Goal: Transaction & Acquisition: Book appointment/travel/reservation

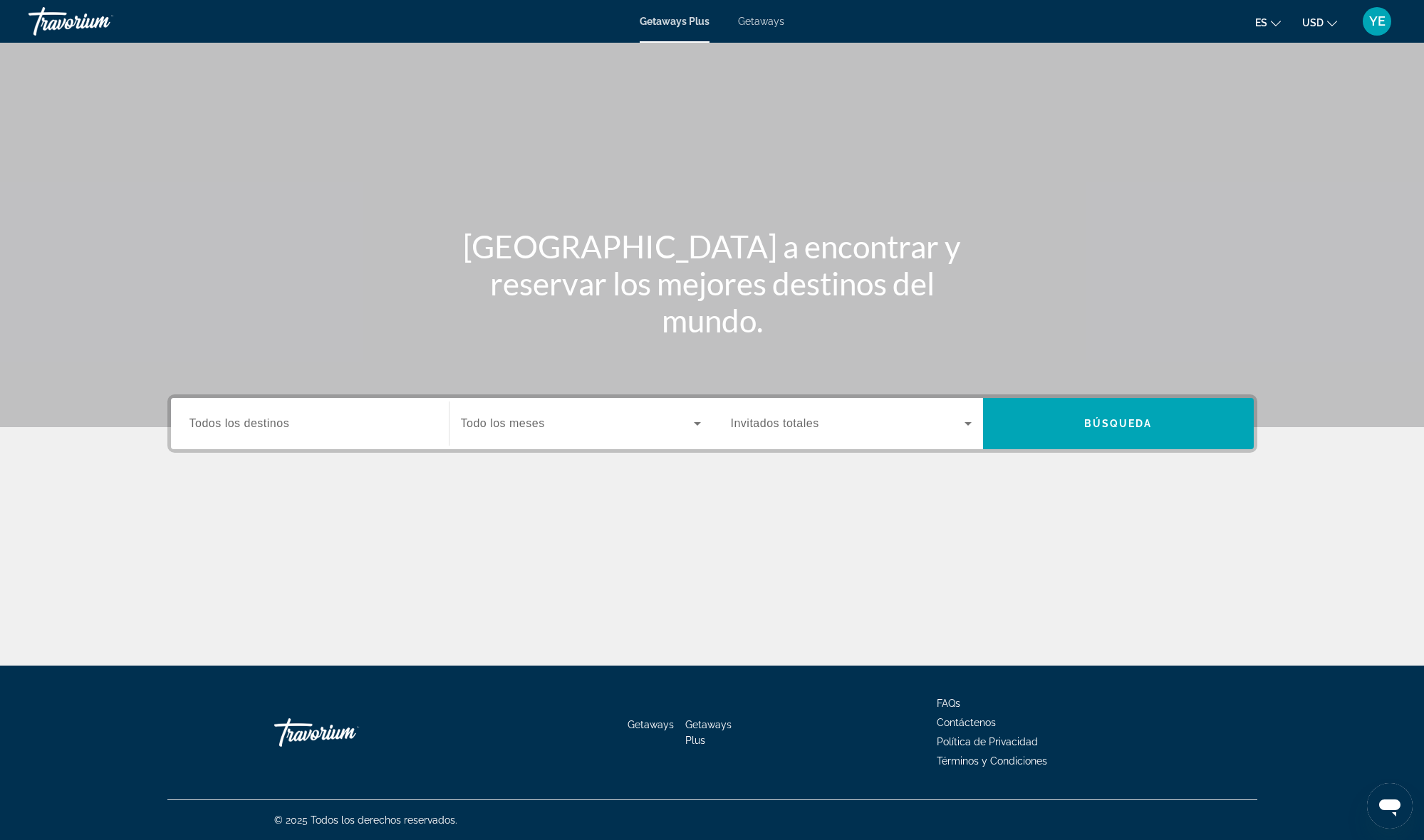
click at [386, 435] on div "Search widget" at bounding box center [310, 424] width 241 height 41
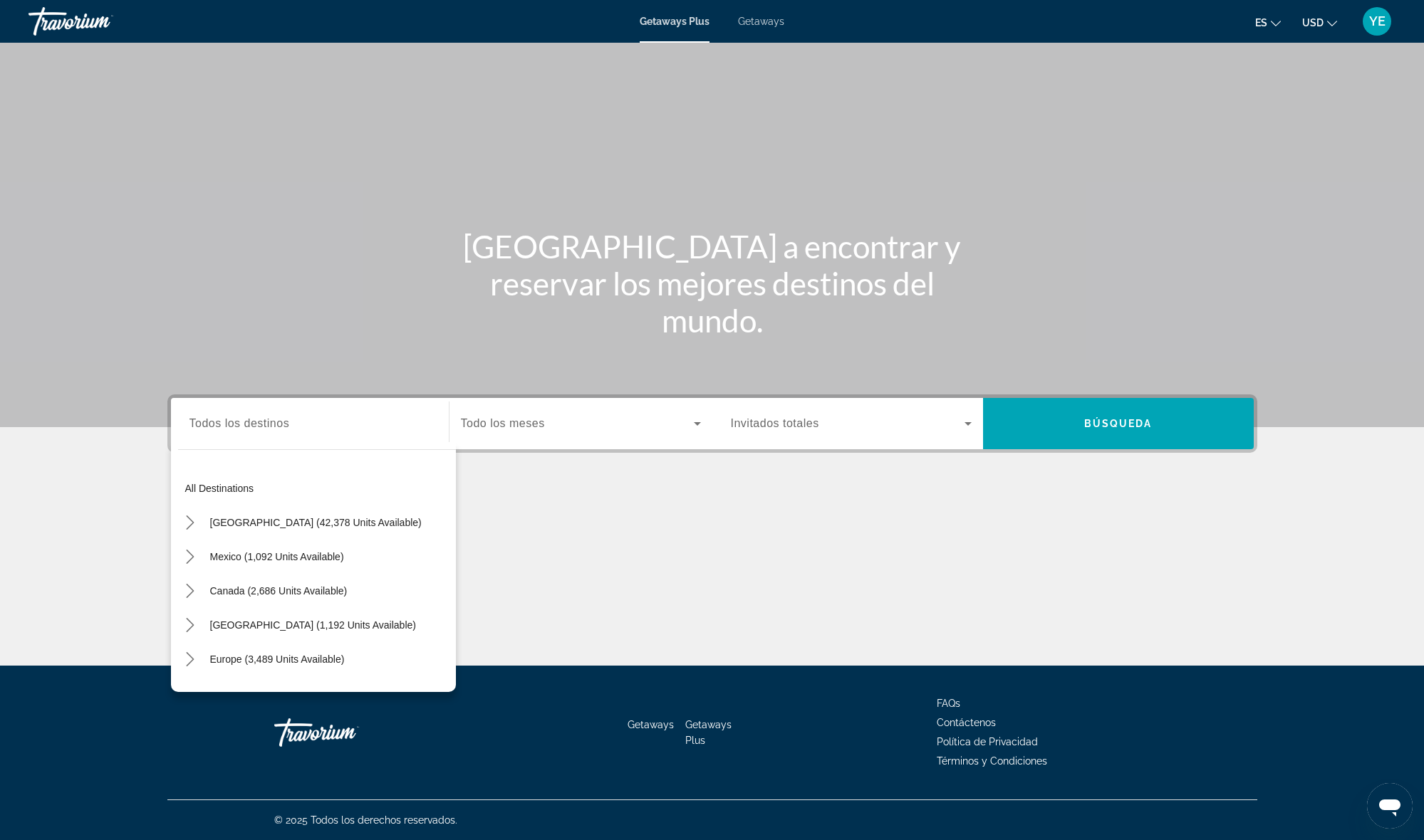
click at [729, 21] on li "Getaways" at bounding box center [753, 22] width 60 height 12
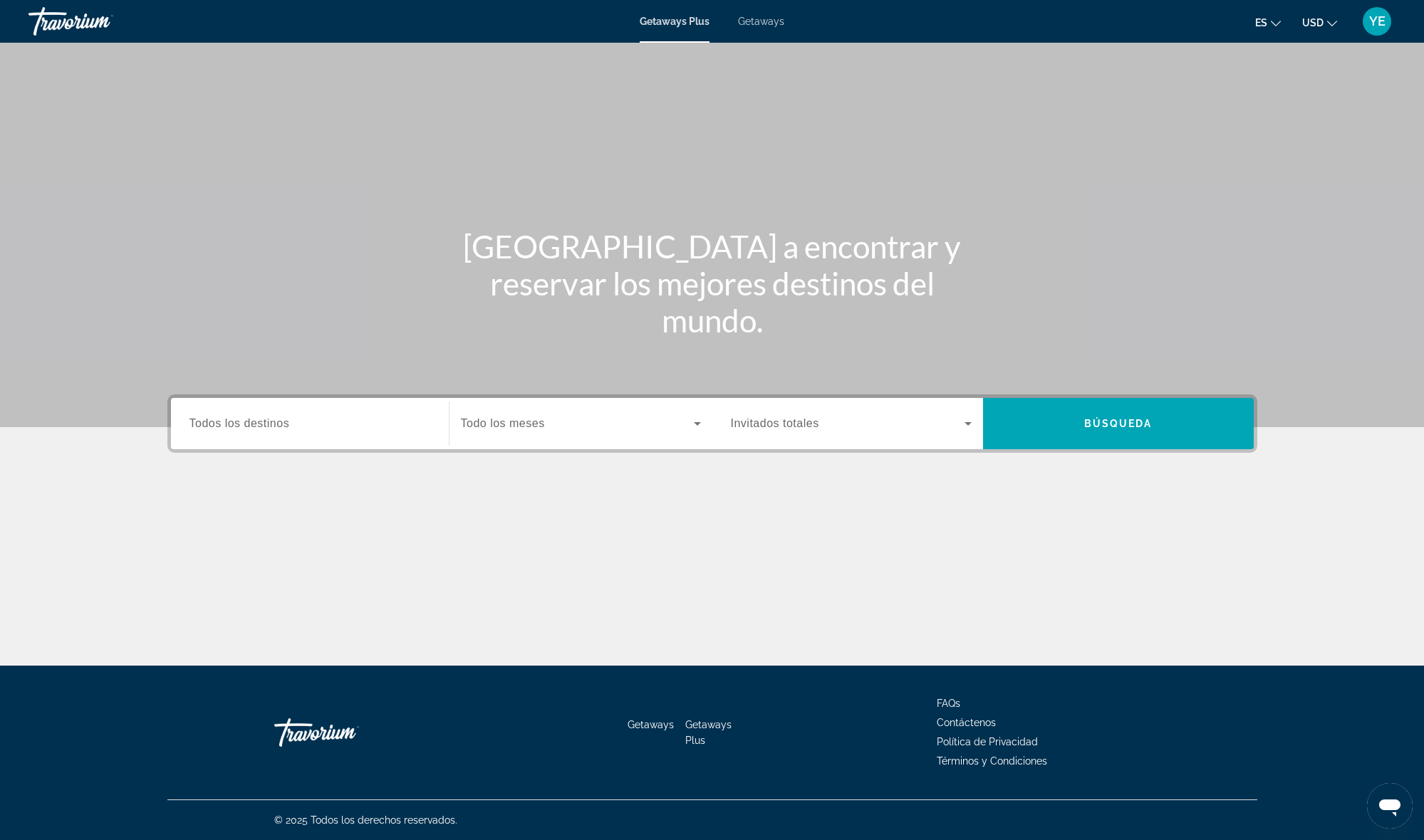
drag, startPoint x: 733, startPoint y: 19, endPoint x: 753, endPoint y: 21, distance: 20.1
click at [739, 20] on li "Getaways" at bounding box center [753, 22] width 60 height 12
click at [757, 20] on span "Getaways" at bounding box center [762, 22] width 46 height 12
click at [332, 437] on div "Search widget" at bounding box center [310, 424] width 241 height 41
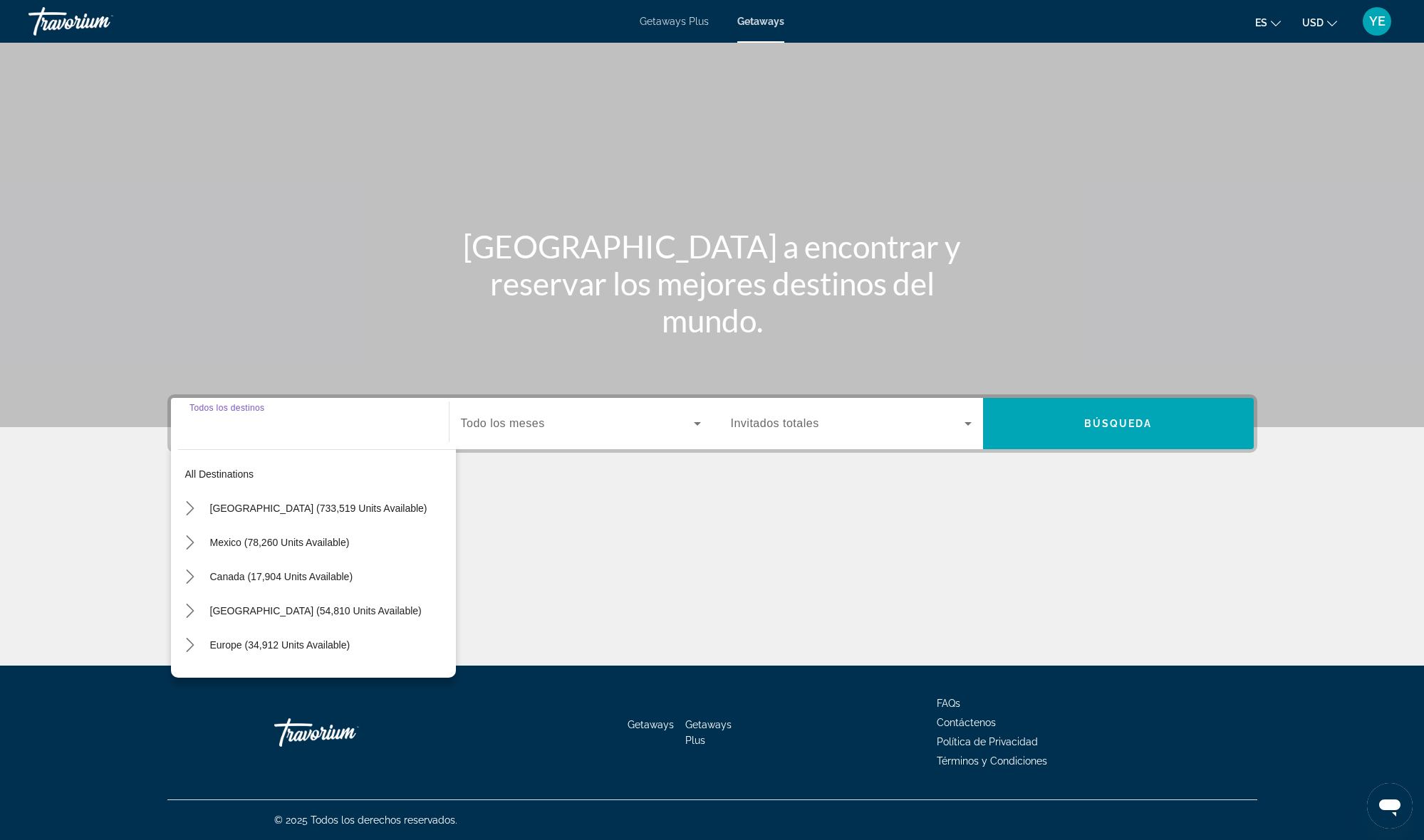
drag, startPoint x: 289, startPoint y: 510, endPoint x: 297, endPoint y: 509, distance: 8.1
click at [291, 510] on span "[GEOGRAPHIC_DATA] (733,519 units available)" at bounding box center [319, 509] width 217 height 12
type input "**********"
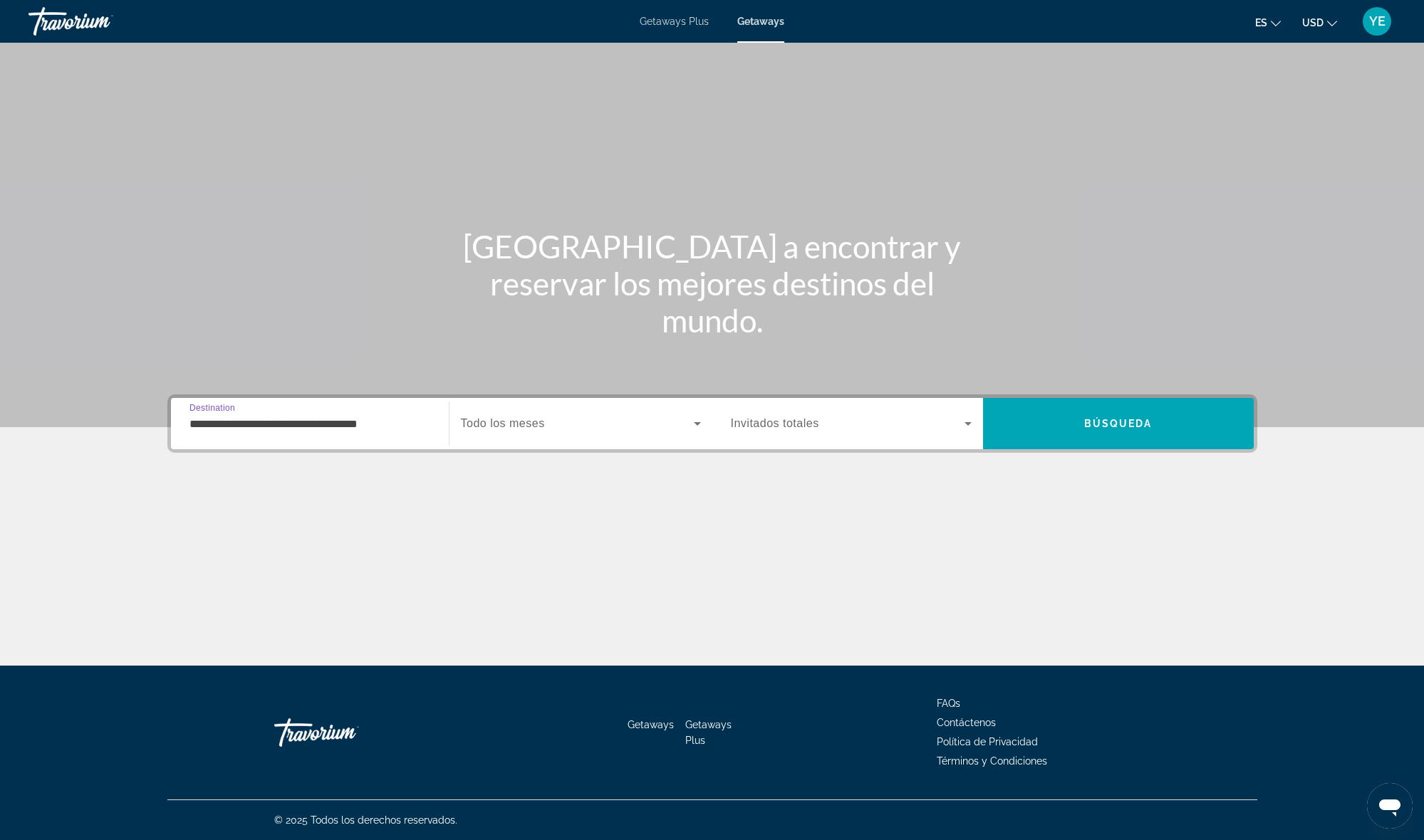
click at [464, 423] on span "Todo los meses" at bounding box center [503, 423] width 84 height 12
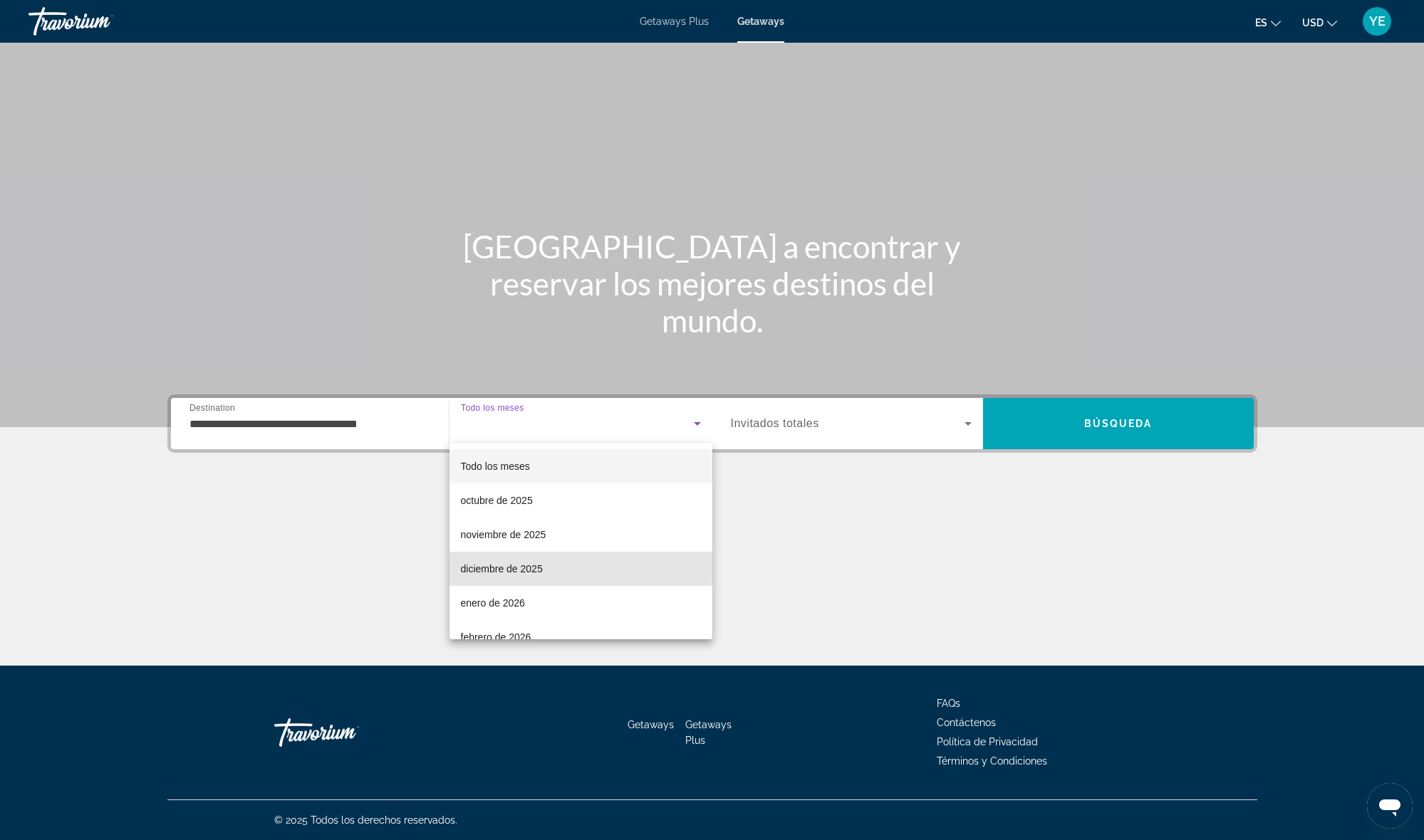
click at [506, 559] on mat-option "diciembre de 2025" at bounding box center [581, 569] width 263 height 34
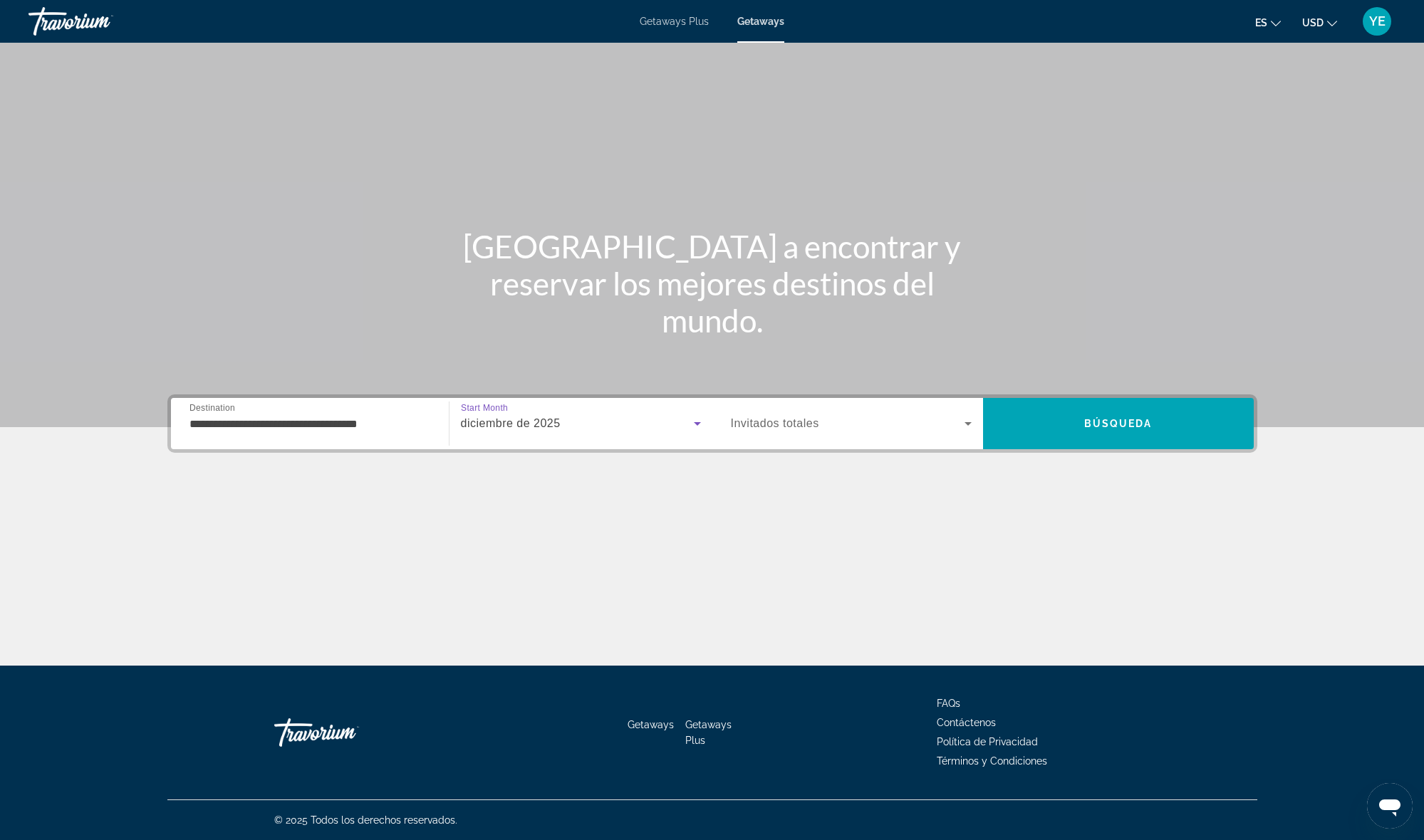
click at [763, 423] on span "Invitados totales" at bounding box center [775, 423] width 89 height 12
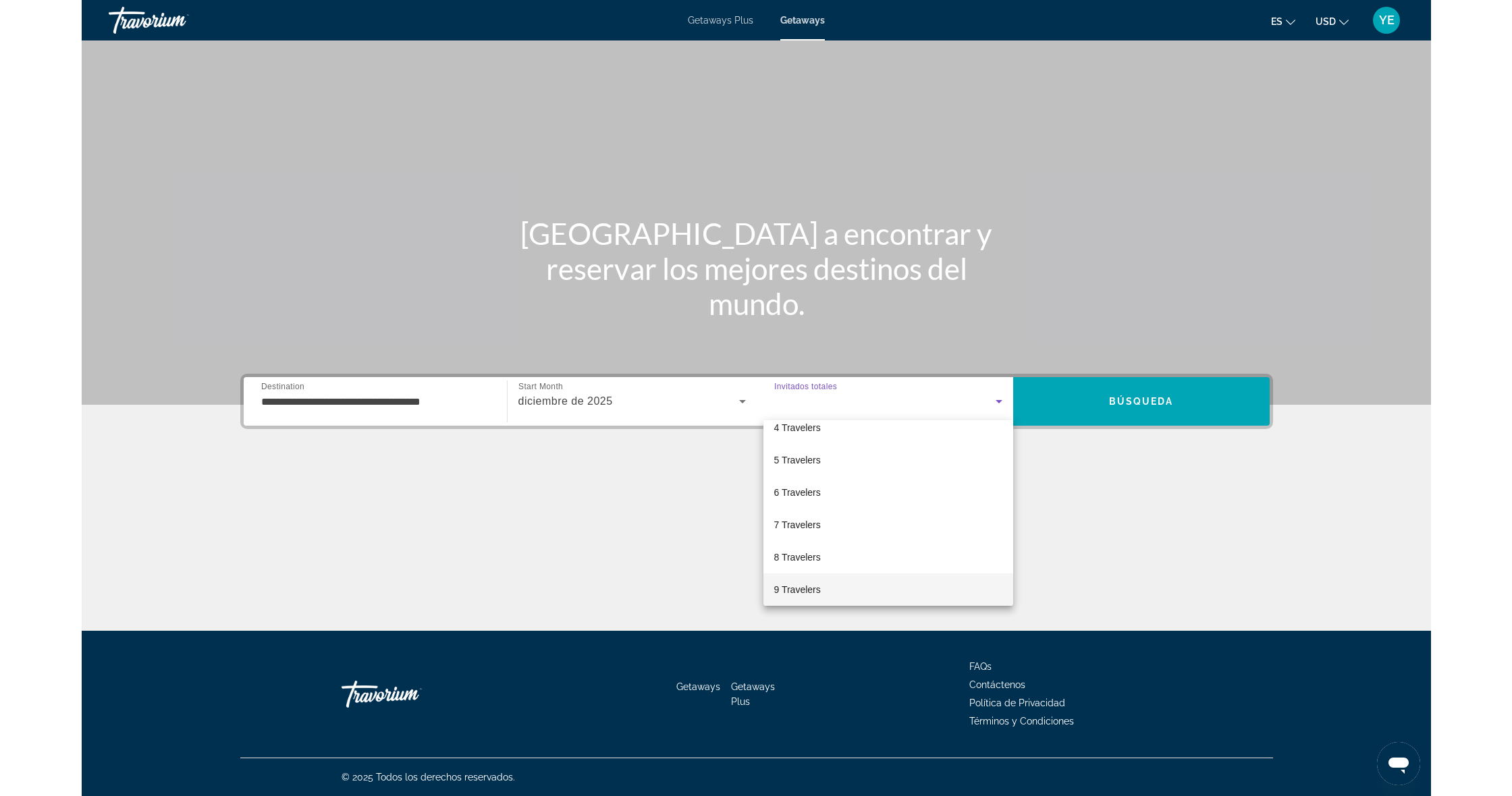
scroll to position [144, 0]
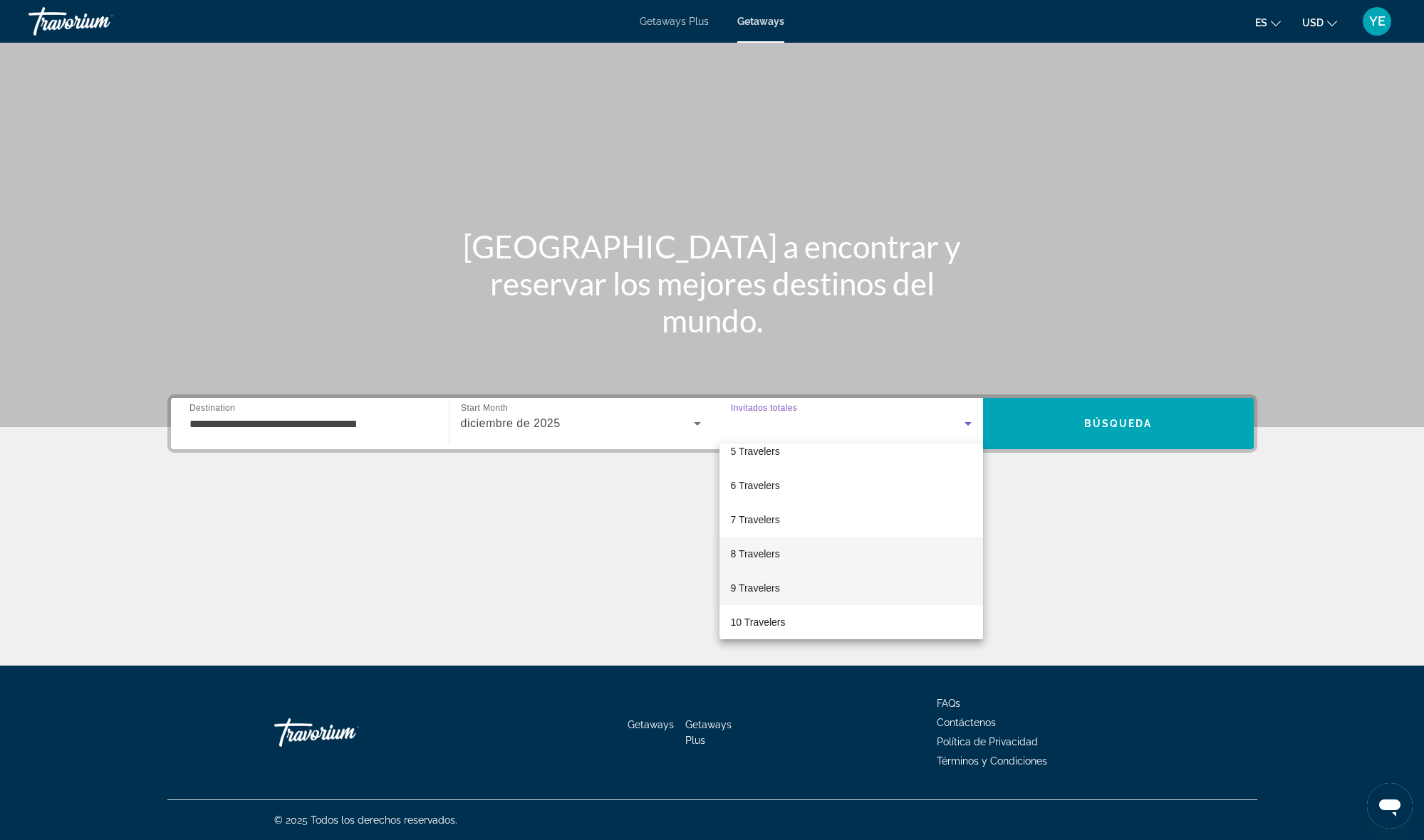
click at [781, 562] on mat-option "8 Travelers" at bounding box center [851, 554] width 263 height 34
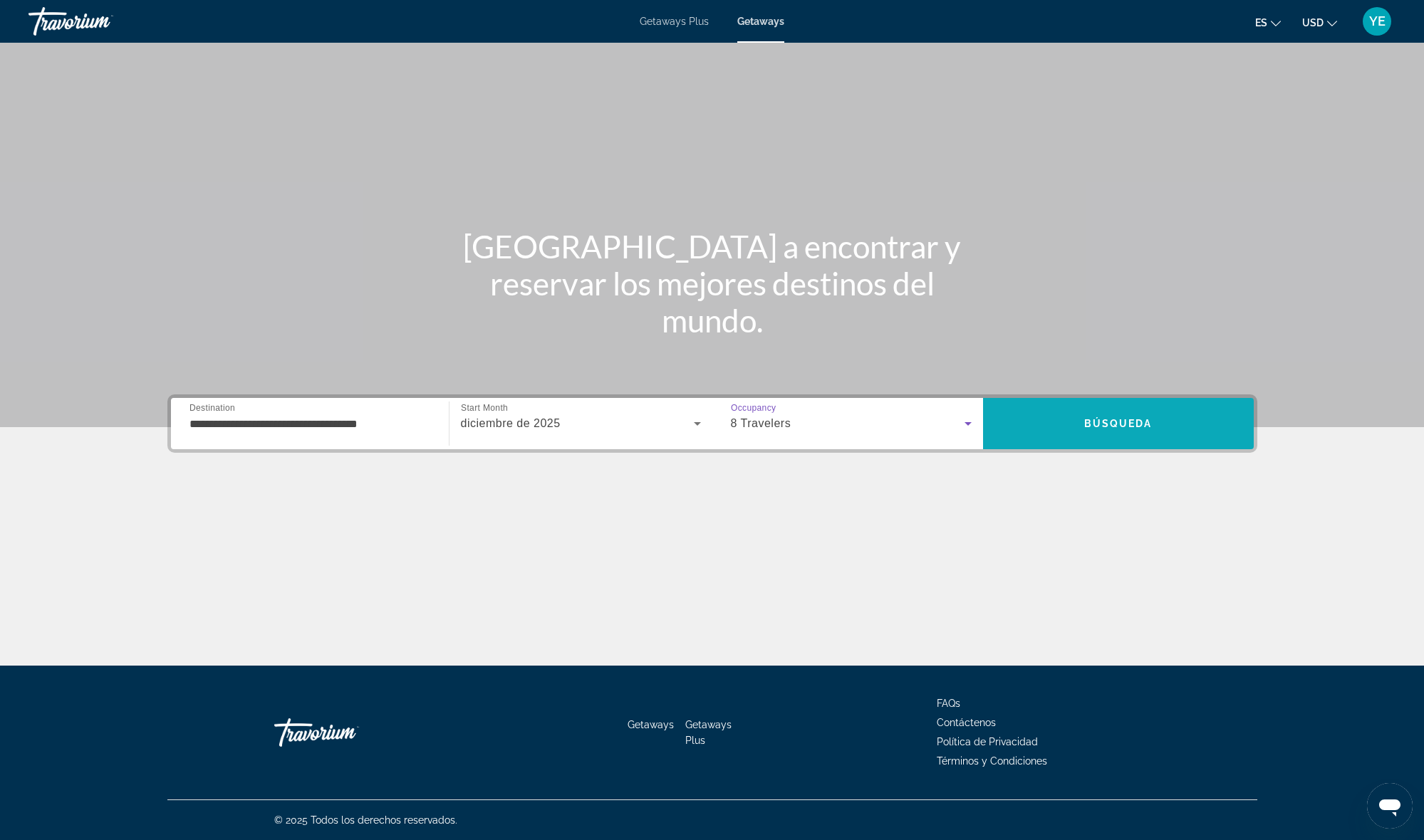
click at [1067, 430] on span "Search" at bounding box center [1119, 423] width 271 height 34
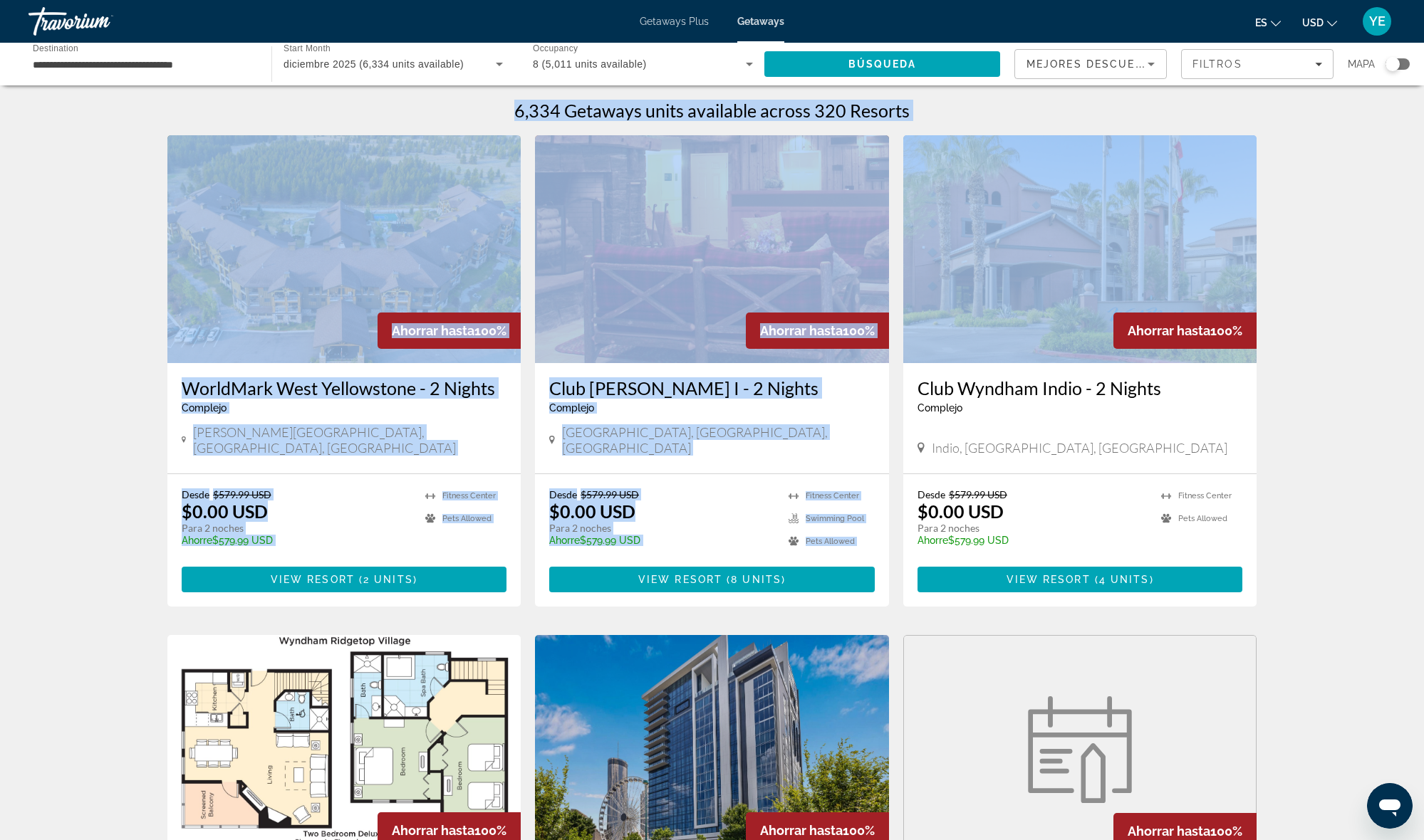
drag, startPoint x: 1423, startPoint y: 319, endPoint x: 1382, endPoint y: 88, distance: 234.6
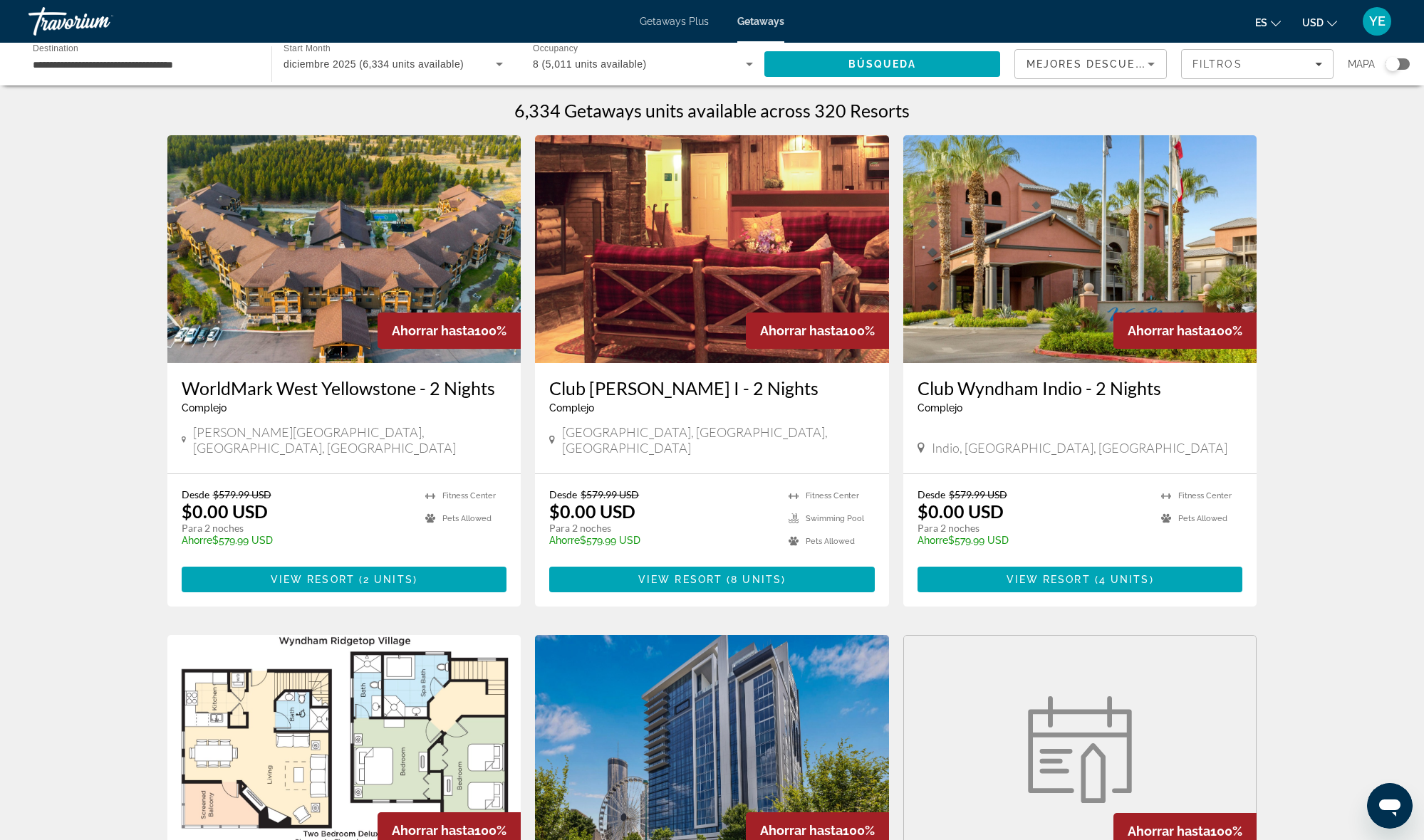
drag, startPoint x: 1358, startPoint y: 398, endPoint x: 1228, endPoint y: 351, distance: 138.2
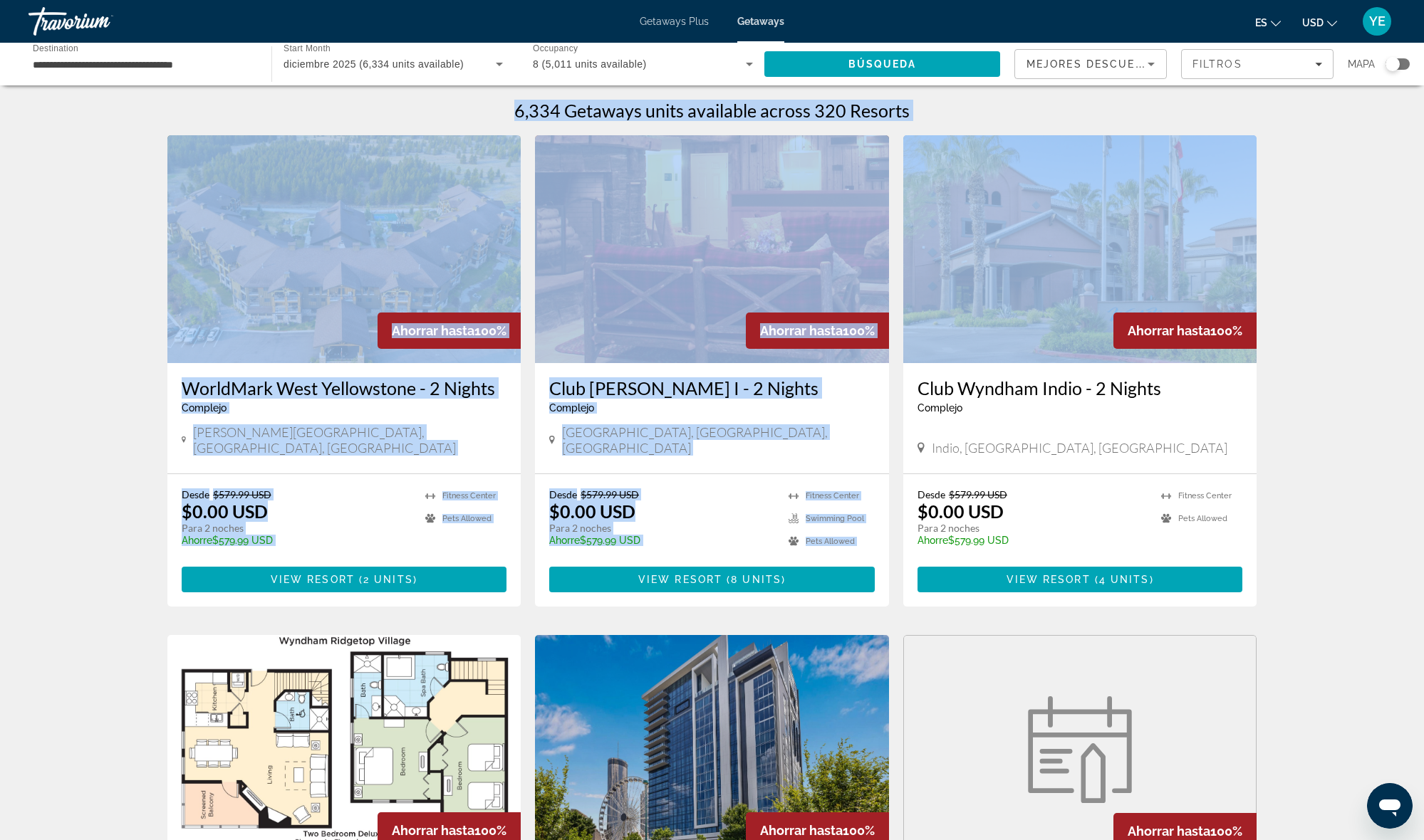
drag, startPoint x: 1398, startPoint y: 426, endPoint x: 1351, endPoint y: 137, distance: 292.8
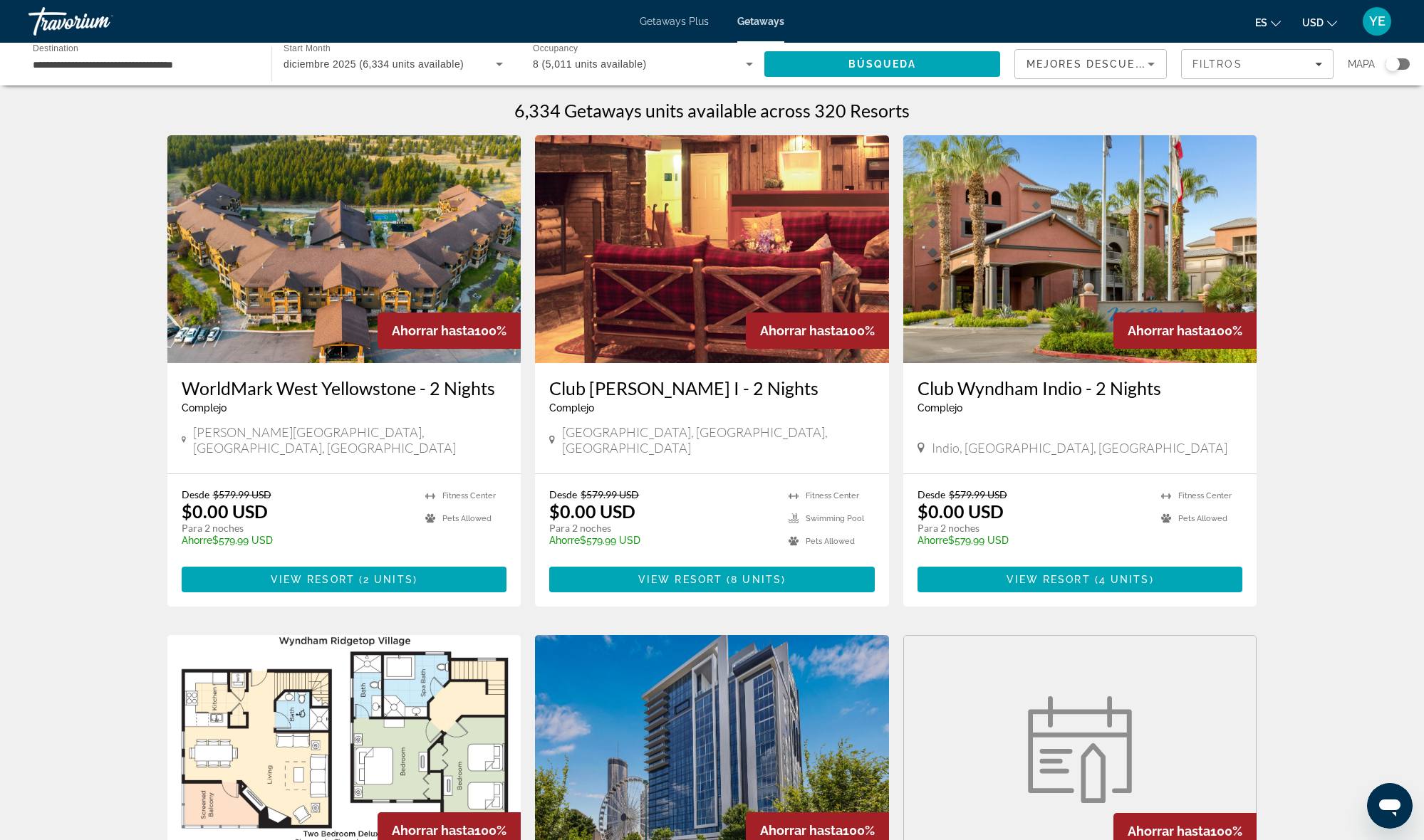
drag, startPoint x: 1408, startPoint y: 396, endPoint x: 1391, endPoint y: 425, distance: 33.6
click at [376, 722] on img "Main content" at bounding box center [344, 749] width 354 height 228
click at [485, 391] on h3 "WorldMark West Yellowstone - 2 Nights" at bounding box center [344, 388] width 325 height 22
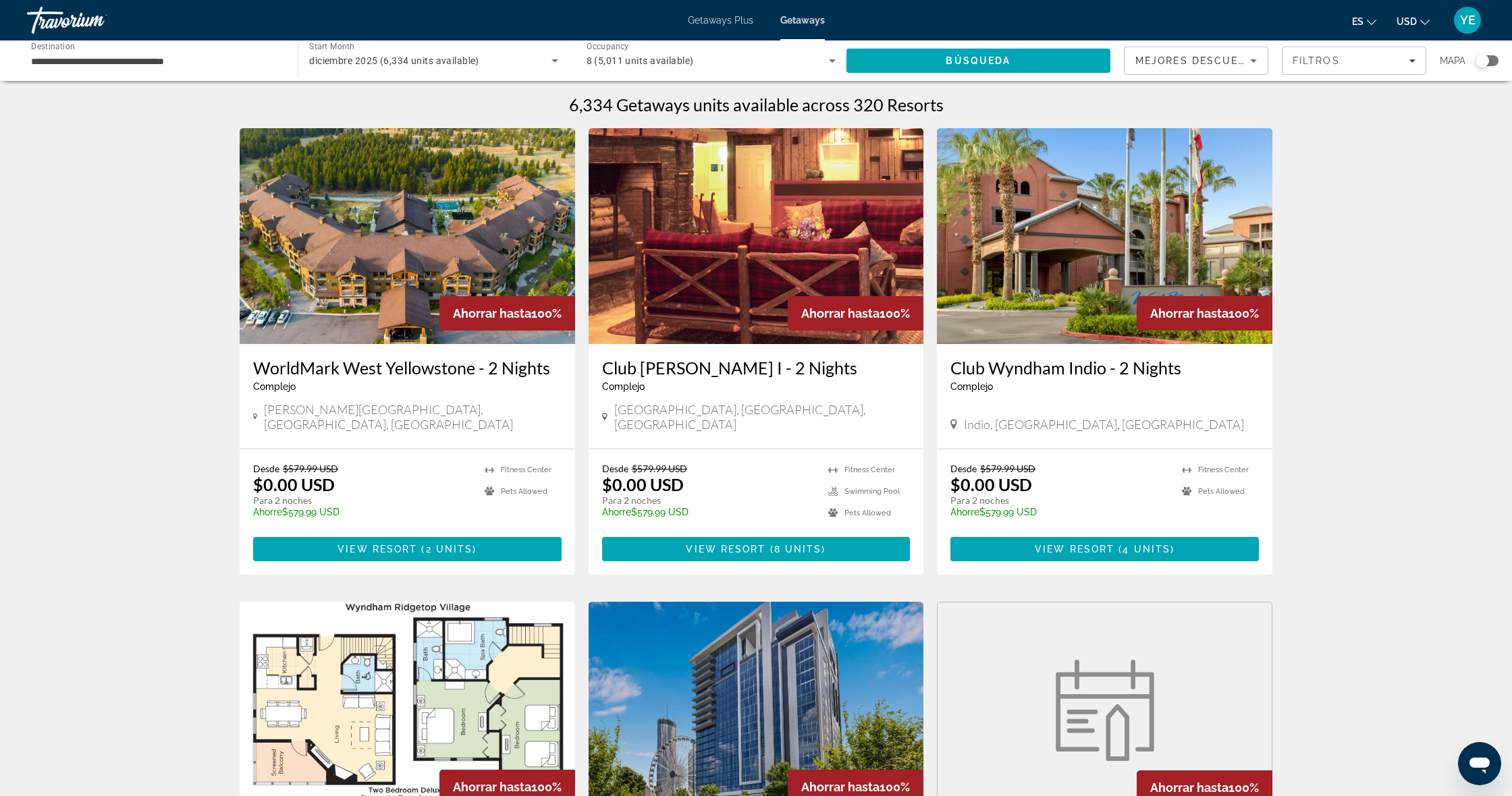
click at [1348, 63] on div "Search widget" at bounding box center [1481, 60] width 13 height 13
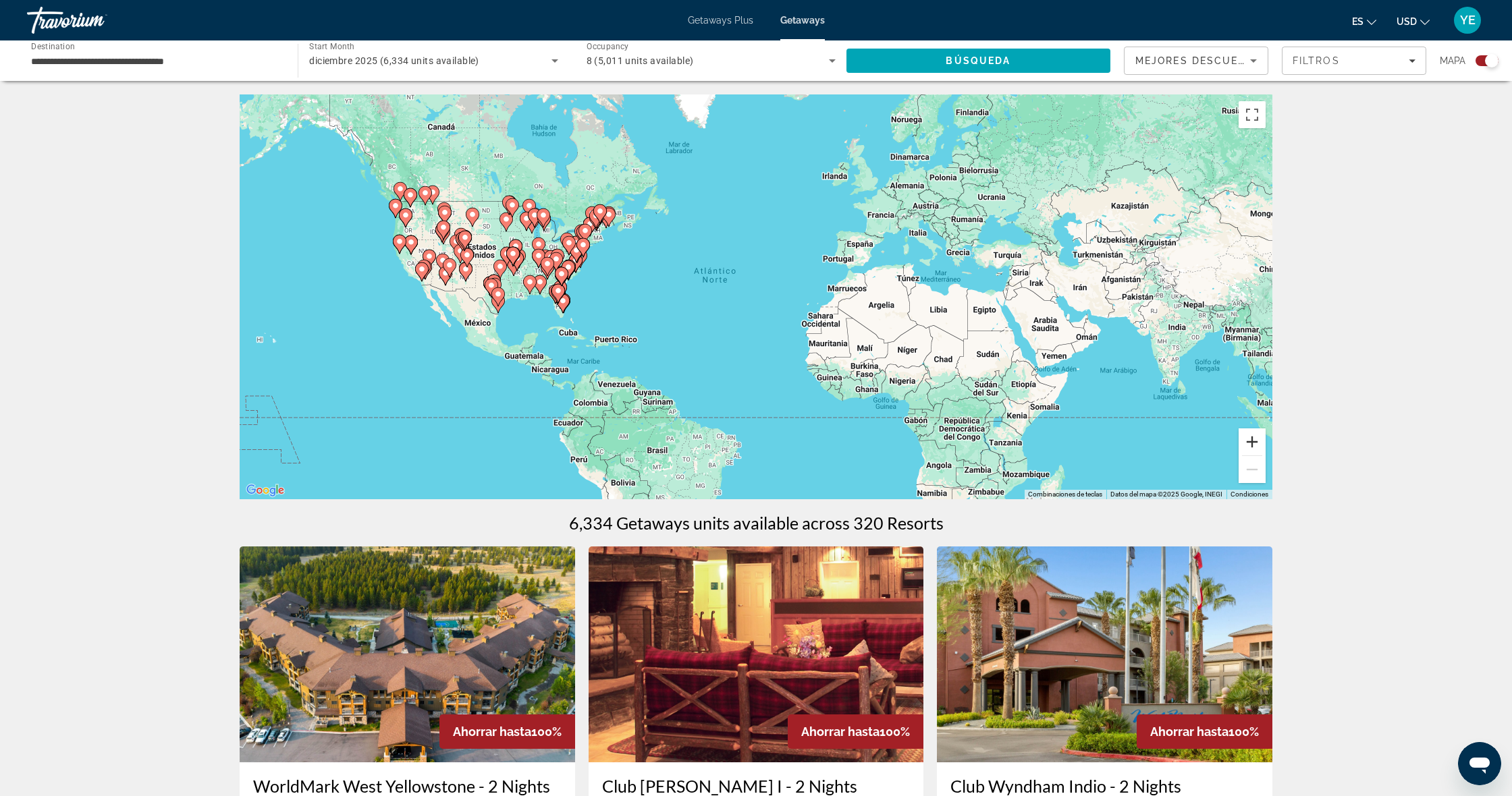
click at [1245, 443] on button "Acercar" at bounding box center [1252, 442] width 27 height 27
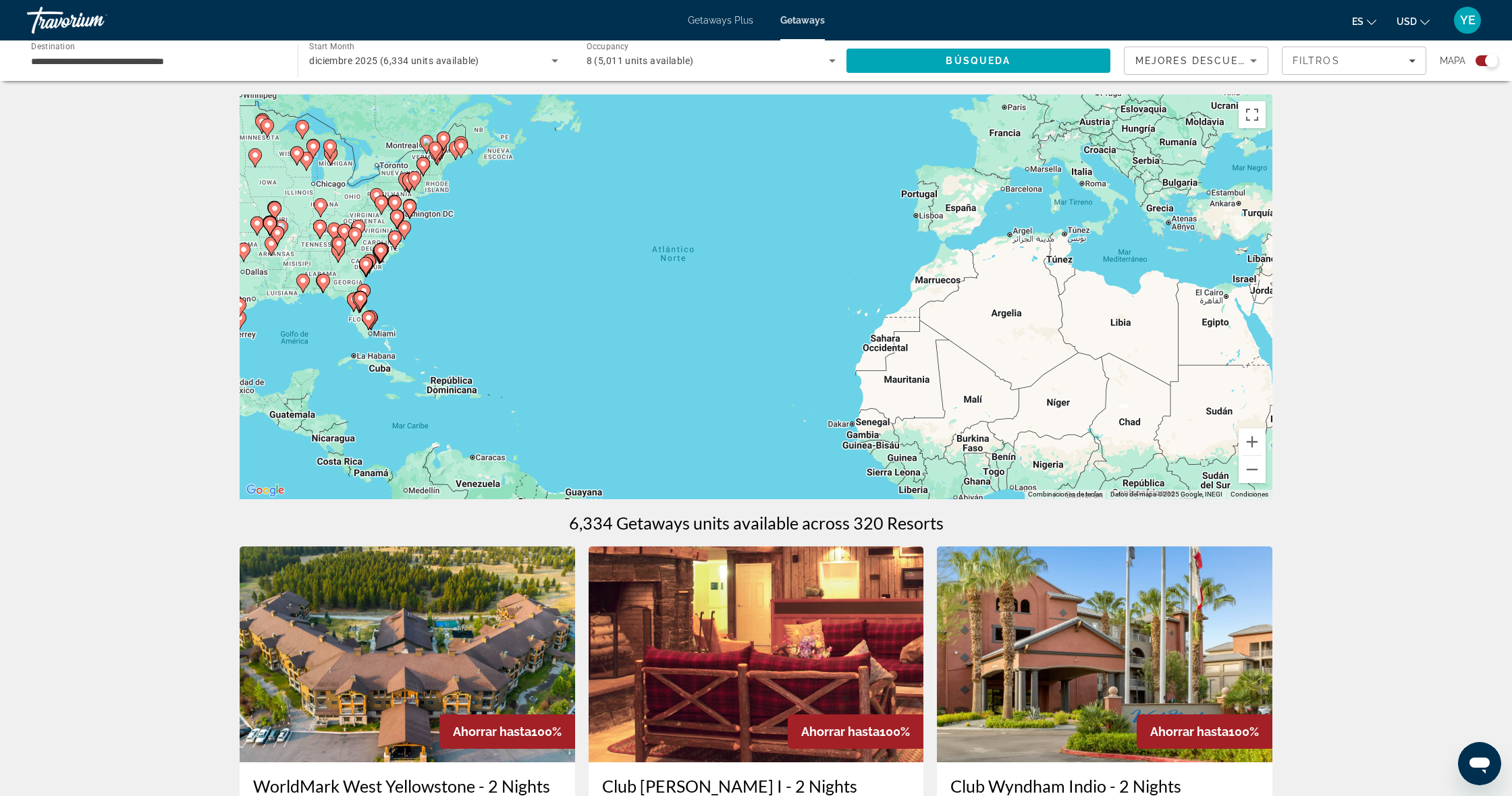
drag, startPoint x: 1245, startPoint y: 443, endPoint x: 823, endPoint y: 342, distance: 433.9
click at [1244, 443] on button "Acercar" at bounding box center [1252, 442] width 27 height 27
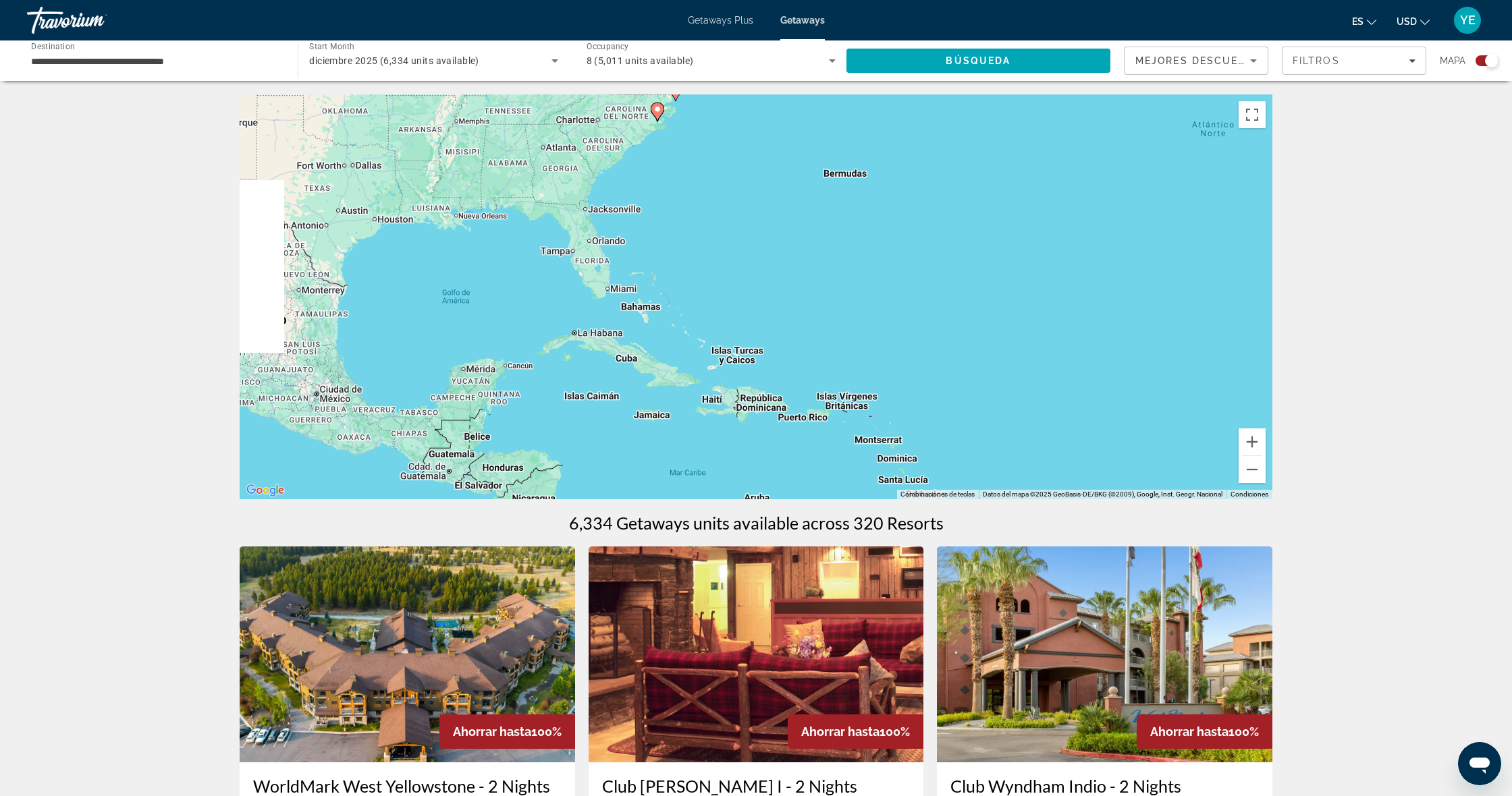
drag, startPoint x: 503, startPoint y: 345, endPoint x: 1096, endPoint y: 264, distance: 598.5
click at [1127, 261] on div "Para activar la función de arrastrar con el teclado, presiona Alt + Intro. Una …" at bounding box center [755, 296] width 1033 height 405
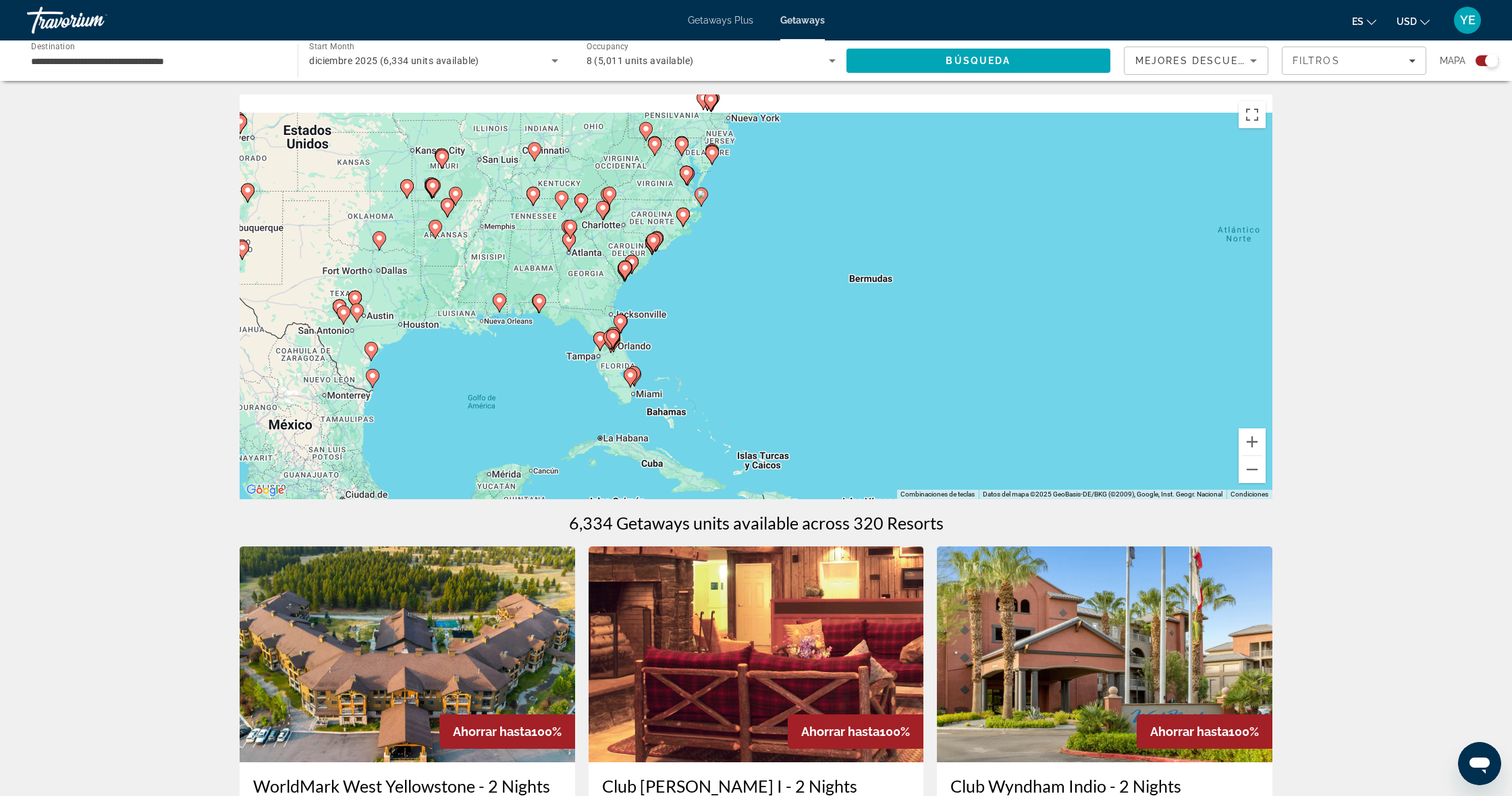
drag, startPoint x: 756, startPoint y: 252, endPoint x: 756, endPoint y: 365, distance: 113.0
click at [772, 374] on div "Para activar la función de arrastrar con el teclado, presiona Alt + Intro. Una …" at bounding box center [755, 296] width 1033 height 405
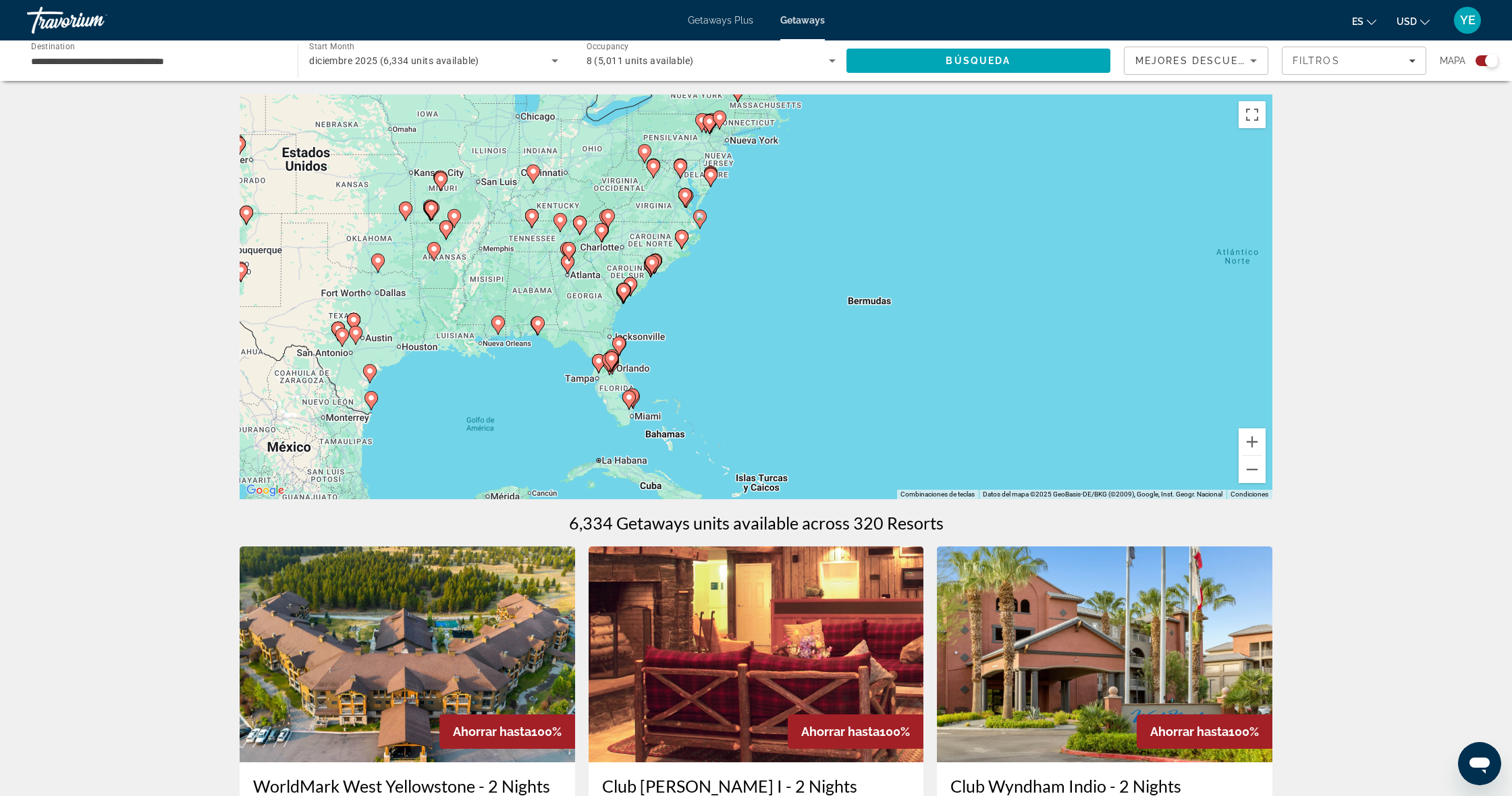
click at [612, 363] on icon "Main content" at bounding box center [611, 361] width 12 height 17
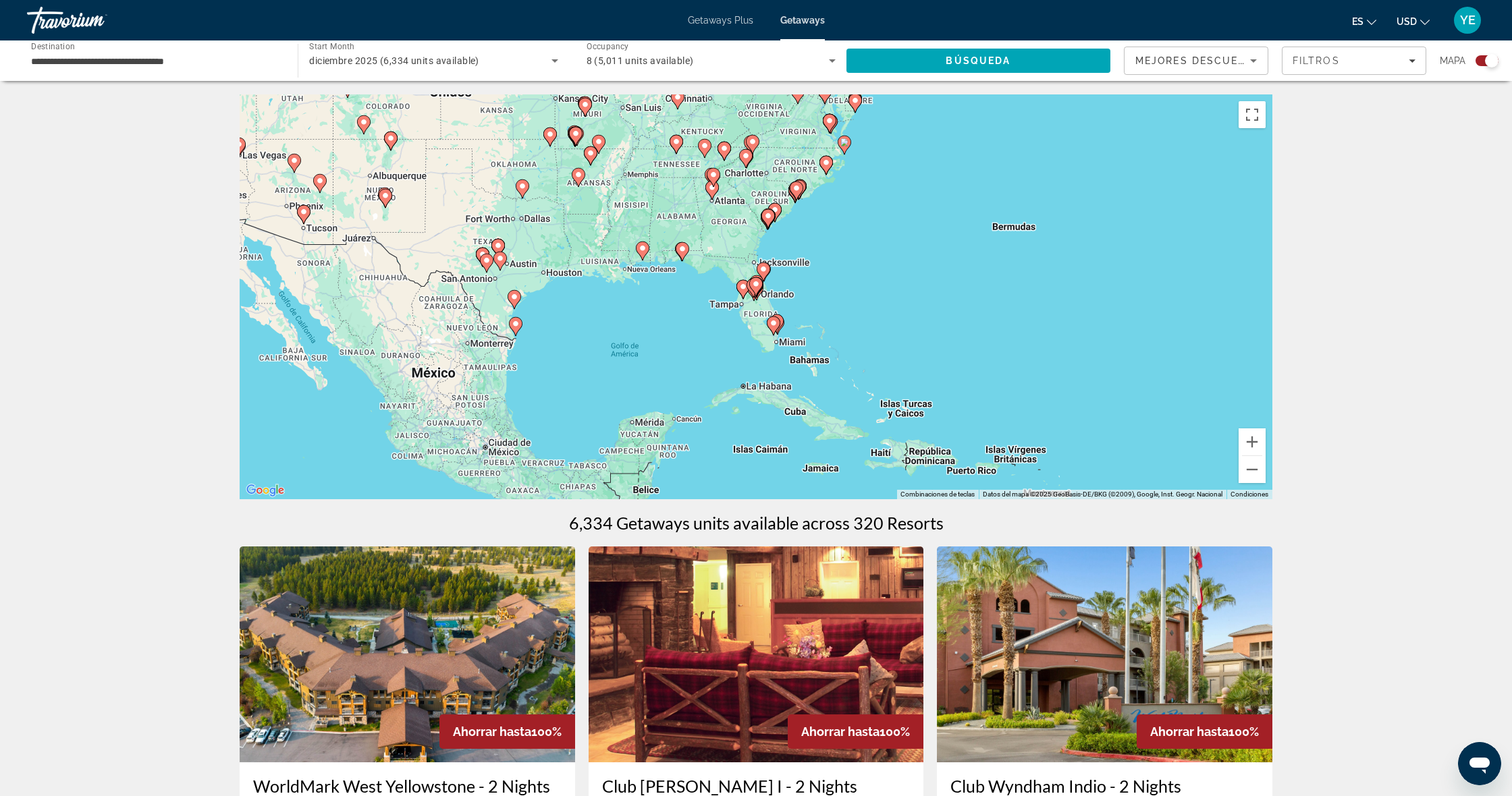
click at [758, 293] on icon "Main content" at bounding box center [755, 287] width 13 height 19
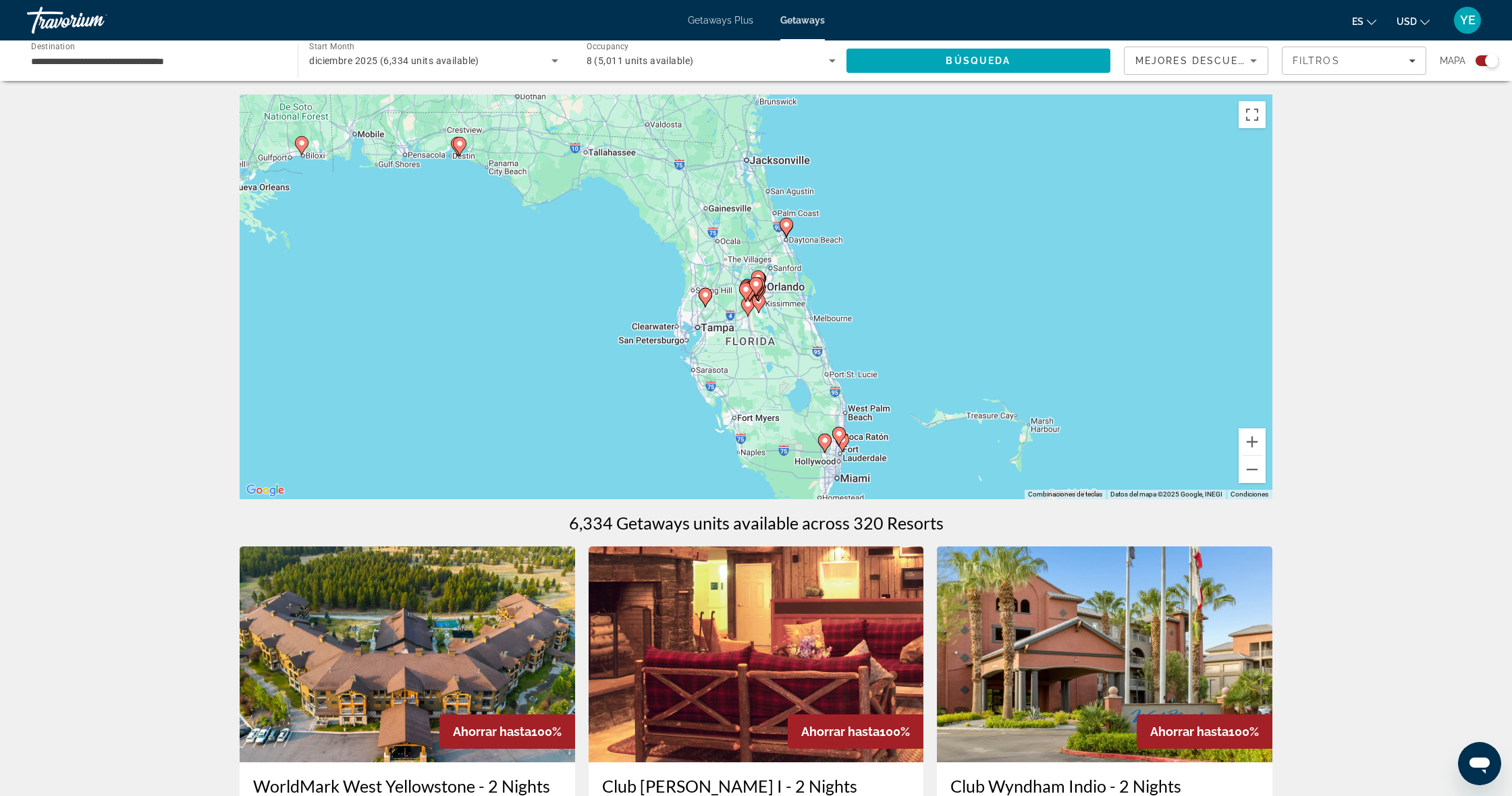
click at [756, 292] on icon "Main content" at bounding box center [755, 287] width 12 height 17
type input "**********"
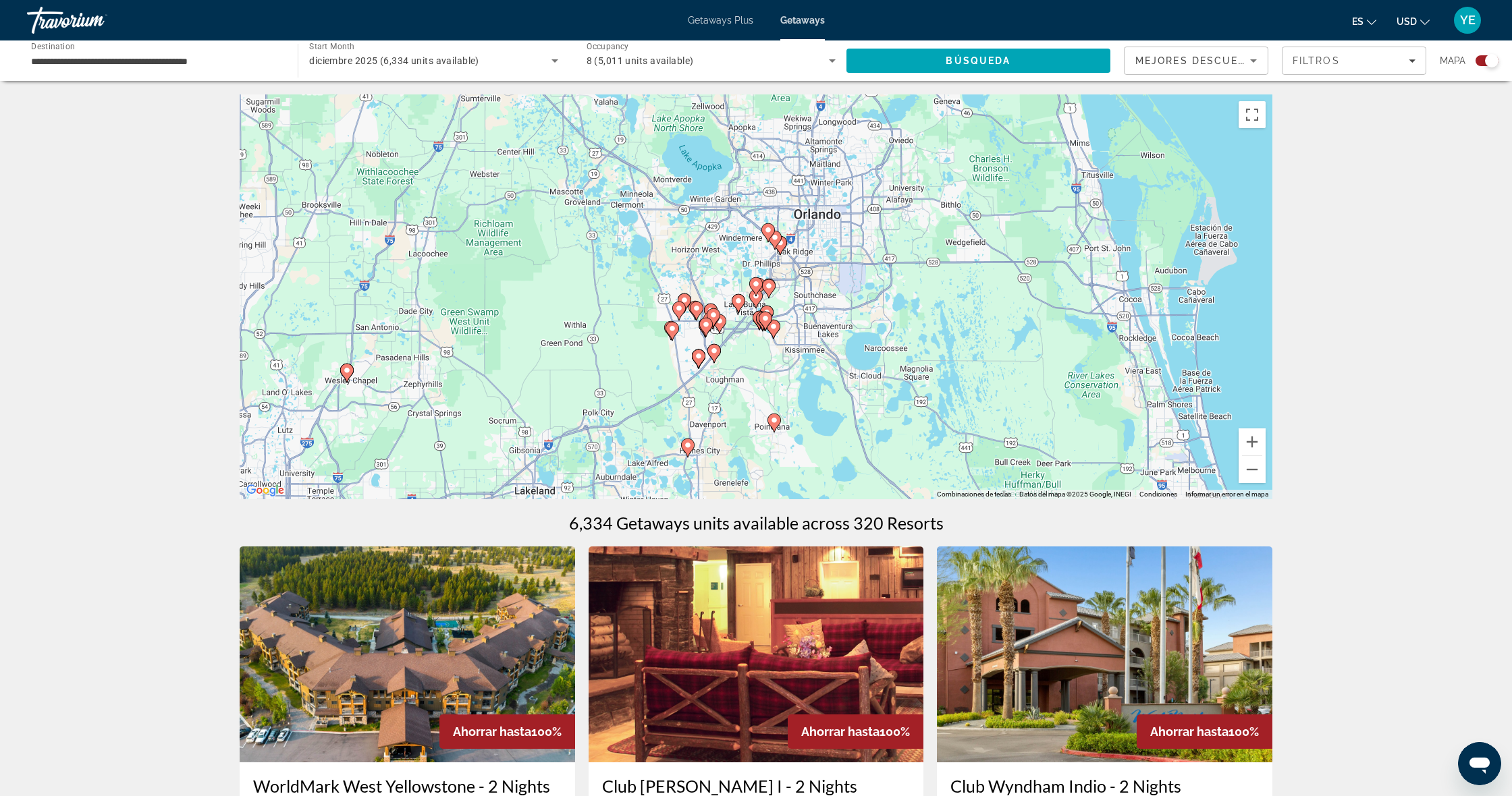
click at [776, 329] on image "Main content" at bounding box center [773, 326] width 8 height 8
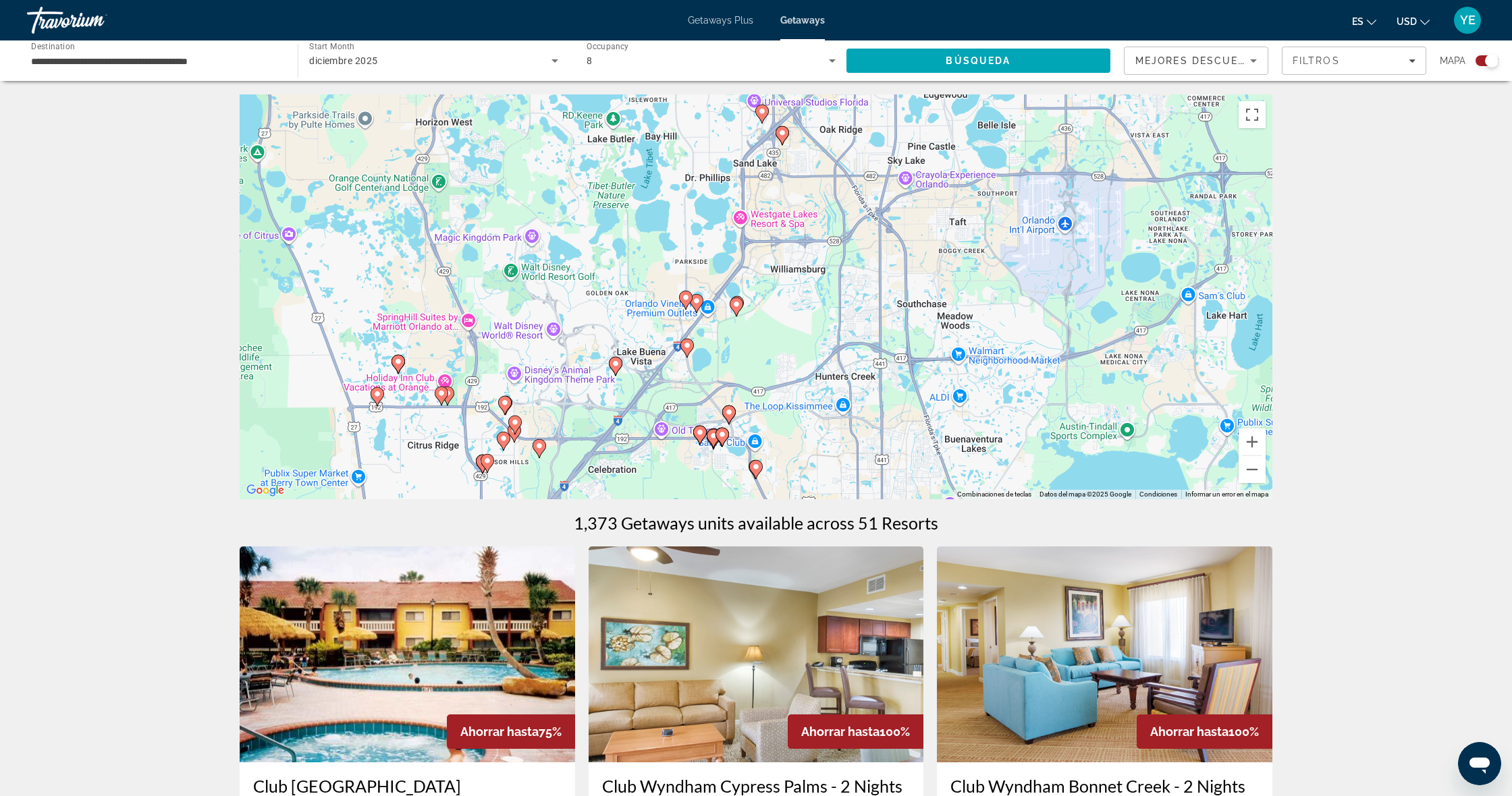
drag, startPoint x: 1511, startPoint y: 310, endPoint x: 1506, endPoint y: 417, distance: 107.1
drag, startPoint x: 1506, startPoint y: 417, endPoint x: 1509, endPoint y: 117, distance: 300.0
drag, startPoint x: 1511, startPoint y: 201, endPoint x: 1504, endPoint y: 16, distance: 185.1
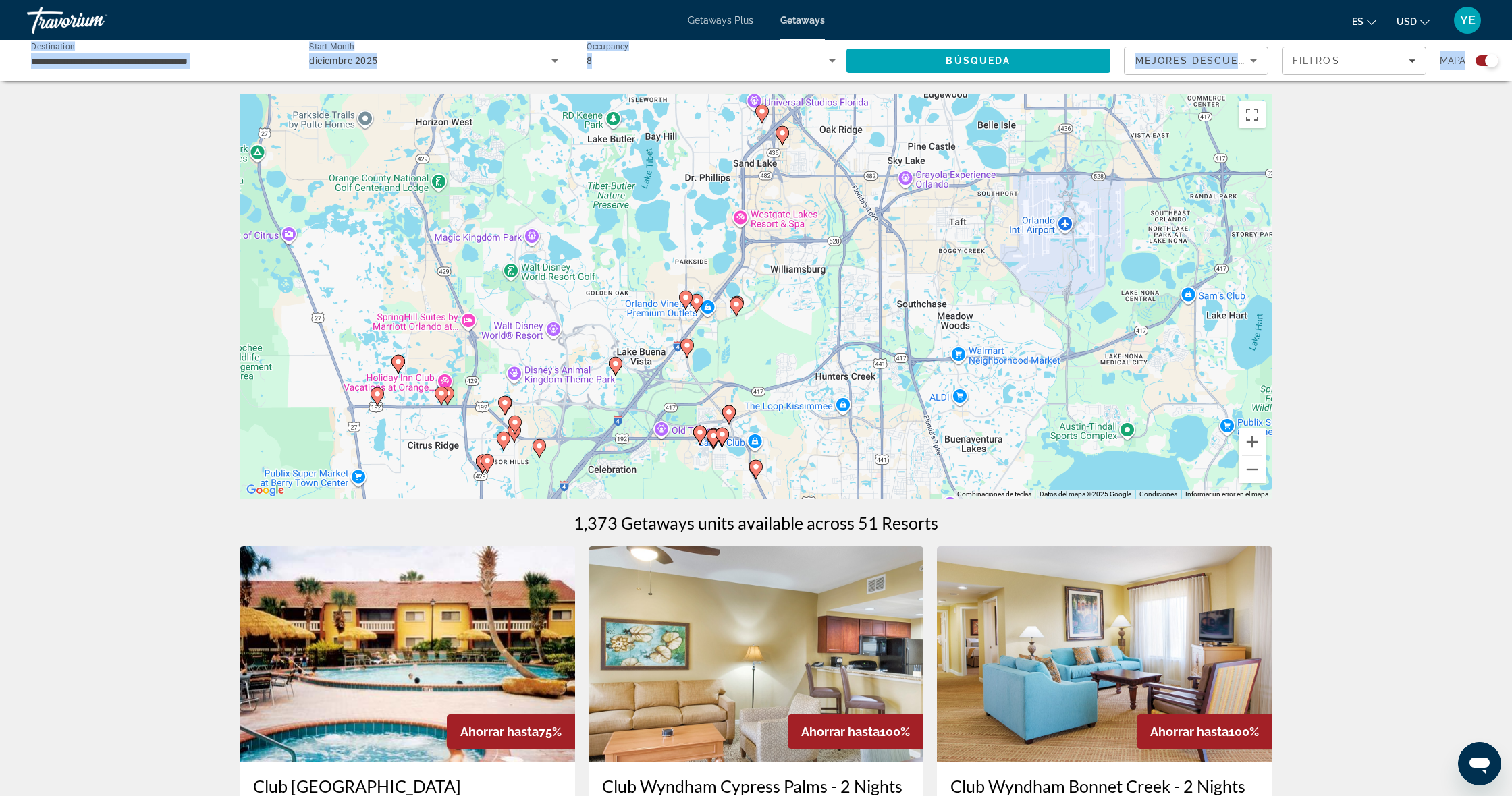
click at [1348, 16] on div "**********" at bounding box center [756, 398] width 1512 height 796
drag, startPoint x: 1511, startPoint y: 419, endPoint x: 1511, endPoint y: 205, distance: 214.0
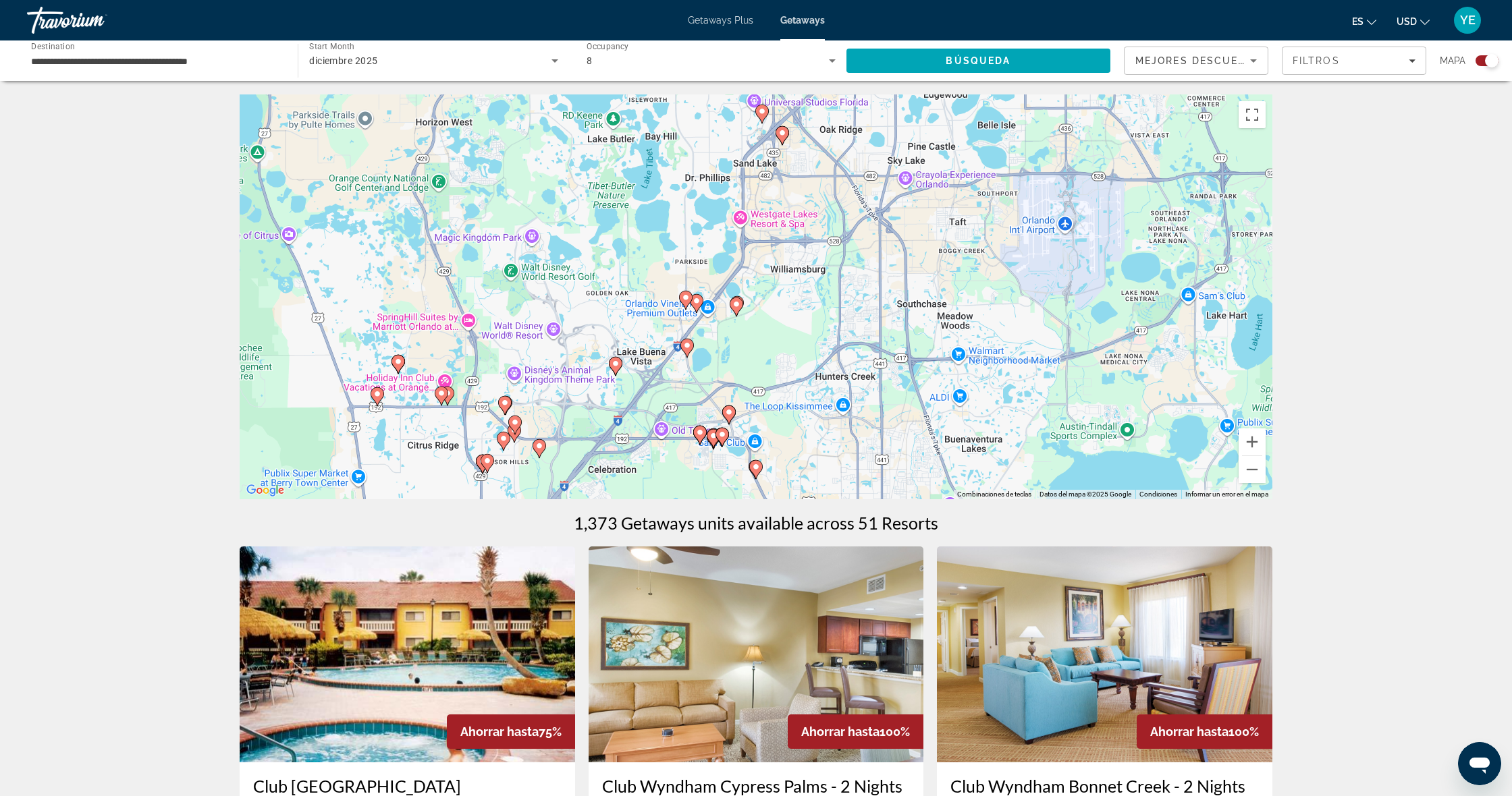
click at [115, 0] on html "**********" at bounding box center [756, 398] width 1512 height 796
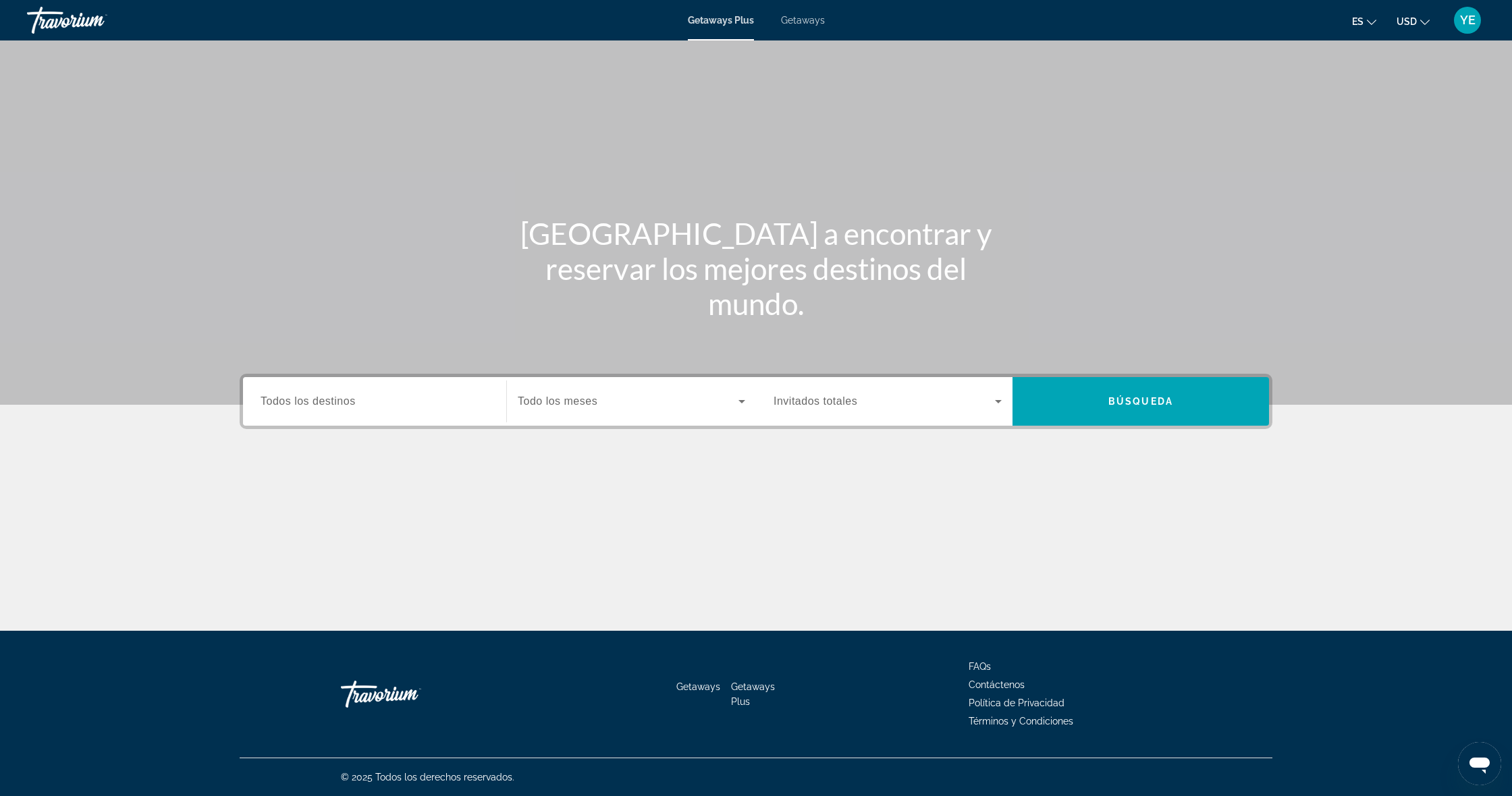
click at [423, 408] on input "Destination Todos los destinos" at bounding box center [374, 402] width 228 height 16
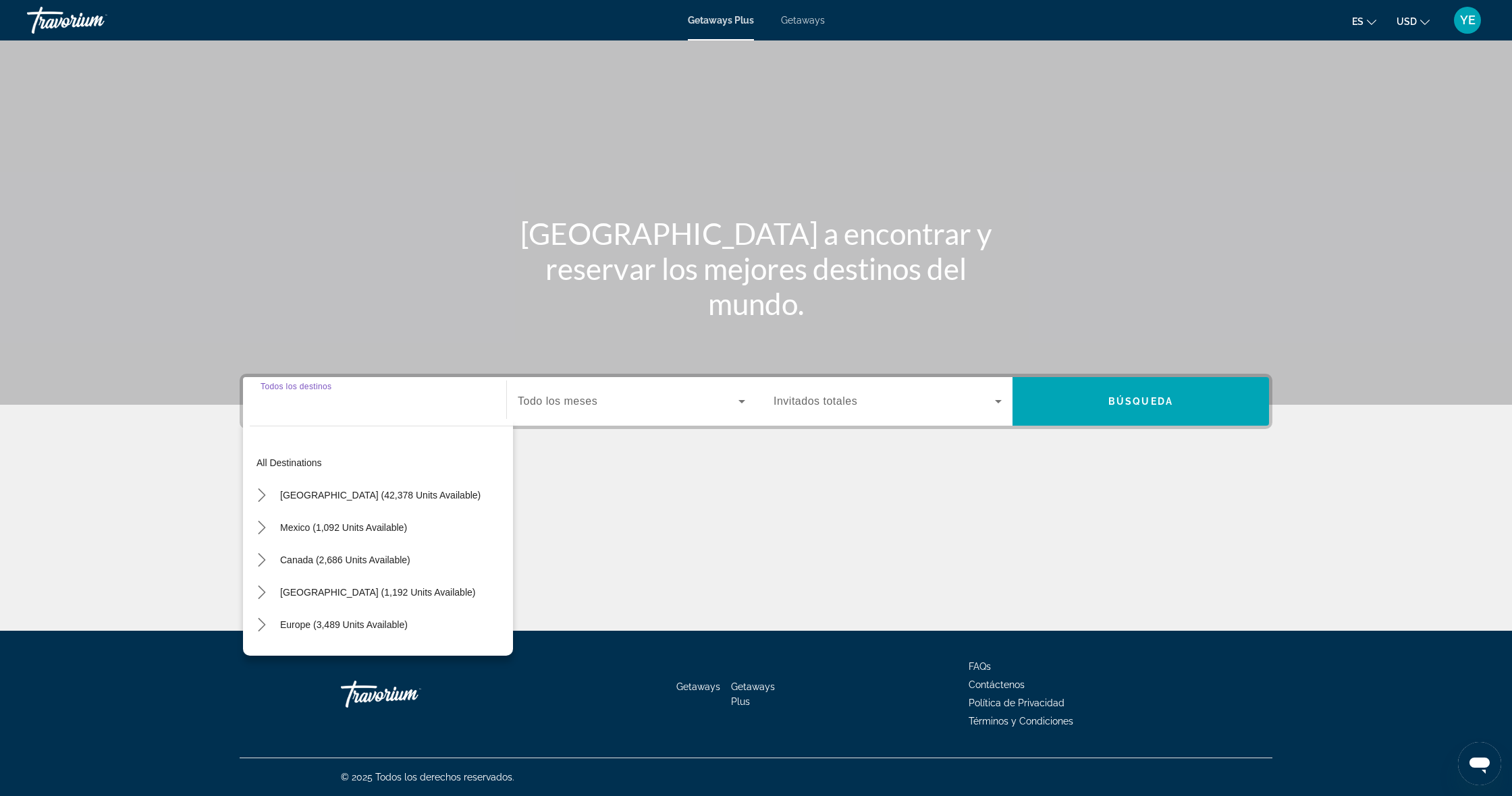
click at [798, 20] on span "Getaways" at bounding box center [803, 20] width 44 height 11
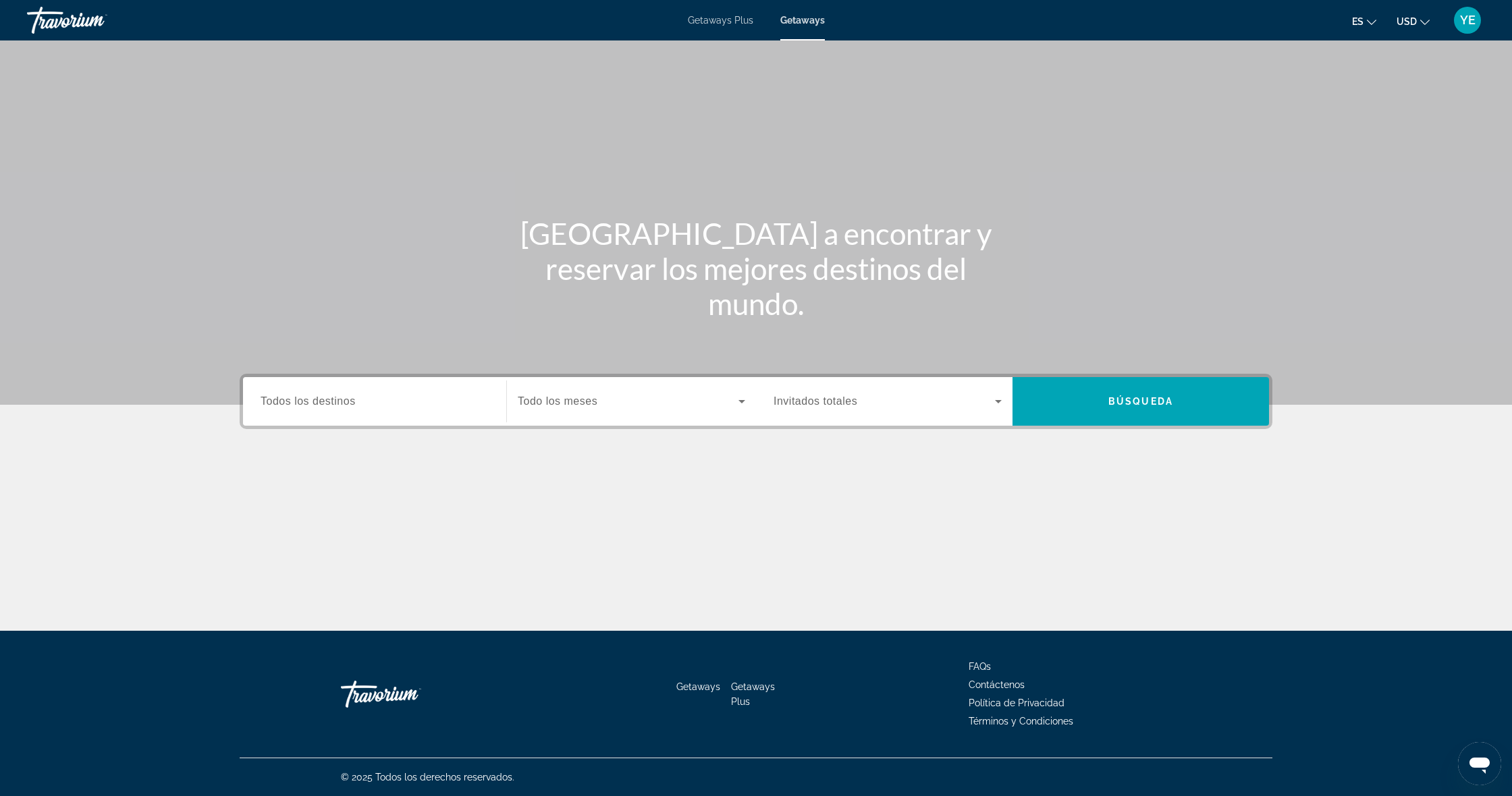
click at [310, 402] on span "Todos los destinos" at bounding box center [307, 401] width 95 height 12
click at [310, 402] on input "Destination Todos los destinos" at bounding box center [374, 402] width 228 height 16
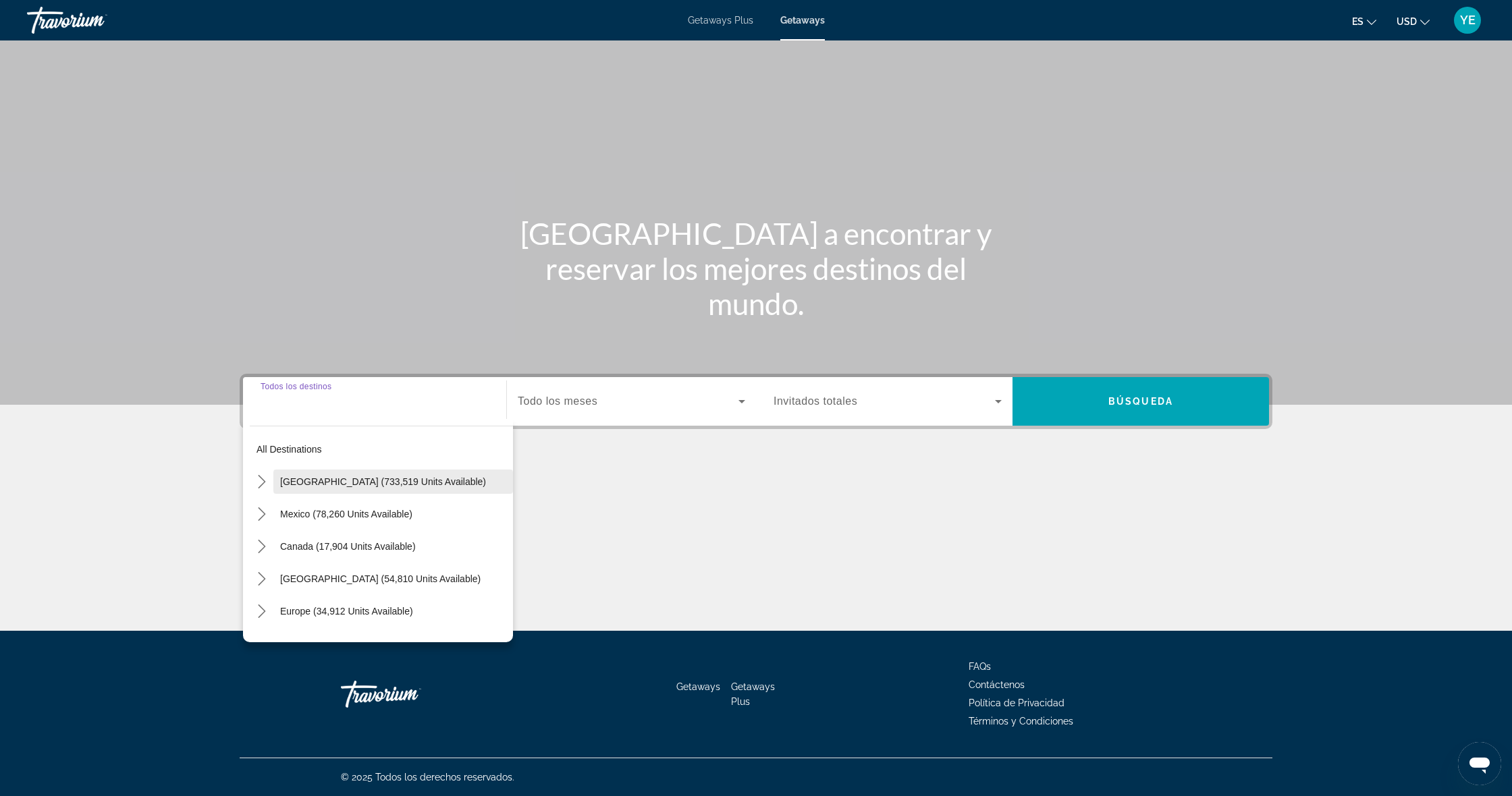
click at [307, 477] on span "[GEOGRAPHIC_DATA] (733,519 units available)" at bounding box center [383, 482] width 205 height 11
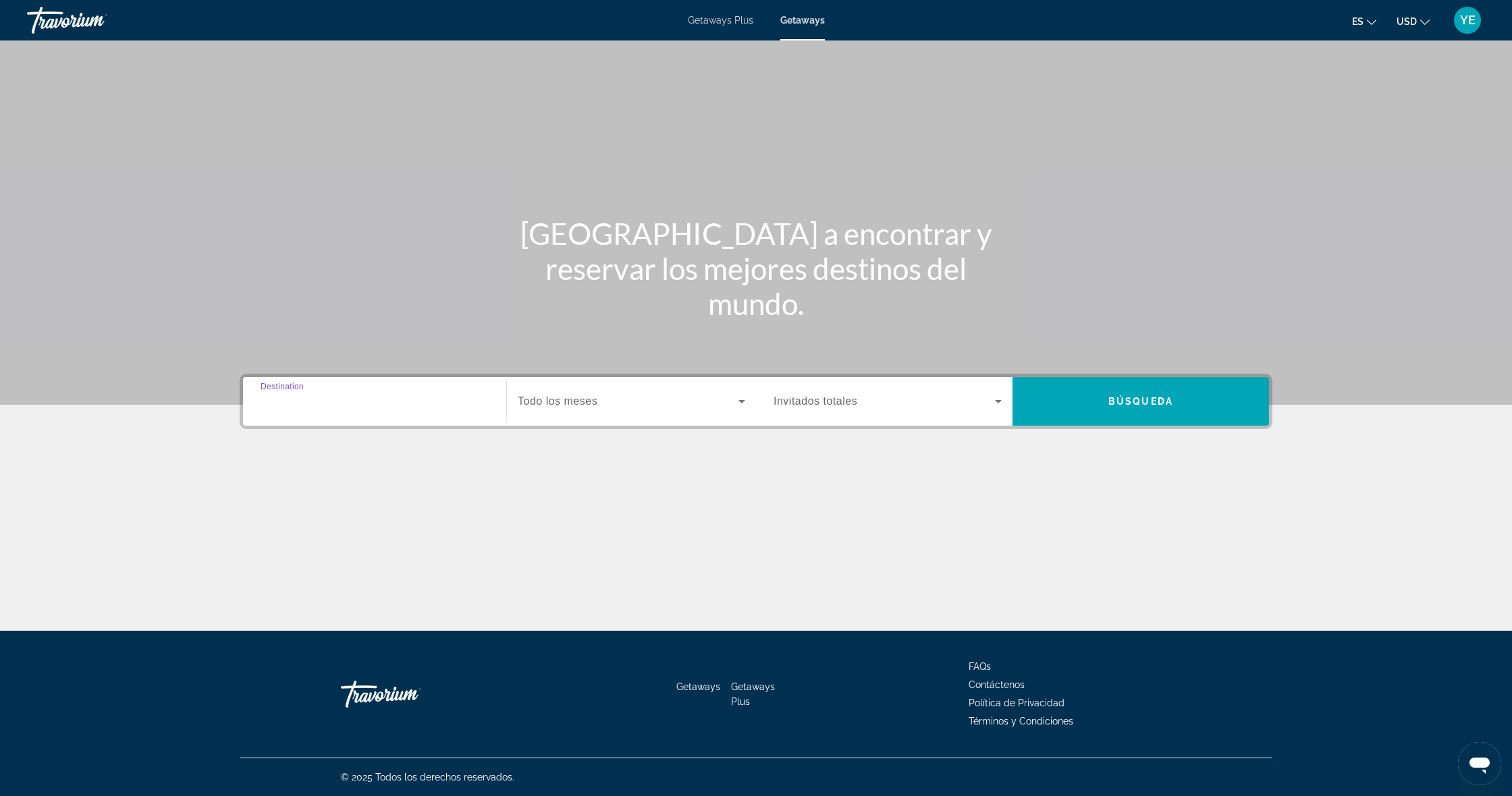
type input "**********"
click at [554, 405] on span "Todo los meses" at bounding box center [558, 401] width 80 height 12
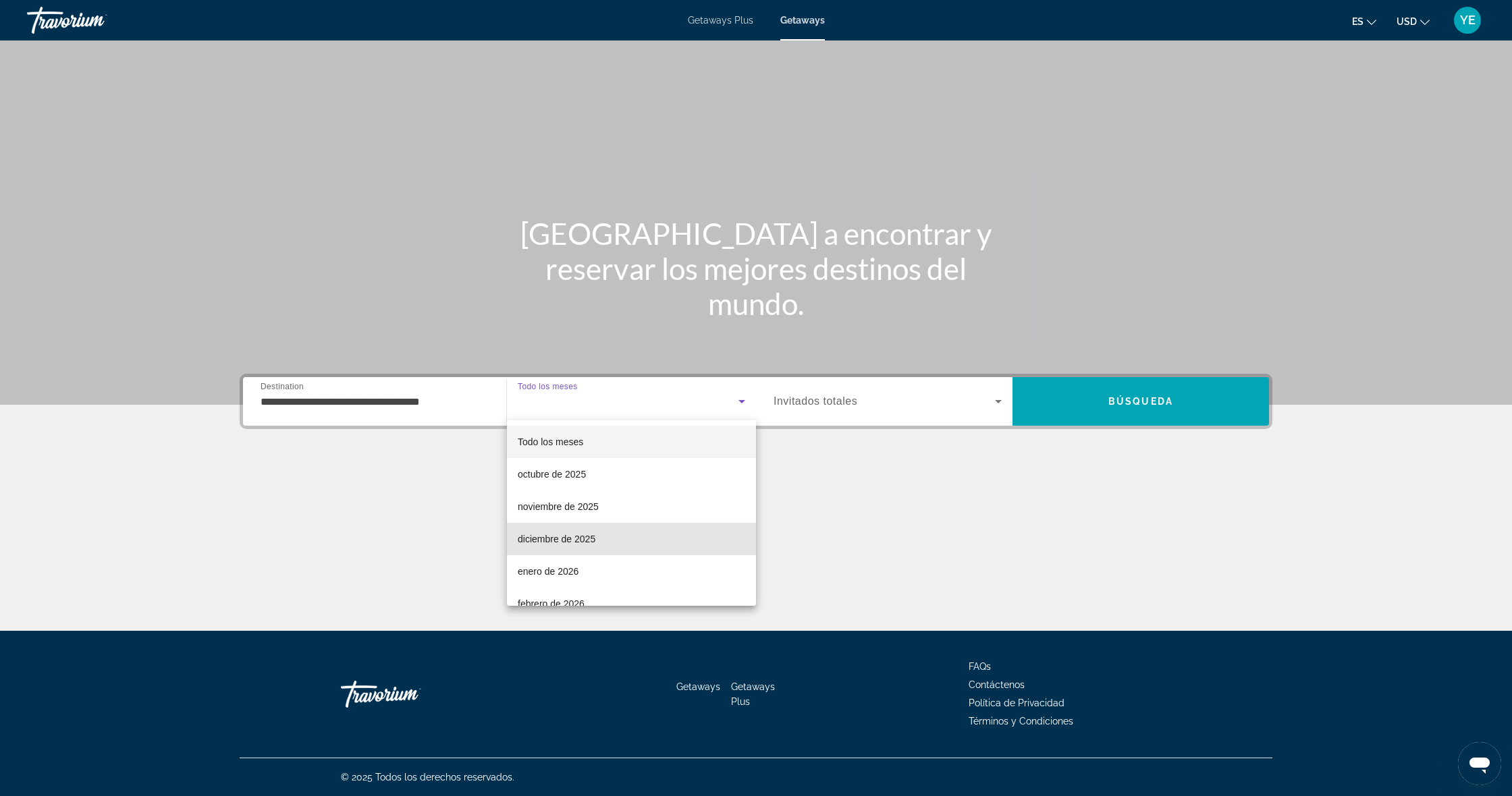
drag, startPoint x: 556, startPoint y: 536, endPoint x: 691, endPoint y: 492, distance: 142.0
click at [556, 536] on span "diciembre de 2025" at bounding box center [556, 539] width 78 height 16
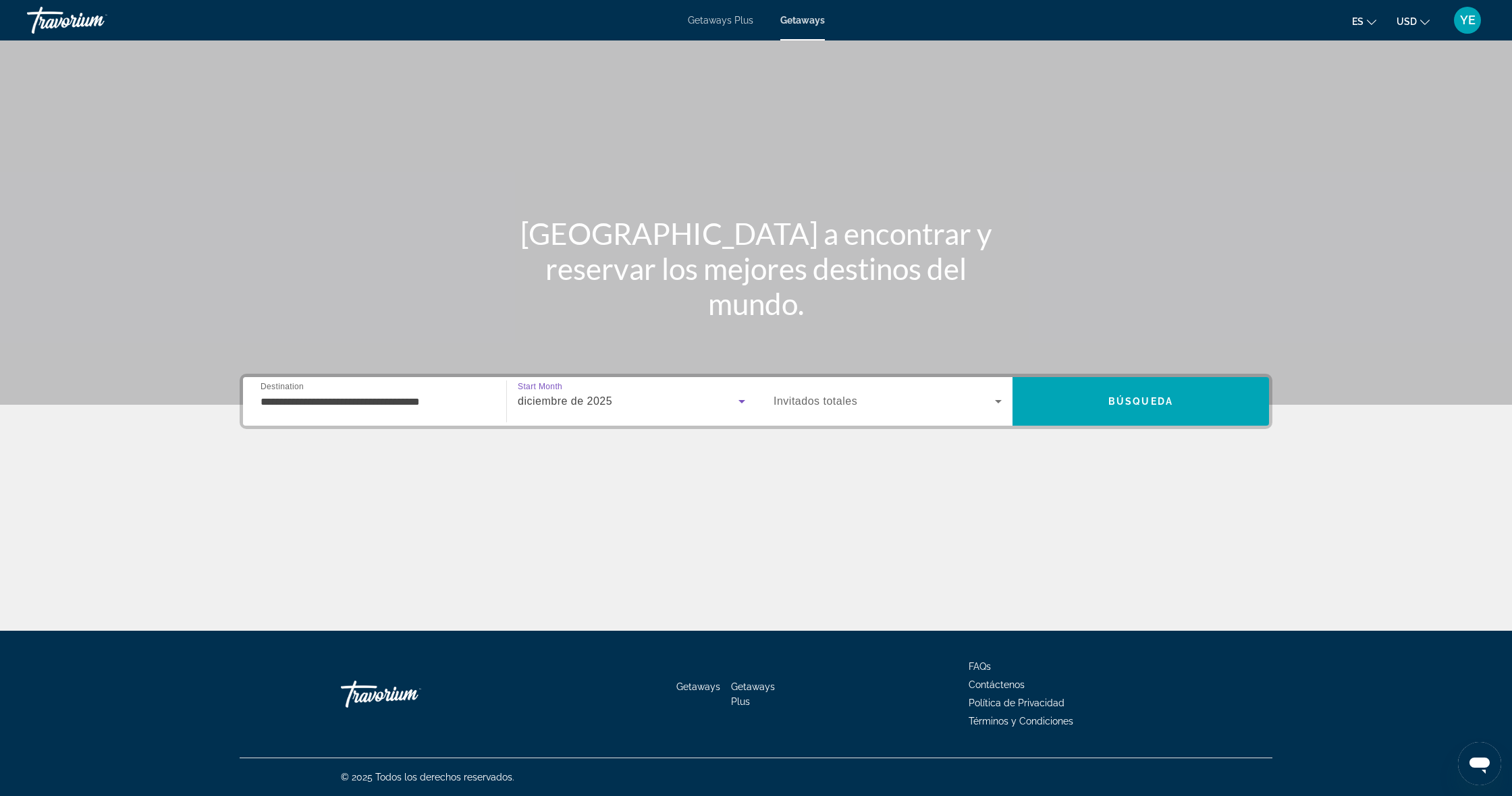
click at [811, 406] on span "Invitados totales" at bounding box center [815, 401] width 84 height 12
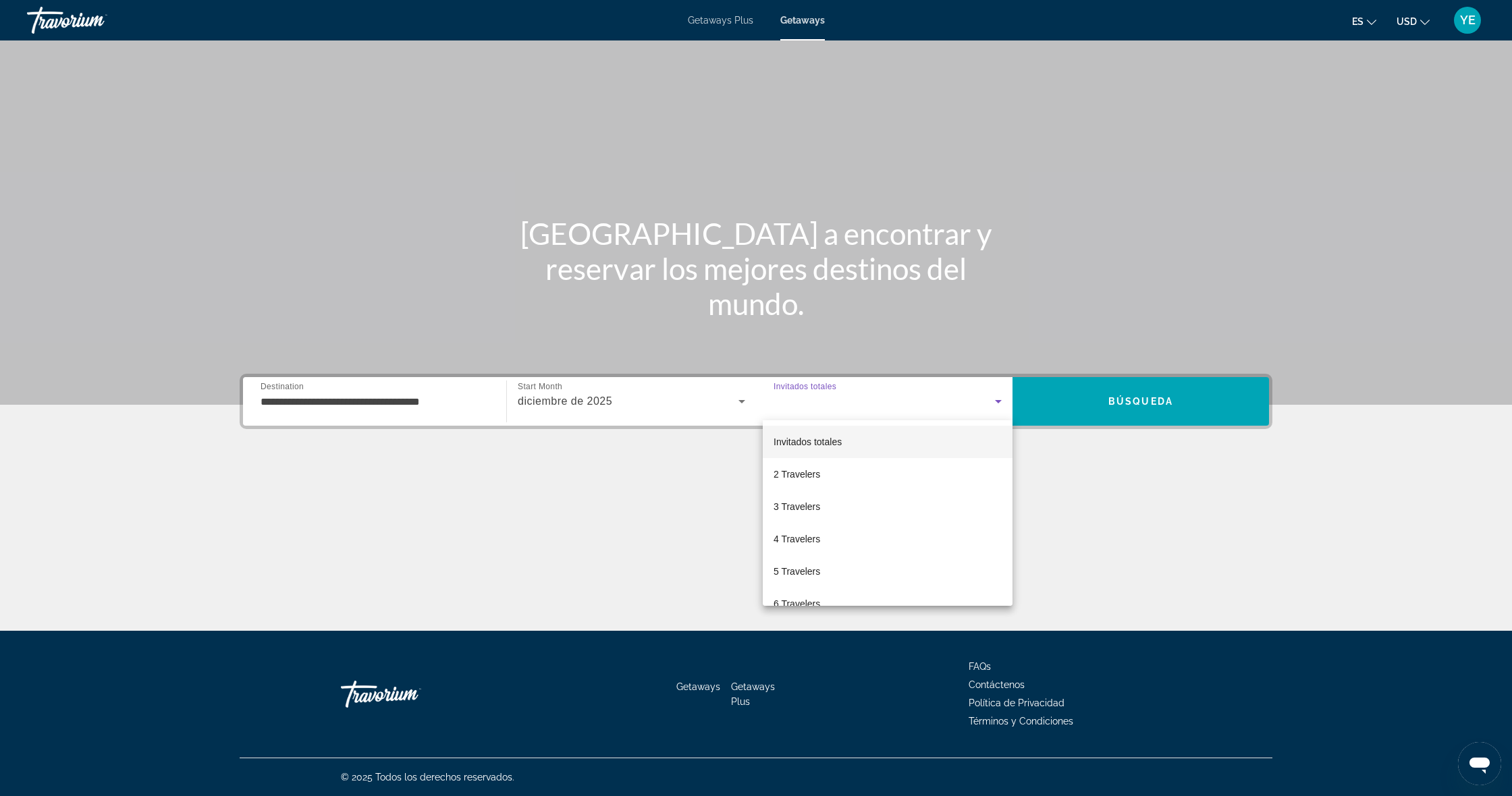
click at [795, 583] on mat-option "5 Travelers" at bounding box center [887, 571] width 249 height 32
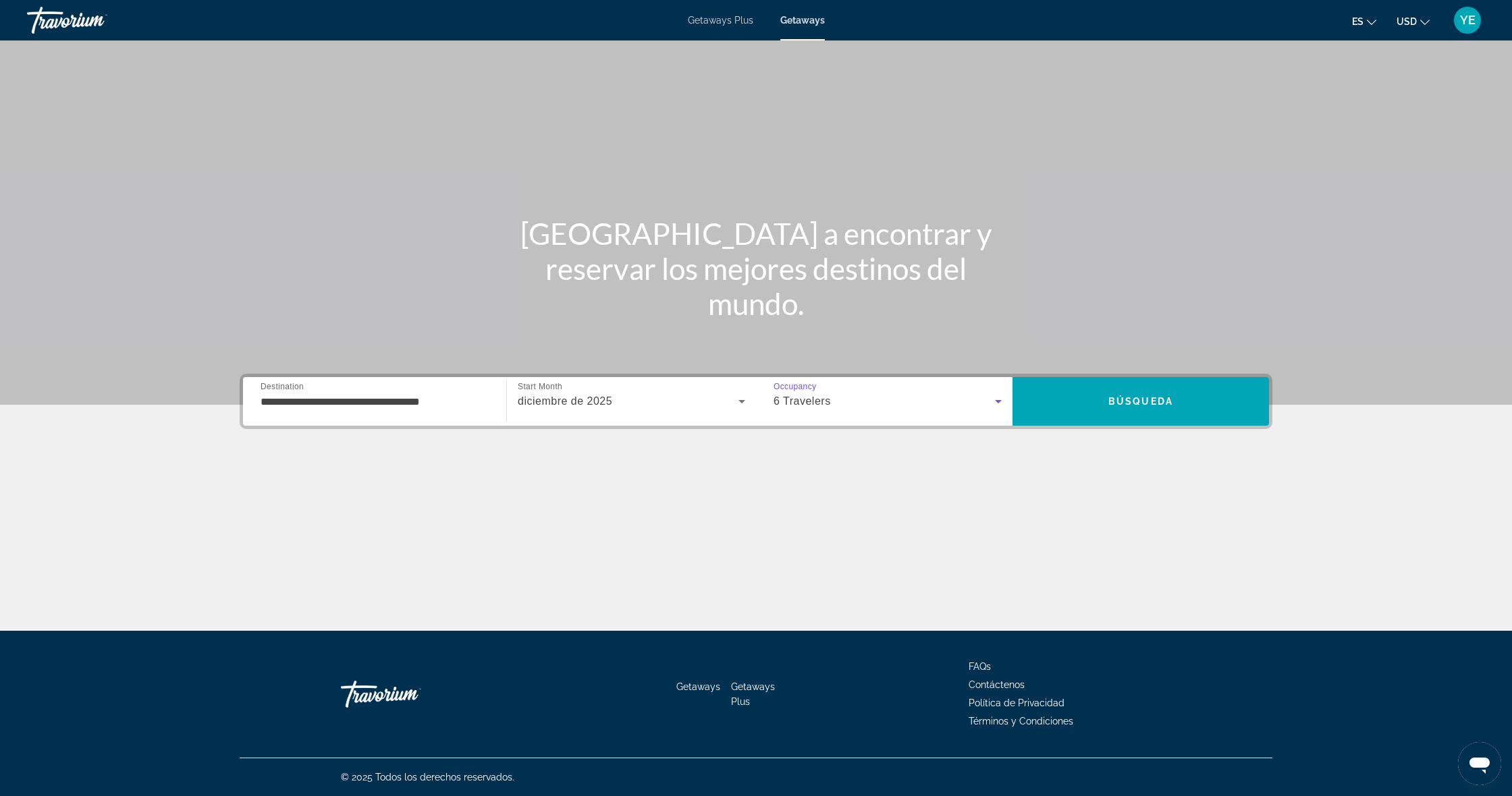
click at [805, 405] on span "6 Travelers" at bounding box center [801, 401] width 57 height 12
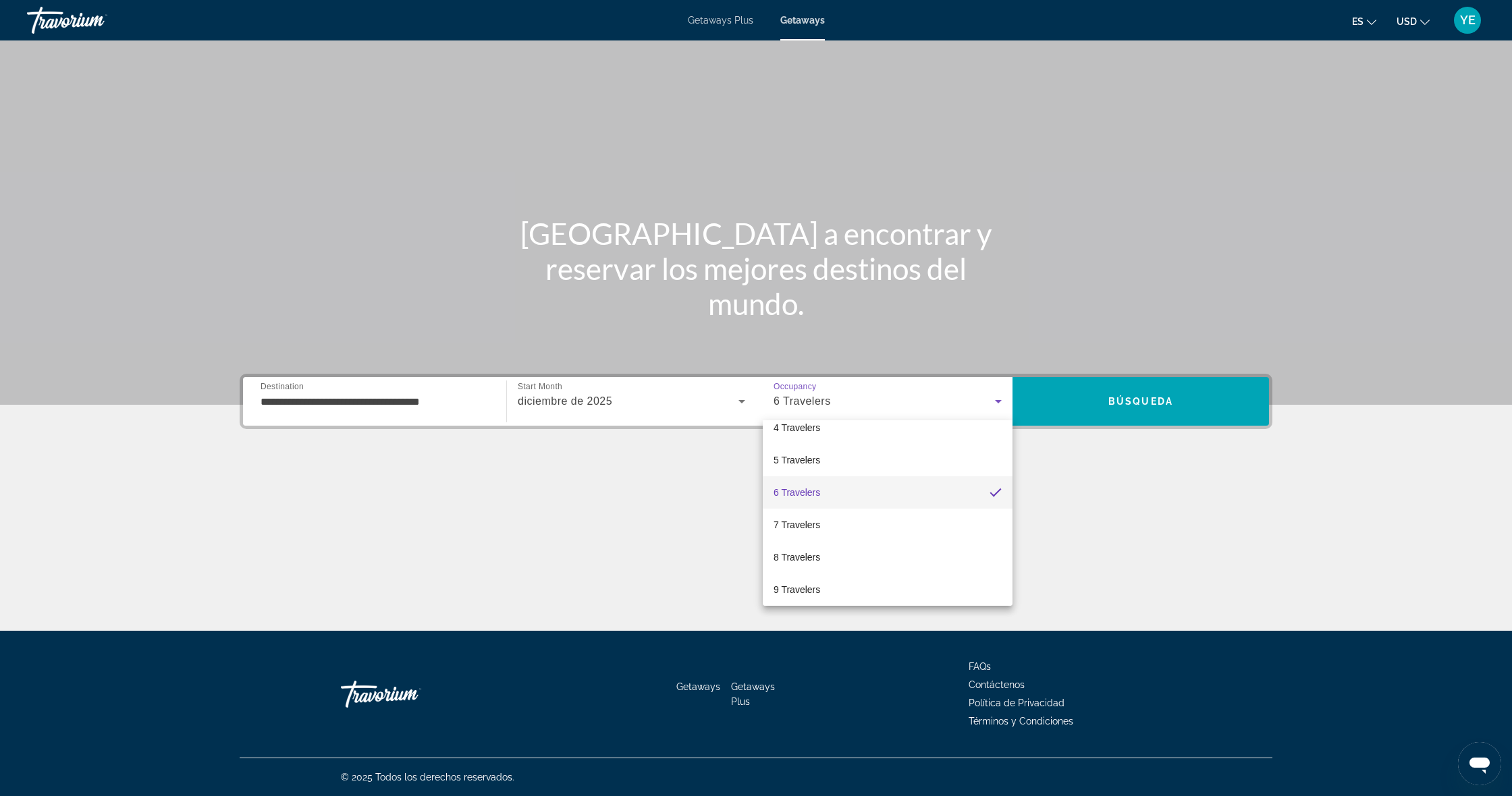
scroll to position [144, 0]
click at [776, 529] on span "8 Travelers" at bounding box center [796, 525] width 46 height 16
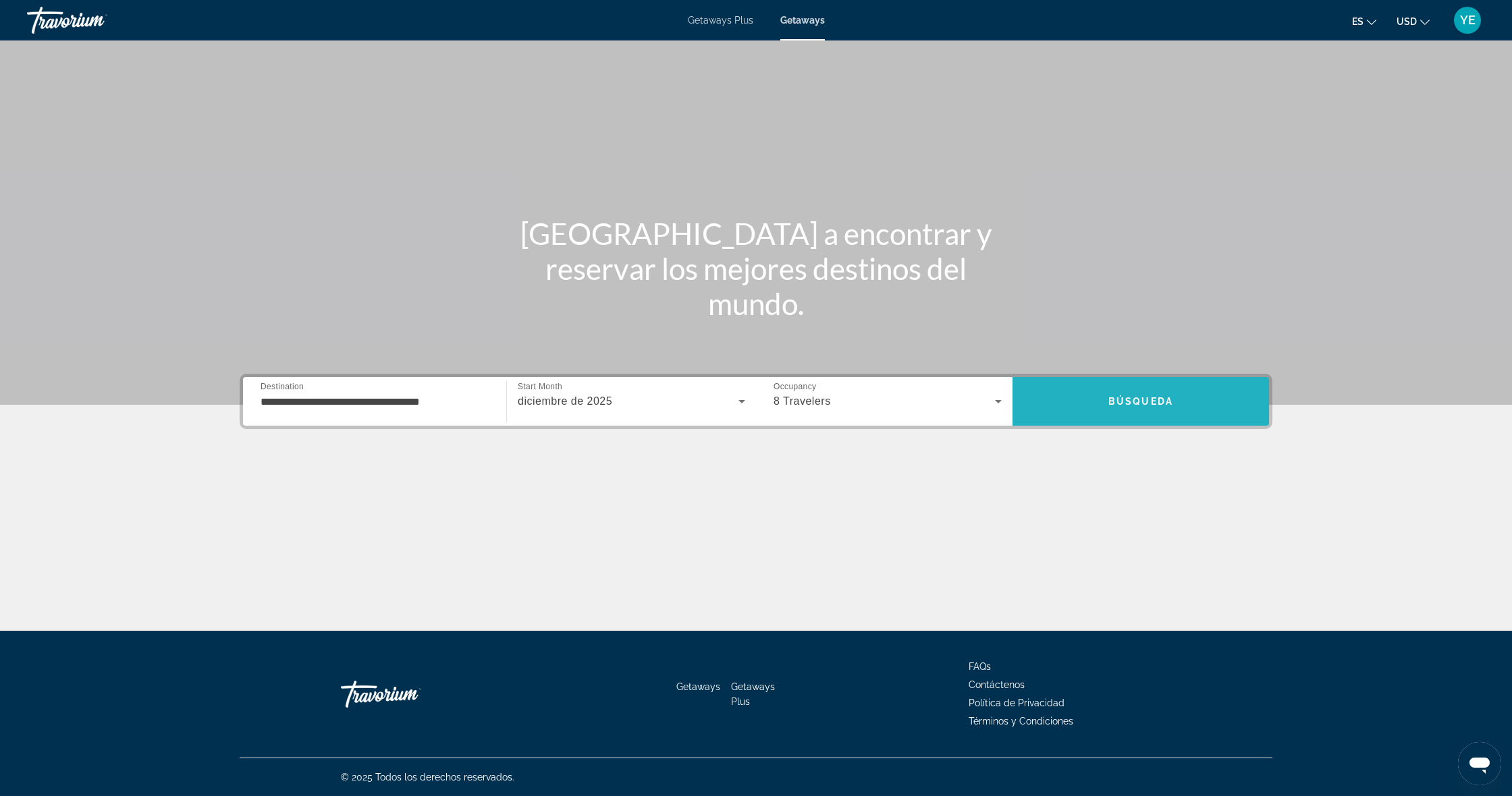
click at [1075, 402] on span "Search" at bounding box center [1140, 401] width 256 height 32
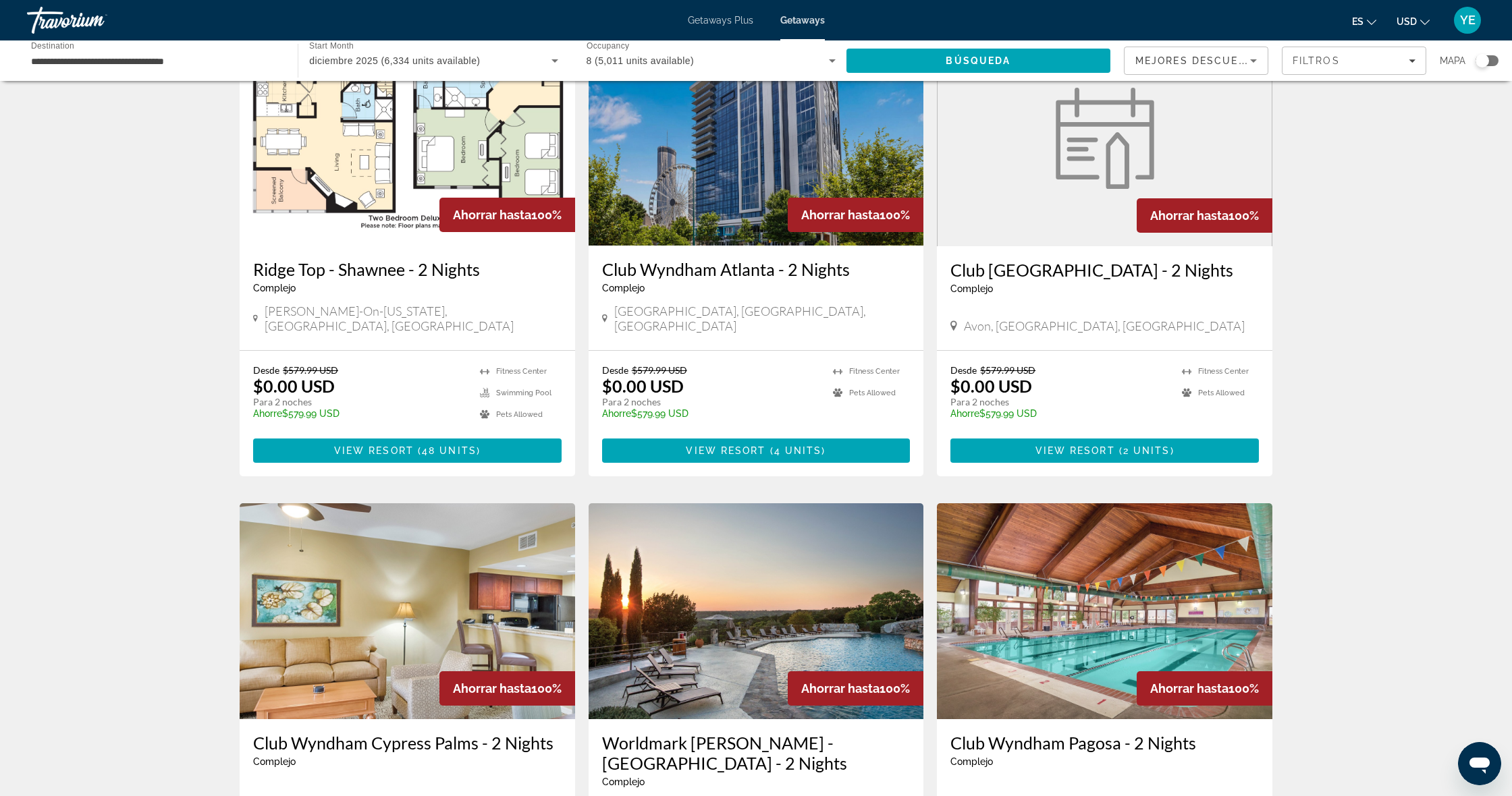
scroll to position [534, 0]
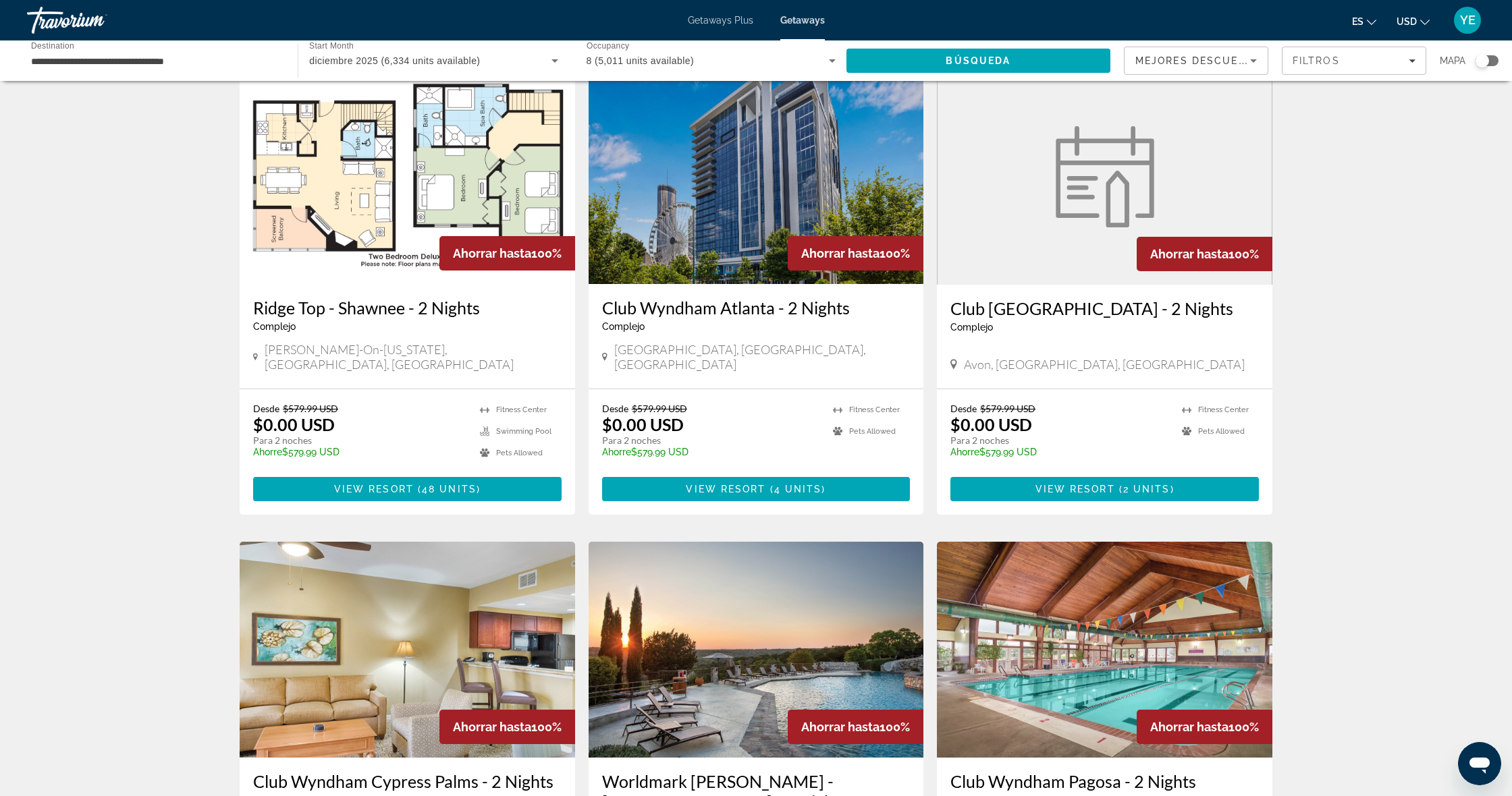
click at [1494, 65] on div "Search widget" at bounding box center [1486, 61] width 23 height 11
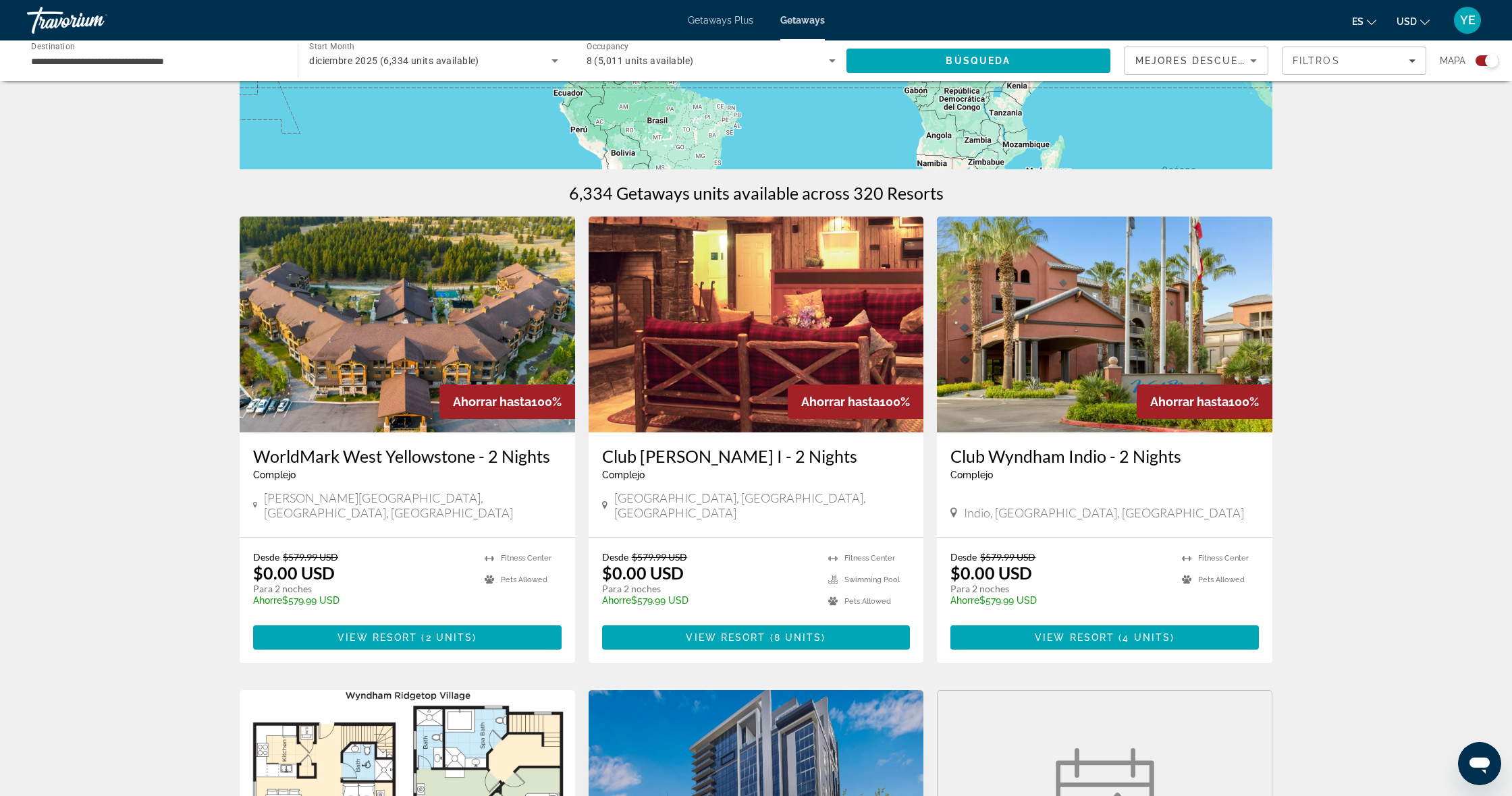
scroll to position [0, 0]
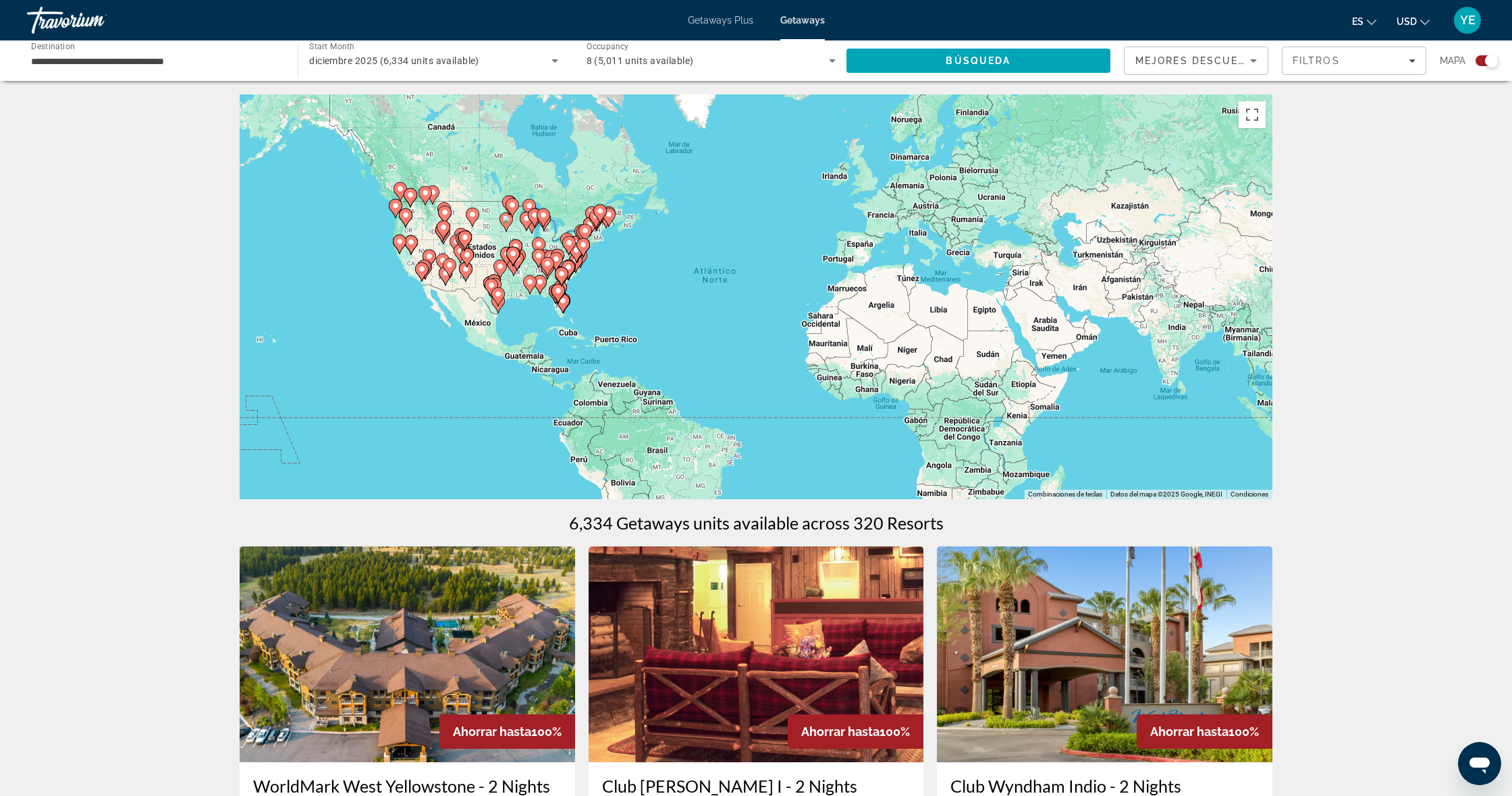
click at [544, 295] on div "Para activar la función de arrastrar con el teclado, presiona Alt + Intro. Una …" at bounding box center [755, 296] width 1033 height 405
click at [550, 310] on div "Para activar la función de arrastrar con el teclado, presiona Alt + Intro. Una …" at bounding box center [755, 296] width 1033 height 405
click at [560, 302] on gmp-advanced-marker "Main content" at bounding box center [558, 293] width 13 height 20
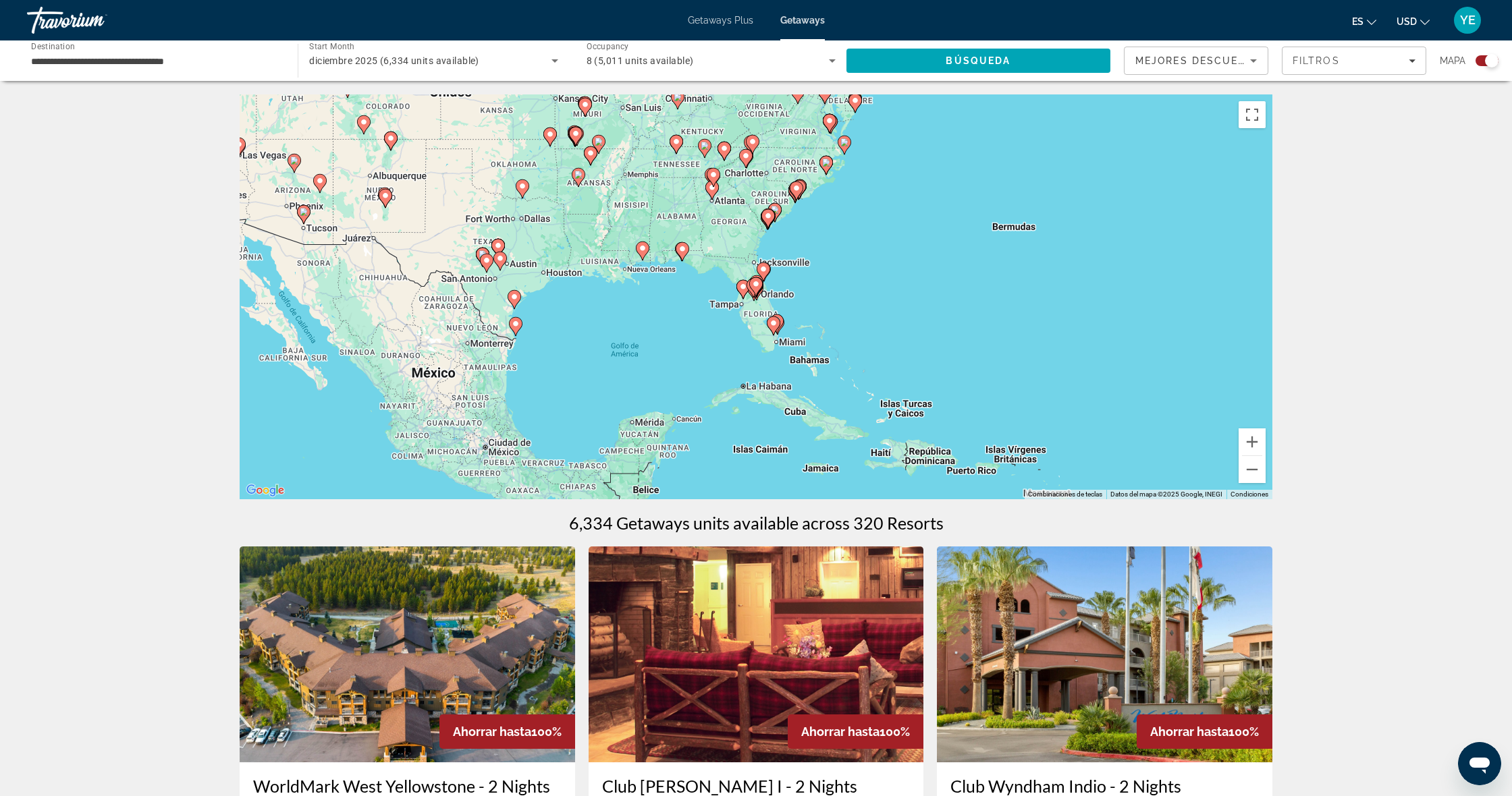
click at [758, 292] on gmp-advanced-marker "Main content" at bounding box center [755, 287] width 13 height 20
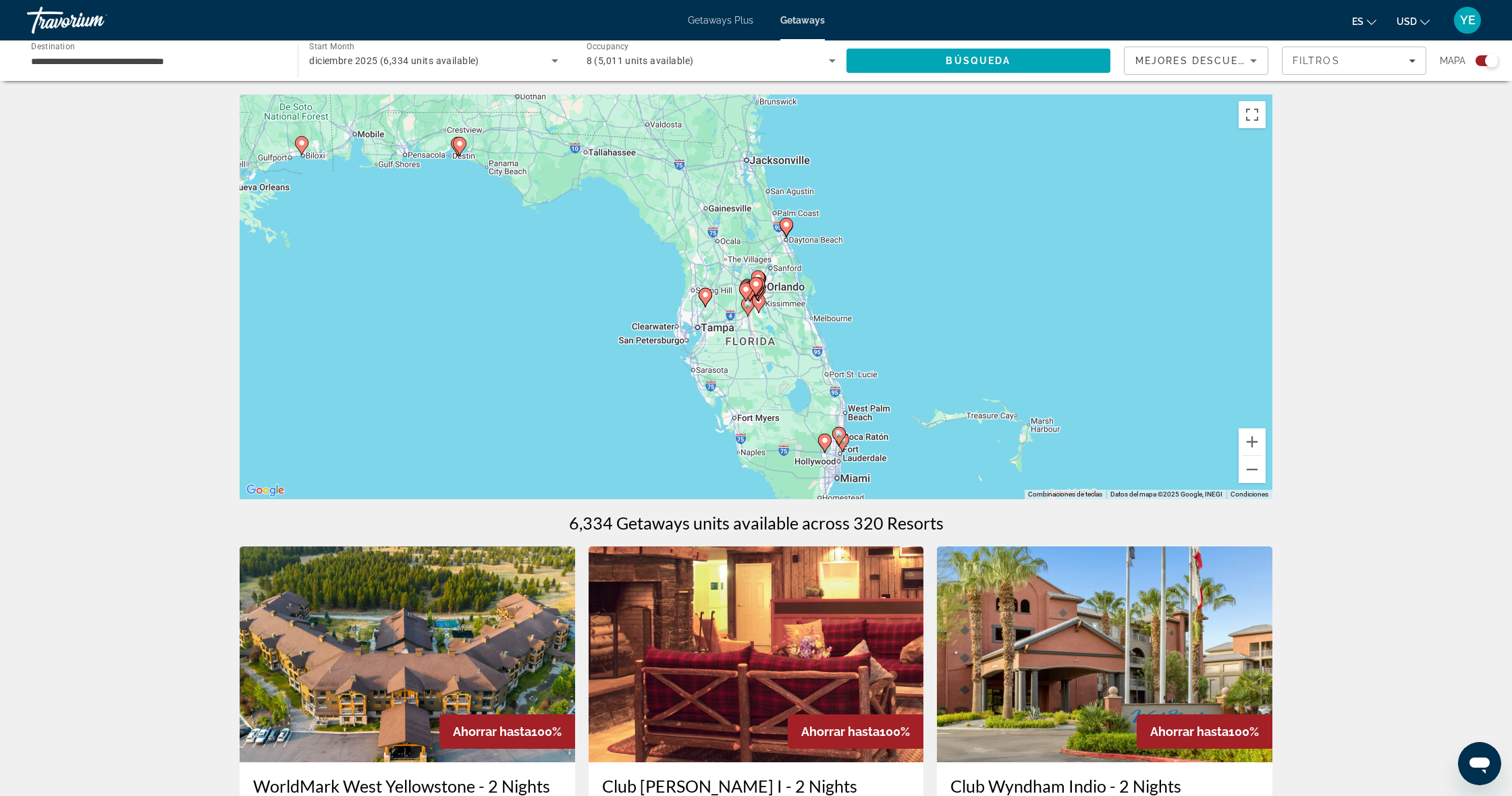
click at [758, 292] on gmp-advanced-marker "Main content" at bounding box center [755, 287] width 13 height 20
type input "**********"
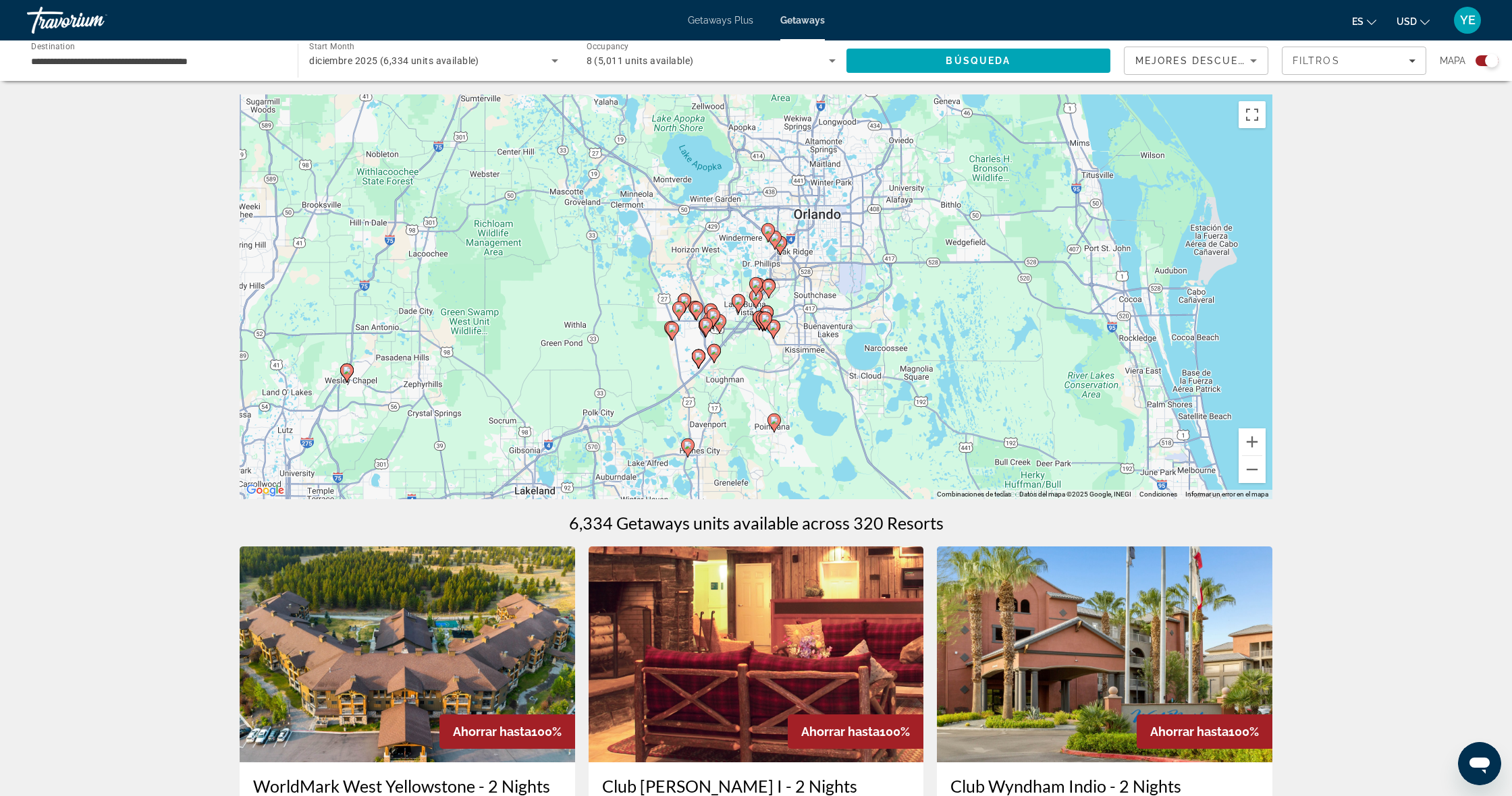
click at [777, 332] on icon "Main content" at bounding box center [772, 329] width 12 height 17
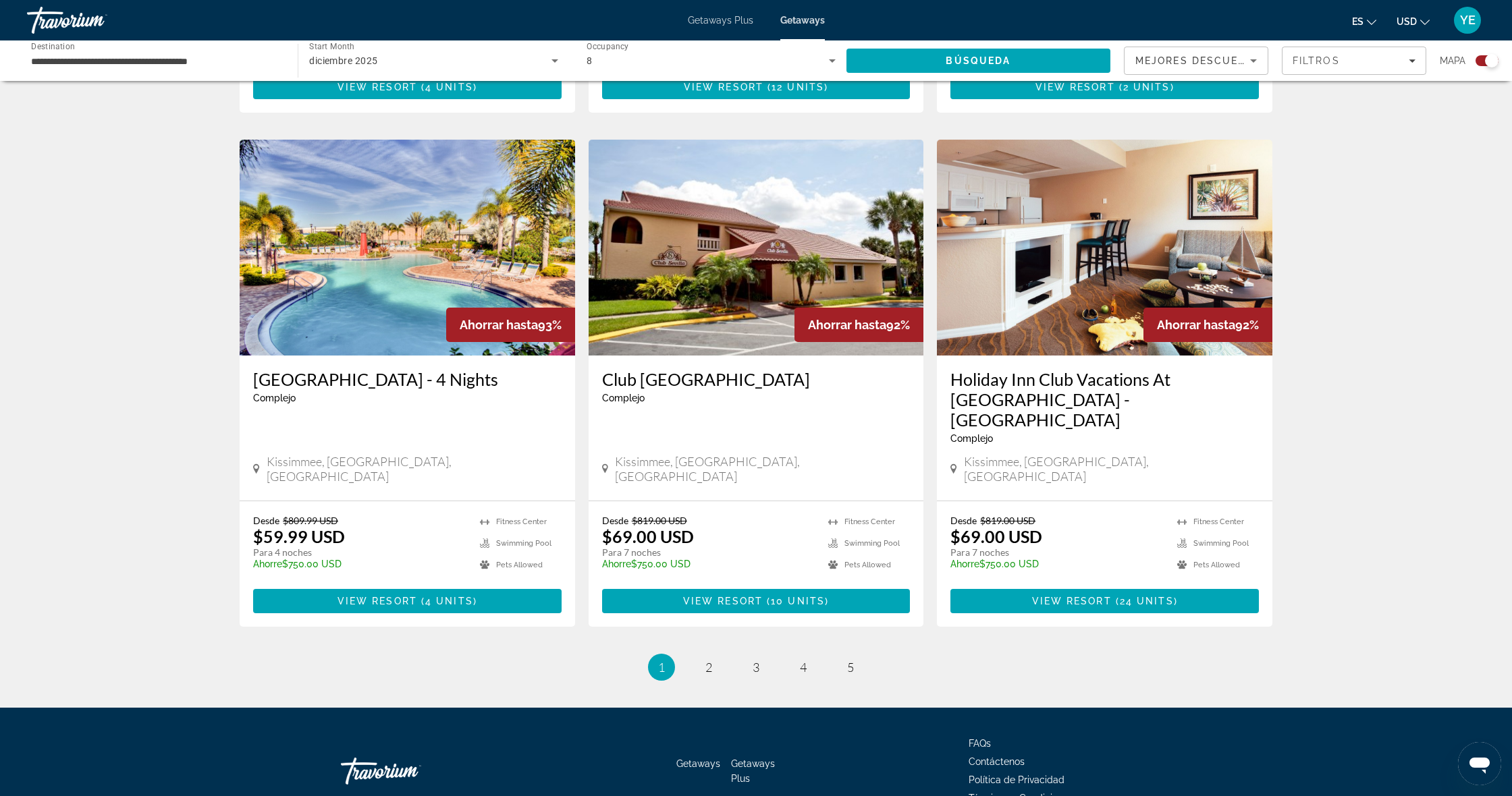
scroll to position [1846, 0]
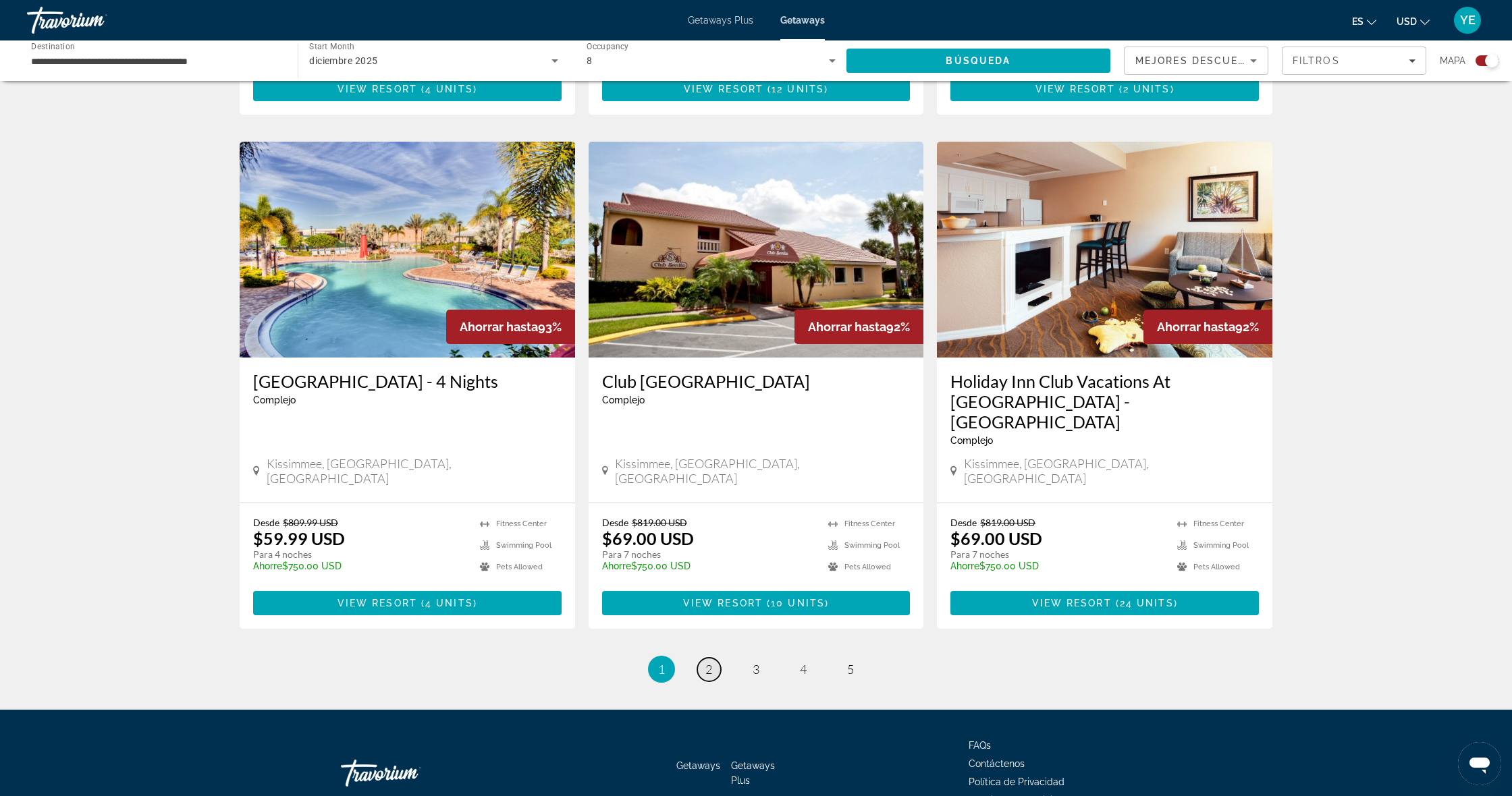
click at [712, 662] on span "2" at bounding box center [708, 669] width 7 height 15
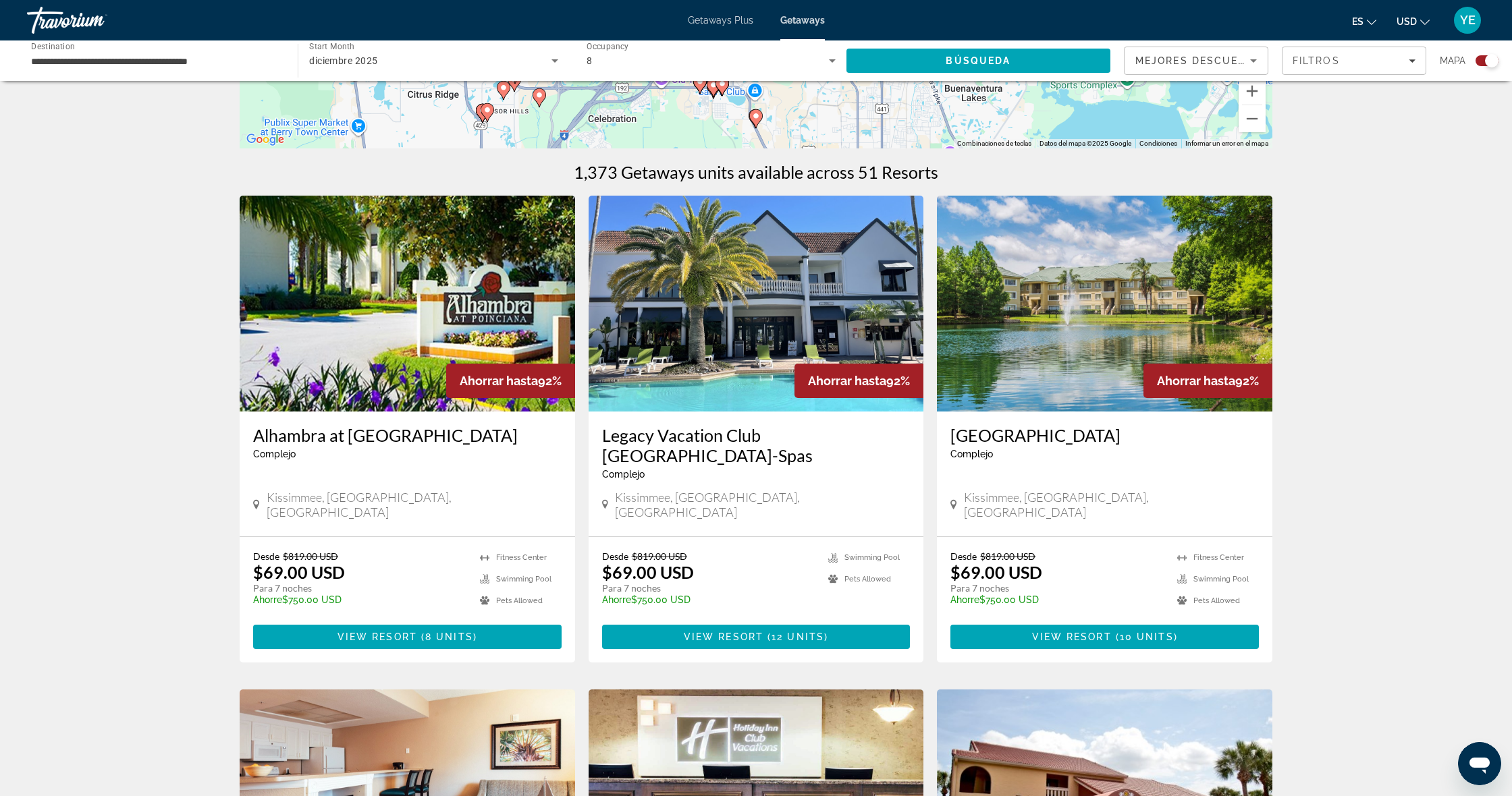
scroll to position [355, 0]
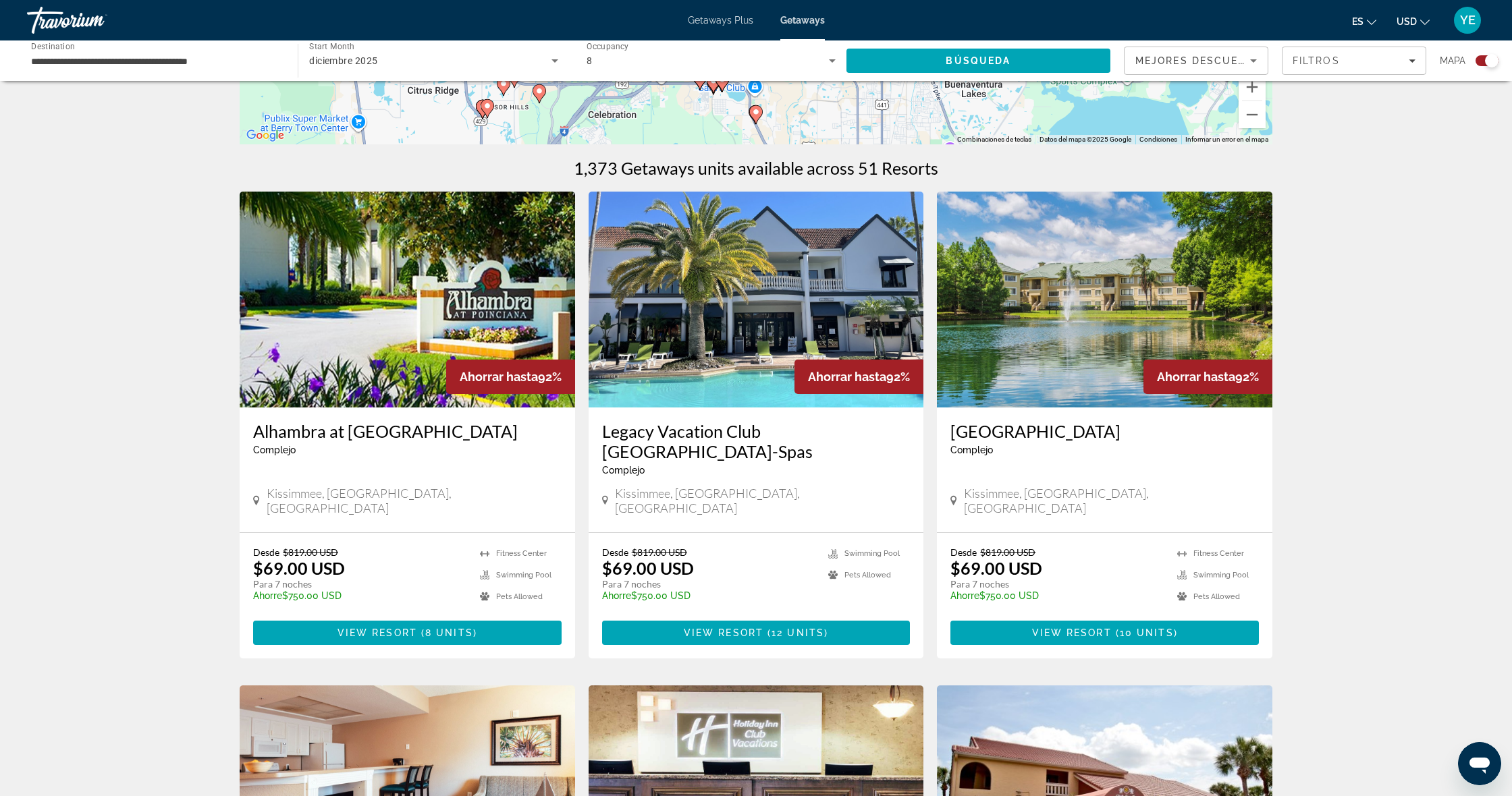
click at [752, 347] on img "Main content" at bounding box center [756, 299] width 336 height 216
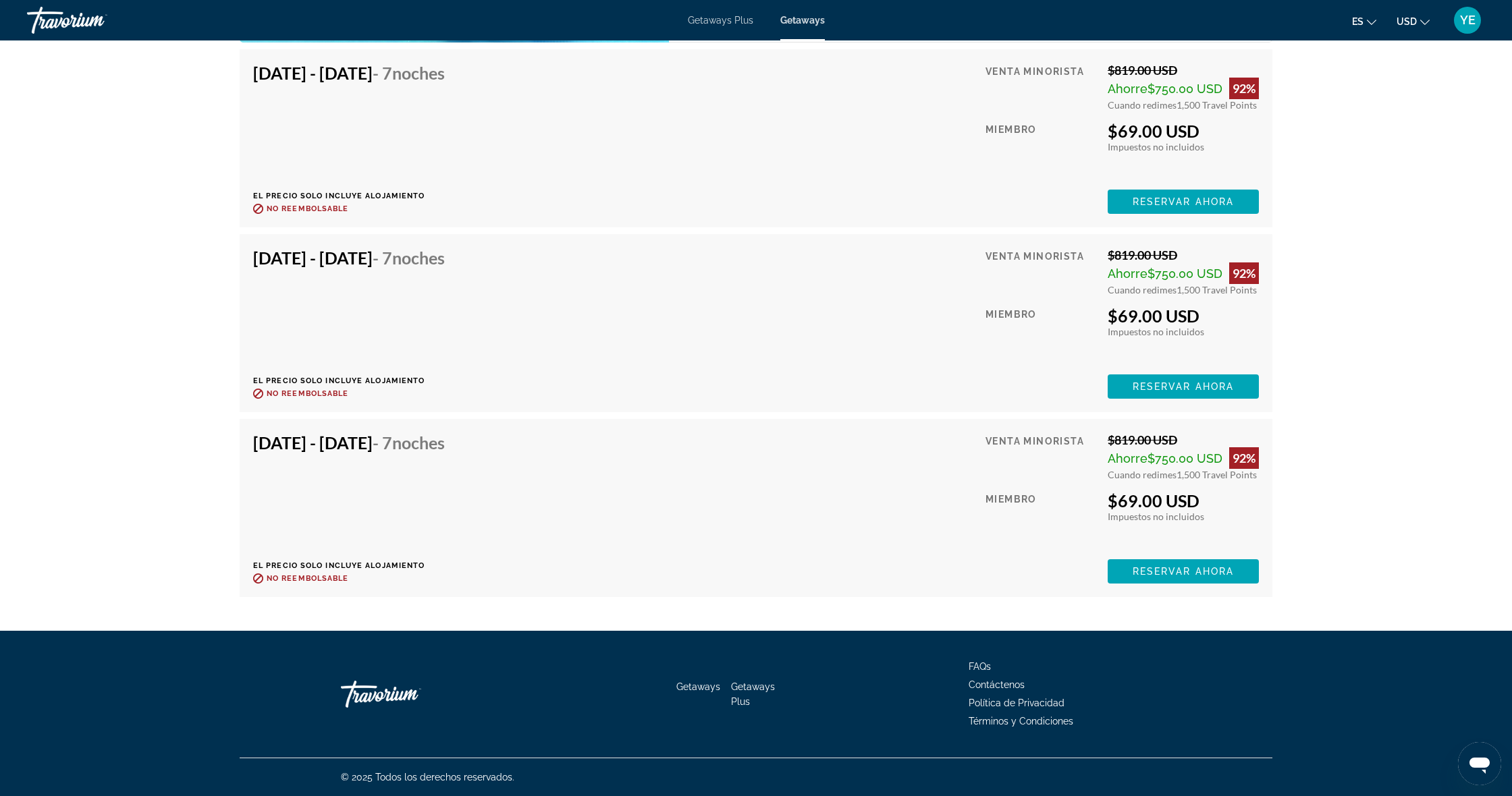
scroll to position [3009, 0]
click at [1201, 576] on span "Reservar ahora" at bounding box center [1183, 572] width 101 height 11
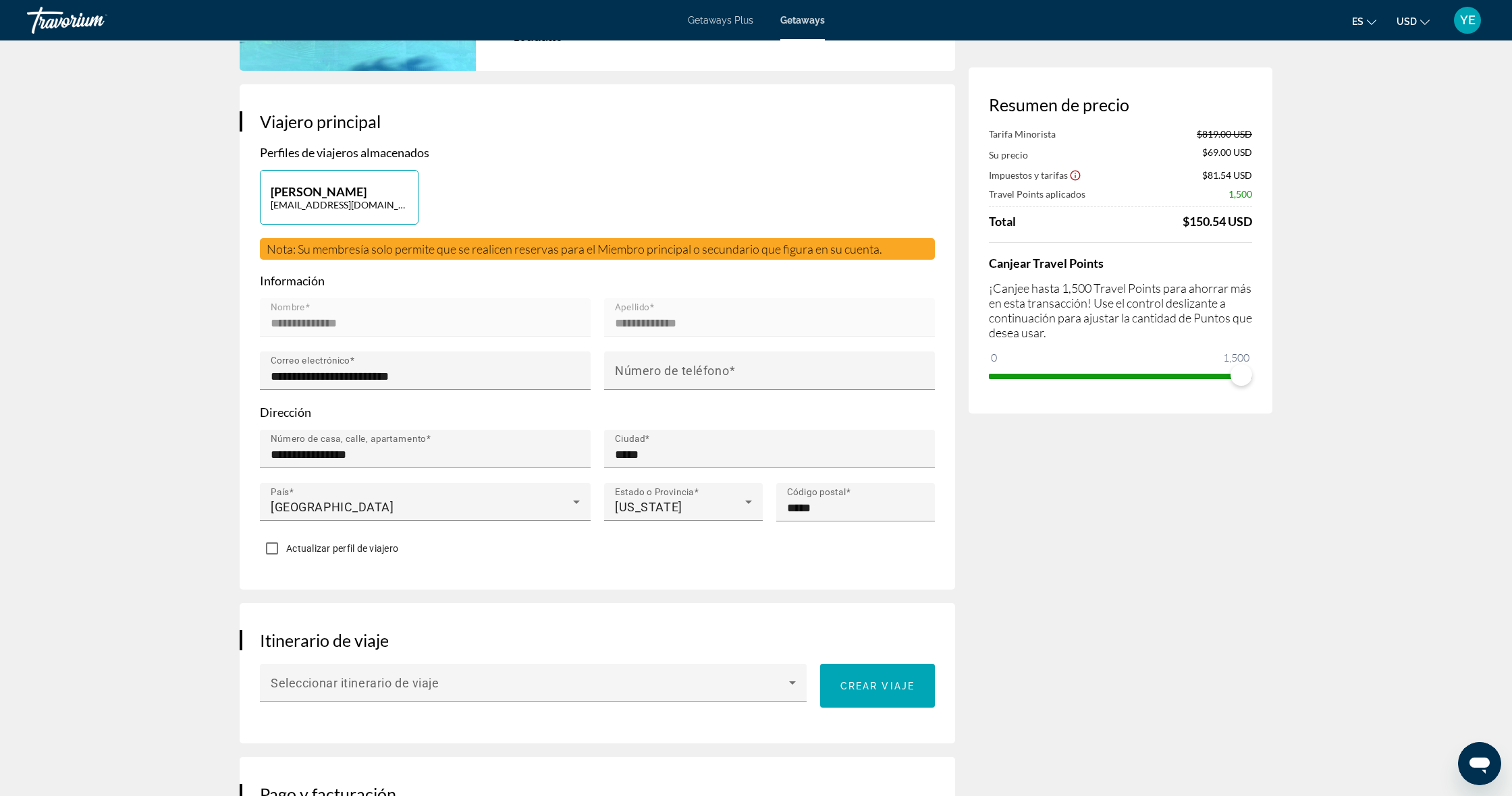
scroll to position [220, 0]
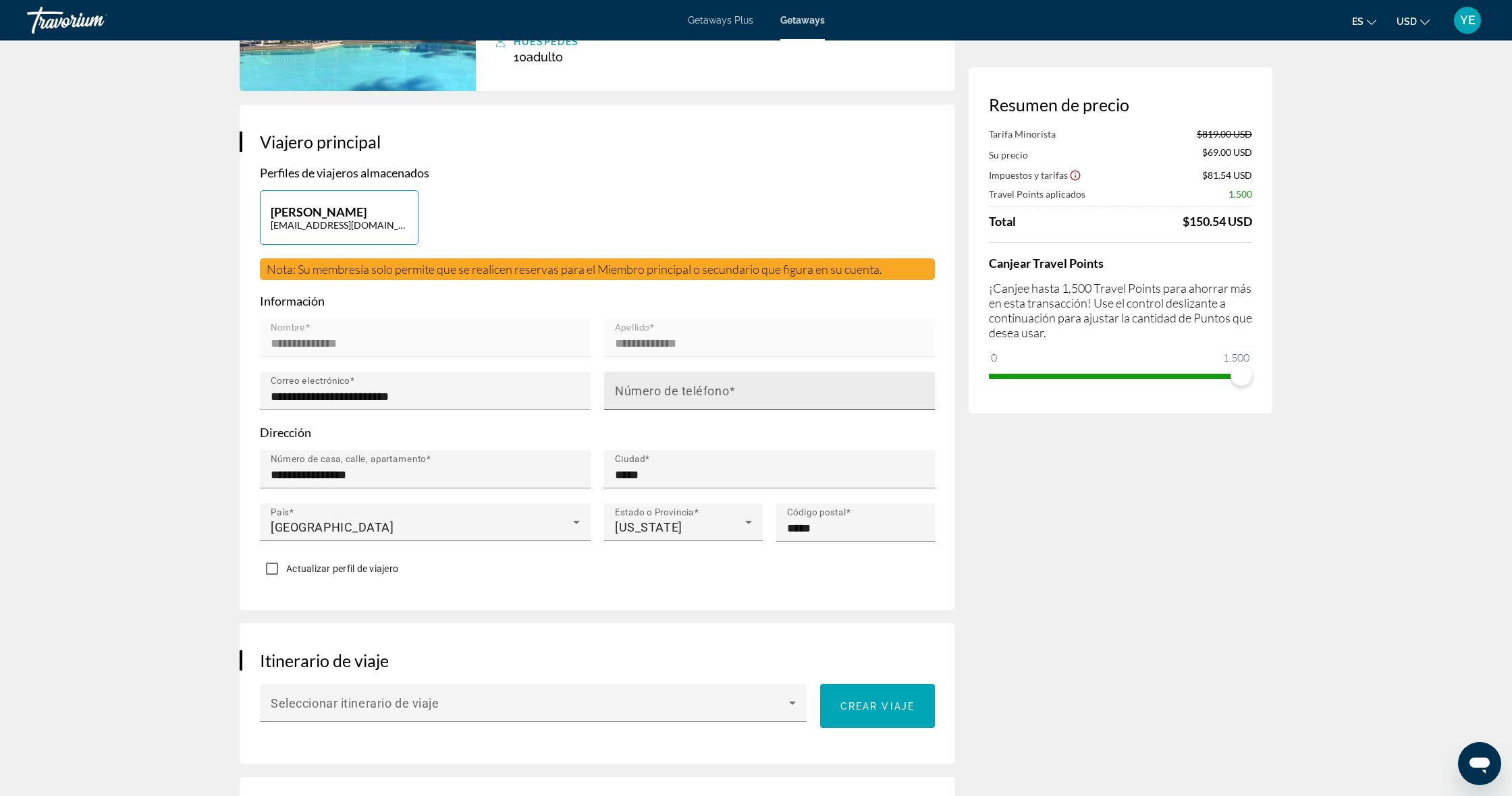
click at [660, 384] on mat-label "Número de teléfono" at bounding box center [671, 391] width 114 height 14
click at [660, 389] on input "Número de teléfono" at bounding box center [773, 397] width 317 height 16
type input "**********"
drag, startPoint x: 1511, startPoint y: 256, endPoint x: 1069, endPoint y: 226, distance: 443.0
click at [1376, 9] on div "Saltar al contenido principal Getaways Plus Getaways es English Español Françai…" at bounding box center [756, 177] width 1512 height 796
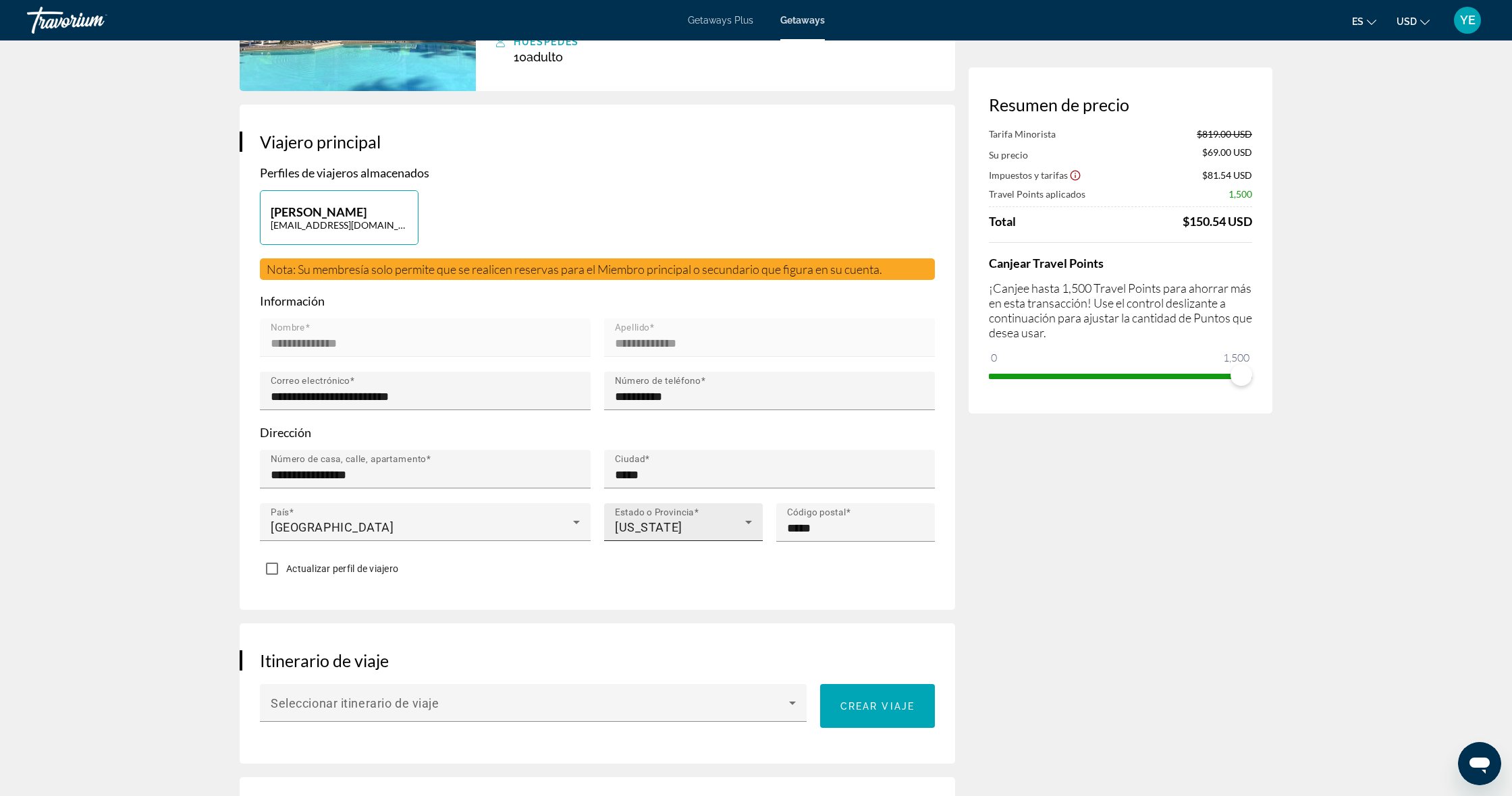
drag, startPoint x: 1048, startPoint y: 540, endPoint x: 699, endPoint y: 501, distance: 351.2
click at [386, 686] on div "Seleccionar itinerario de viaje" at bounding box center [532, 703] width 525 height 38
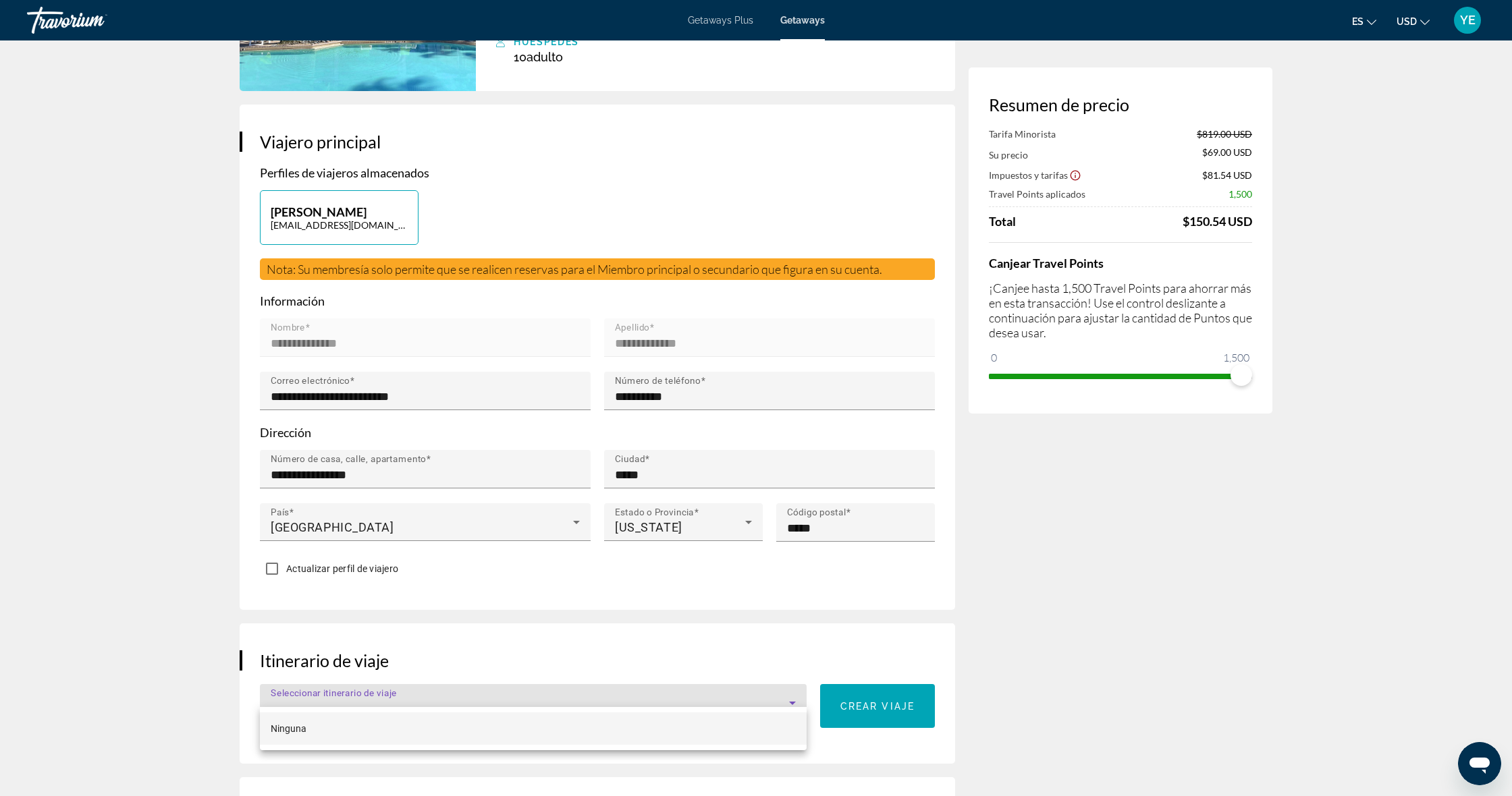
click at [356, 729] on mat-option "Ninguna" at bounding box center [532, 729] width 547 height 32
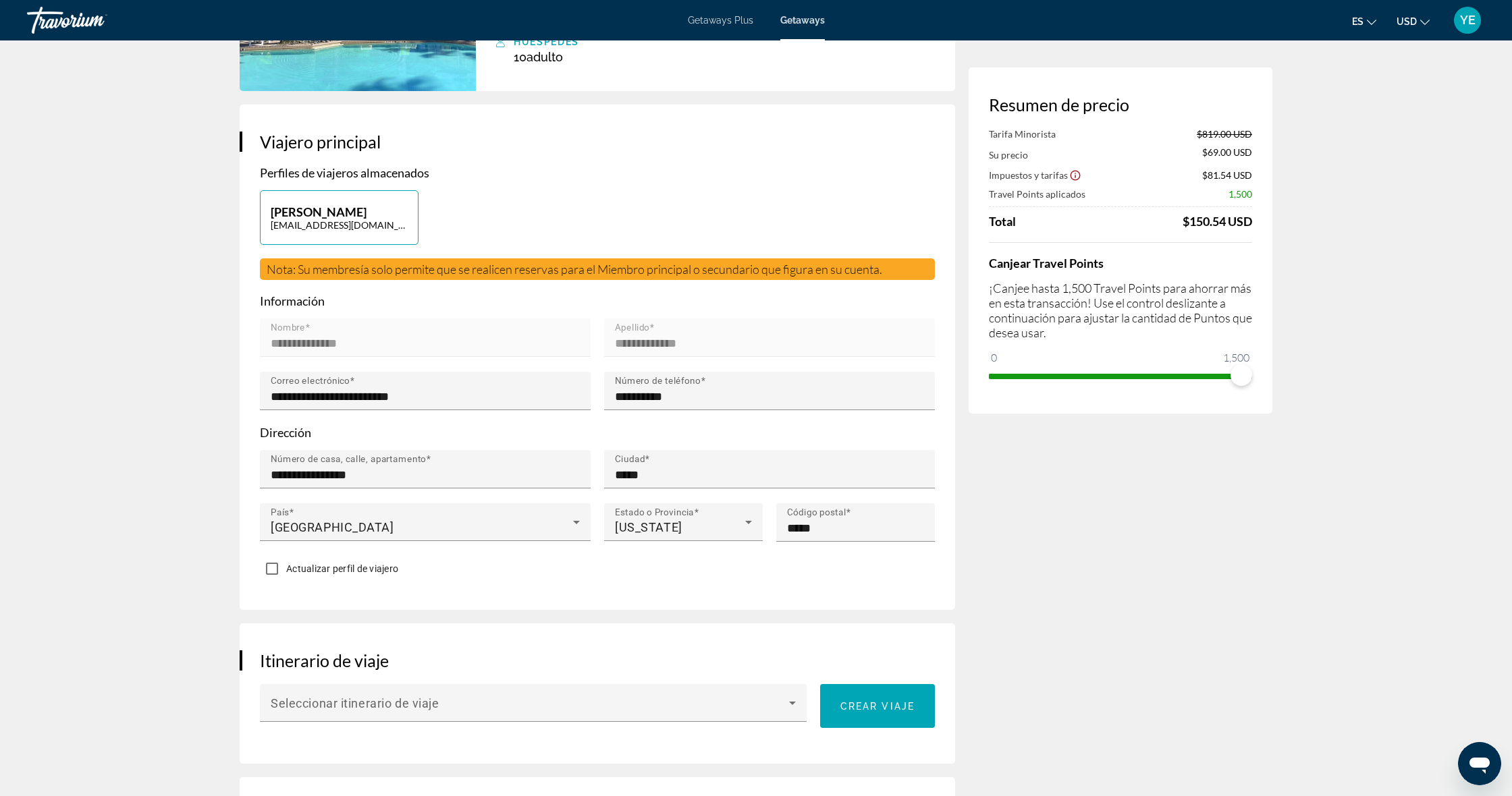
drag, startPoint x: 482, startPoint y: 752, endPoint x: 482, endPoint y: 763, distance: 11.0
drag, startPoint x: 478, startPoint y: 776, endPoint x: 464, endPoint y: 656, distance: 120.8
drag, startPoint x: 306, startPoint y: 783, endPoint x: 311, endPoint y: 795, distance: 13.0
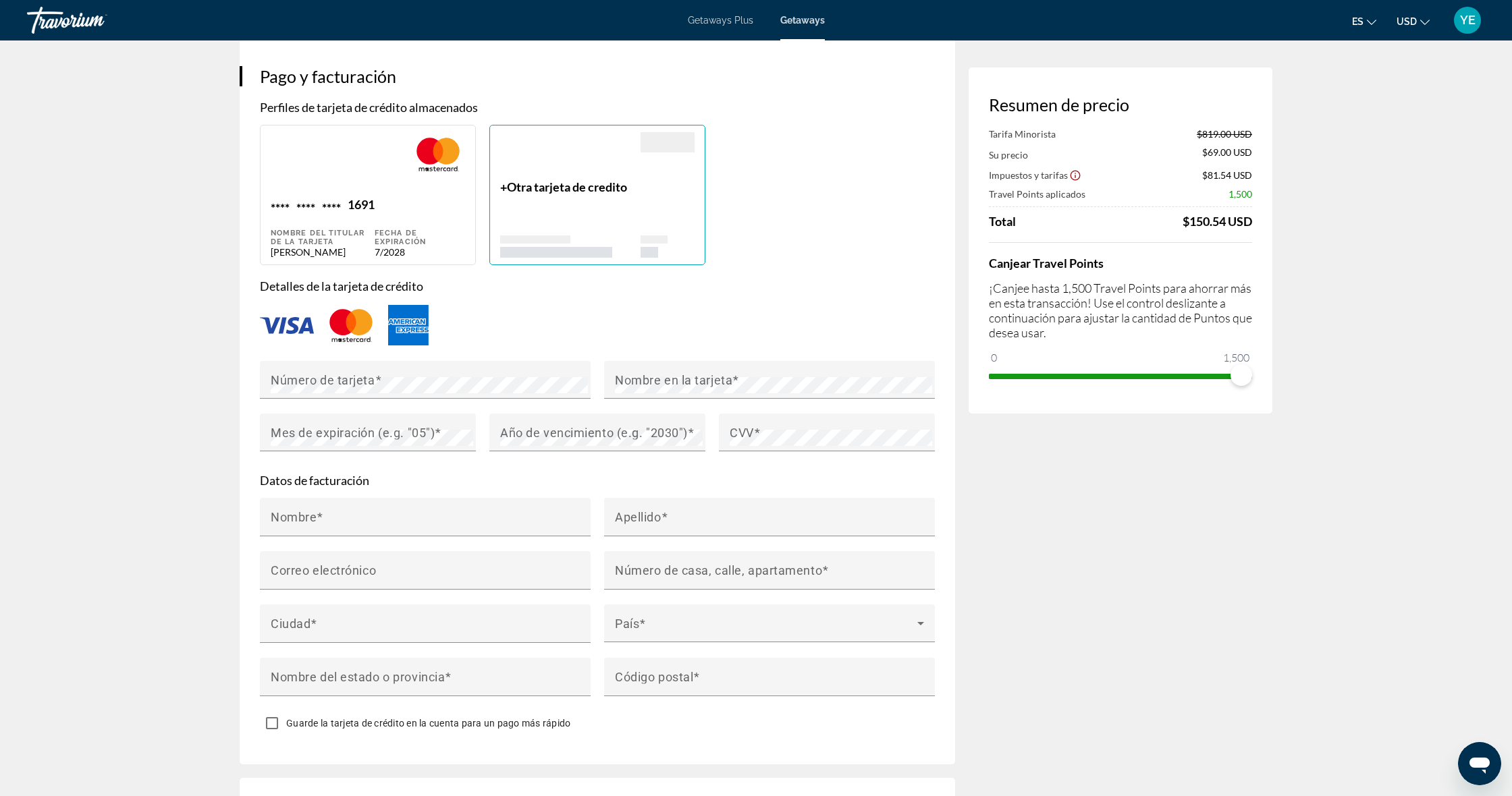
scroll to position [967, 0]
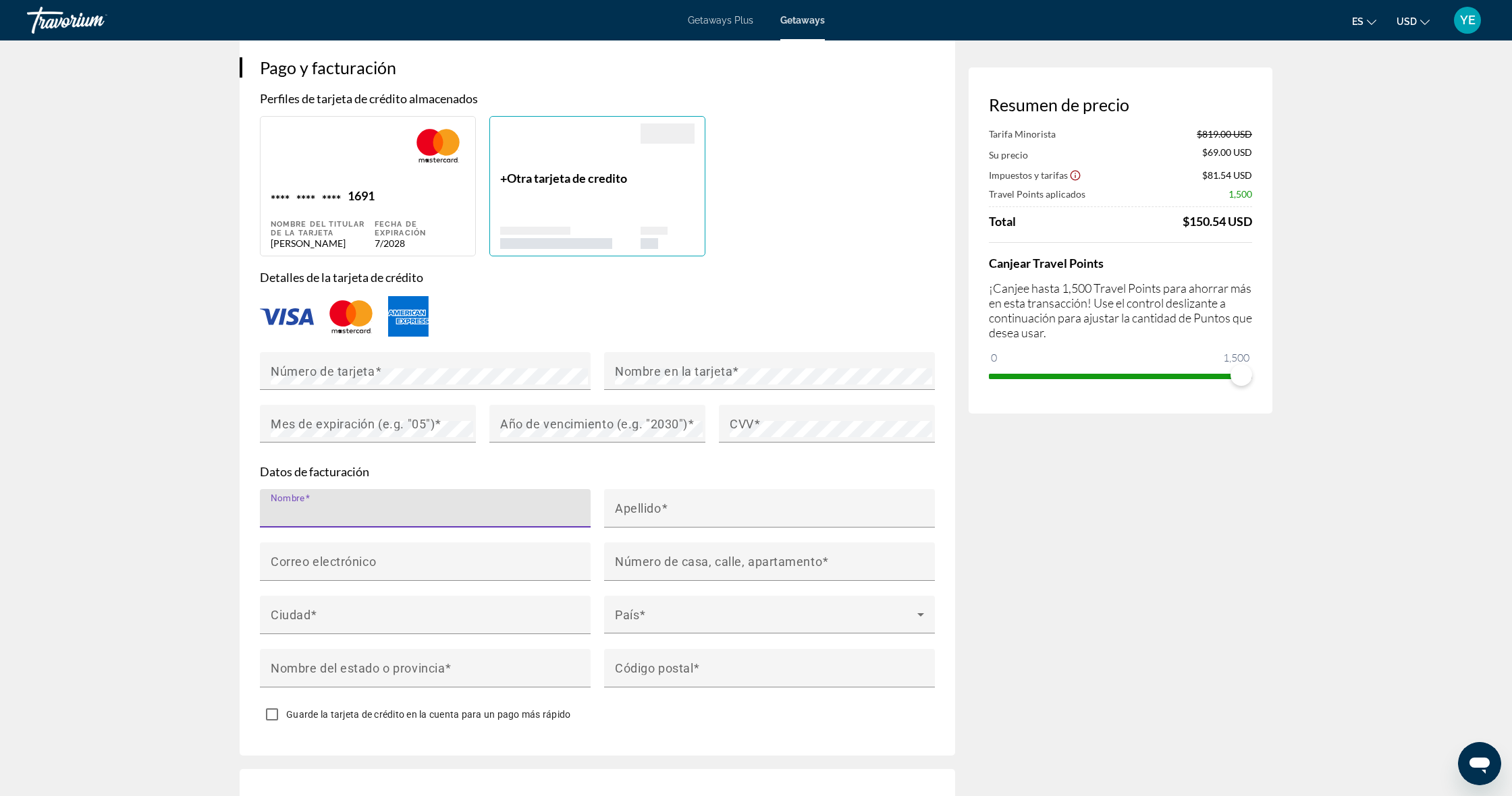
type input "*"
drag, startPoint x: 294, startPoint y: 345, endPoint x: 294, endPoint y: 353, distance: 8.0
click at [294, 352] on div "Número de tarjeta" at bounding box center [429, 371] width 317 height 38
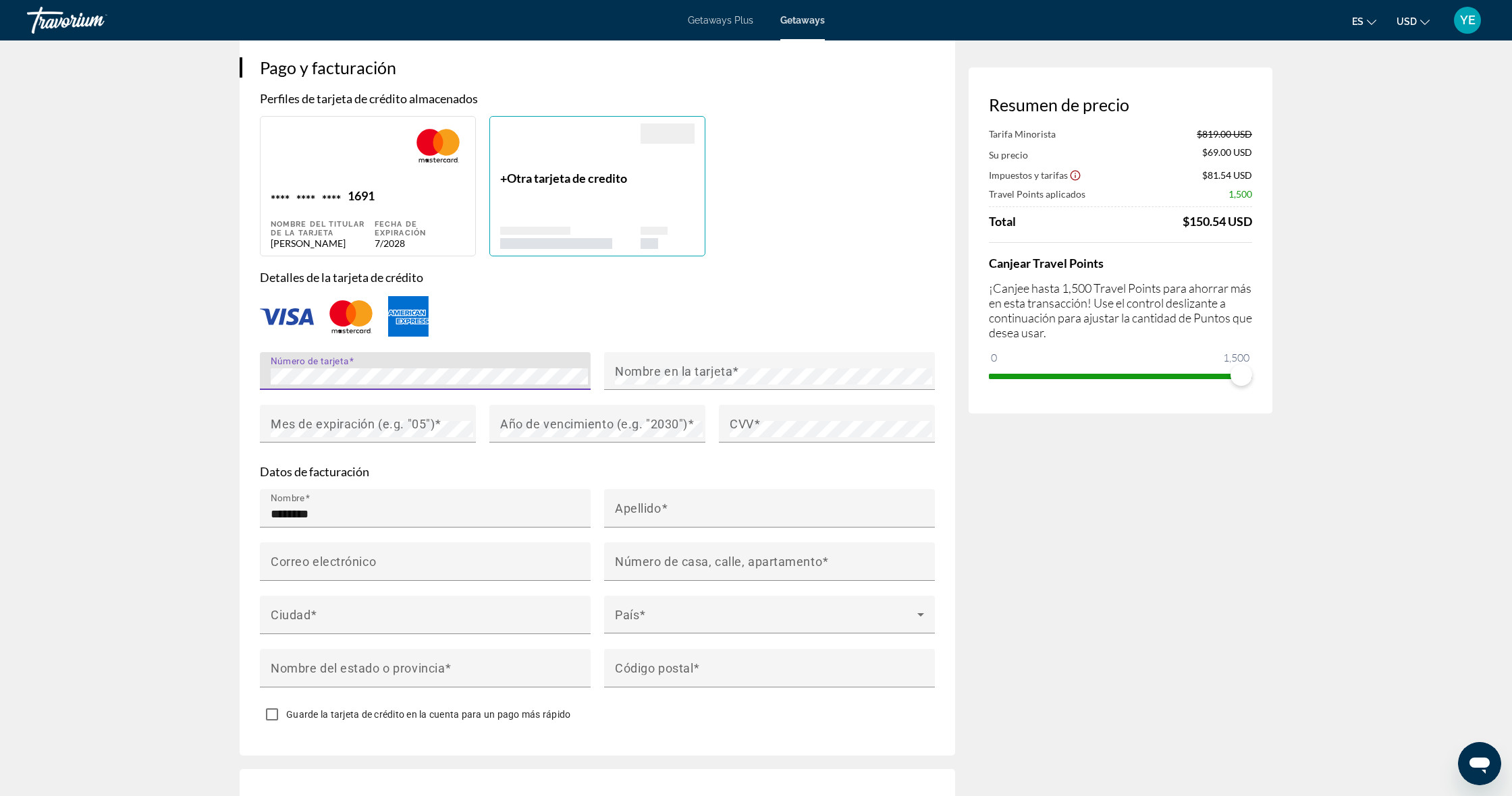
click at [294, 356] on mat-label "Número de tarjeta" at bounding box center [310, 362] width 78 height 11
click at [307, 417] on mat-label "Mes de expiración (e.g. "05")" at bounding box center [352, 424] width 164 height 14
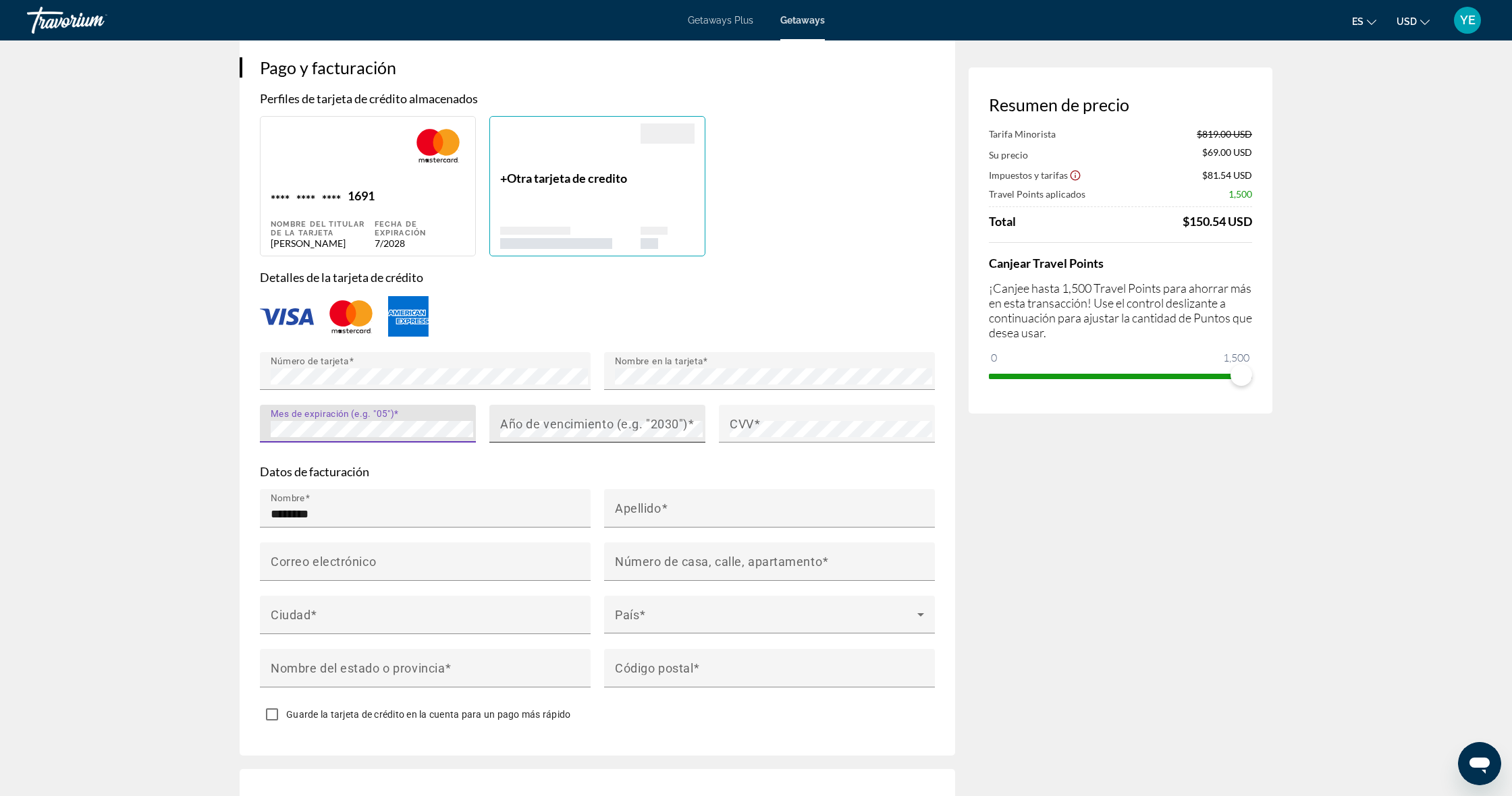
click at [507, 417] on mat-label "Año de vencimiento (e.g. "2030")" at bounding box center [594, 424] width 187 height 14
click at [745, 417] on mat-label "CVV" at bounding box center [741, 424] width 24 height 14
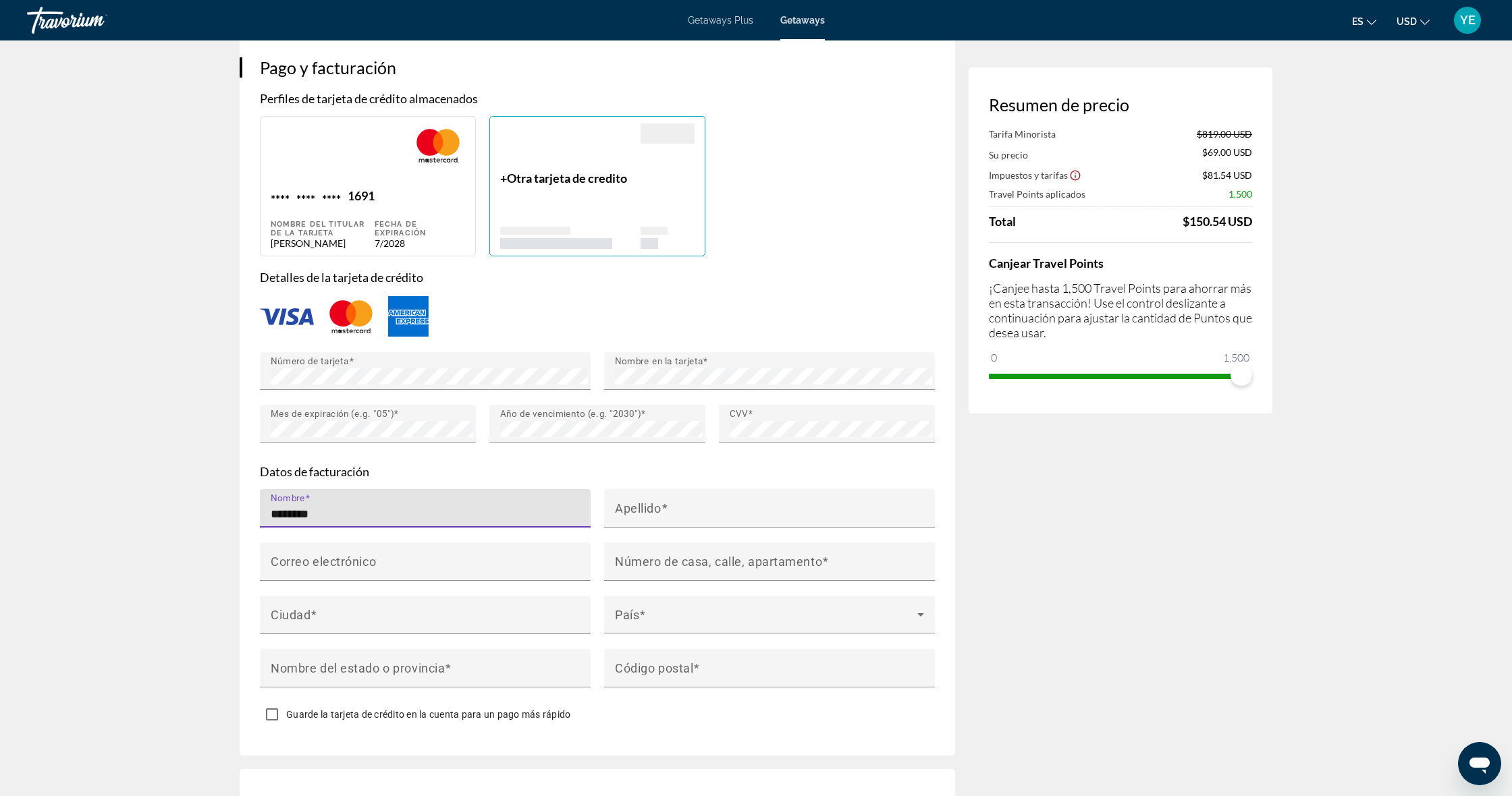
click at [393, 506] on input "********" at bounding box center [429, 514] width 317 height 16
click at [392, 506] on input "********" at bounding box center [429, 514] width 317 height 16
type input "*"
type input "*******"
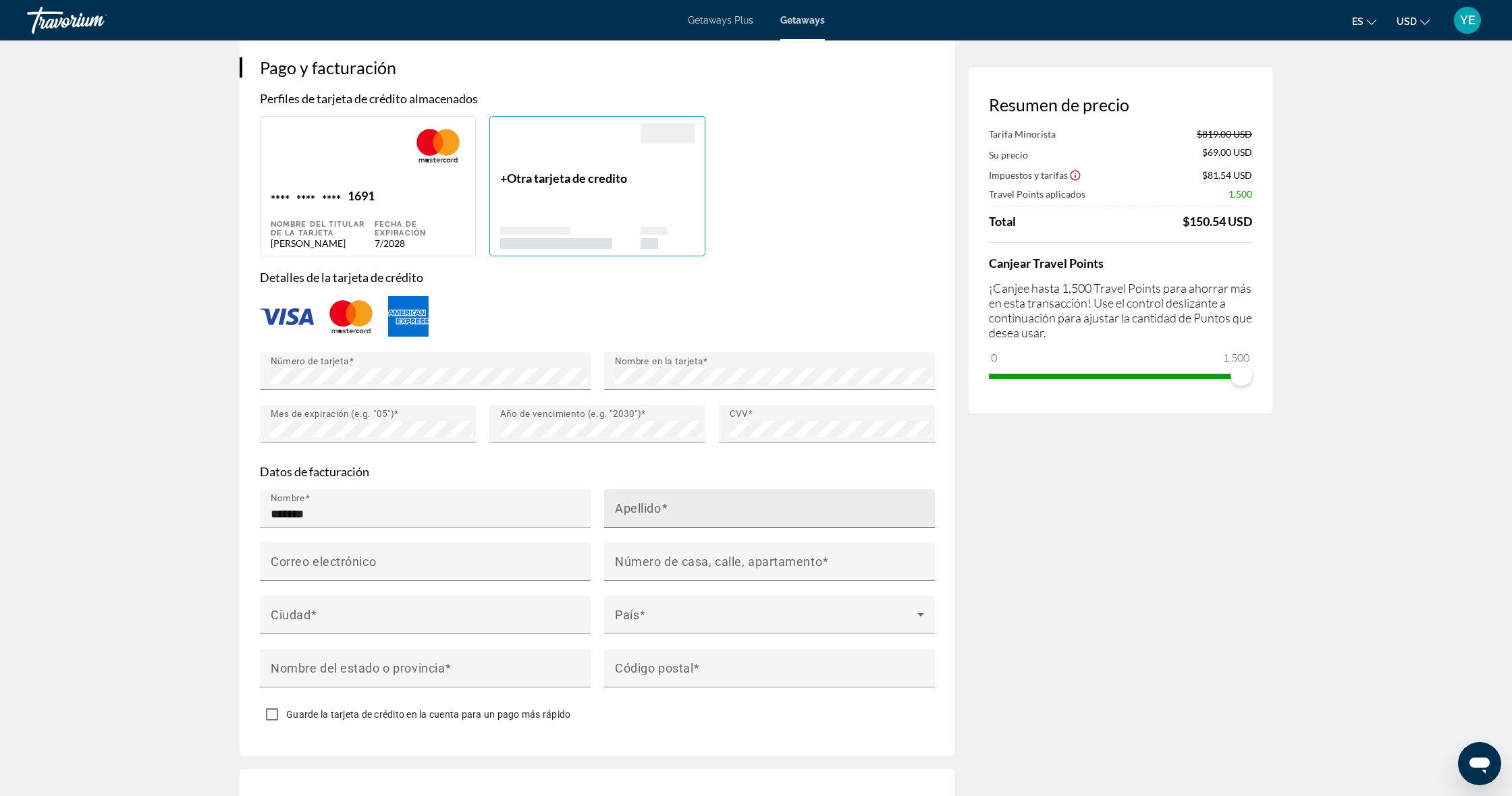
click at [638, 501] on mat-label "Apellido" at bounding box center [638, 508] width 46 height 14
click at [638, 506] on input "Apellido" at bounding box center [773, 514] width 317 height 16
type input "******"
drag, startPoint x: 336, startPoint y: 551, endPoint x: 307, endPoint y: 544, distance: 29.8
click at [332, 554] on mat-label "Correo electrónico" at bounding box center [323, 562] width 105 height 14
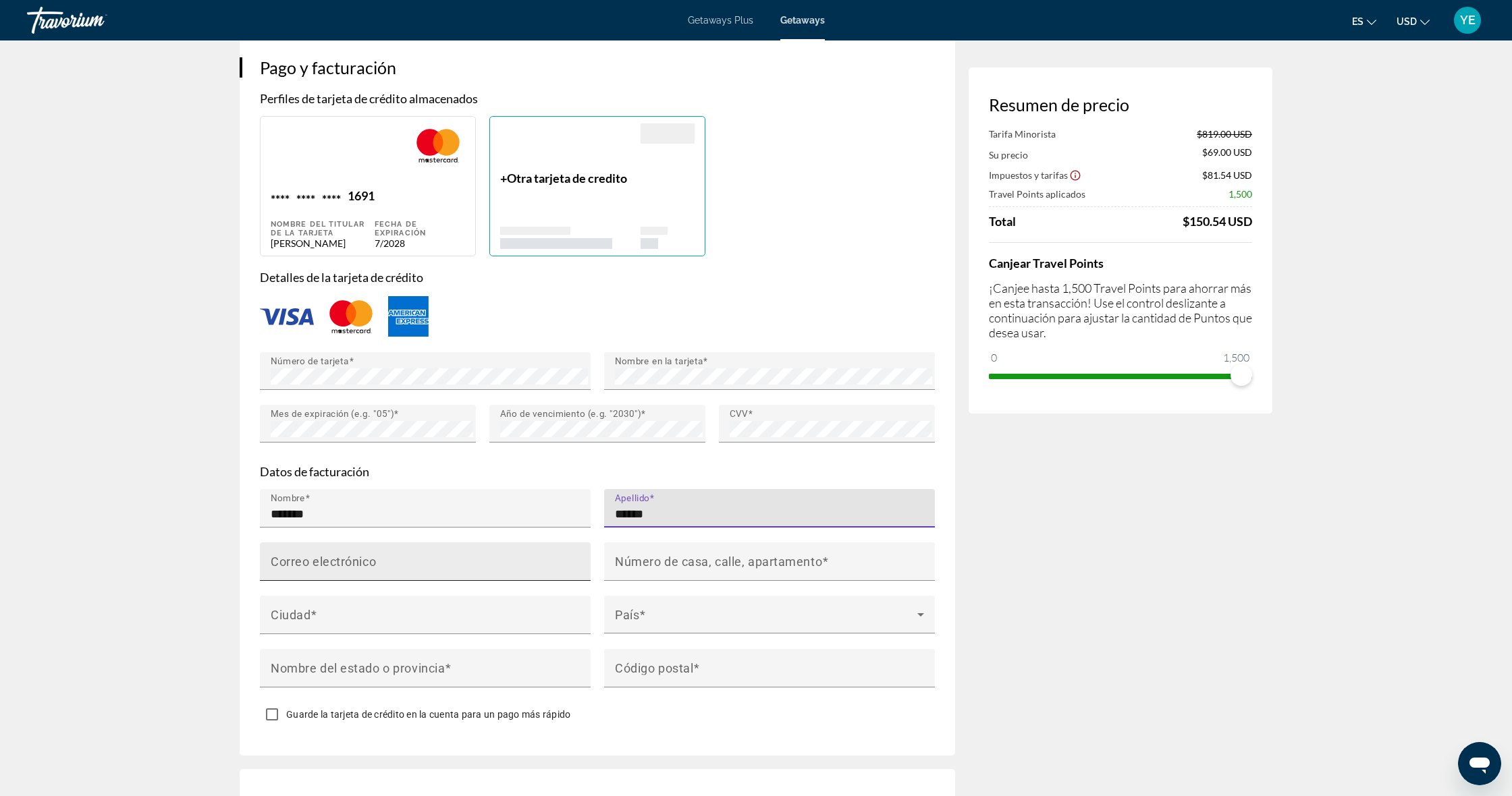
click at [332, 559] on input "Correo electrónico" at bounding box center [429, 567] width 317 height 16
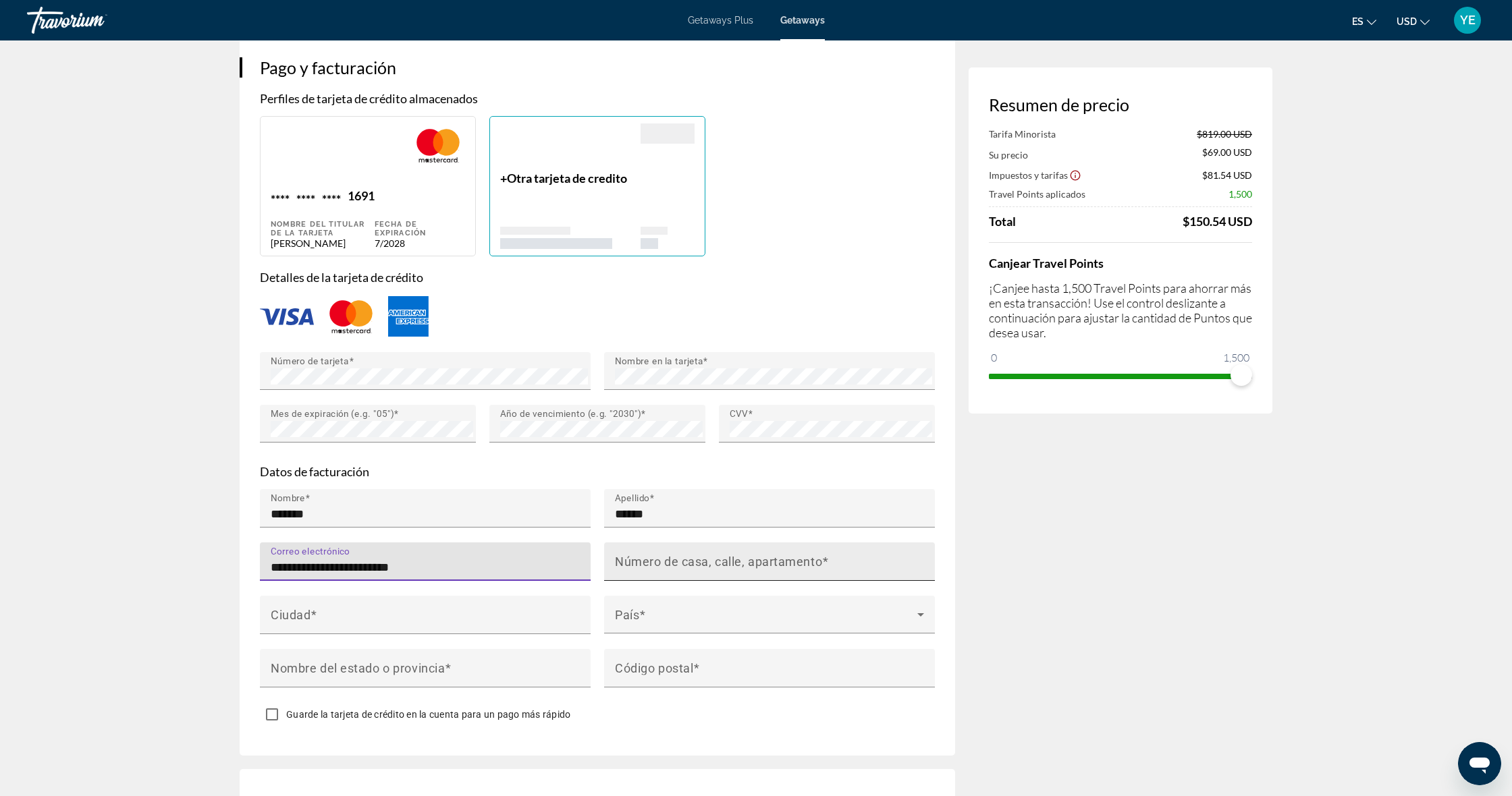
type input "**********"
click at [704, 554] on mat-label "Número de casa, calle, apartamento" at bounding box center [718, 562] width 207 height 14
click at [704, 559] on input "Número de casa, calle, apartamento" at bounding box center [773, 567] width 317 height 16
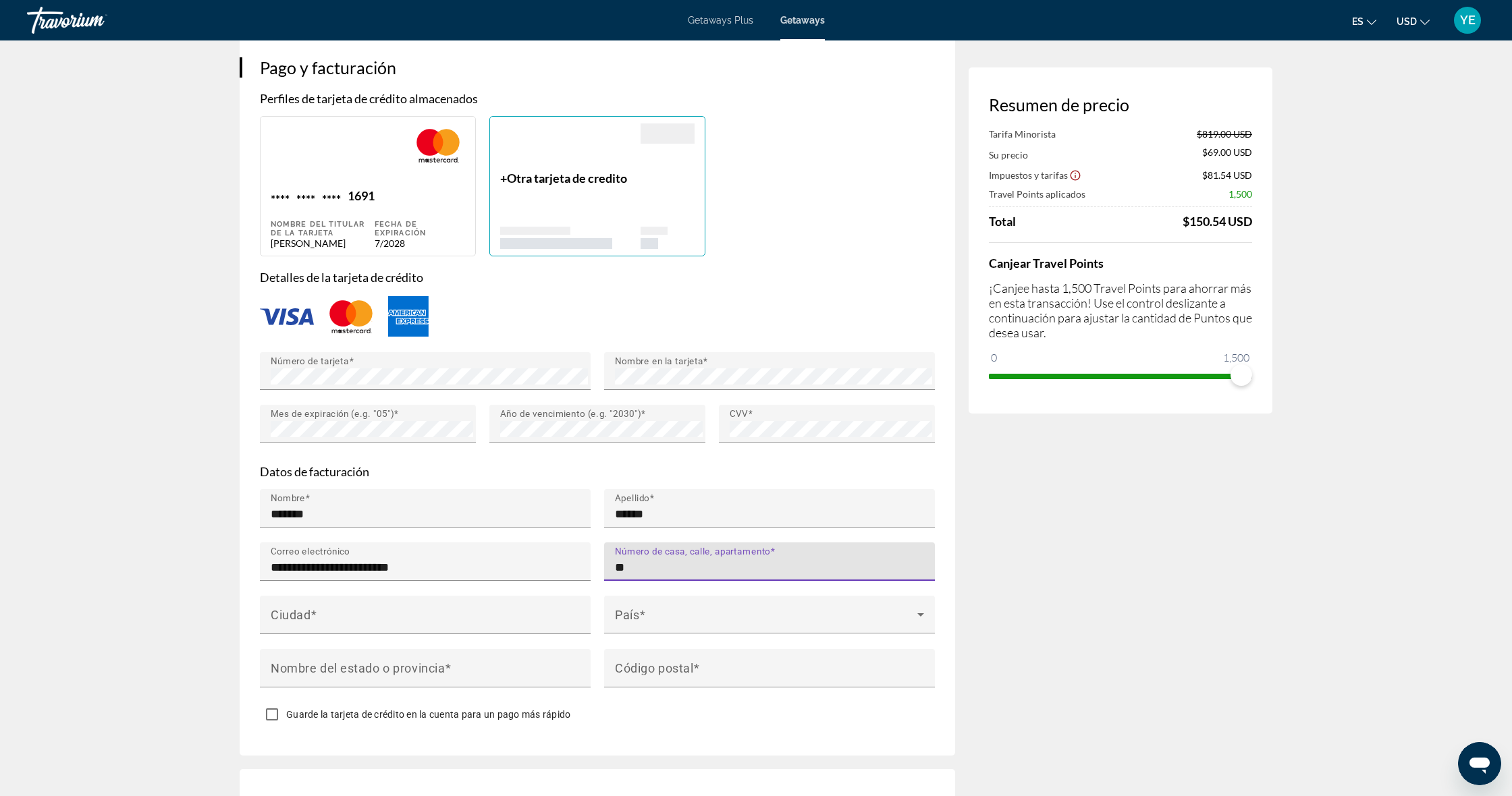
type input "*"
type input "**********"
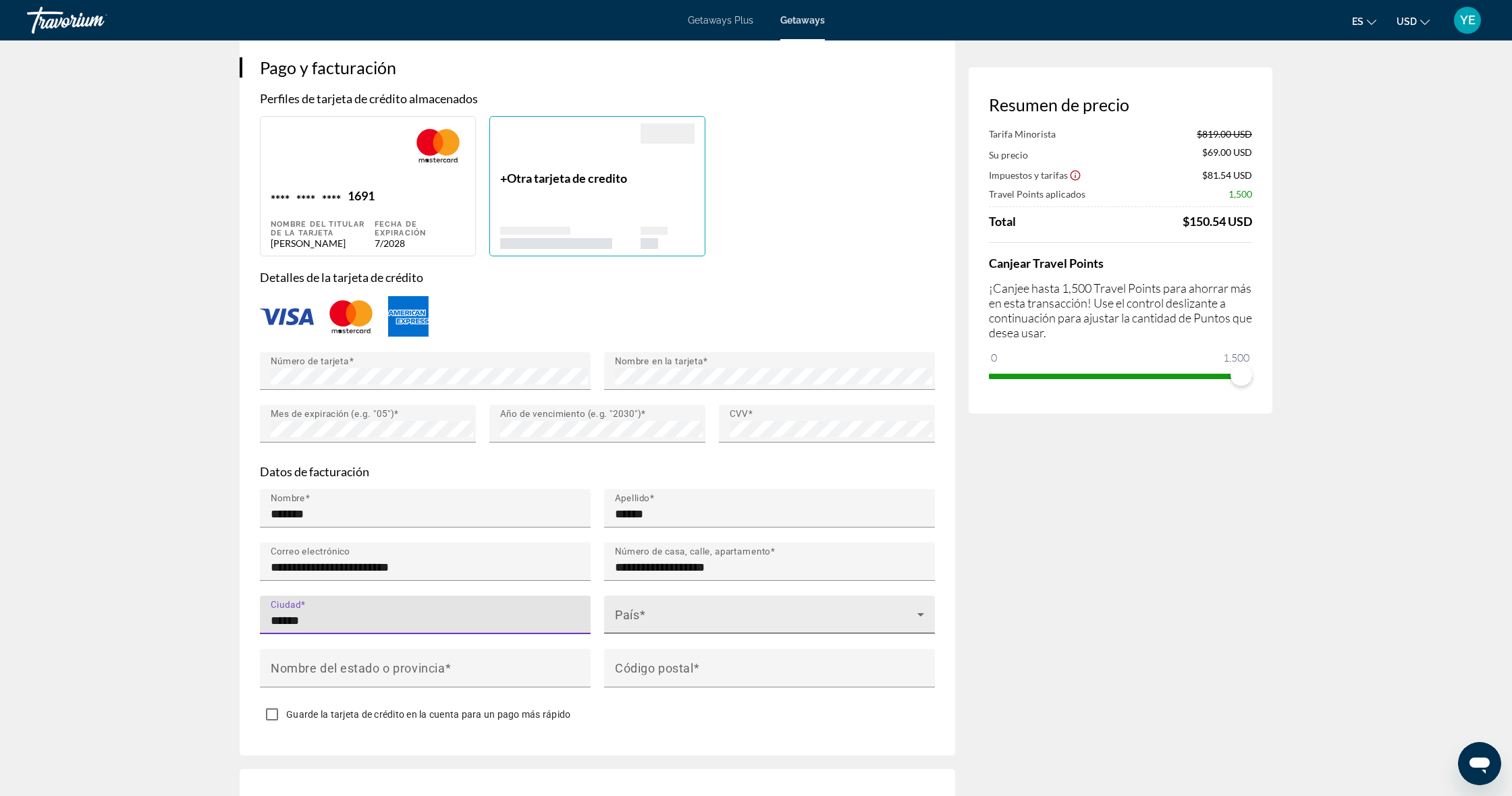
type input "******"
click at [685, 612] on span "Main content" at bounding box center [766, 620] width 303 height 16
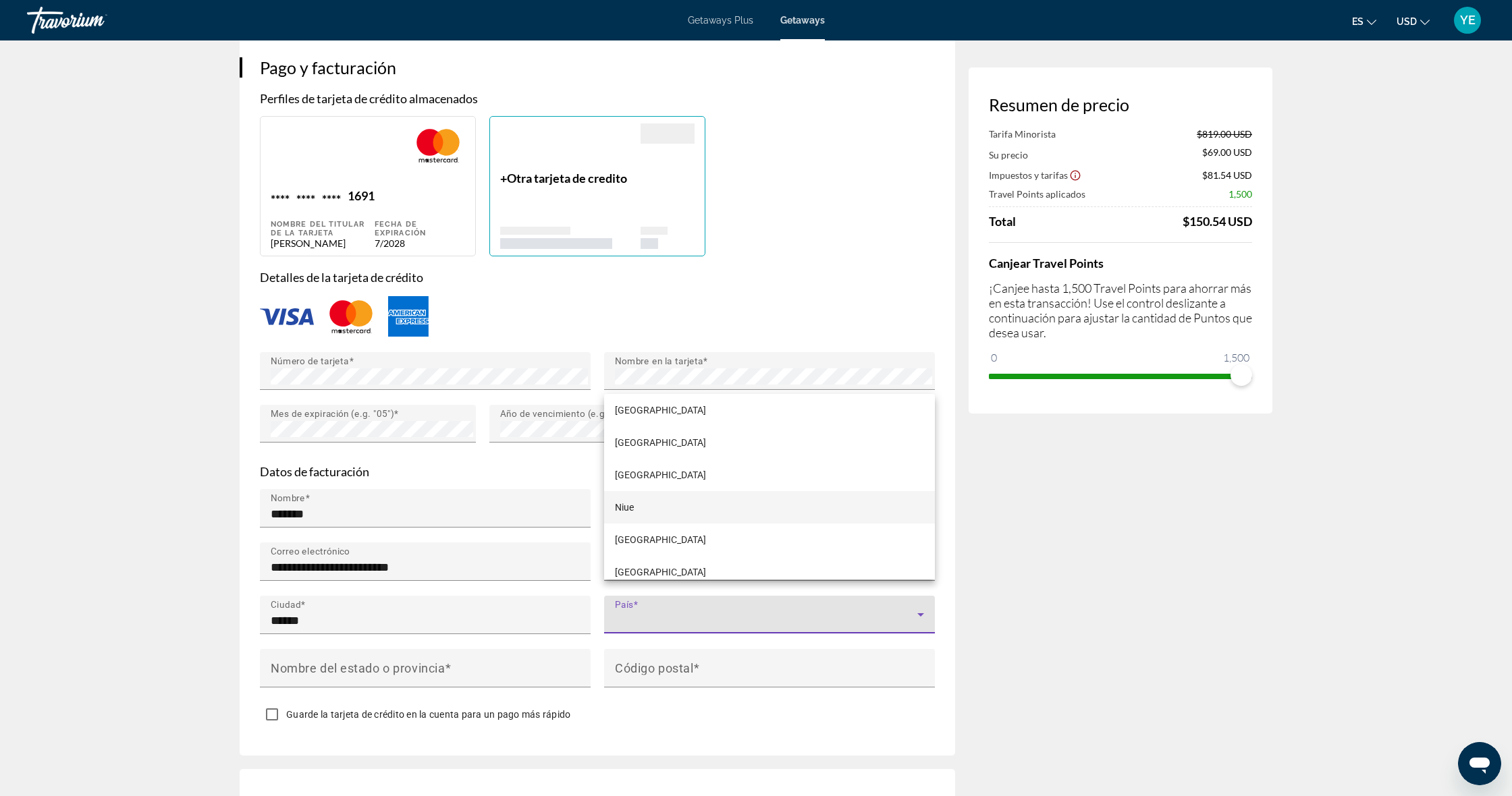
scroll to position [7108, 0]
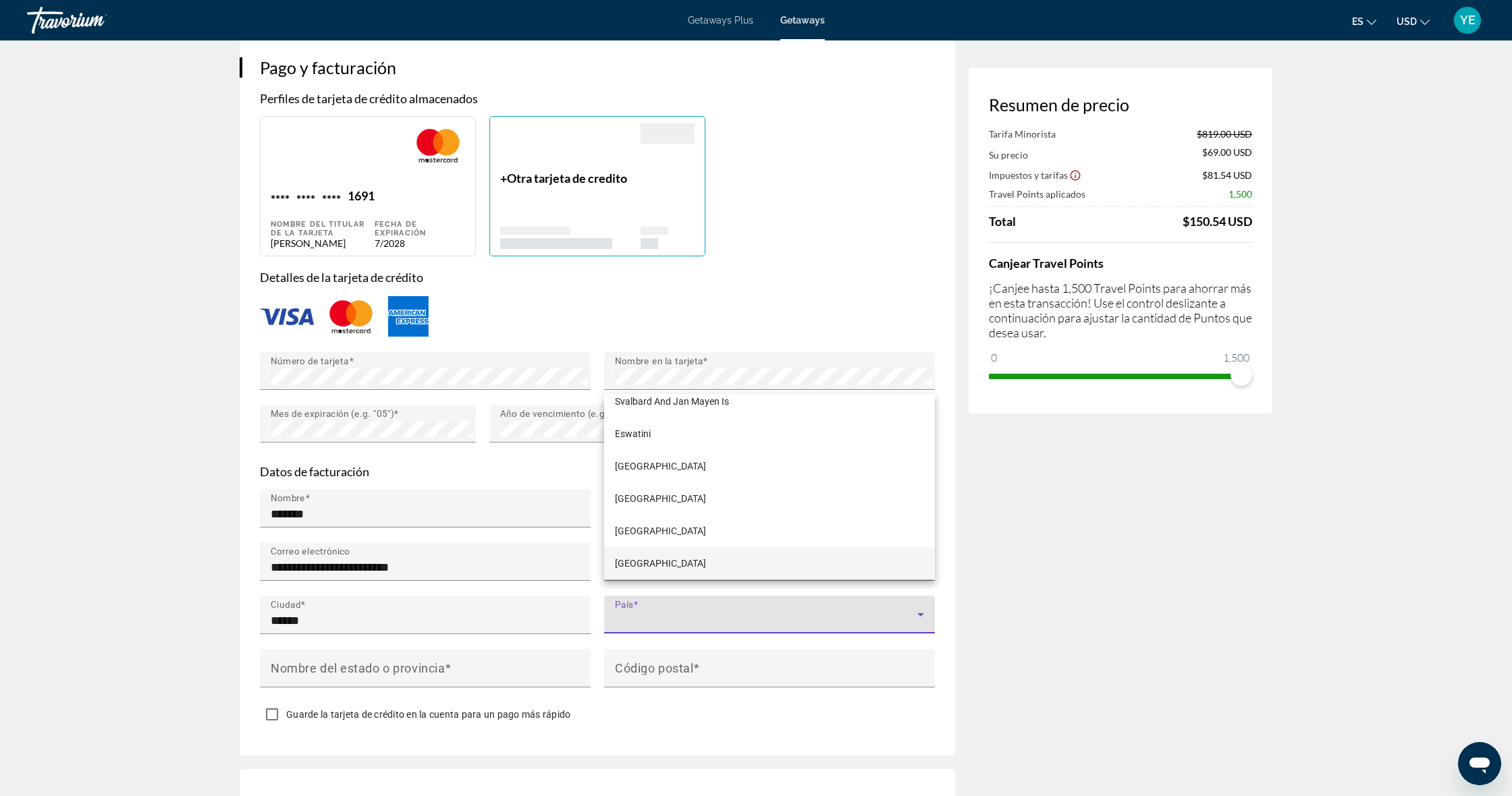
click at [629, 594] on div at bounding box center [756, 398] width 1512 height 796
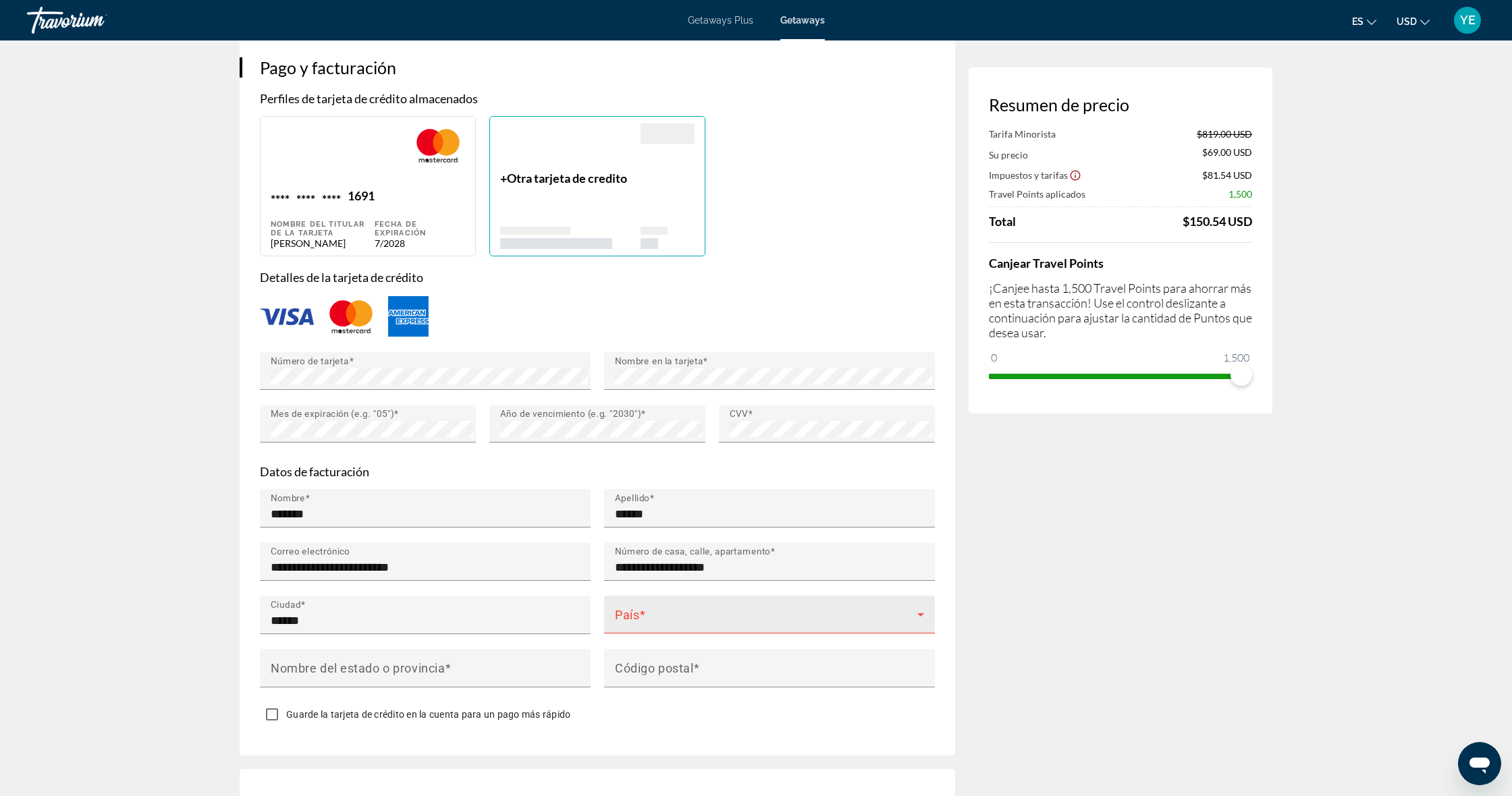
click at [637, 612] on span "Main content" at bounding box center [766, 620] width 303 height 16
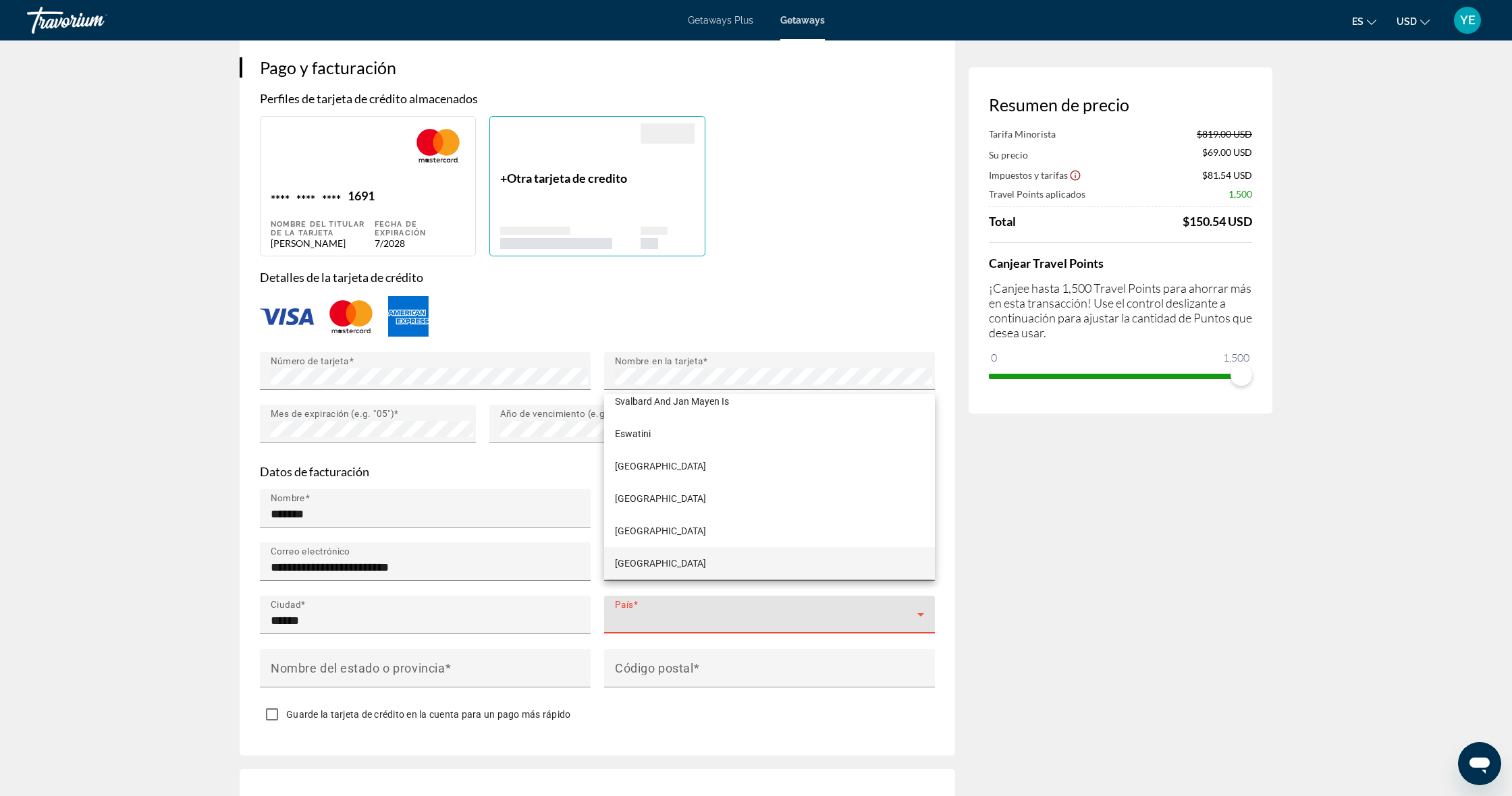
click at [630, 591] on div at bounding box center [756, 398] width 1512 height 796
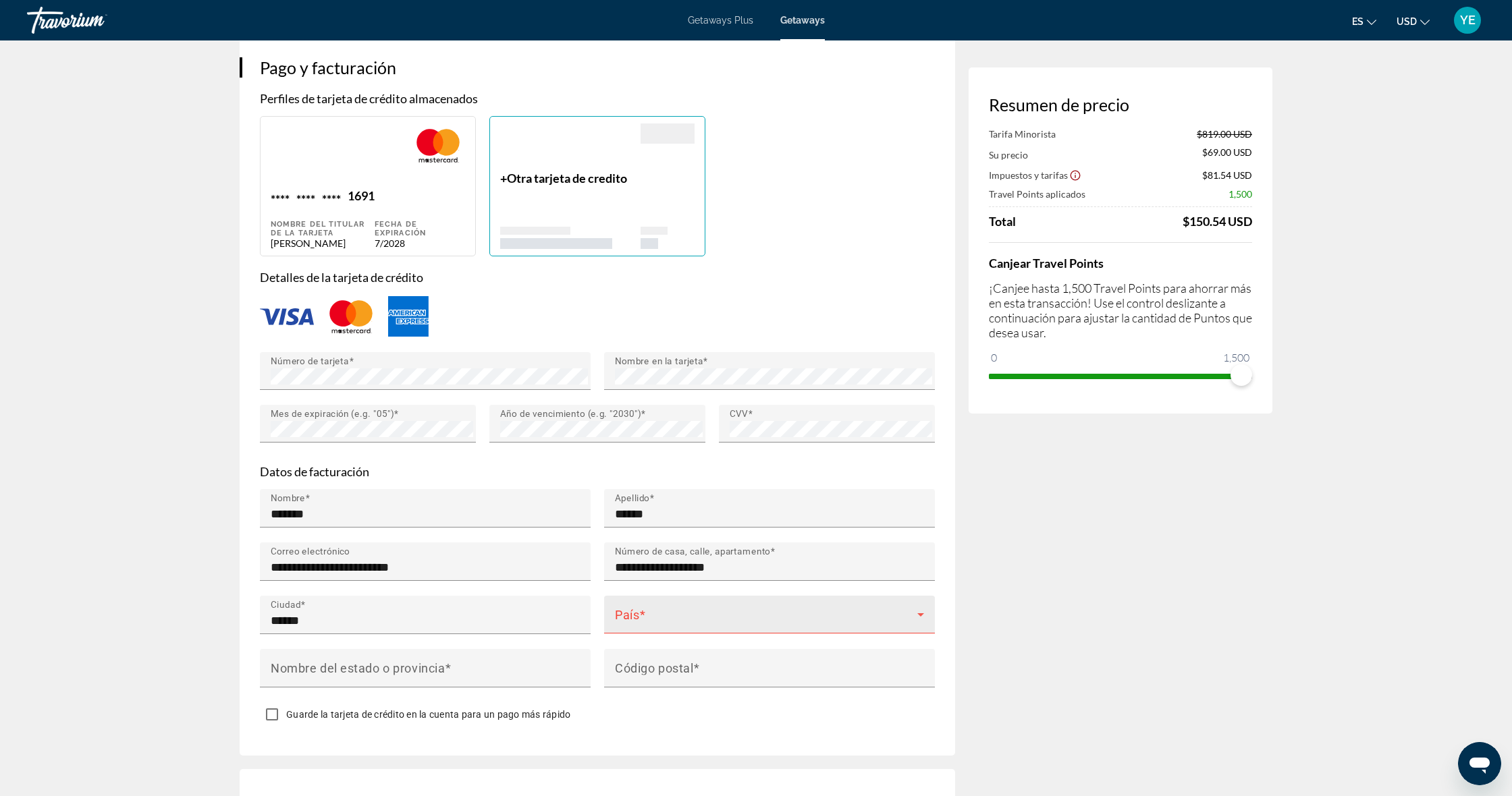
click at [631, 612] on span "Main content" at bounding box center [766, 620] width 303 height 16
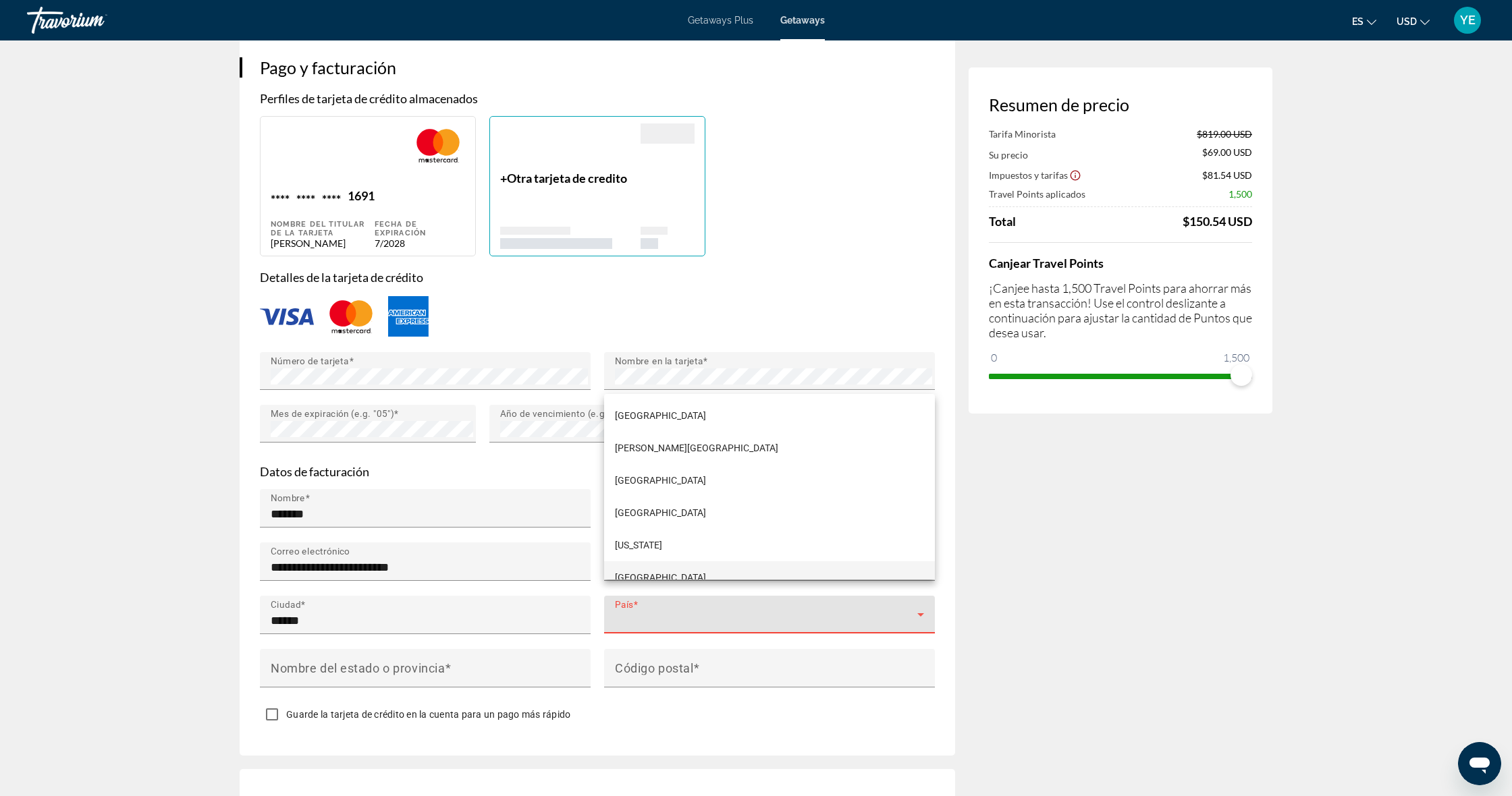
scroll to position [7788, 0]
click at [653, 465] on span "[GEOGRAPHIC_DATA]" at bounding box center [660, 466] width 91 height 16
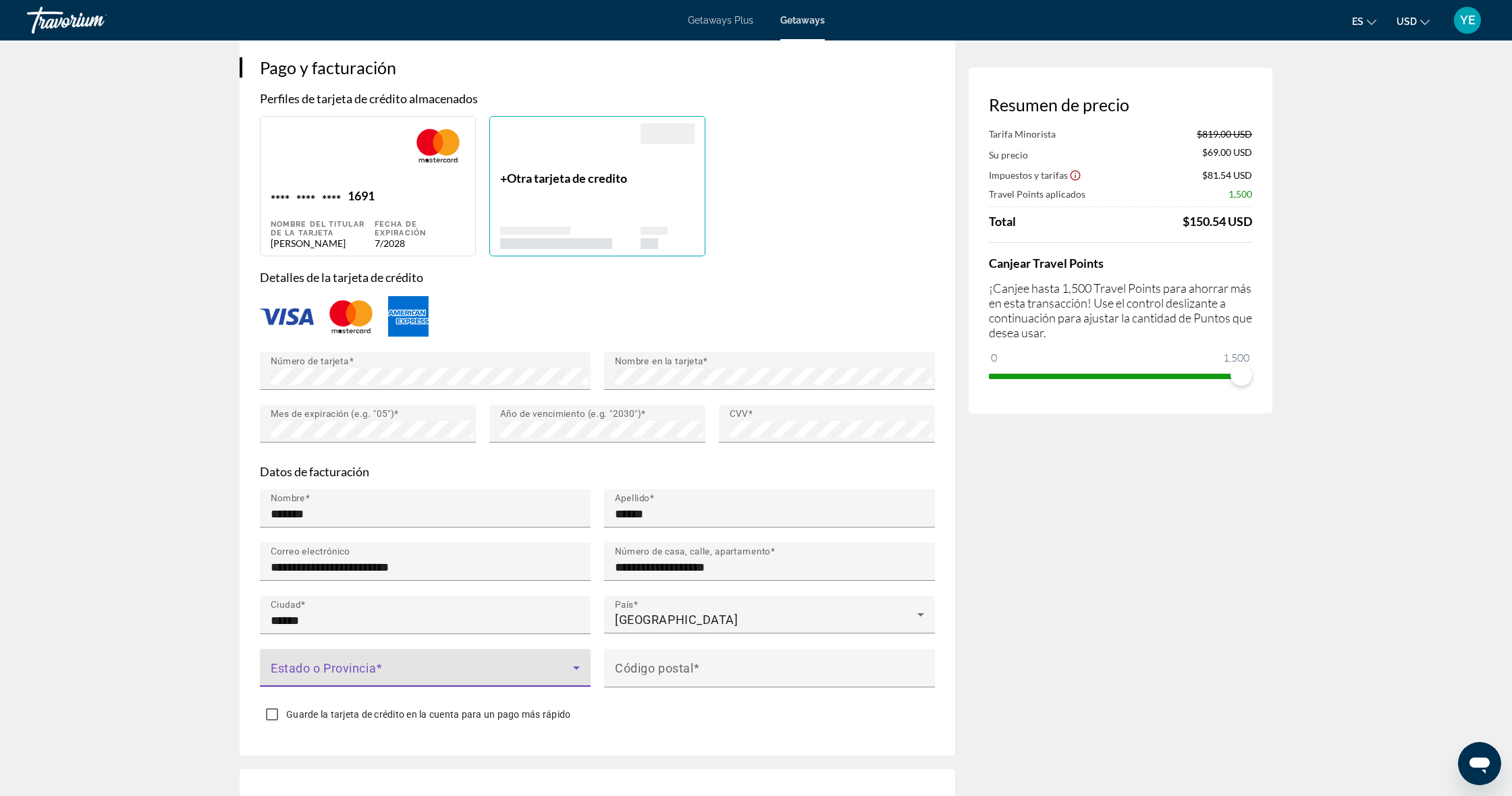
click at [420, 665] on span "Main content" at bounding box center [422, 673] width 303 height 16
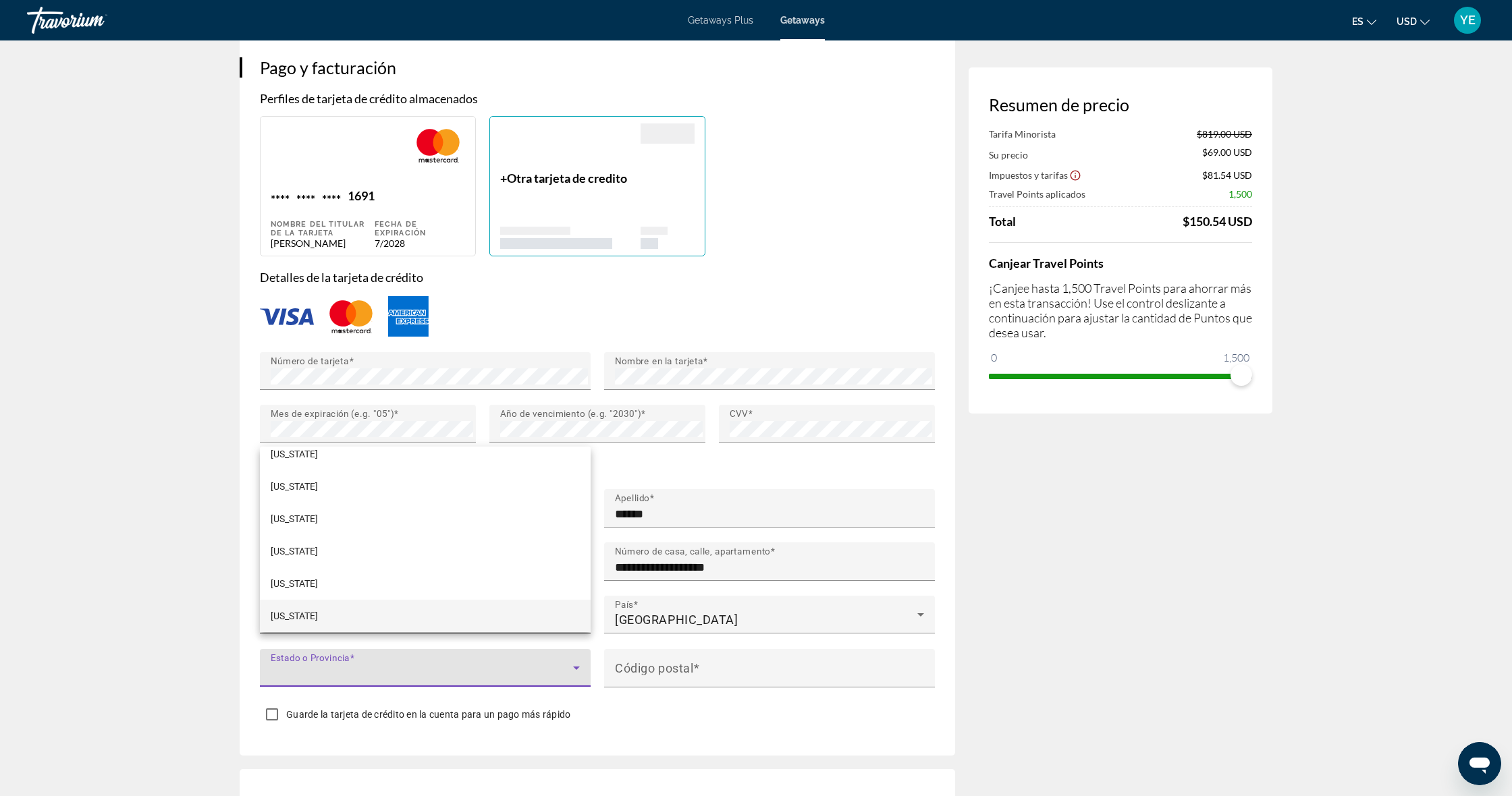
scroll to position [329, 0]
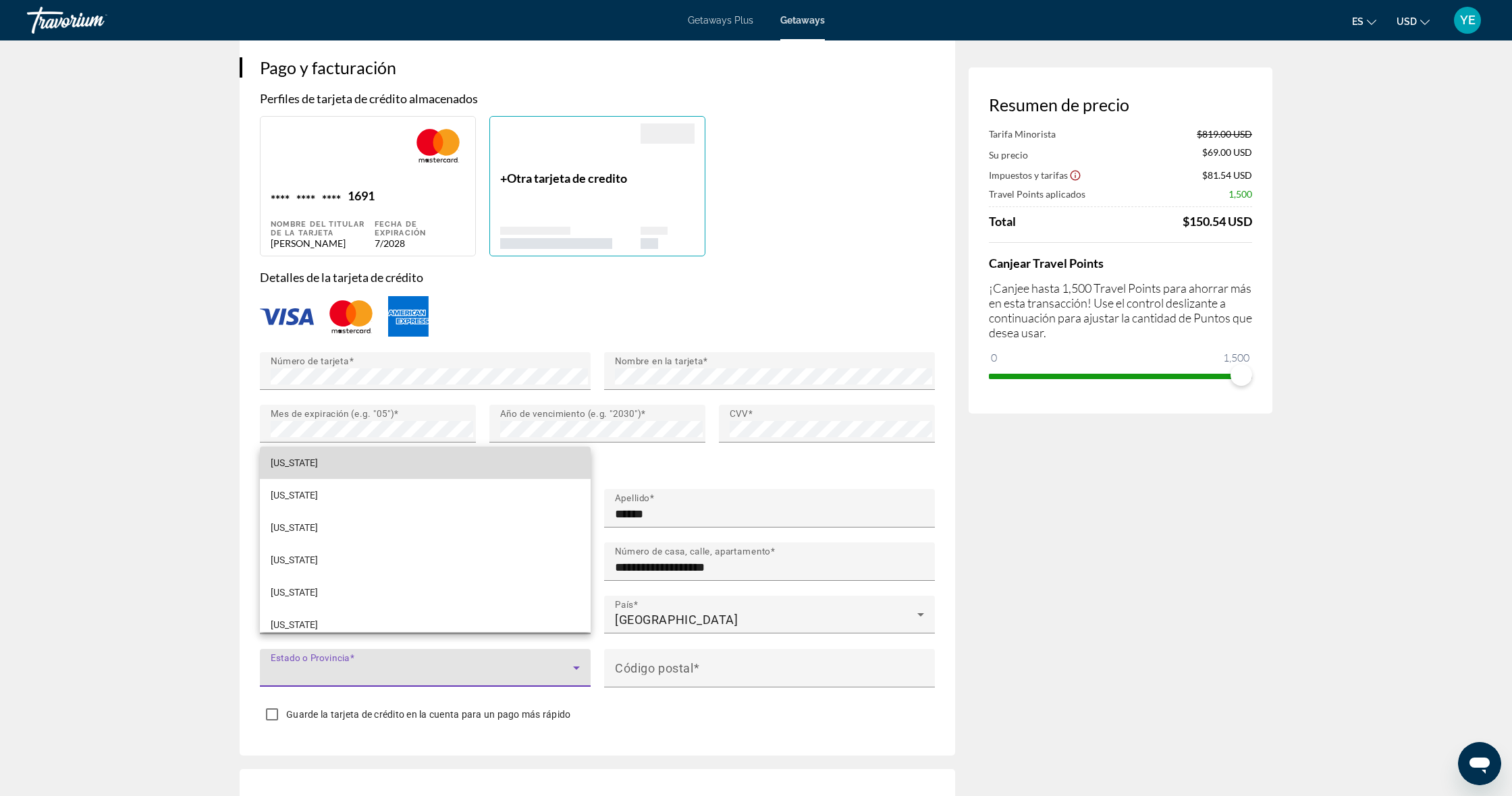
click at [320, 465] on mat-option "[US_STATE]" at bounding box center [425, 463] width 331 height 32
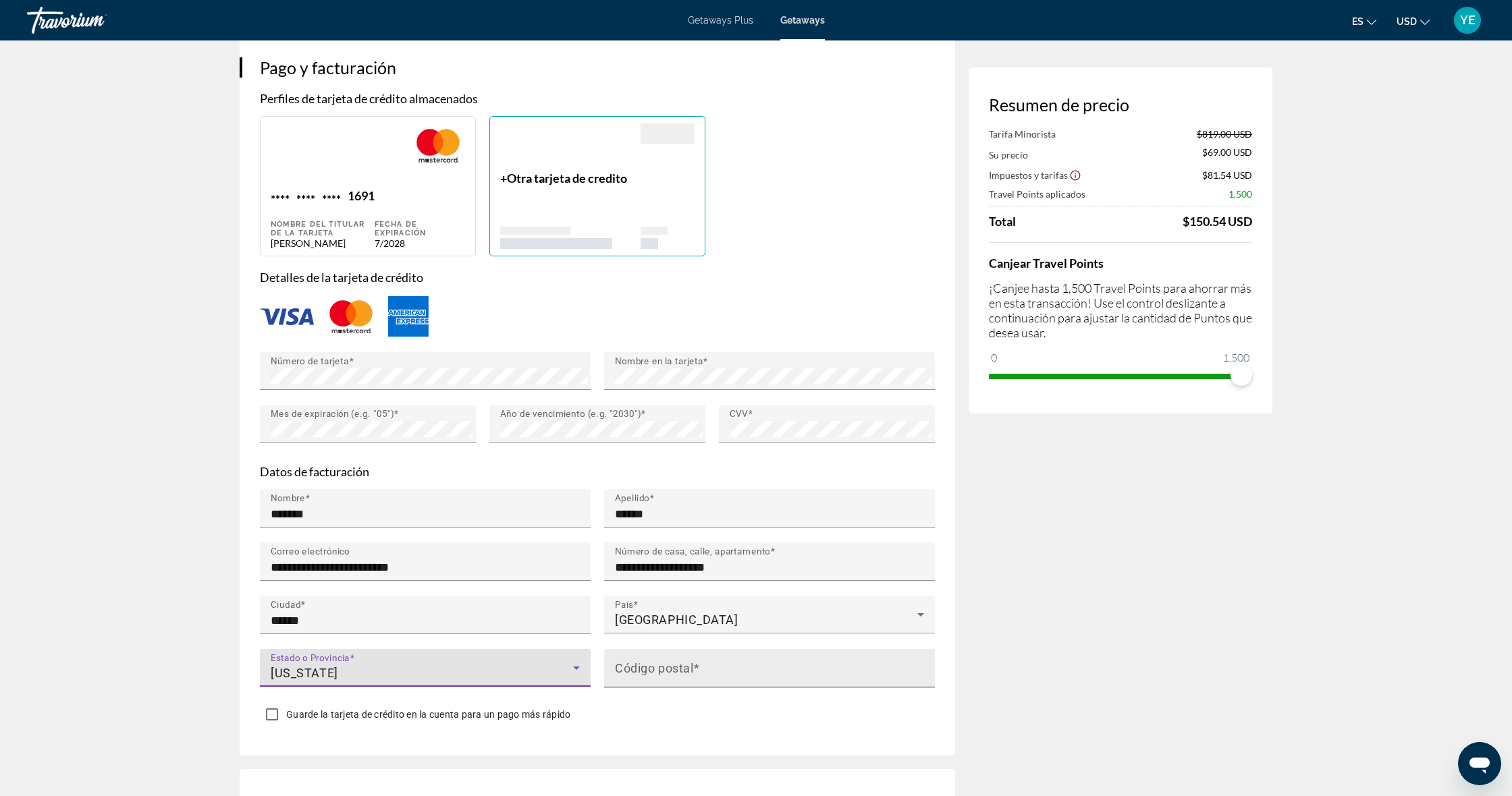
click at [649, 661] on mat-label "Código postal" at bounding box center [654, 668] width 78 height 14
click at [649, 666] on input "Código postal" at bounding box center [773, 674] width 317 height 16
type input "*****"
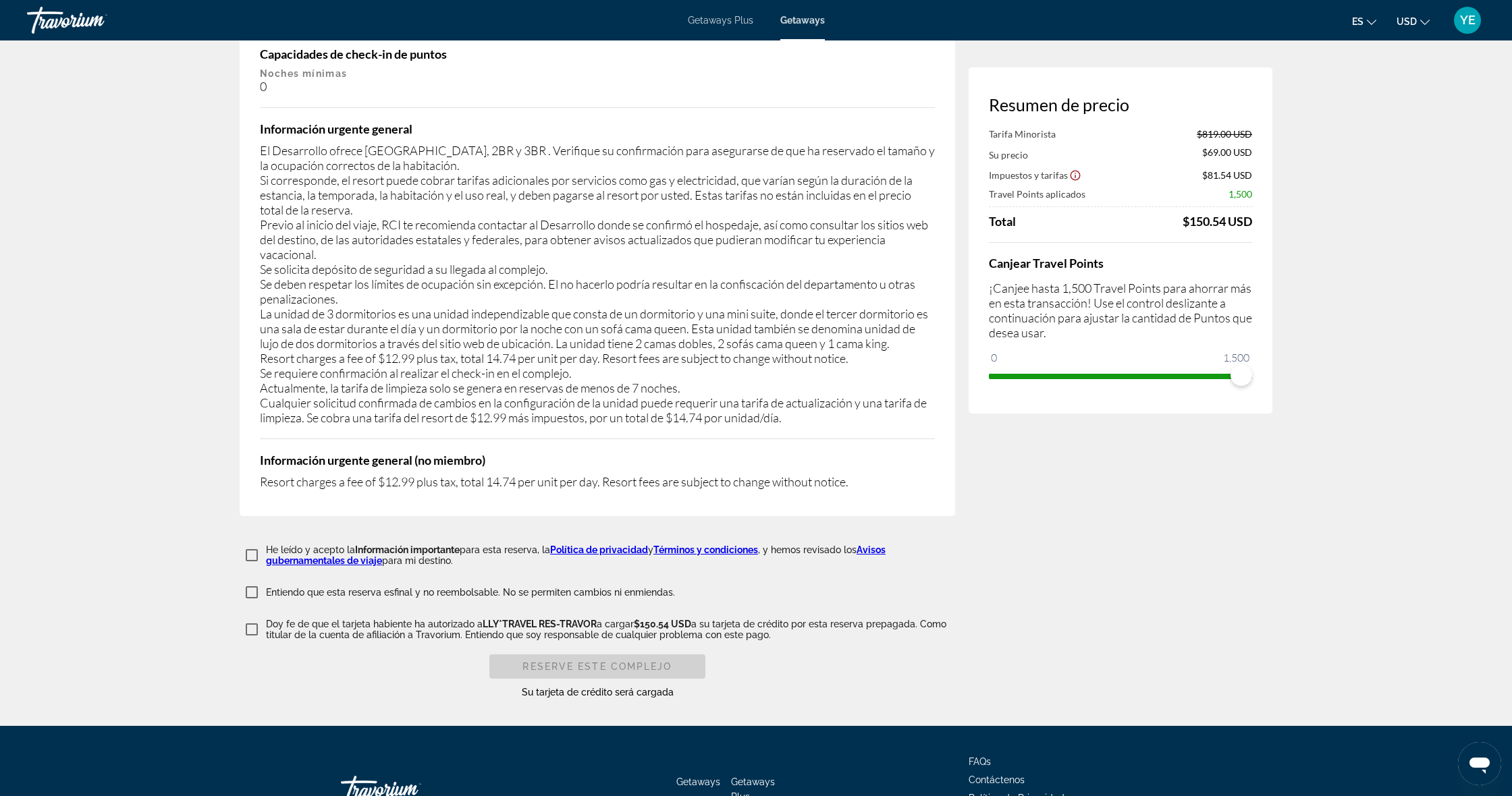
scroll to position [2645, 0]
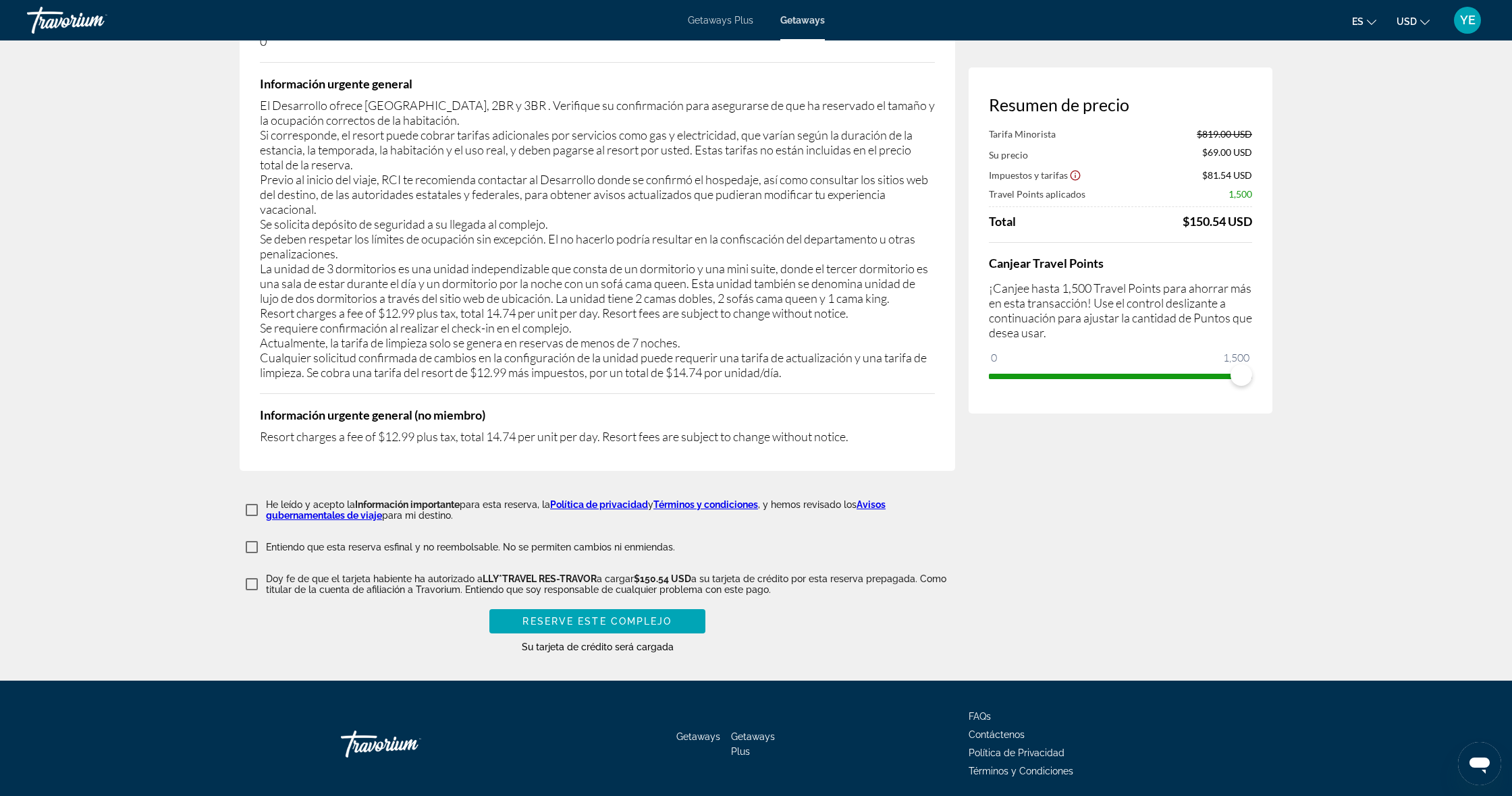
click at [554, 616] on span "Reserve este complejo" at bounding box center [597, 622] width 149 height 11
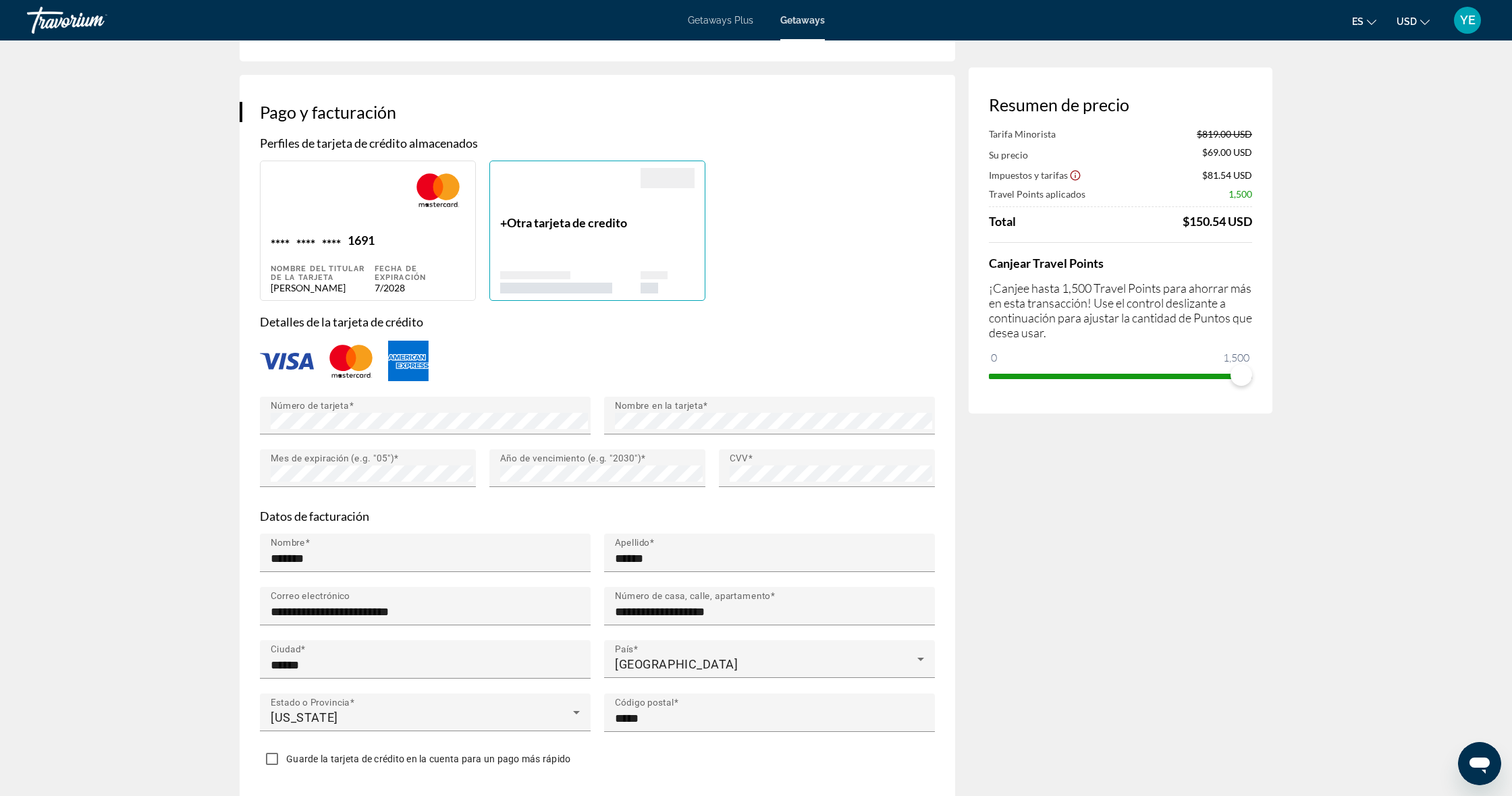
scroll to position [987, 0]
drag, startPoint x: 928, startPoint y: 501, endPoint x: 955, endPoint y: 509, distance: 28.2
click at [929, 508] on p "Datos de facturación" at bounding box center [597, 515] width 675 height 15
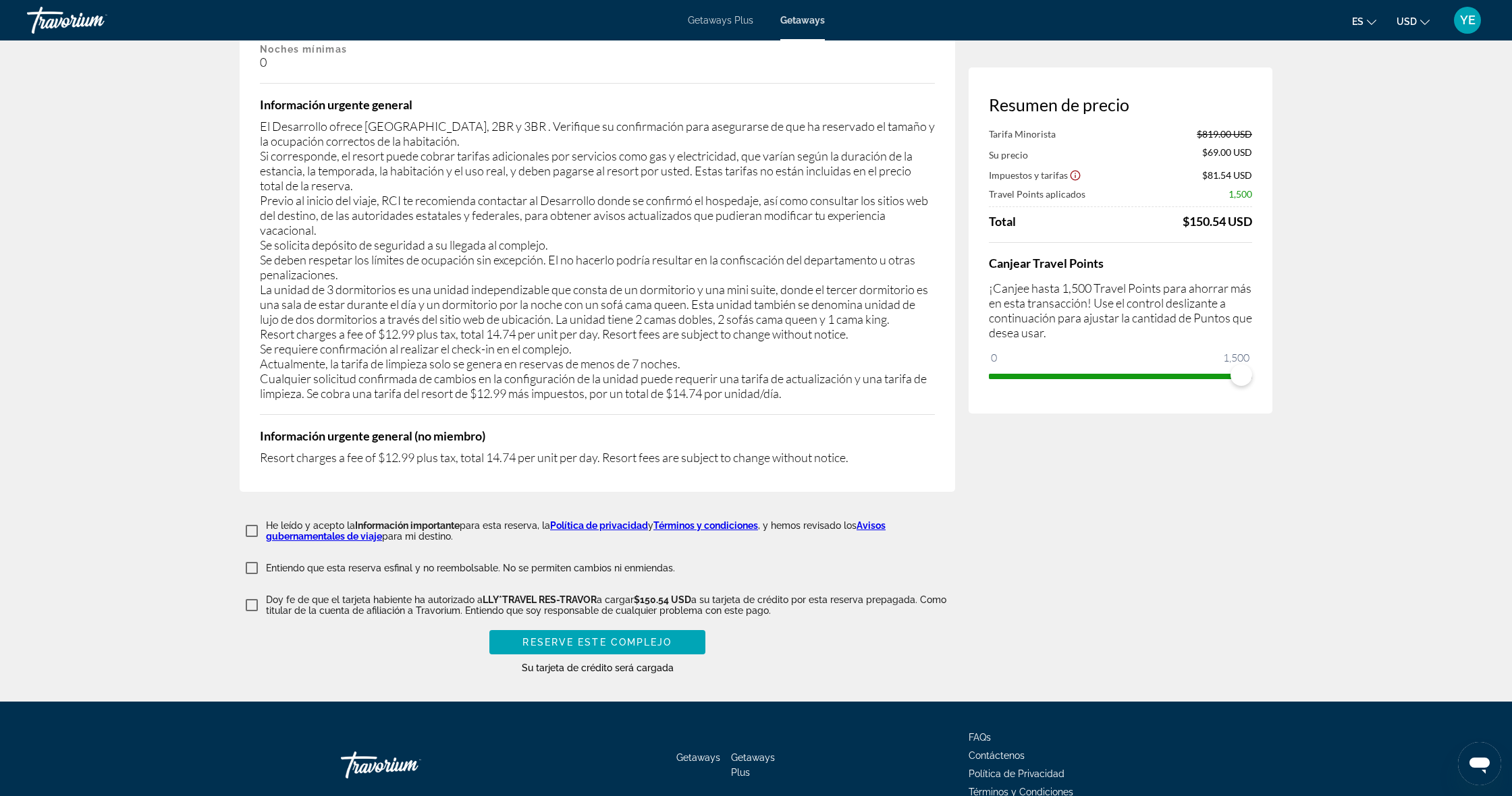
scroll to position [2709, 0]
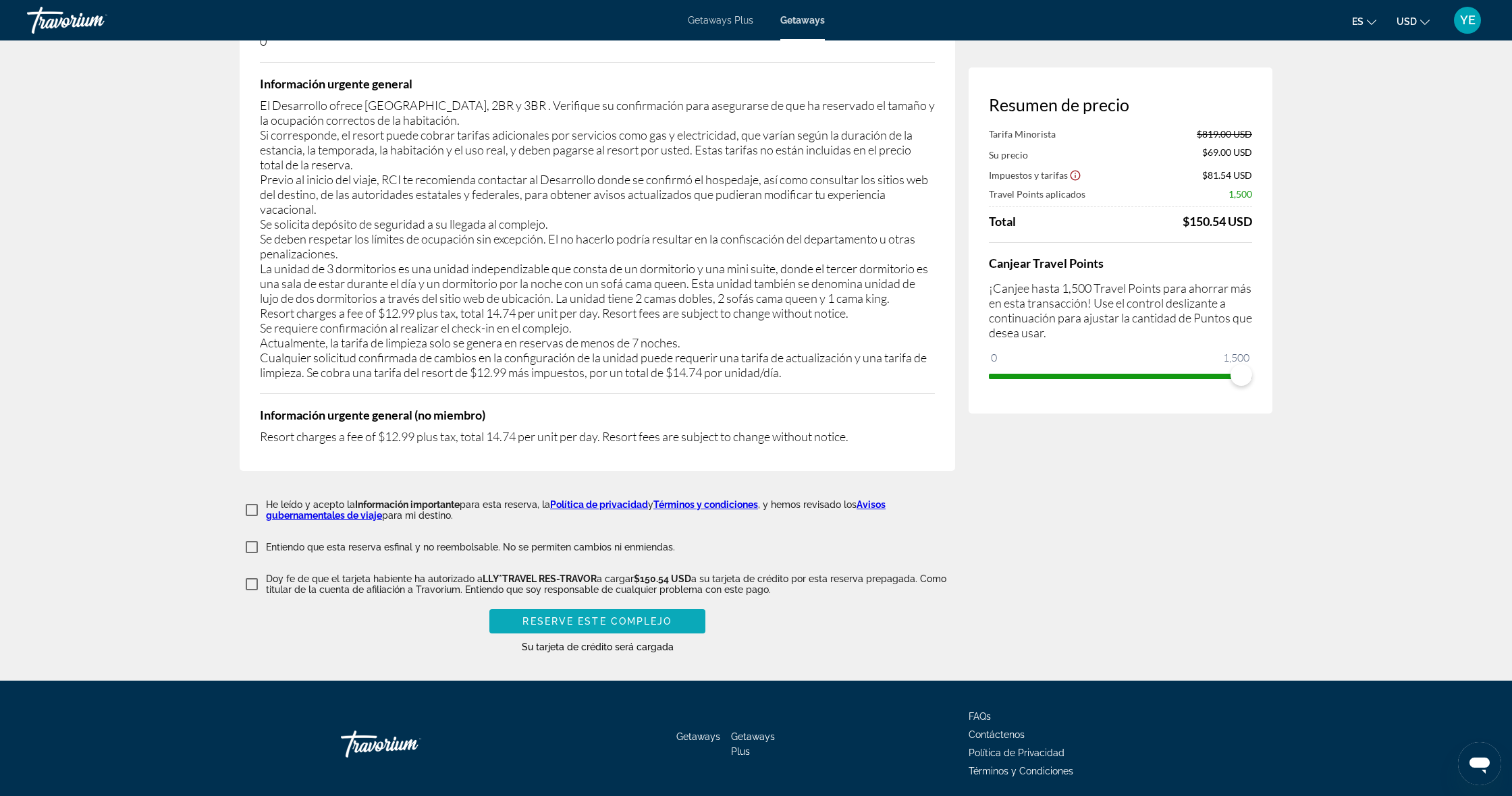
click at [604, 616] on span "Reserve este complejo" at bounding box center [597, 622] width 149 height 11
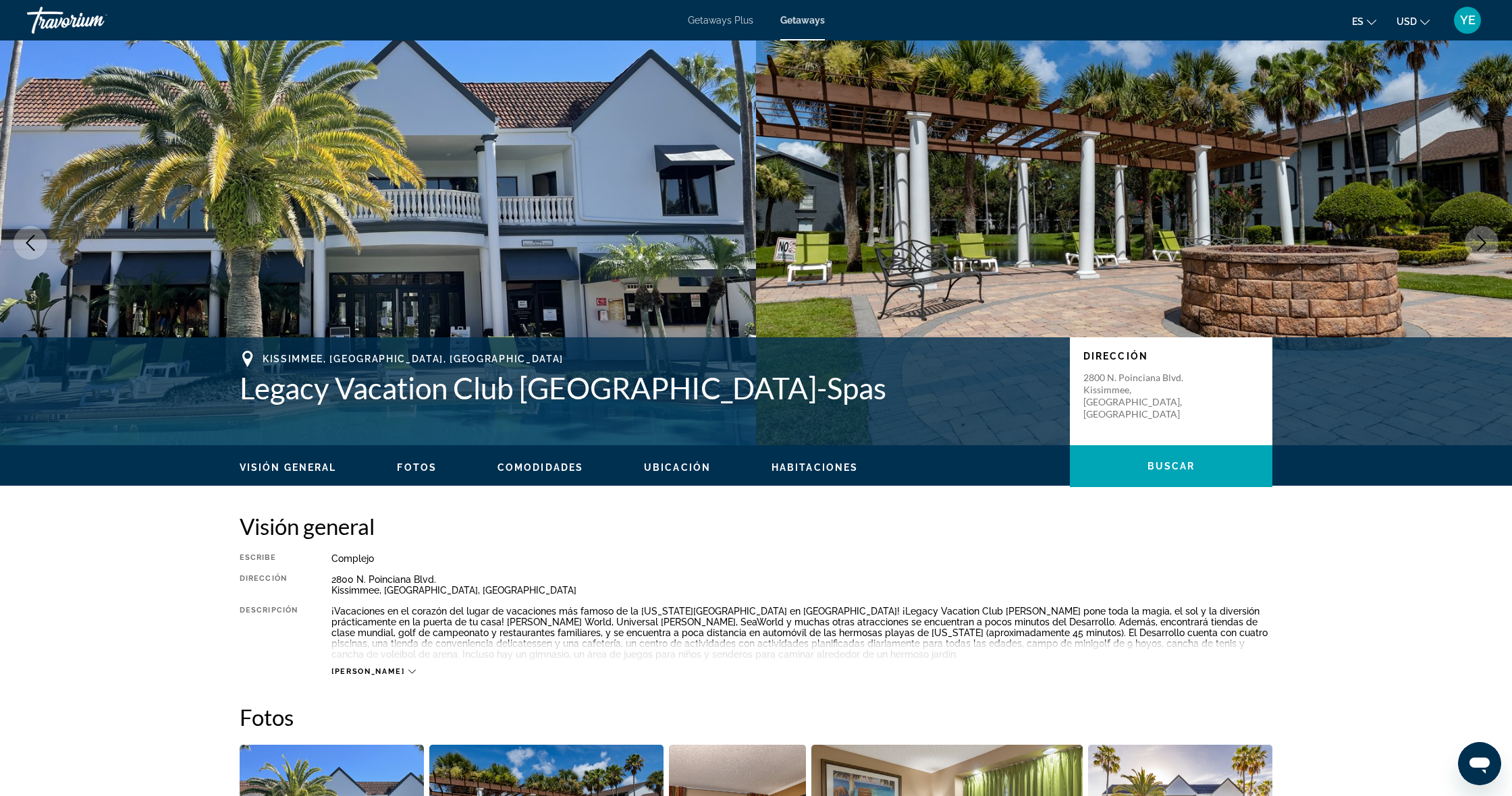
click at [75, 17] on div "Travorium" at bounding box center [94, 20] width 135 height 35
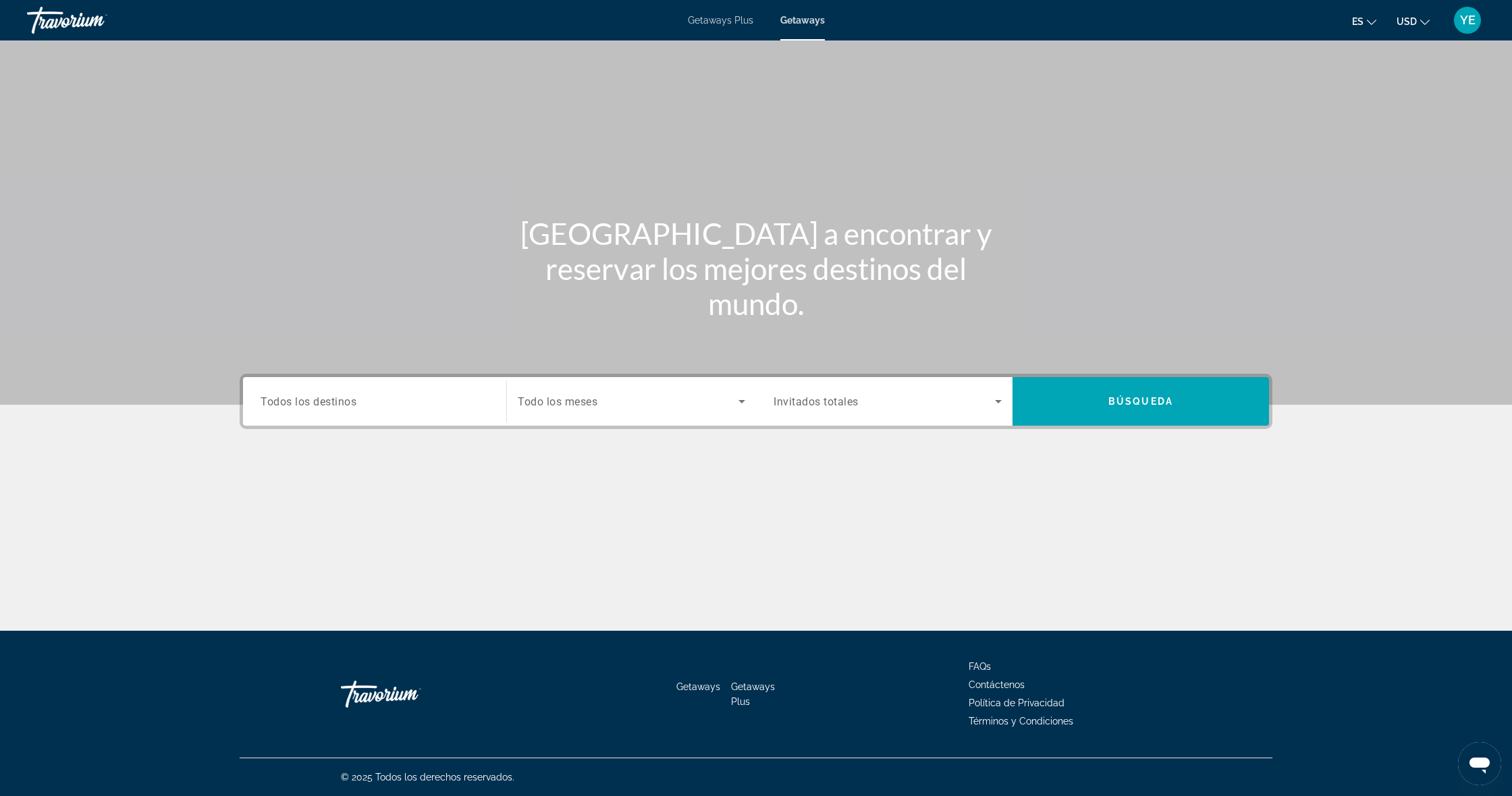
click at [406, 417] on div "Search widget" at bounding box center [374, 402] width 228 height 38
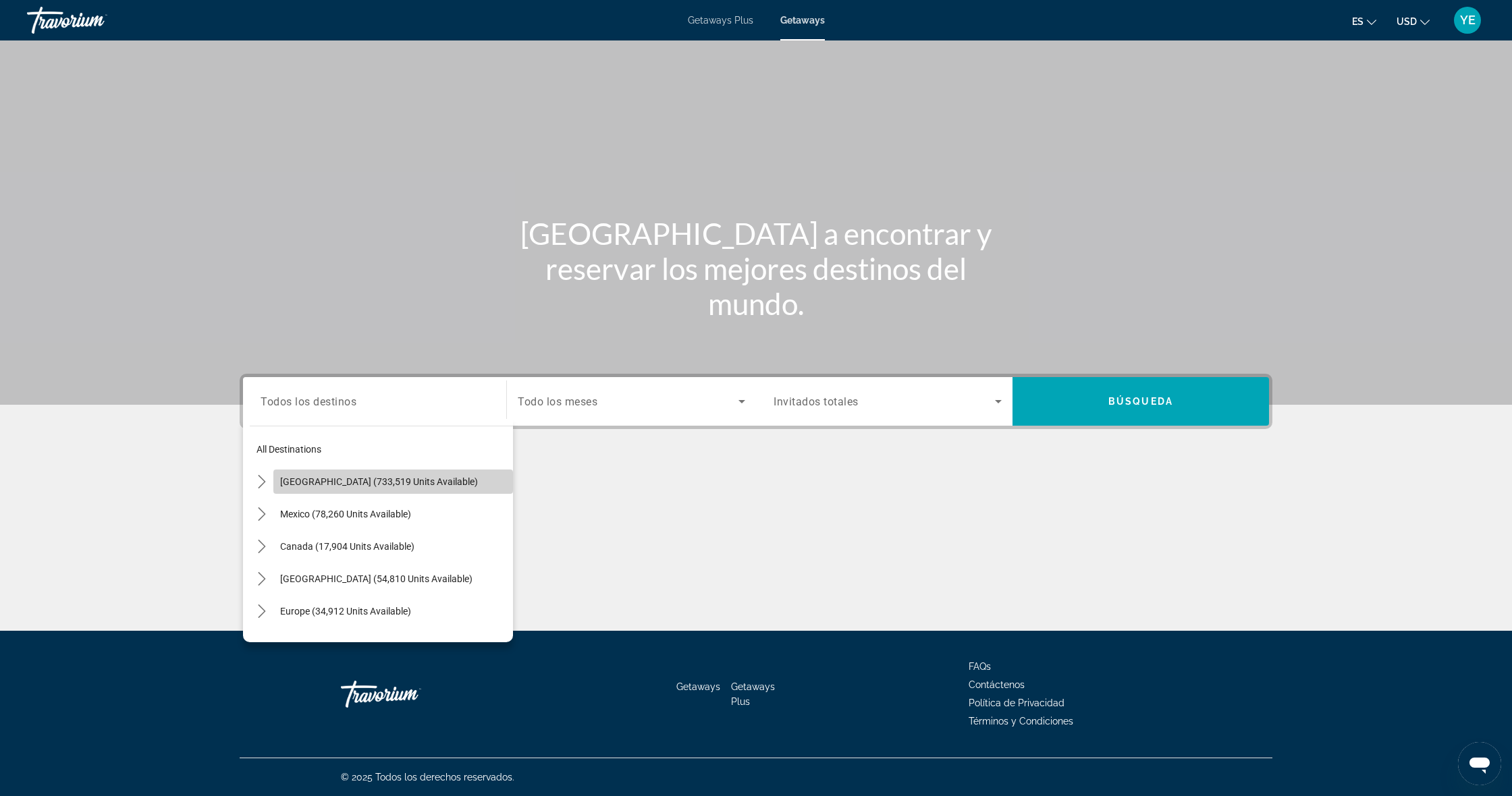
click at [336, 487] on span "Select destination: United States (733,519 units available)" at bounding box center [393, 482] width 239 height 32
type input "**********"
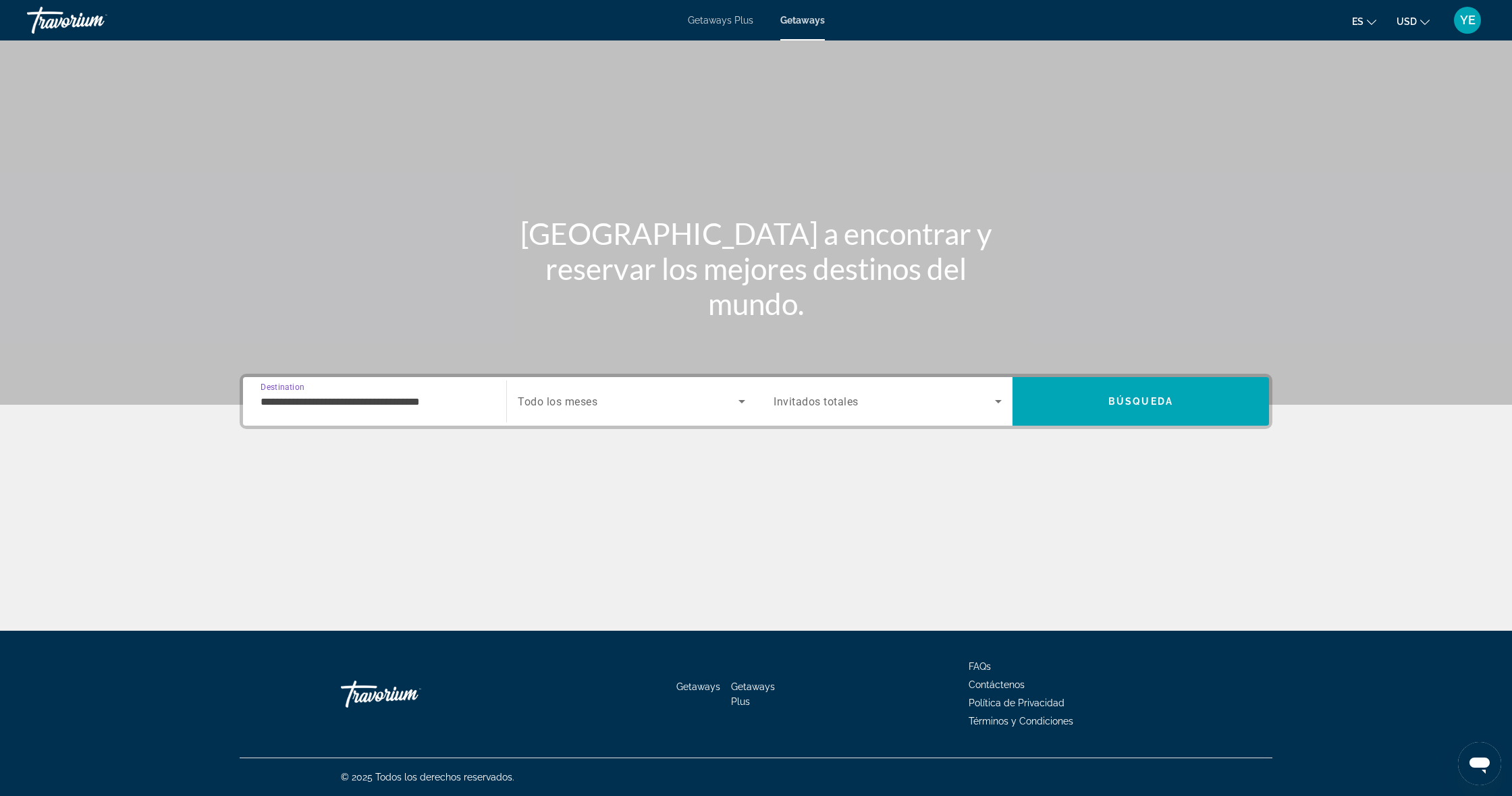
click at [612, 406] on span "Search widget" at bounding box center [627, 402] width 220 height 16
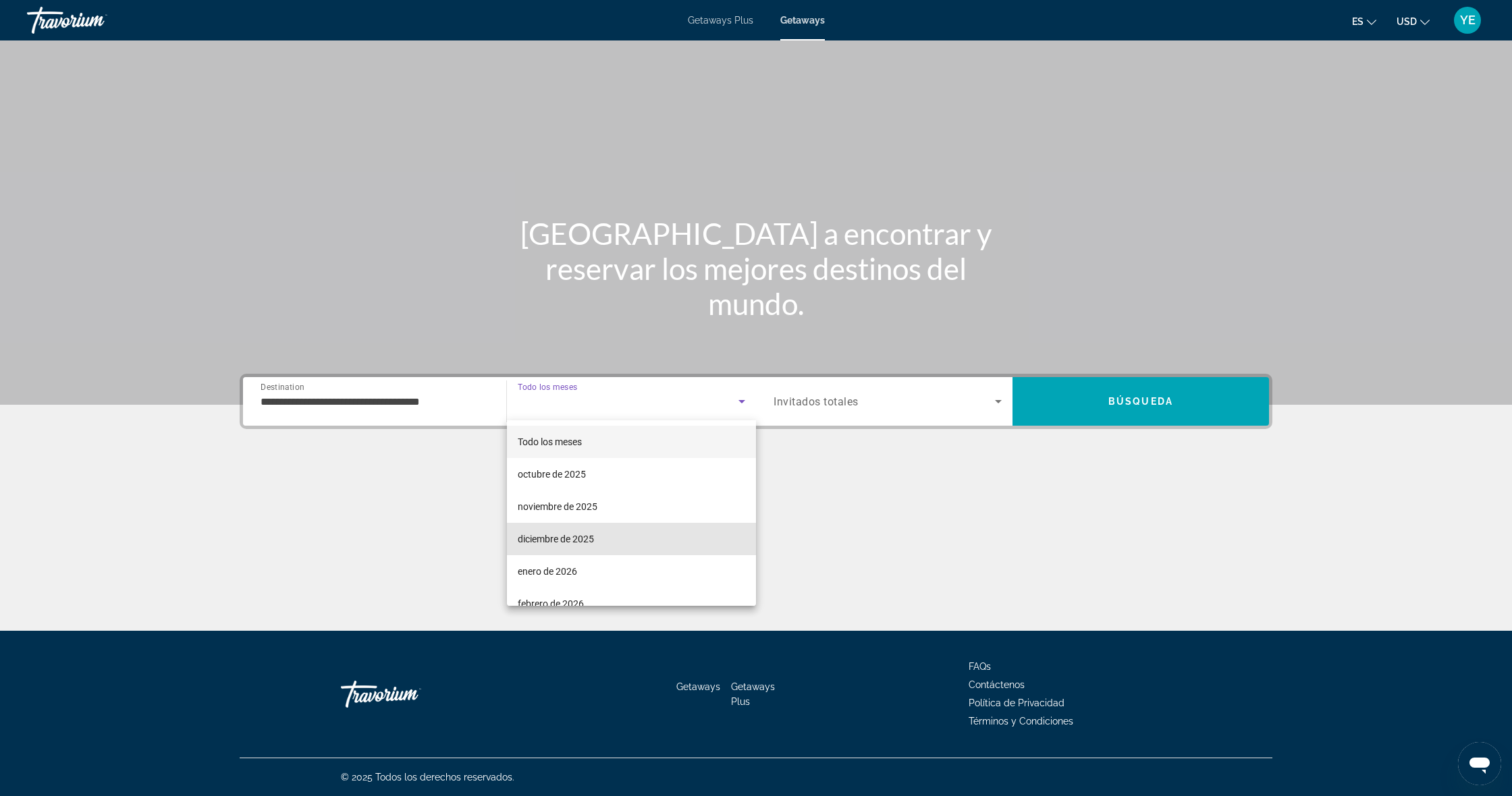
click at [562, 525] on mat-option "diciembre de 2025" at bounding box center [631, 539] width 249 height 32
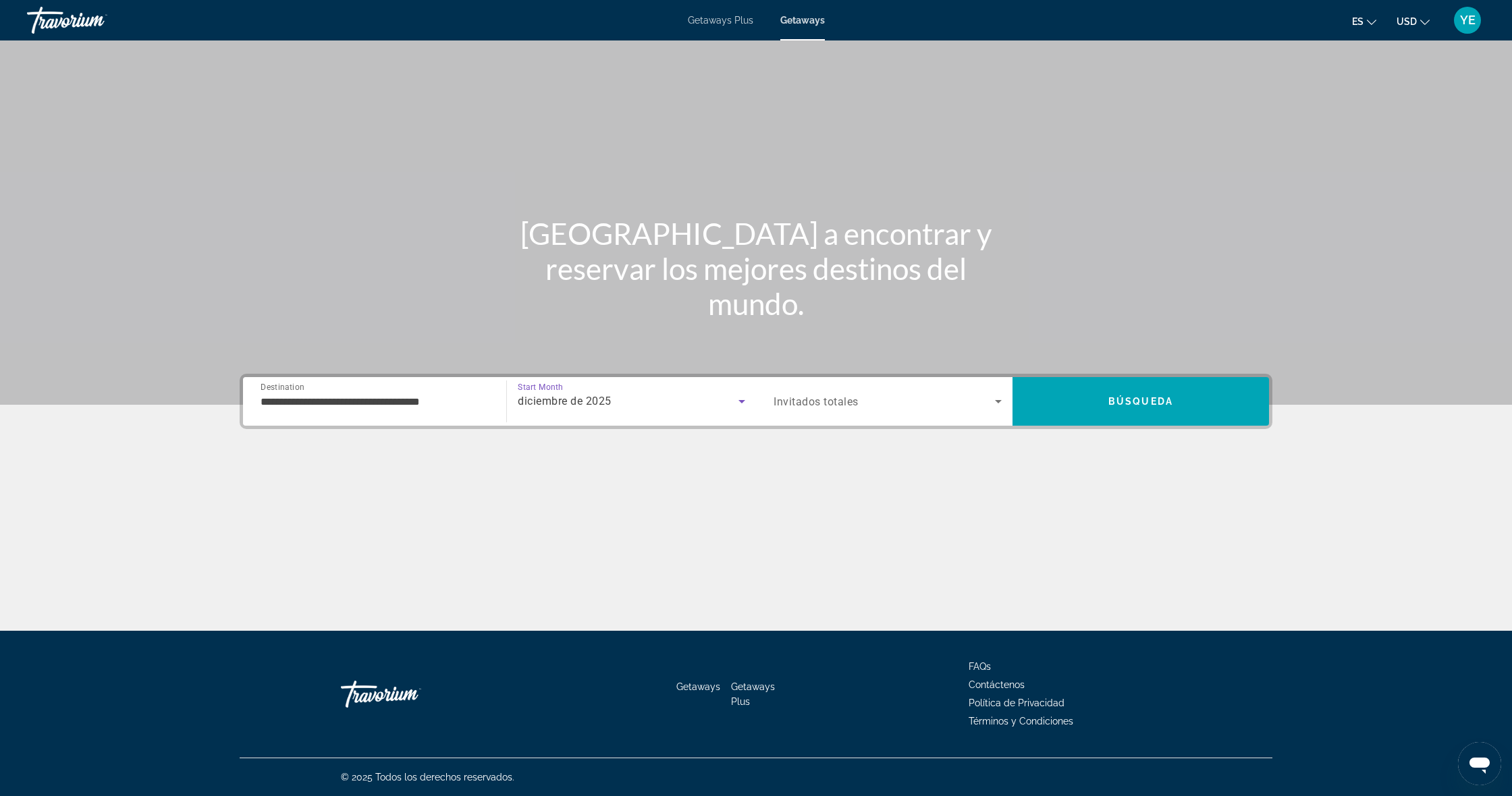
click at [831, 394] on span "Search widget" at bounding box center [884, 402] width 221 height 16
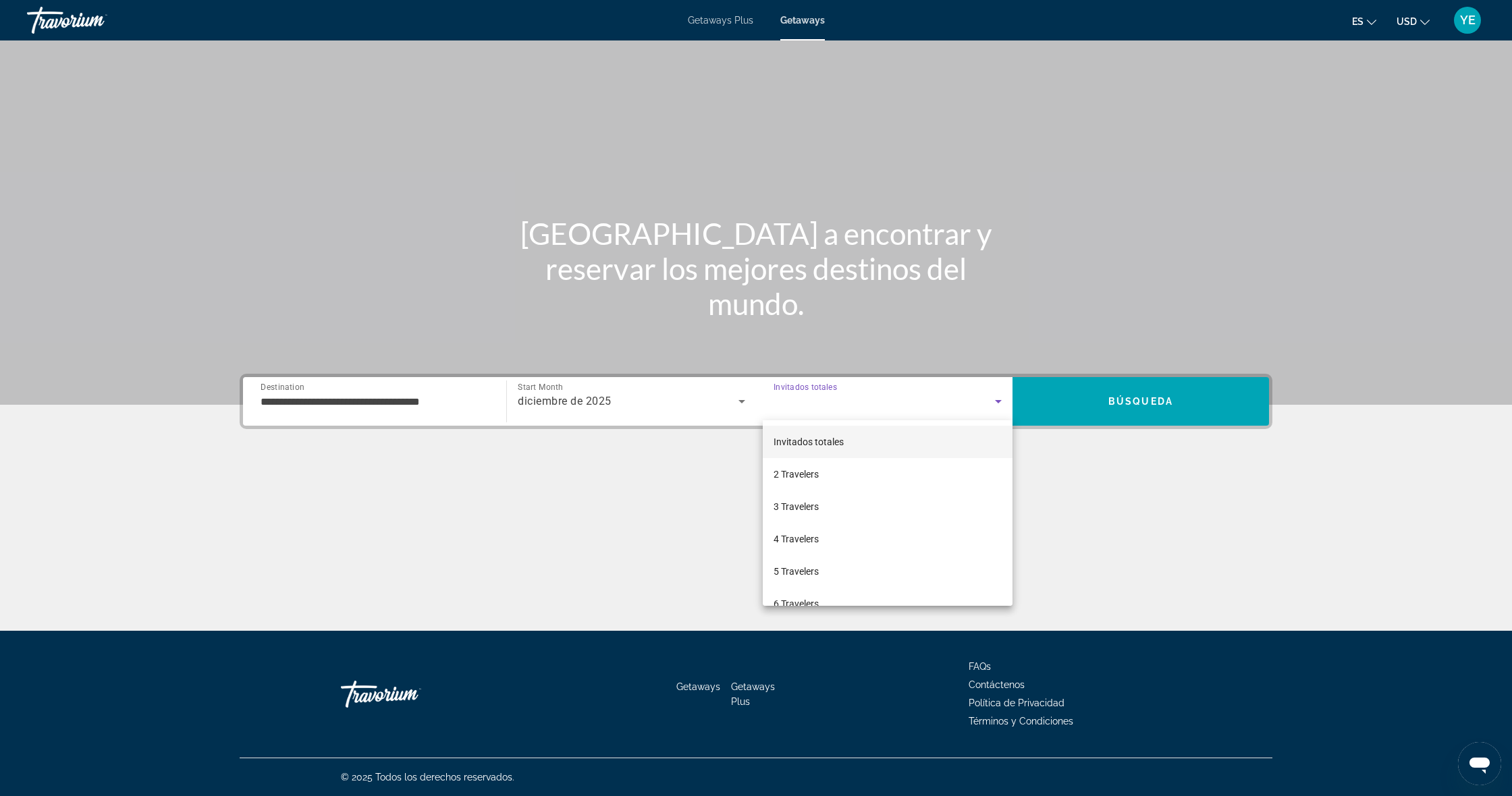
drag, startPoint x: 986, startPoint y: 399, endPoint x: 998, endPoint y: 405, distance: 13.4
click at [986, 399] on div at bounding box center [756, 398] width 1512 height 796
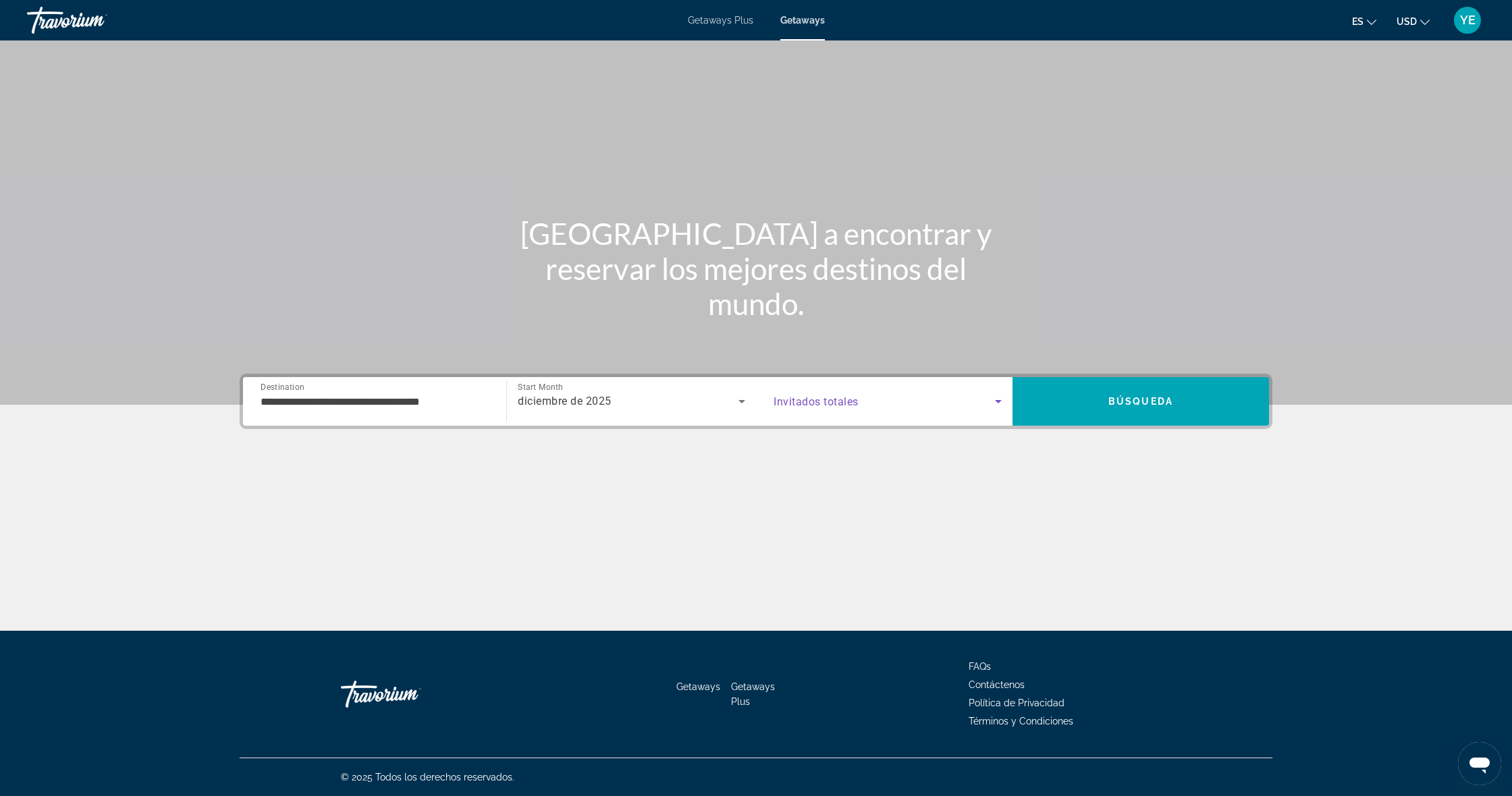
click at [1000, 405] on icon "Search widget" at bounding box center [998, 402] width 16 height 16
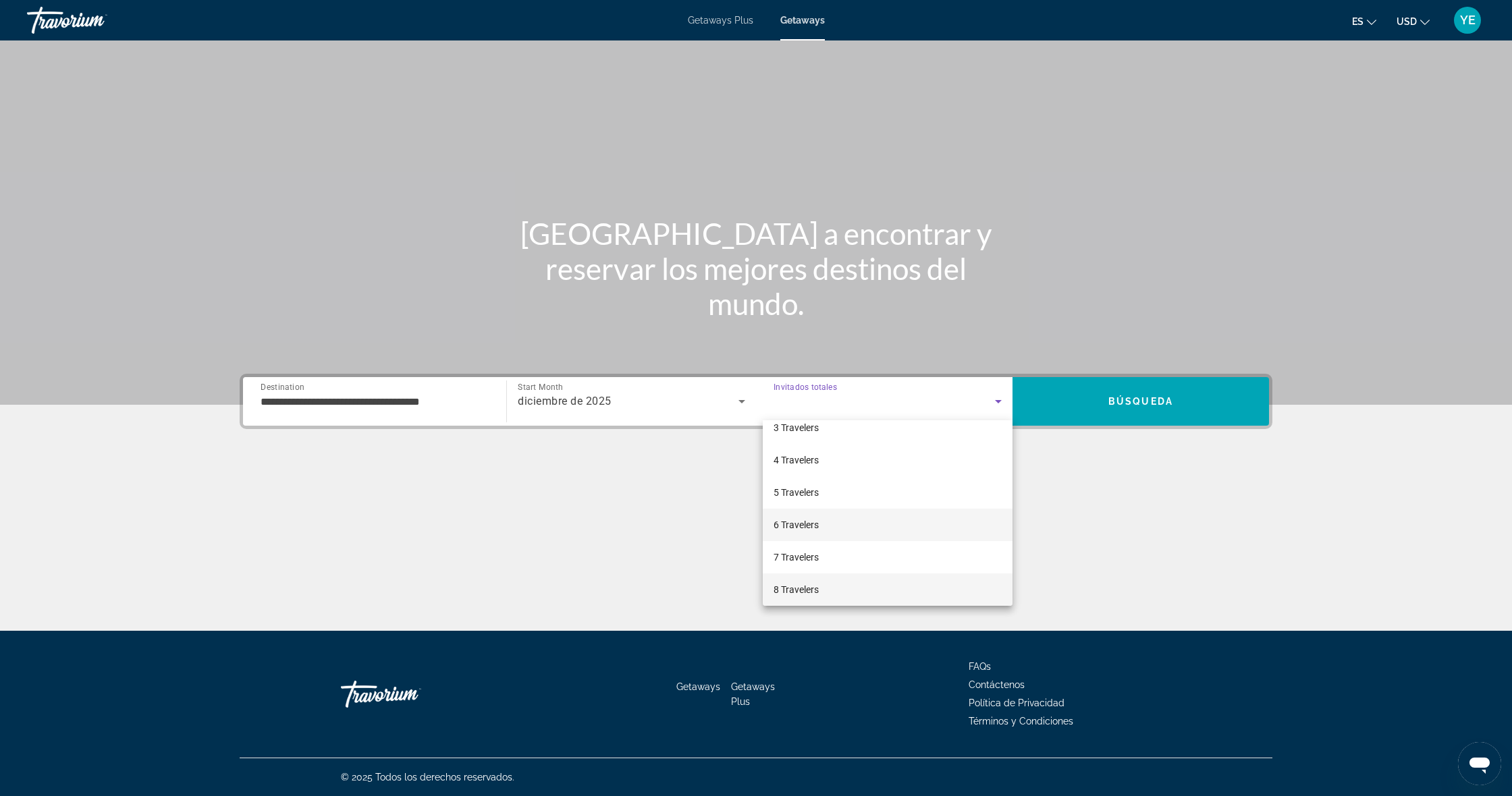
scroll to position [111, 0]
click at [892, 550] on mat-option "8 Travelers" at bounding box center [887, 557] width 249 height 32
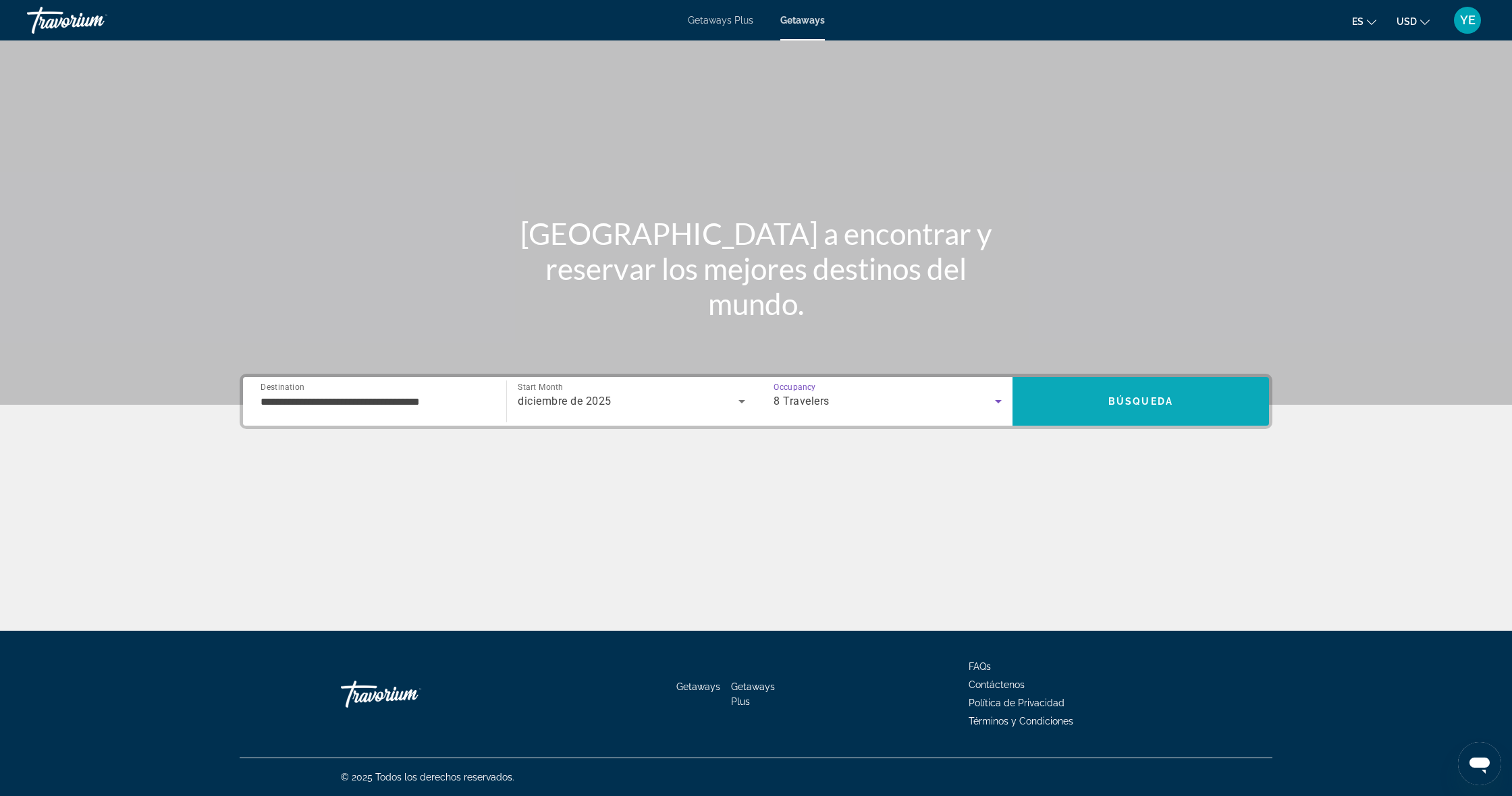
click at [1129, 379] on span "Search" at bounding box center [1140, 402] width 256 height 49
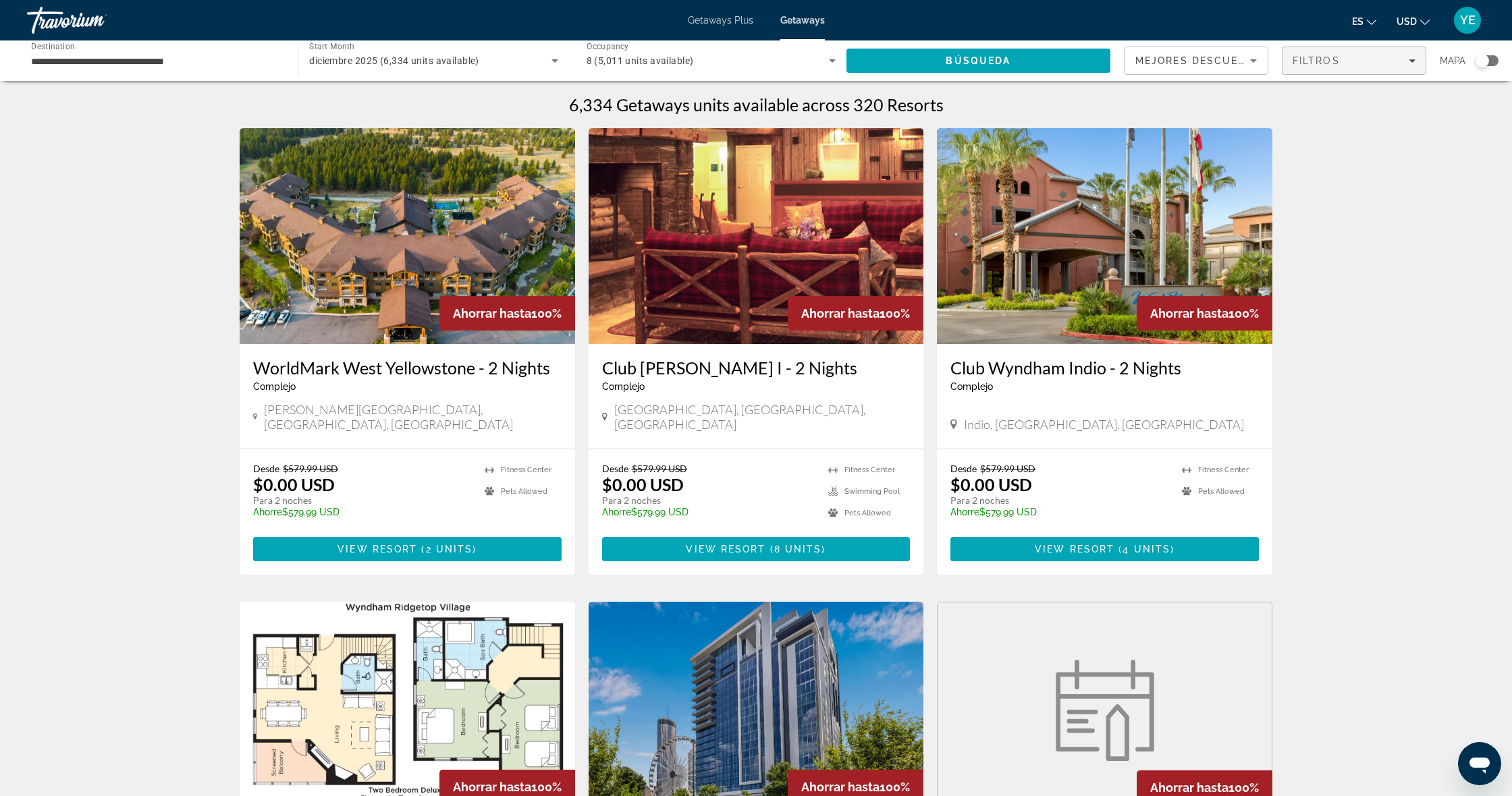
click at [1352, 63] on div "Filtros" at bounding box center [1354, 61] width 123 height 11
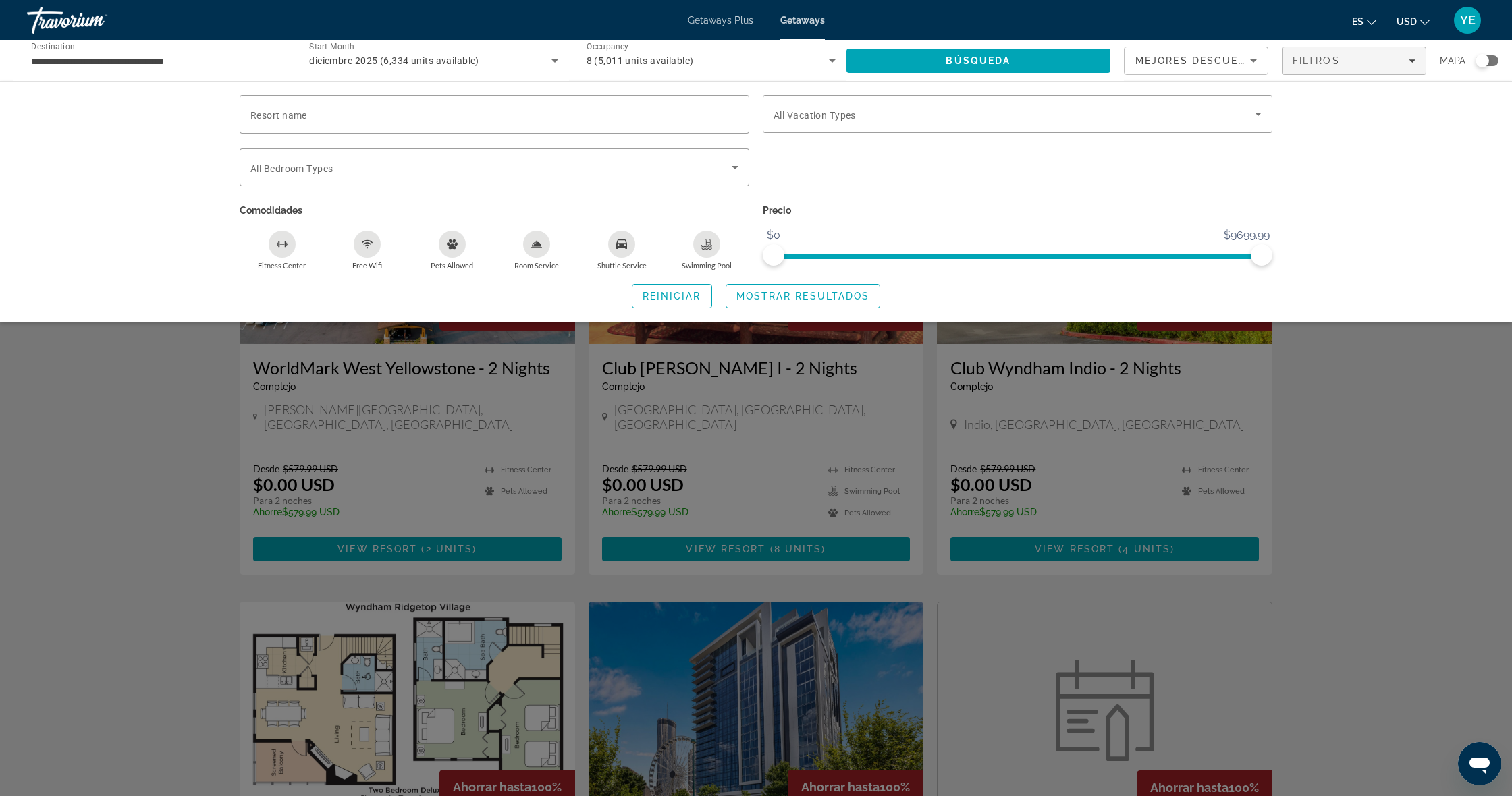
click at [1443, 424] on div "Search widget" at bounding box center [756, 499] width 1512 height 594
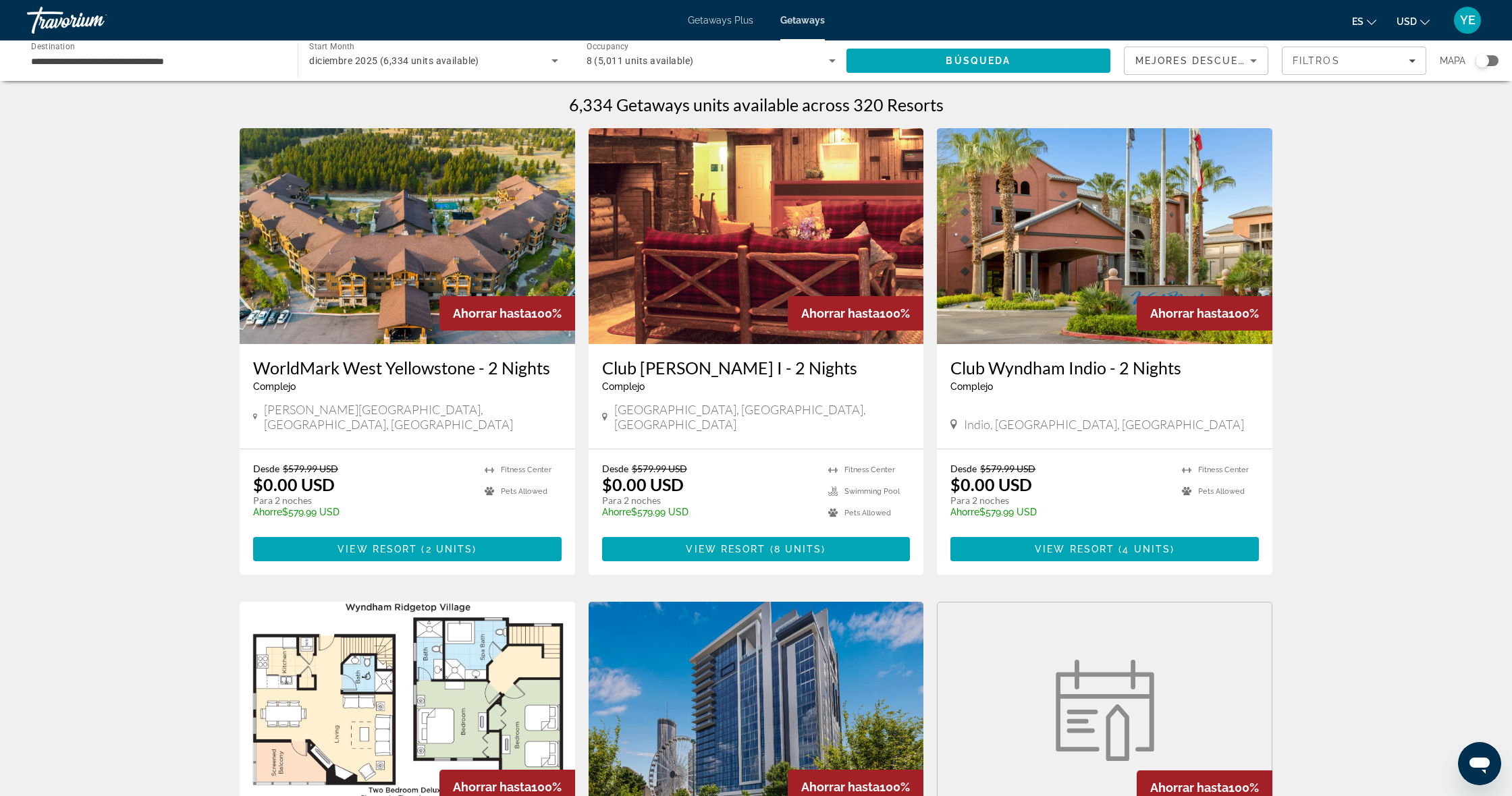
click at [1485, 55] on div "Search widget" at bounding box center [1481, 60] width 13 height 13
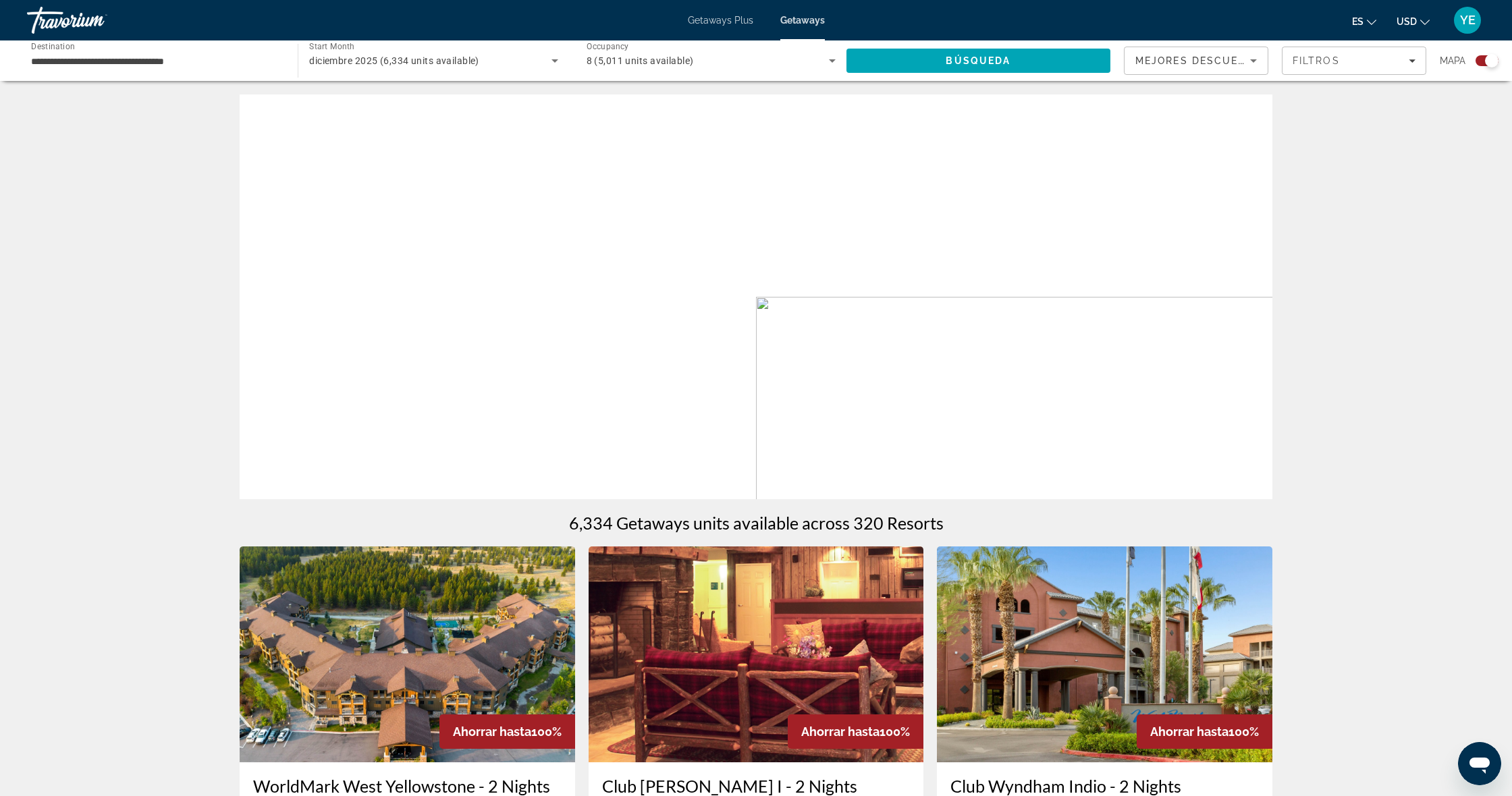
drag, startPoint x: 1486, startPoint y: 58, endPoint x: 1480, endPoint y: 62, distance: 7.2
click at [1486, 58] on div "Search widget" at bounding box center [1491, 60] width 13 height 13
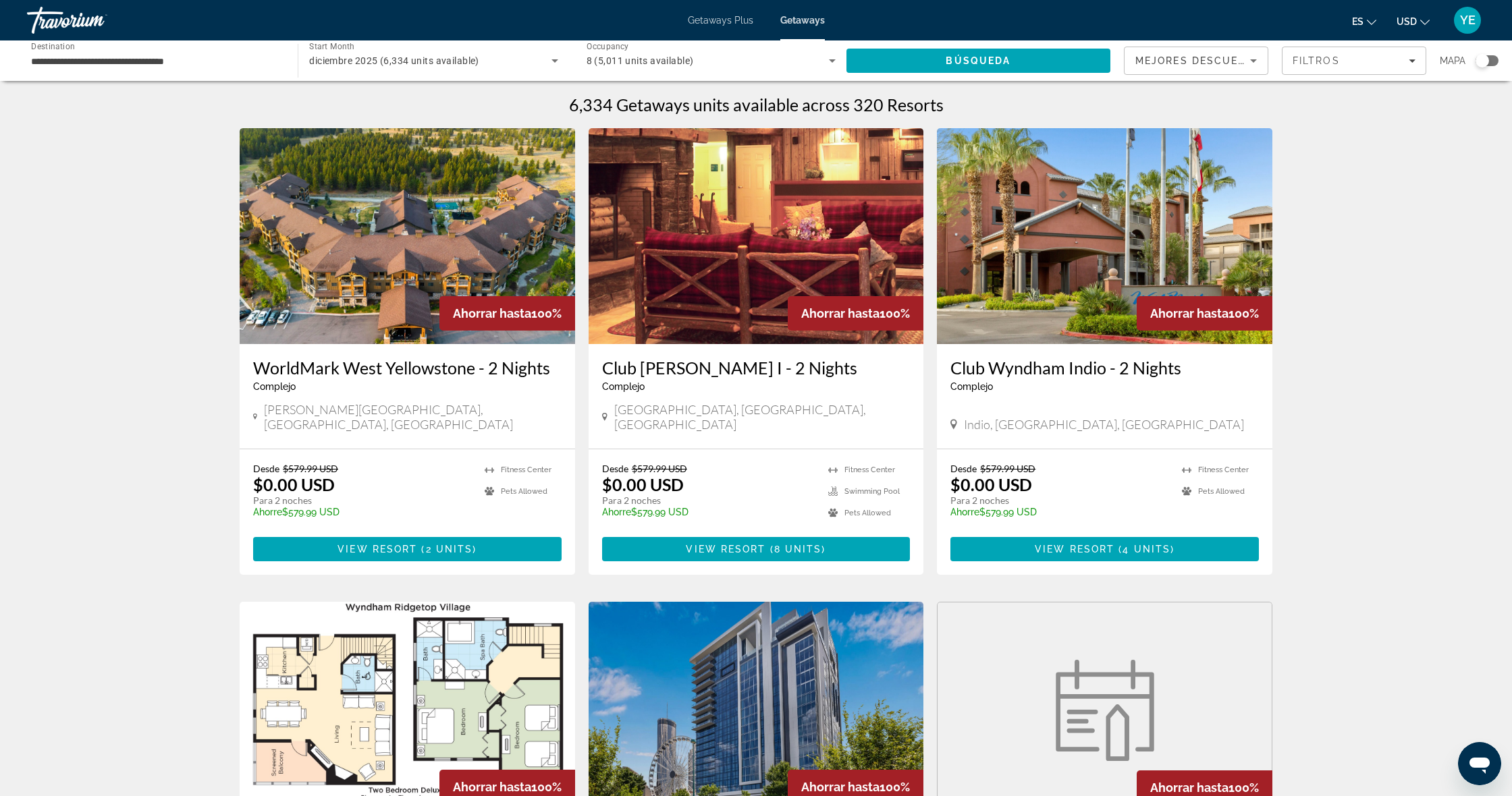
click at [1488, 61] on div "Search widget" at bounding box center [1481, 60] width 13 height 13
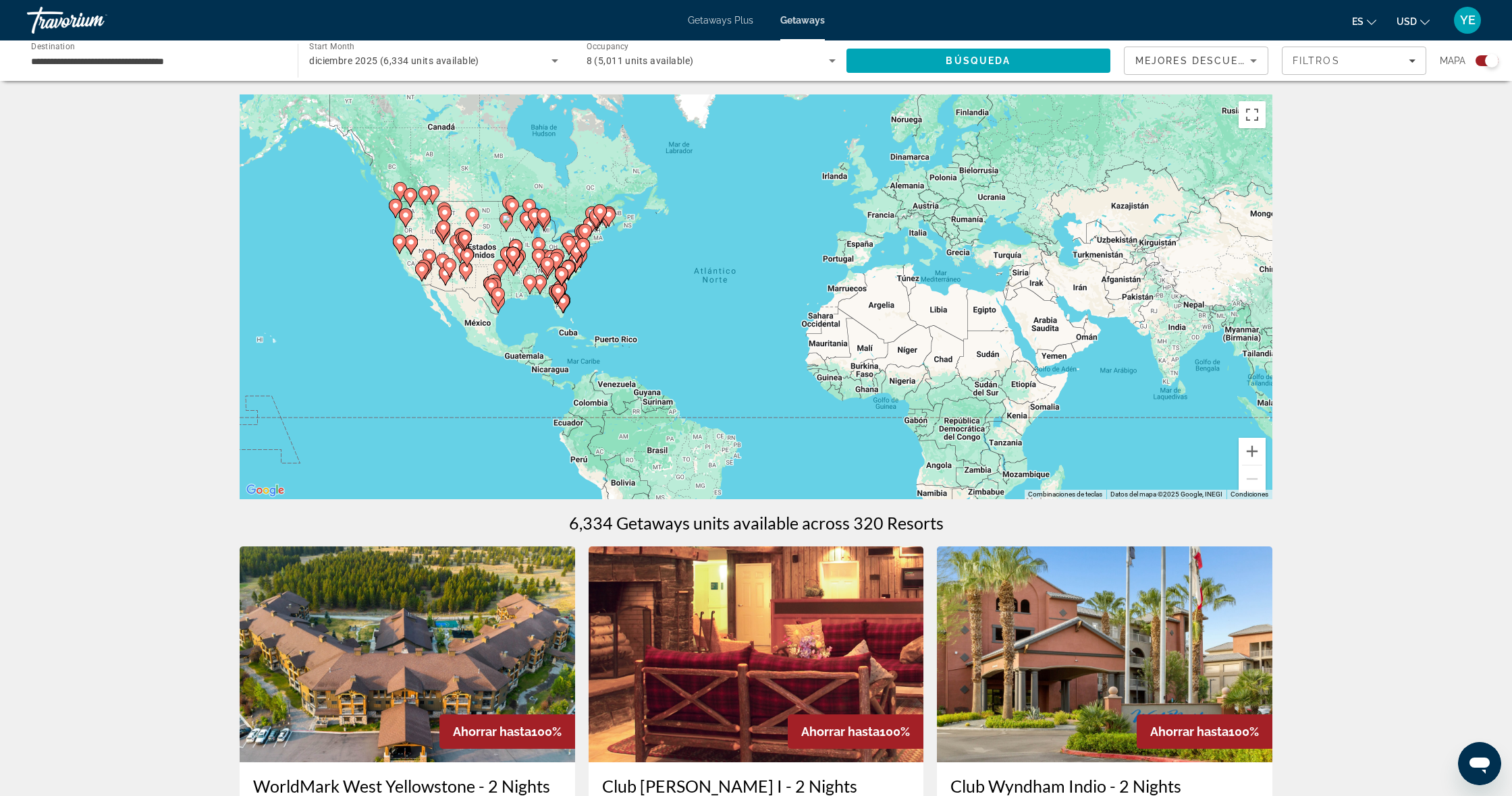
click at [546, 307] on div "Para activar la función de arrastrar con el teclado, presiona Alt + Intro. Una …" at bounding box center [755, 296] width 1033 height 405
click at [580, 314] on div "Para activar la función de arrastrar con el teclado, presiona Alt + Intro. Una …" at bounding box center [755, 296] width 1033 height 405
click at [1260, 449] on button "Acercar" at bounding box center [1252, 451] width 27 height 27
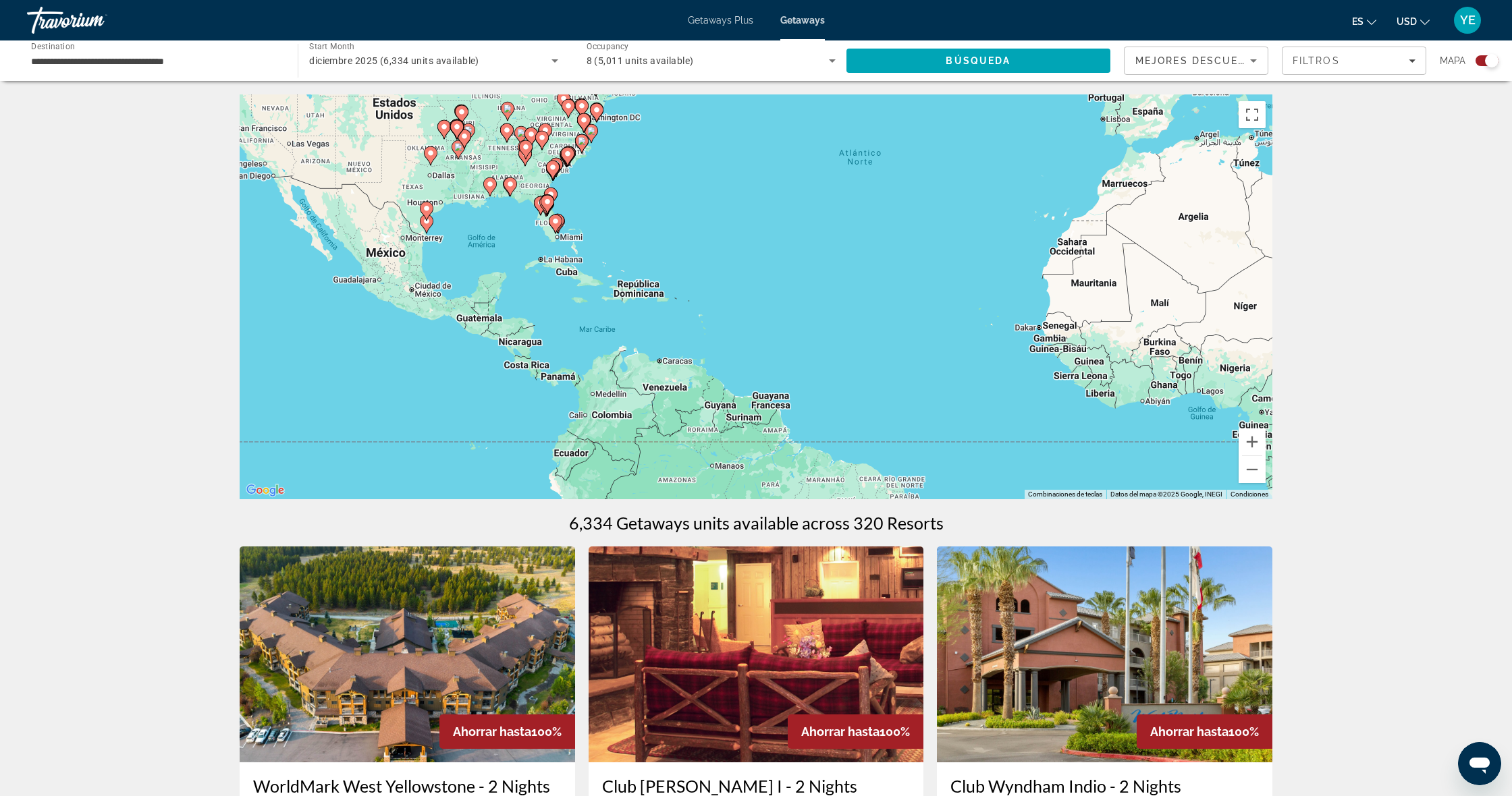
drag, startPoint x: 796, startPoint y: 423, endPoint x: 975, endPoint y: 327, distance: 203.1
click at [987, 322] on div "Para activar la función de arrastrar con el teclado, presiona Alt + Intro. Una …" at bounding box center [755, 296] width 1033 height 405
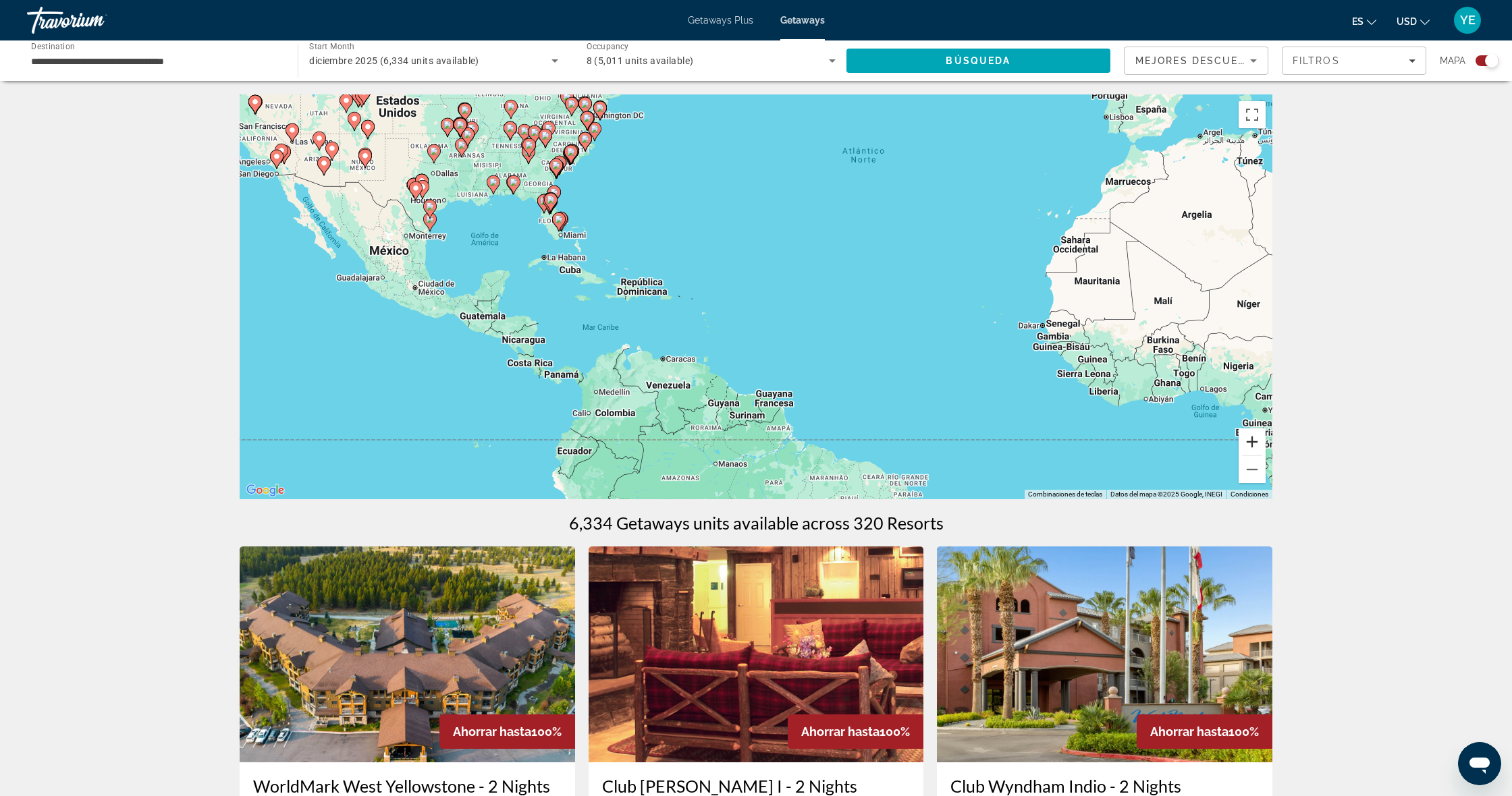
click at [1247, 439] on button "Acercar" at bounding box center [1252, 442] width 27 height 27
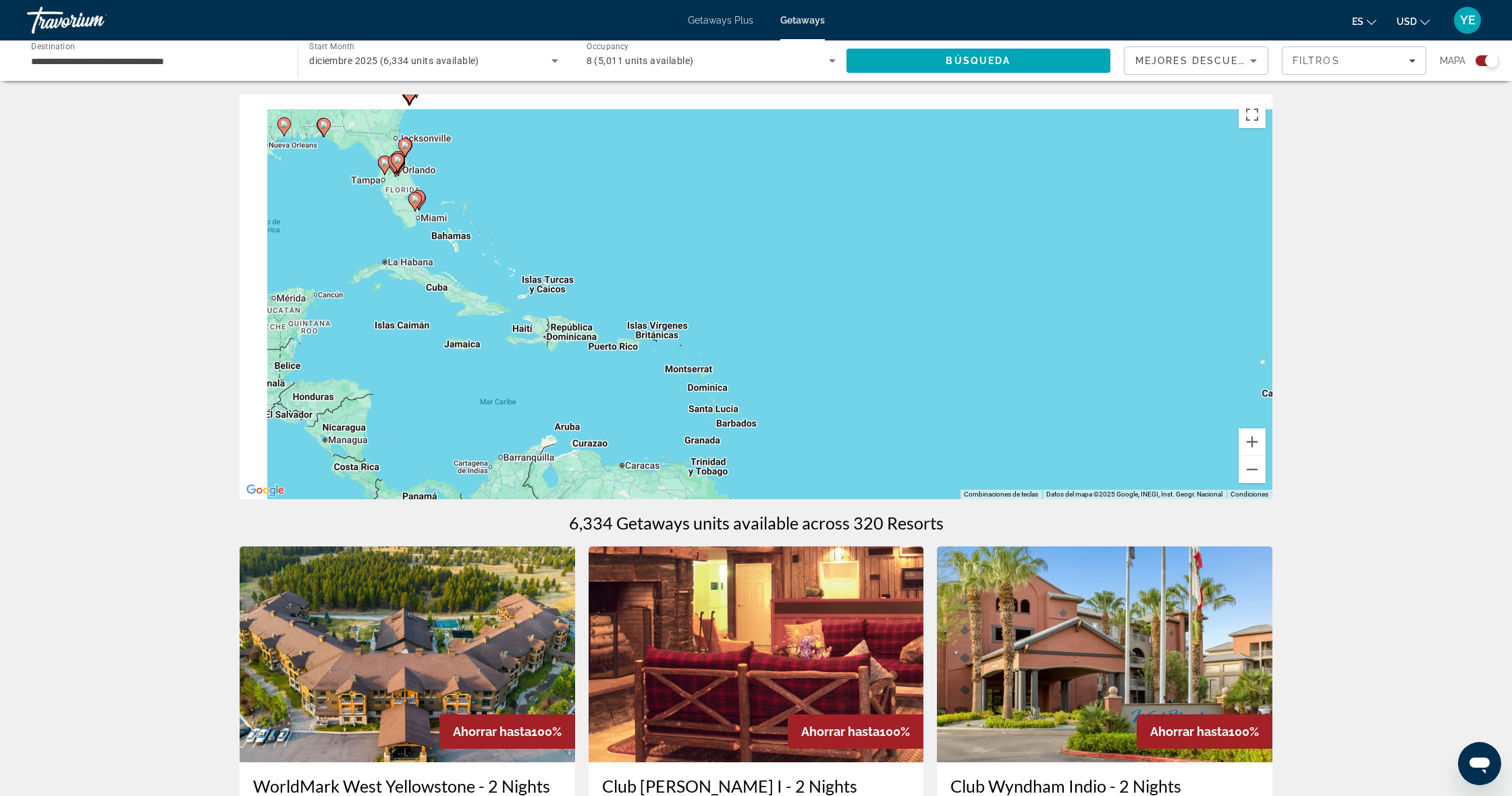
drag, startPoint x: 633, startPoint y: 296, endPoint x: 921, endPoint y: 466, distance: 334.4
click at [914, 471] on div "Para activar la función de arrastrar con el teclado, presiona Alt + Intro. Una …" at bounding box center [755, 296] width 1033 height 405
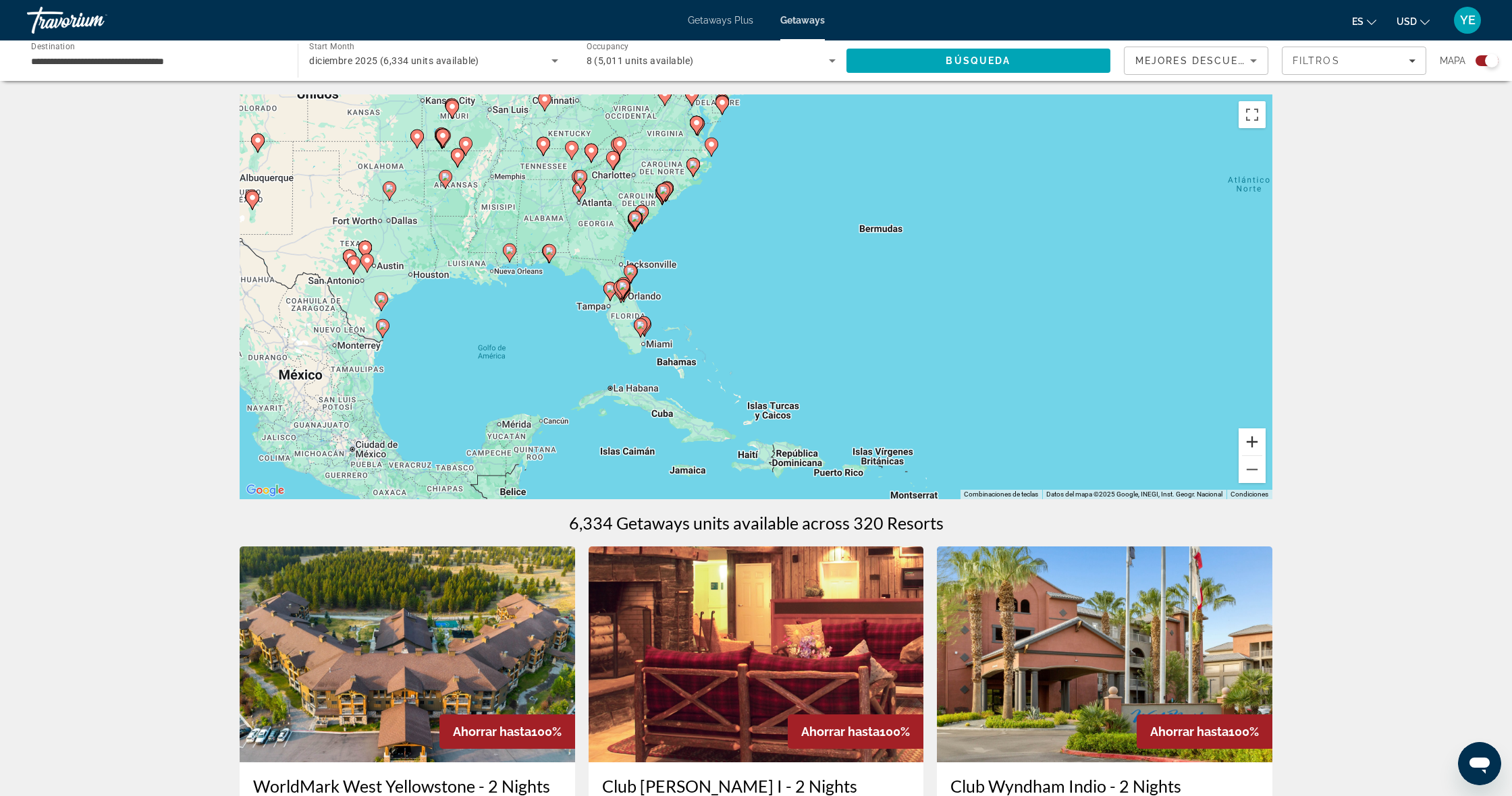
click at [1245, 447] on button "Acercar" at bounding box center [1252, 442] width 27 height 27
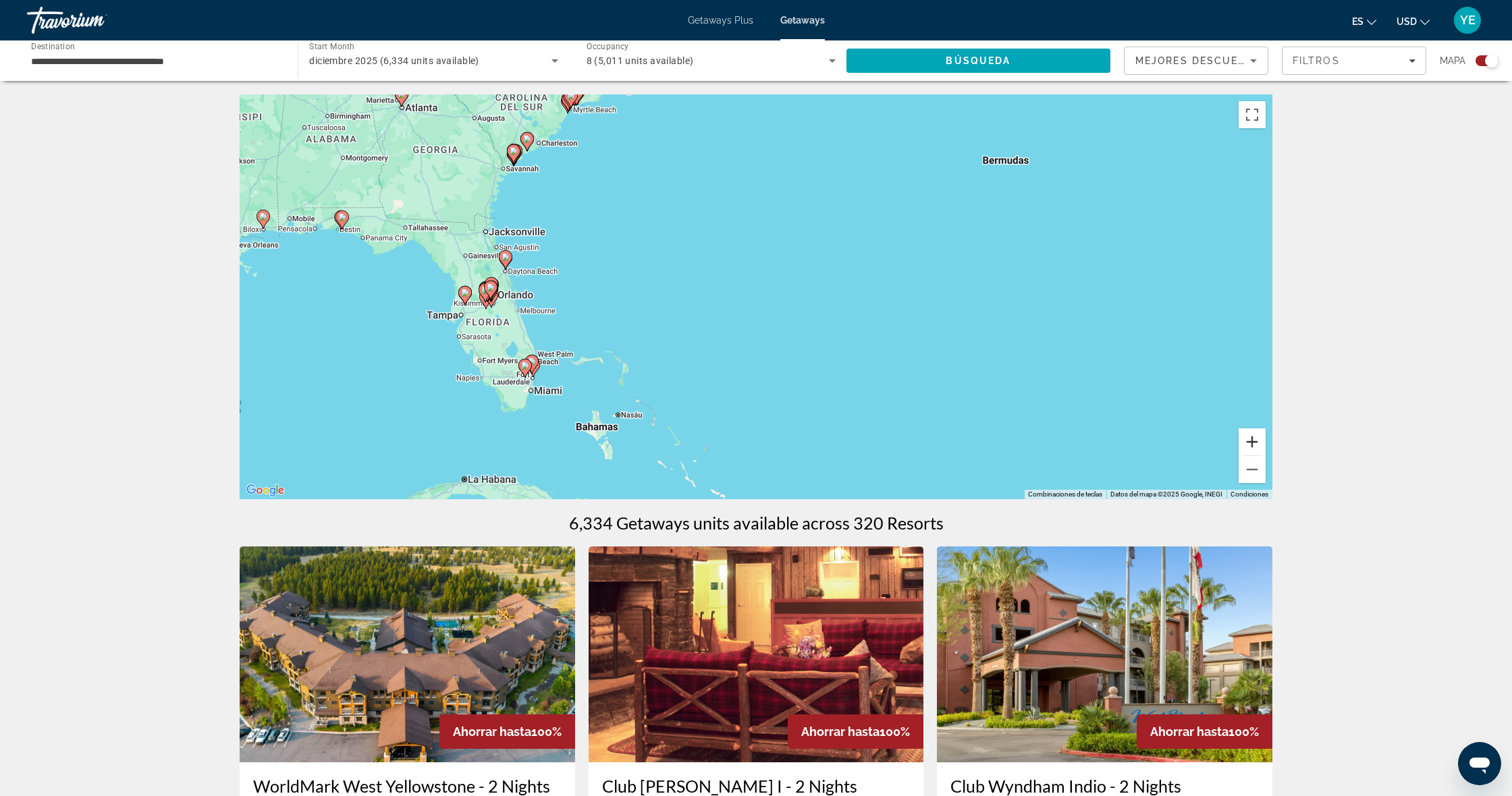
click at [1246, 444] on button "Acercar" at bounding box center [1252, 442] width 27 height 27
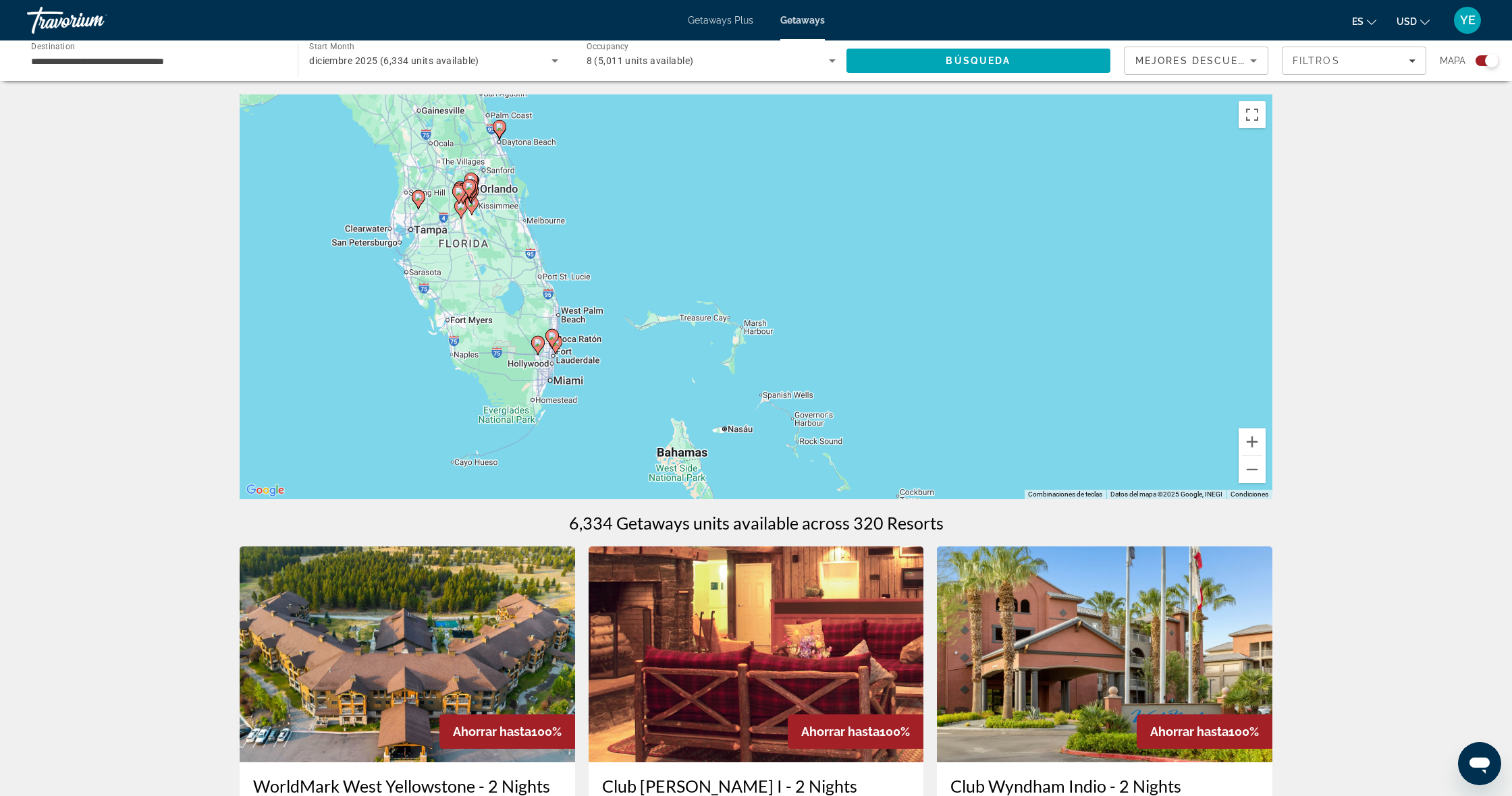
drag, startPoint x: 394, startPoint y: 361, endPoint x: 642, endPoint y: 265, distance: 265.9
click at [638, 257] on div "Para activar la función de arrastrar con el teclado, presiona Alt + Intro. Una …" at bounding box center [755, 296] width 1033 height 405
click at [1260, 442] on button "Acercar" at bounding box center [1252, 442] width 27 height 27
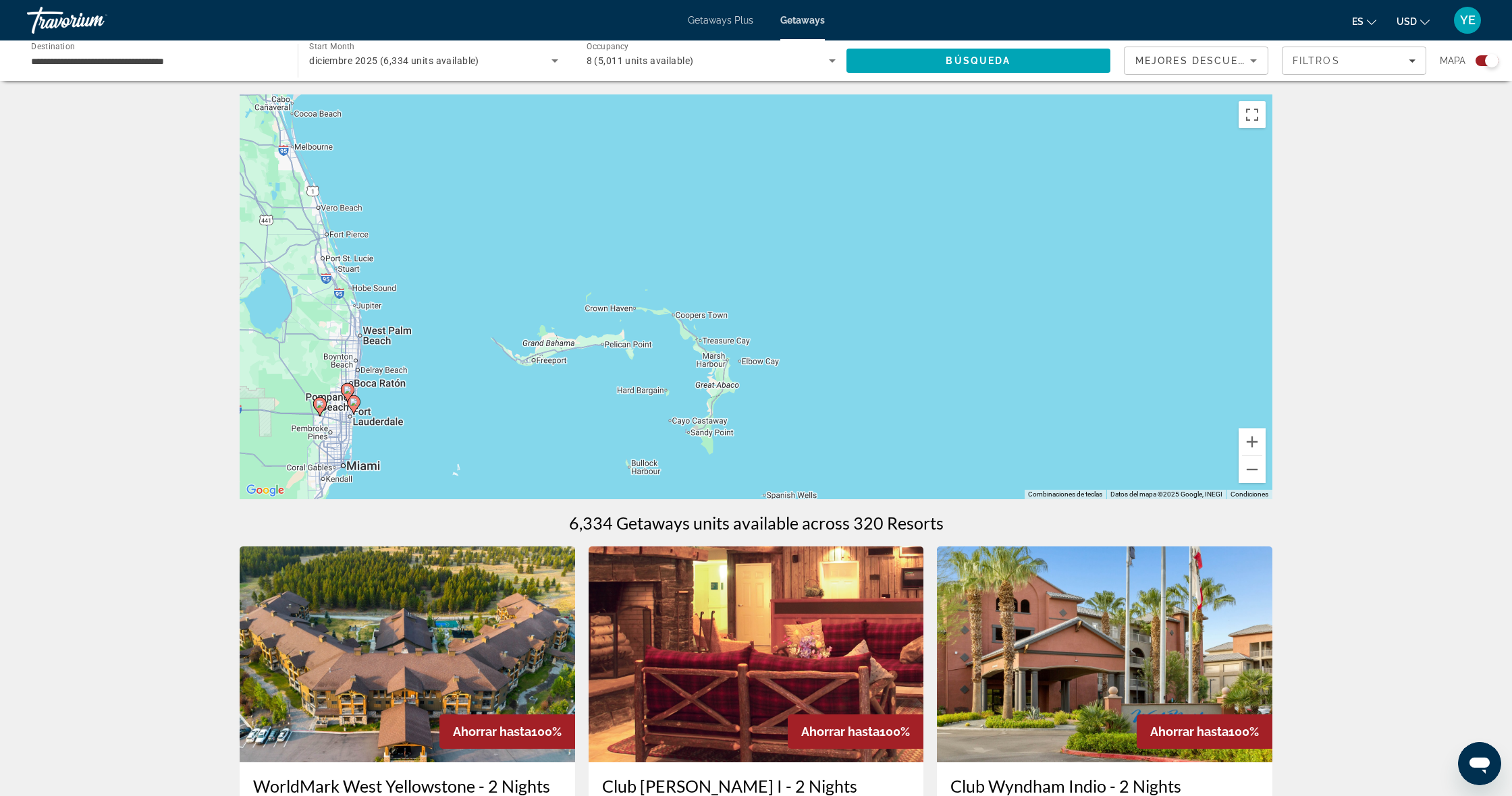
drag, startPoint x: 1260, startPoint y: 442, endPoint x: 1171, endPoint y: 417, distance: 92.4
click at [1260, 442] on button "Acercar" at bounding box center [1252, 442] width 27 height 27
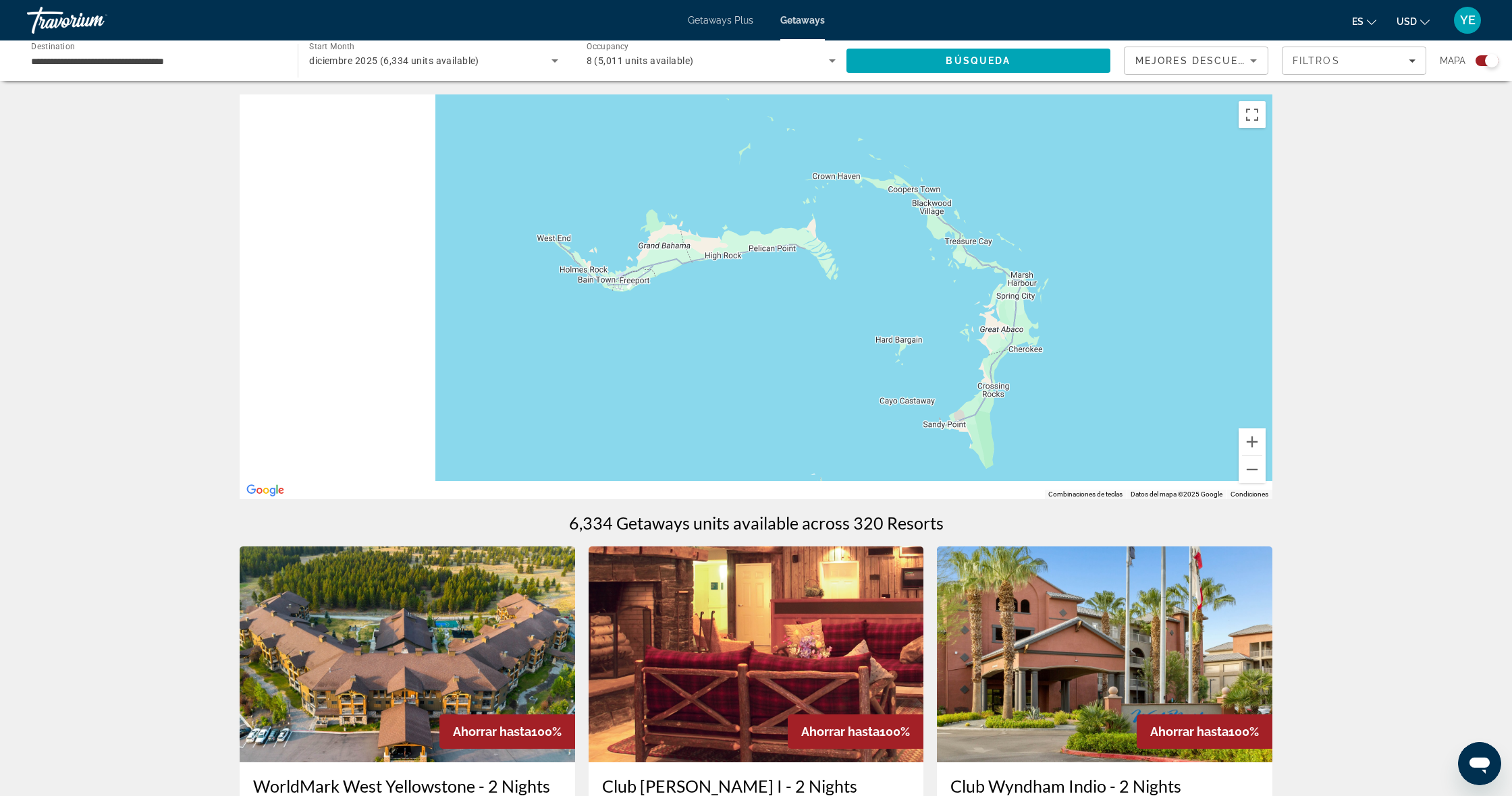
drag, startPoint x: 477, startPoint y: 360, endPoint x: 969, endPoint y: 148, distance: 535.7
click at [990, 136] on div "Main content" at bounding box center [755, 296] width 1033 height 405
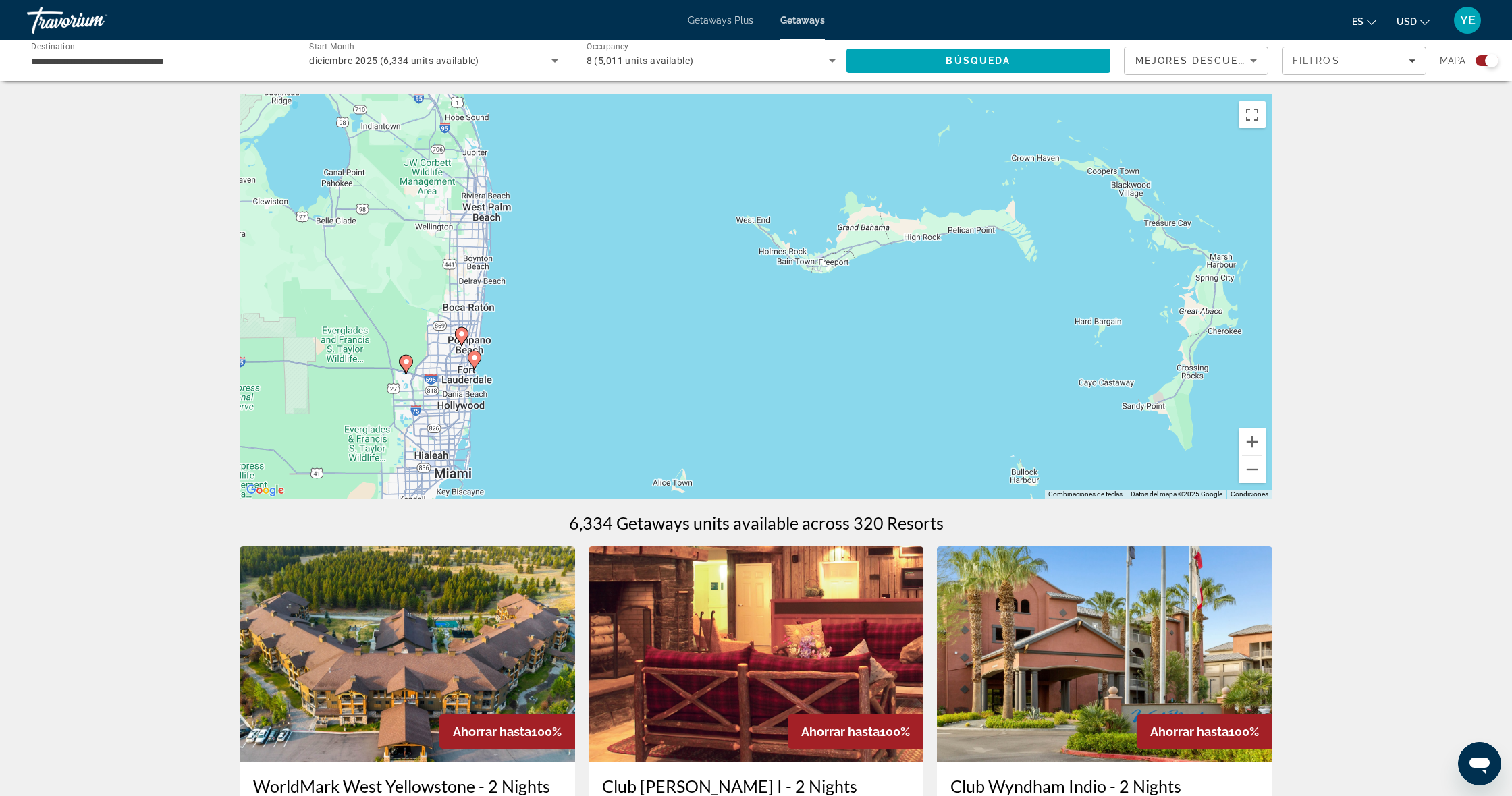
drag, startPoint x: 612, startPoint y: 229, endPoint x: 608, endPoint y: 282, distance: 53.2
click at [638, 311] on div "Para activar la función de arrastrar con el teclado, presiona Alt + Intro. Una …" at bounding box center [755, 296] width 1033 height 405
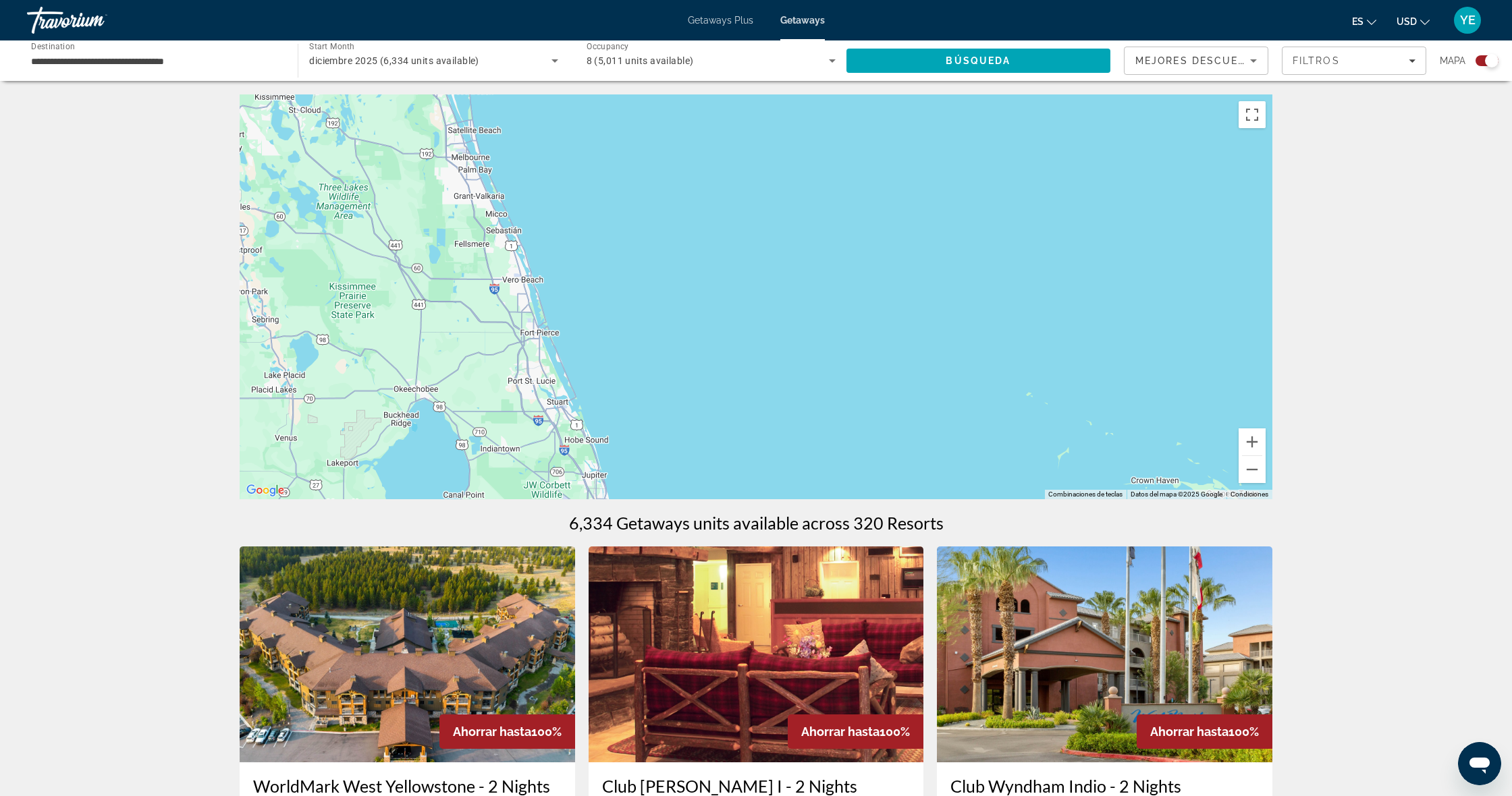
drag, startPoint x: 469, startPoint y: 208, endPoint x: 605, endPoint y: 443, distance: 271.5
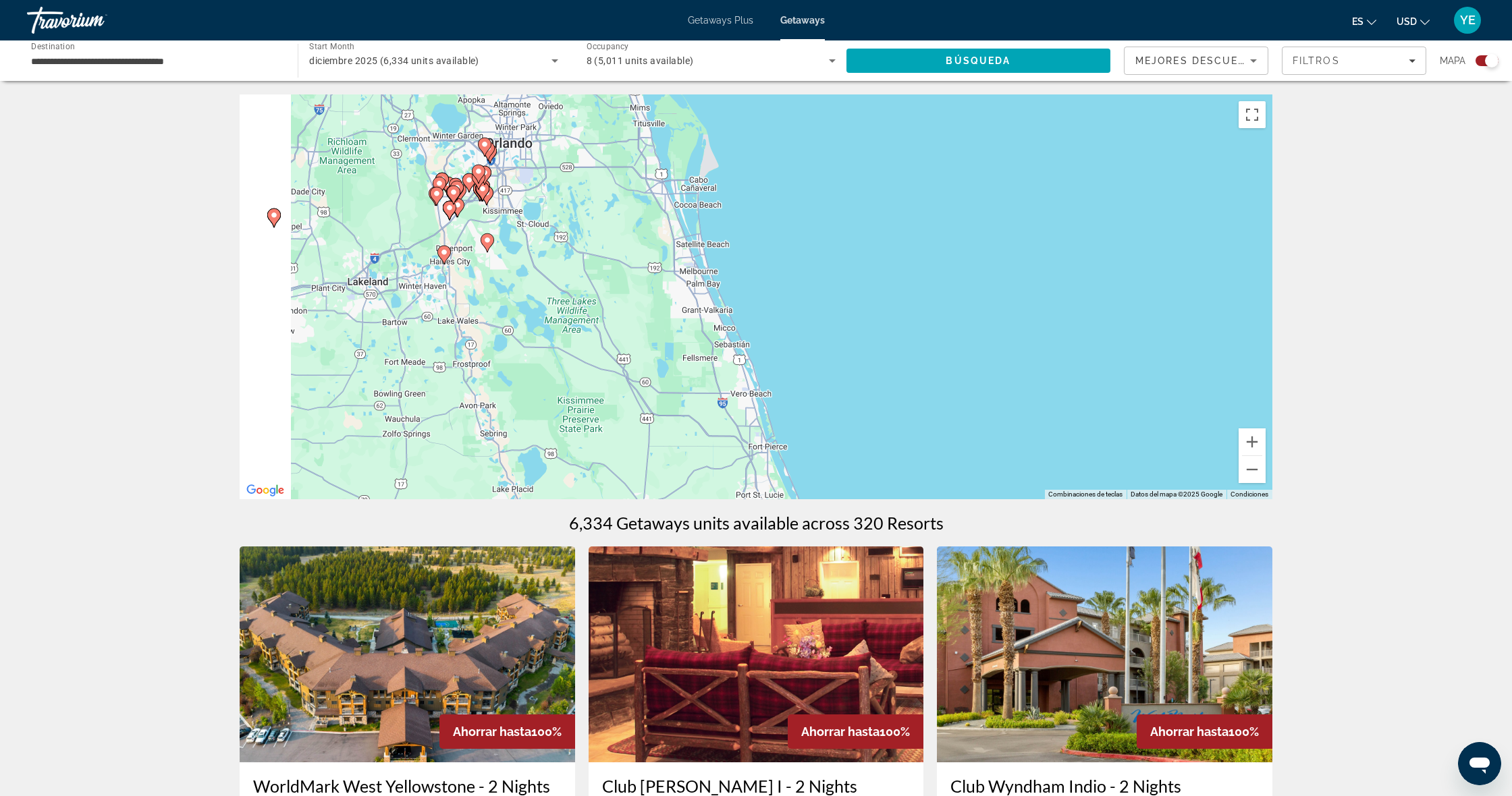
drag, startPoint x: 620, startPoint y: 298, endPoint x: 798, endPoint y: 367, distance: 190.9
click at [853, 401] on div "Para activar la función de arrastrar con el teclado, presiona Alt + Intro. Una …" at bounding box center [755, 296] width 1033 height 405
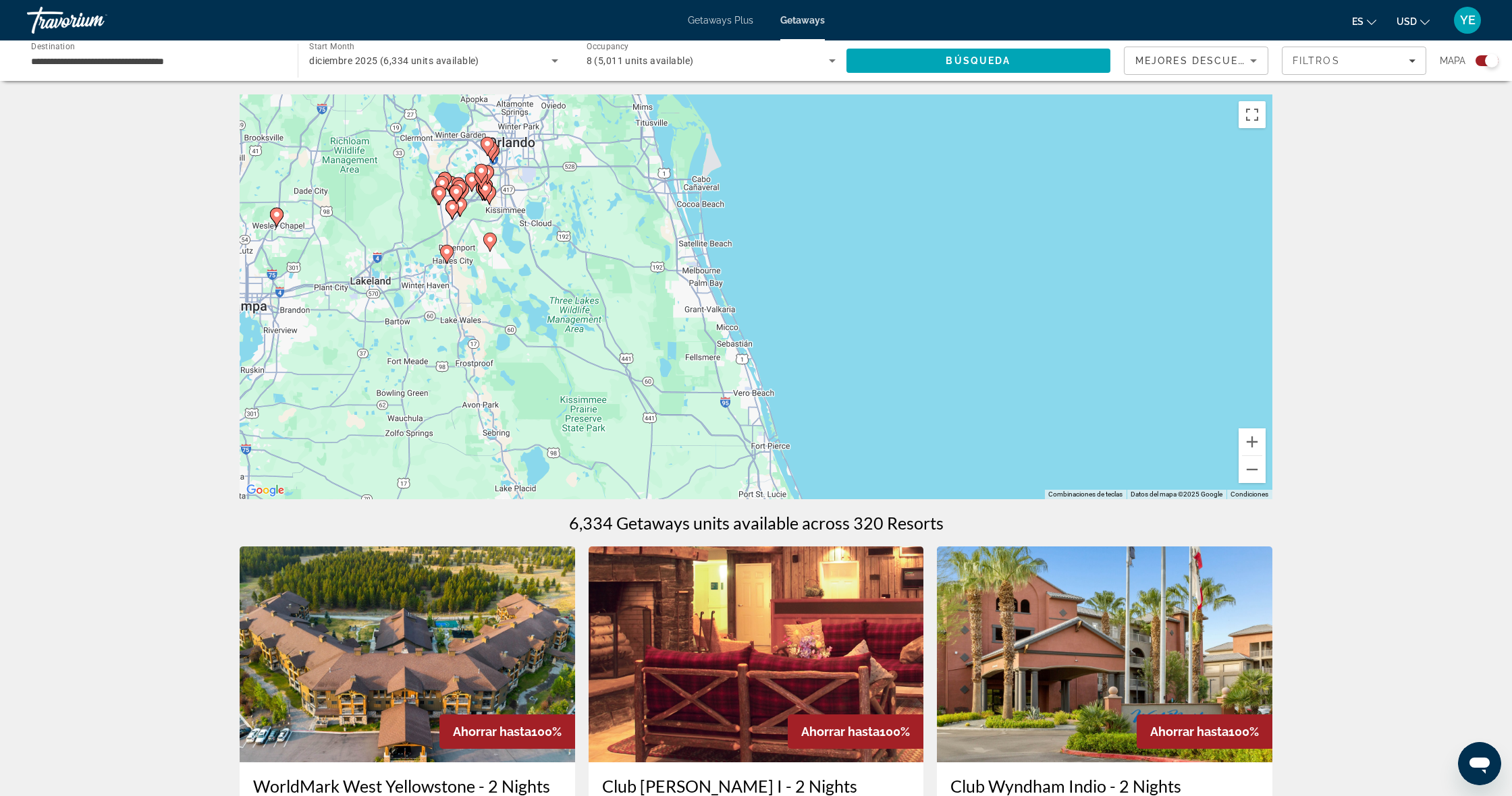
click at [495, 201] on gmp-advanced-marker "Main content" at bounding box center [489, 195] width 13 height 20
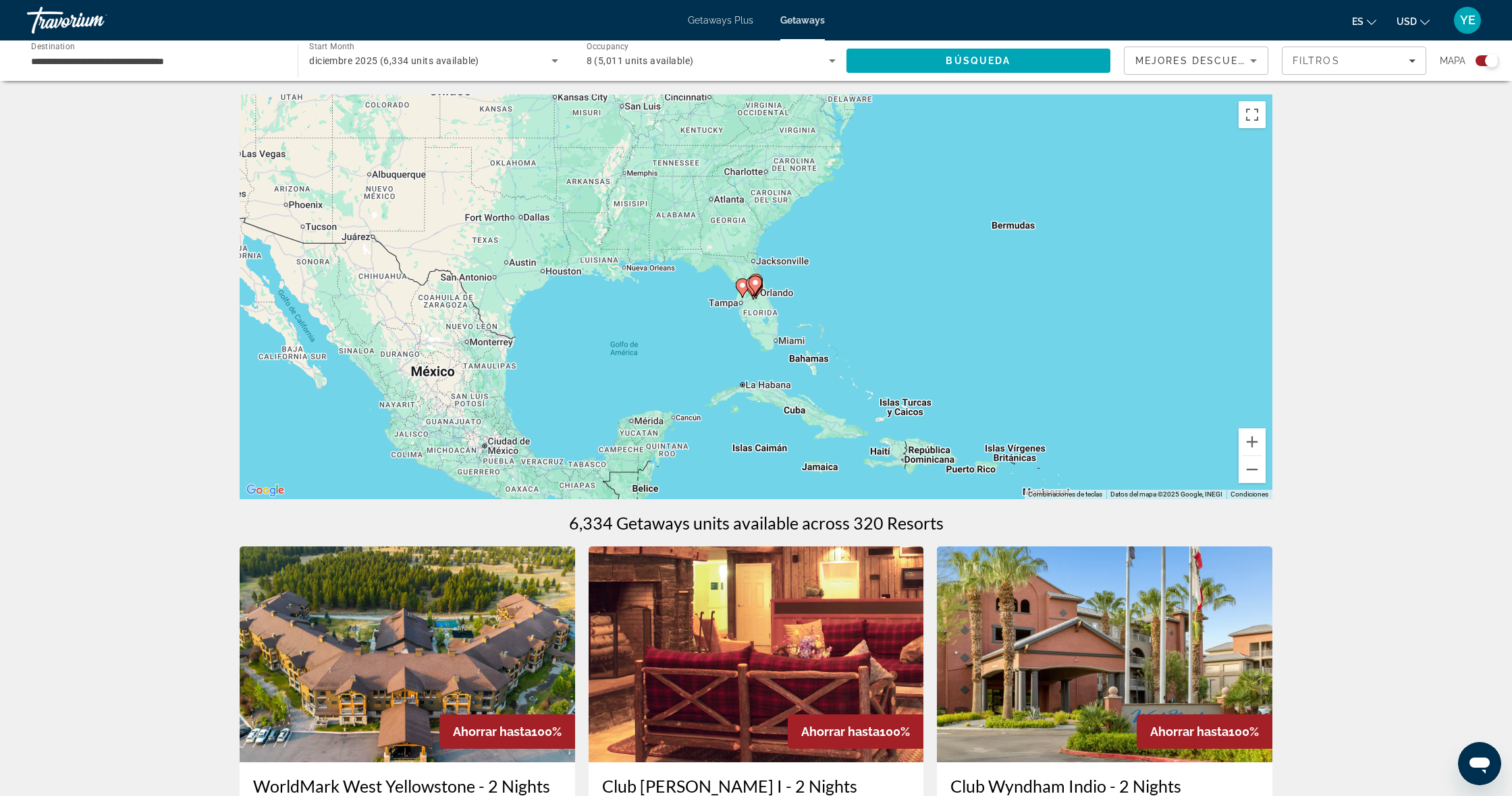
click at [755, 288] on icon "Main content" at bounding box center [754, 285] width 12 height 17
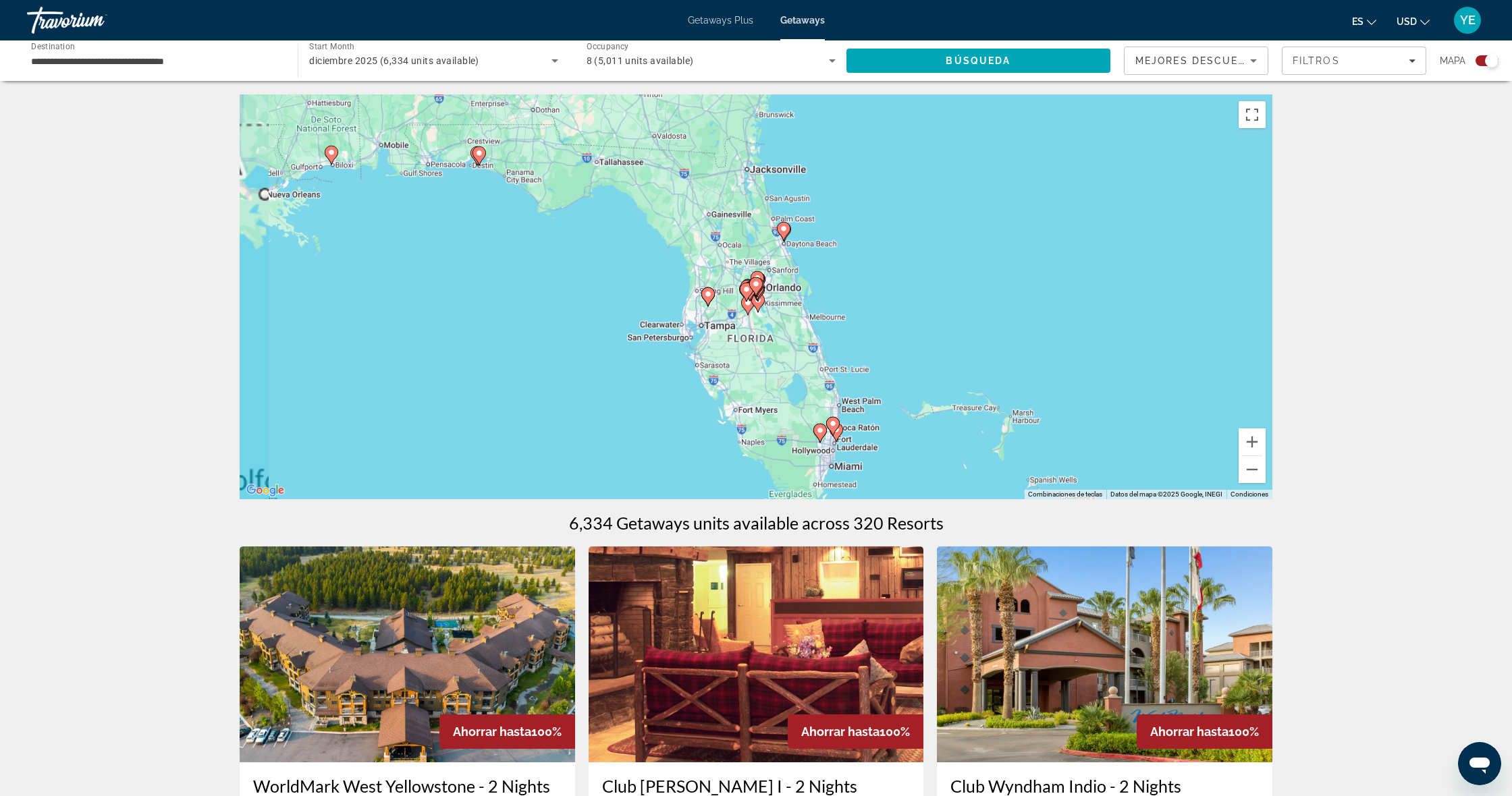
click at [754, 288] on icon "Main content" at bounding box center [755, 287] width 12 height 17
type input "**********"
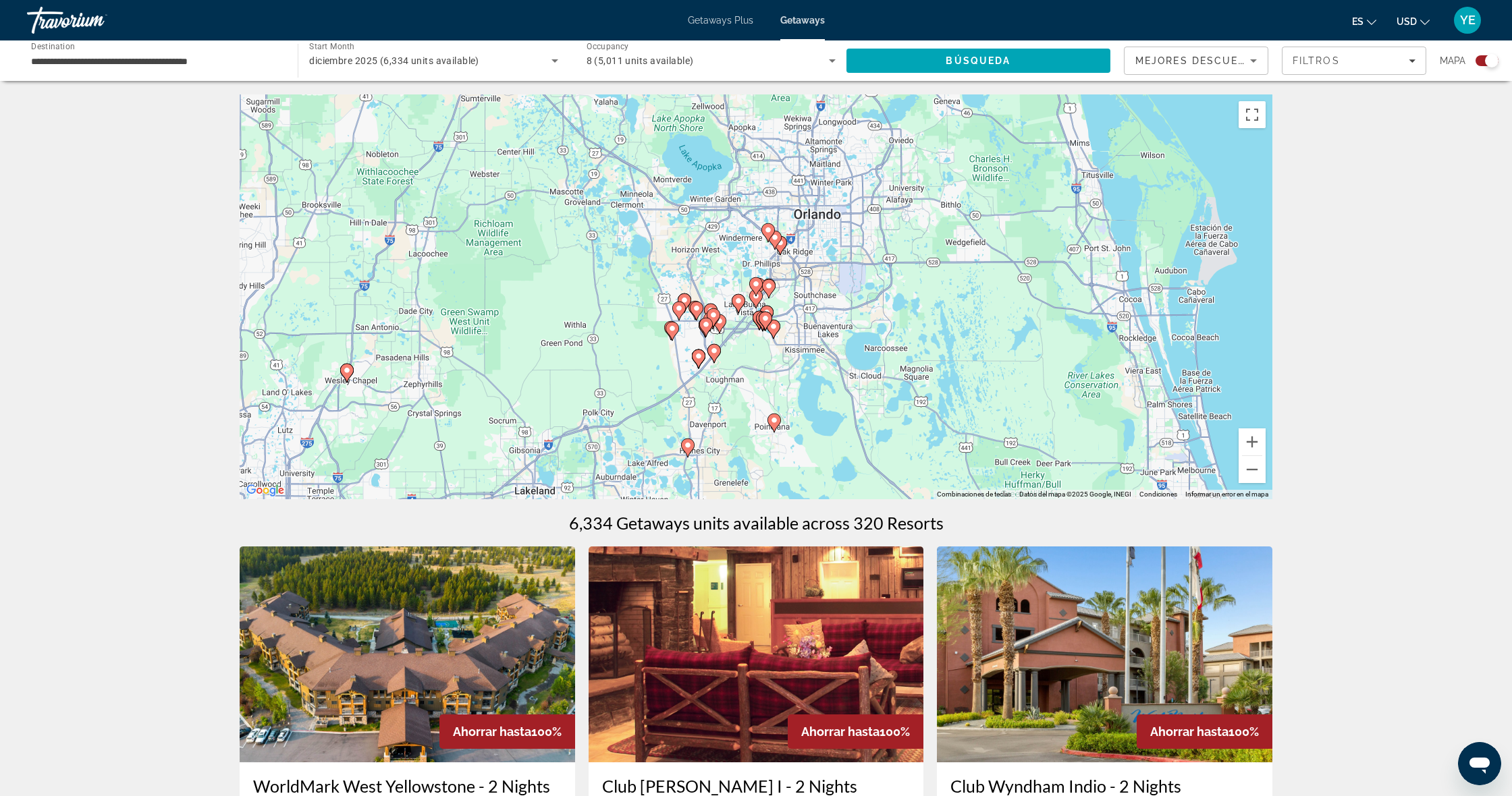
click at [775, 337] on gmp-advanced-marker "Main content" at bounding box center [773, 329] width 13 height 20
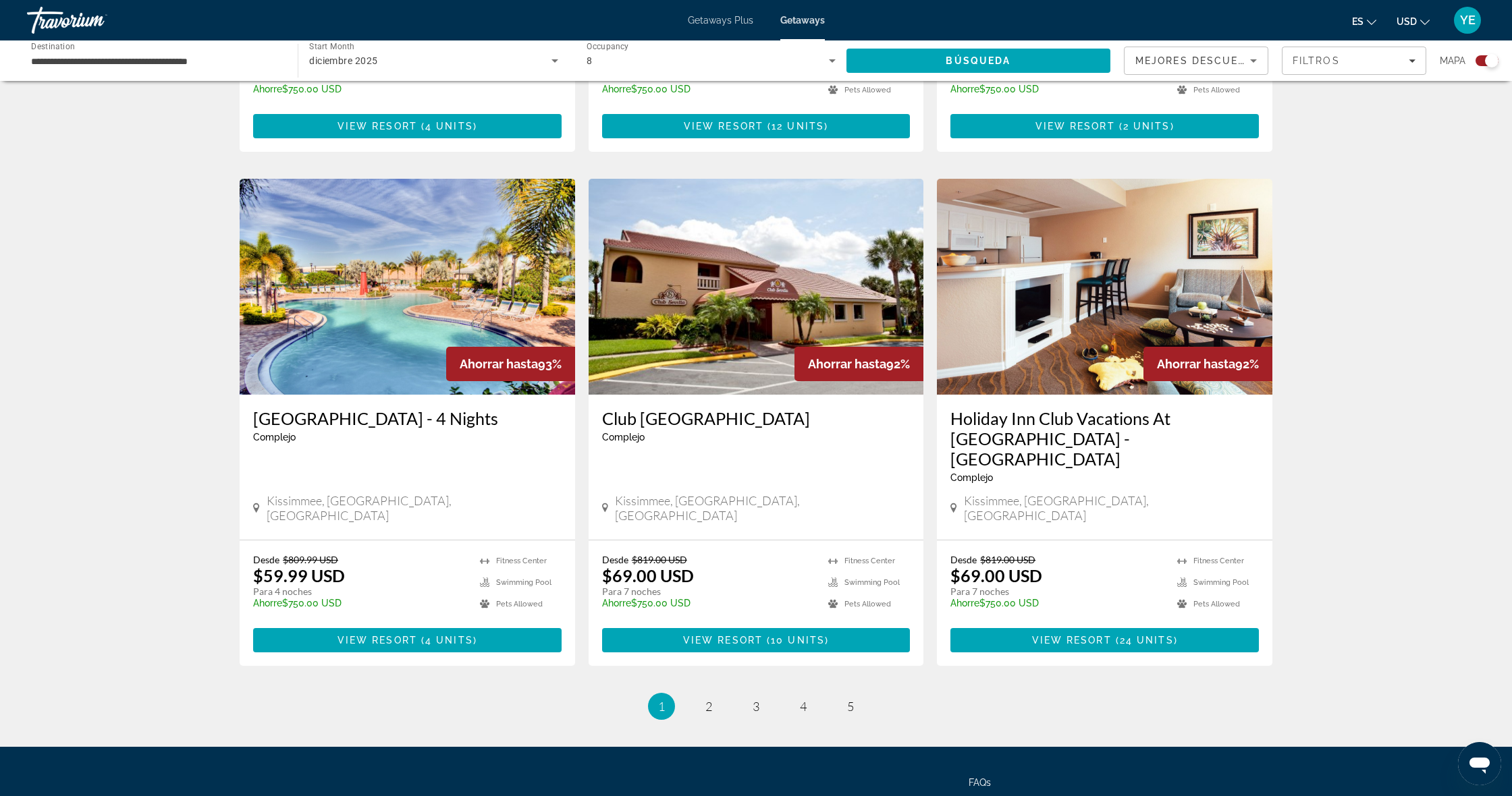
scroll to position [1812, 0]
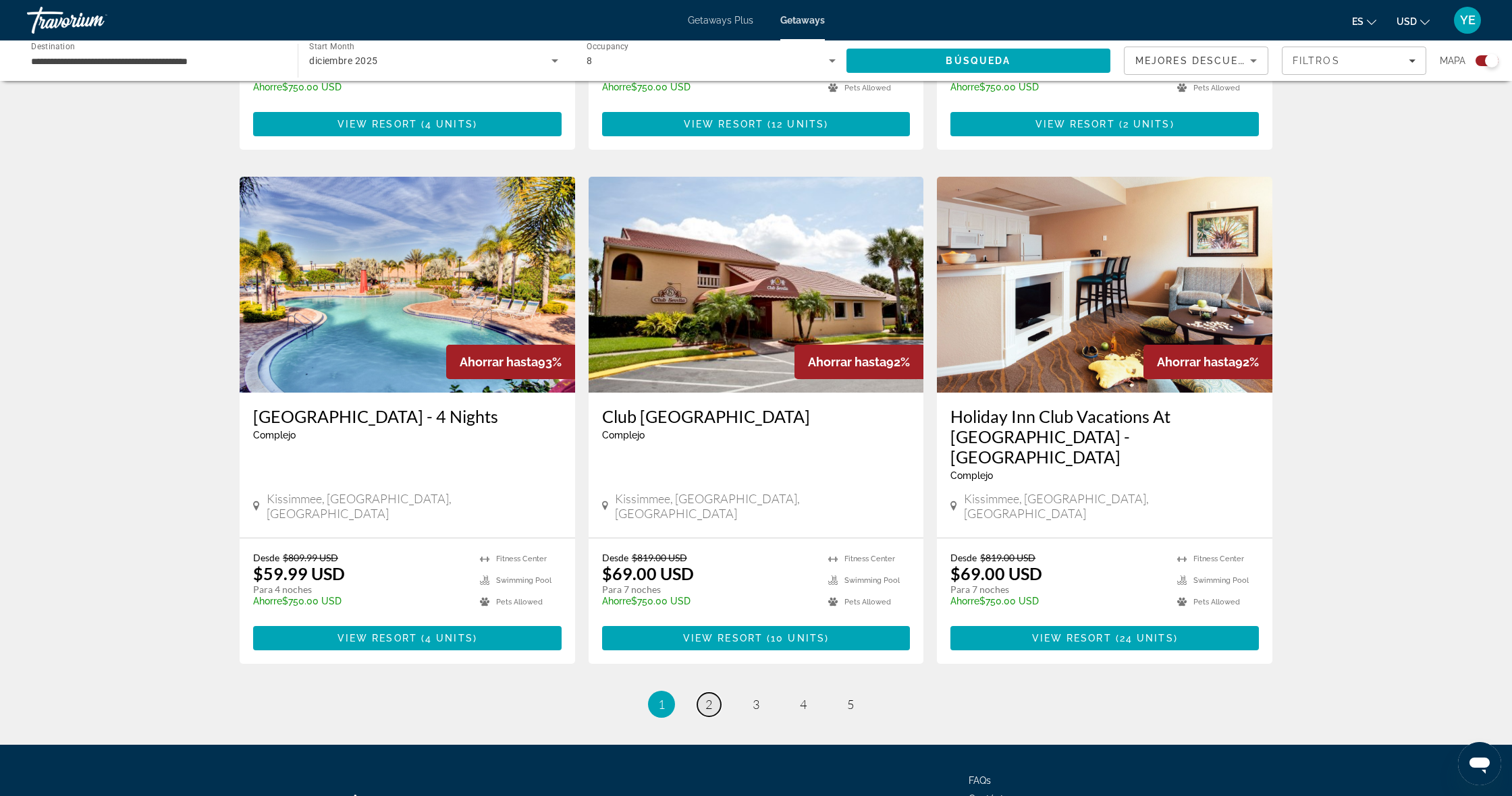
click at [704, 693] on link "page 2" at bounding box center [709, 705] width 24 height 24
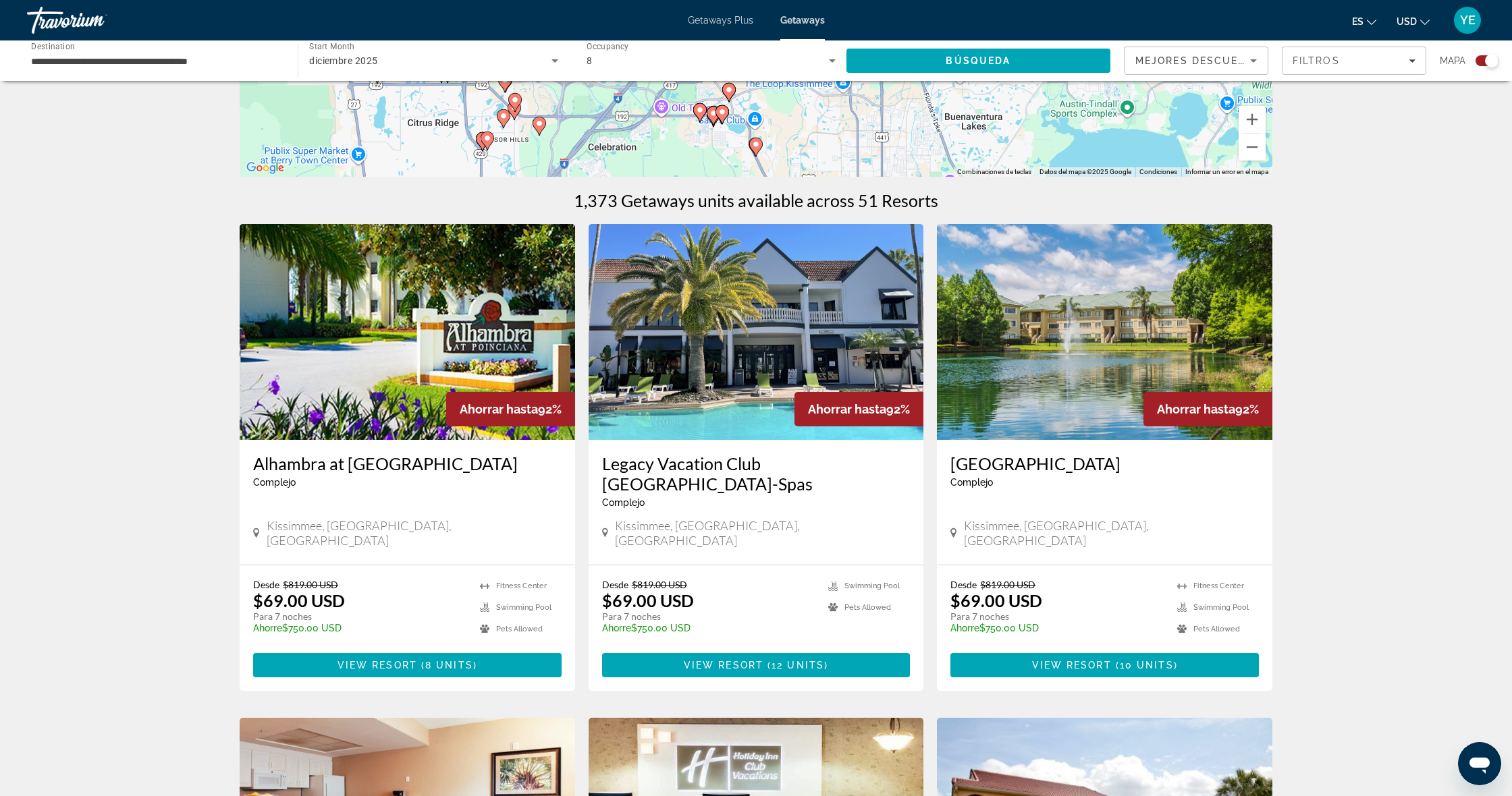
scroll to position [323, 0]
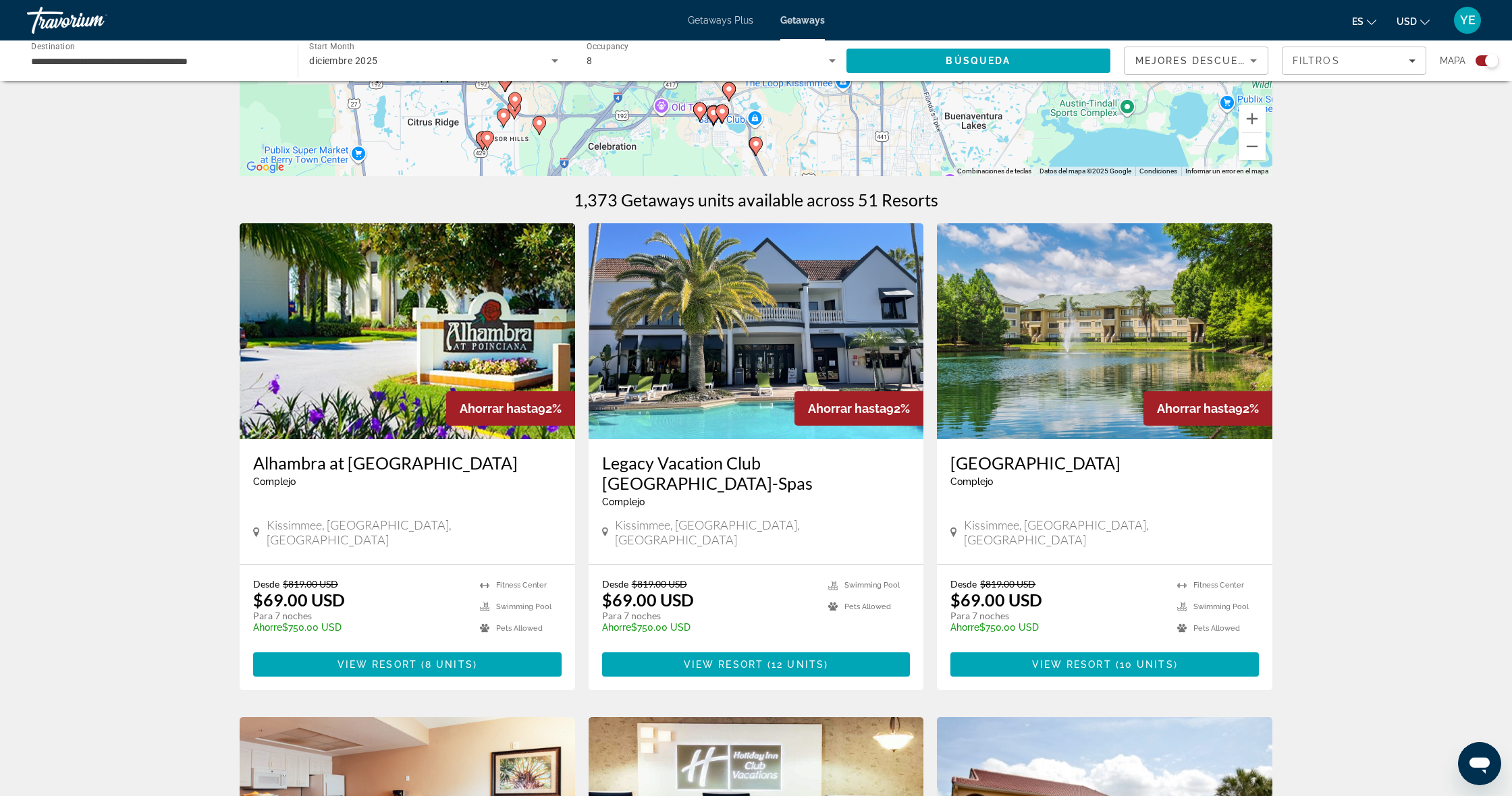
click at [1157, 351] on img "Main content" at bounding box center [1104, 331] width 336 height 216
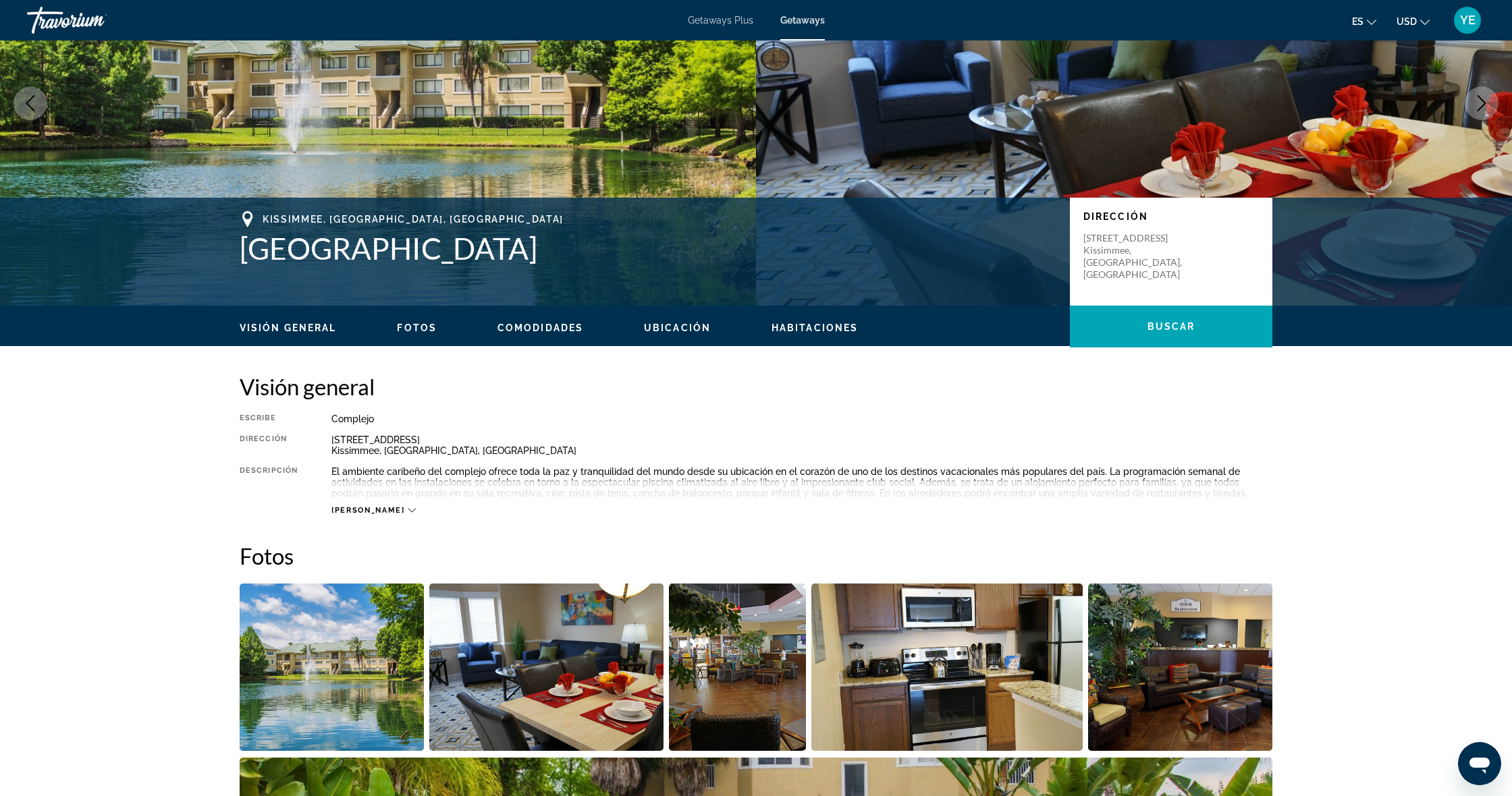
scroll to position [114, 0]
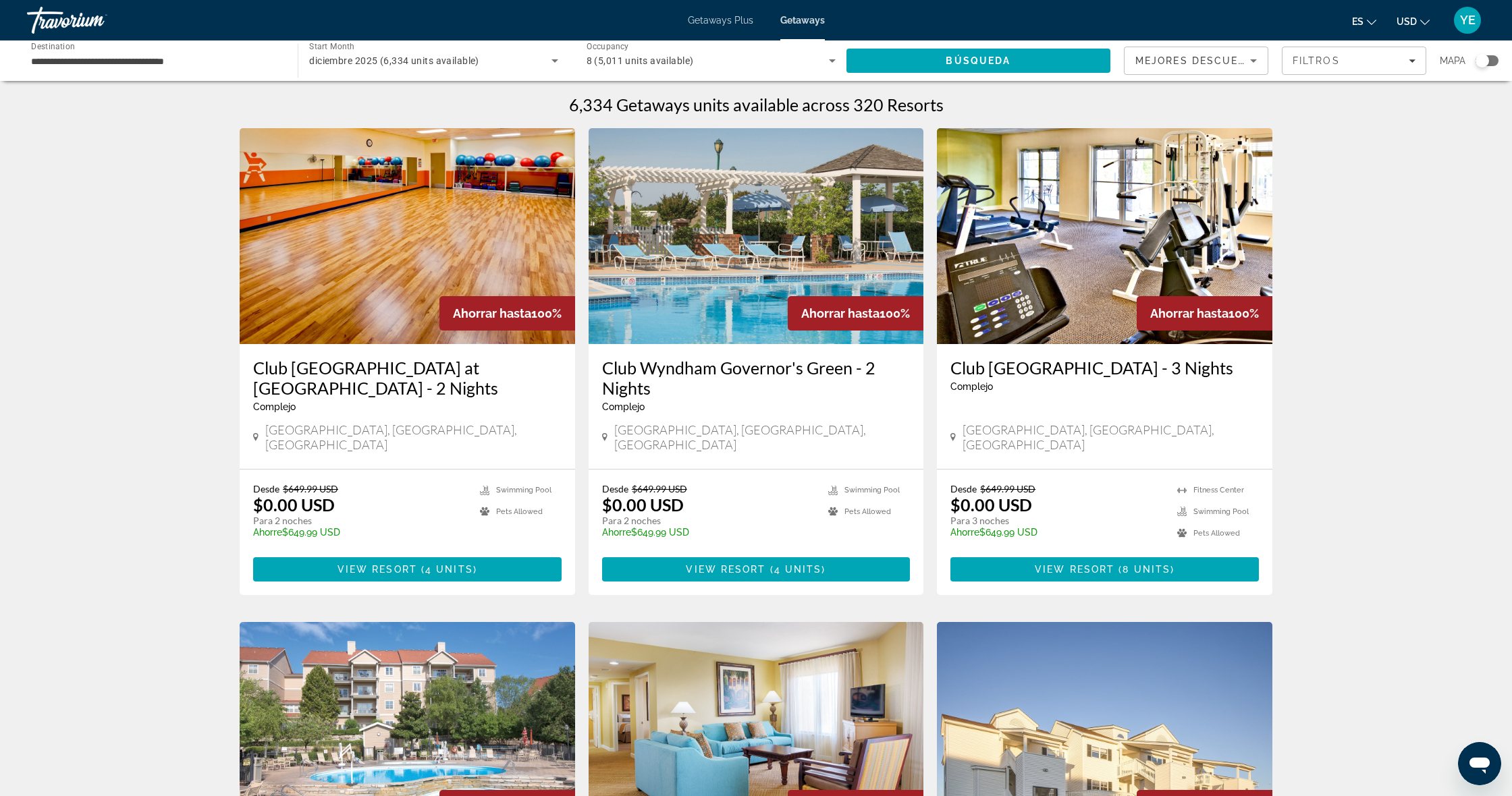
click at [1490, 60] on div "Search widget" at bounding box center [1486, 61] width 23 height 11
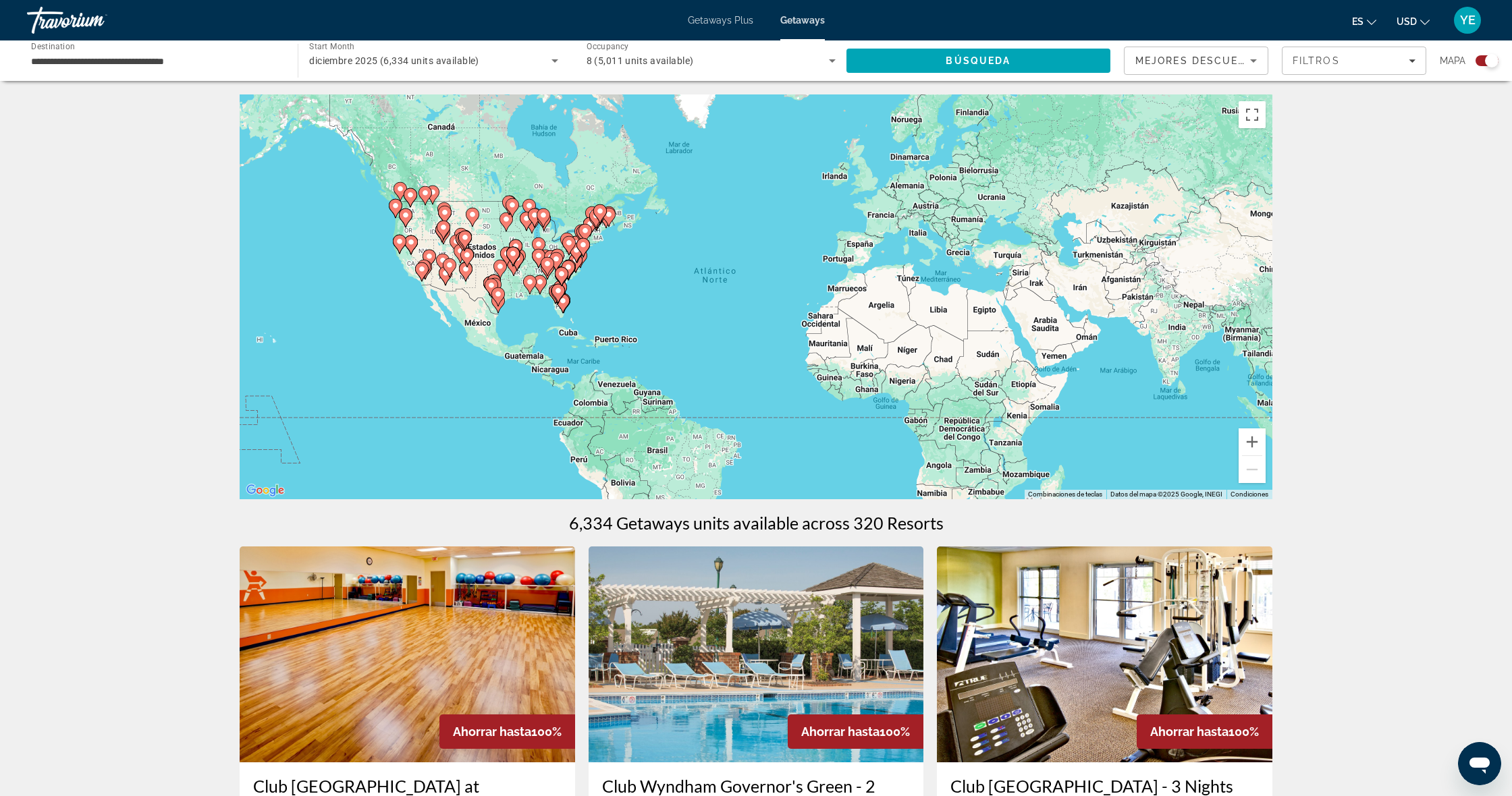
click at [558, 291] on image "Main content" at bounding box center [558, 291] width 8 height 8
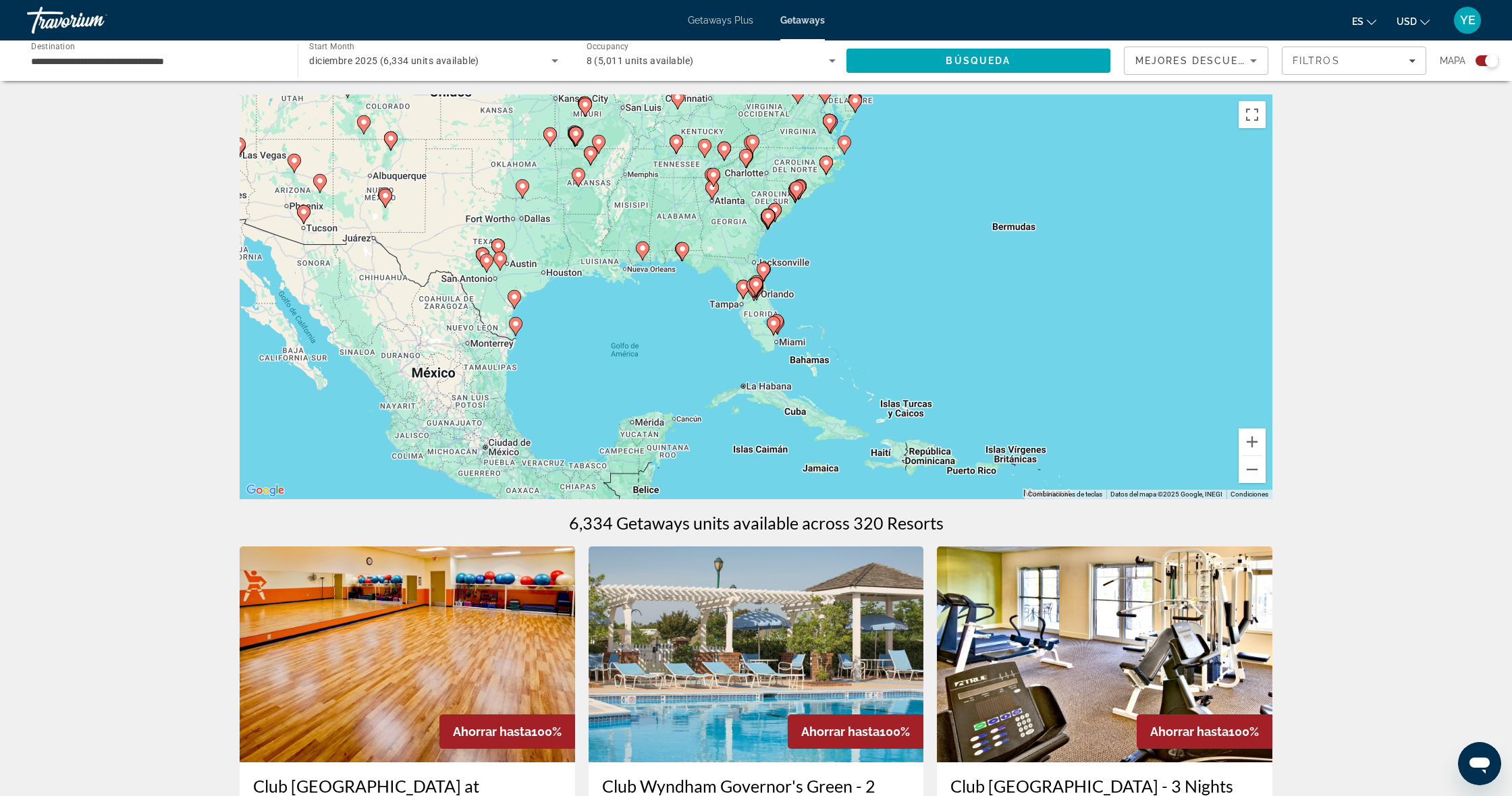
click at [771, 298] on div "Para navegar, presiona las teclas [PERSON_NAME]. Para activar la función de arr…" at bounding box center [755, 296] width 1033 height 405
click at [765, 297] on div "Para activar la función de arrastrar con el teclado, presiona Alt + Intro. Una …" at bounding box center [755, 296] width 1033 height 405
click at [761, 295] on gmp-advanced-marker "Main content" at bounding box center [755, 287] width 13 height 20
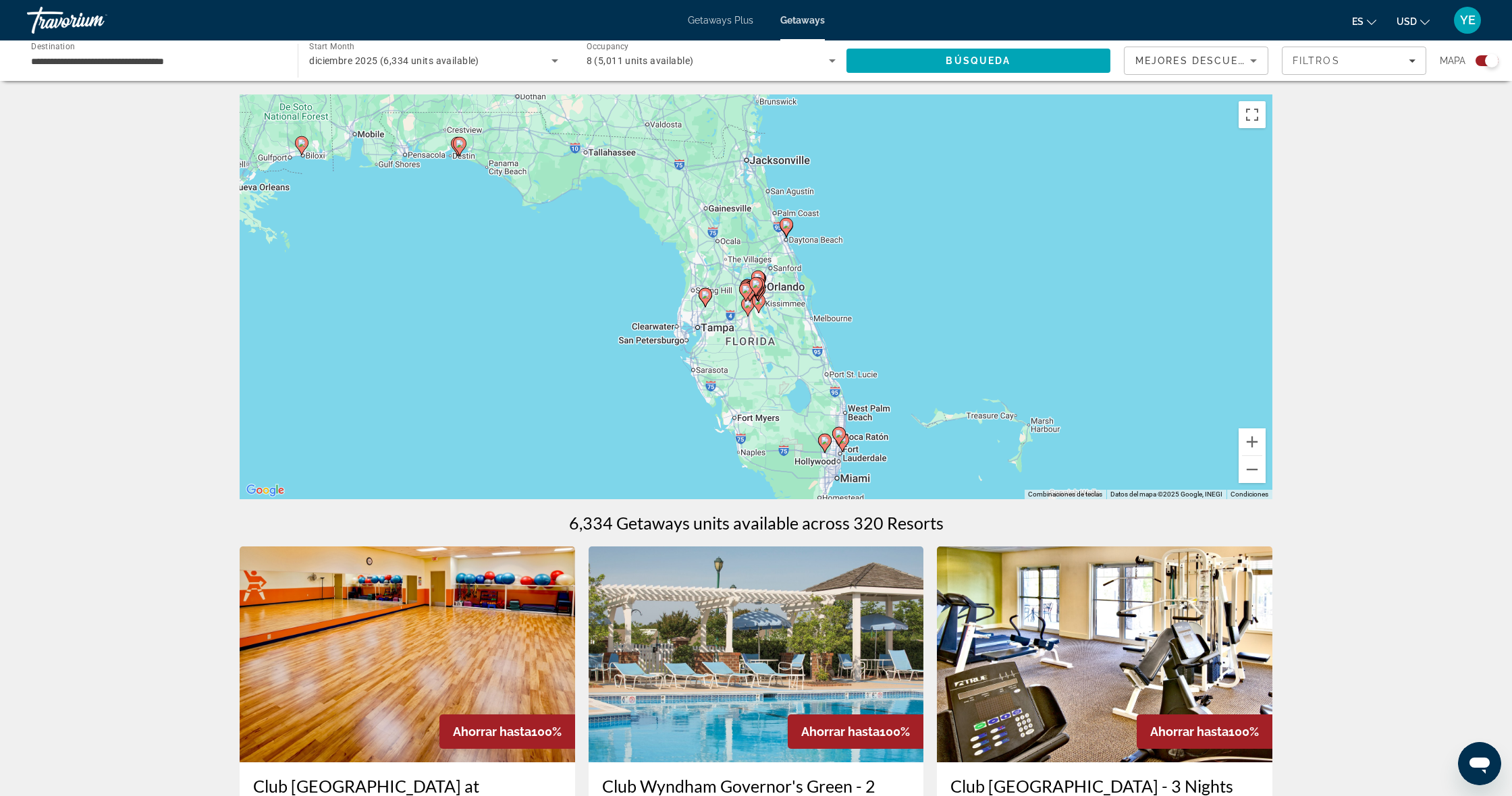
click at [758, 304] on image "Main content" at bounding box center [758, 301] width 8 height 8
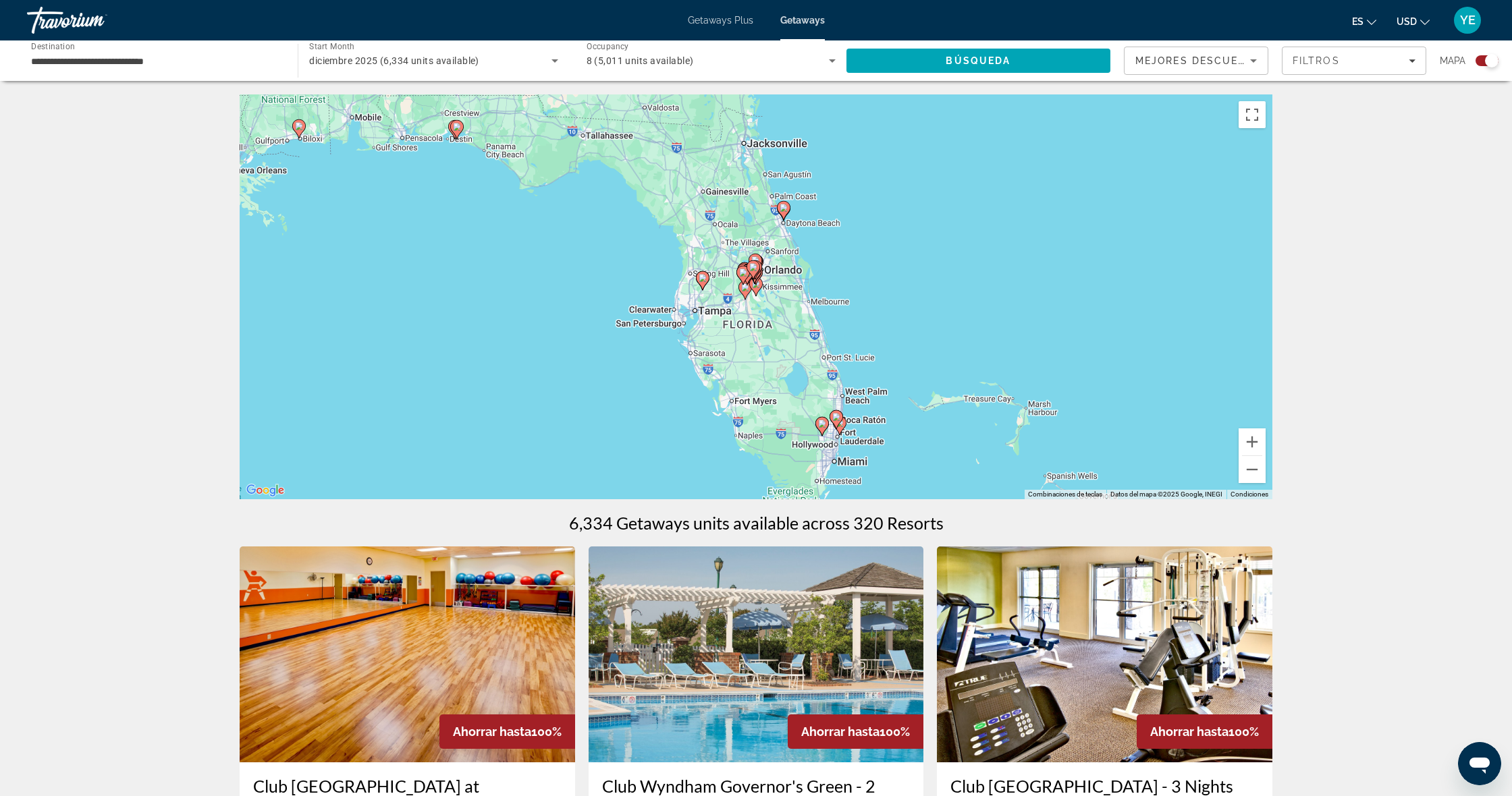
click at [761, 292] on gmp-advanced-marker "Main content" at bounding box center [755, 287] width 13 height 20
type input "**********"
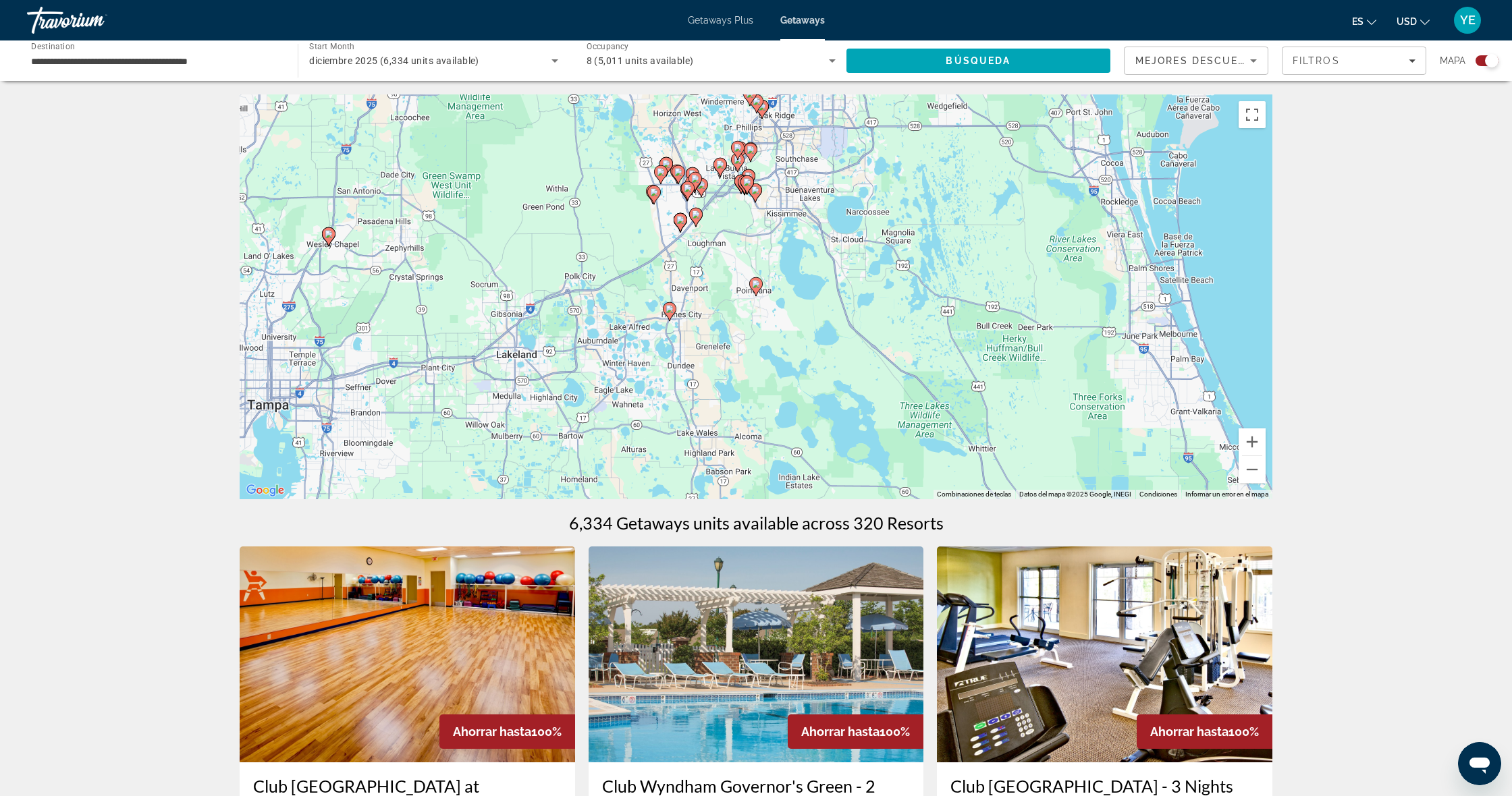
click at [758, 192] on image "Main content" at bounding box center [755, 191] width 8 height 8
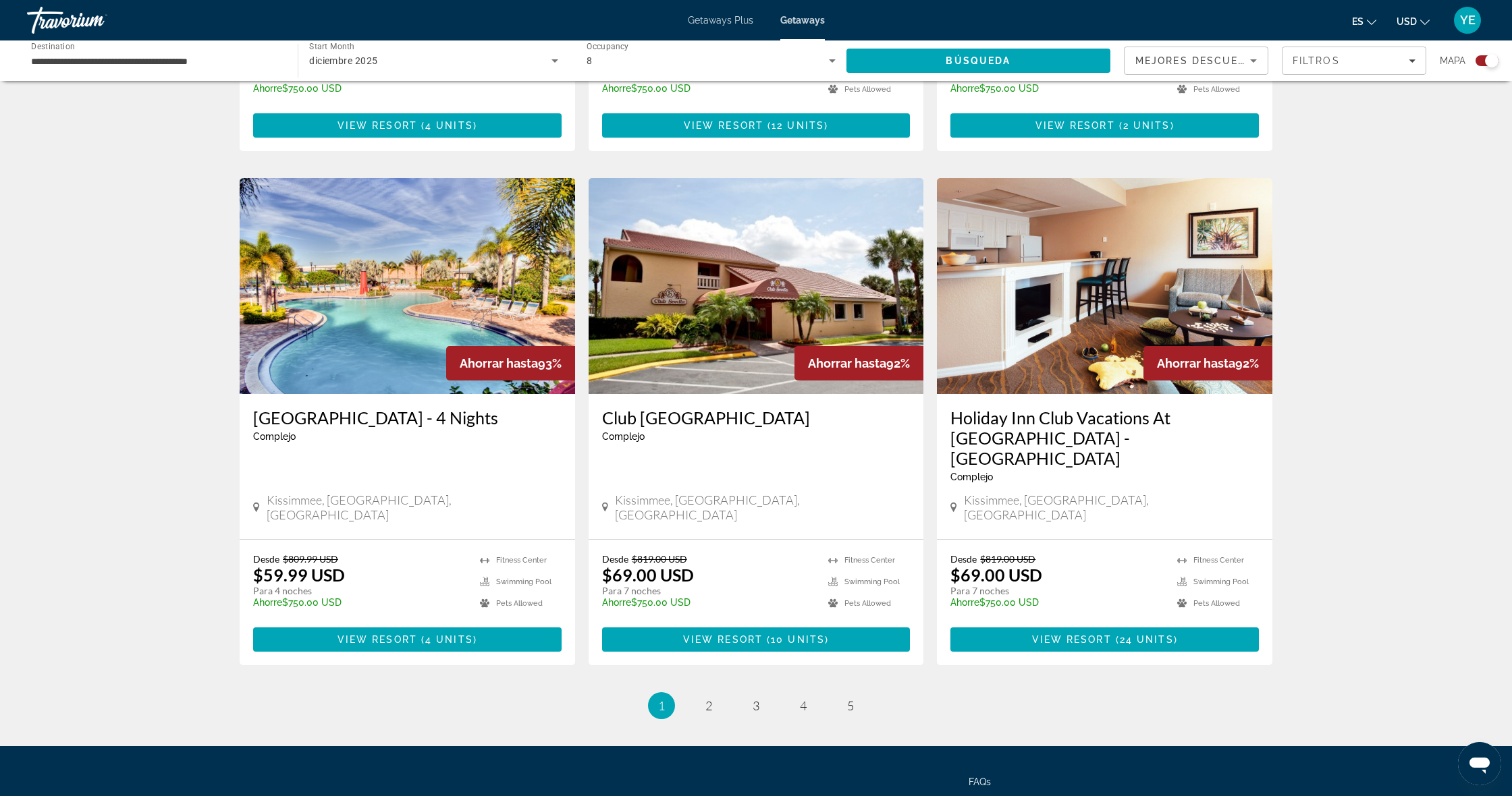
scroll to position [1814, 0]
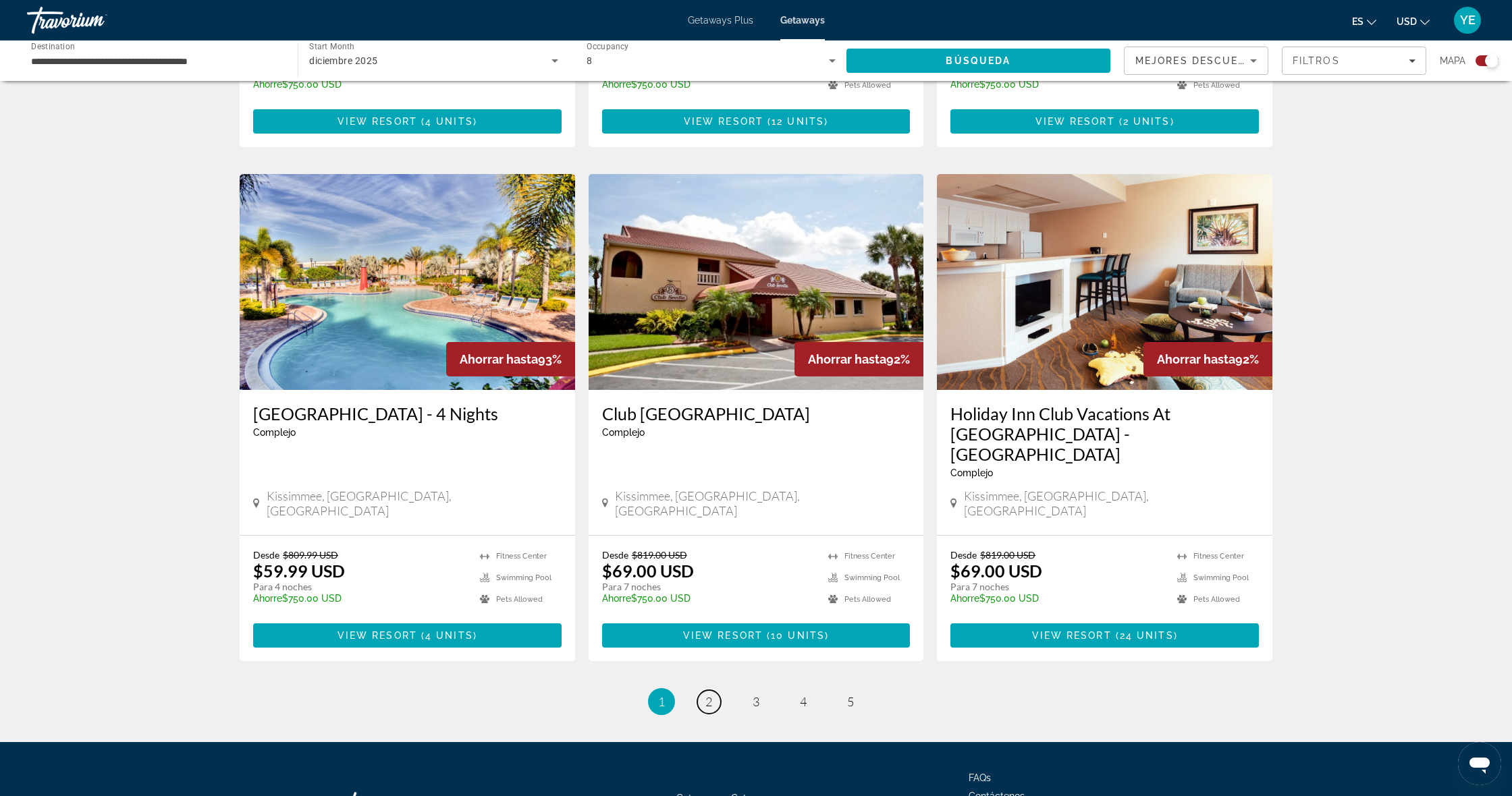
click at [709, 694] on span "2" at bounding box center [708, 701] width 7 height 15
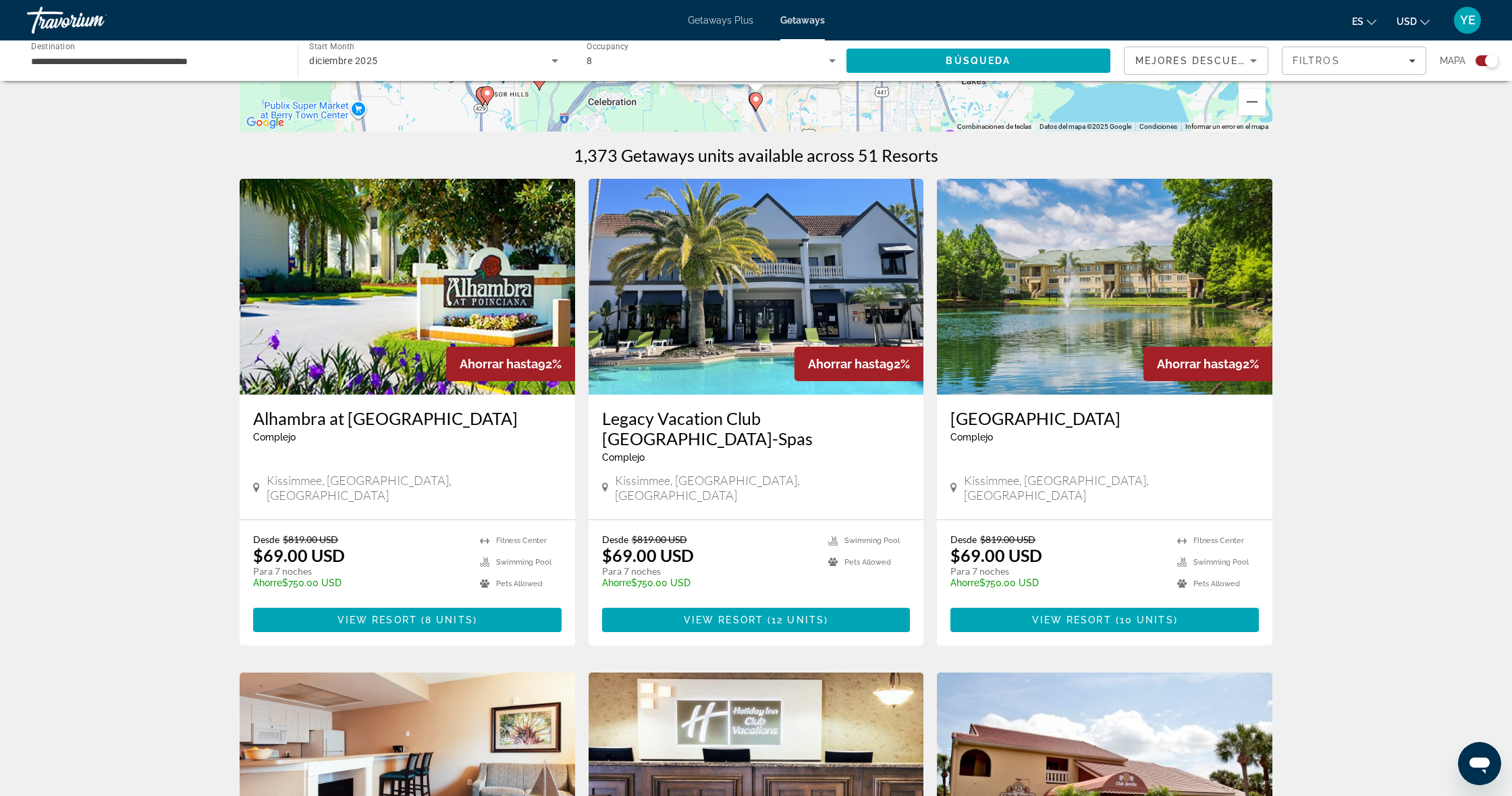
scroll to position [383, 0]
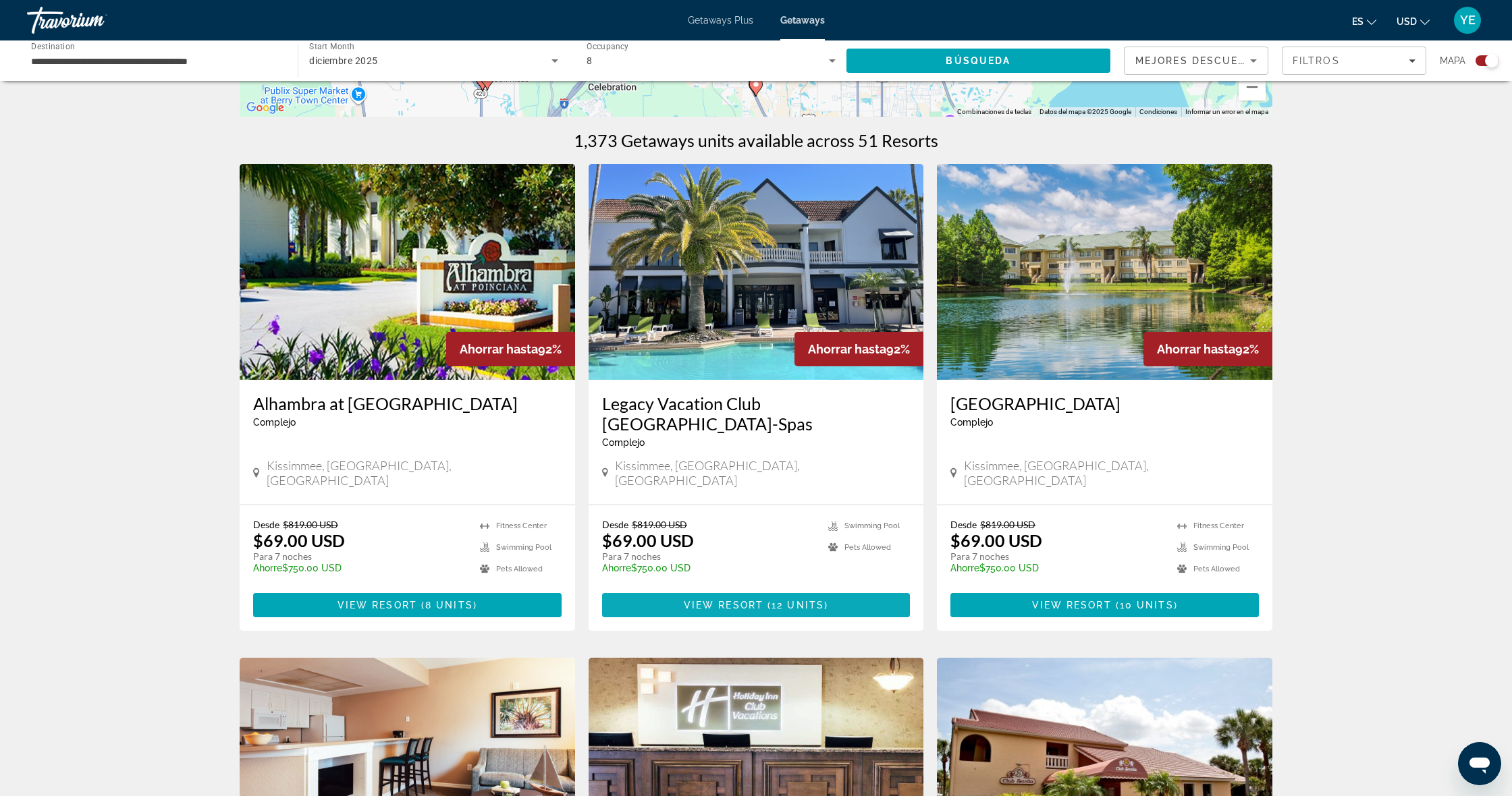
click at [702, 600] on span "View Resort" at bounding box center [724, 605] width 80 height 11
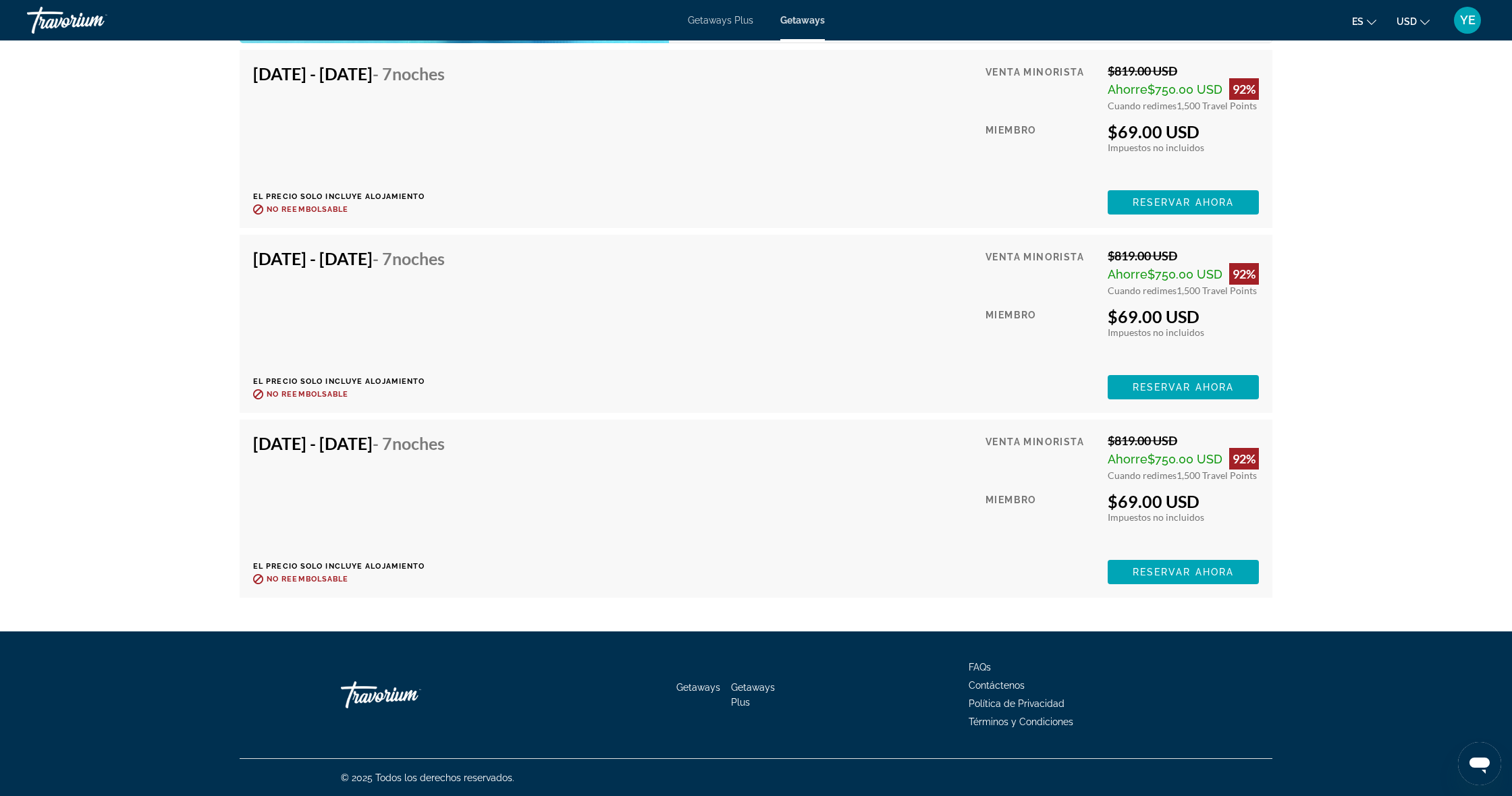
scroll to position [3009, 0]
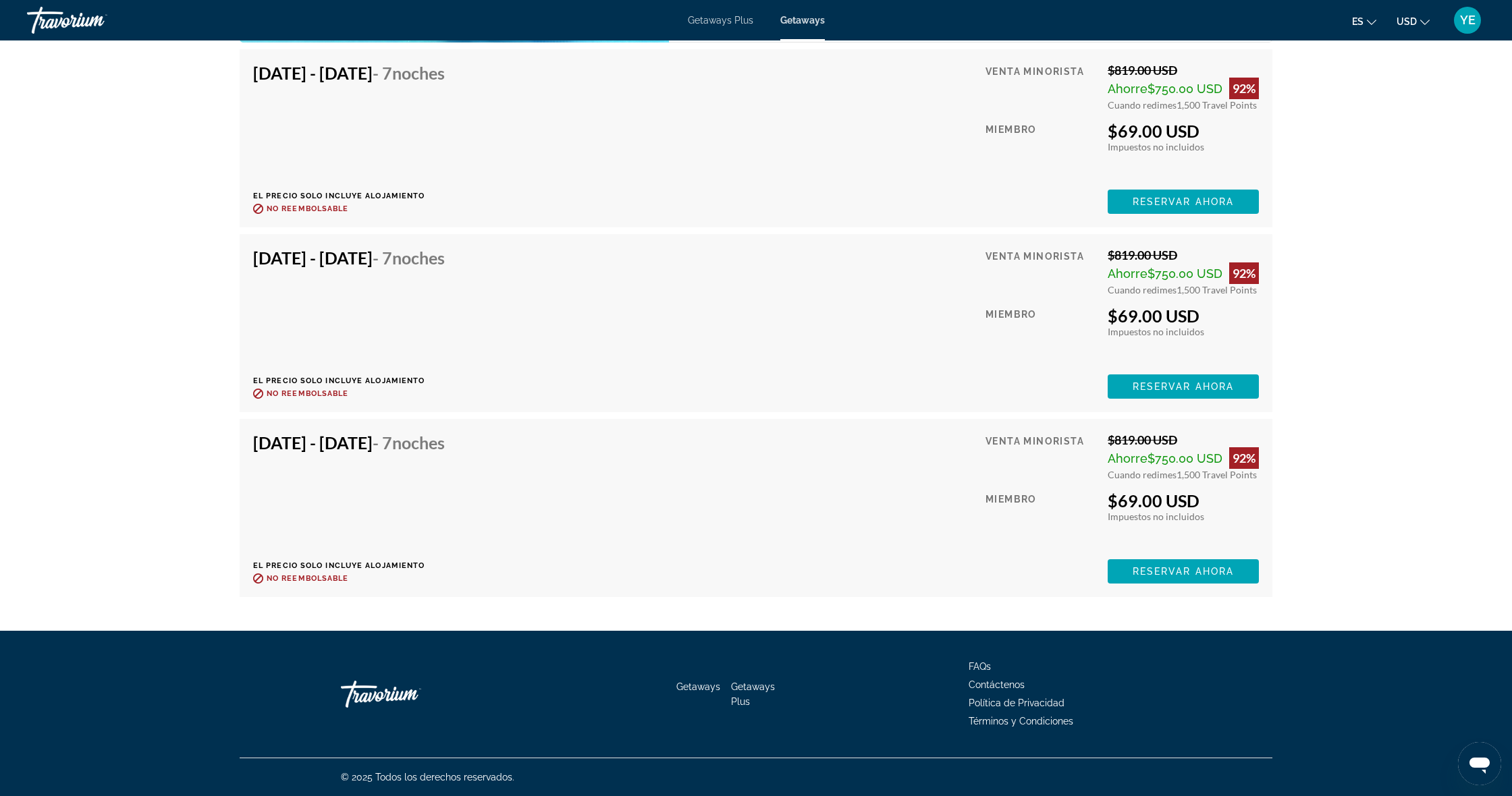
click at [1188, 573] on span "Reservar ahora" at bounding box center [1183, 572] width 101 height 11
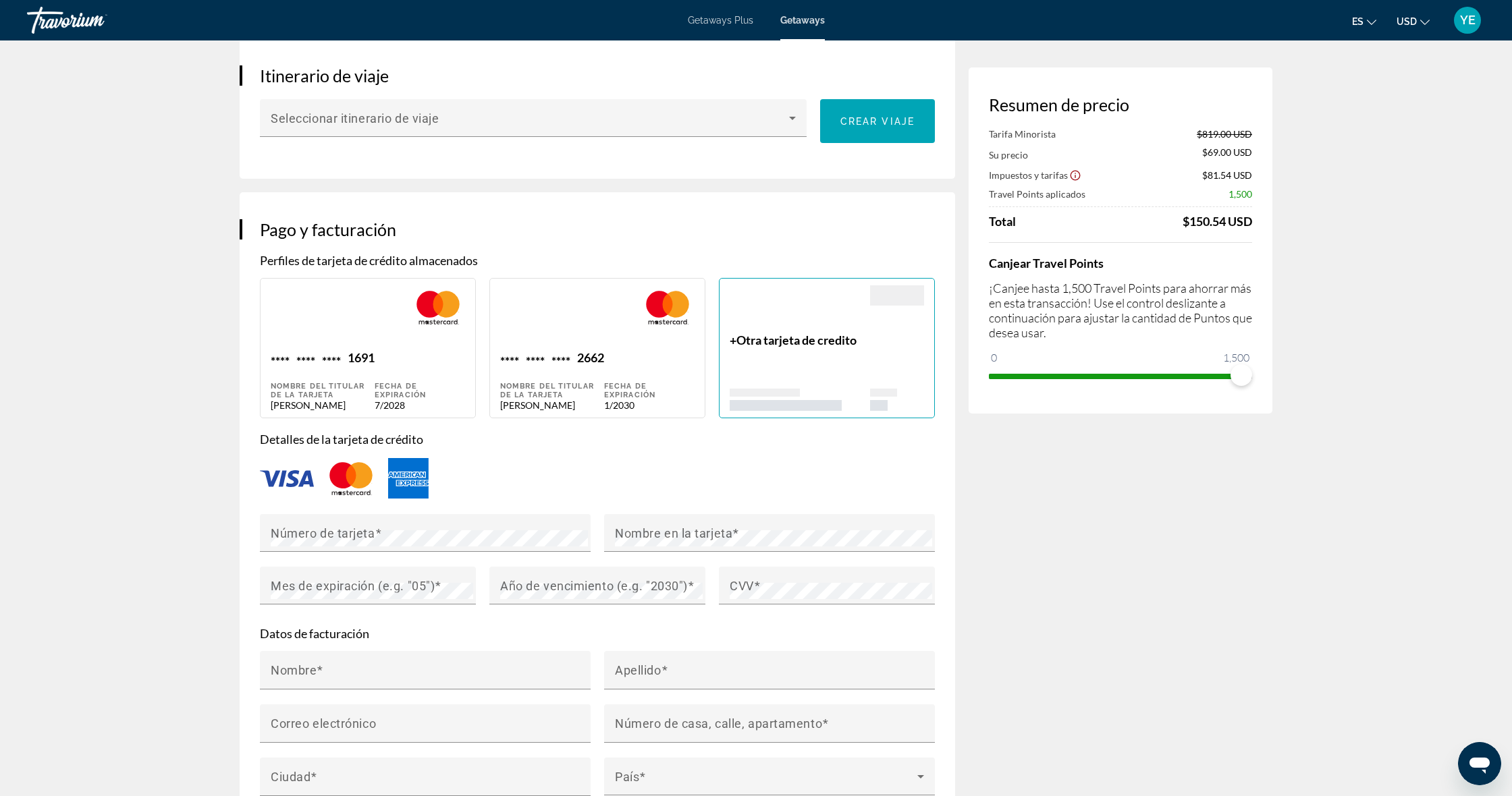
scroll to position [805, 0]
click at [547, 350] on div "**** **** **** 2662" at bounding box center [552, 358] width 104 height 18
type input "*******"
type input "******"
type input "**********"
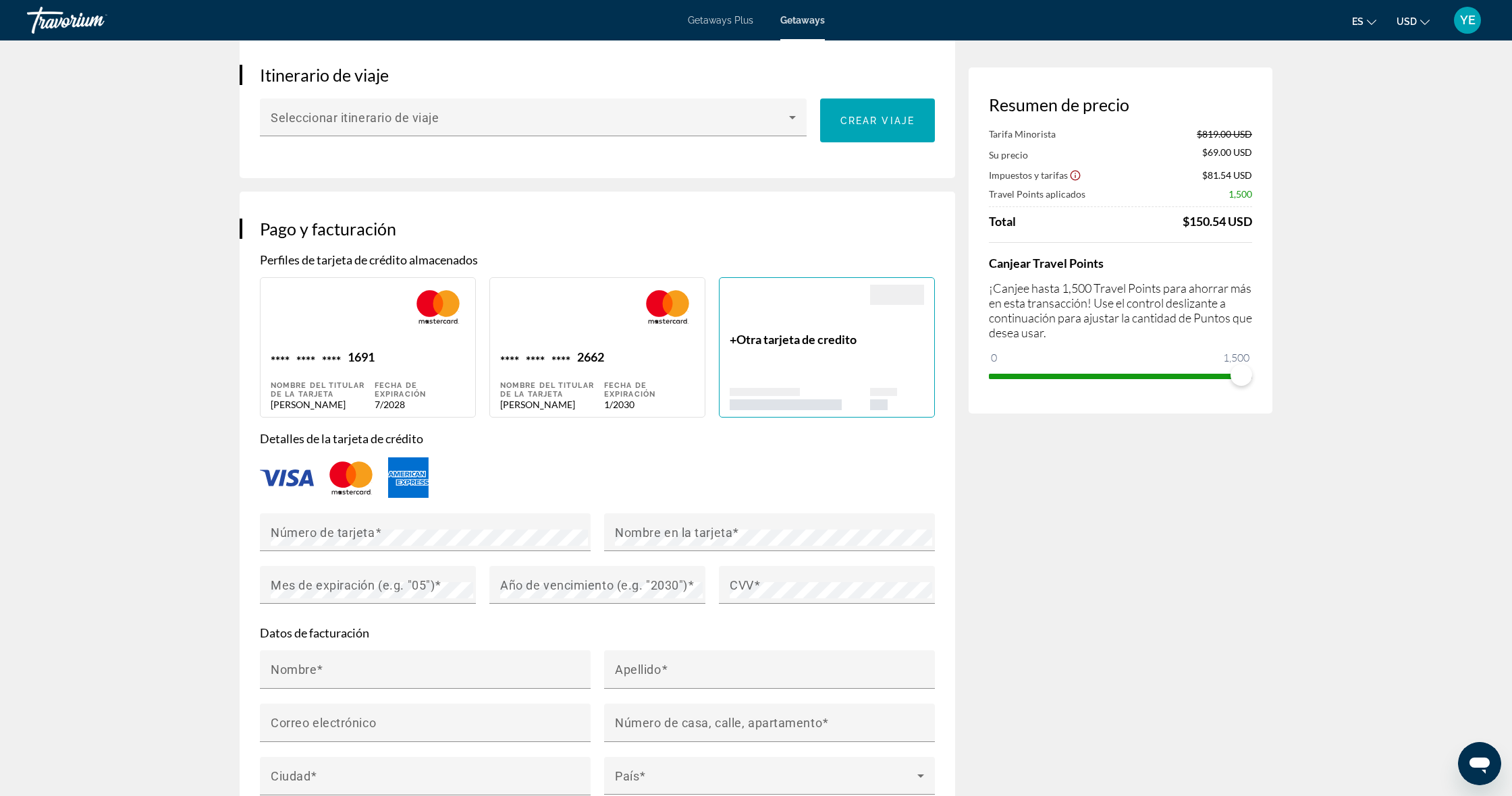
type input "**********"
type input "******"
type input "*****"
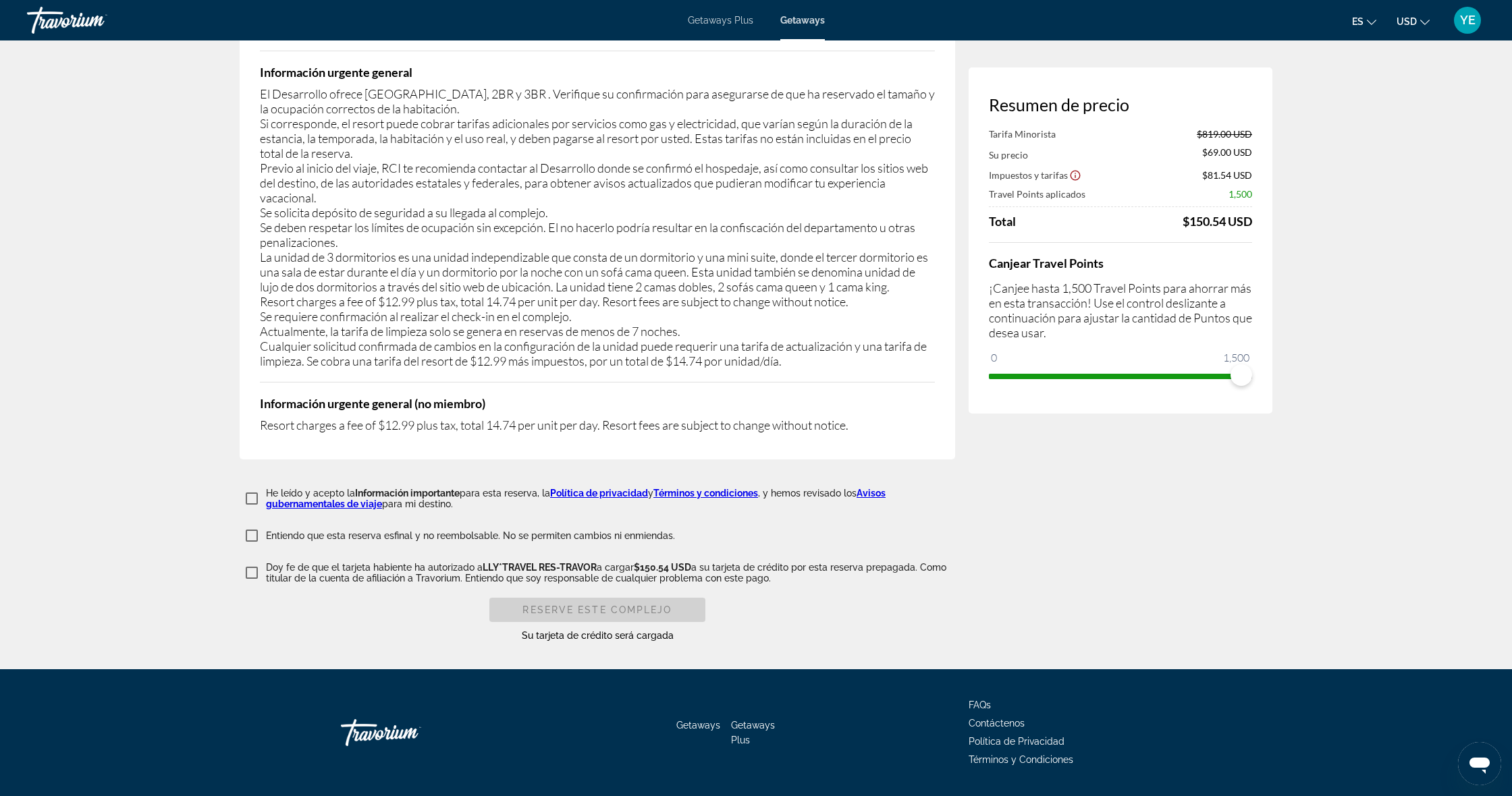
scroll to position [2619, 0]
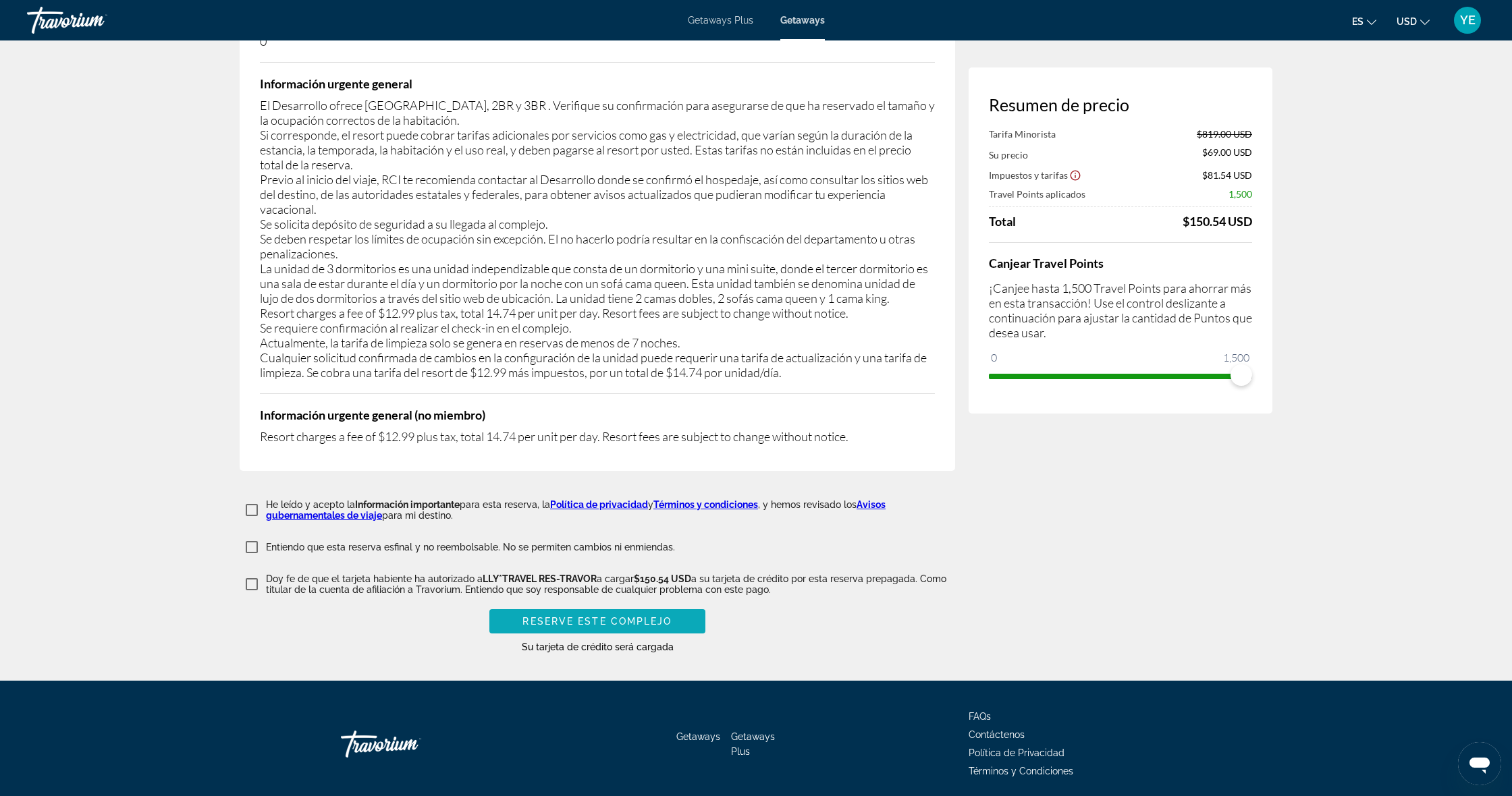
click at [589, 616] on span "Reserve este complejo" at bounding box center [597, 622] width 149 height 11
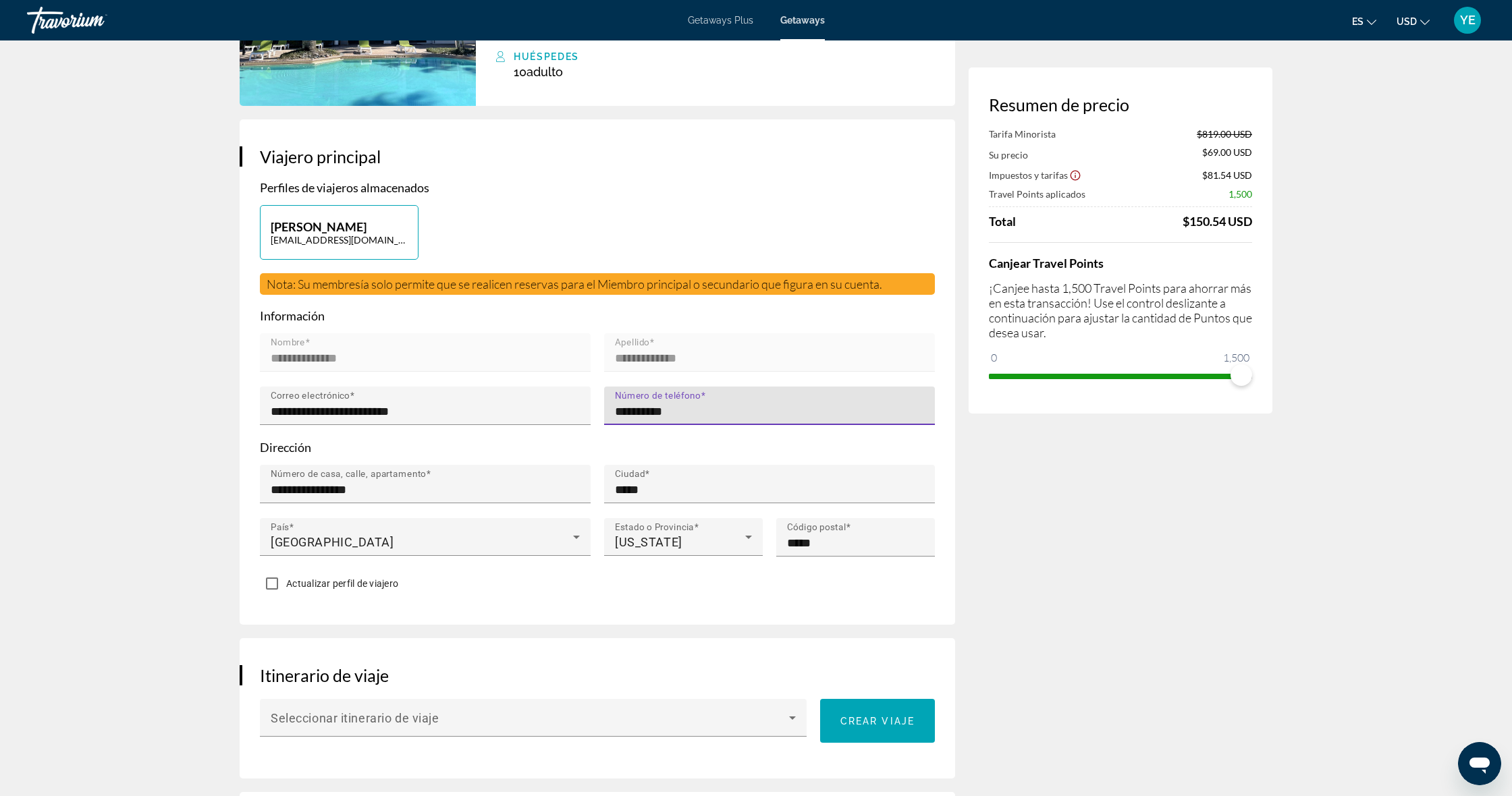
type input "**********"
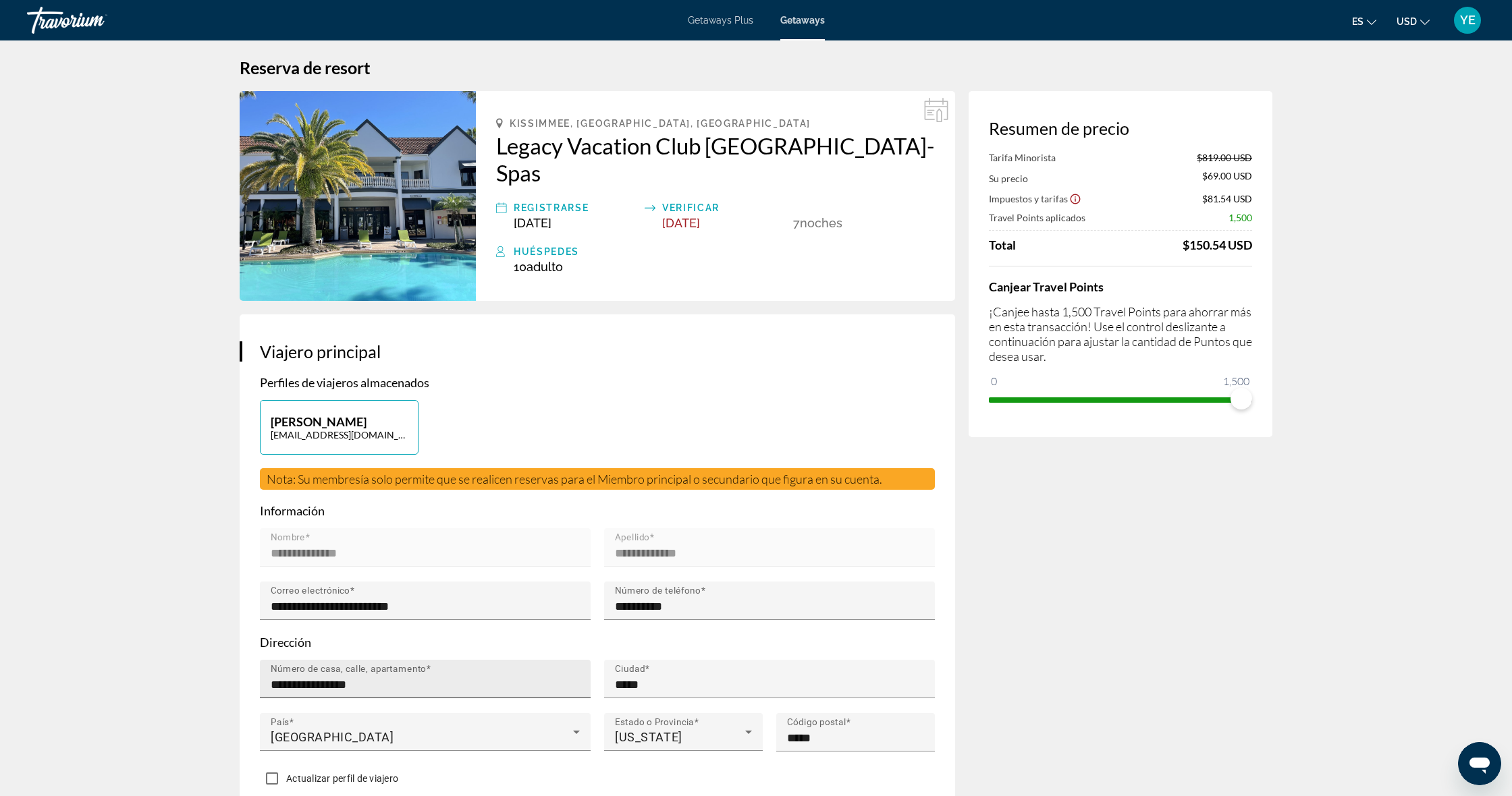
scroll to position [0, 0]
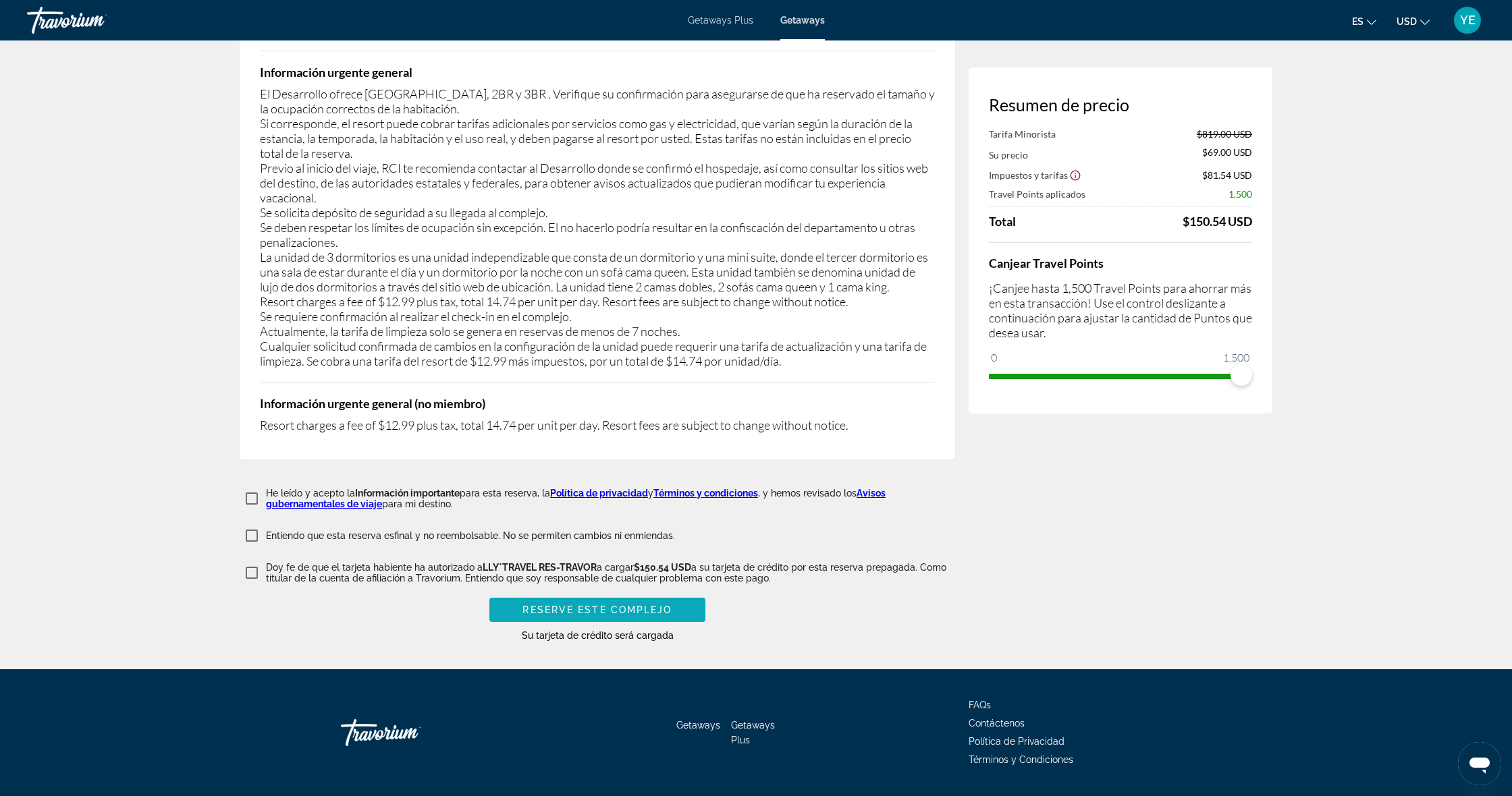
click at [566, 598] on button "Reserve este complejo" at bounding box center [597, 609] width 216 height 24
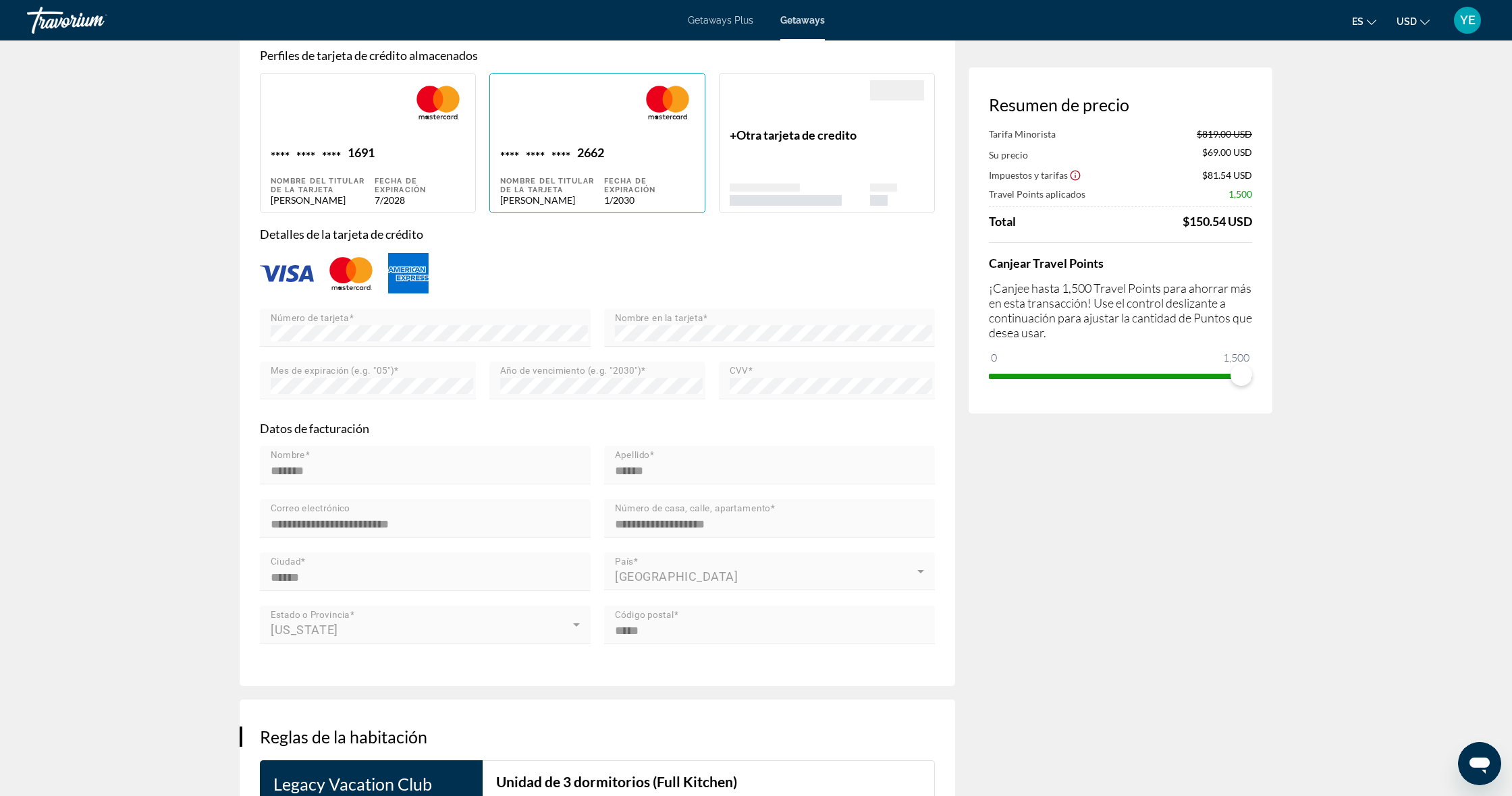
scroll to position [1067, 0]
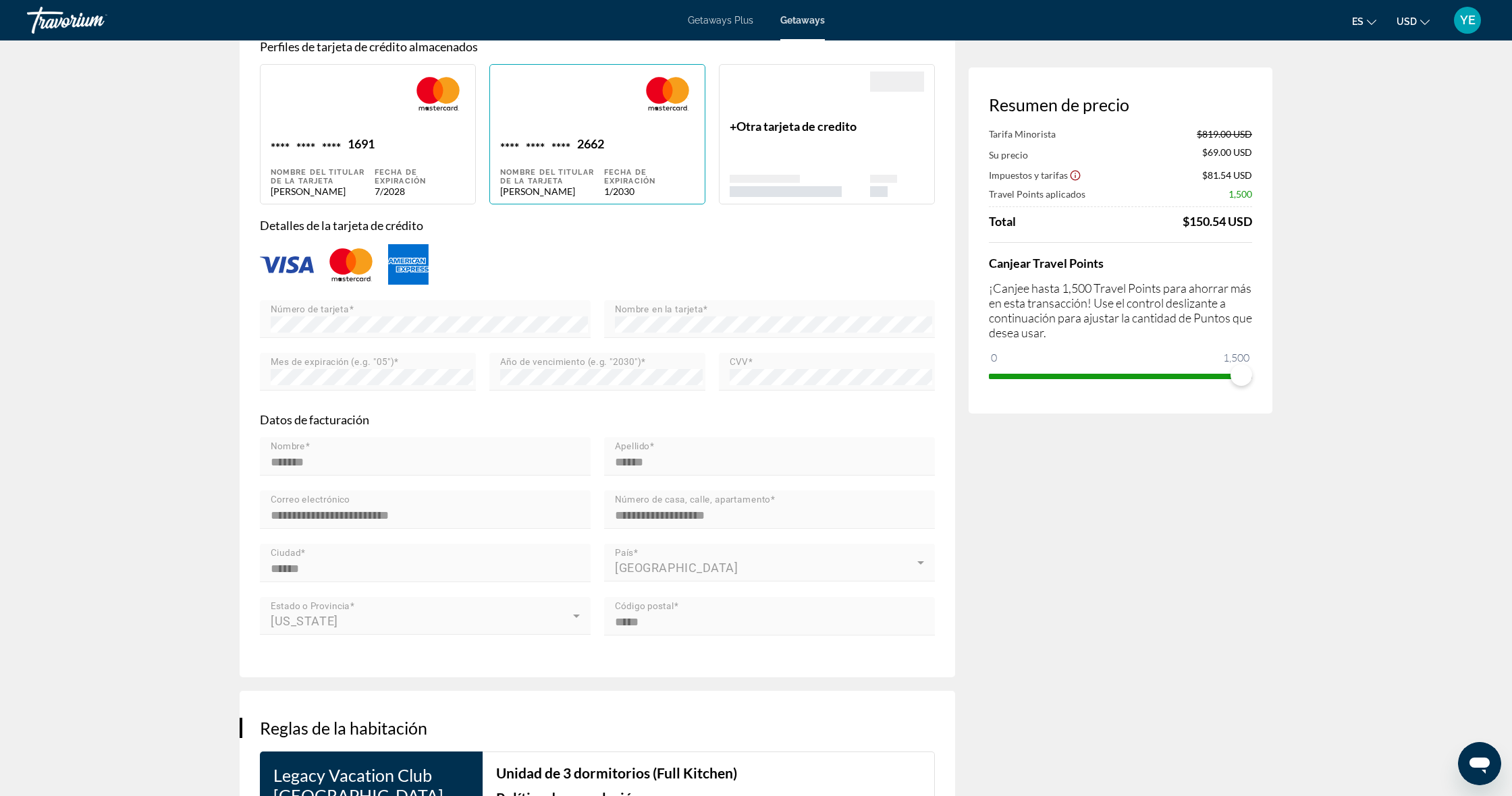
click at [638, 136] on div "Fecha de expiración 1/2030" at bounding box center [649, 166] width 90 height 60
type input "*******"
type input "******"
type input "**********"
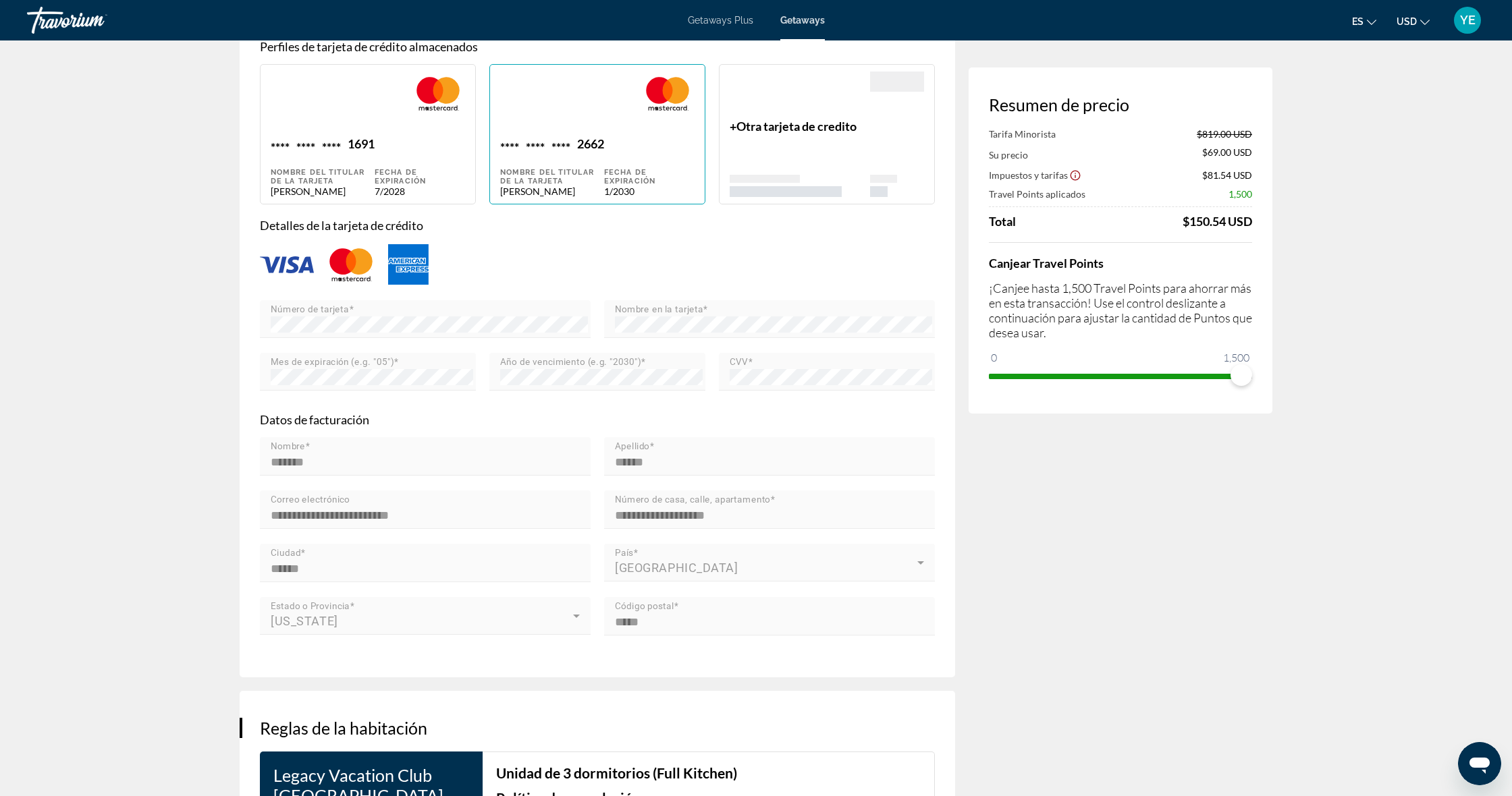
type input "******"
type input "*****"
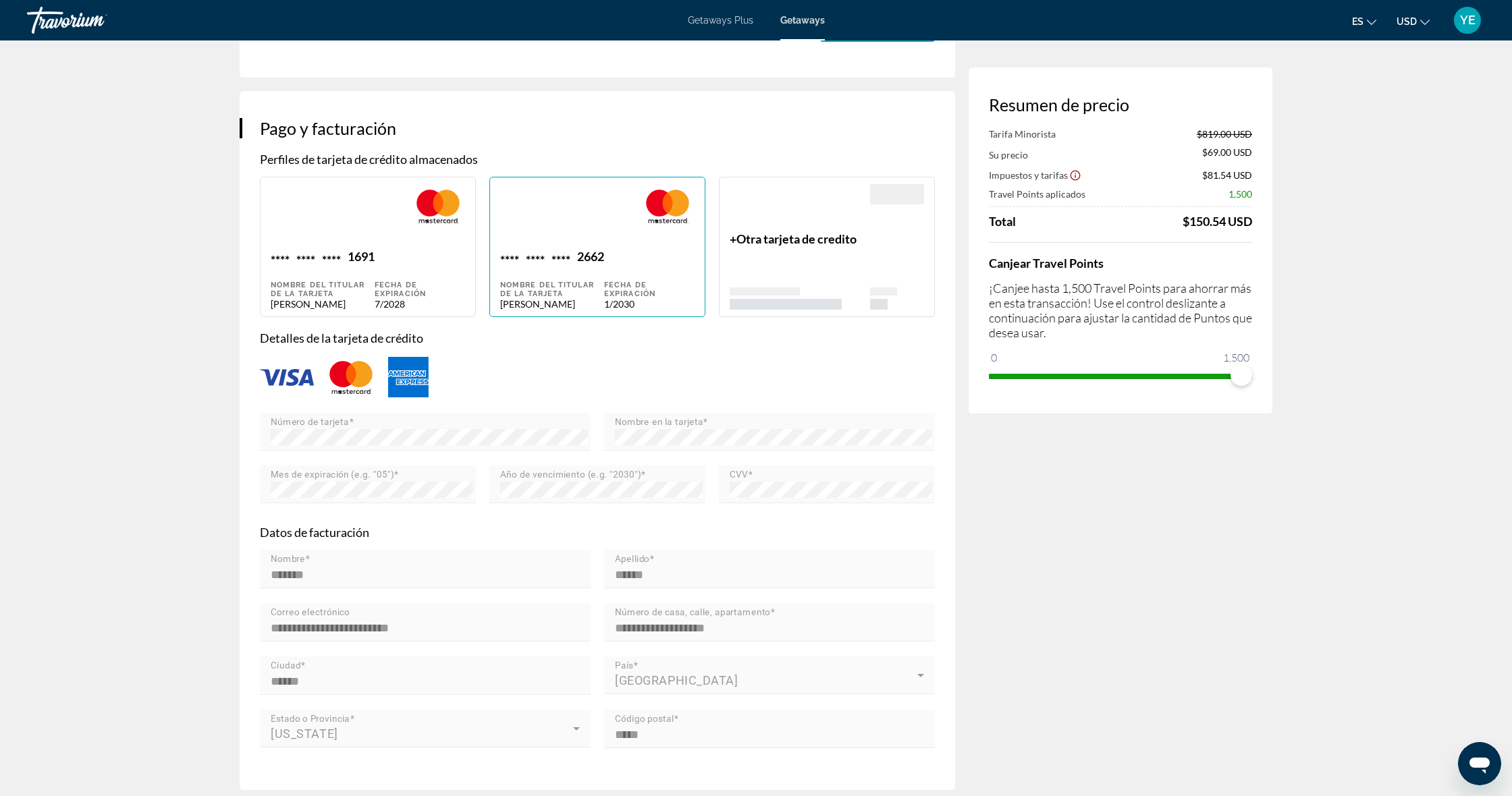
scroll to position [899, 0]
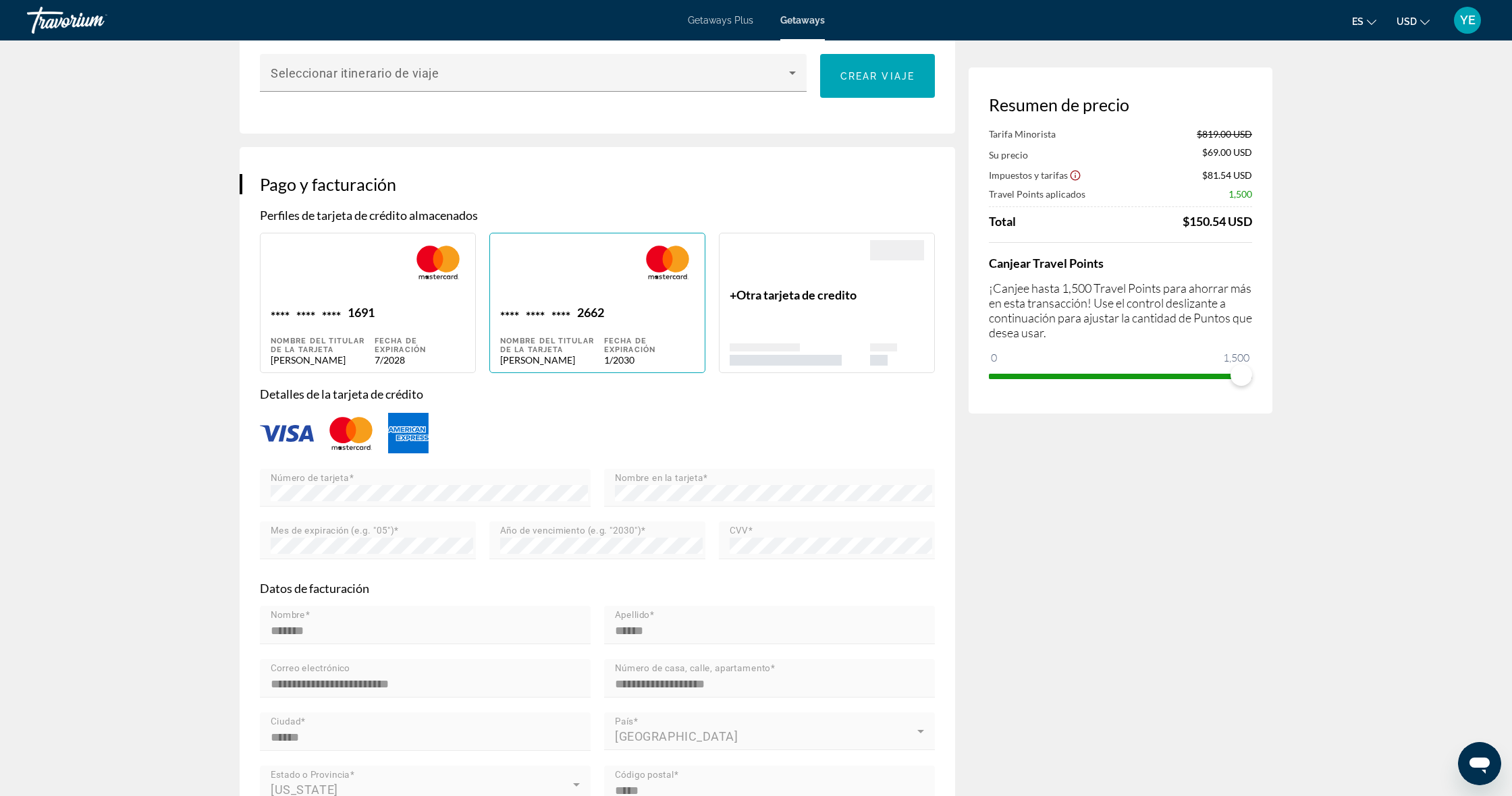
click at [863, 343] on div "Main content" at bounding box center [799, 354] width 140 height 22
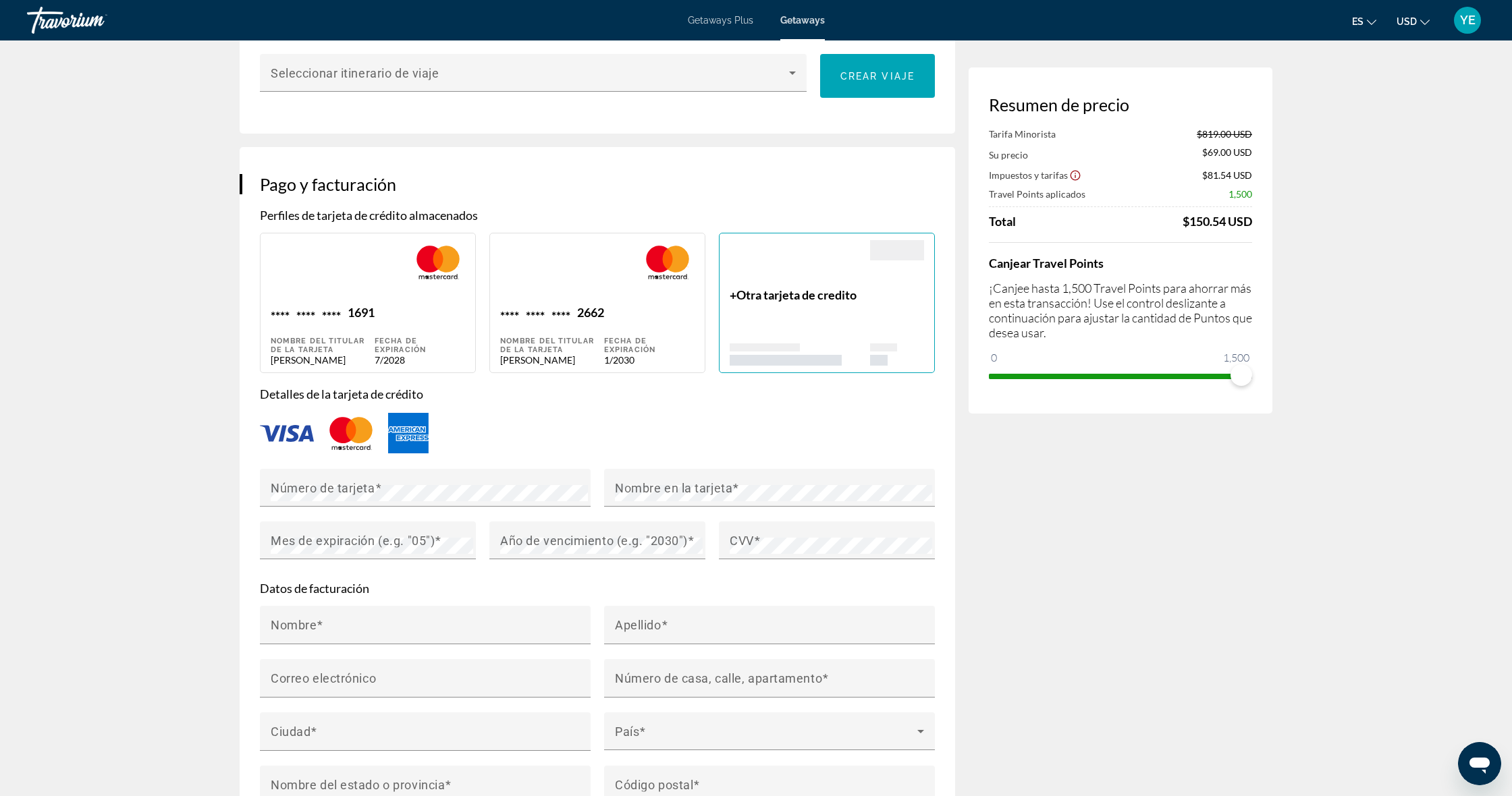
click at [679, 311] on div "Fecha de expiración 1/2030" at bounding box center [649, 335] width 90 height 60
type input "*******"
type input "******"
type input "**********"
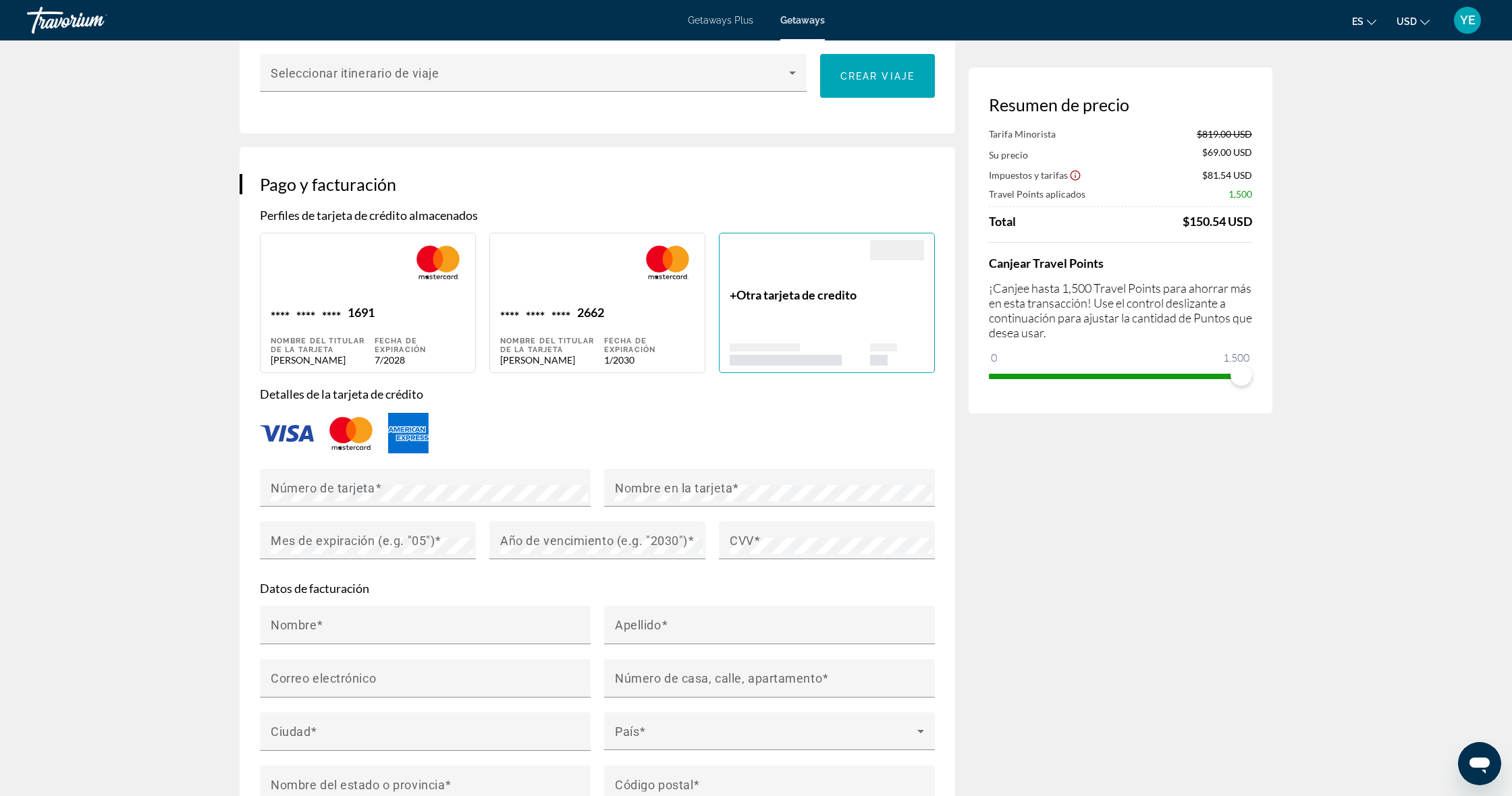
type input "******"
type input "*****"
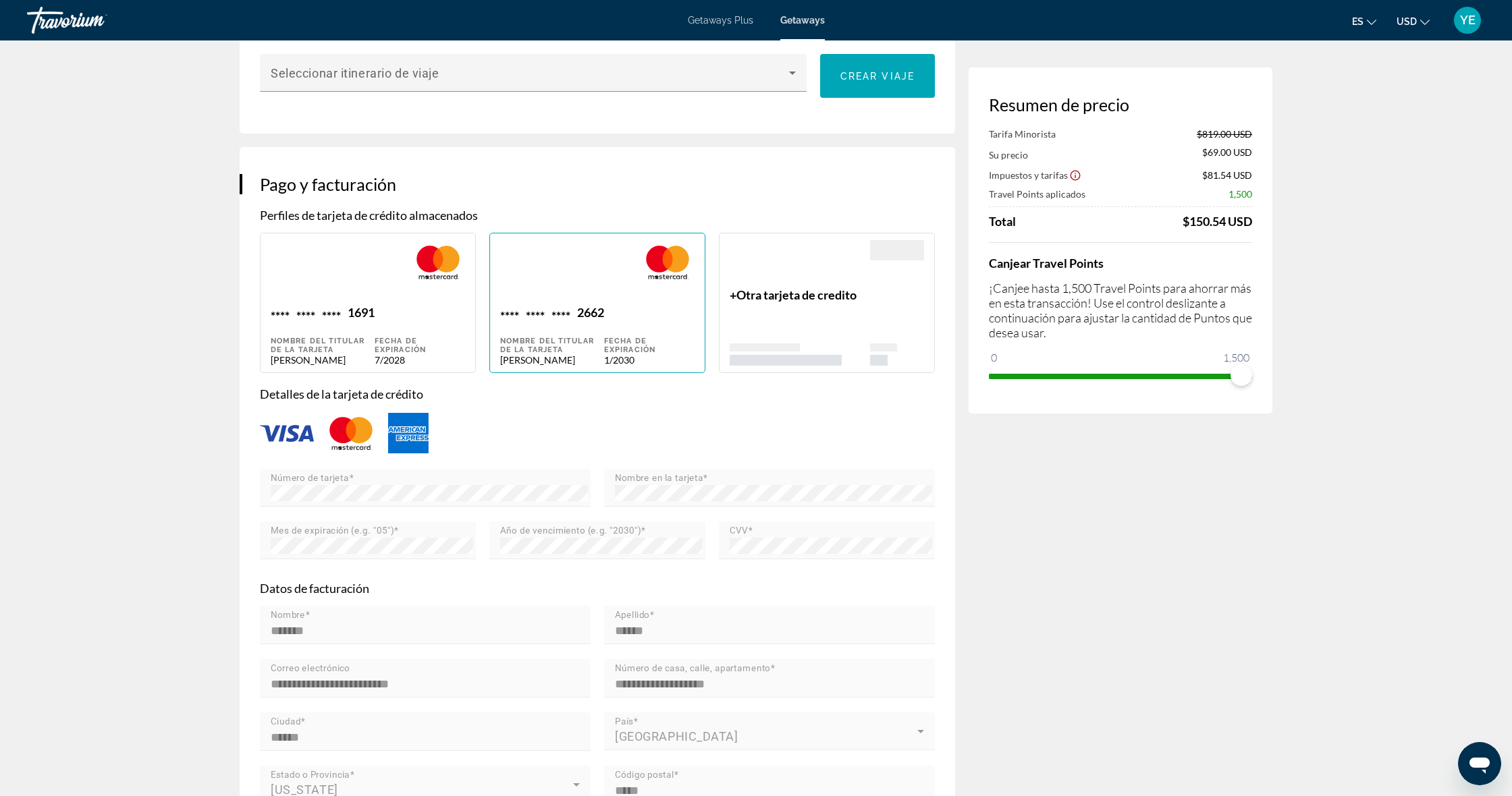
drag, startPoint x: 767, startPoint y: 292, endPoint x: 632, endPoint y: 293, distance: 135.0
click at [767, 292] on div "+ Otra tarjeta de credito" at bounding box center [799, 327] width 140 height 78
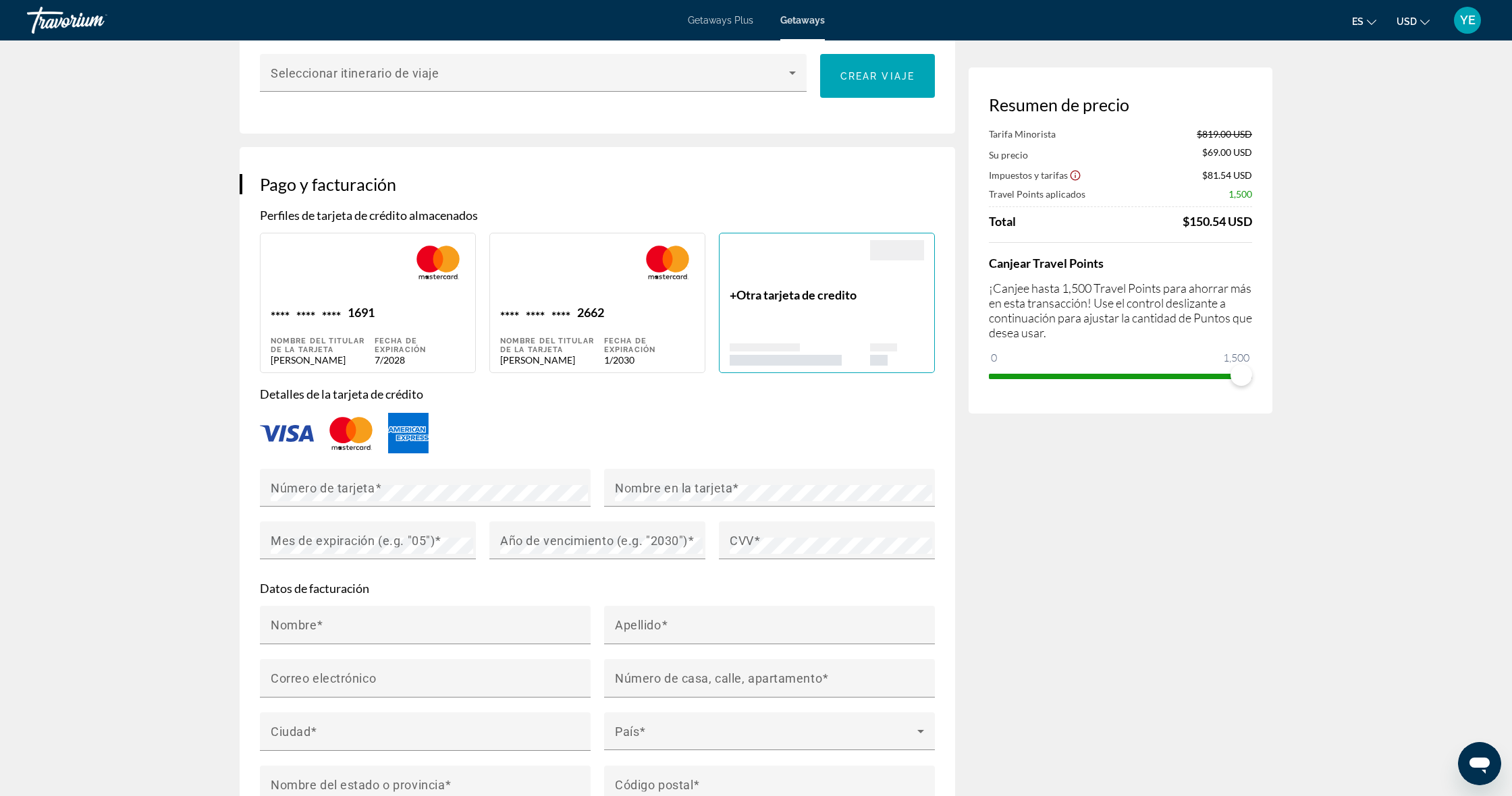
click at [632, 305] on div "Fecha de expiración 1/2030" at bounding box center [649, 335] width 90 height 60
type input "*******"
type input "******"
type input "**********"
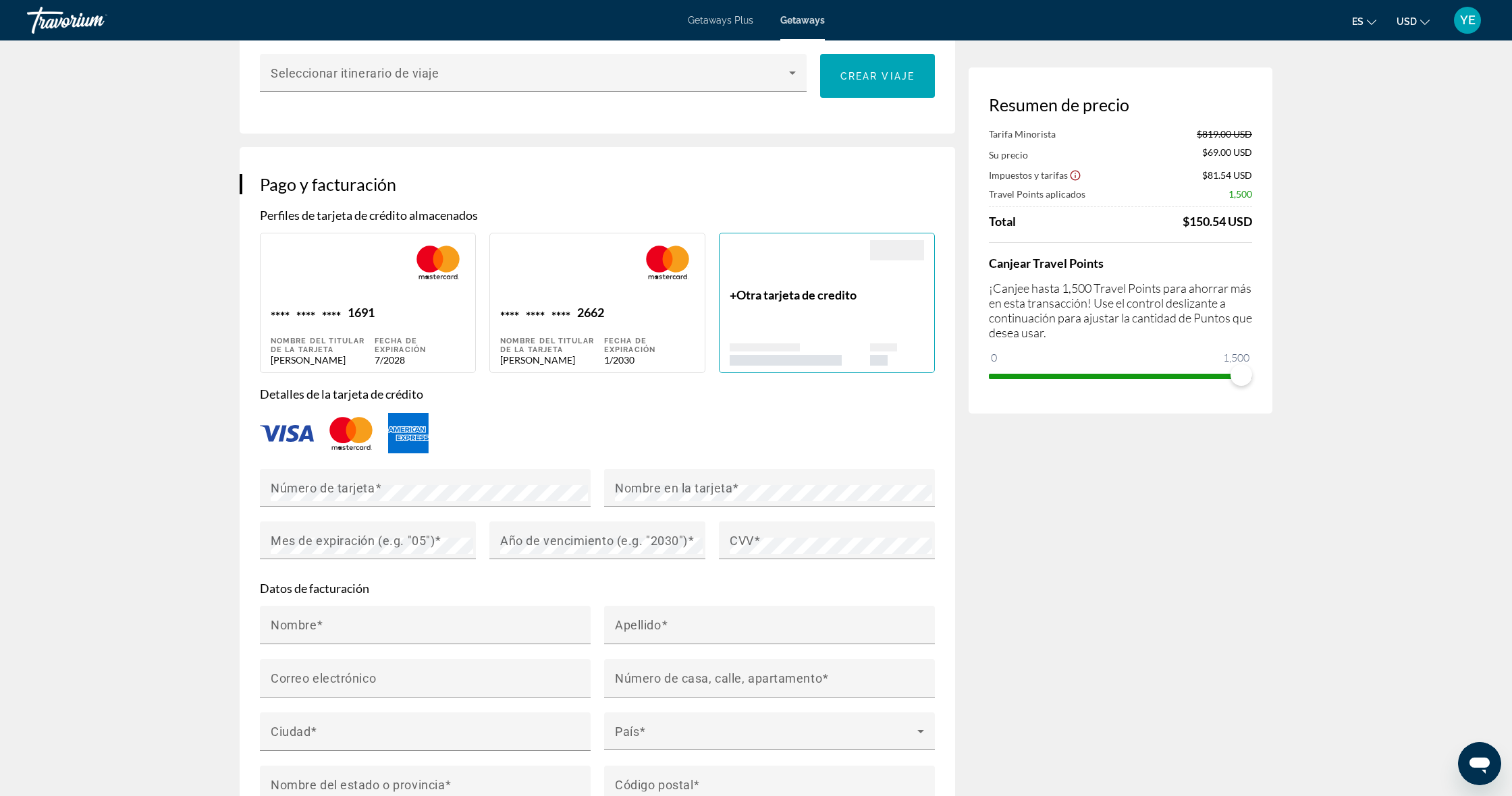
type input "******"
type input "*****"
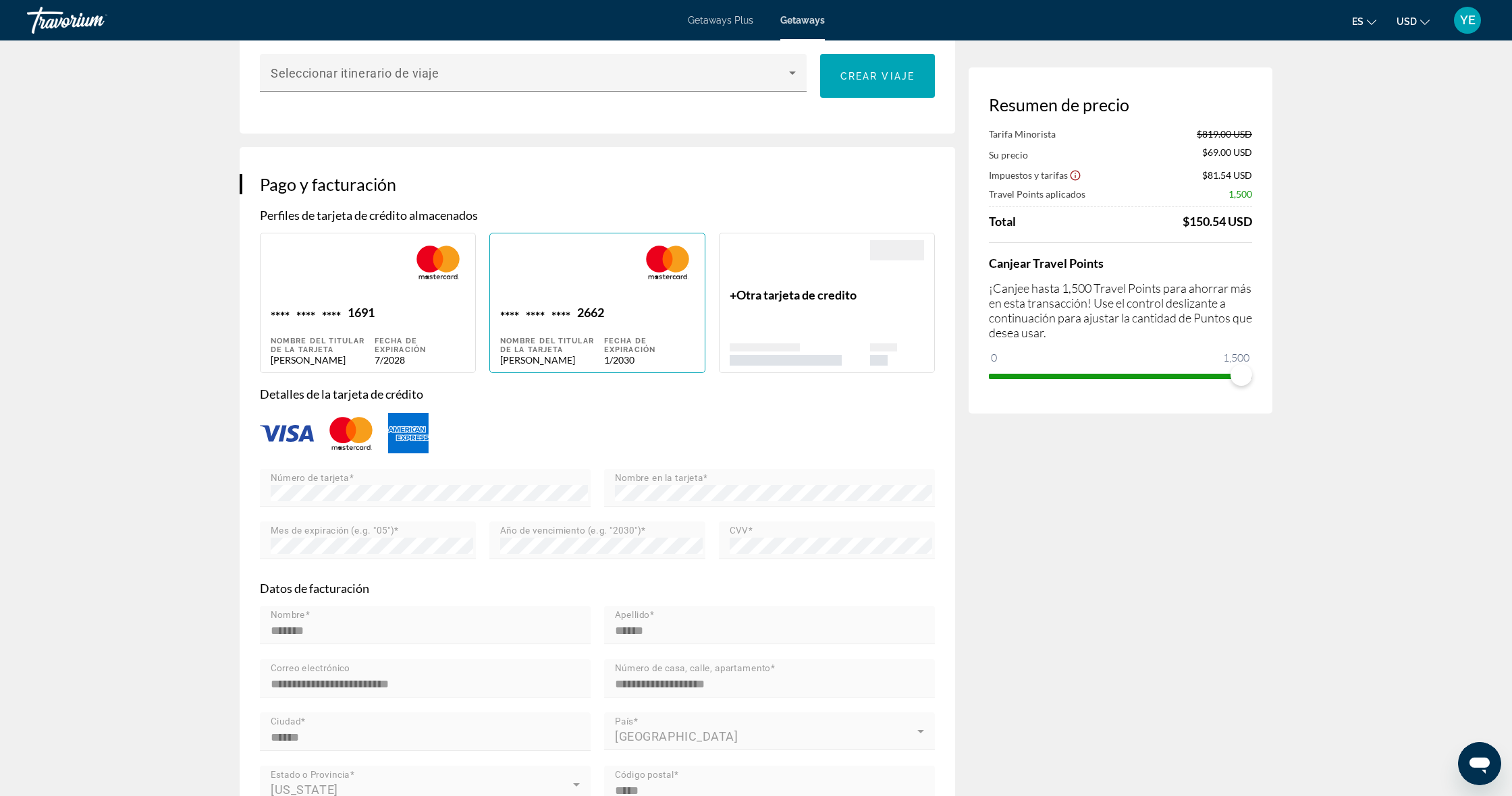
click at [428, 522] on mat-form-field "Mes de expiración (e.g. "05")" at bounding box center [367, 547] width 216 height 53
drag, startPoint x: 327, startPoint y: 518, endPoint x: 661, endPoint y: 416, distance: 349.2
click at [328, 525] on mat-label "Mes de expiración (e.g. "05")" at bounding box center [332, 531] width 123 height 11
click at [863, 290] on div "+ Otra tarjeta de credito" at bounding box center [799, 327] width 140 height 78
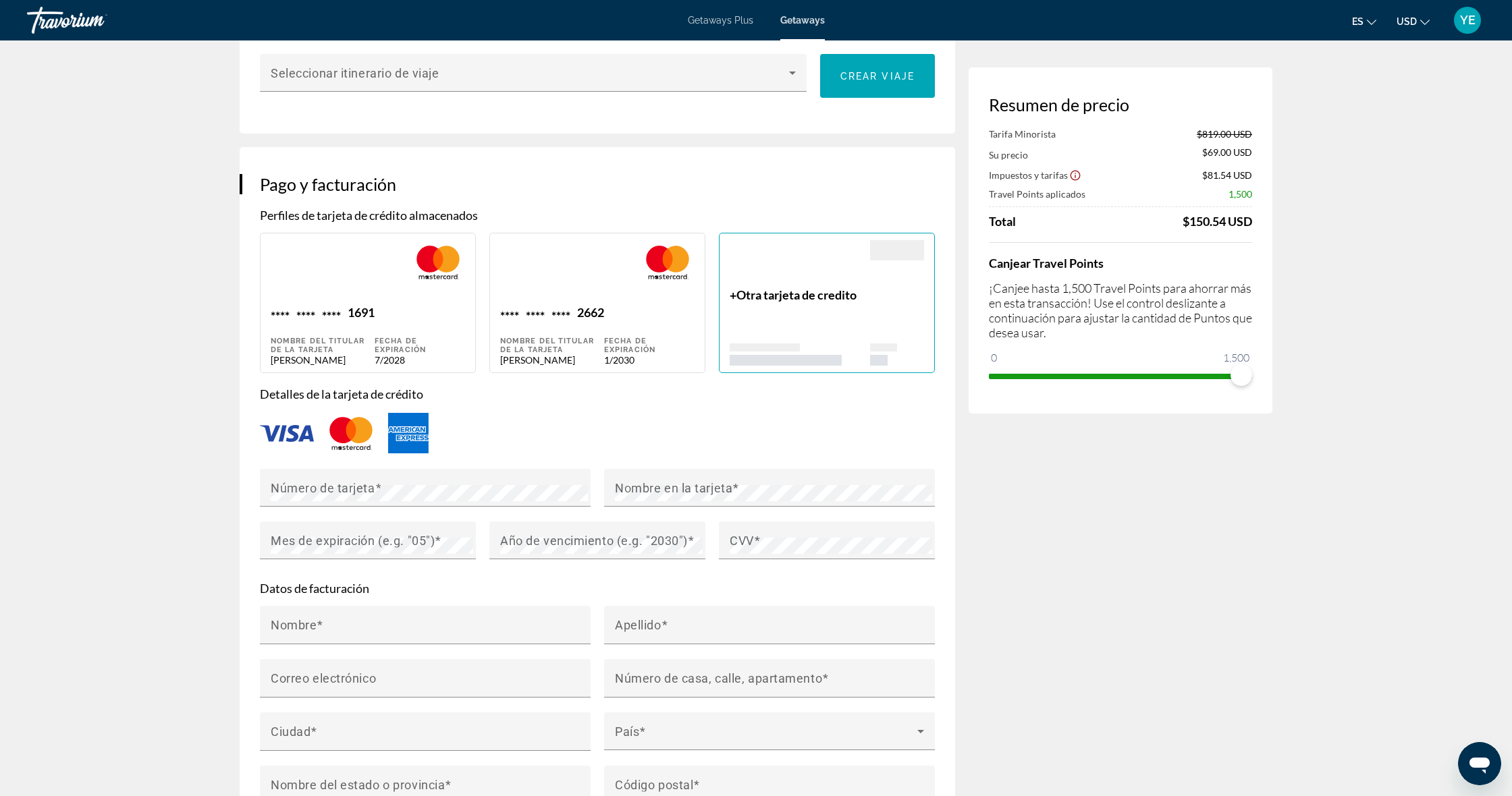
click at [845, 288] on div "+ Otra tarjeta de credito" at bounding box center [799, 327] width 140 height 78
click at [901, 298] on div "Main content" at bounding box center [896, 327] width 54 height 78
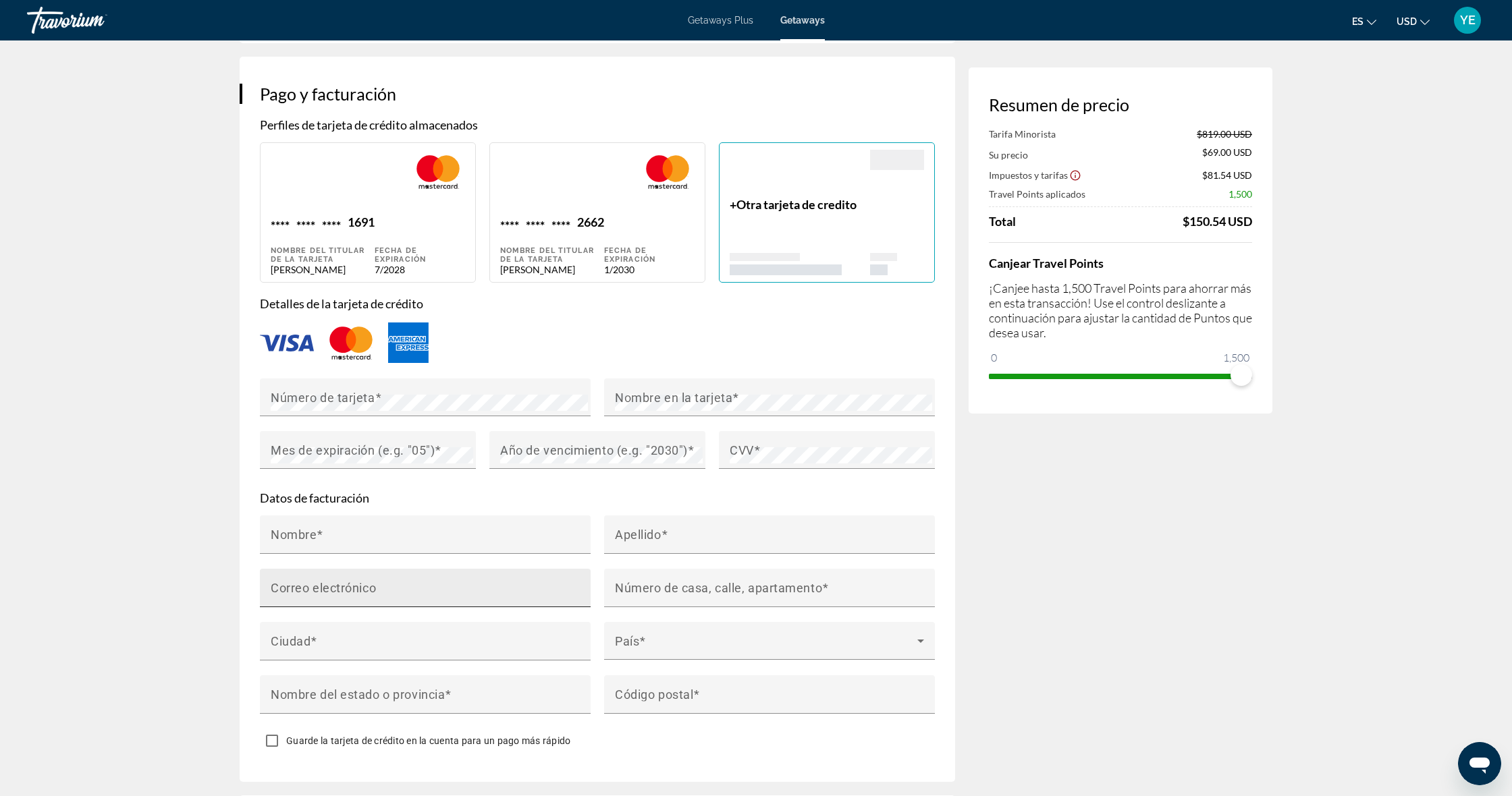
scroll to position [973, 0]
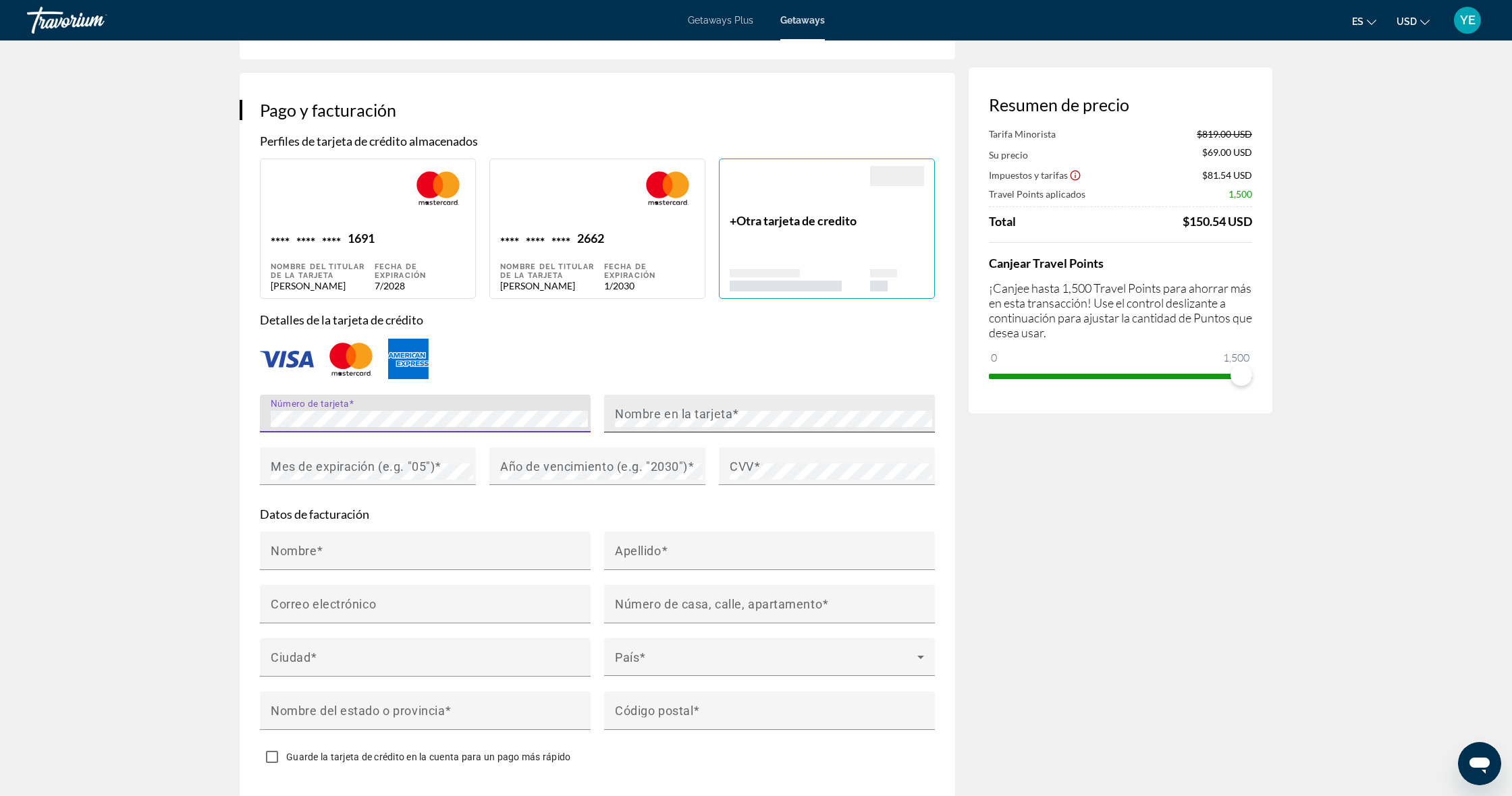
click at [676, 407] on mat-label "Nombre en la tarjeta" at bounding box center [674, 414] width 118 height 14
click at [725, 407] on mat-label "Nombre en la tarjeta" at bounding box center [674, 414] width 118 height 14
click at [305, 460] on mat-label "Mes de expiración (e.g. "05")" at bounding box center [352, 467] width 164 height 14
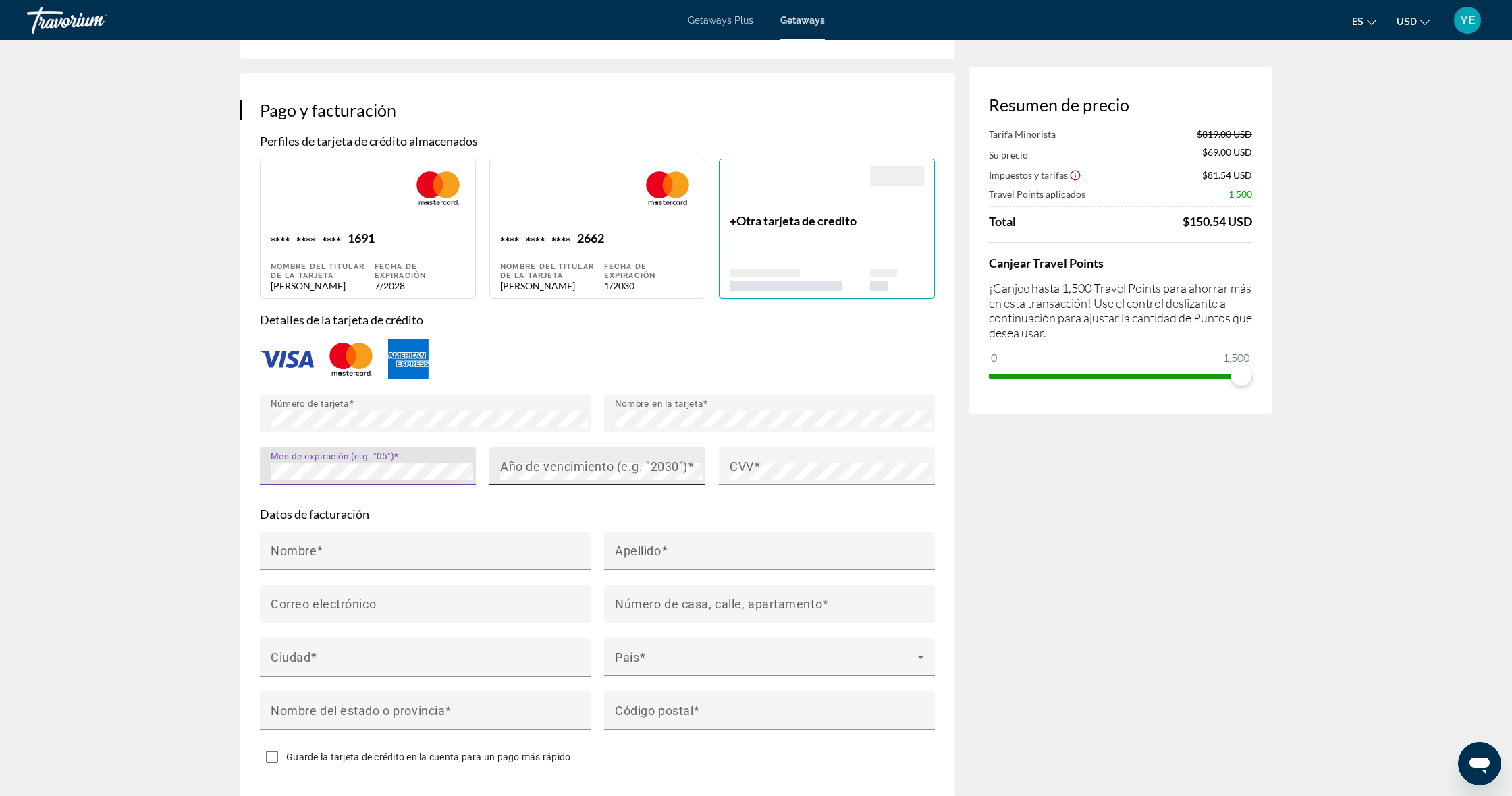
click at [533, 460] on mat-label "Año de vencimiento (e.g. "2030")" at bounding box center [594, 467] width 187 height 14
click at [787, 448] on div "CVV" at bounding box center [831, 467] width 202 height 38
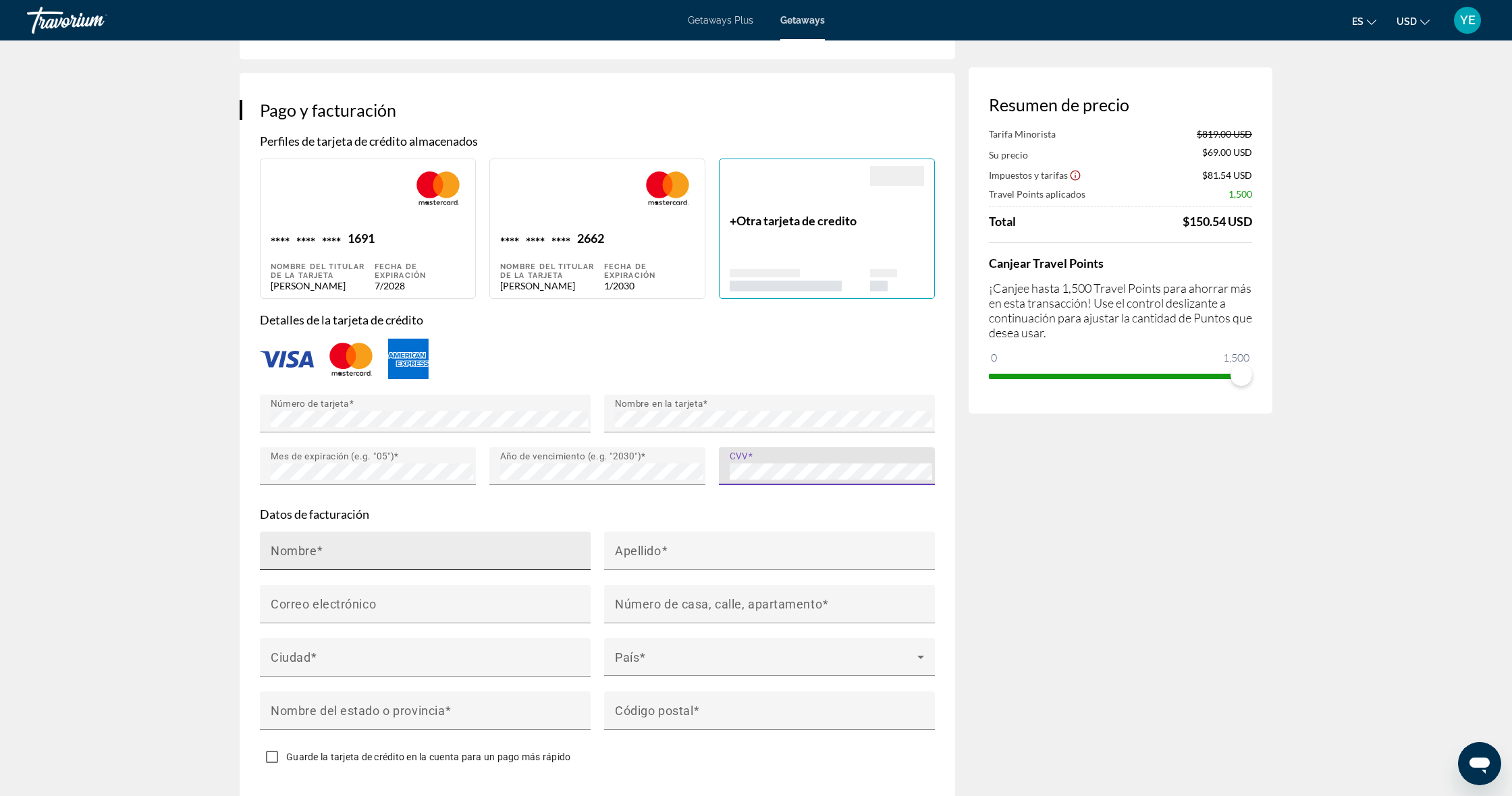
click at [285, 544] on mat-label "Nombre" at bounding box center [293, 551] width 46 height 14
click at [285, 549] on input "Nombre" at bounding box center [429, 557] width 317 height 16
click at [286, 544] on mat-label "Nombre" at bounding box center [293, 551] width 46 height 14
click at [286, 549] on input "Nombre" at bounding box center [429, 557] width 317 height 16
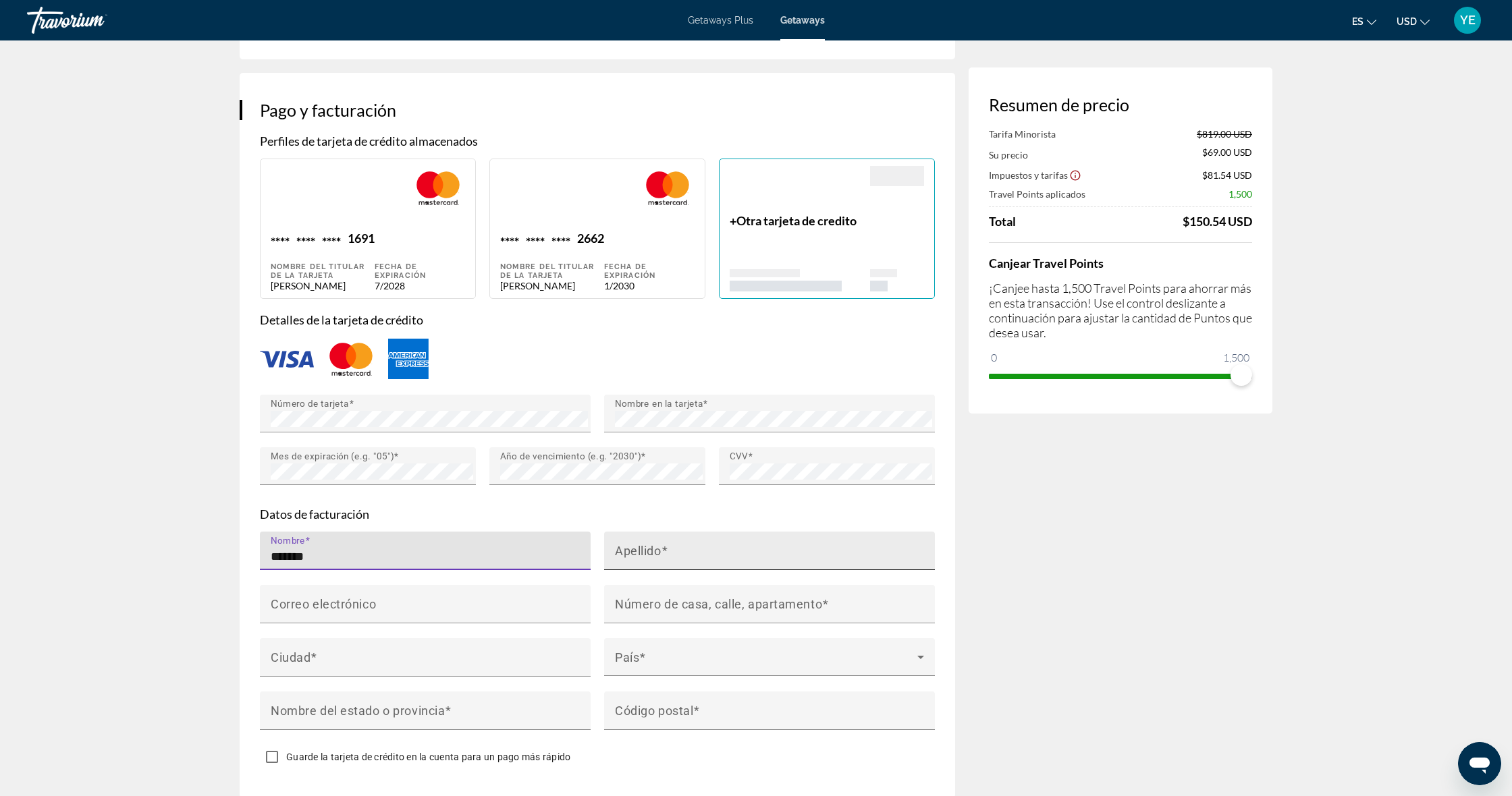
type input "*******"
click at [638, 544] on mat-label "Apellido" at bounding box center [638, 551] width 46 height 14
click at [638, 549] on input "Apellido" at bounding box center [773, 557] width 317 height 16
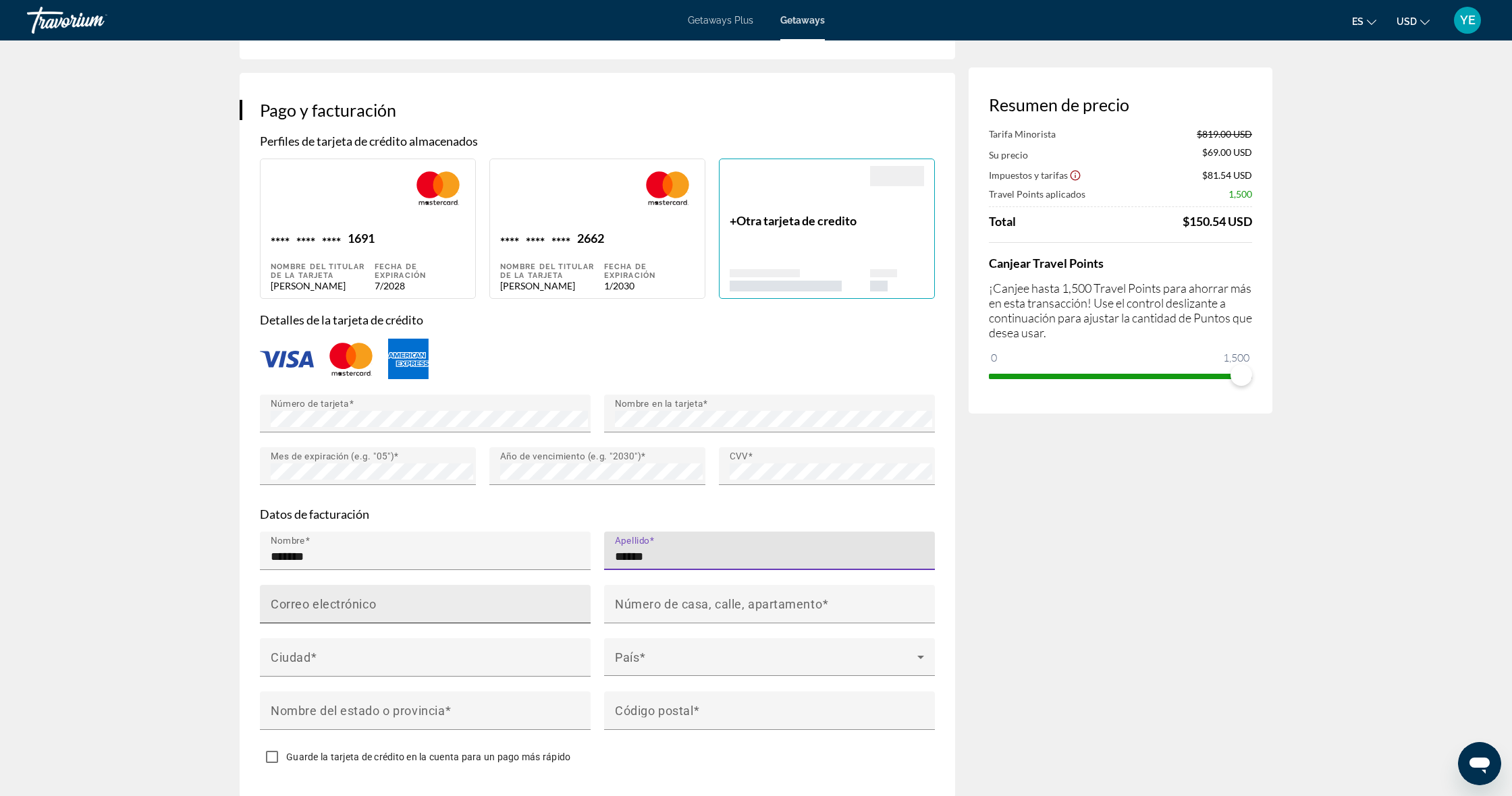
type input "******"
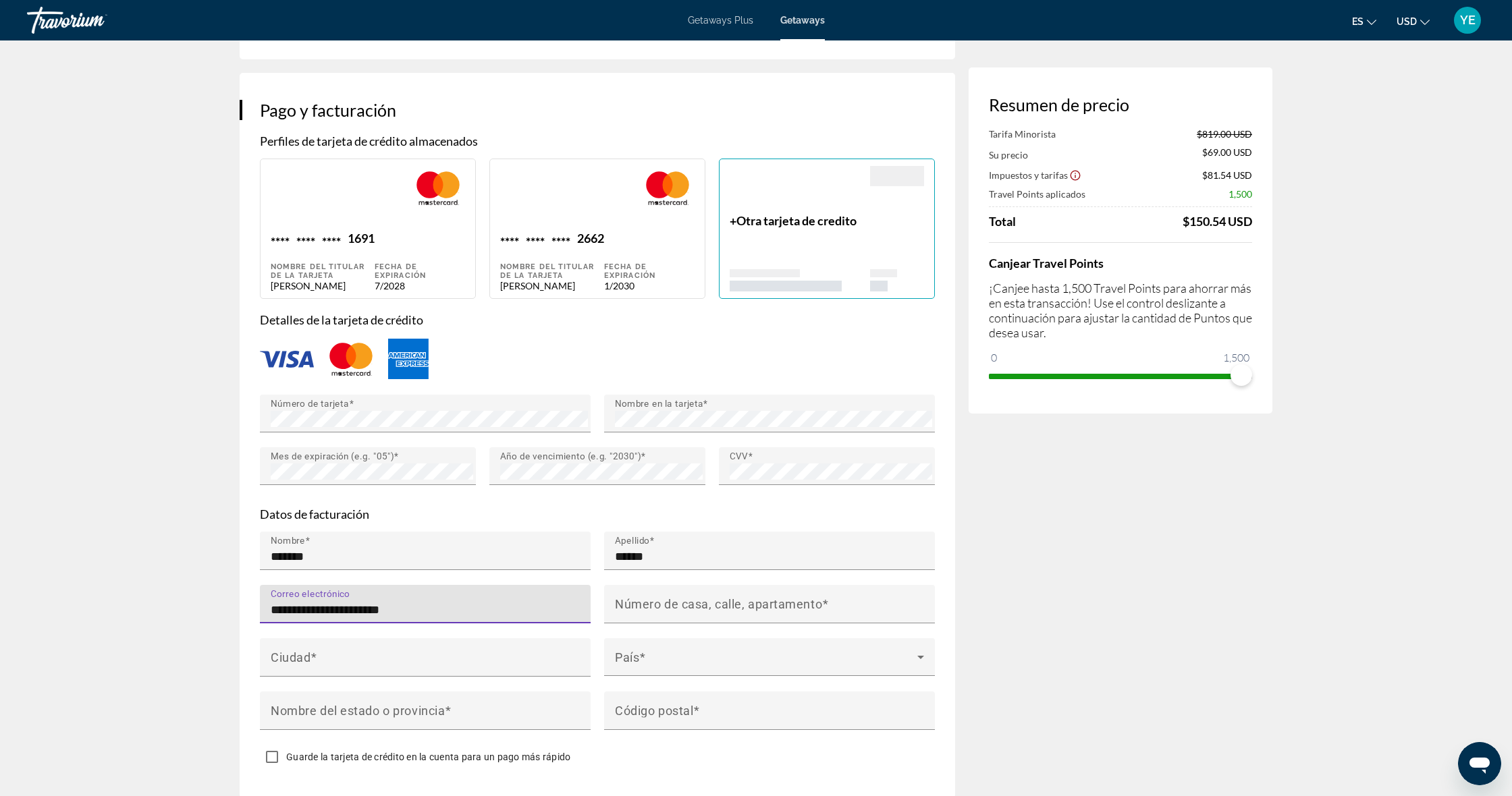
drag, startPoint x: 343, startPoint y: 591, endPoint x: 373, endPoint y: 592, distance: 30.0
click at [343, 602] on input "**********" at bounding box center [429, 610] width 317 height 16
type input "**********"
click at [742, 598] on mat-label "Número de casa, calle, apartamento" at bounding box center [718, 605] width 207 height 14
click at [742, 602] on input "Número de casa, calle, apartamento" at bounding box center [773, 610] width 317 height 16
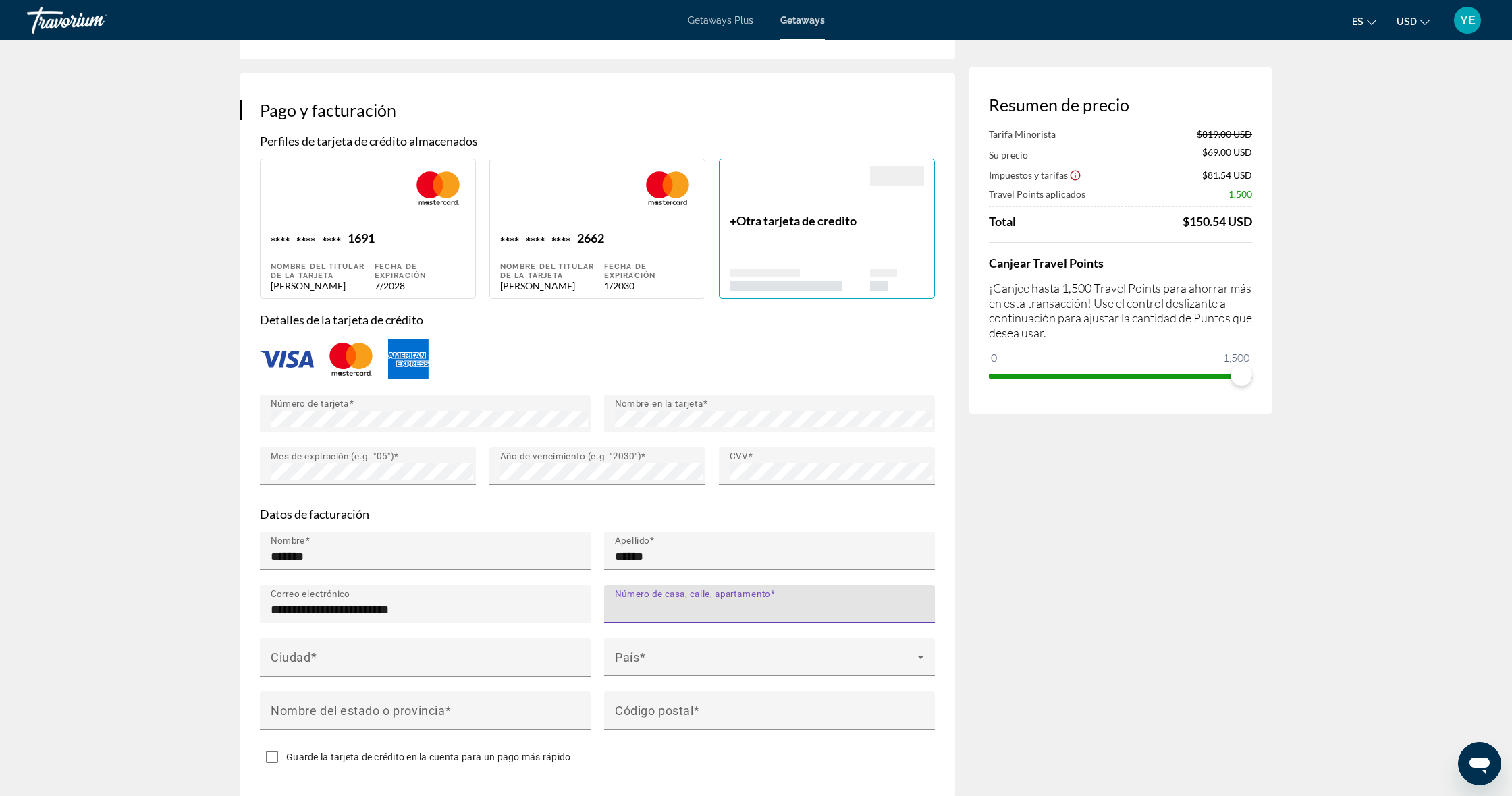
type input "*"
type input "**********"
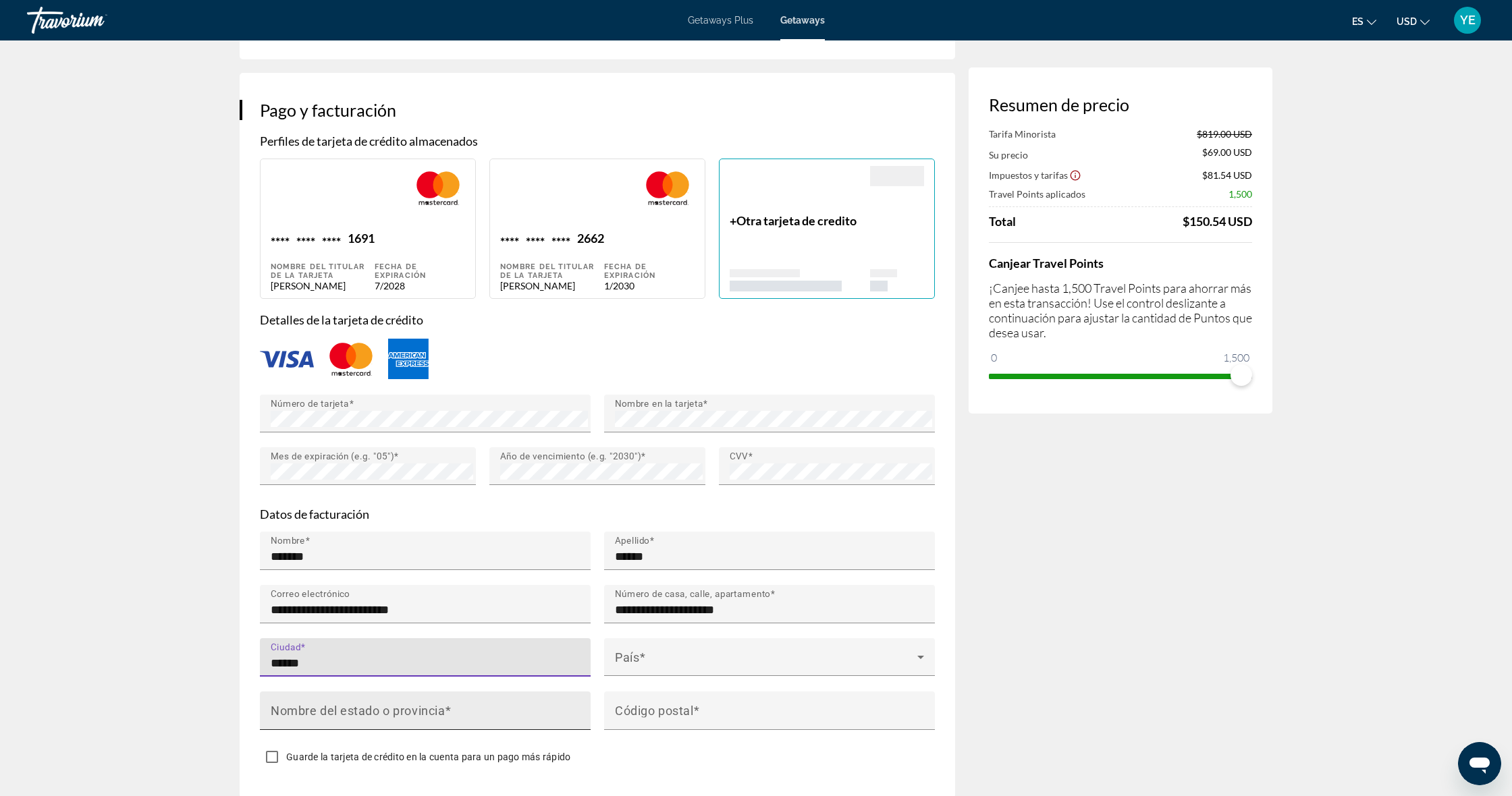
type input "******"
click at [422, 704] on mat-label "Nombre del estado o provincia" at bounding box center [358, 711] width 174 height 14
click at [422, 709] on input "Nombre del estado o provincia" at bounding box center [429, 717] width 317 height 16
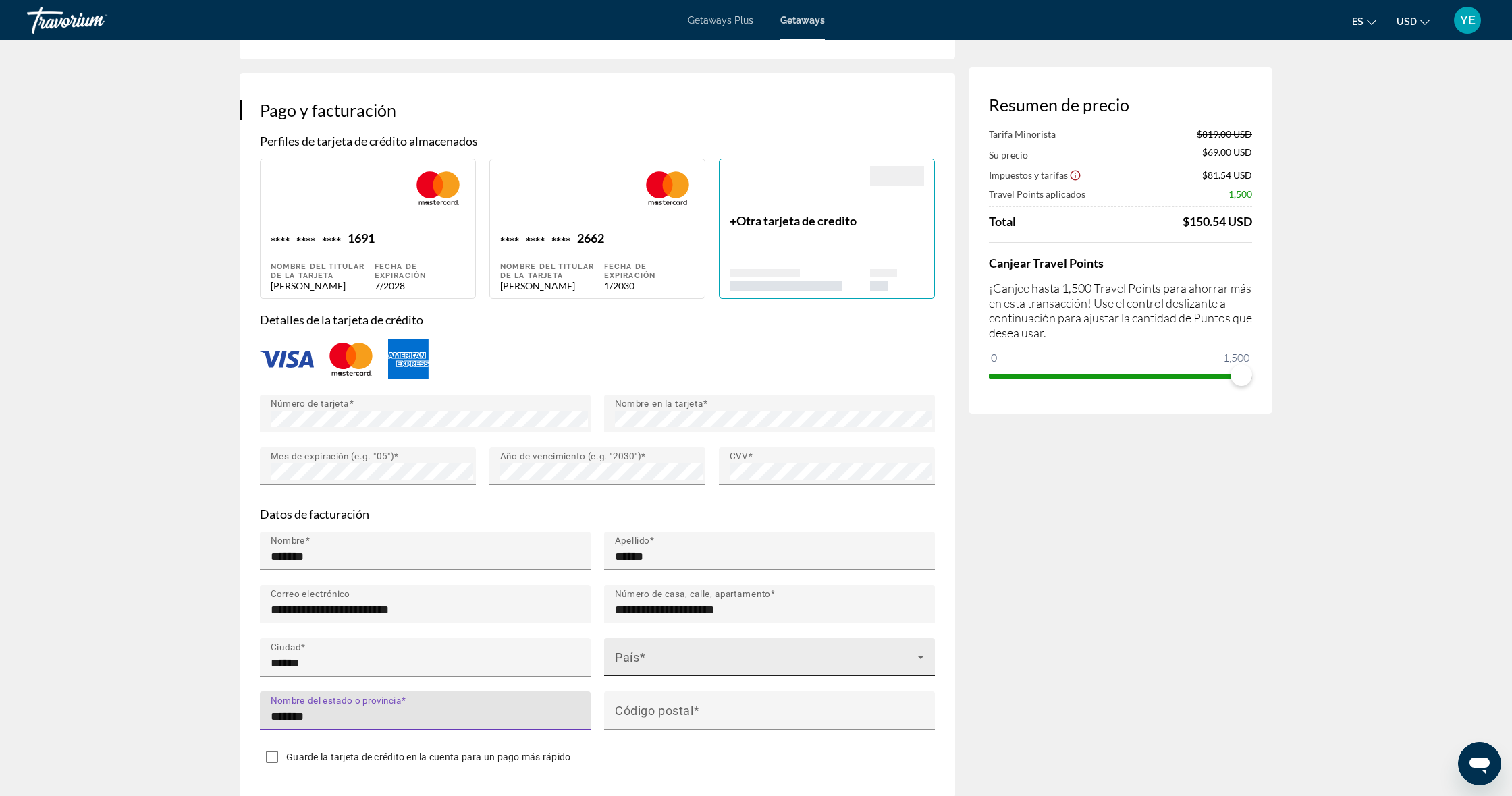
type input "*******"
click at [693, 655] on span "Main content" at bounding box center [766, 663] width 303 height 16
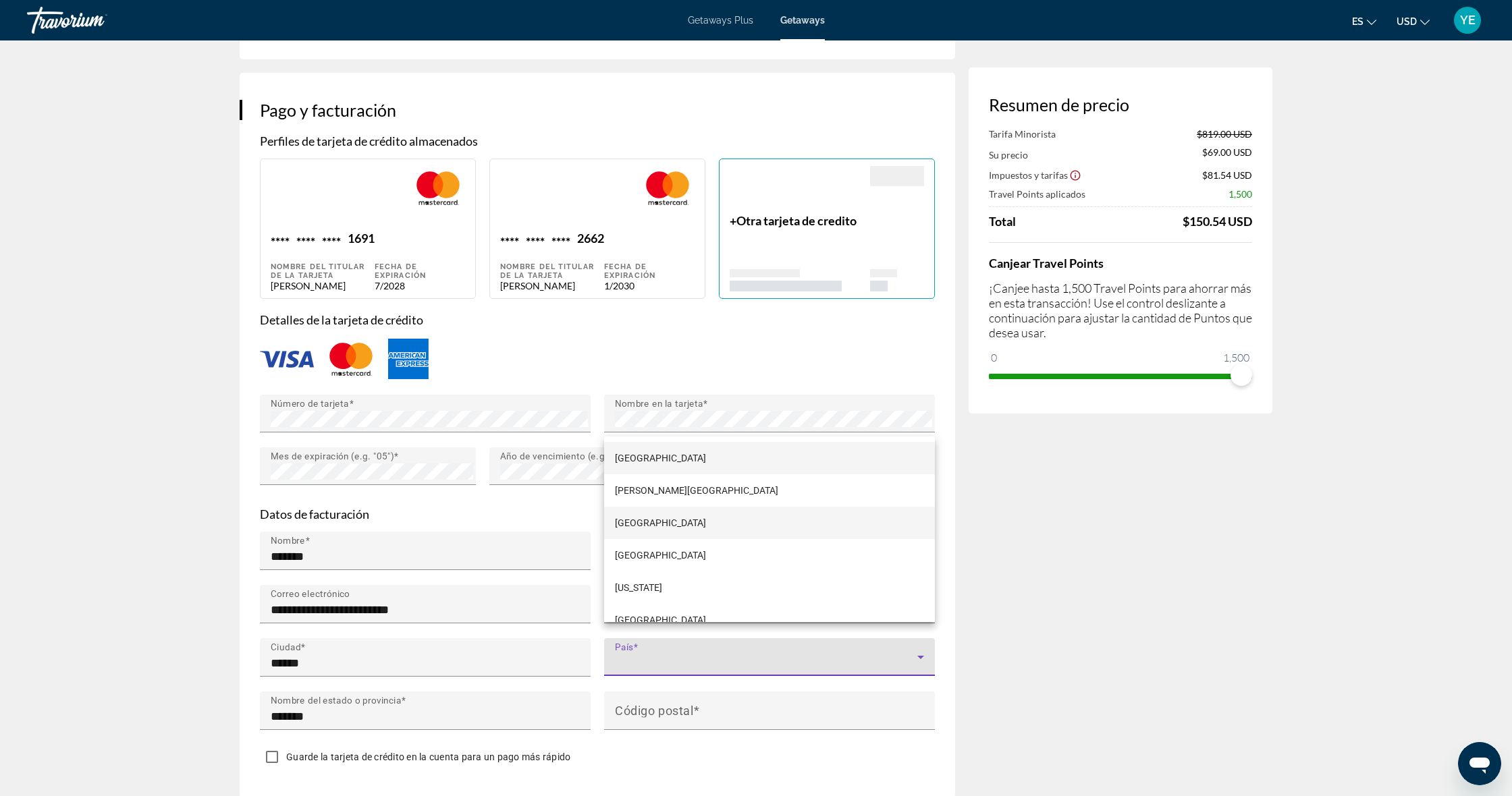
scroll to position [2541, 0]
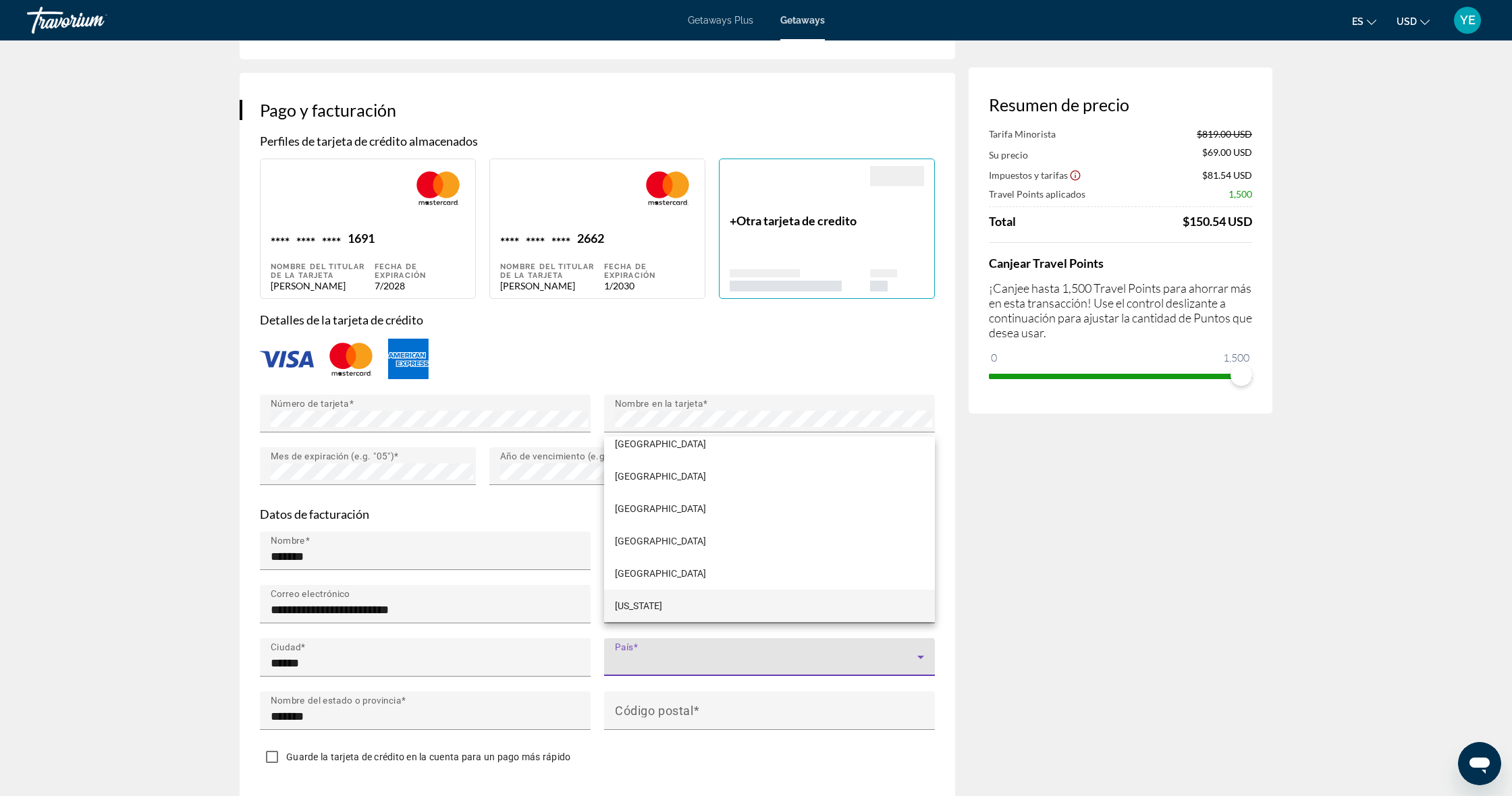
click at [667, 711] on div at bounding box center [756, 398] width 1512 height 796
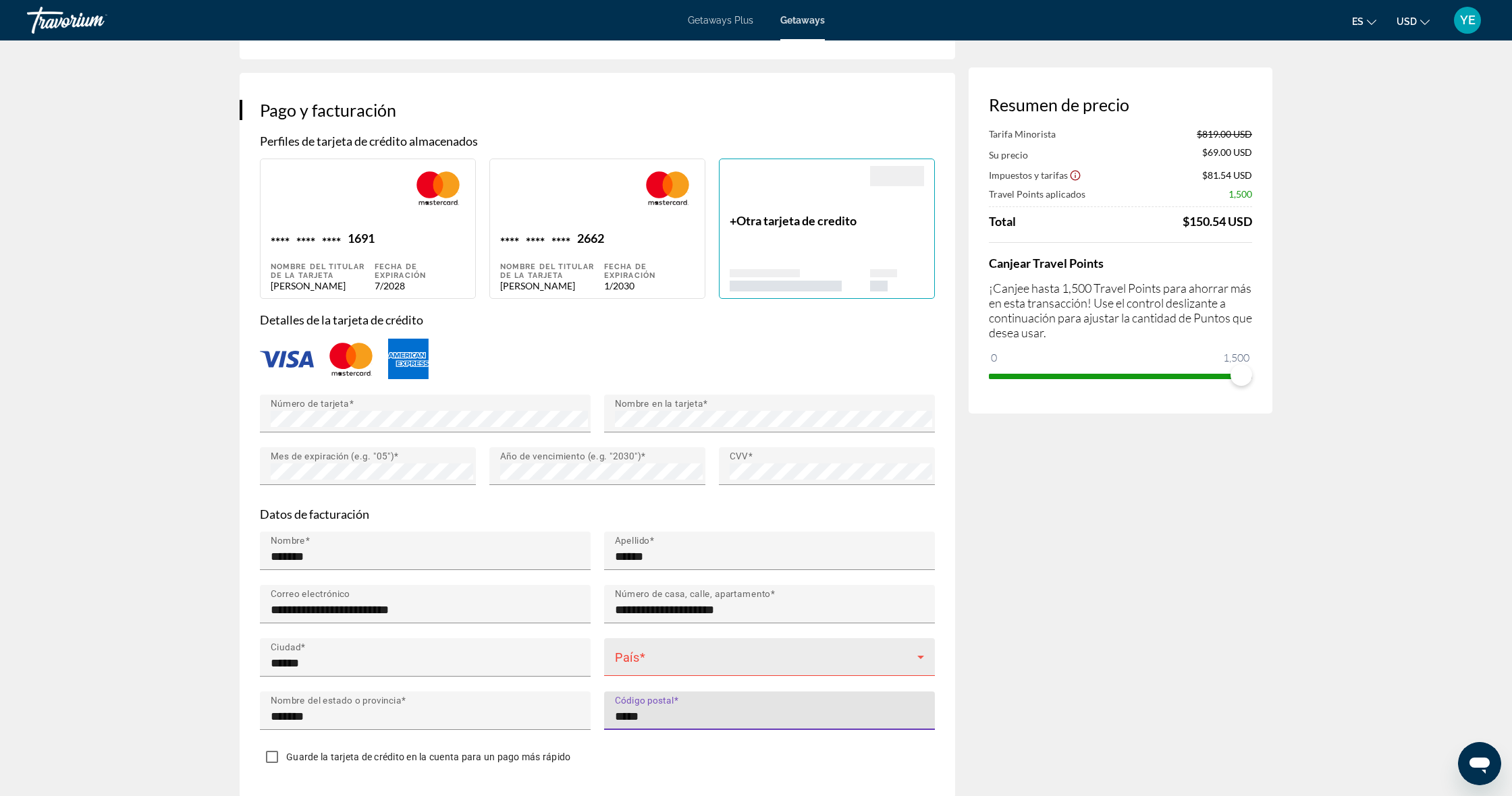
type input "*****"
click at [696, 638] on div "País" at bounding box center [769, 657] width 309 height 38
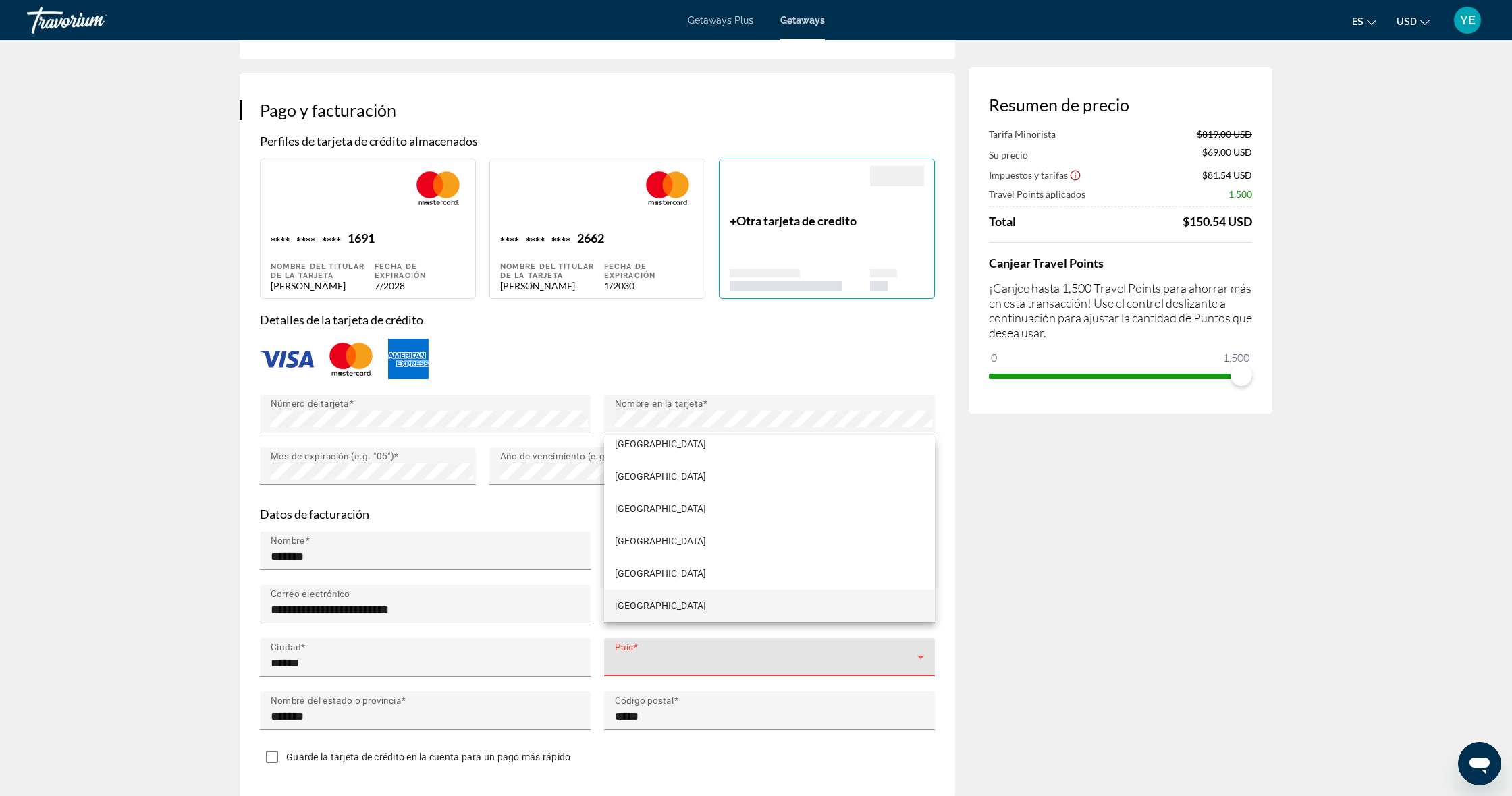
scroll to position [7756, 0]
click at [662, 536] on span "[GEOGRAPHIC_DATA]" at bounding box center [660, 541] width 91 height 16
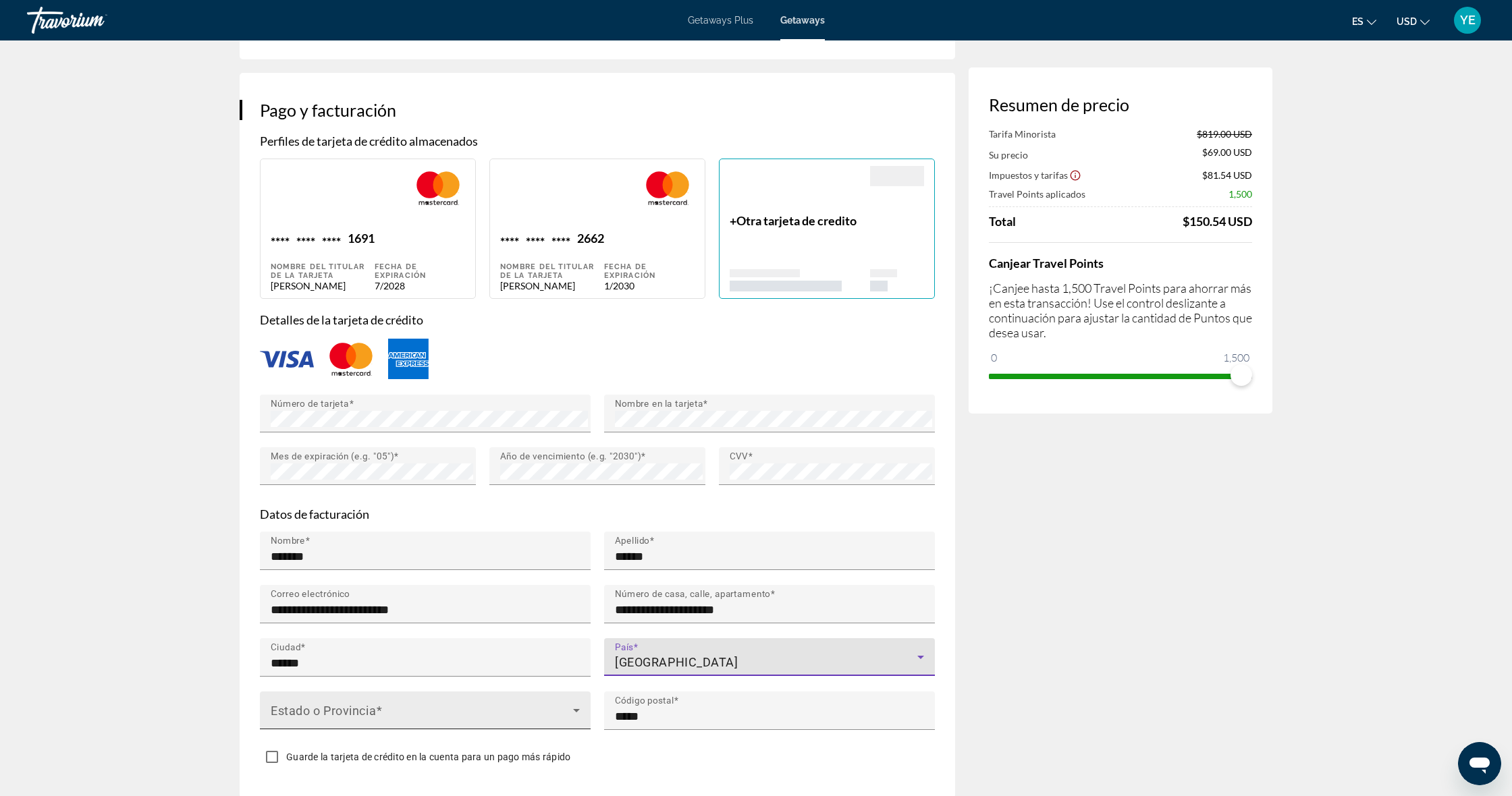
click at [318, 708] on span "Main content" at bounding box center [422, 716] width 303 height 16
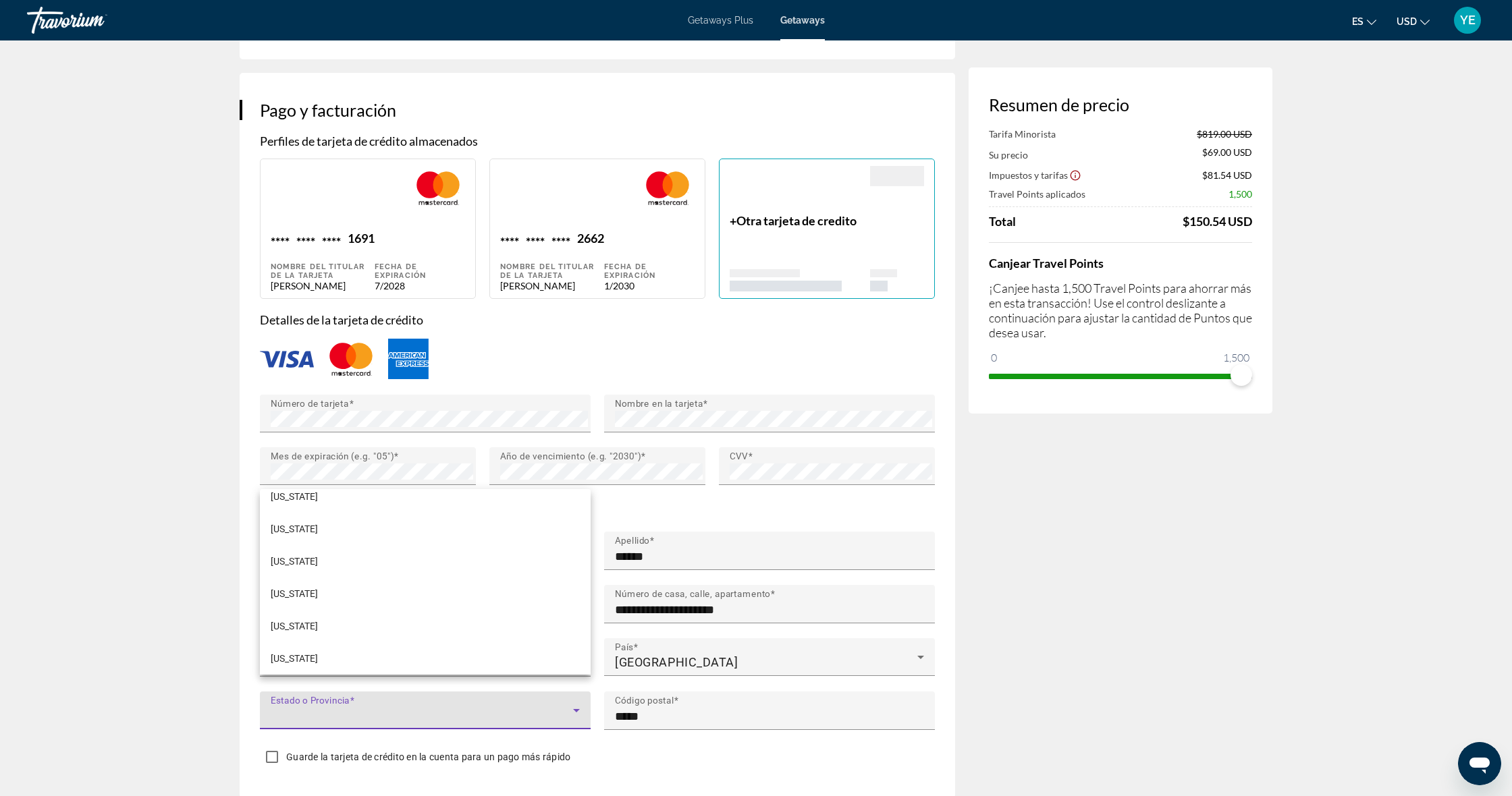
scroll to position [329, 0]
click at [335, 502] on mat-option "[US_STATE]" at bounding box center [425, 505] width 331 height 32
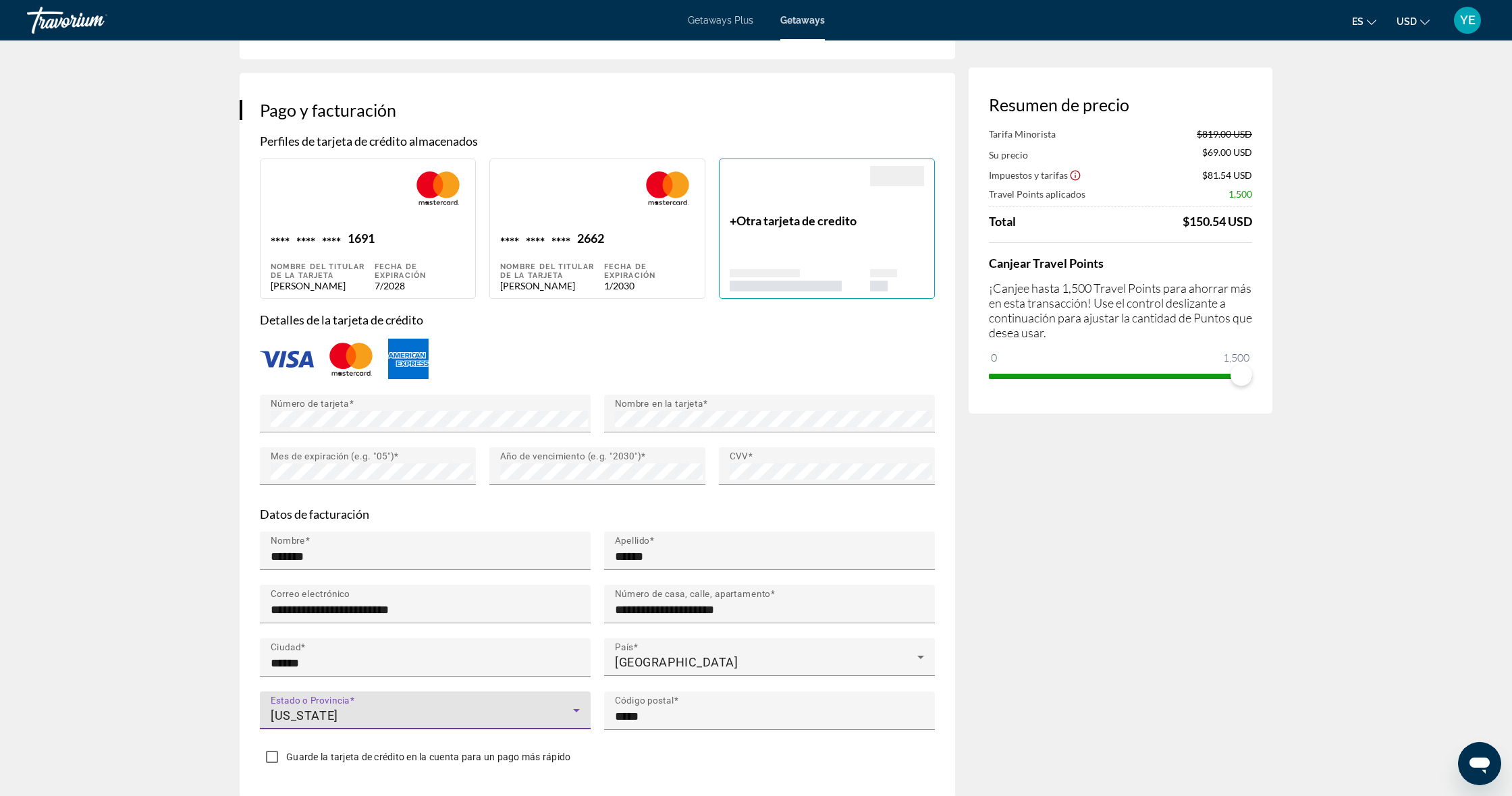
click at [1161, 706] on div "Resumen de precio Tarifa Minorista $819.00 USD Su precio $69.00 USD Impuestos y…" at bounding box center [1120, 776] width 303 height 3198
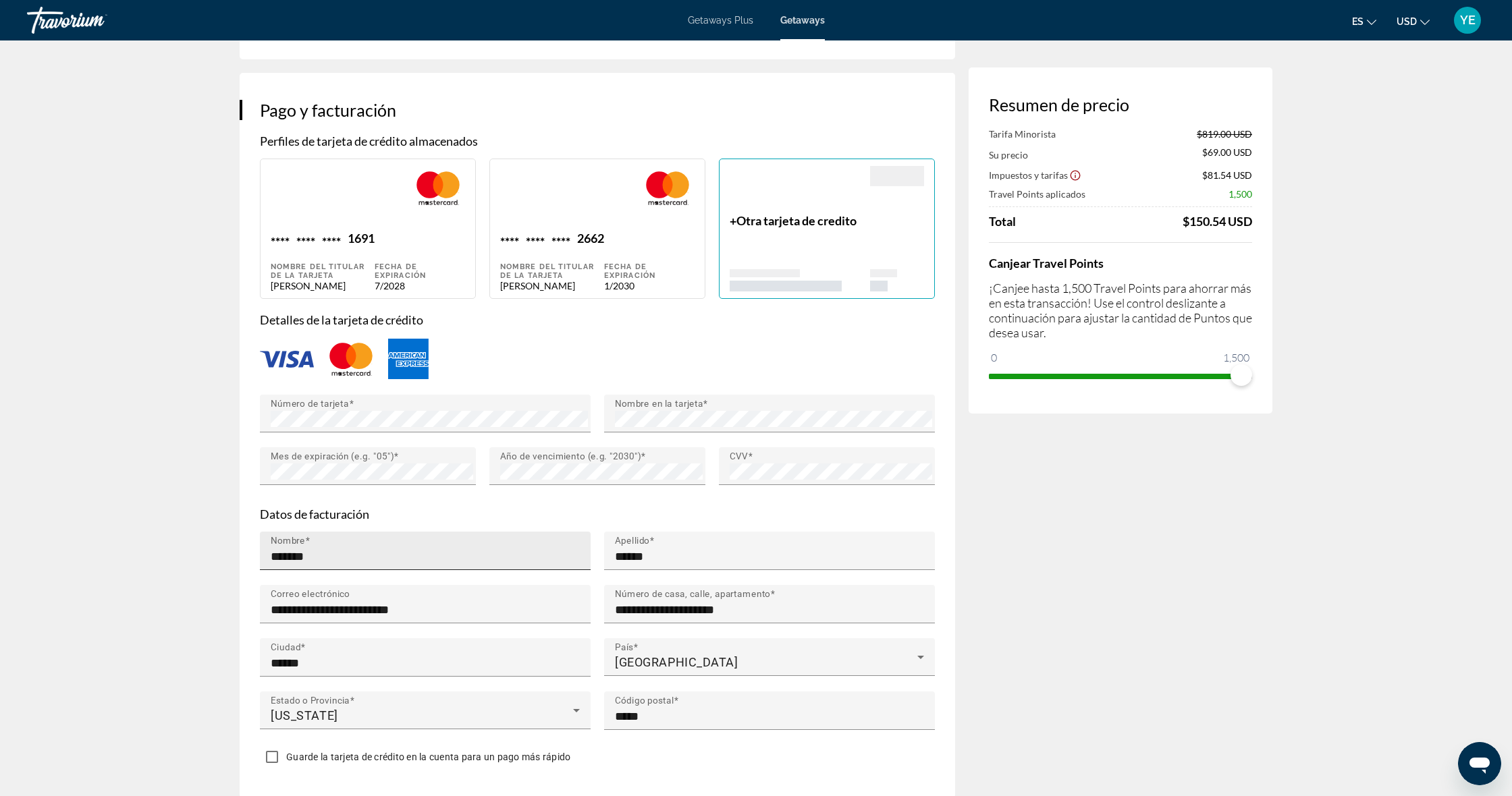
click at [327, 549] on input "*******" at bounding box center [429, 557] width 317 height 16
click at [1358, 627] on app-week-booking "Reserva de resort Missing card information. Resumen de precio Tarifa Minorista …" at bounding box center [756, 735] width 1512 height 3335
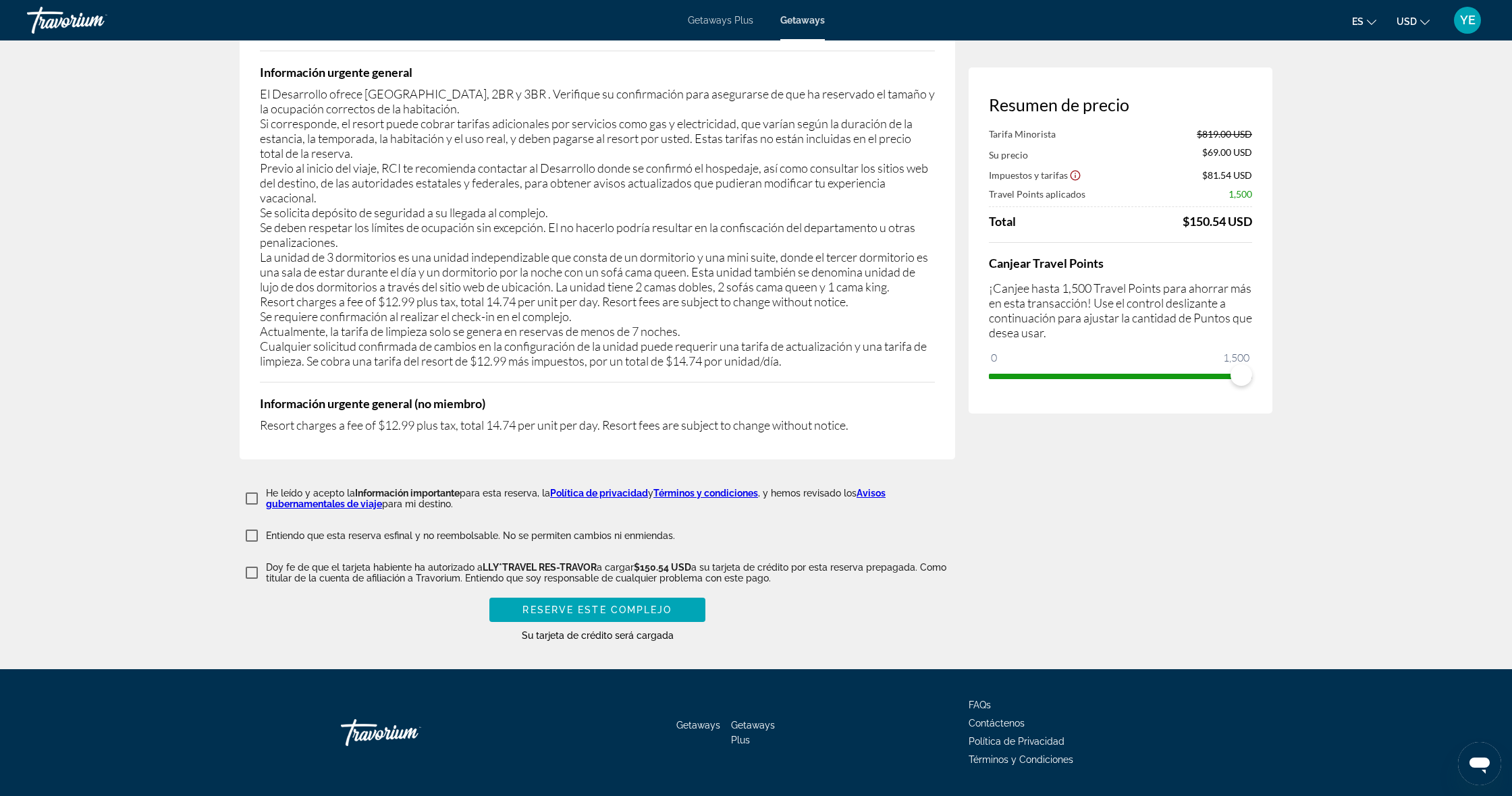
scroll to position [2694, 0]
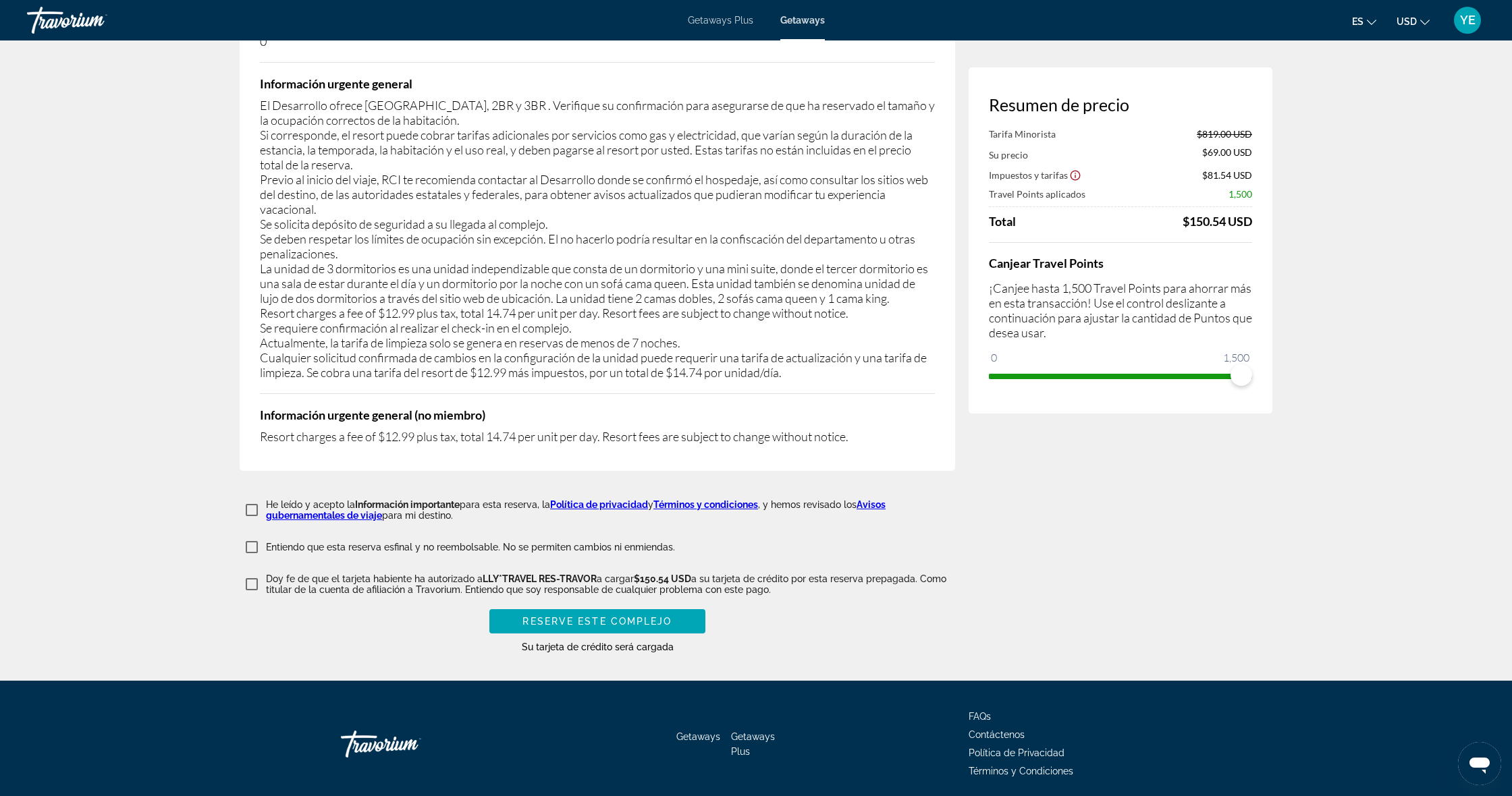
click at [612, 616] on span "Reserve este complejo" at bounding box center [597, 622] width 149 height 11
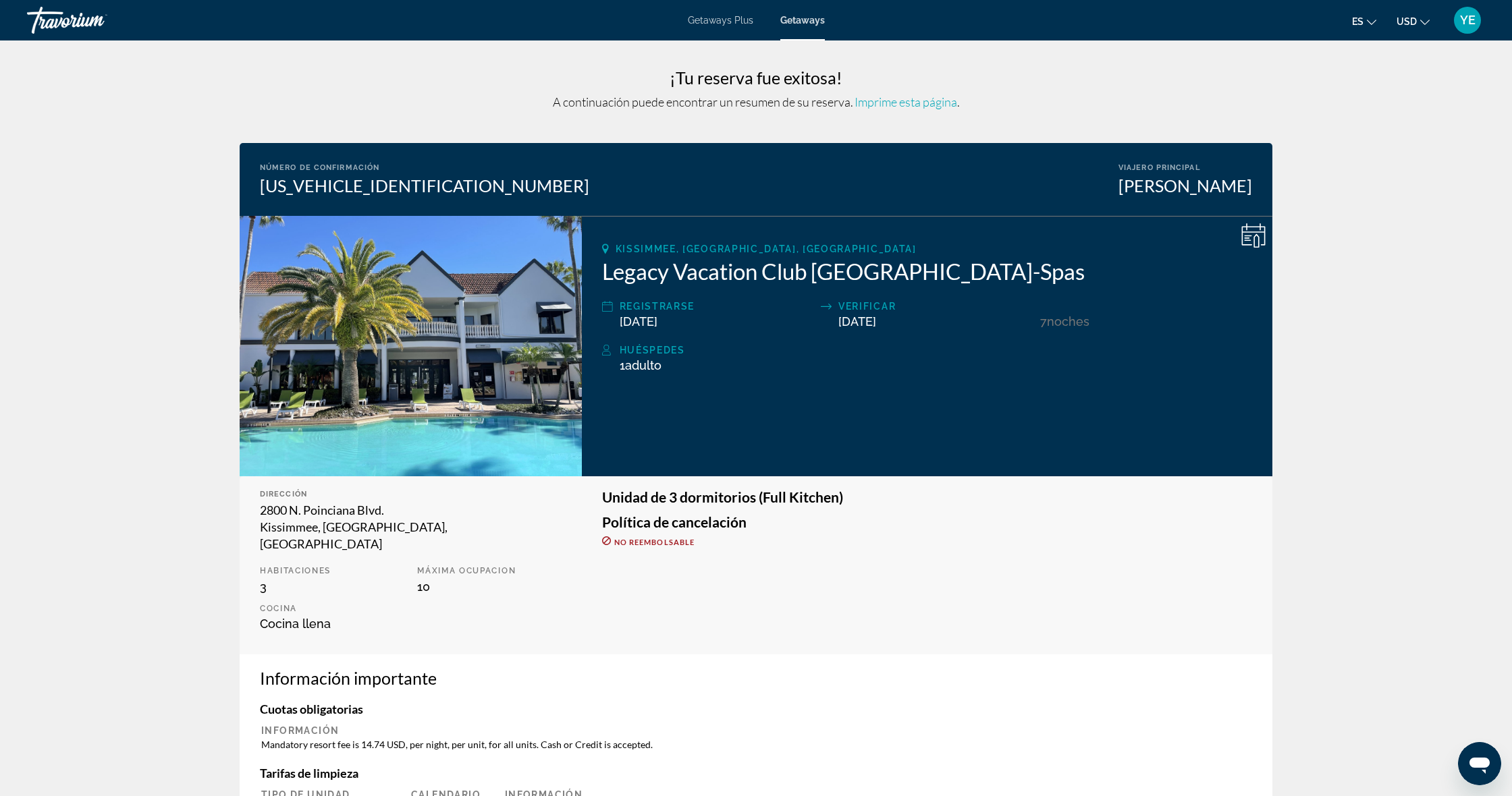
click at [409, 311] on img "Main content" at bounding box center [410, 346] width 342 height 260
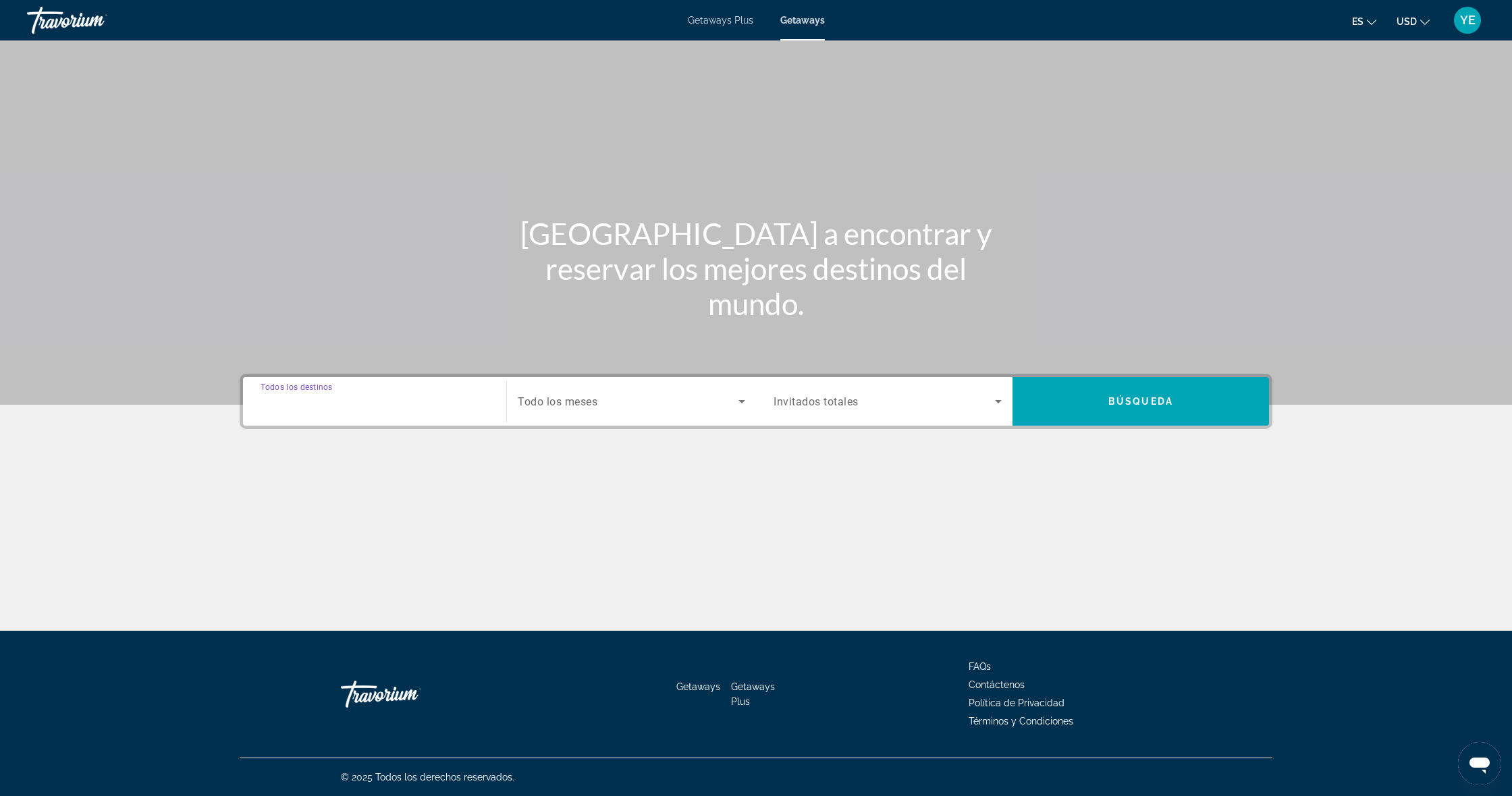
click at [365, 407] on input "Destination Todos los destinos" at bounding box center [374, 402] width 228 height 16
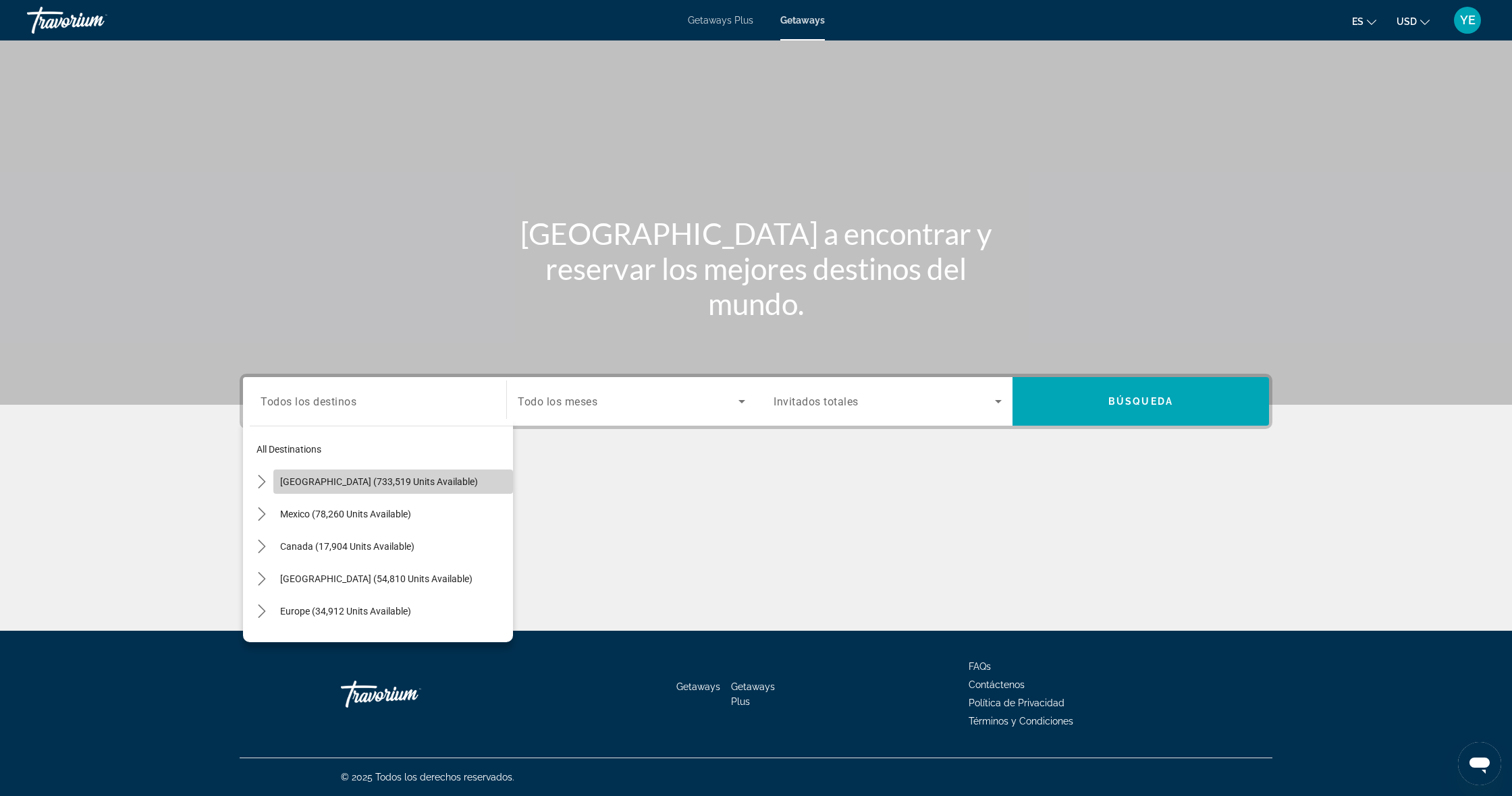
drag, startPoint x: 306, startPoint y: 478, endPoint x: 699, endPoint y: 442, distance: 394.6
click at [306, 478] on span "[GEOGRAPHIC_DATA] (733,519 units available)" at bounding box center [379, 482] width 198 height 11
type input "**********"
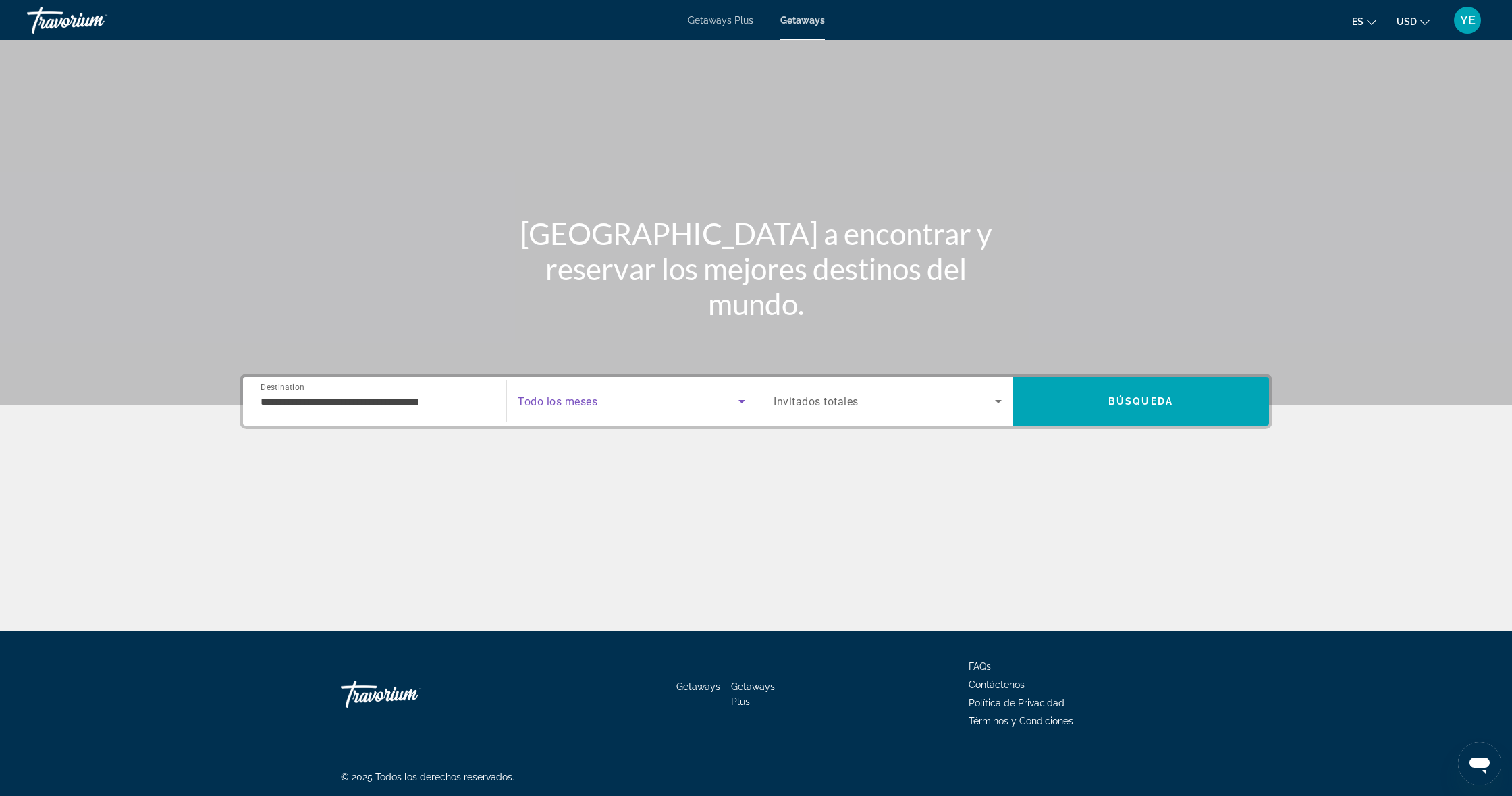
click at [640, 398] on span "Search widget" at bounding box center [627, 402] width 220 height 16
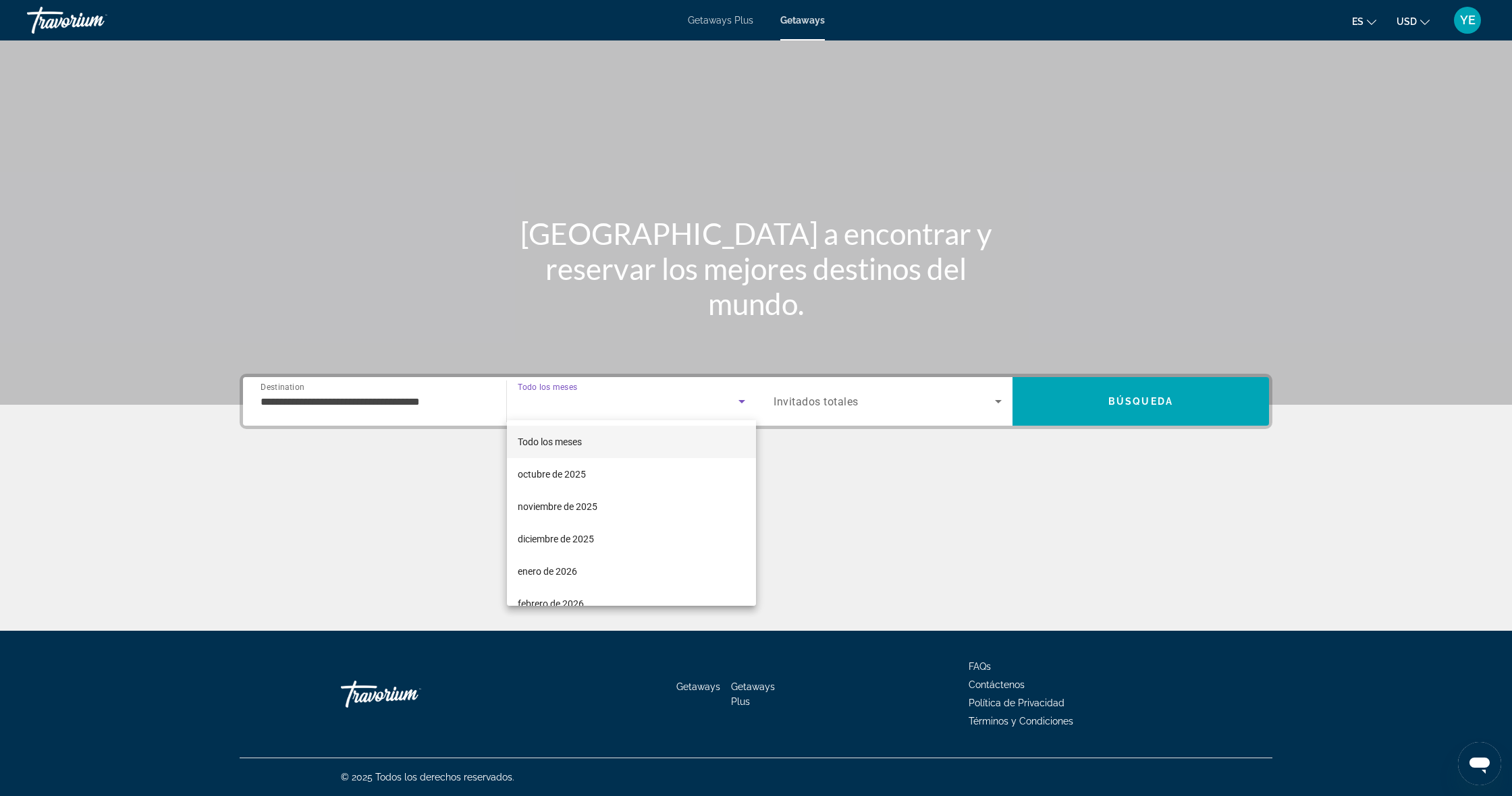
drag, startPoint x: 572, startPoint y: 543, endPoint x: 670, endPoint y: 498, distance: 107.8
click at [571, 541] on span "diciembre de 2025" at bounding box center [555, 539] width 76 height 16
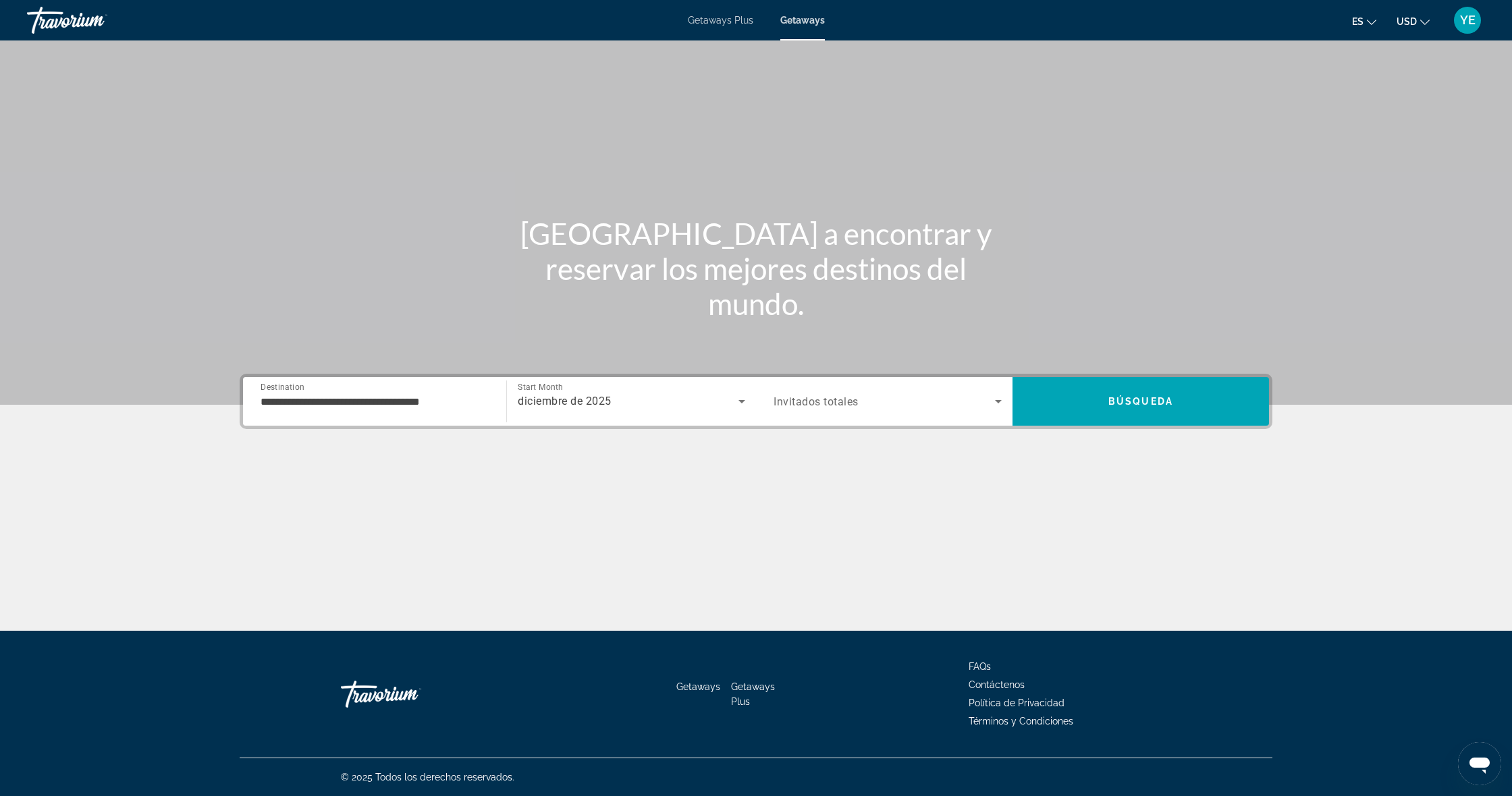
click at [818, 395] on span "Invitados totales" at bounding box center [816, 402] width 85 height 13
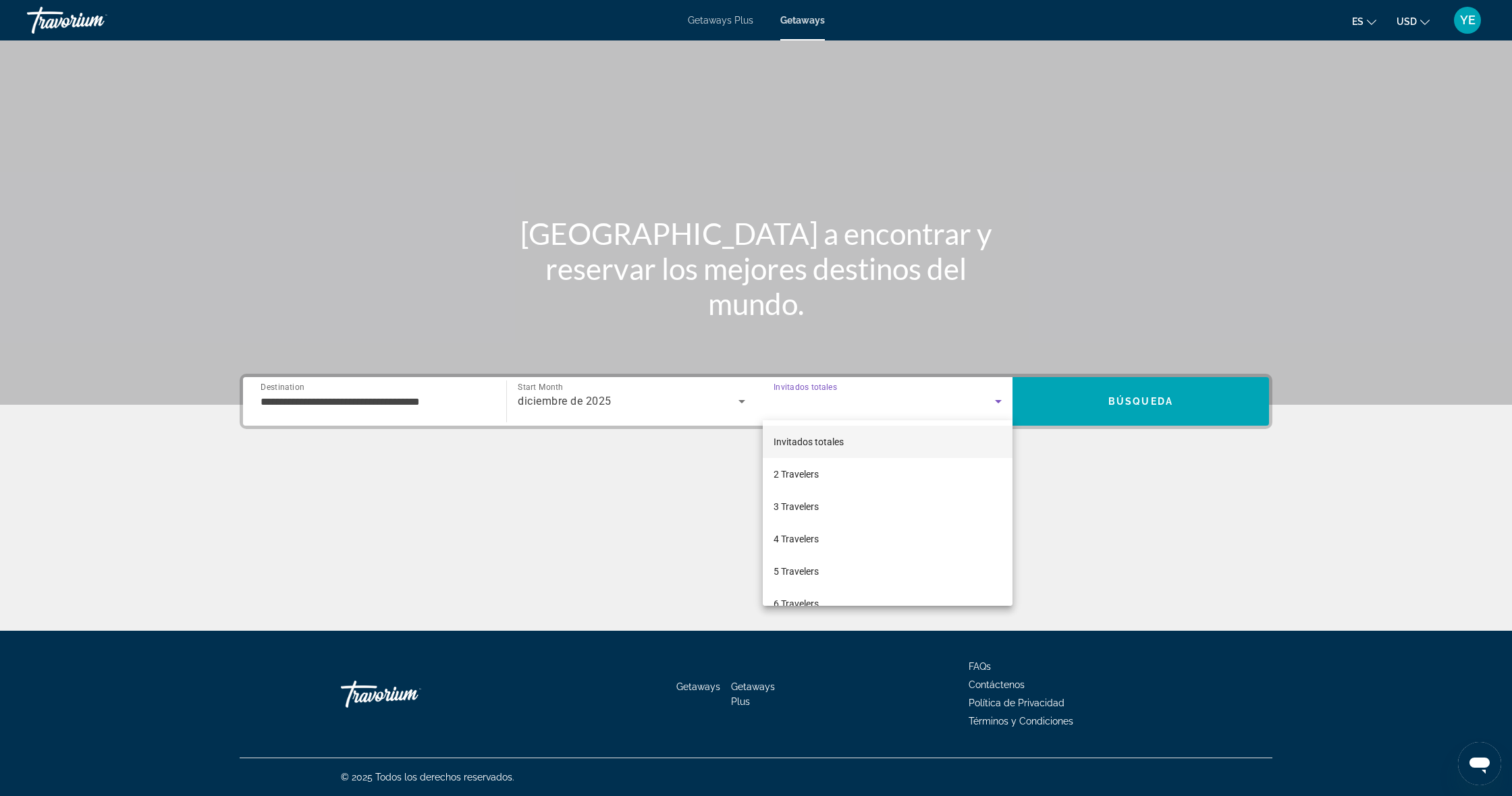
drag, startPoint x: 811, startPoint y: 600, endPoint x: 957, endPoint y: 489, distance: 183.4
click at [811, 598] on span "6 Travelers" at bounding box center [796, 604] width 45 height 16
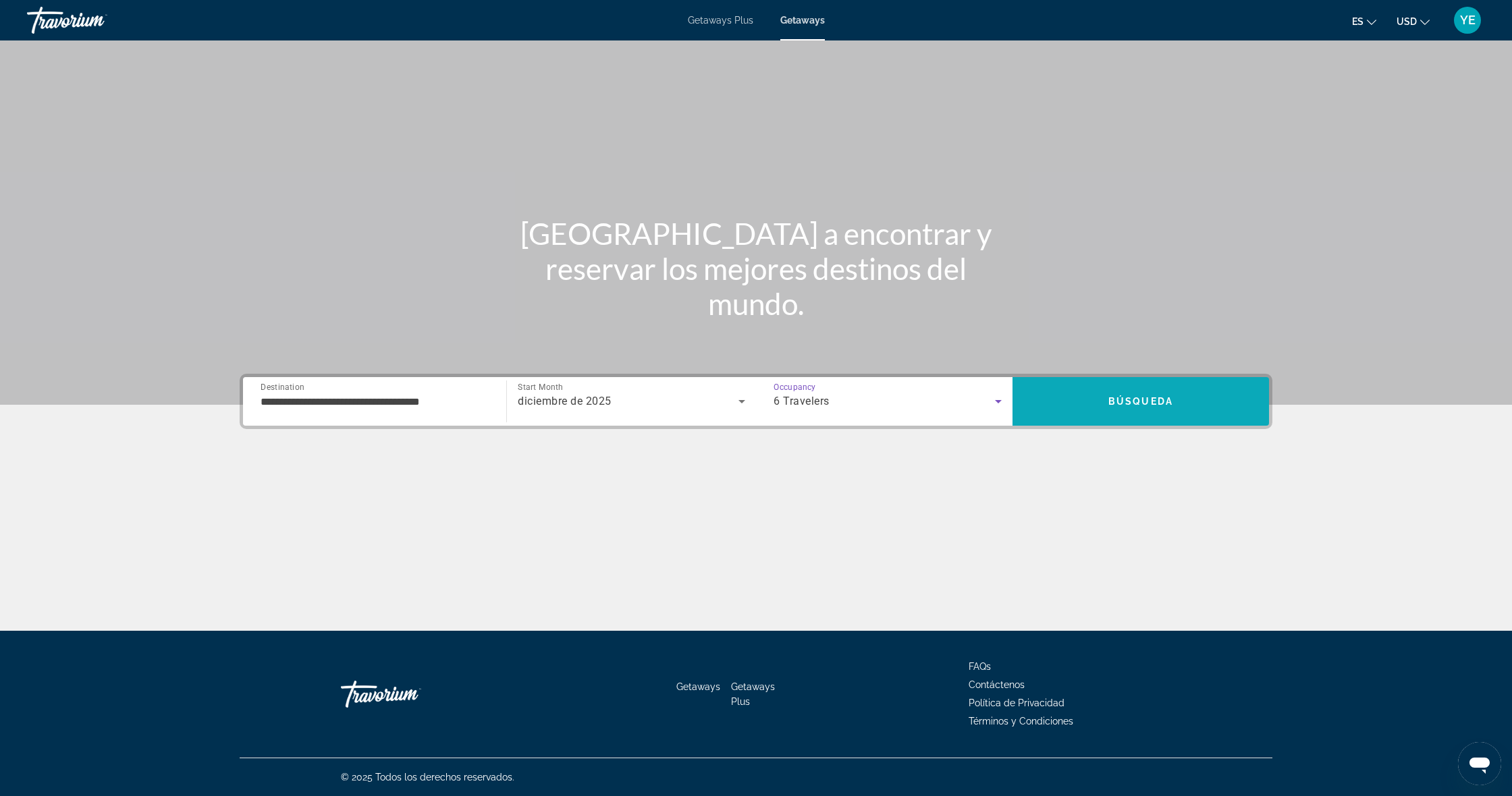
click at [1121, 392] on span "Search" at bounding box center [1140, 401] width 256 height 32
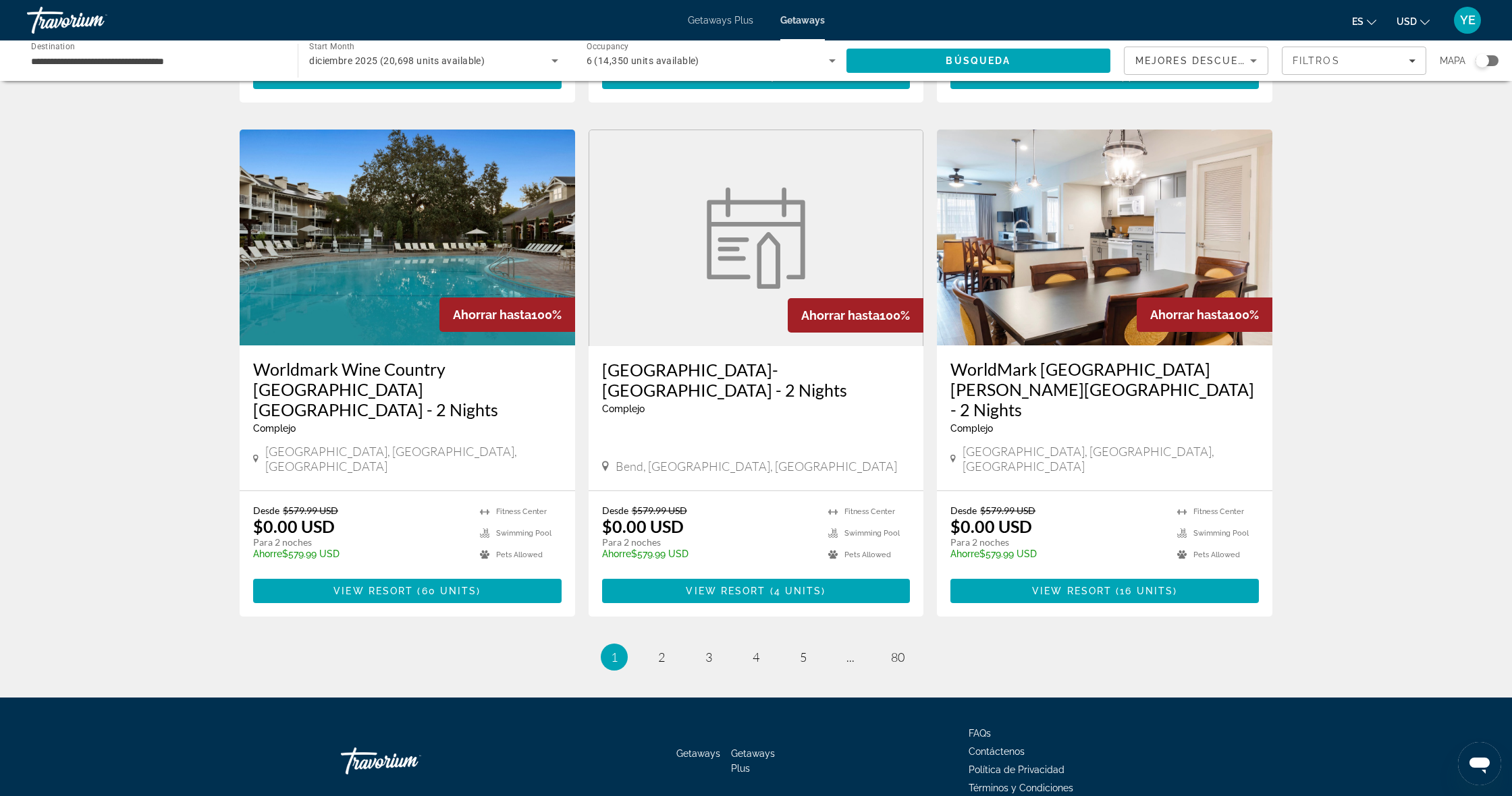
scroll to position [1449, 0]
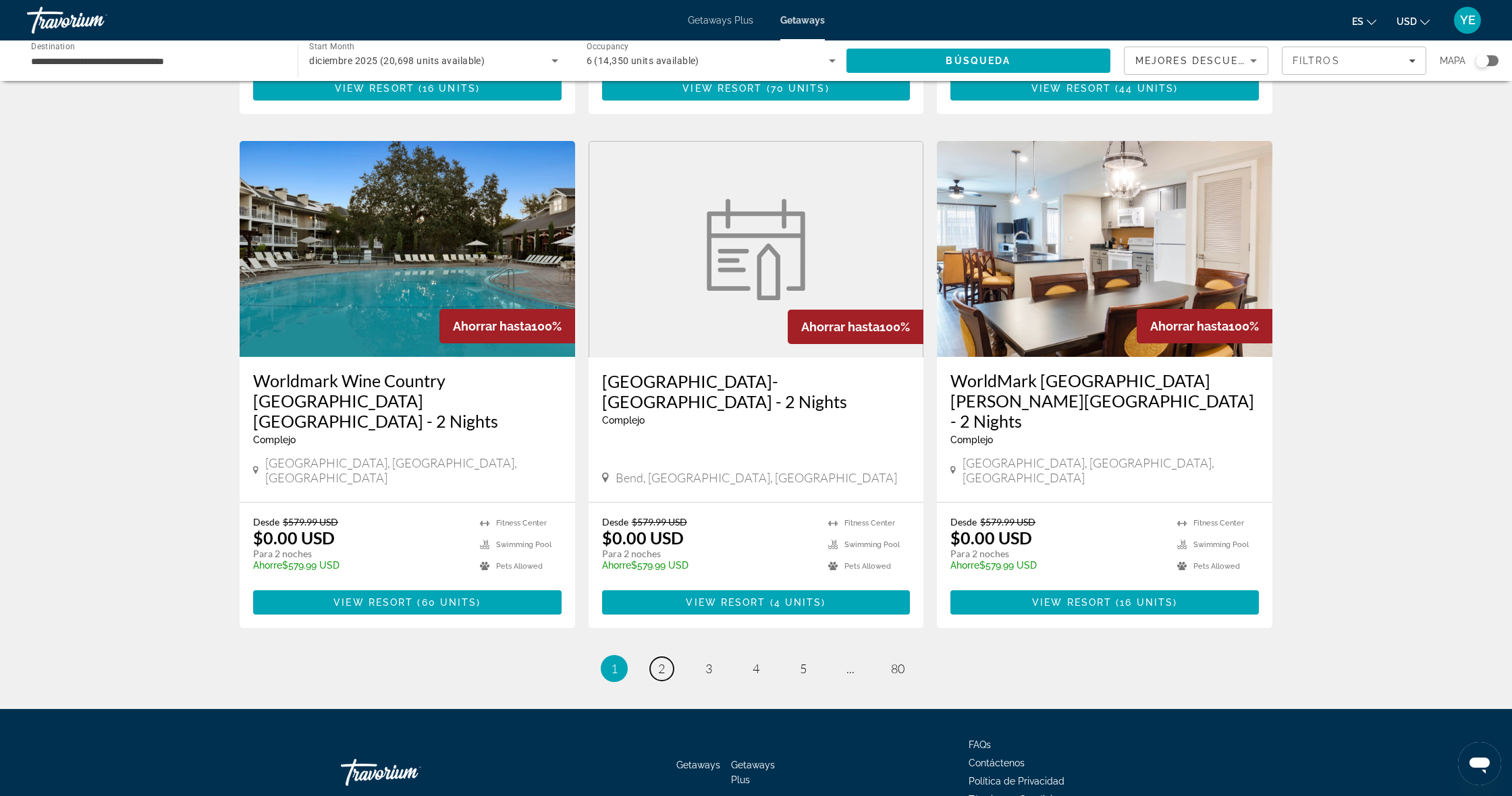
click at [660, 661] on span "2" at bounding box center [661, 668] width 7 height 15
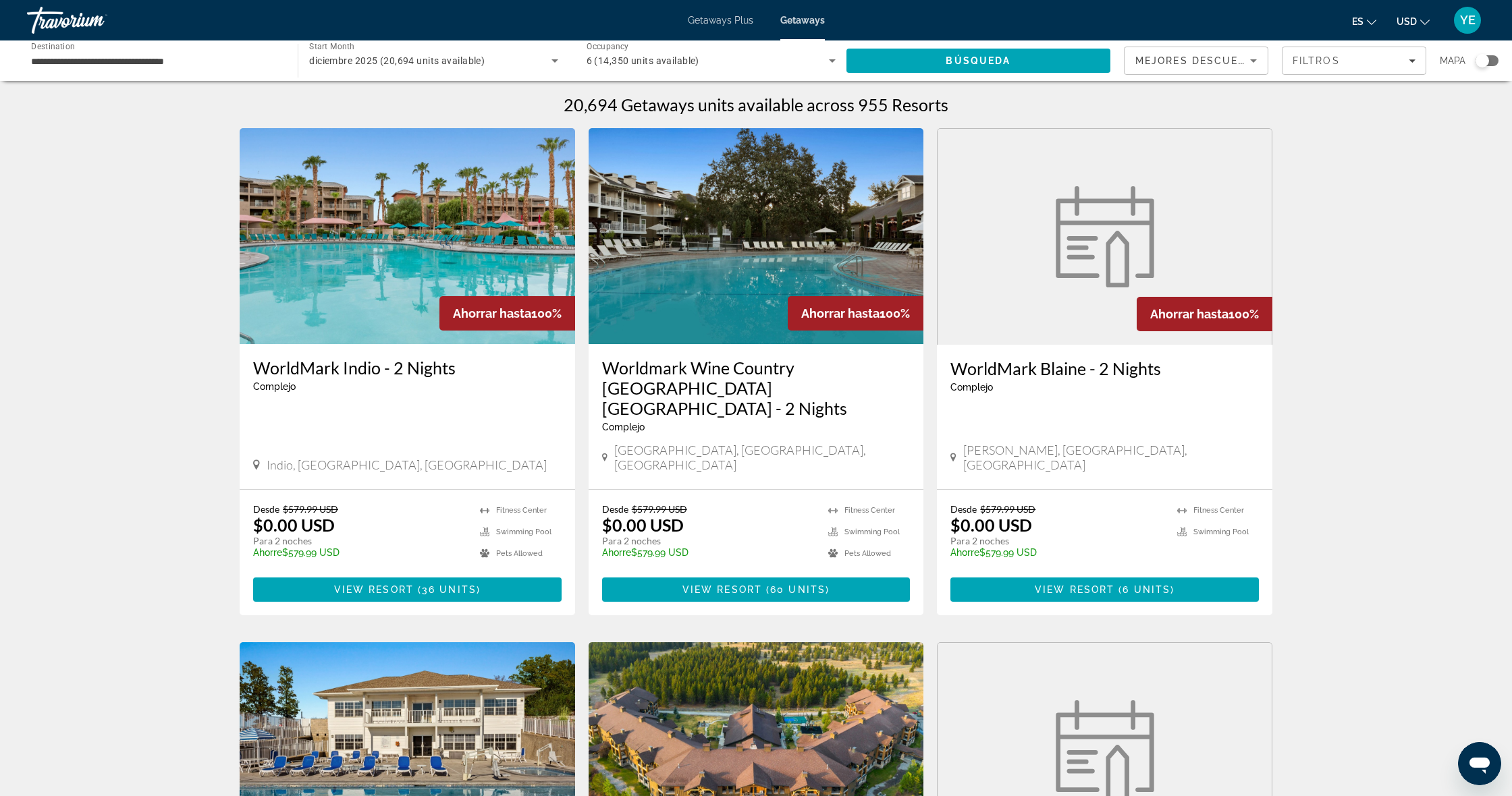
click at [1490, 60] on div "Search widget" at bounding box center [1486, 61] width 23 height 11
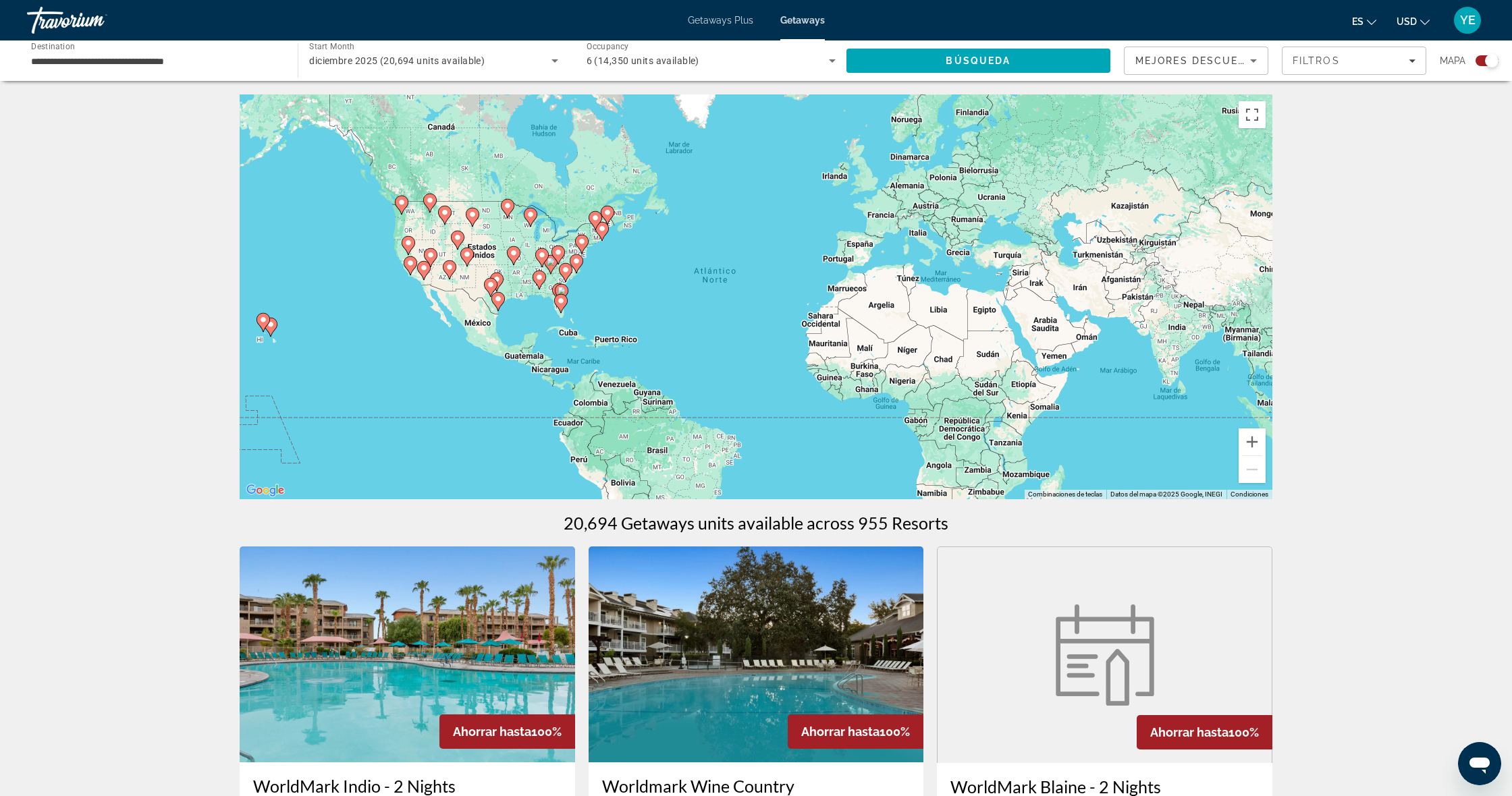
drag, startPoint x: 536, startPoint y: 272, endPoint x: 549, endPoint y: 279, distance: 14.8
click at [537, 273] on icon "Main content" at bounding box center [539, 280] width 12 height 17
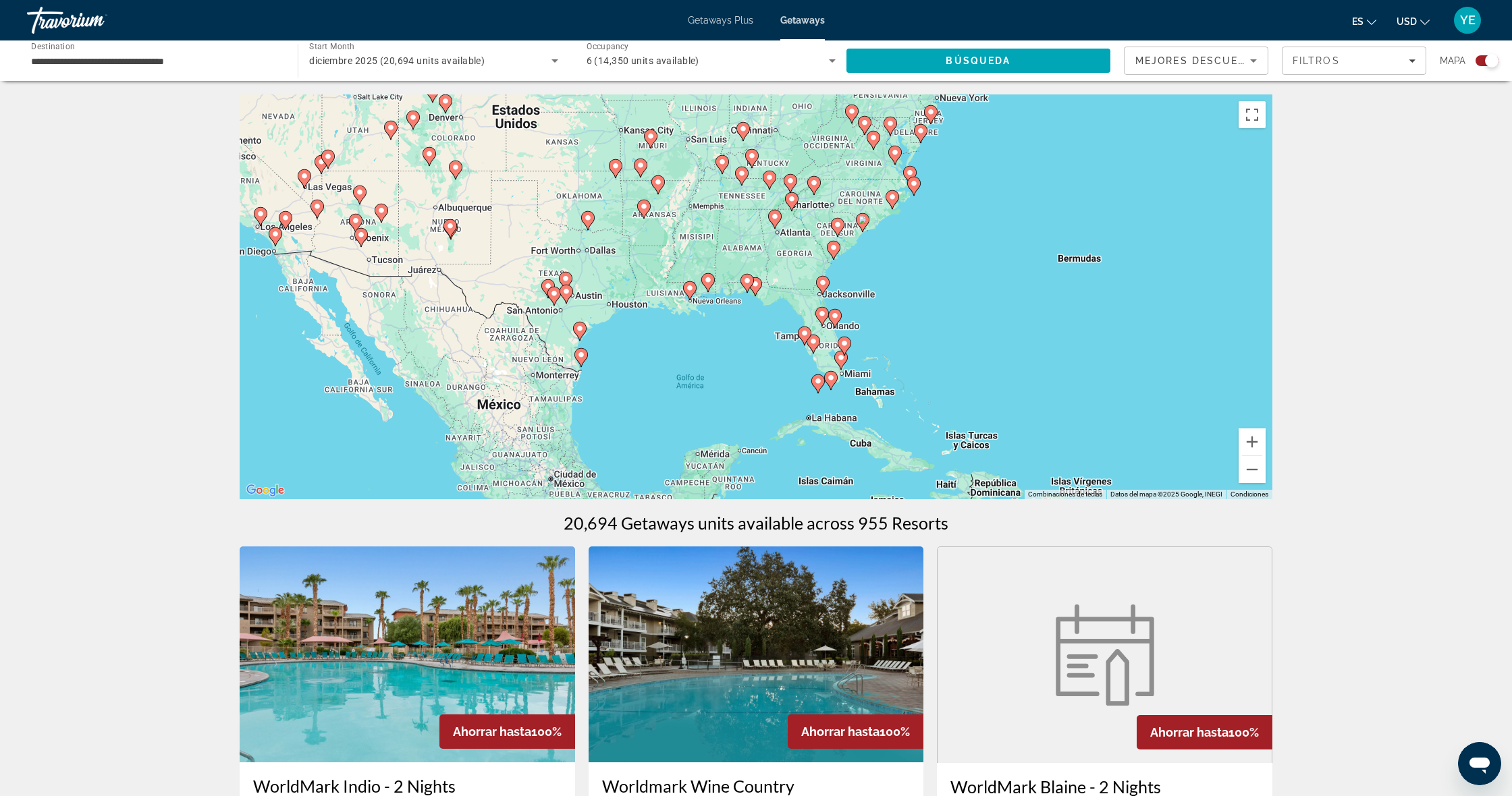
click at [849, 220] on div "Para activar la función de arrastrar con el teclado, presiona Alt + Intro. Una …" at bounding box center [755, 296] width 1033 height 405
click at [834, 375] on image "Main content" at bounding box center [831, 378] width 8 height 8
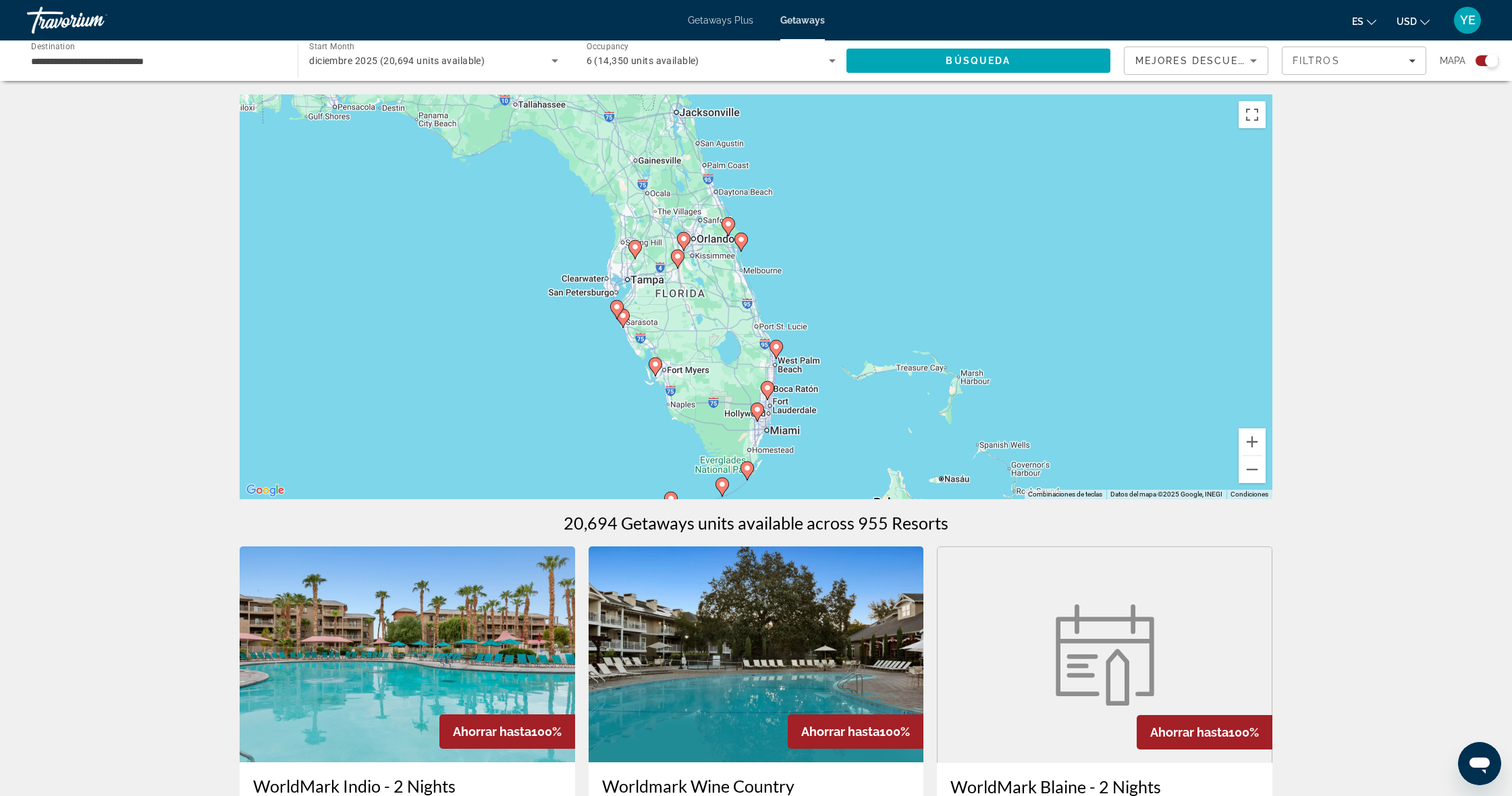
drag, startPoint x: 793, startPoint y: 180, endPoint x: 758, endPoint y: 390, distance: 212.9
click at [758, 390] on div "Para activar la función de arrastrar con el teclado, presiona Alt + Intro. Una …" at bounding box center [755, 296] width 1033 height 405
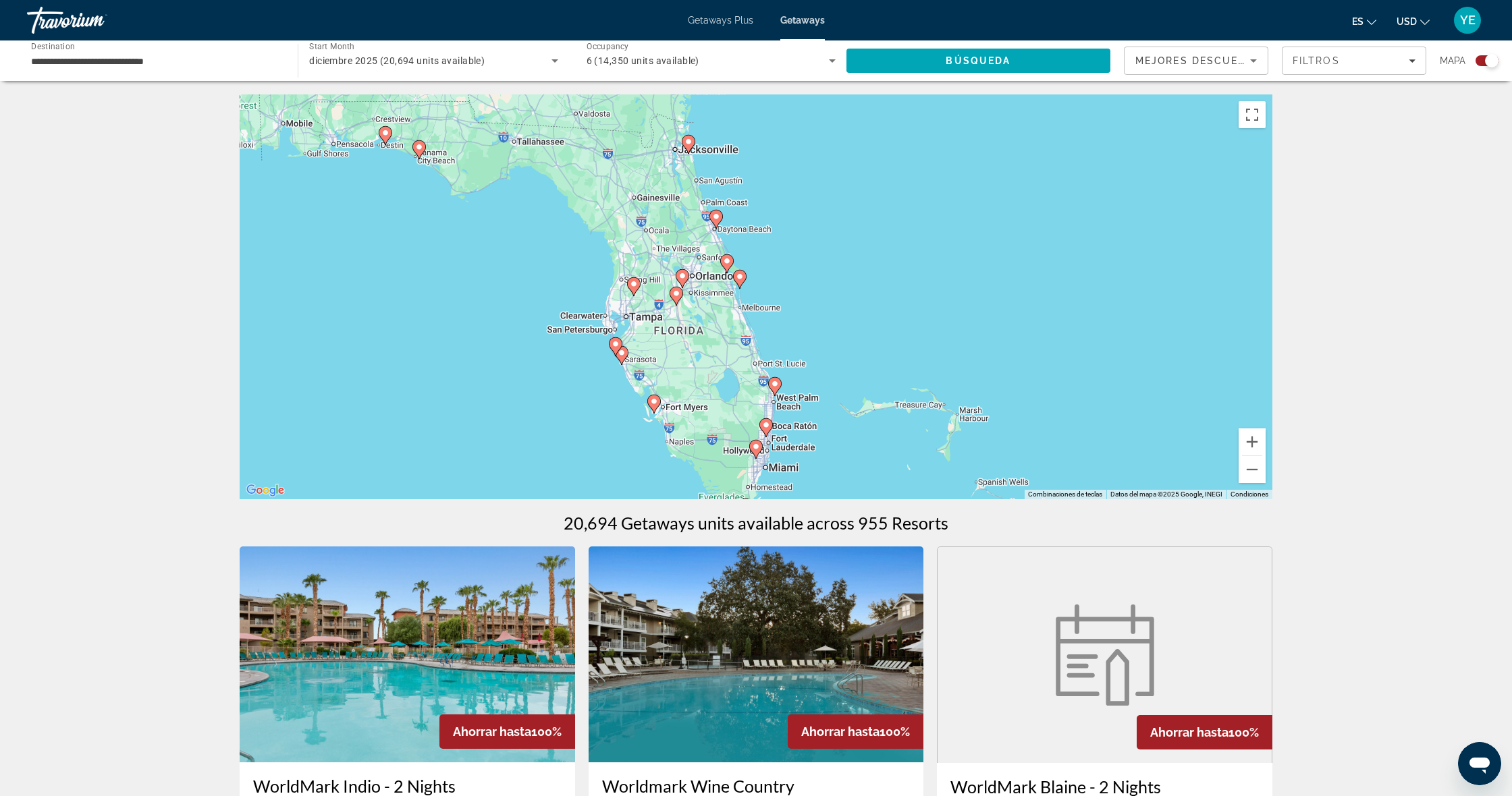
drag, startPoint x: 726, startPoint y: 299, endPoint x: 708, endPoint y: 314, distance: 23.4
click at [725, 329] on div "Para activar la función de arrastrar con el teclado, presiona Alt + Intro. Una …" at bounding box center [755, 296] width 1033 height 405
click at [685, 283] on gmp-advanced-marker "Main content" at bounding box center [681, 279] width 13 height 20
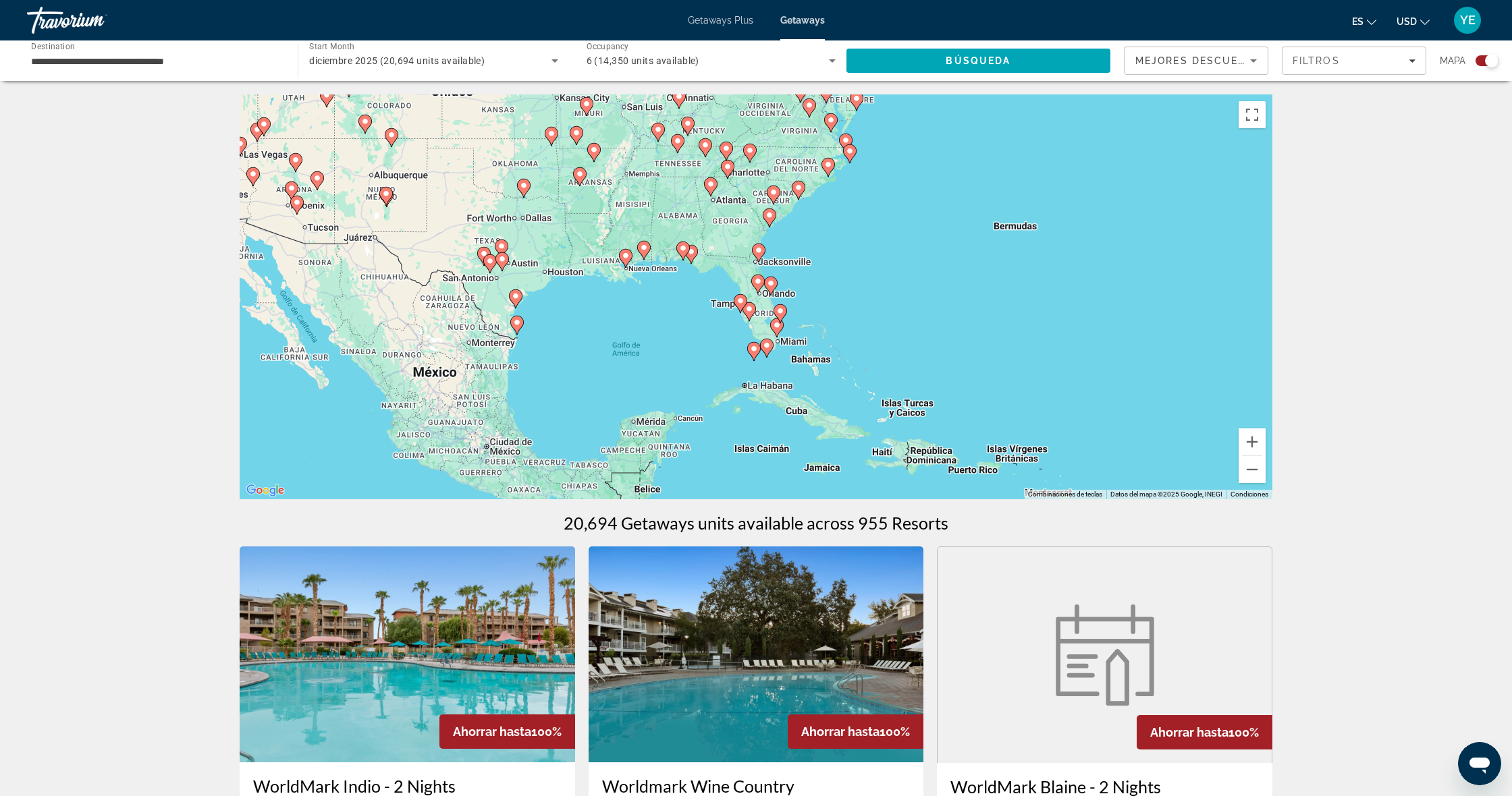
click at [758, 282] on image "Main content" at bounding box center [758, 282] width 8 height 8
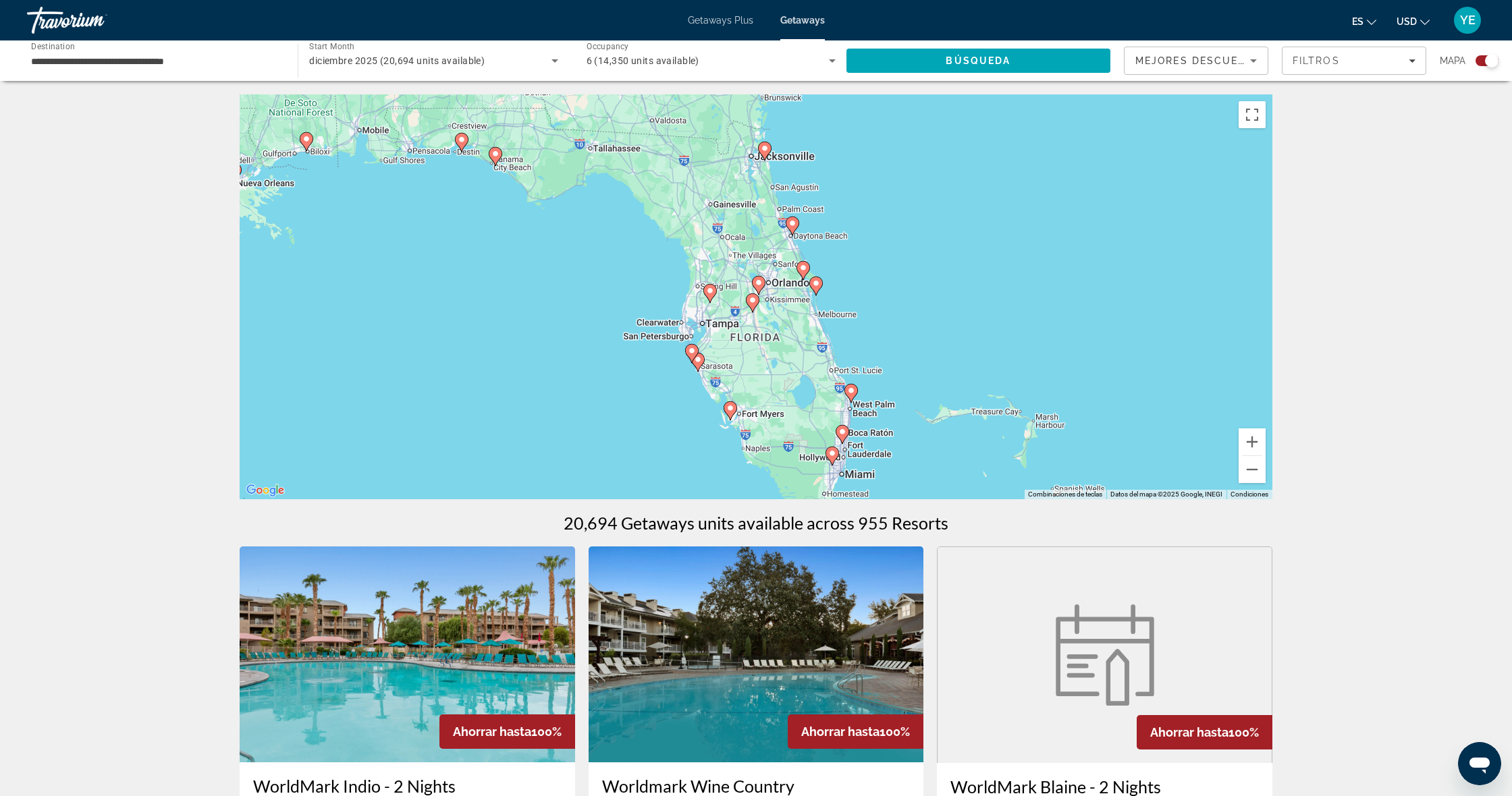
click at [758, 286] on image "Main content" at bounding box center [758, 282] width 8 height 8
type input "**********"
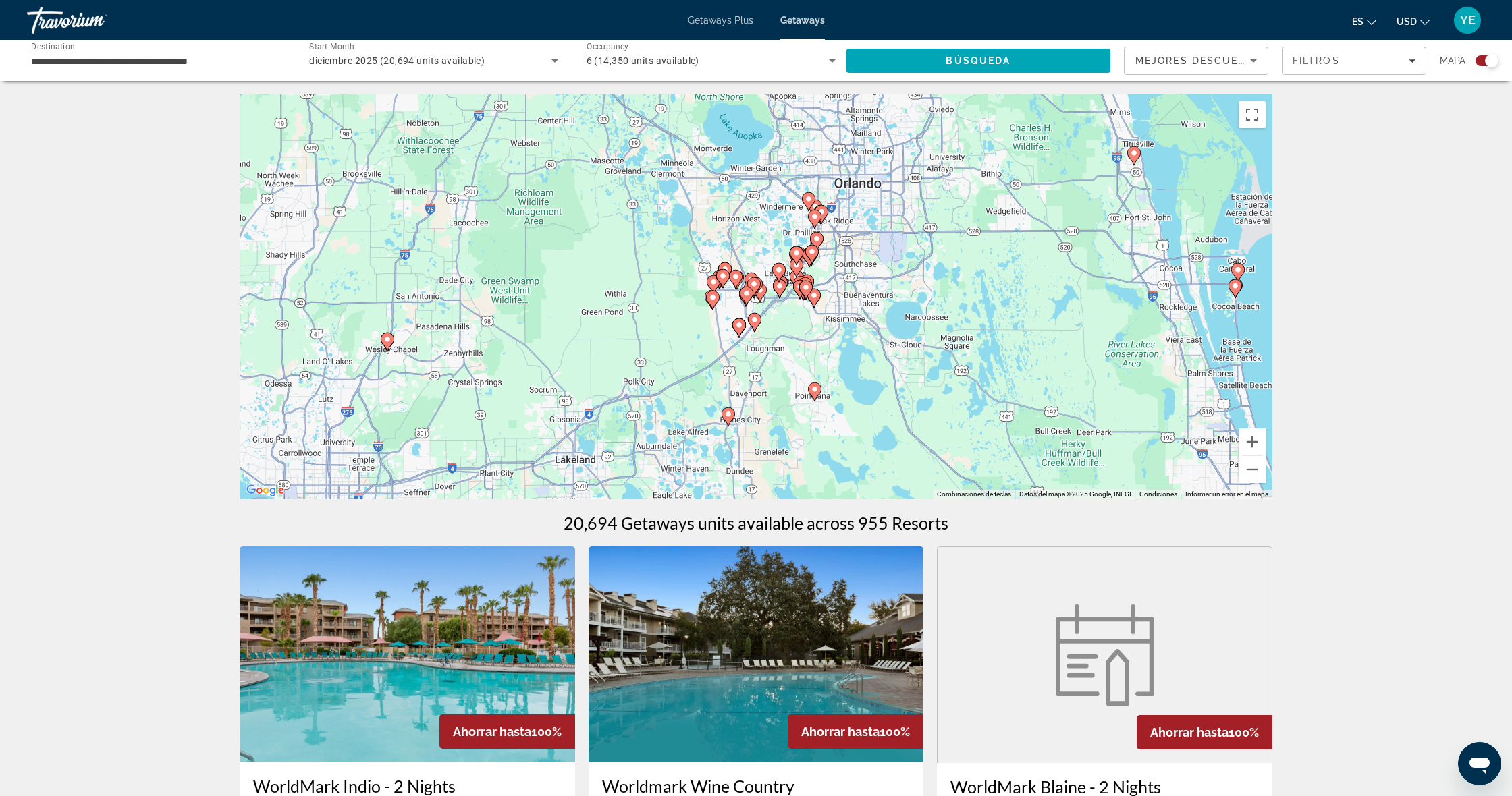
click at [811, 294] on gmp-advanced-marker "Main content" at bounding box center [805, 290] width 13 height 20
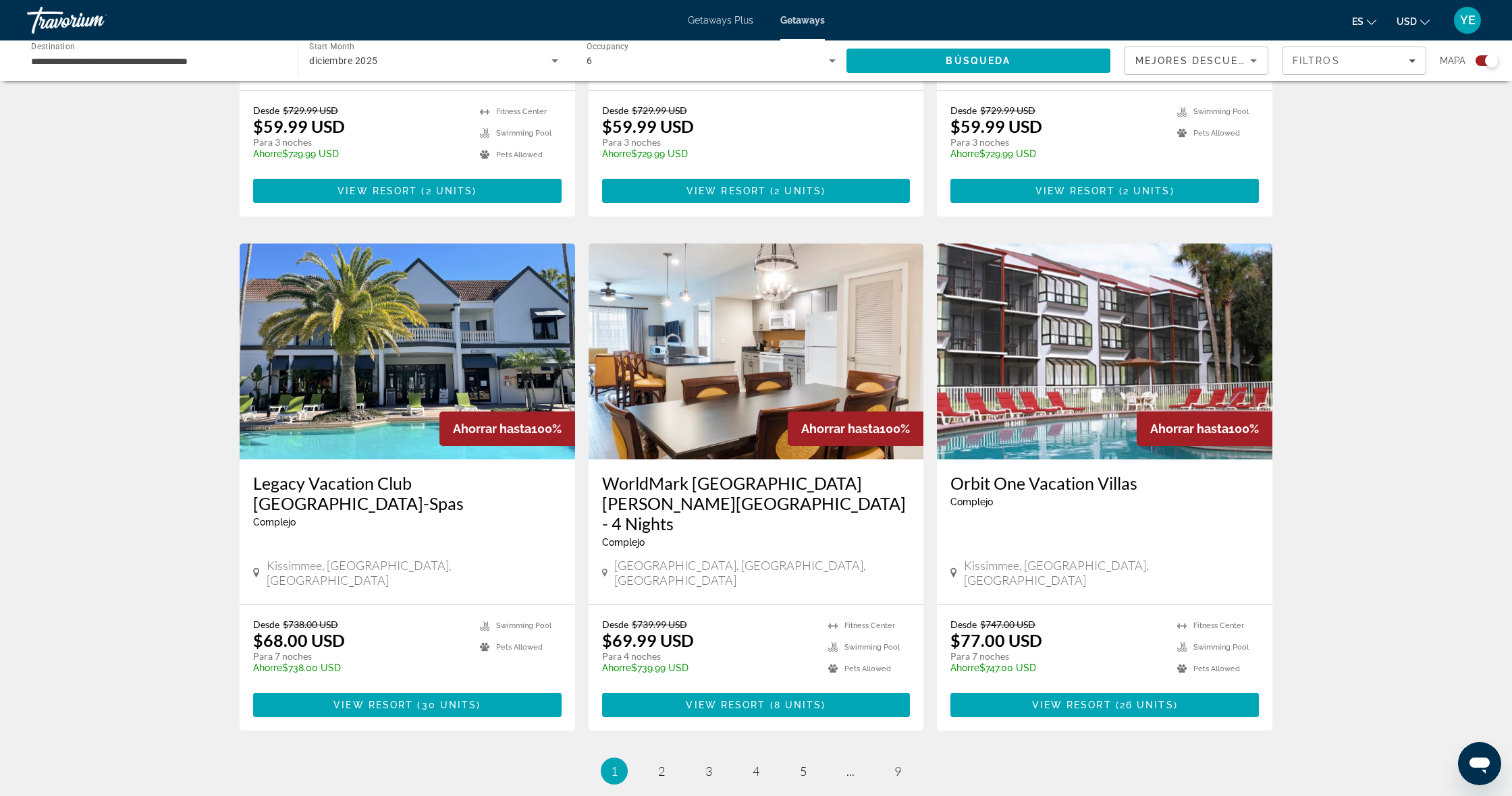
scroll to position [1831, 0]
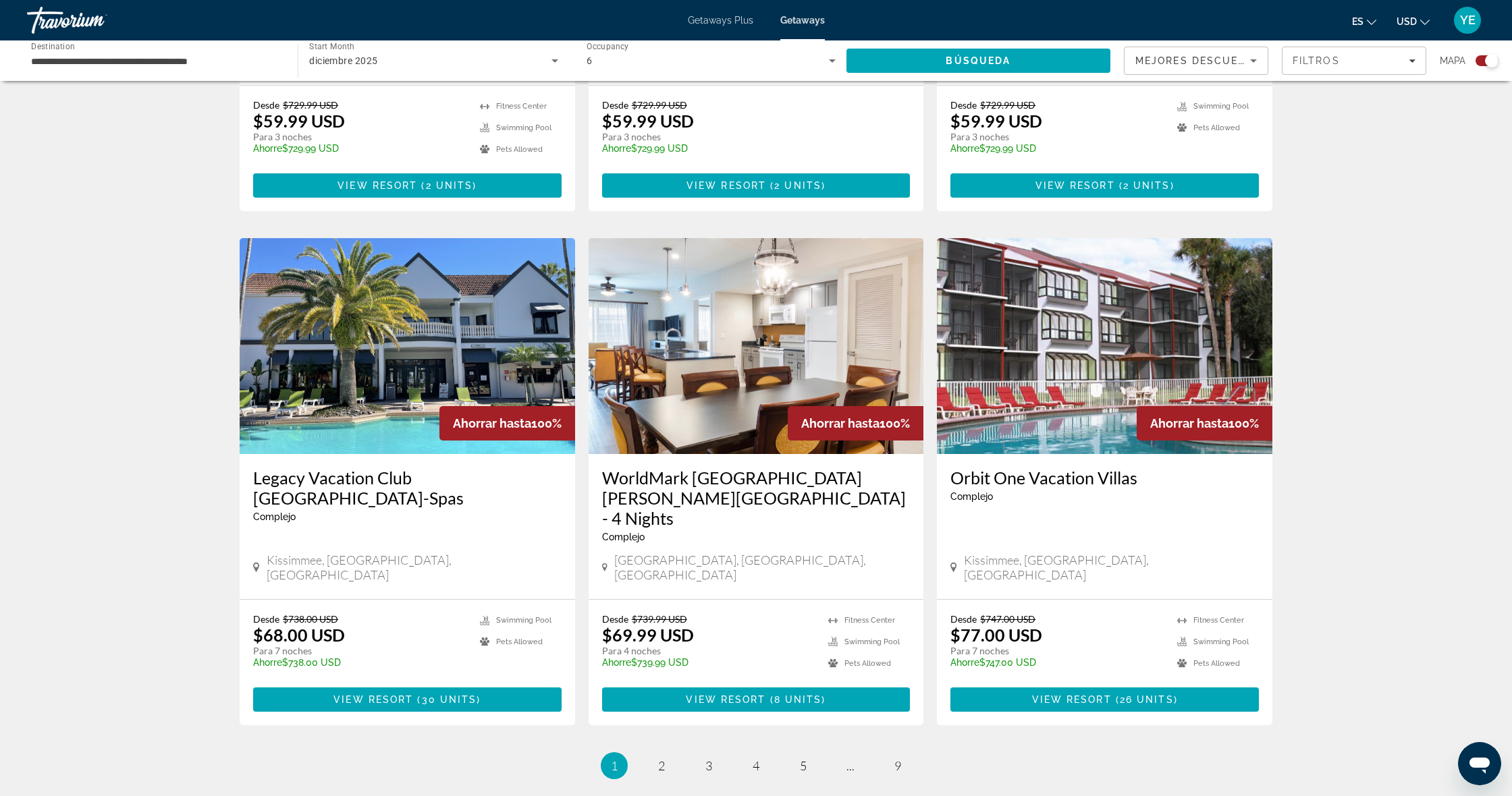
click at [501, 260] on img "Main content" at bounding box center [407, 346] width 336 height 216
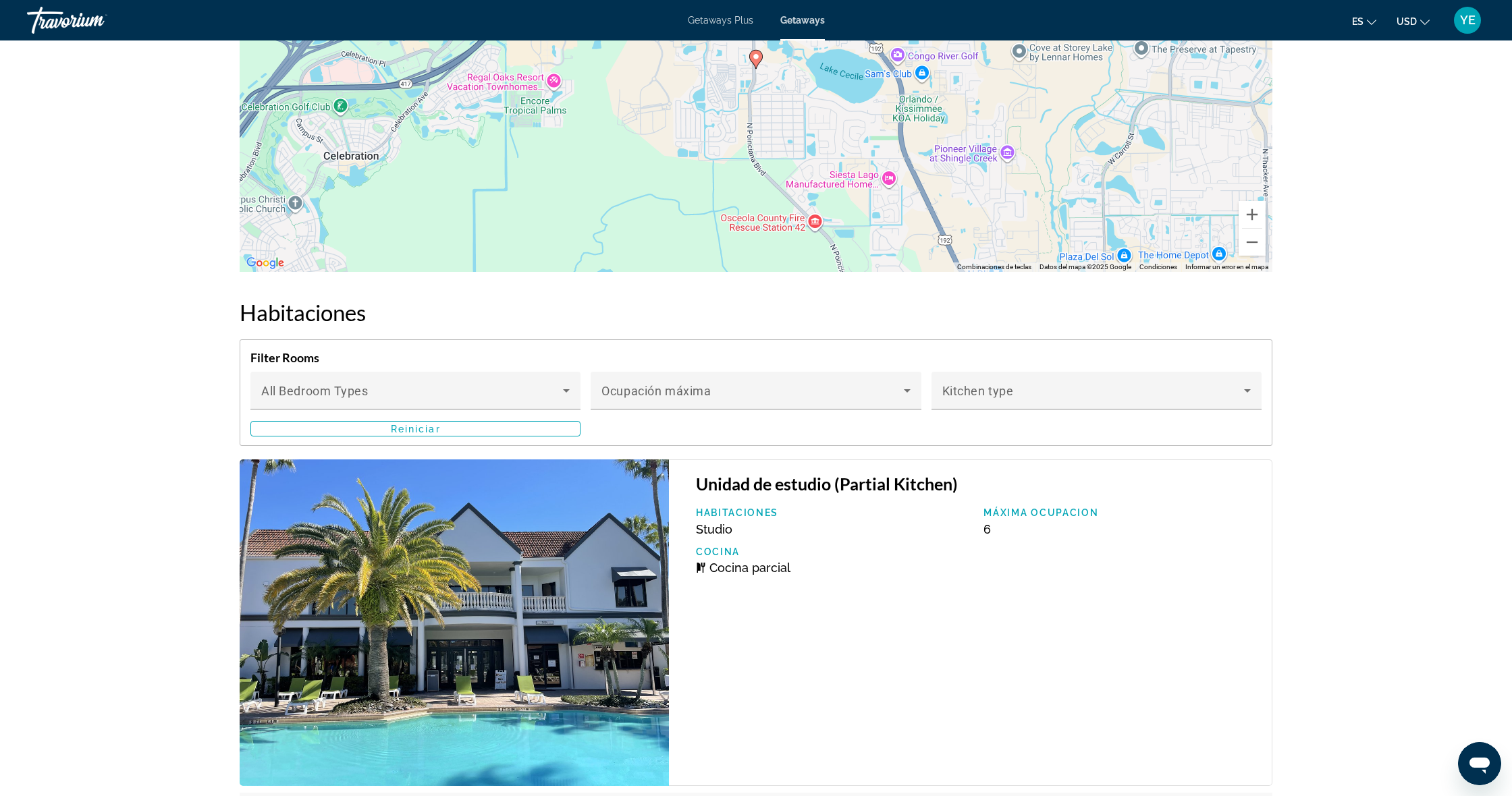
scroll to position [2389, 0]
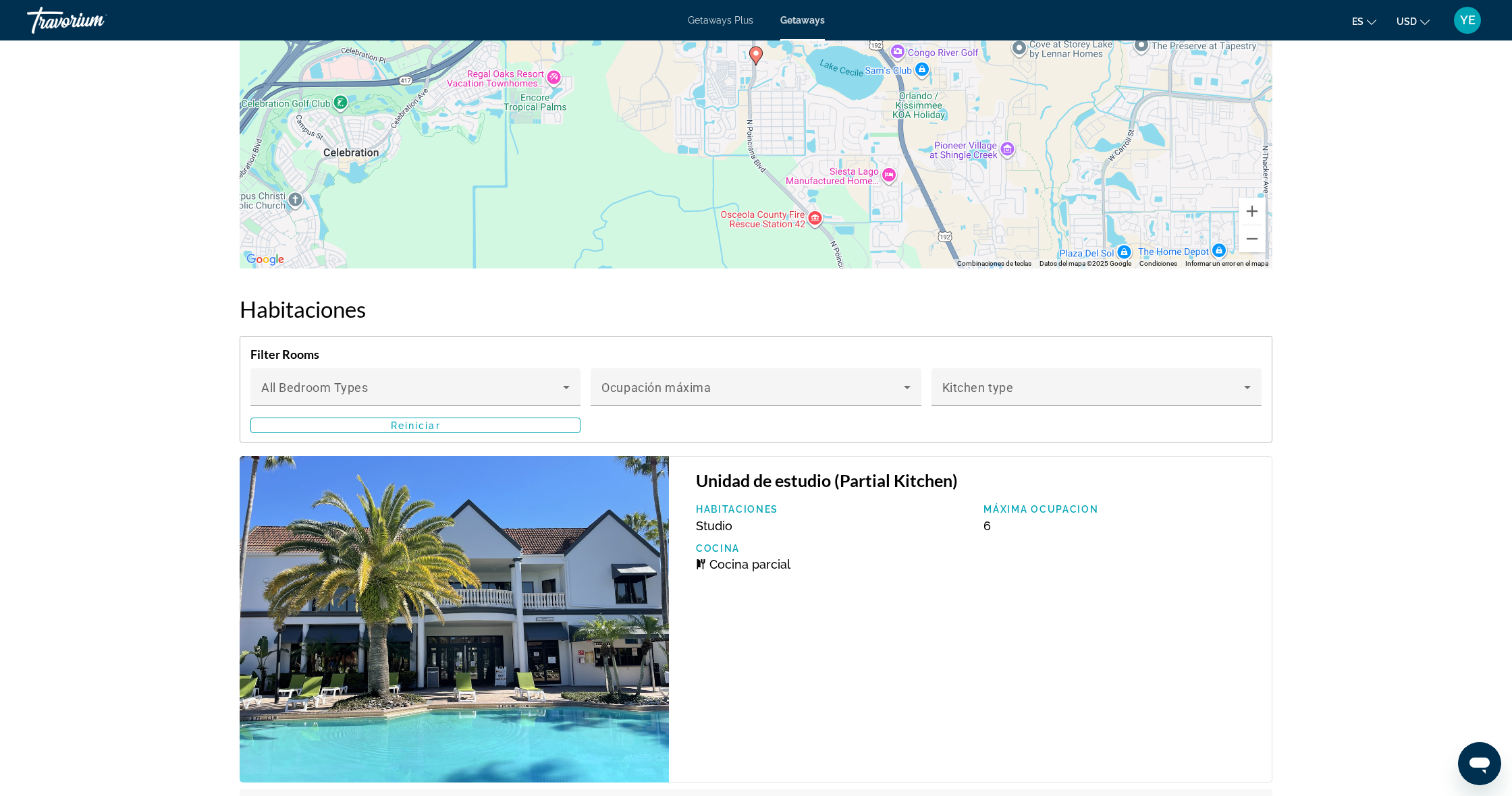
click at [506, 600] on img "Main content" at bounding box center [453, 620] width 429 height 326
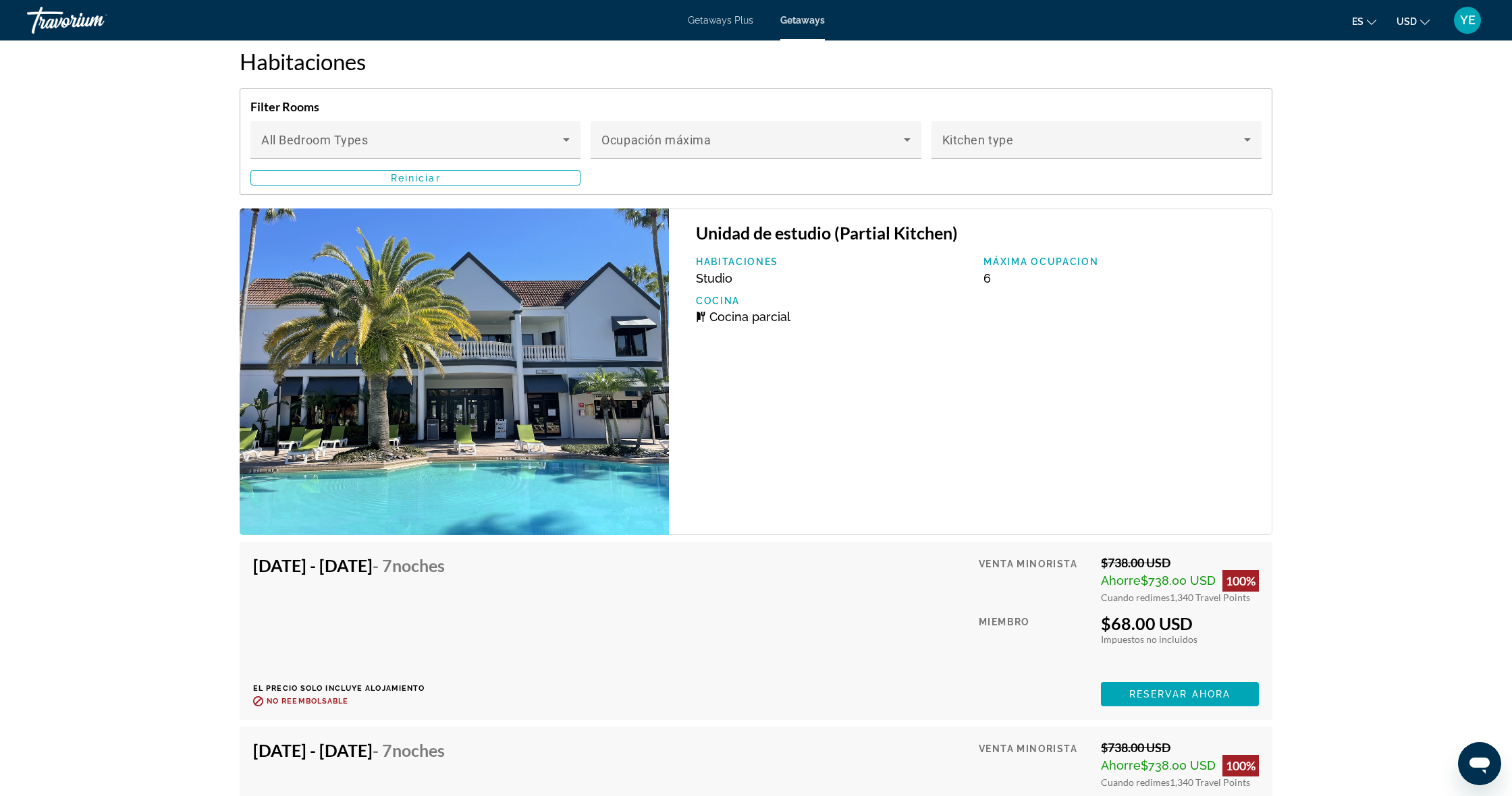
scroll to position [2635, 0]
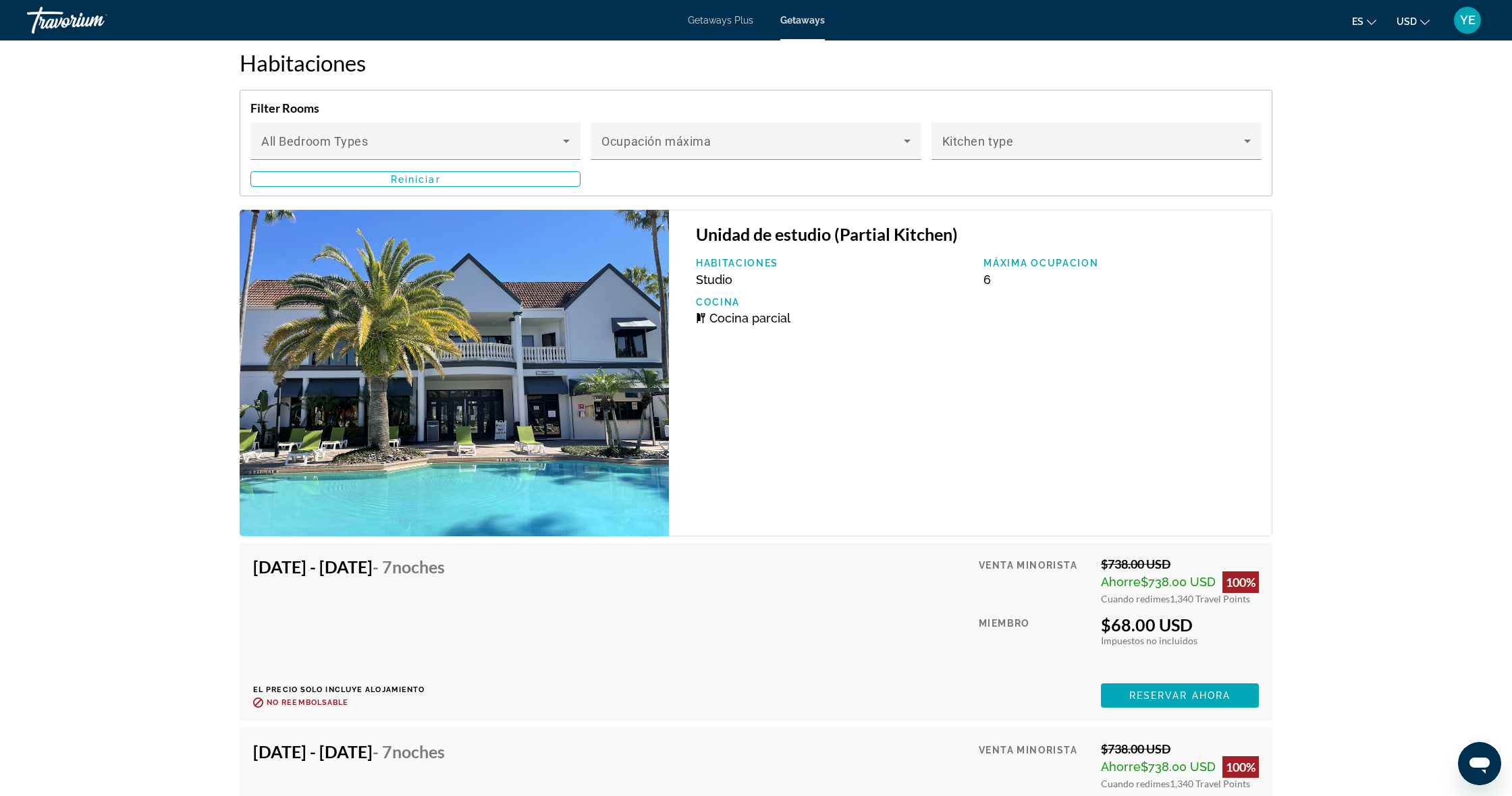
drag, startPoint x: 333, startPoint y: 382, endPoint x: 375, endPoint y: 404, distance: 47.4
click at [332, 384] on img "Main content" at bounding box center [453, 373] width 429 height 326
click at [1157, 699] on span "Reservar ahora" at bounding box center [1179, 696] width 101 height 11
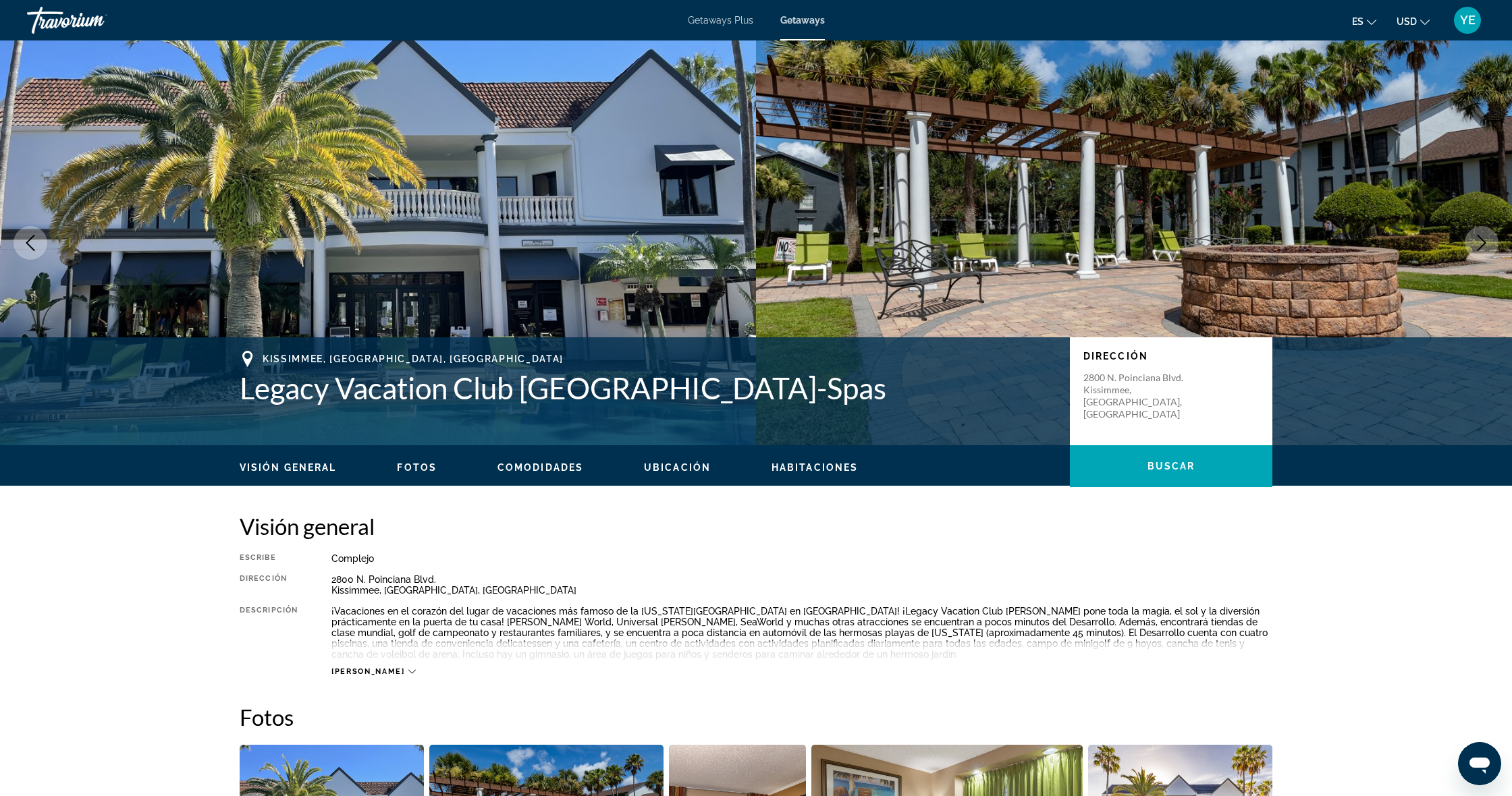
click at [778, 237] on img "Main content" at bounding box center [1134, 243] width 756 height 405
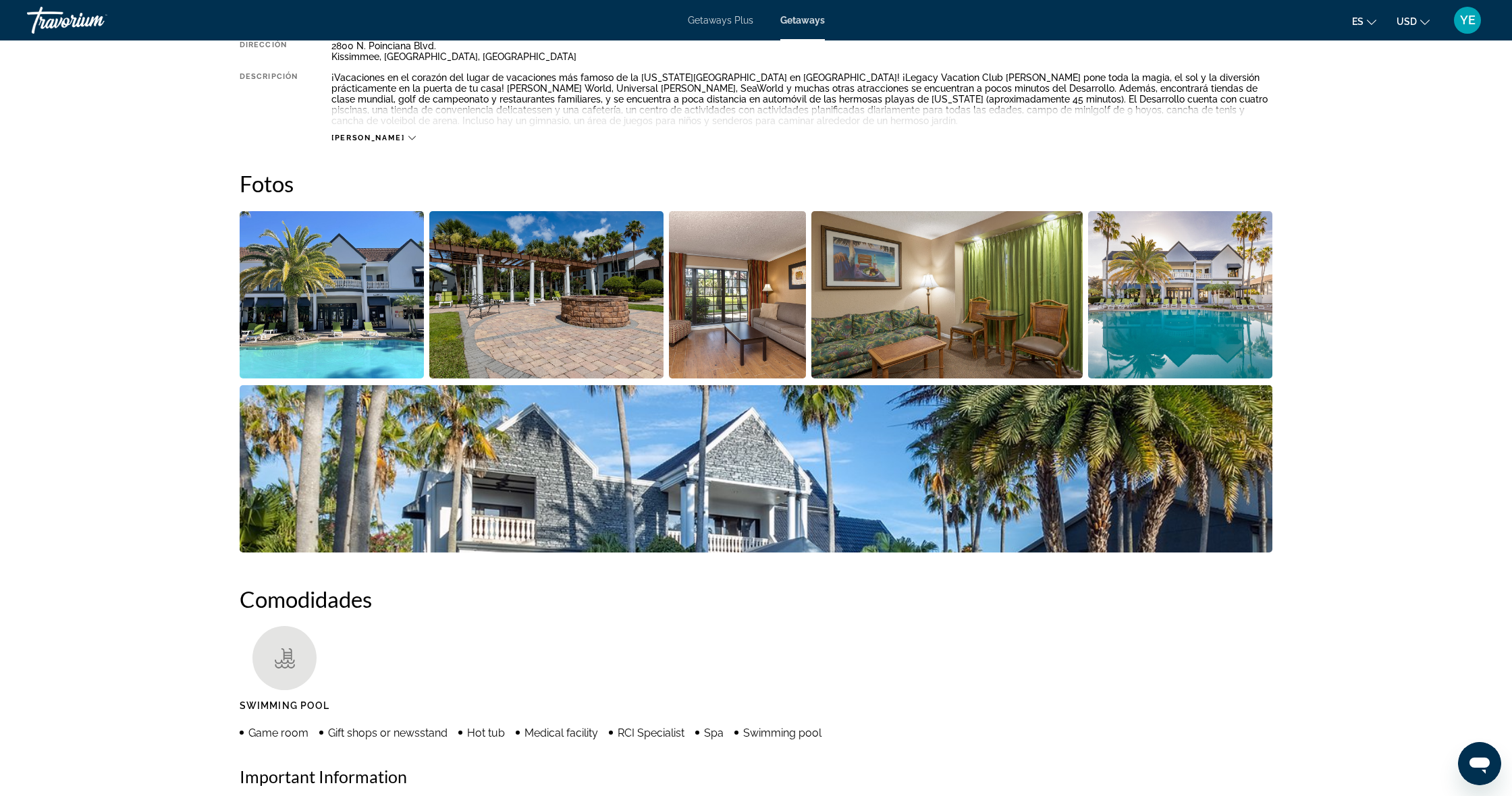
scroll to position [530, 0]
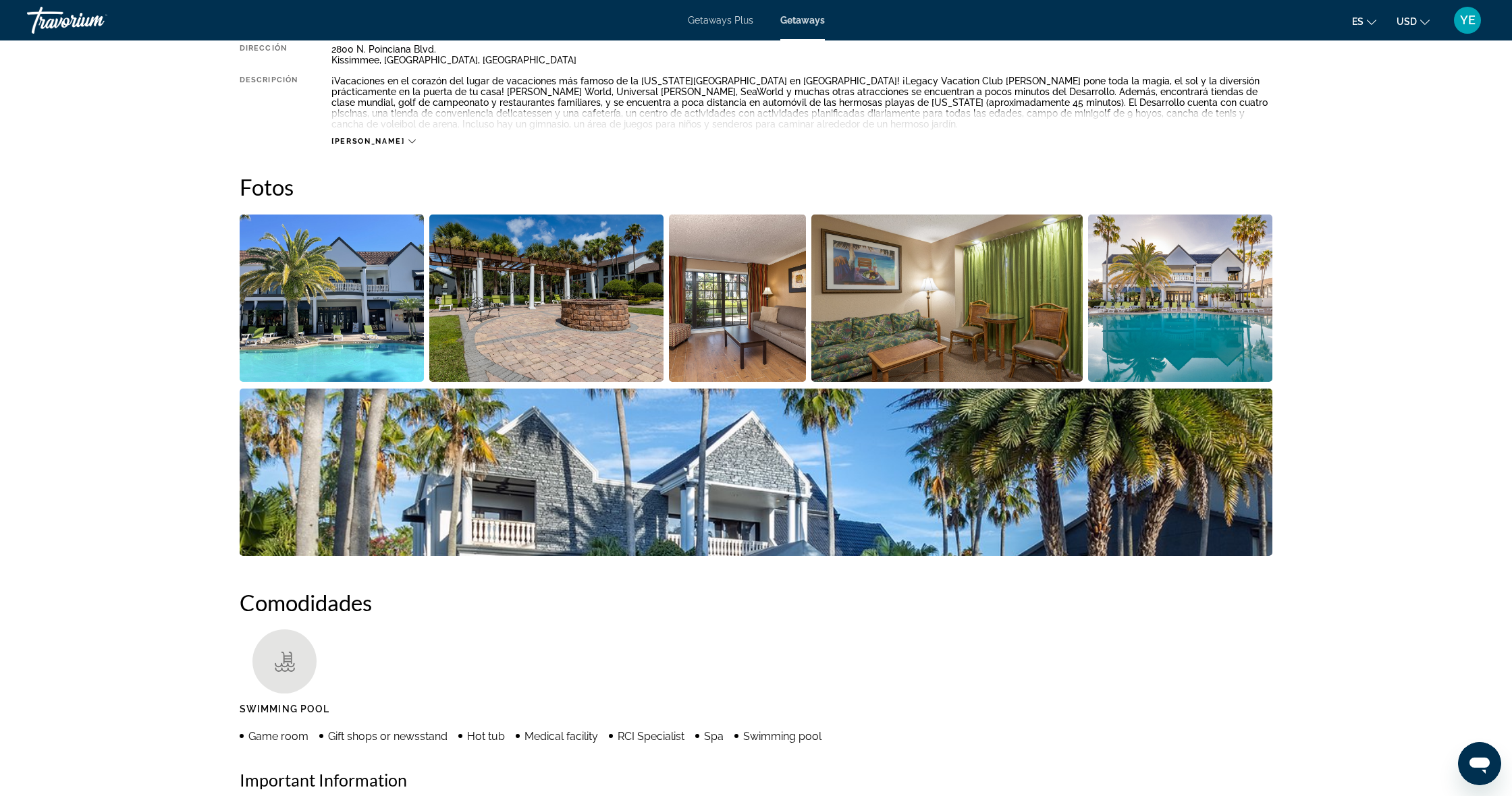
click at [350, 320] on img "Open full-screen image slider" at bounding box center [331, 298] width 184 height 167
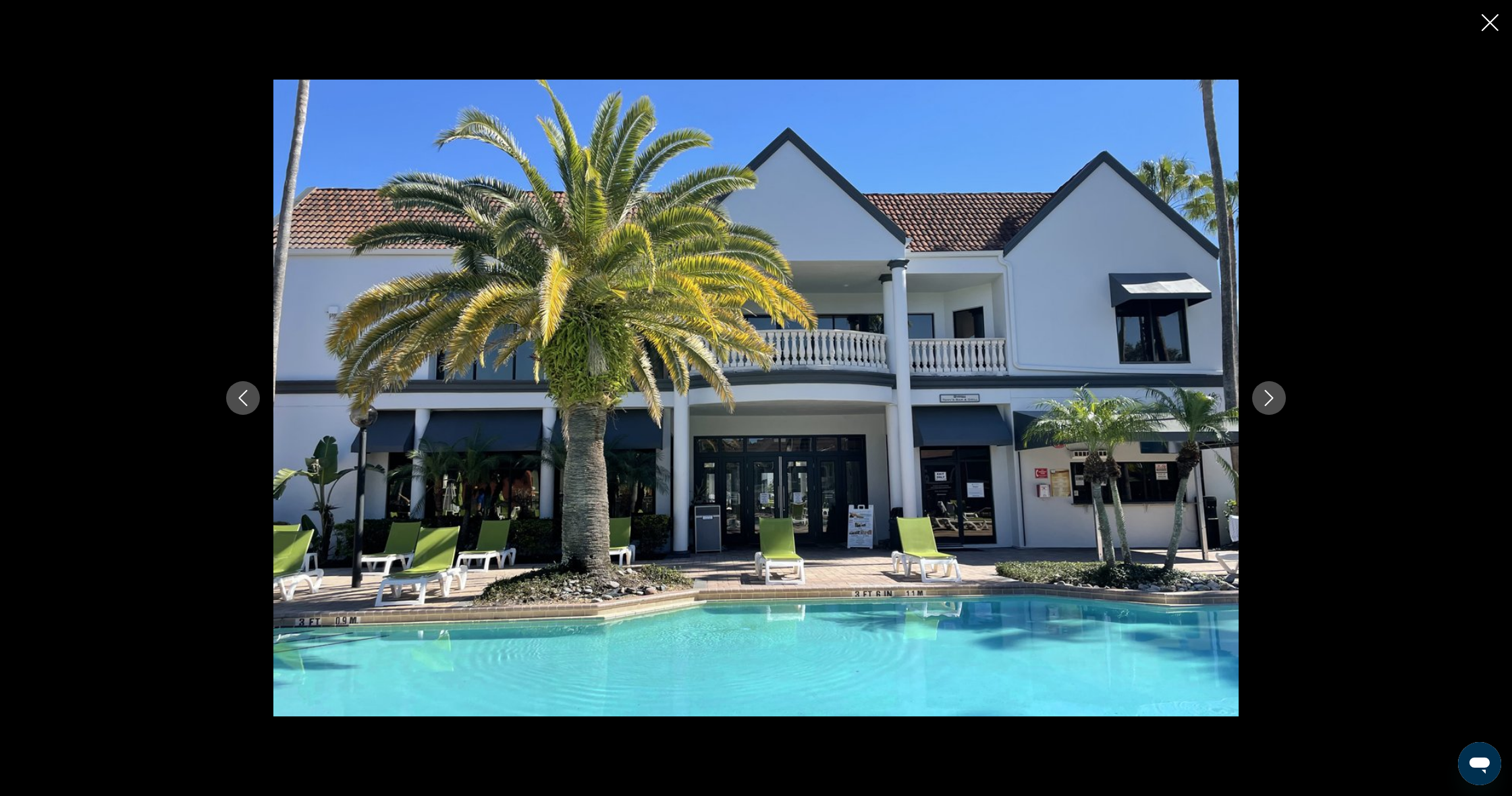
click at [1289, 401] on div "prev next" at bounding box center [755, 398] width 1086 height 637
click at [1281, 404] on button "Next image" at bounding box center [1268, 398] width 34 height 34
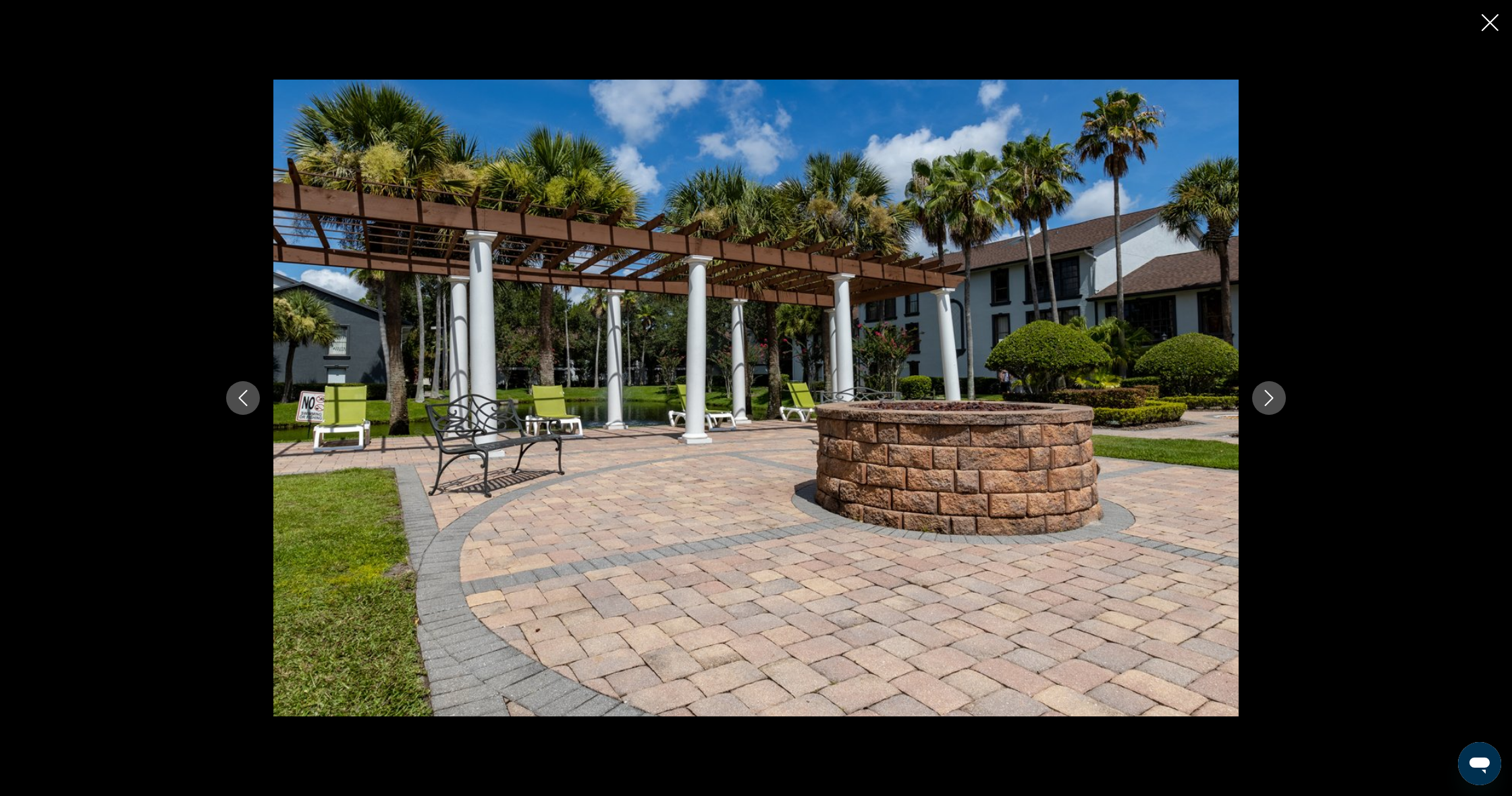
click at [1284, 404] on button "Next image" at bounding box center [1268, 398] width 34 height 34
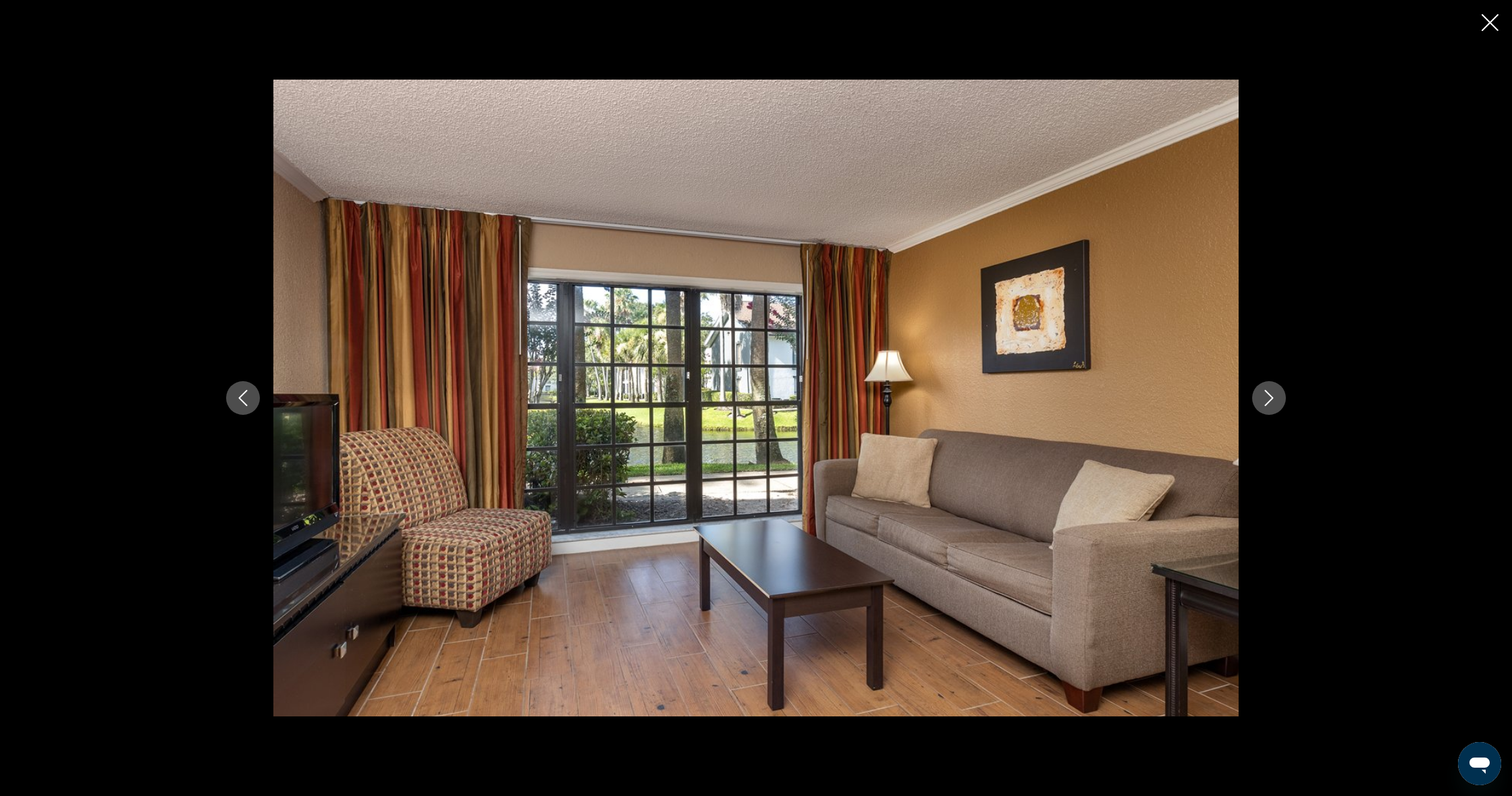
click at [1284, 405] on button "Next image" at bounding box center [1268, 398] width 34 height 34
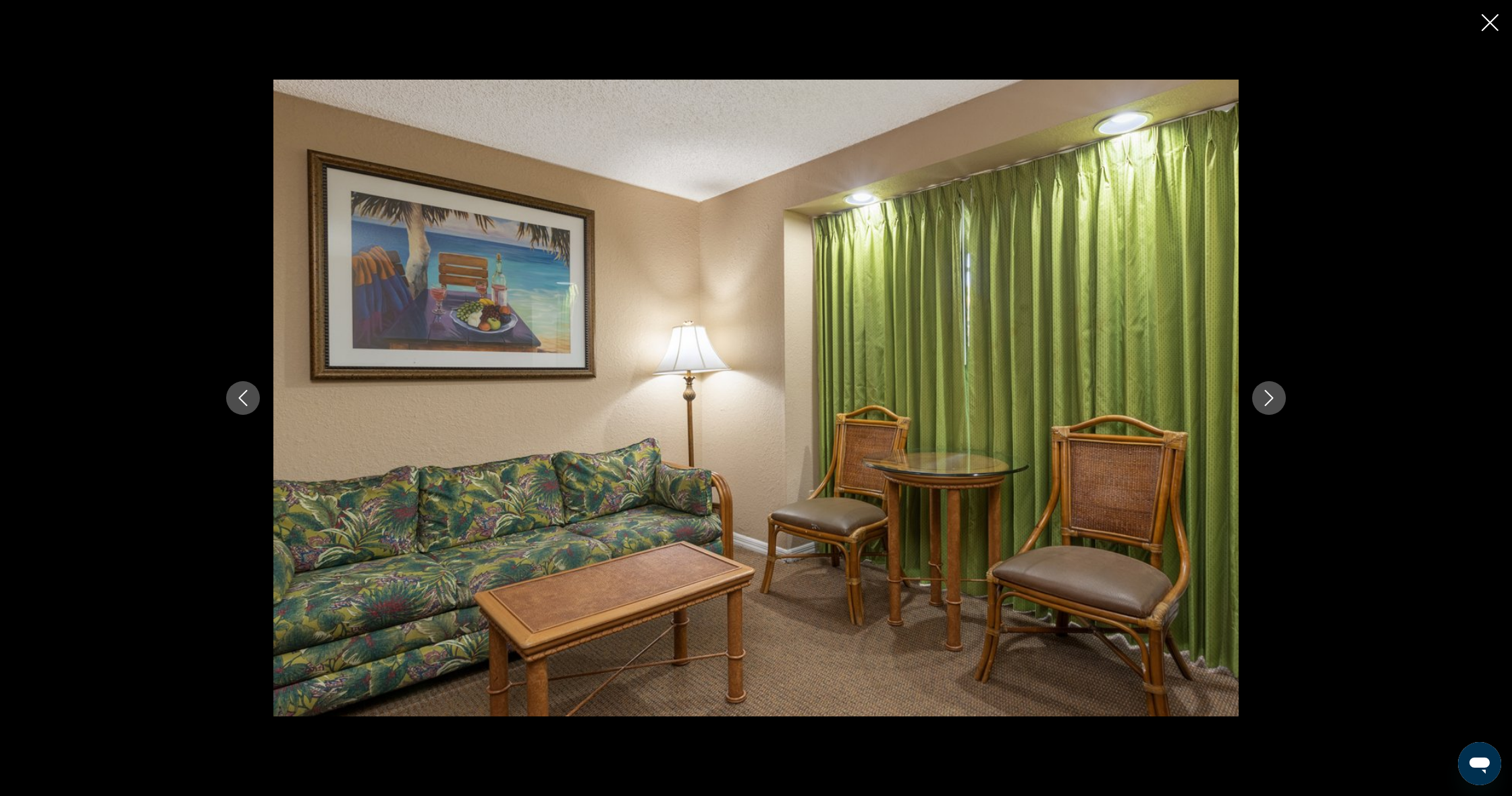
click at [1284, 405] on button "Next image" at bounding box center [1268, 398] width 34 height 34
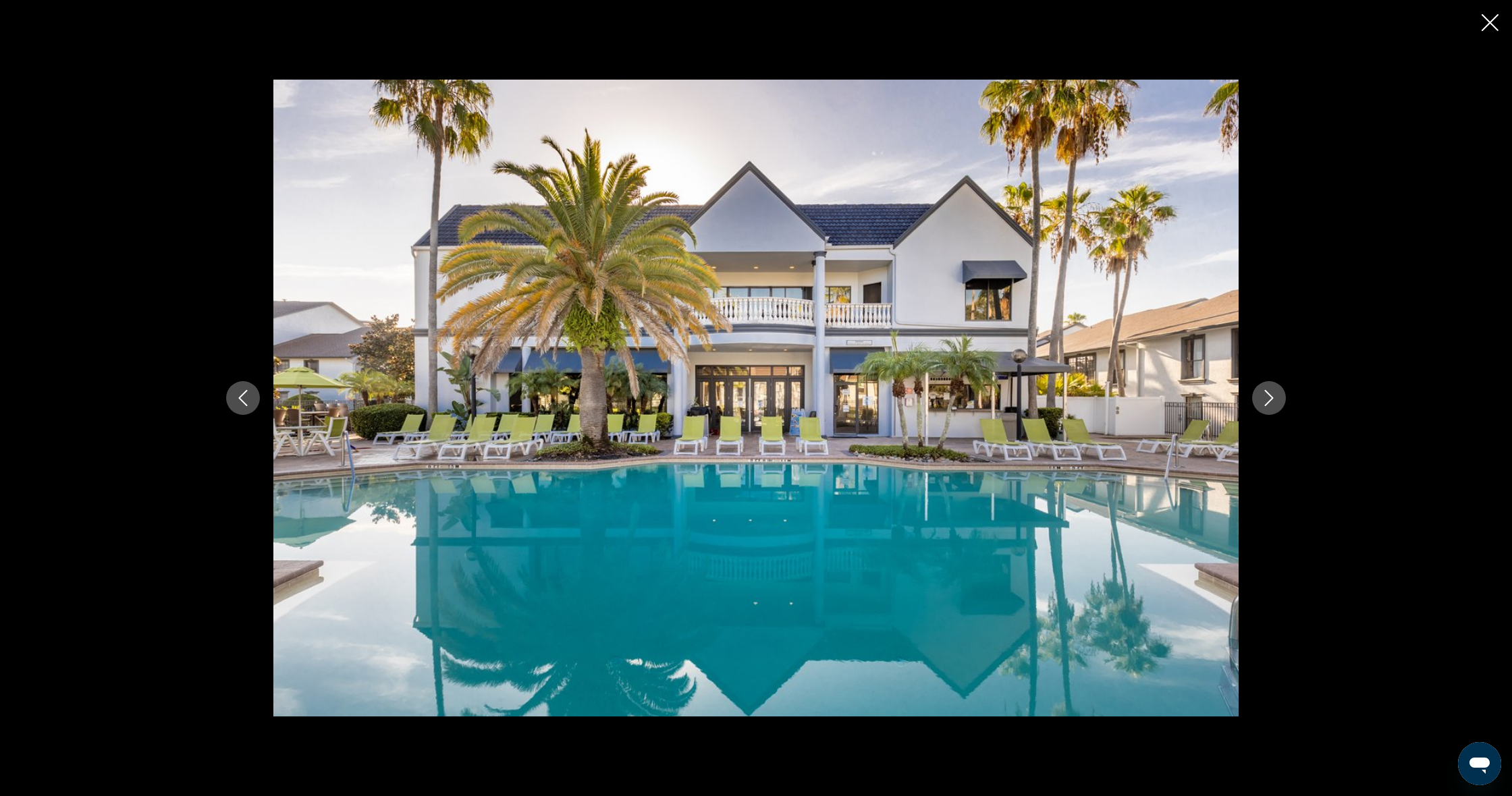
click at [1282, 407] on button "Next image" at bounding box center [1268, 398] width 34 height 34
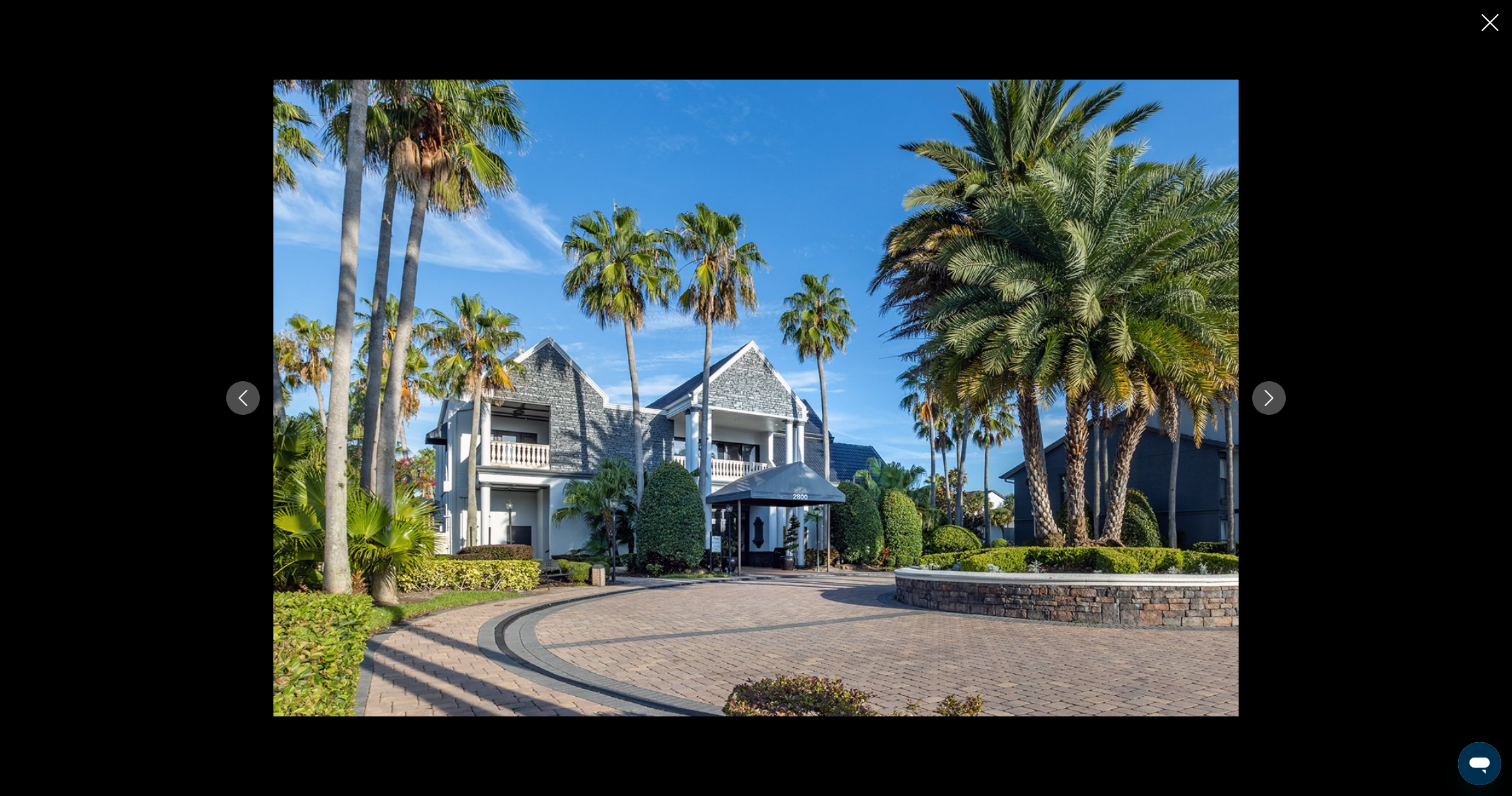
click at [1282, 407] on button "Next image" at bounding box center [1268, 398] width 34 height 34
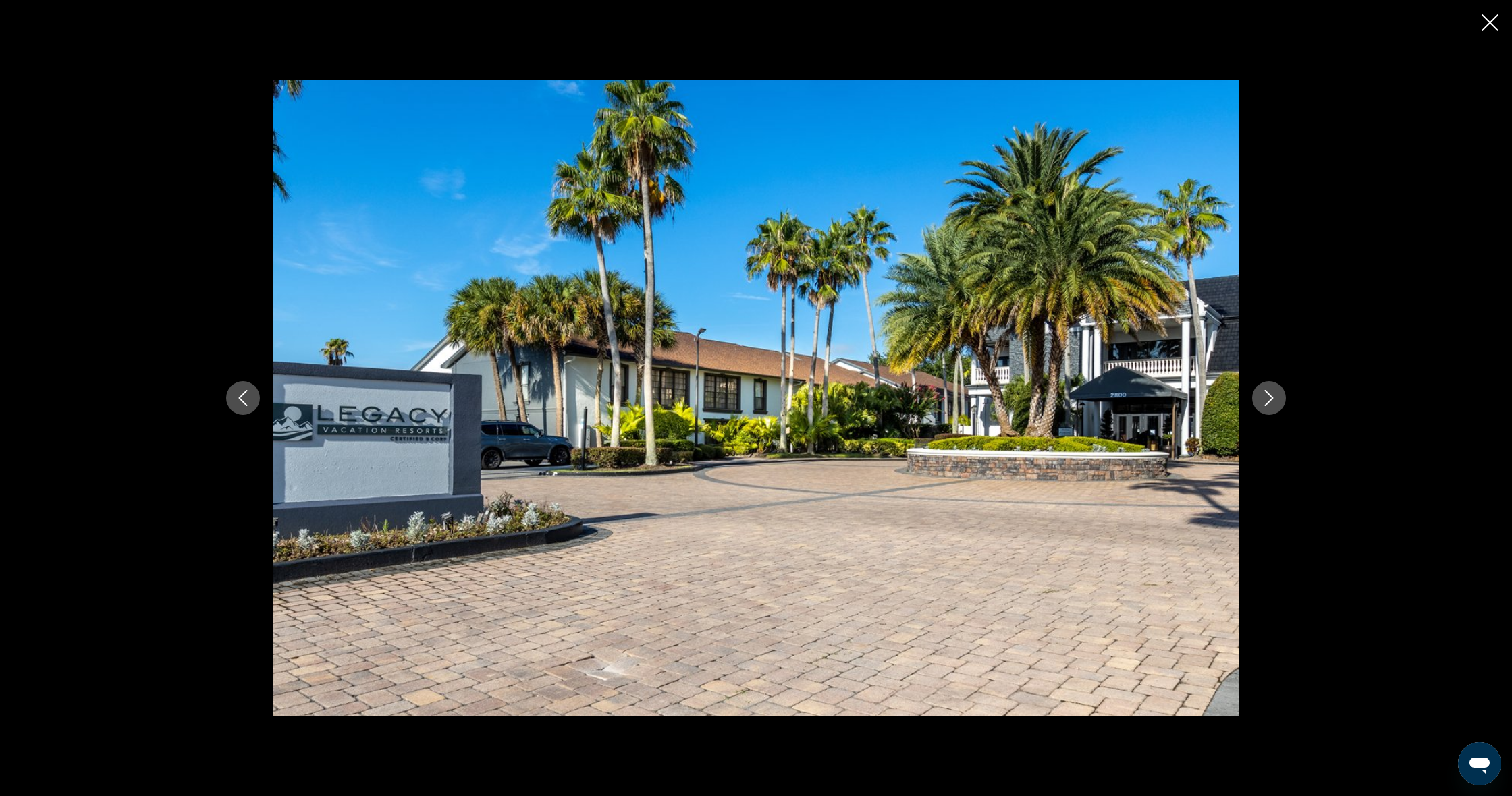
click at [1282, 407] on button "Next image" at bounding box center [1268, 398] width 34 height 34
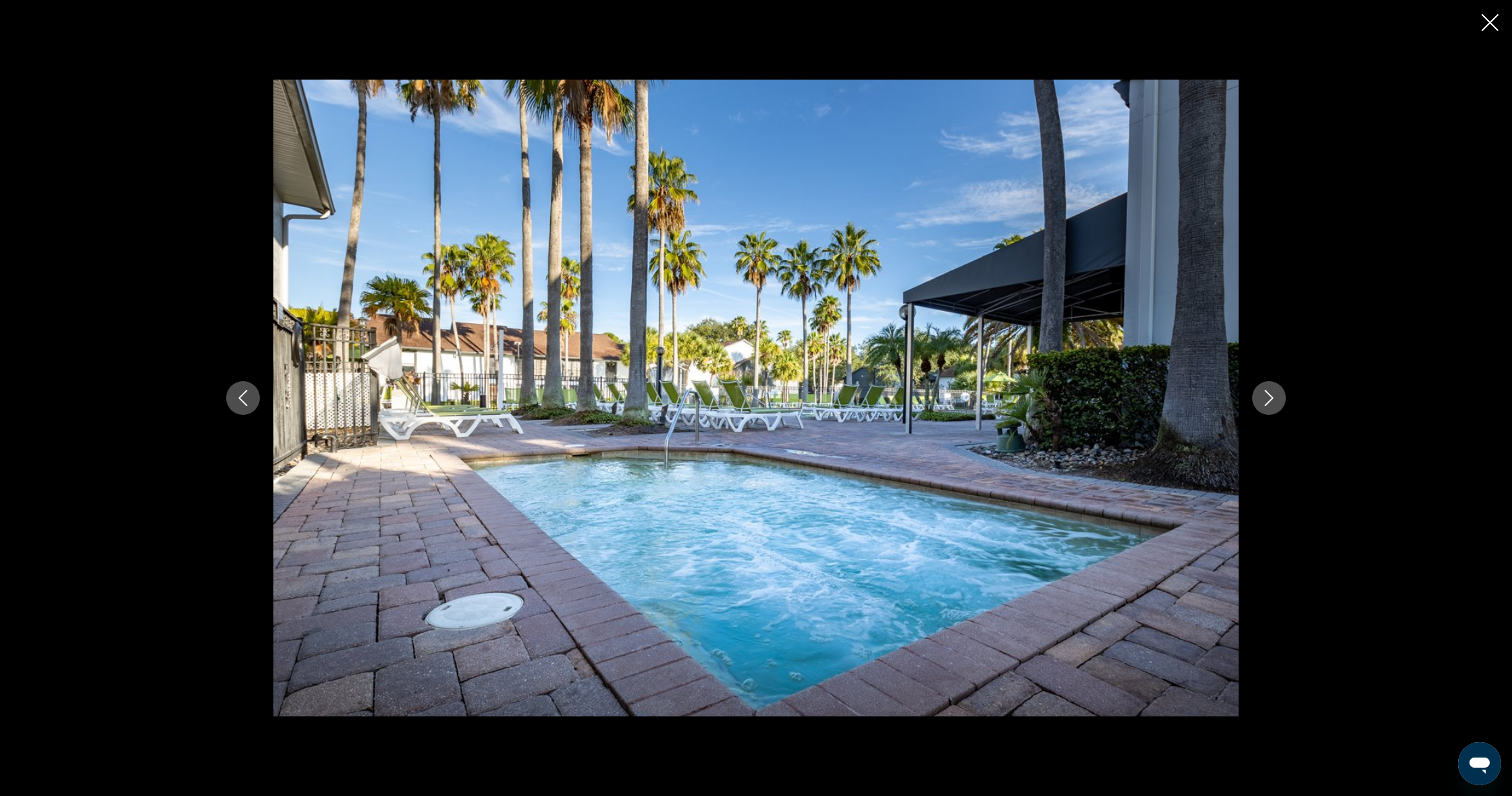
click at [1282, 407] on button "Next image" at bounding box center [1268, 398] width 34 height 34
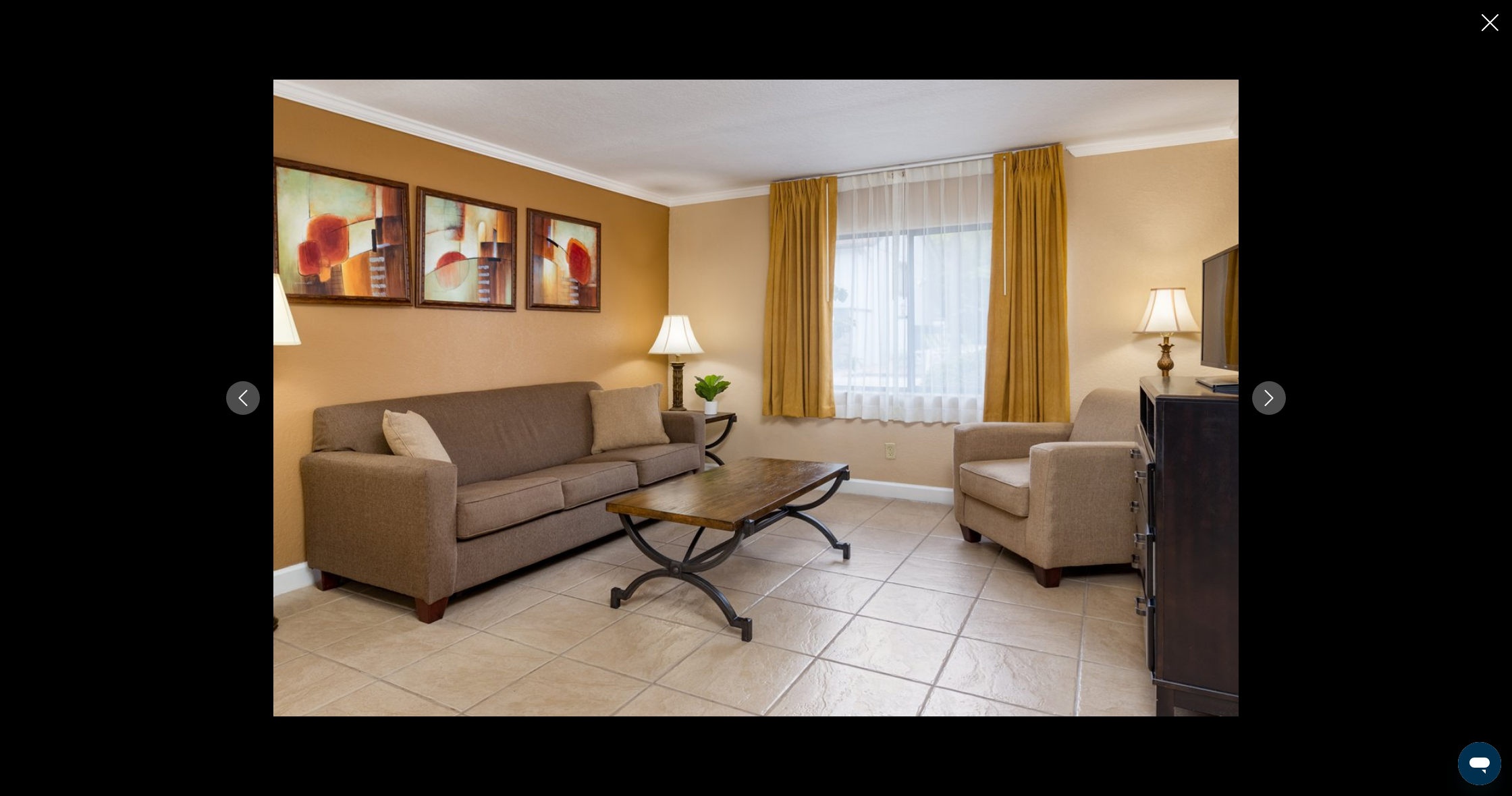
click at [1282, 407] on button "Next image" at bounding box center [1268, 398] width 34 height 34
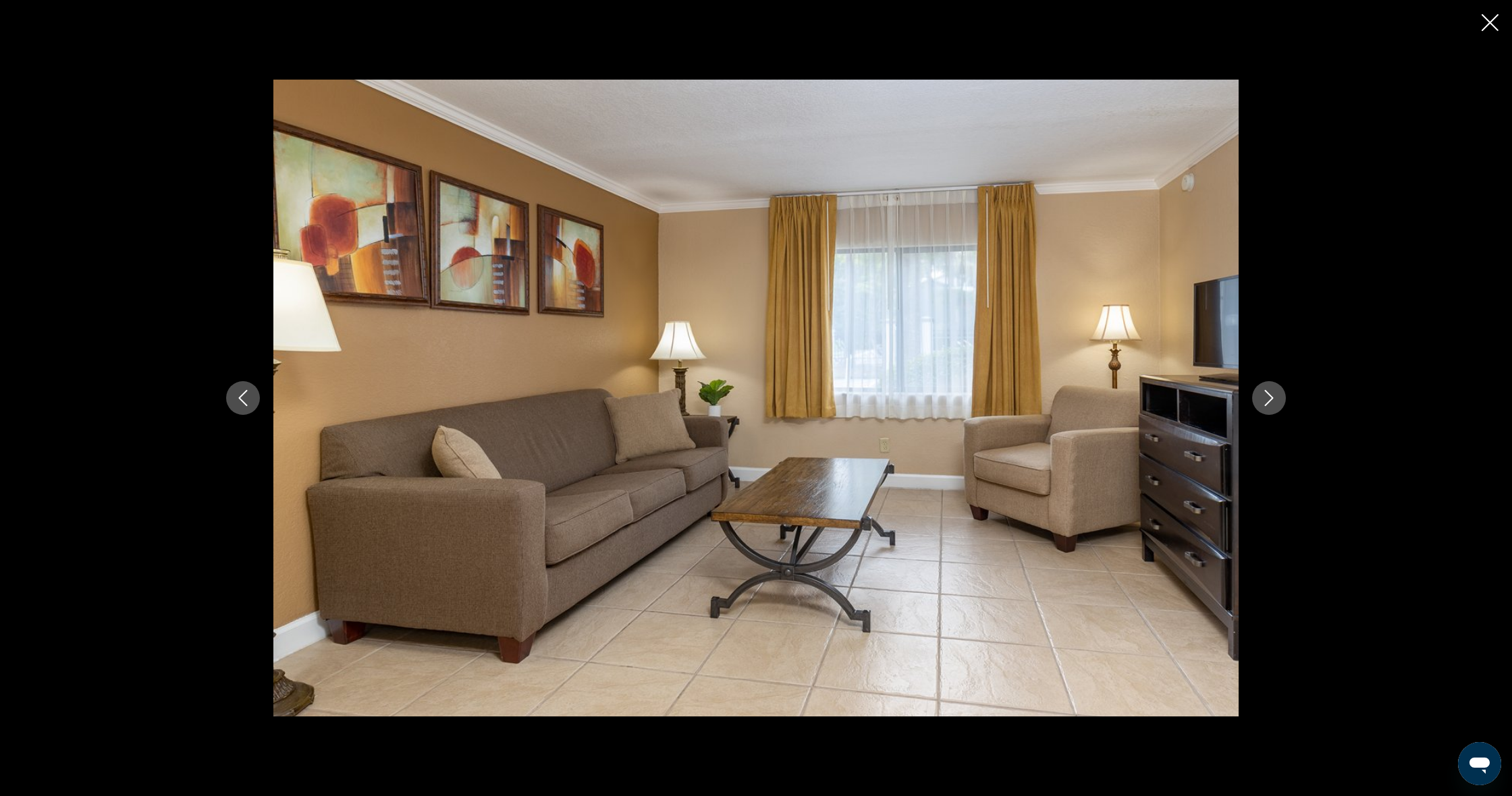
click at [1282, 407] on button "Next image" at bounding box center [1268, 398] width 34 height 34
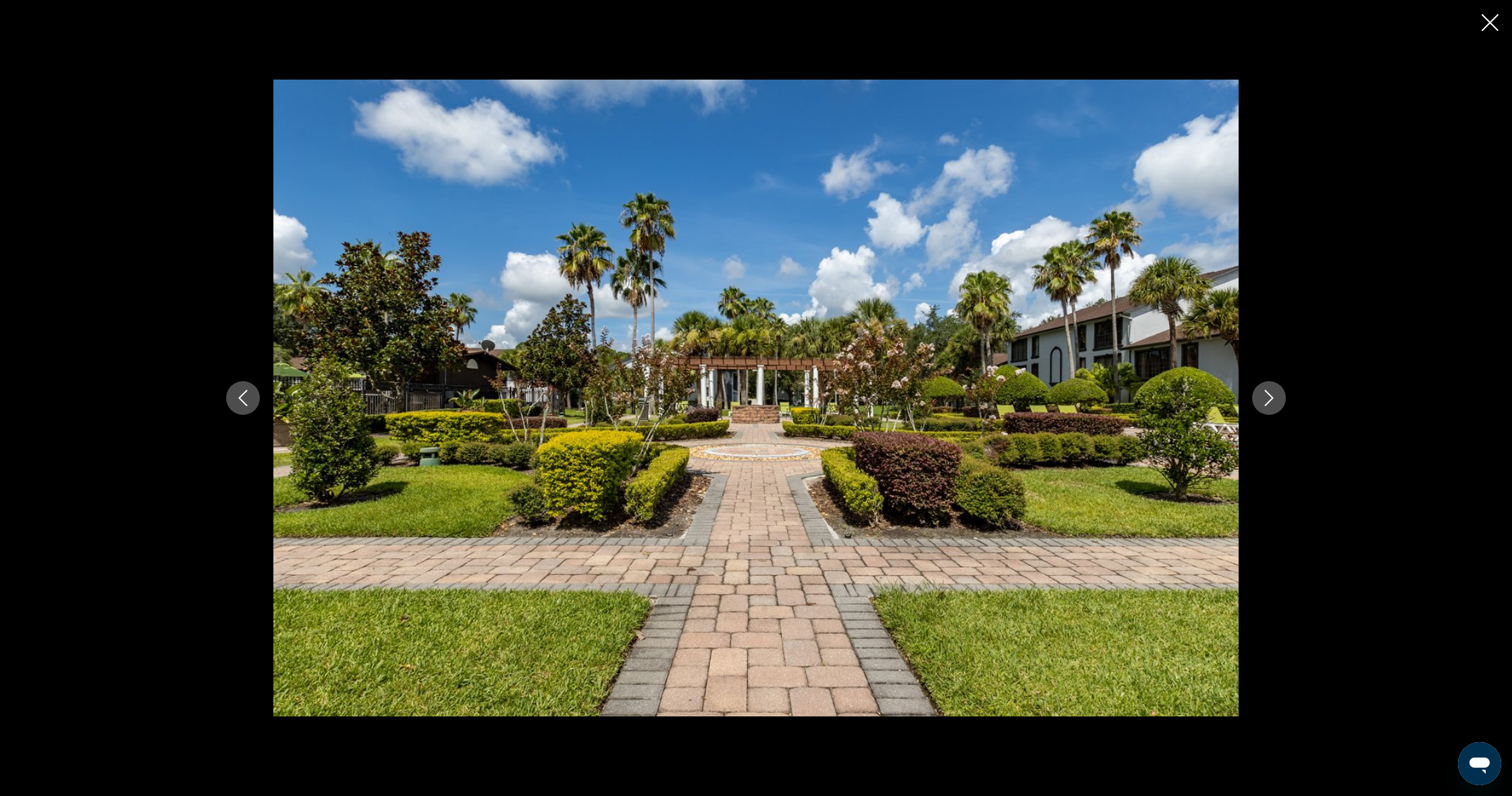
click at [1273, 407] on button "Next image" at bounding box center [1268, 398] width 34 height 34
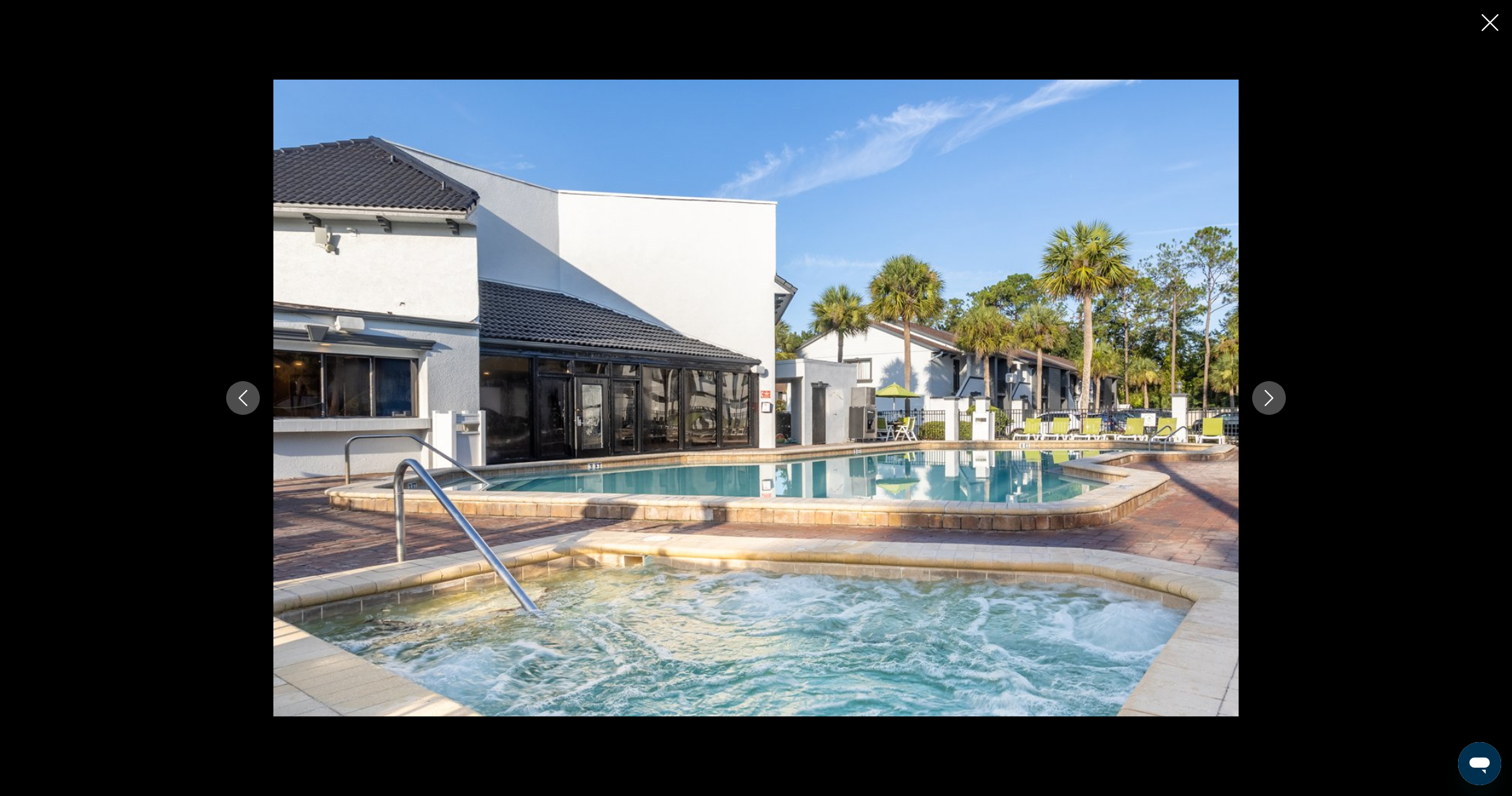
click at [1273, 407] on button "Next image" at bounding box center [1268, 398] width 34 height 34
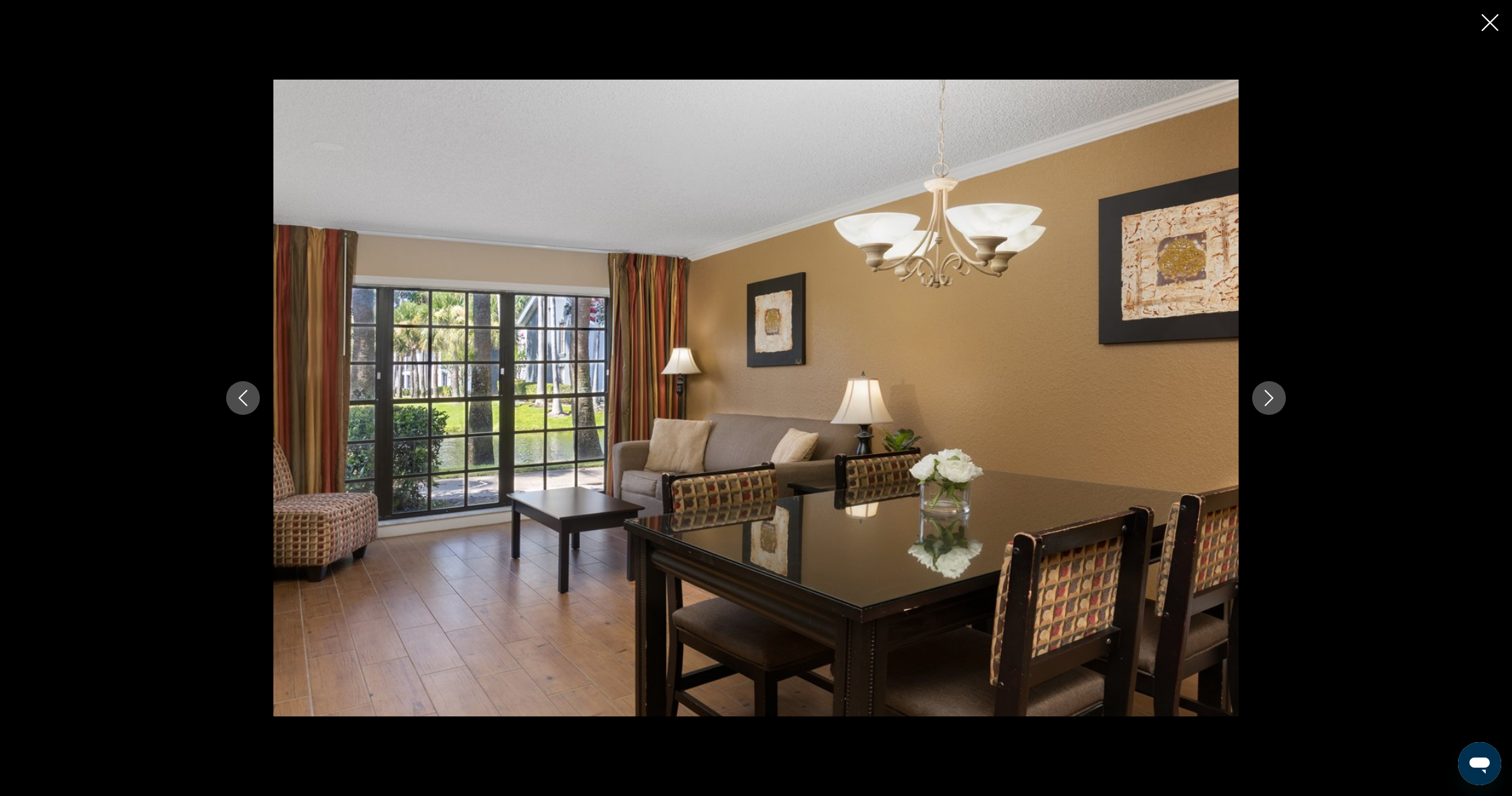
click at [1273, 407] on button "Next image" at bounding box center [1268, 398] width 34 height 34
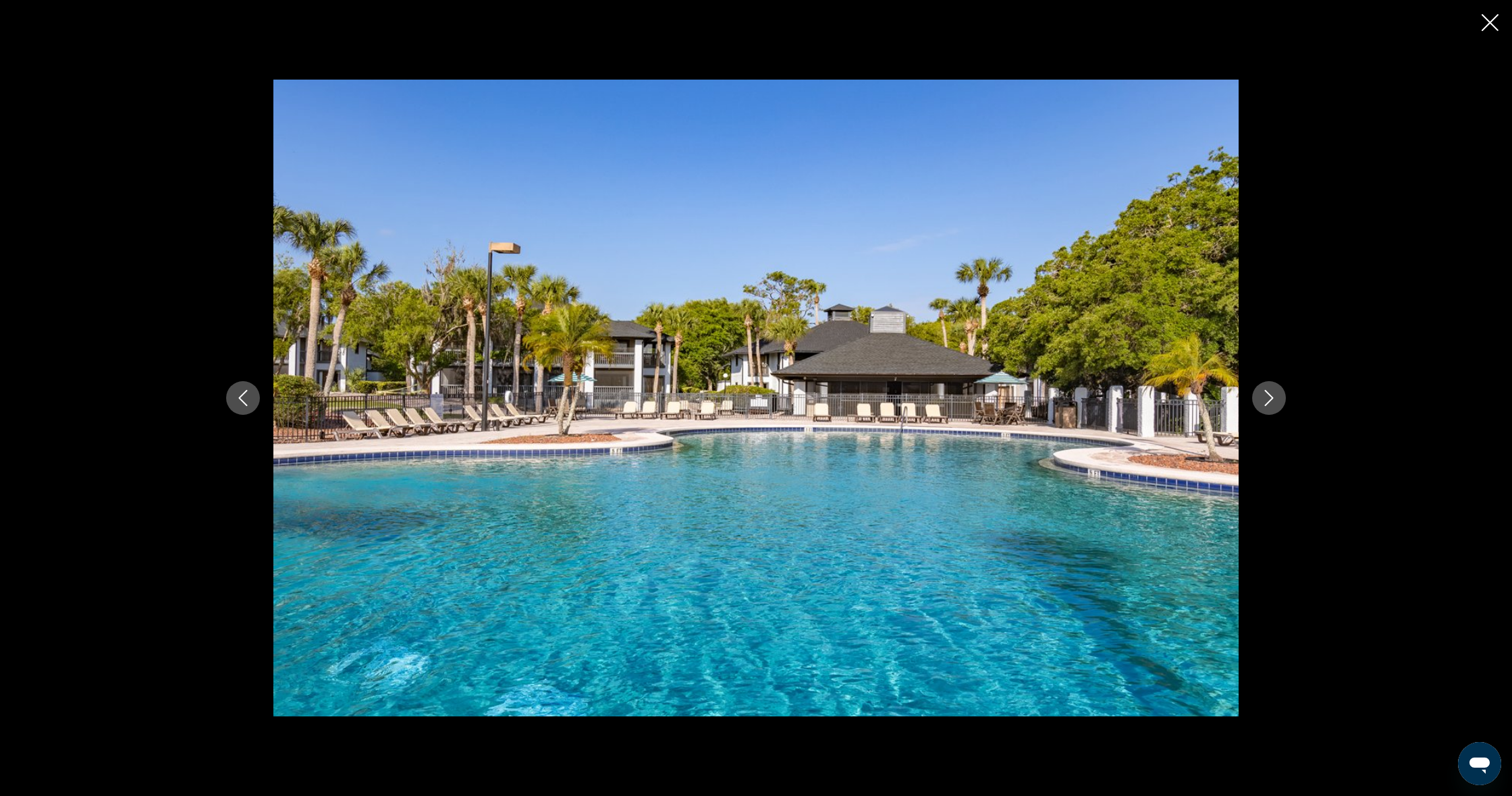
click at [1273, 407] on button "Next image" at bounding box center [1268, 398] width 34 height 34
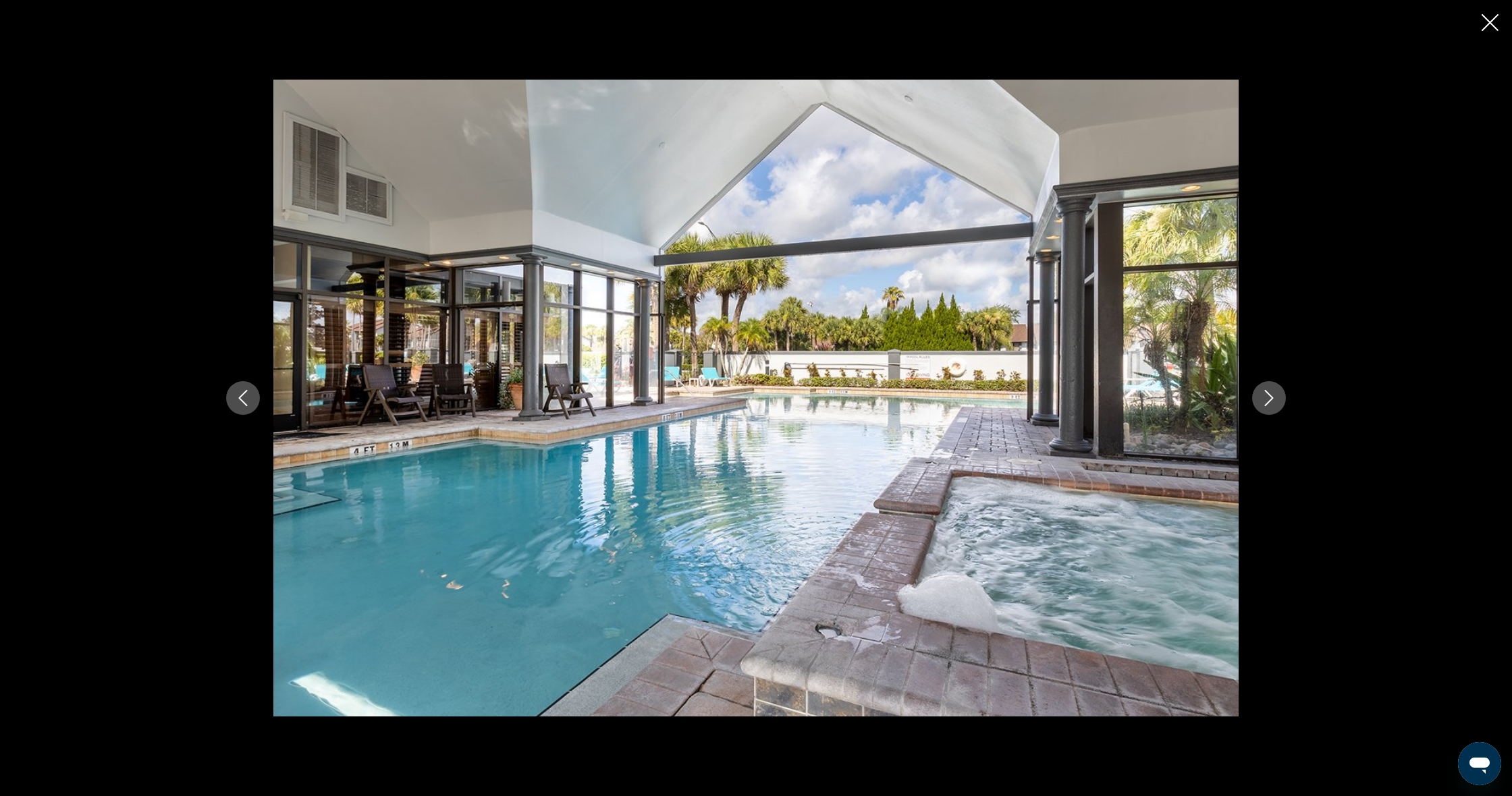
click at [1273, 407] on button "Next image" at bounding box center [1268, 398] width 34 height 34
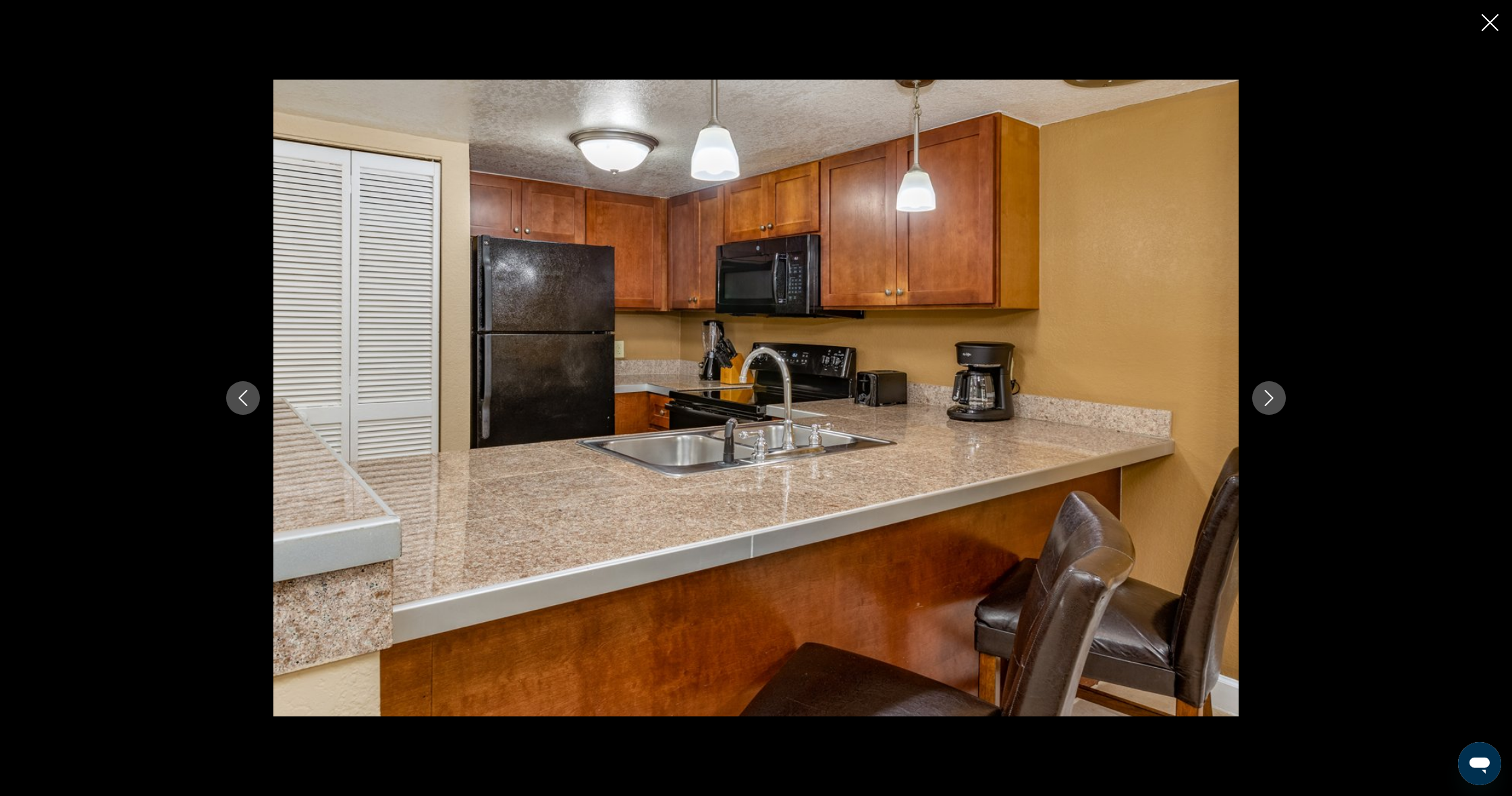
click at [244, 391] on icon "Previous image" at bounding box center [242, 398] width 16 height 16
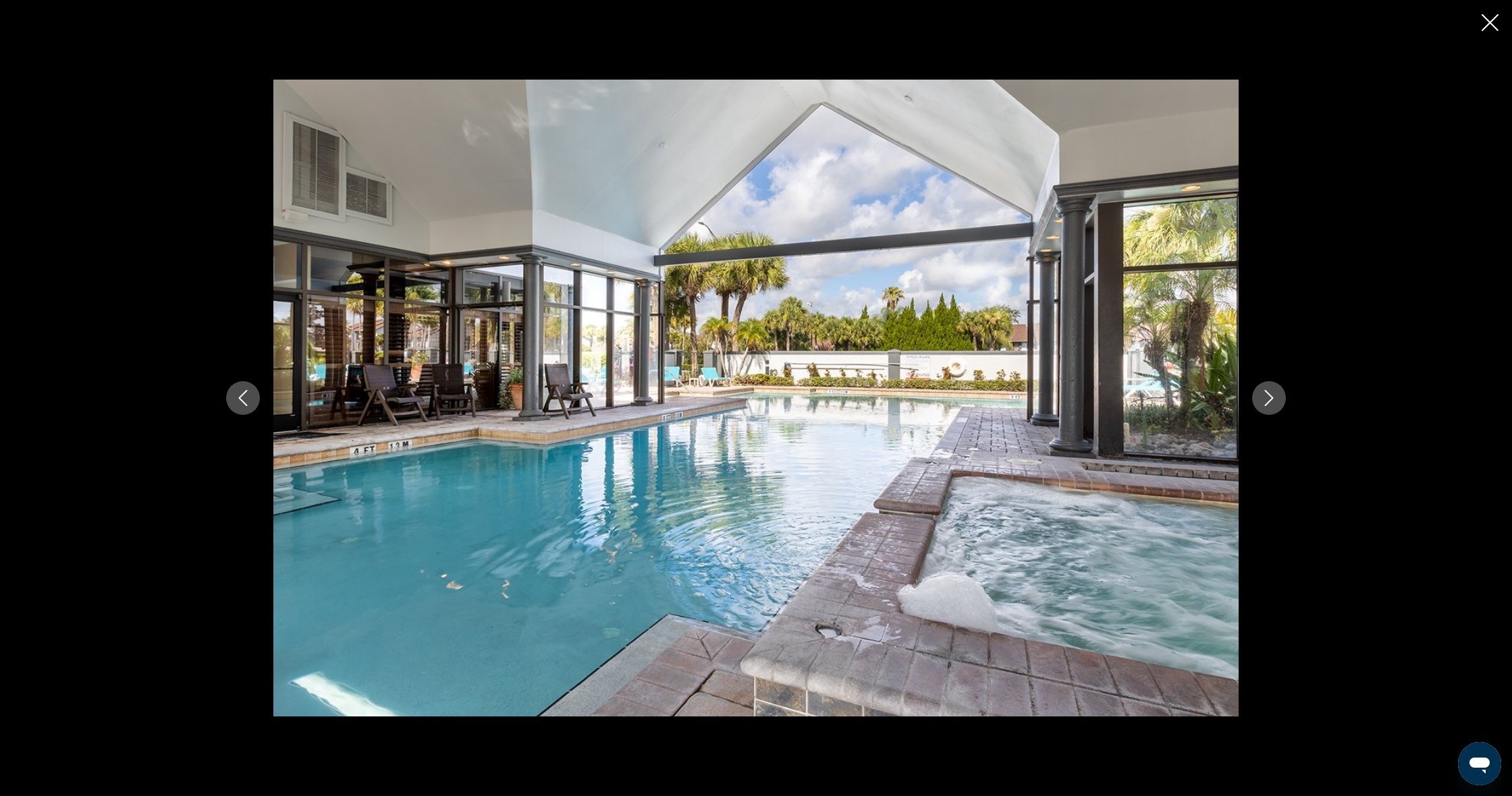
click at [1270, 398] on icon "Next image" at bounding box center [1268, 398] width 16 height 16
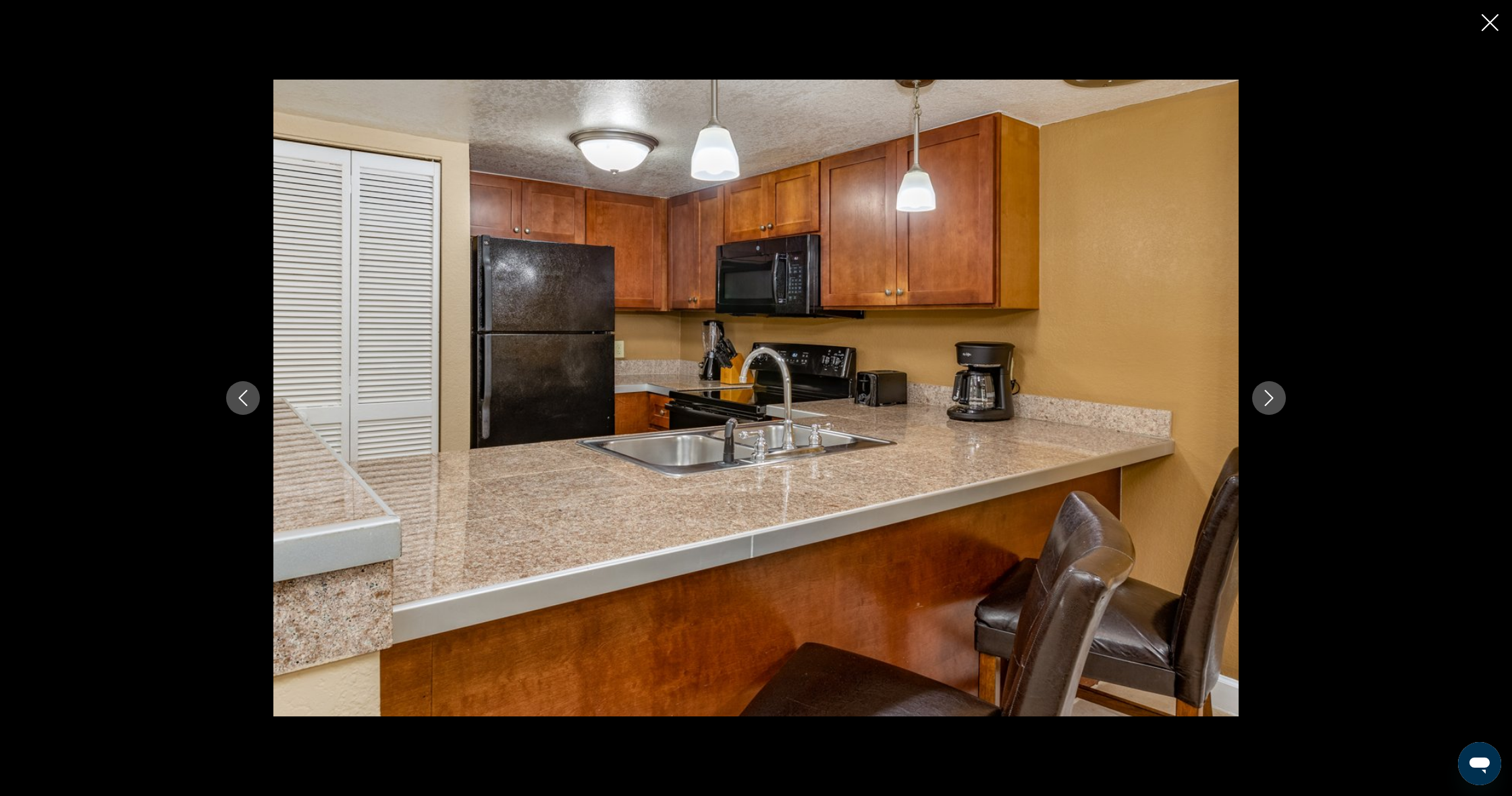
click at [1270, 398] on icon "Next image" at bounding box center [1268, 398] width 16 height 16
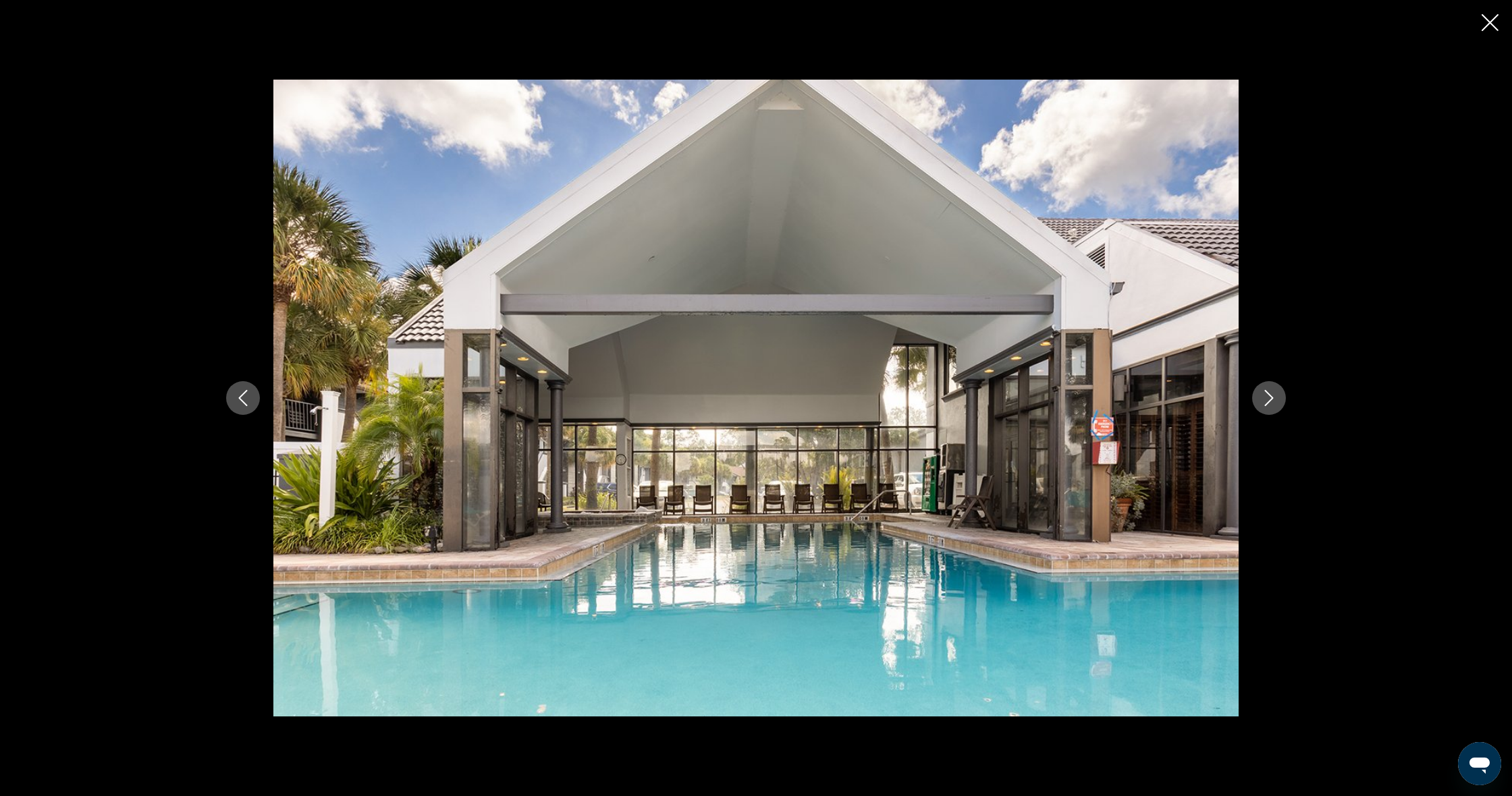
click at [1270, 398] on icon "Next image" at bounding box center [1268, 398] width 16 height 16
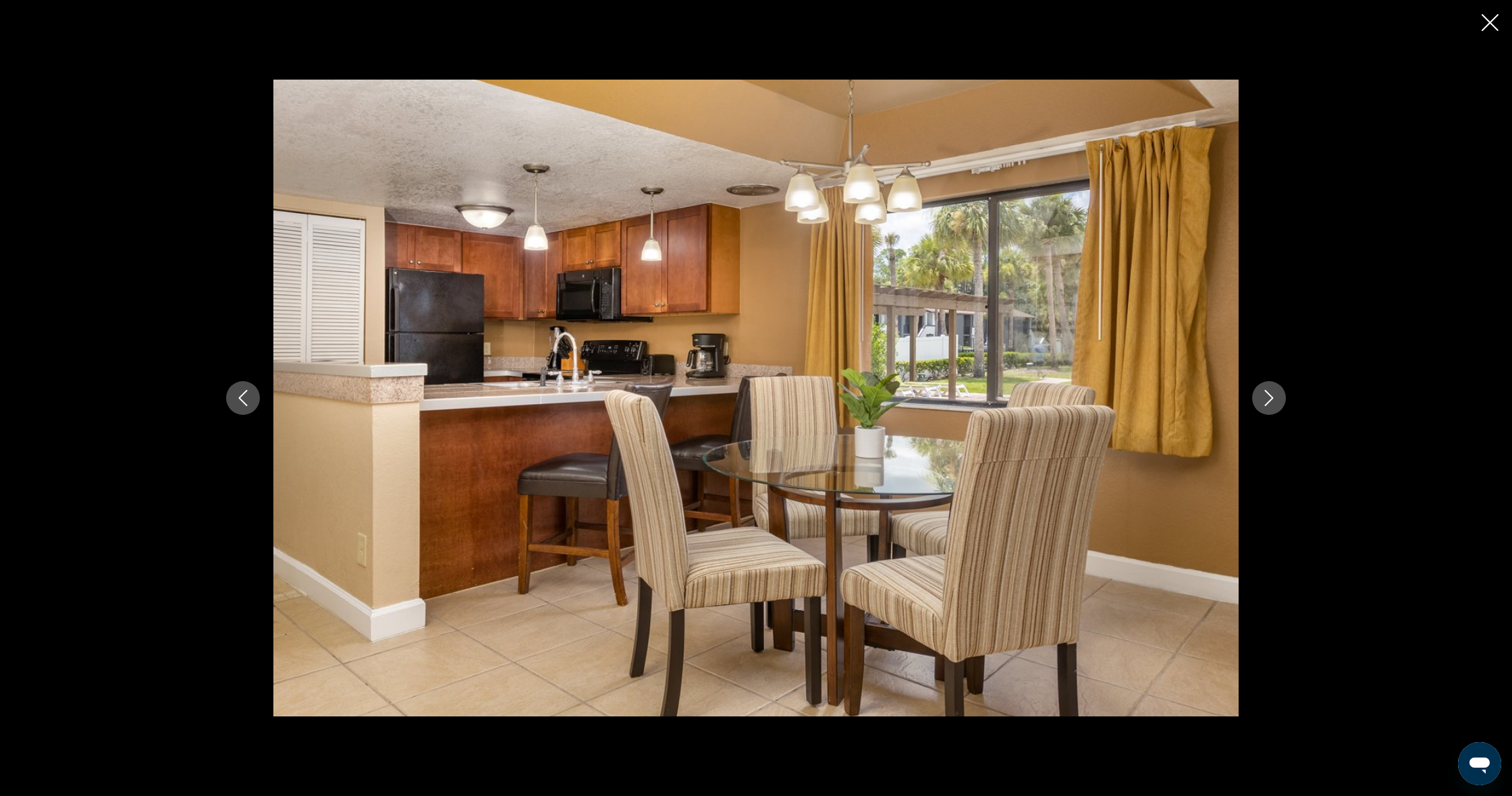
click at [237, 396] on icon "Previous image" at bounding box center [242, 398] width 16 height 16
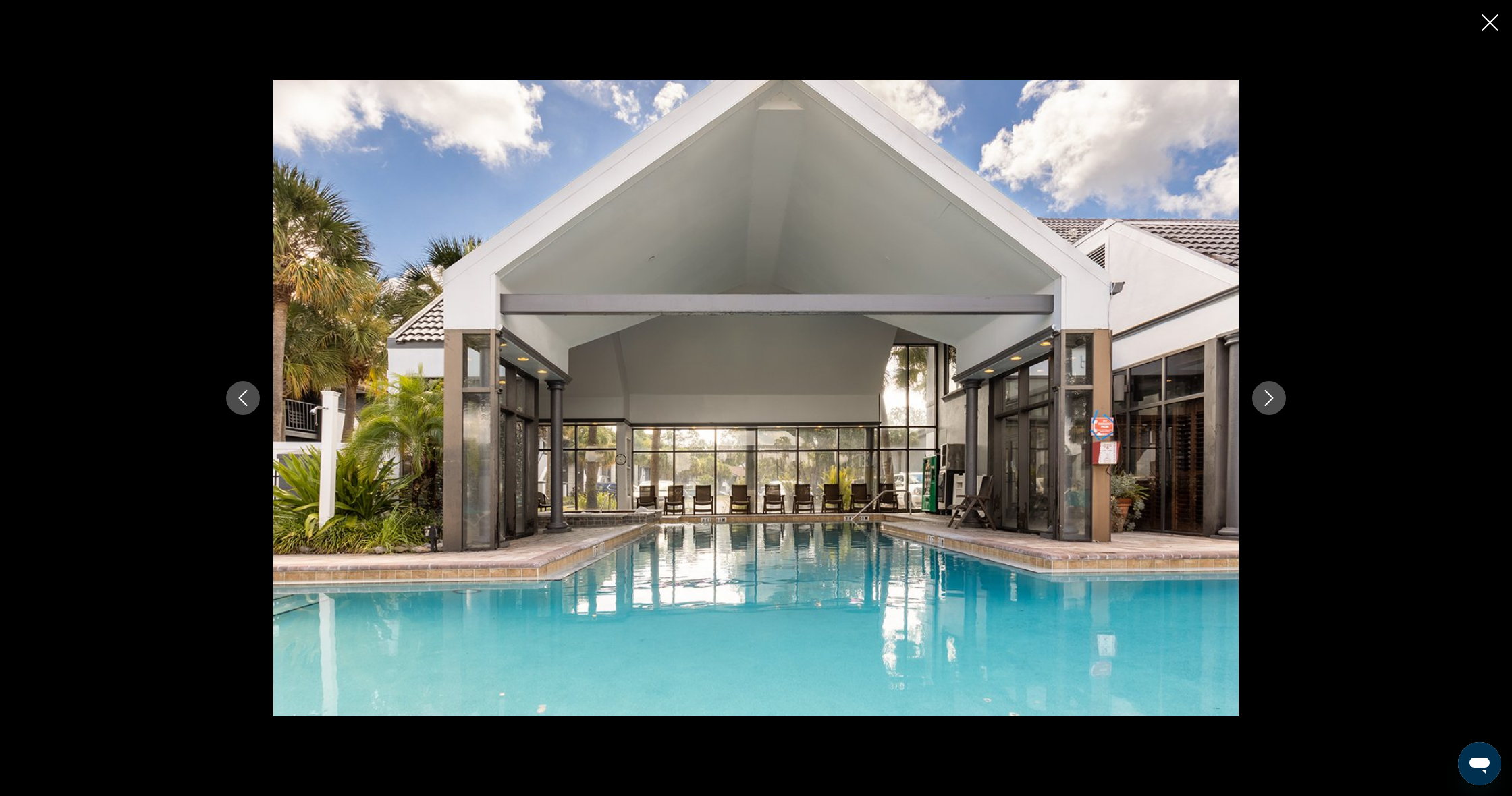
click at [1277, 404] on button "Next image" at bounding box center [1268, 398] width 34 height 34
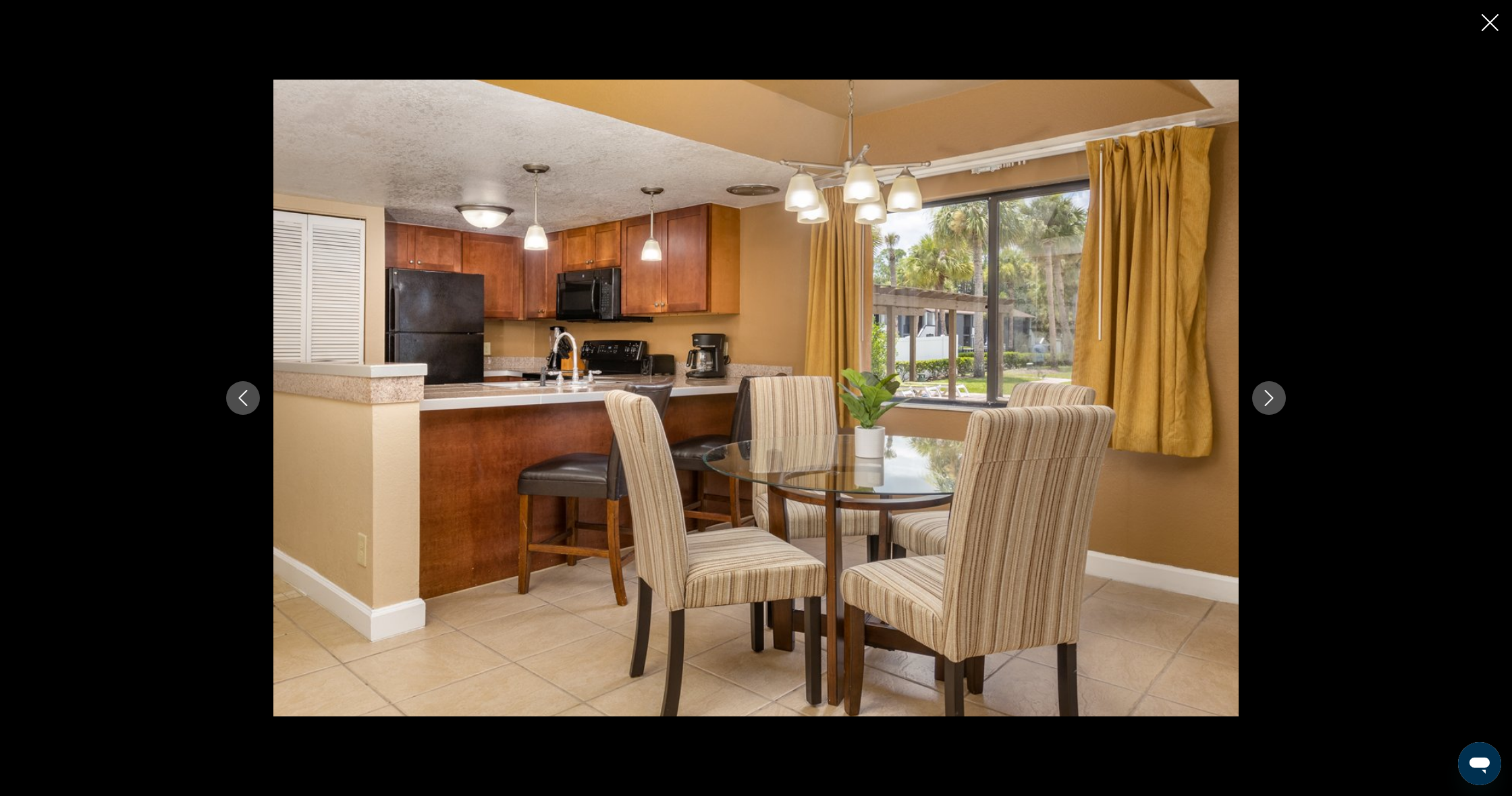
click at [1275, 405] on icon "Next image" at bounding box center [1268, 398] width 16 height 16
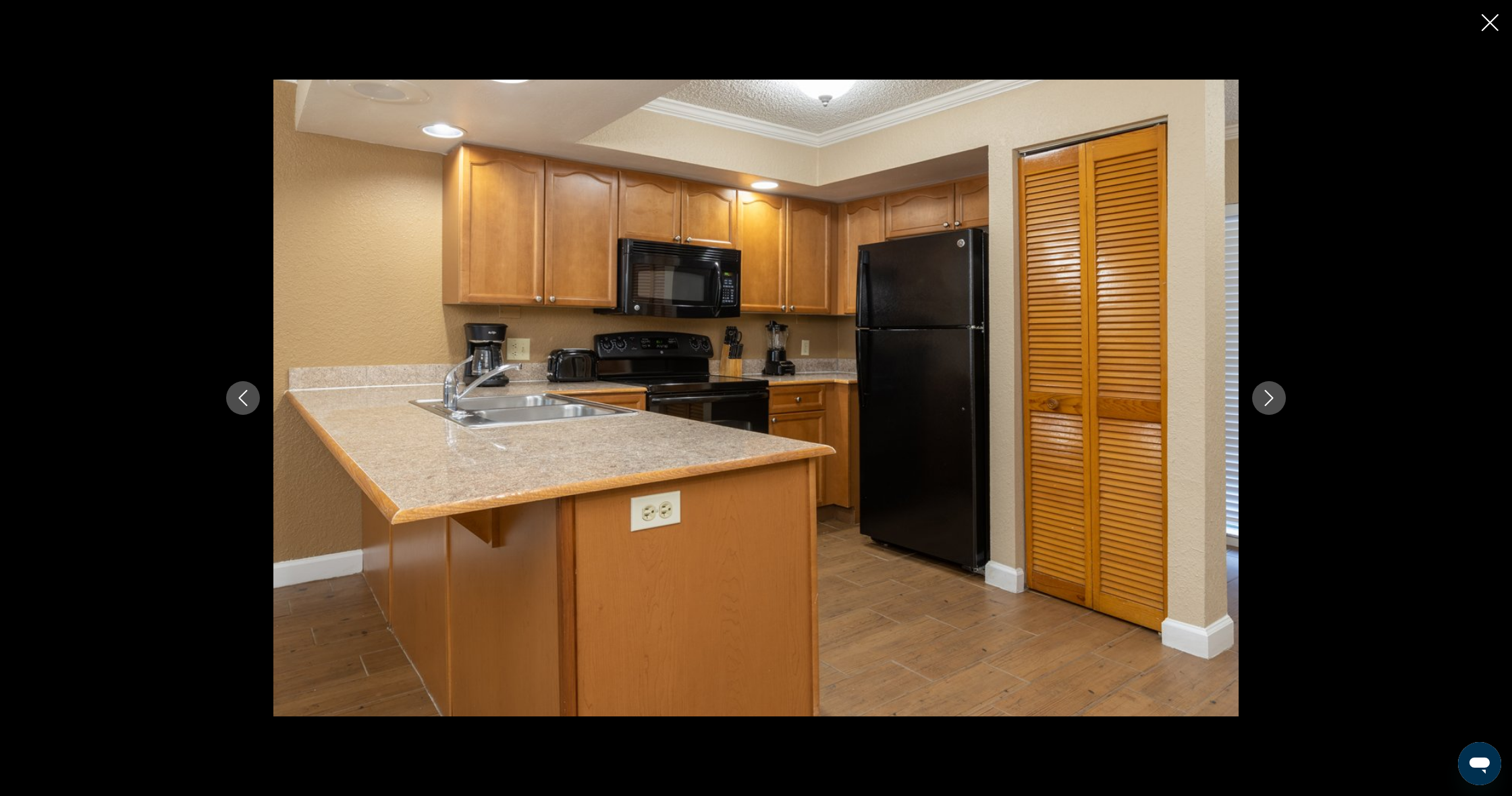
click at [1275, 405] on icon "Next image" at bounding box center [1268, 398] width 16 height 16
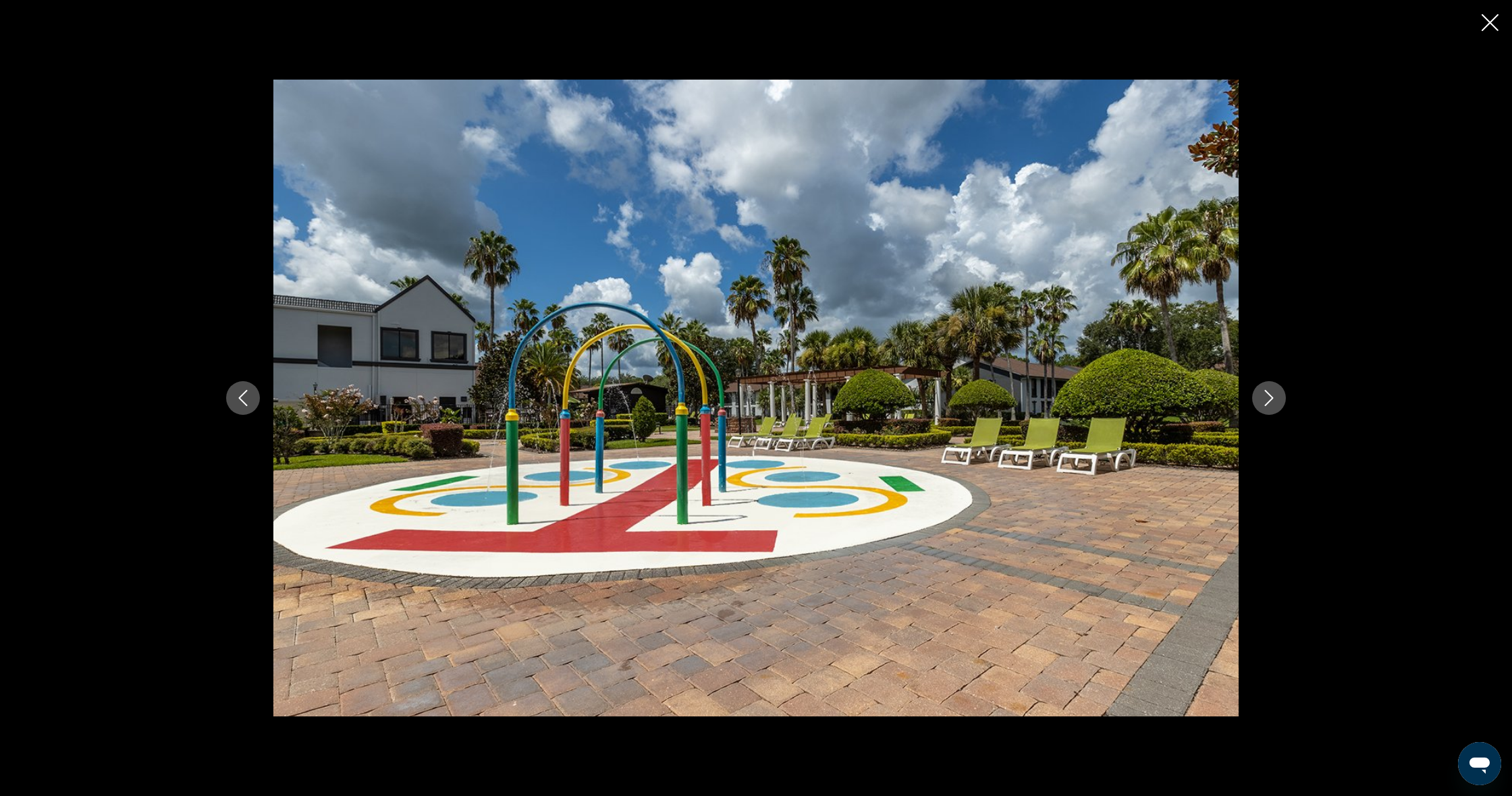
click at [1275, 405] on icon "Next image" at bounding box center [1268, 398] width 16 height 16
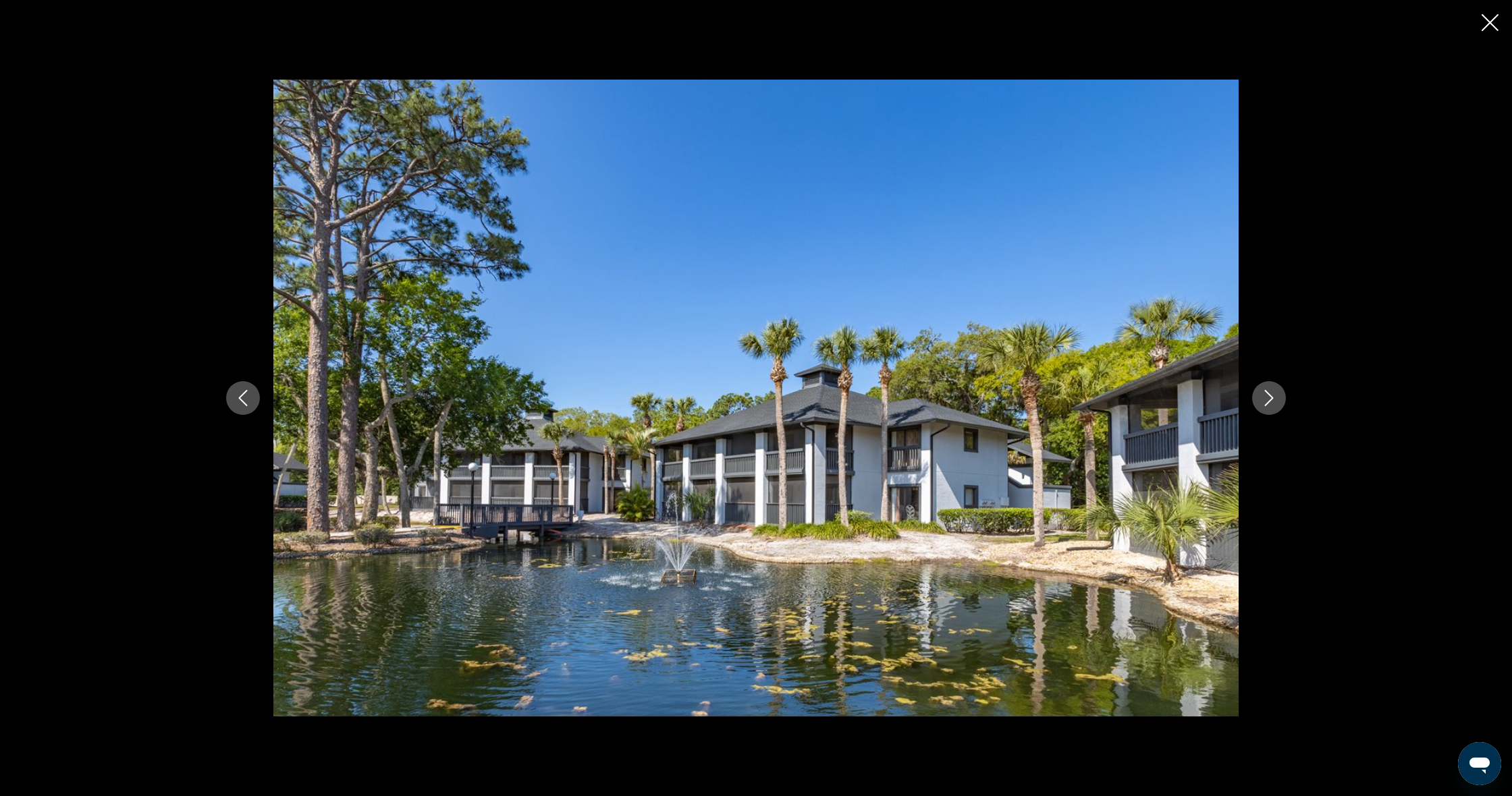
click at [1275, 406] on button "Next image" at bounding box center [1268, 398] width 34 height 34
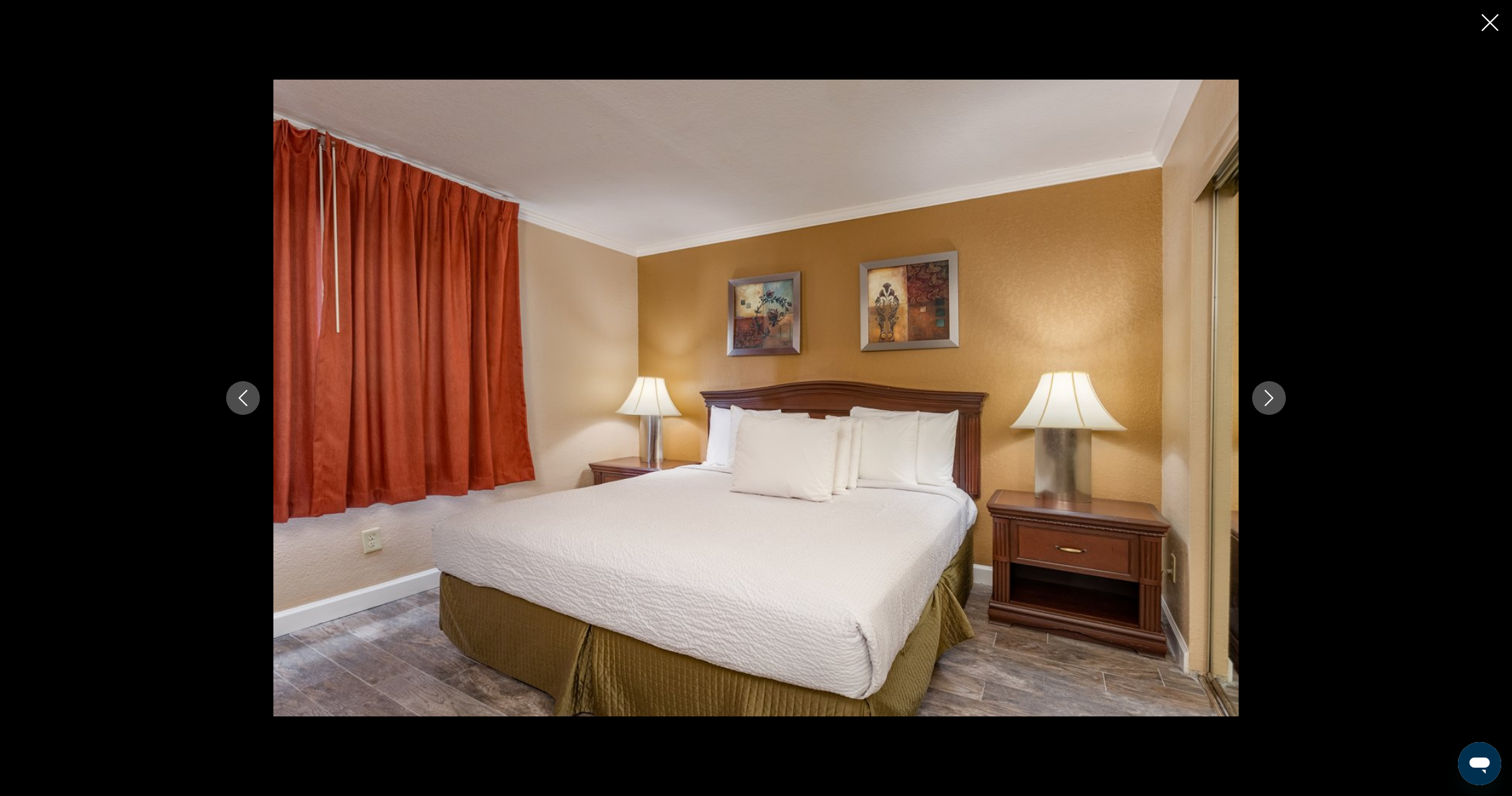
click at [1275, 406] on button "Next image" at bounding box center [1268, 398] width 34 height 34
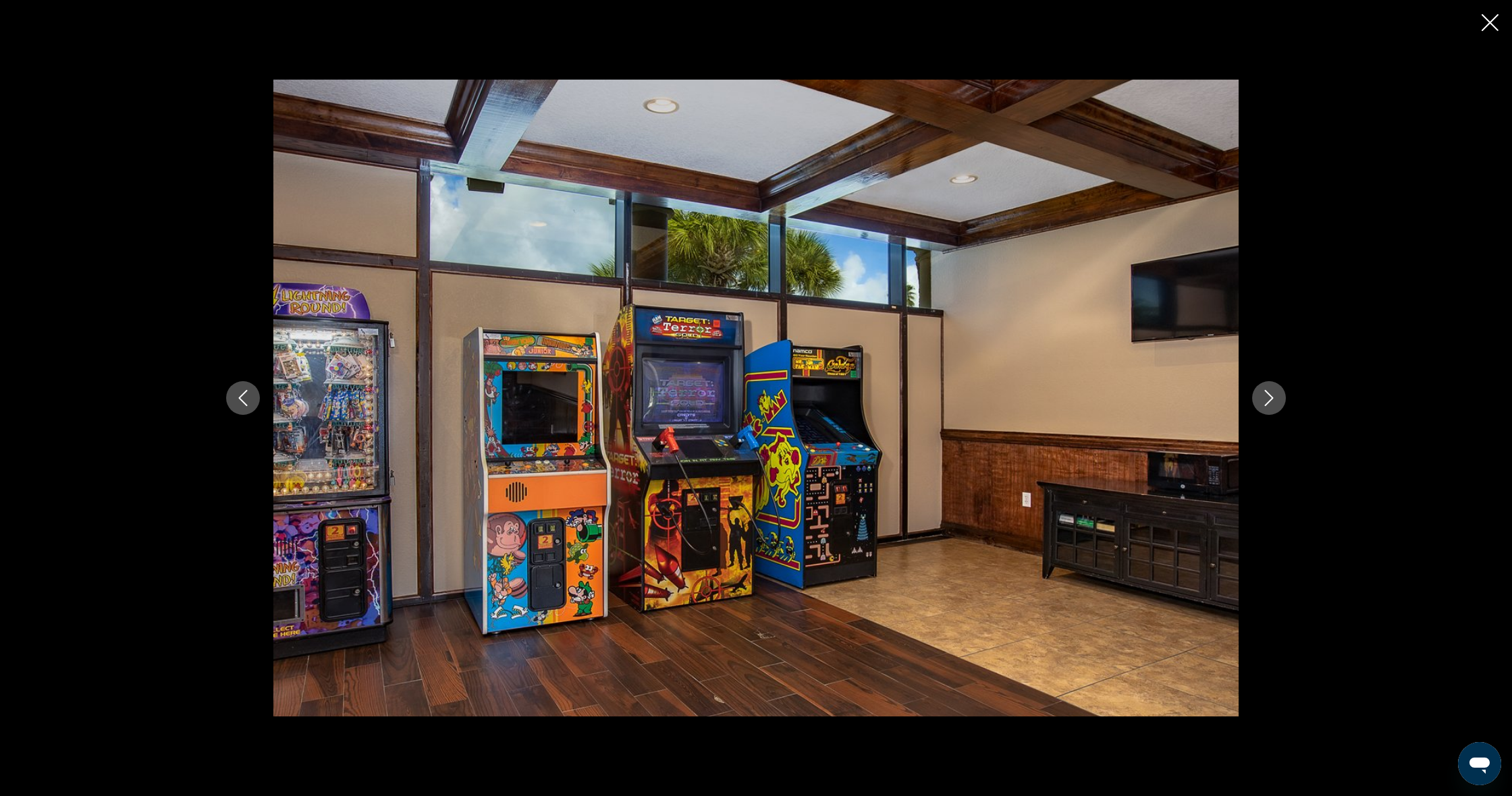
click at [1275, 406] on button "Next image" at bounding box center [1268, 398] width 34 height 34
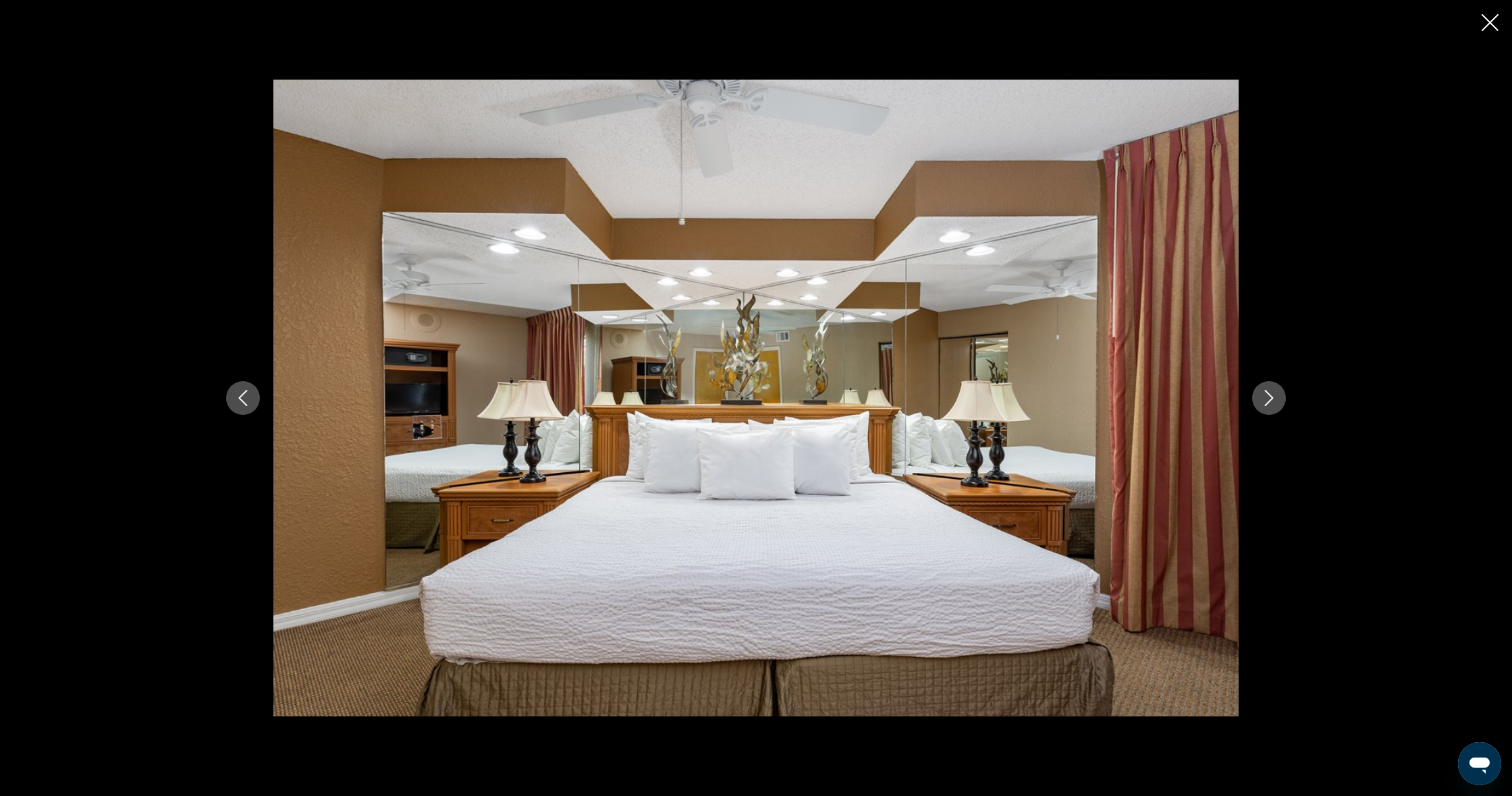
click at [1274, 407] on button "Next image" at bounding box center [1268, 398] width 34 height 34
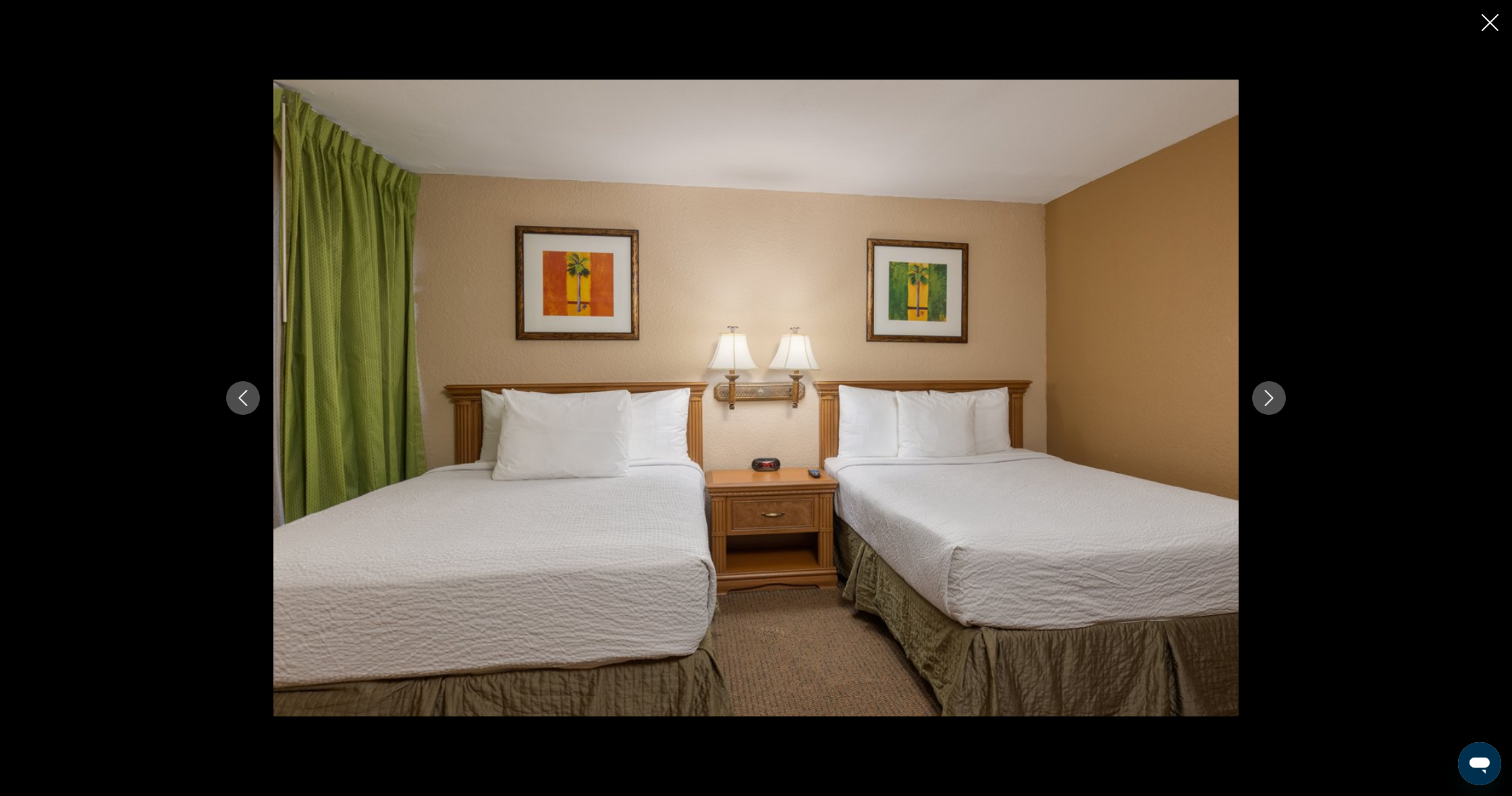
click at [1273, 407] on button "Next image" at bounding box center [1268, 398] width 34 height 34
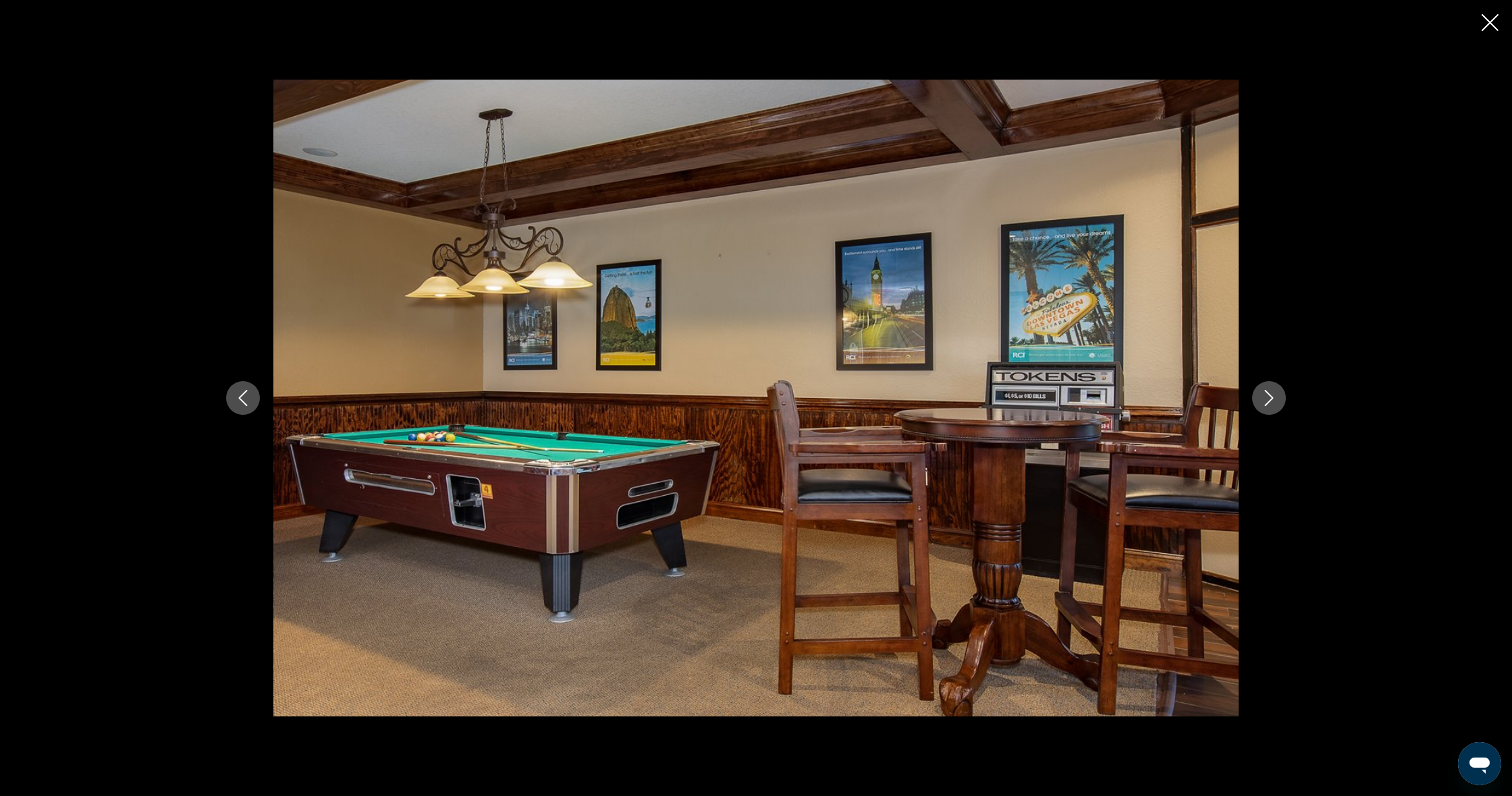
click at [1259, 402] on button "Next image" at bounding box center [1268, 398] width 34 height 34
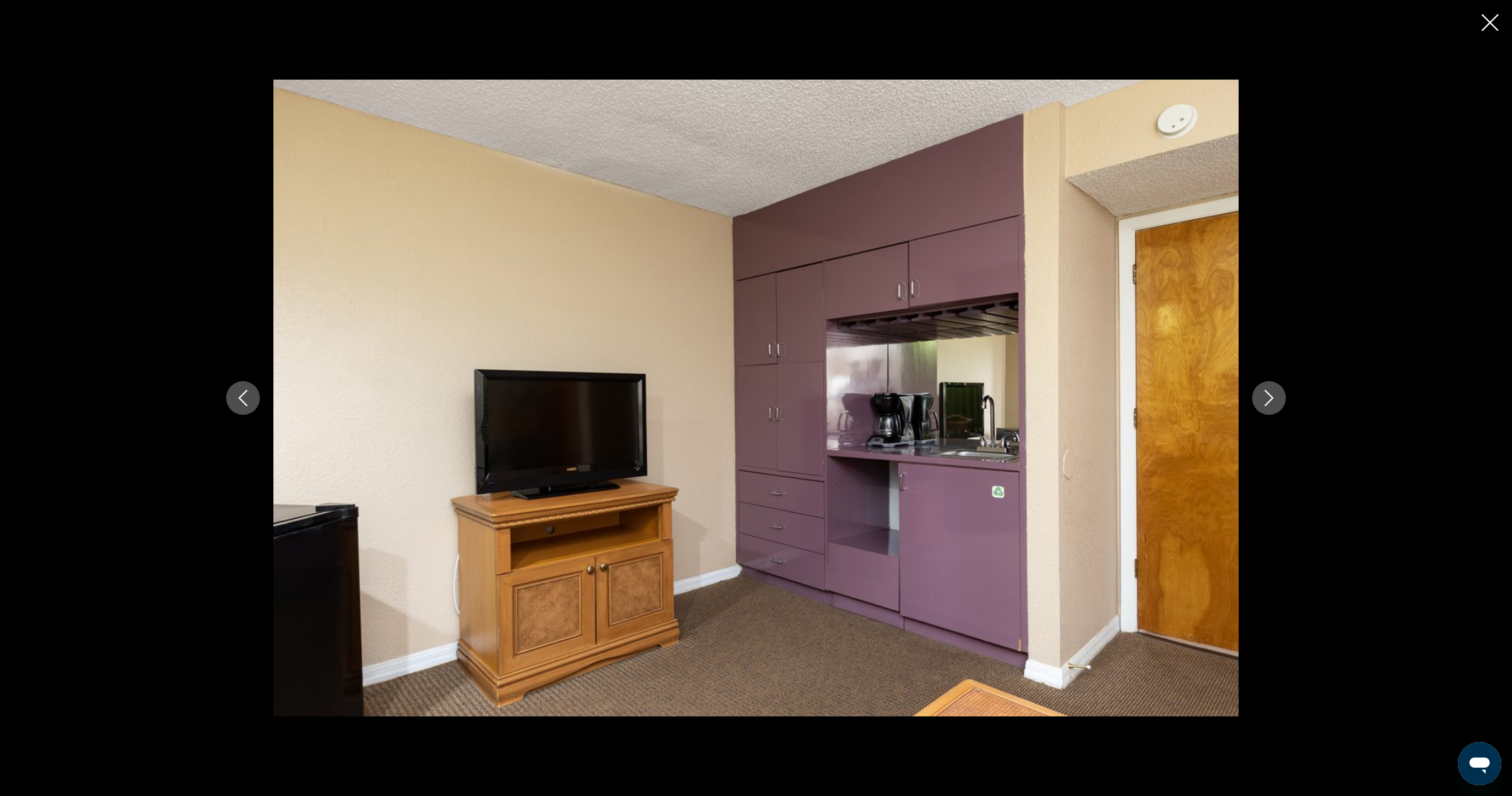
click at [1259, 402] on button "Next image" at bounding box center [1268, 398] width 34 height 34
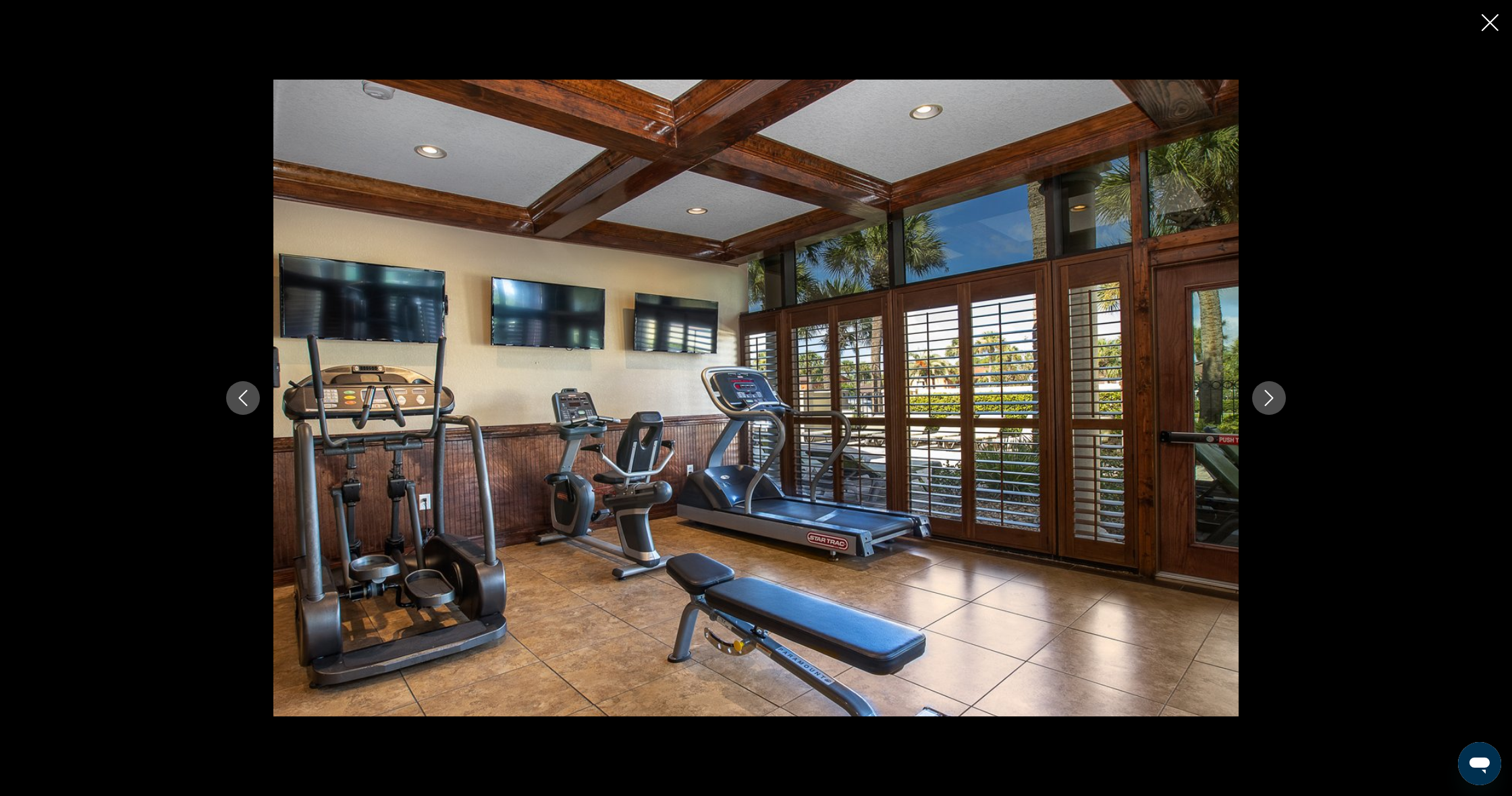
click at [1259, 402] on button "Next image" at bounding box center [1268, 398] width 34 height 34
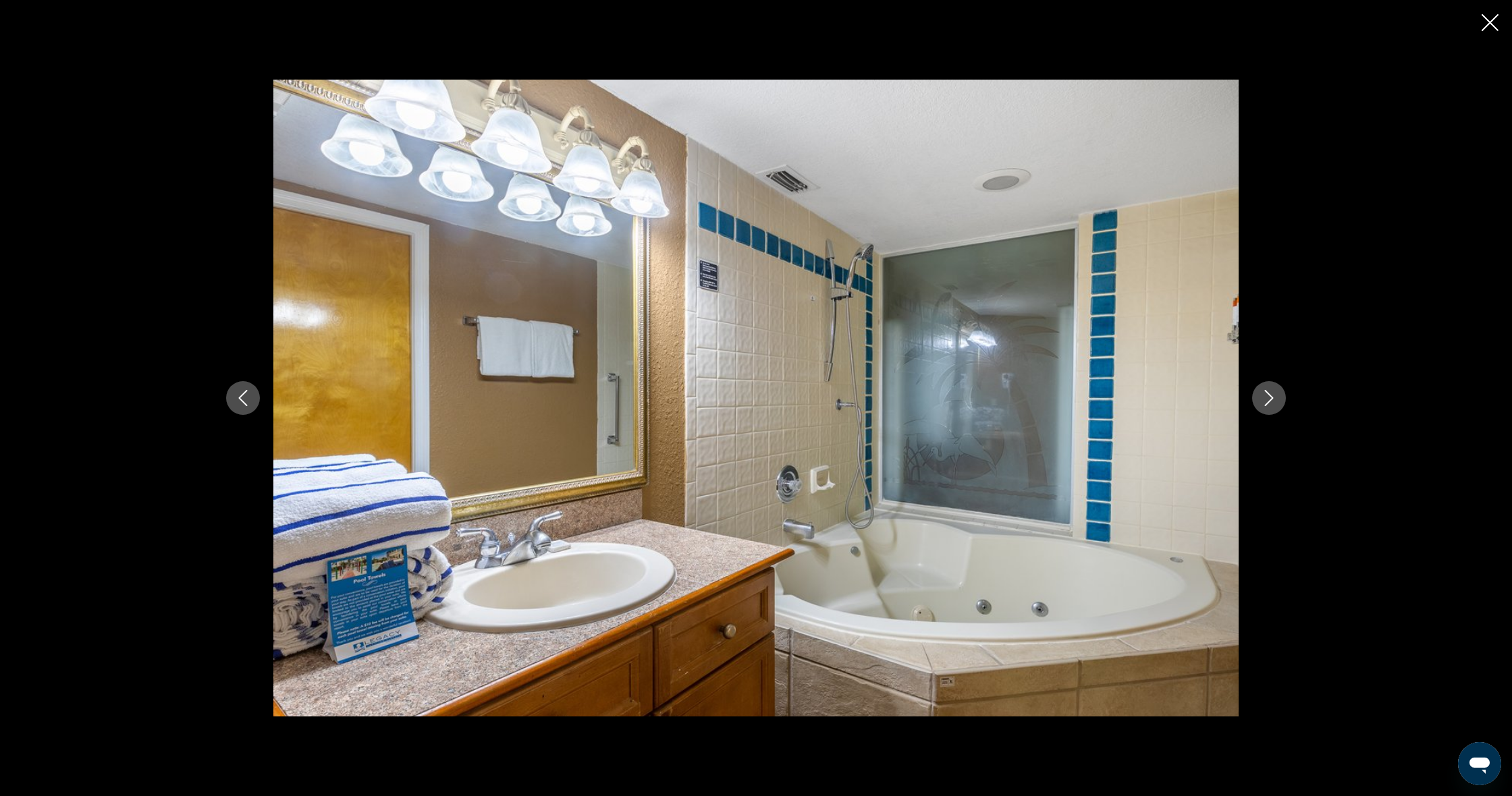
click at [1259, 402] on button "Next image" at bounding box center [1268, 398] width 34 height 34
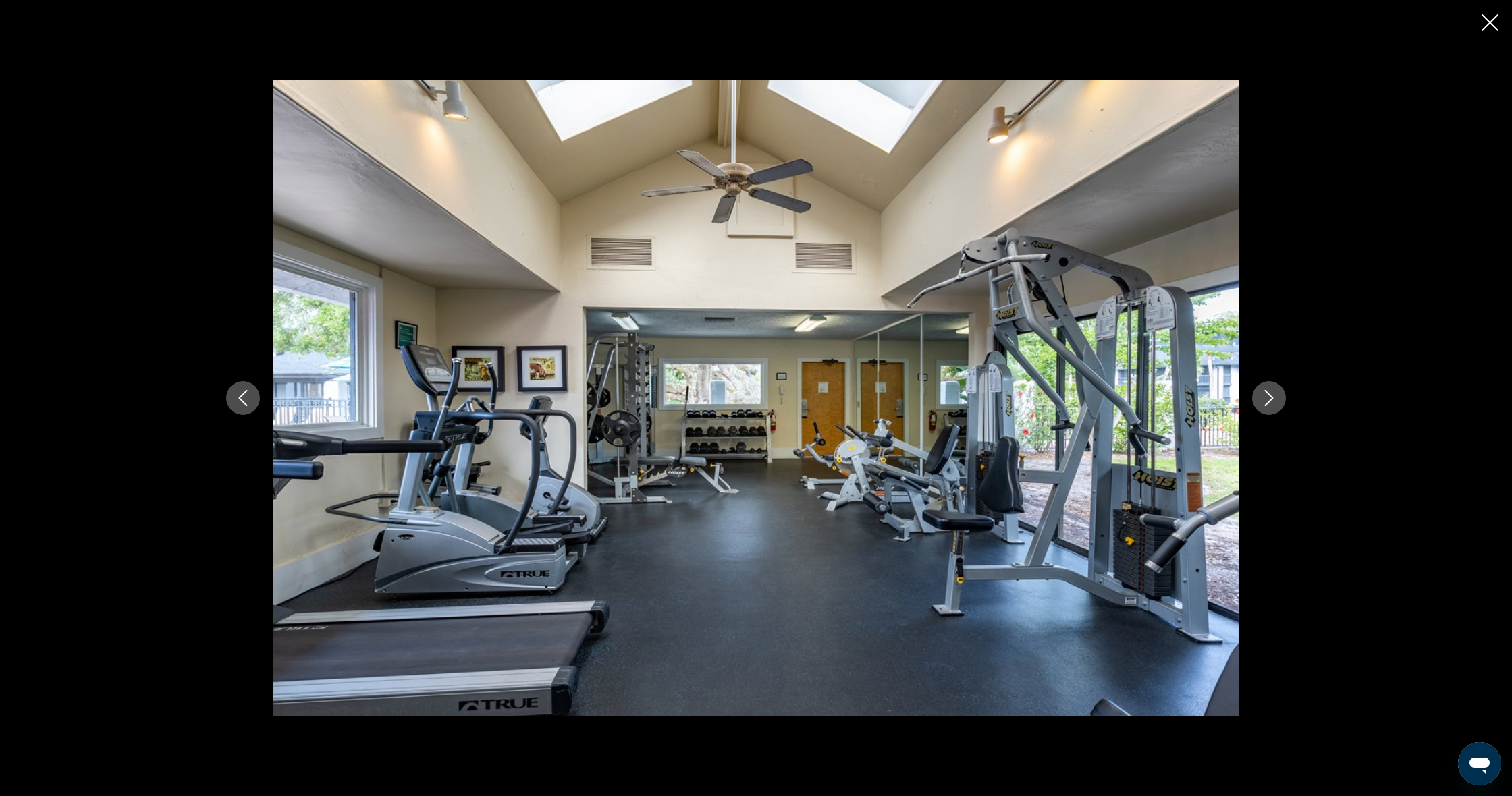
click at [1259, 402] on button "Next image" at bounding box center [1268, 398] width 34 height 34
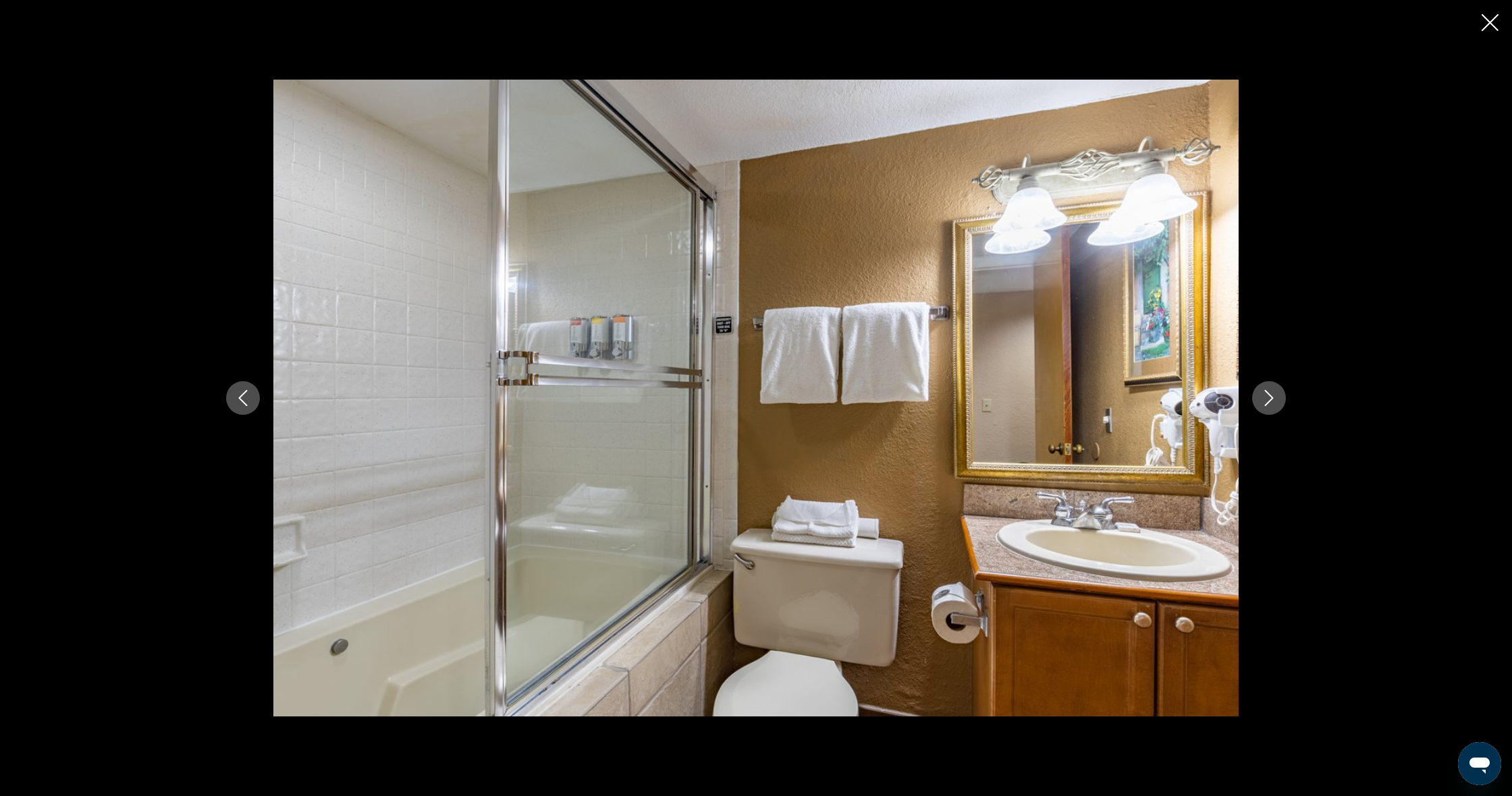
click at [1258, 402] on button "Next image" at bounding box center [1268, 398] width 34 height 34
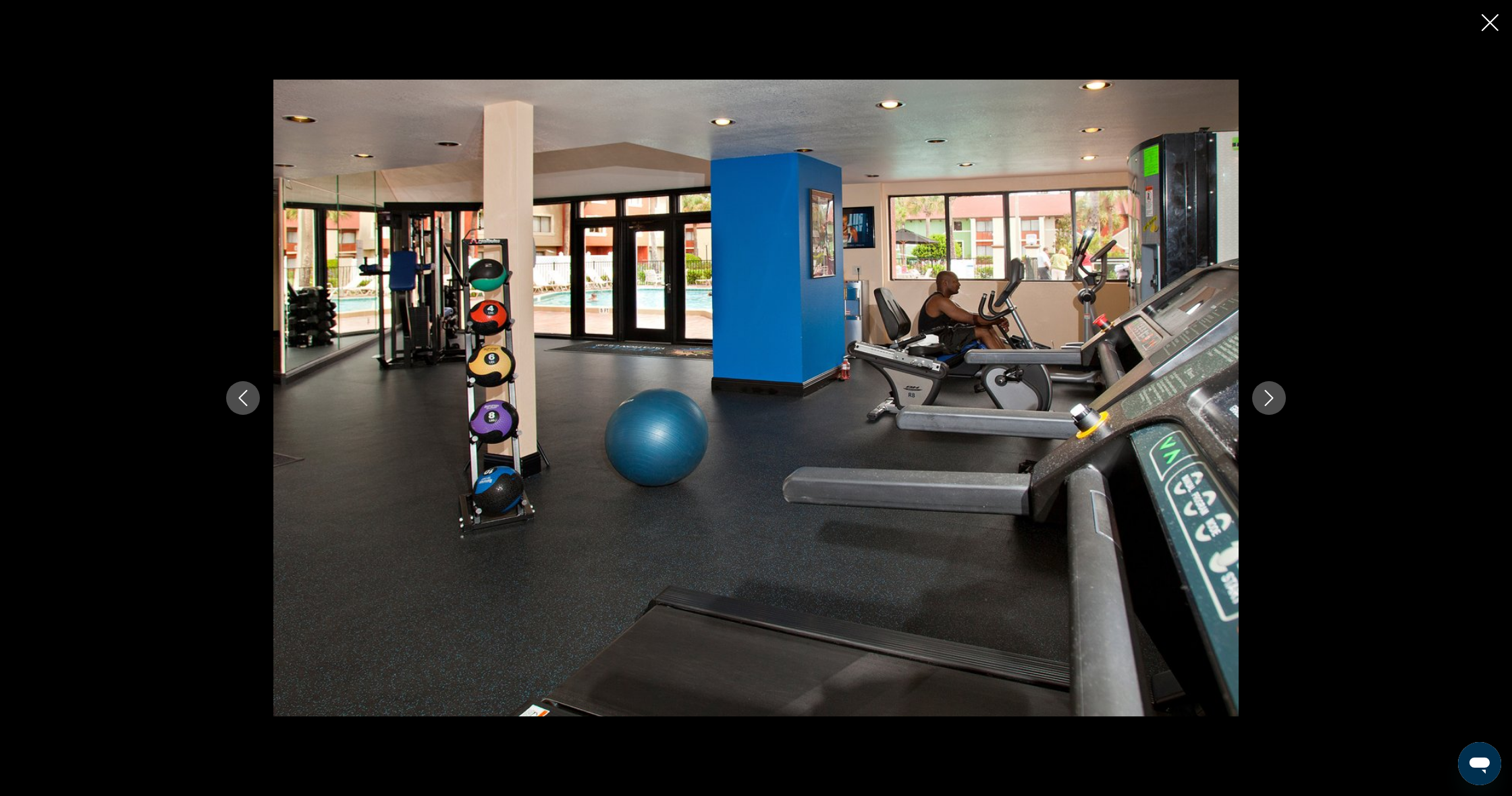
click at [1258, 402] on button "Next image" at bounding box center [1268, 398] width 34 height 34
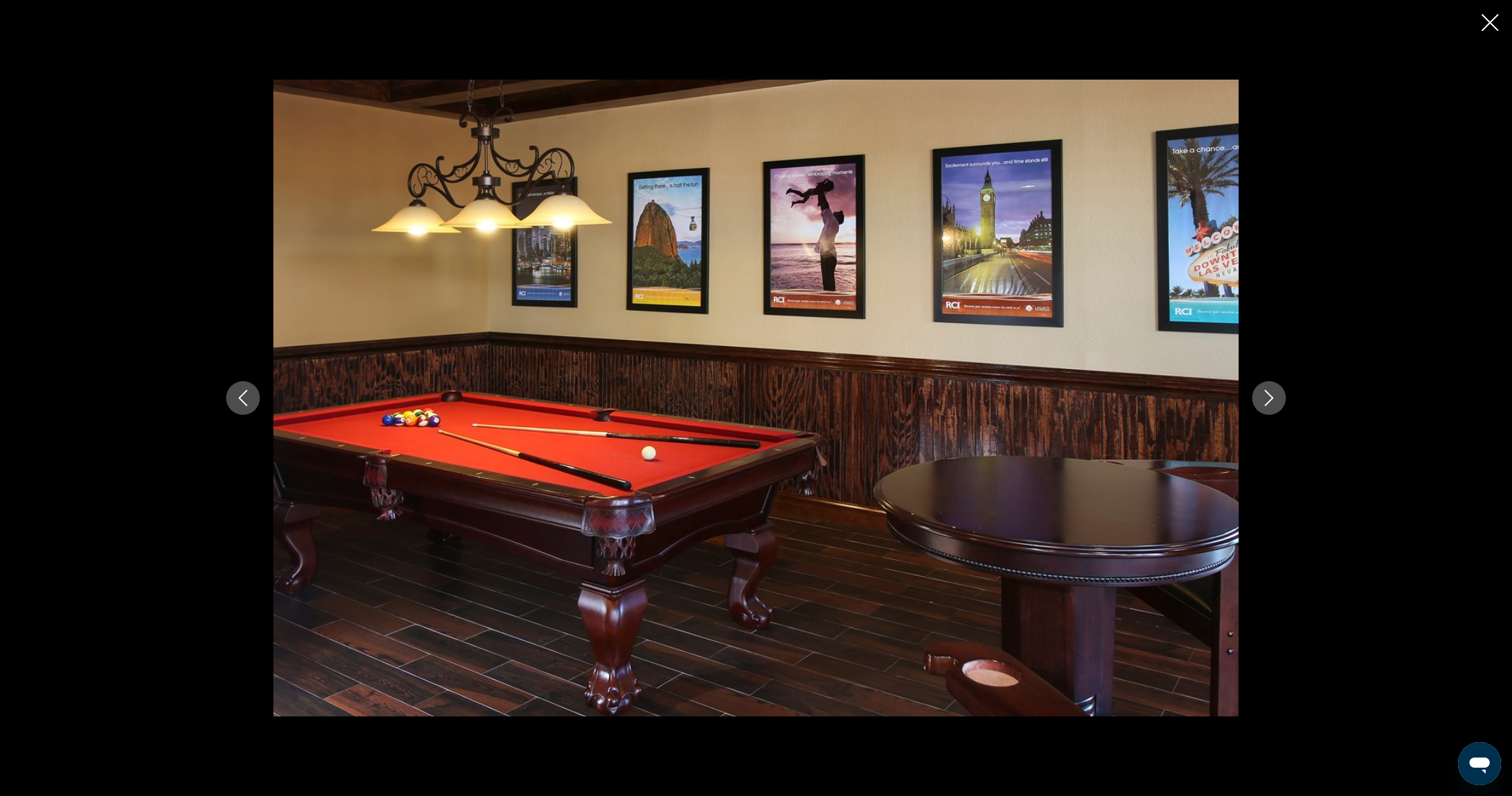
click at [1258, 402] on button "Next image" at bounding box center [1268, 398] width 34 height 34
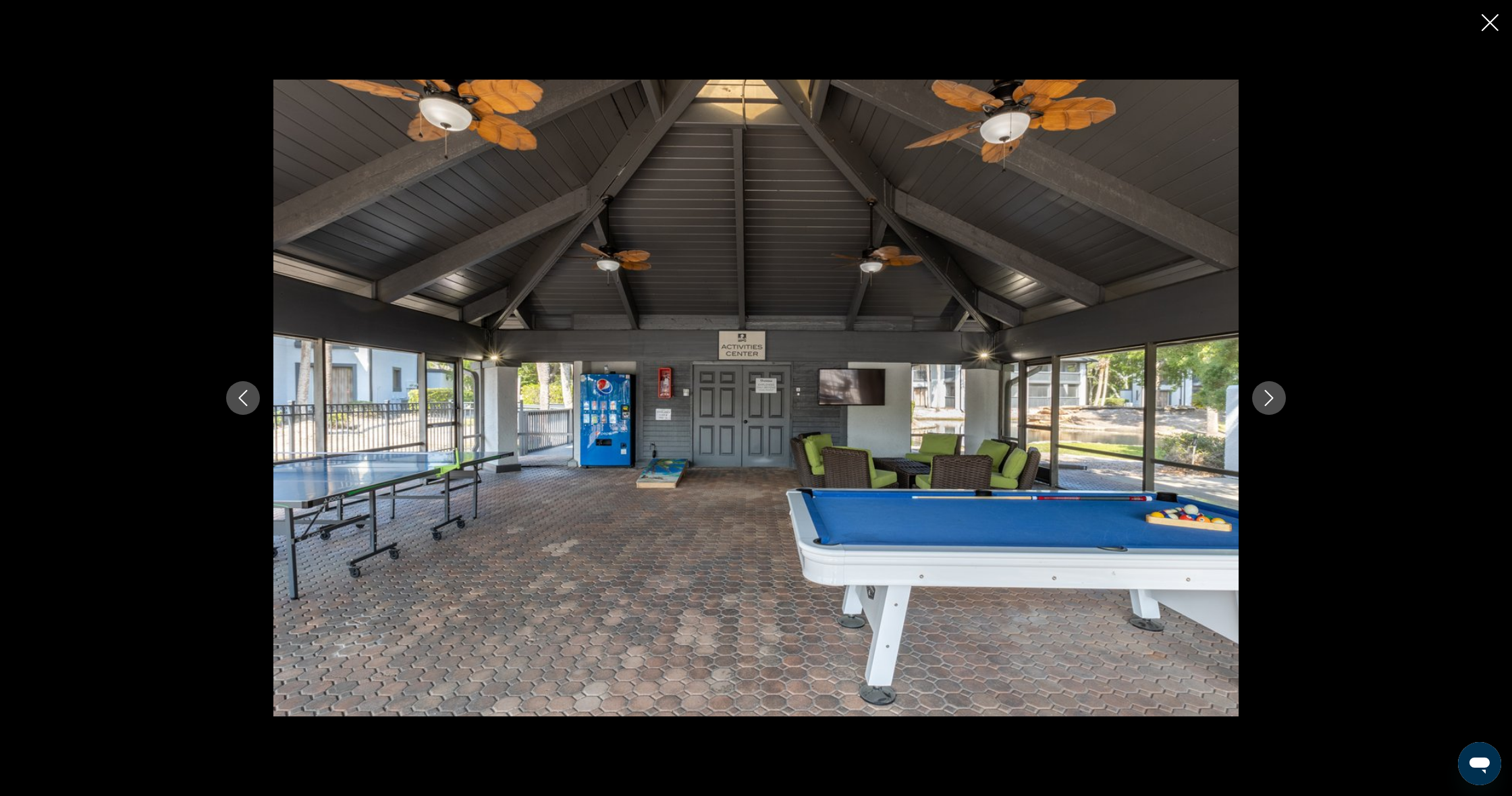
click at [1492, 26] on icon "Close slideshow" at bounding box center [1490, 23] width 17 height 17
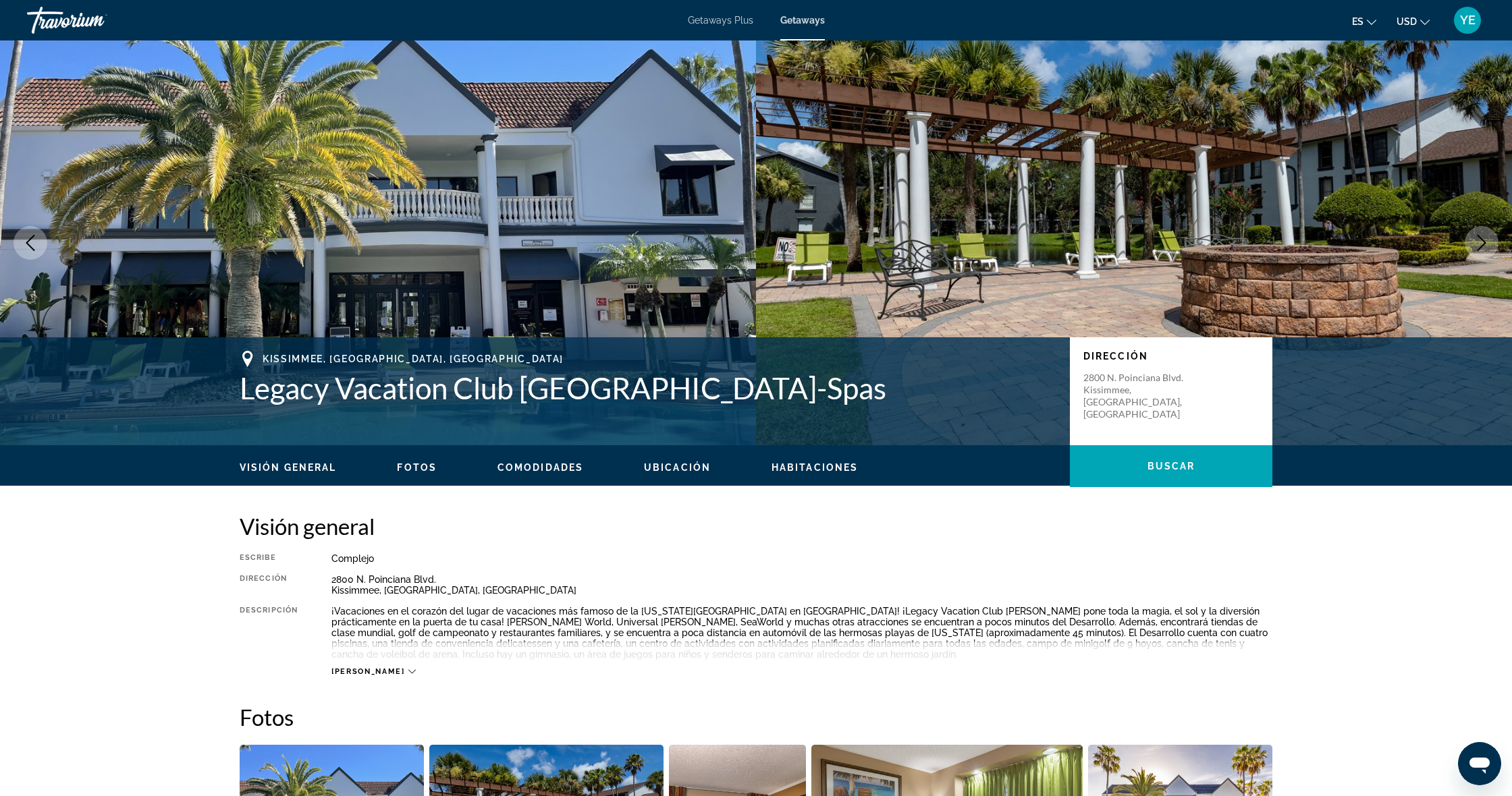
scroll to position [0, 0]
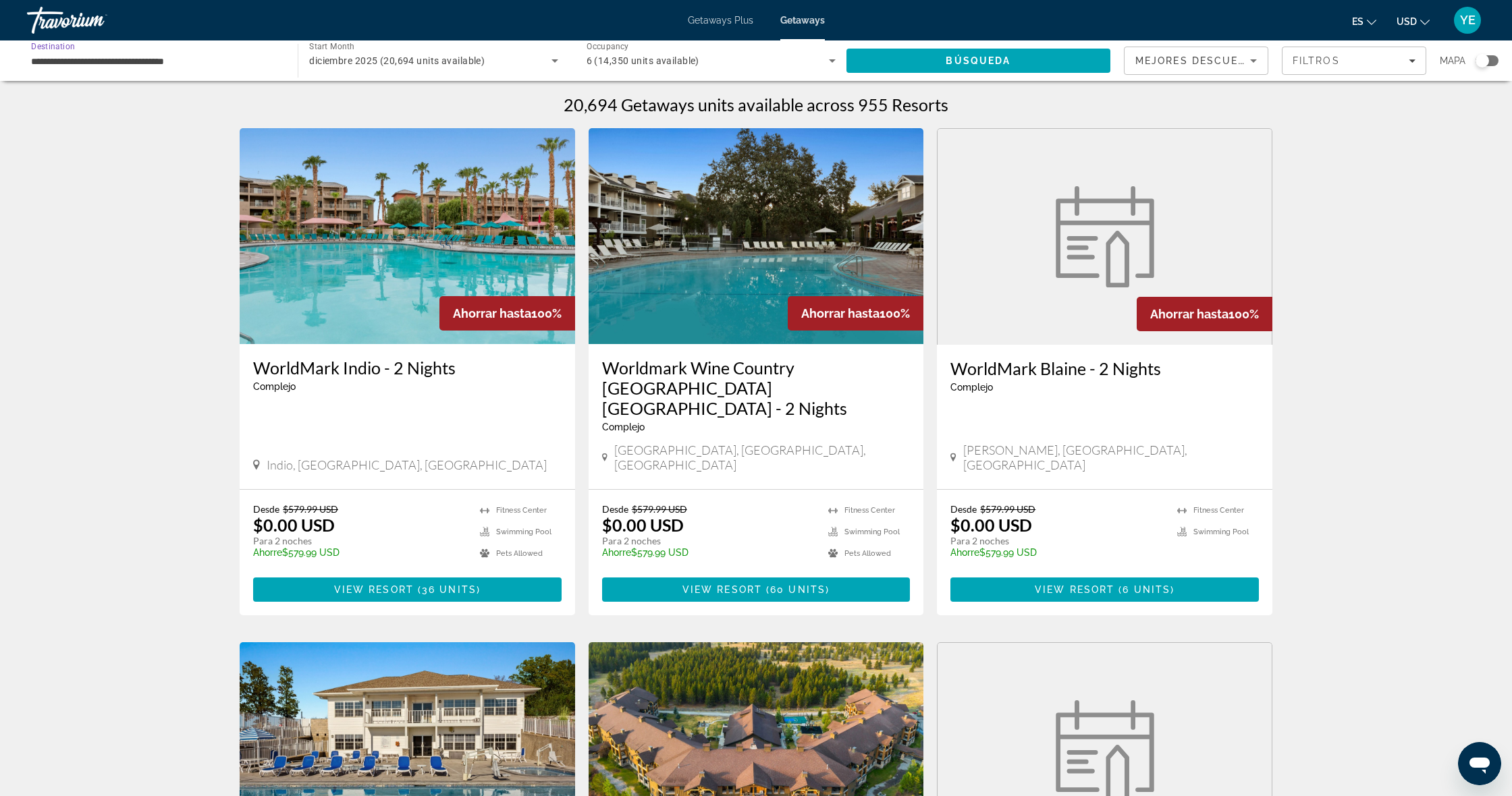
drag, startPoint x: 184, startPoint y: 65, endPoint x: 582, endPoint y: 62, distance: 398.0
click at [184, 65] on input "**********" at bounding box center [156, 61] width 249 height 16
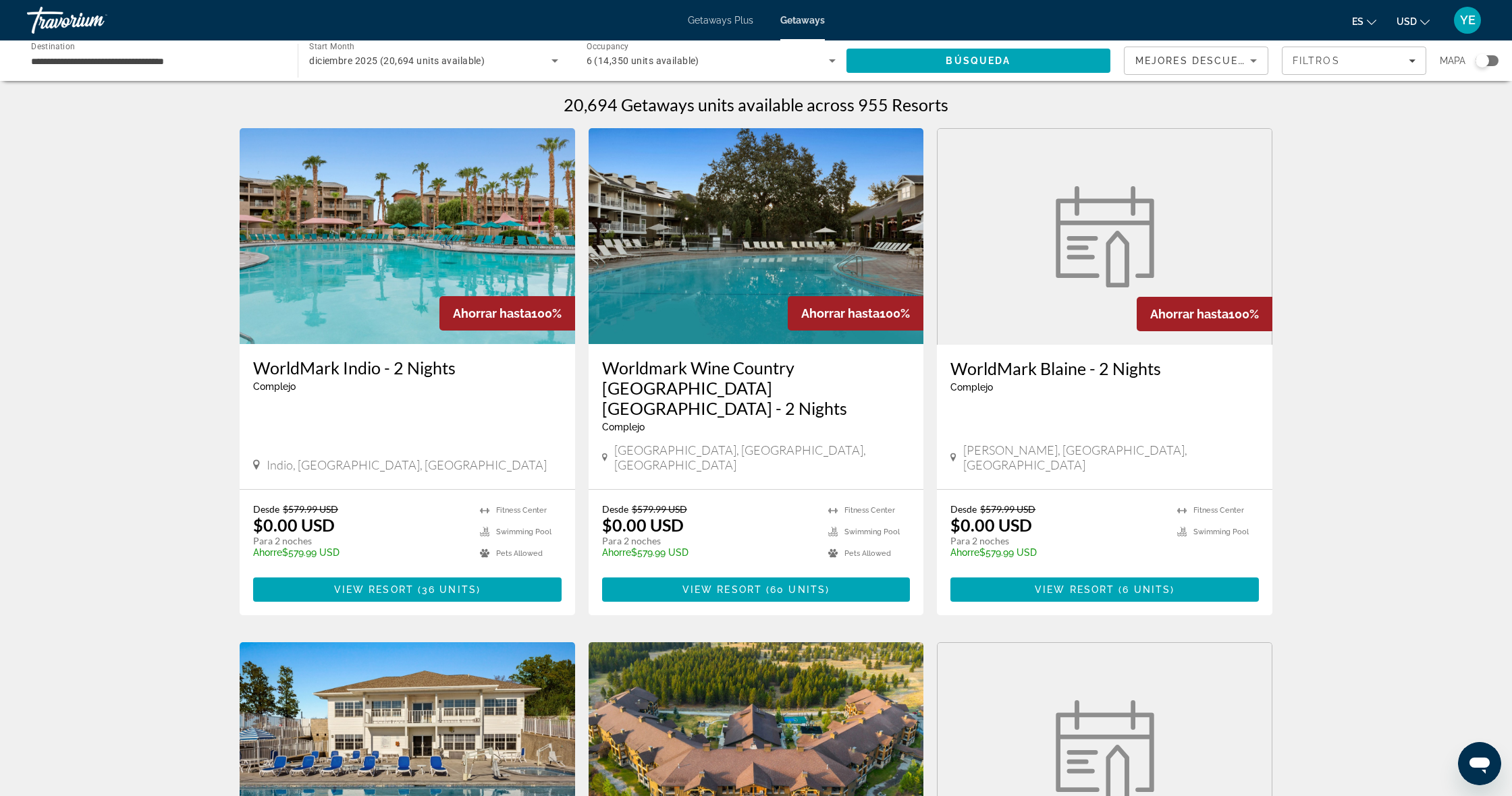
click at [1478, 60] on div "Search widget" at bounding box center [1481, 60] width 13 height 13
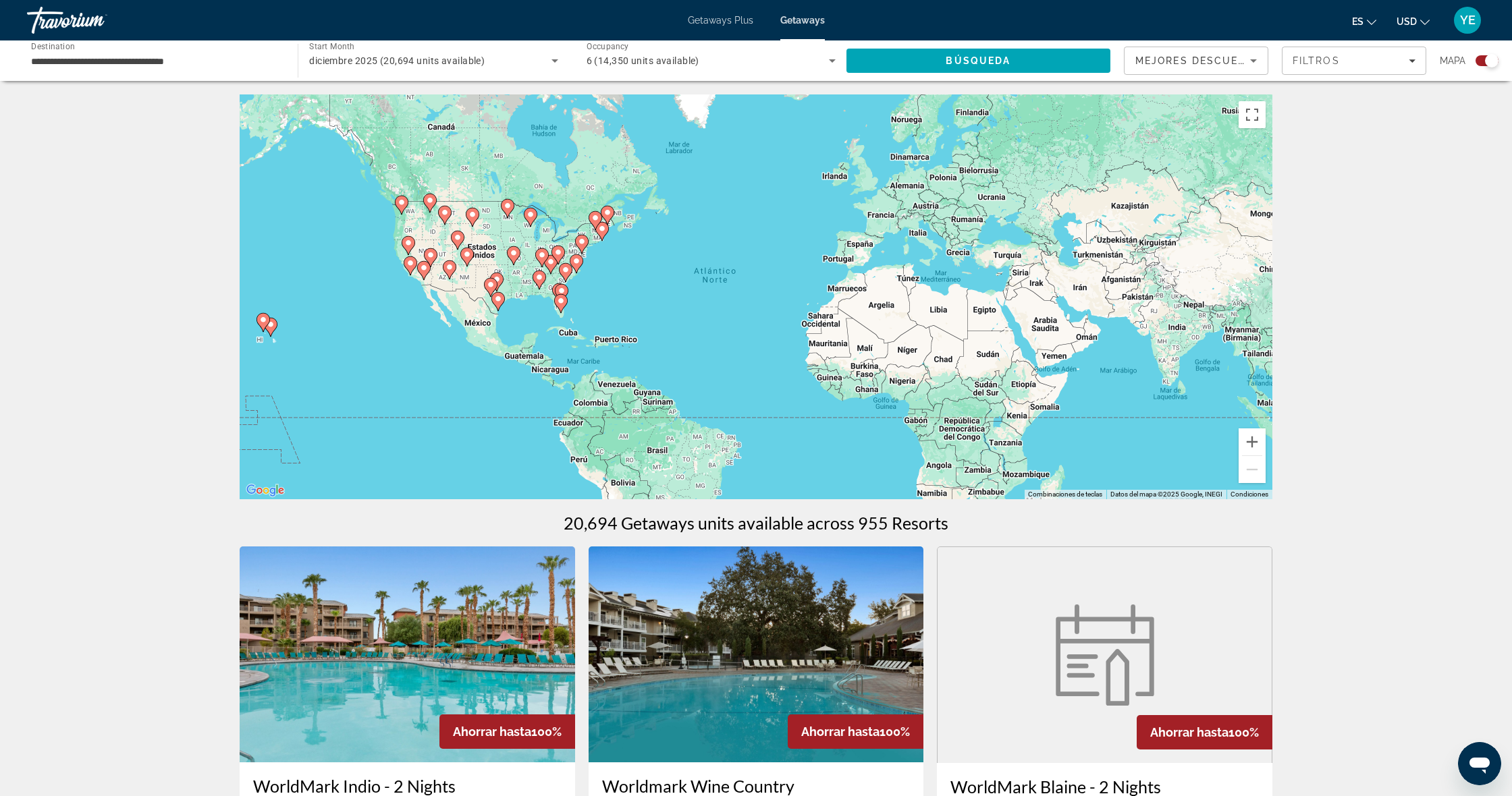
click at [645, 65] on span "6 (14,350 units available)" at bounding box center [643, 61] width 113 height 11
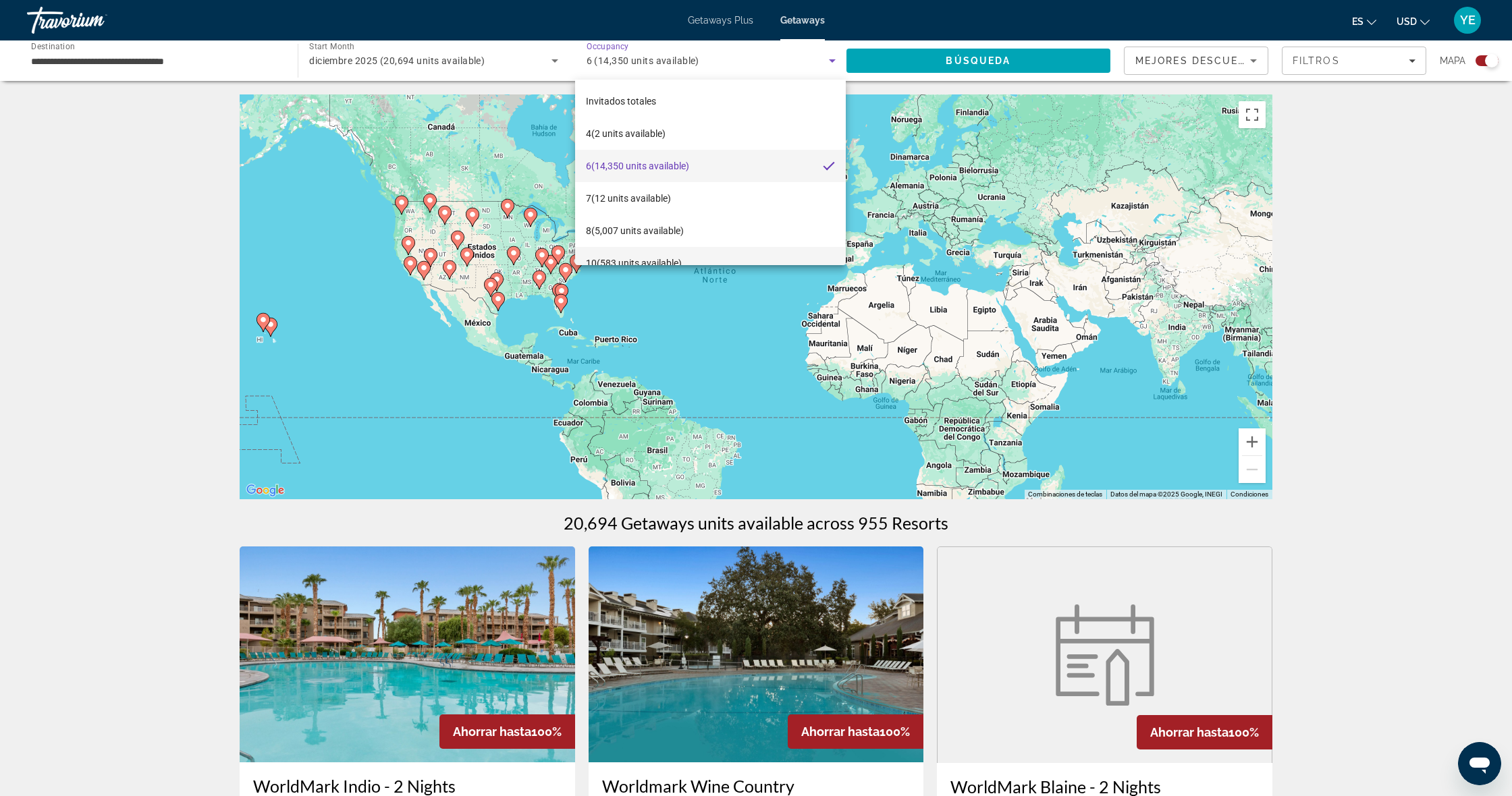
click at [623, 256] on span "10 (583 units available)" at bounding box center [634, 263] width 96 height 16
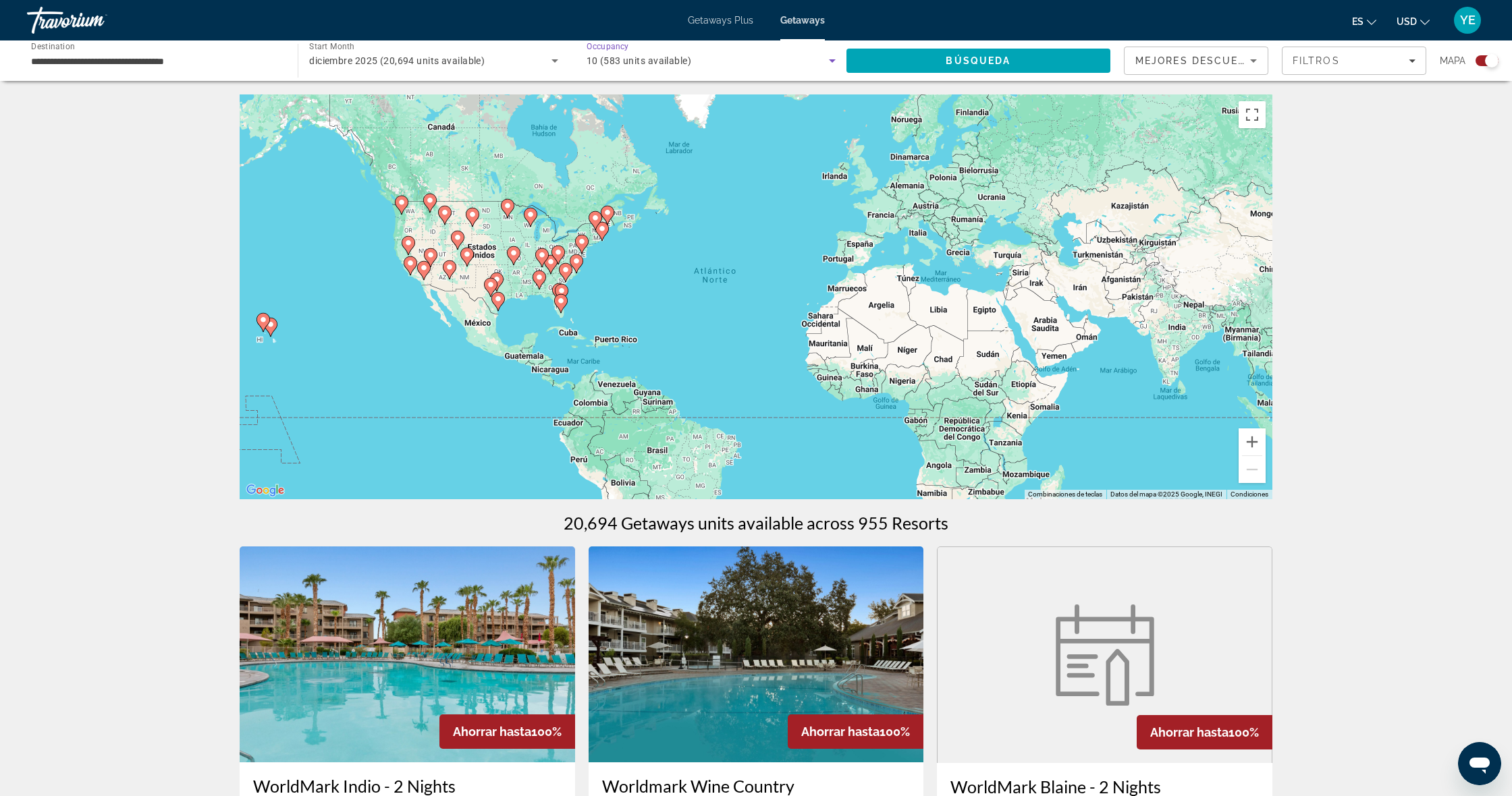
click at [586, 249] on gmp-advanced-marker "Main content" at bounding box center [581, 245] width 13 height 20
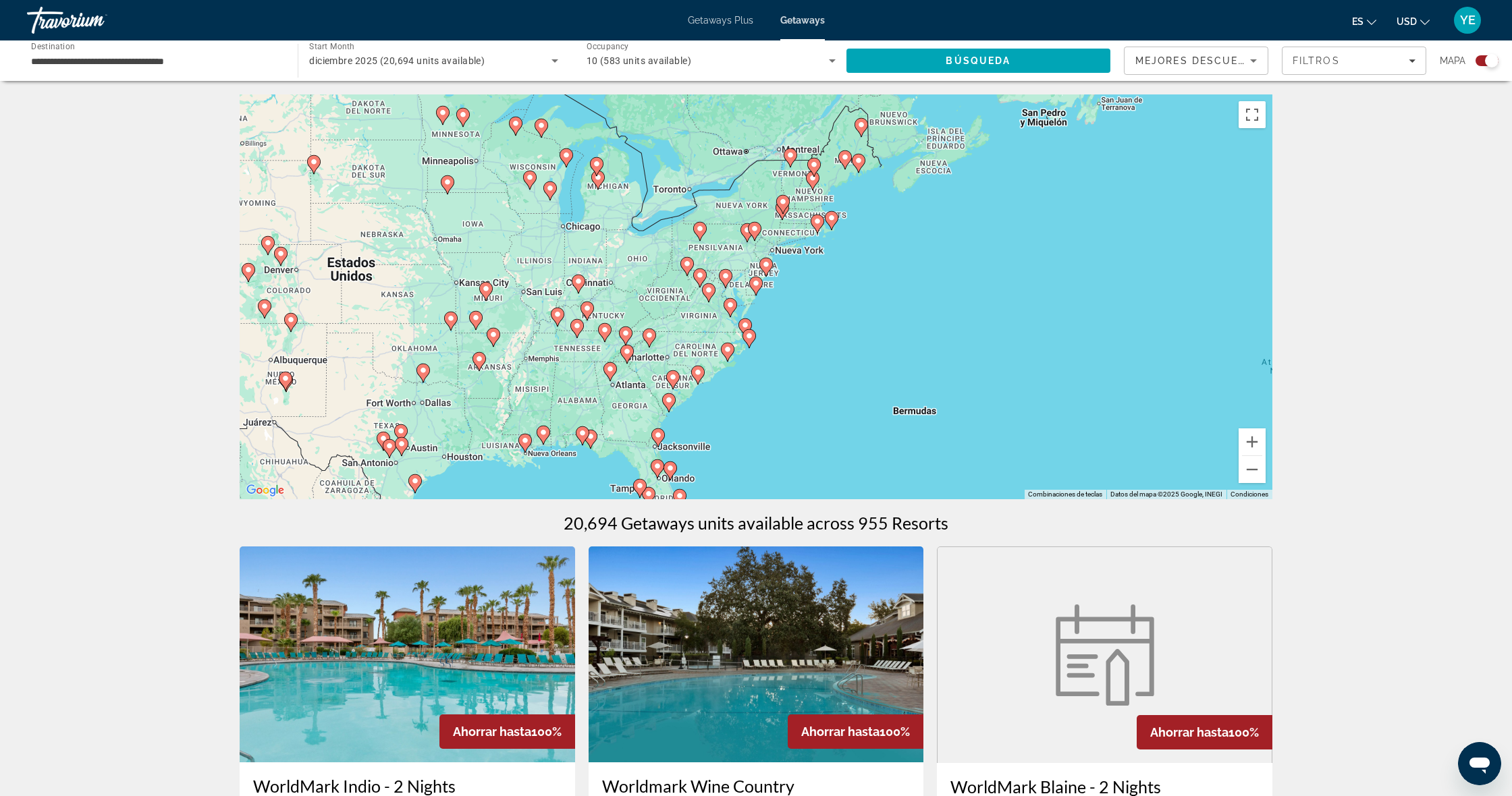
click at [827, 344] on div "Para navegar, presiona las teclas [PERSON_NAME]. Para activar la función de arr…" at bounding box center [755, 296] width 1033 height 405
click at [830, 356] on div "Para navegar, presiona las teclas [PERSON_NAME]. Para activar la función de arr…" at bounding box center [755, 296] width 1033 height 405
click at [579, 326] on image "Main content" at bounding box center [577, 325] width 8 height 8
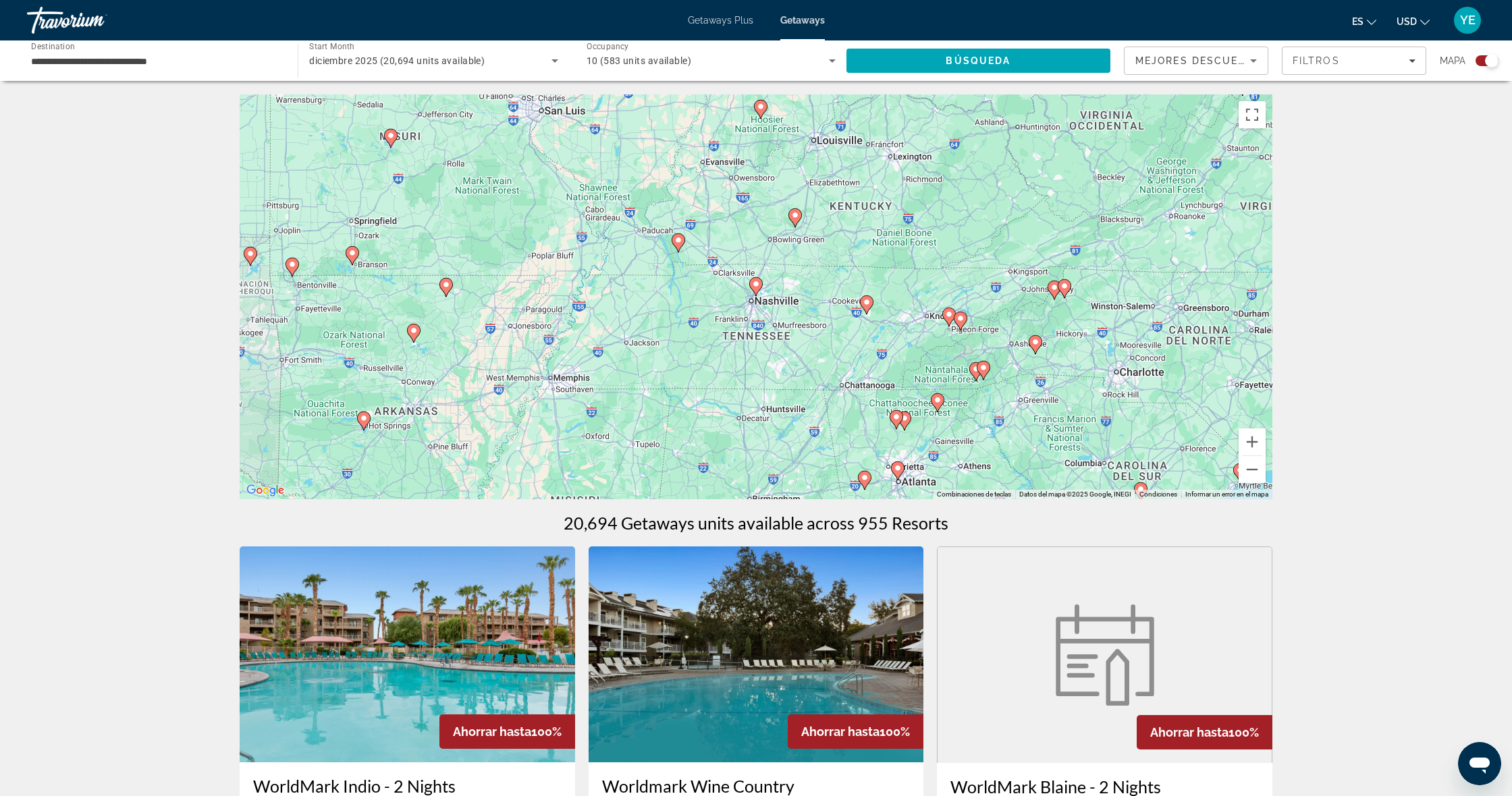
click at [947, 318] on icon "Main content" at bounding box center [948, 317] width 12 height 17
type input "**********"
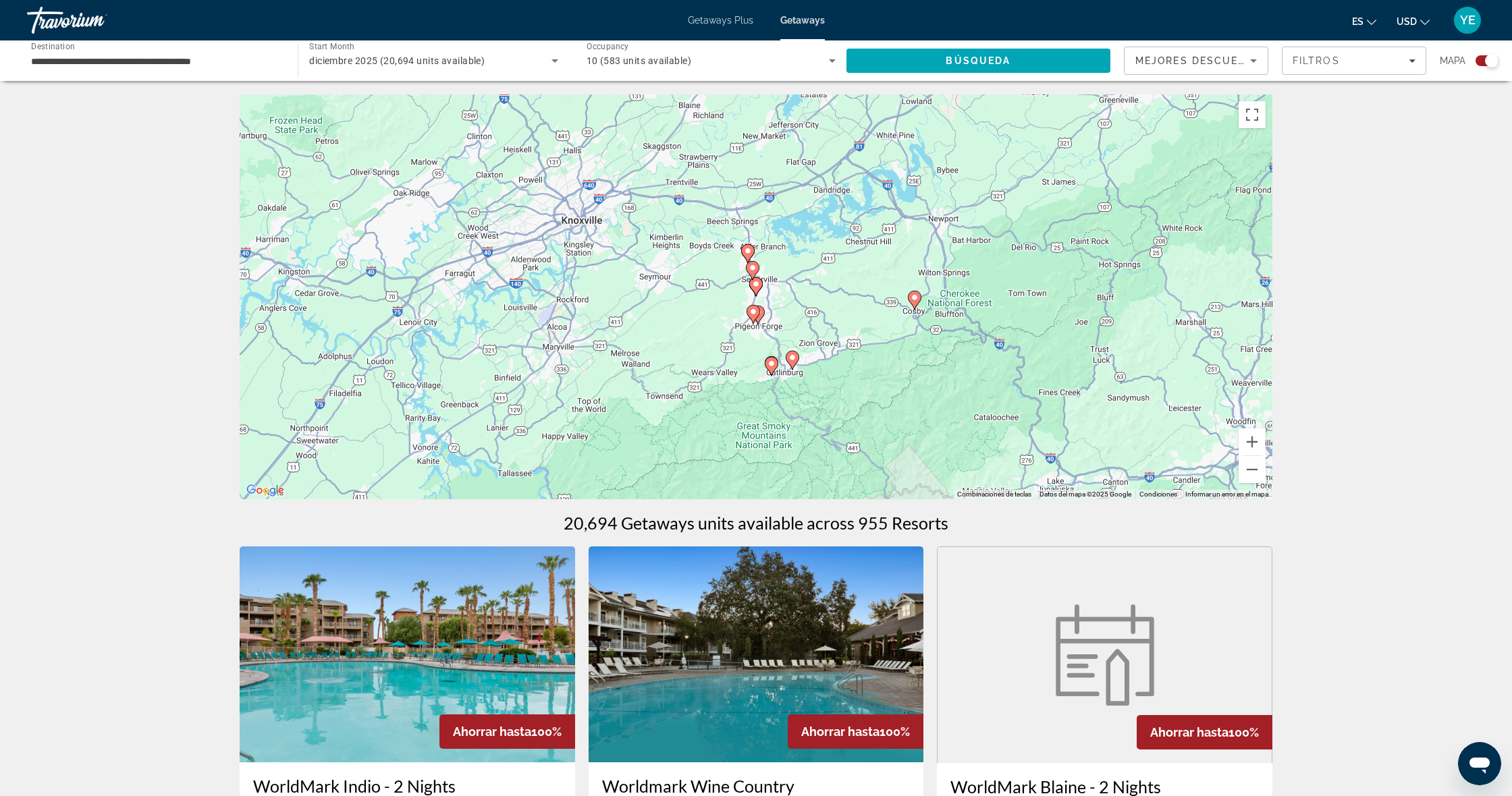
click at [775, 352] on div "Para navegar, presiona las teclas [PERSON_NAME]. Para activar la función de arr…" at bounding box center [755, 296] width 1033 height 405
click at [772, 362] on image "Main content" at bounding box center [771, 364] width 8 height 8
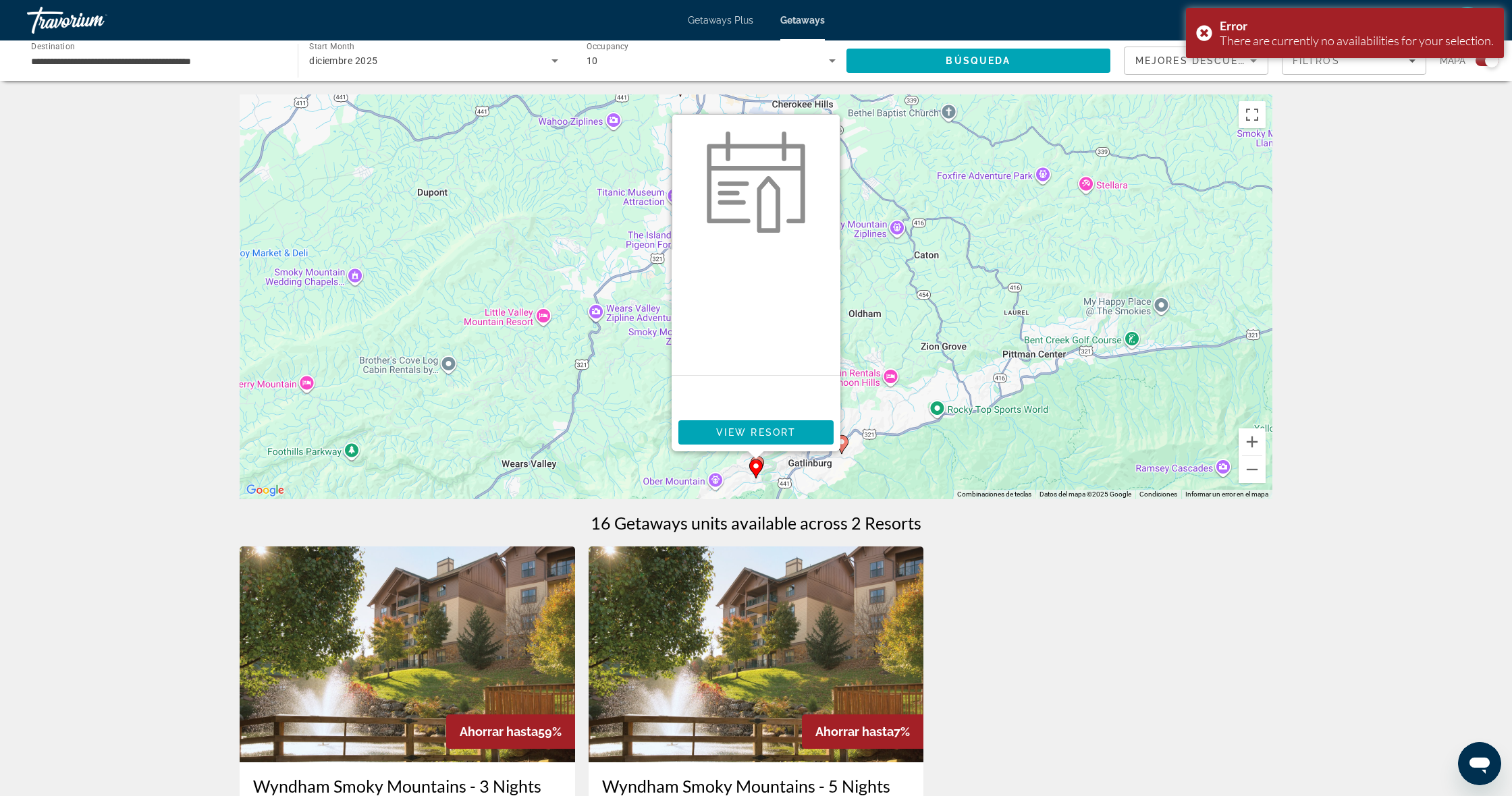
drag, startPoint x: 745, startPoint y: 432, endPoint x: 736, endPoint y: 430, distance: 9.2
click at [745, 431] on span "View Resort" at bounding box center [756, 433] width 80 height 11
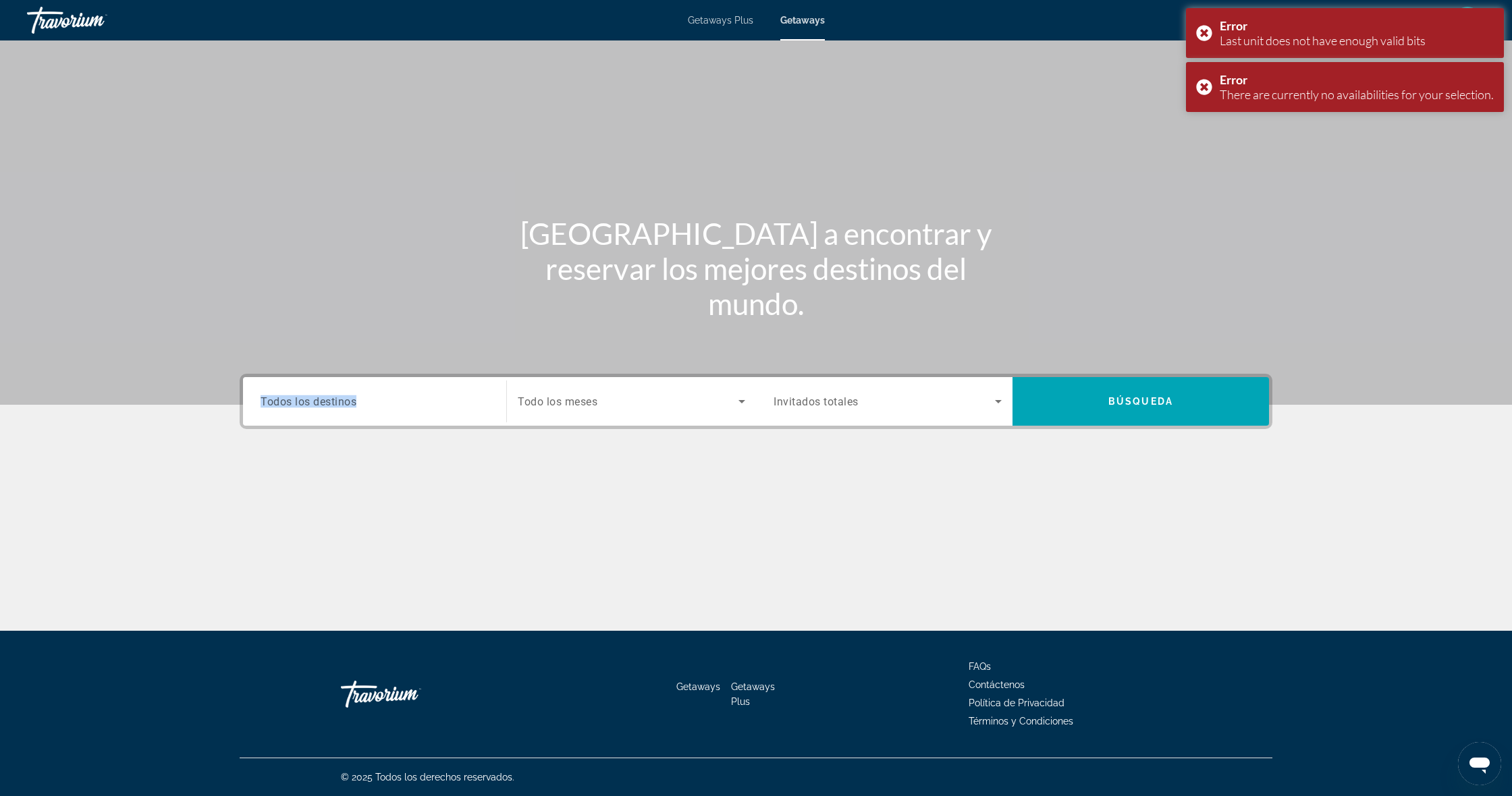
drag, startPoint x: 353, startPoint y: 380, endPoint x: 351, endPoint y: 389, distance: 9.2
click at [351, 390] on div "Destination Todos los destinos" at bounding box center [374, 402] width 249 height 49
click at [327, 402] on span "Todos los destinos" at bounding box center [308, 401] width 96 height 13
click at [327, 402] on input "Destination Todos los destinos" at bounding box center [374, 402] width 228 height 16
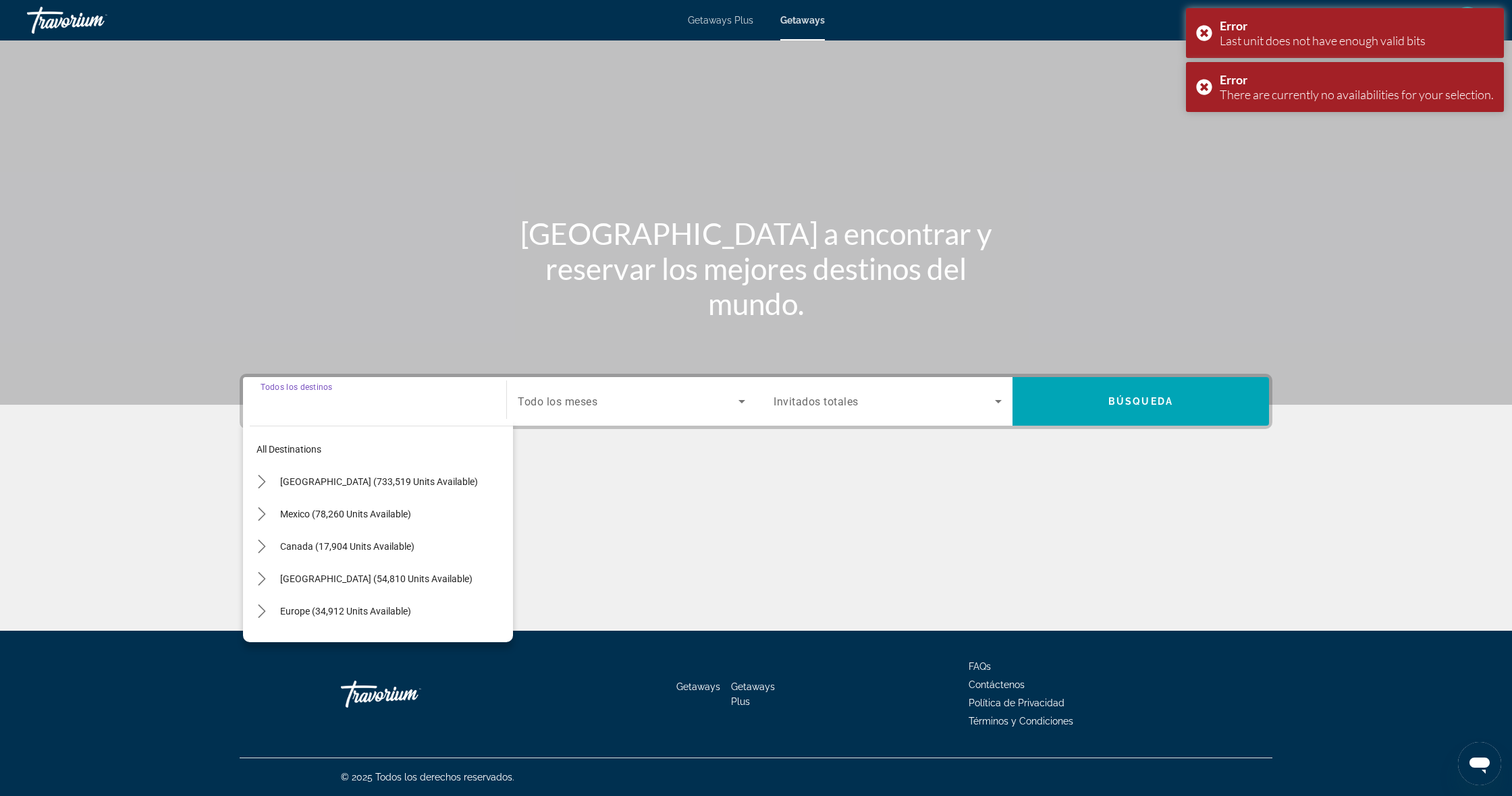
click at [340, 492] on span "Select destination: United States (733,519 units available)" at bounding box center [393, 482] width 239 height 32
type input "**********"
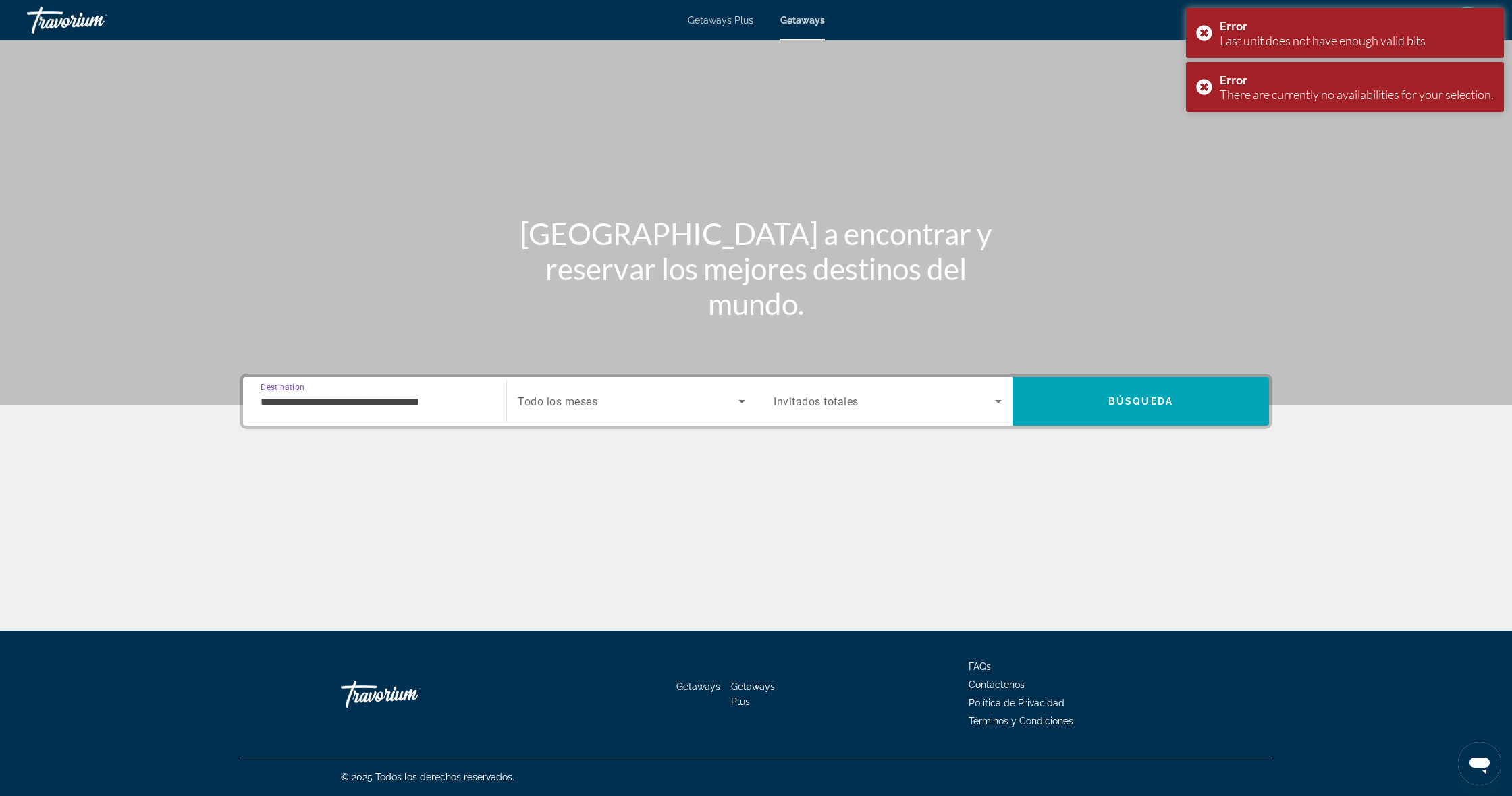
click at [594, 402] on span "Todo los meses" at bounding box center [558, 402] width 80 height 13
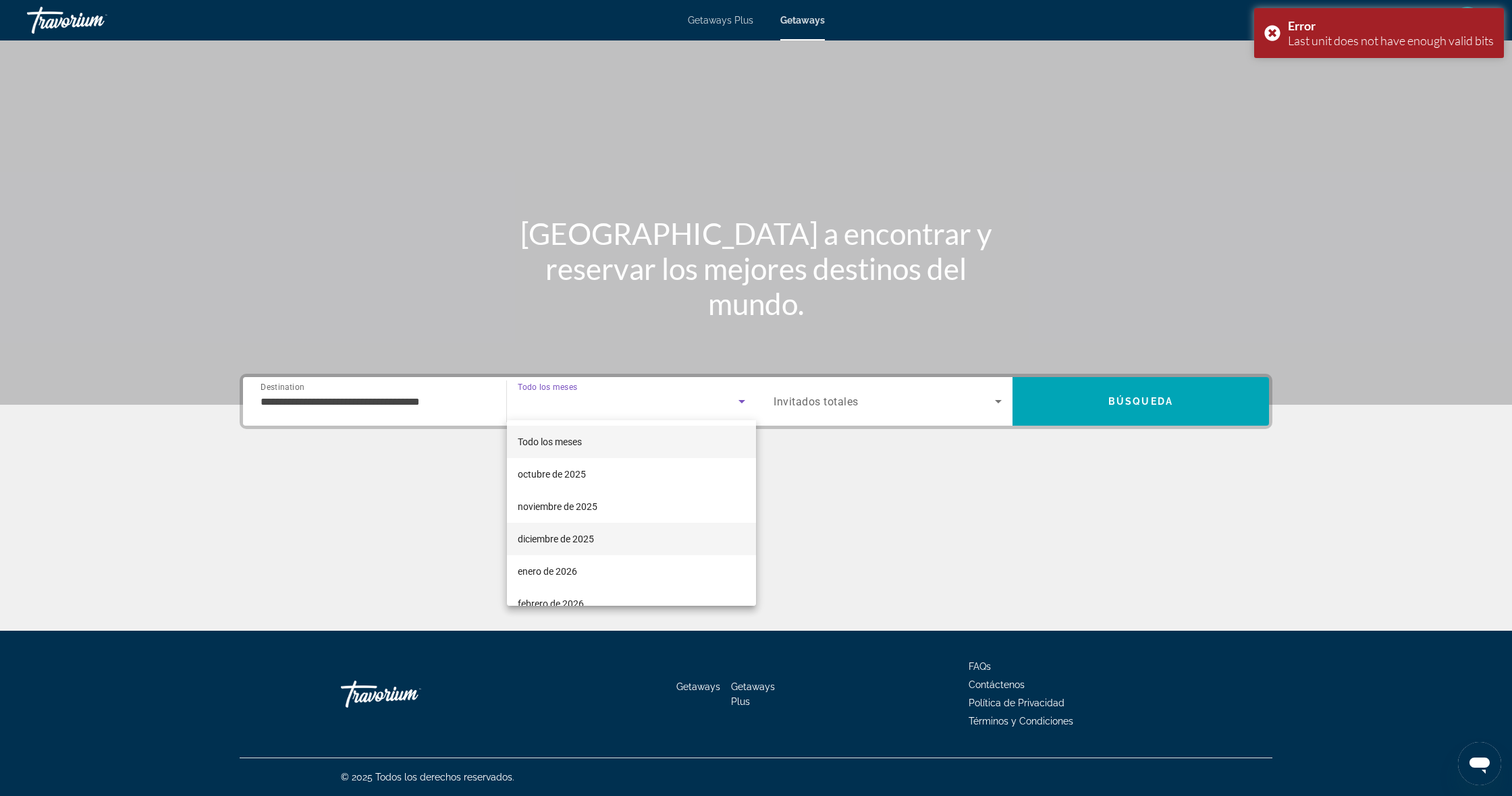
click at [547, 539] on span "diciembre de 2025" at bounding box center [555, 539] width 76 height 16
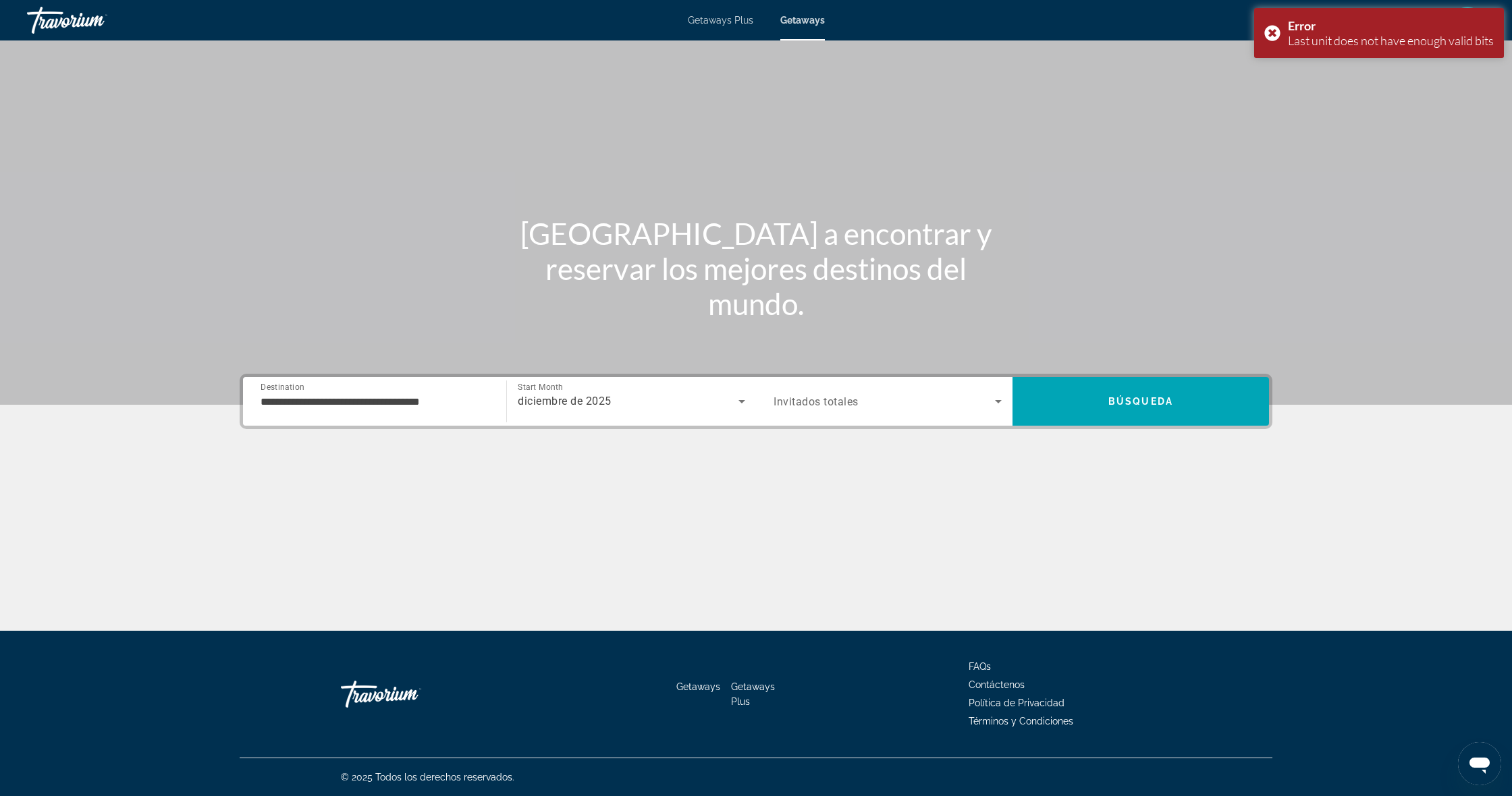
click at [841, 398] on span "Invitados totales" at bounding box center [816, 402] width 85 height 13
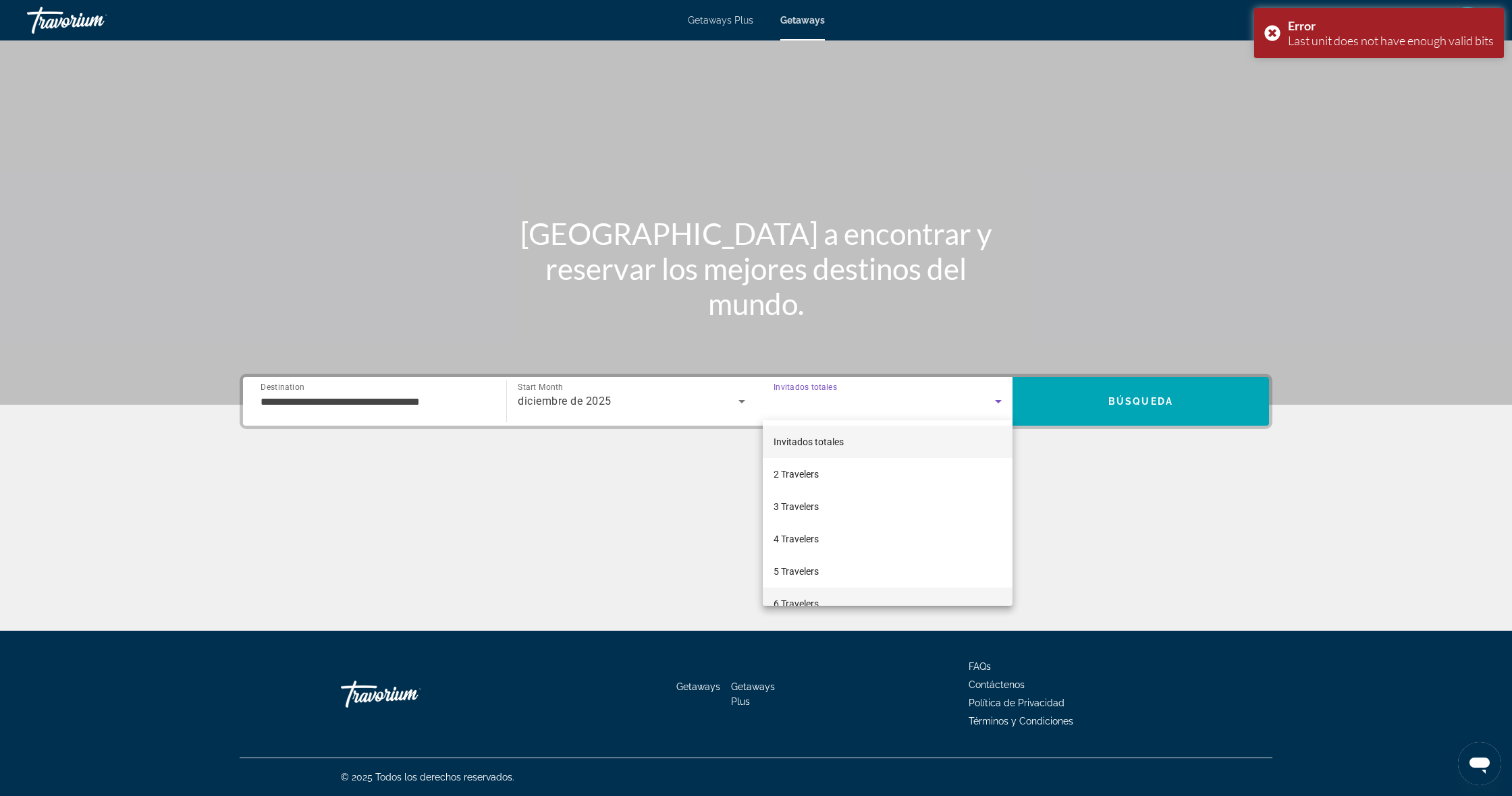
click at [812, 595] on mat-option "6 Travelers" at bounding box center [887, 604] width 249 height 32
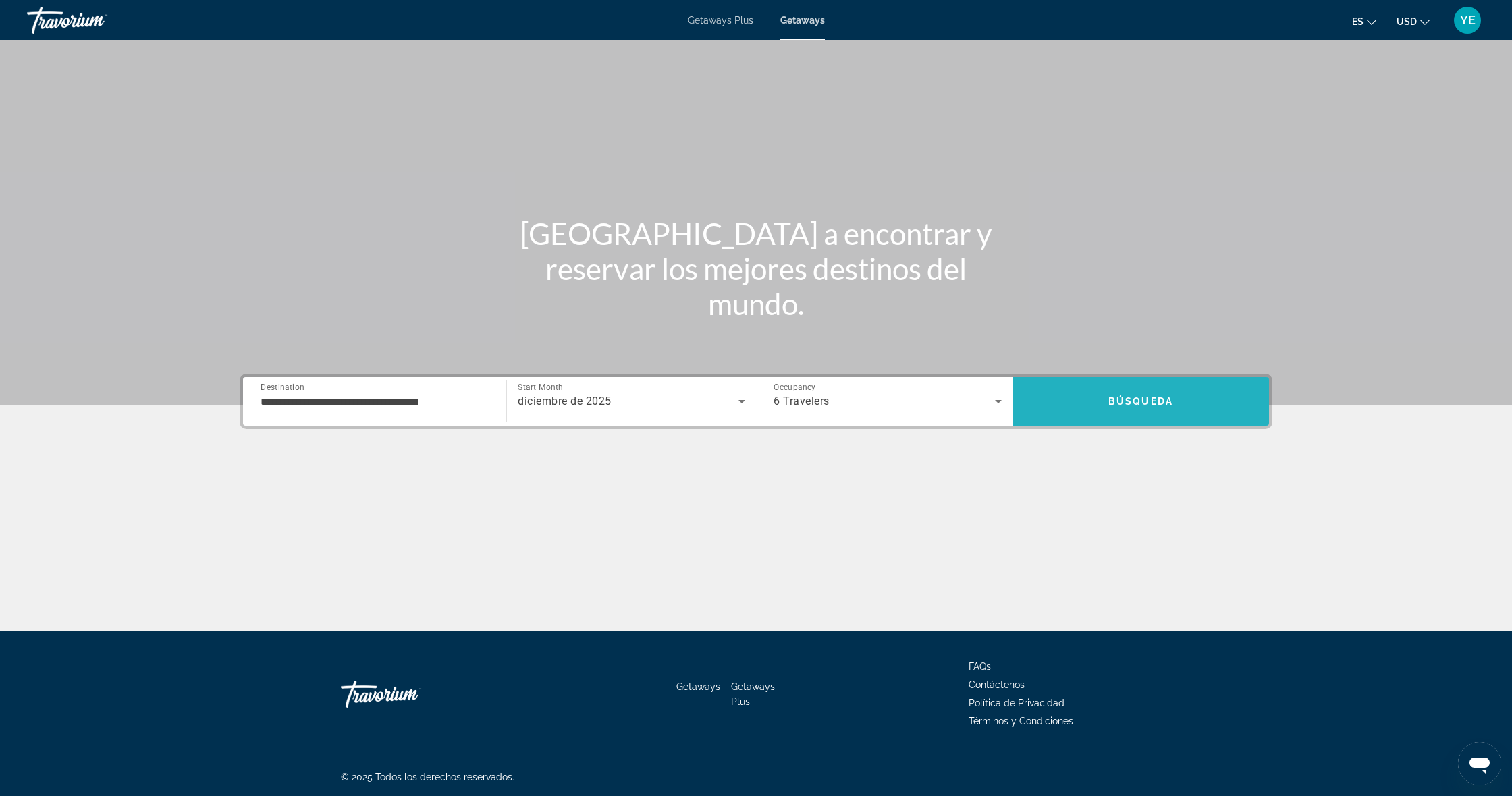
click at [1108, 394] on span "Search" at bounding box center [1140, 401] width 256 height 32
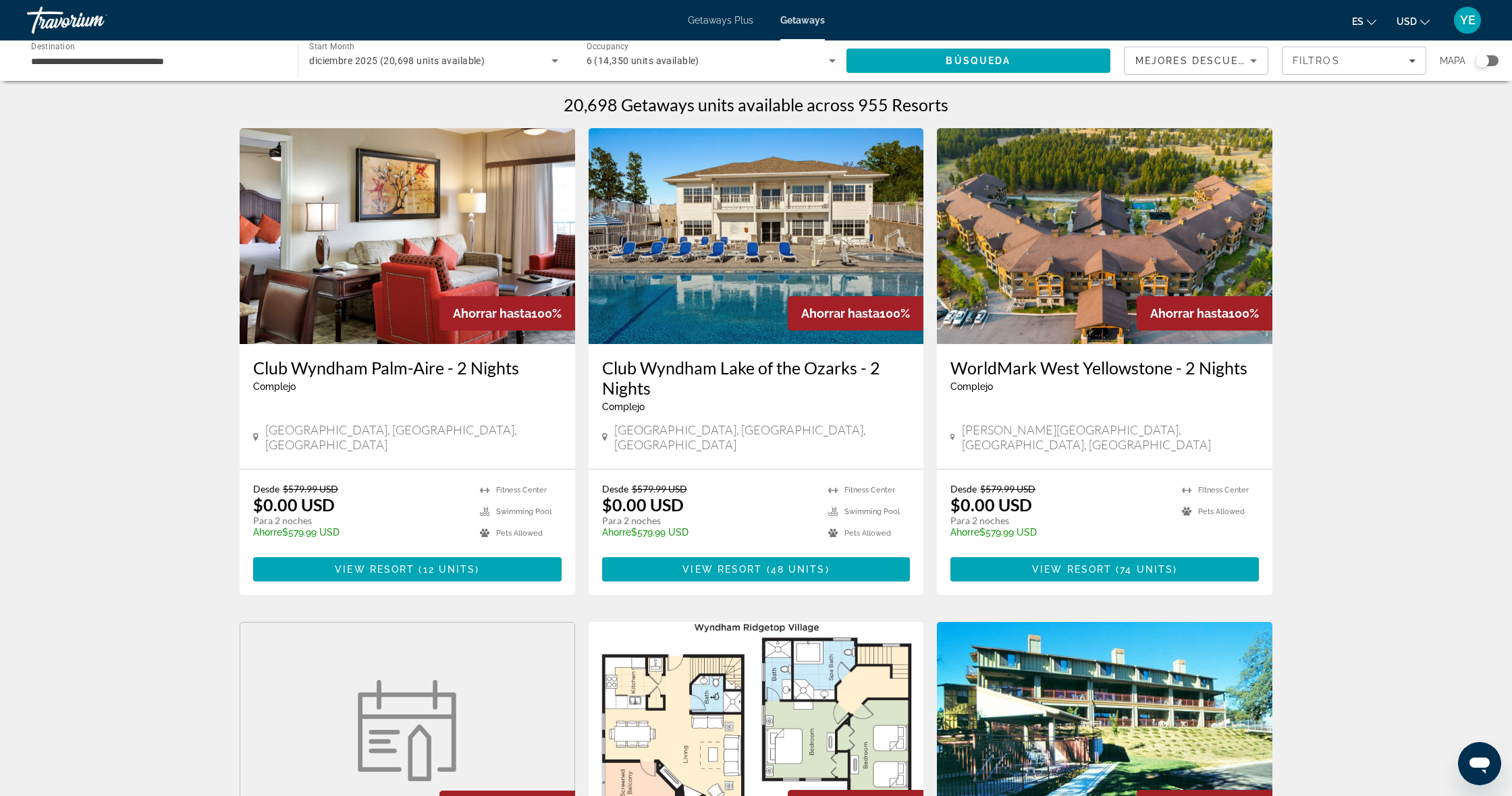
click at [1483, 64] on div "Search widget" at bounding box center [1481, 60] width 13 height 13
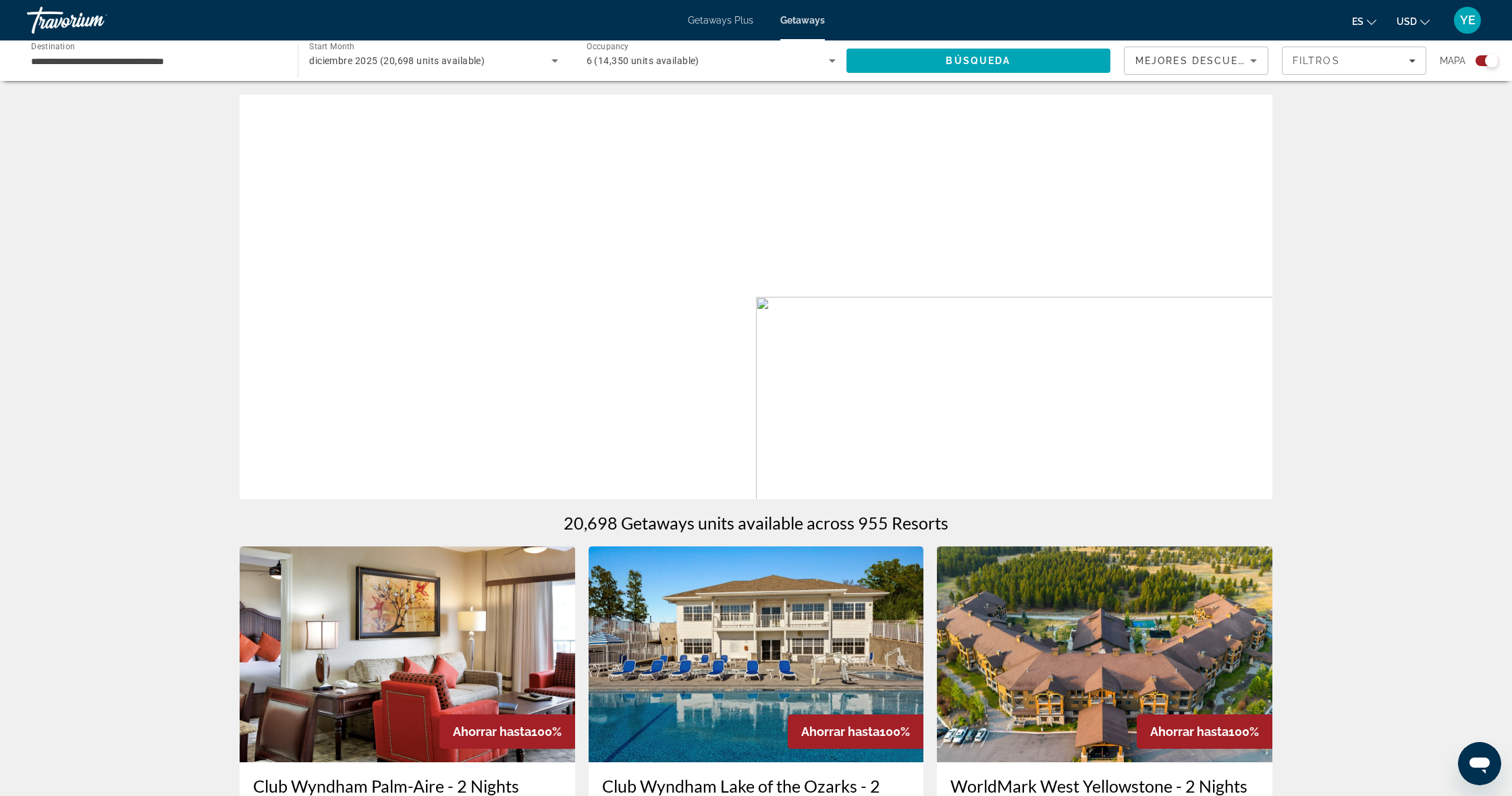
click at [1491, 60] on div "Search widget" at bounding box center [1491, 60] width 13 height 13
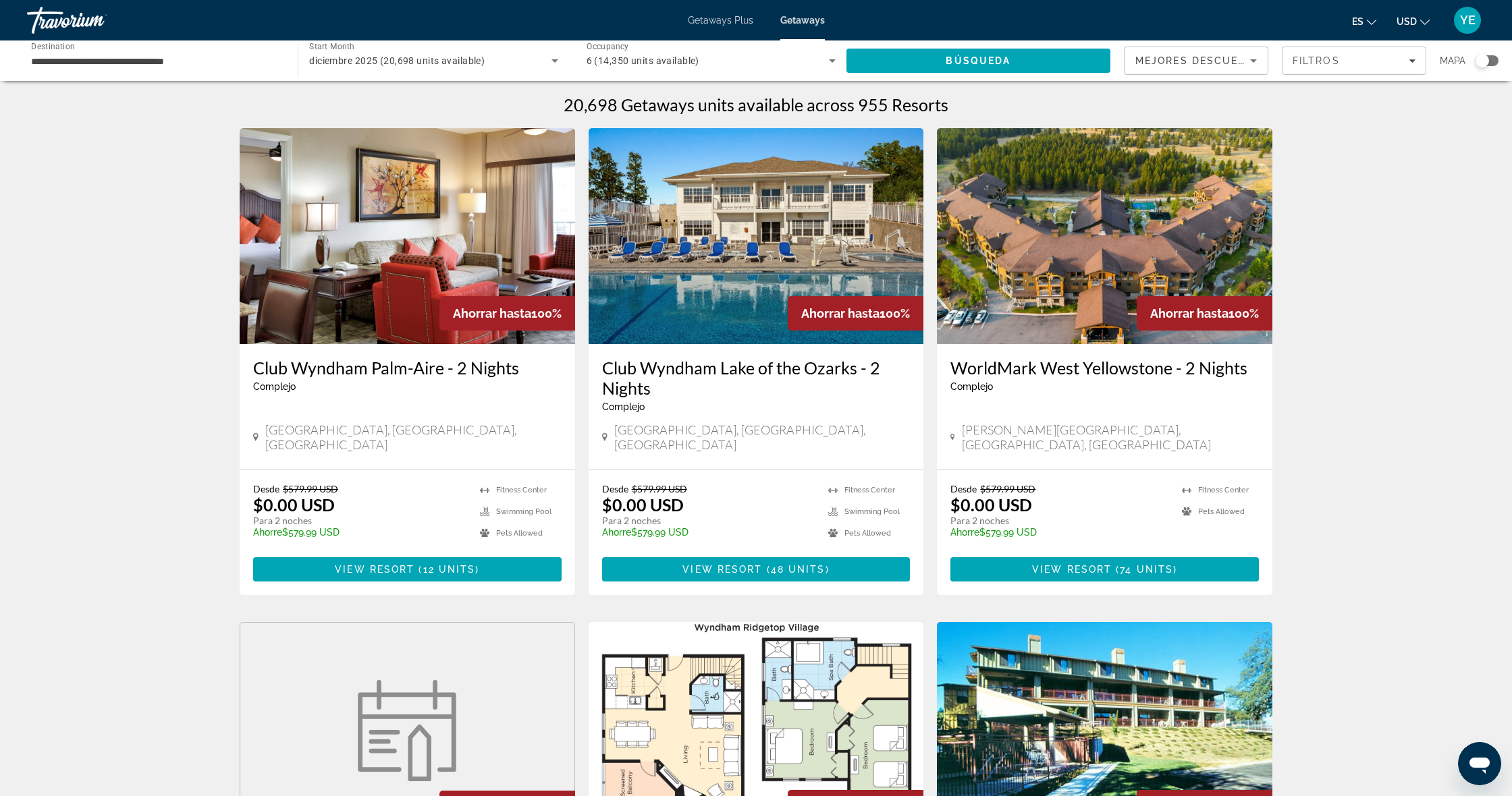
click at [565, 351] on div "Club Wyndham Palm-Aire - 2 Nights Complejo - Este es un resort solo para adulto…" at bounding box center [407, 406] width 336 height 125
click at [1491, 61] on div "Search widget" at bounding box center [1486, 61] width 23 height 11
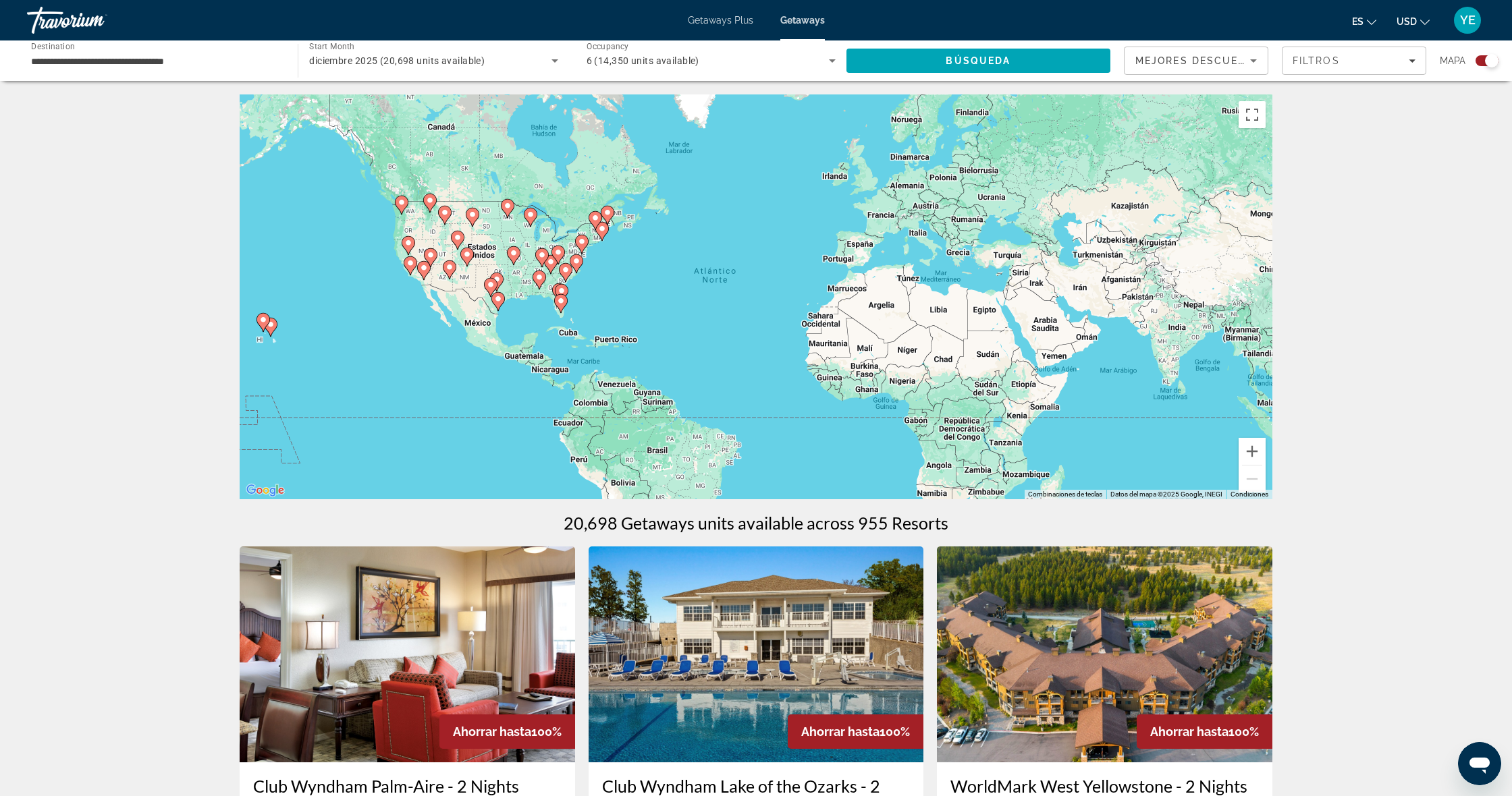
click at [597, 288] on div "Para activar la función de arrastrar con el teclado, presiona Alt + Intro. Una …" at bounding box center [755, 296] width 1033 height 405
drag, startPoint x: 518, startPoint y: 356, endPoint x: 525, endPoint y: 344, distance: 13.9
click at [518, 356] on div "Para activar la función de arrastrar con el teclado, presiona Alt + Intro. Una …" at bounding box center [755, 296] width 1033 height 405
click at [536, 296] on div "Para activar la función de arrastrar con el teclado, presiona Alt + Intro. Una …" at bounding box center [755, 296] width 1033 height 405
click at [549, 283] on div "Para activar la función de arrastrar con el teclado, presiona Alt + Intro. Una …" at bounding box center [755, 296] width 1033 height 405
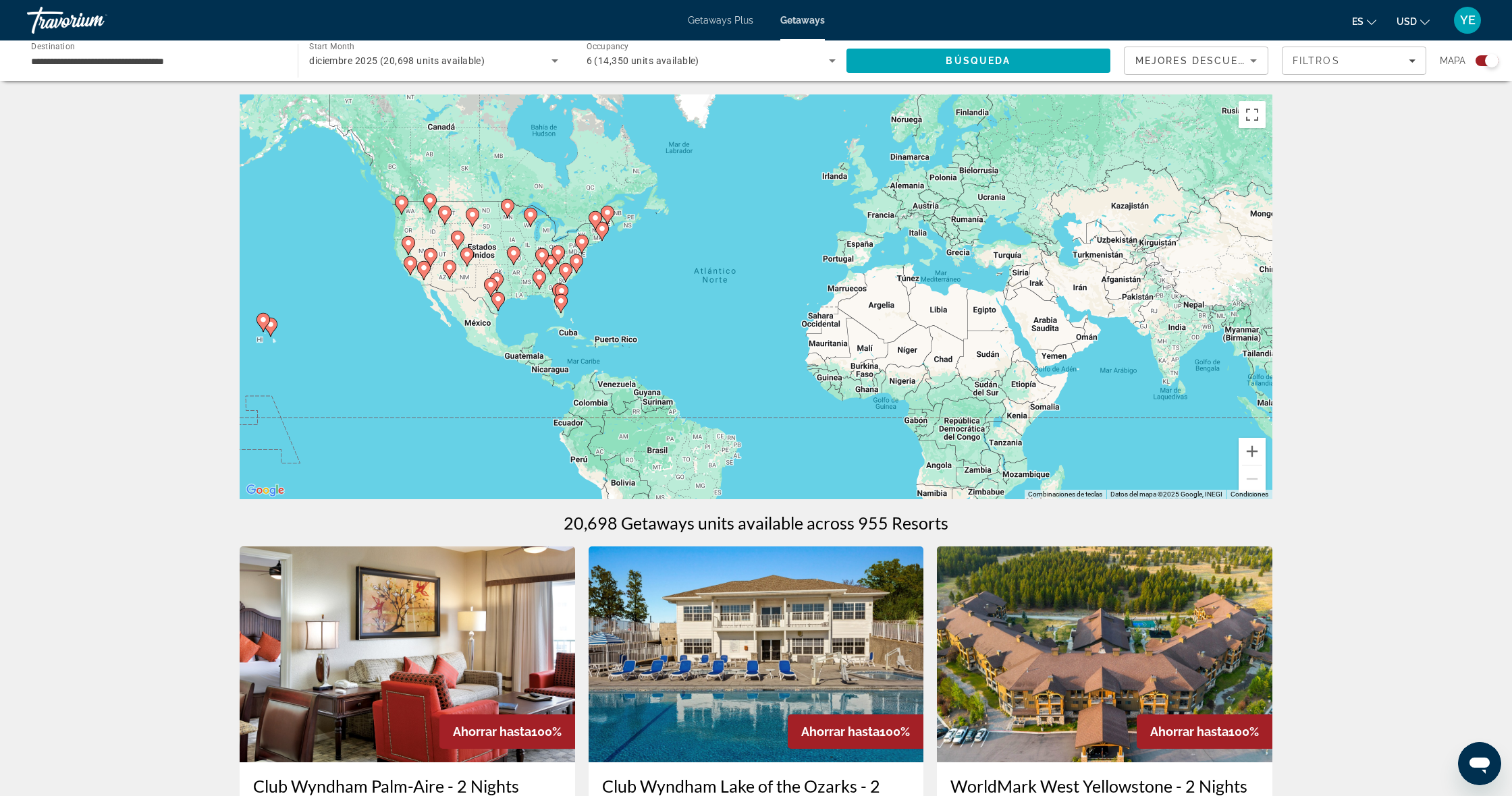
click at [540, 254] on image "Main content" at bounding box center [542, 255] width 8 height 8
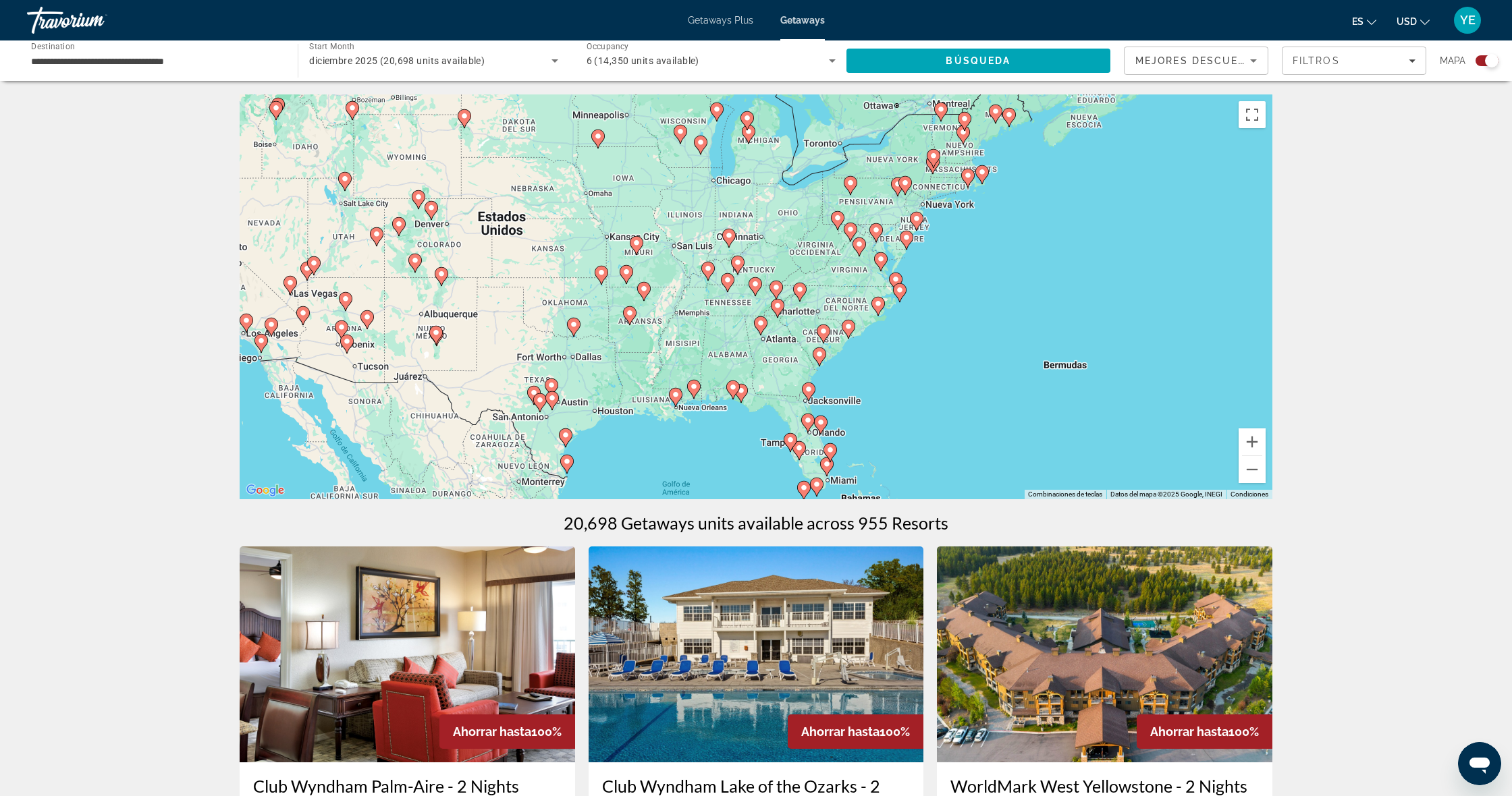
click at [747, 291] on div "Para navegar, presiona las teclas [PERSON_NAME]. Para activar la función de arr…" at bounding box center [755, 296] width 1033 height 405
click at [749, 283] on icon "Main content" at bounding box center [754, 287] width 12 height 17
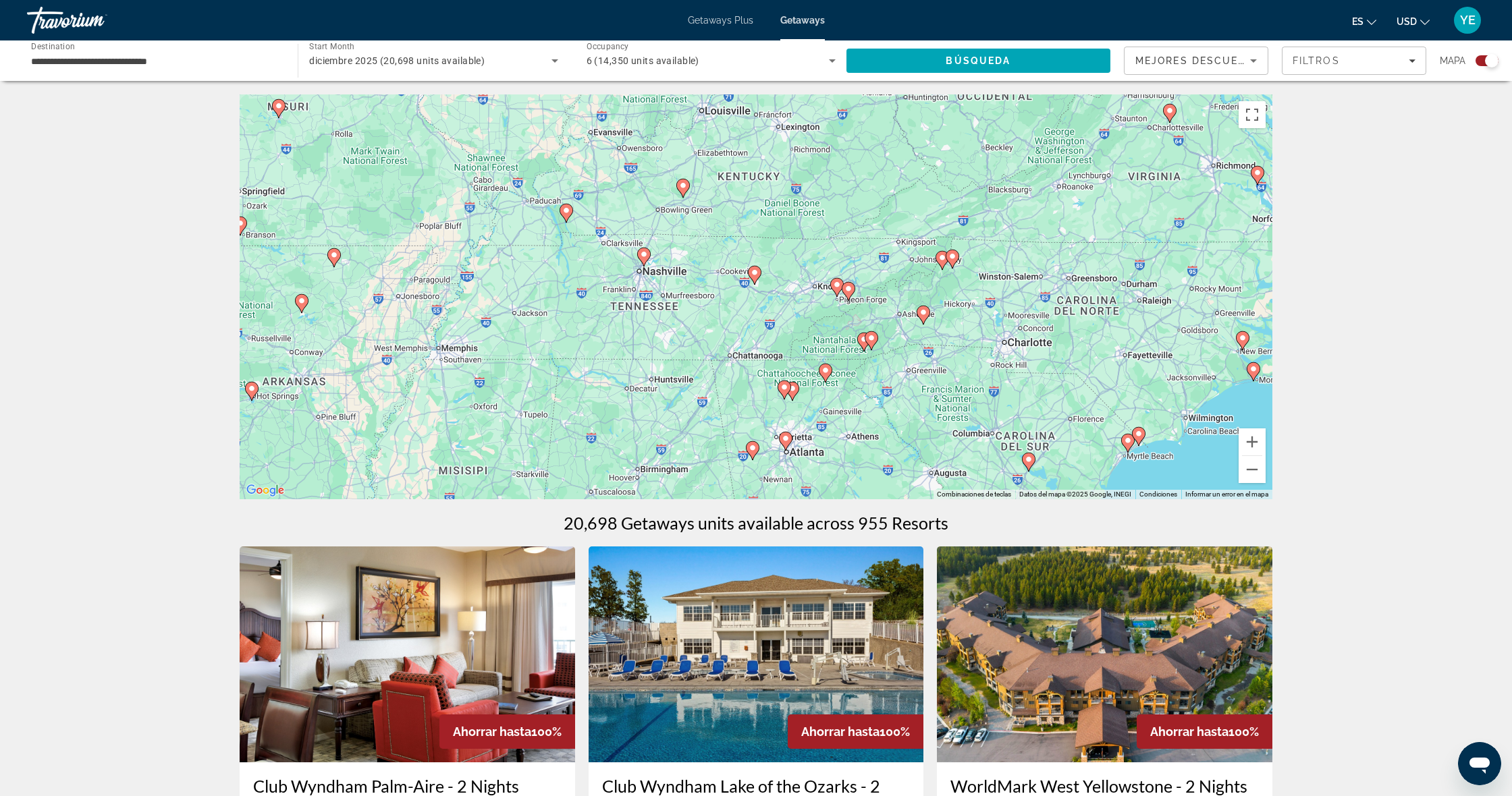
drag, startPoint x: 751, startPoint y: 285, endPoint x: 751, endPoint y: 271, distance: 14.0
click at [751, 271] on image "Main content" at bounding box center [754, 272] width 8 height 8
click at [772, 261] on div "Para activar la función de arrastrar con el teclado, presiona Alt + Intro. Una …" at bounding box center [755, 296] width 1033 height 405
click at [845, 293] on image "Main content" at bounding box center [849, 289] width 8 height 8
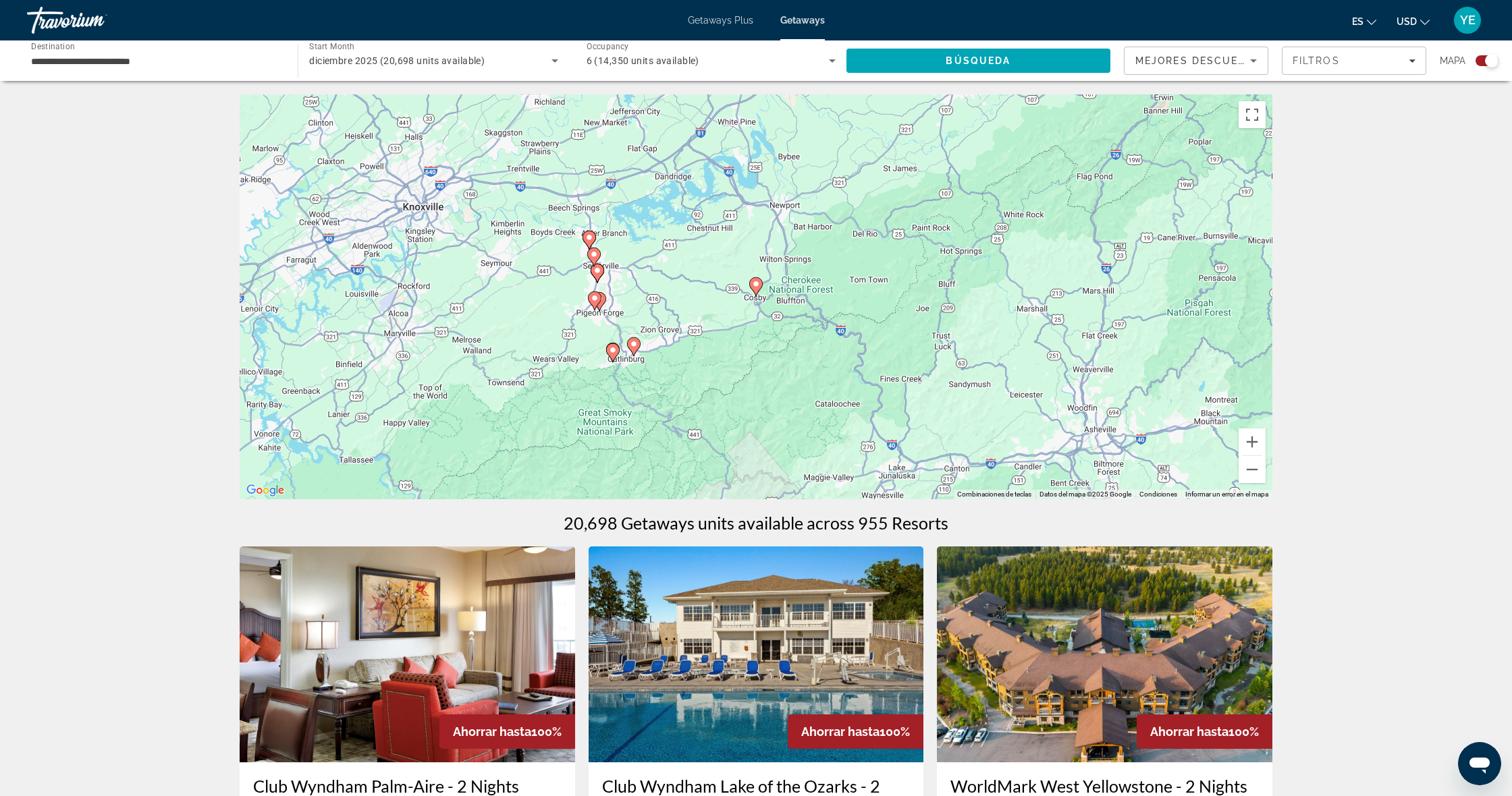
click at [612, 352] on image "Main content" at bounding box center [612, 350] width 8 height 8
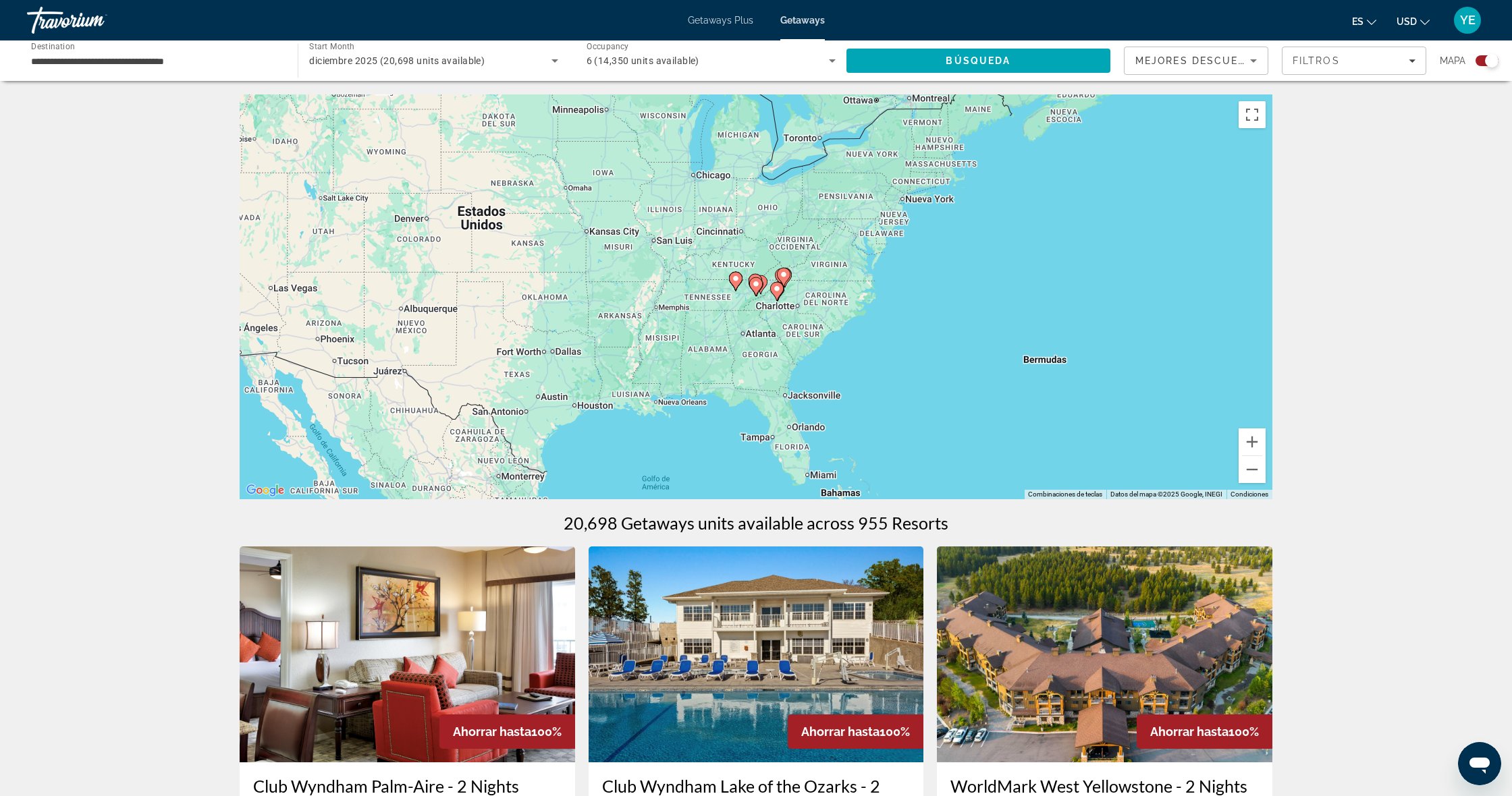
click at [737, 288] on g "Main content" at bounding box center [735, 282] width 13 height 19
click at [761, 283] on icon "Main content" at bounding box center [756, 287] width 12 height 17
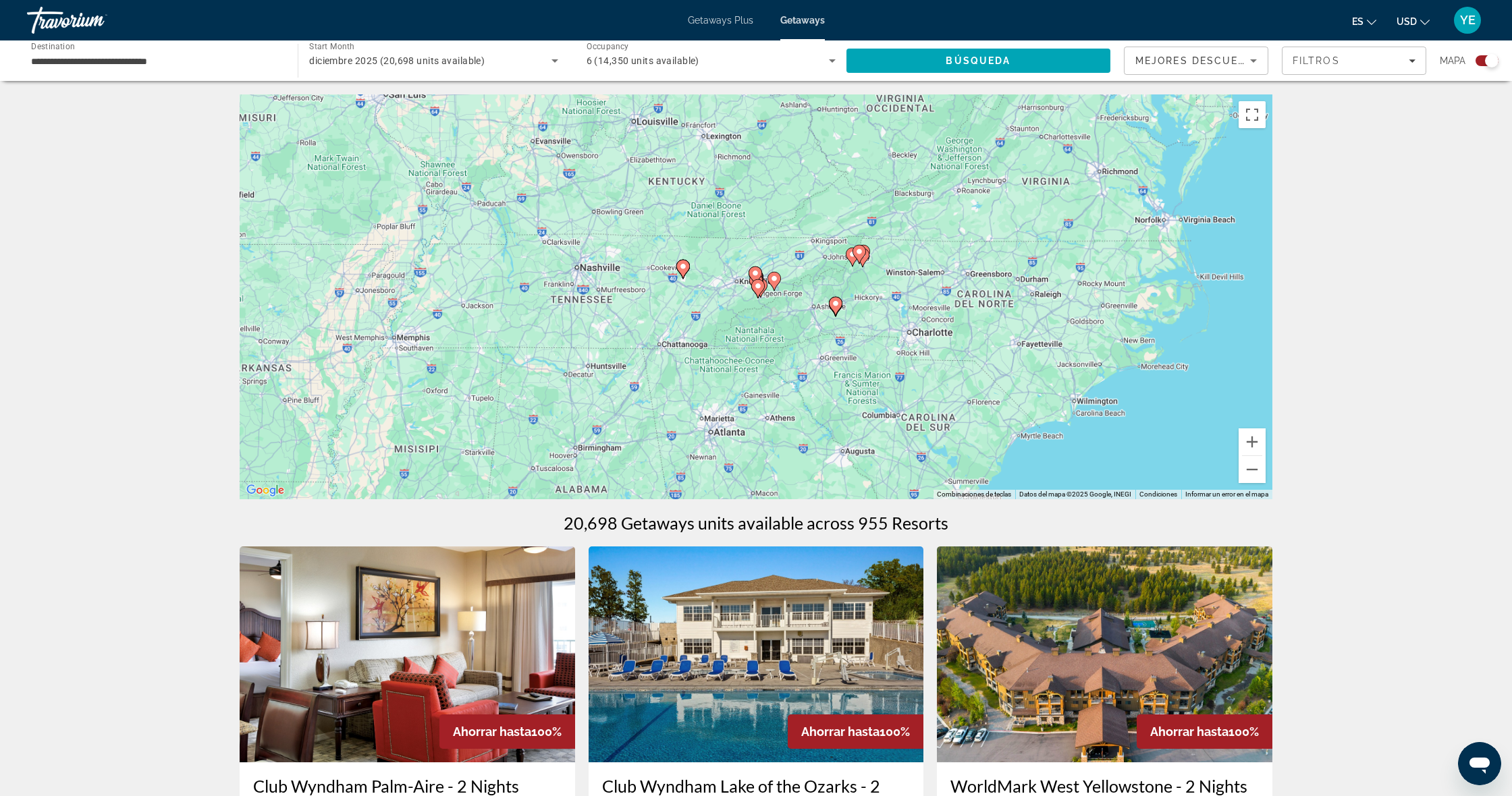
click at [760, 283] on image "Main content" at bounding box center [758, 286] width 8 height 8
type input "**********"
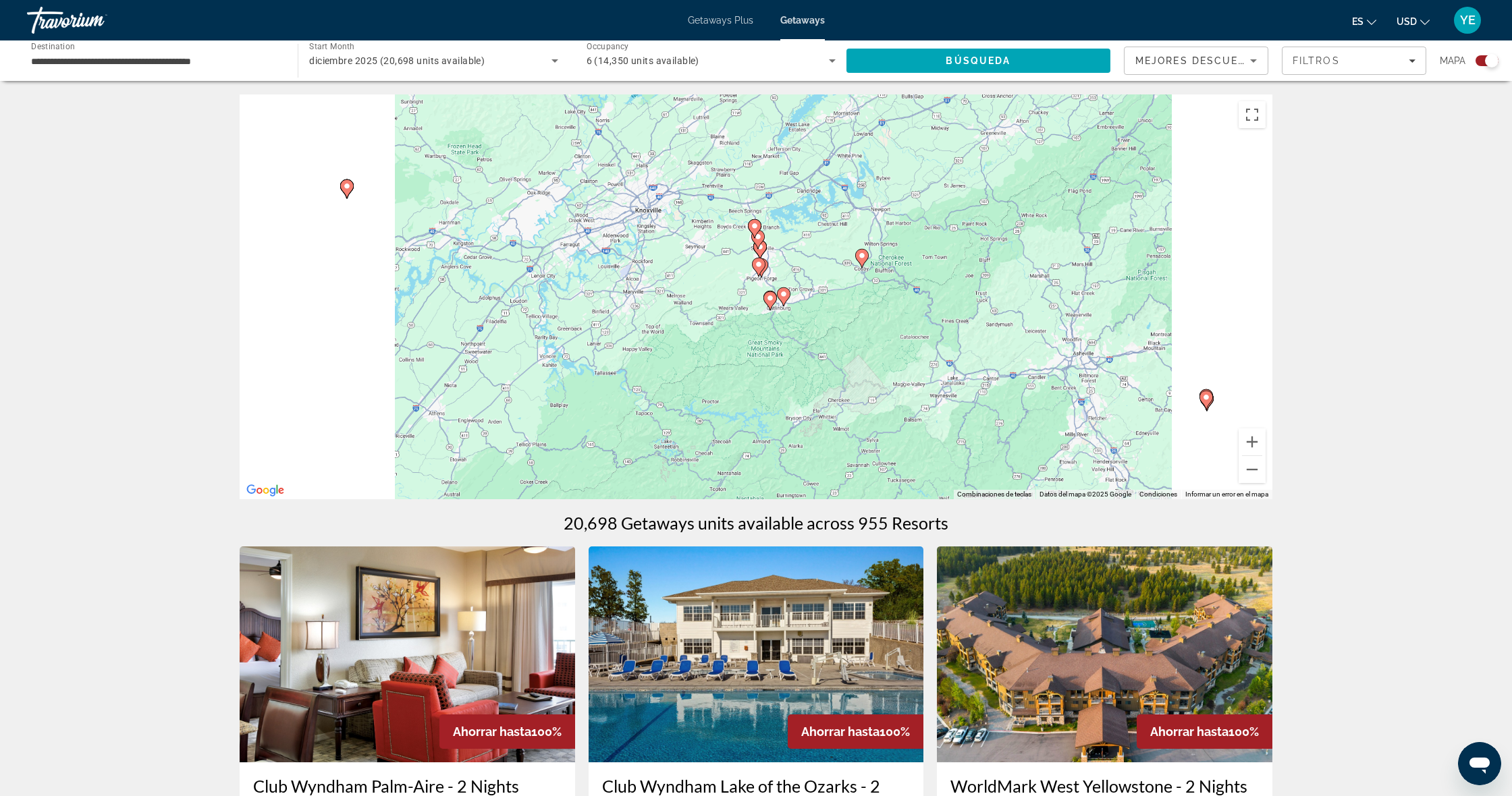
click at [760, 285] on div "Para navegar, presiona las teclas [PERSON_NAME]. Para activar la función de arr…" at bounding box center [755, 296] width 1033 height 405
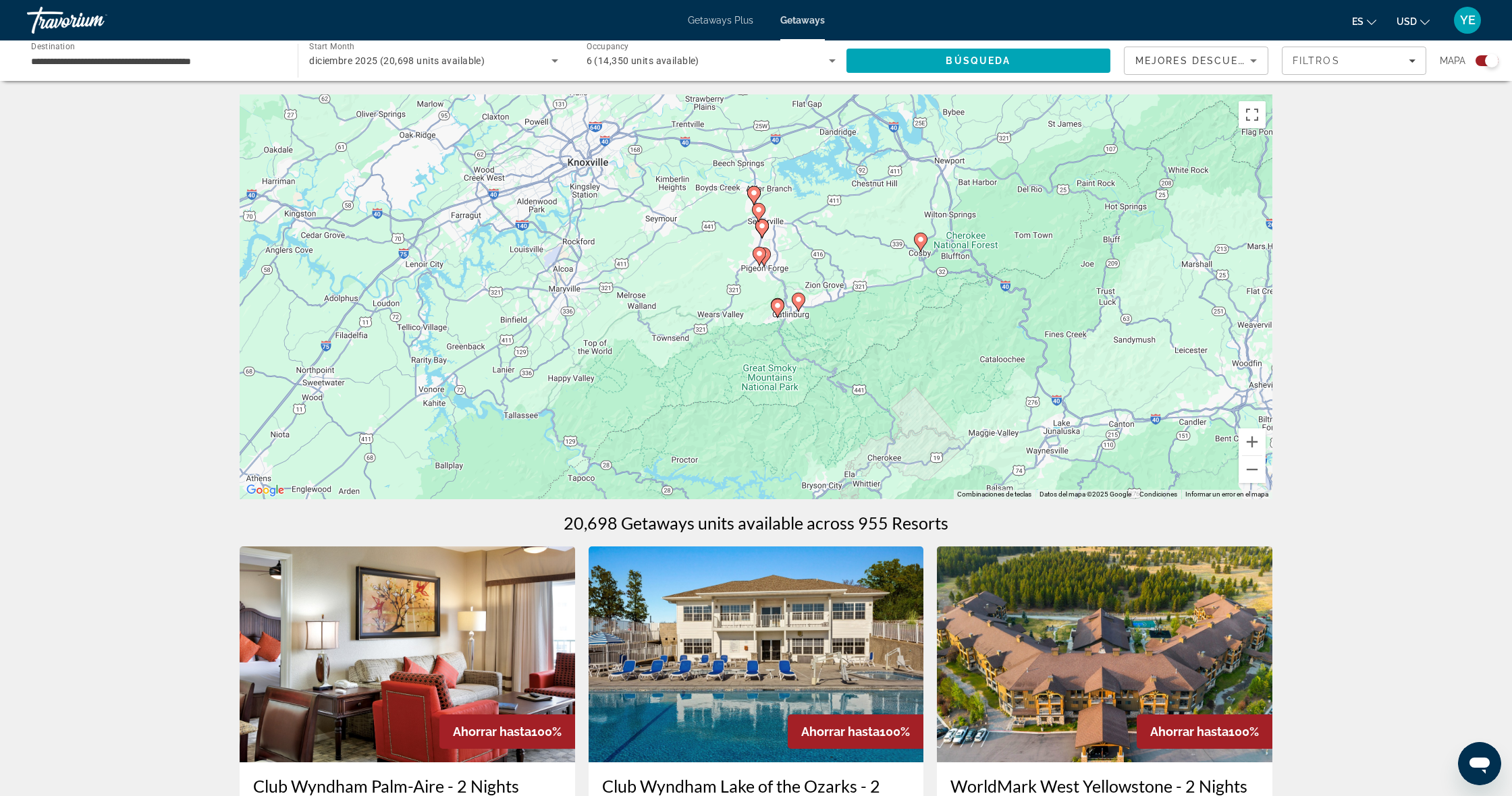
click at [798, 299] on image "Main content" at bounding box center [798, 300] width 8 height 8
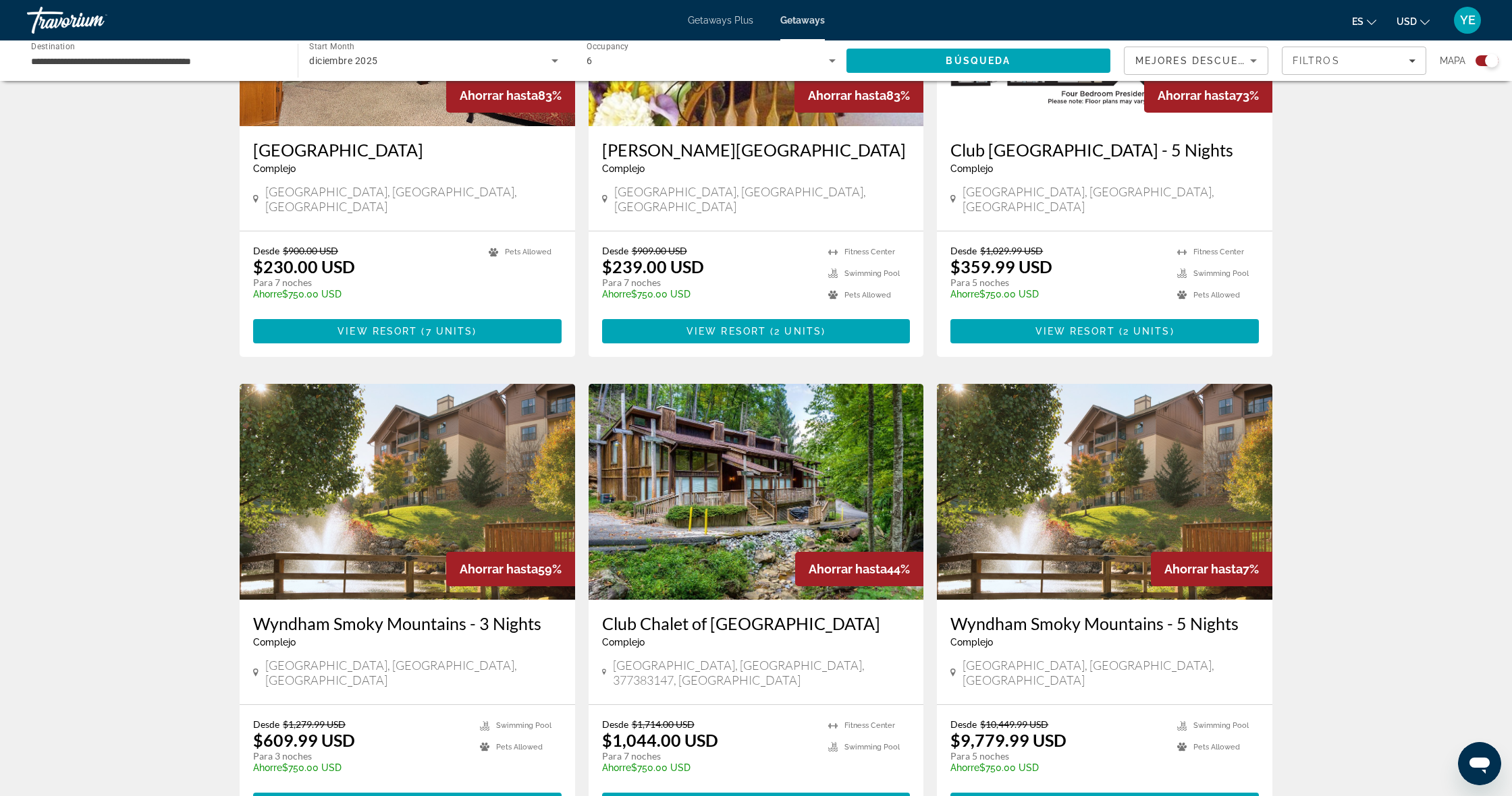
scroll to position [1612, 0]
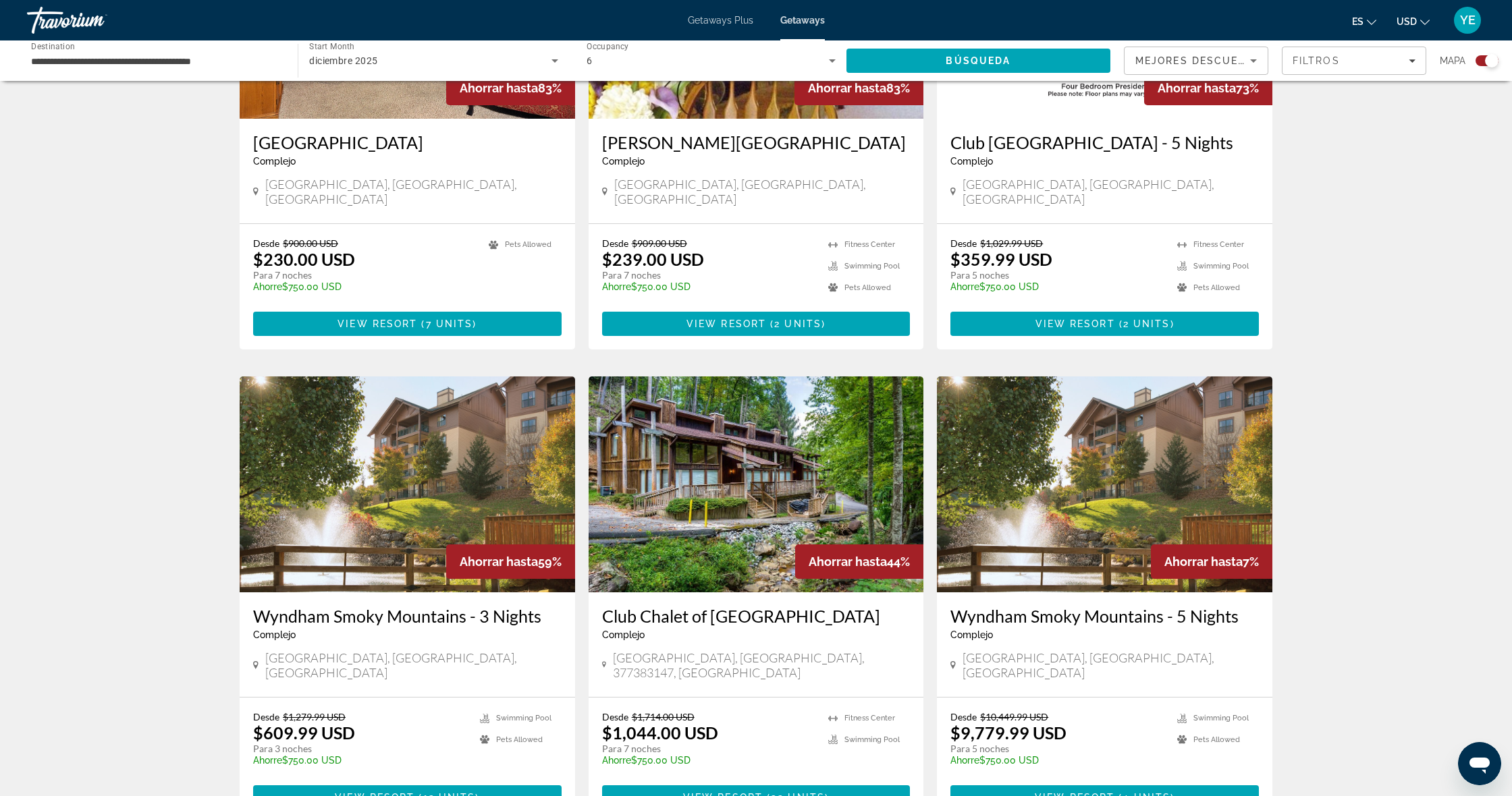
click at [716, 46] on div "6" at bounding box center [711, 60] width 249 height 38
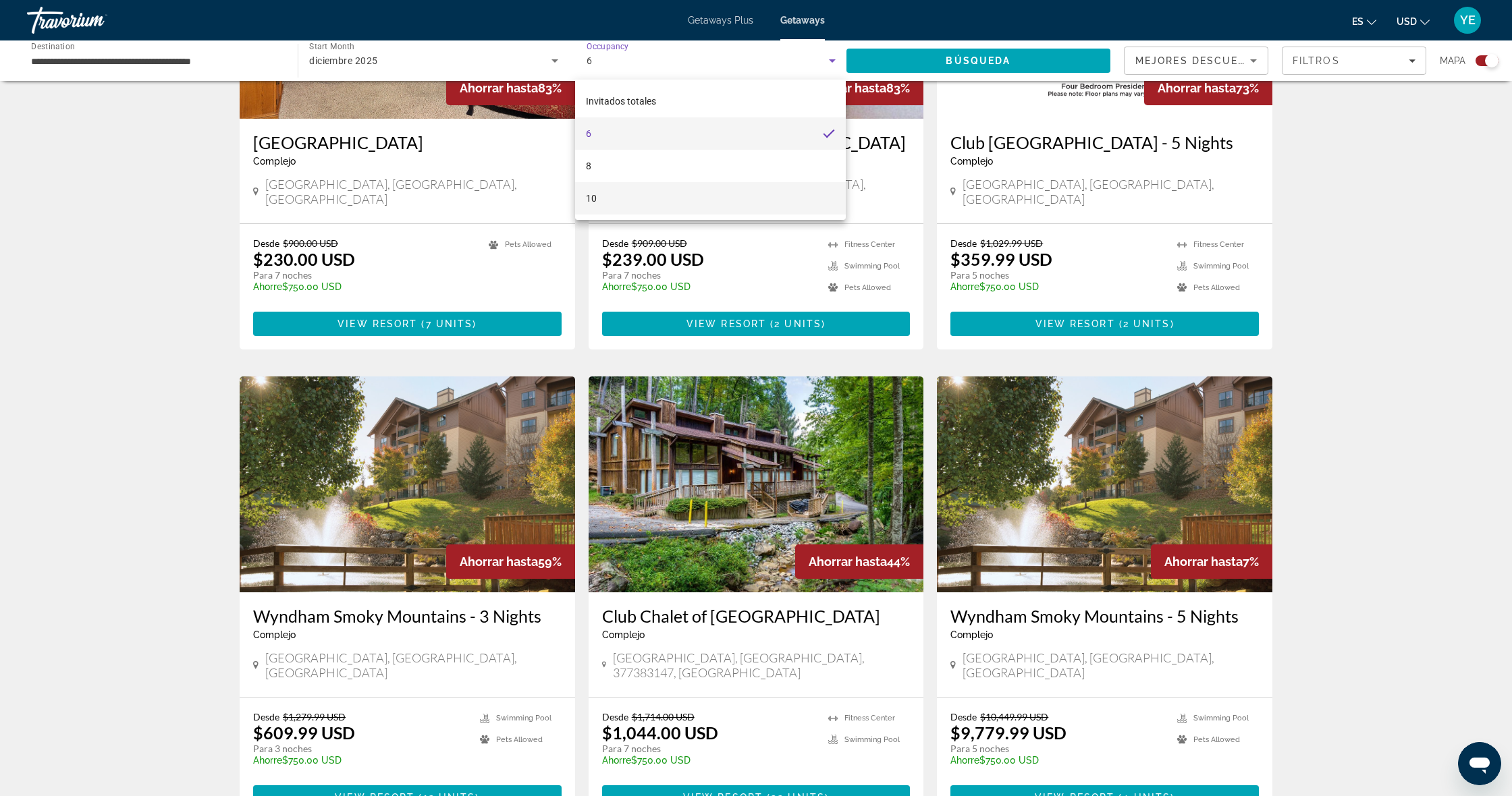
click at [629, 192] on mat-option "10" at bounding box center [710, 198] width 271 height 32
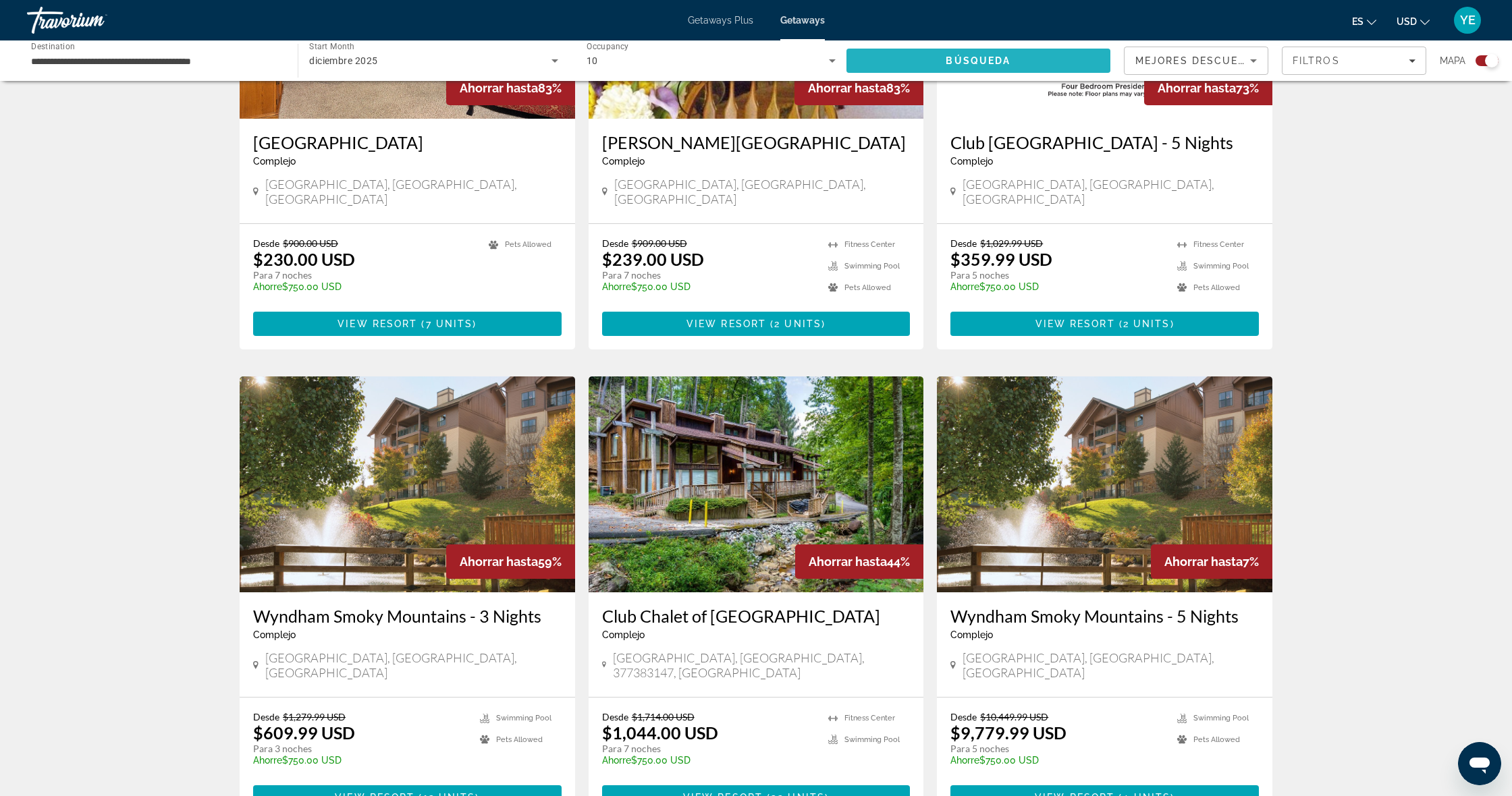
click at [961, 58] on span "Búsqueda" at bounding box center [978, 61] width 65 height 11
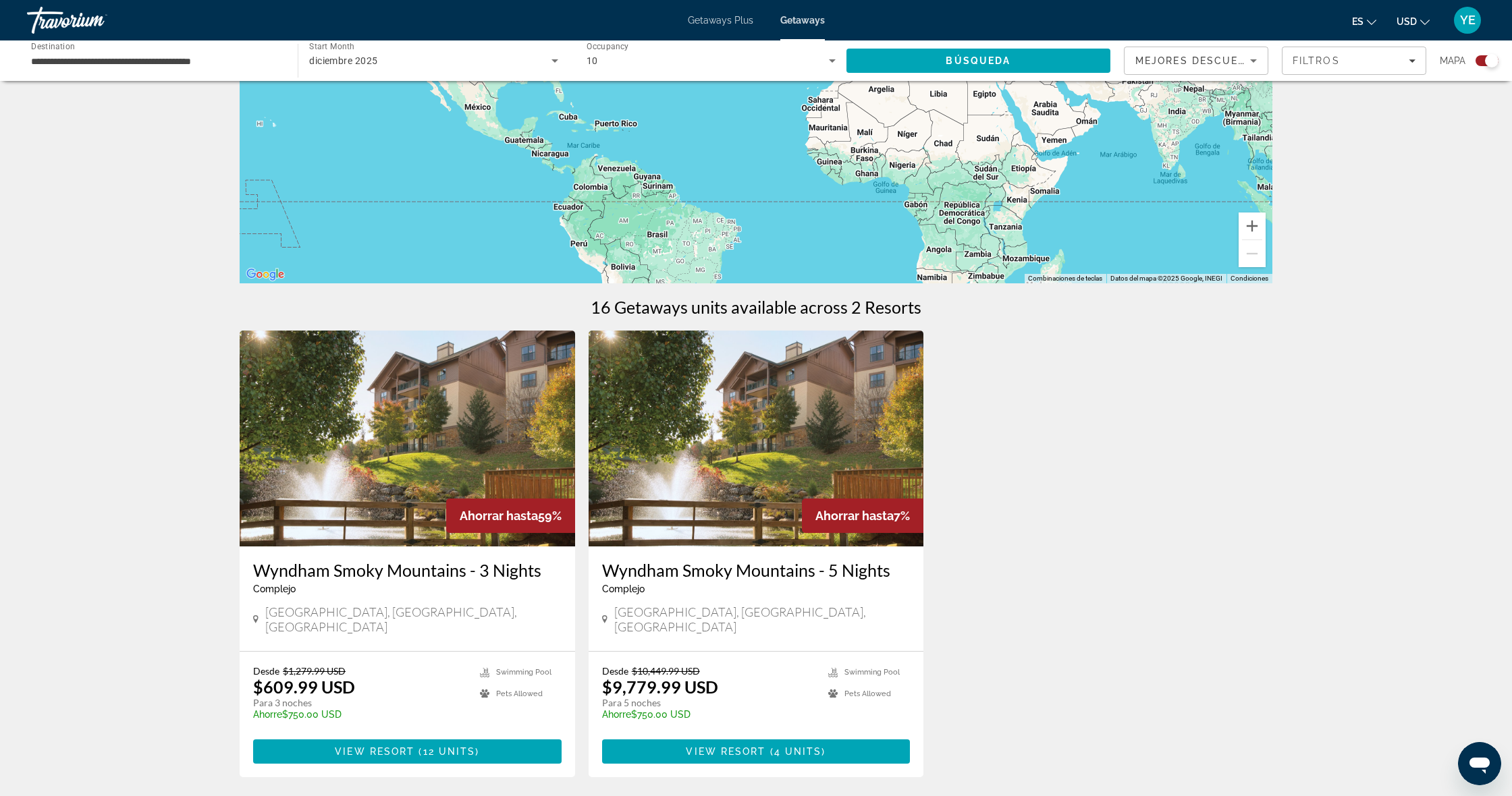
scroll to position [214, 0]
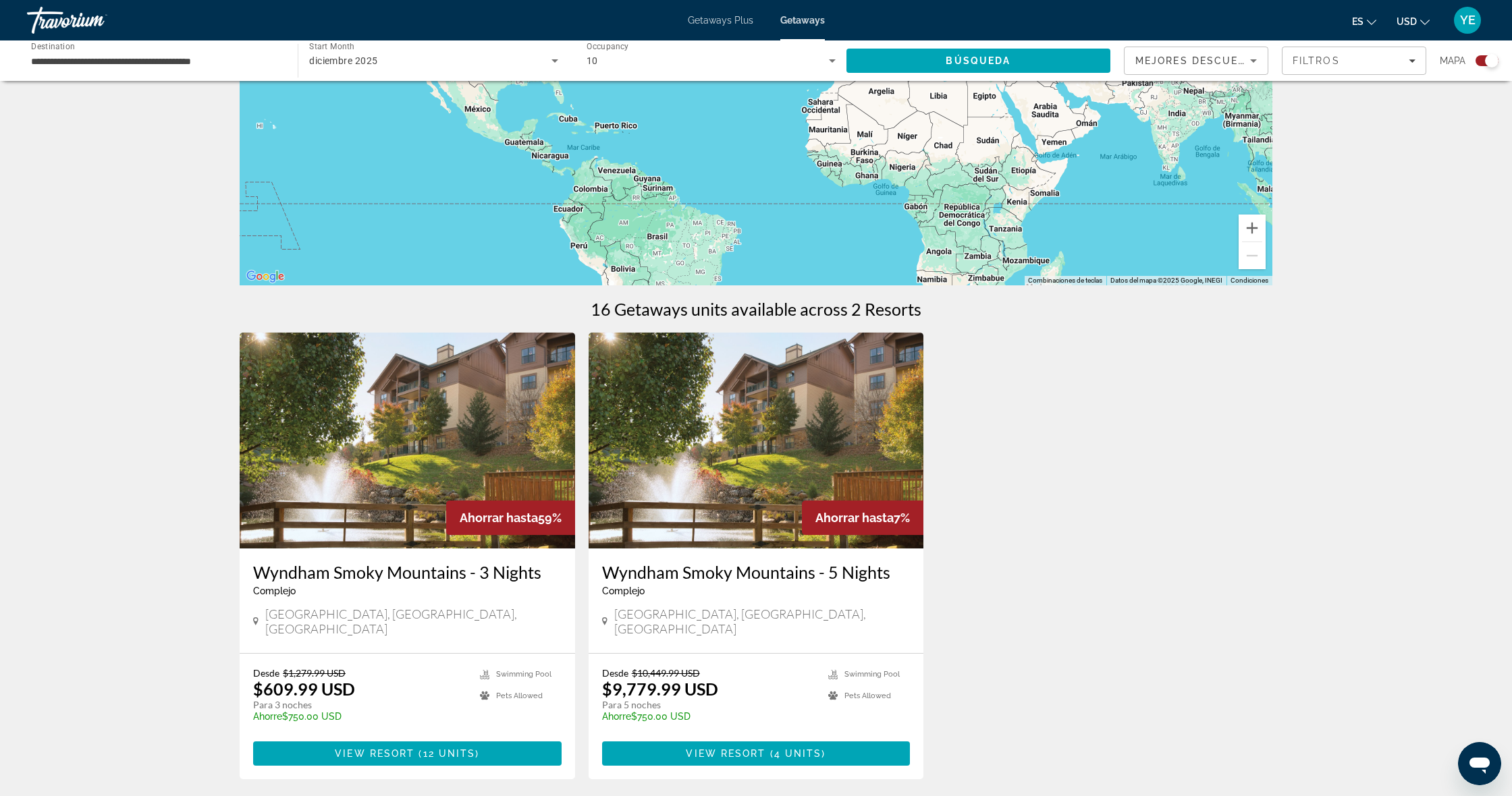
drag, startPoint x: 620, startPoint y: 48, endPoint x: 614, endPoint y: 58, distance: 11.7
click at [618, 49] on span "Occupancy" at bounding box center [608, 46] width 42 height 9
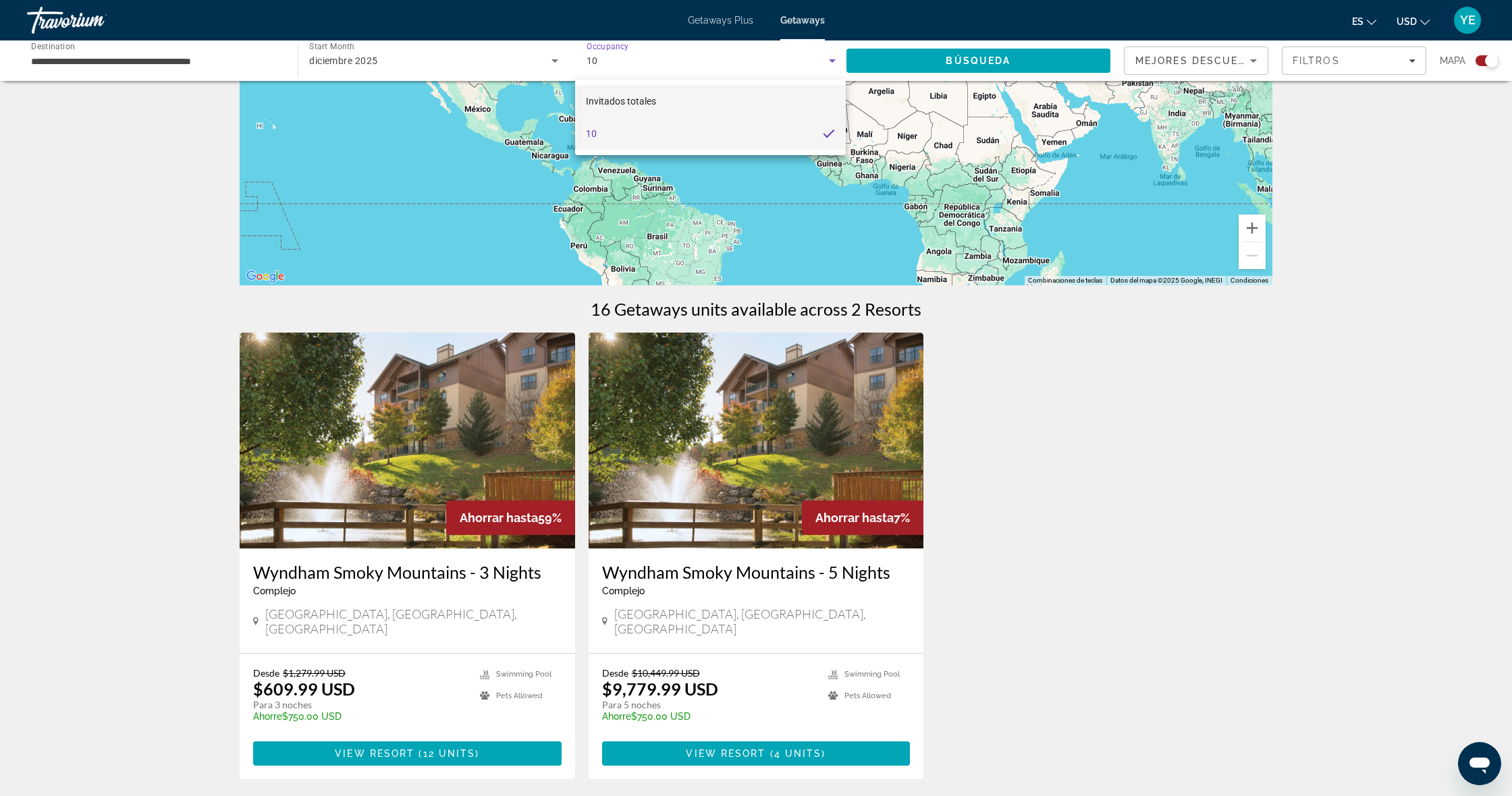
click at [617, 101] on span "Invitados totales" at bounding box center [620, 101] width 70 height 11
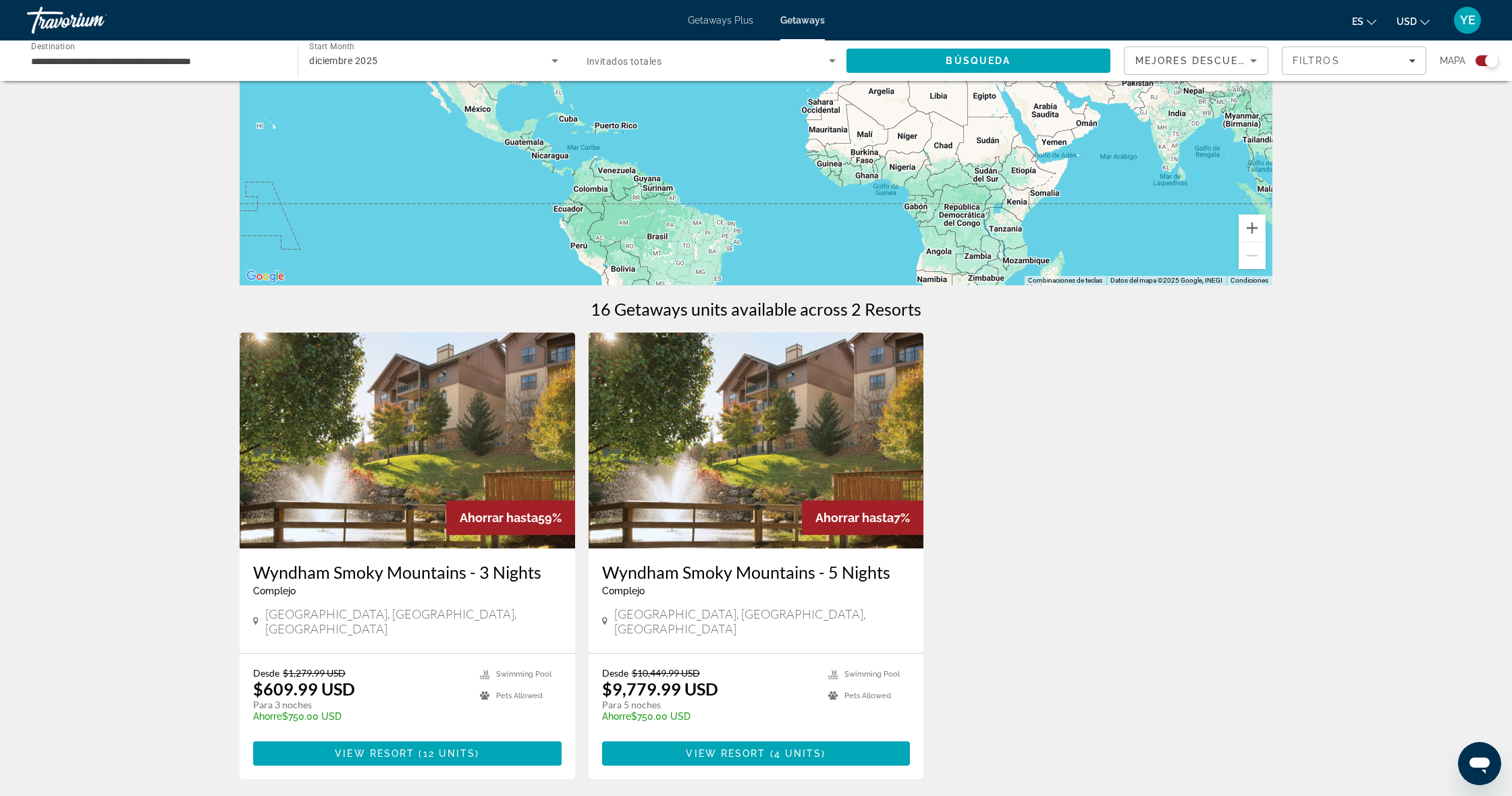
click at [612, 63] on span "Invitados totales" at bounding box center [624, 61] width 75 height 11
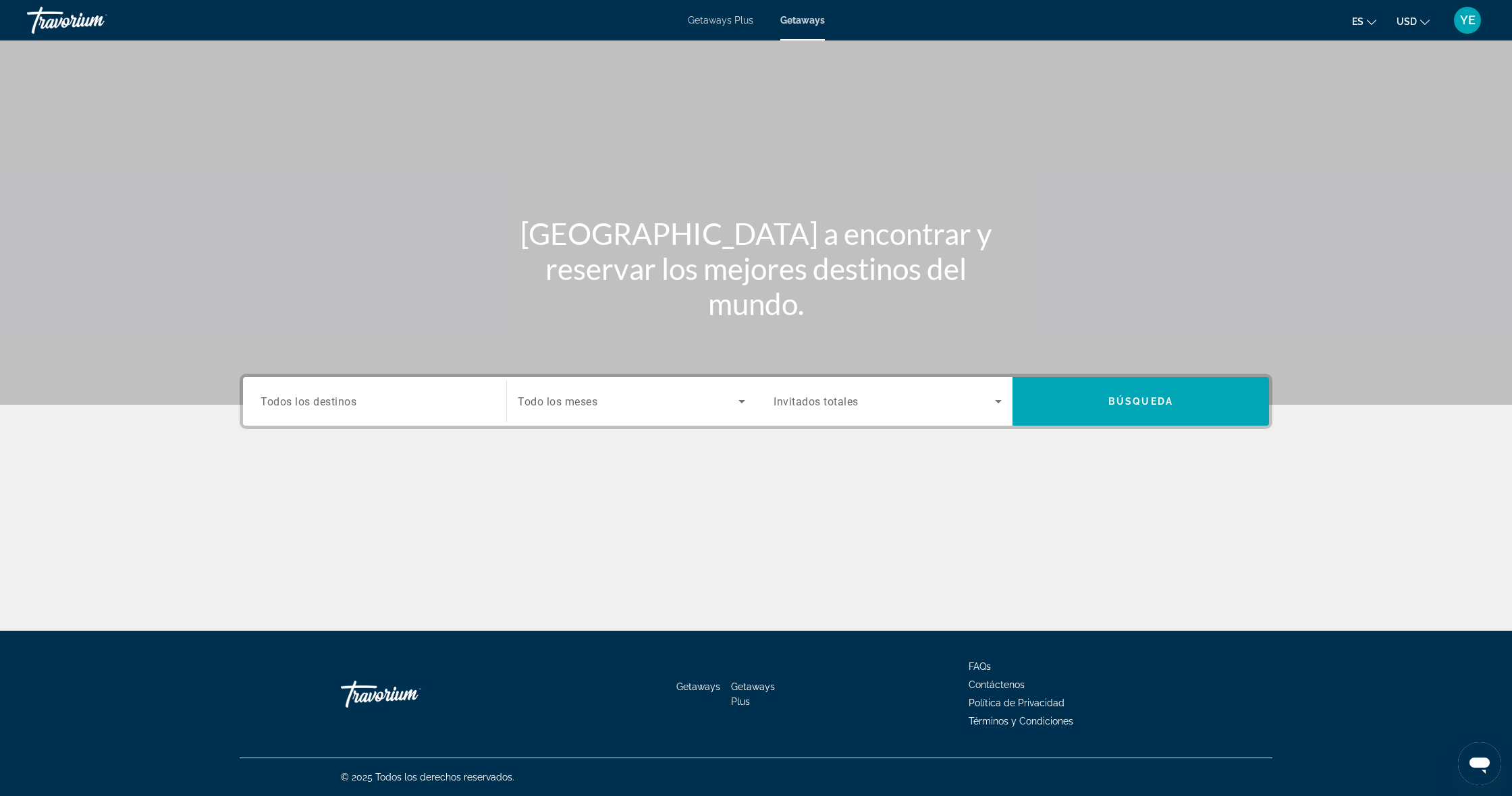
drag, startPoint x: 404, startPoint y: 387, endPoint x: 394, endPoint y: 387, distance: 10.0
click at [404, 387] on div "Search widget" at bounding box center [374, 402] width 228 height 38
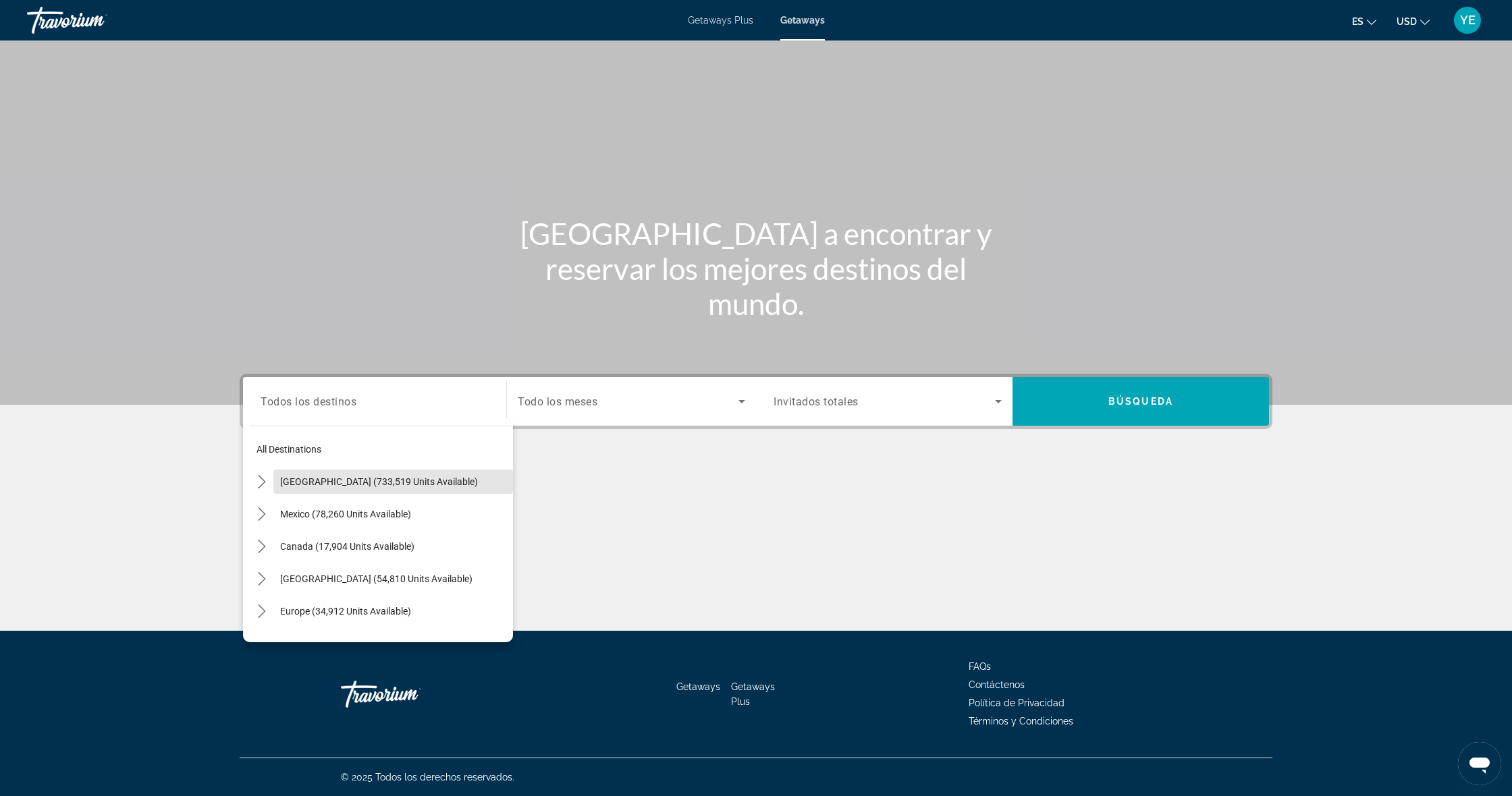
drag, startPoint x: 377, startPoint y: 487, endPoint x: 416, endPoint y: 478, distance: 40.0
click at [378, 486] on button "[GEOGRAPHIC_DATA] (733,519 units available)" at bounding box center [393, 482] width 239 height 24
type input "**********"
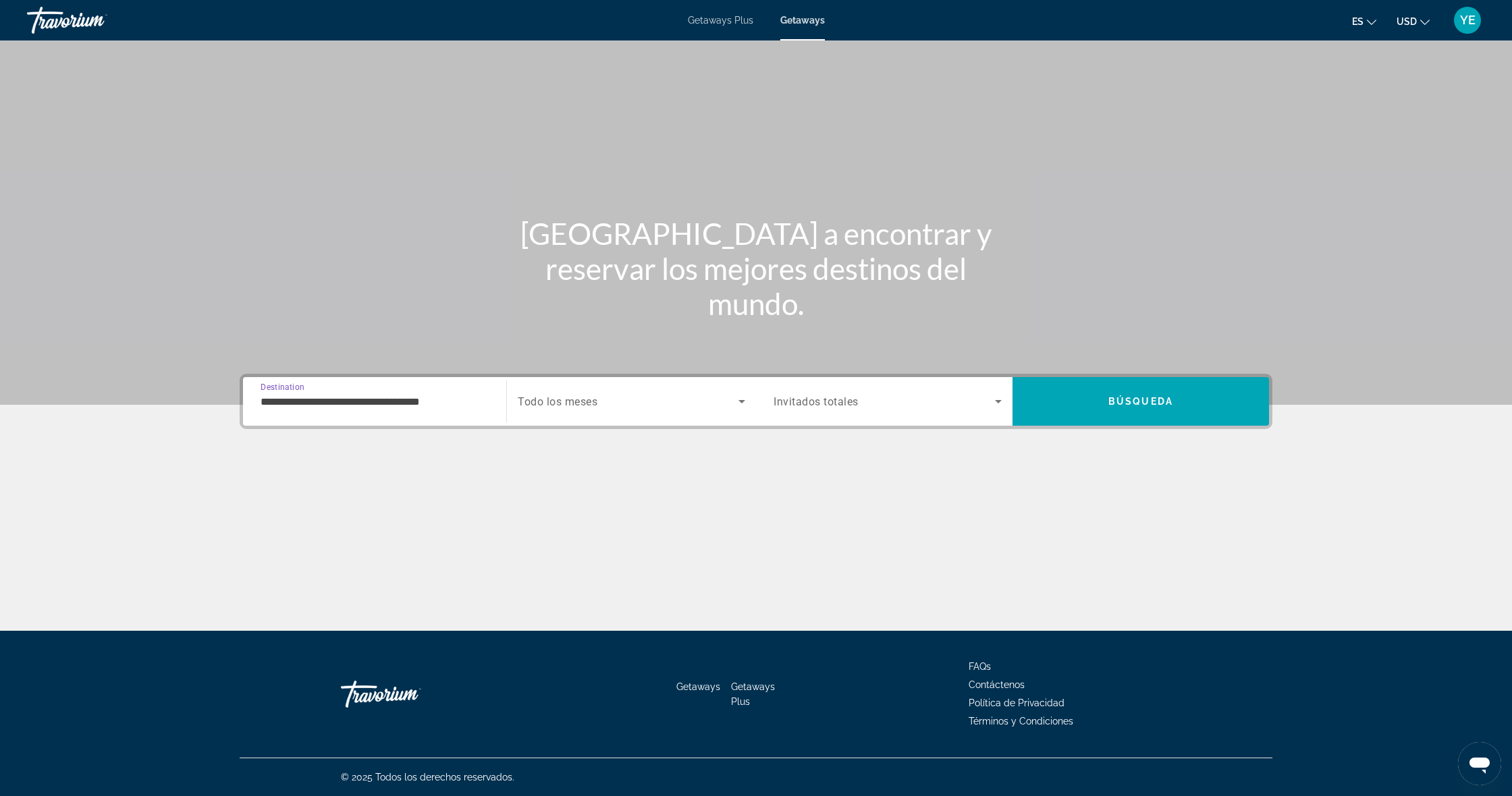
click at [591, 394] on div "Search widget" at bounding box center [631, 402] width 227 height 38
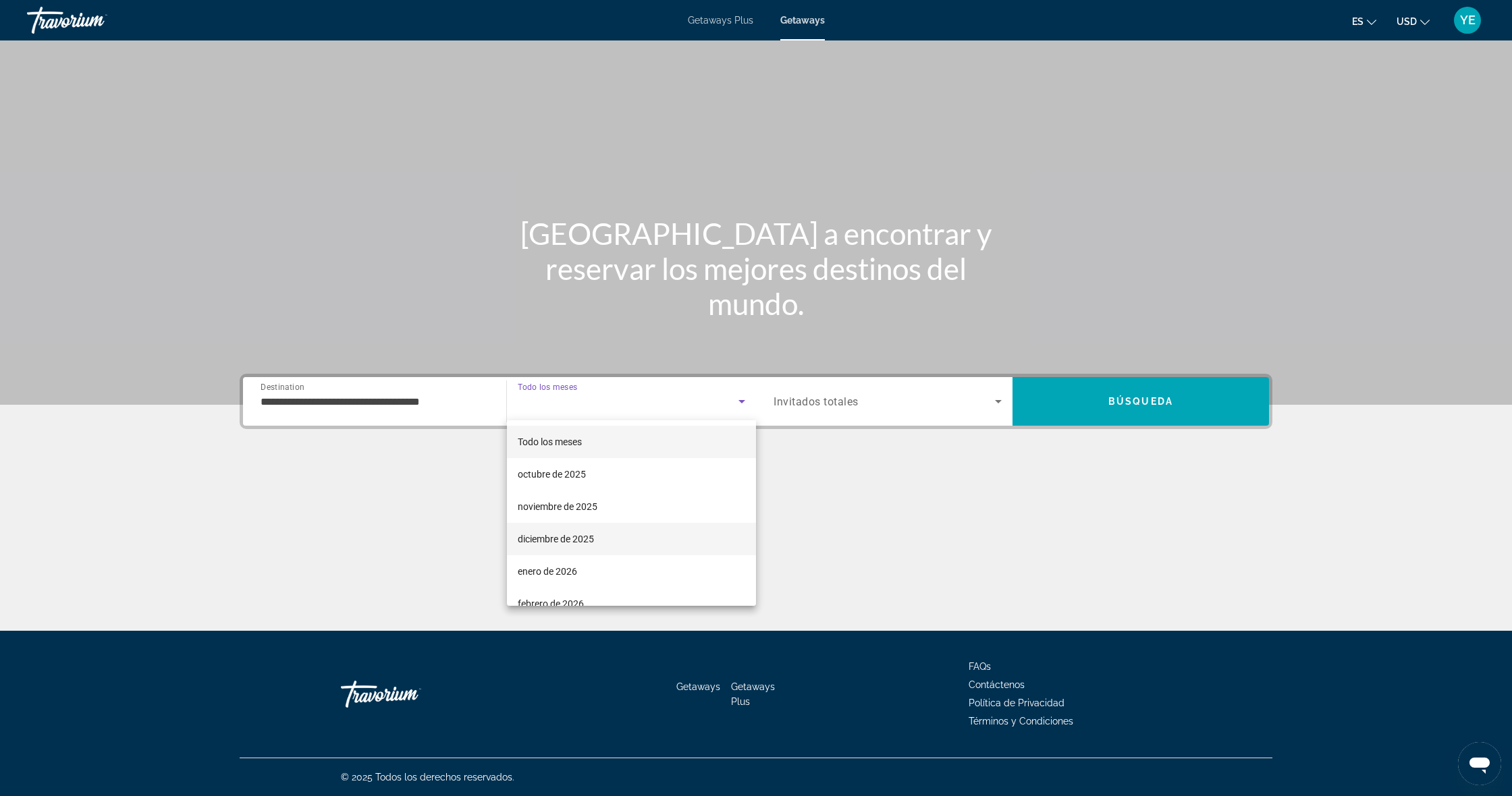
click at [568, 540] on span "diciembre de 2025" at bounding box center [555, 539] width 76 height 16
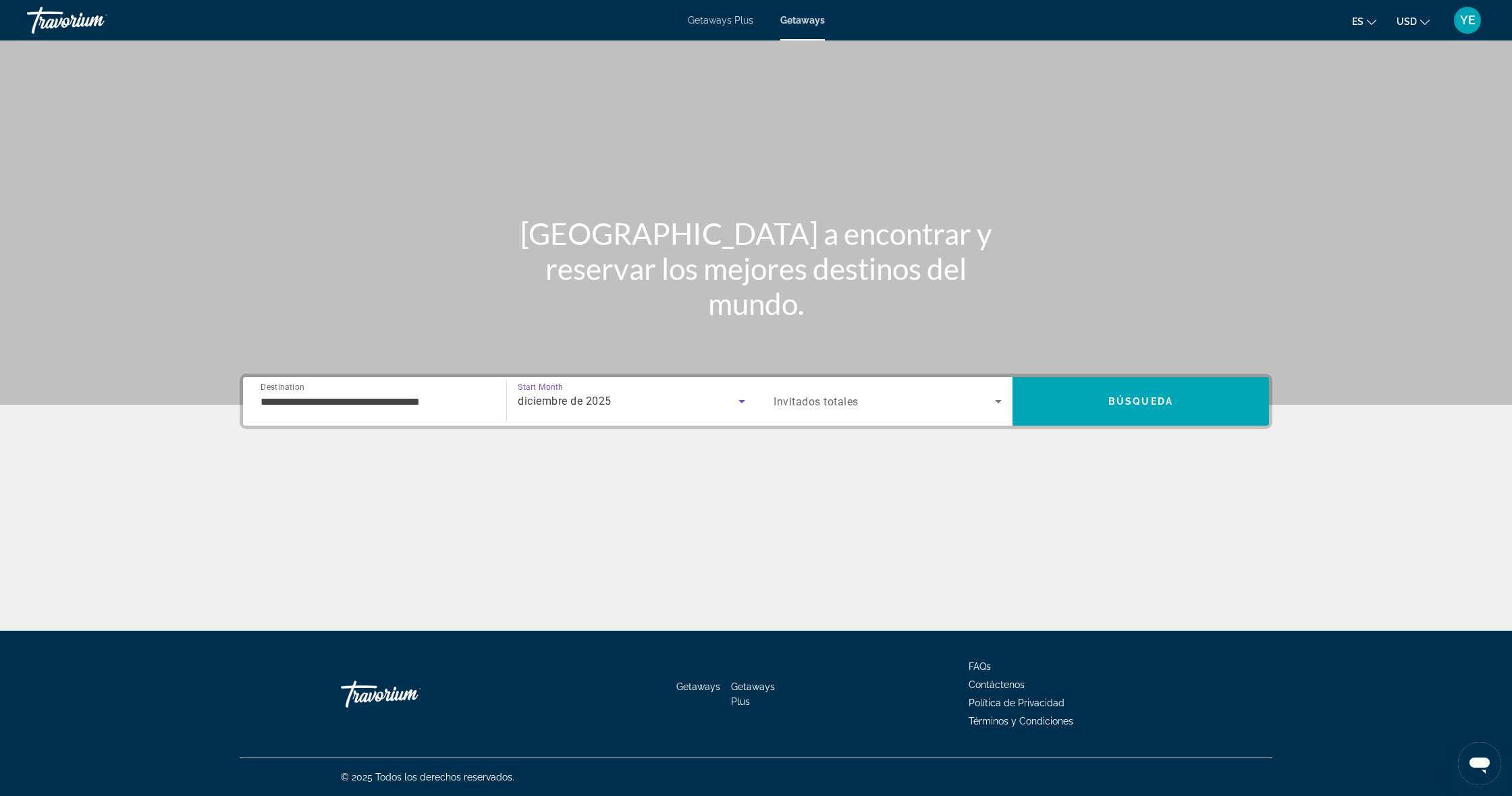
click at [809, 413] on div "Search widget" at bounding box center [887, 402] width 228 height 38
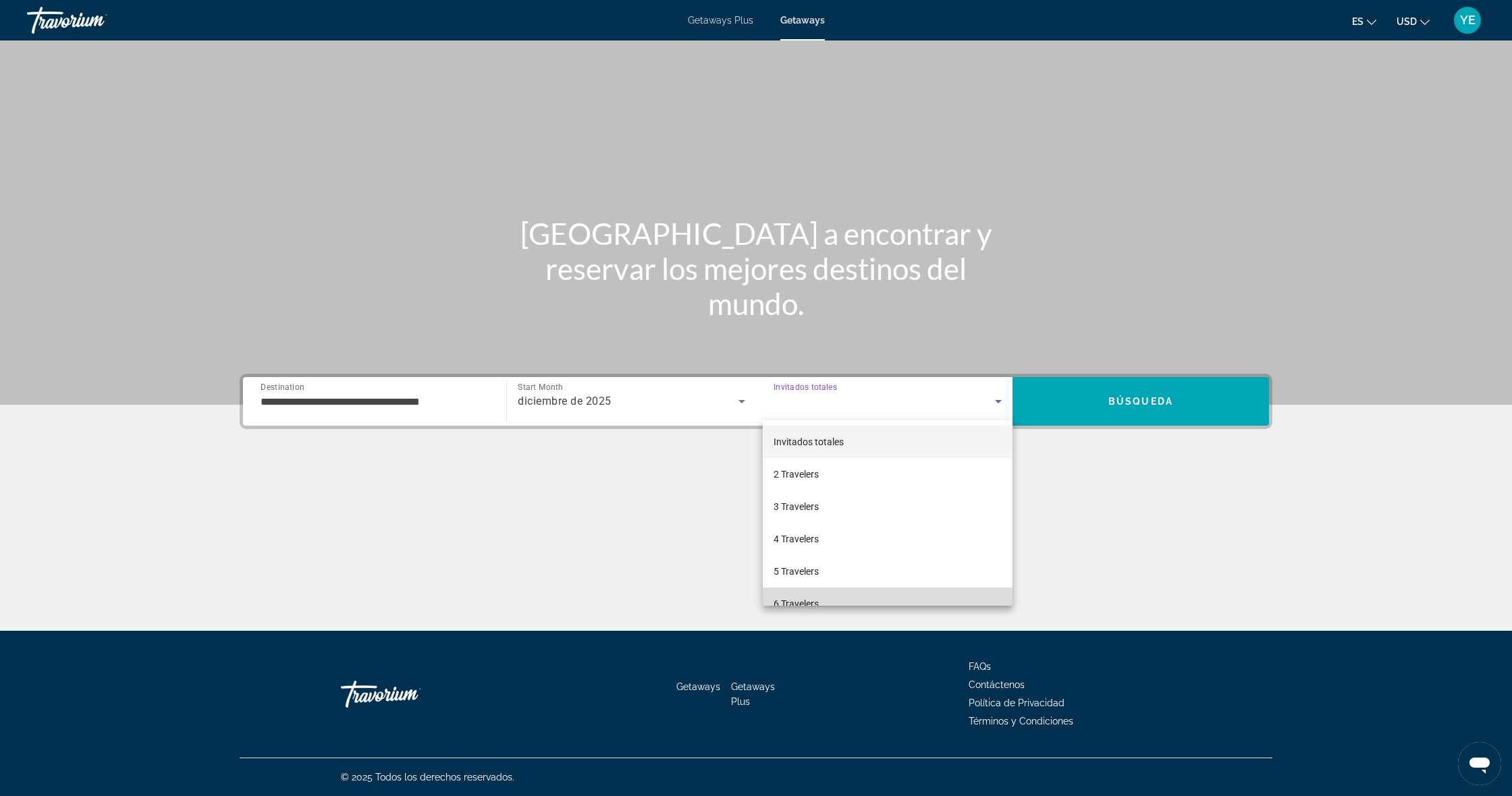
click at [819, 601] on span "6 Travelers" at bounding box center [796, 604] width 45 height 16
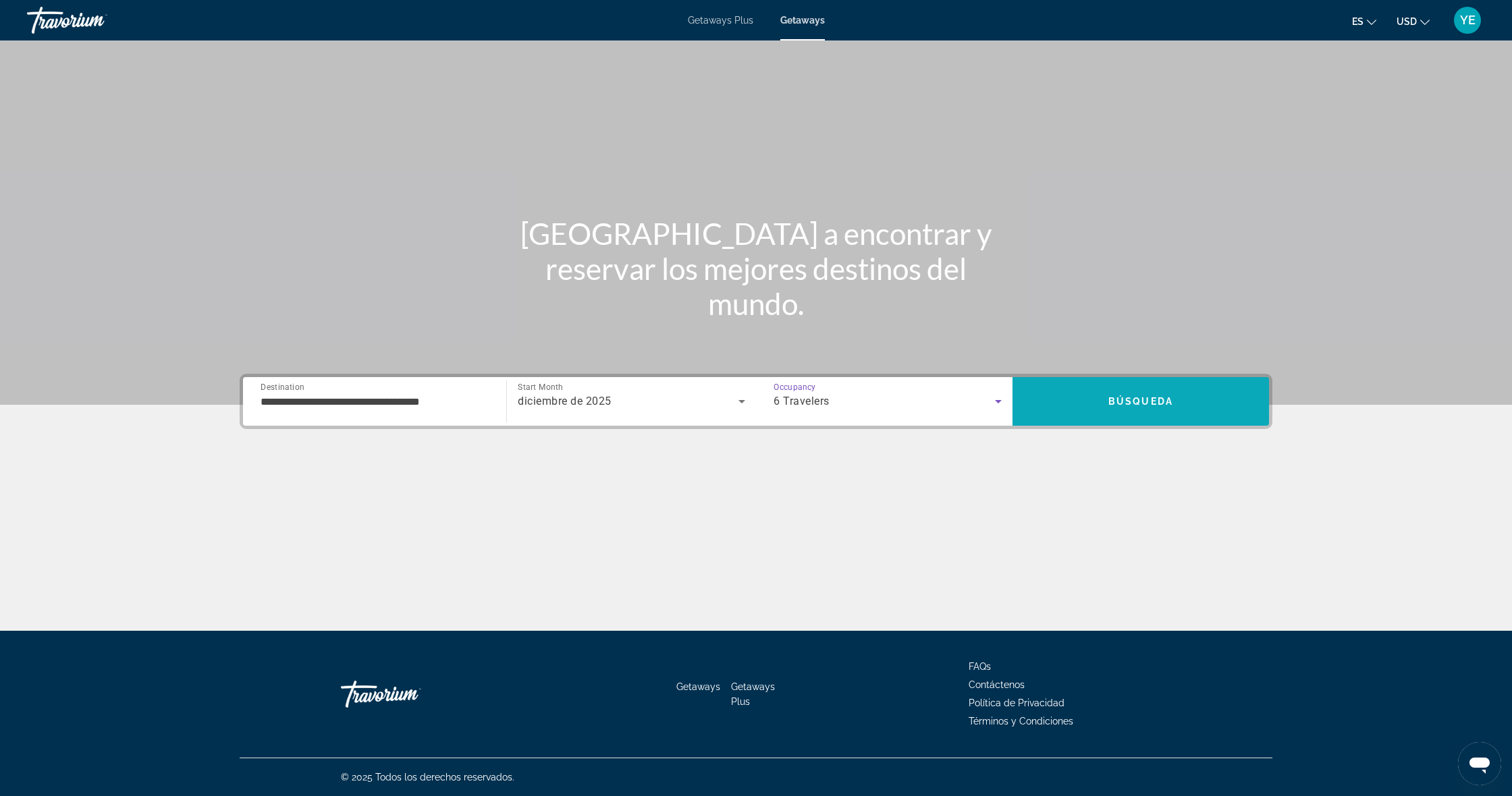
click at [1087, 391] on span "Search" at bounding box center [1140, 401] width 256 height 32
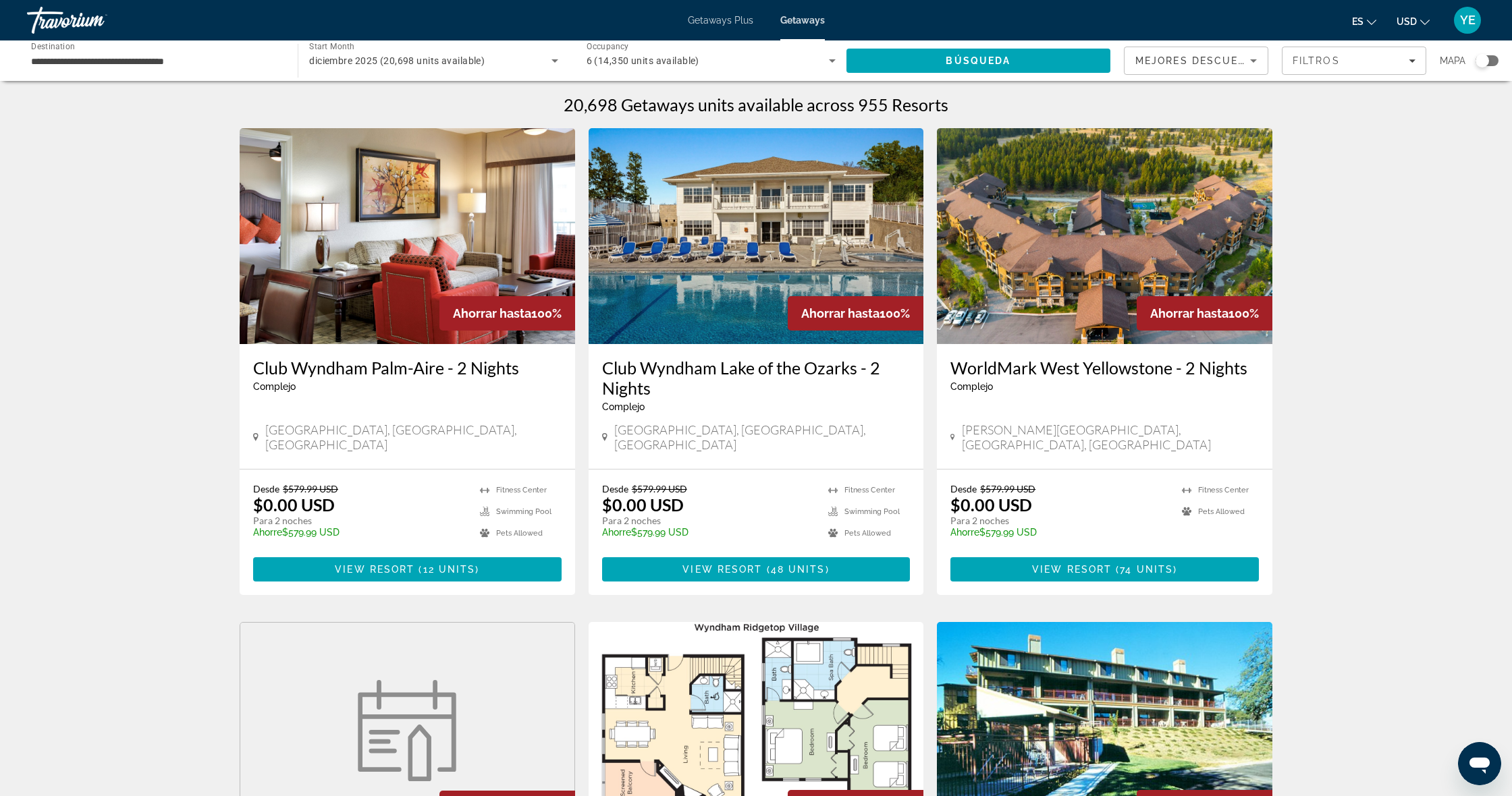
click at [1478, 60] on div "Search widget" at bounding box center [1481, 60] width 13 height 13
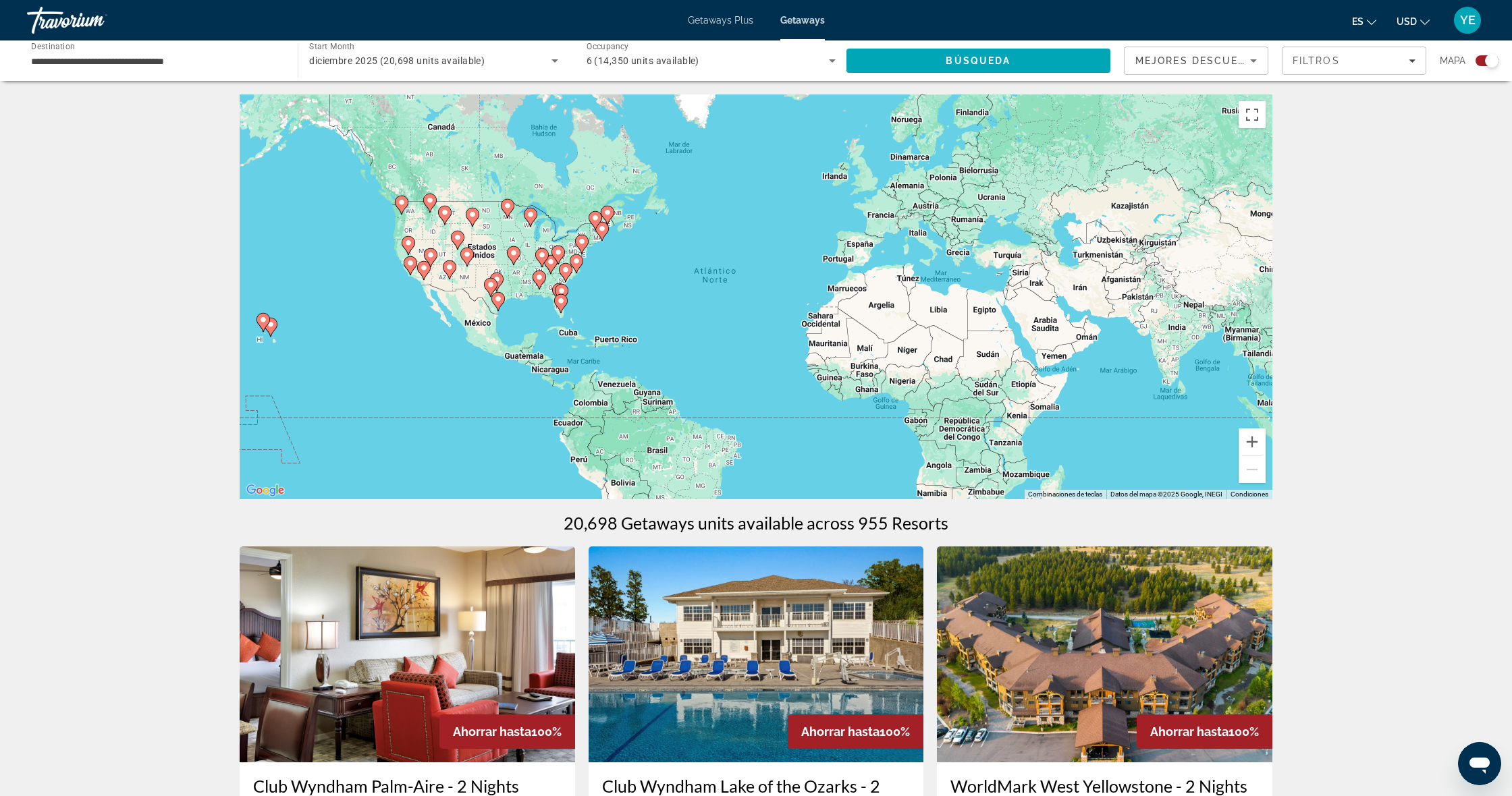
click at [511, 268] on div "Para activar la función de arrastrar con el teclado, presiona Alt + Intro. Una …" at bounding box center [755, 296] width 1033 height 405
drag, startPoint x: 538, startPoint y: 279, endPoint x: 547, endPoint y: 280, distance: 9.1
click at [538, 279] on image "Main content" at bounding box center [539, 278] width 8 height 8
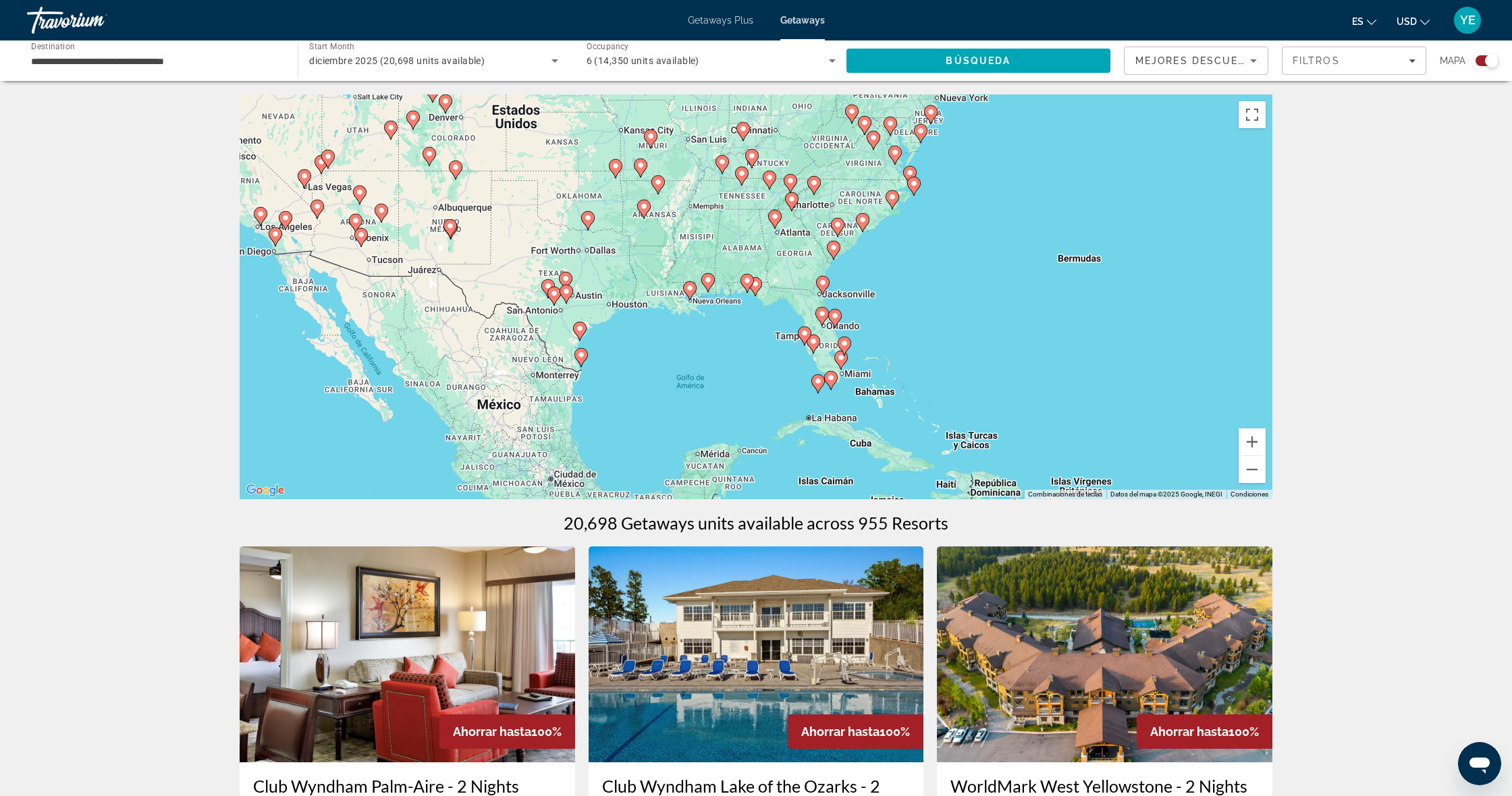
click at [948, 216] on div "Para activar la función de arrastrar con el teclado, presiona Alt + Intro. Una …" at bounding box center [755, 296] width 1033 height 405
click at [743, 183] on icon "Main content" at bounding box center [741, 176] width 13 height 19
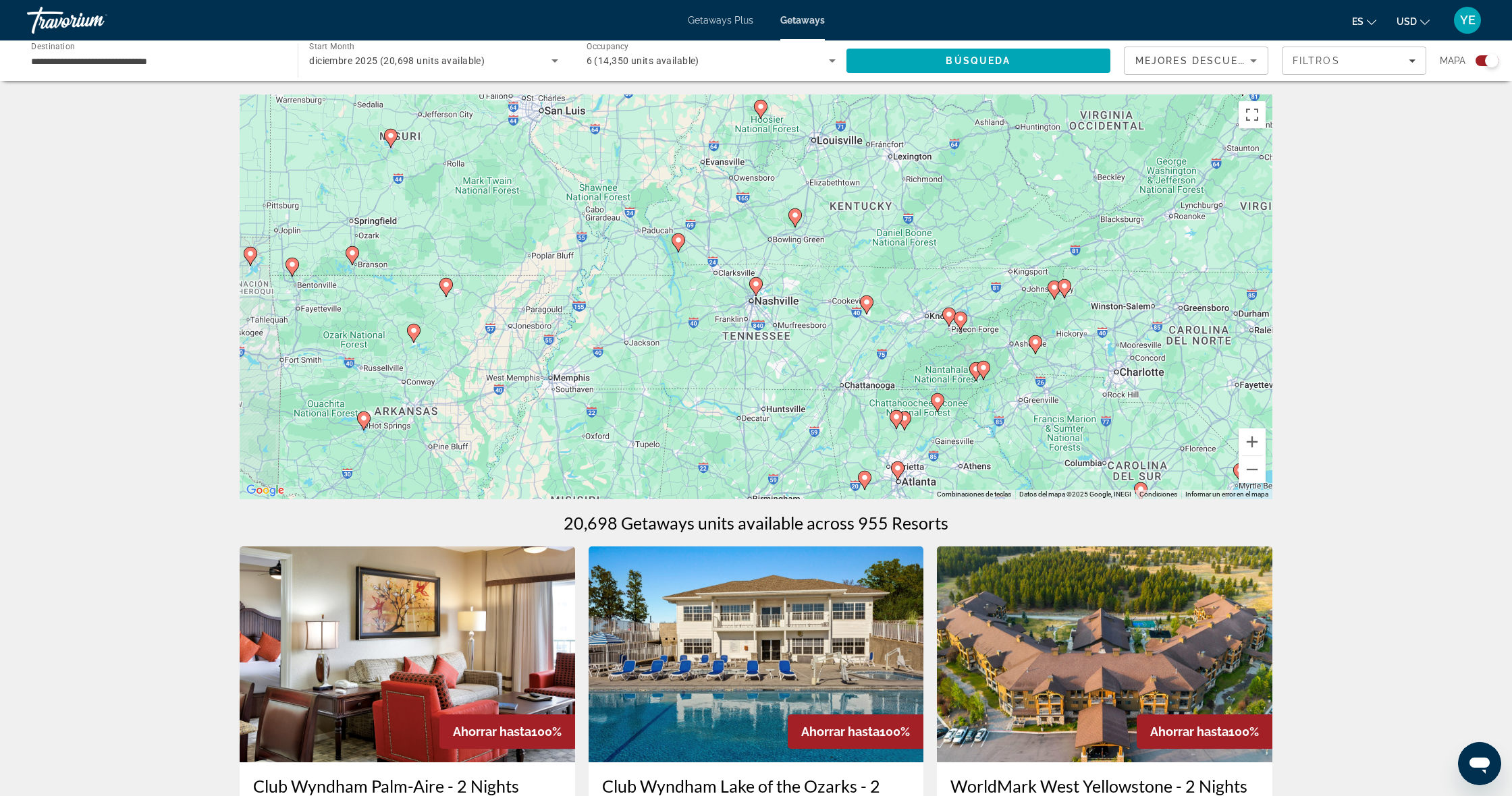
click at [866, 332] on div "Para activar la función de arrastrar con el teclado, presiona Alt + Intro. Una …" at bounding box center [755, 296] width 1033 height 405
click at [866, 333] on div "Para activar la función de arrastrar con el teclado, presiona Alt + Intro. Una …" at bounding box center [755, 296] width 1033 height 405
click at [869, 308] on icon "Main content" at bounding box center [866, 305] width 12 height 17
type input "**********"
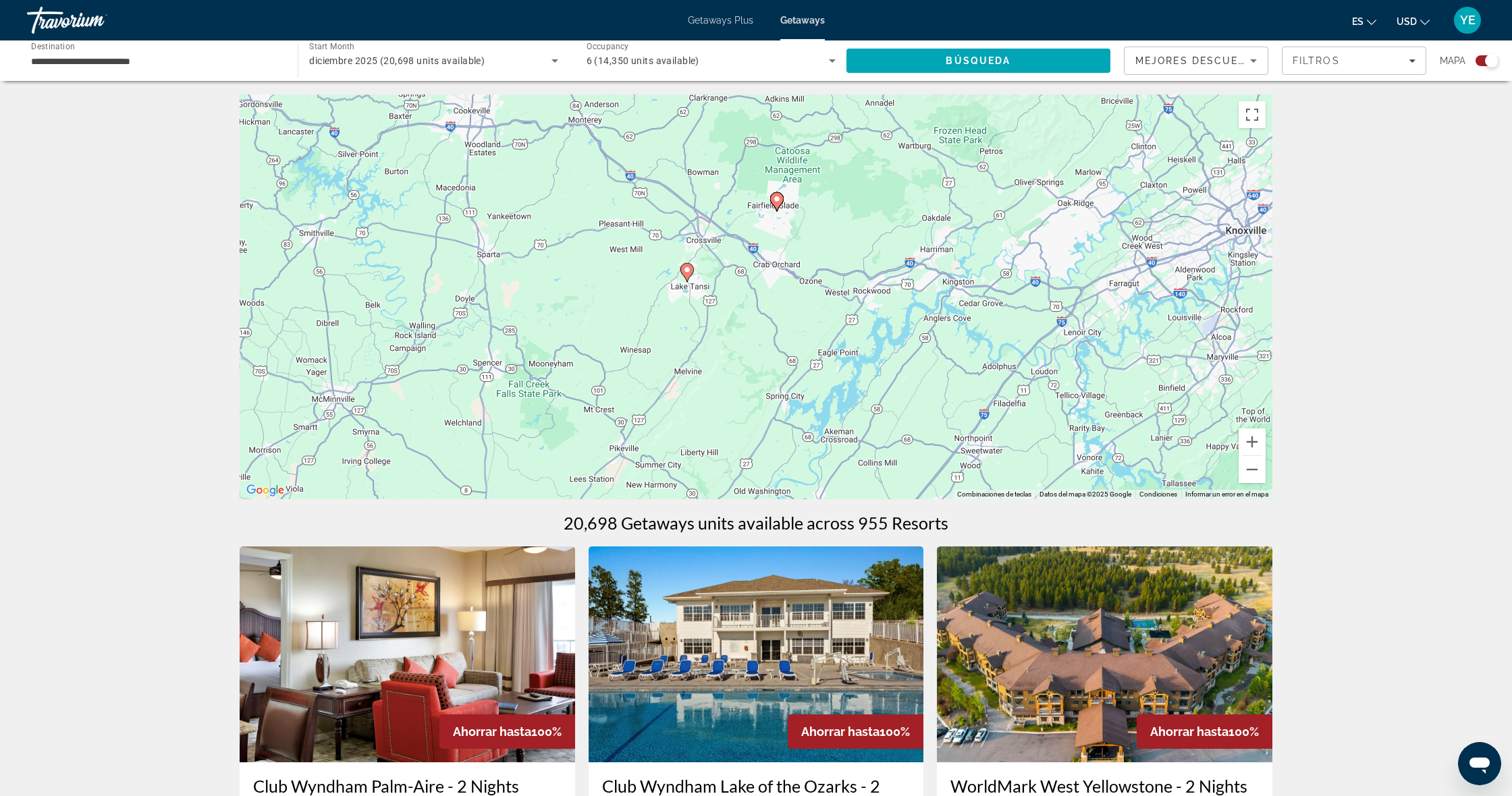
drag, startPoint x: 772, startPoint y: 365, endPoint x: 811, endPoint y: 239, distance: 131.9
click at [811, 238] on div "Para activar la función de arrastrar con el teclado, presiona Alt + Intro. Una …" at bounding box center [755, 296] width 1033 height 405
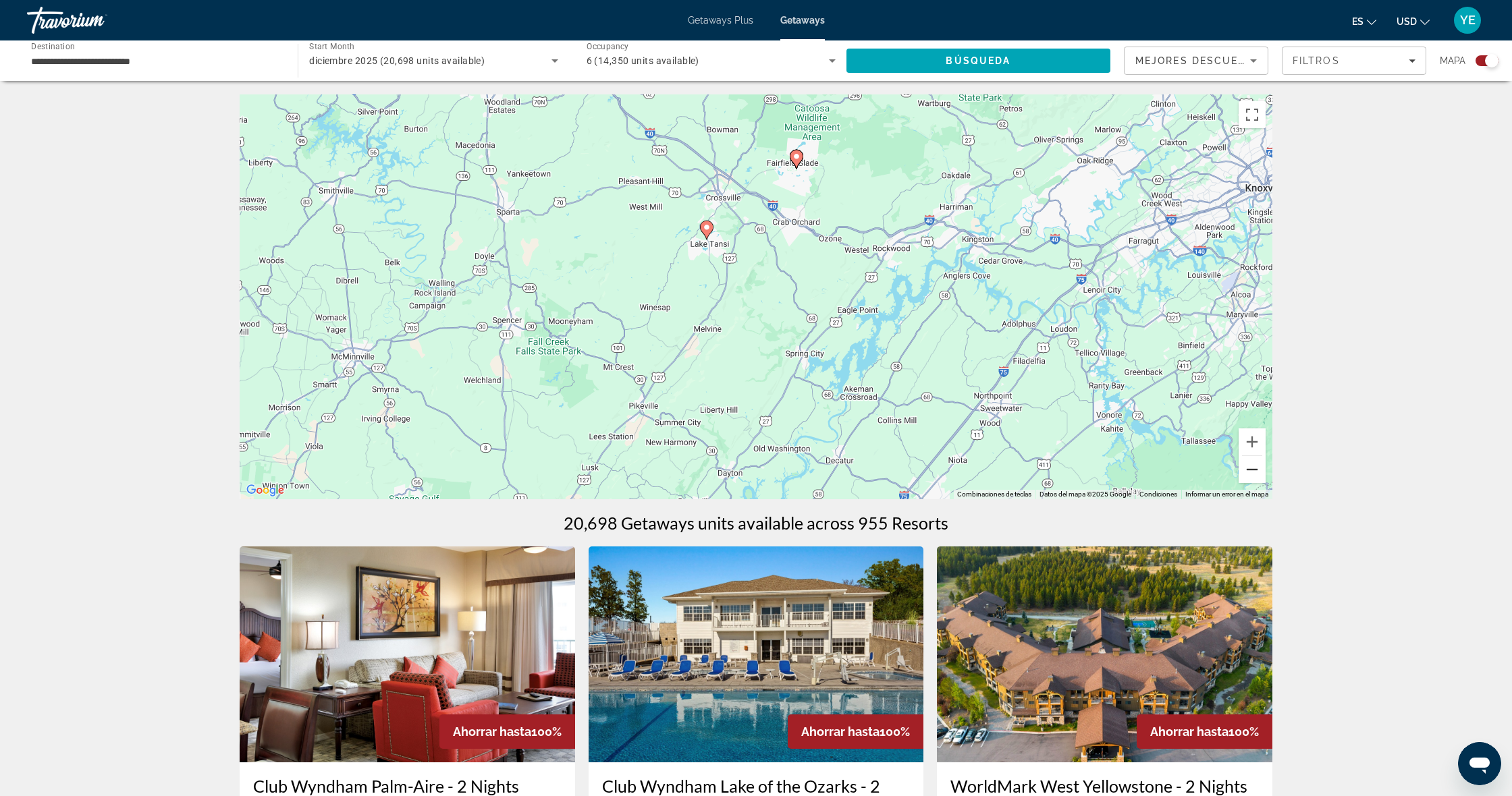
click at [1259, 472] on button "Alejar" at bounding box center [1252, 470] width 27 height 27
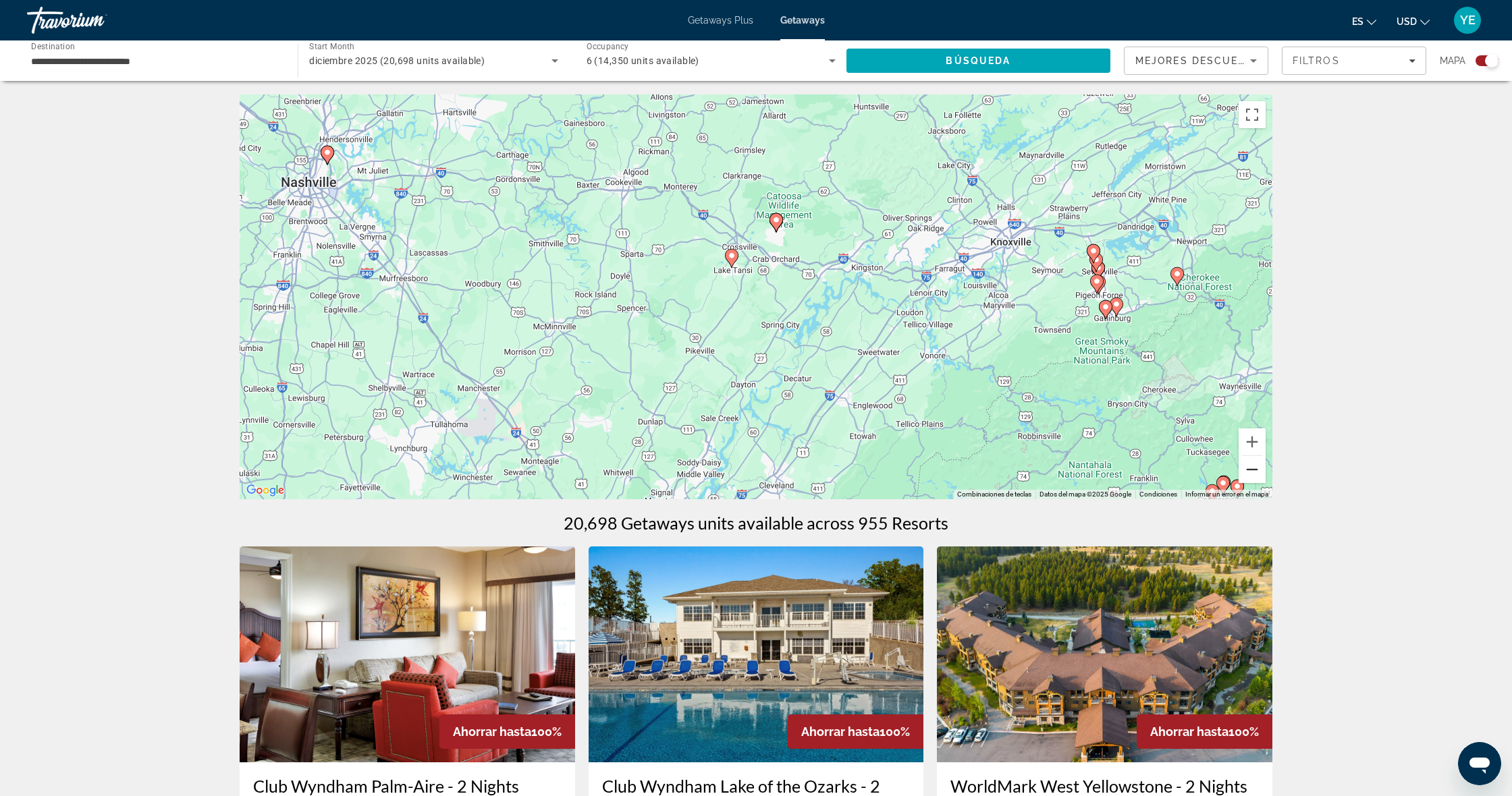
click at [1259, 472] on button "Alejar" at bounding box center [1252, 470] width 27 height 27
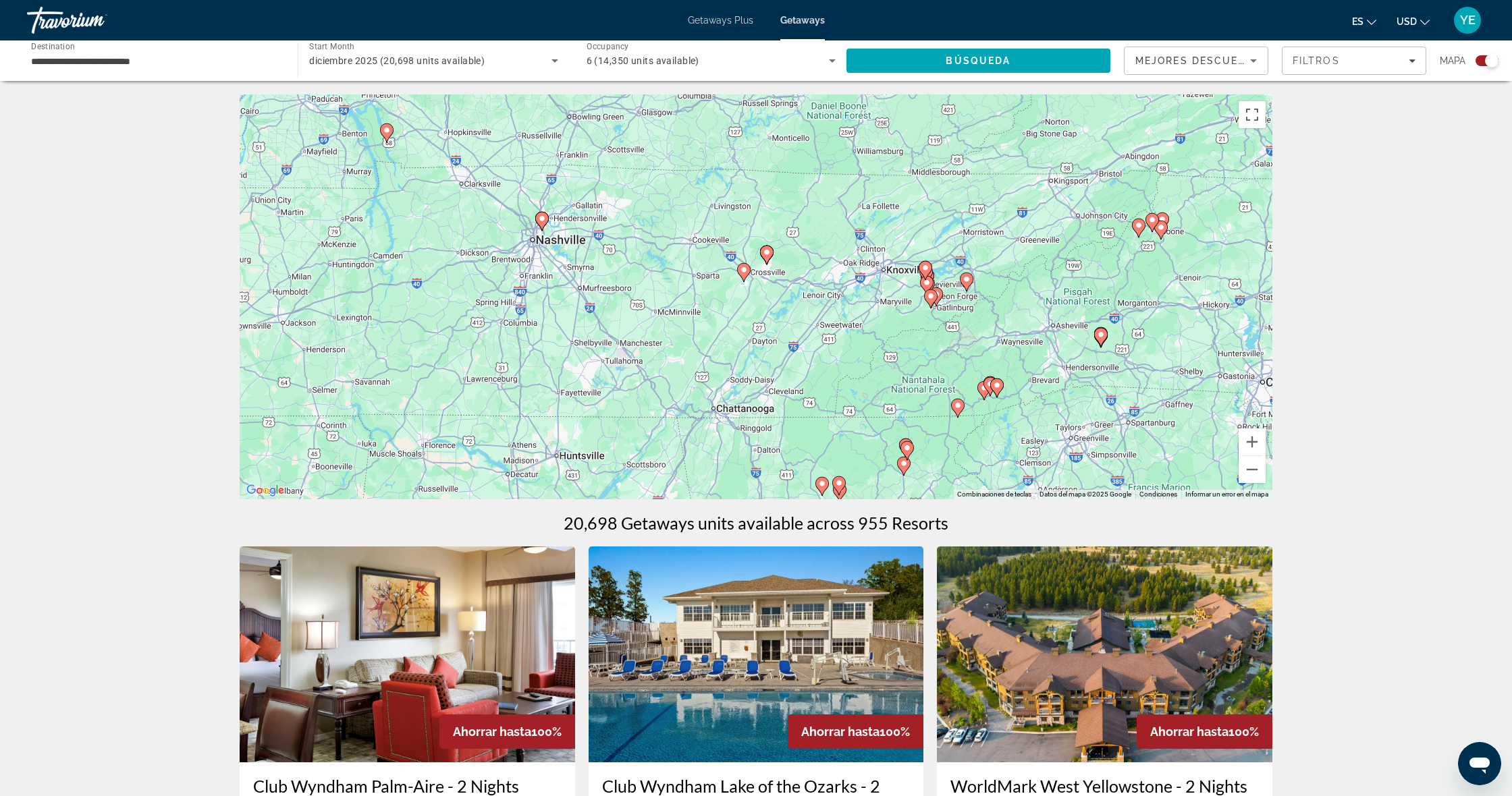
click at [965, 278] on image "Main content" at bounding box center [966, 279] width 8 height 8
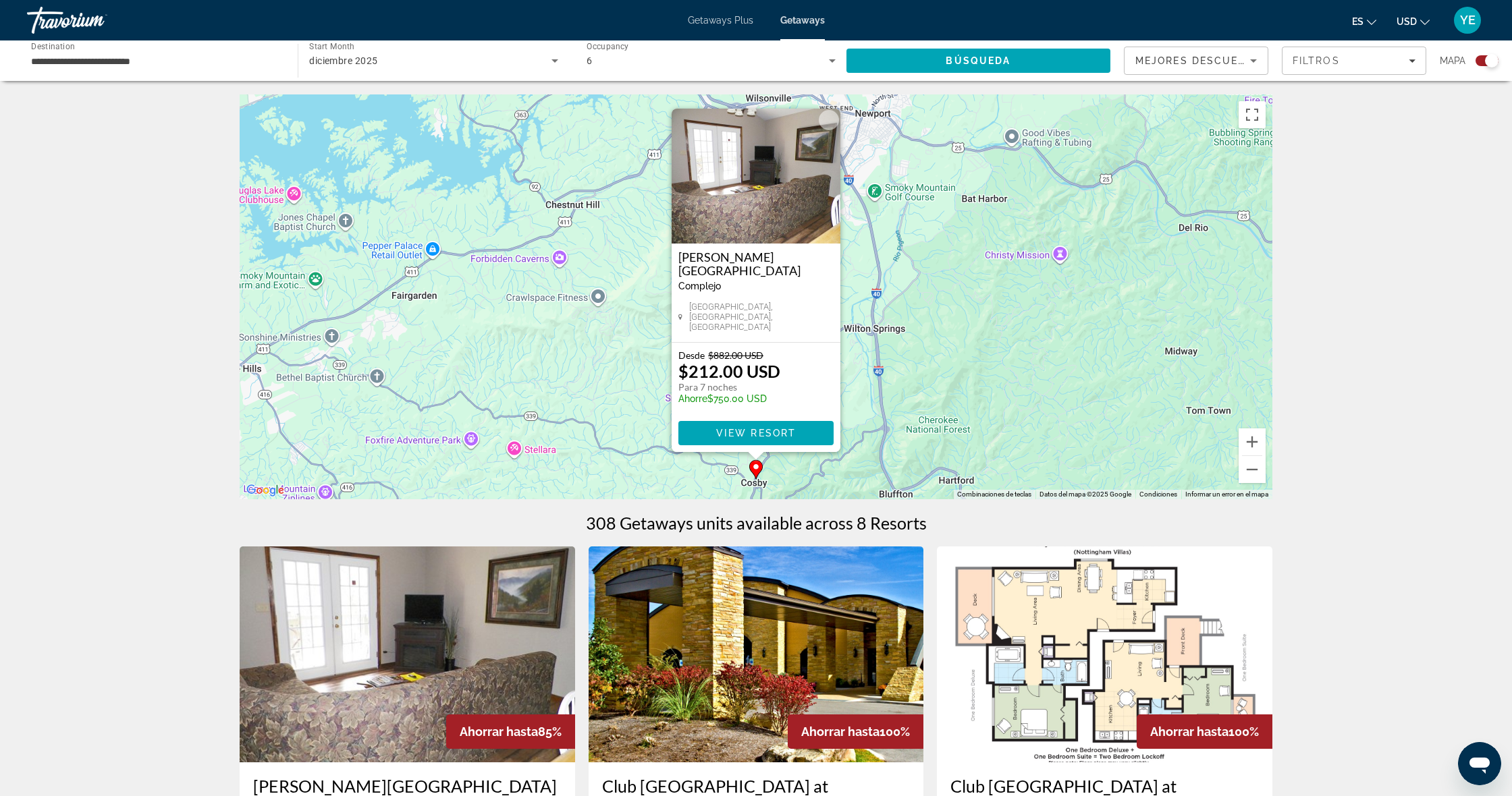
click at [959, 406] on div "Para activar la función de arrastrar con el teclado, presiona Alt + Intro. Una …" at bounding box center [755, 296] width 1033 height 405
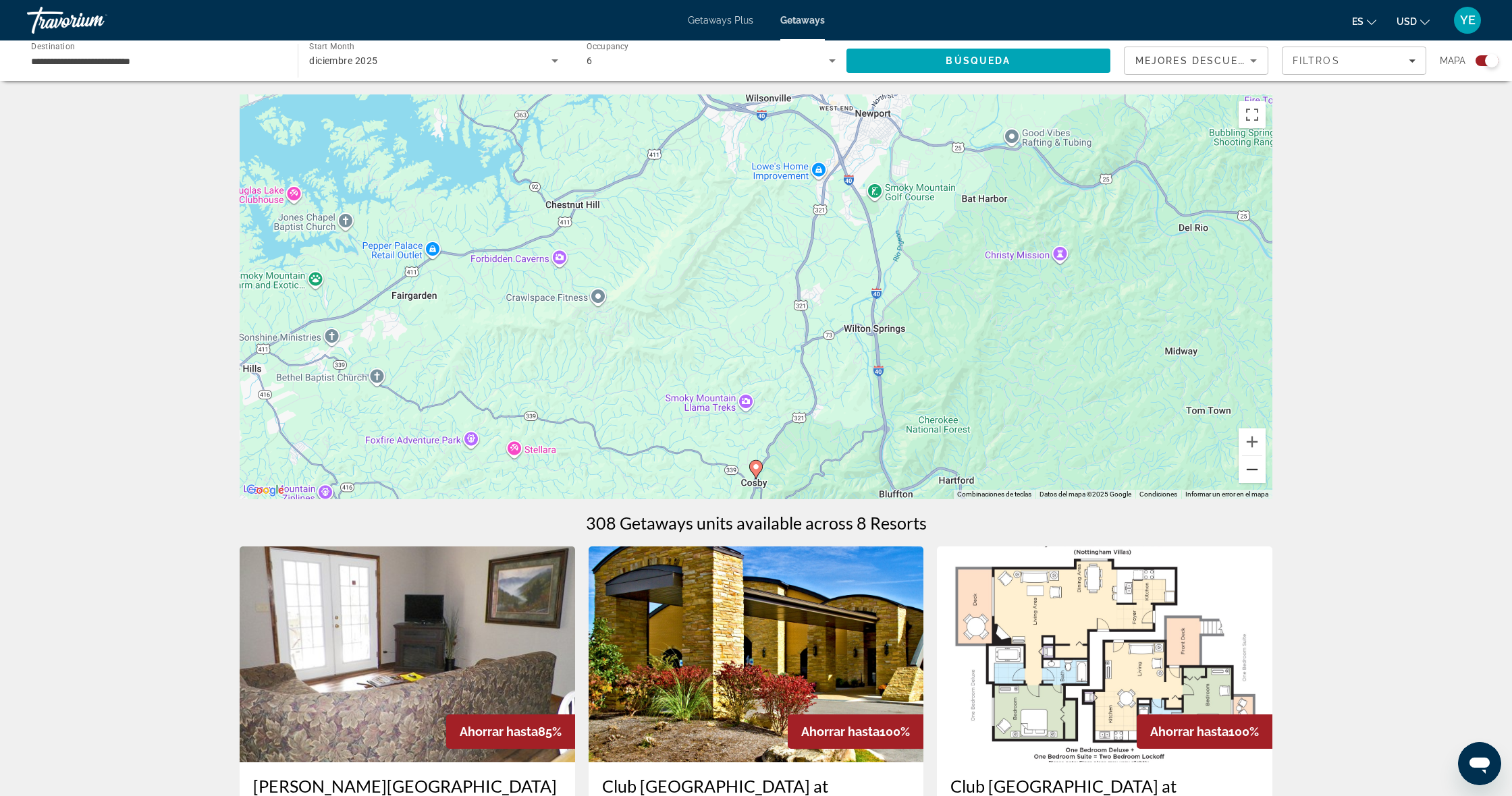
click at [1256, 472] on button "Alejar" at bounding box center [1252, 470] width 27 height 27
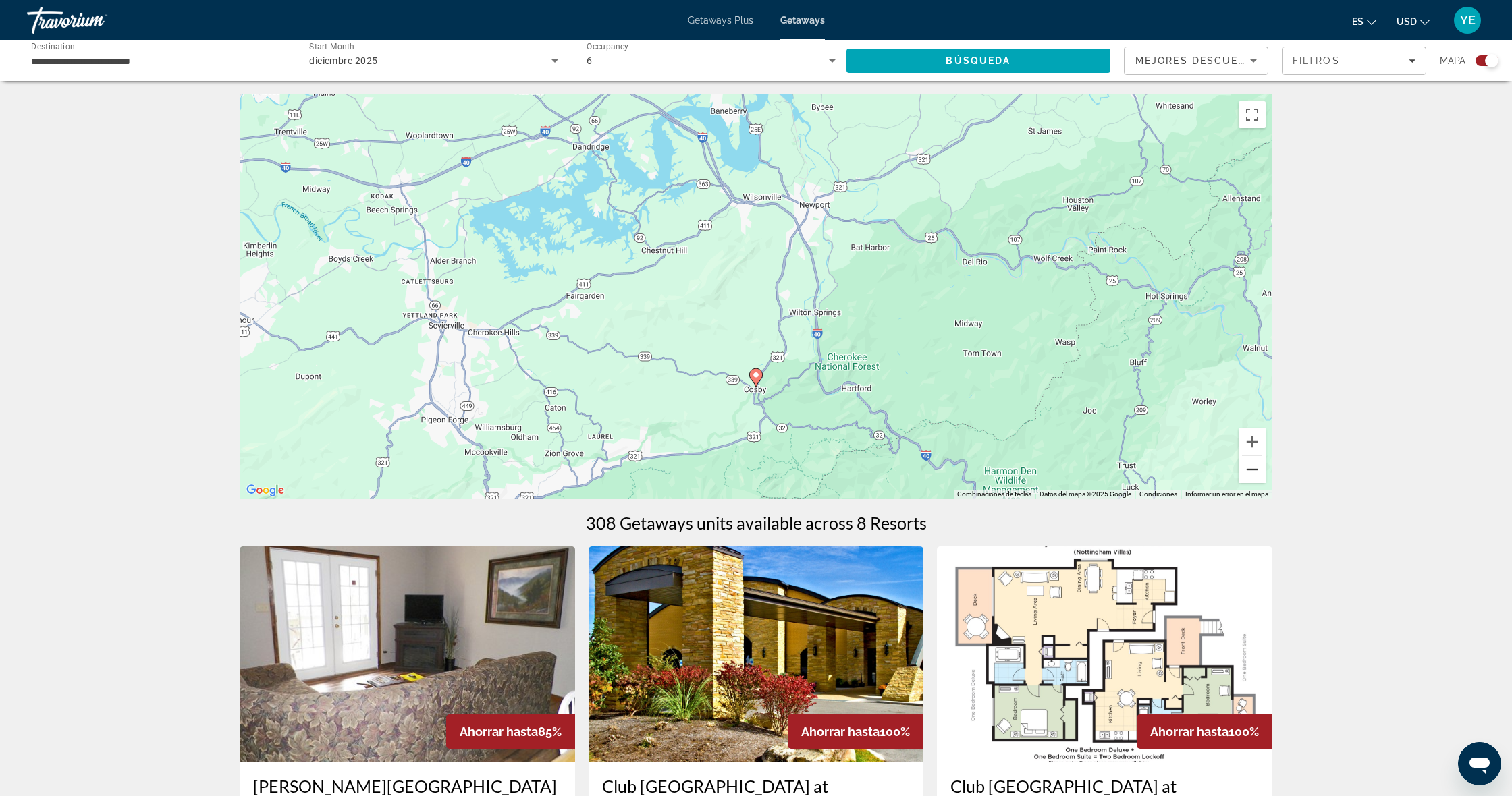
click at [1256, 472] on button "Alejar" at bounding box center [1252, 470] width 27 height 27
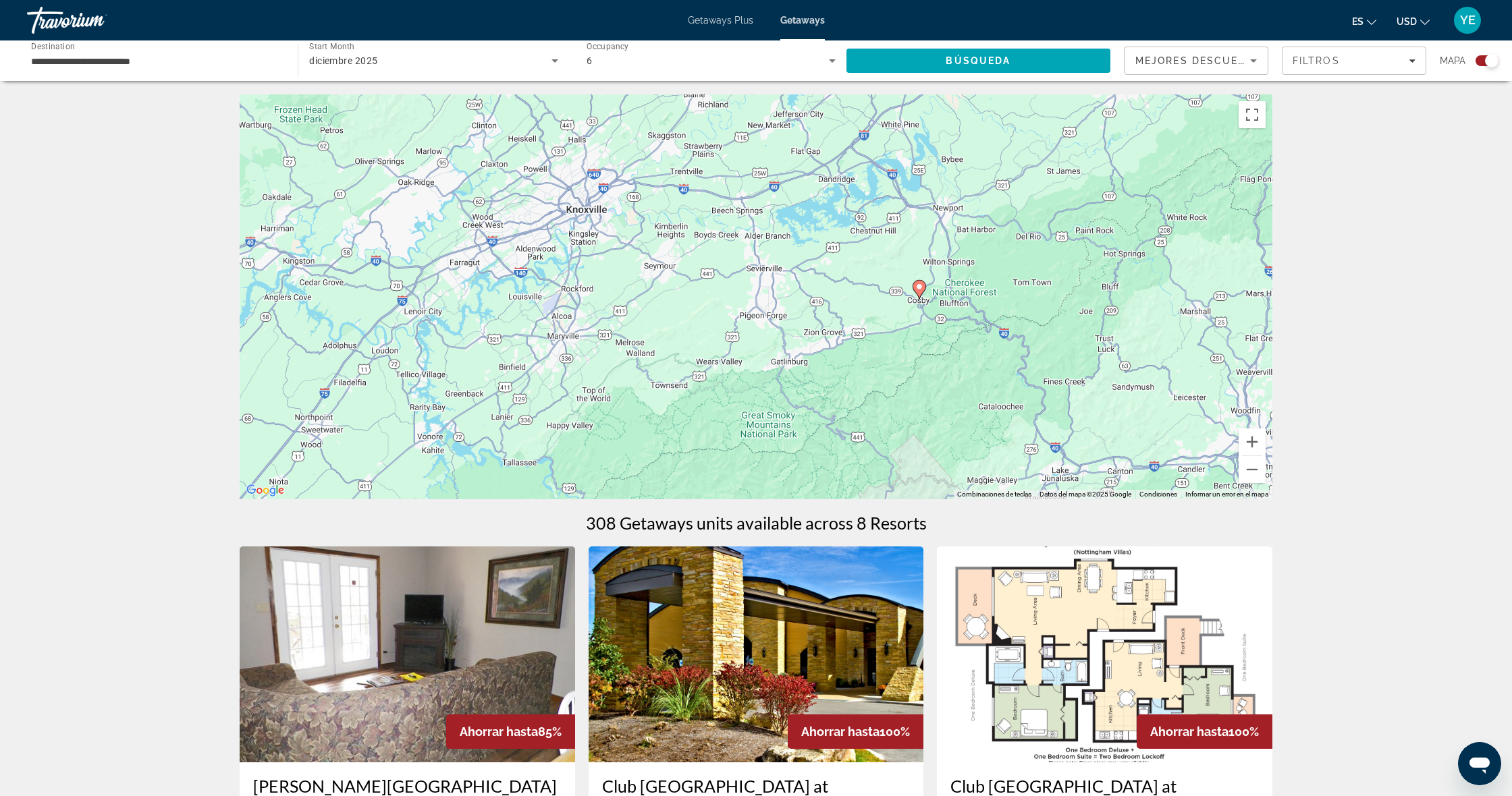
drag, startPoint x: 951, startPoint y: 377, endPoint x: 1154, endPoint y: 327, distance: 209.1
click at [1154, 326] on div "Para activar la función de arrastrar con el teclado, presiona Alt + Intro. Una …" at bounding box center [755, 296] width 1033 height 405
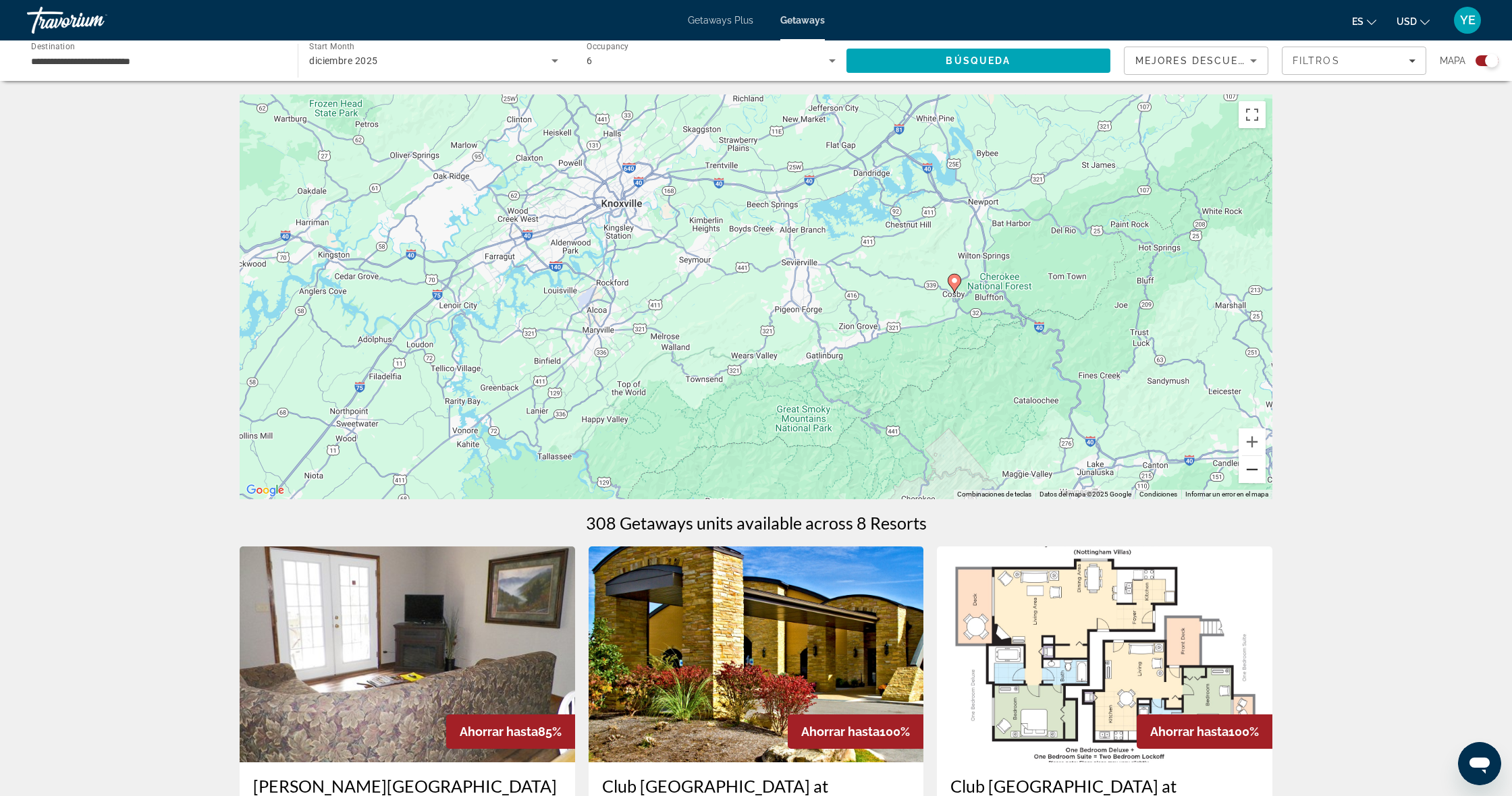
click at [1245, 473] on button "Alejar" at bounding box center [1252, 470] width 27 height 27
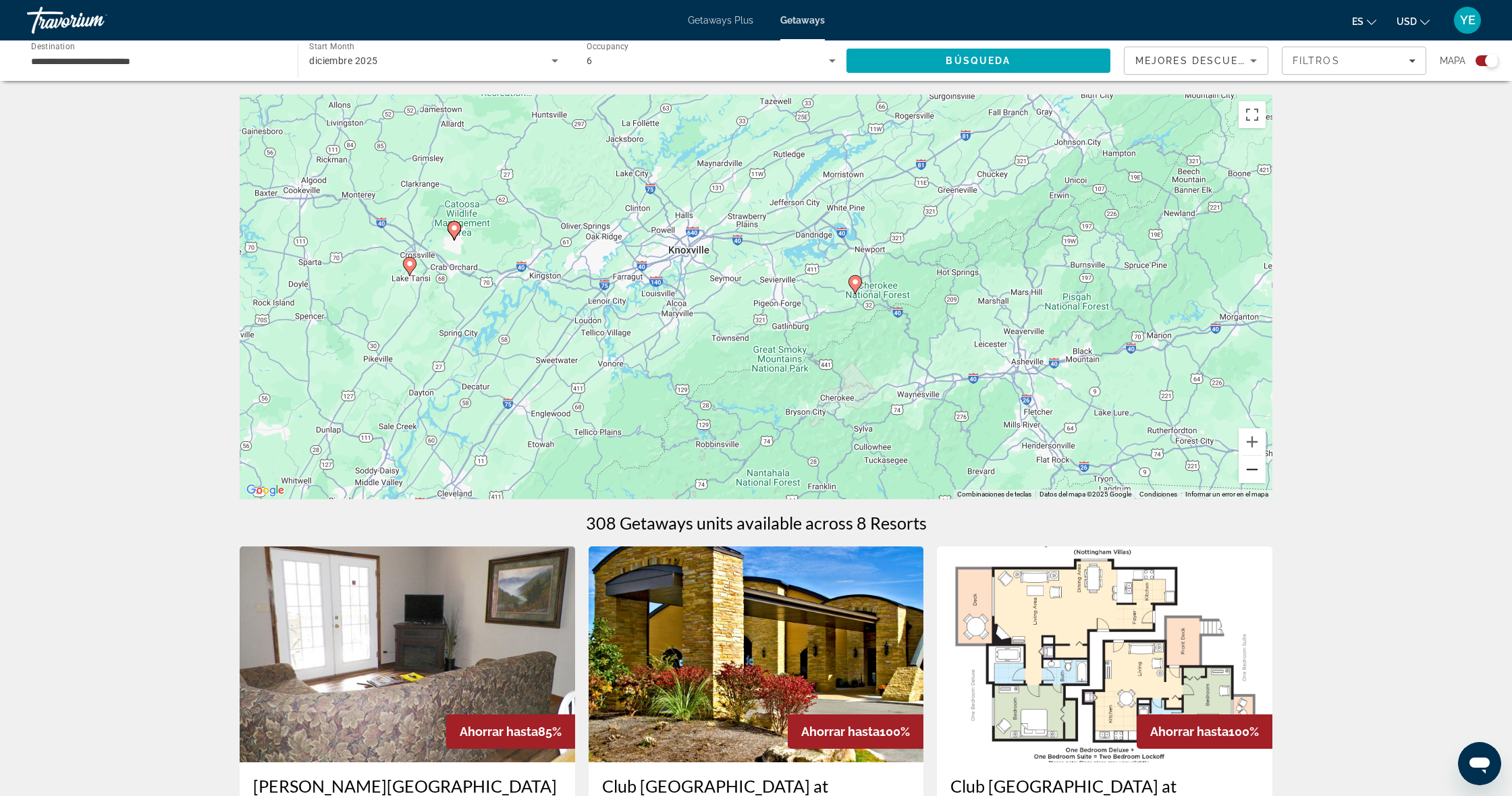
click at [1245, 473] on button "Alejar" at bounding box center [1252, 470] width 27 height 27
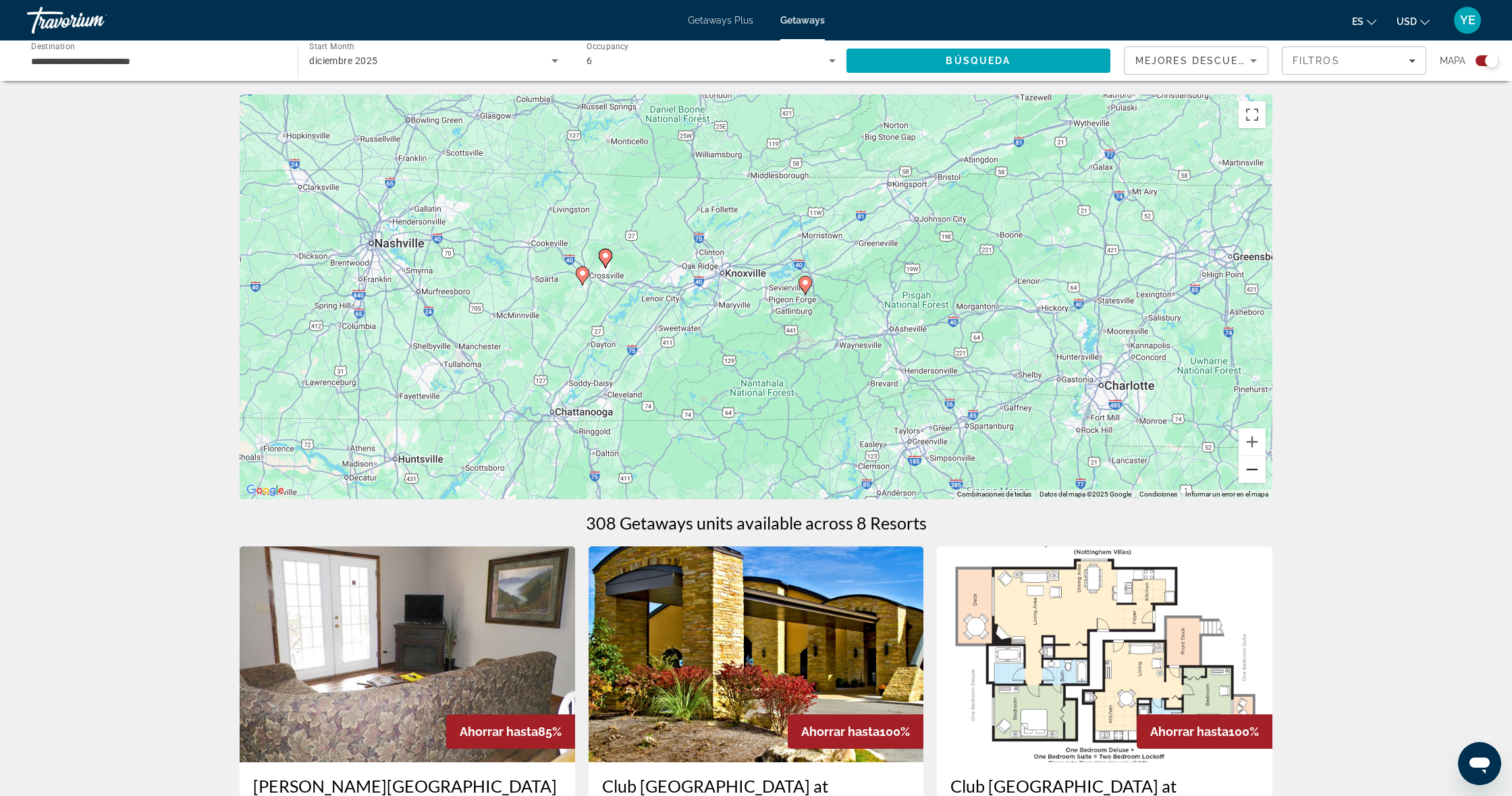
click at [1245, 473] on button "Alejar" at bounding box center [1252, 470] width 27 height 27
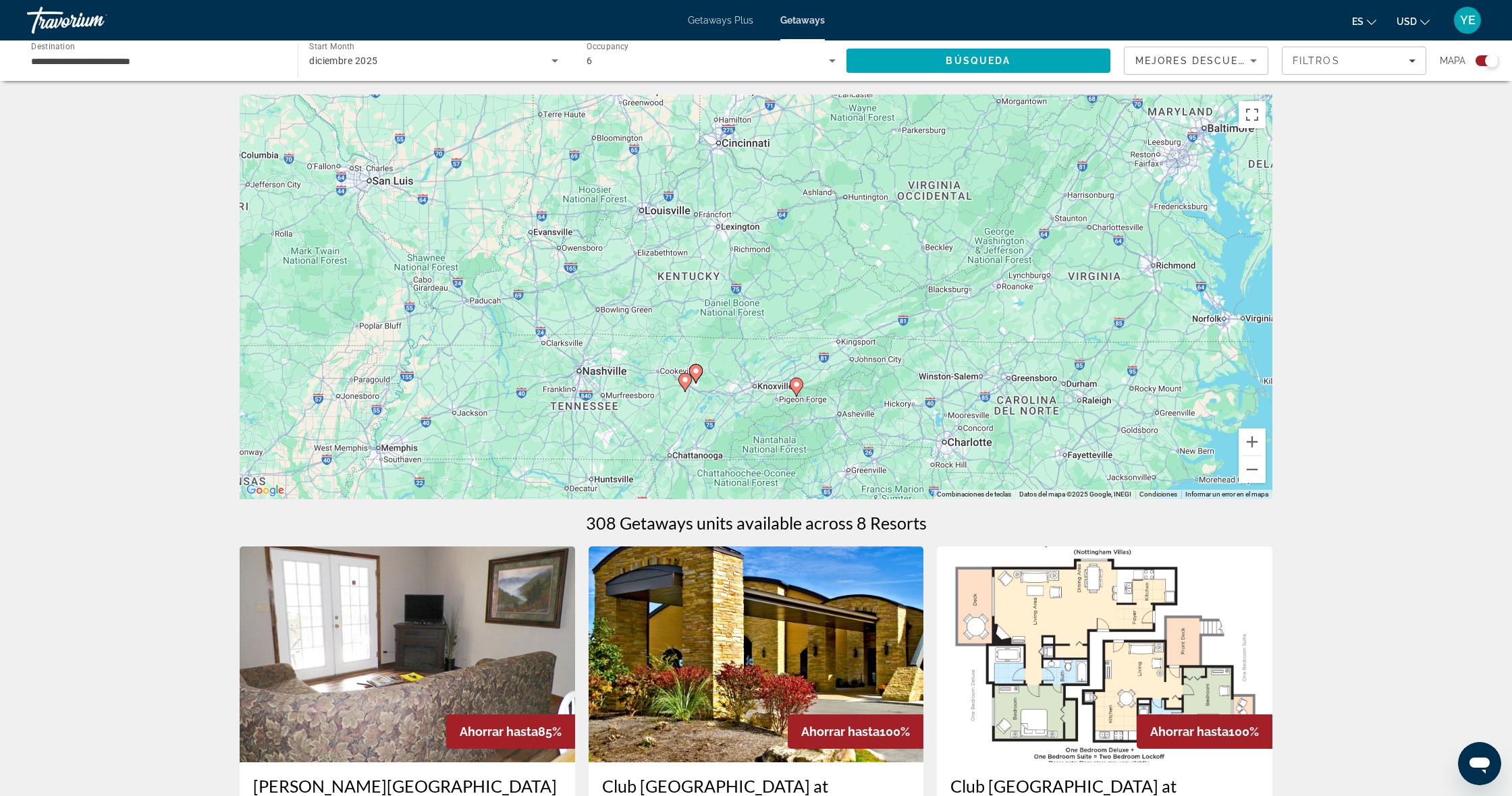
drag, startPoint x: 822, startPoint y: 285, endPoint x: 870, endPoint y: 399, distance: 123.7
click at [841, 391] on div "Para activar la función de arrastrar con el teclado, presiona Alt + Intro. Una …" at bounding box center [755, 296] width 1033 height 405
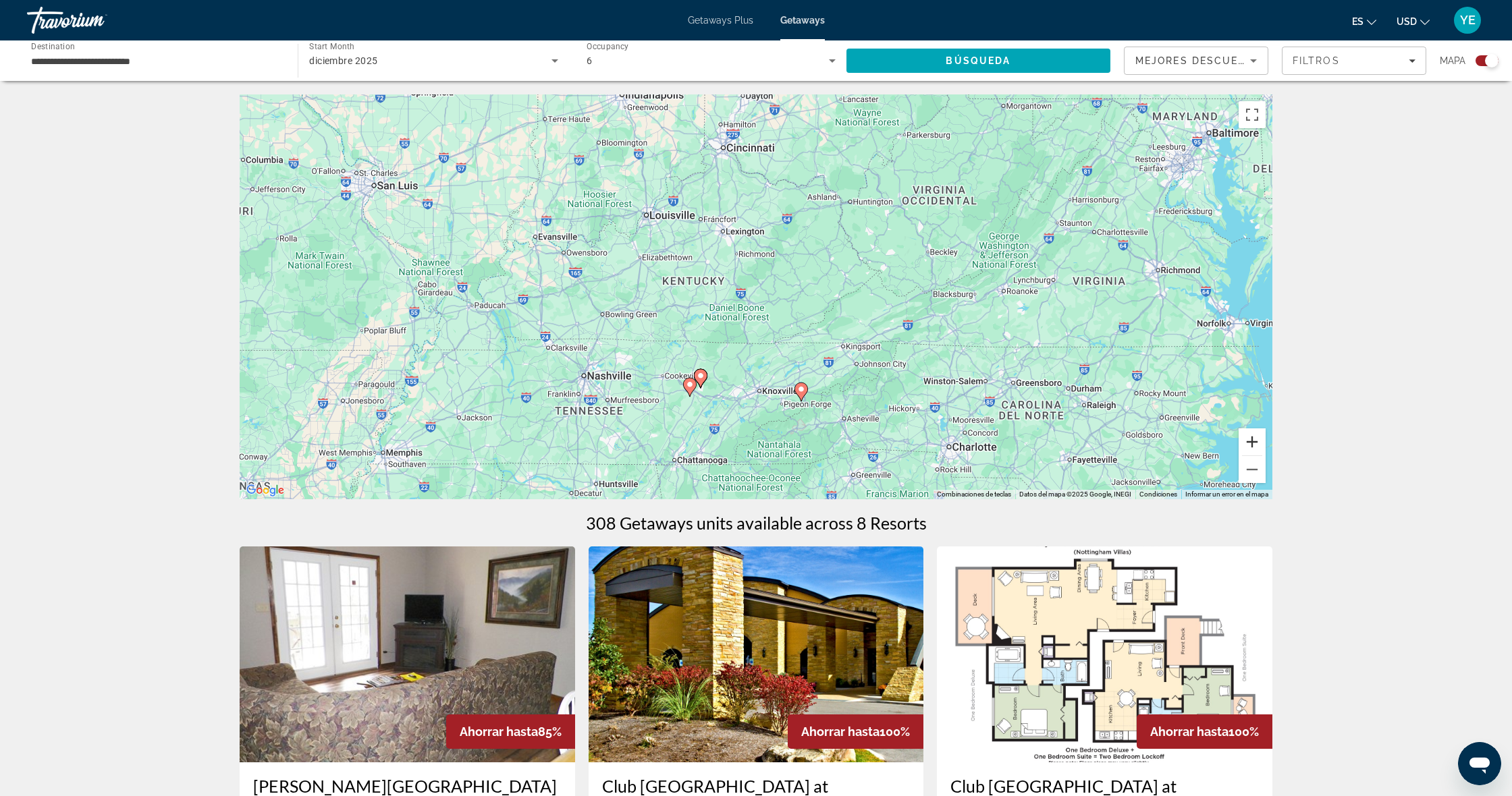
click at [1254, 443] on button "Acercar" at bounding box center [1252, 442] width 27 height 27
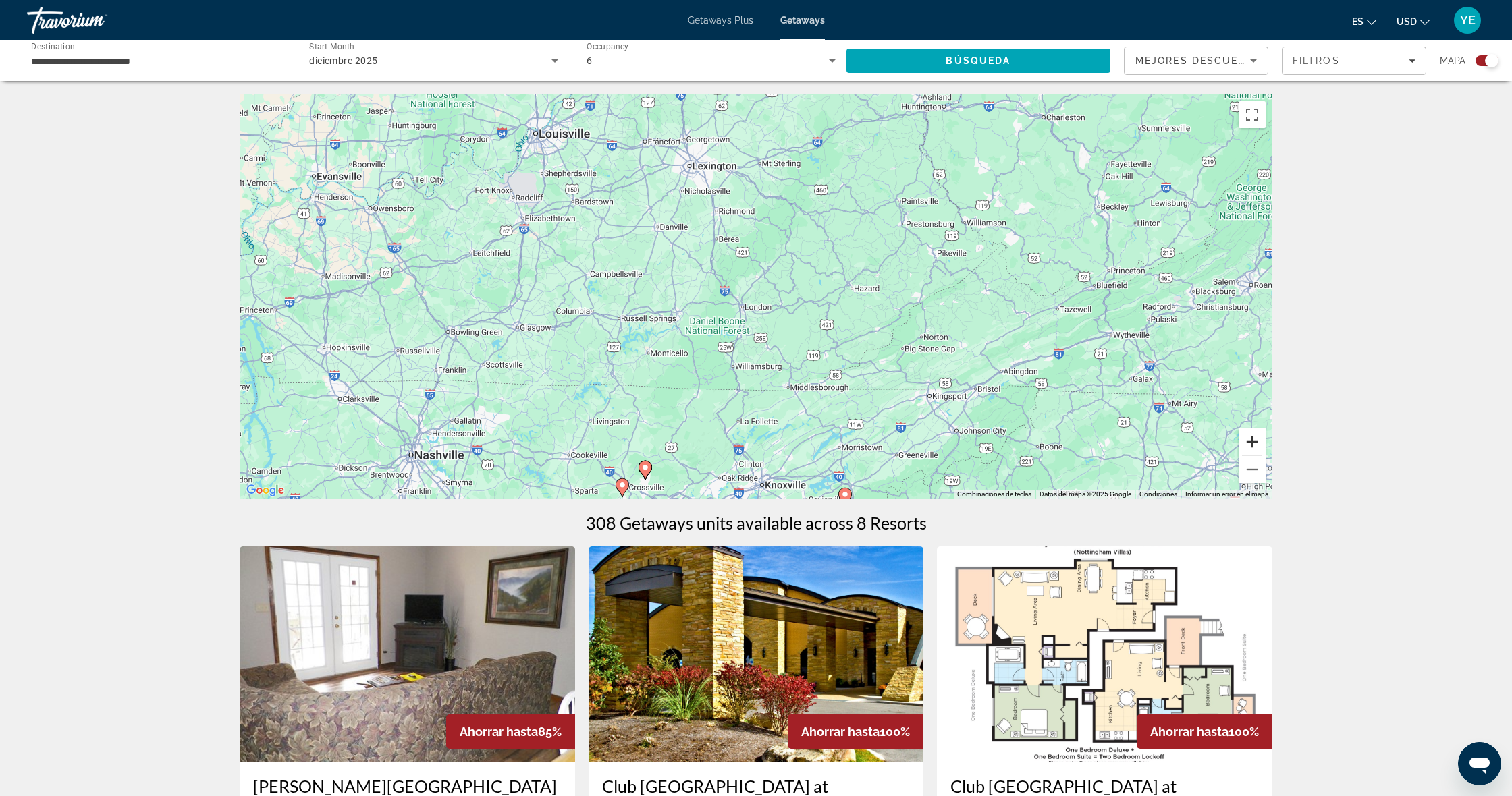
click at [1254, 443] on button "Acercar" at bounding box center [1252, 442] width 27 height 27
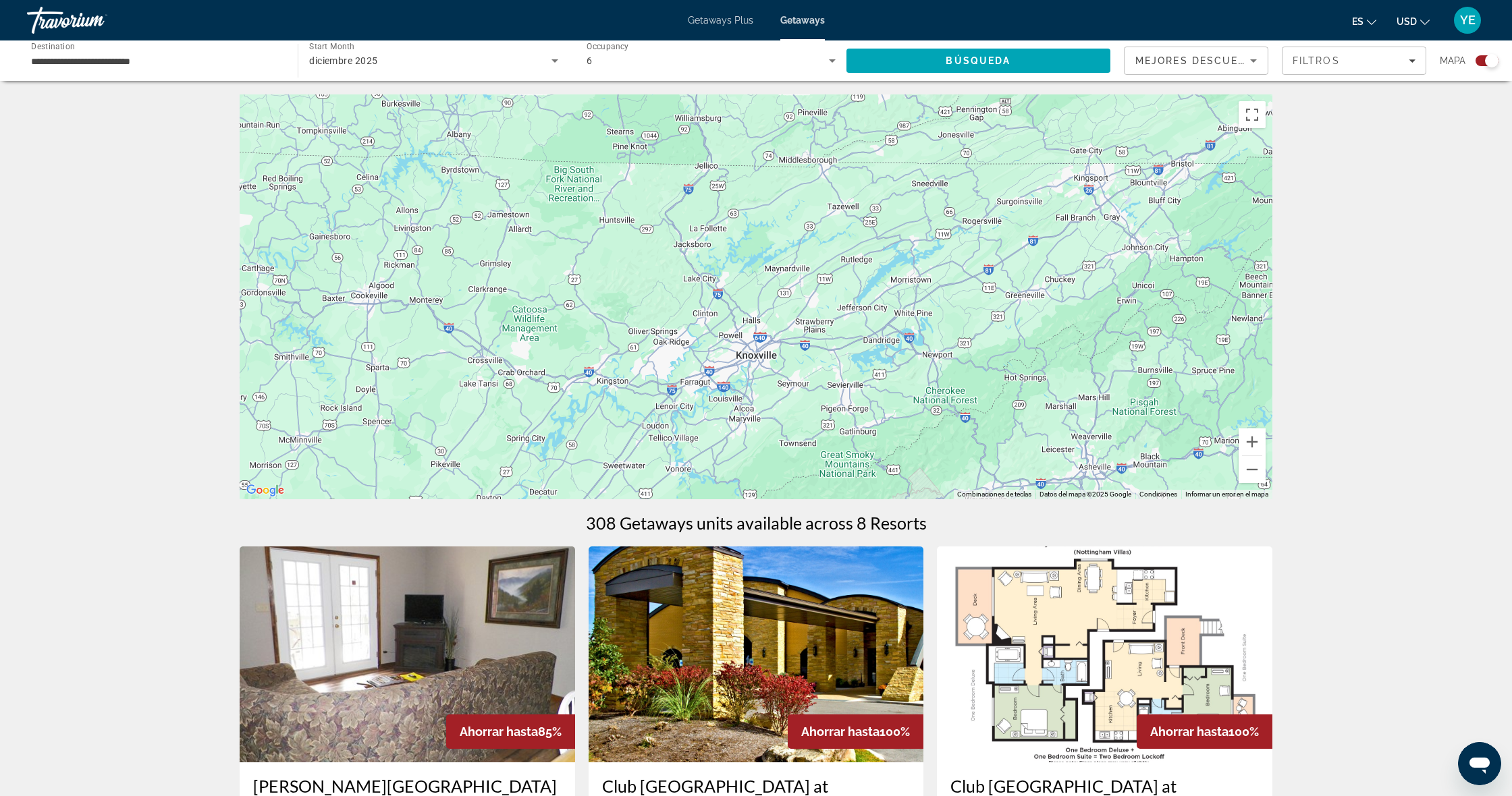
drag, startPoint x: 1004, startPoint y: 443, endPoint x: 990, endPoint y: 121, distance: 322.3
click at [990, 119] on div "Main content" at bounding box center [755, 296] width 1033 height 405
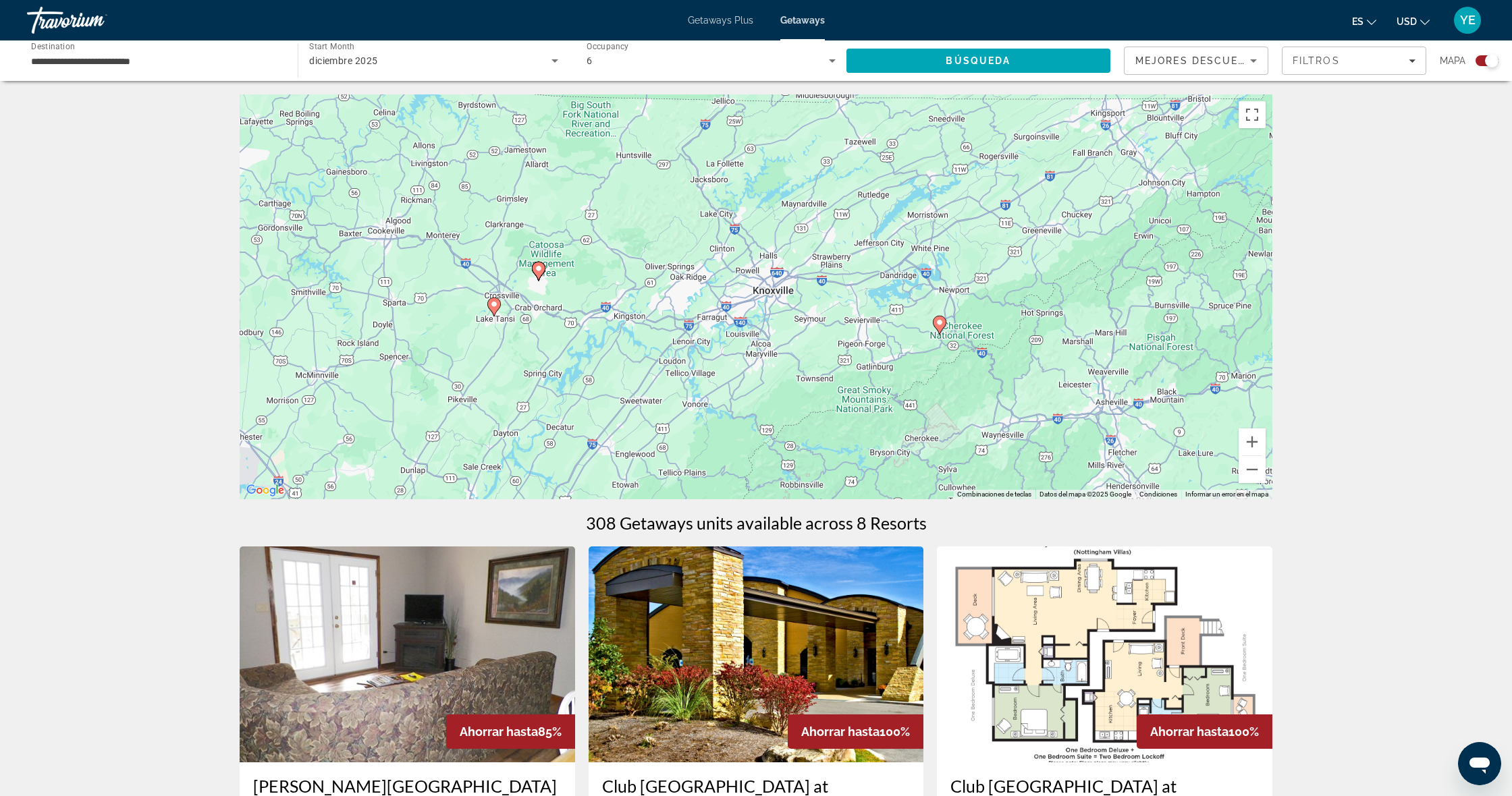
drag, startPoint x: 912, startPoint y: 428, endPoint x: 877, endPoint y: 369, distance: 68.6
click at [932, 366] on div "Para activar la función de arrastrar con el teclado, presiona Alt + Intro. Una …" at bounding box center [755, 296] width 1033 height 405
click at [859, 373] on div "Para activar la función de arrastrar con el teclado, presiona Alt + Intro. Una …" at bounding box center [755, 296] width 1033 height 405
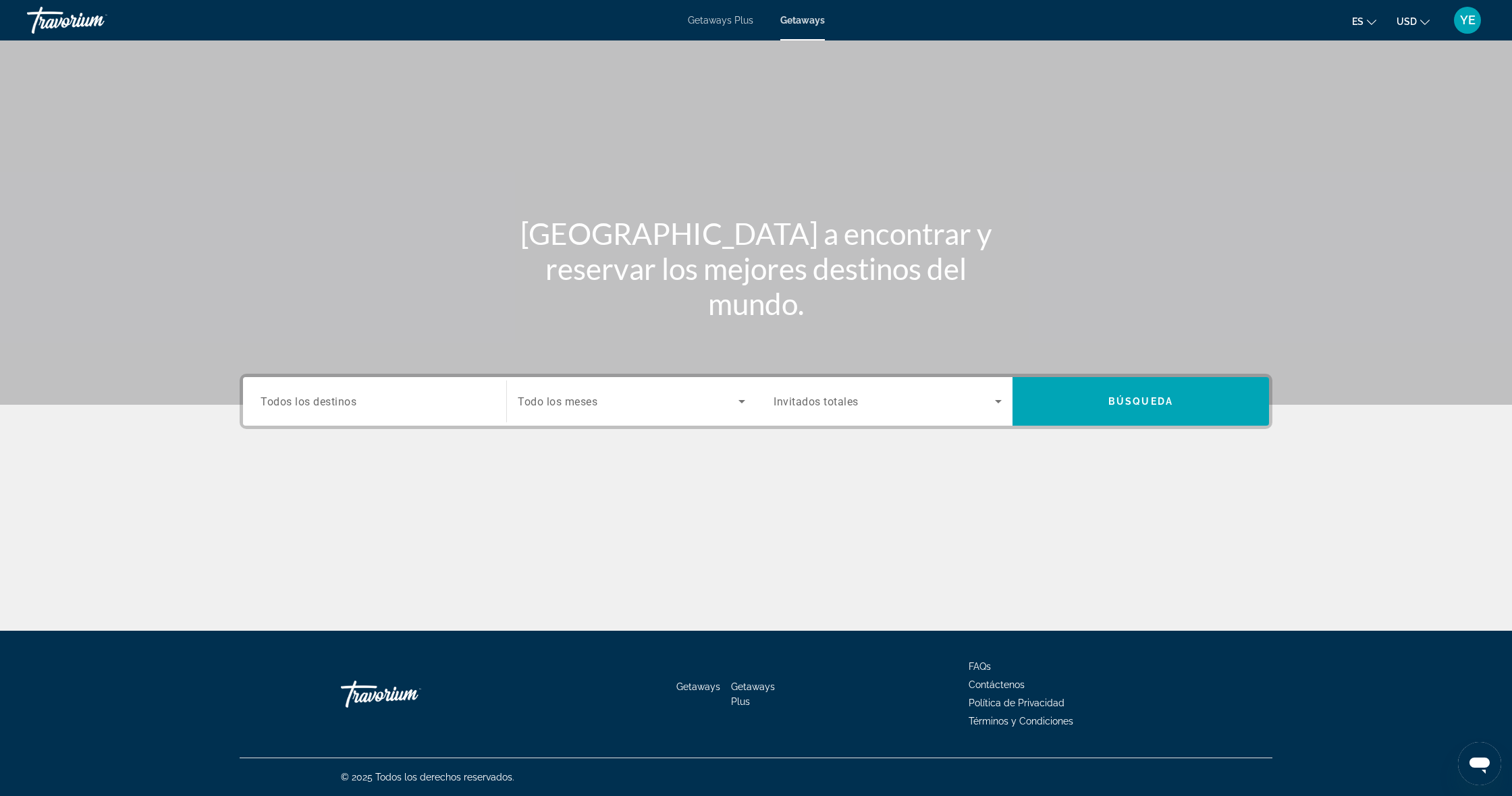
click at [343, 391] on div "Search widget" at bounding box center [374, 402] width 228 height 38
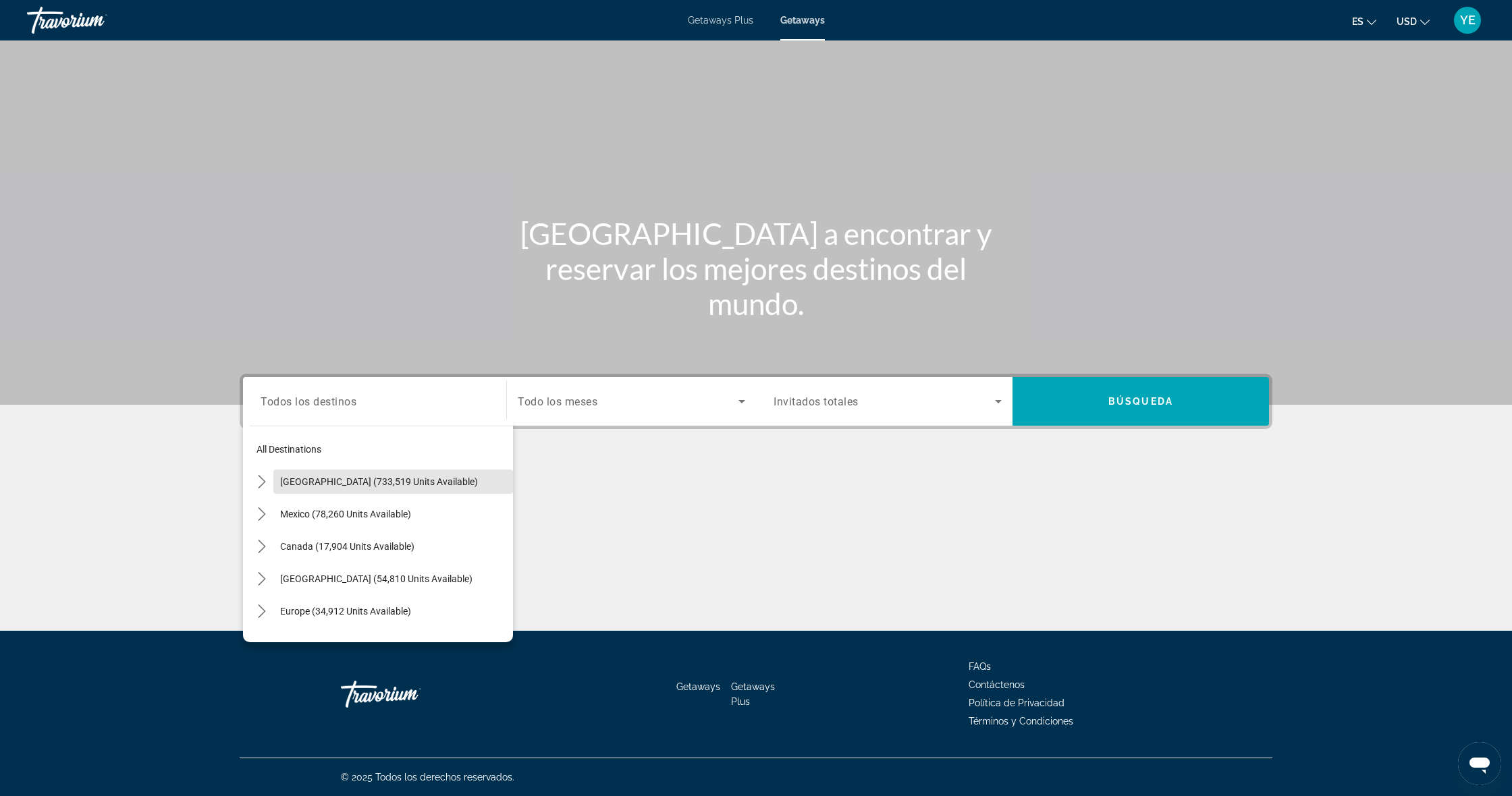
click at [341, 493] on span "Select destination: United States (733,519 units available)" at bounding box center [393, 482] width 239 height 32
type input "**********"
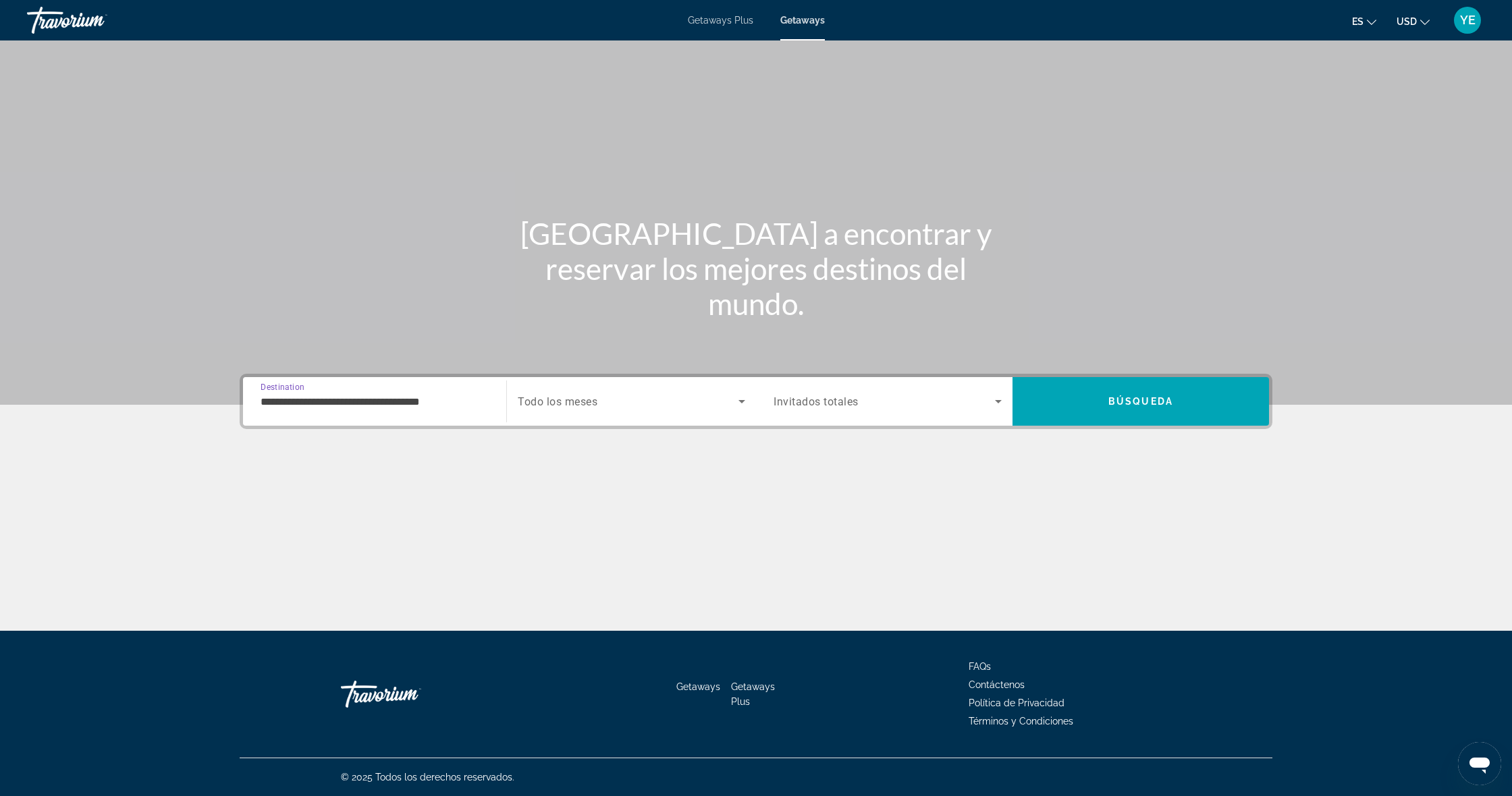
click at [568, 412] on div "Search widget" at bounding box center [631, 402] width 227 height 38
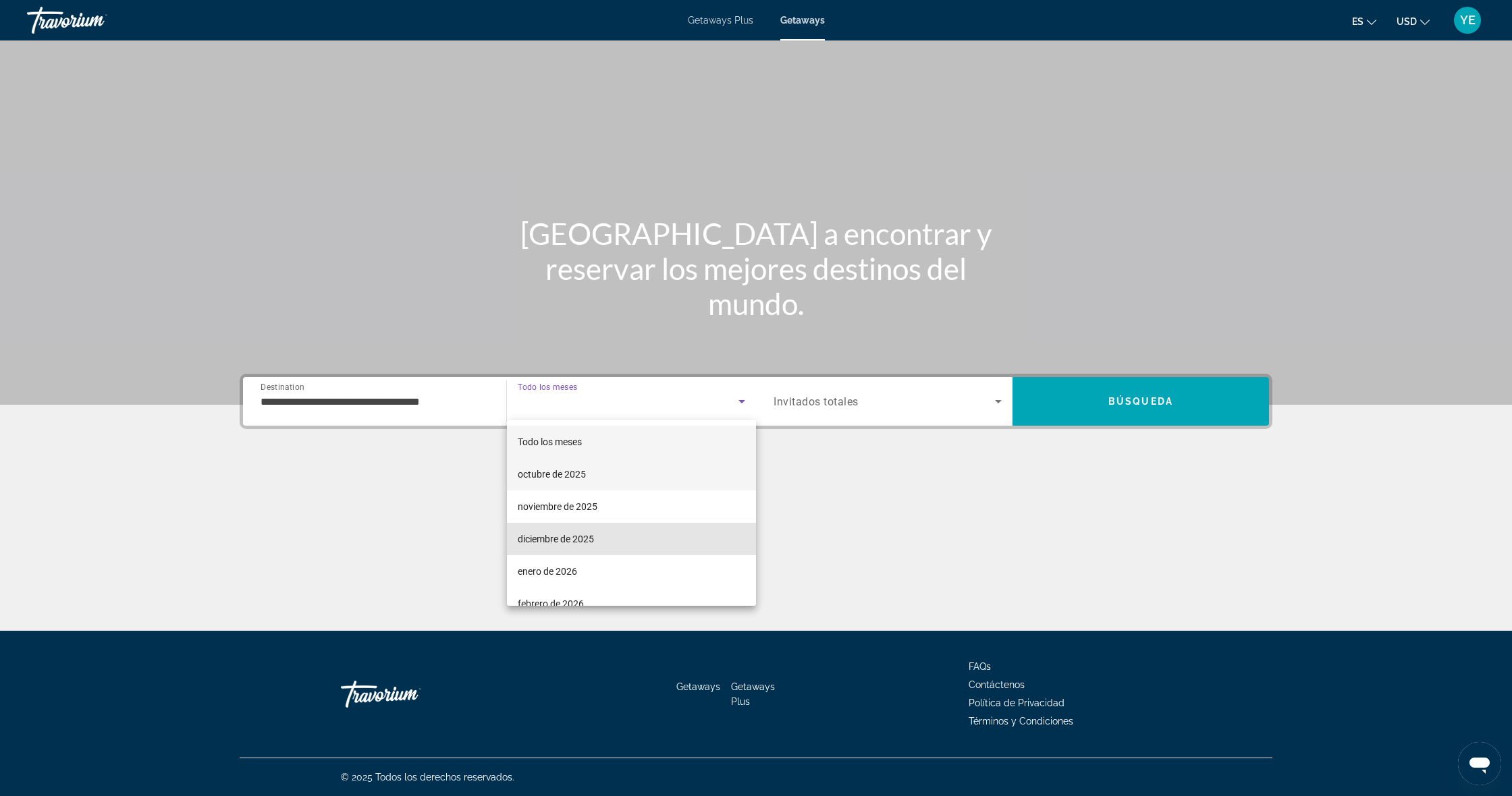
drag, startPoint x: 547, startPoint y: 544, endPoint x: 754, endPoint y: 489, distance: 214.2
click at [548, 544] on span "diciembre de 2025" at bounding box center [555, 539] width 76 height 16
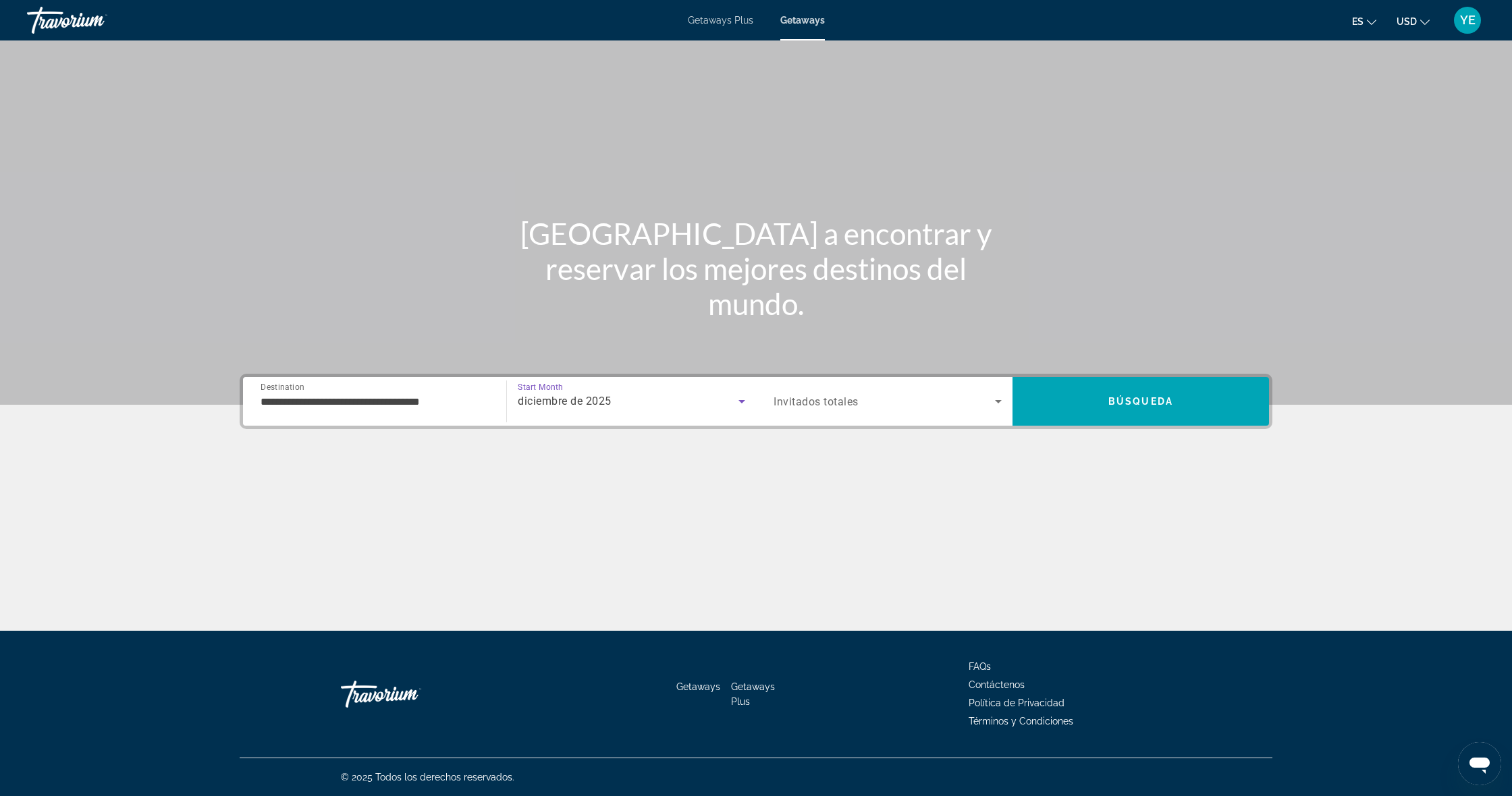
click at [865, 419] on div "Search widget" at bounding box center [887, 402] width 228 height 38
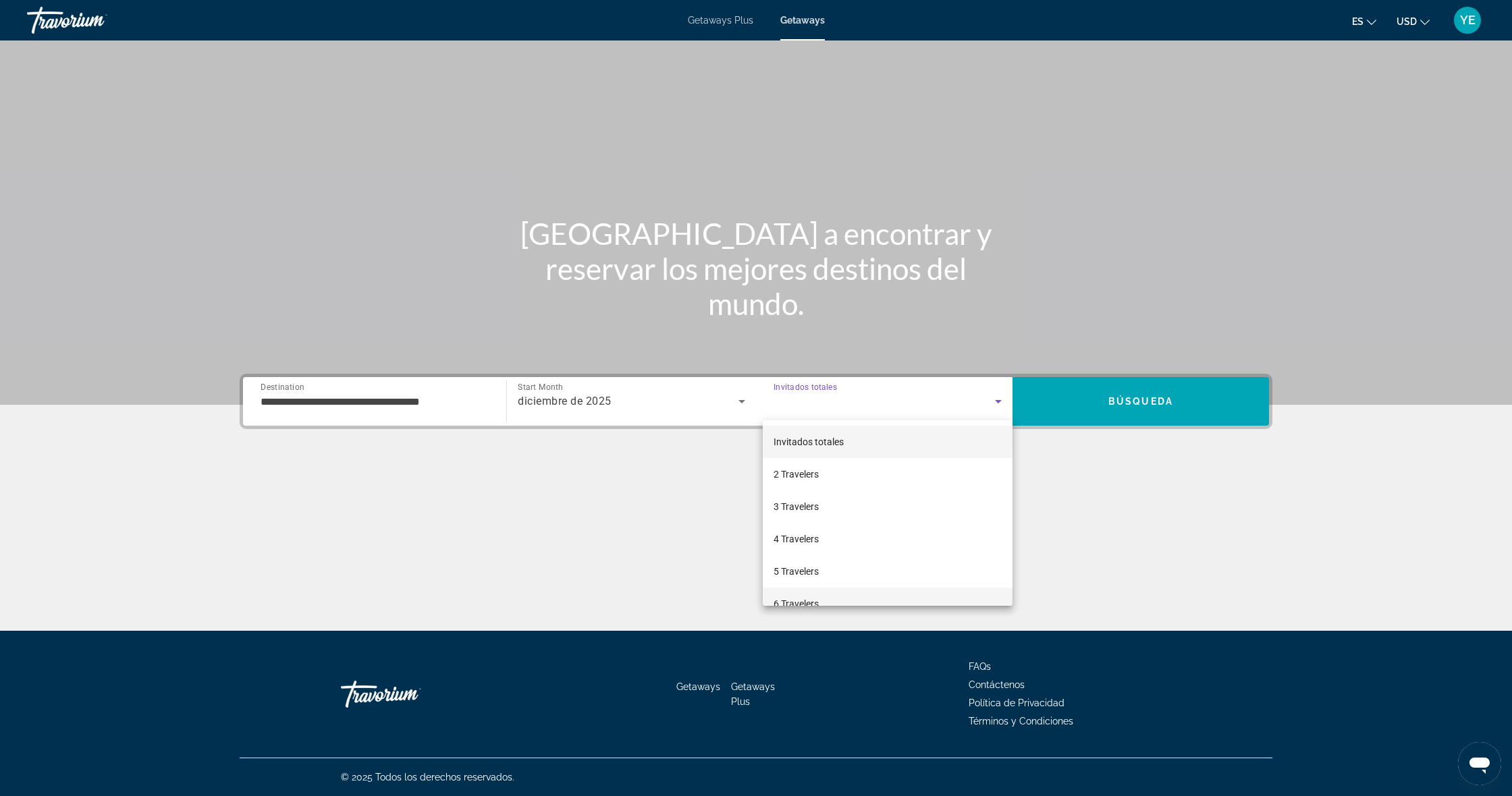
click at [794, 596] on span "6 Travelers" at bounding box center [796, 604] width 45 height 16
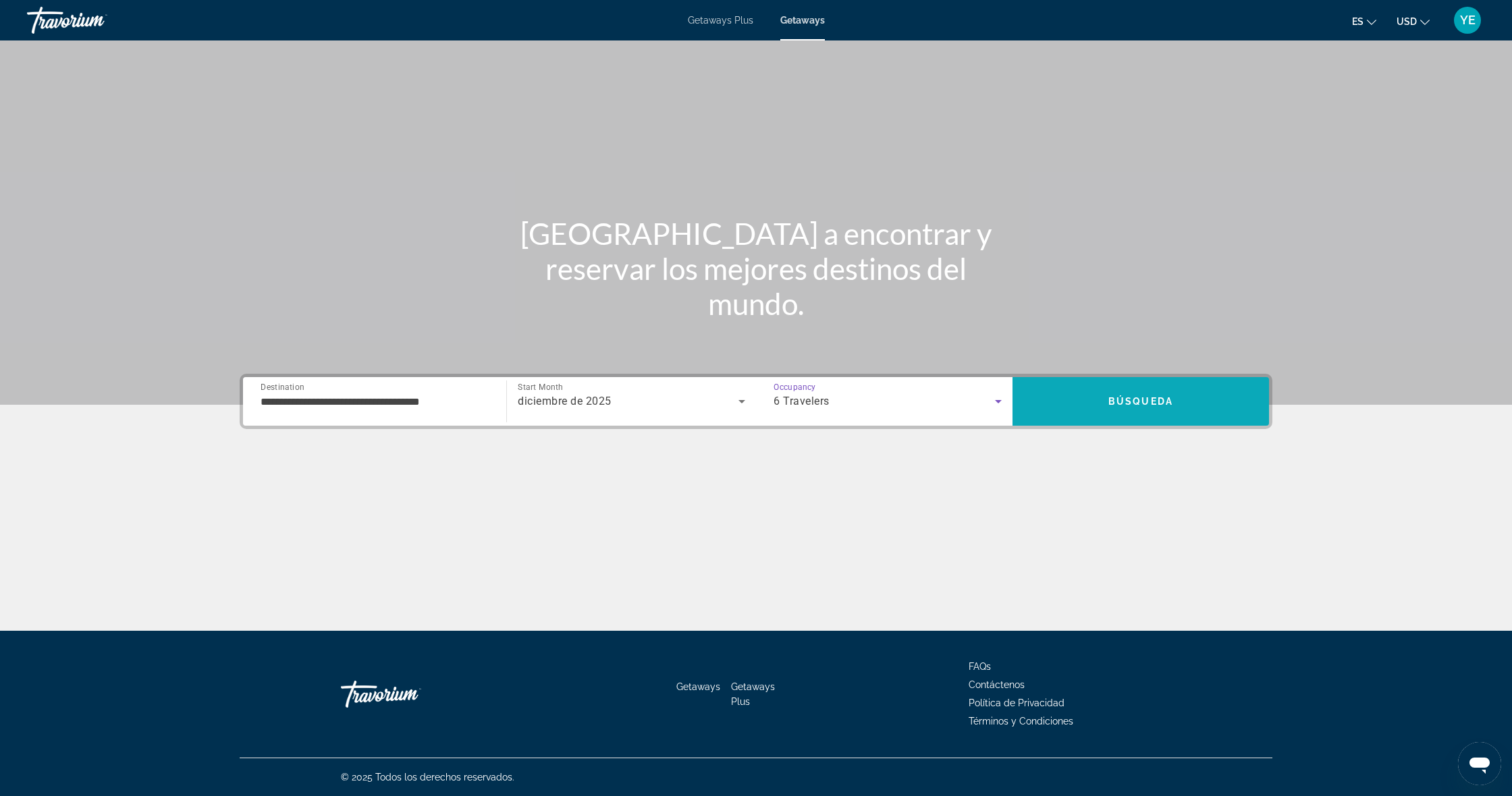
click at [1090, 413] on span "Search" at bounding box center [1140, 401] width 256 height 32
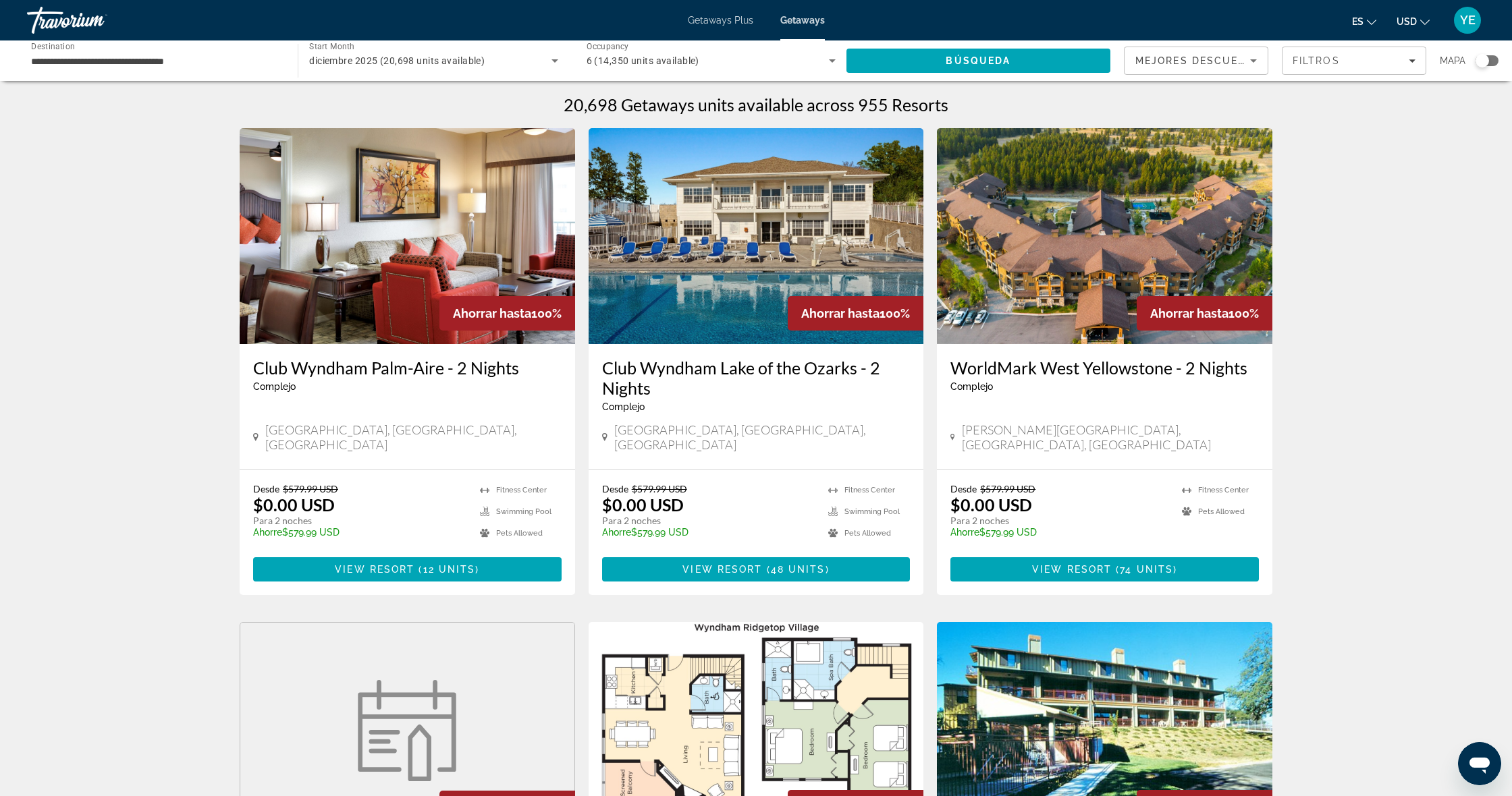
click at [1488, 60] on div "Search widget" at bounding box center [1486, 61] width 23 height 11
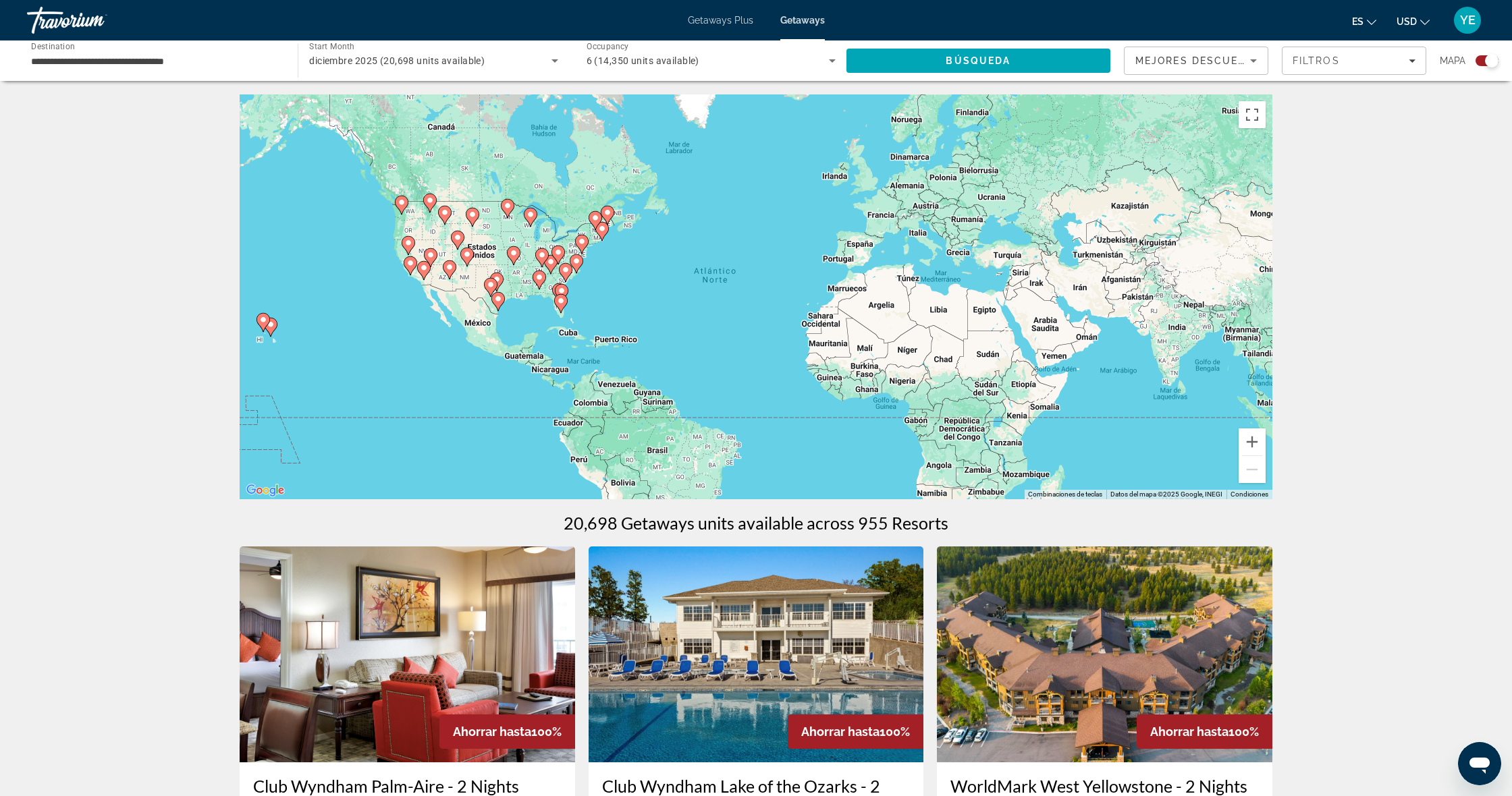
click at [569, 279] on gmp-advanced-marker "Main content" at bounding box center [565, 273] width 13 height 20
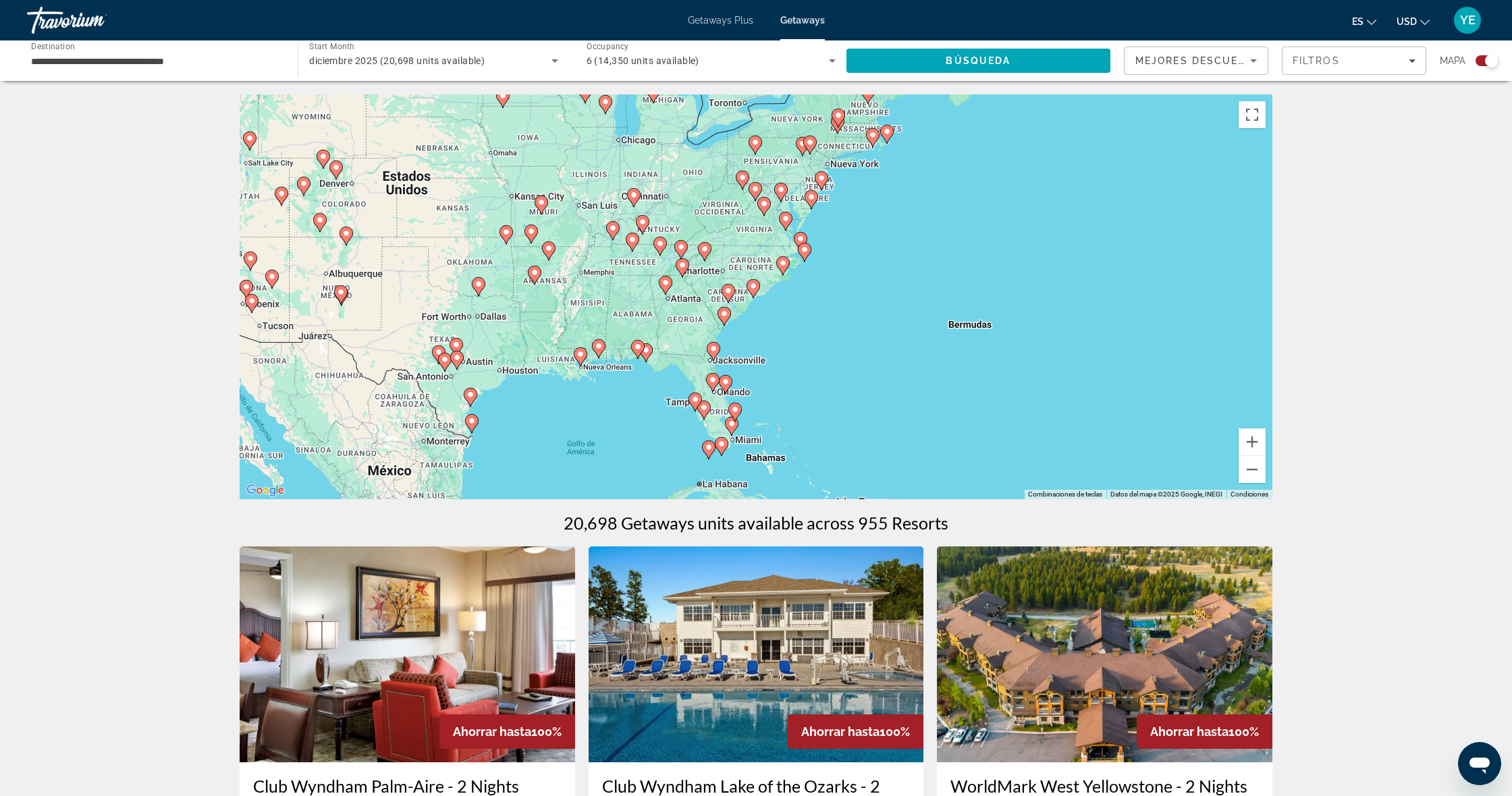
click at [665, 269] on div "Para navegar, presiona las teclas [PERSON_NAME]. Para activar la función de arr…" at bounding box center [755, 296] width 1033 height 405
click at [664, 269] on div "Para navegar, presiona las teclas [PERSON_NAME]. Para activar la función de arr…" at bounding box center [755, 296] width 1033 height 405
click at [684, 264] on image "Main content" at bounding box center [682, 265] width 8 height 8
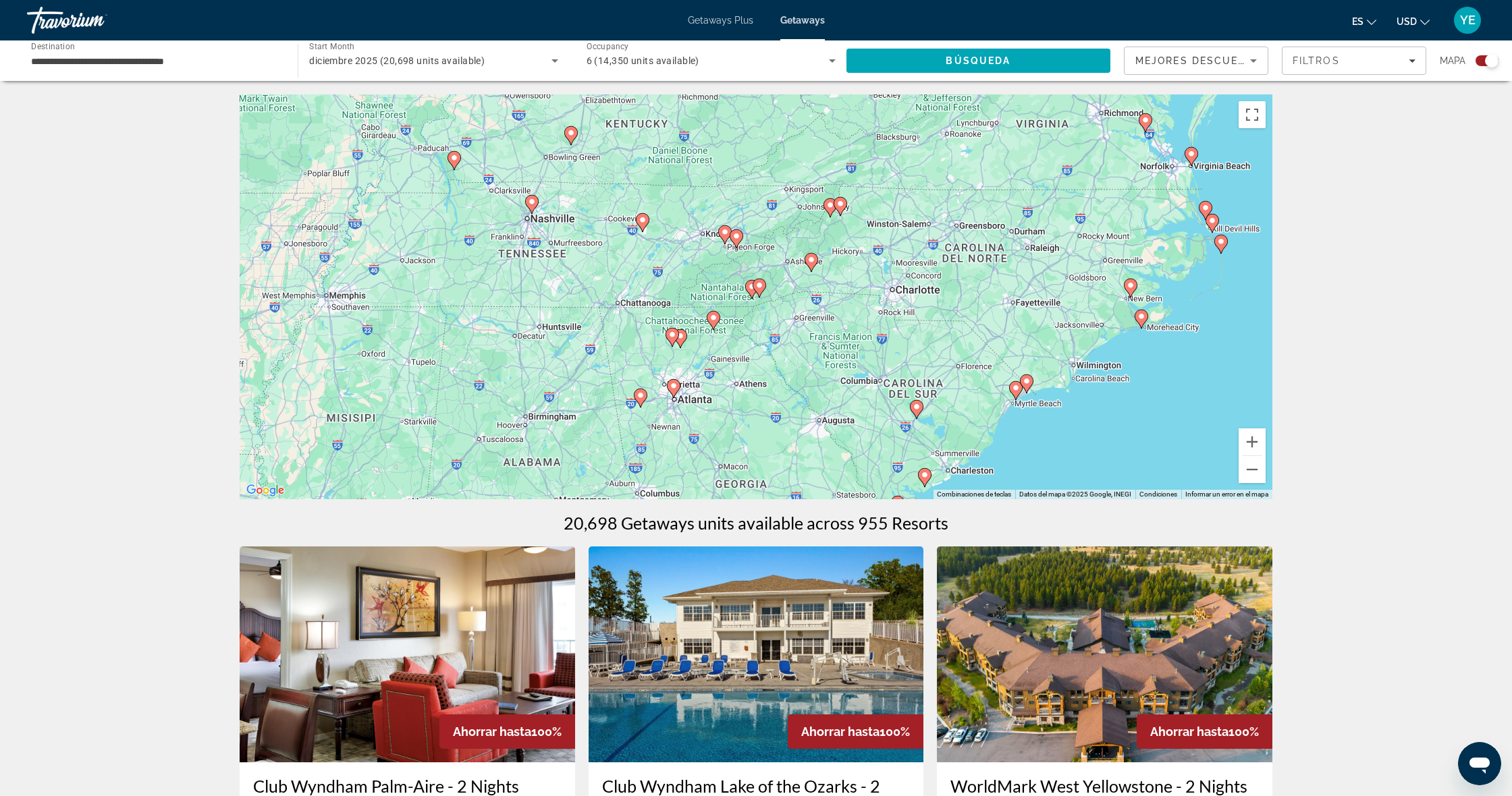
click at [723, 262] on div "Para navegar, presiona las teclas [PERSON_NAME]. Para activar la función de arr…" at bounding box center [755, 296] width 1033 height 405
click at [752, 258] on div "Para navegar, presiona las teclas [PERSON_NAME]. Para activar la función de arr…" at bounding box center [755, 296] width 1033 height 405
click at [756, 234] on div "Para navegar, presiona las teclas [PERSON_NAME]. Para activar la función de arr…" at bounding box center [755, 296] width 1033 height 405
click at [1248, 439] on button "Acercar" at bounding box center [1252, 442] width 27 height 27
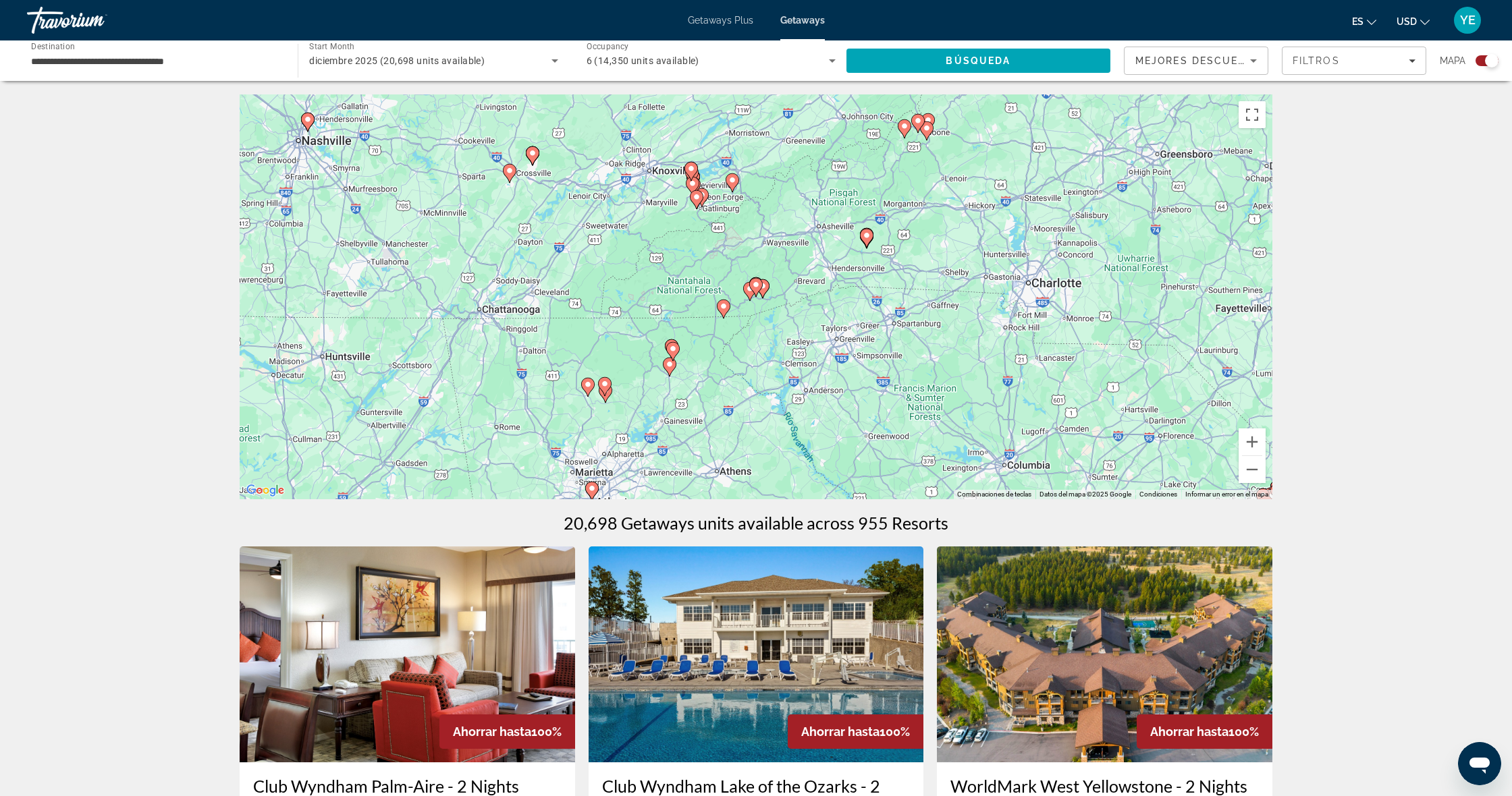
click at [696, 201] on icon "Main content" at bounding box center [696, 200] width 12 height 17
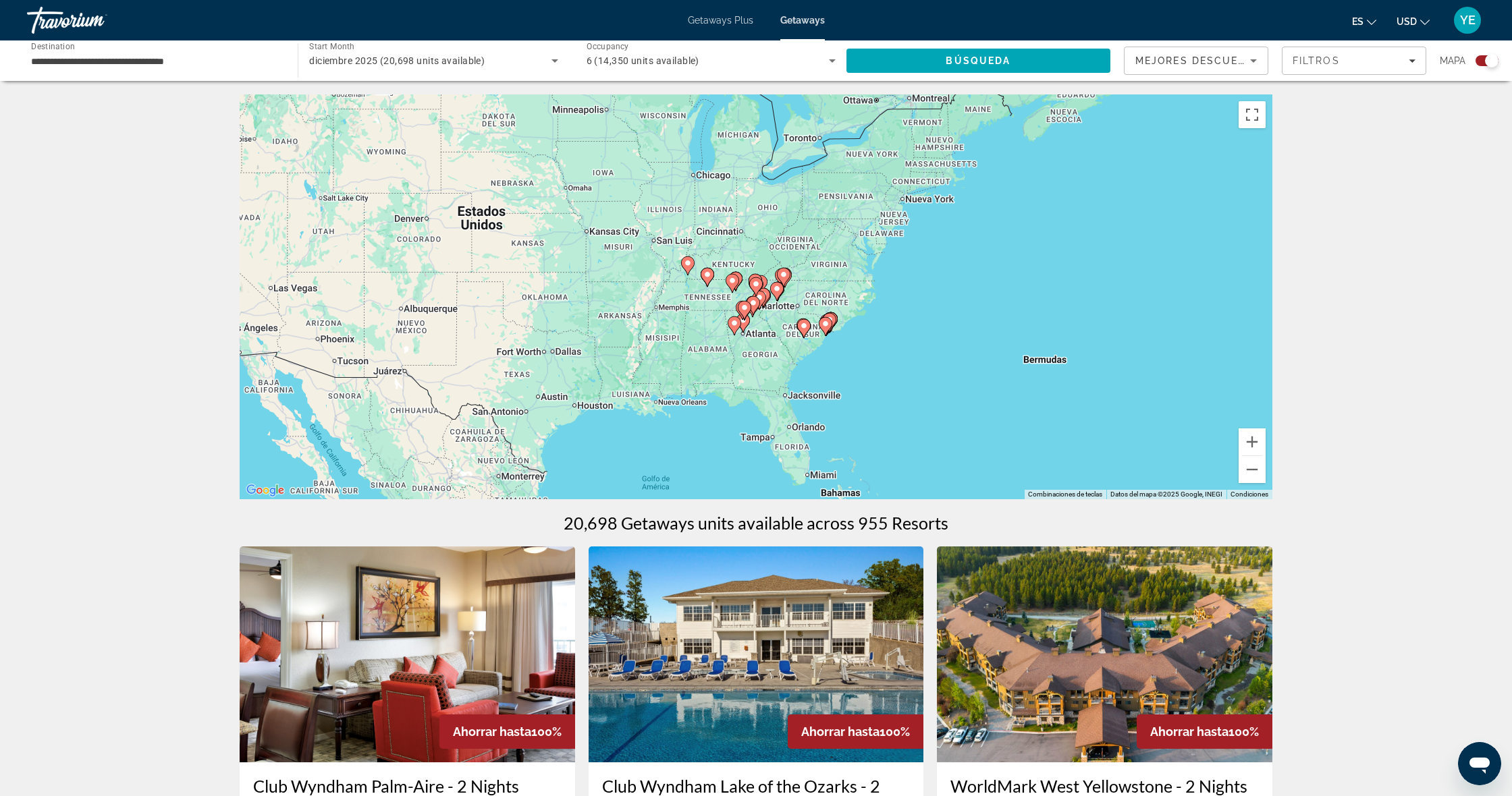
click at [755, 282] on image "Main content" at bounding box center [756, 284] width 8 height 8
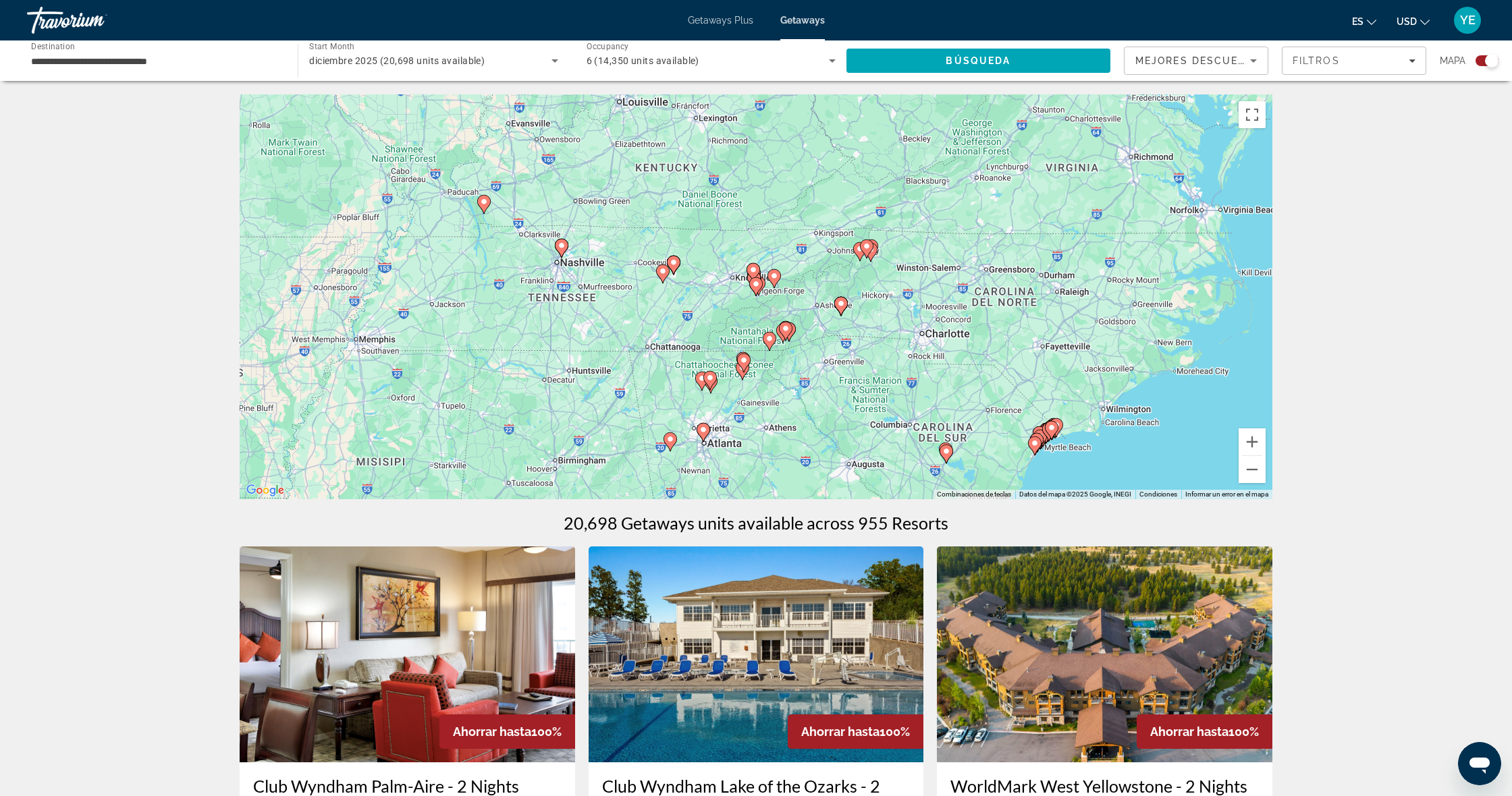
click at [756, 288] on image "Main content" at bounding box center [756, 284] width 8 height 8
type input "**********"
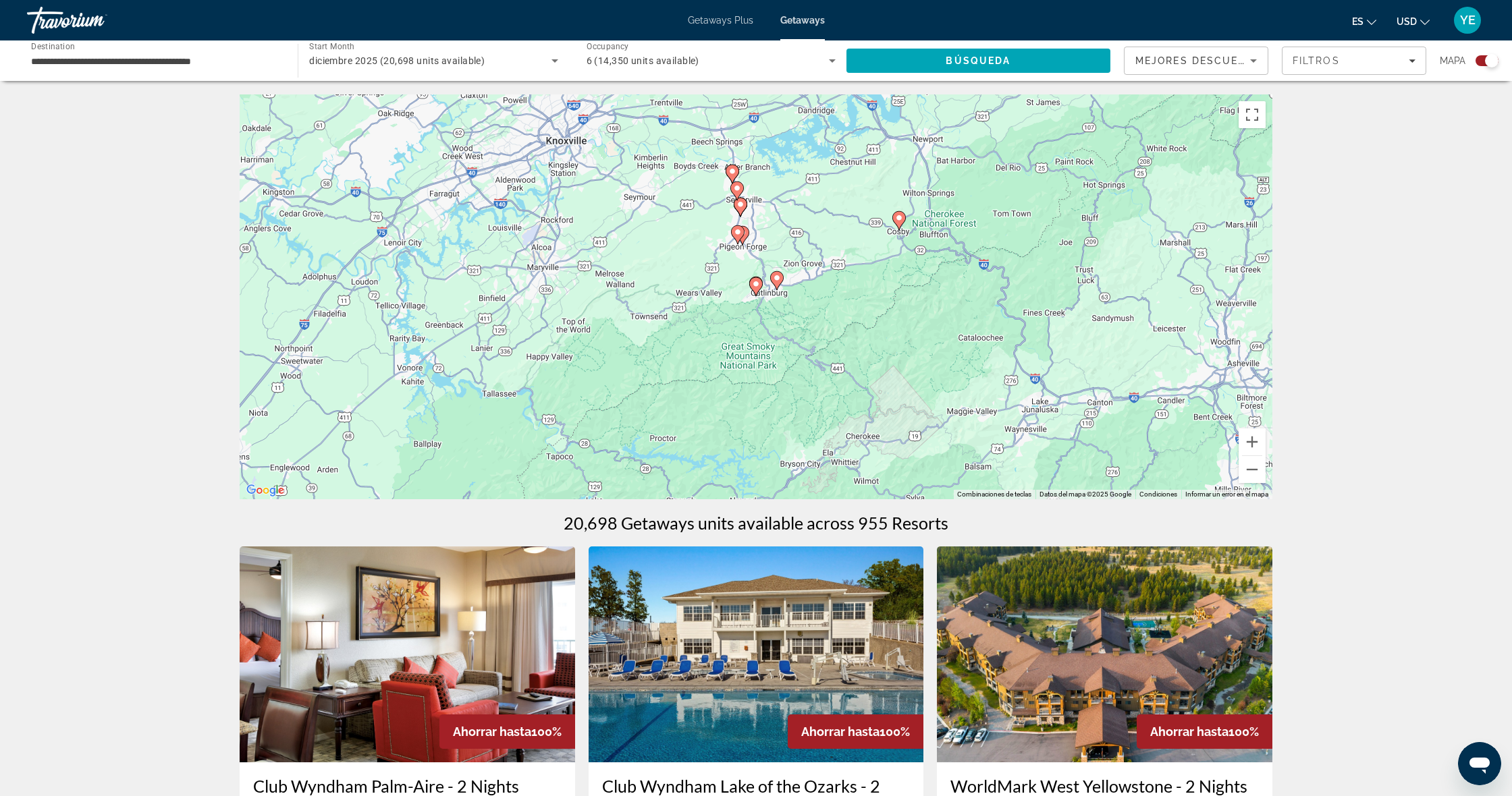
click at [758, 286] on image "Main content" at bounding box center [756, 284] width 8 height 8
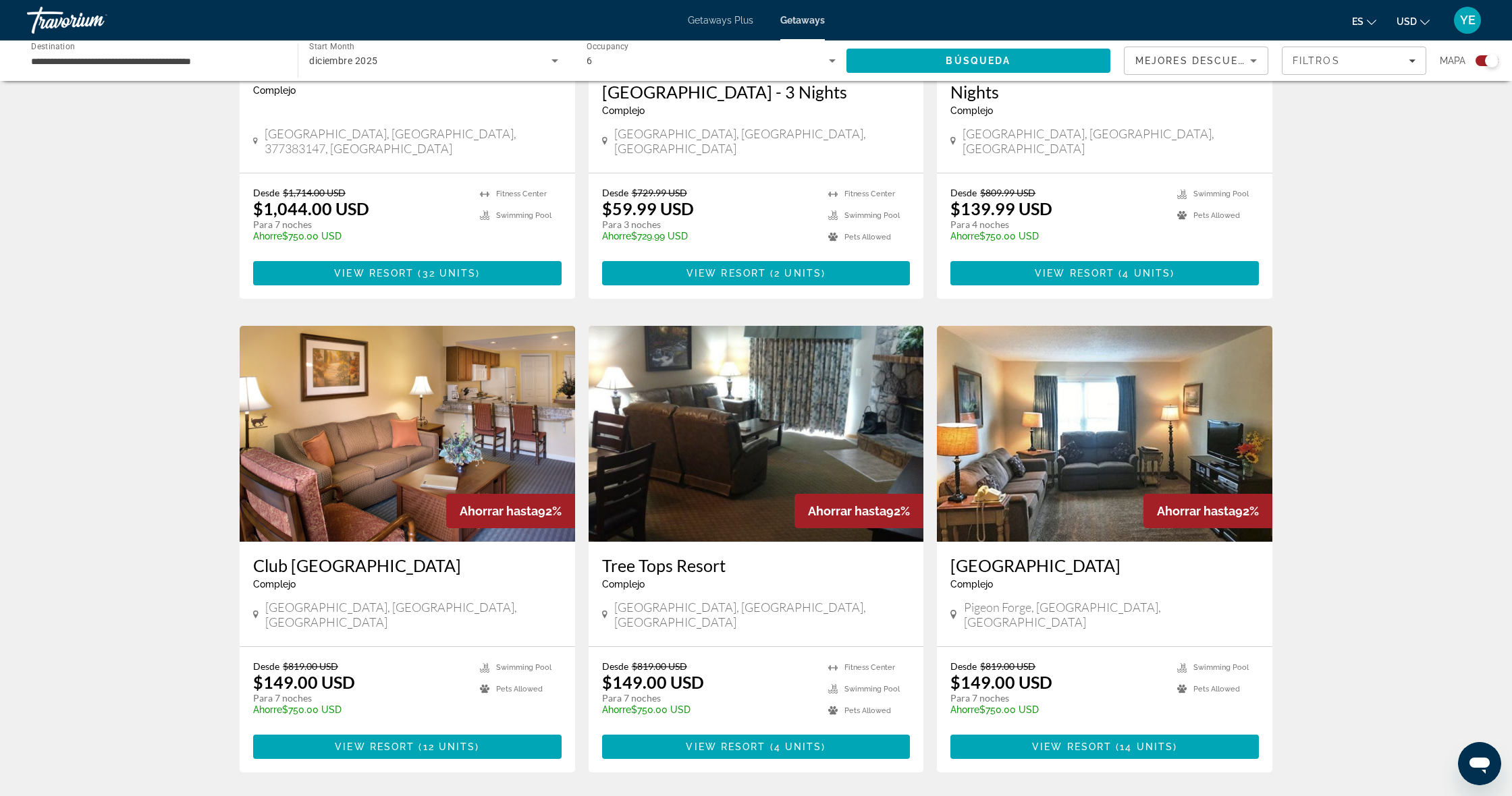
scroll to position [715, 0]
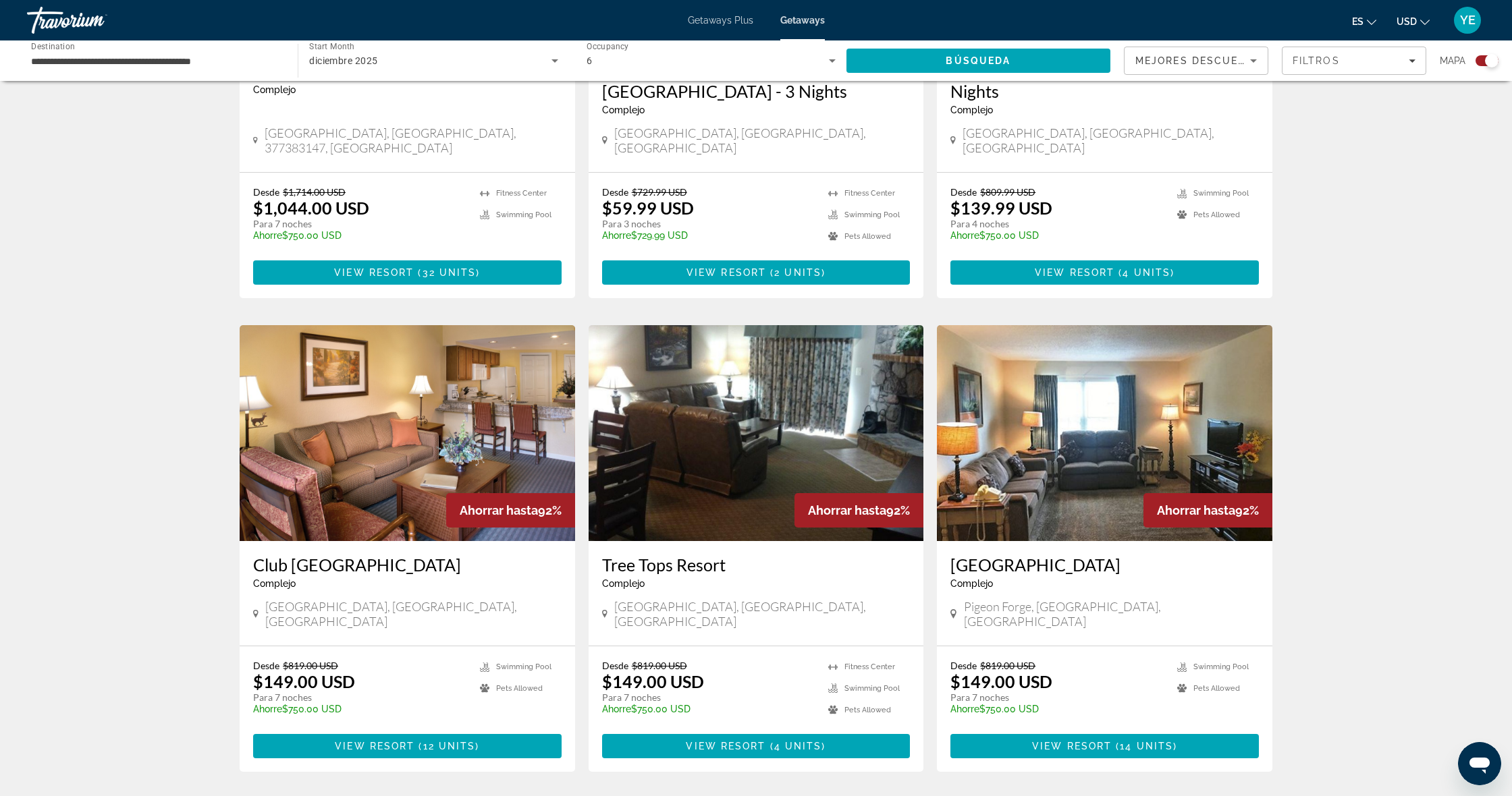
click at [845, 730] on span "Main content" at bounding box center [756, 746] width 308 height 32
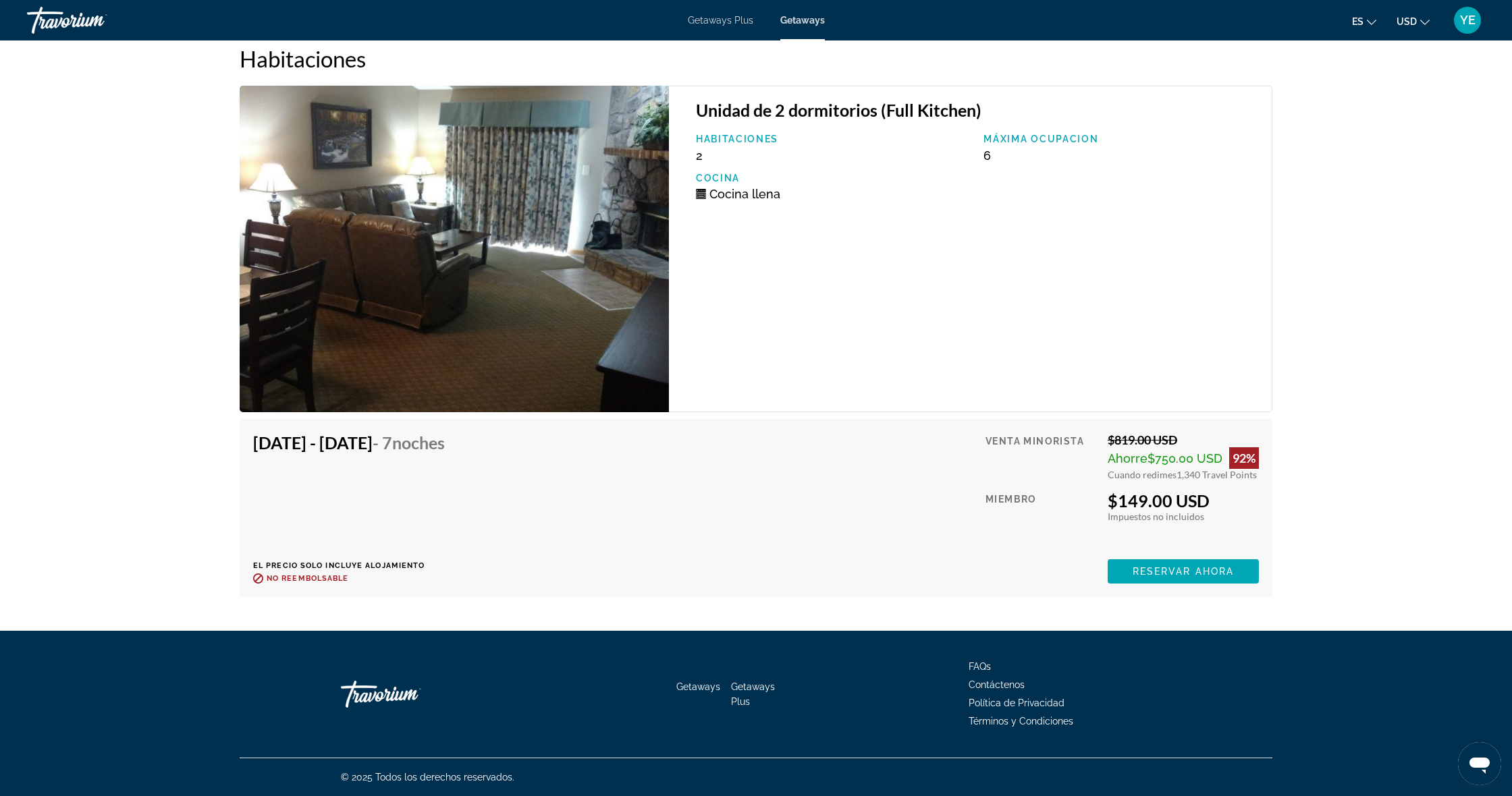
scroll to position [2563, 0]
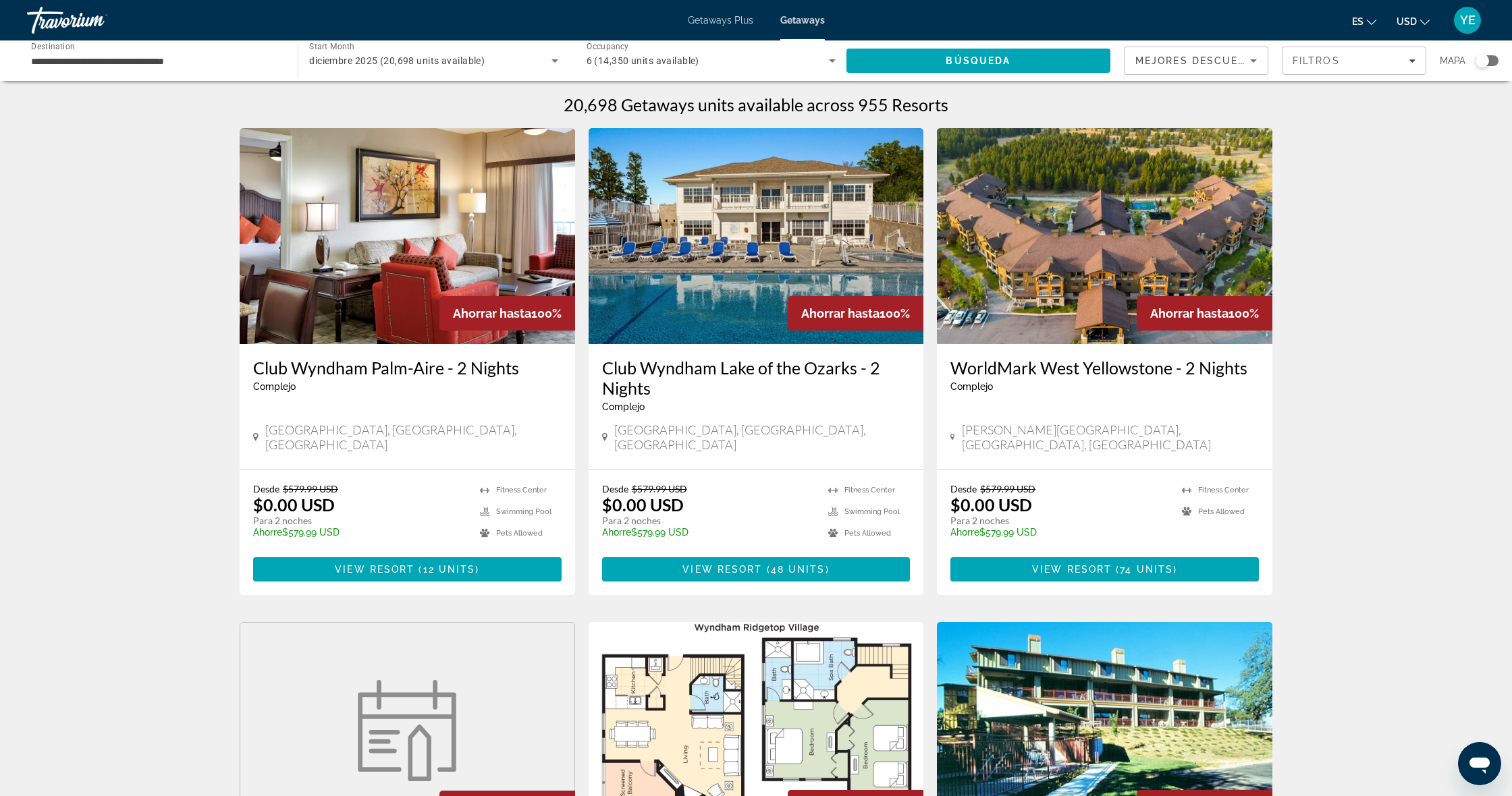
click at [1477, 64] on div "Search widget" at bounding box center [1481, 60] width 13 height 13
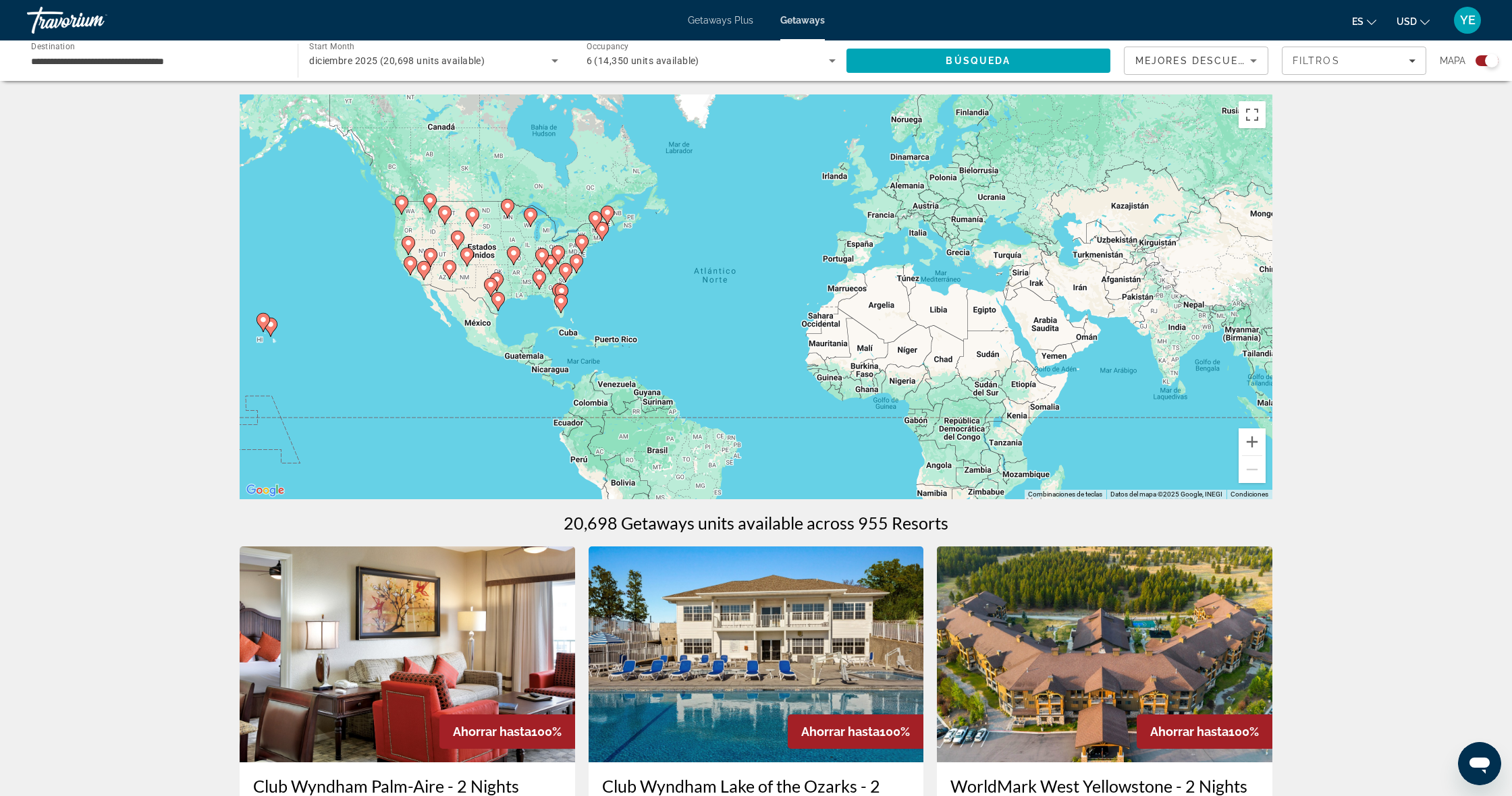
click at [566, 271] on image "Main content" at bounding box center [565, 270] width 8 height 8
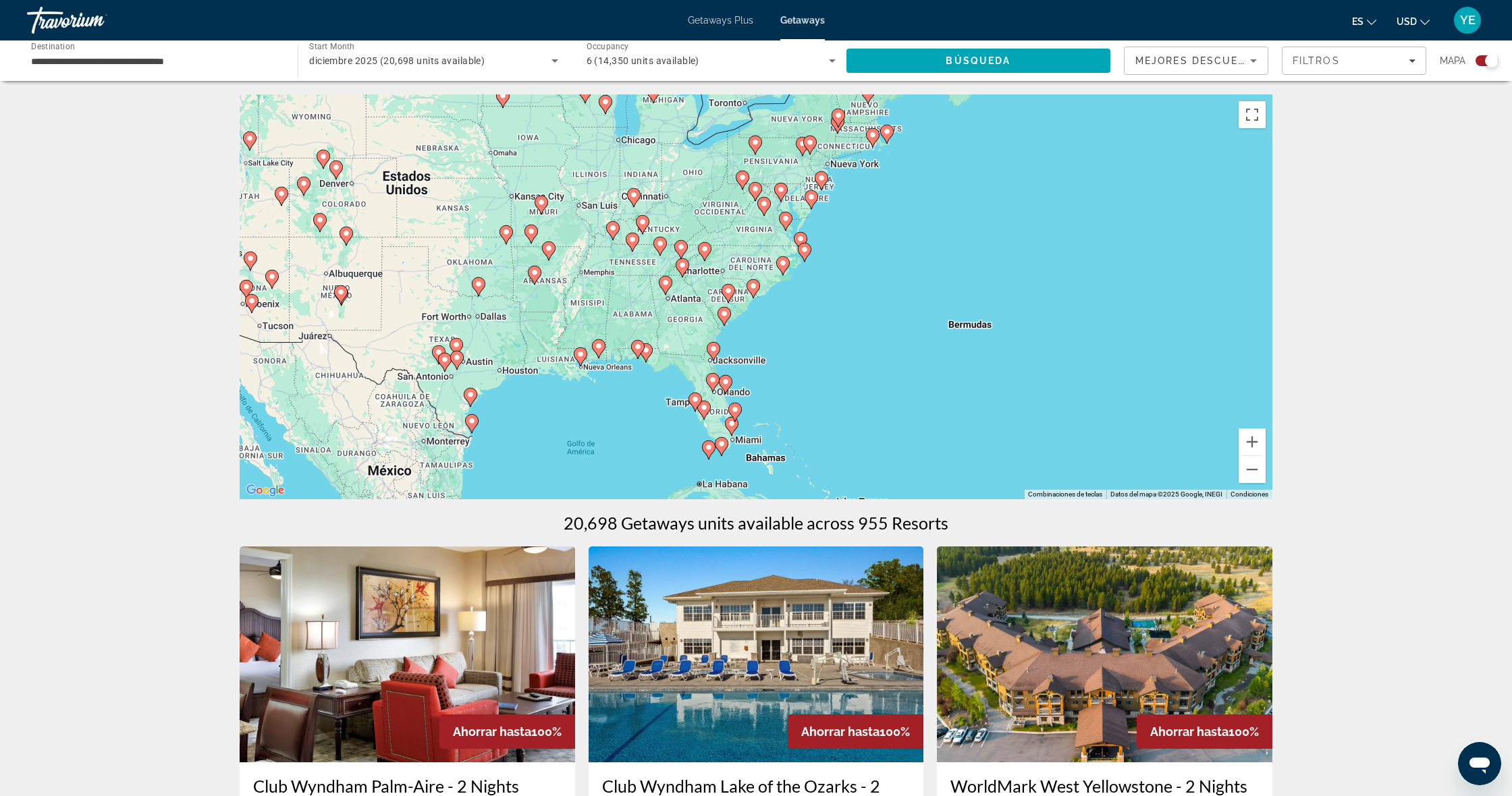
click at [638, 272] on div "Para navegar, presiona las teclas [PERSON_NAME]. Para activar la función de arr…" at bounding box center [755, 296] width 1033 height 405
click at [660, 234] on div "Para navegar, presiona las teclas [PERSON_NAME]. Para activar la función de arr…" at bounding box center [755, 296] width 1033 height 405
click at [1248, 436] on button "Acercar" at bounding box center [1252, 442] width 27 height 27
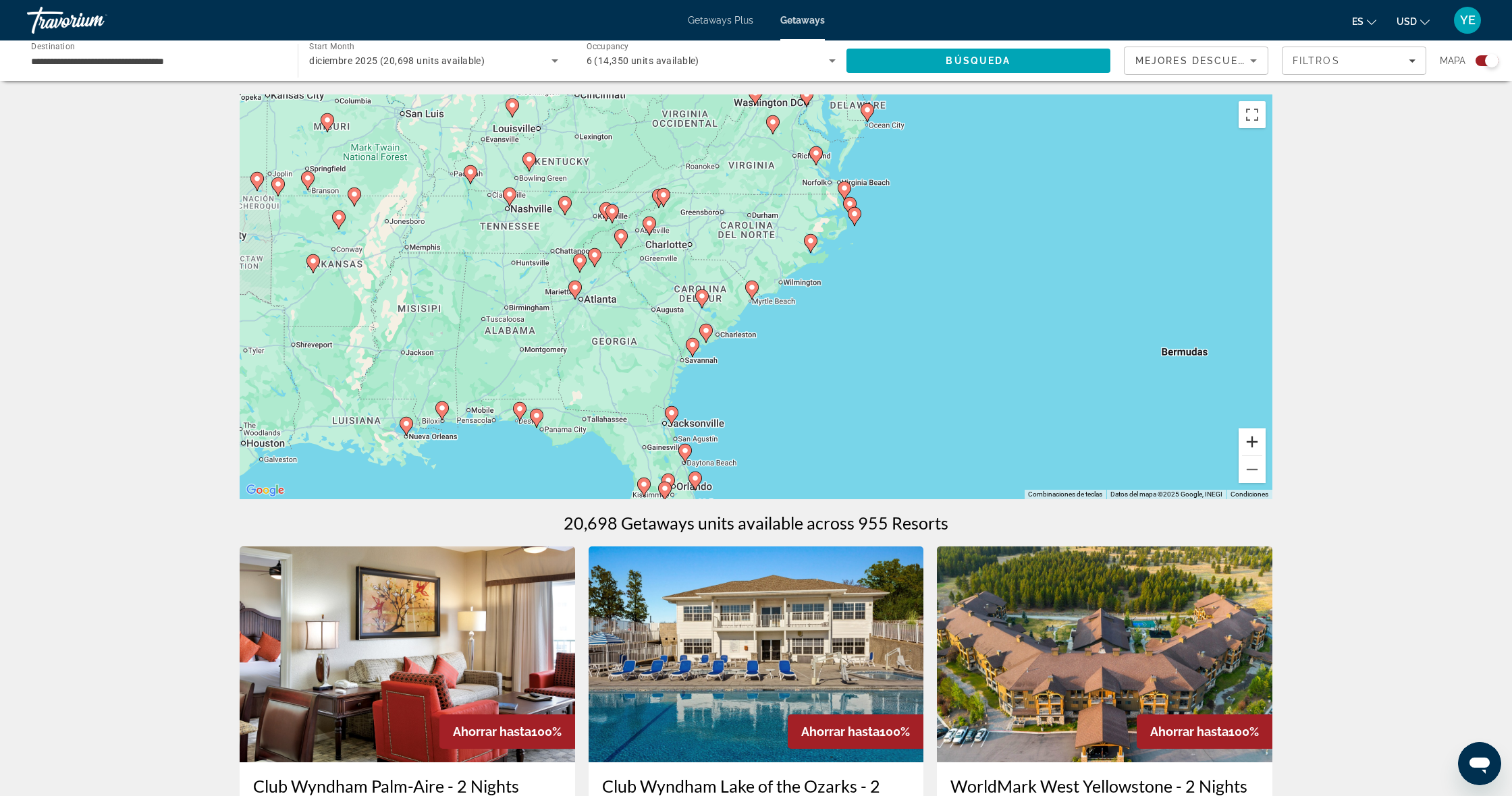
click at [1242, 437] on button "Acercar" at bounding box center [1252, 442] width 27 height 27
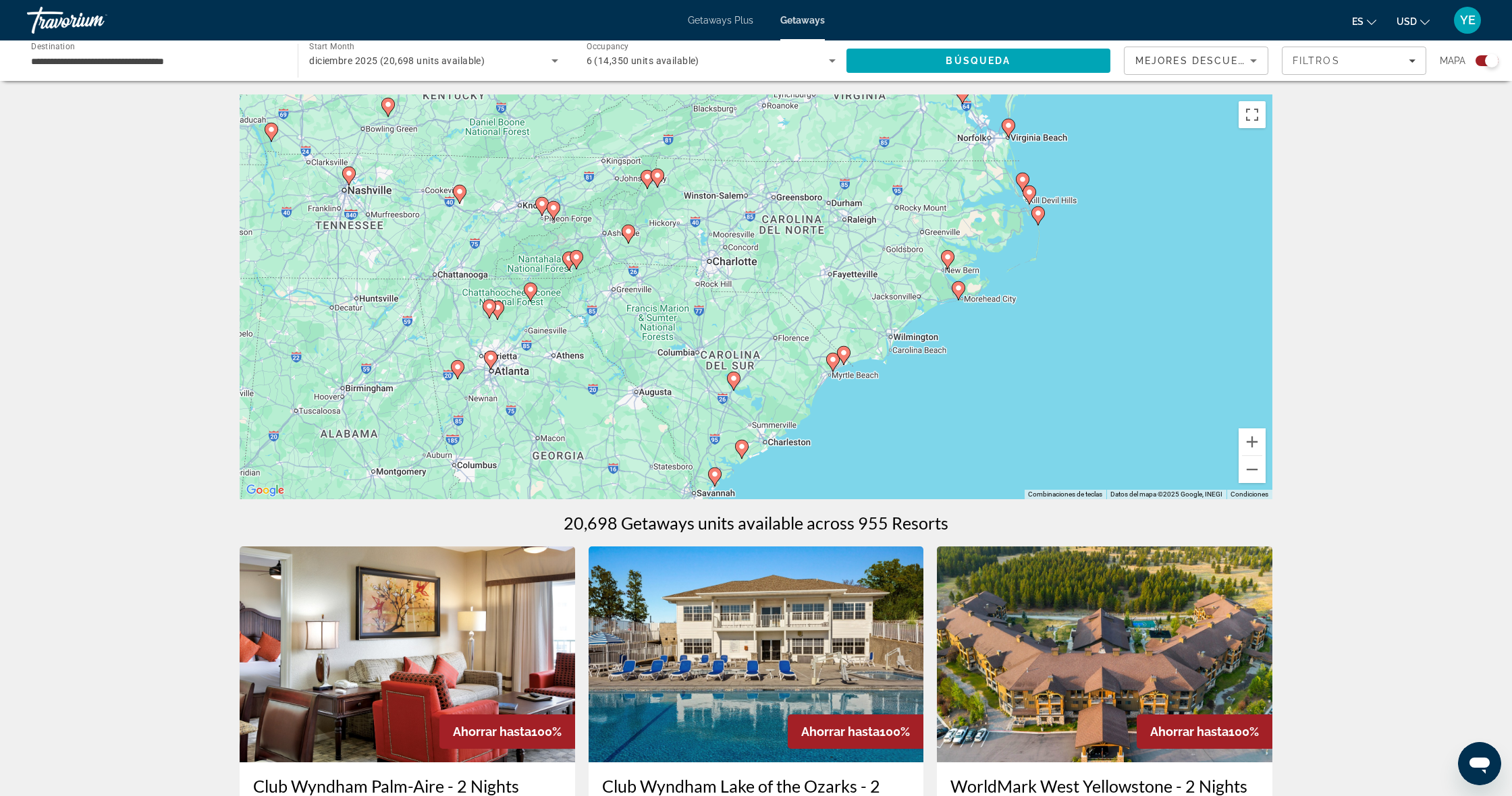
drag, startPoint x: 440, startPoint y: 254, endPoint x: 546, endPoint y: 274, distance: 107.9
click at [528, 325] on div "Para navegar, presiona las teclas [PERSON_NAME]. Para activar la función de arr…" at bounding box center [755, 296] width 1033 height 405
click at [1252, 440] on button "Acercar" at bounding box center [1252, 442] width 27 height 27
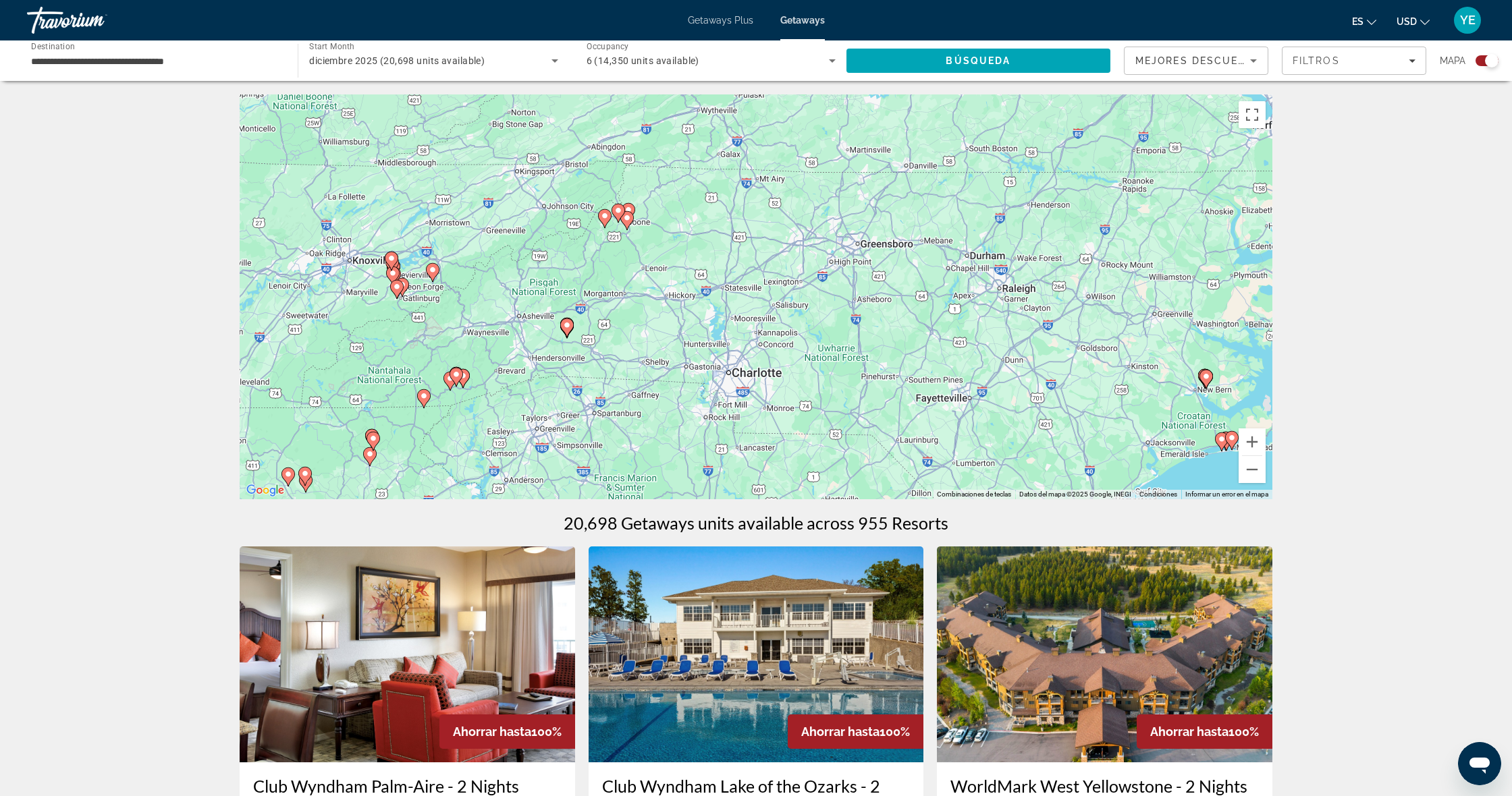
drag, startPoint x: 463, startPoint y: 194, endPoint x: 458, endPoint y: 295, distance: 101.1
click at [527, 344] on div "Para navegar, presiona las teclas [PERSON_NAME]. Para activar la función de arr…" at bounding box center [755, 296] width 1033 height 405
click at [399, 287] on image "Main content" at bounding box center [398, 290] width 8 height 8
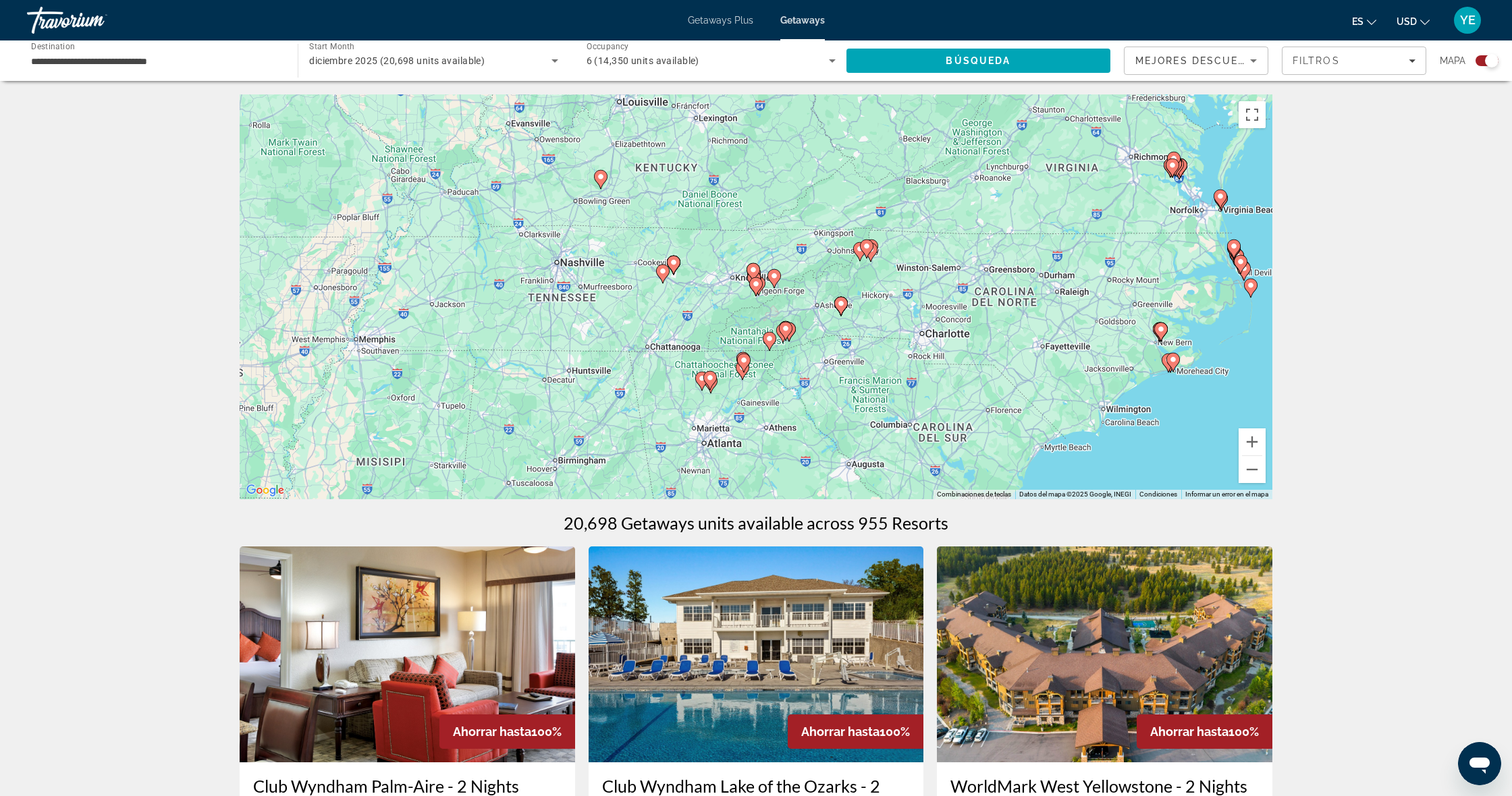
click at [761, 287] on icon "Main content" at bounding box center [755, 287] width 12 height 17
type input "**********"
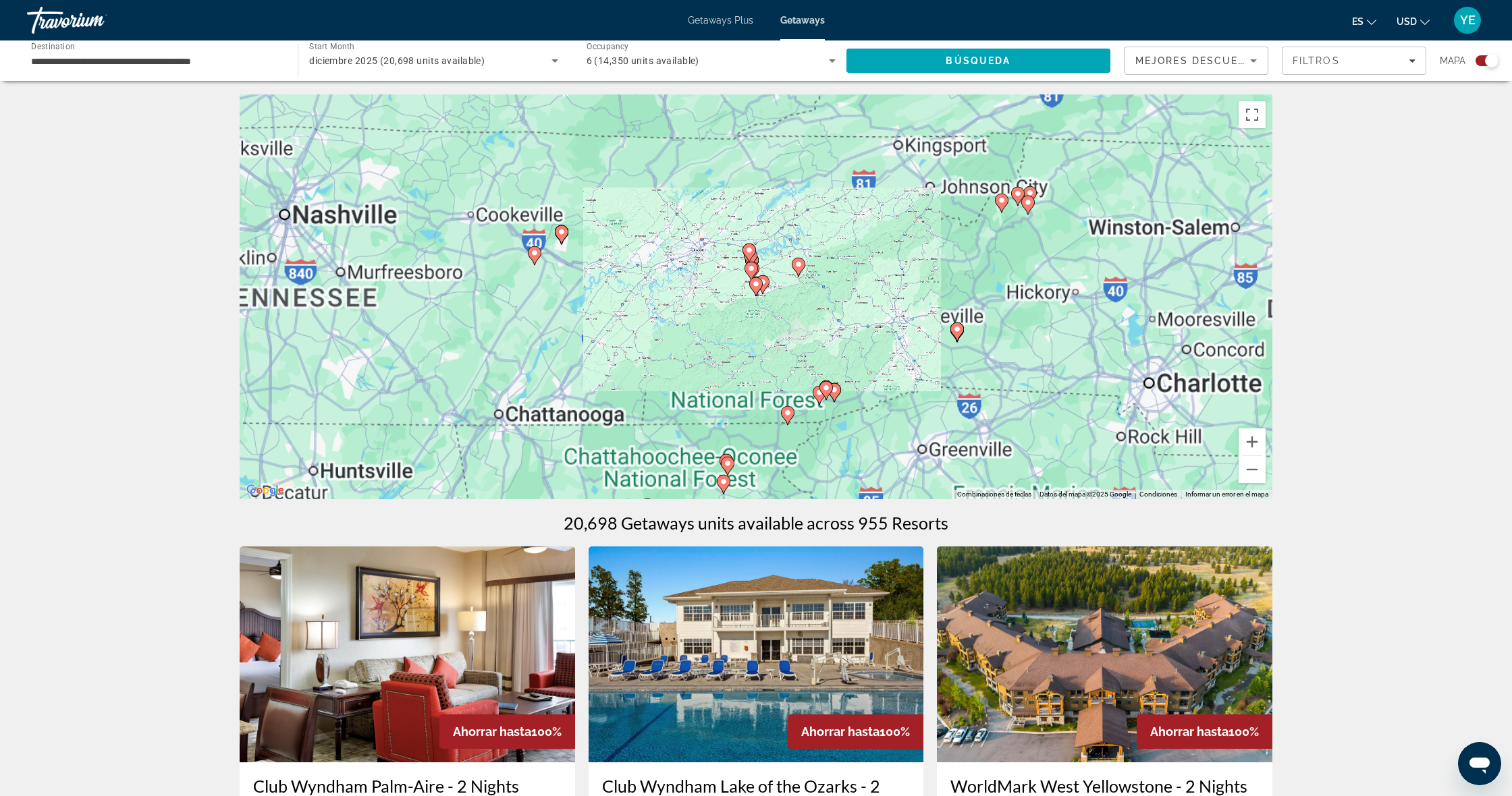
click at [759, 288] on g "Main content" at bounding box center [755, 287] width 13 height 19
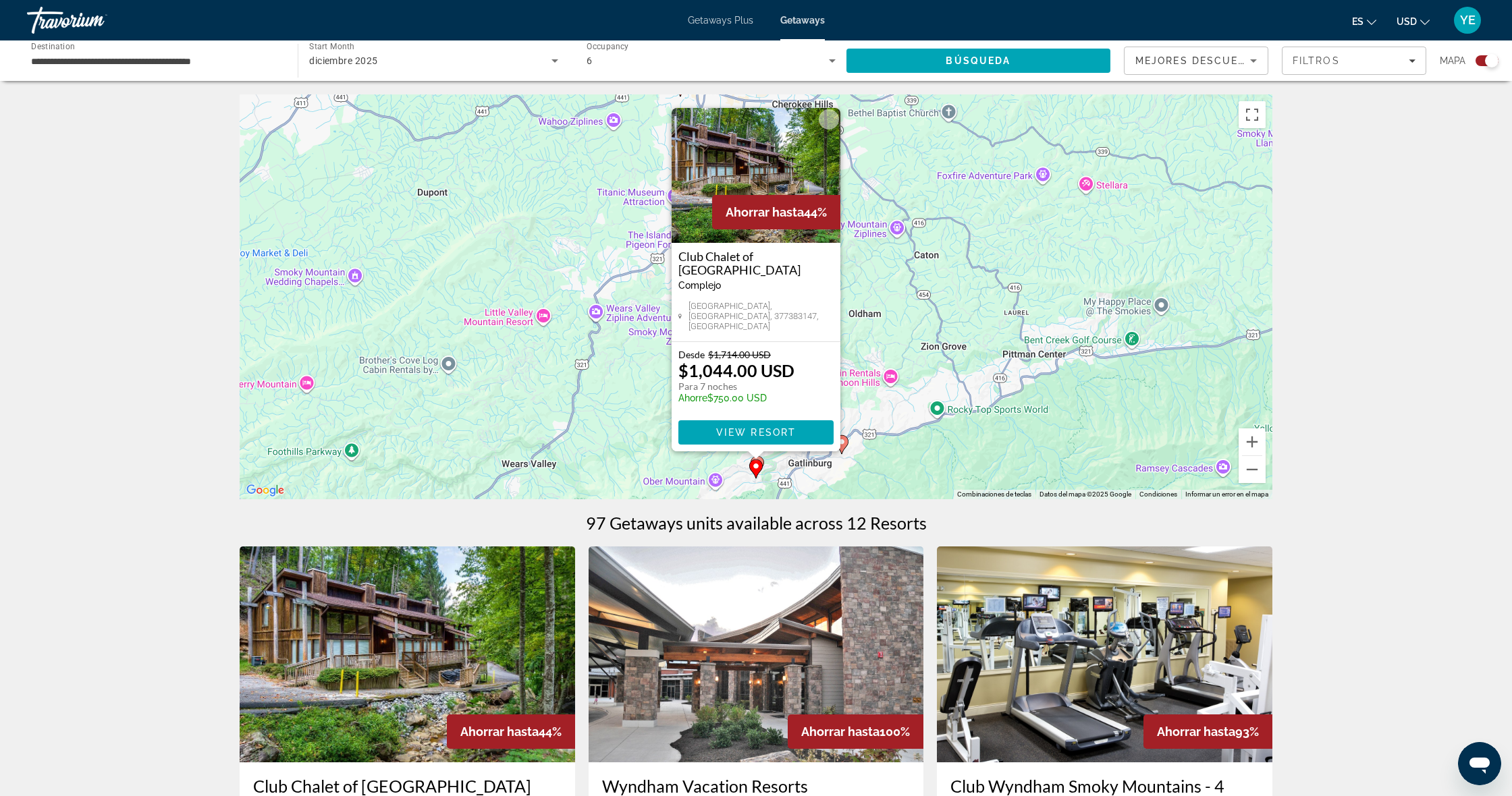
click at [929, 354] on div "Para activar la función de arrastrar con el teclado, presiona Alt + Intro. Una …" at bounding box center [755, 296] width 1033 height 405
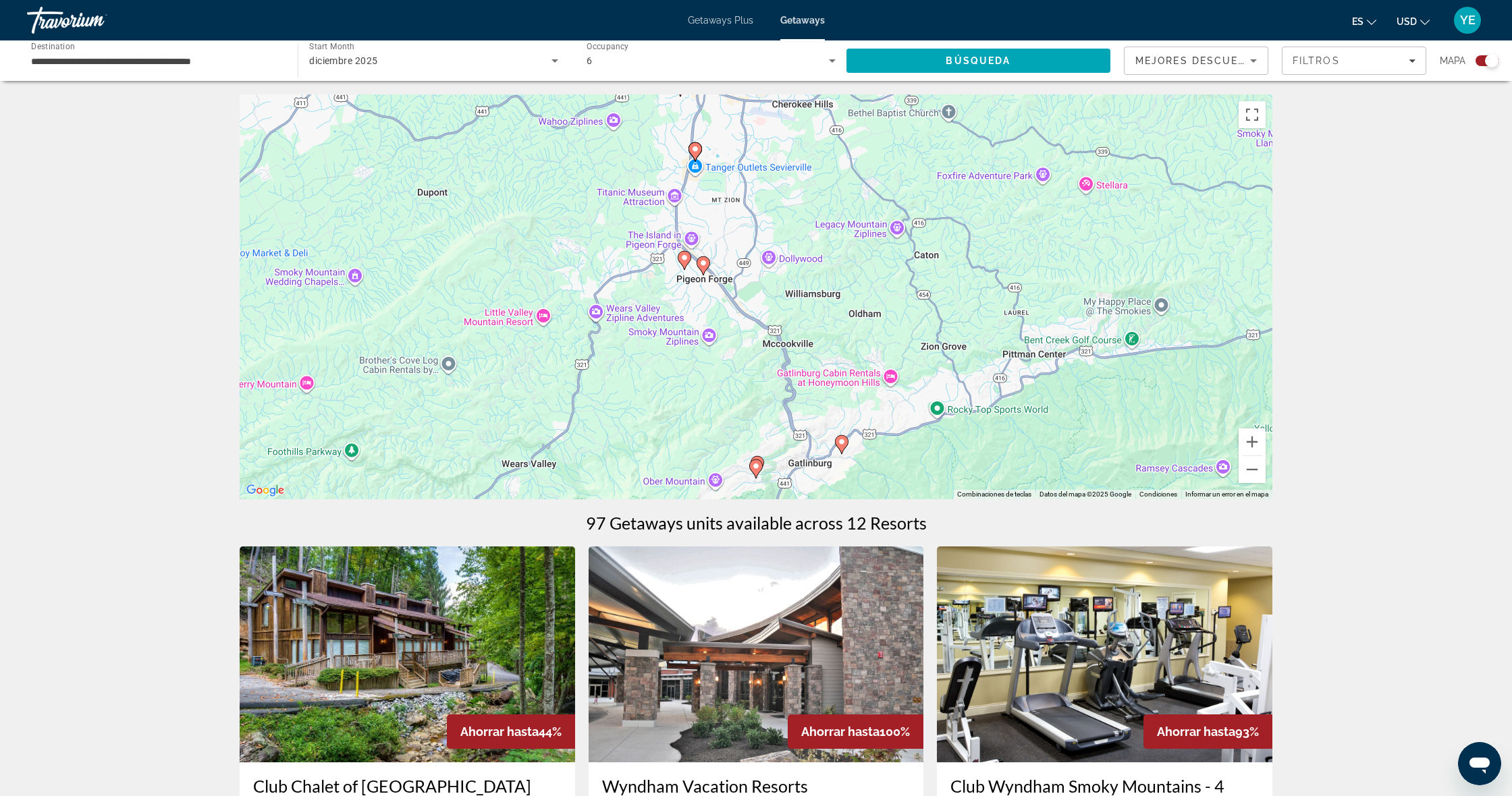
click at [683, 260] on image "Main content" at bounding box center [684, 258] width 8 height 8
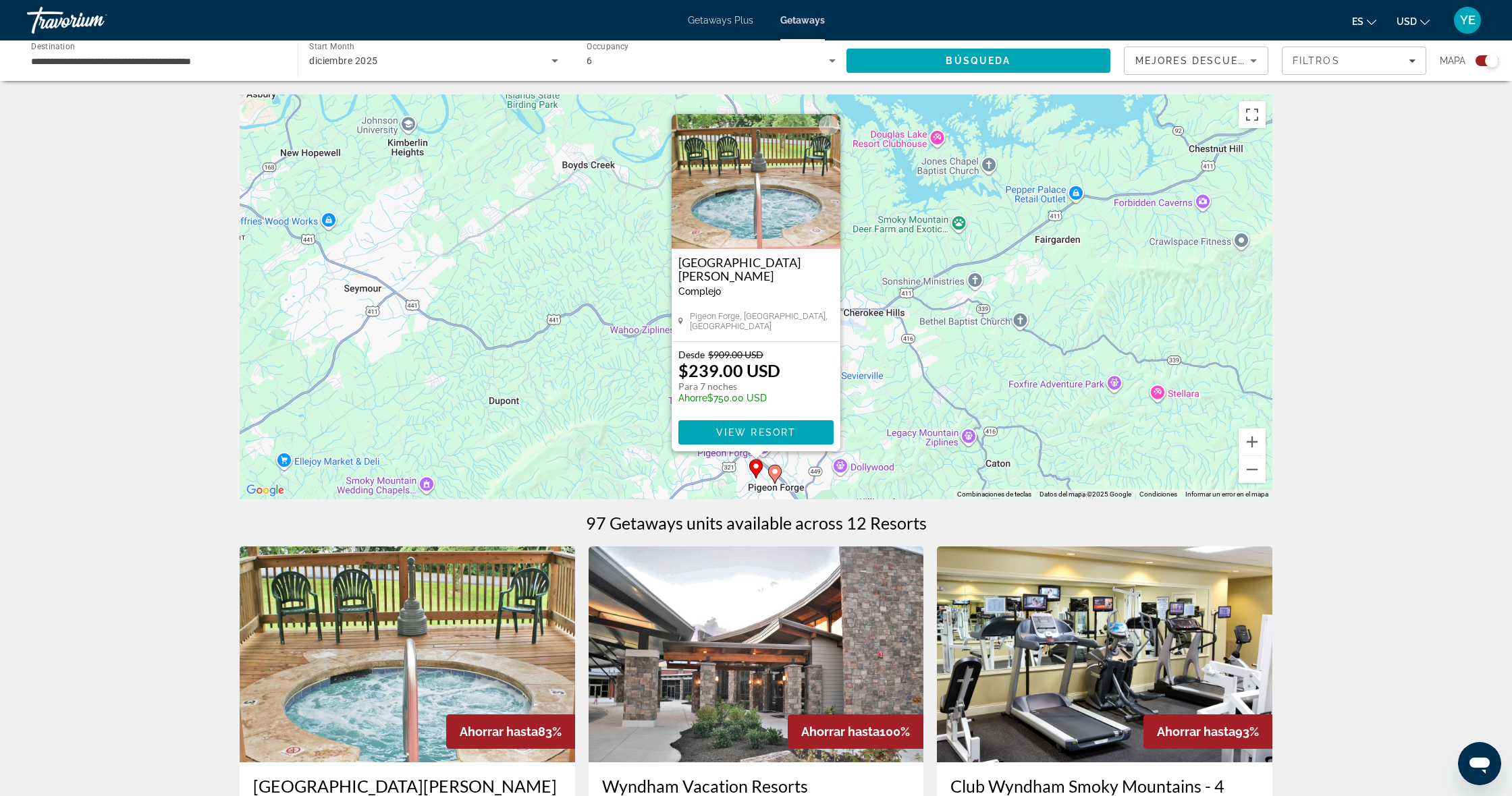
click at [765, 423] on span "Main content" at bounding box center [756, 432] width 155 height 32
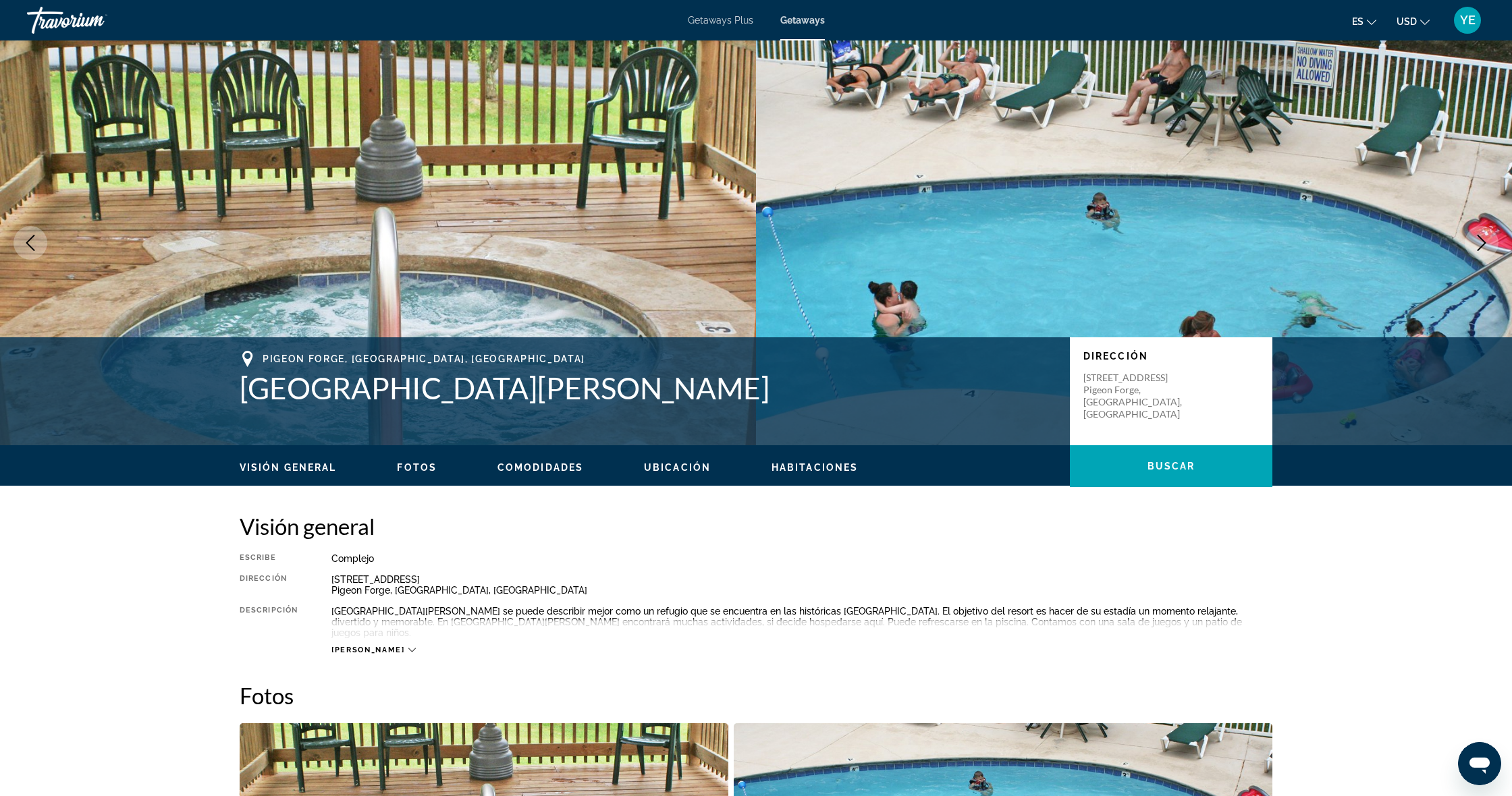
click at [404, 465] on span "Fotos" at bounding box center [416, 467] width 40 height 11
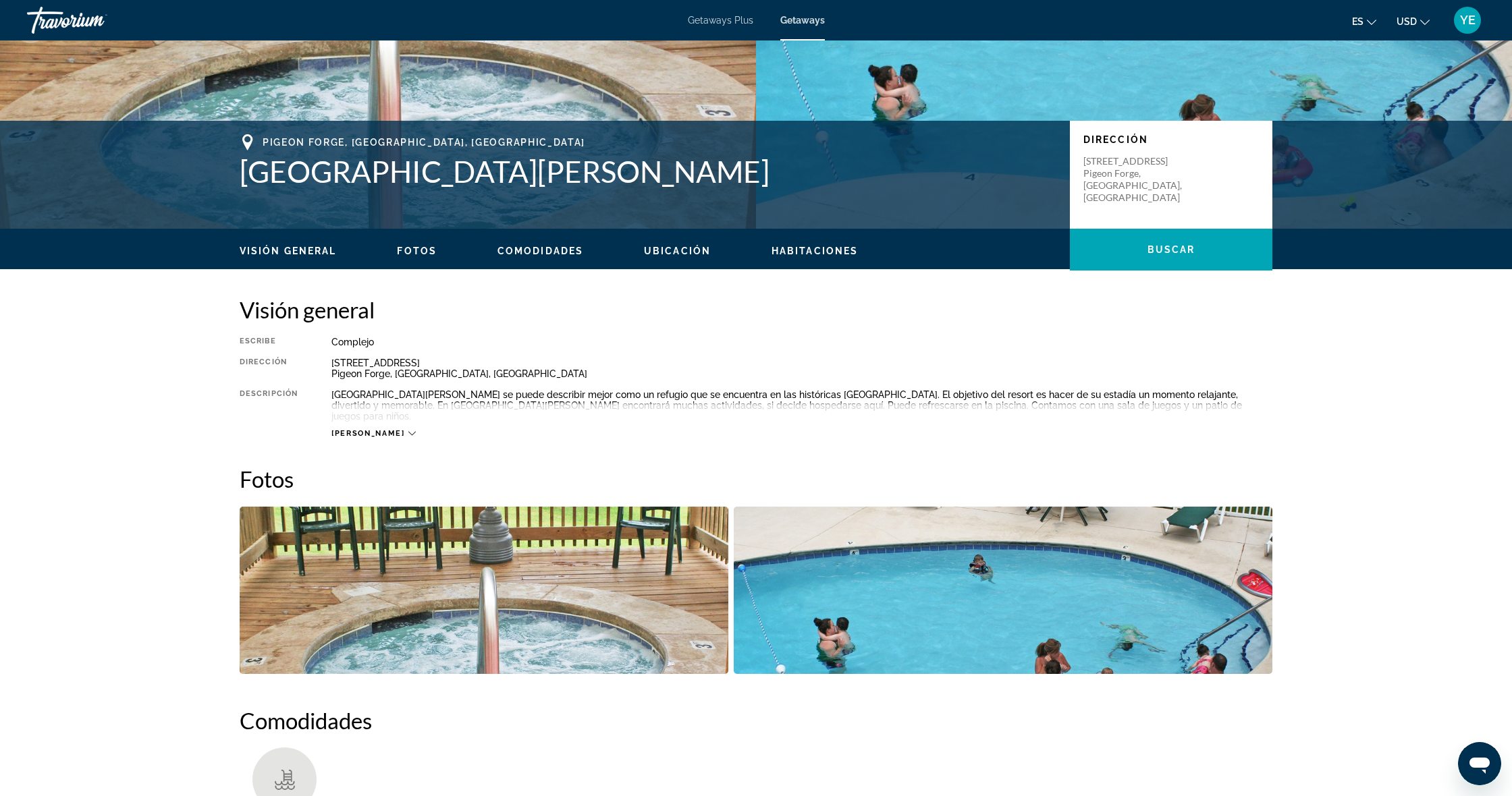
scroll to position [591, 0]
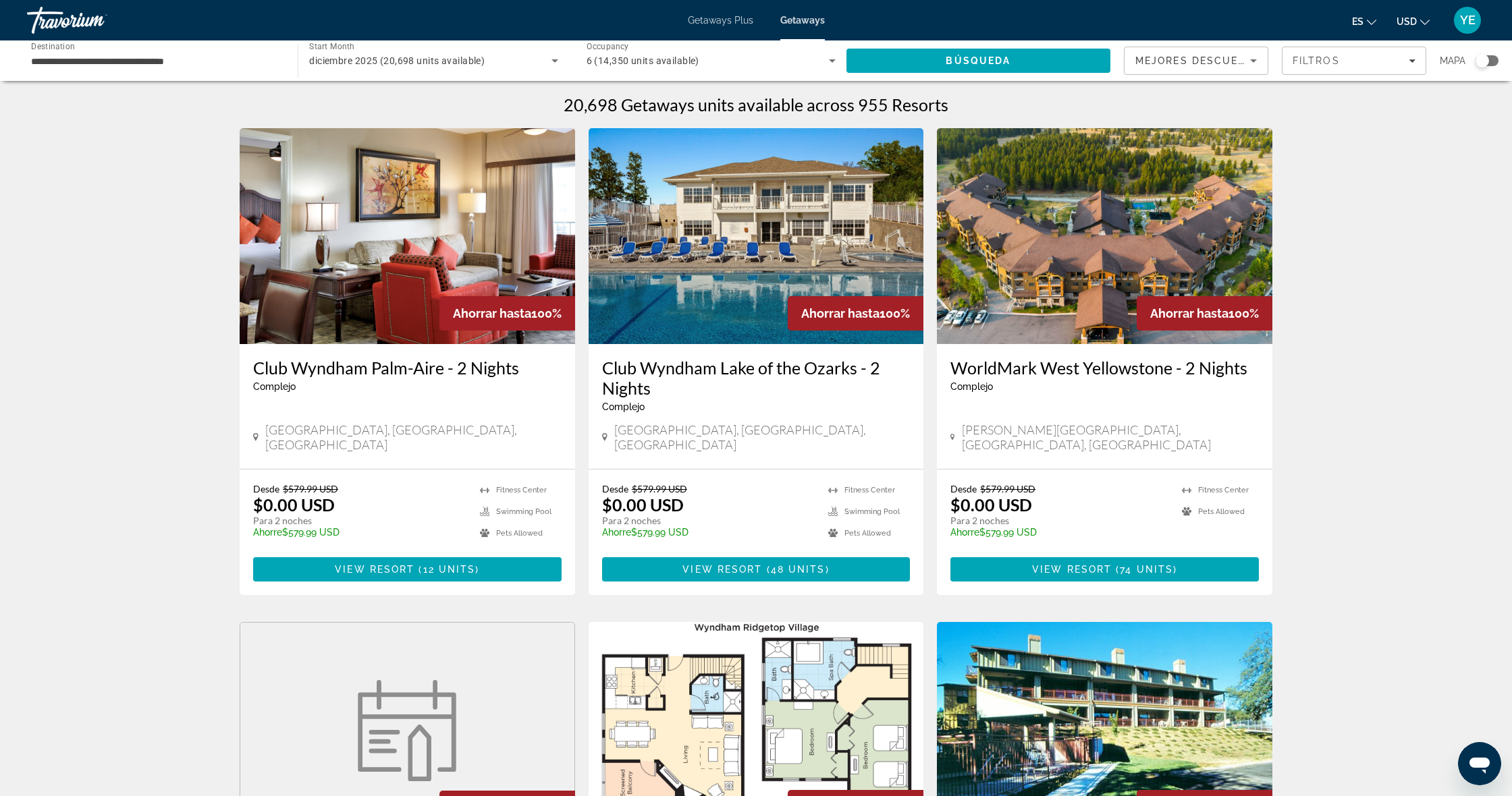
click at [1492, 63] on div "Search widget" at bounding box center [1486, 61] width 23 height 11
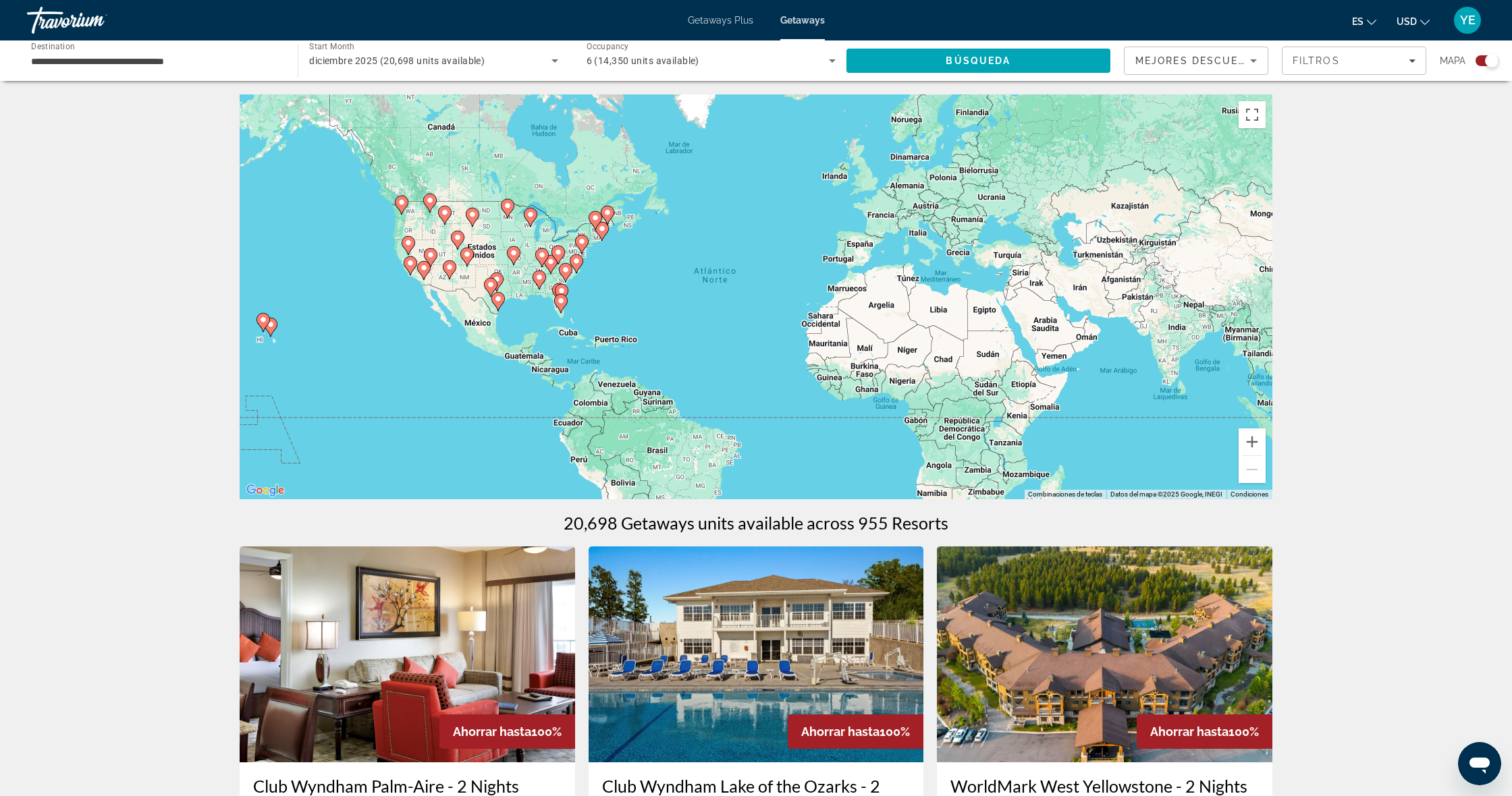
click at [517, 240] on div "Para activar la función de arrastrar con el teclado, presiona Alt + Intro. Una …" at bounding box center [755, 296] width 1033 height 405
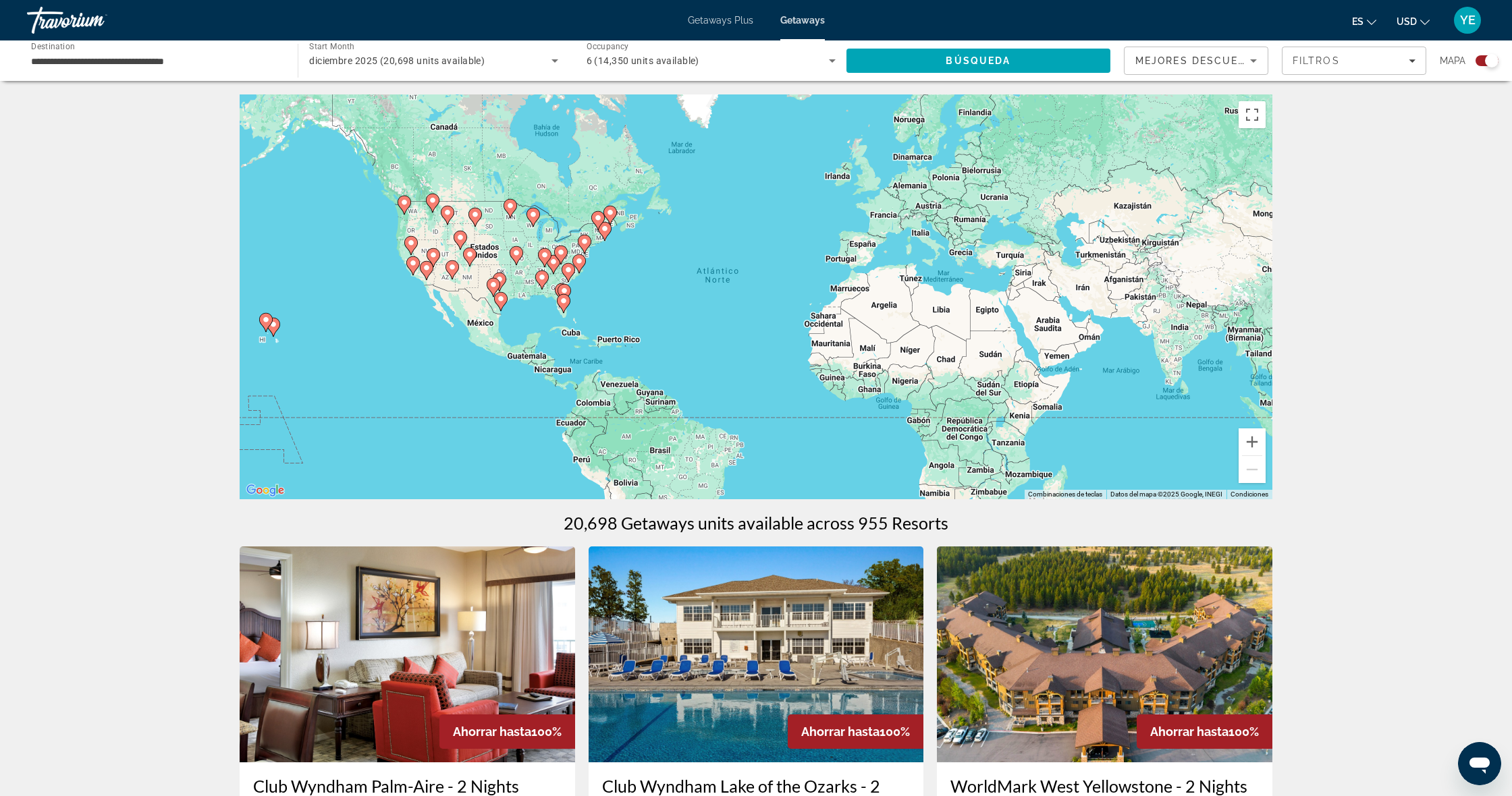
drag, startPoint x: 573, startPoint y: 249, endPoint x: 594, endPoint y: 260, distance: 23.7
click at [573, 249] on div "Para activar la función de arrastrar con el teclado, presiona Alt + Intro. Una …" at bounding box center [755, 296] width 1033 height 405
click at [634, 282] on div "Para activar la función de arrastrar con el teclado, presiona Alt + Intro. Una …" at bounding box center [755, 296] width 1033 height 405
drag, startPoint x: 630, startPoint y: 283, endPoint x: 573, endPoint y: 278, distance: 57.2
click at [630, 283] on div "Para activar la función de arrastrar con el teclado, presiona Alt + Intro. Una …" at bounding box center [755, 296] width 1033 height 405
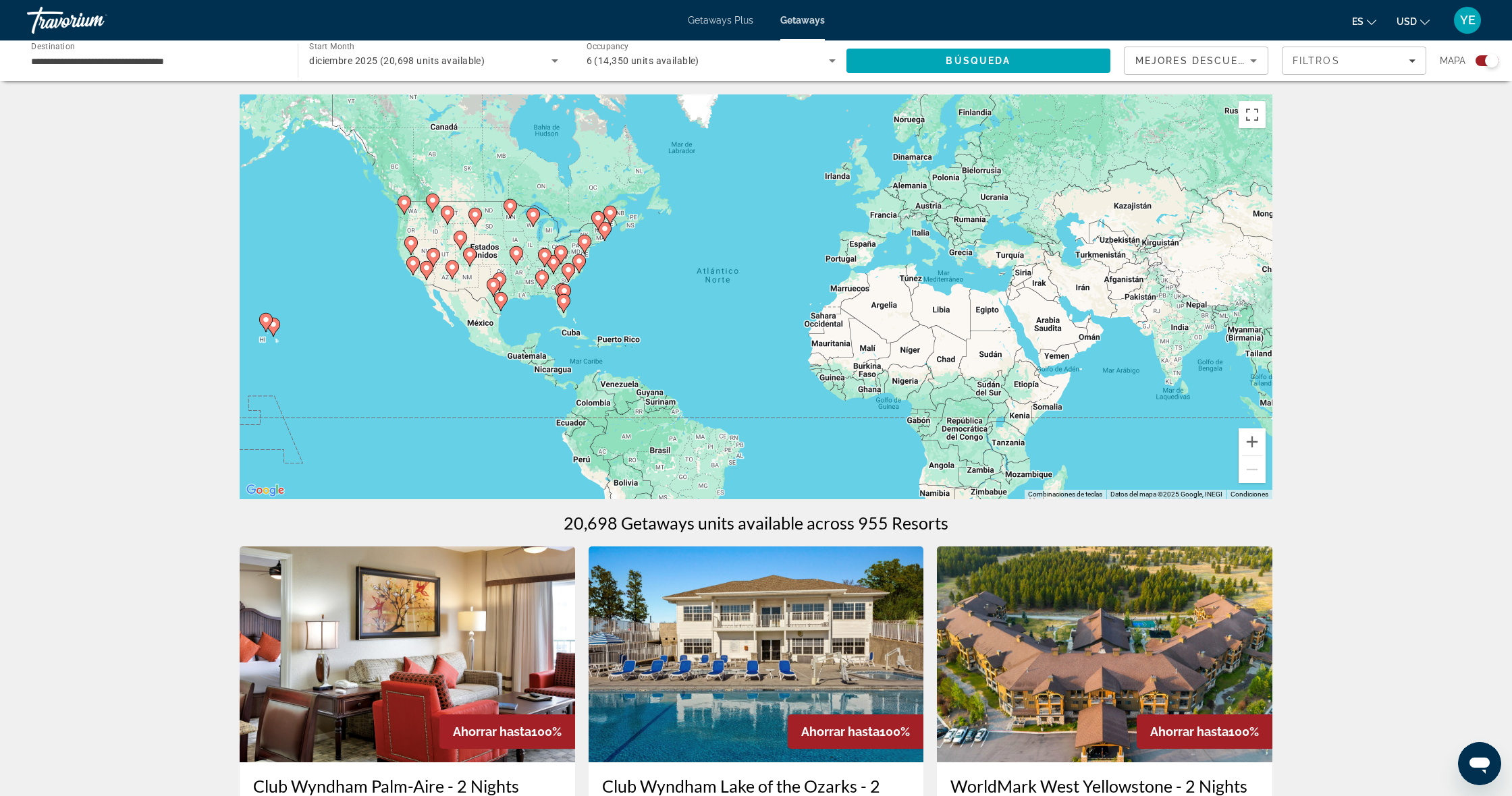
click at [543, 256] on image "Main content" at bounding box center [544, 255] width 8 height 8
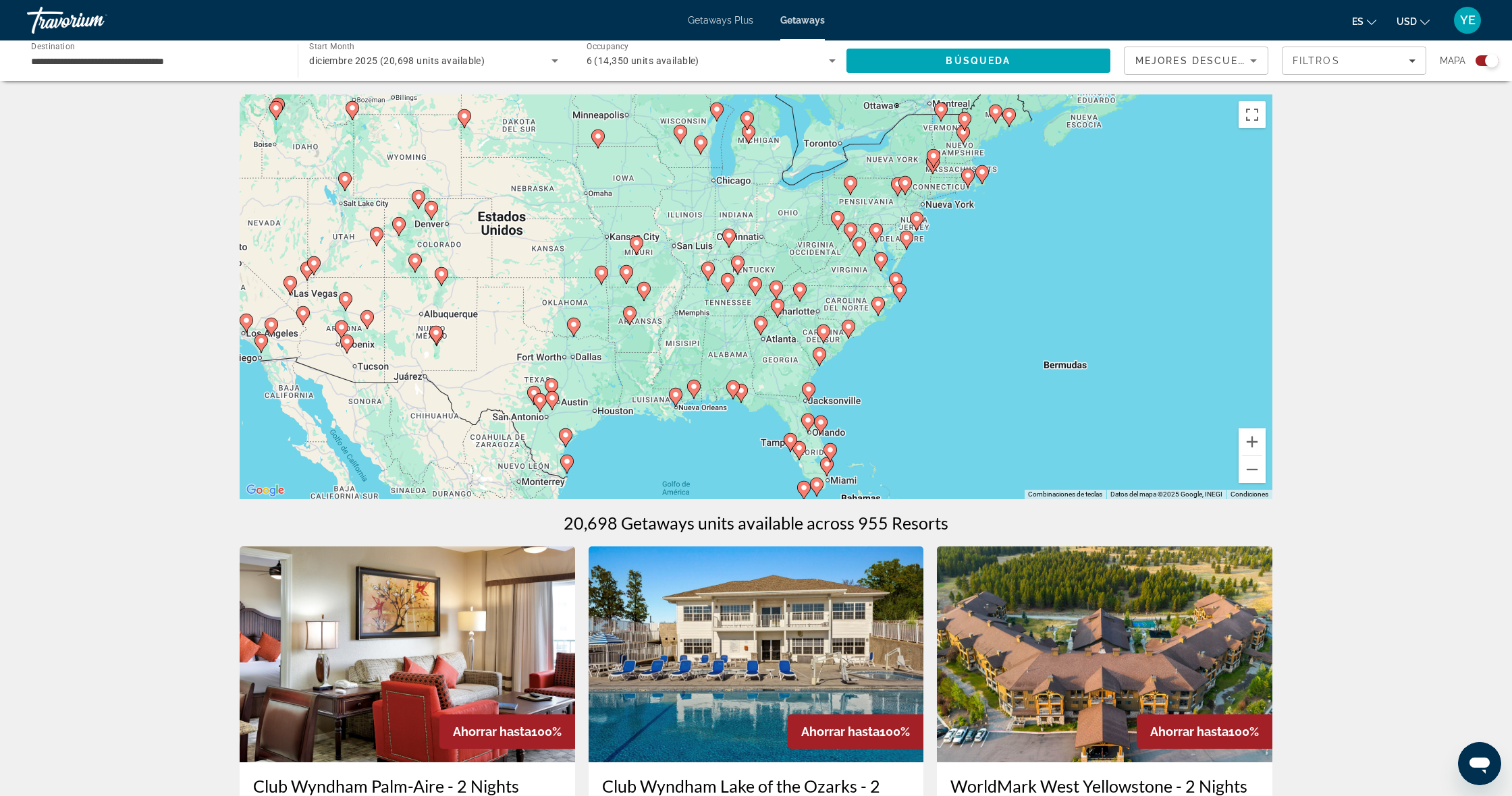
click at [754, 288] on icon "Main content" at bounding box center [754, 287] width 12 height 17
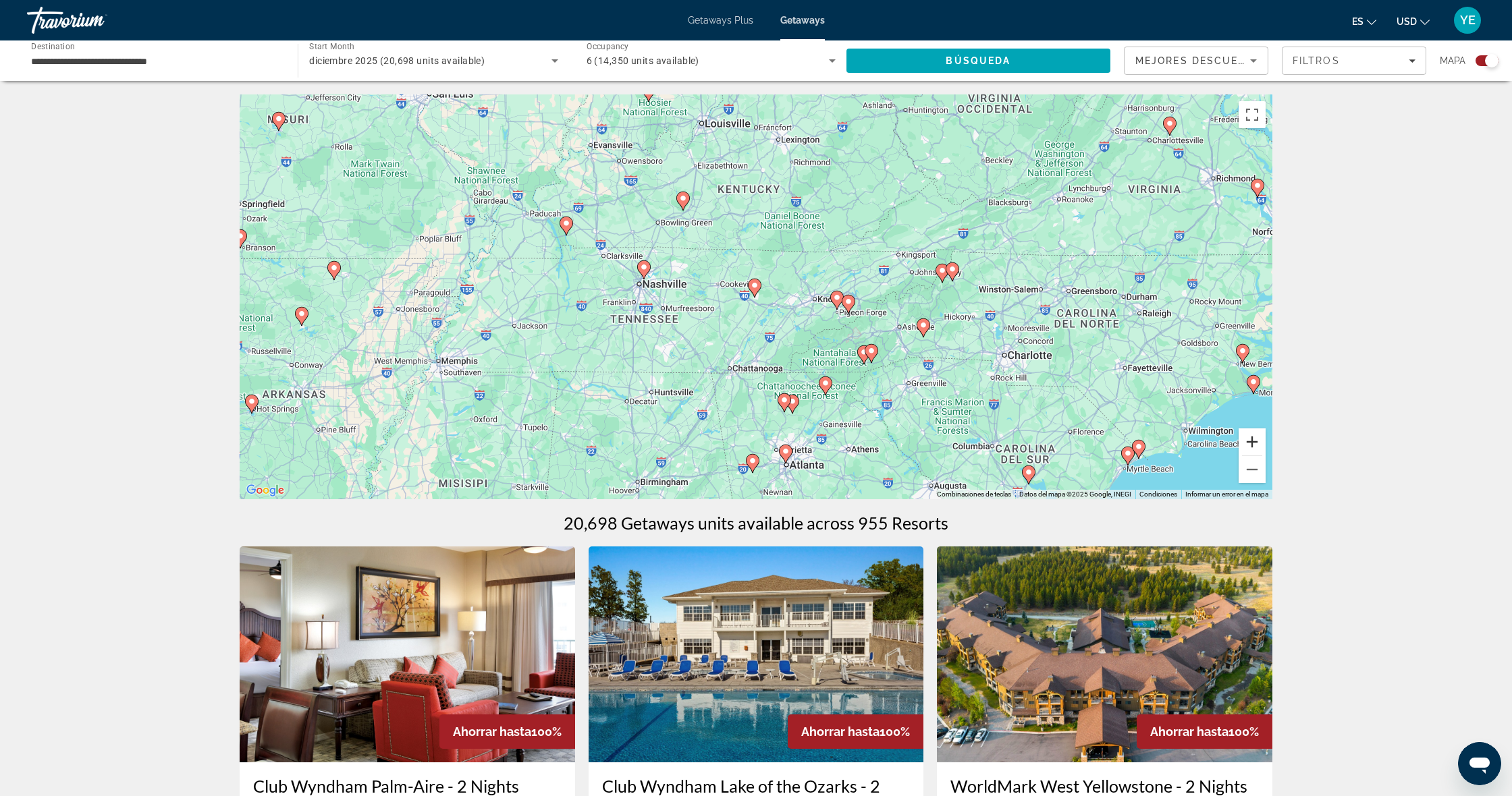
click at [1256, 446] on button "Acercar" at bounding box center [1252, 442] width 27 height 27
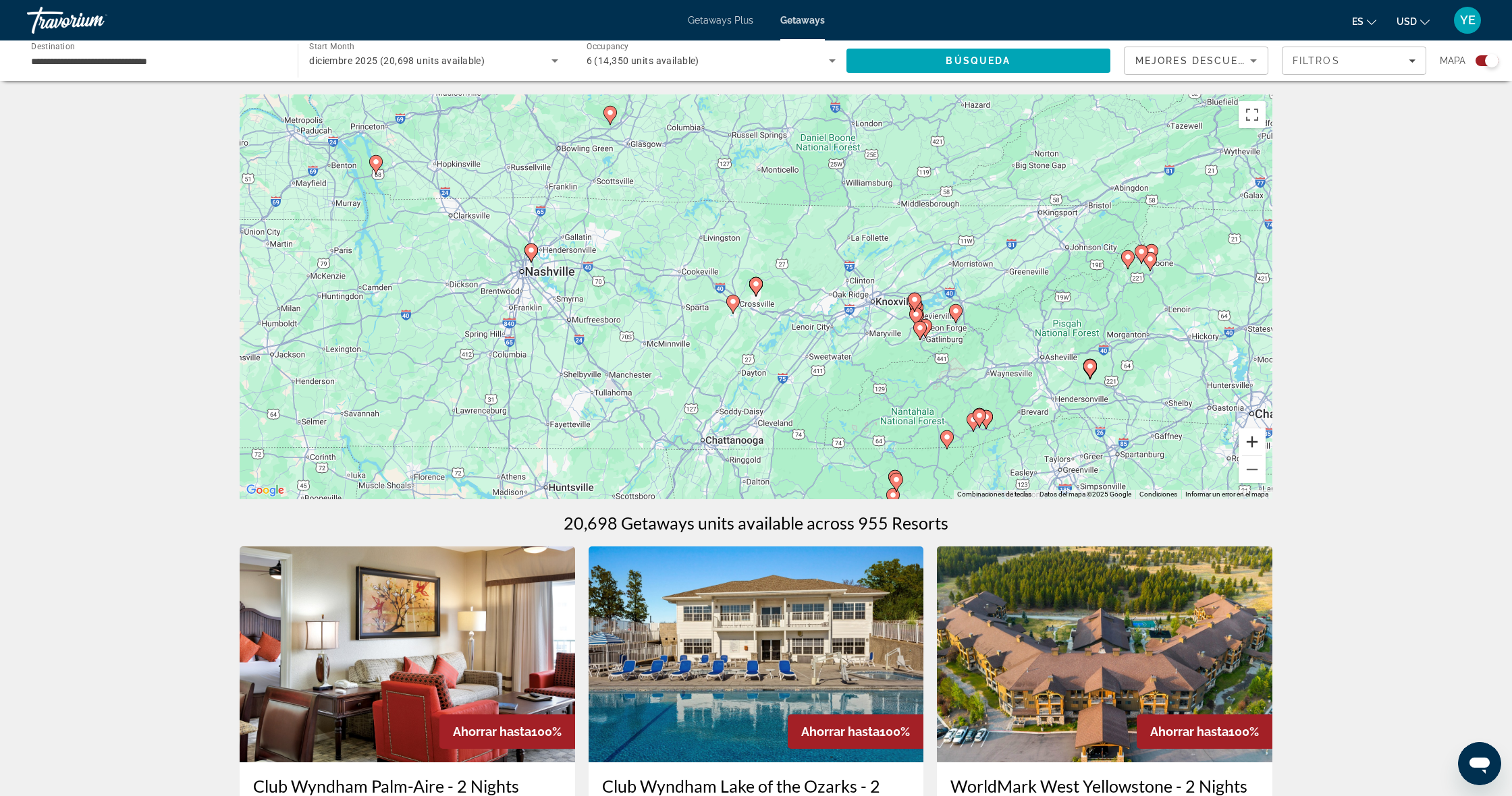
click at [1256, 446] on button "Acercar" at bounding box center [1252, 442] width 27 height 27
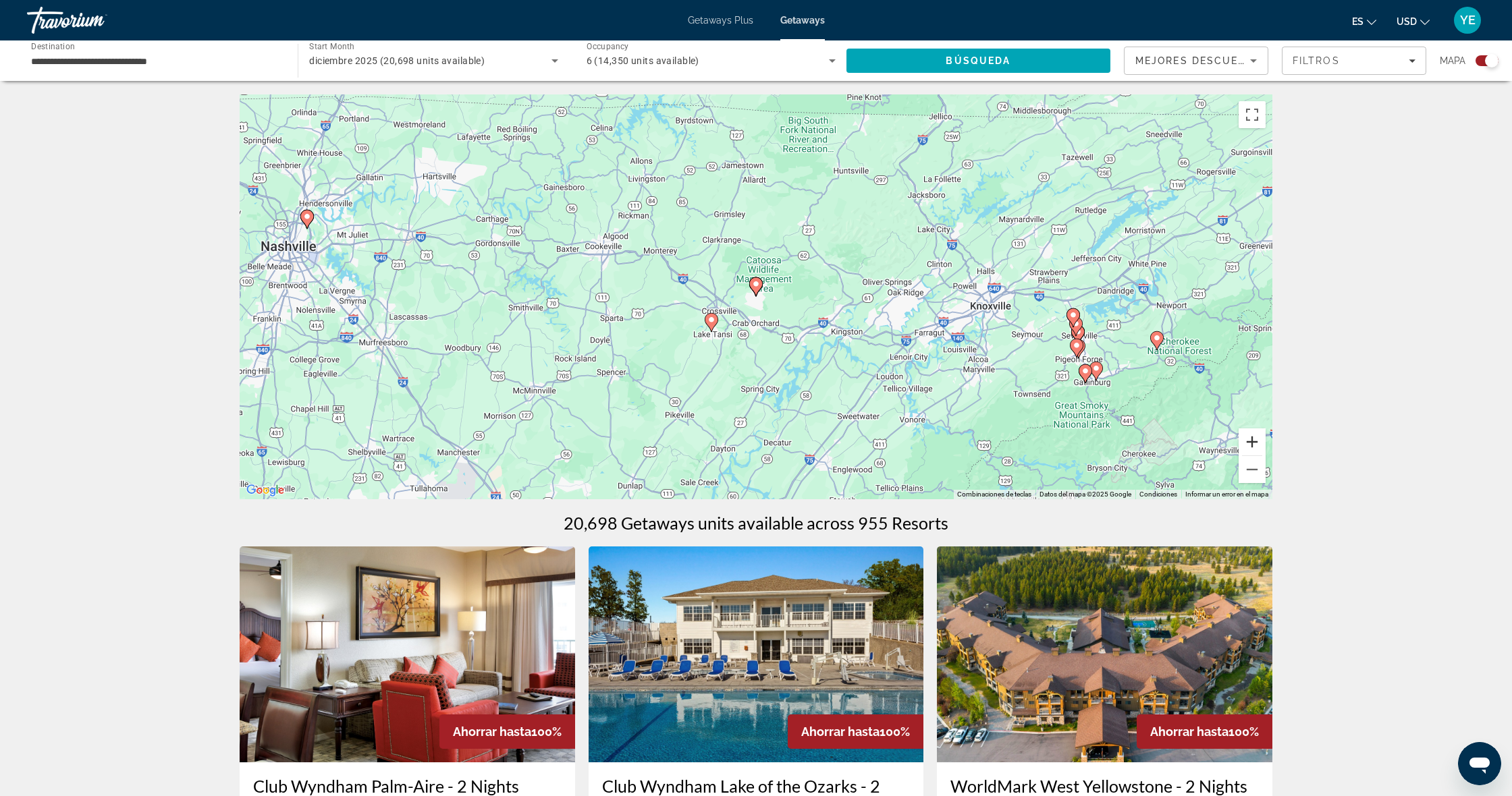
click at [1259, 439] on button "Acercar" at bounding box center [1252, 442] width 27 height 27
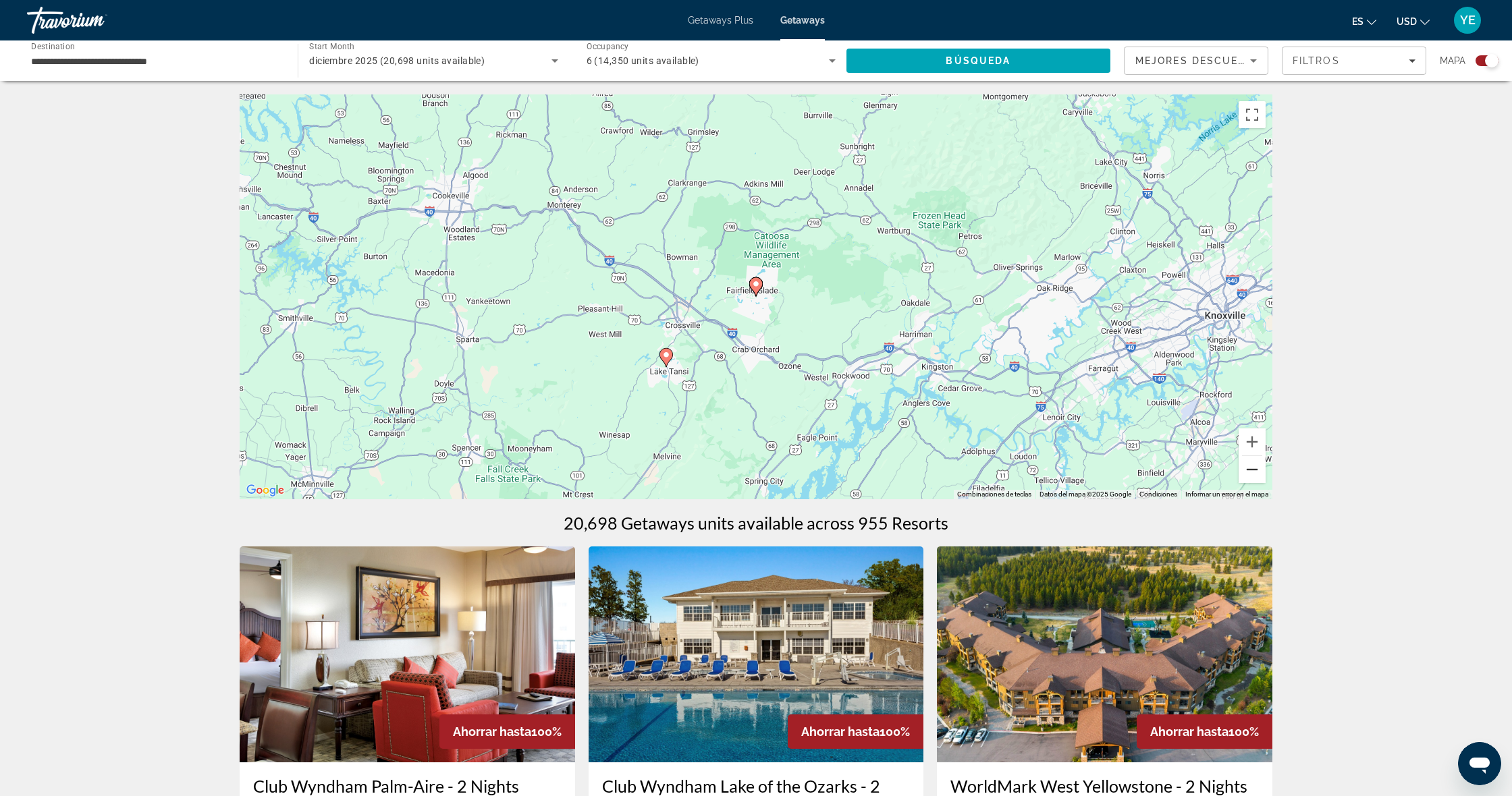
click at [1244, 465] on button "Alejar" at bounding box center [1252, 470] width 27 height 27
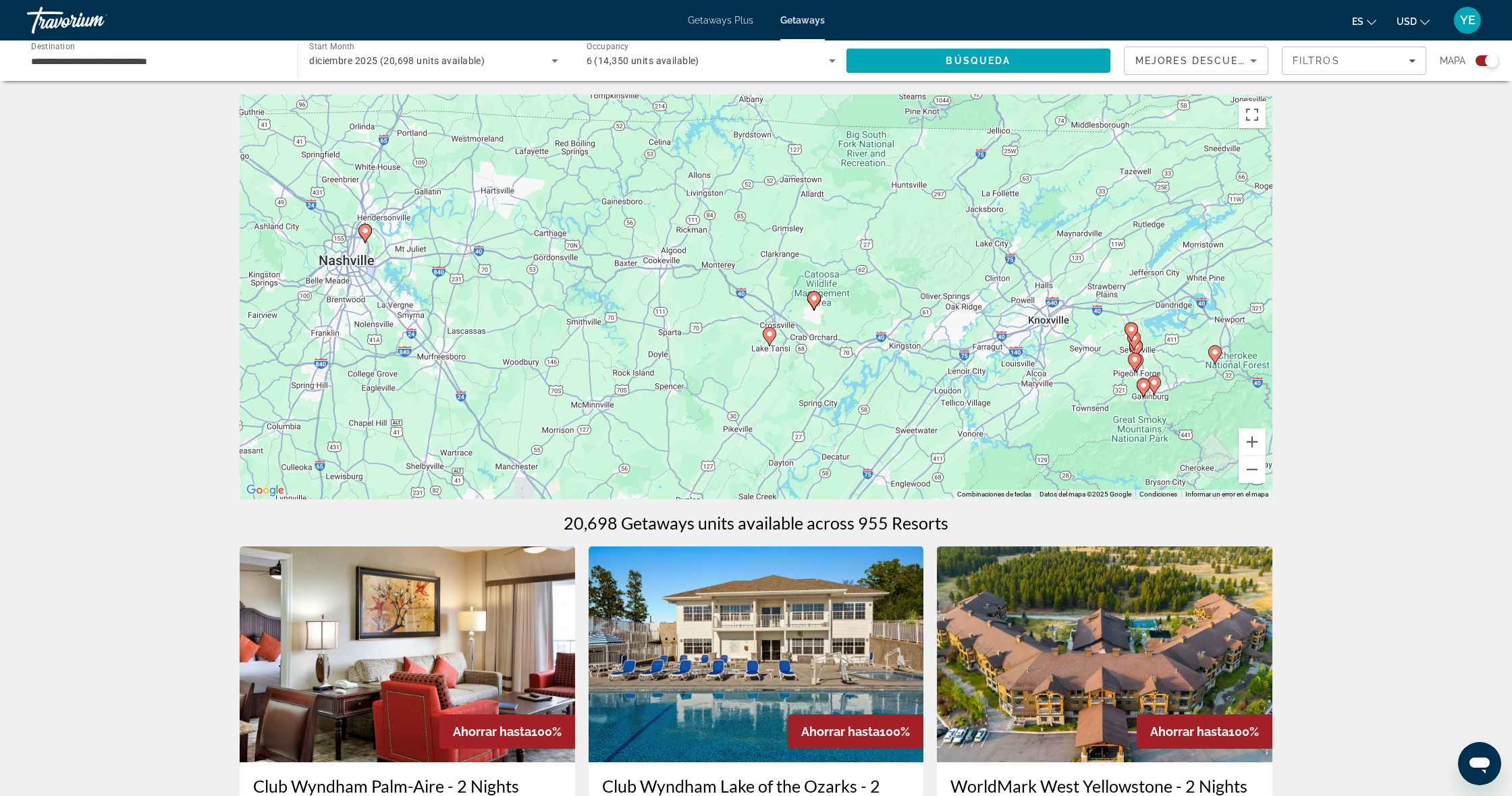
drag, startPoint x: 707, startPoint y: 363, endPoint x: 766, endPoint y: 378, distance: 60.9
click at [766, 378] on div "Para activar la función de arrastrar con el teclado, presiona Alt + Intro. Una …" at bounding box center [755, 296] width 1033 height 405
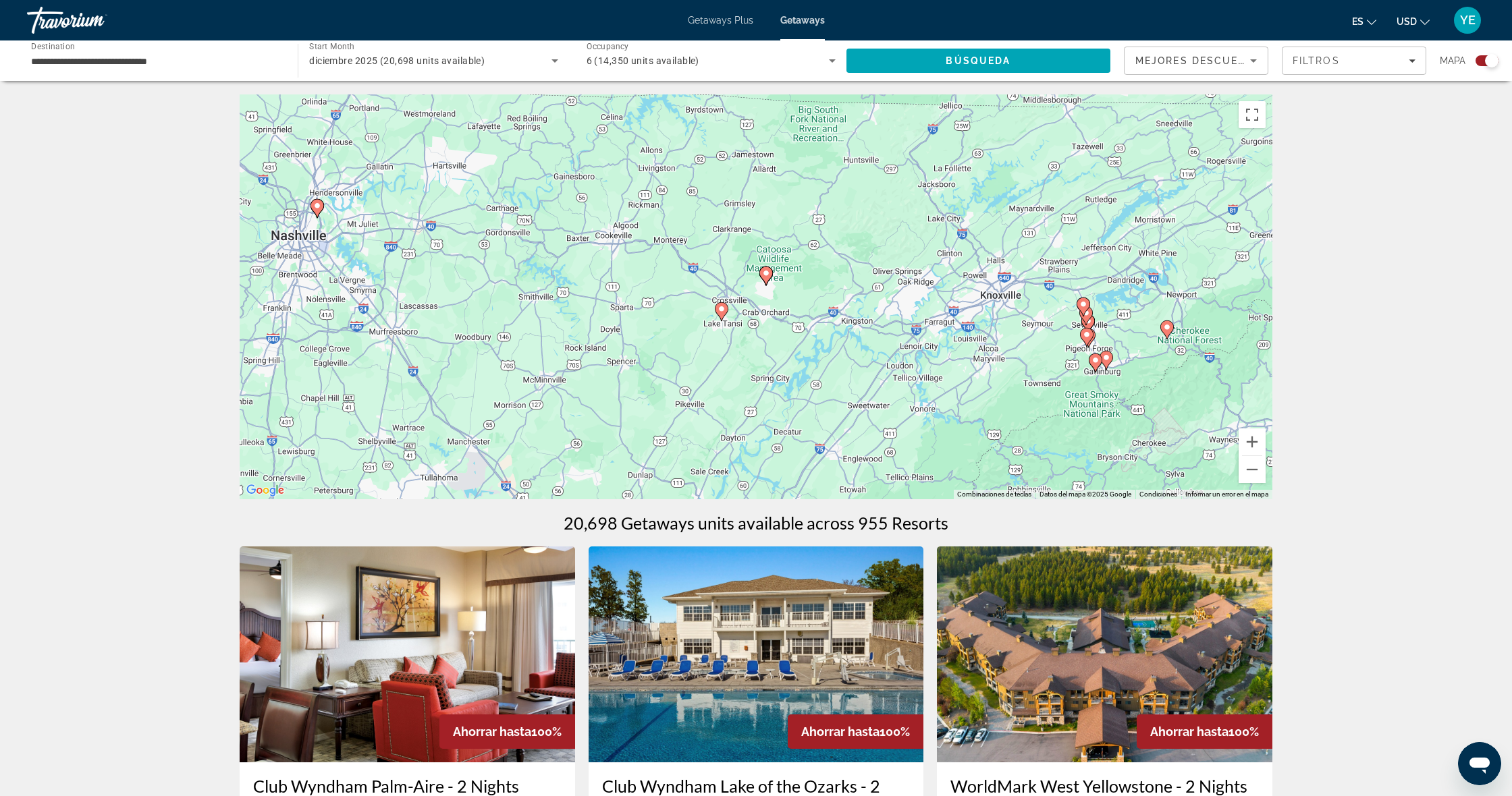
drag, startPoint x: 801, startPoint y: 410, endPoint x: 752, endPoint y: 385, distance: 55.0
click at [752, 385] on div "Para activar la función de arrastrar con el teclado, presiona Alt + Intro. Una …" at bounding box center [755, 296] width 1033 height 405
click at [1106, 359] on image "Main content" at bounding box center [1105, 358] width 8 height 8
type input "**********"
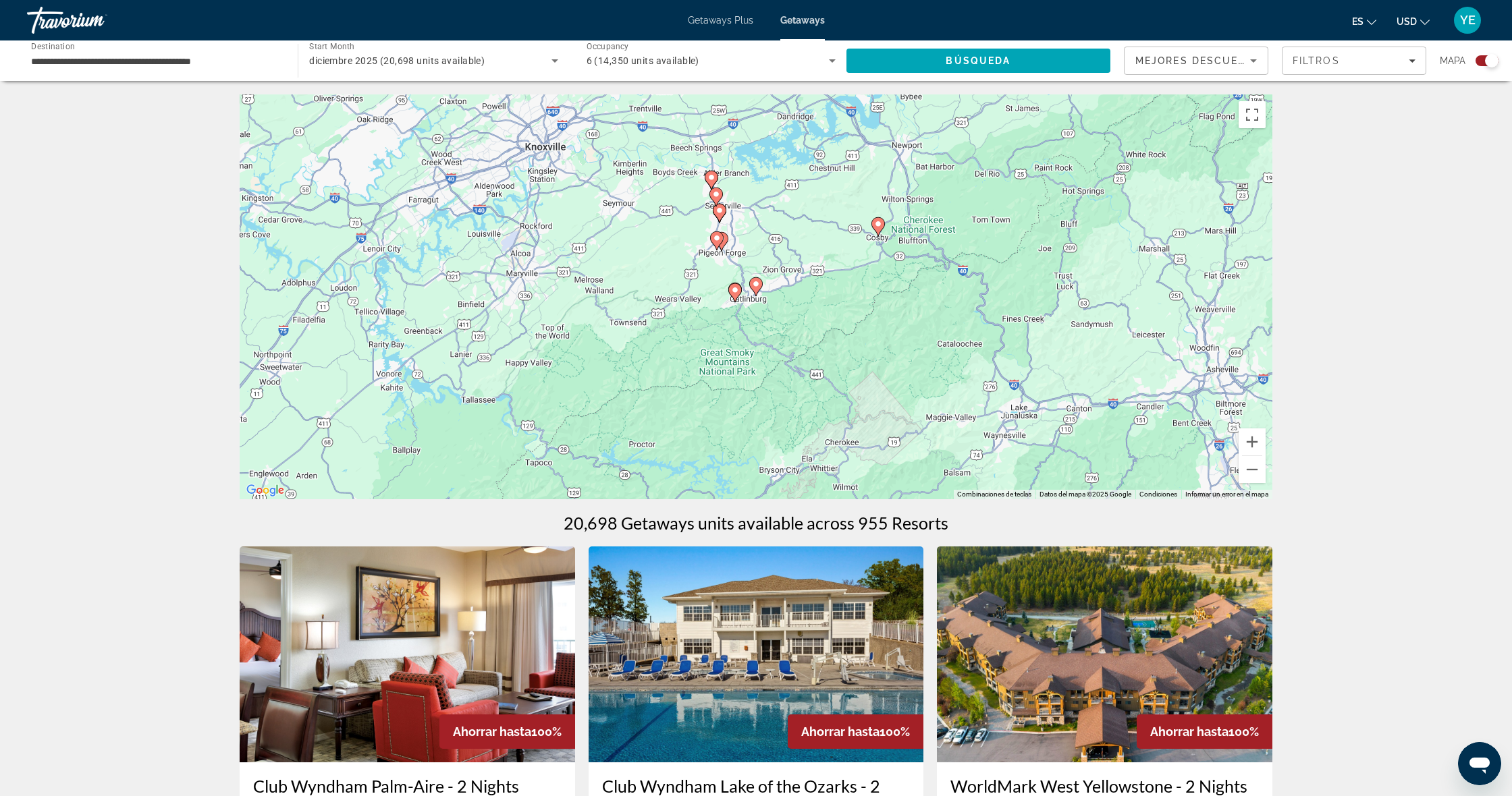
click at [759, 283] on g "Main content" at bounding box center [755, 287] width 13 height 19
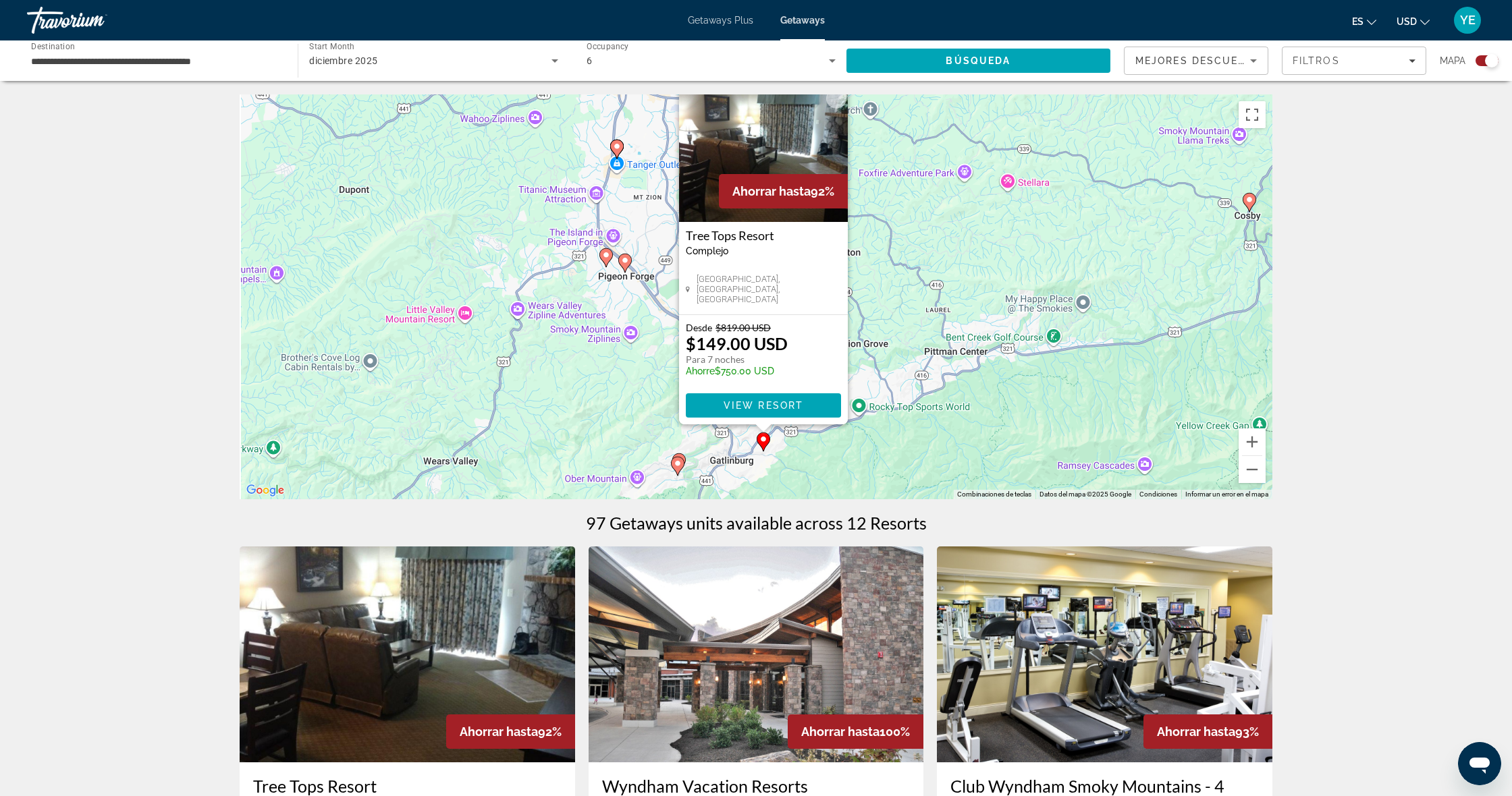
drag, startPoint x: 907, startPoint y: 479, endPoint x: 918, endPoint y: 445, distance: 35.7
click at [918, 445] on div "Para activar la función de arrastrar con el teclado, presiona Alt + Intro. Una …" at bounding box center [755, 296] width 1033 height 405
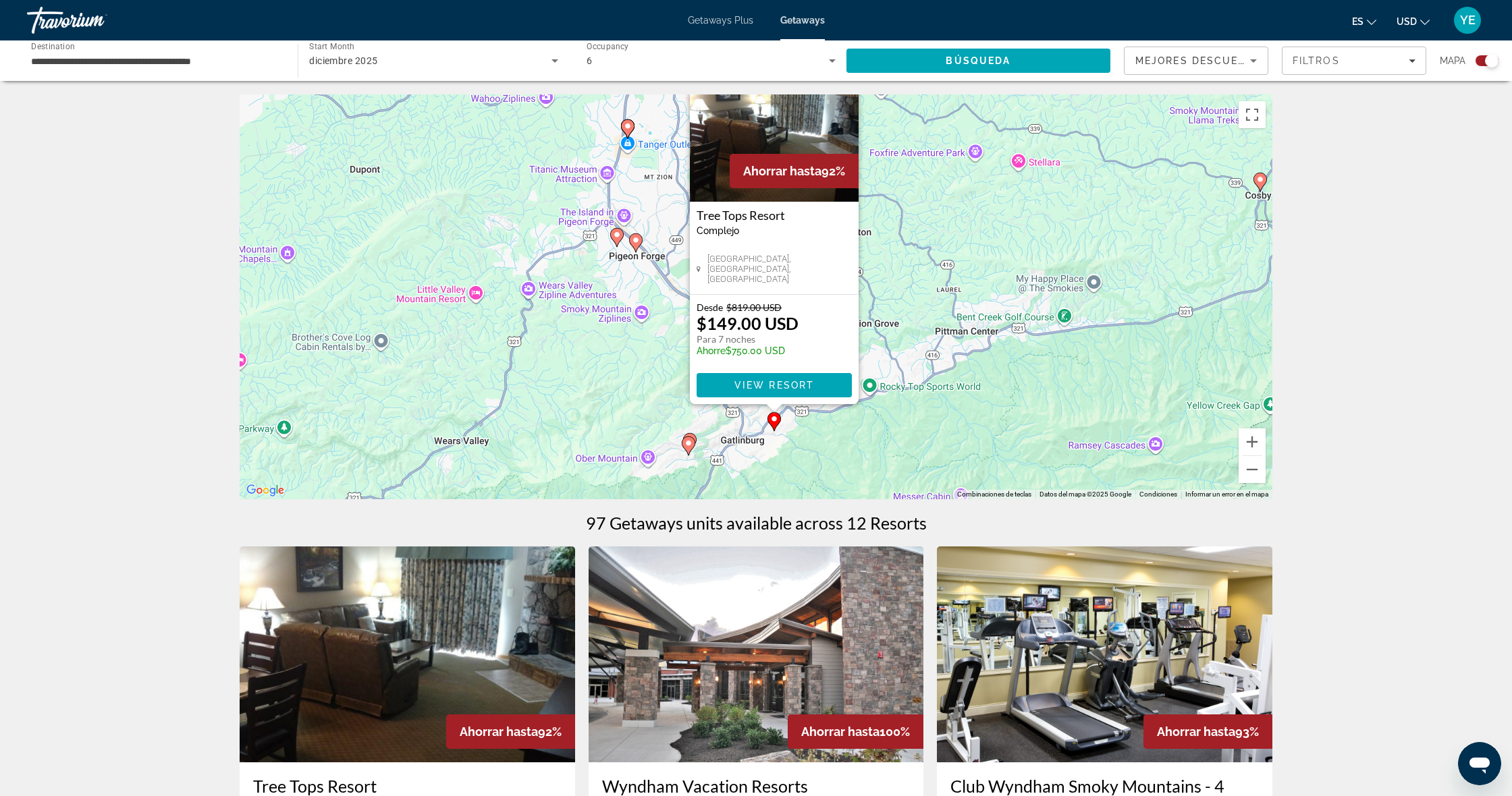
drag, startPoint x: 801, startPoint y: 456, endPoint x: 812, endPoint y: 432, distance: 26.4
click at [812, 432] on div "Para activar la función de arrastrar con el teclado, presiona Alt + Intro. Una …" at bounding box center [755, 296] width 1033 height 405
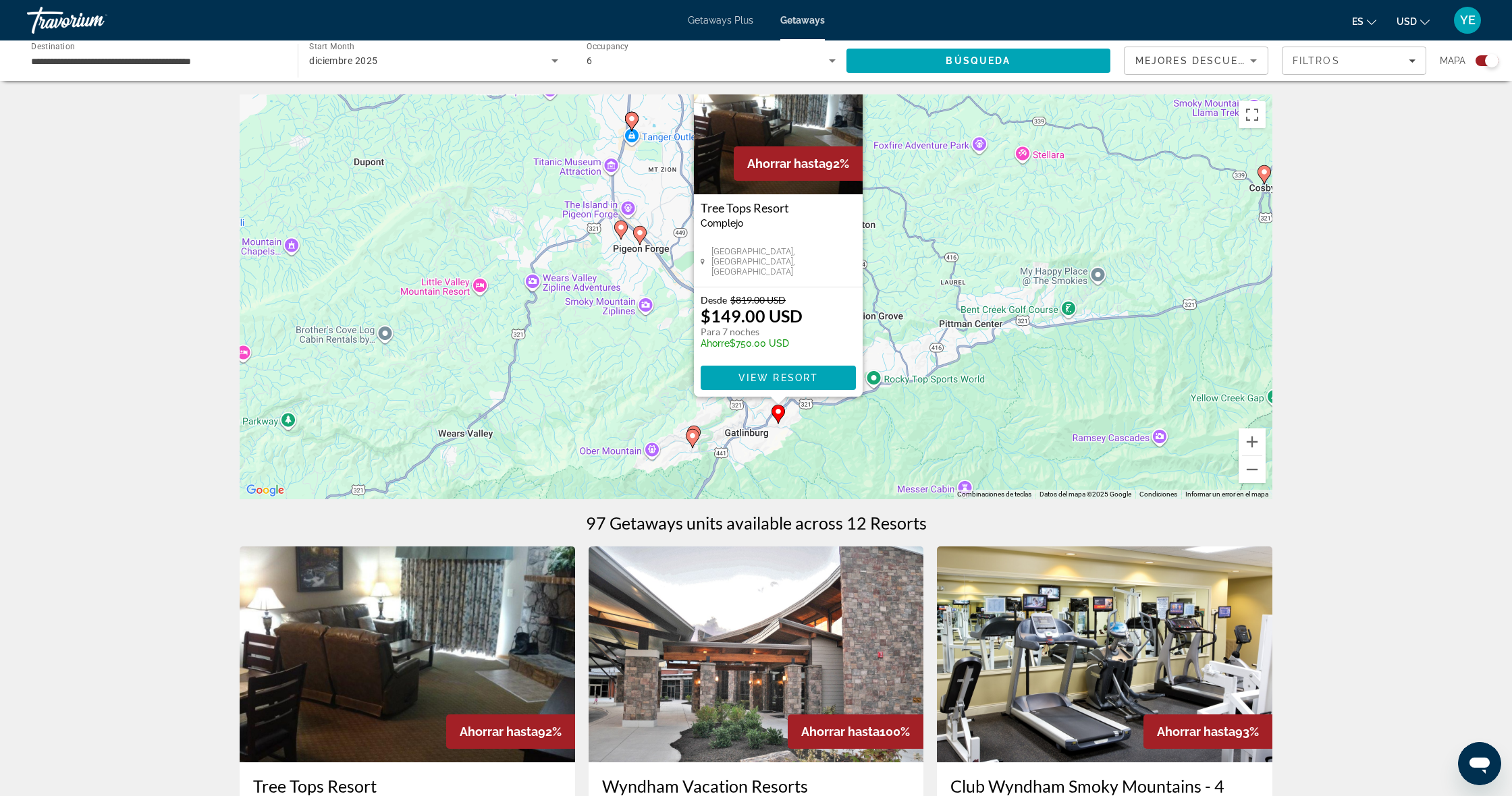
click at [747, 435] on div "Para activar la función de arrastrar con el teclado, presiona Alt + Intro. Una …" at bounding box center [755, 296] width 1033 height 405
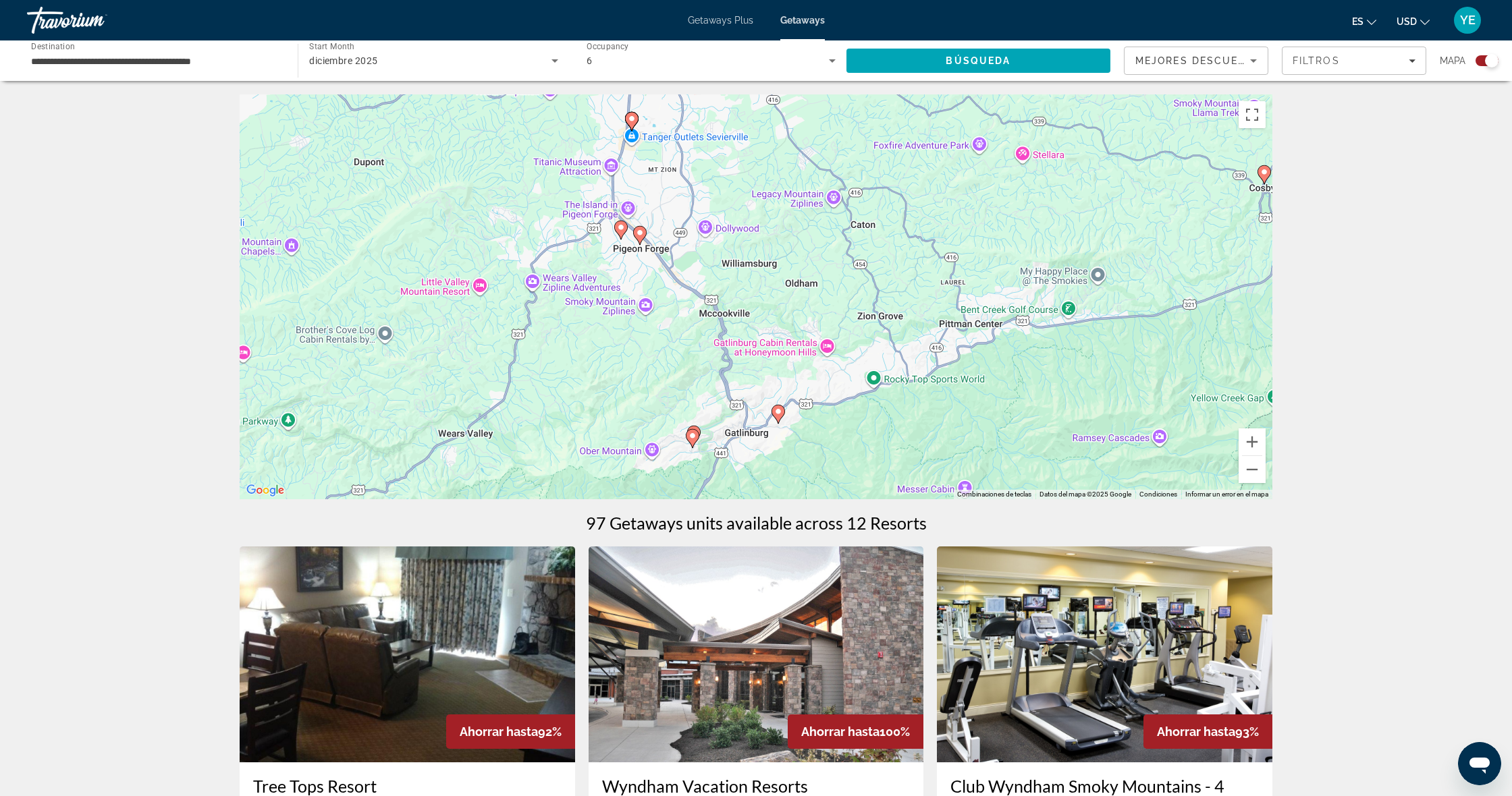
click at [693, 434] on image "Main content" at bounding box center [692, 436] width 8 height 8
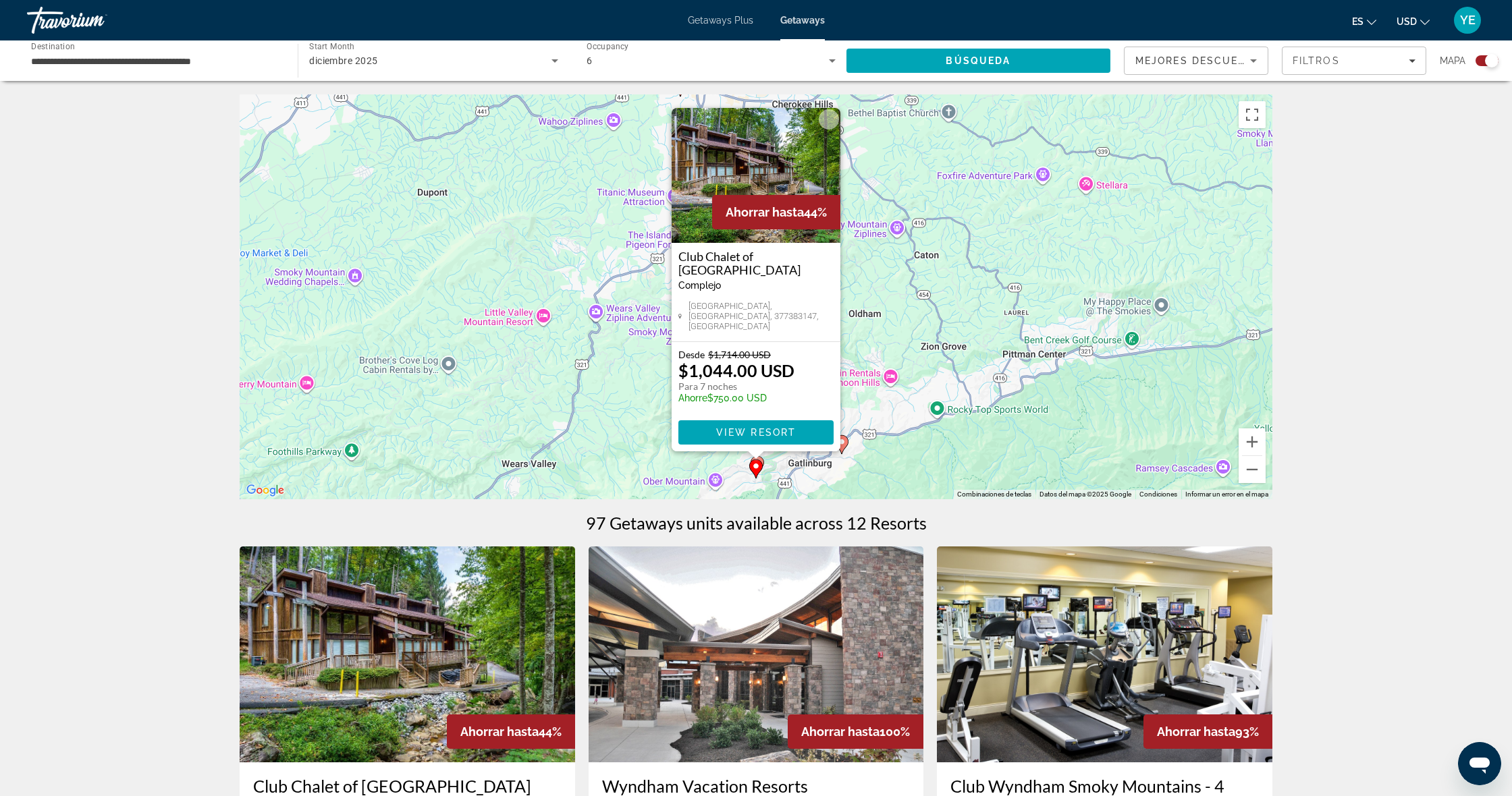
click at [421, 649] on img "Main content" at bounding box center [407, 654] width 336 height 216
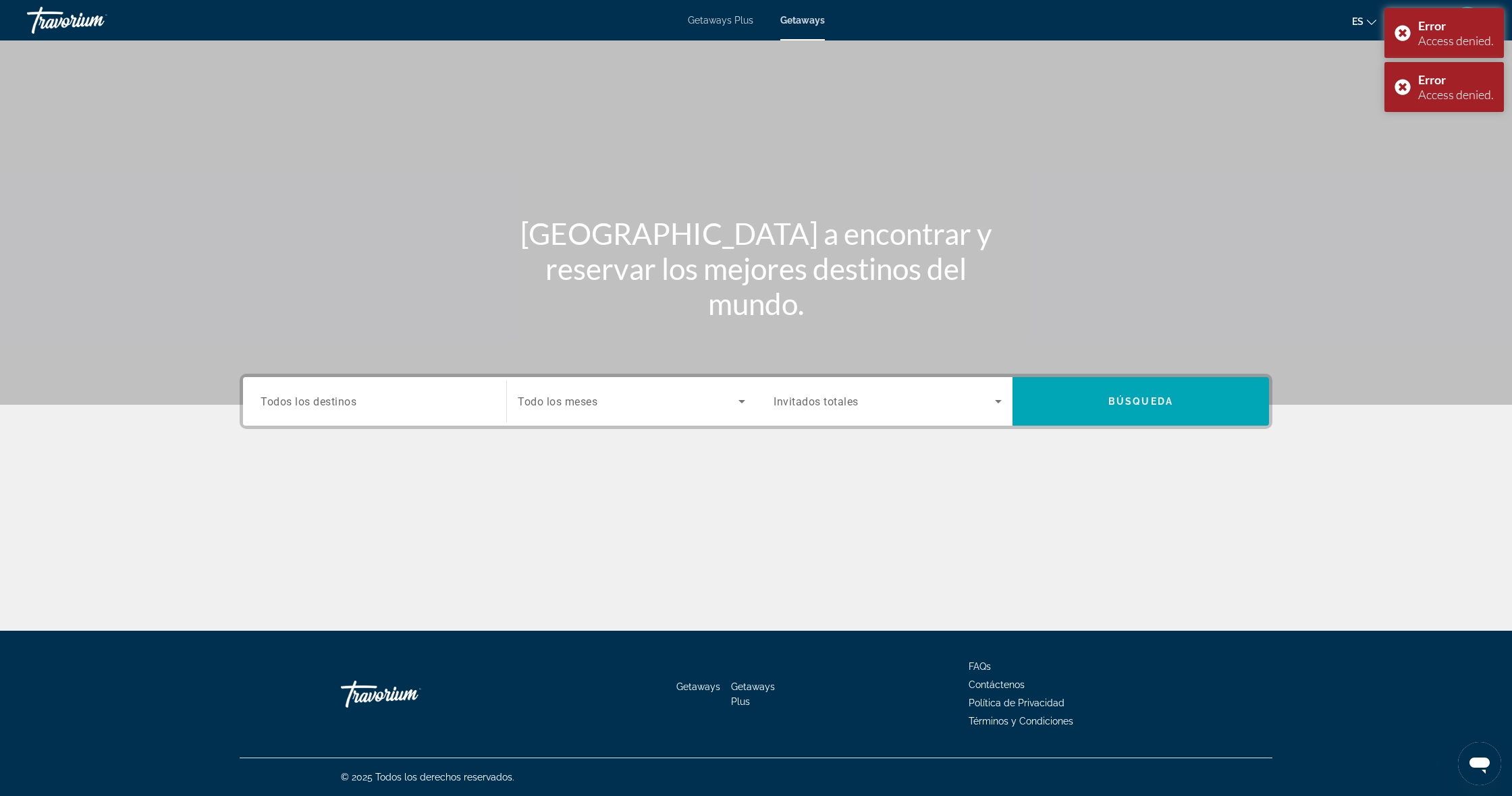
drag, startPoint x: 445, startPoint y: 421, endPoint x: 438, endPoint y: 418, distance: 7.6
click at [444, 420] on div "Destination Todos los destinos" at bounding box center [374, 402] width 249 height 49
click at [428, 399] on input "Destination Todos los destinos" at bounding box center [374, 402] width 228 height 16
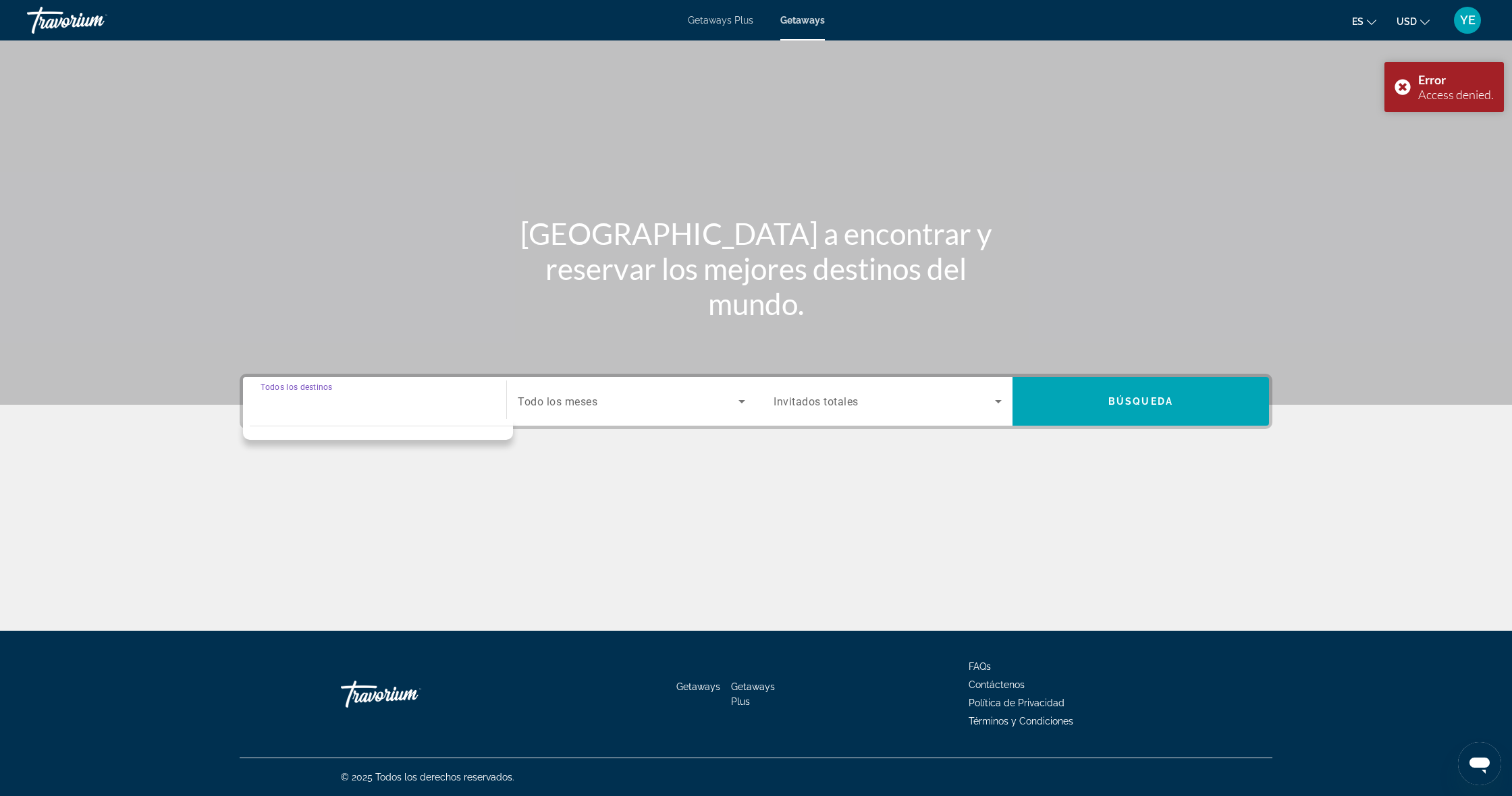
click at [375, 402] on input "Destination Todos los destinos" at bounding box center [374, 402] width 228 height 16
drag, startPoint x: 799, startPoint y: 464, endPoint x: 652, endPoint y: 402, distance: 159.5
click at [797, 463] on div "Main content" at bounding box center [755, 513] width 1033 height 101
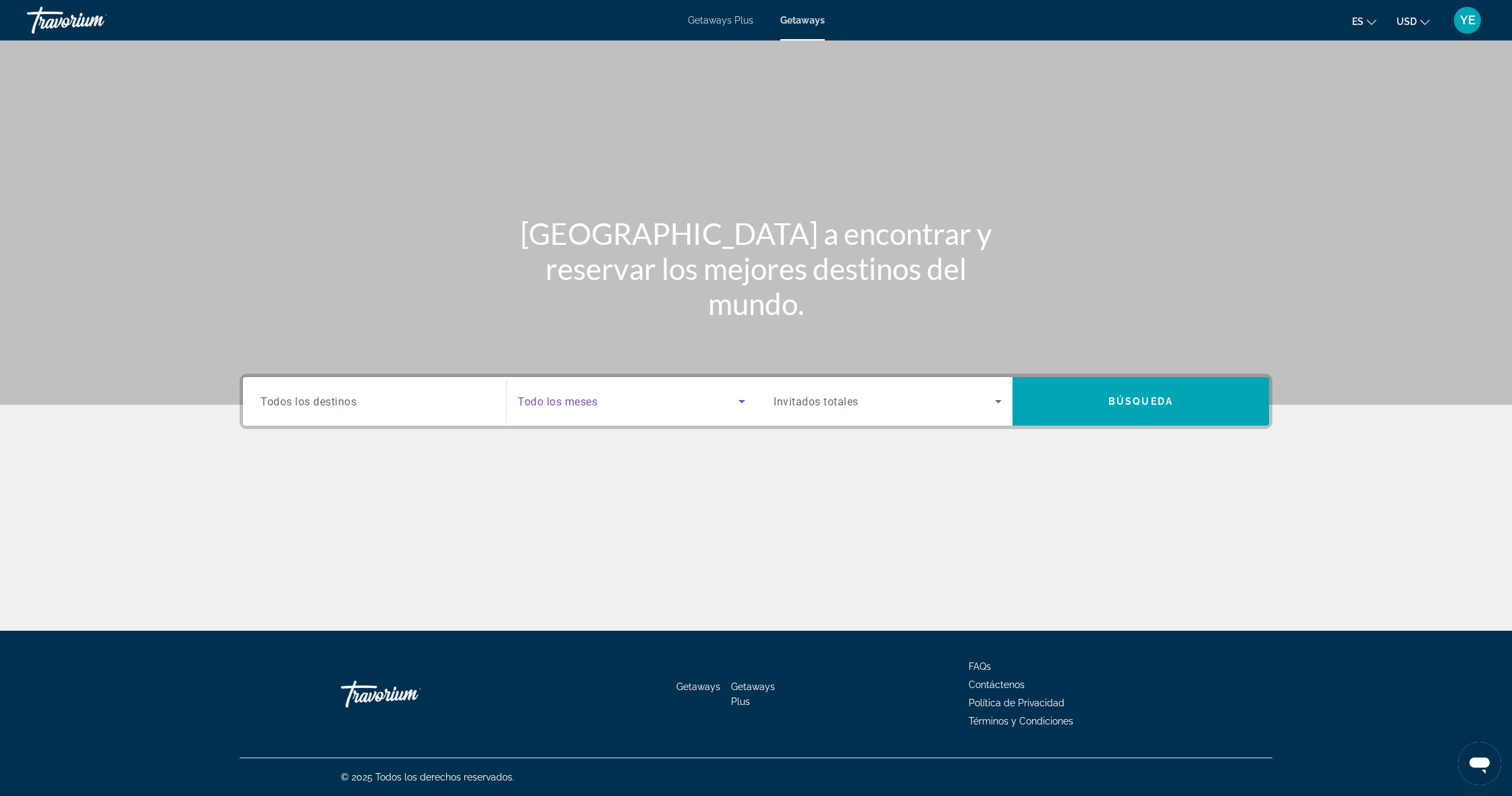
drag, startPoint x: 652, startPoint y: 402, endPoint x: 622, endPoint y: 403, distance: 30.0
click at [651, 402] on span "Search widget" at bounding box center [627, 402] width 220 height 16
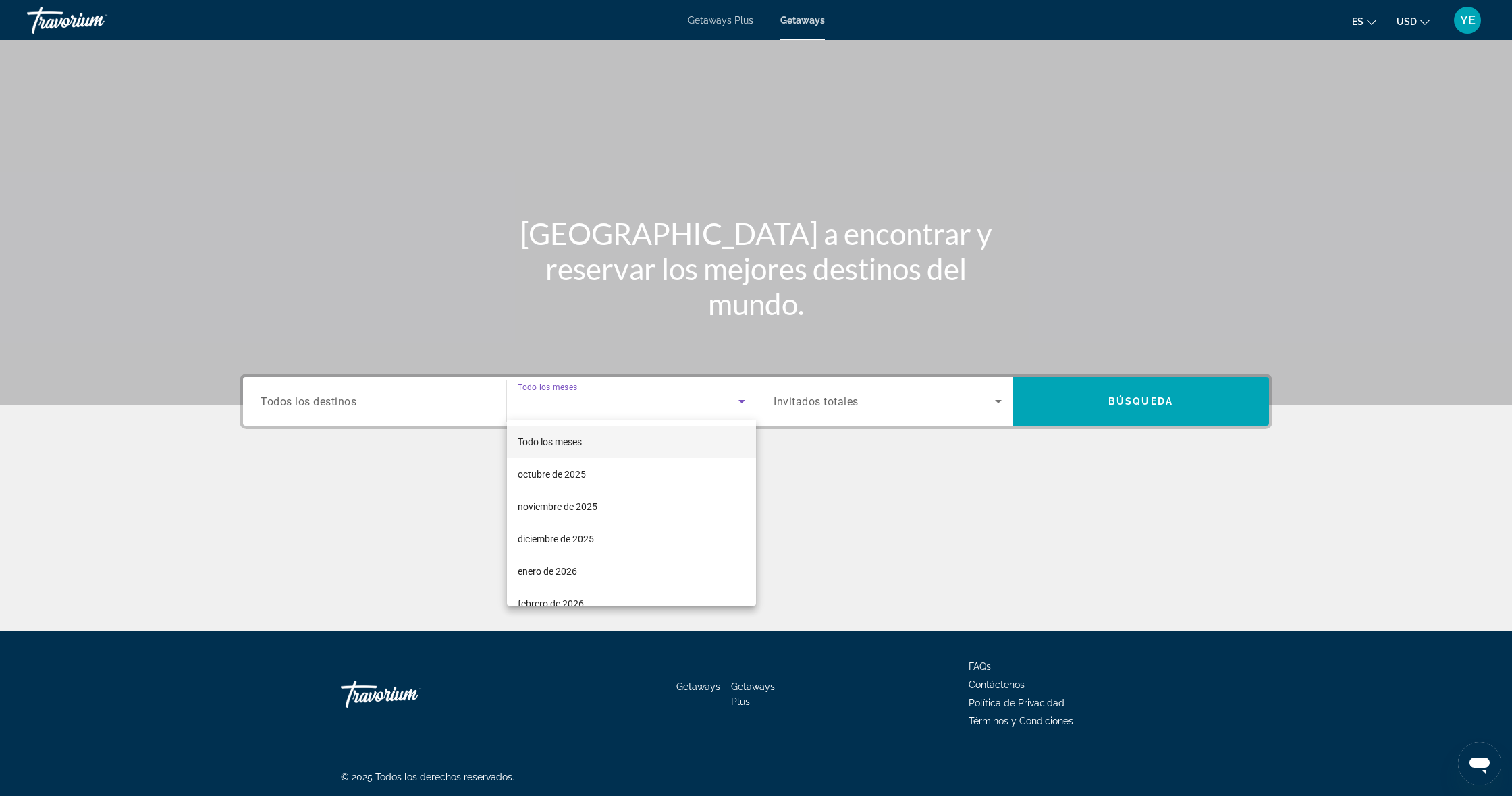
click at [354, 393] on div at bounding box center [756, 398] width 1512 height 796
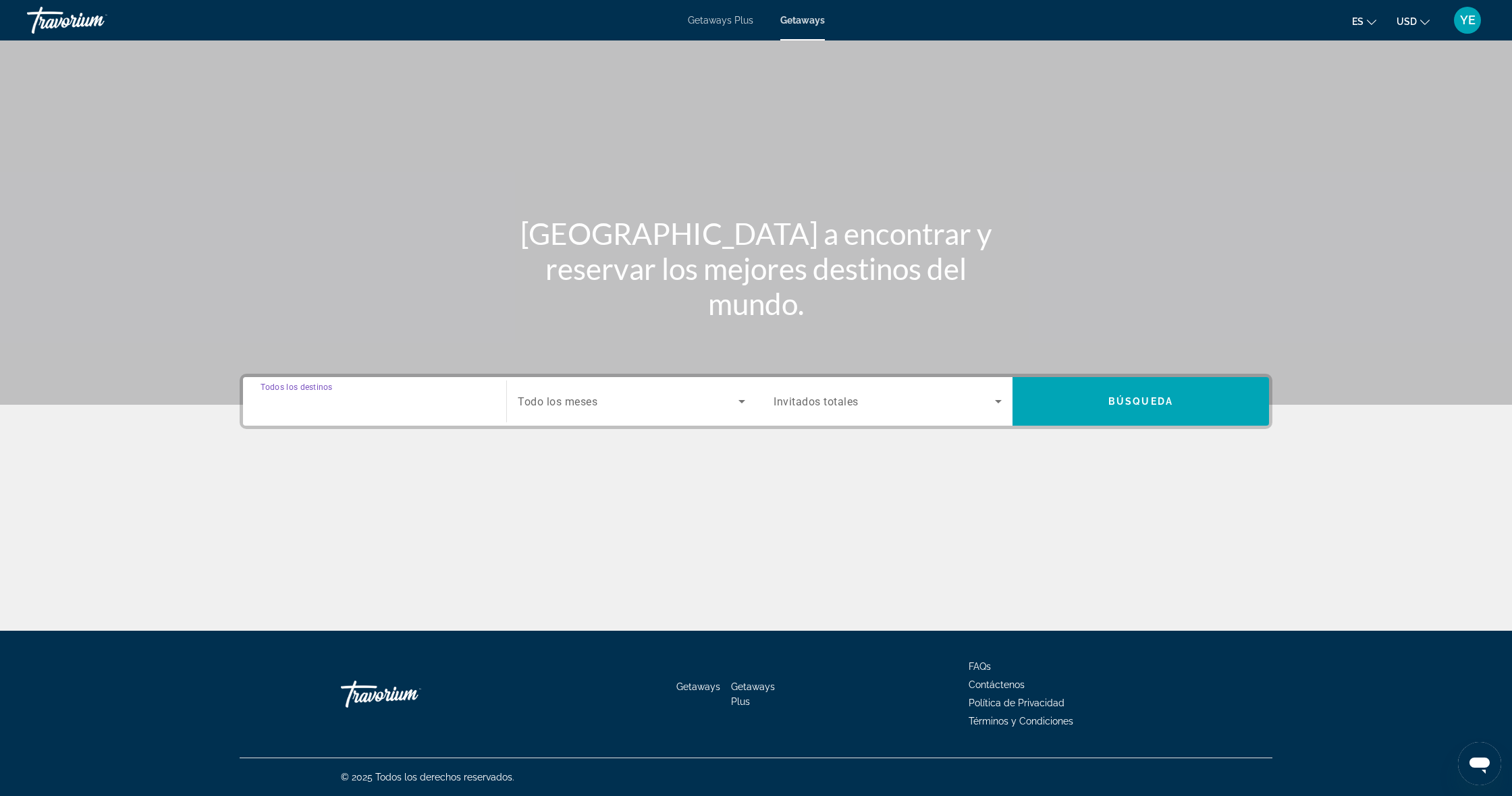
click at [366, 402] on input "Destination Todos los destinos" at bounding box center [374, 402] width 228 height 16
click at [673, 414] on div "Search widget" at bounding box center [631, 402] width 227 height 38
drag, startPoint x: 481, startPoint y: 371, endPoint x: 465, endPoint y: 389, distance: 24.1
click at [481, 372] on div "Main content" at bounding box center [756, 202] width 1512 height 405
click at [453, 393] on div "Search widget" at bounding box center [374, 402] width 228 height 38
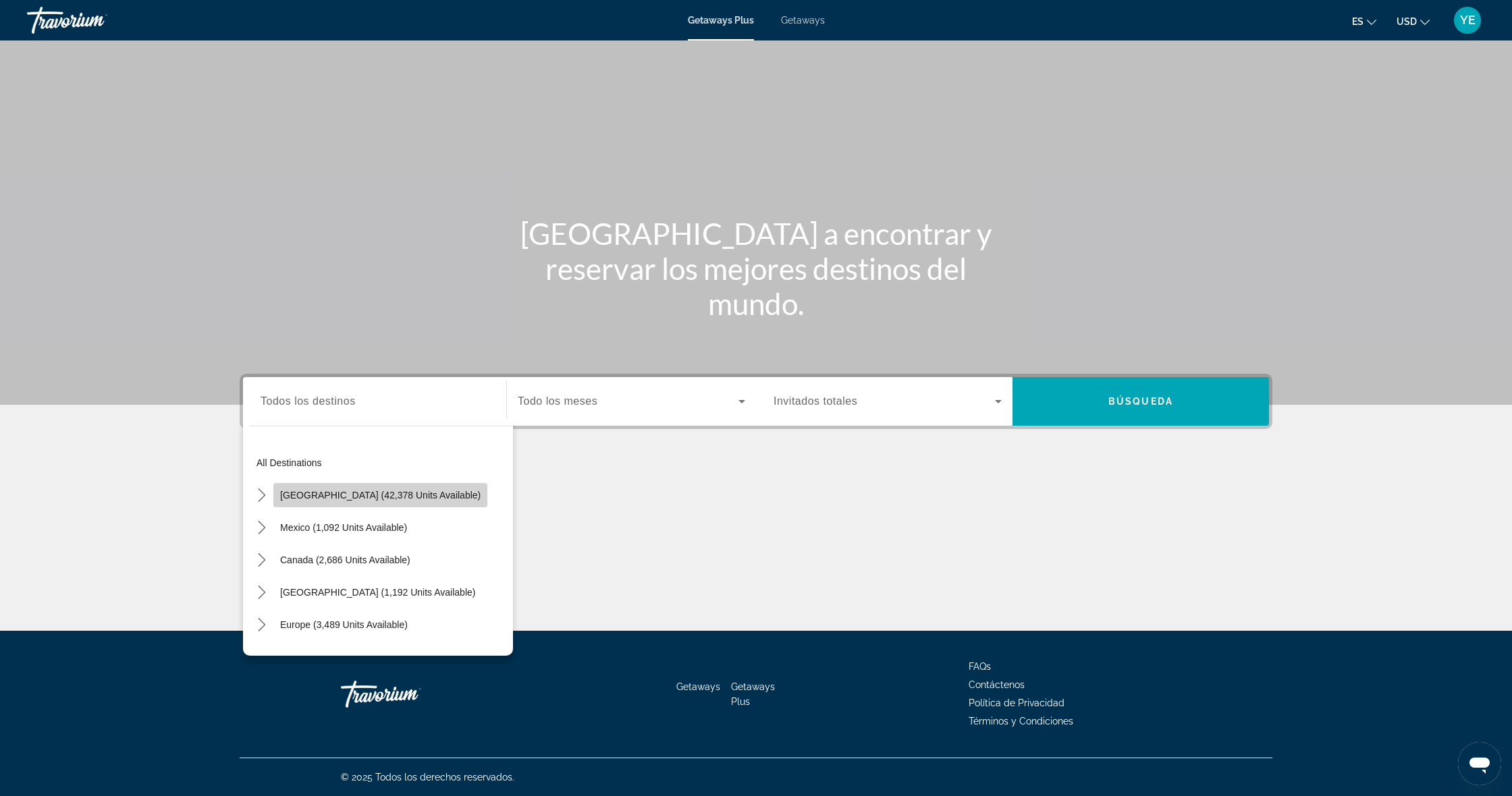
click at [391, 490] on span "[GEOGRAPHIC_DATA] (42,378 units available)" at bounding box center [380, 496] width 201 height 11
type input "**********"
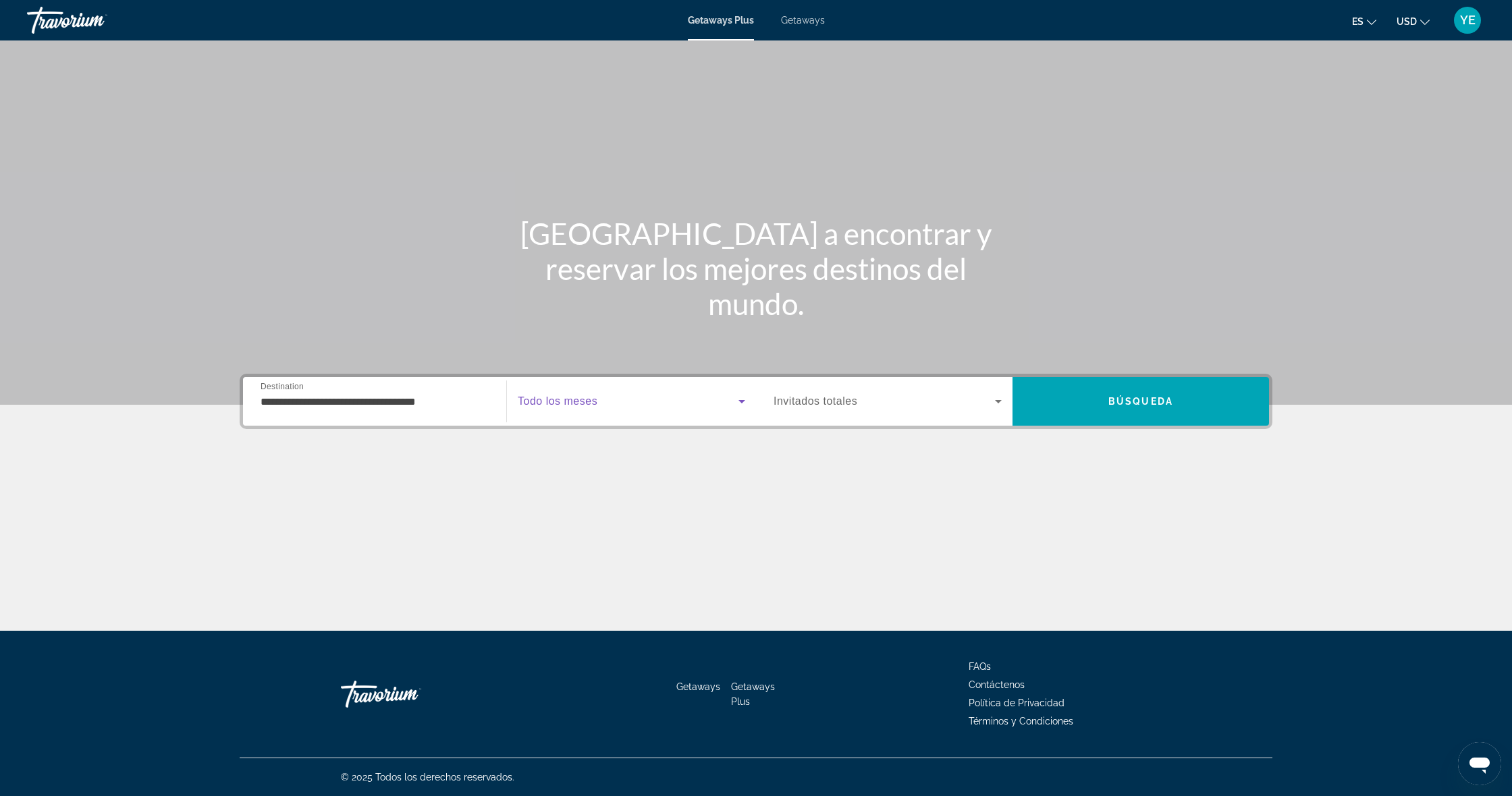
drag, startPoint x: 642, startPoint y: 394, endPoint x: 641, endPoint y: 410, distance: 16.0
click at [641, 396] on span "Search widget" at bounding box center [627, 402] width 220 height 16
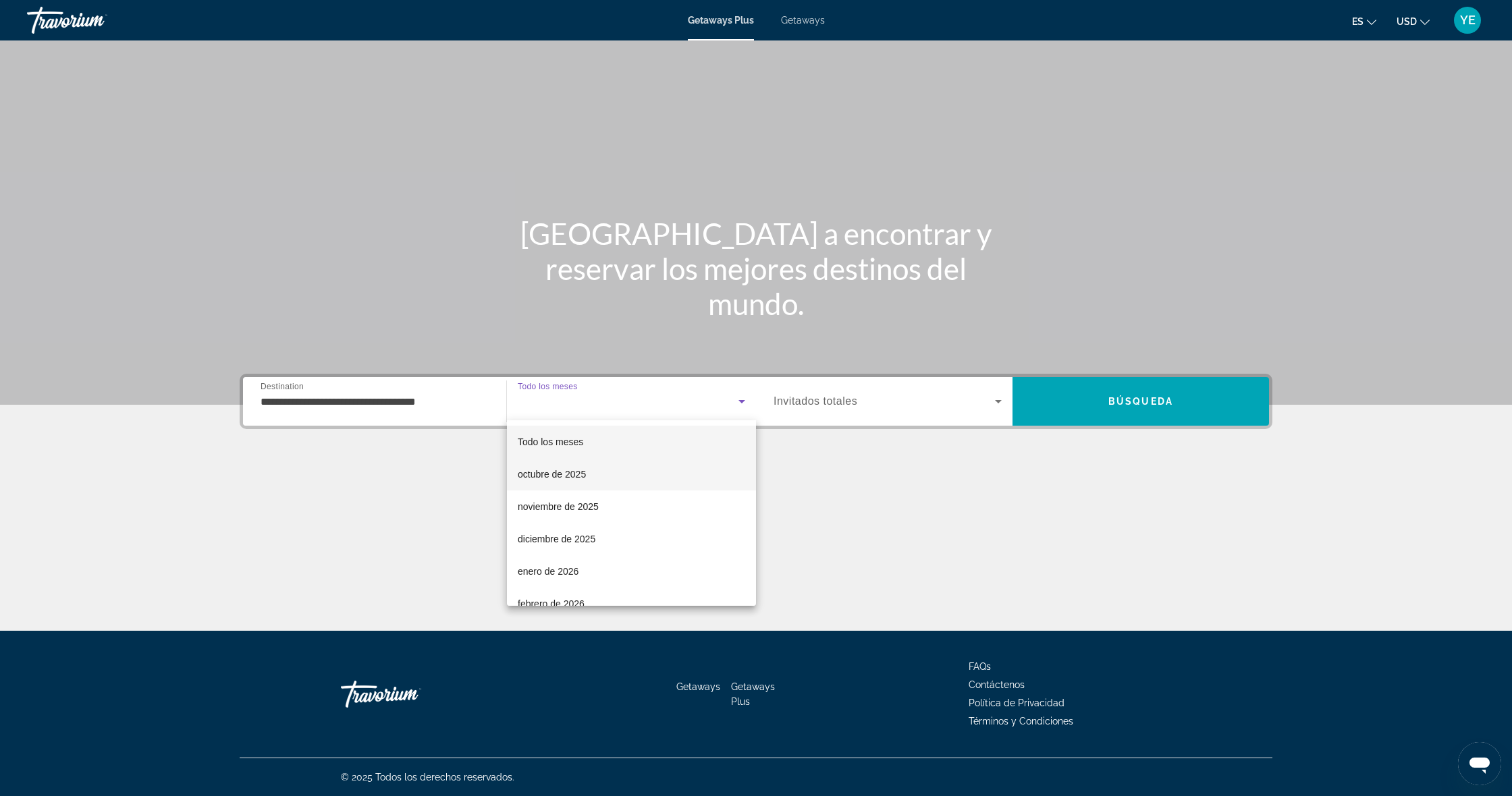
click at [579, 472] on span "octubre de 2025" at bounding box center [551, 474] width 68 height 16
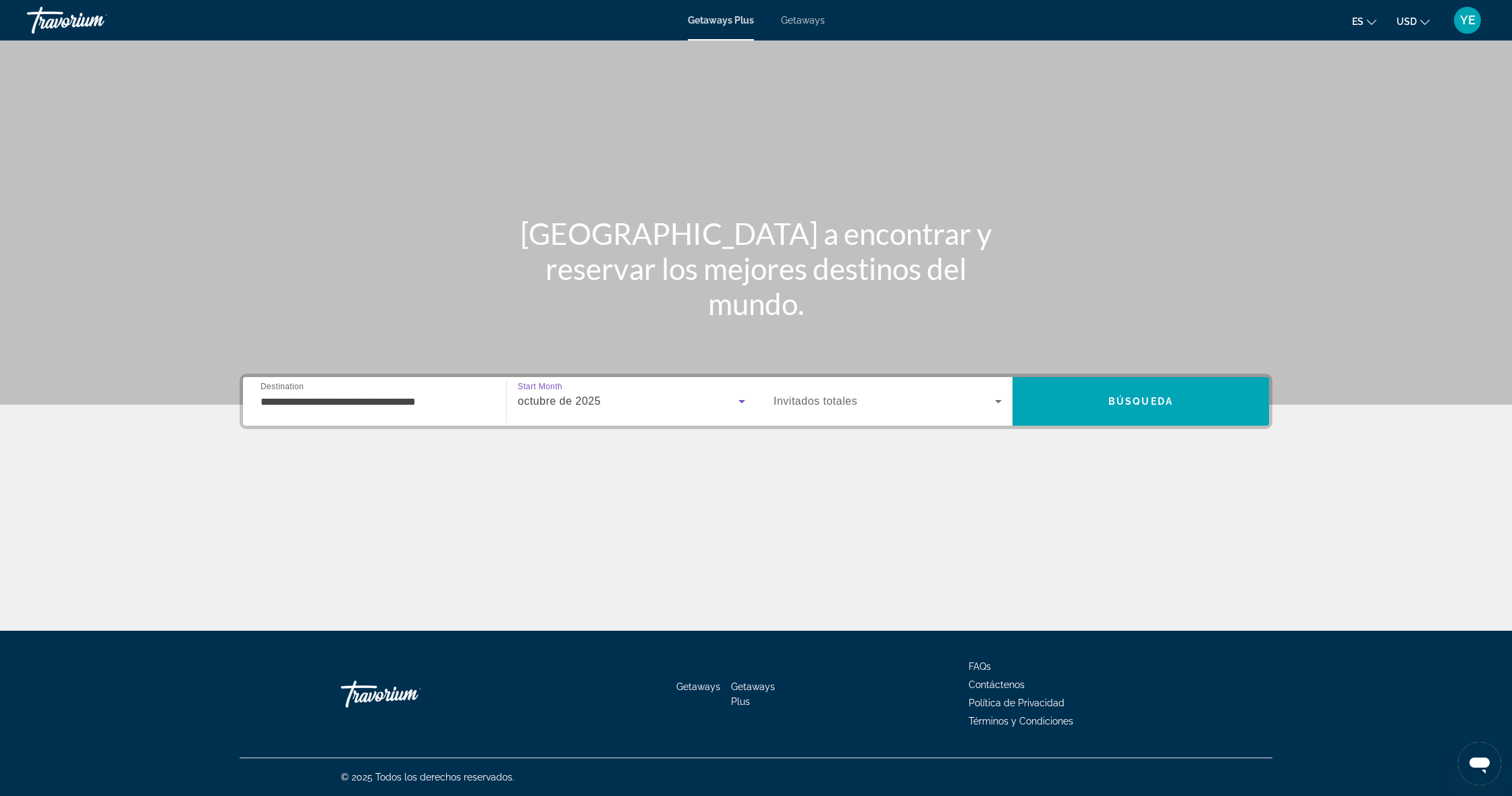
click at [662, 404] on div "octubre de 2025" at bounding box center [627, 402] width 220 height 16
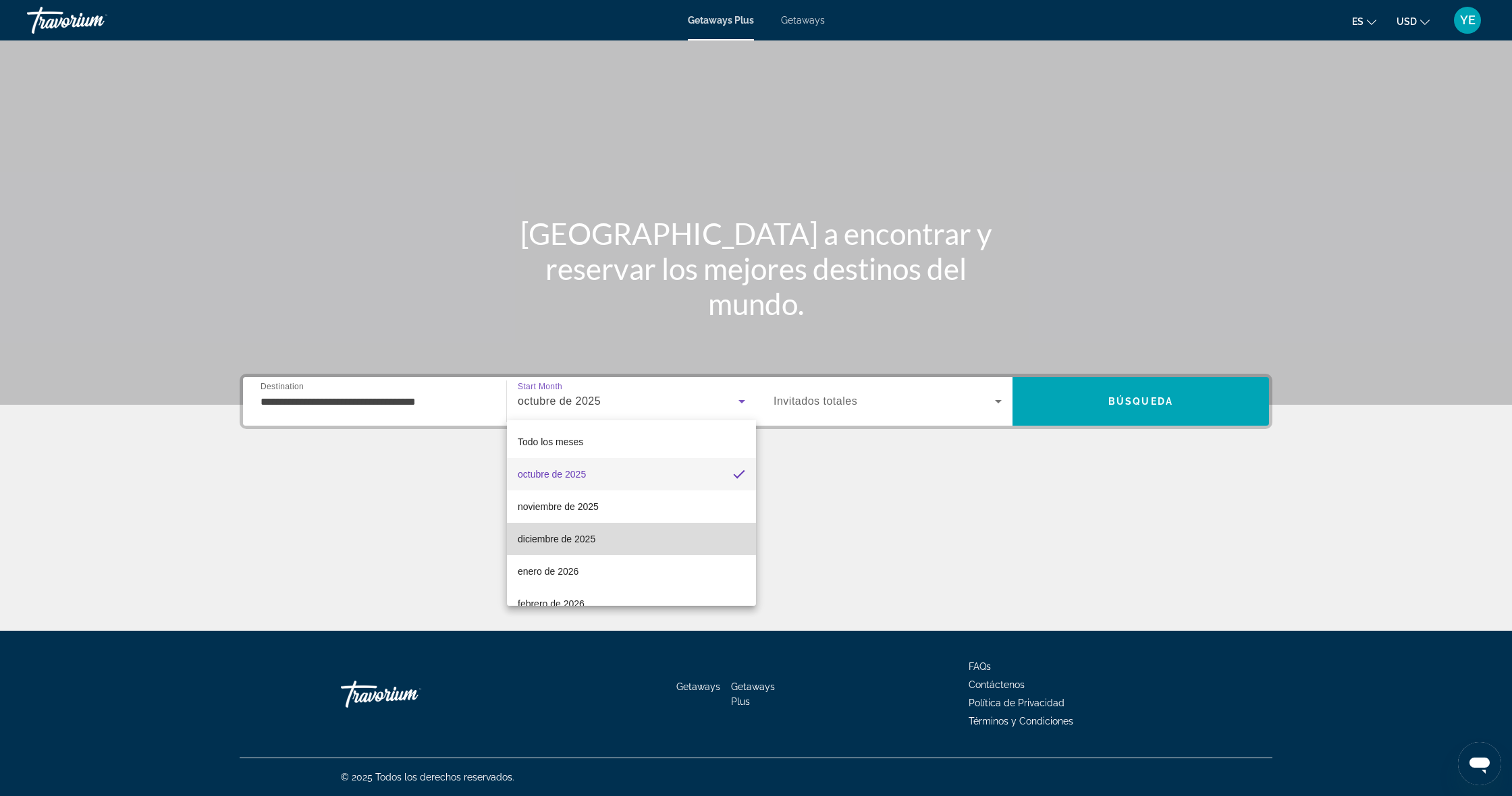
drag, startPoint x: 543, startPoint y: 538, endPoint x: 553, endPoint y: 540, distance: 10.2
click at [543, 538] on span "diciembre de 2025" at bounding box center [556, 539] width 78 height 16
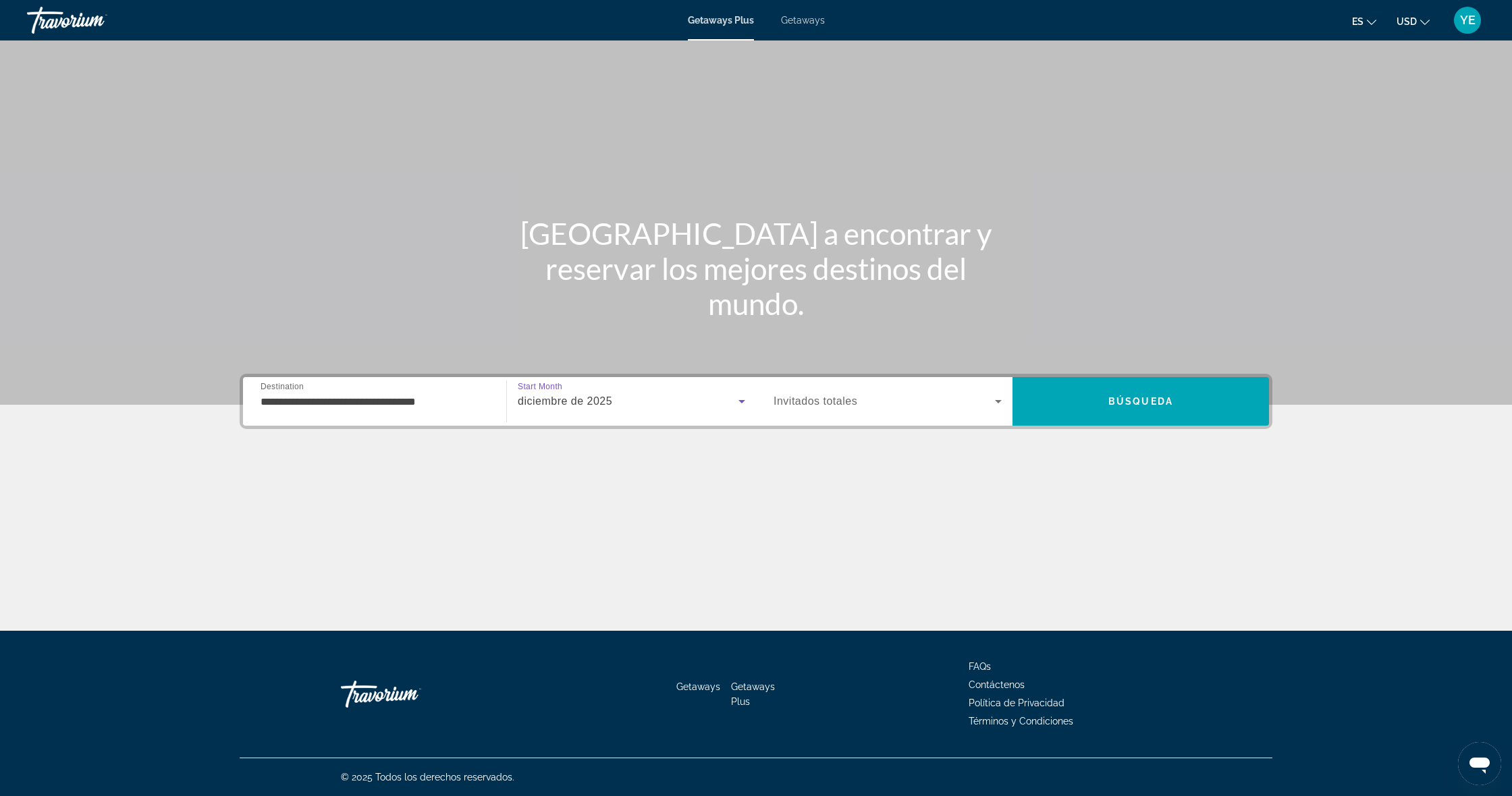
click at [812, 401] on span "Invitados totales" at bounding box center [815, 401] width 84 height 12
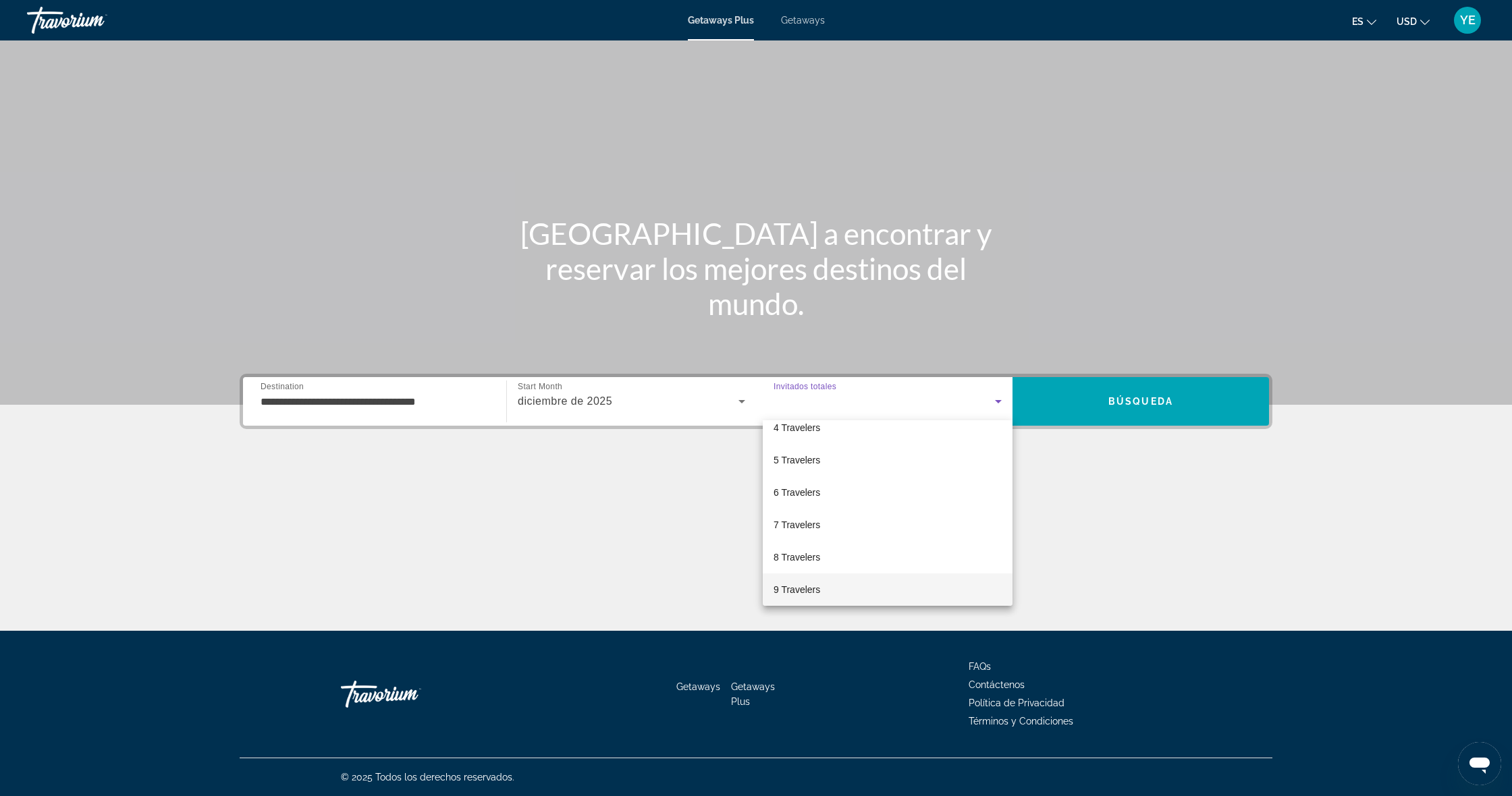
scroll to position [144, 0]
click at [814, 587] on span "10 Travelers" at bounding box center [799, 590] width 52 height 16
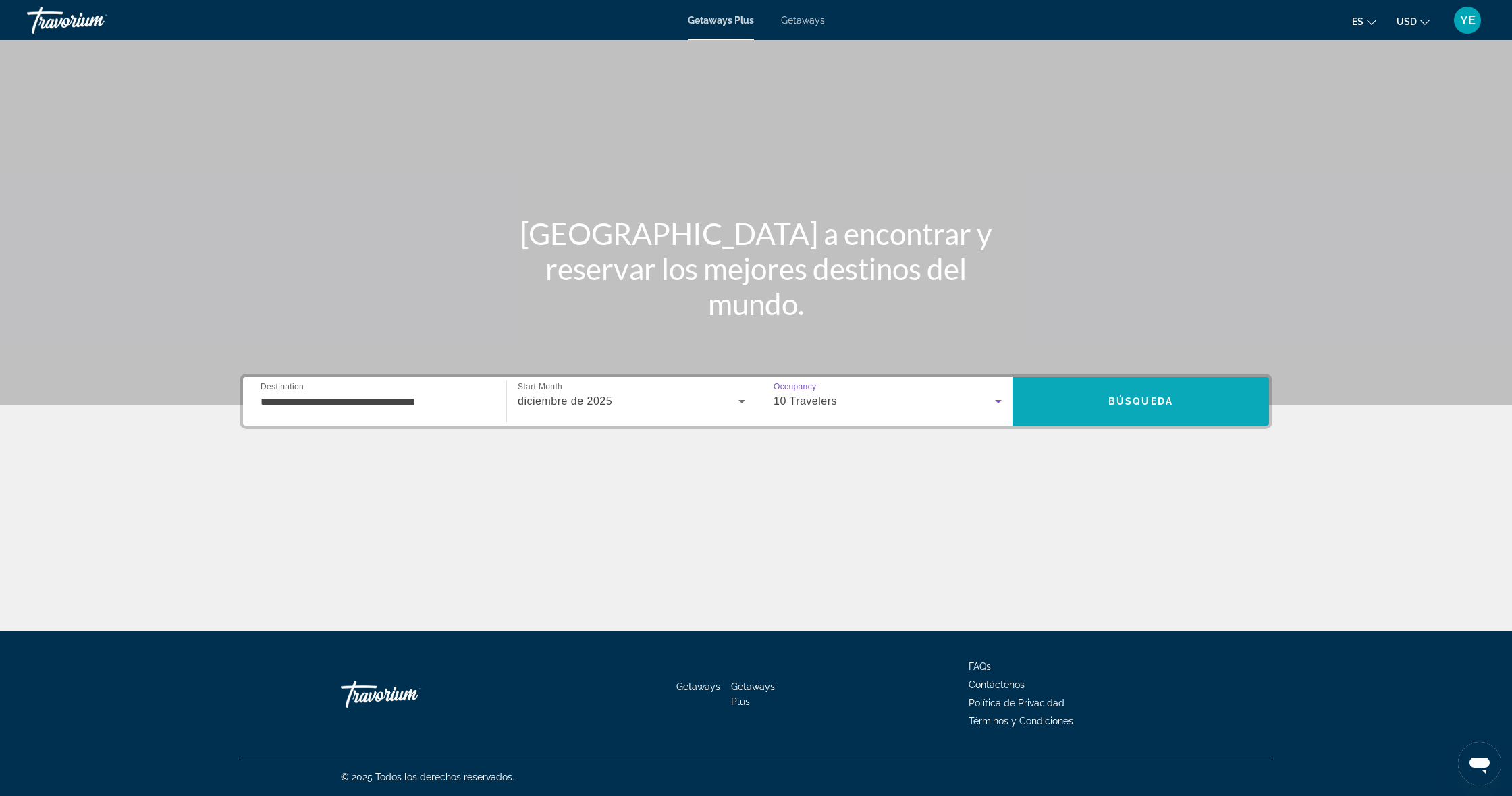
click at [1095, 399] on span "Search" at bounding box center [1140, 401] width 256 height 32
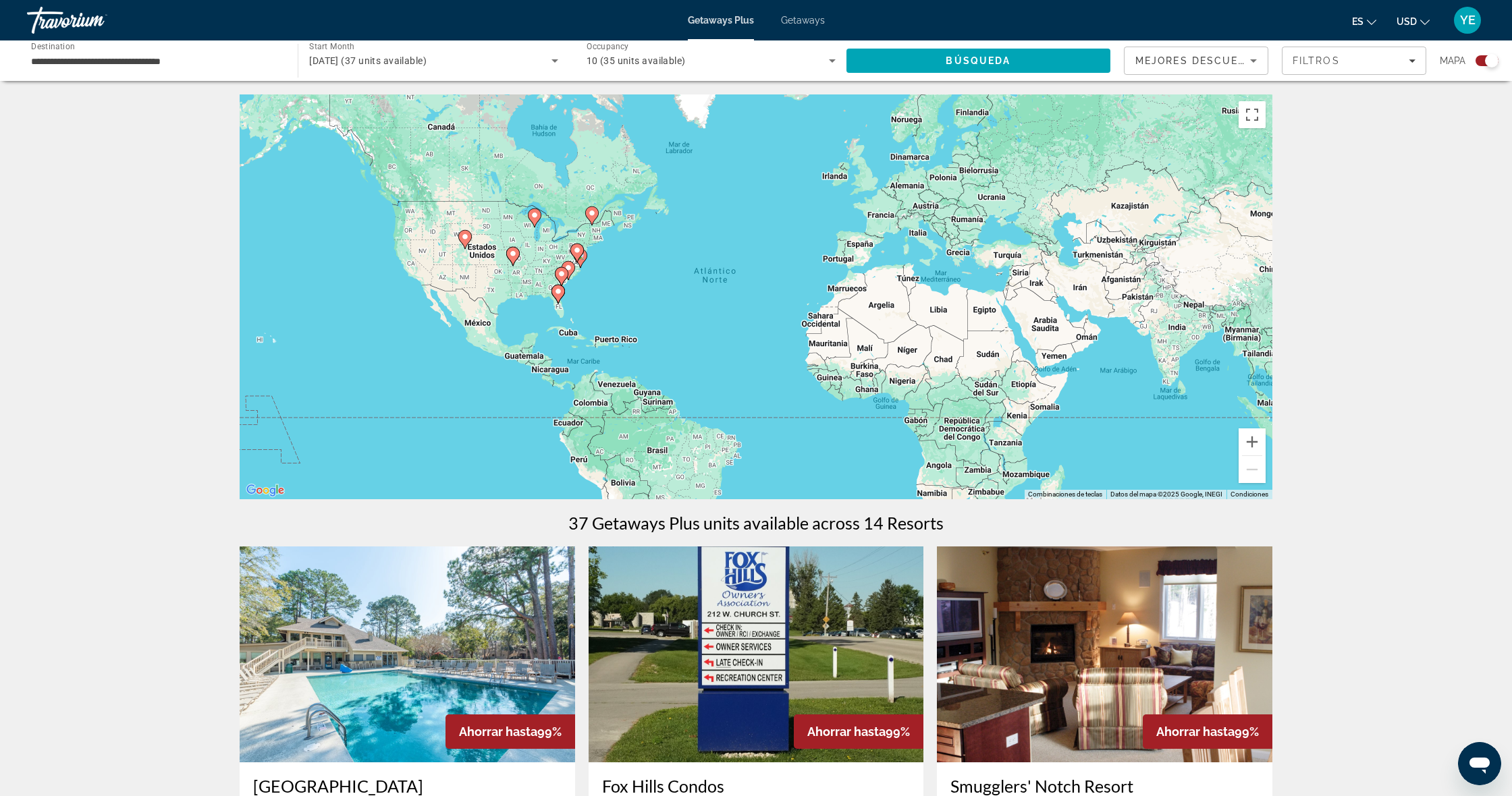
click at [559, 290] on image "Main content" at bounding box center [558, 292] width 8 height 8
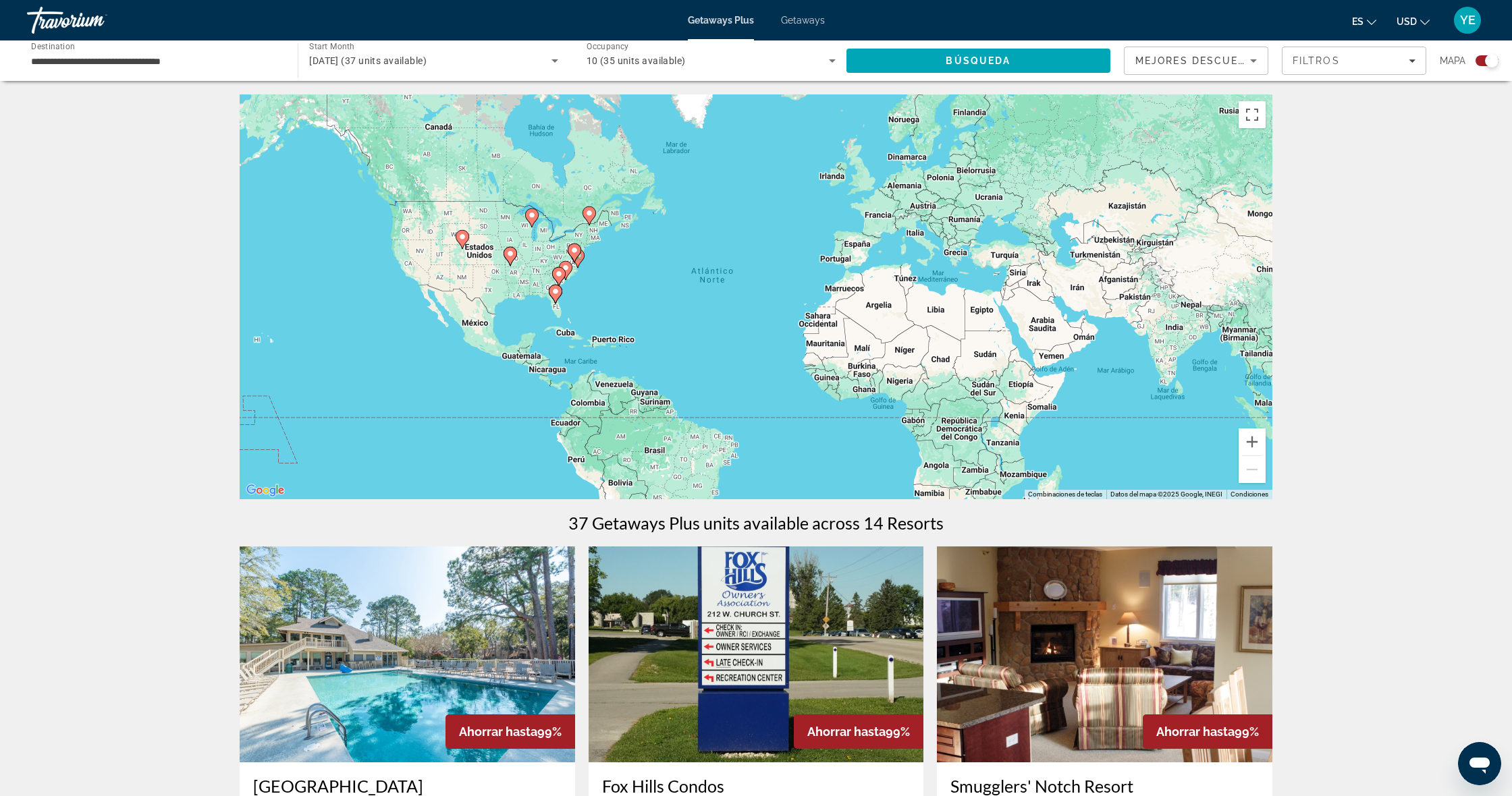
click at [556, 274] on image "Main content" at bounding box center [558, 274] width 8 height 8
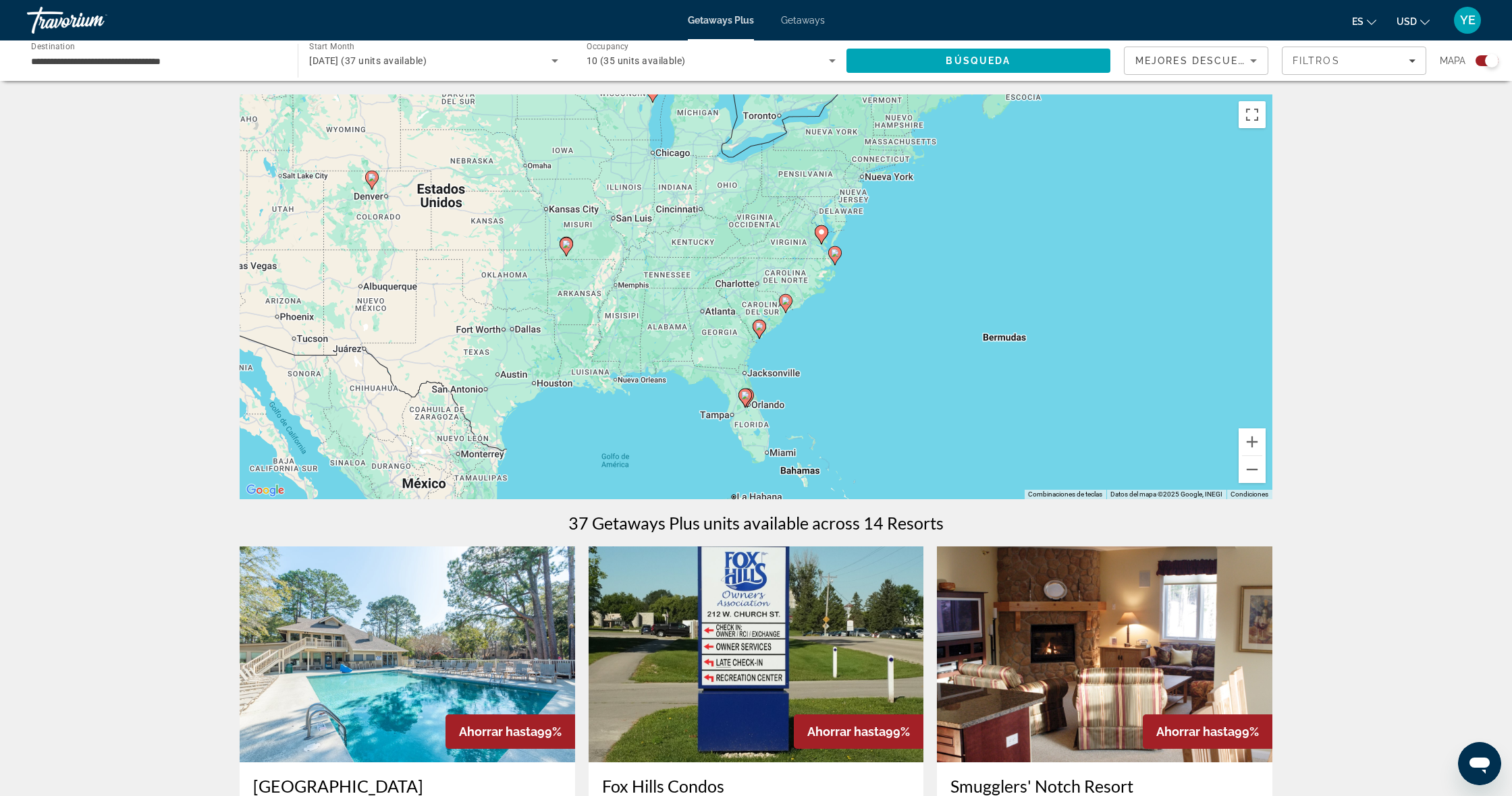
drag, startPoint x: 776, startPoint y: 311, endPoint x: 781, endPoint y: 354, distance: 43.3
click at [781, 356] on div "Para activar la función de arrastrar con el teclado, presiona Alt + Intro. Una …" at bounding box center [755, 296] width 1033 height 405
click at [677, 289] on div "Para activar la función de arrastrar con el teclado, presiona Alt + Intro. Una …" at bounding box center [755, 296] width 1033 height 405
click at [740, 278] on div "Para activar la función de arrastrar con el teclado, presiona Alt + Intro. Una …" at bounding box center [755, 296] width 1033 height 405
click at [724, 326] on div "Para activar la función de arrastrar con el teclado, presiona Alt + Intro. Una …" at bounding box center [755, 296] width 1033 height 405
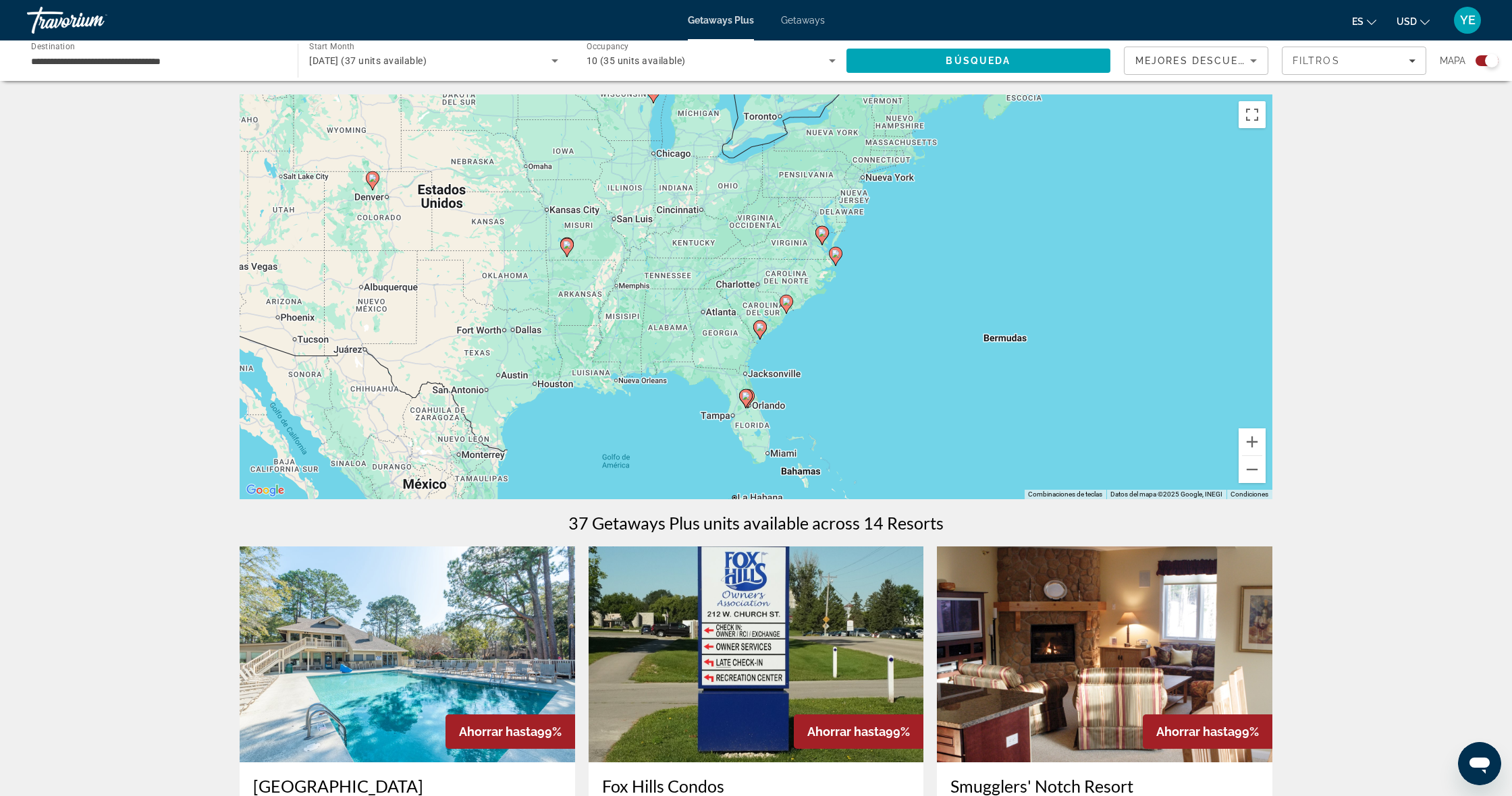
click at [703, 293] on div "Para activar la función de arrastrar con el teclado, presiona Alt + Intro. Una …" at bounding box center [755, 296] width 1033 height 405
drag, startPoint x: 731, startPoint y: 278, endPoint x: 769, endPoint y: 242, distance: 52.3
click at [731, 278] on div "Para activar la función de arrastrar con el teclado, presiona Alt + Intro. Una …" at bounding box center [755, 296] width 1033 height 405
click at [634, 63] on span "10 (35 units available)" at bounding box center [636, 61] width 99 height 11
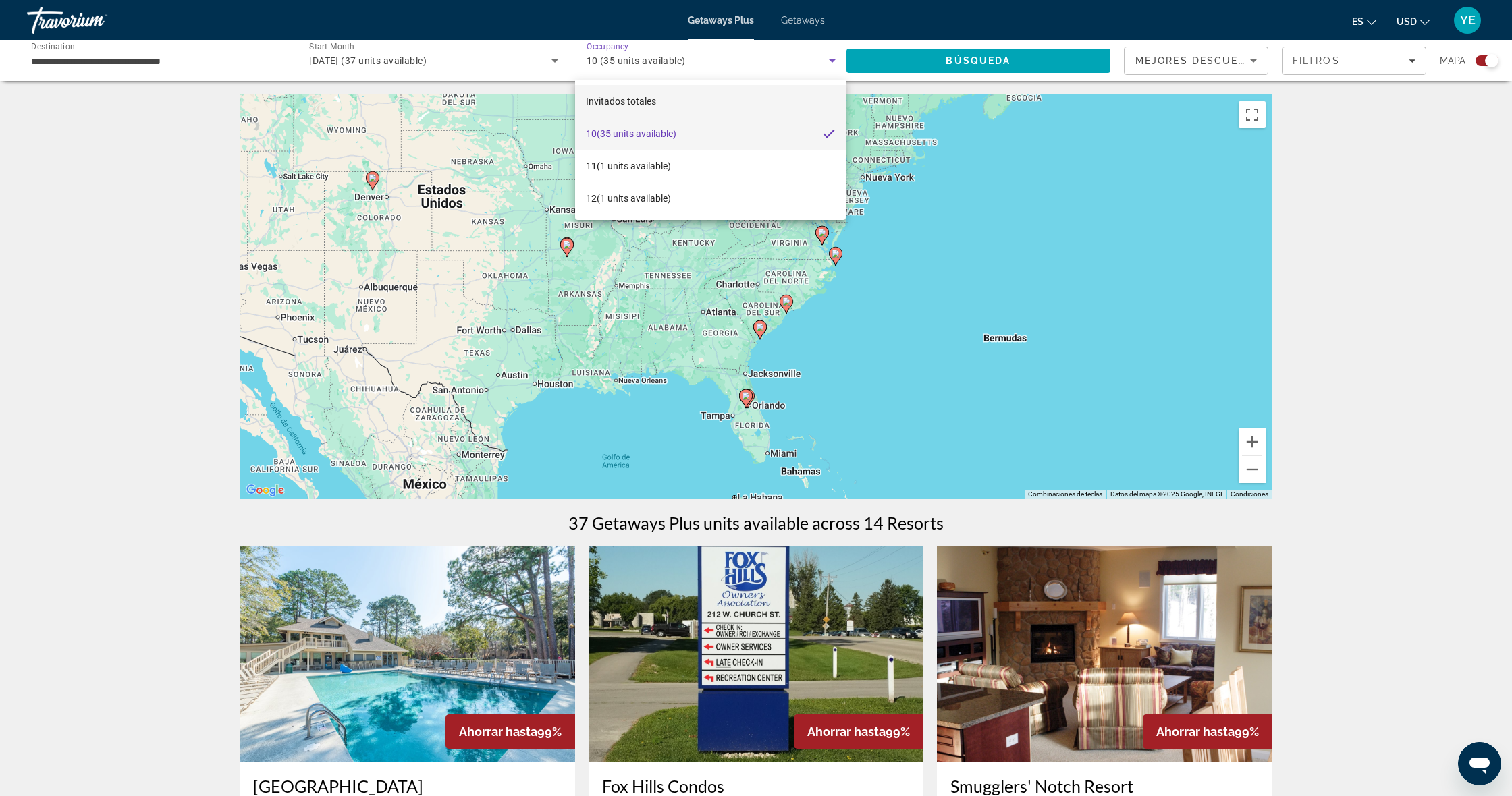
click at [638, 93] on mat-option "Invitados totales" at bounding box center [710, 100] width 271 height 32
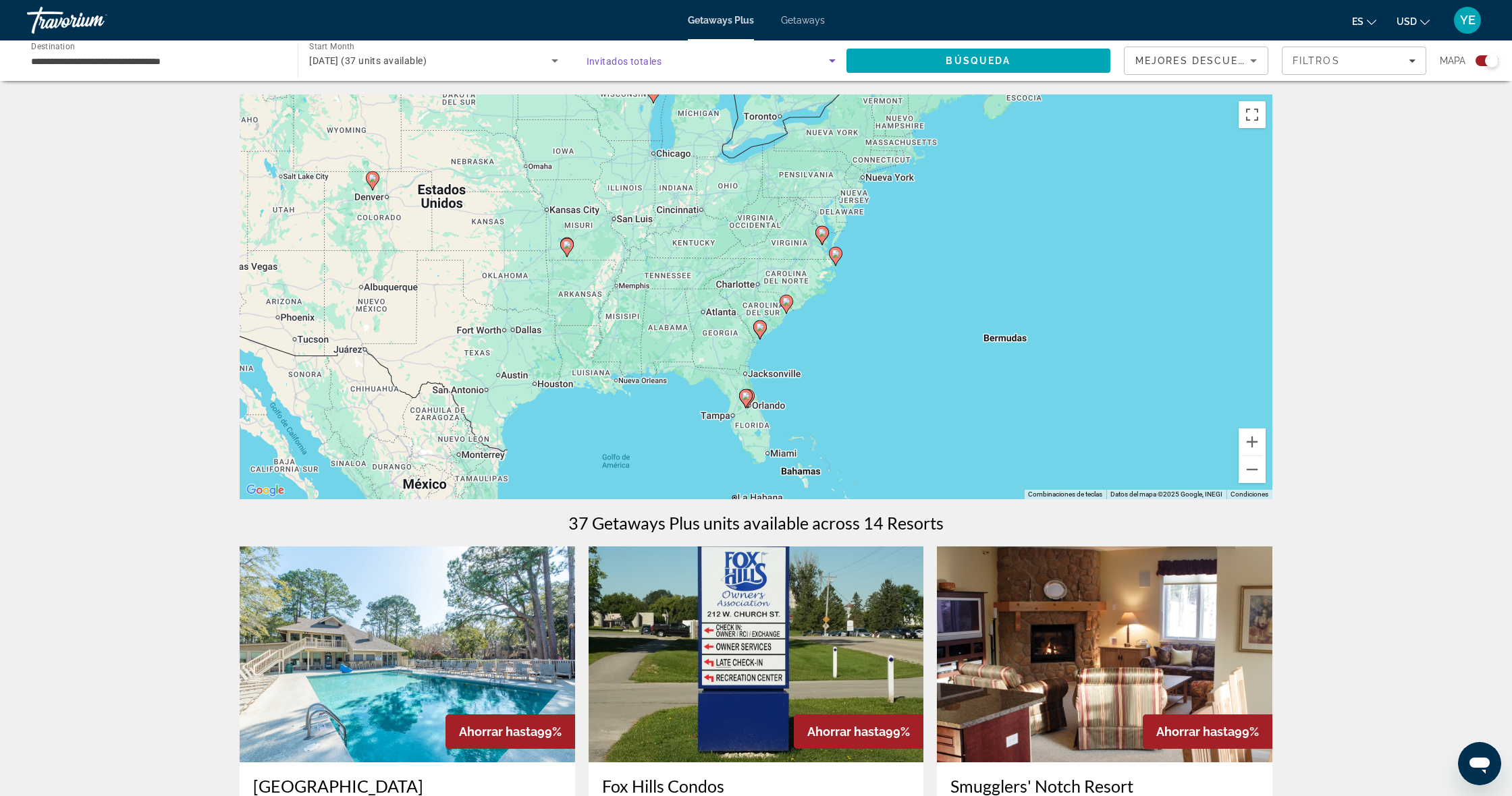
click at [655, 60] on span "Invitados totales" at bounding box center [624, 61] width 75 height 11
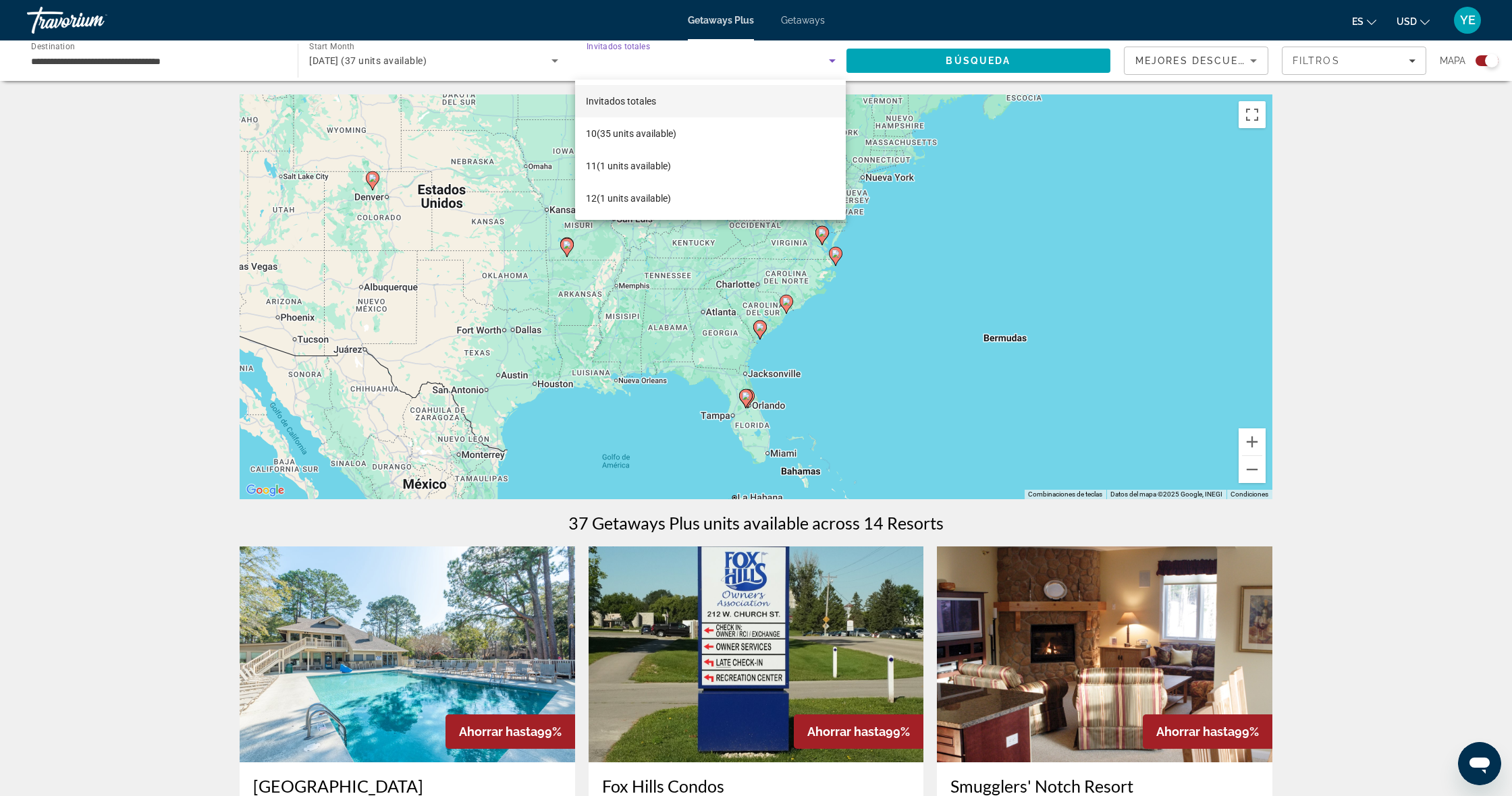
click at [656, 86] on mat-option "Invitados totales" at bounding box center [710, 100] width 271 height 32
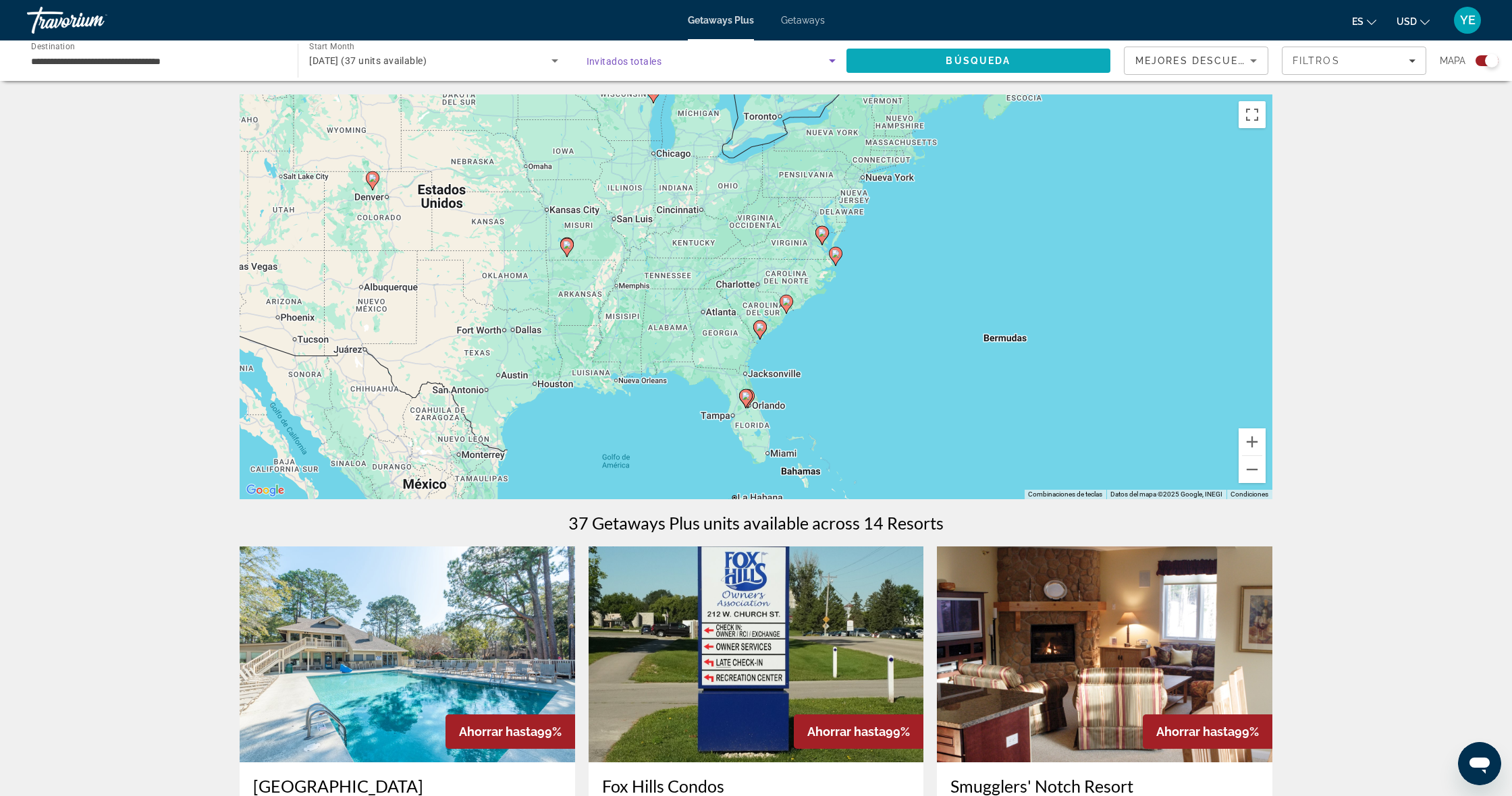
click at [964, 70] on span "Search" at bounding box center [978, 60] width 264 height 32
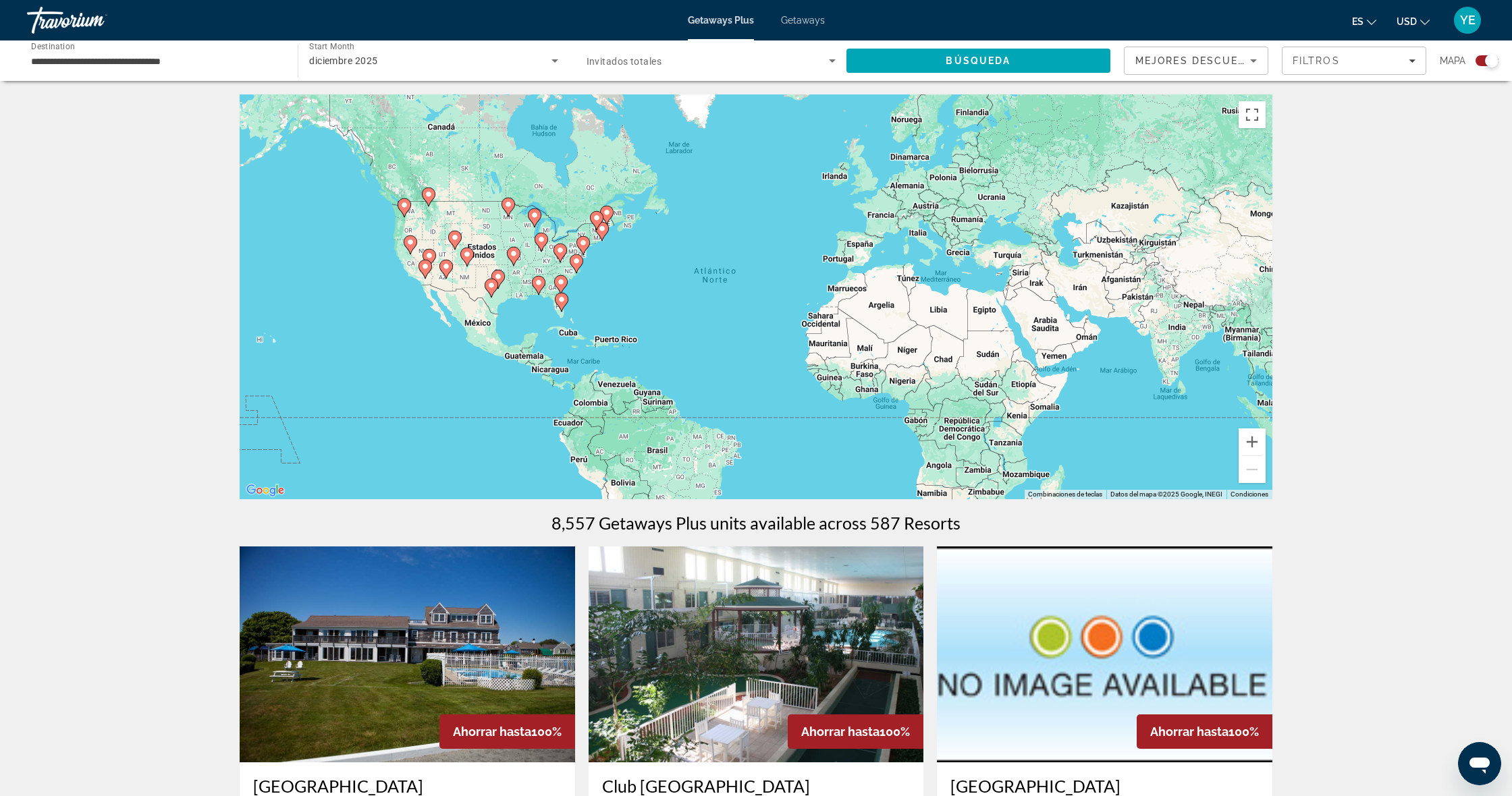
click at [623, 59] on span "Invitados totales" at bounding box center [624, 61] width 75 height 11
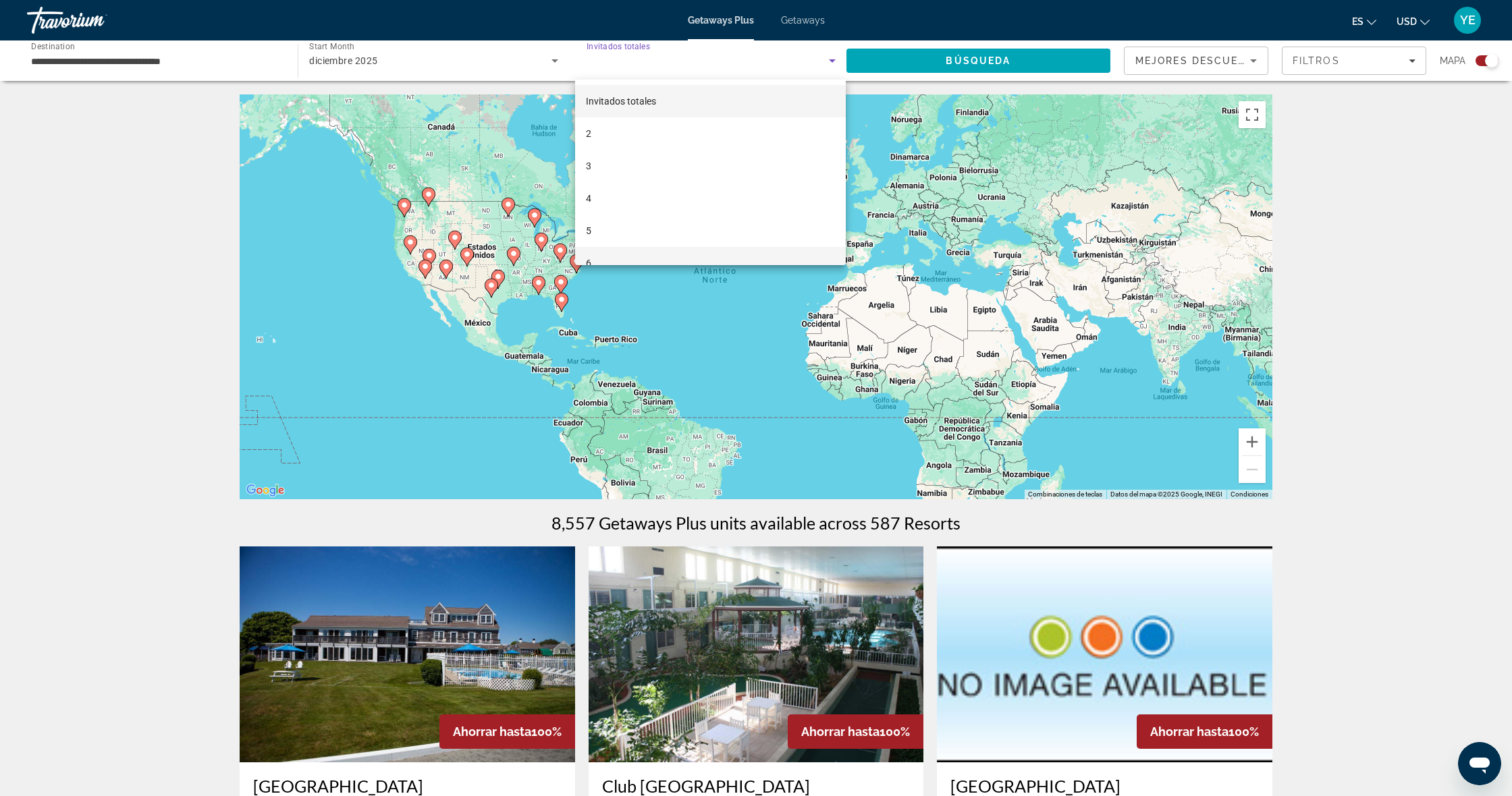
click at [586, 260] on span "6" at bounding box center [588, 263] width 5 height 16
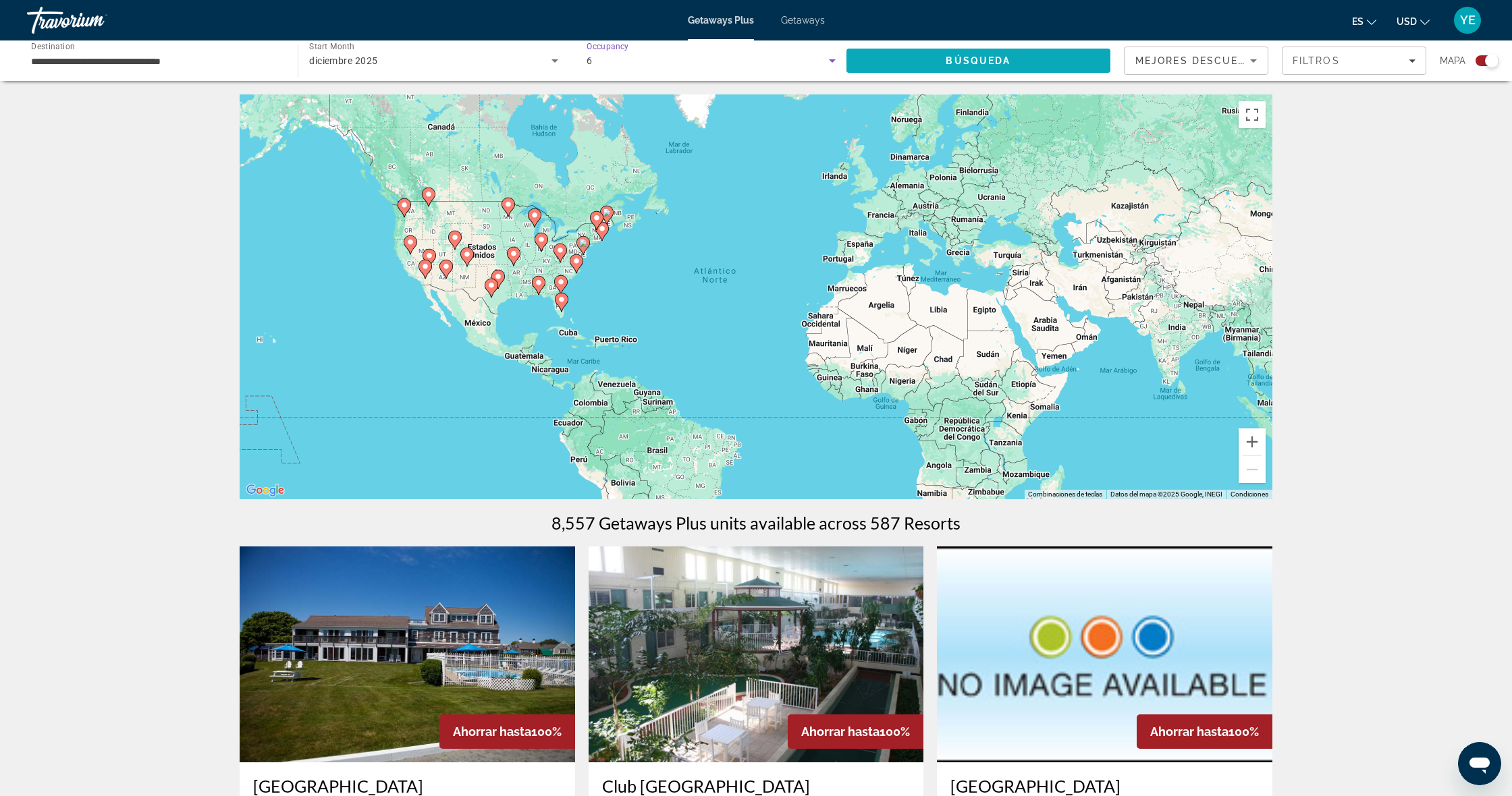
click at [920, 58] on span "Search" at bounding box center [978, 60] width 264 height 32
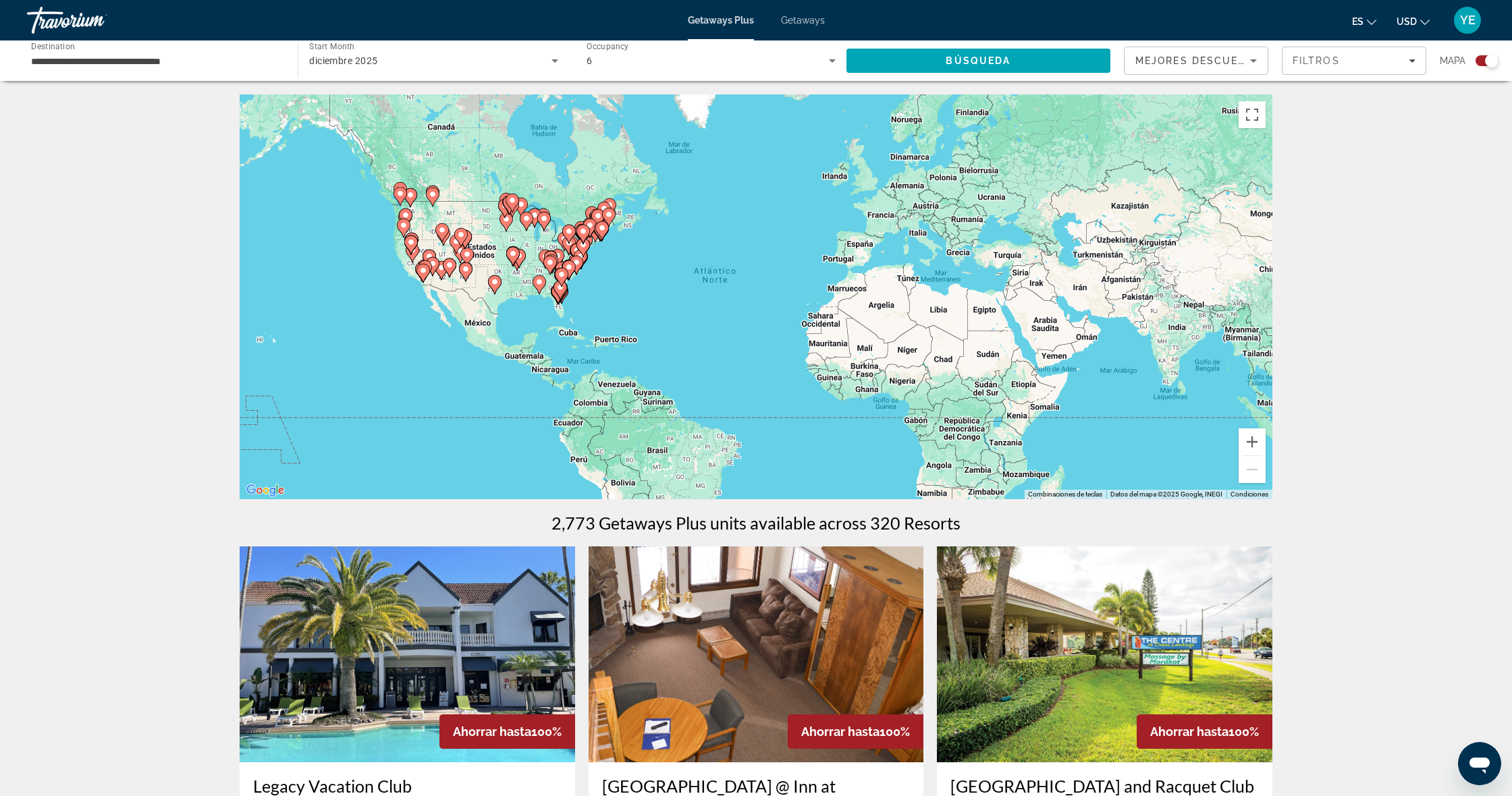
drag, startPoint x: 507, startPoint y: 269, endPoint x: 550, endPoint y: 275, distance: 43.4
click at [507, 270] on div "Para activar la función de arrastrar con el teclado, presiona Alt + Intro. Una …" at bounding box center [755, 296] width 1033 height 405
click at [564, 264] on icon "Main content" at bounding box center [569, 270] width 12 height 17
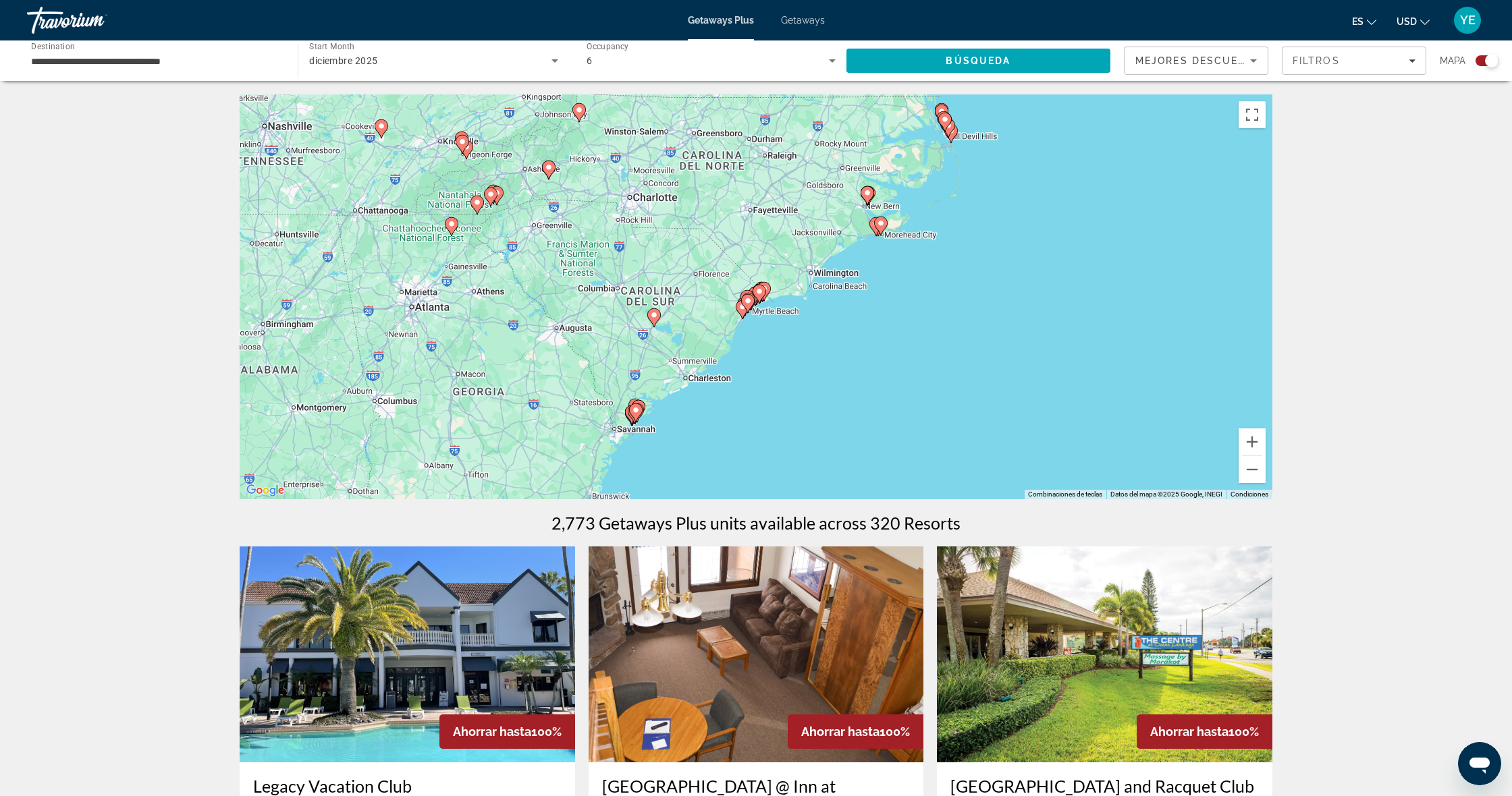
drag, startPoint x: 469, startPoint y: 265, endPoint x: 478, endPoint y: 281, distance: 18.4
click at [478, 281] on div "Para activar la función de arrastrar con el teclado, presiona Alt + Intro. Una …" at bounding box center [755, 296] width 1033 height 405
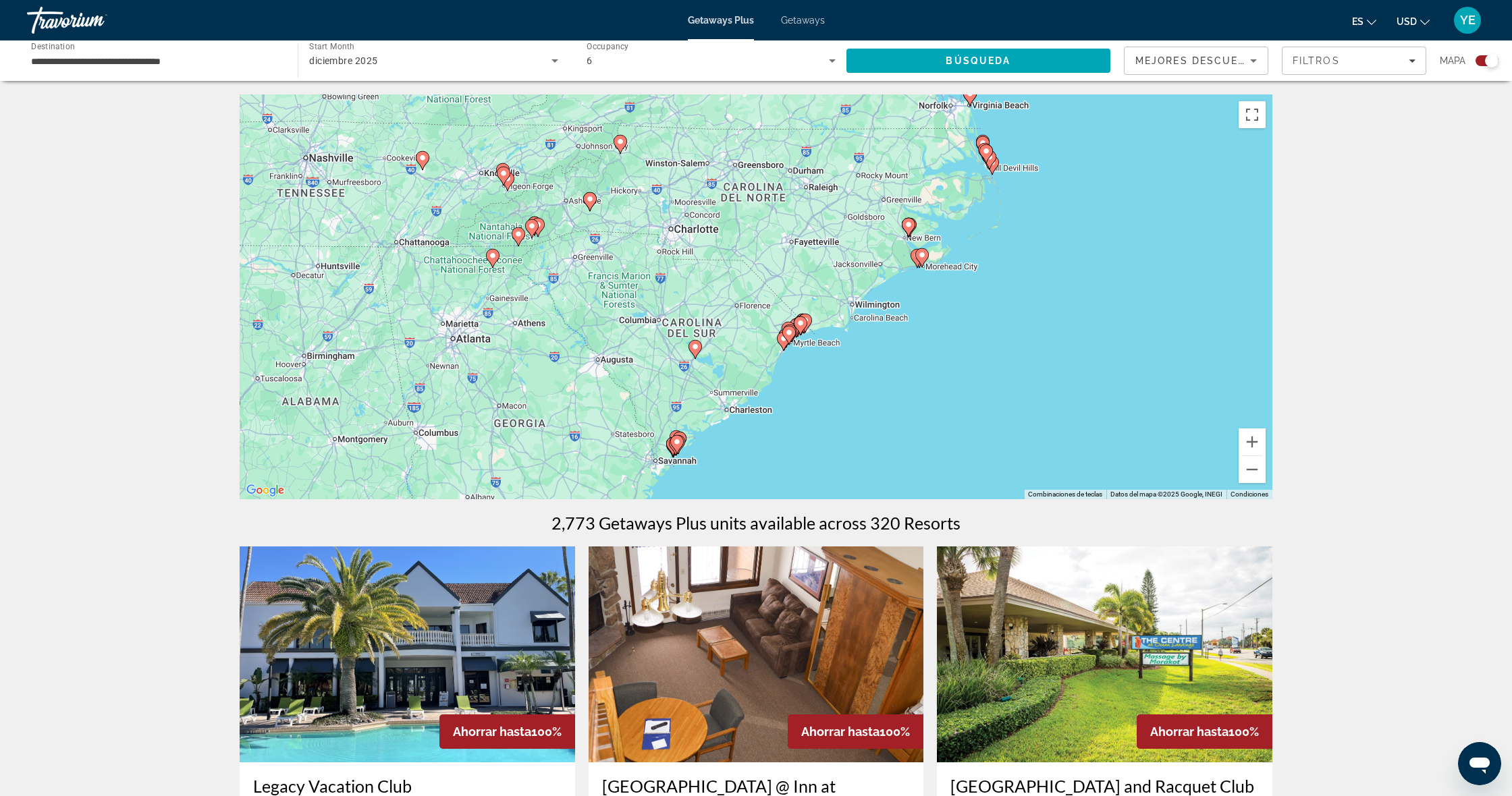
drag, startPoint x: 417, startPoint y: 265, endPoint x: 453, endPoint y: 290, distance: 43.8
click at [453, 290] on div "Para activar la función de arrastrar con el teclado, presiona Alt + Intro. Una …" at bounding box center [755, 296] width 1033 height 405
click at [515, 209] on div "Para activar la función de arrastrar con el teclado, presiona Alt + Intro. Una …" at bounding box center [755, 296] width 1033 height 405
click at [514, 201] on div "Para activar la función de arrastrar con el teclado, presiona Alt + Intro. Una …" at bounding box center [755, 296] width 1033 height 405
drag, startPoint x: 530, startPoint y: 180, endPoint x: 516, endPoint y: 185, distance: 14.9
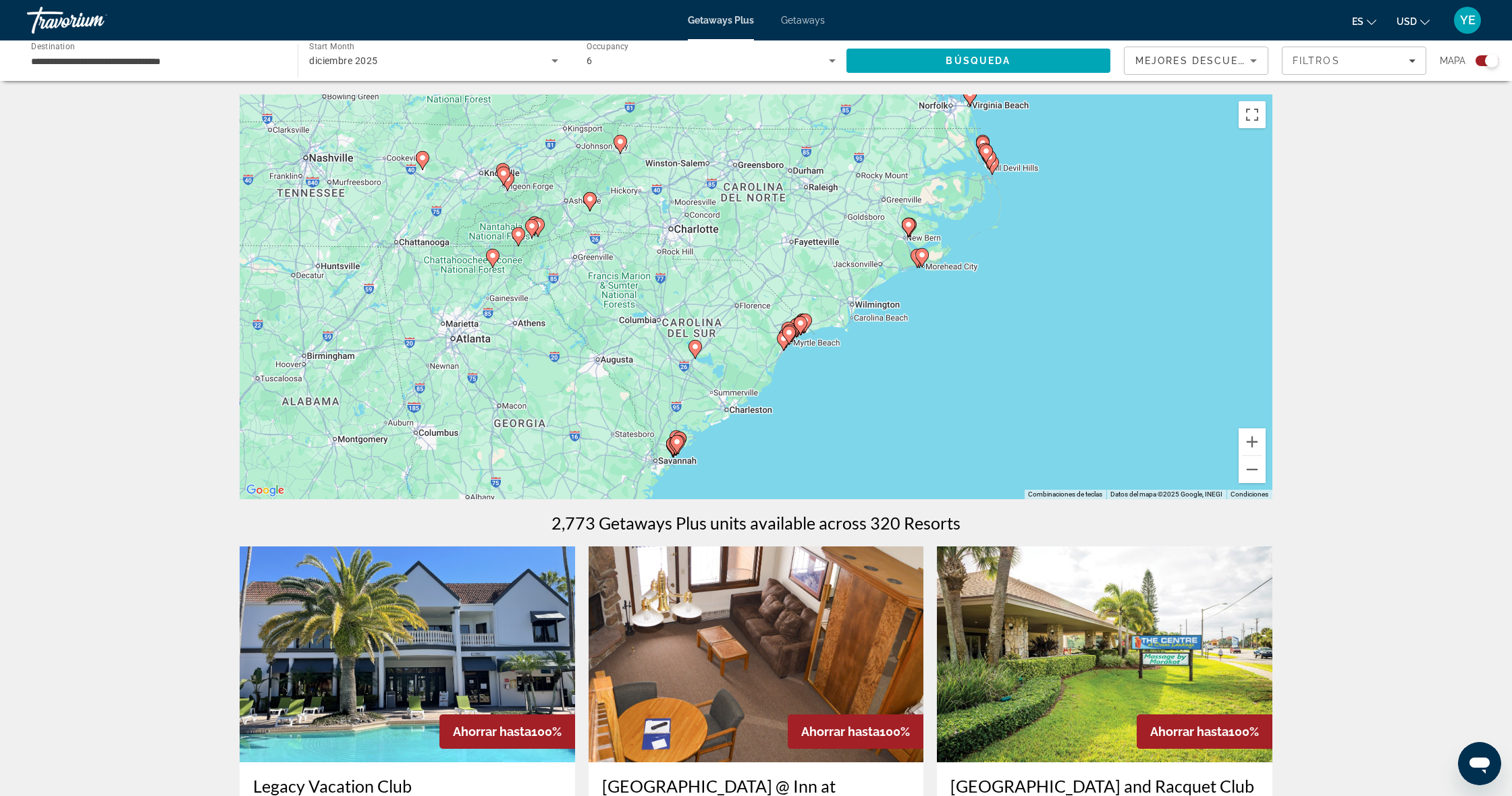
click at [528, 181] on div "Para activar la función de arrastrar con el teclado, presiona Alt + Intro. Una …" at bounding box center [755, 296] width 1033 height 405
click at [505, 179] on icon "Main content" at bounding box center [503, 176] width 12 height 17
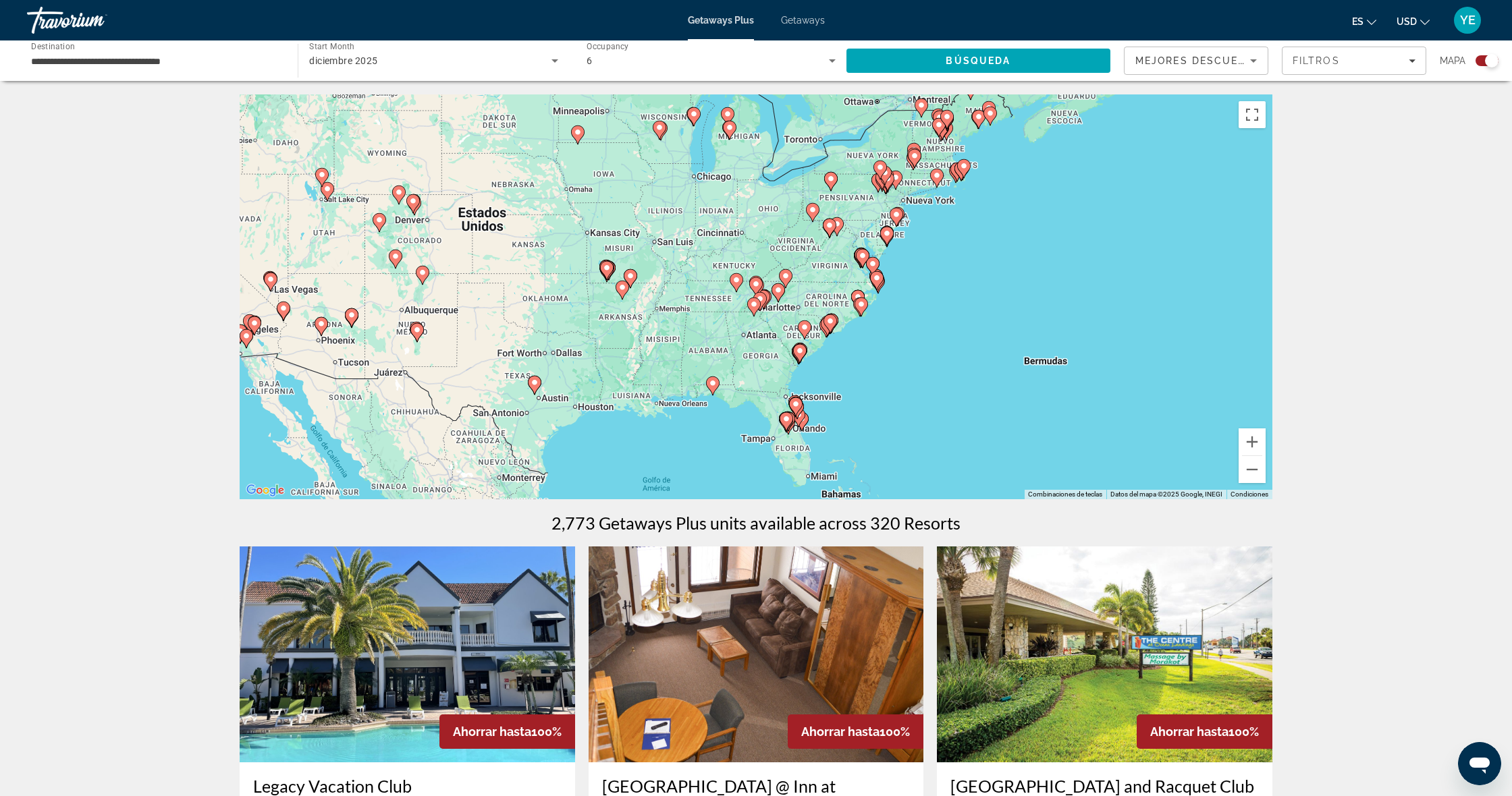
click at [734, 281] on image "Main content" at bounding box center [736, 280] width 8 height 8
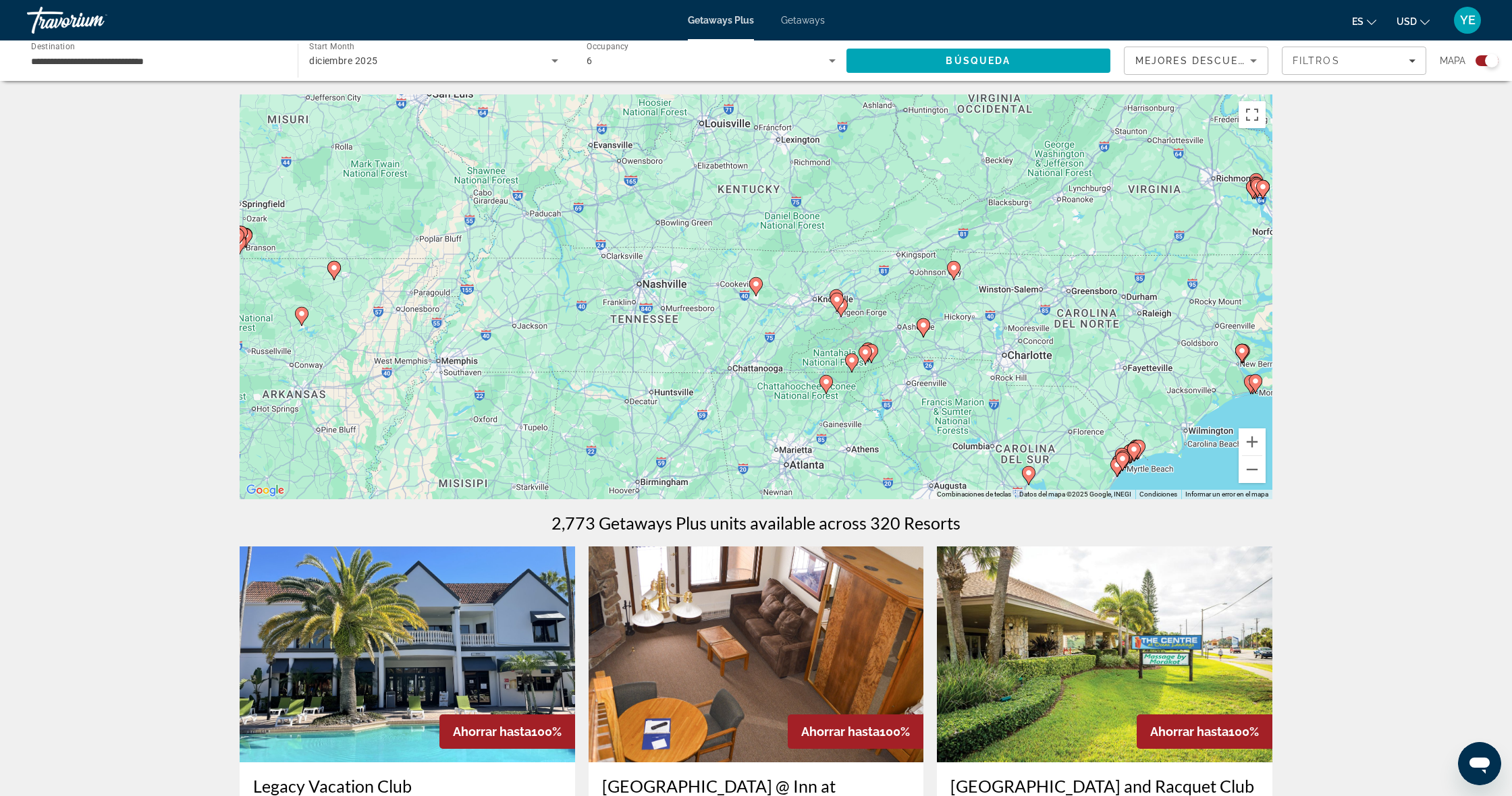
click at [844, 303] on image "Main content" at bounding box center [841, 305] width 8 height 8
type input "**********"
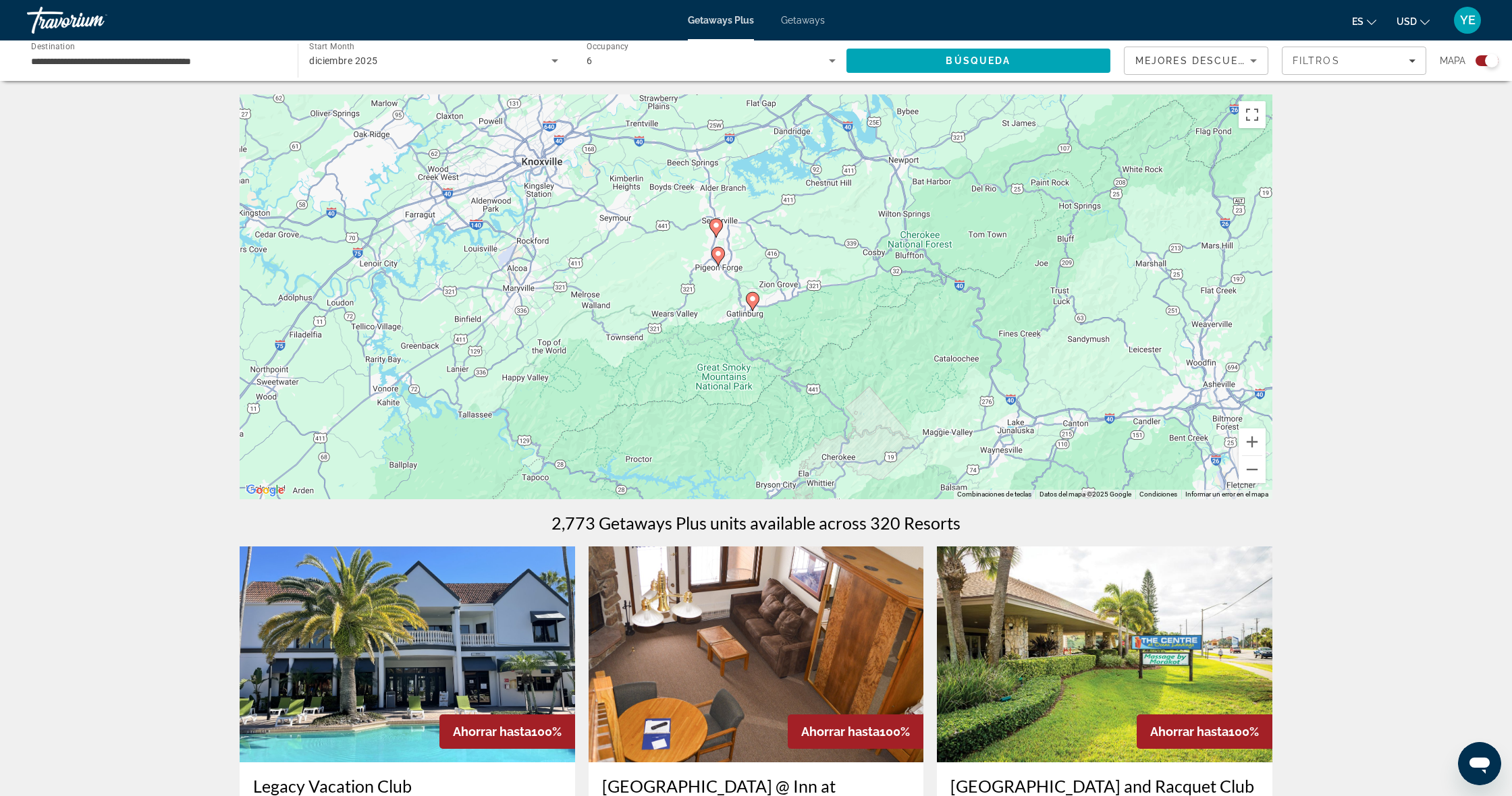
drag, startPoint x: 752, startPoint y: 259, endPoint x: 746, endPoint y: 291, distance: 32.6
click at [746, 291] on div "Para activar la función de arrastrar con el teclado, presiona Alt + Intro. Una …" at bounding box center [755, 296] width 1033 height 405
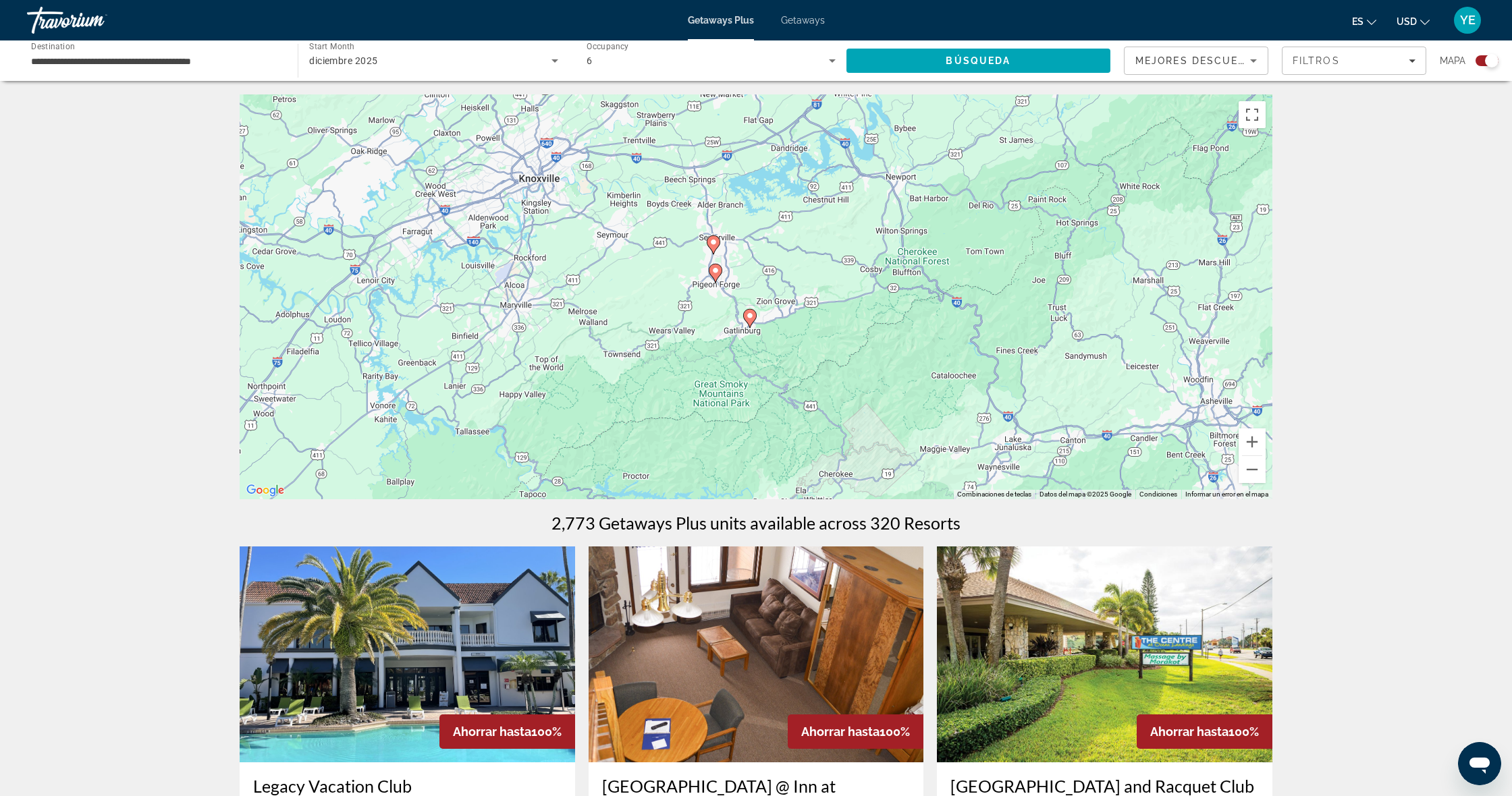
click at [747, 312] on icon "Main content" at bounding box center [749, 318] width 12 height 17
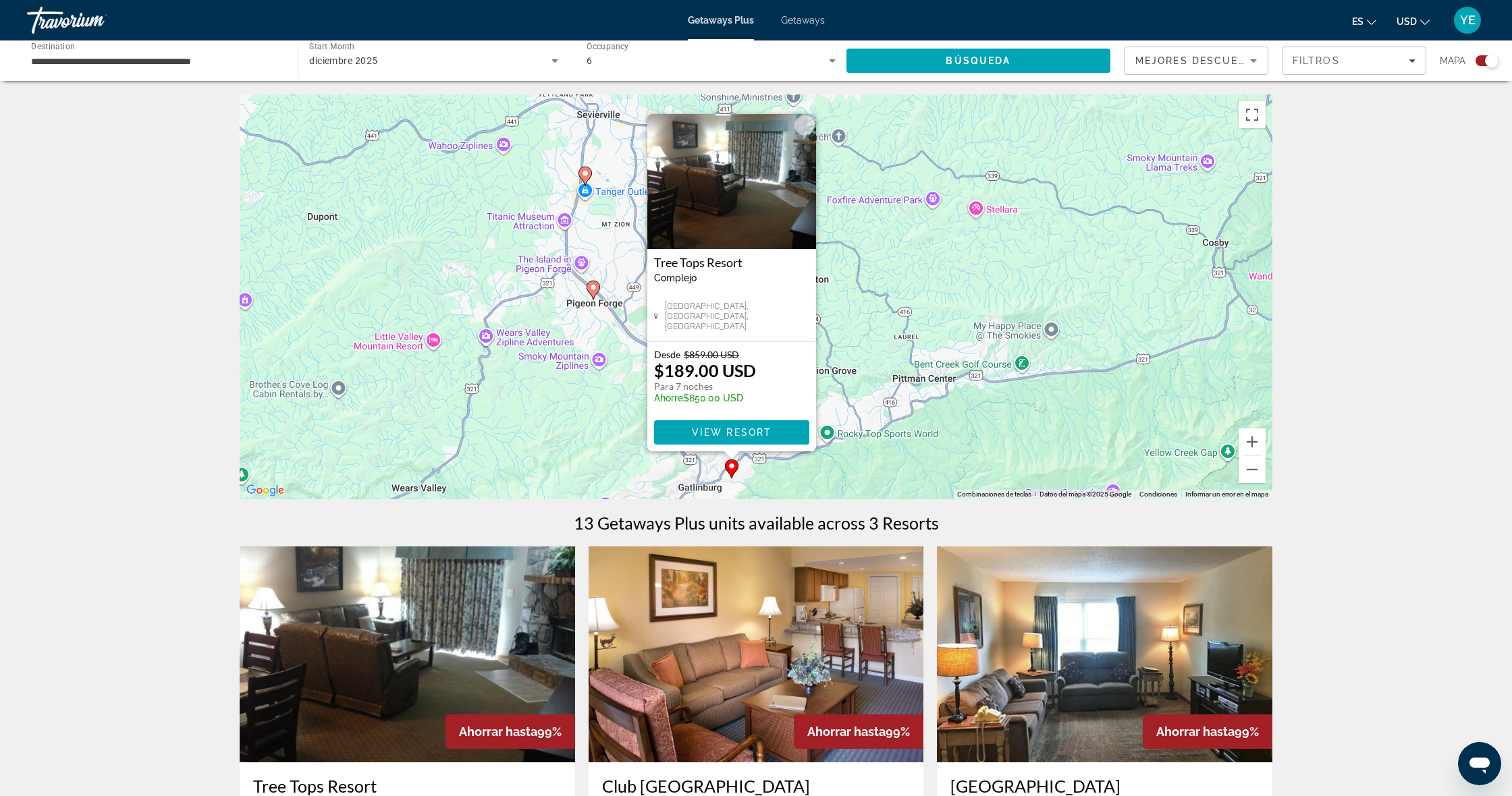
click at [870, 404] on div "Para activar la función de arrastrar con el teclado, presiona Alt + Intro. Una …" at bounding box center [755, 296] width 1033 height 405
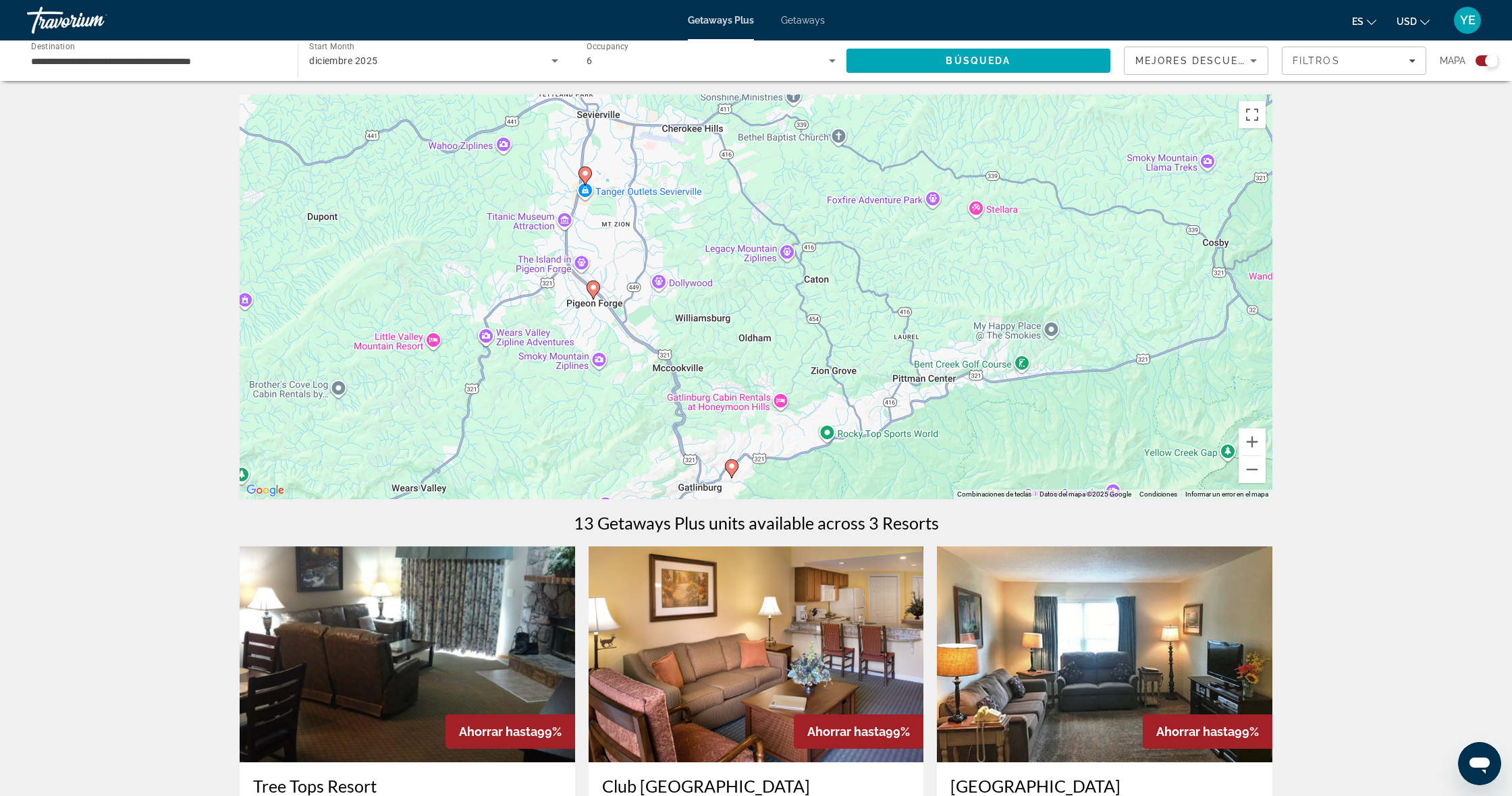
click at [591, 291] on image "Main content" at bounding box center [593, 287] width 8 height 8
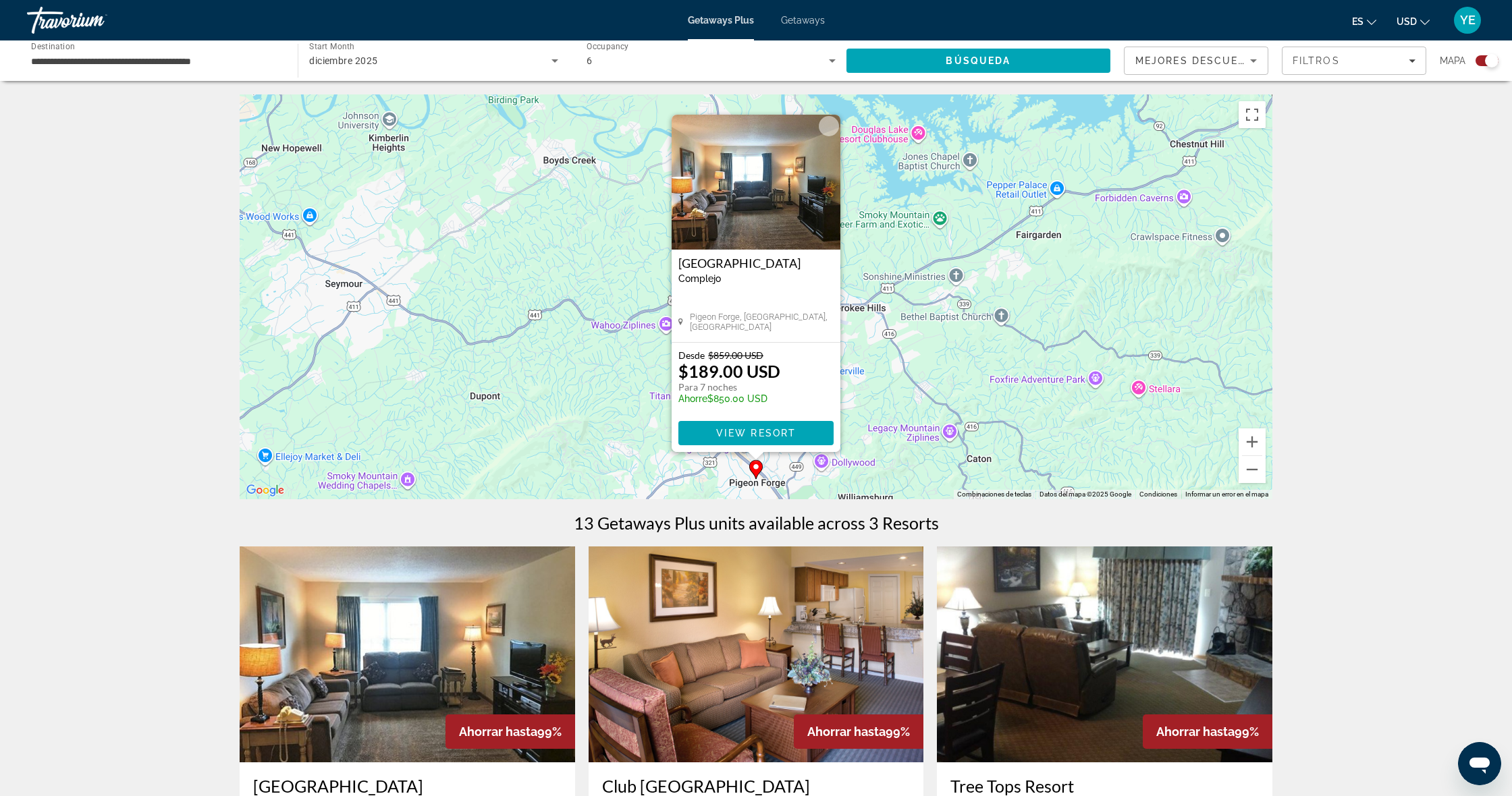
click at [741, 423] on span "Main content" at bounding box center [756, 433] width 155 height 32
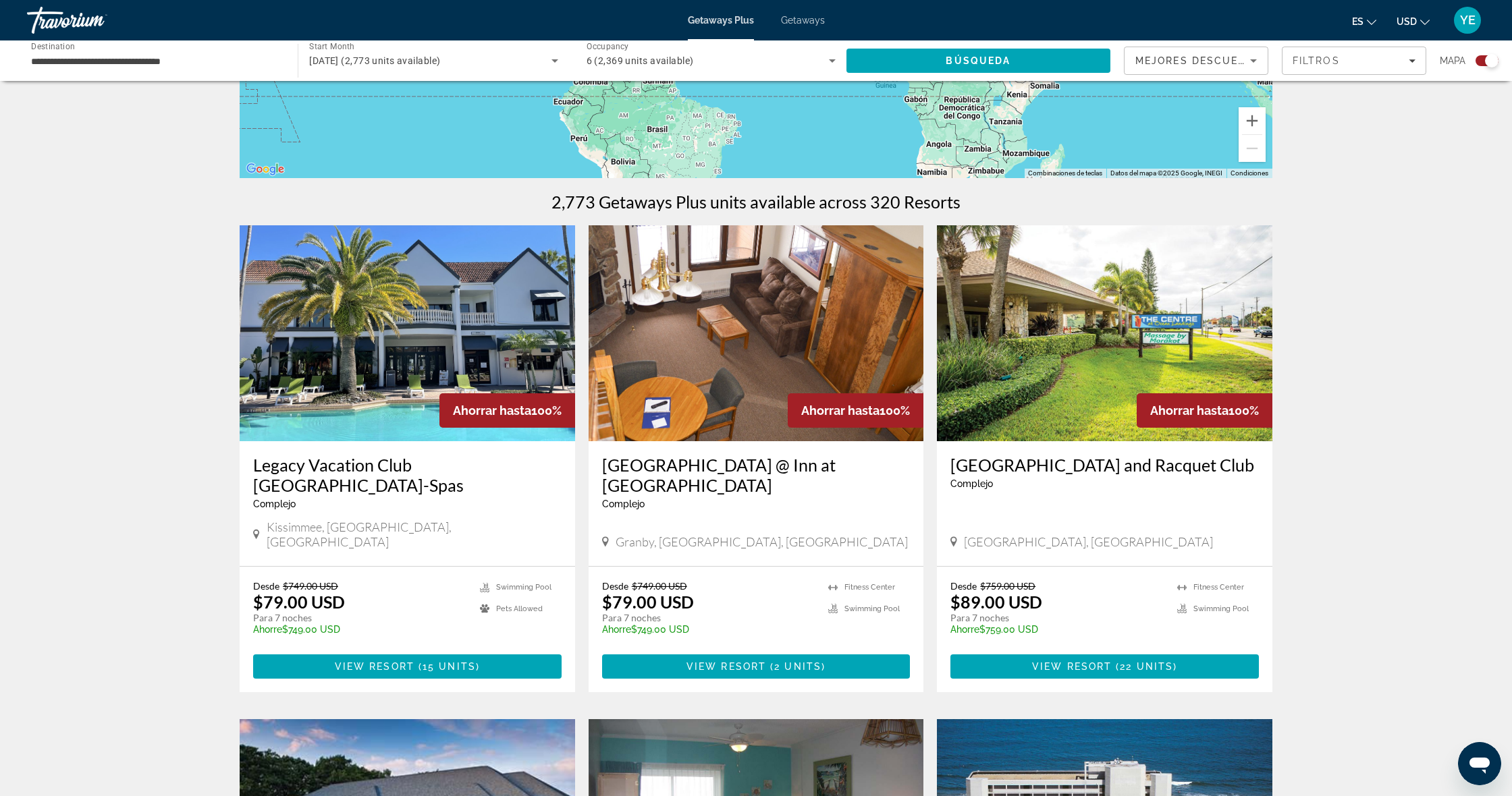
scroll to position [323, 0]
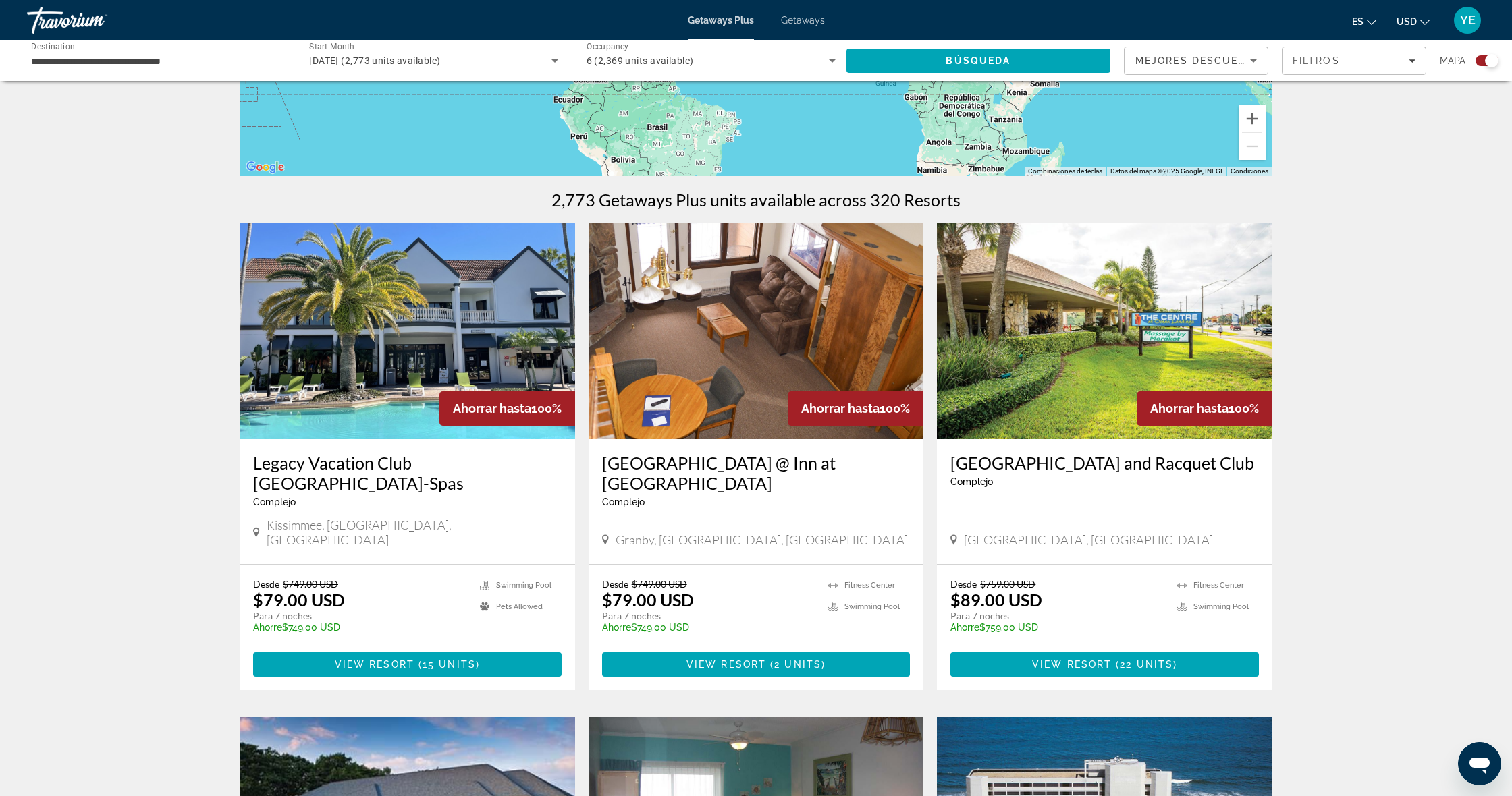
click at [461, 309] on img "Main content" at bounding box center [407, 331] width 336 height 216
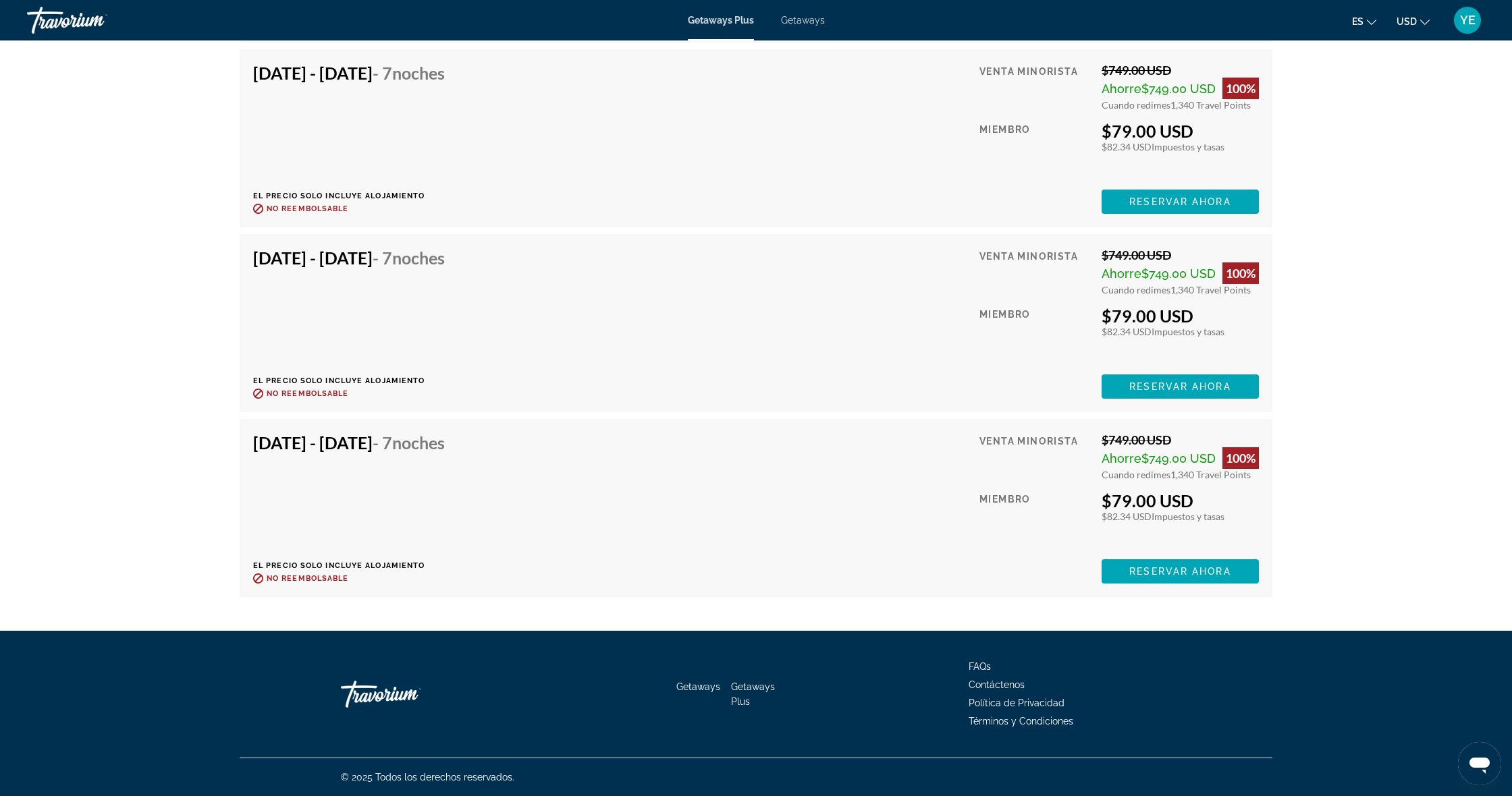
scroll to position [4216, 0]
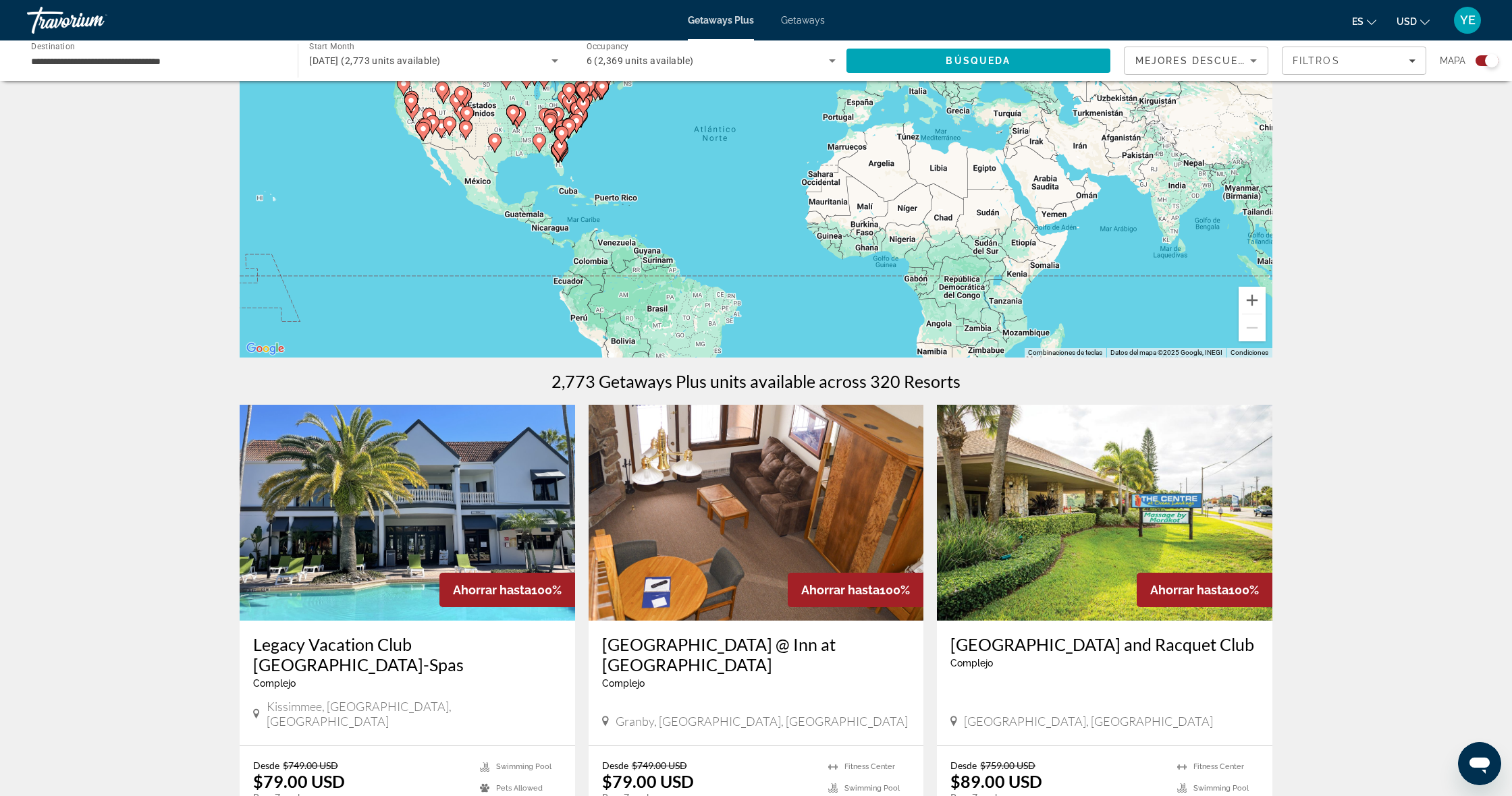
scroll to position [154, 0]
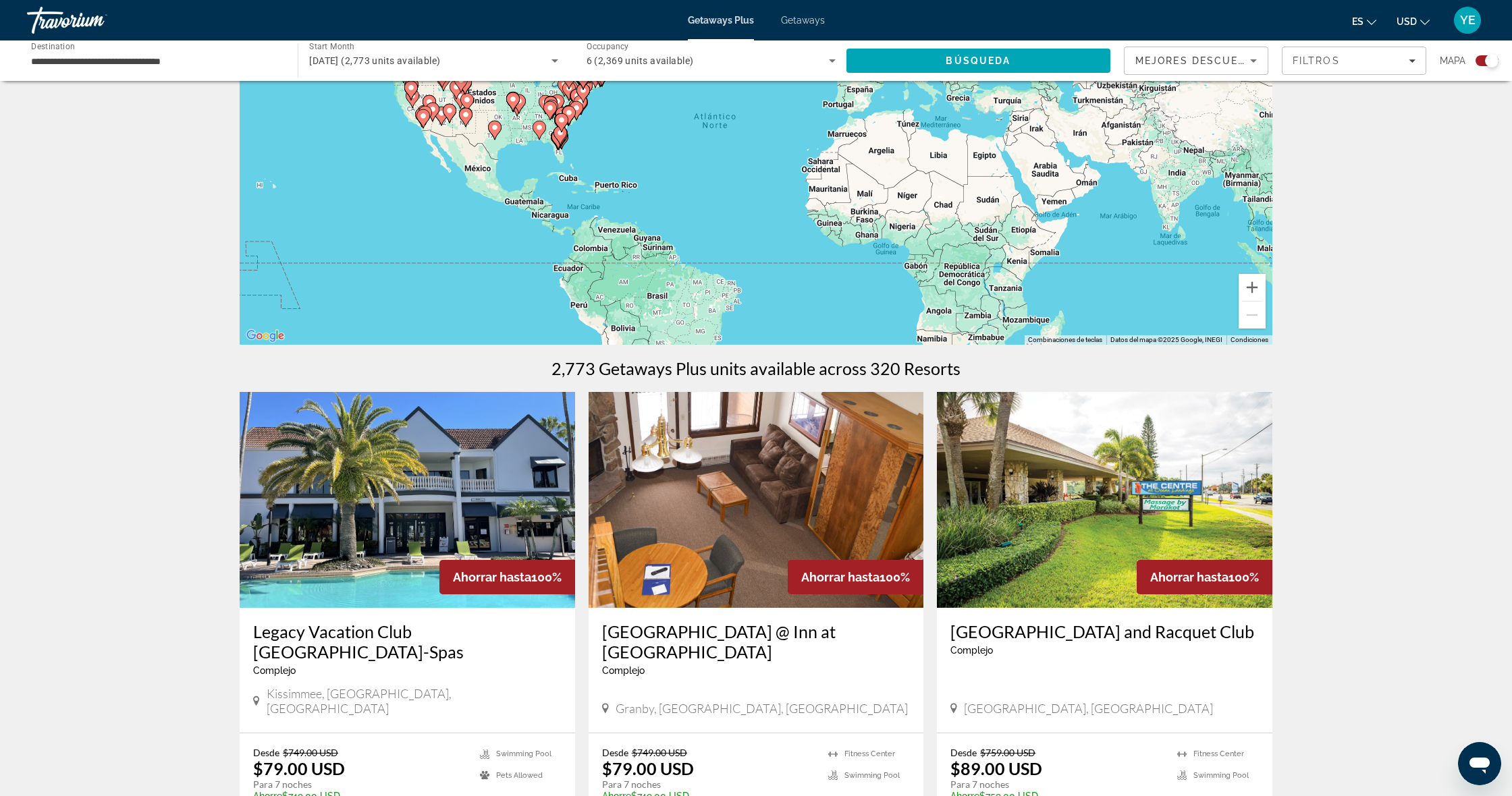
click at [1132, 517] on img "Main content" at bounding box center [1104, 500] width 336 height 216
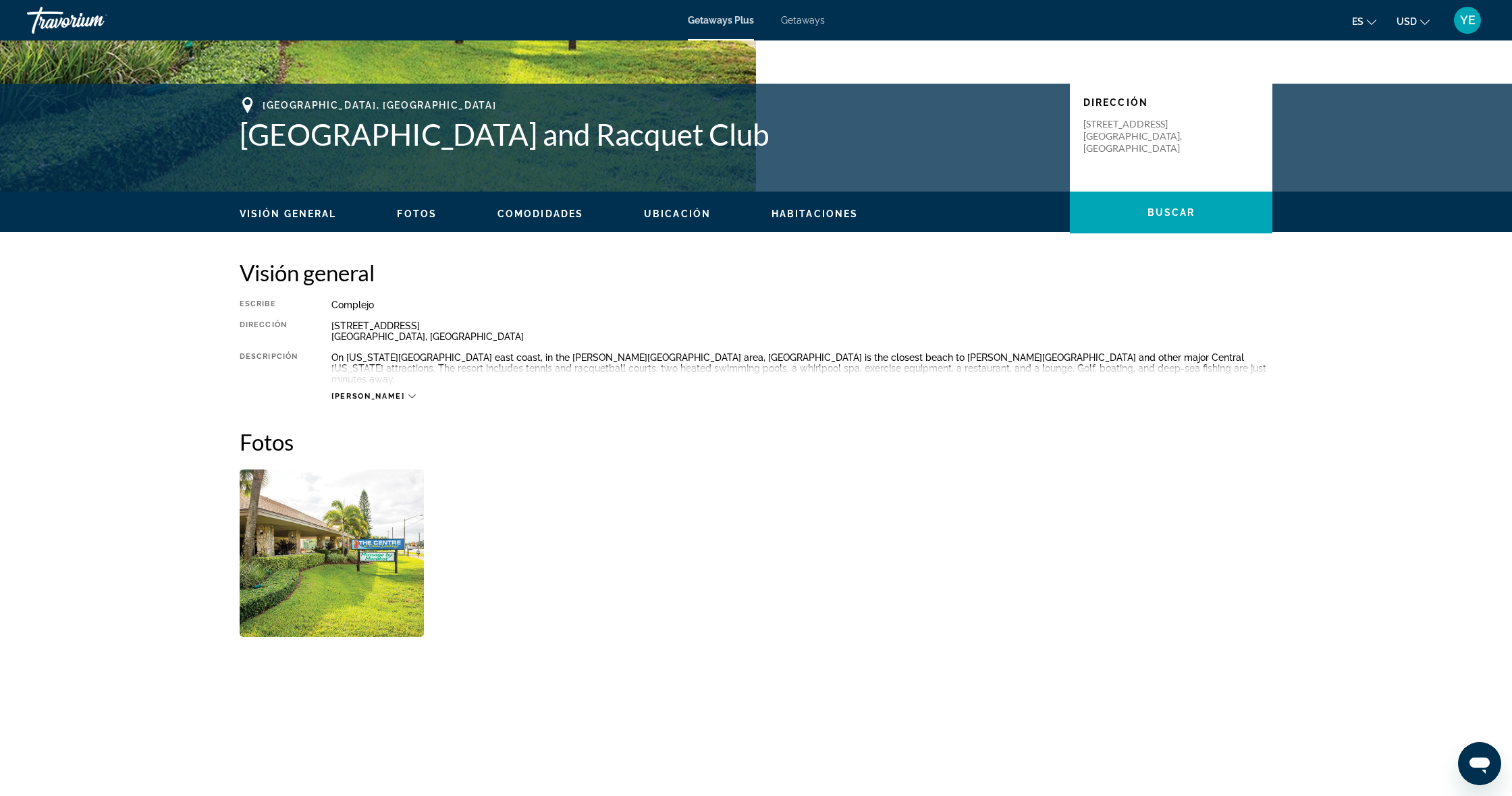
scroll to position [249, 0]
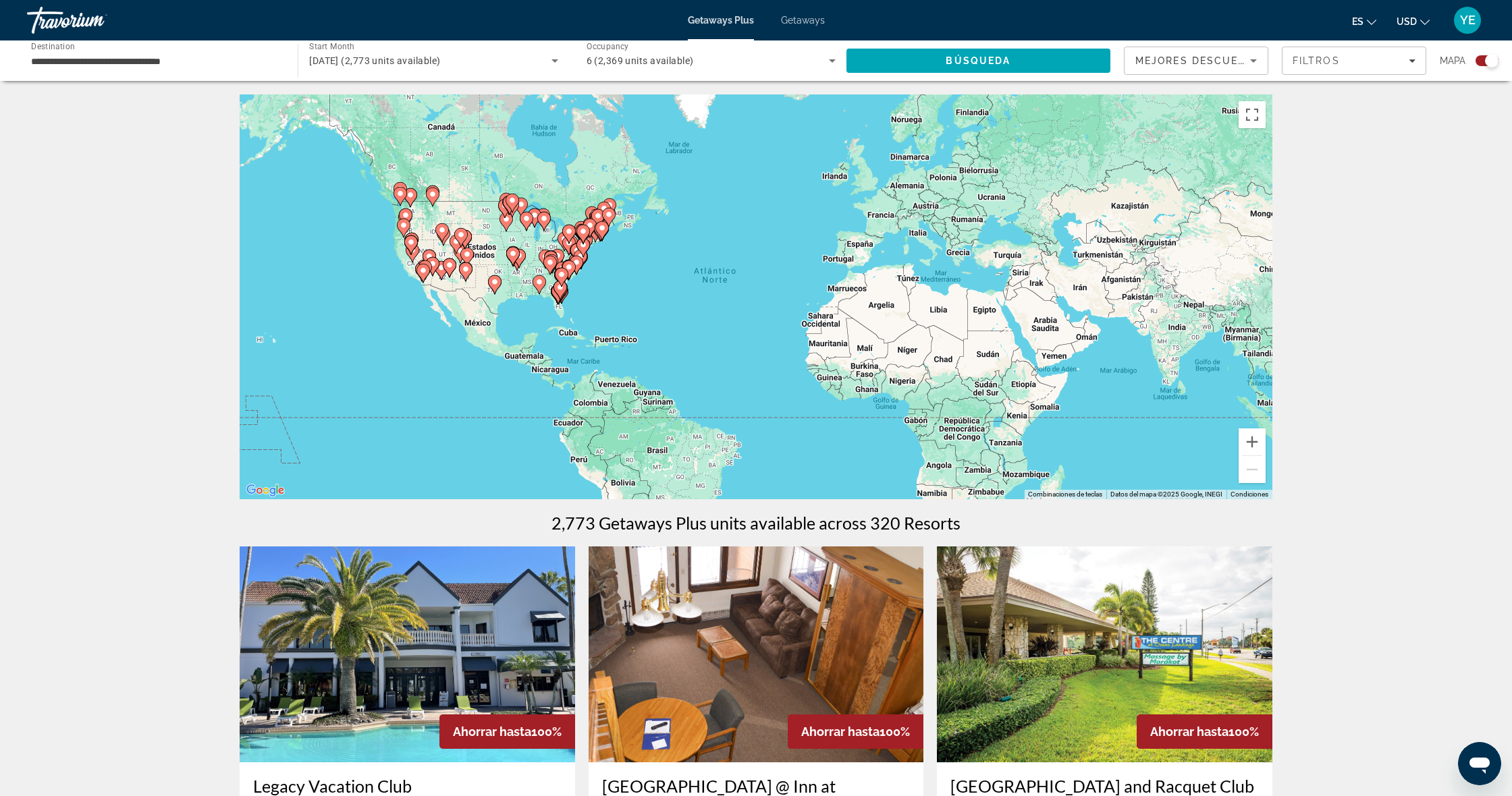
click at [498, 220] on div "Para activar la función de arrastrar con el teclado, presiona Alt + Intro. Una …" at bounding box center [755, 296] width 1033 height 405
click at [756, 297] on div "Main content" at bounding box center [1272, 297] width 1033 height 0
click at [1248, 439] on button "Acercar" at bounding box center [1252, 442] width 27 height 27
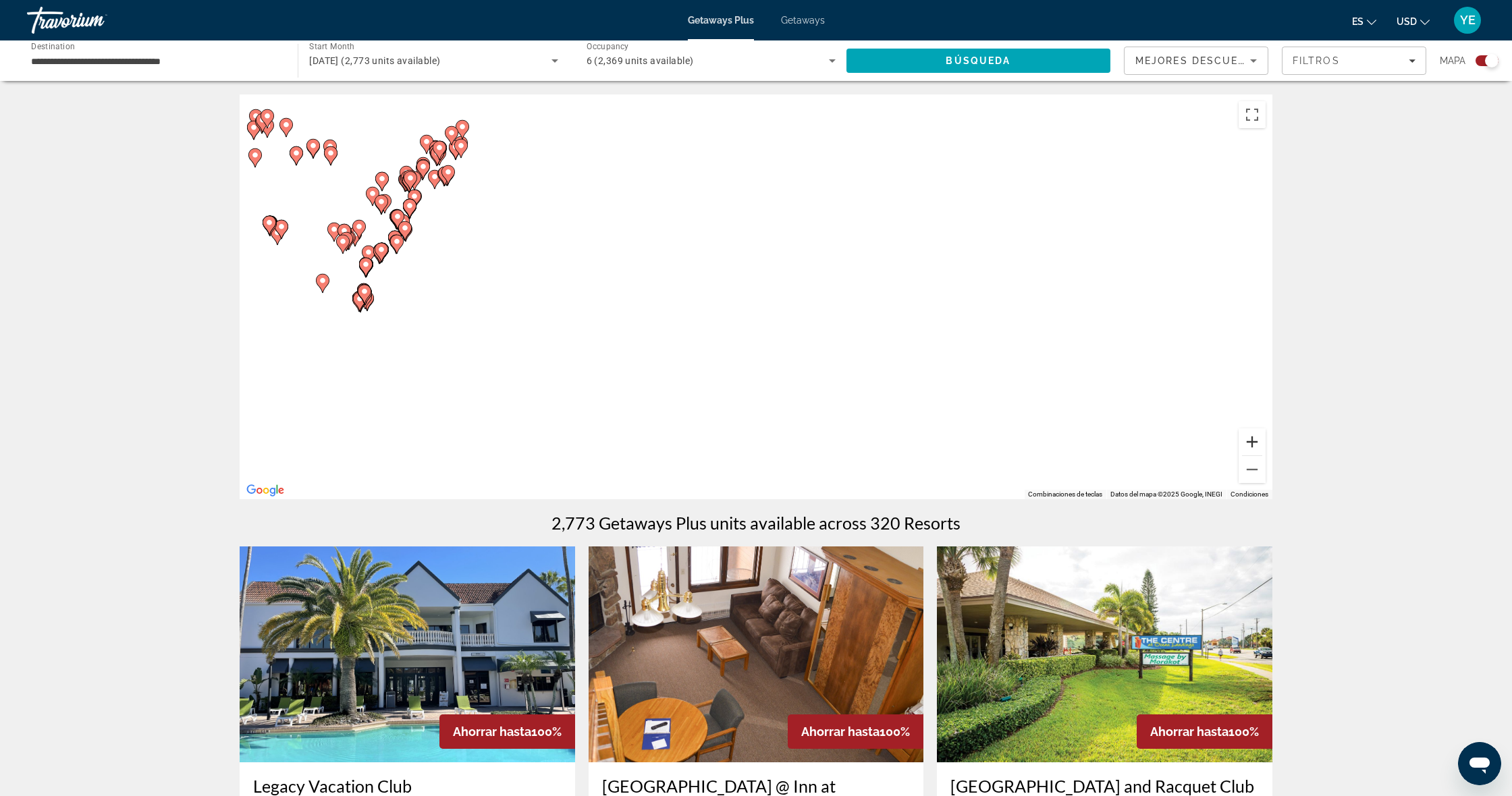
click at [1250, 432] on button "Acercar" at bounding box center [1252, 442] width 27 height 27
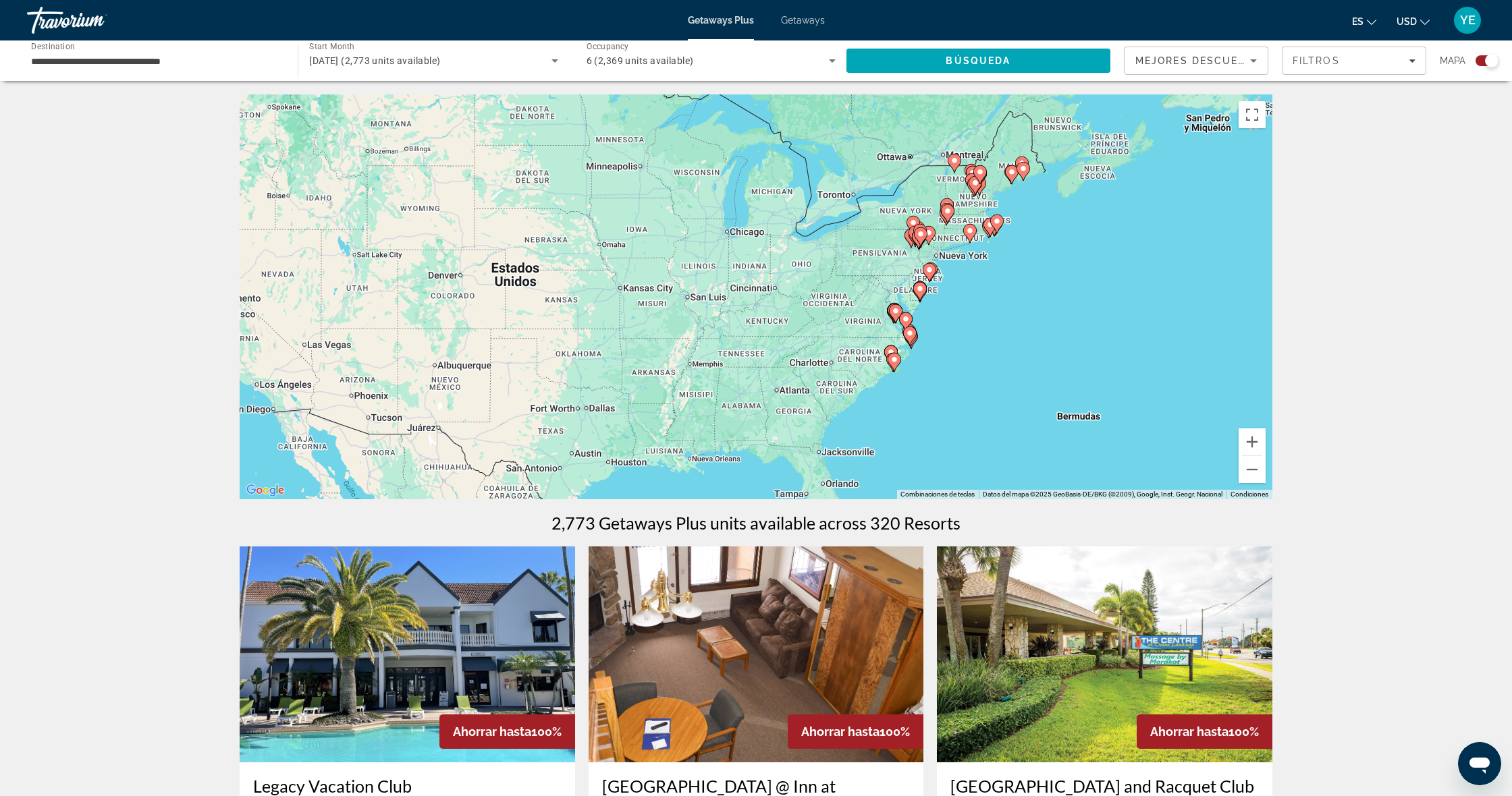
drag, startPoint x: 626, startPoint y: 220, endPoint x: 1511, endPoint y: 391, distance: 901.4
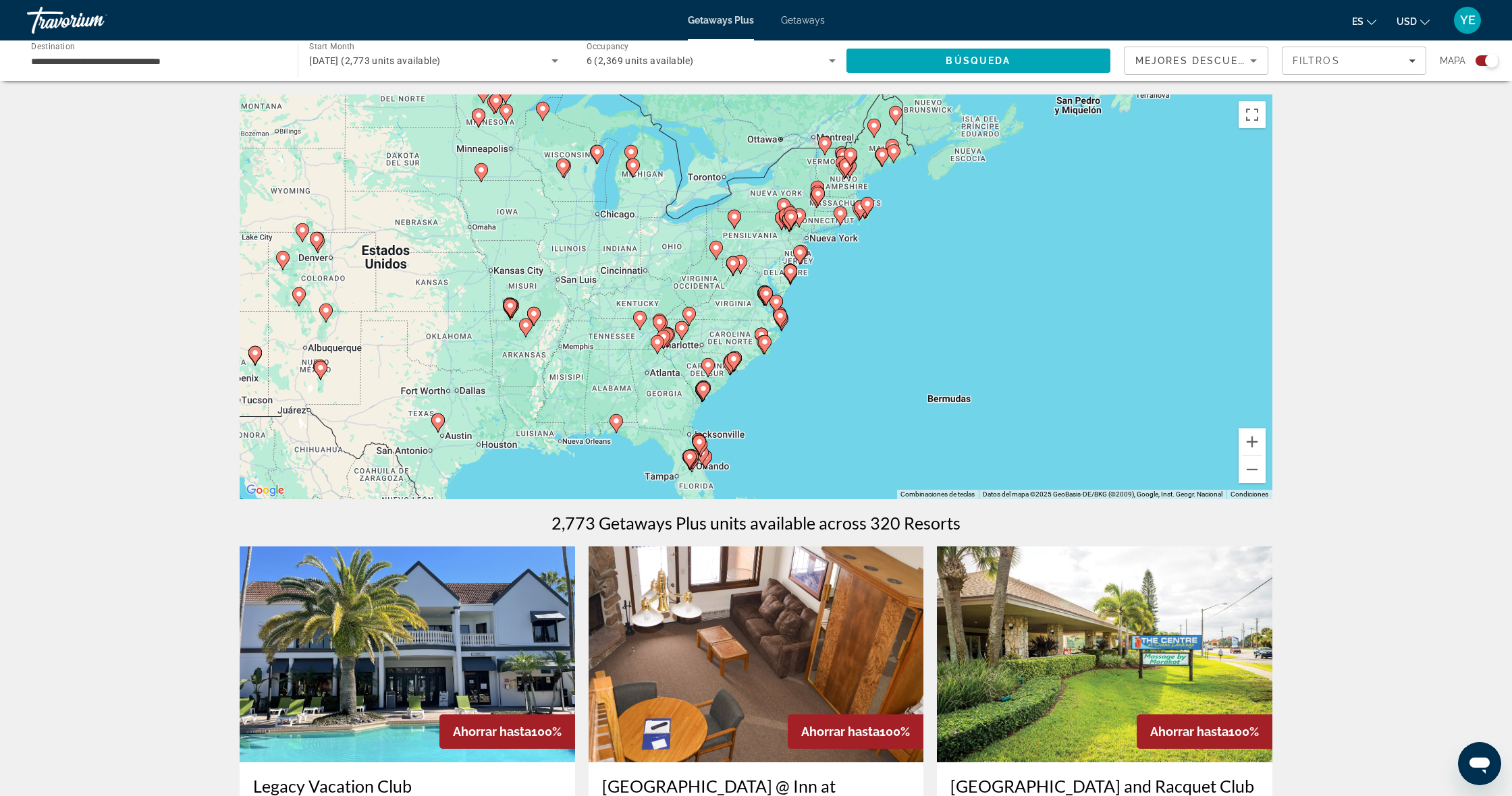
drag, startPoint x: 1125, startPoint y: 413, endPoint x: 1151, endPoint y: 421, distance: 27.2
click at [972, 386] on div "Para activar la función de arrastrar con el teclado, presiona Alt + Intro. Una …" at bounding box center [755, 296] width 1033 height 405
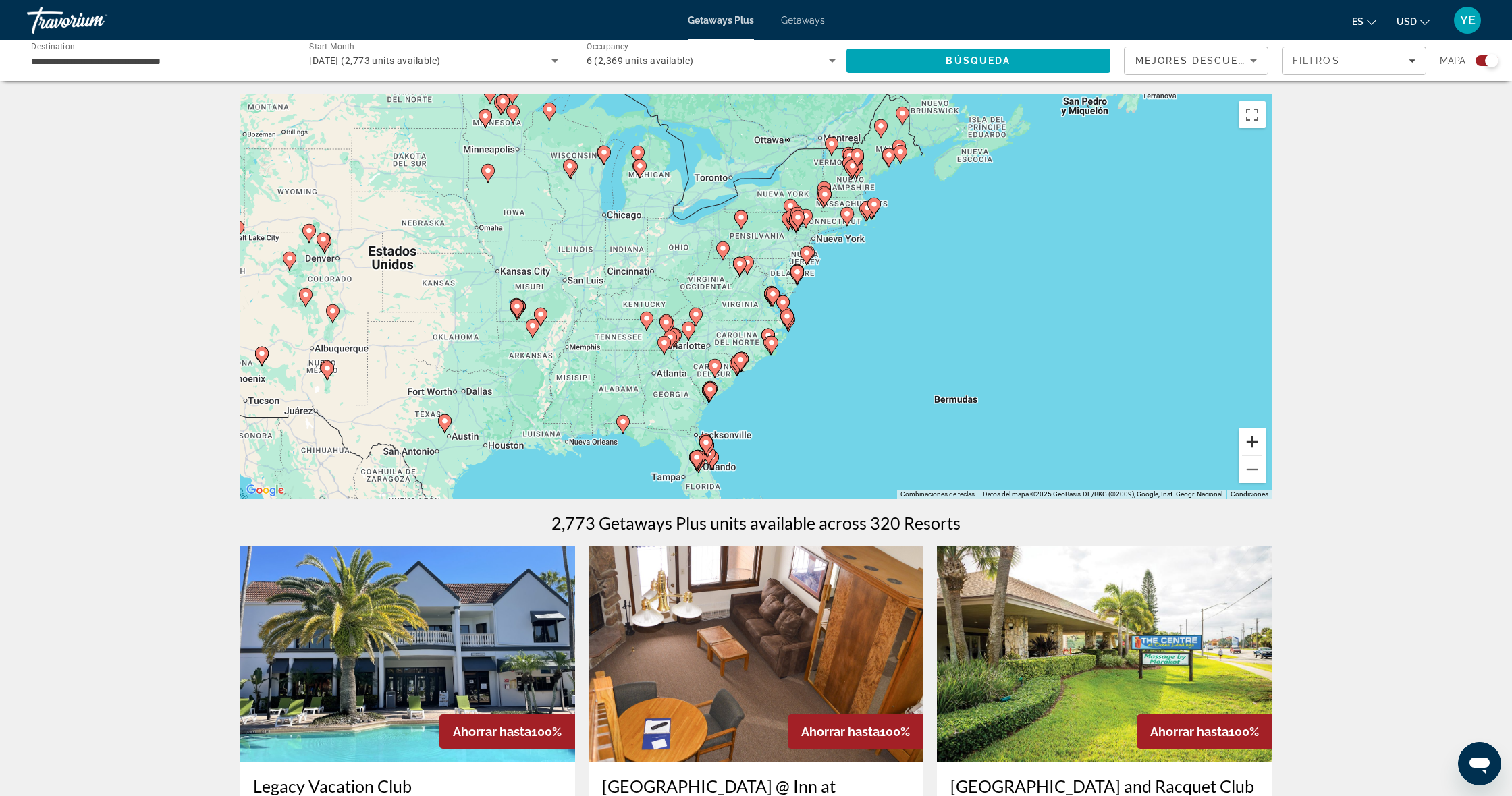
click at [1256, 441] on button "Acercar" at bounding box center [1252, 442] width 27 height 27
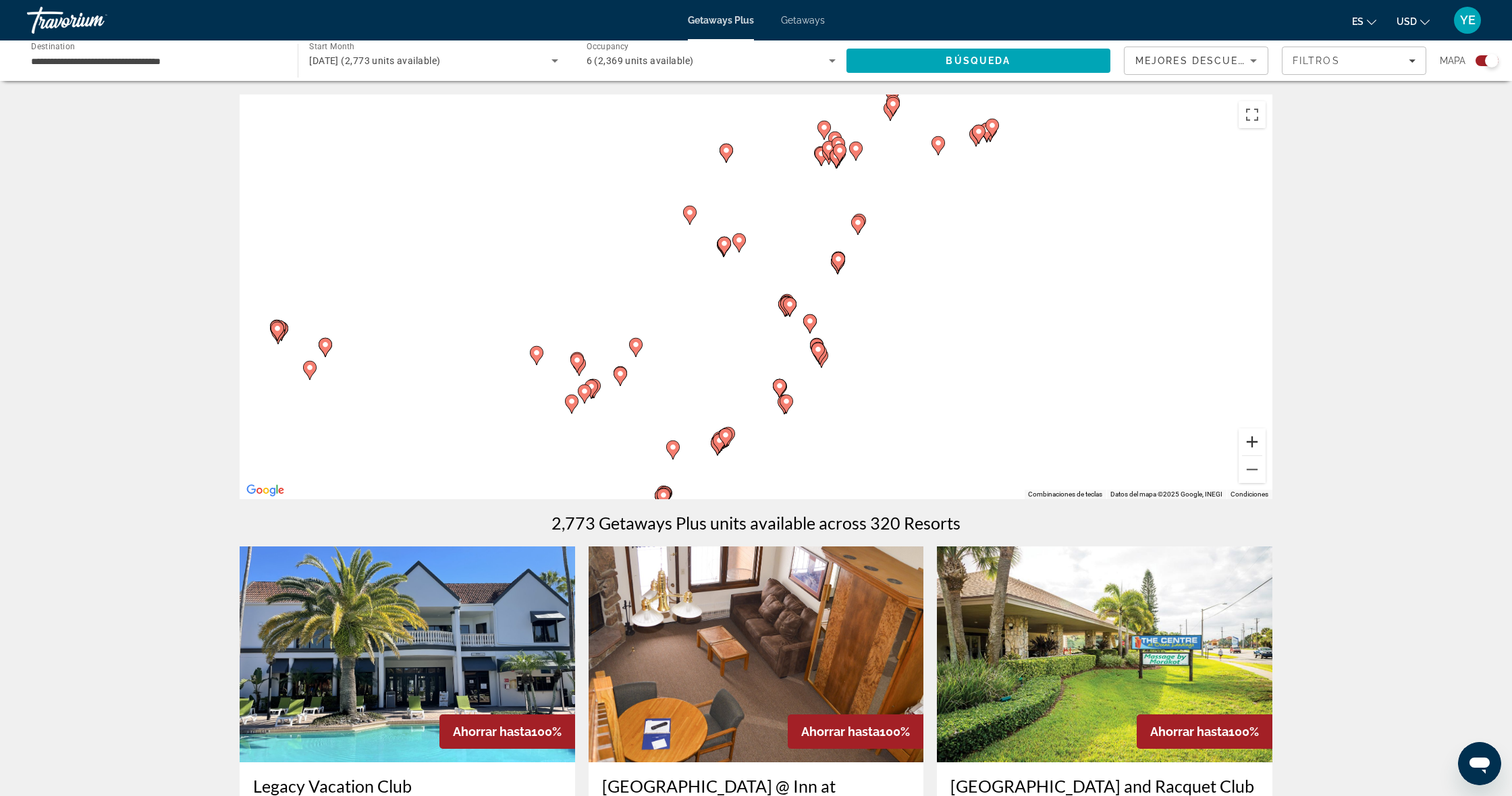
click at [1256, 441] on button "Acercar" at bounding box center [1252, 442] width 27 height 27
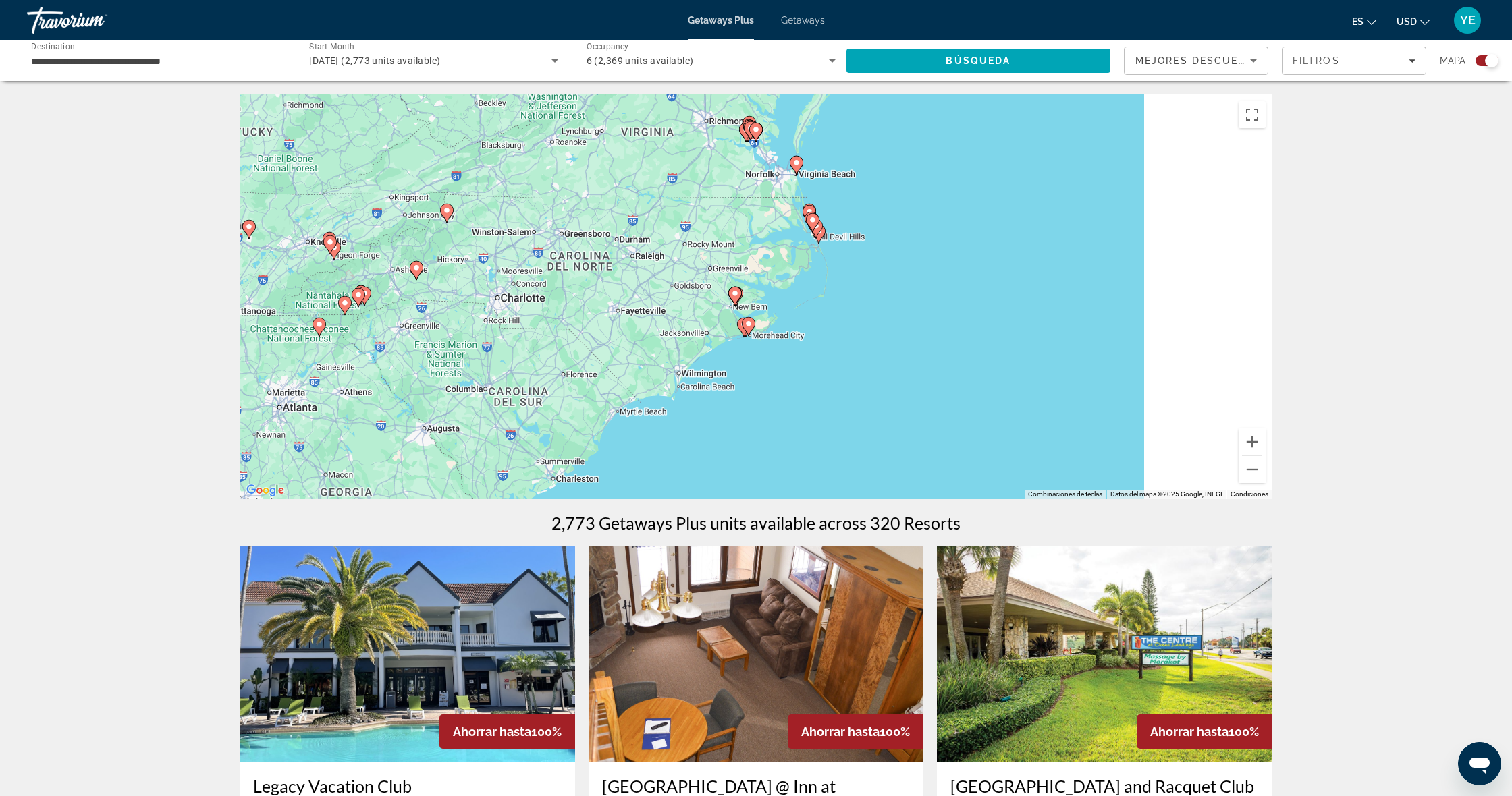
drag, startPoint x: 1015, startPoint y: 445, endPoint x: 932, endPoint y: 216, distance: 243.6
click at [935, 211] on div "Para activar la función de arrastrar con el teclado, presiona Alt + Intro. Una …" at bounding box center [755, 296] width 1033 height 405
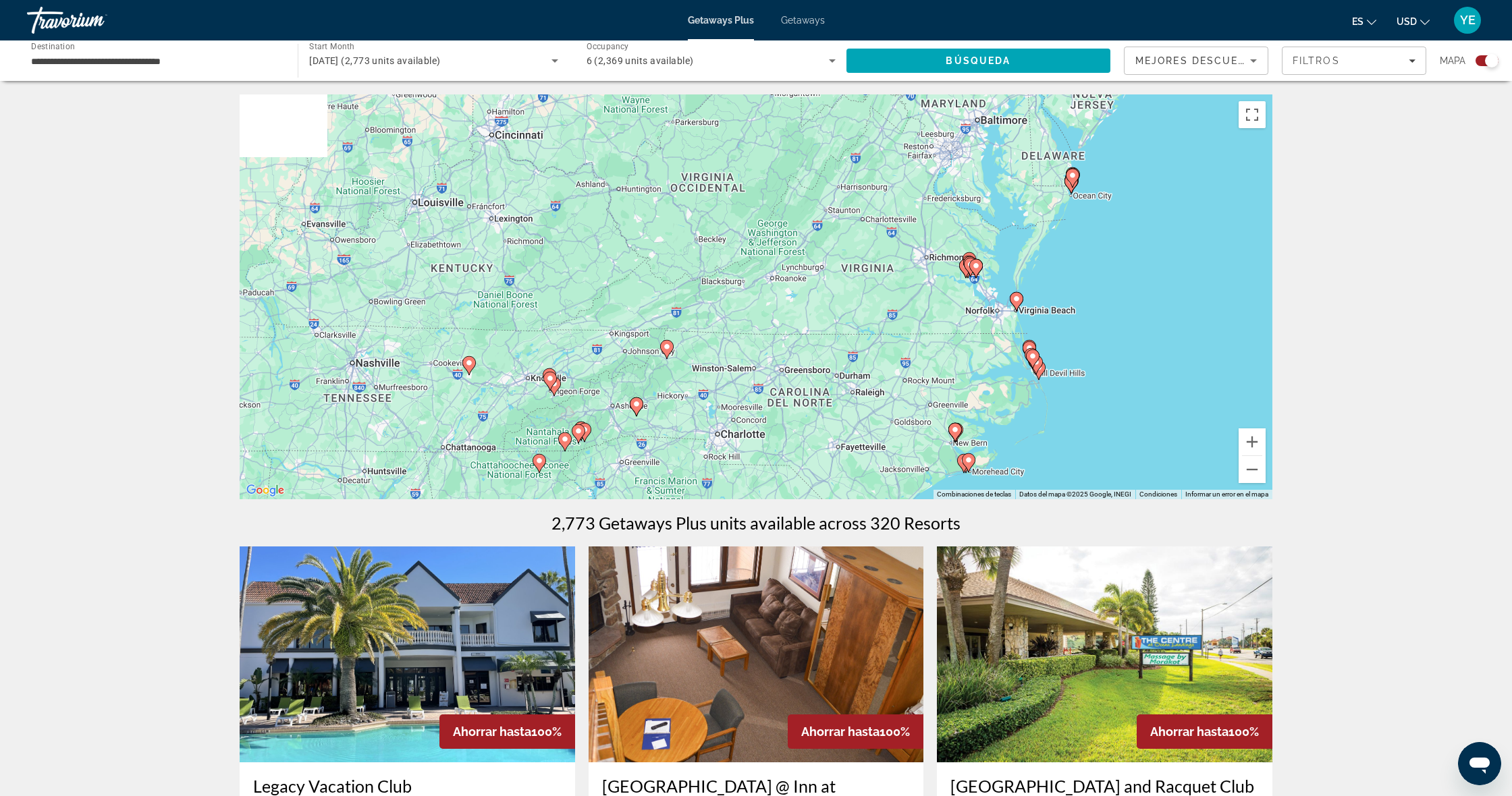
drag, startPoint x: 718, startPoint y: 358, endPoint x: 1015, endPoint y: 411, distance: 301.7
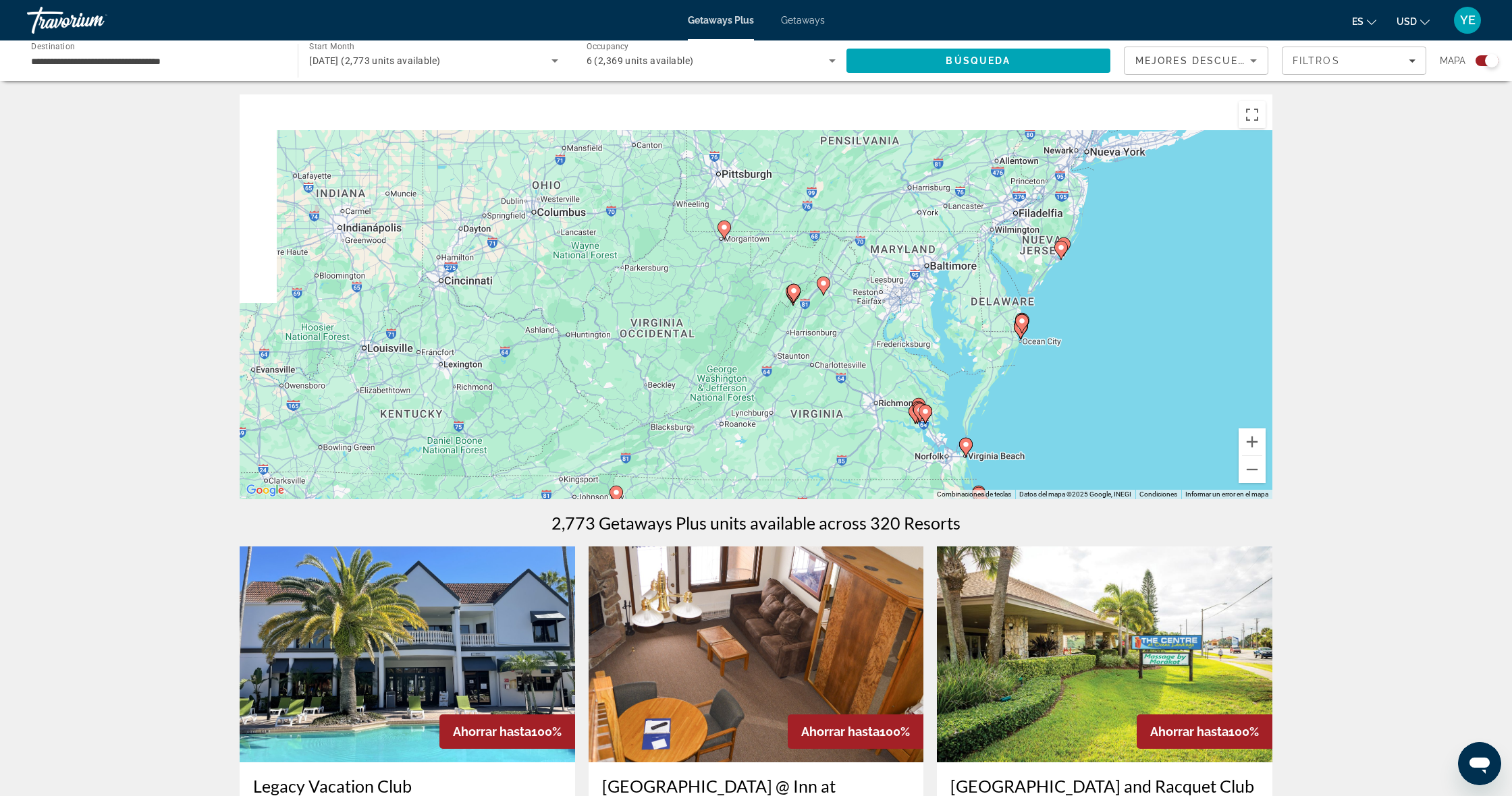
drag, startPoint x: 1151, startPoint y: 302, endPoint x: 1086, endPoint y: 382, distance: 103.1
click at [1085, 383] on div "Para activar la función de arrastrar con el teclado, presiona Alt + Intro. Una …" at bounding box center [755, 296] width 1033 height 405
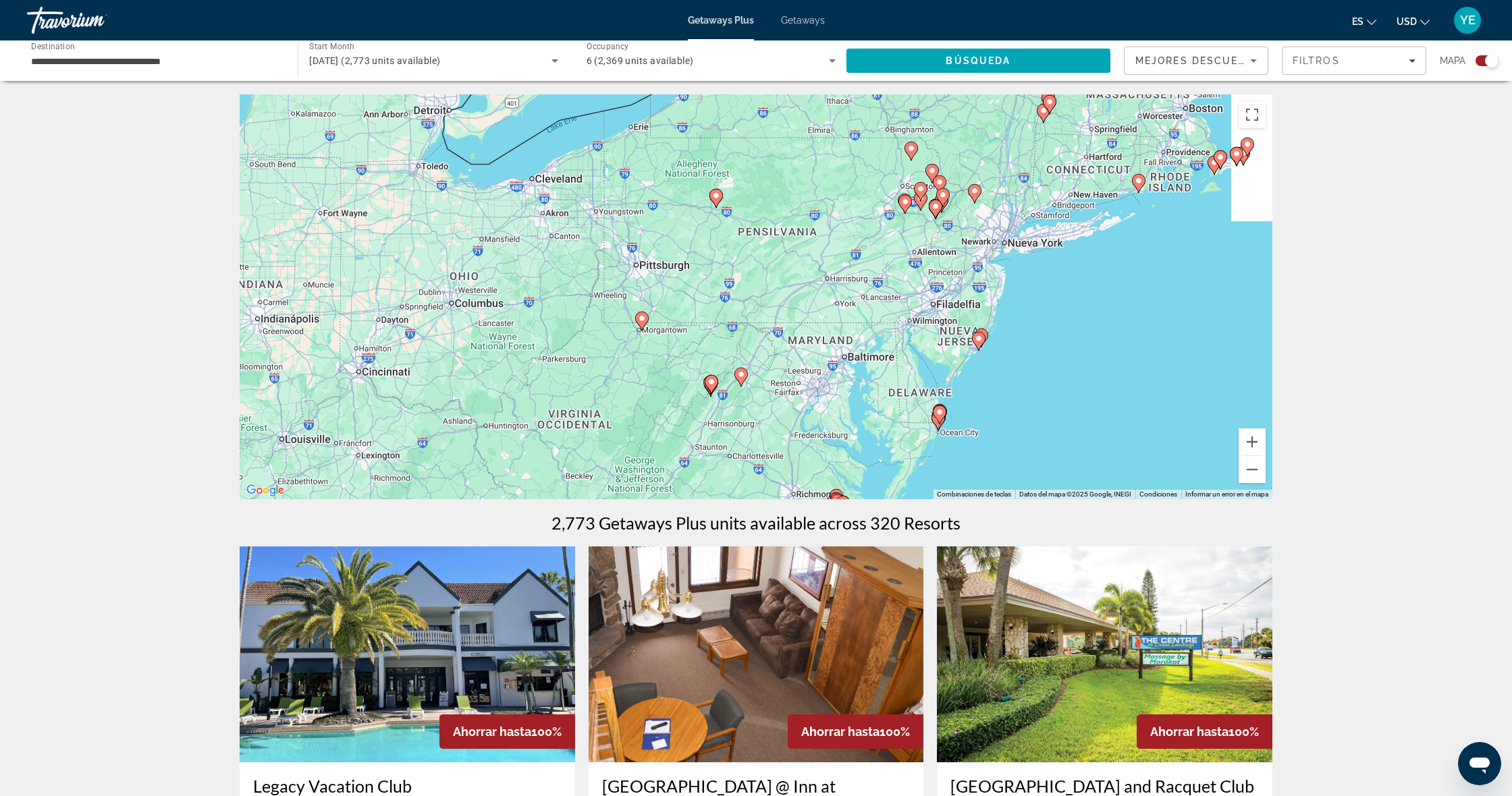
drag, startPoint x: 1078, startPoint y: 295, endPoint x: 994, endPoint y: 394, distance: 129.8
click at [985, 394] on div "Para activar la función de arrastrar con el teclado, presiona Alt + Intro. Una …" at bounding box center [755, 296] width 1033 height 405
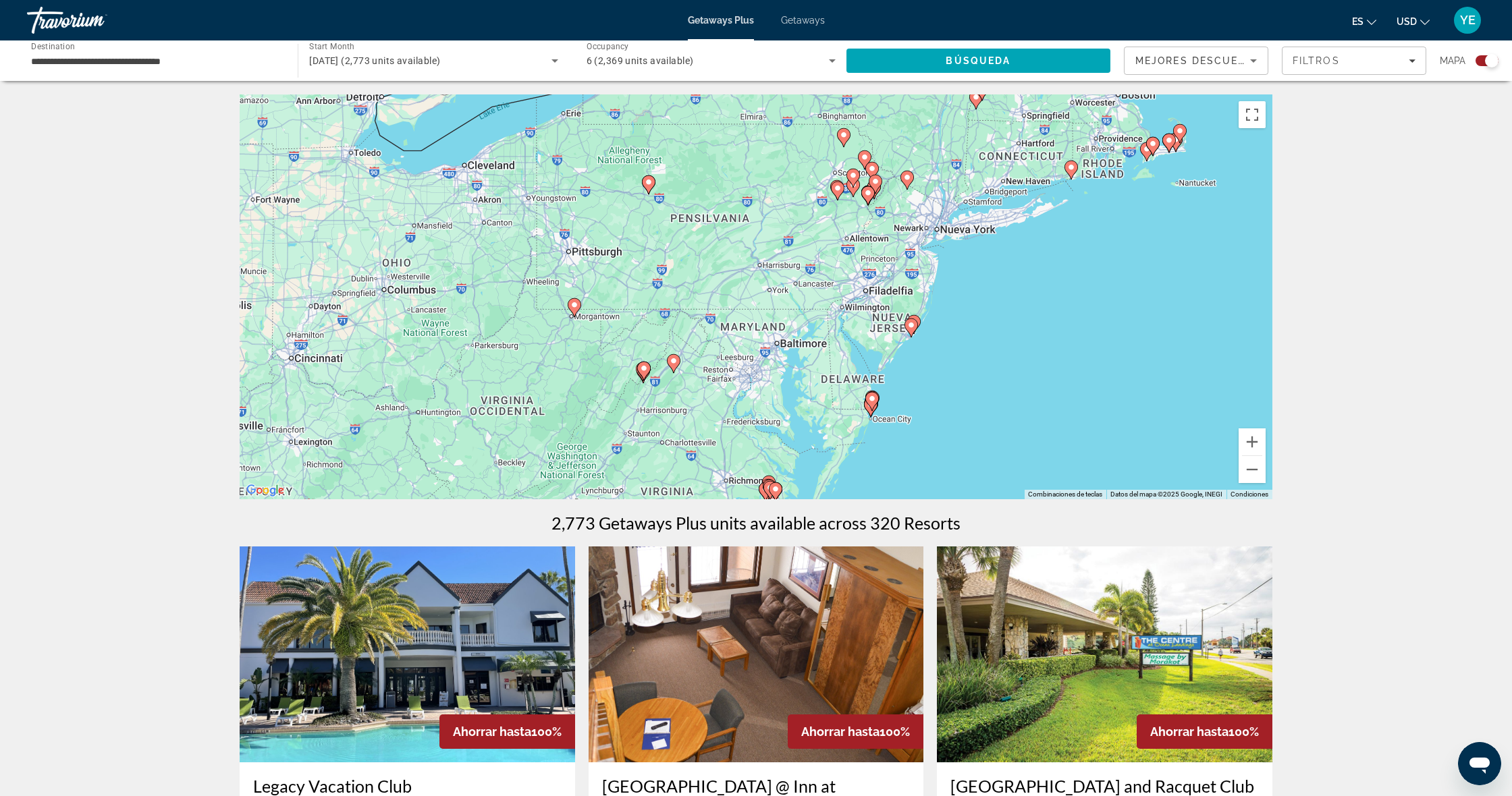
drag, startPoint x: 998, startPoint y: 412, endPoint x: 1014, endPoint y: 380, distance: 35.8
click at [941, 388] on div "Para activar la función de arrastrar con el teclado, presiona Alt + Intro. Una …" at bounding box center [755, 296] width 1033 height 405
click at [1252, 438] on button "Acercar" at bounding box center [1252, 442] width 27 height 27
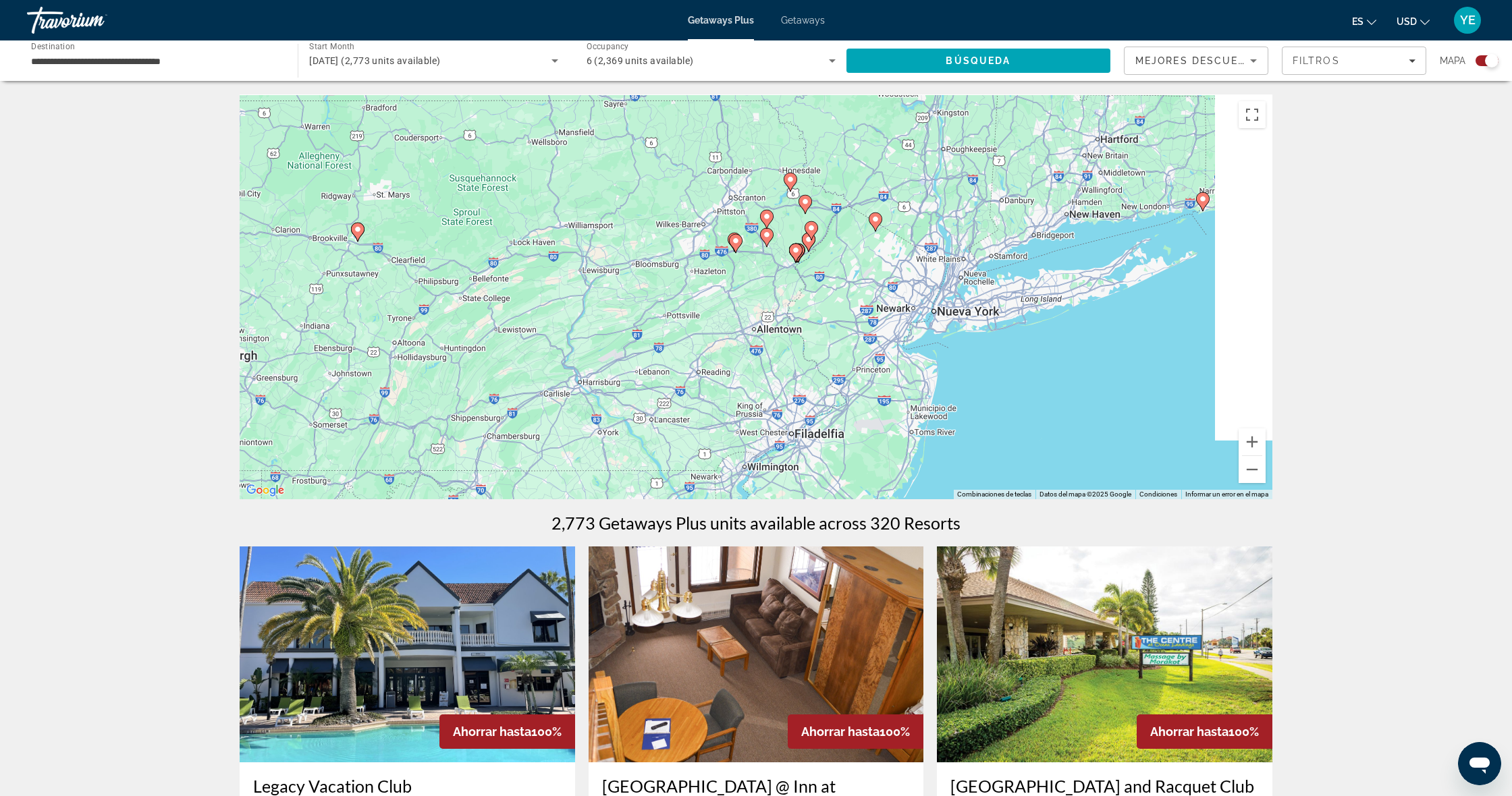
drag, startPoint x: 1147, startPoint y: 332, endPoint x: 932, endPoint y: 496, distance: 270.4
click at [931, 499] on div "Para activar la función de arrastrar con el teclado, presiona Alt + Intro. Una …" at bounding box center [755, 296] width 1033 height 405
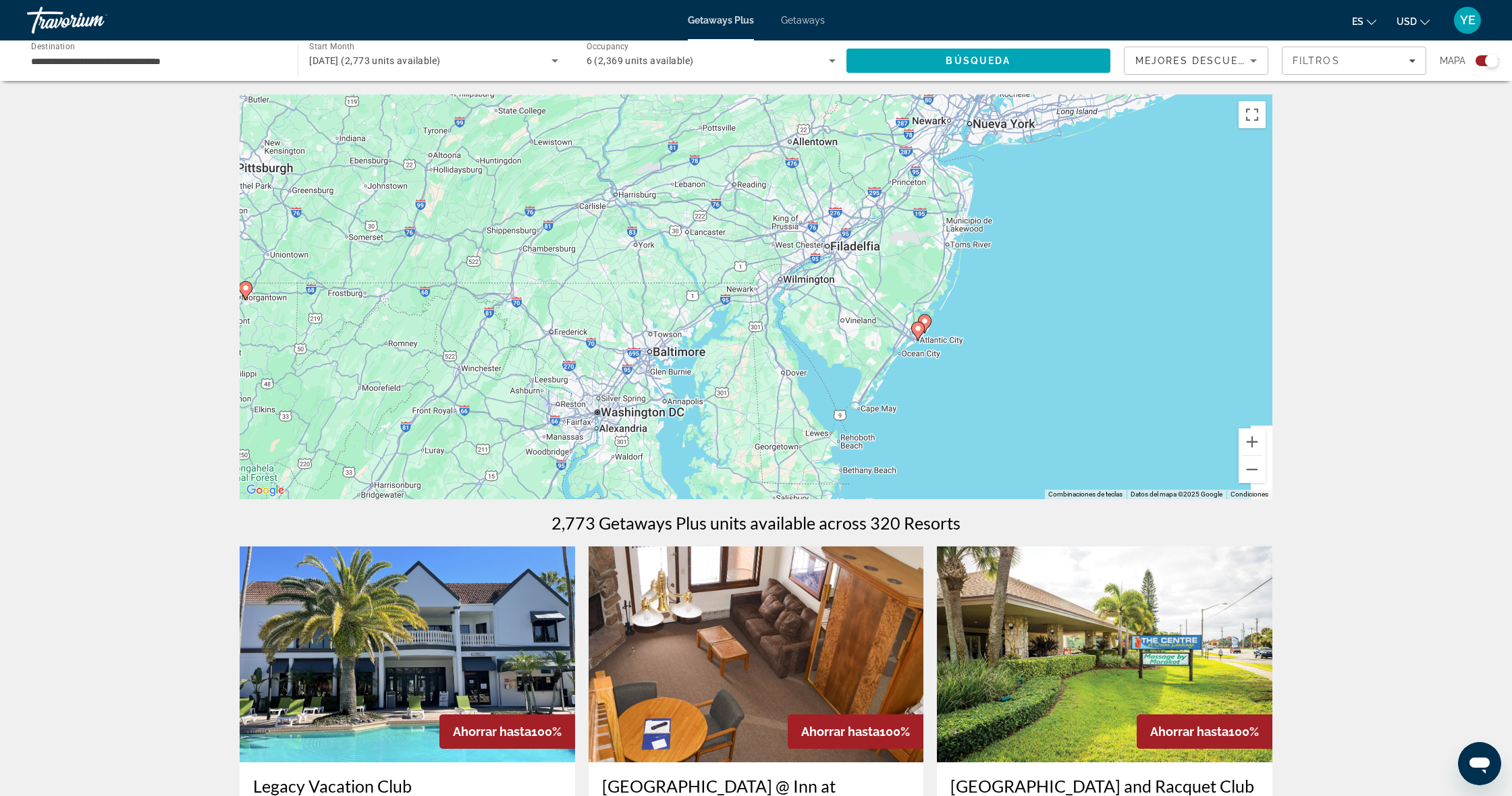
drag, startPoint x: 954, startPoint y: 445, endPoint x: 1096, endPoint y: 308, distance: 197.3
click at [1051, 173] on div "Para activar la función de arrastrar con el teclado, presiona Alt + Intro. Una …" at bounding box center [755, 296] width 1033 height 405
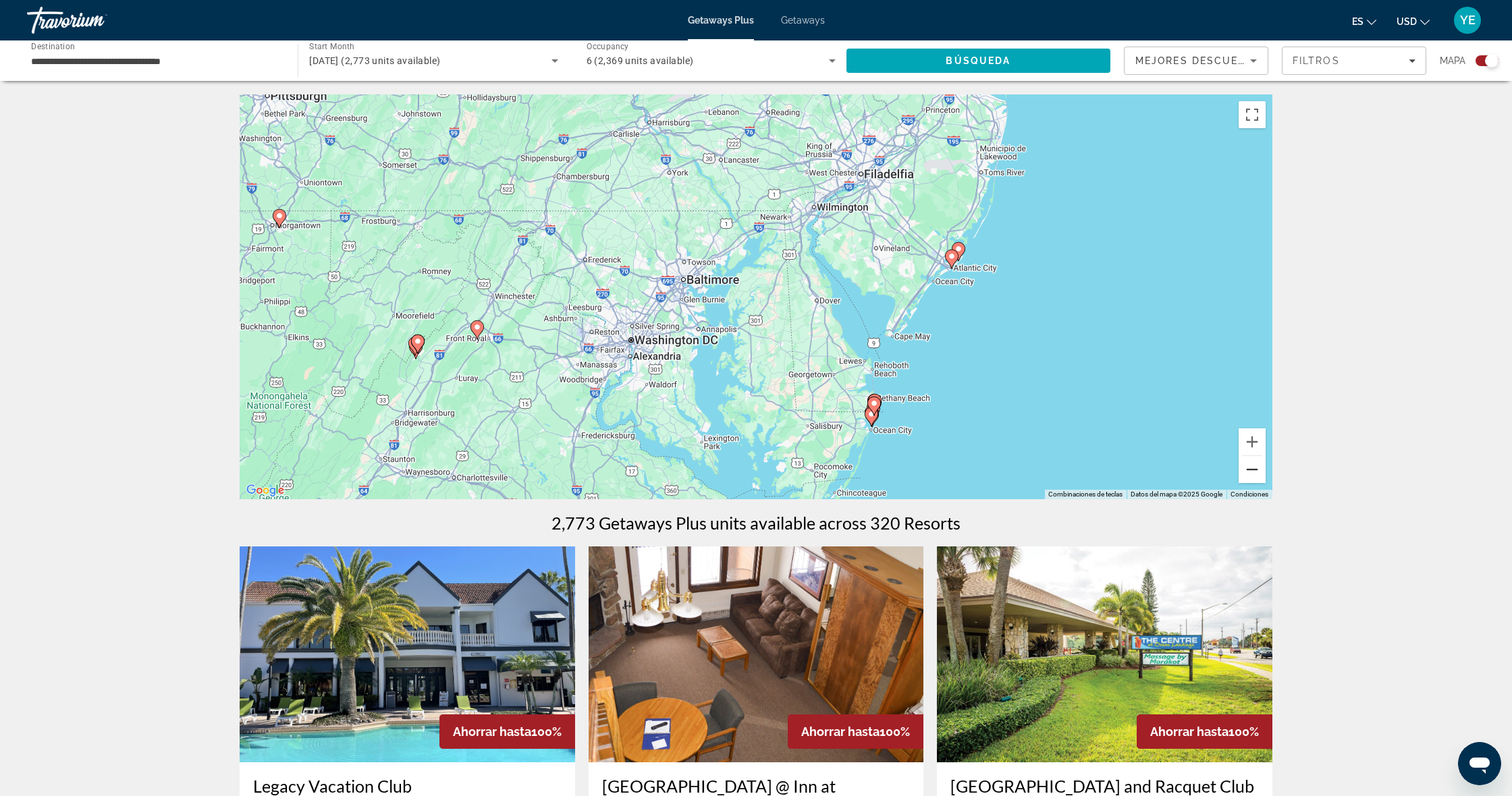
click at [1260, 470] on button "Alejar" at bounding box center [1252, 470] width 27 height 27
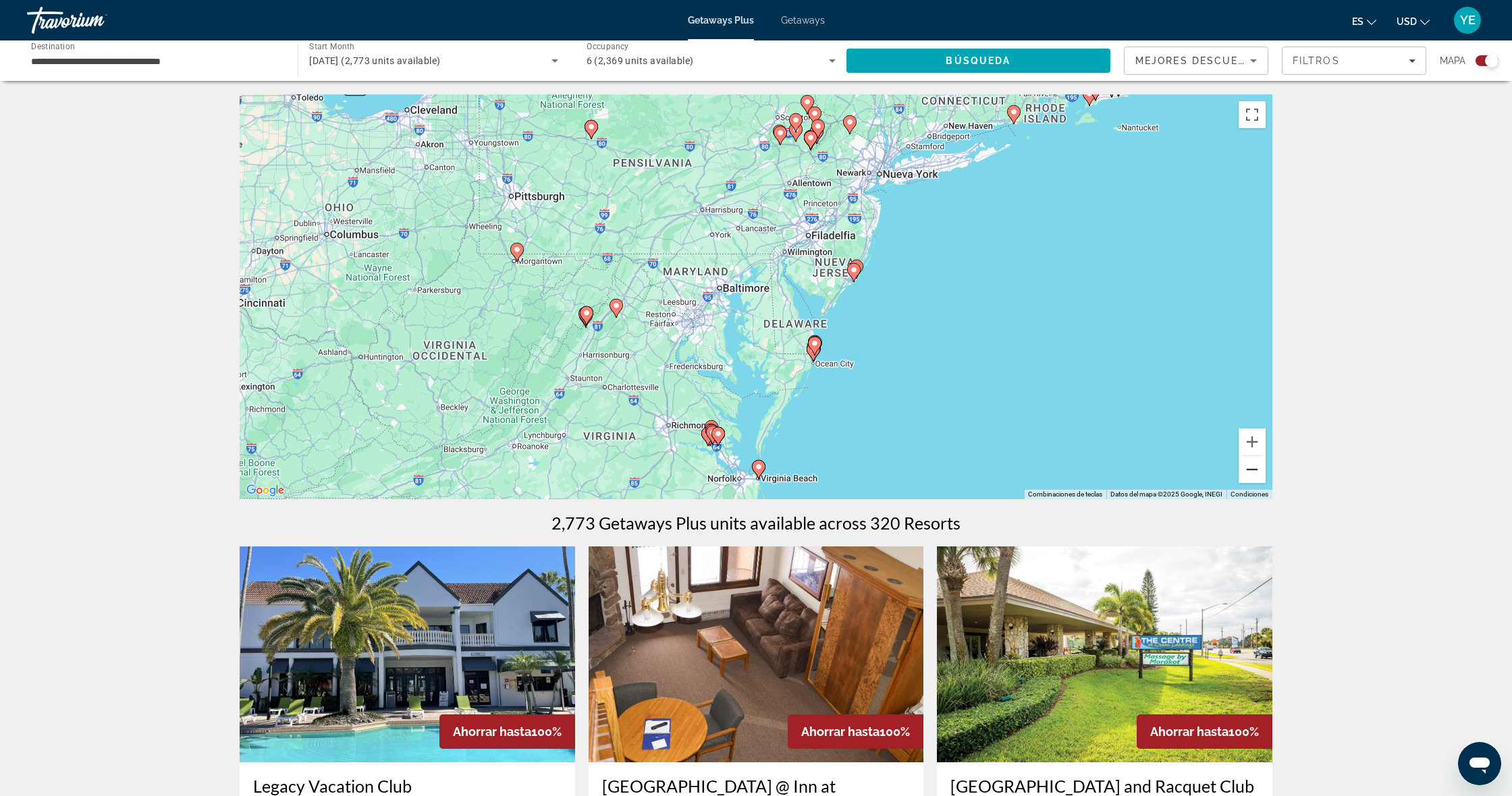
click at [1260, 471] on button "Alejar" at bounding box center [1252, 470] width 27 height 27
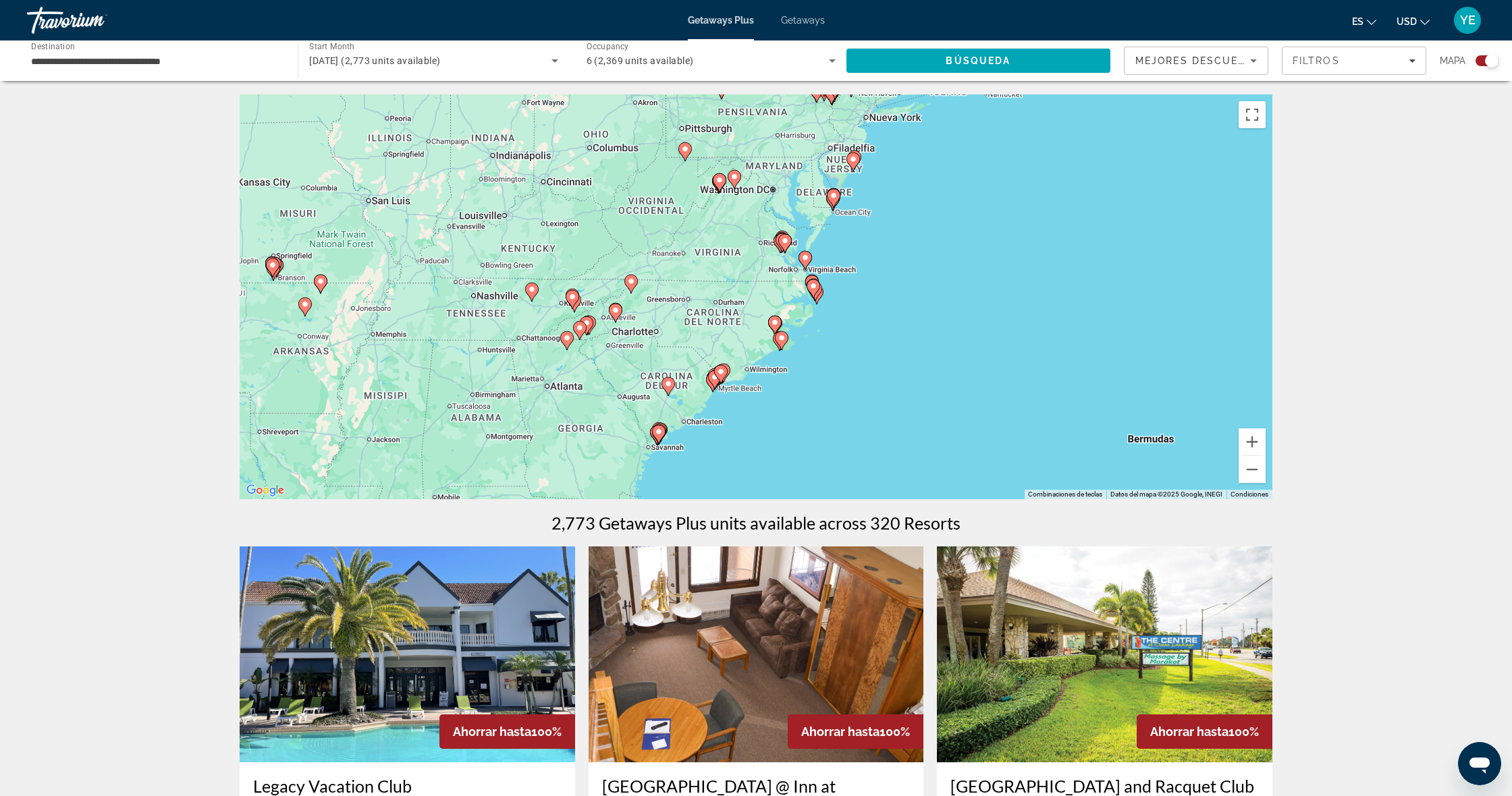
drag, startPoint x: 885, startPoint y: 445, endPoint x: 931, endPoint y: 328, distance: 125.7
click at [932, 325] on div "Para activar la función de arrastrar con el teclado, presiona Alt + Intro. Una …" at bounding box center [755, 296] width 1033 height 405
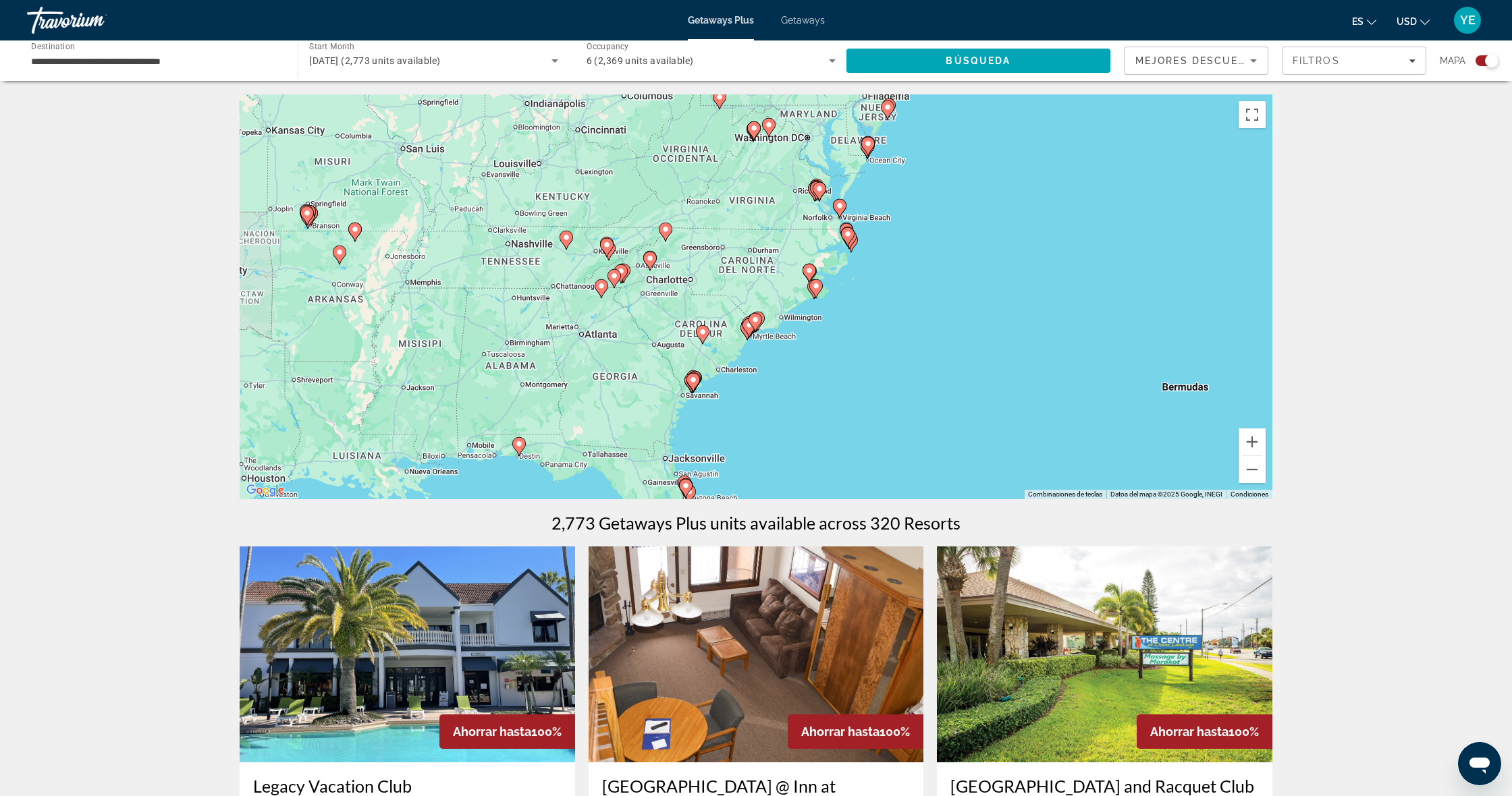
drag, startPoint x: 863, startPoint y: 366, endPoint x: 898, endPoint y: 312, distance: 64.4
click at [898, 312] on div "Para activar la función de arrastrar con el teclado, presiona Alt + Intro. Una …" at bounding box center [755, 296] width 1033 height 405
click at [1252, 440] on button "Acercar" at bounding box center [1252, 442] width 27 height 27
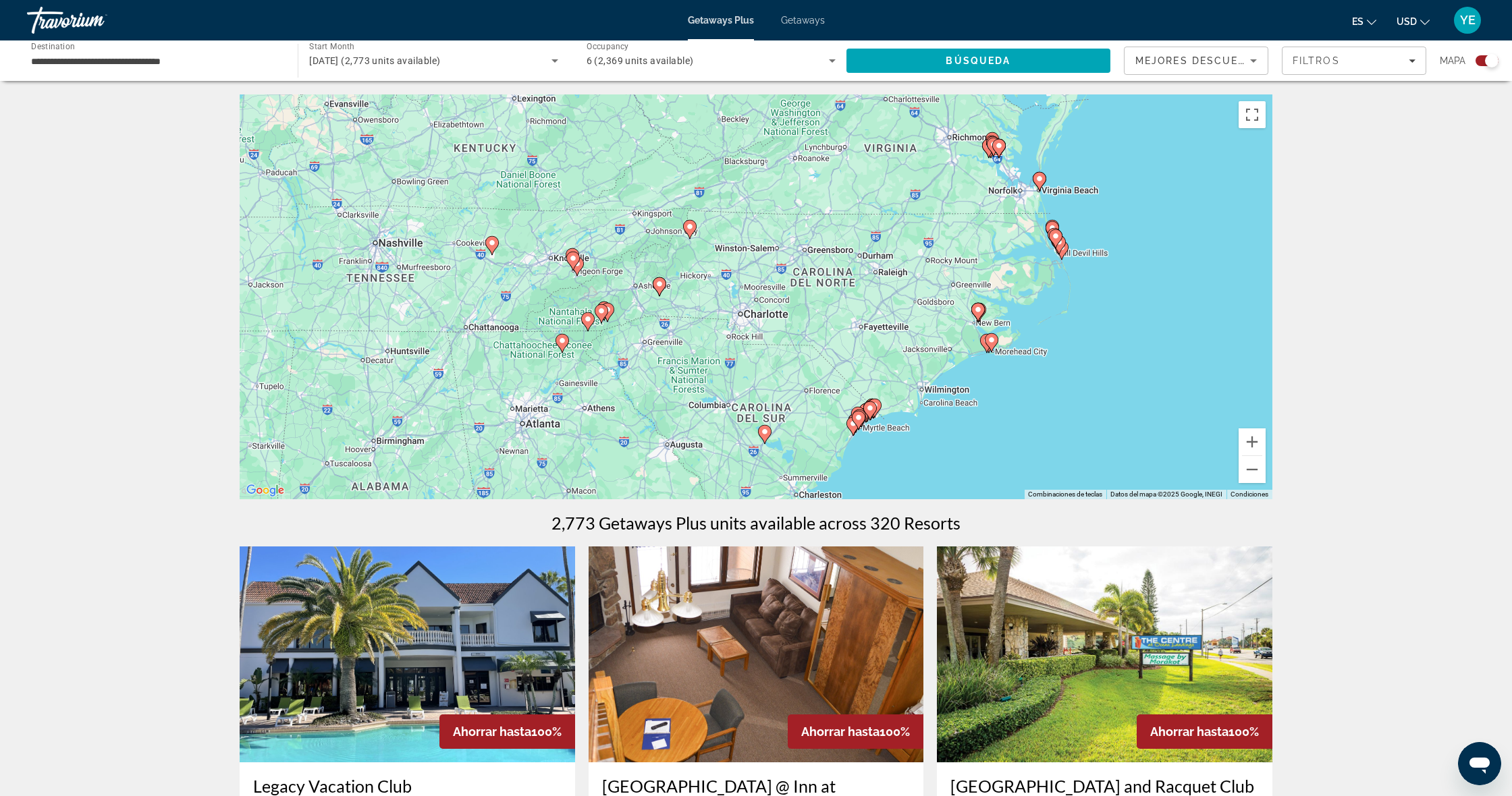
drag, startPoint x: 319, startPoint y: 345, endPoint x: 448, endPoint y: 399, distance: 139.8
click at [445, 402] on div "Para activar la función de arrastrar con el teclado, presiona Alt + Intro. Una …" at bounding box center [755, 296] width 1033 height 405
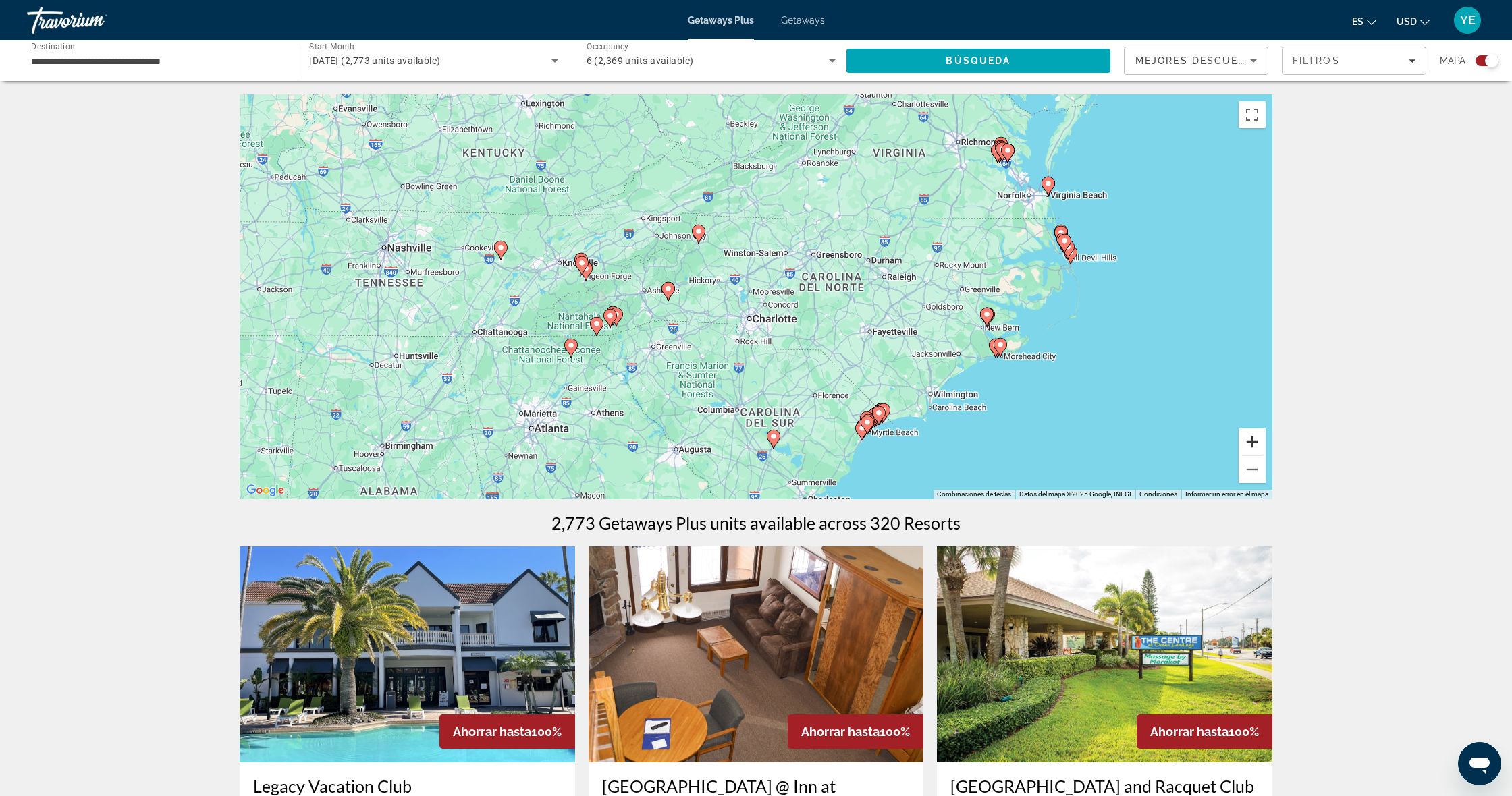
click at [1251, 433] on button "Acercar" at bounding box center [1252, 442] width 27 height 27
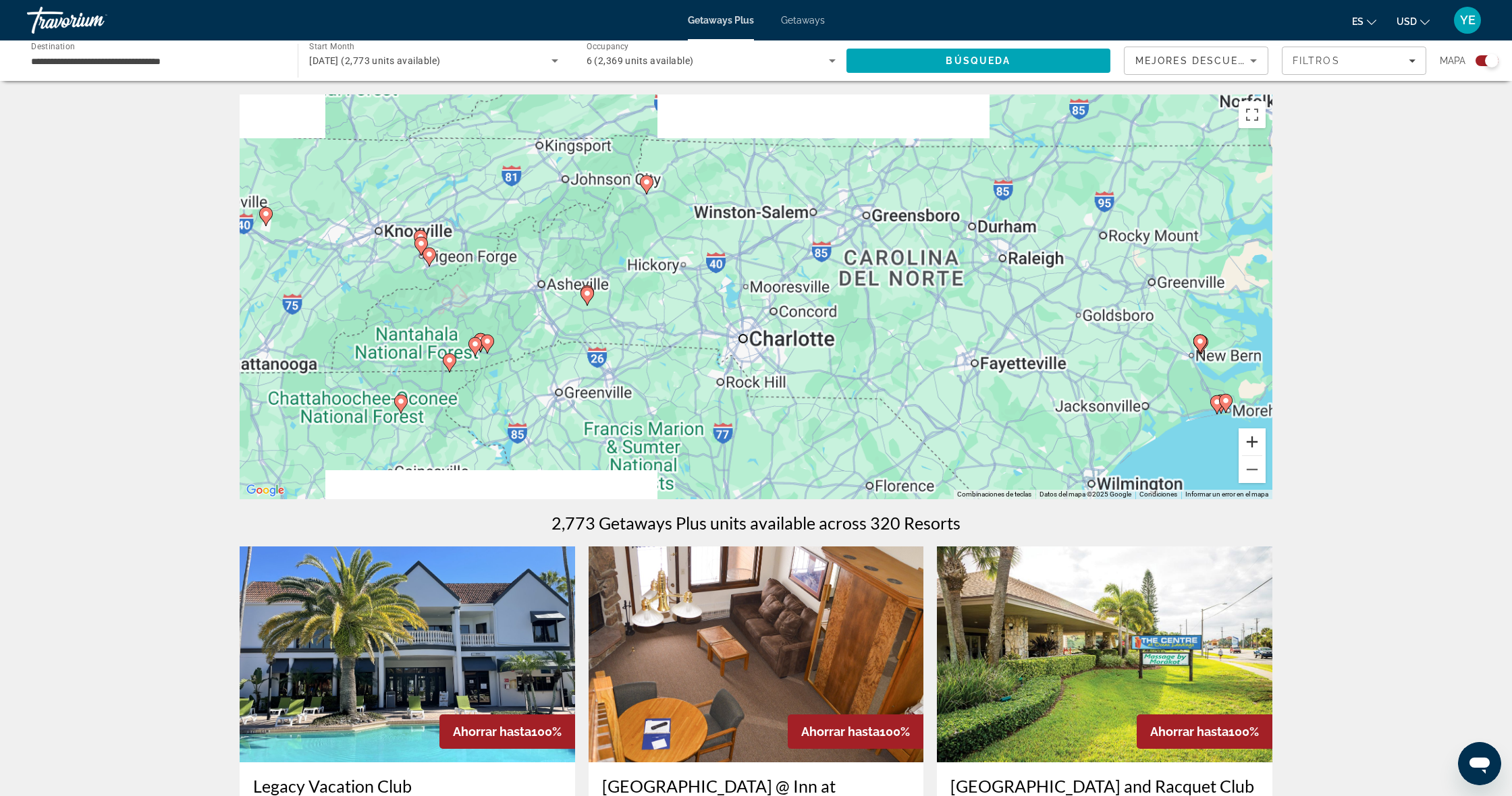
click at [1251, 433] on button "Acercar" at bounding box center [1252, 442] width 27 height 27
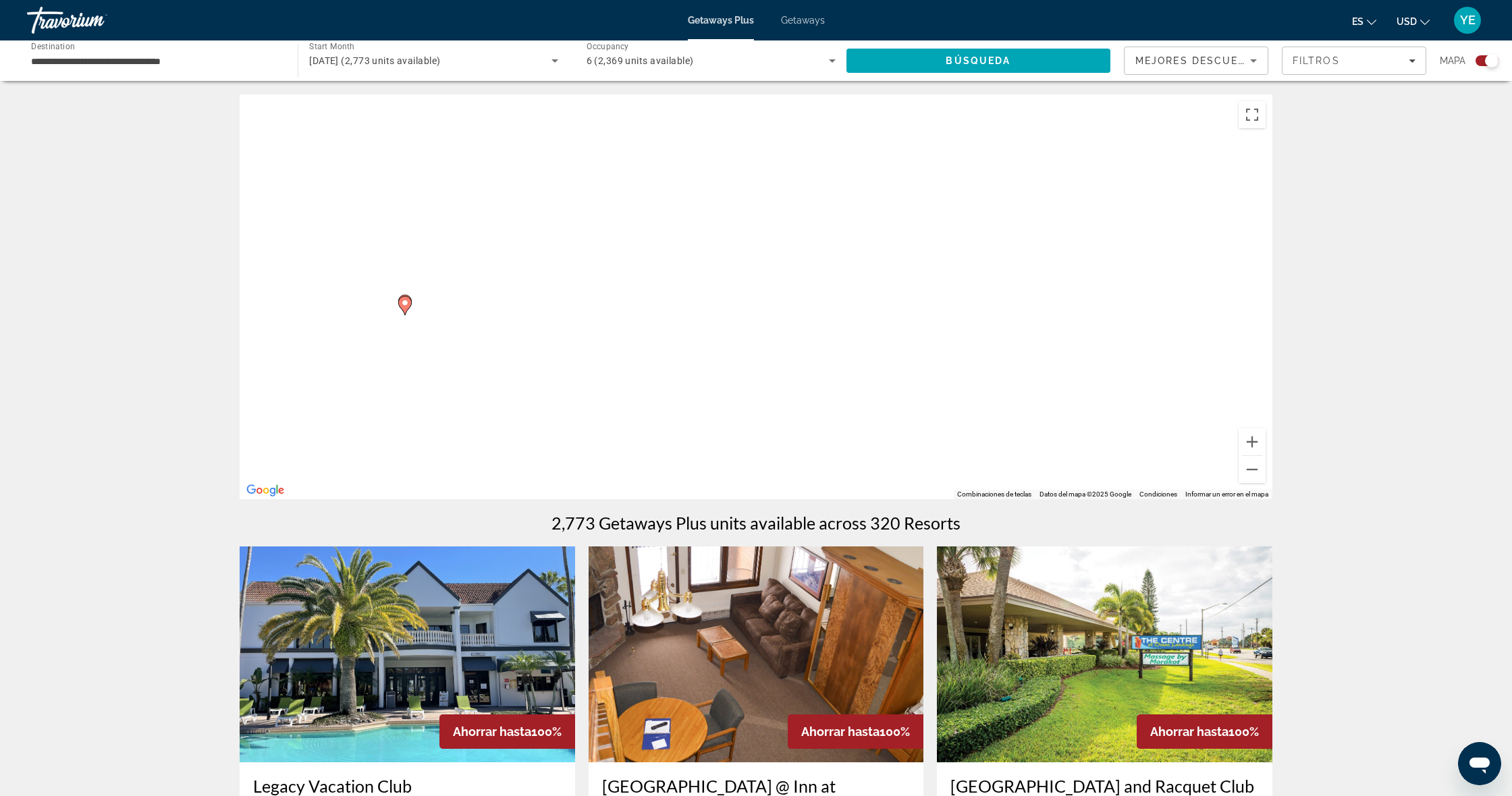
drag, startPoint x: 149, startPoint y: 169, endPoint x: 416, endPoint y: 225, distance: 272.8
drag, startPoint x: 416, startPoint y: 225, endPoint x: 713, endPoint y: 292, distance: 304.5
click at [732, 293] on div "Para activar la función de arrastrar con el teclado, presiona Alt + Intro. Una …" at bounding box center [755, 296] width 1033 height 405
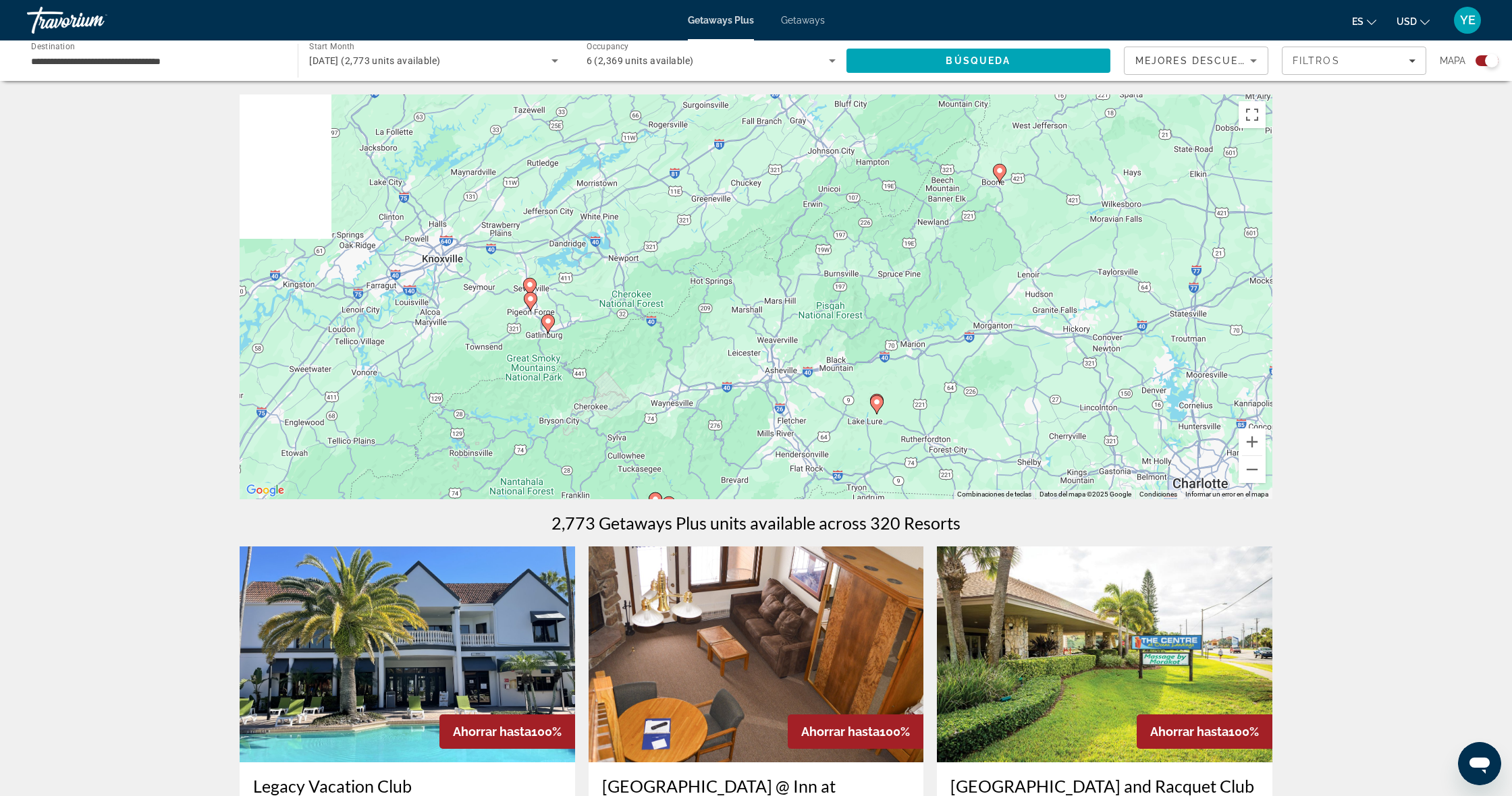
drag, startPoint x: 327, startPoint y: 242, endPoint x: 790, endPoint y: 347, distance: 474.8
click at [484, 274] on div "Para activar la función de arrastrar con el teclado, presiona Alt + Intro. Una …" at bounding box center [755, 296] width 1033 height 405
click at [1251, 442] on button "Acercar" at bounding box center [1252, 442] width 27 height 27
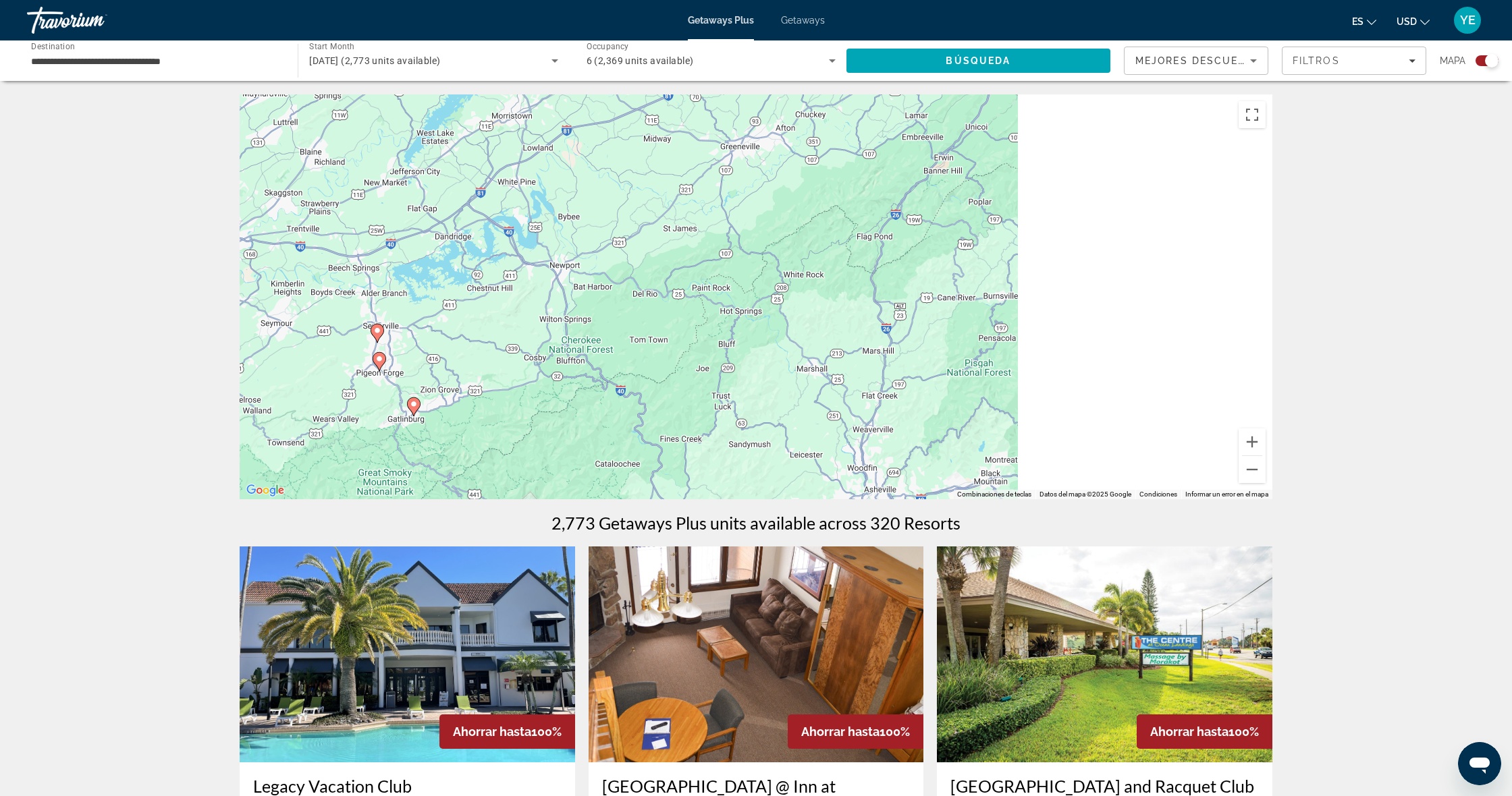
drag, startPoint x: 290, startPoint y: 281, endPoint x: 386, endPoint y: 342, distance: 113.7
click at [386, 343] on div "Para activar la función de arrastrar con el teclado, presiona Alt + Intro. Una …" at bounding box center [755, 296] width 1033 height 405
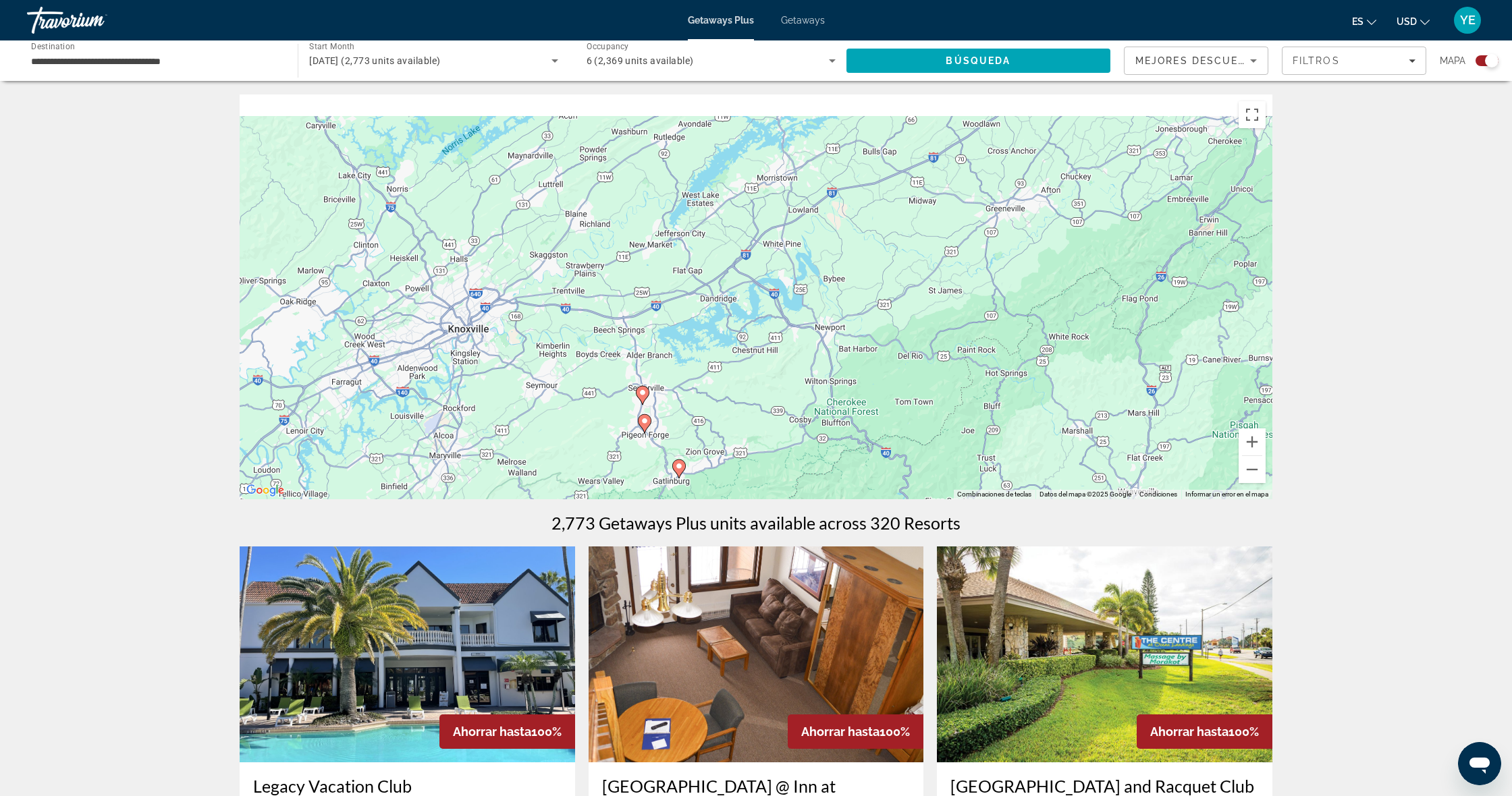
drag, startPoint x: 467, startPoint y: 336, endPoint x: 715, endPoint y: 385, distance: 252.8
click at [715, 383] on div "Para activar la función de arrastrar con el teclado, presiona Alt + Intro. Una …" at bounding box center [755, 296] width 1033 height 405
click at [638, 390] on icon "Main content" at bounding box center [642, 395] width 12 height 17
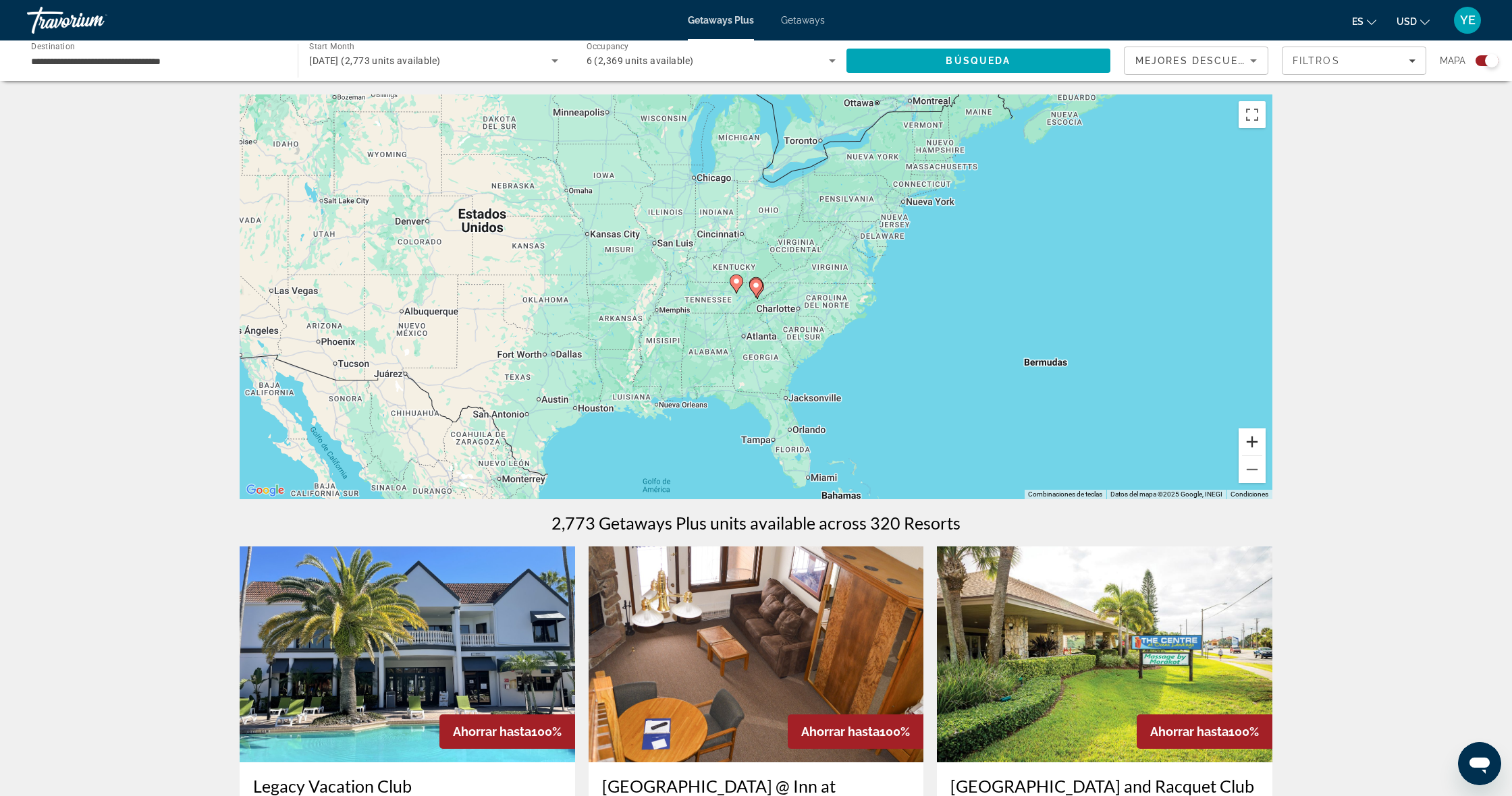
click at [1252, 440] on button "Acercar" at bounding box center [1252, 442] width 27 height 27
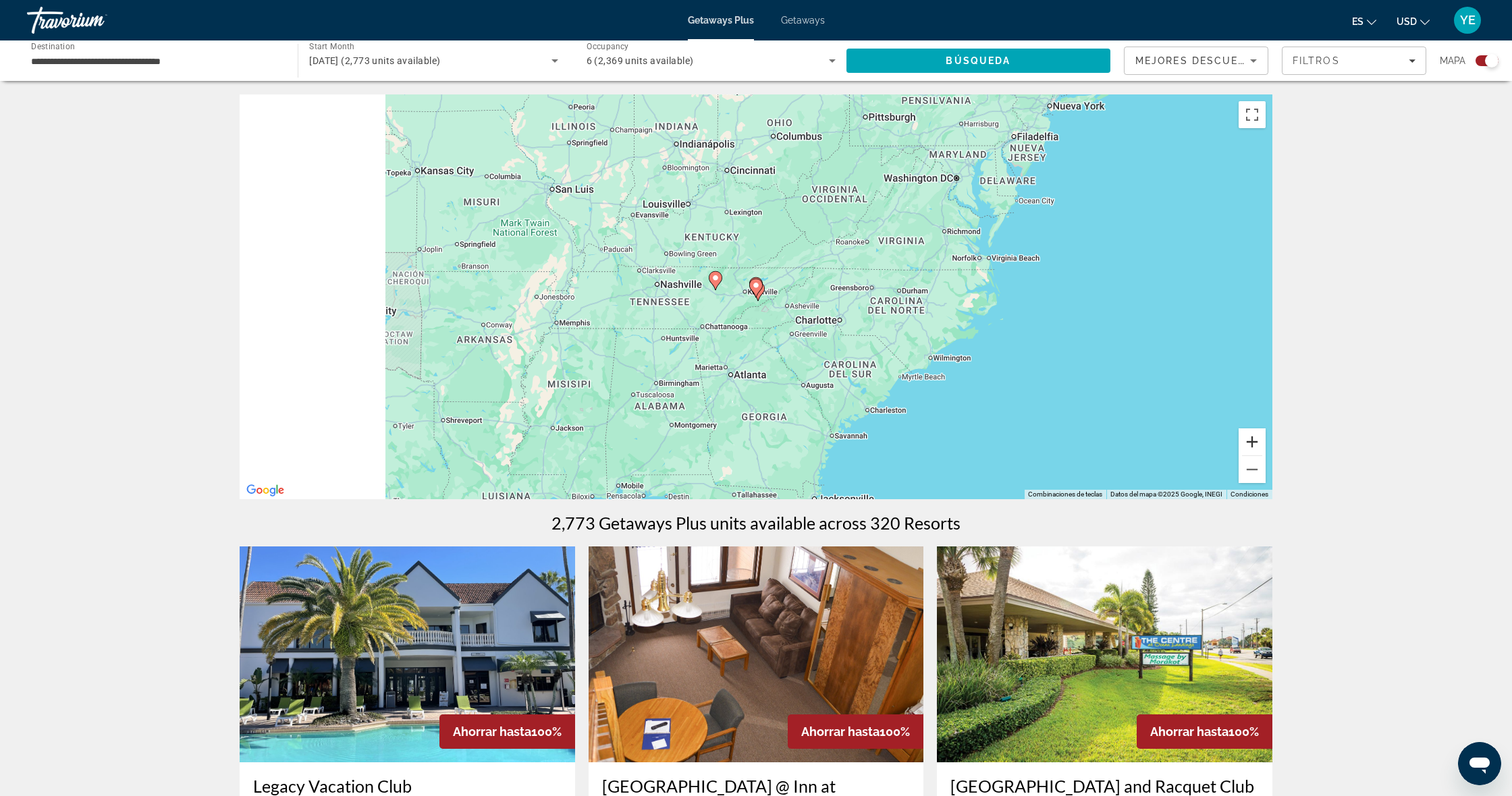
click at [1252, 440] on button "Acercar" at bounding box center [1252, 442] width 27 height 27
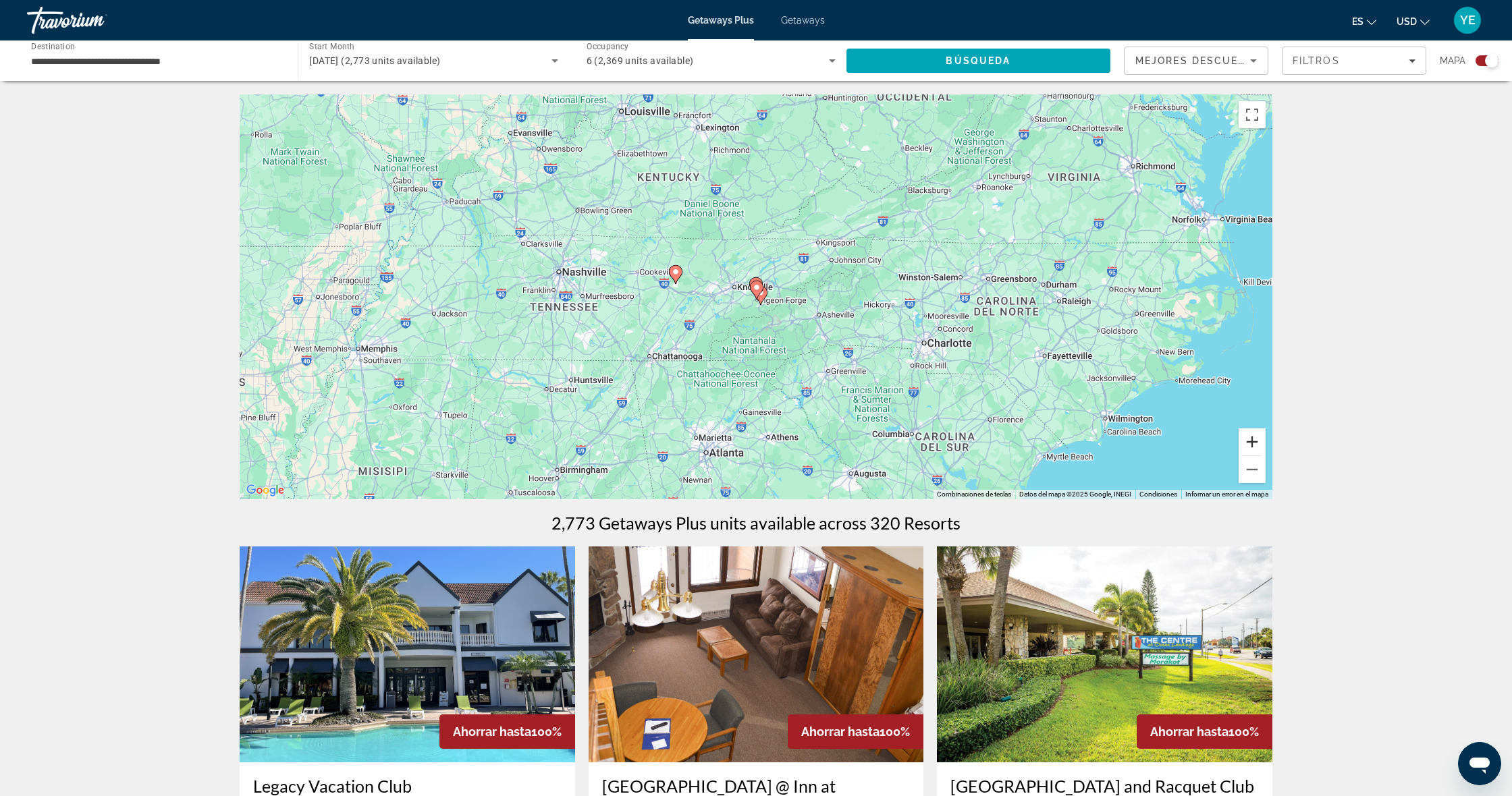
click at [1252, 440] on button "Acercar" at bounding box center [1252, 442] width 27 height 27
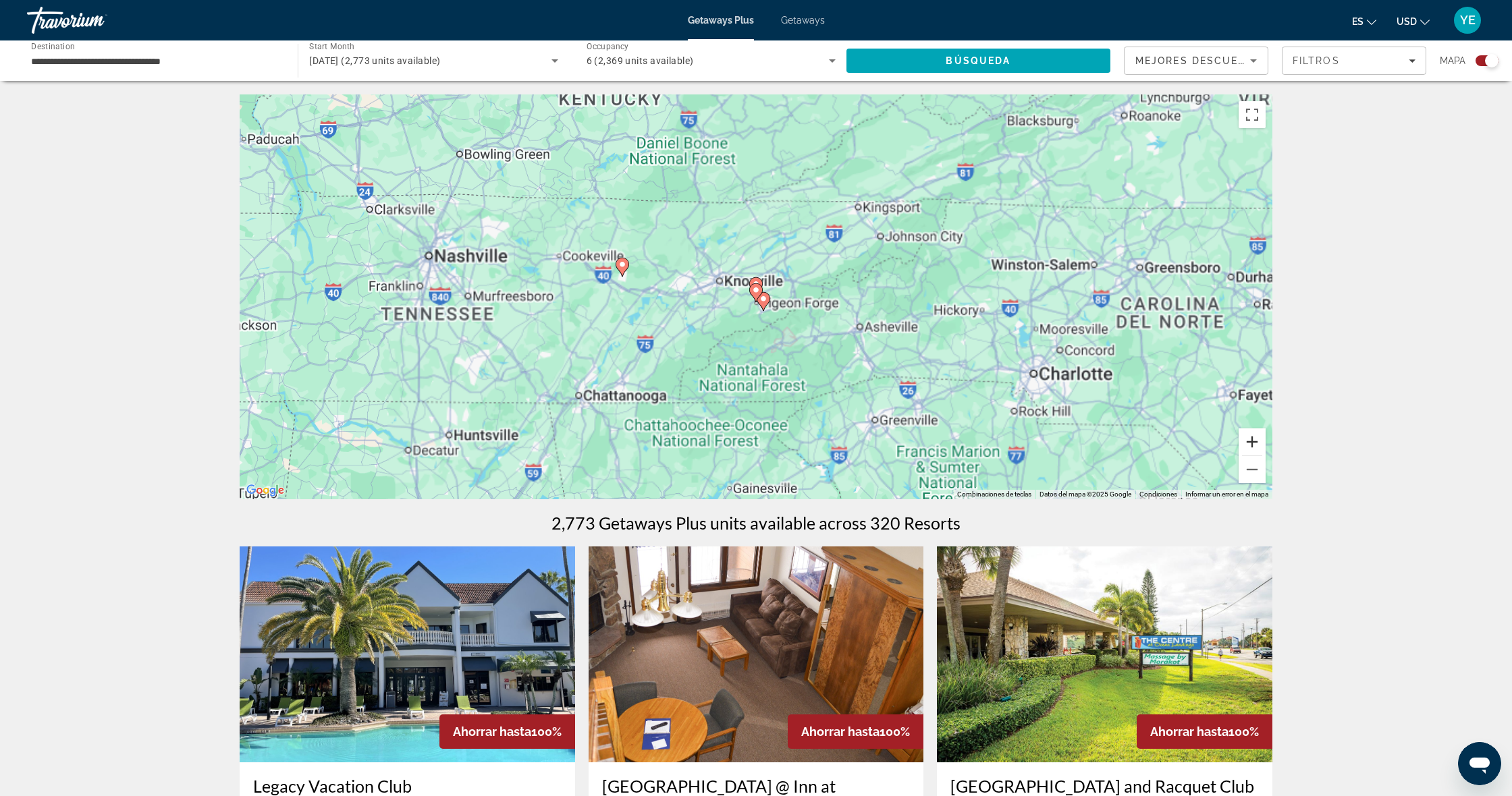
click at [1252, 440] on button "Acercar" at bounding box center [1252, 442] width 27 height 27
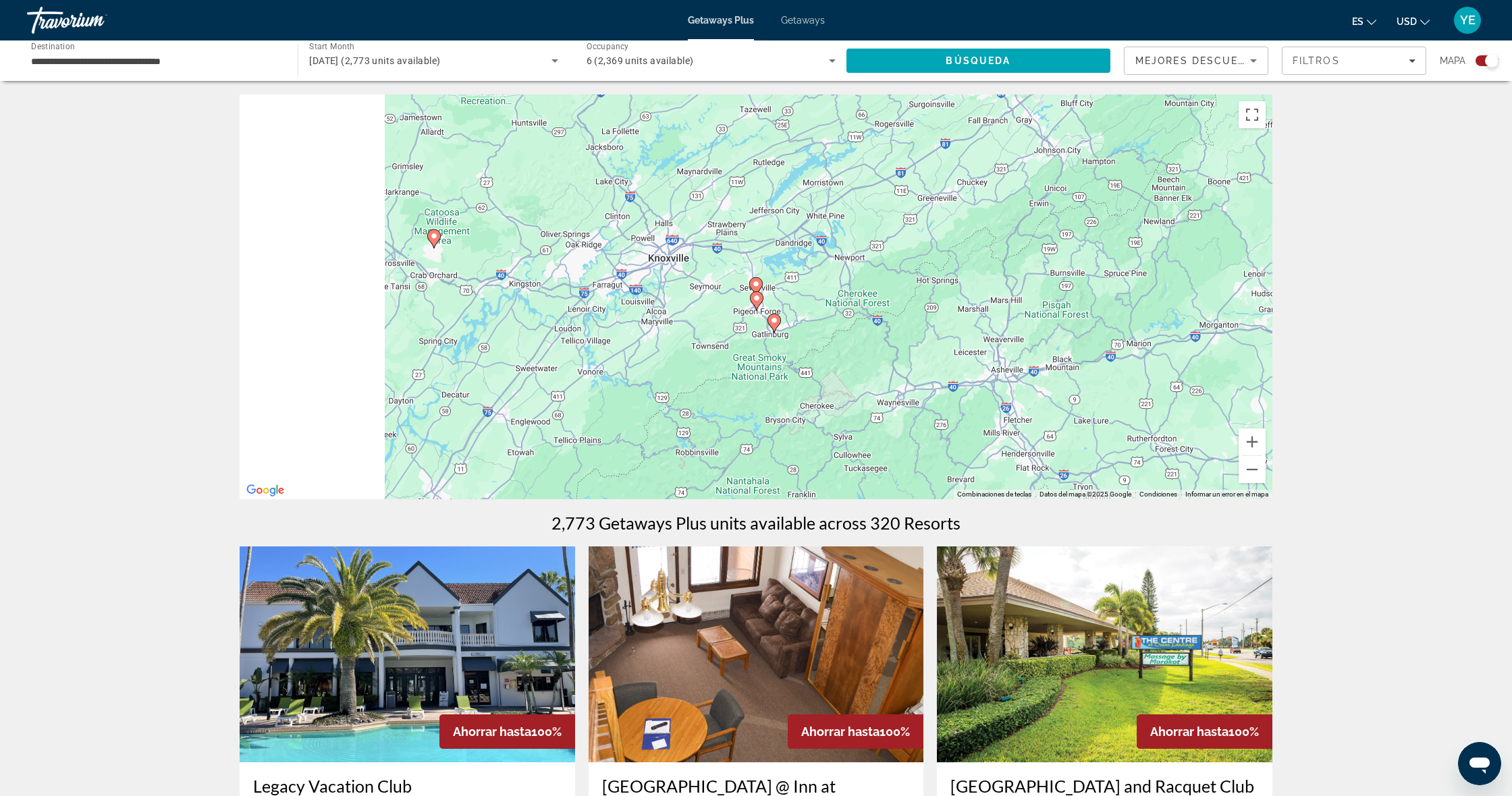
click at [757, 282] on image "Main content" at bounding box center [756, 284] width 8 height 8
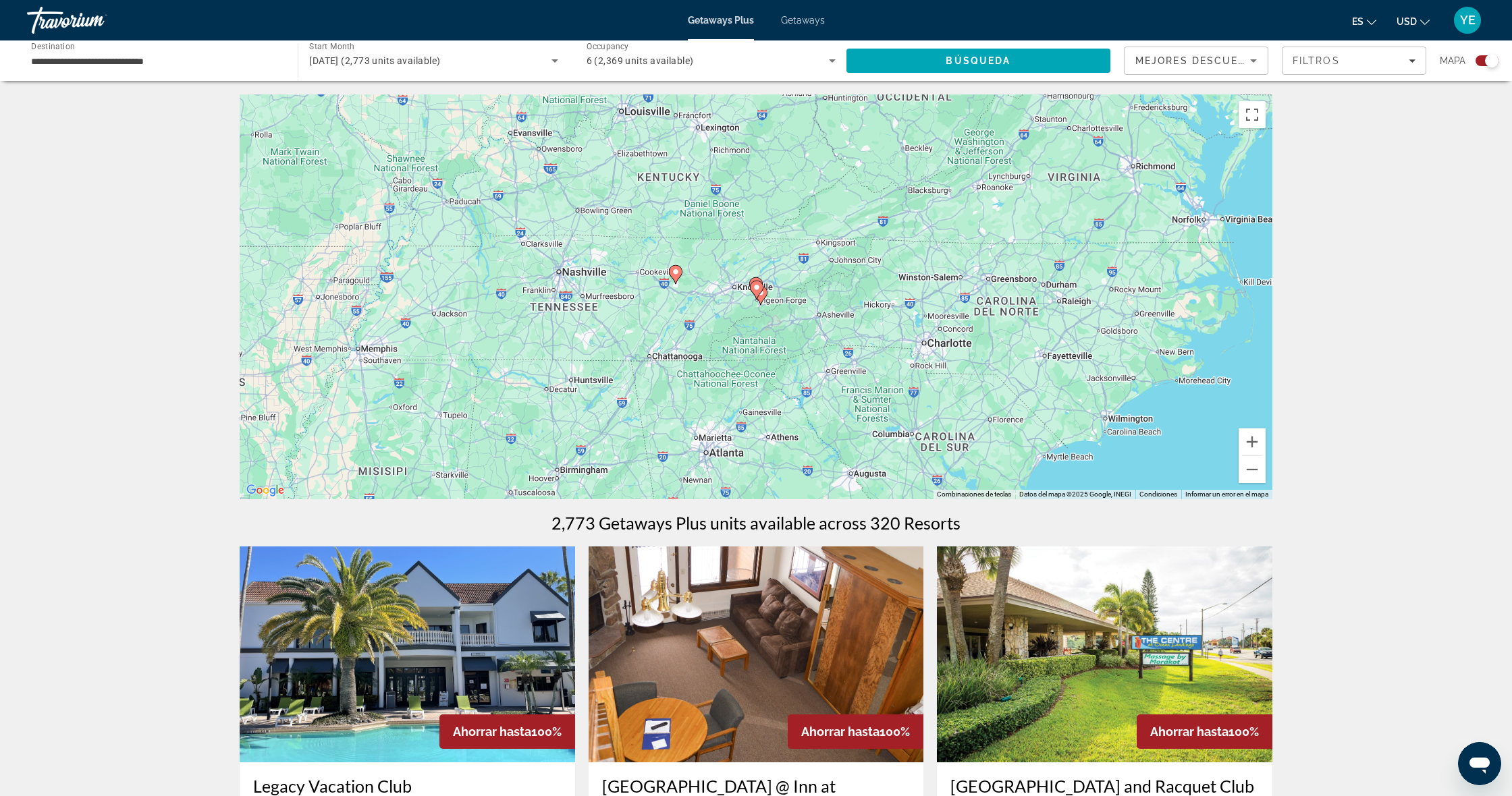
click at [756, 279] on icon "Main content" at bounding box center [755, 287] width 12 height 17
type input "**********"
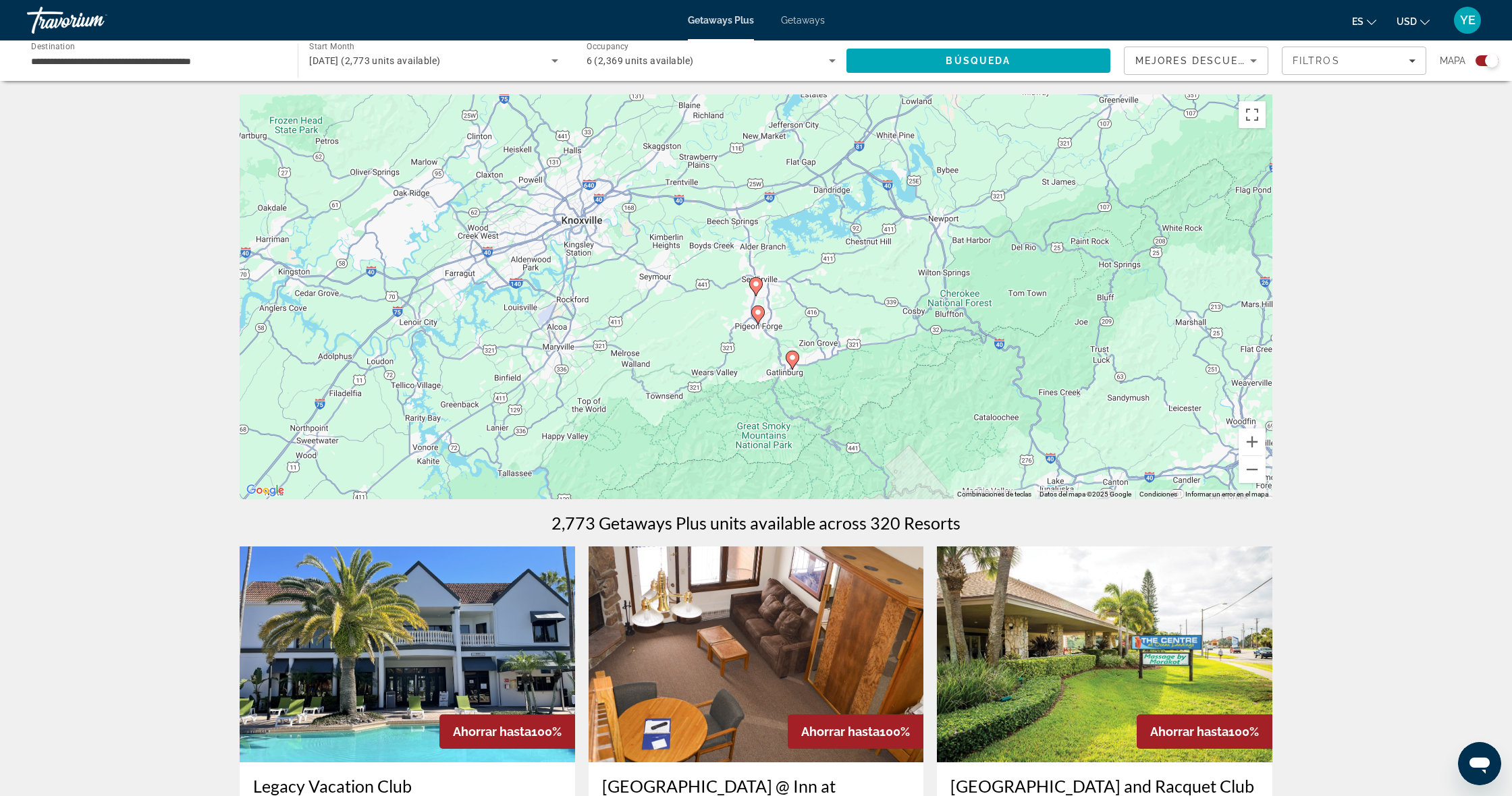
click at [754, 287] on image "Main content" at bounding box center [756, 284] width 8 height 8
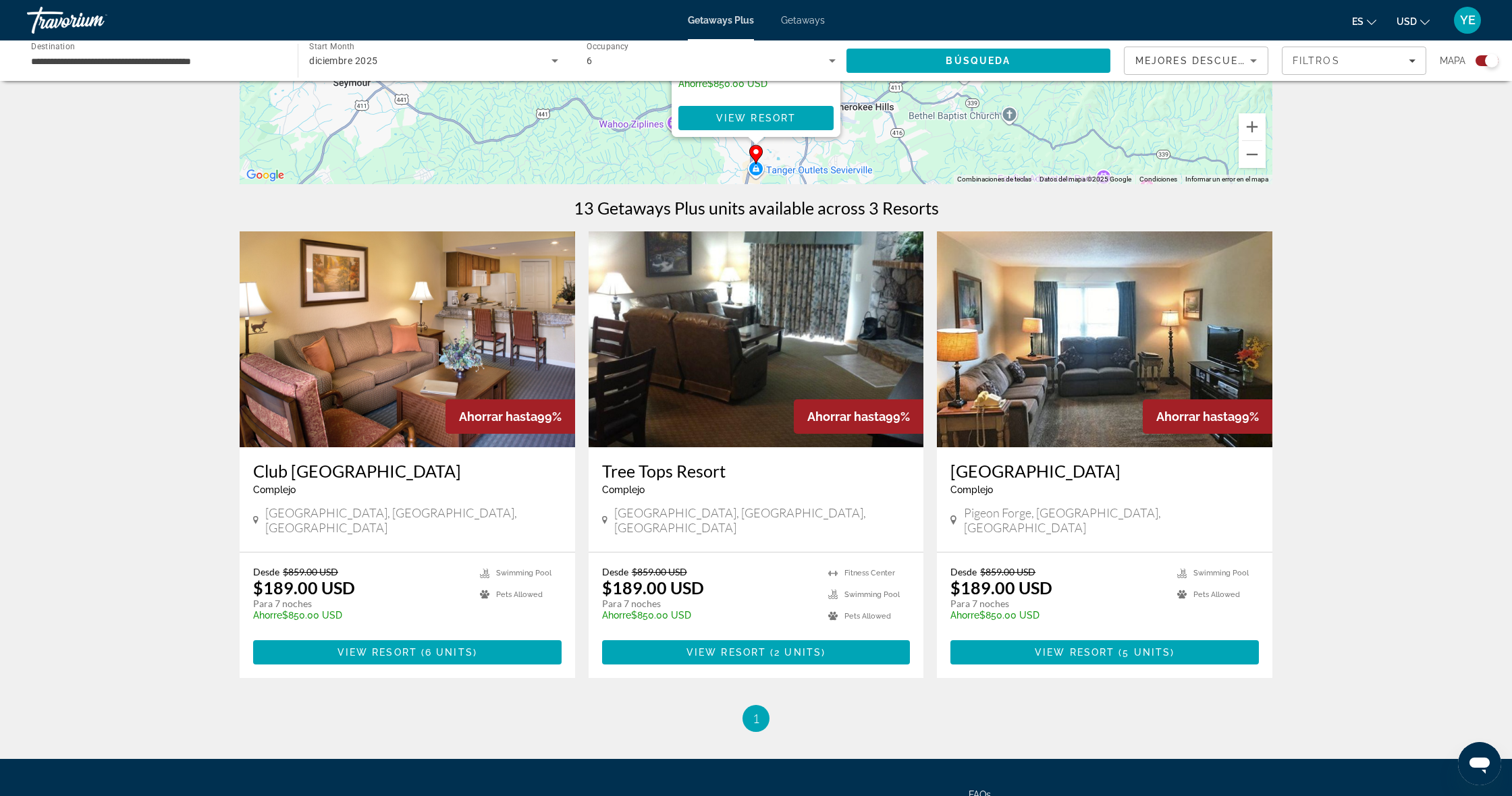
scroll to position [318, 0]
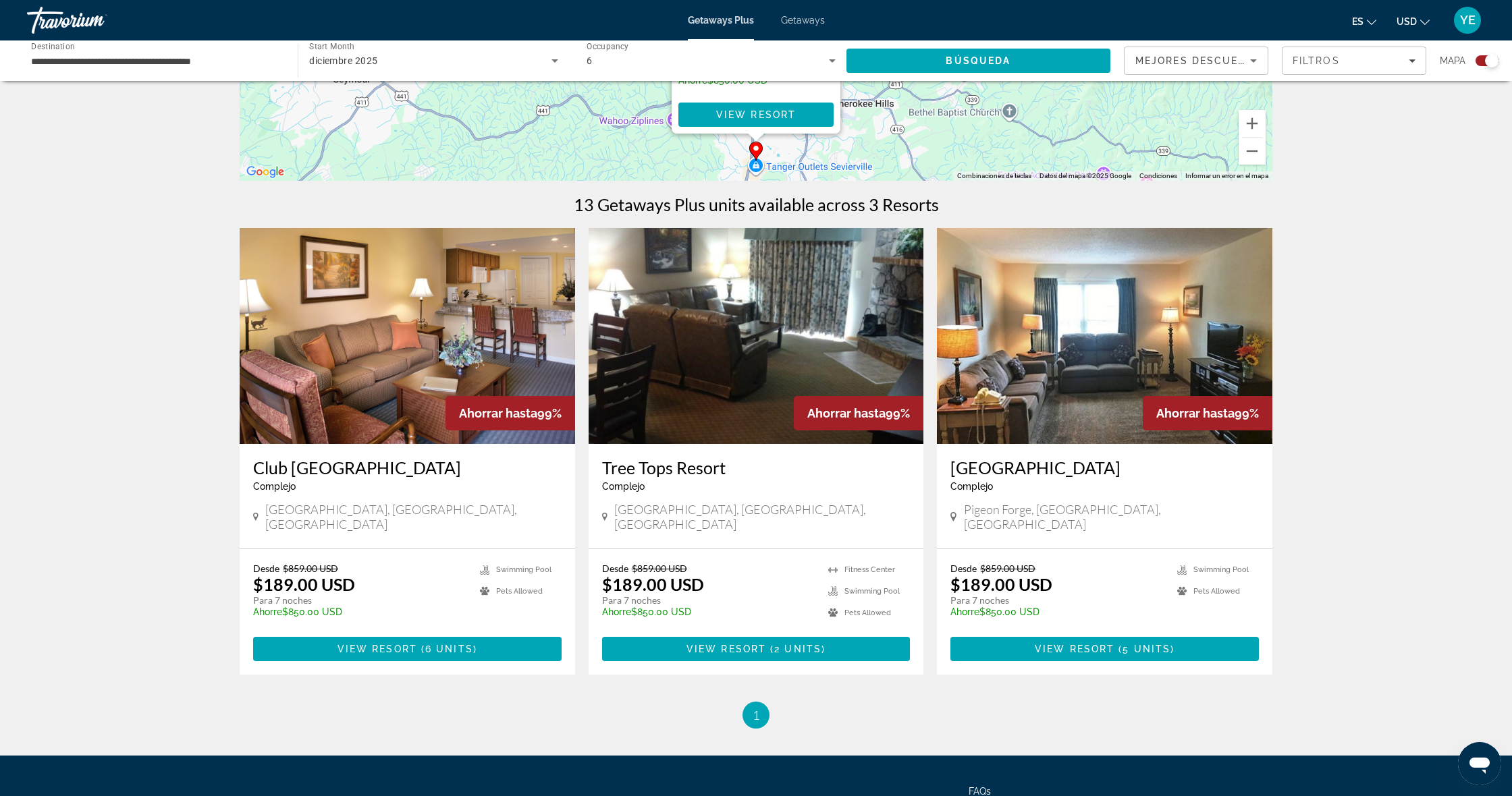
click at [375, 421] on img "Main content" at bounding box center [407, 336] width 336 height 216
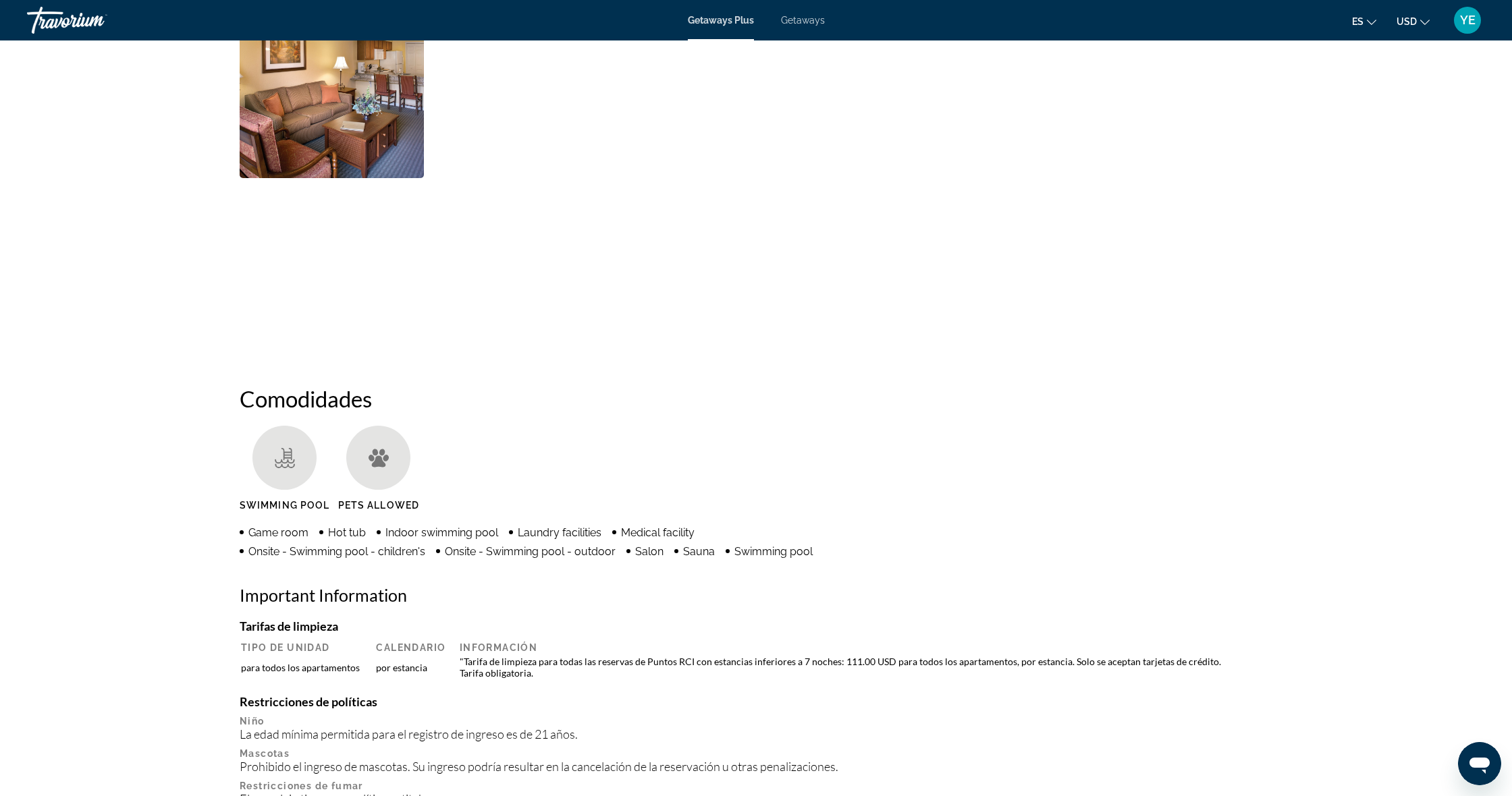
scroll to position [723, 0]
click at [794, 20] on span "Getaways" at bounding box center [803, 20] width 44 height 11
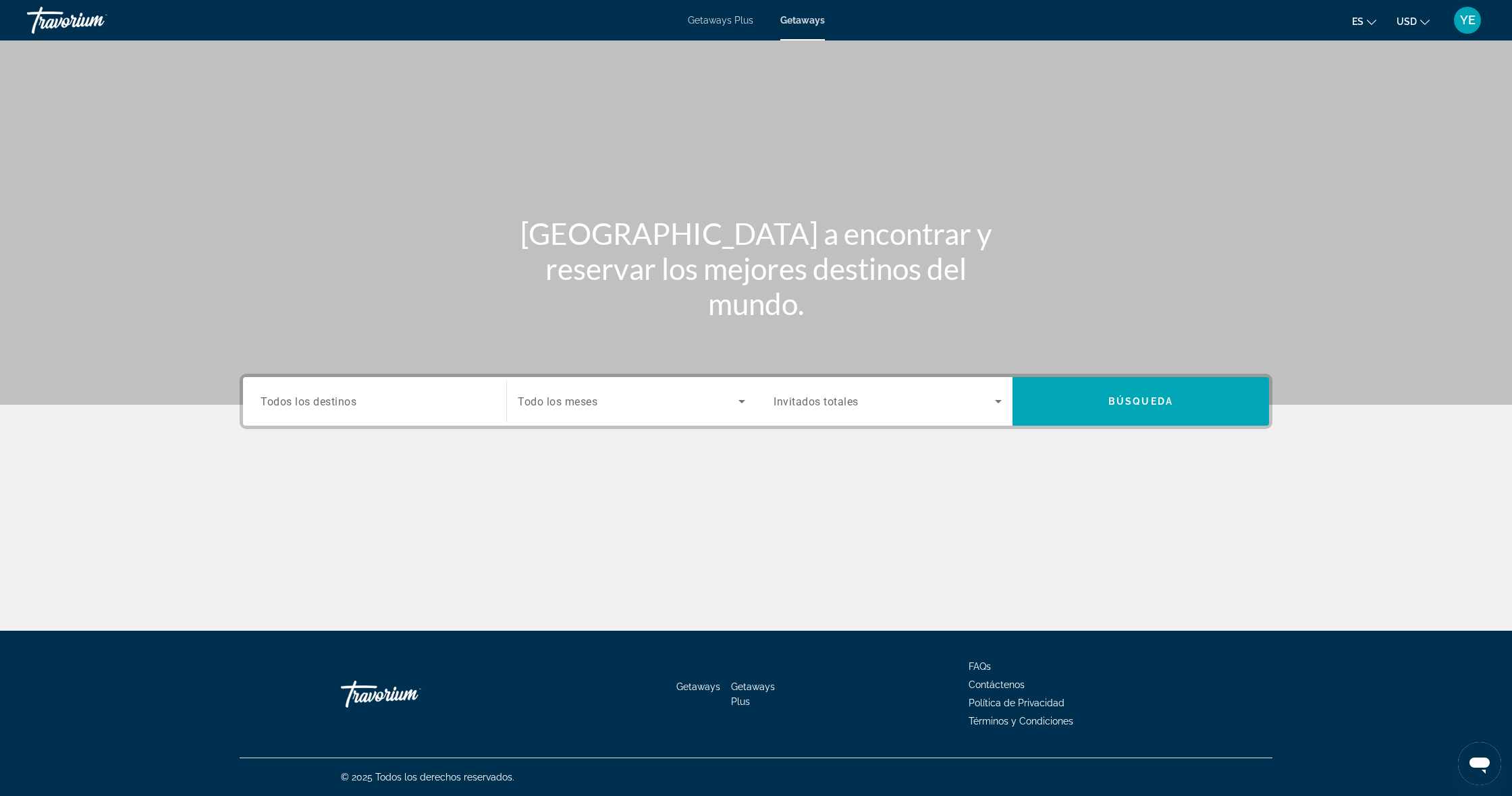
click at [332, 410] on div "Search widget" at bounding box center [374, 402] width 228 height 38
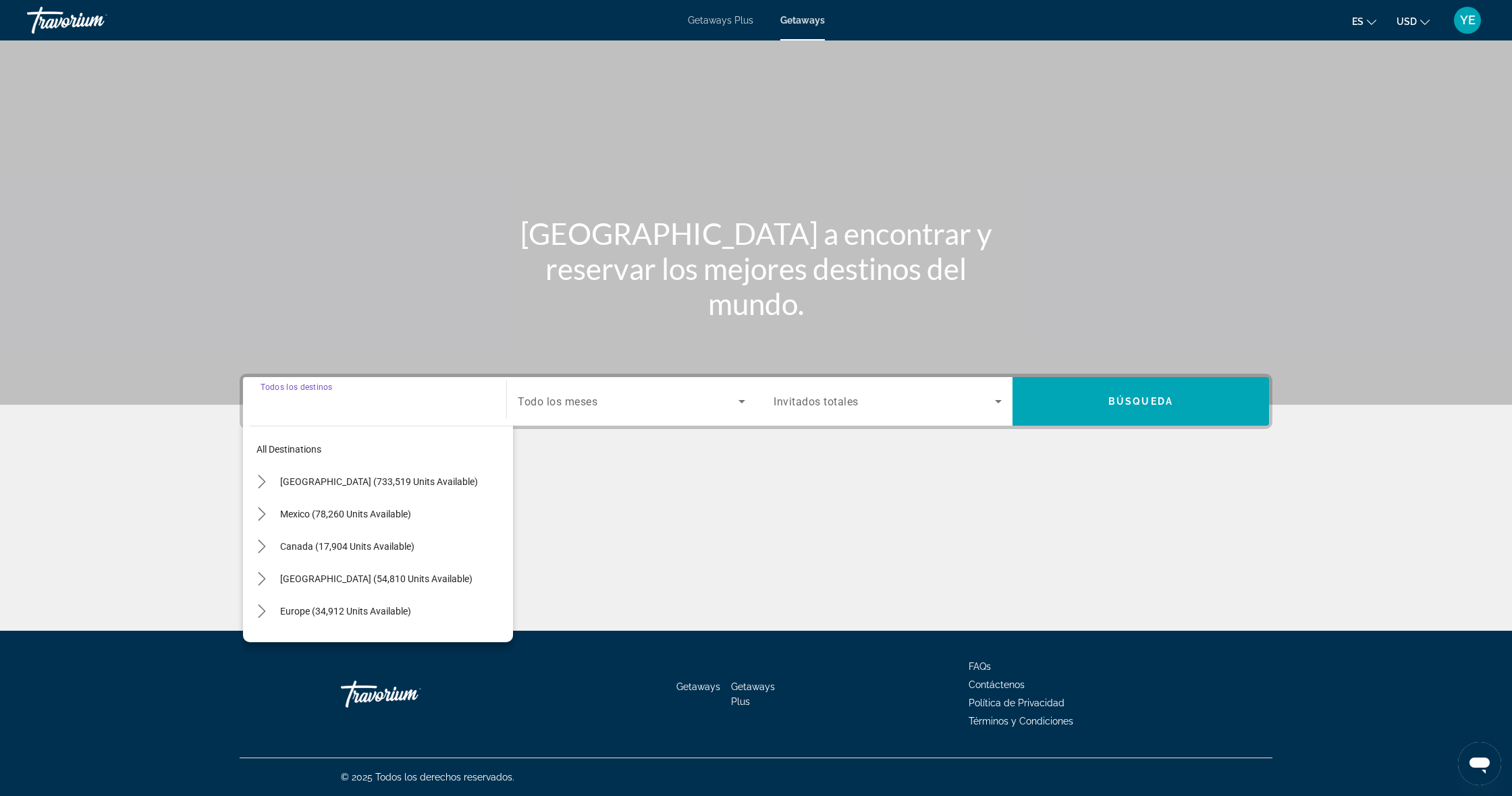
click at [325, 489] on span "Select destination: United States (733,519 units available)" at bounding box center [393, 482] width 239 height 32
type input "**********"
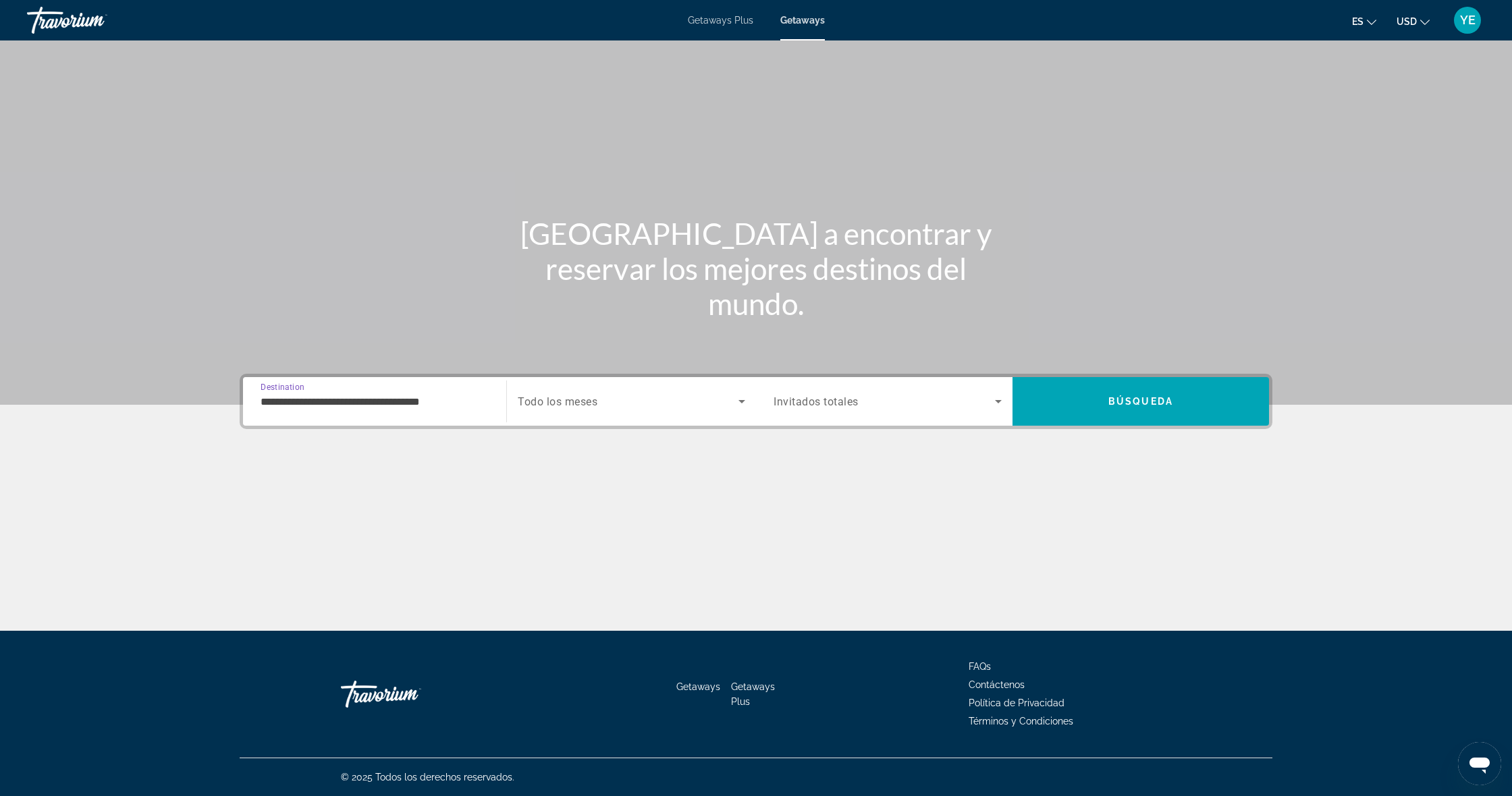
click at [576, 394] on span "Search widget" at bounding box center [627, 402] width 220 height 16
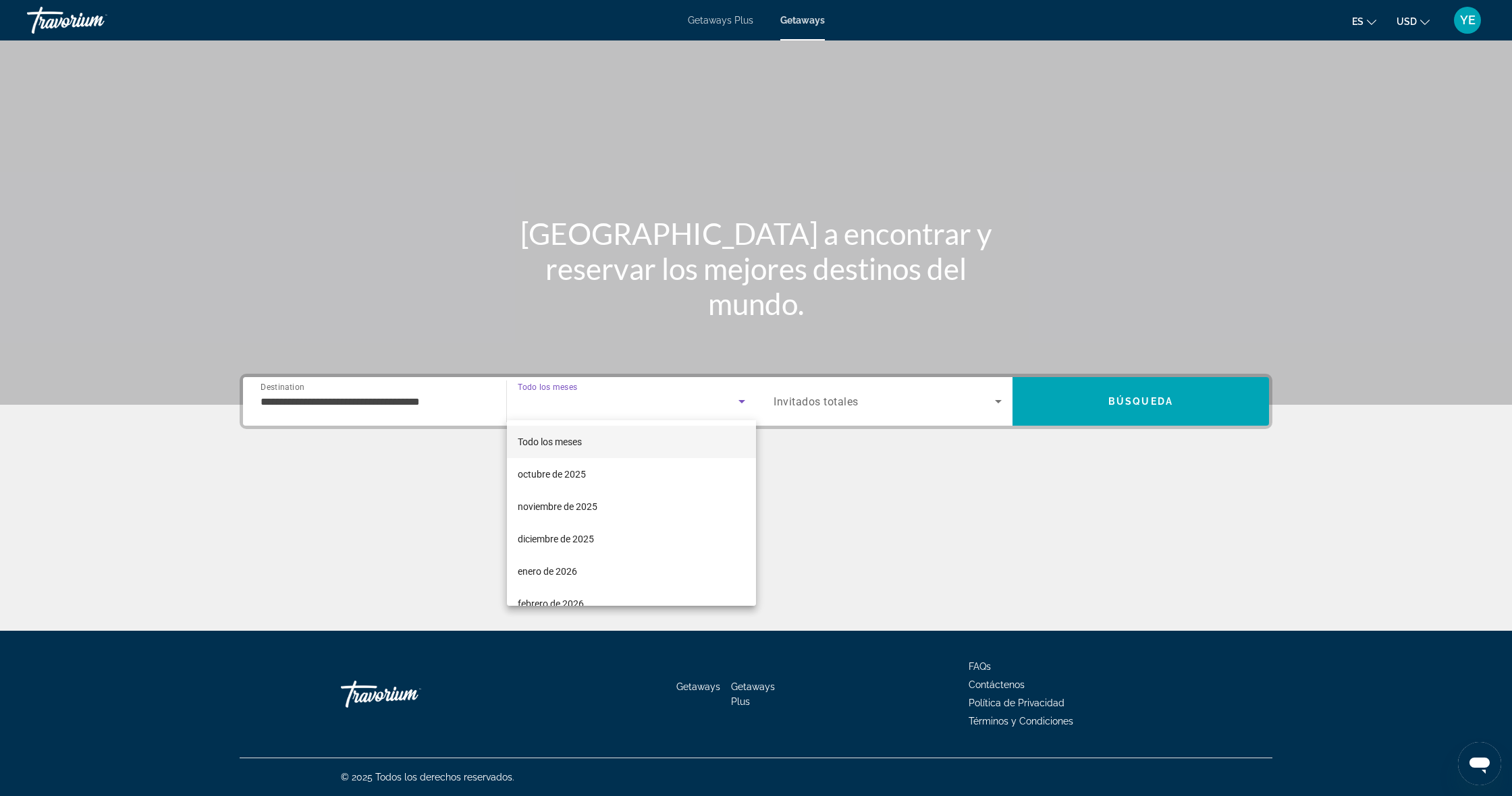
drag, startPoint x: 541, startPoint y: 542, endPoint x: 554, endPoint y: 543, distance: 13.0
click at [541, 543] on span "diciembre de 2025" at bounding box center [555, 539] width 76 height 16
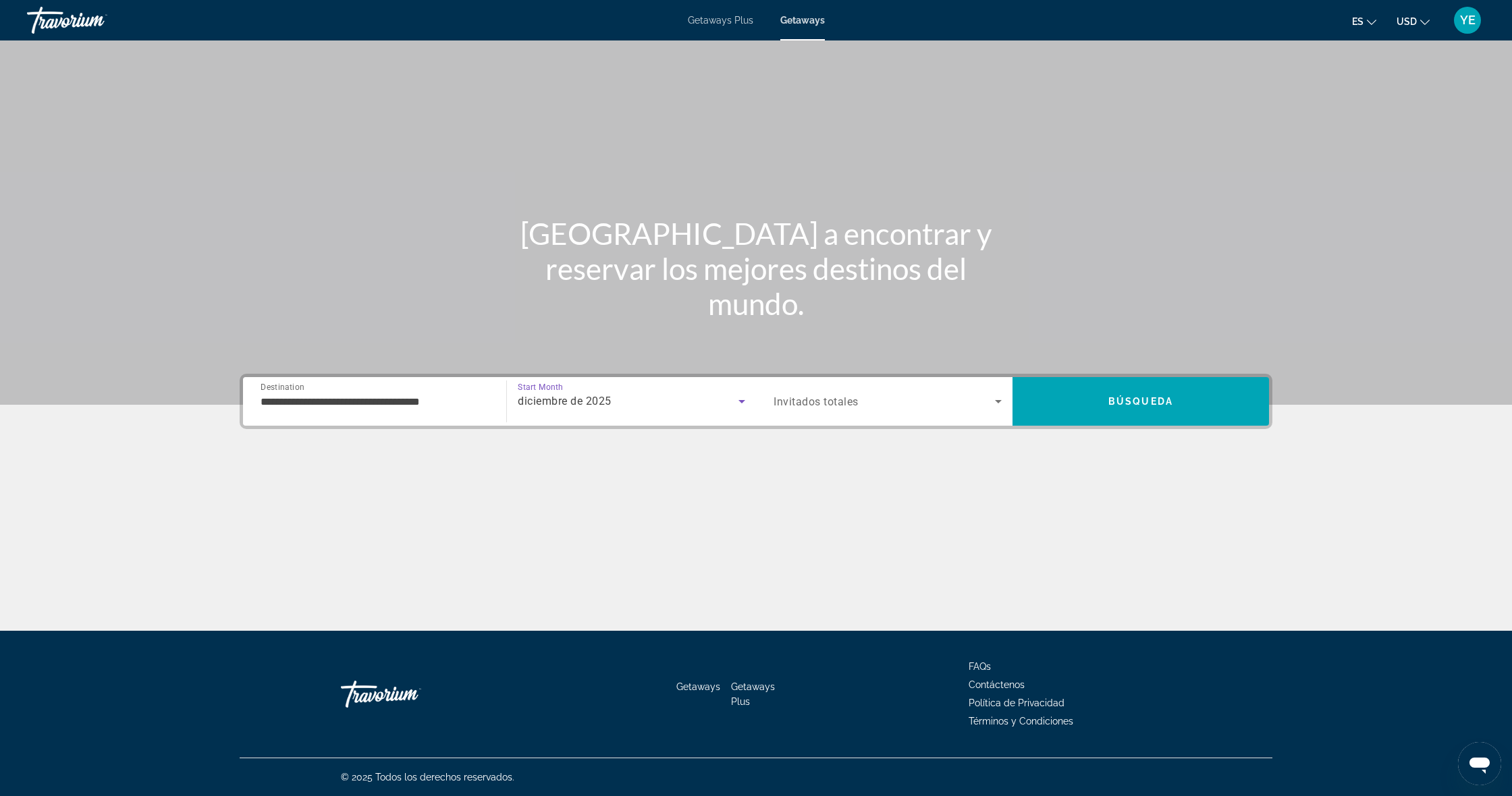
click at [849, 399] on span "Invitados totales" at bounding box center [816, 402] width 85 height 13
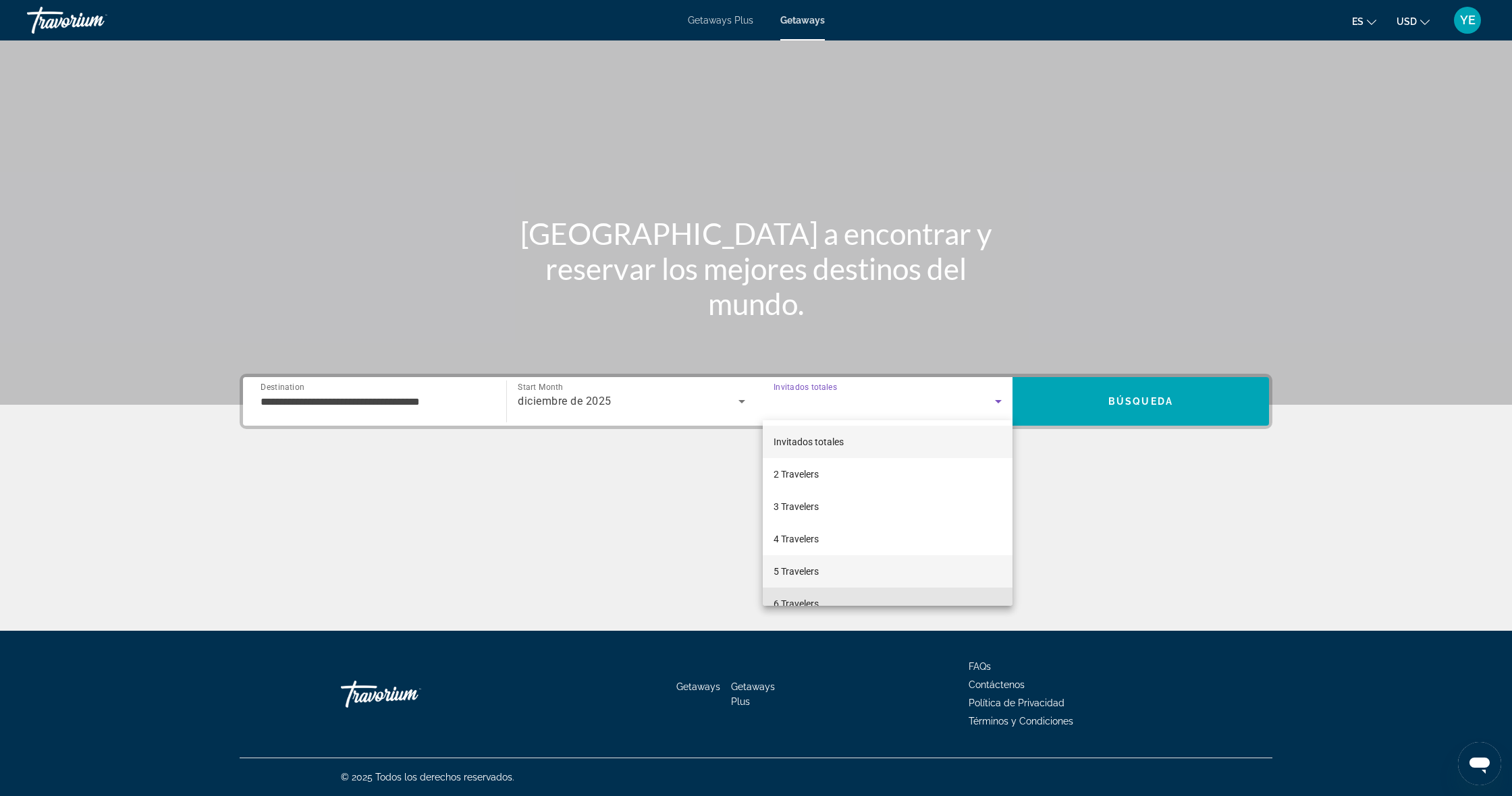
drag, startPoint x: 789, startPoint y: 594, endPoint x: 912, endPoint y: 541, distance: 133.9
click at [790, 595] on mat-option "6 Travelers" at bounding box center [887, 604] width 249 height 32
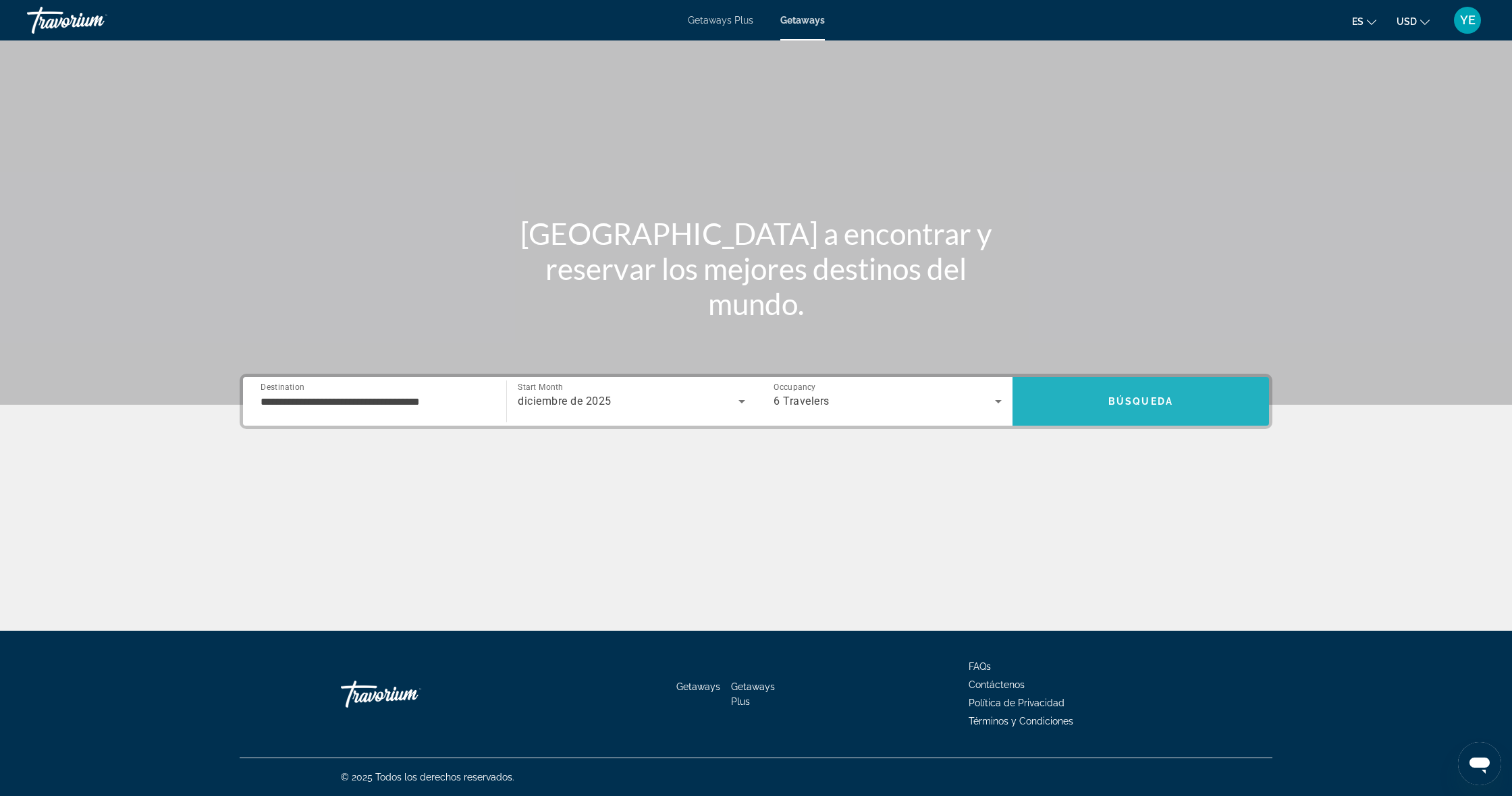
click at [1156, 380] on span "Search" at bounding box center [1140, 402] width 256 height 49
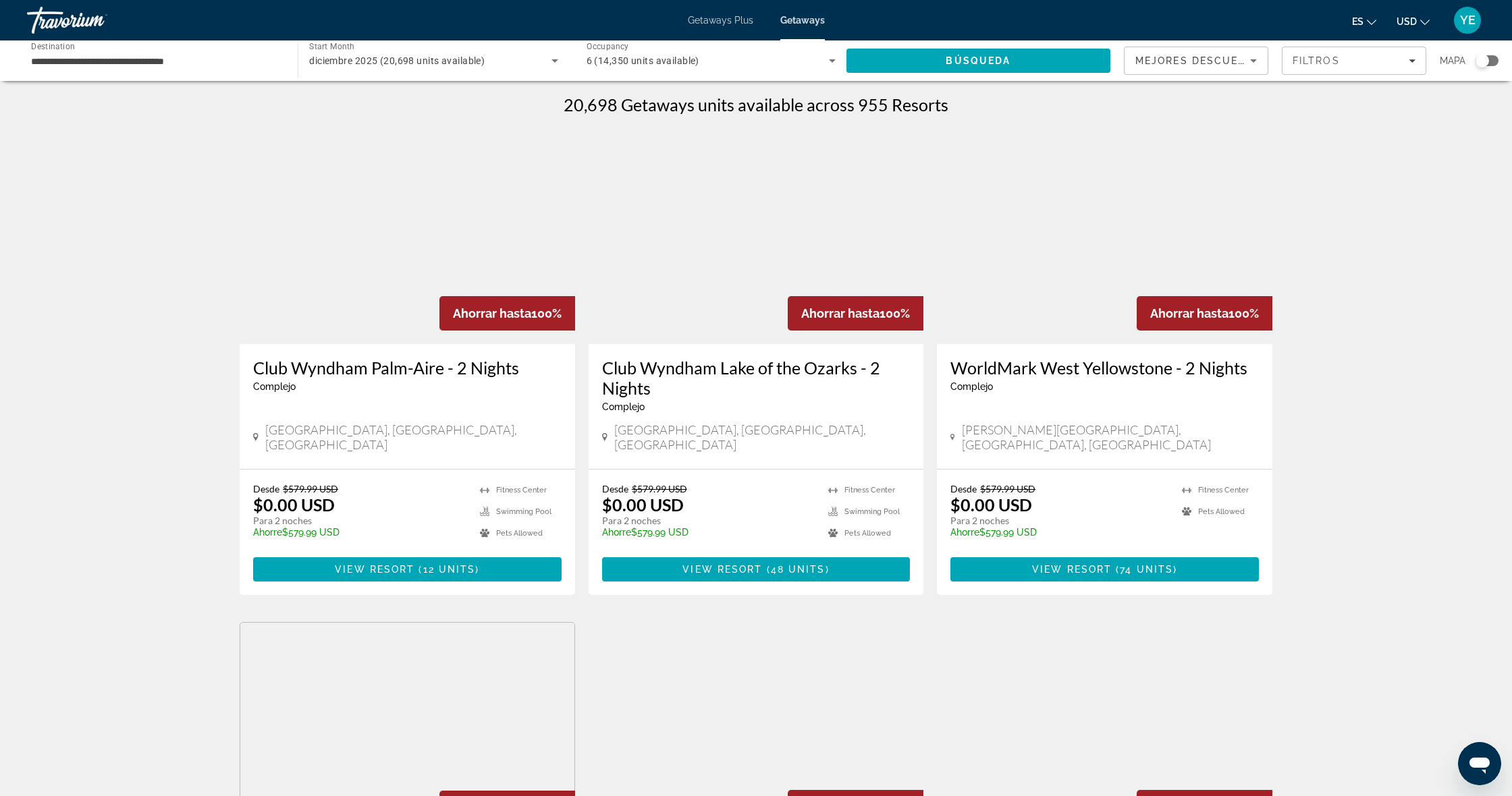
click at [1476, 64] on div "Search widget" at bounding box center [1481, 60] width 13 height 13
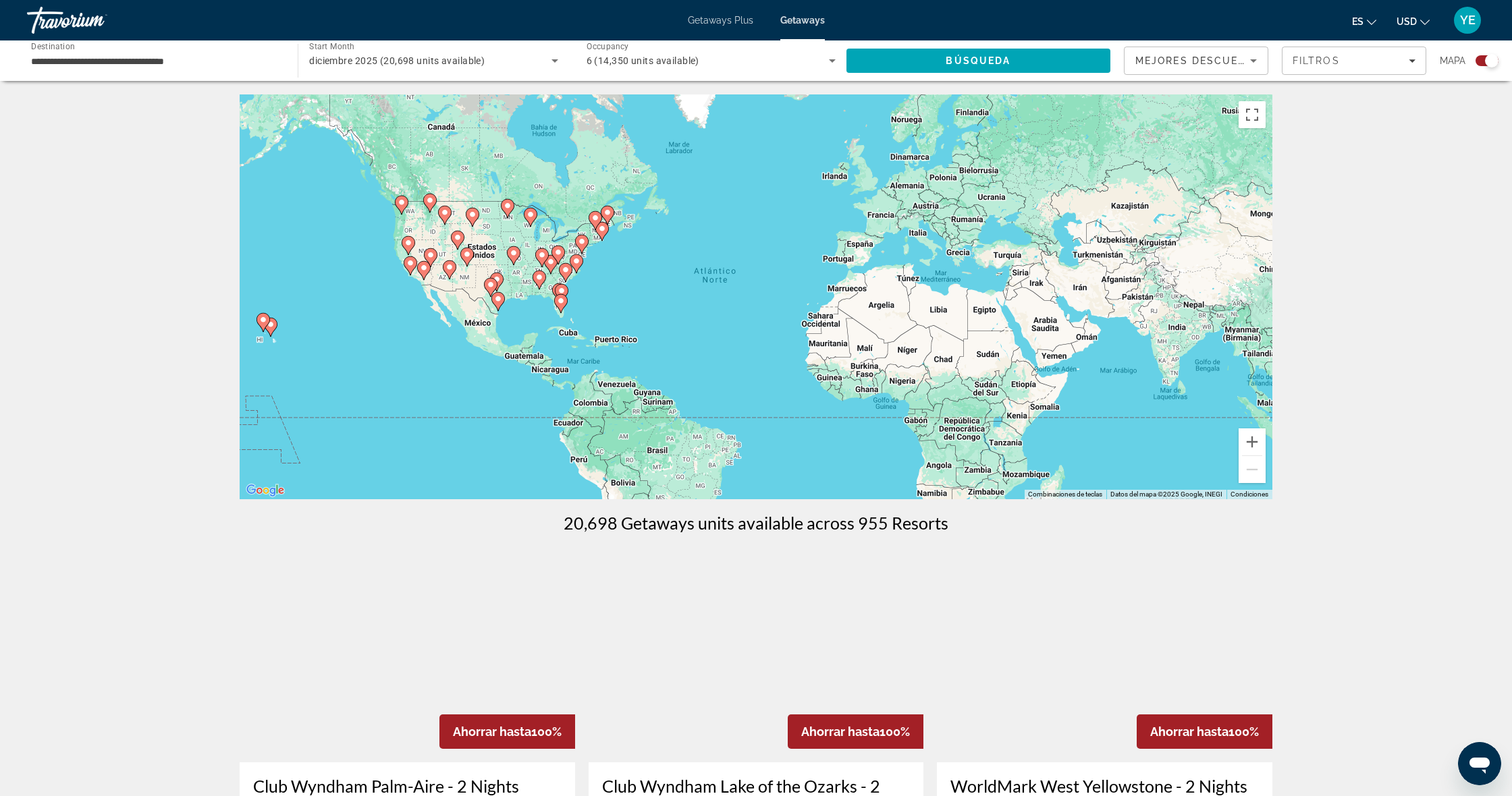
click at [565, 256] on div "Para activar la función de arrastrar con el teclado, presiona Alt + Intro. Una …" at bounding box center [755, 296] width 1033 height 405
drag, startPoint x: 565, startPoint y: 256, endPoint x: 565, endPoint y: 266, distance: 10.0
click at [565, 257] on div "Para activar la función de arrastrar con el teclado, presiona Alt + Intro. Una …" at bounding box center [755, 296] width 1033 height 405
click at [564, 287] on icon "Main content" at bounding box center [561, 293] width 12 height 17
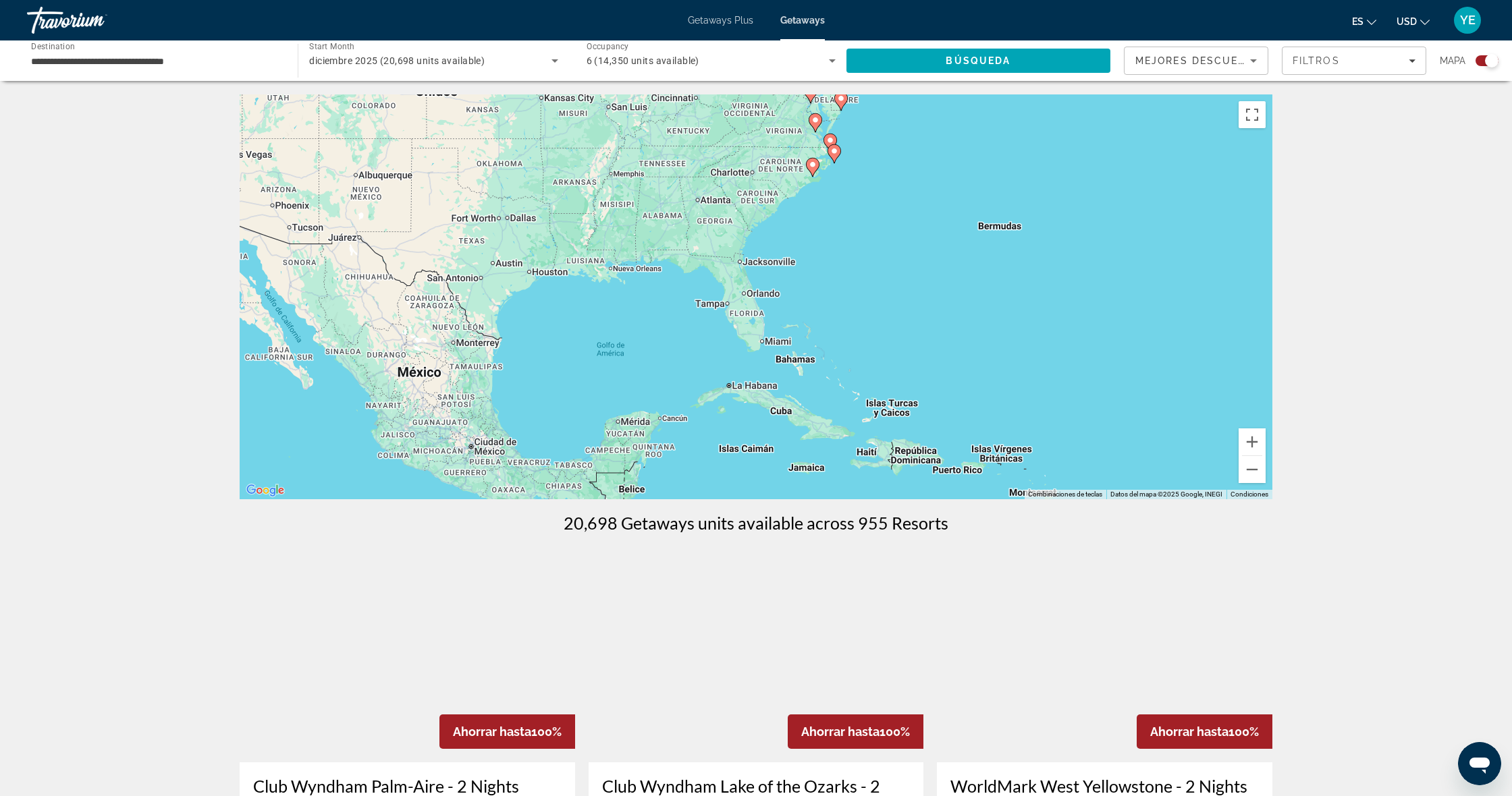
click at [671, 263] on div "Para navegar, presiona las teclas [PERSON_NAME]. Para activar la función de arr…" at bounding box center [755, 296] width 1033 height 405
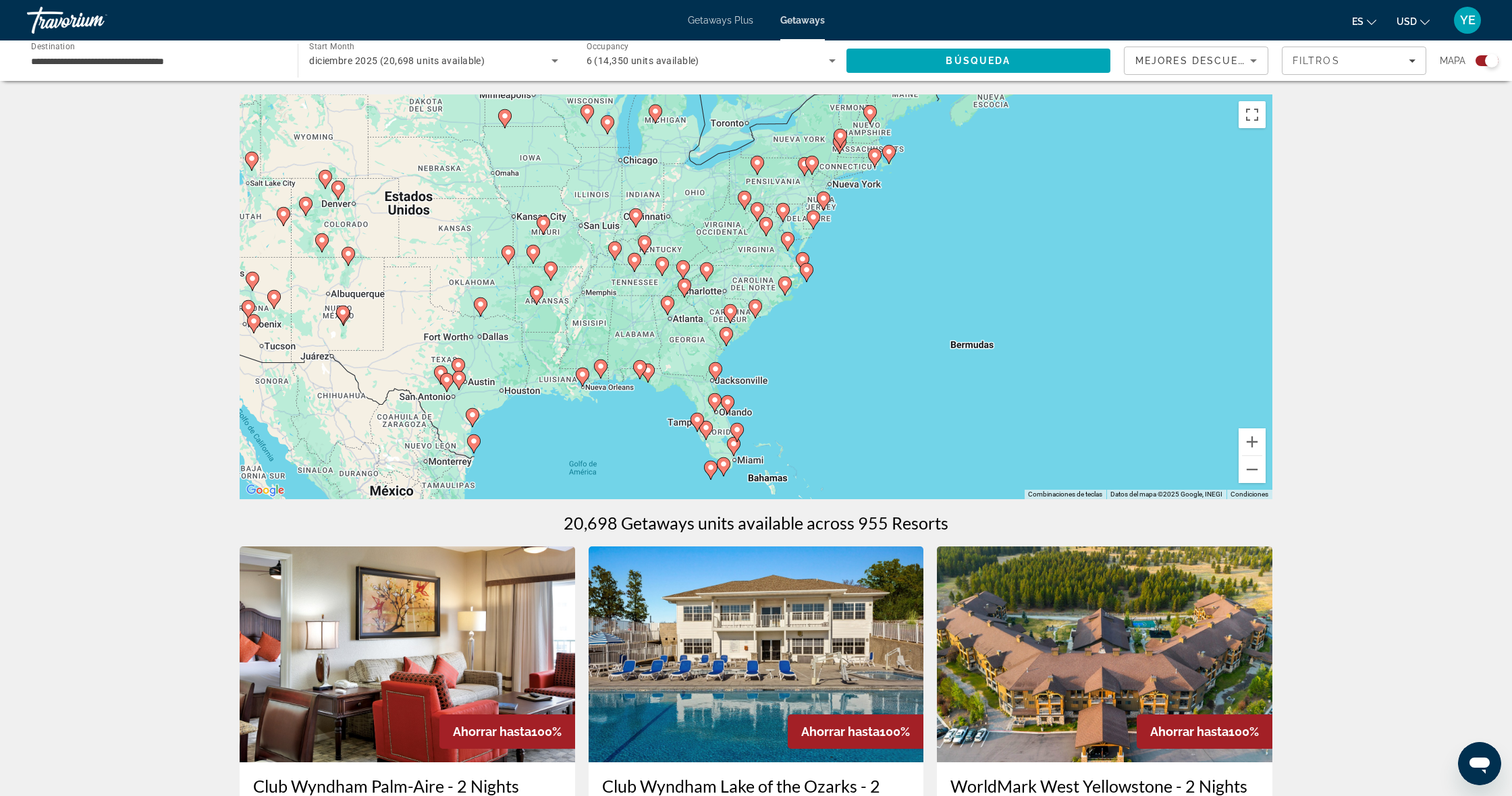
drag, startPoint x: 679, startPoint y: 234, endPoint x: 666, endPoint y: 336, distance: 102.8
click at [646, 375] on div "Para navegar, presiona las teclas [PERSON_NAME]. Para activar la función de arr…" at bounding box center [755, 296] width 1033 height 405
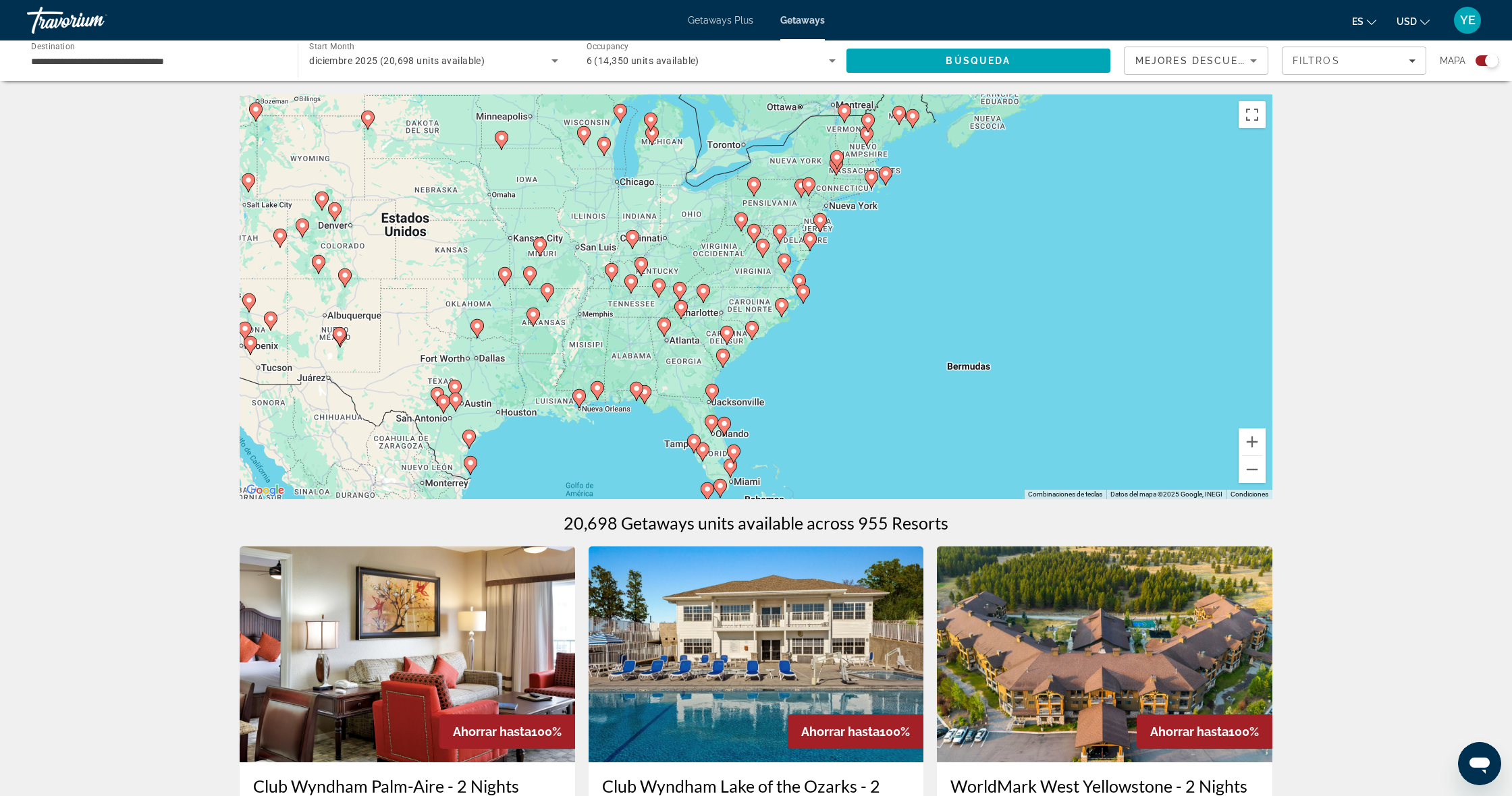
click at [689, 279] on div "Para navegar, presiona las teclas [PERSON_NAME]. Para activar la función de arr…" at bounding box center [755, 296] width 1033 height 405
click at [681, 290] on image "Main content" at bounding box center [679, 289] width 8 height 8
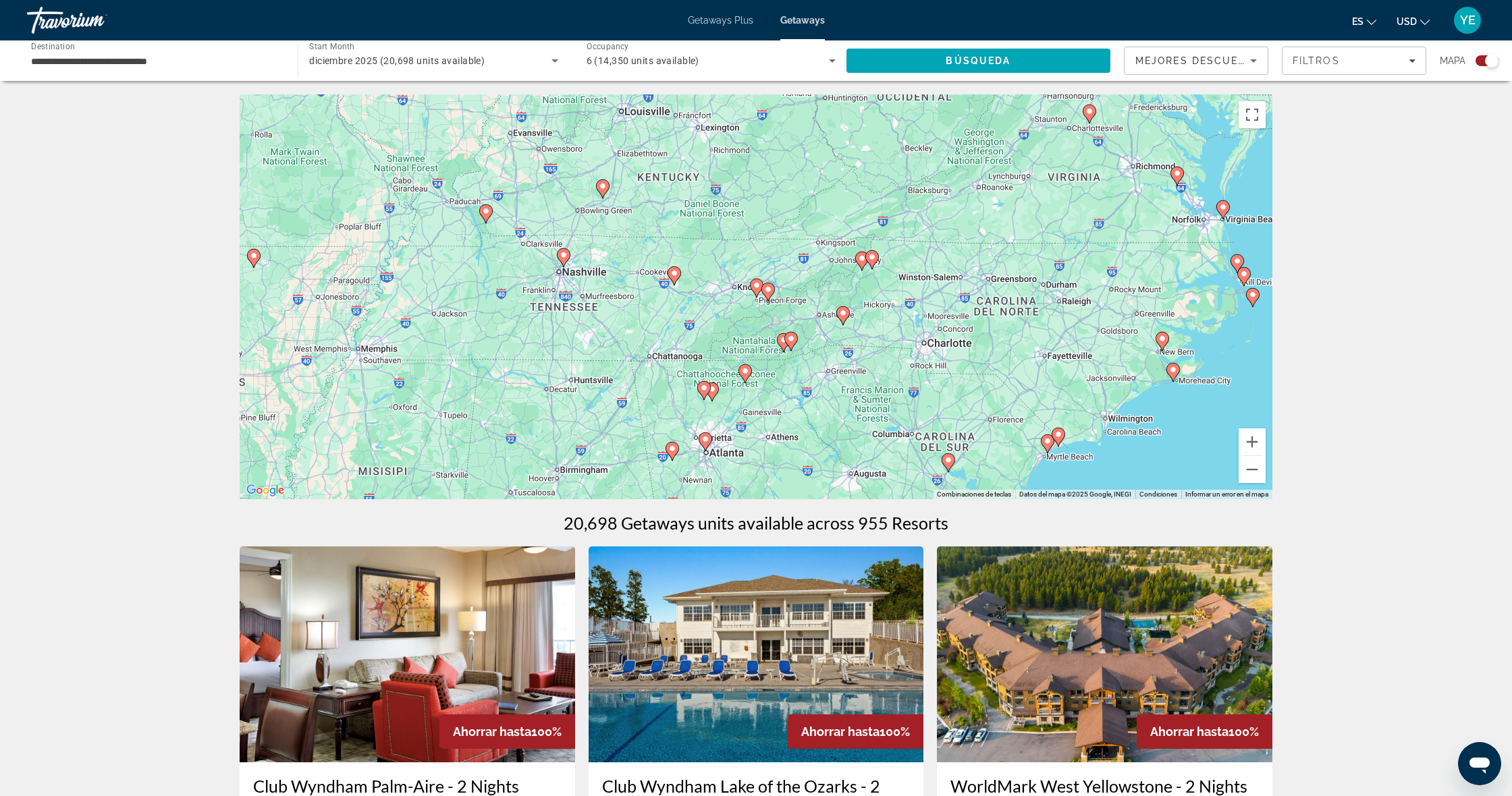
click at [674, 297] on div "Para navegar, presiona las teclas [PERSON_NAME]. Para activar la función de arr…" at bounding box center [755, 296] width 1033 height 405
click at [720, 271] on div "Para navegar, presiona las teclas [PERSON_NAME]. Para activar la función de arr…" at bounding box center [755, 296] width 1033 height 405
click at [754, 283] on image "Main content" at bounding box center [756, 285] width 8 height 8
type input "**********"
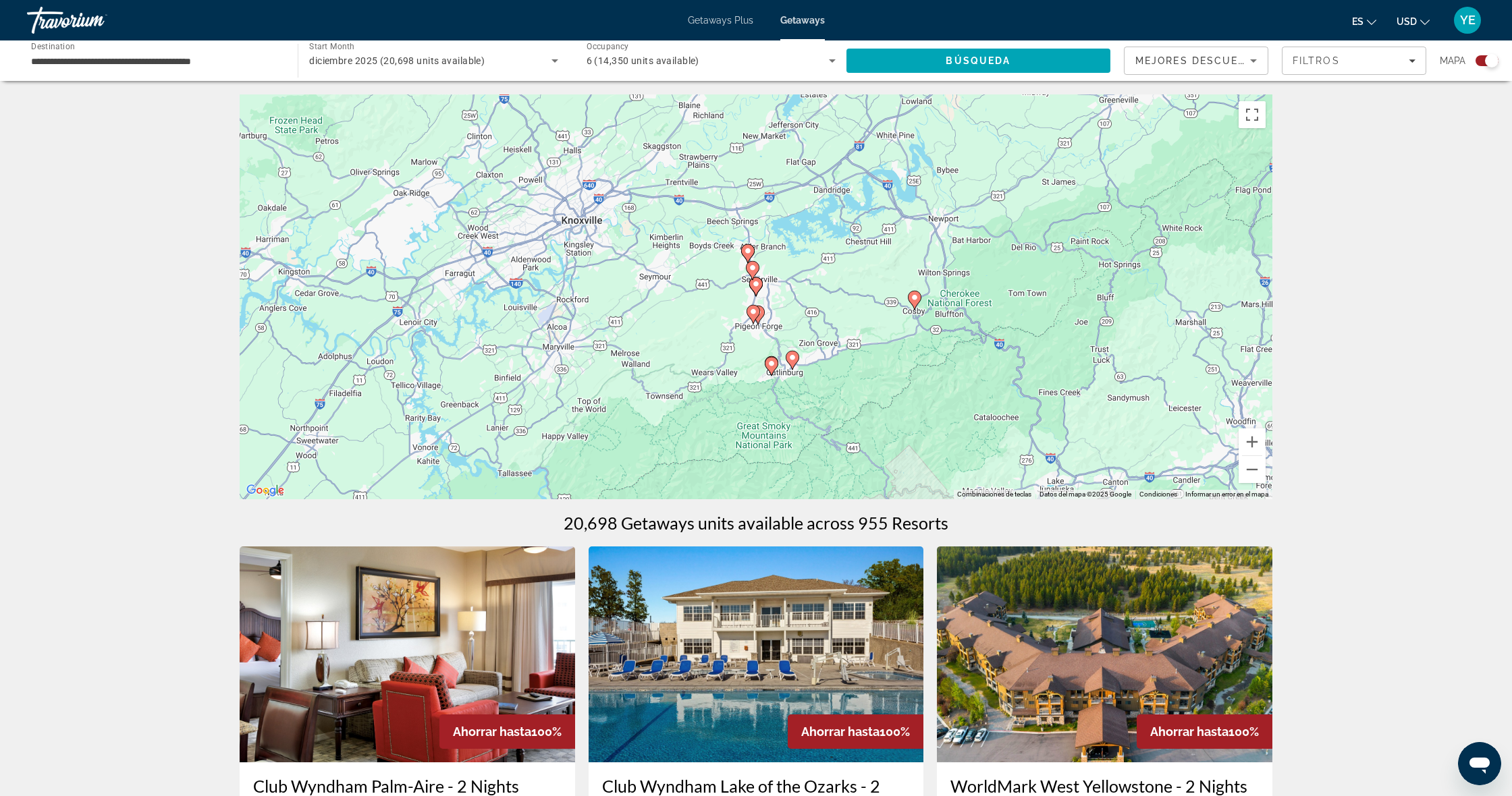
click at [751, 249] on image "Main content" at bounding box center [747, 251] width 8 height 8
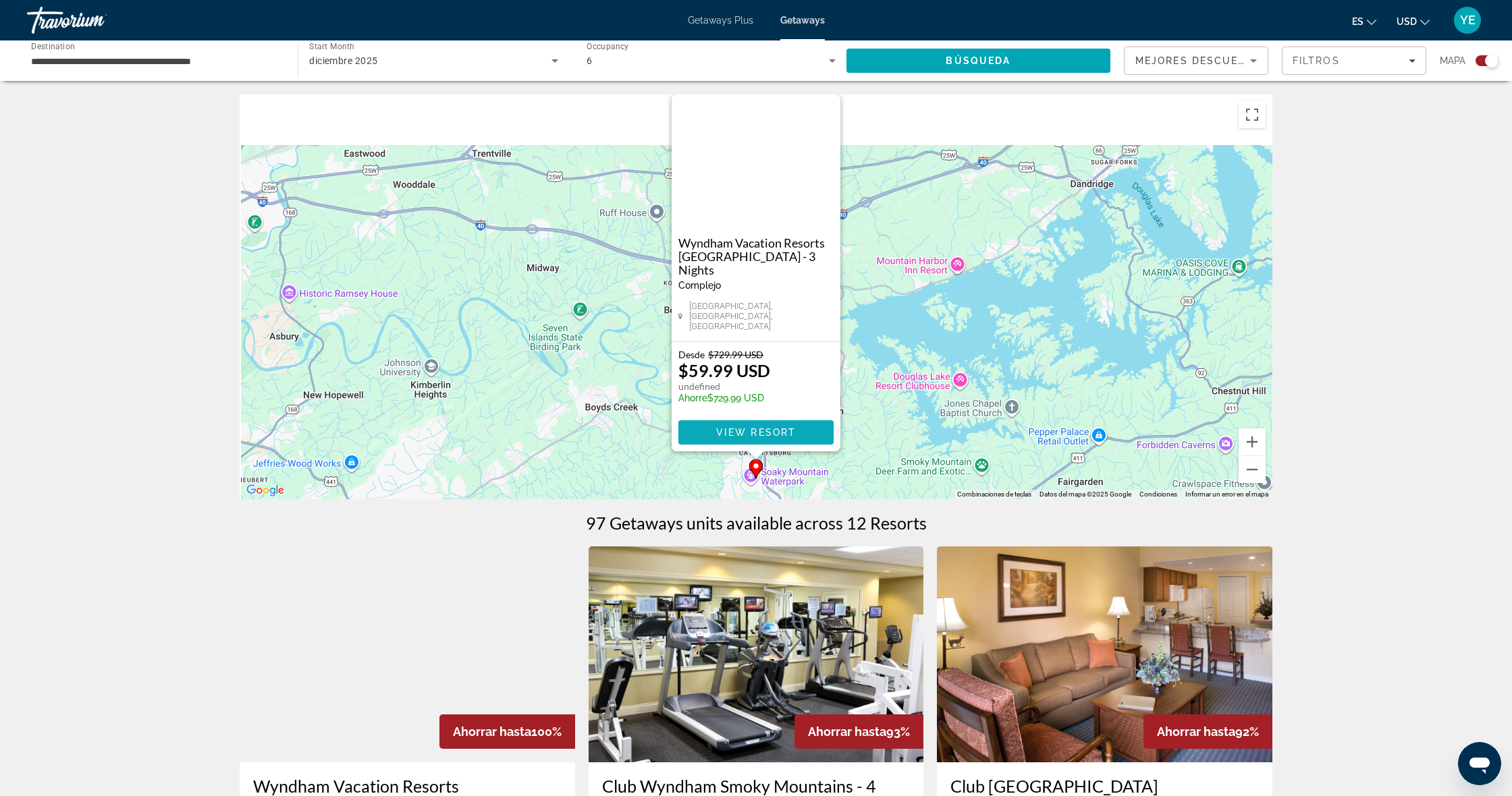
click at [752, 431] on span "View Resort" at bounding box center [756, 433] width 80 height 11
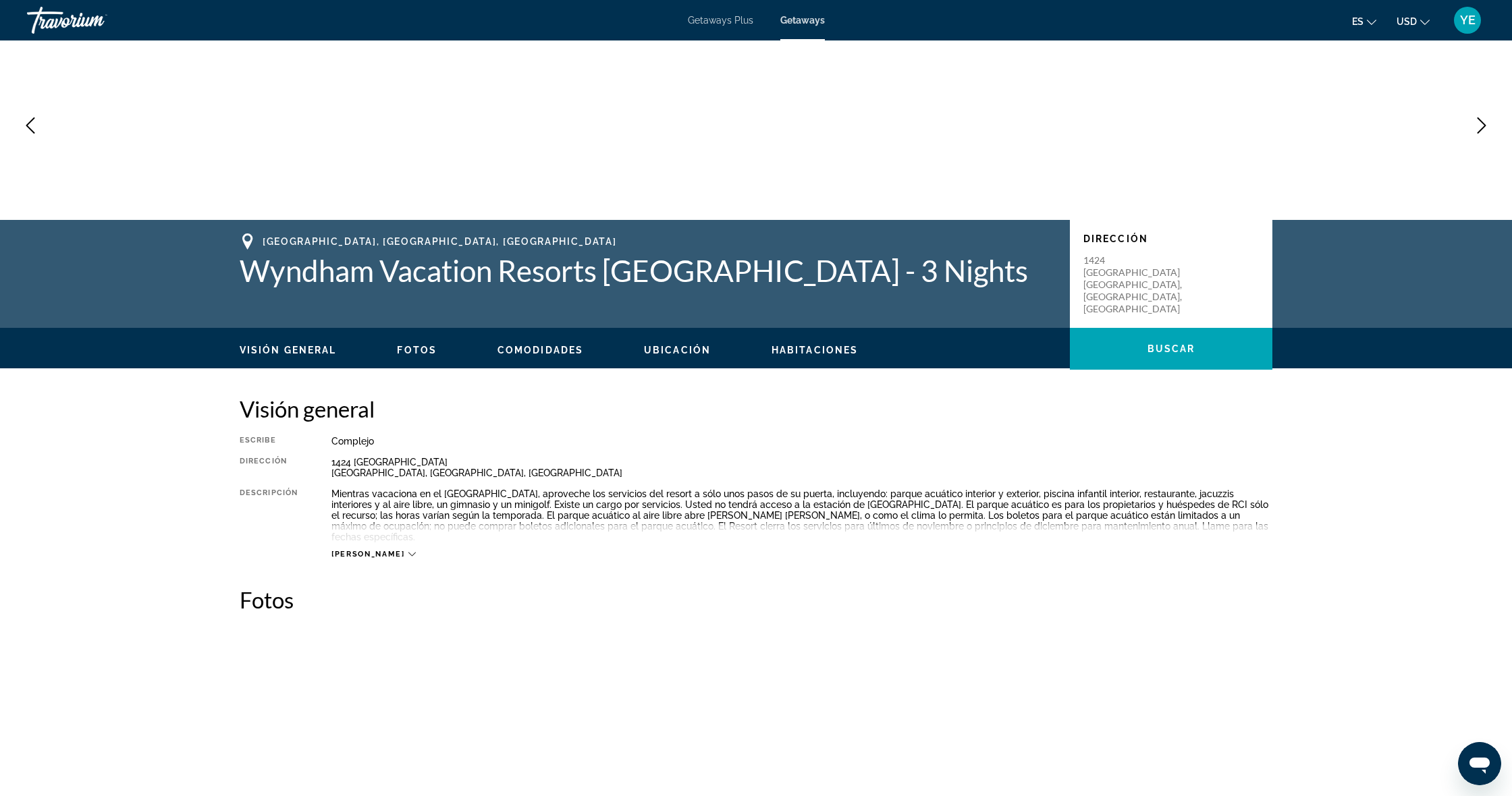
scroll to position [115, 0]
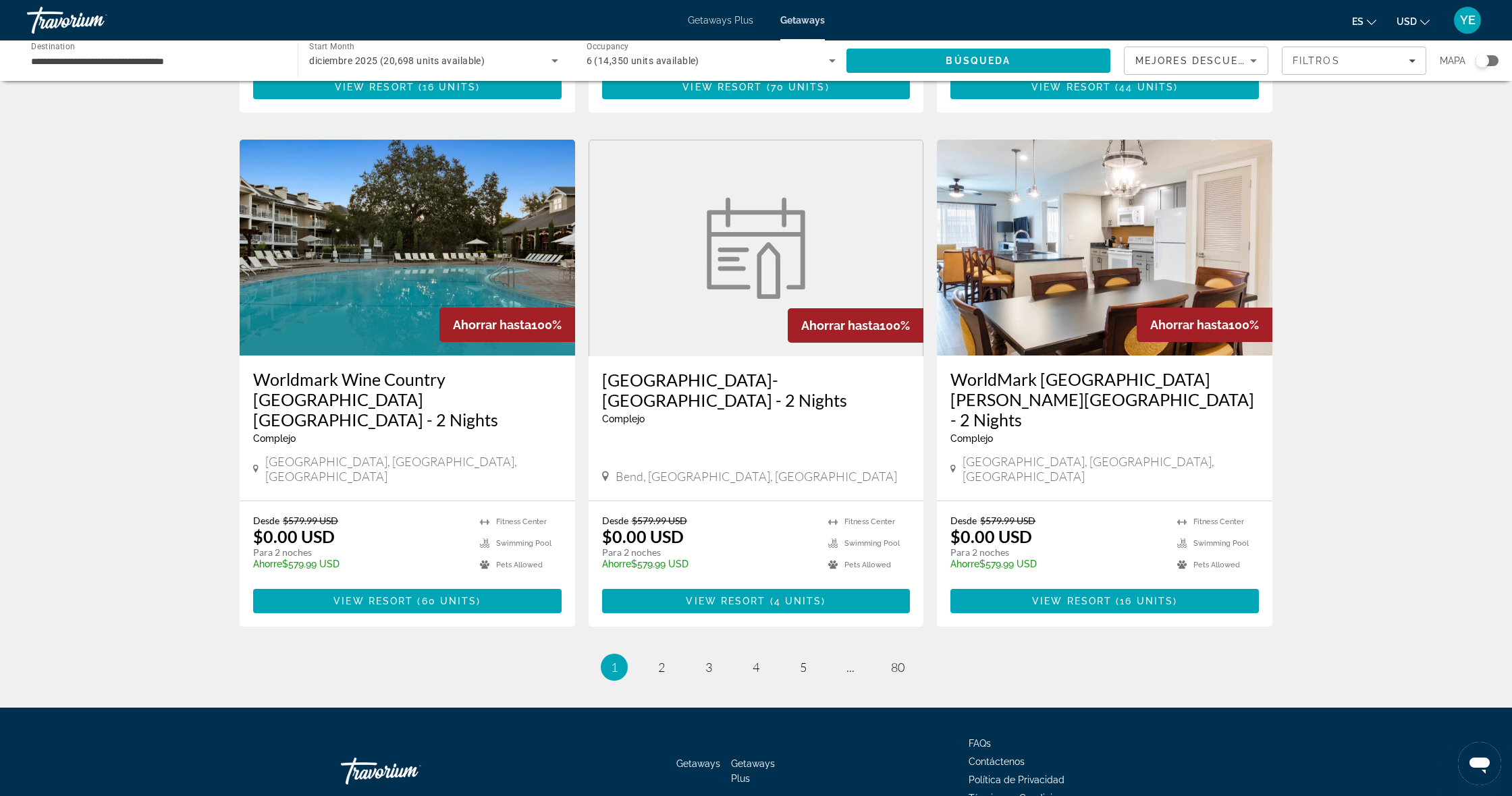
scroll to position [1449, 0]
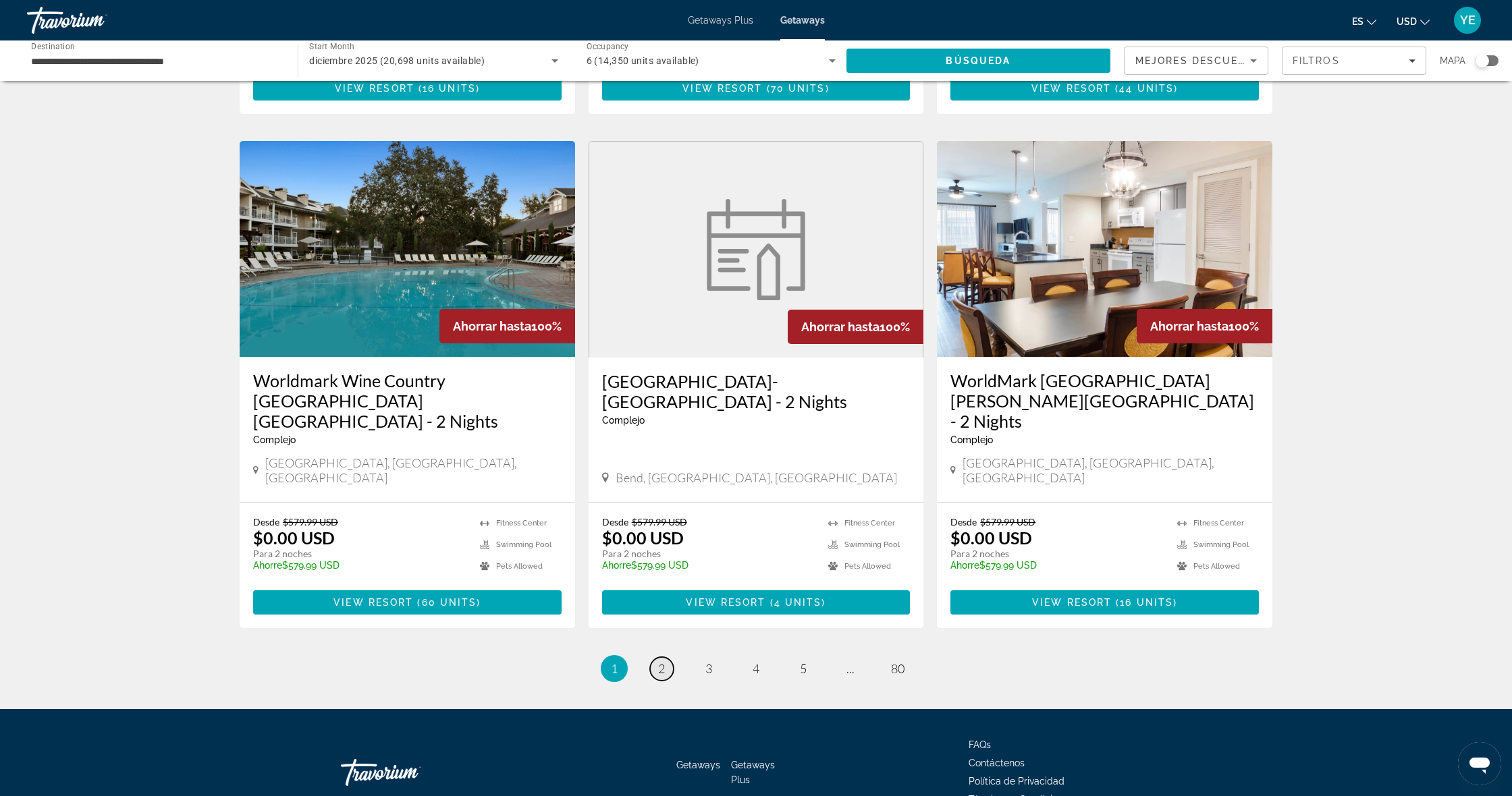
click at [654, 657] on link "page 2" at bounding box center [662, 669] width 24 height 24
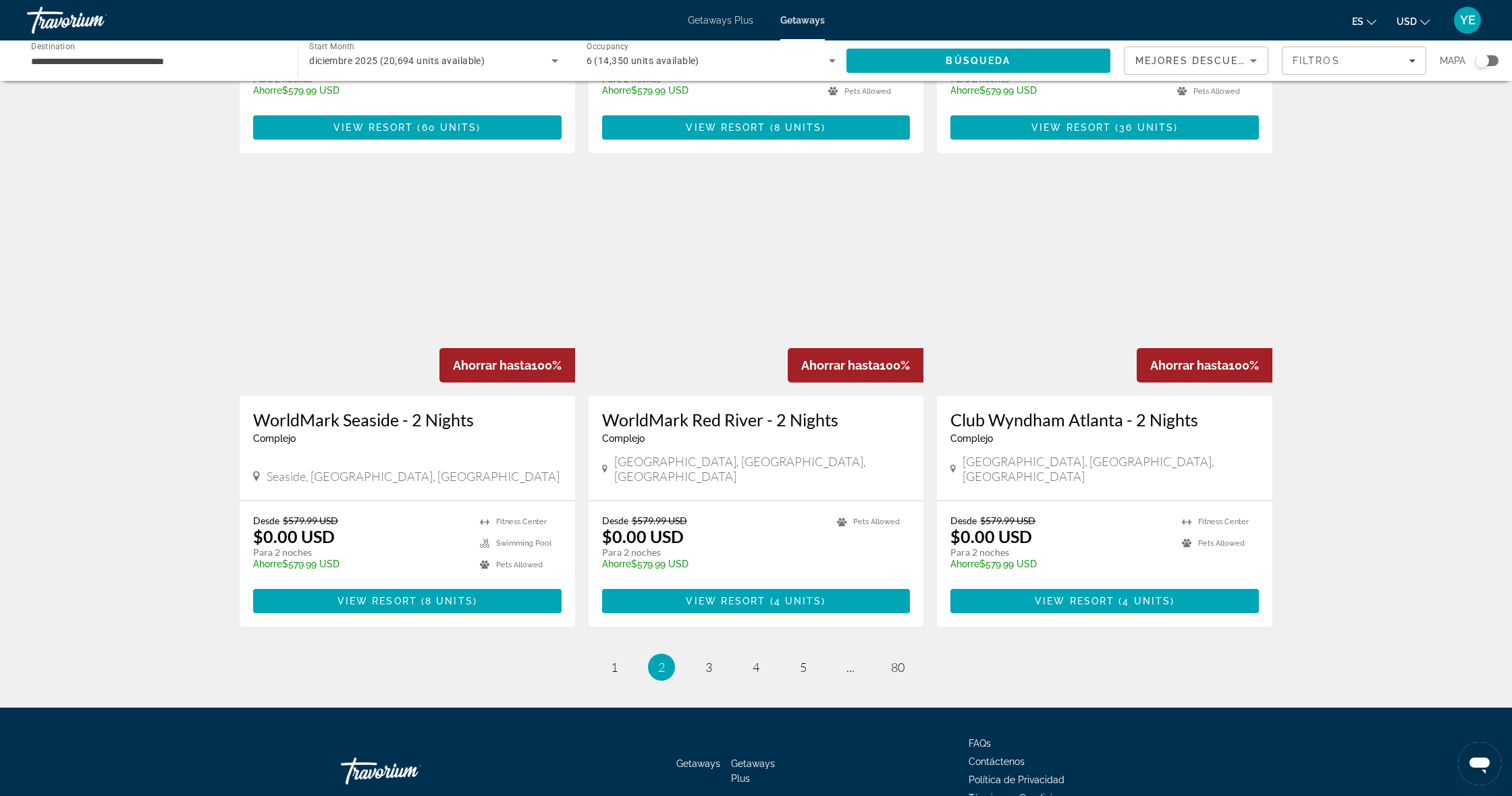
scroll to position [1448, 0]
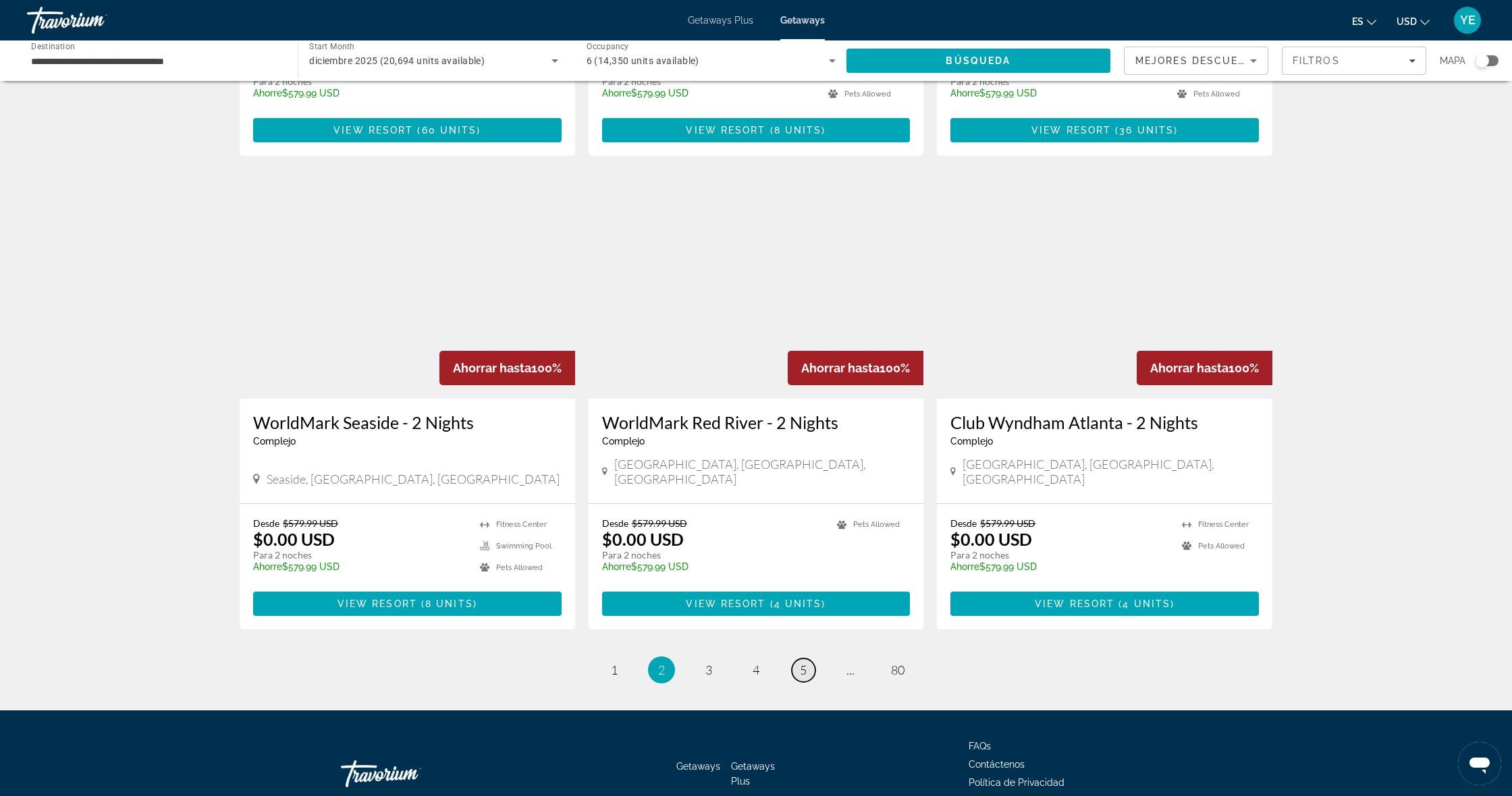
click at [796, 659] on link "page 5" at bounding box center [803, 671] width 24 height 24
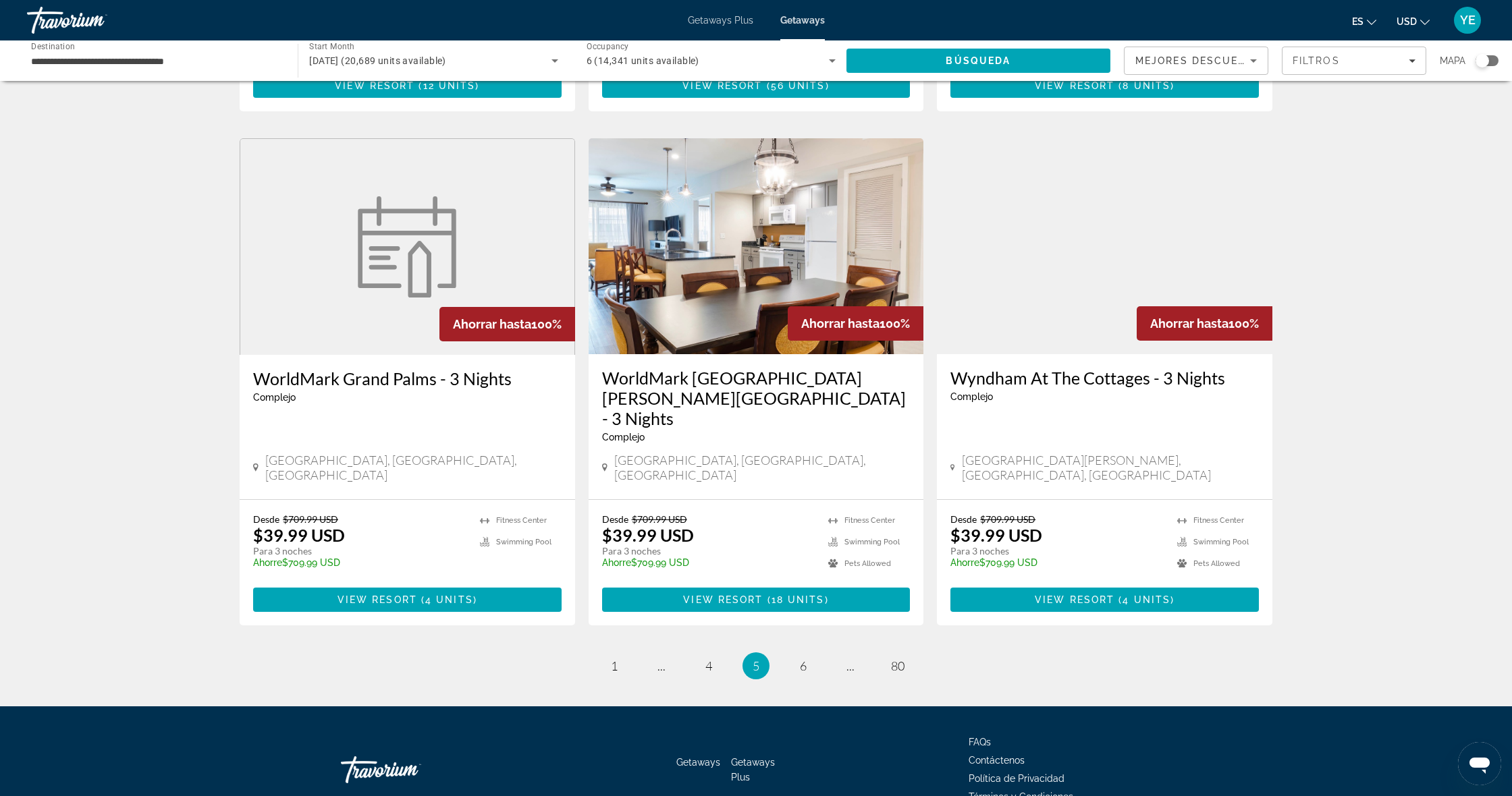
scroll to position [1469, 0]
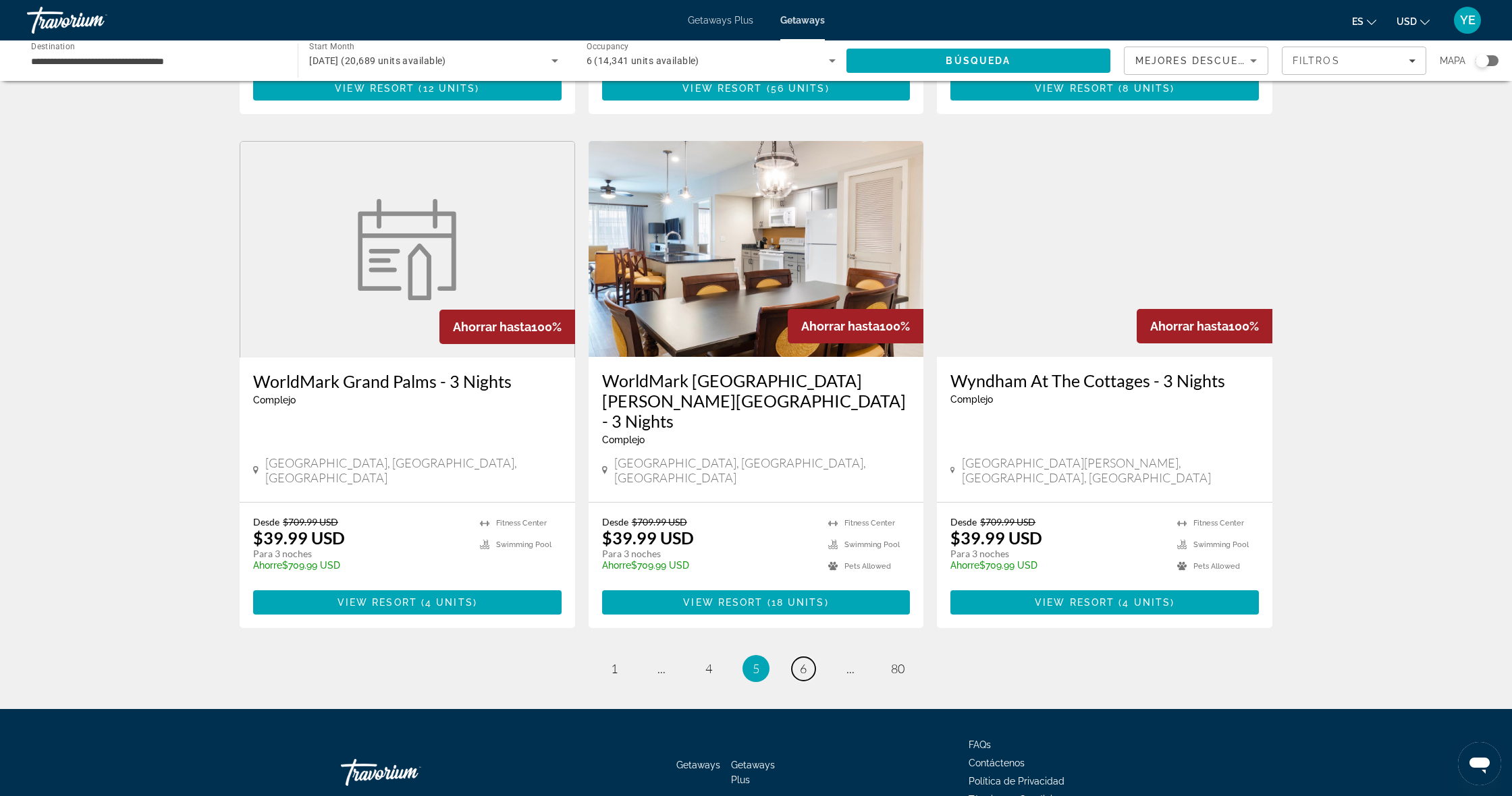
click at [803, 661] on span "6" at bounding box center [803, 668] width 7 height 15
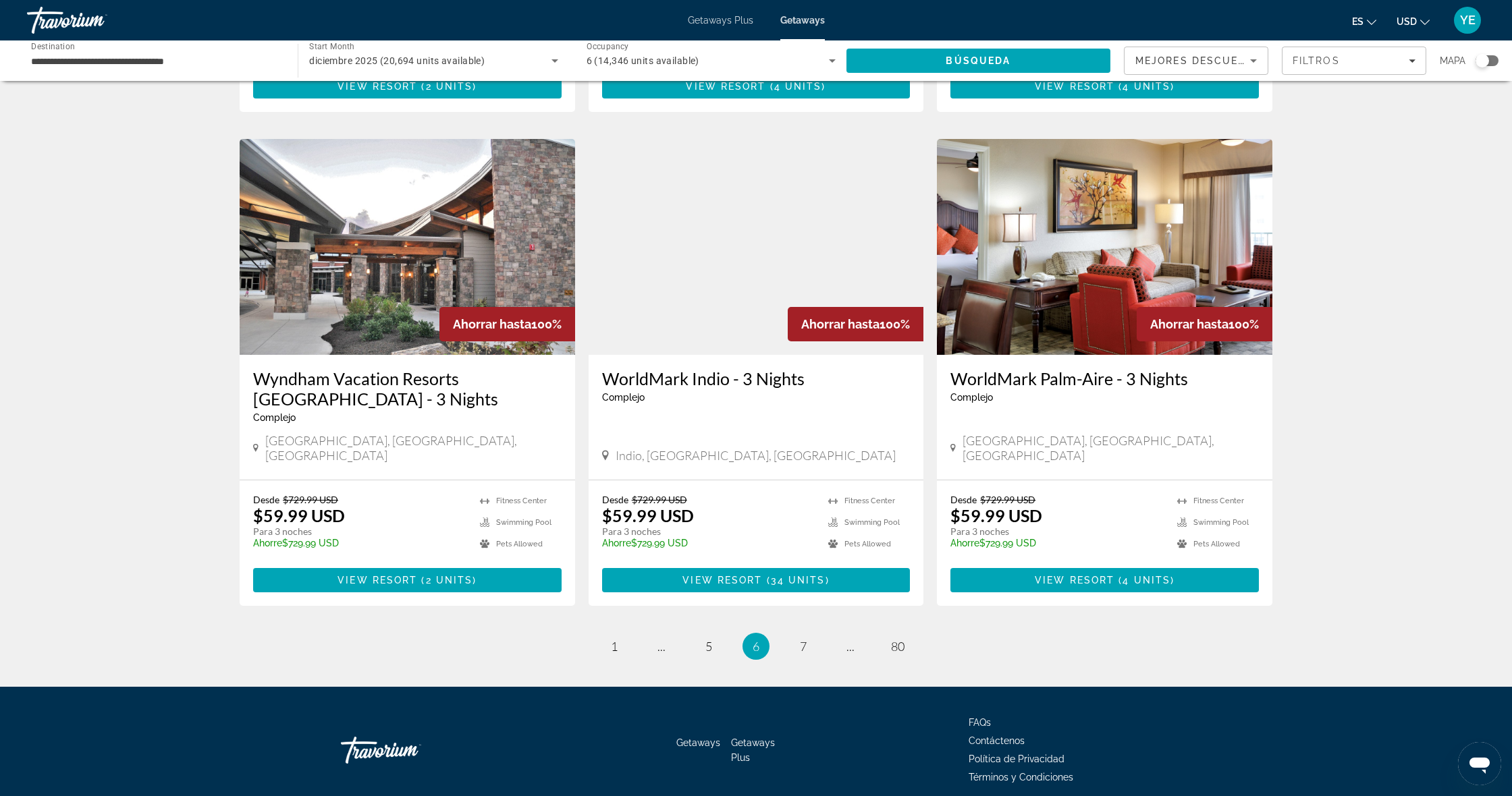
scroll to position [1469, 0]
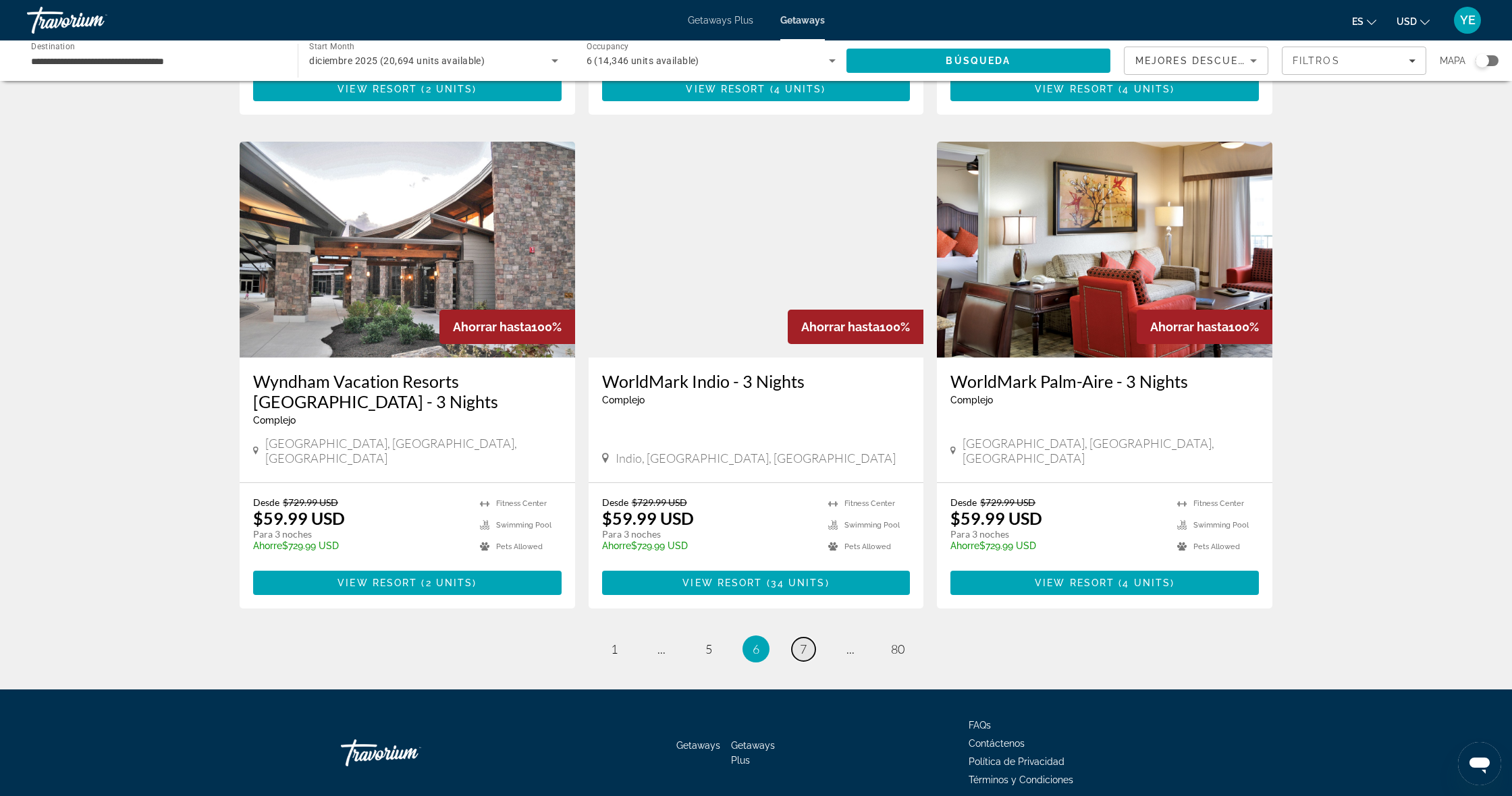
click at [803, 642] on span "7" at bounding box center [803, 649] width 7 height 15
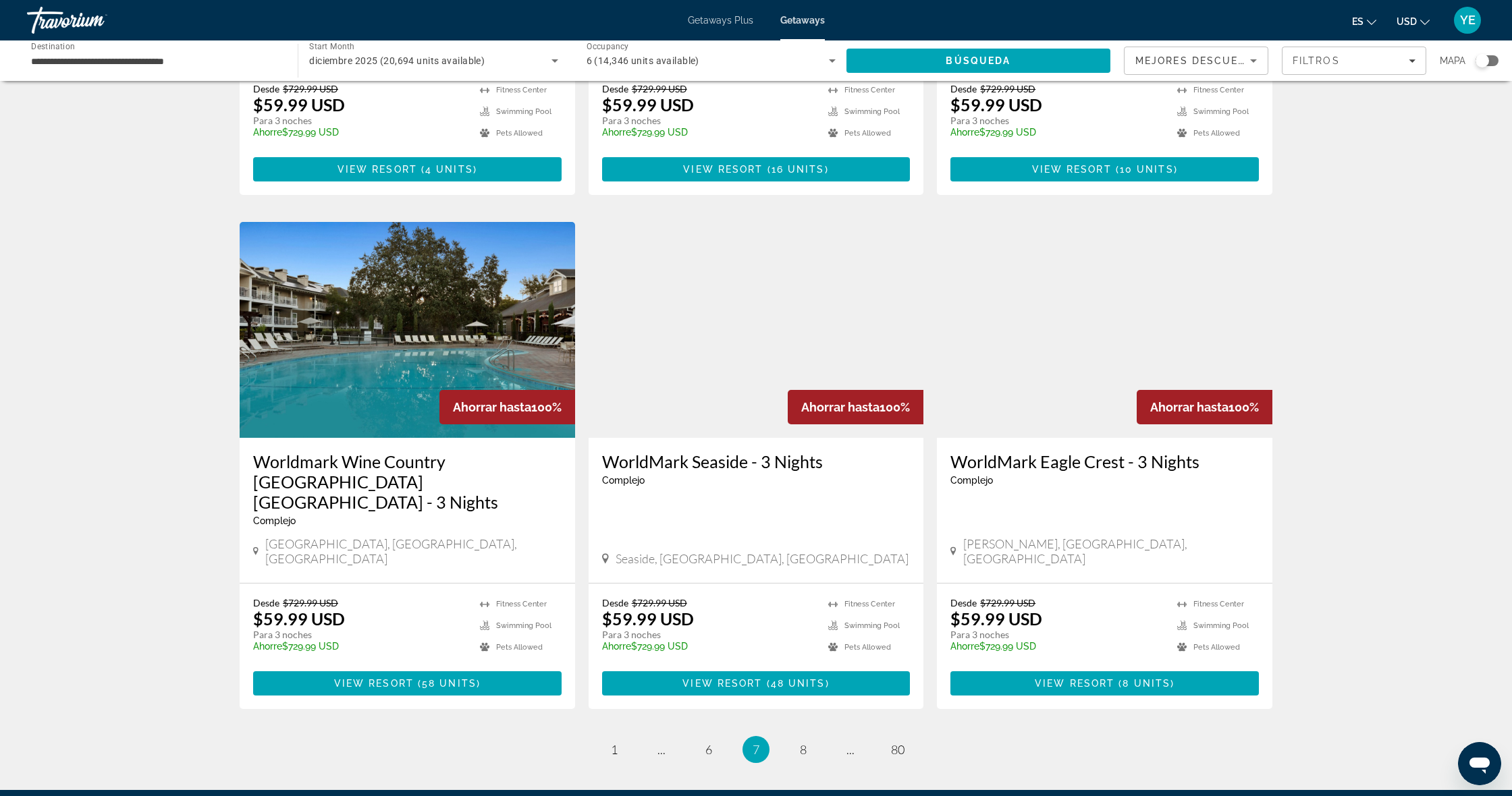
scroll to position [1414, 0]
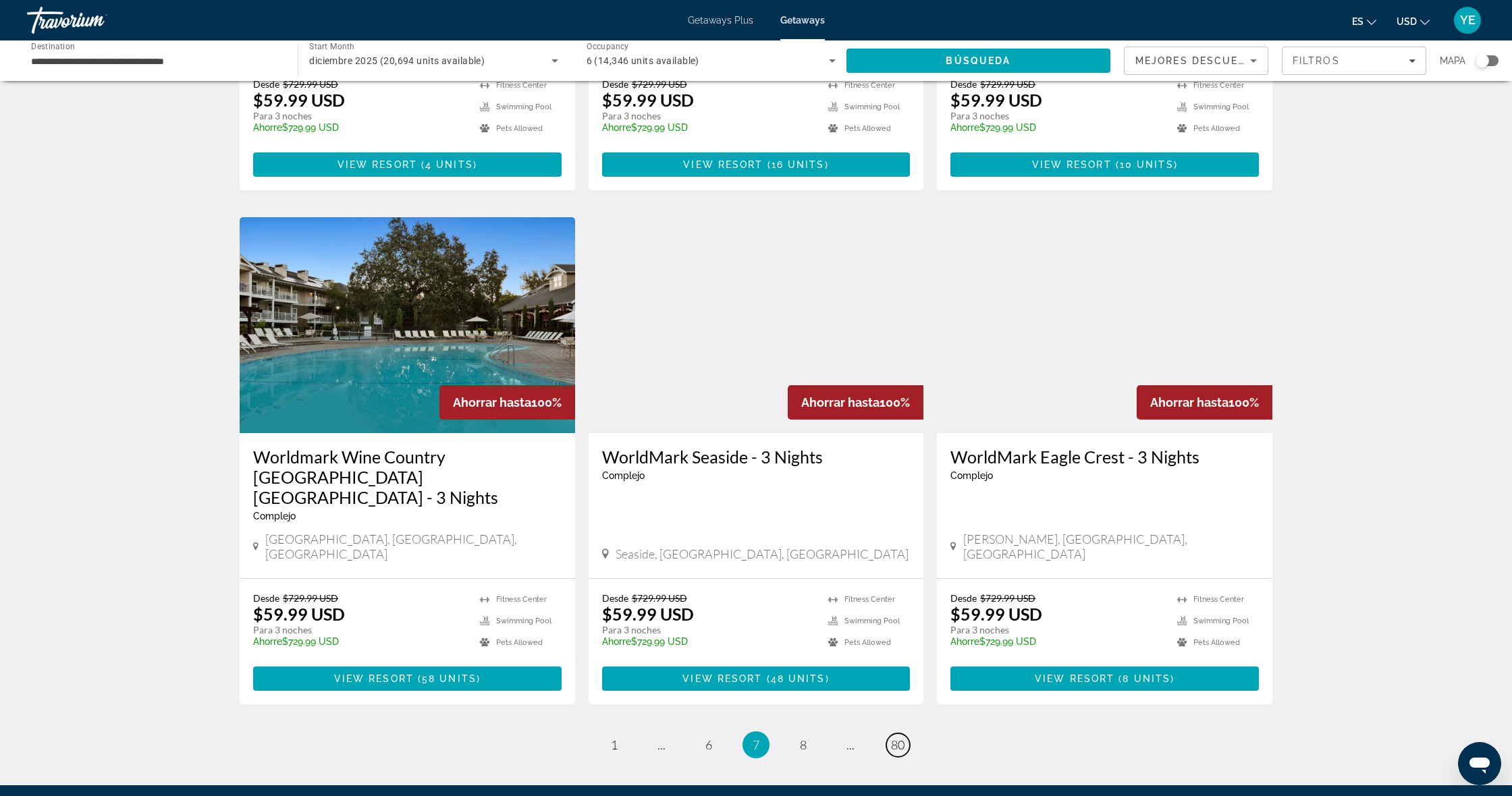
click at [891, 738] on span "80" at bounding box center [897, 745] width 13 height 15
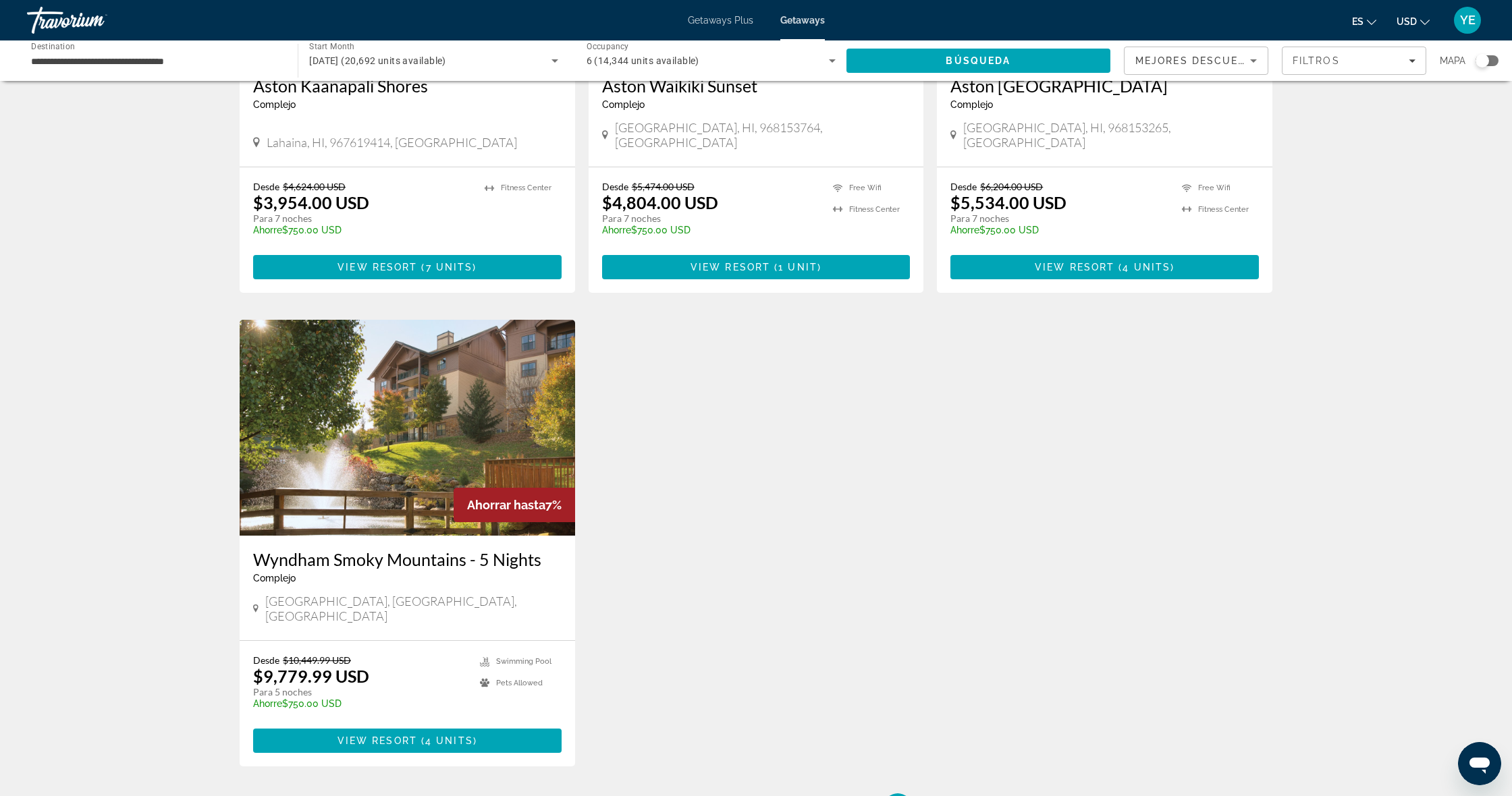
scroll to position [787, 0]
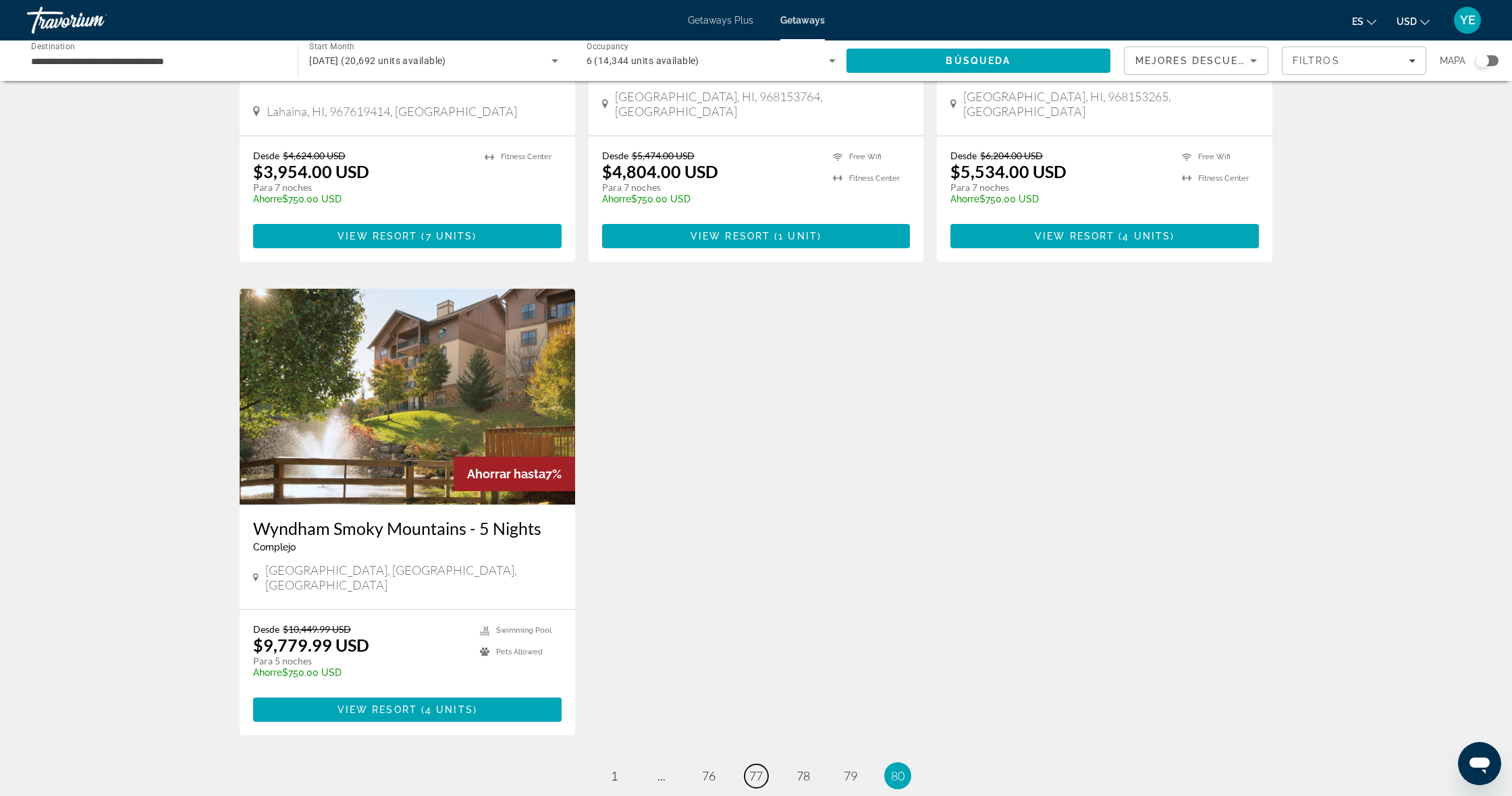
click at [750, 769] on span "77" at bounding box center [755, 776] width 13 height 15
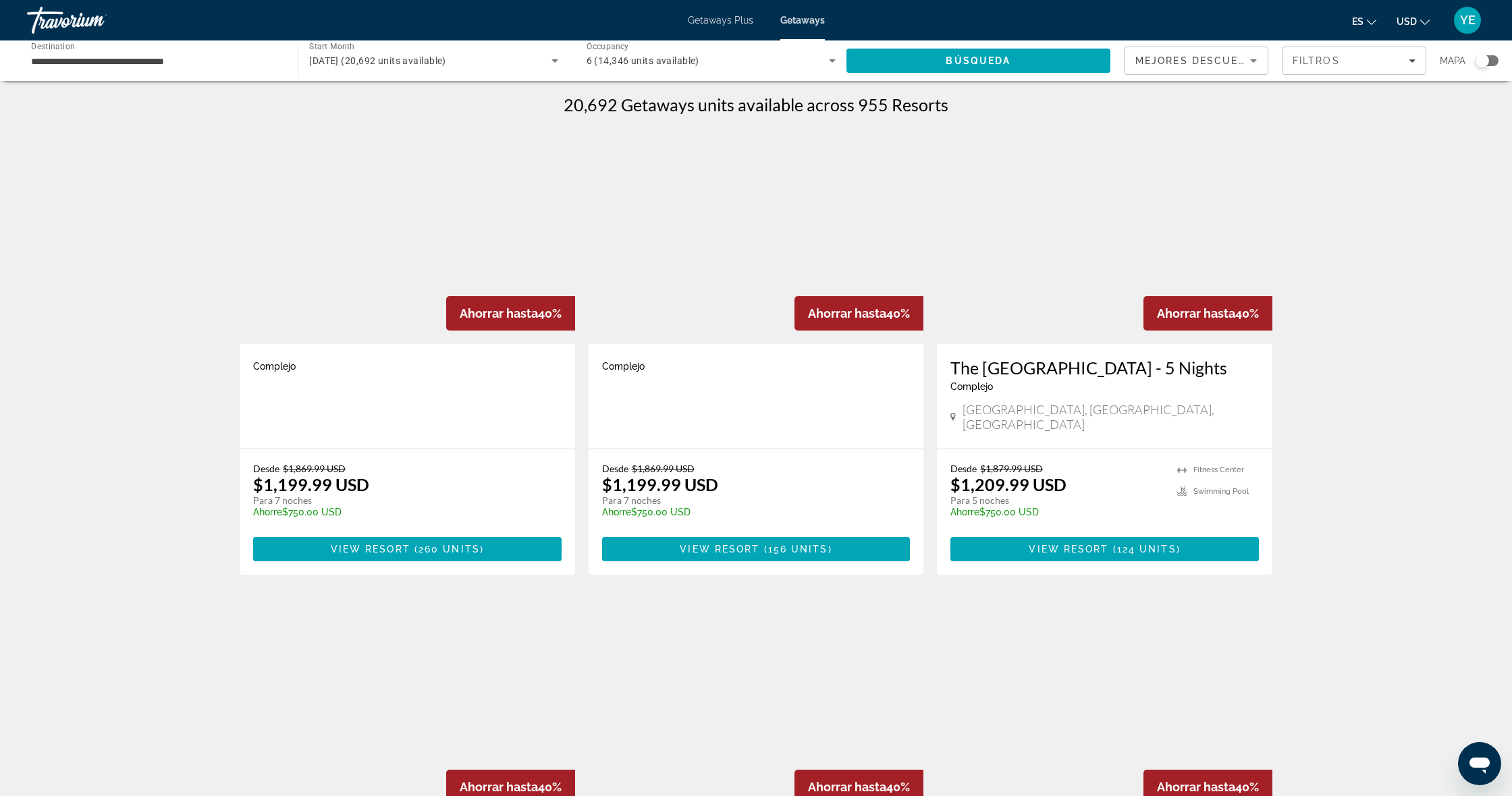
click at [331, 238] on img "Main content" at bounding box center [407, 236] width 336 height 216
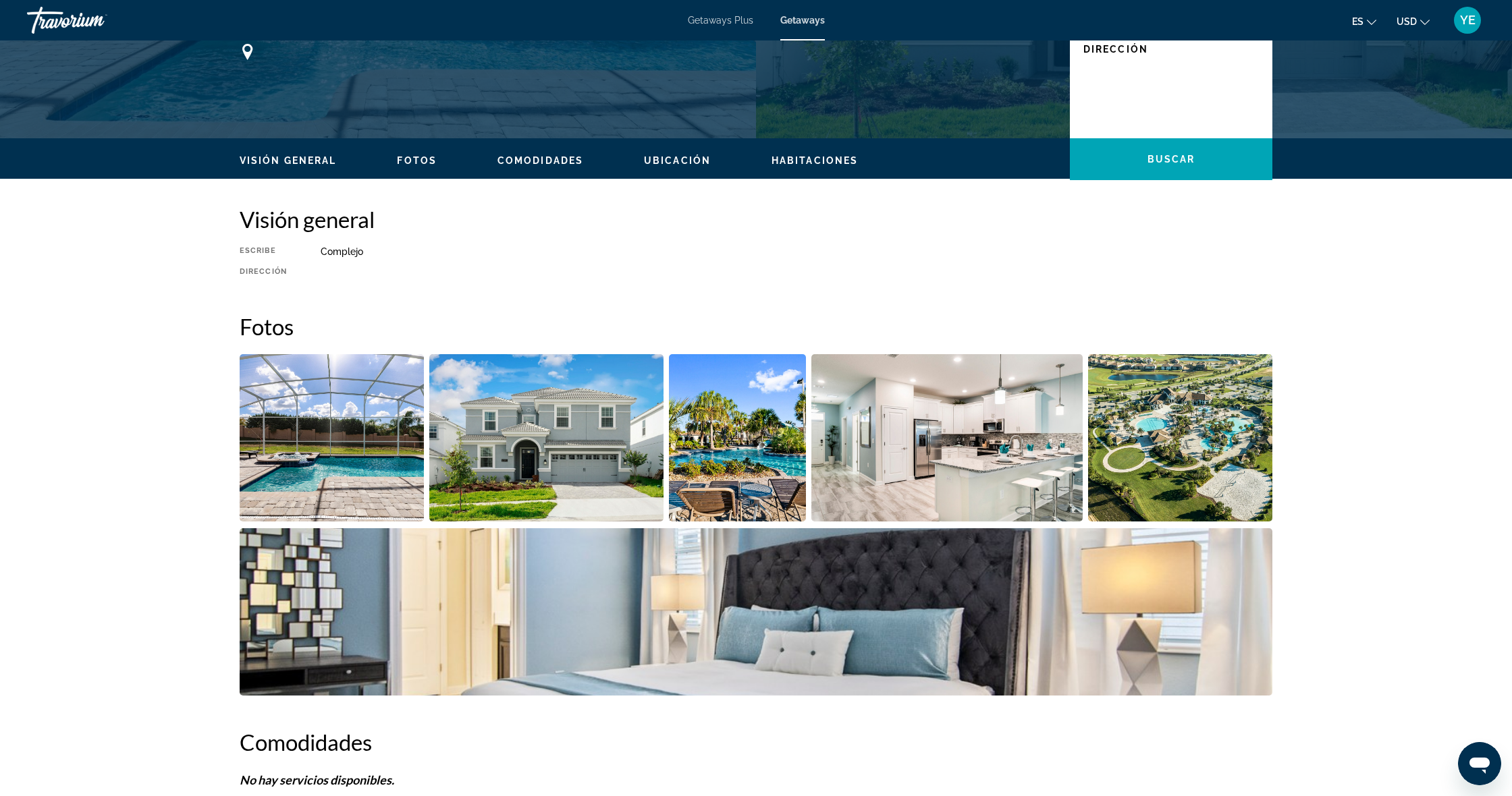
scroll to position [305, 0]
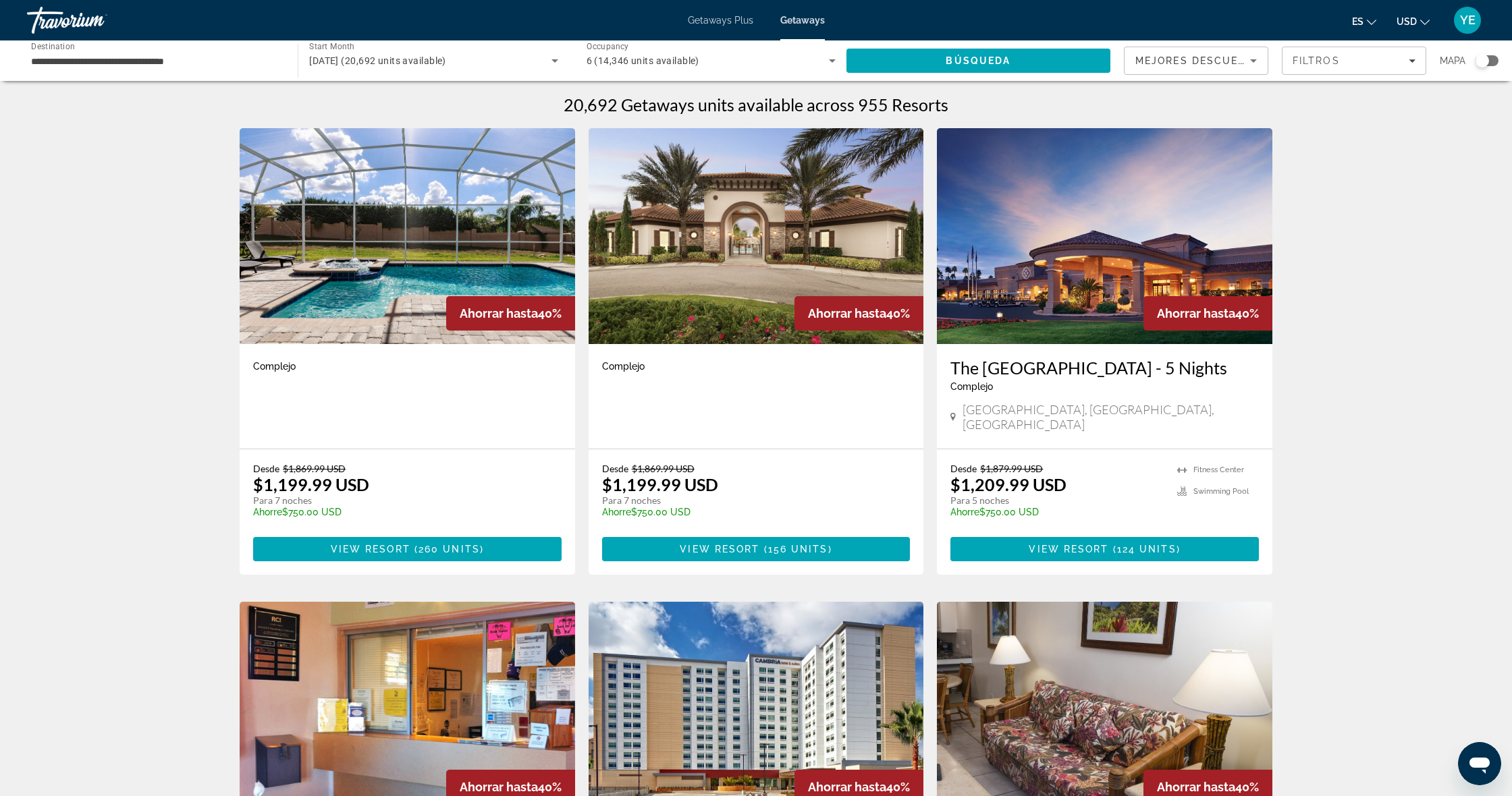
click at [1098, 250] on img "Main content" at bounding box center [1104, 236] width 336 height 216
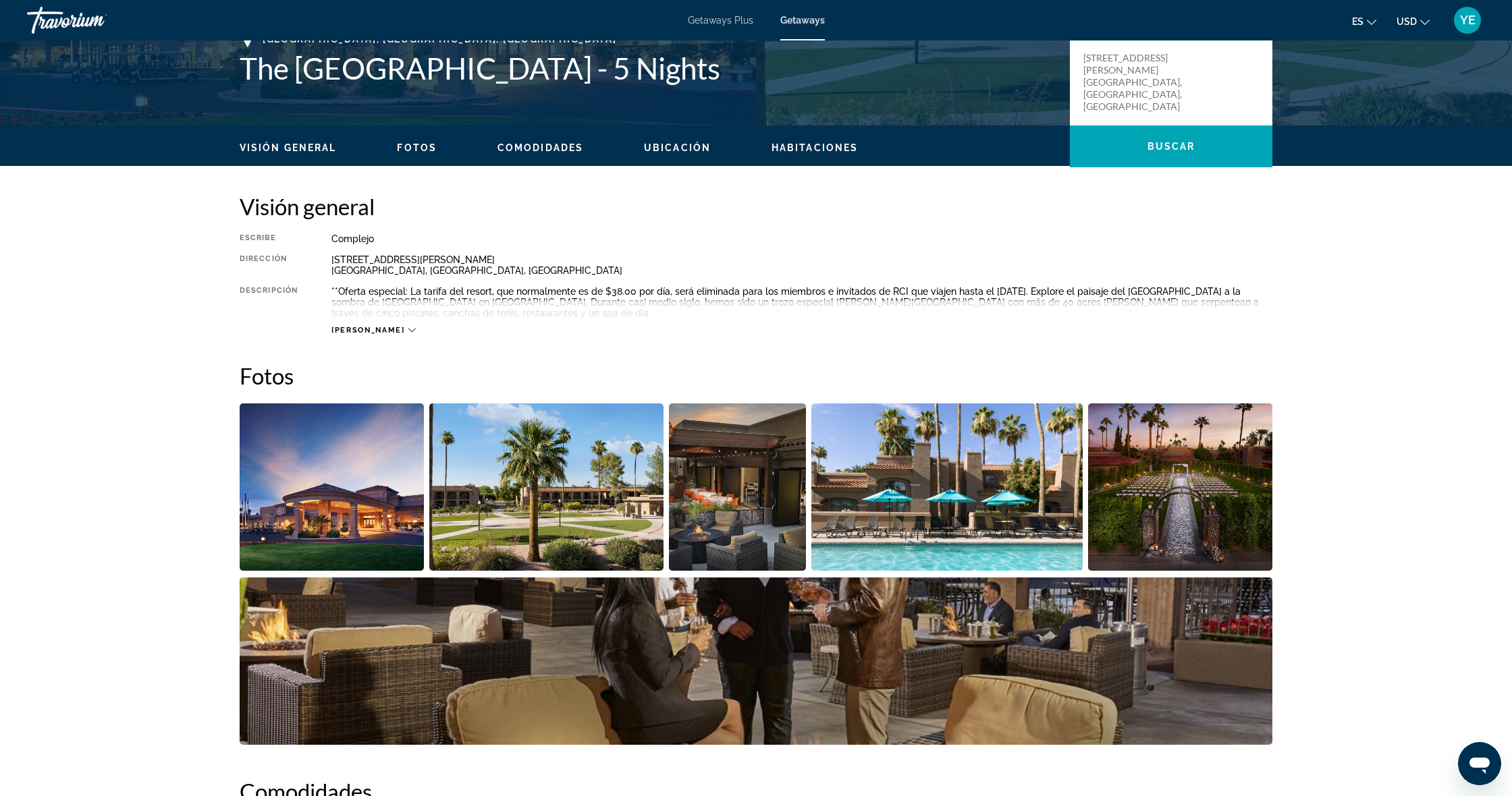
scroll to position [314, 0]
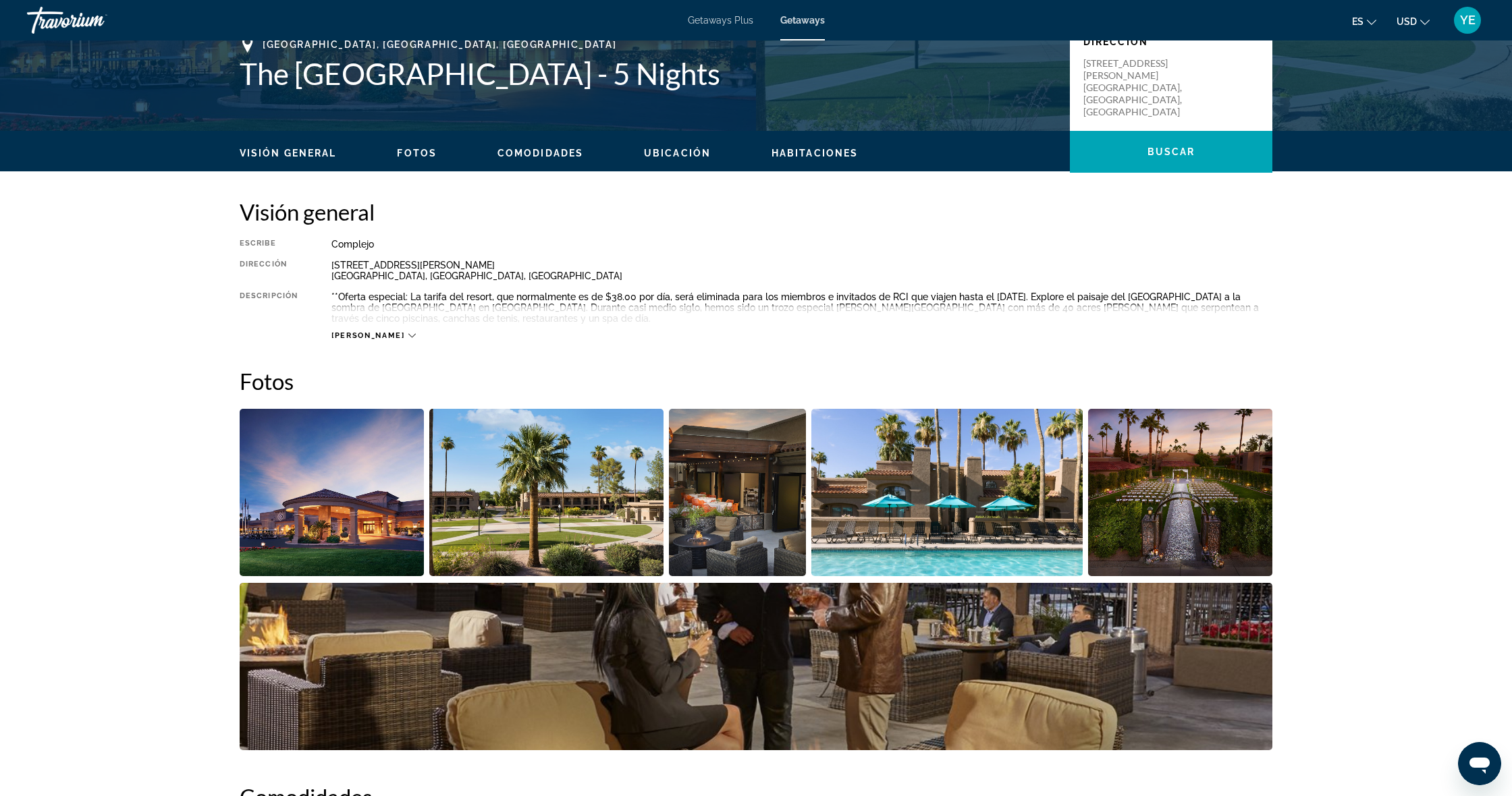
click at [364, 511] on img "Open full-screen image slider" at bounding box center [331, 492] width 184 height 167
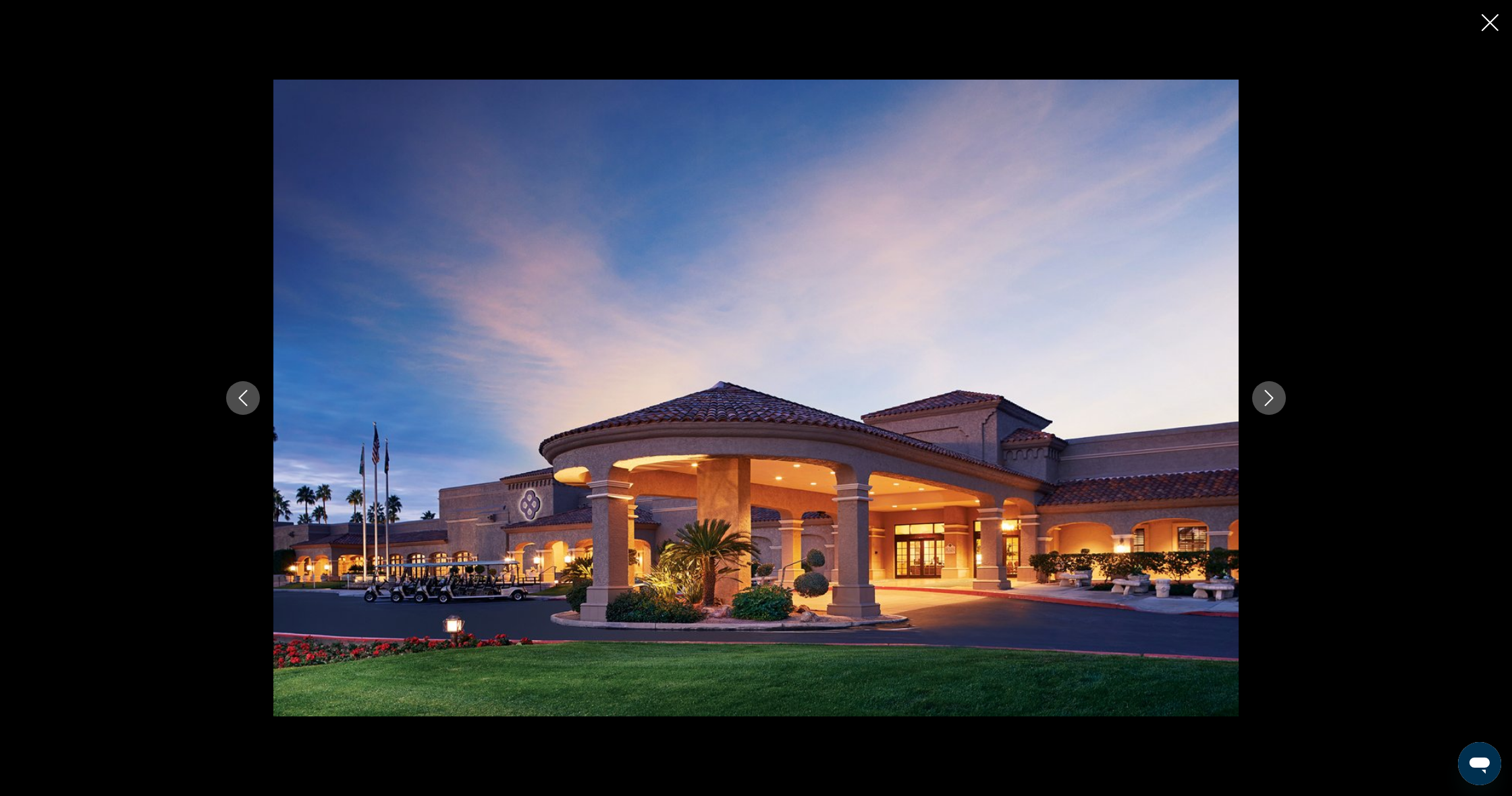
click at [1263, 397] on icon "Next image" at bounding box center [1268, 398] width 16 height 16
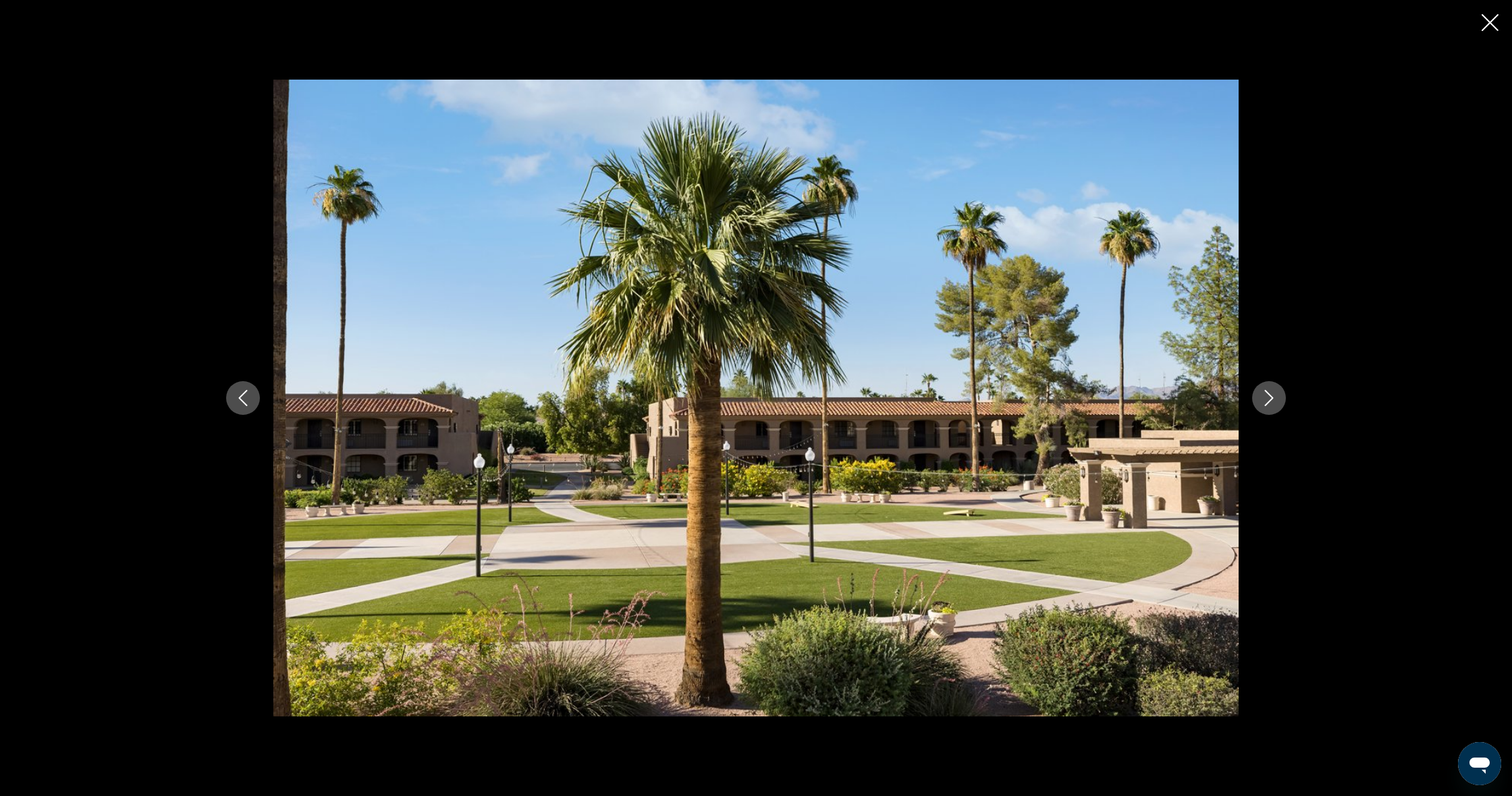
click at [1262, 397] on icon "Next image" at bounding box center [1268, 398] width 16 height 16
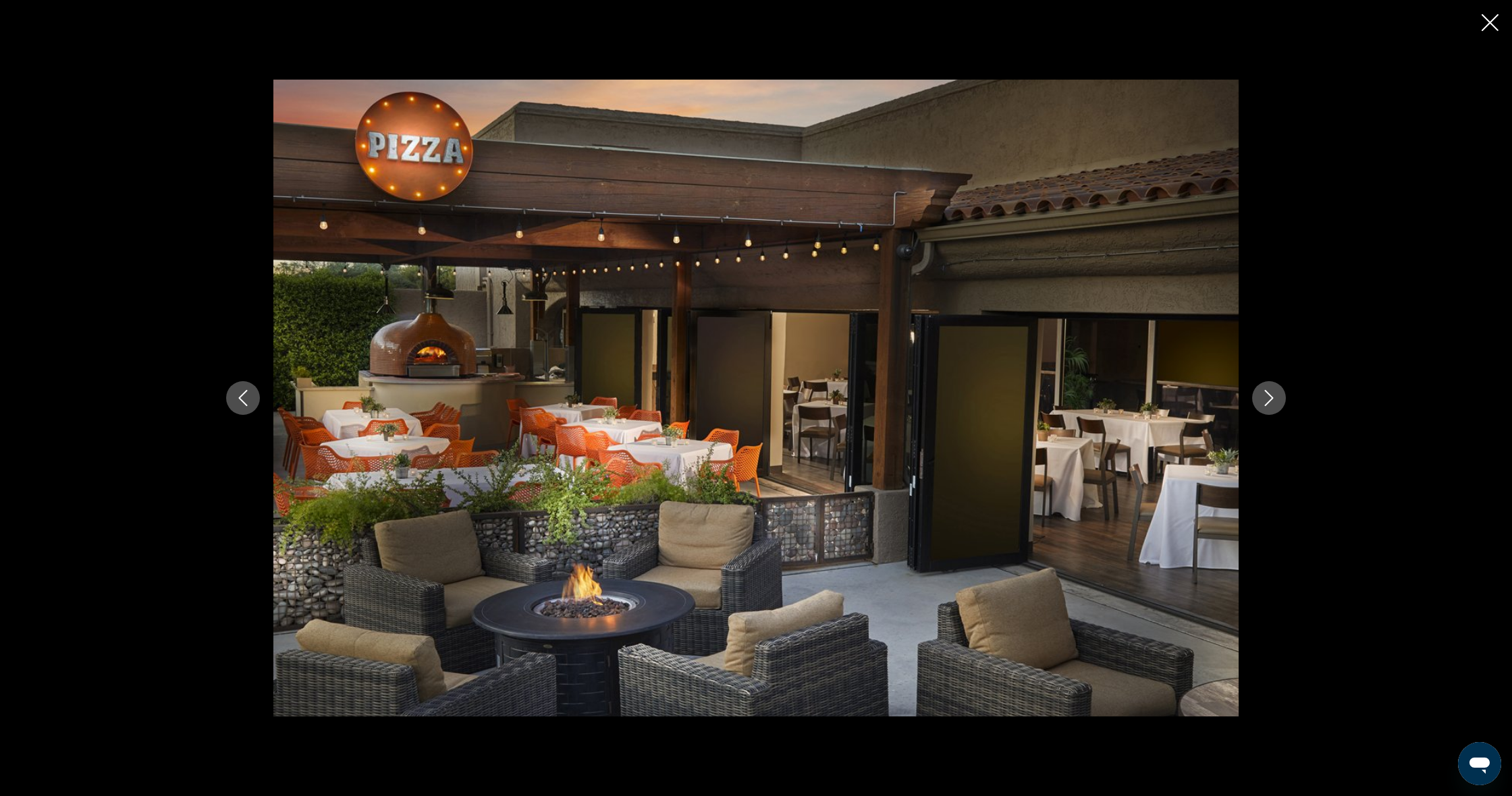
click at [1262, 397] on icon "Next image" at bounding box center [1268, 398] width 16 height 16
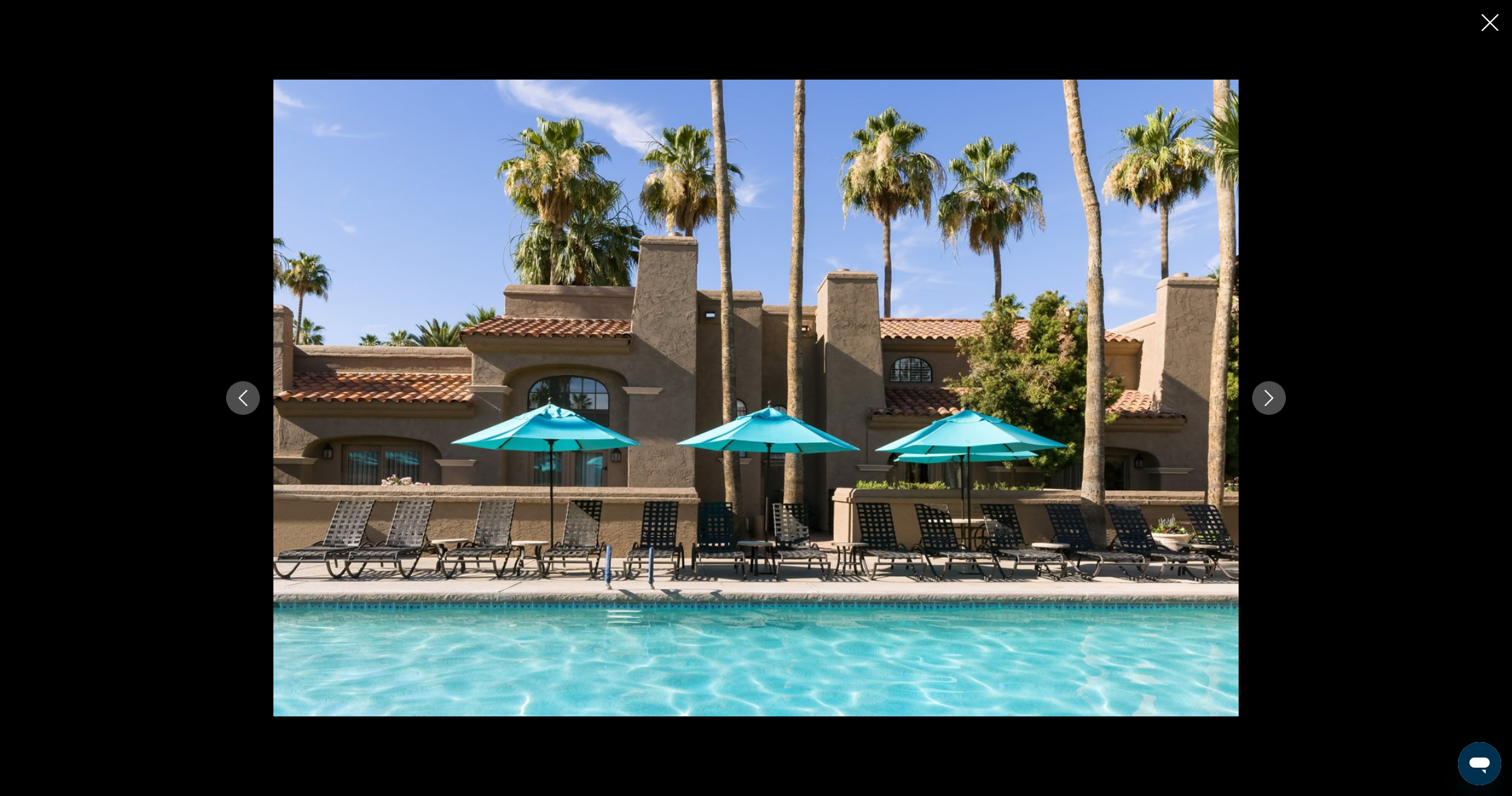
click at [1262, 397] on icon "Next image" at bounding box center [1268, 398] width 16 height 16
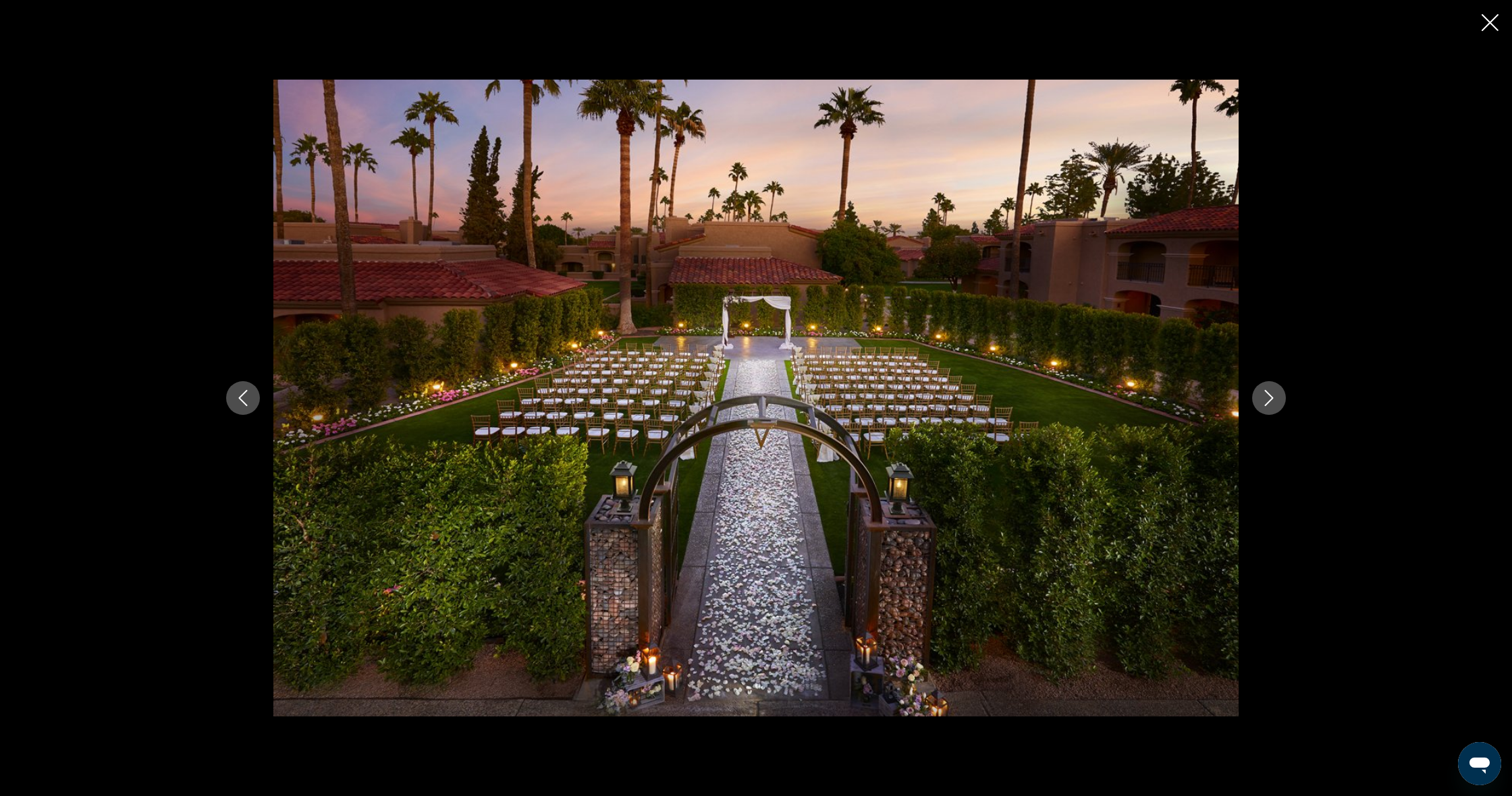
click at [1262, 397] on icon "Next image" at bounding box center [1268, 398] width 16 height 16
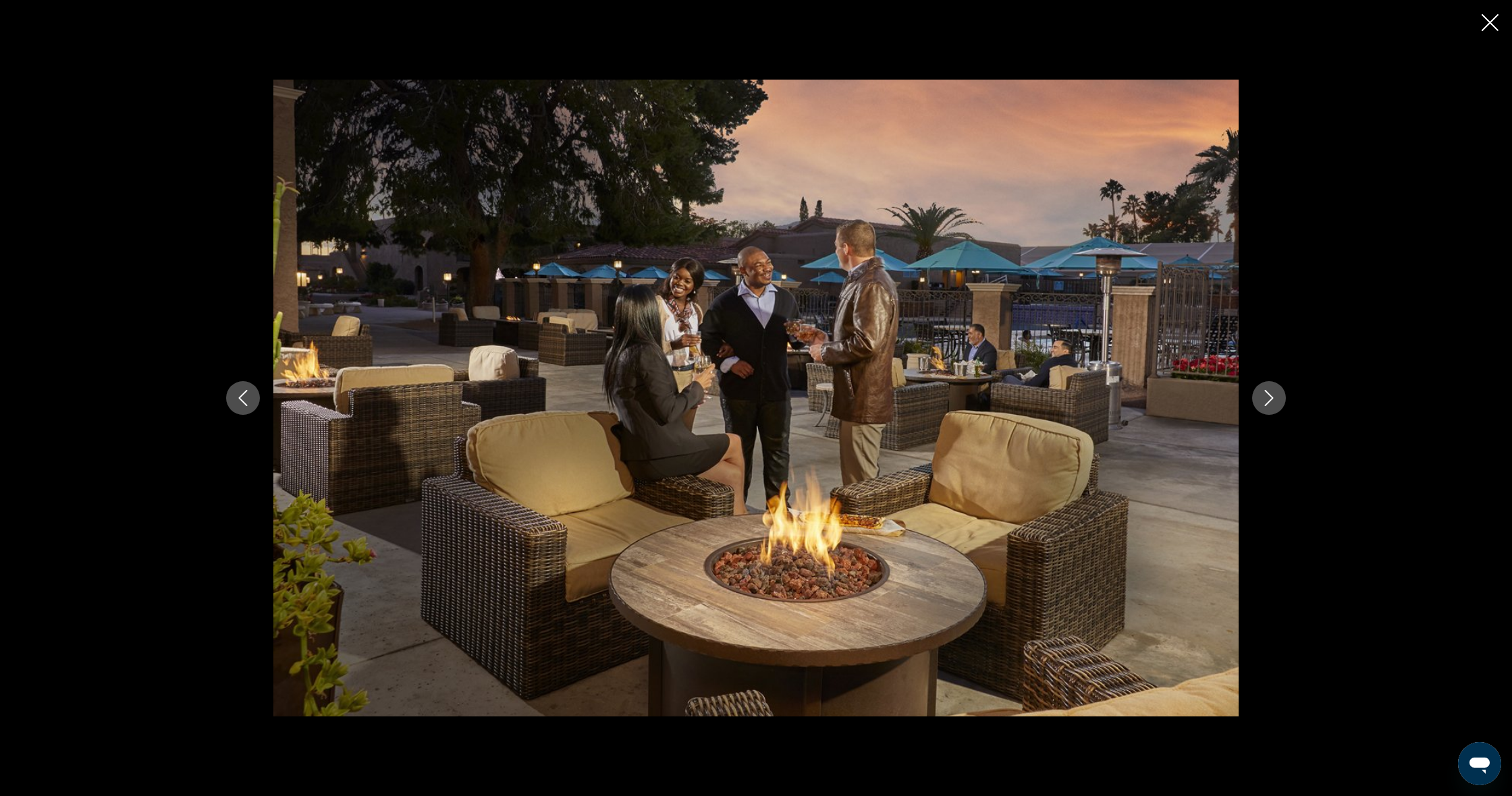
click at [1262, 397] on icon "Next image" at bounding box center [1268, 398] width 16 height 16
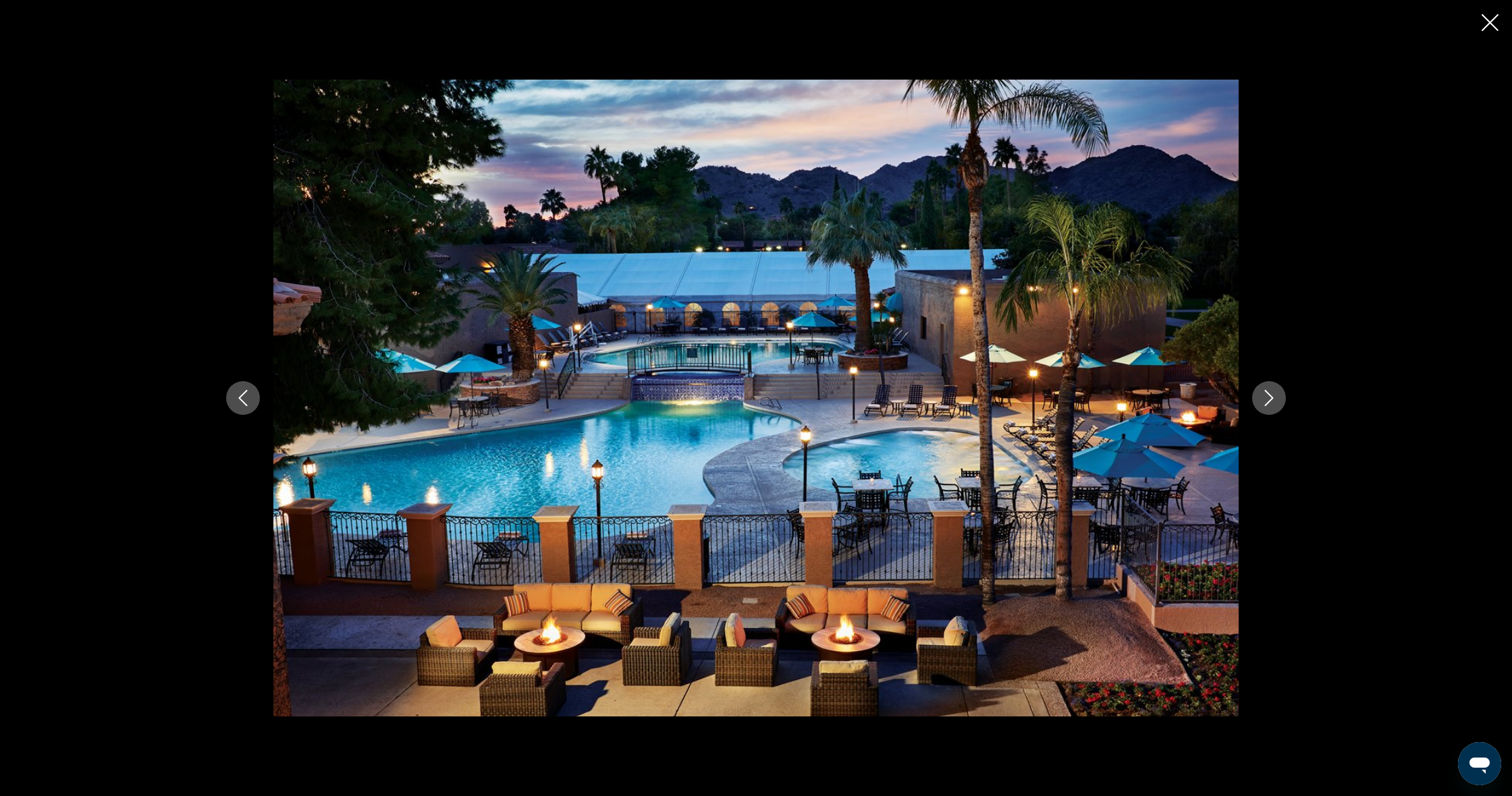
click at [1262, 397] on icon "Next image" at bounding box center [1268, 398] width 16 height 16
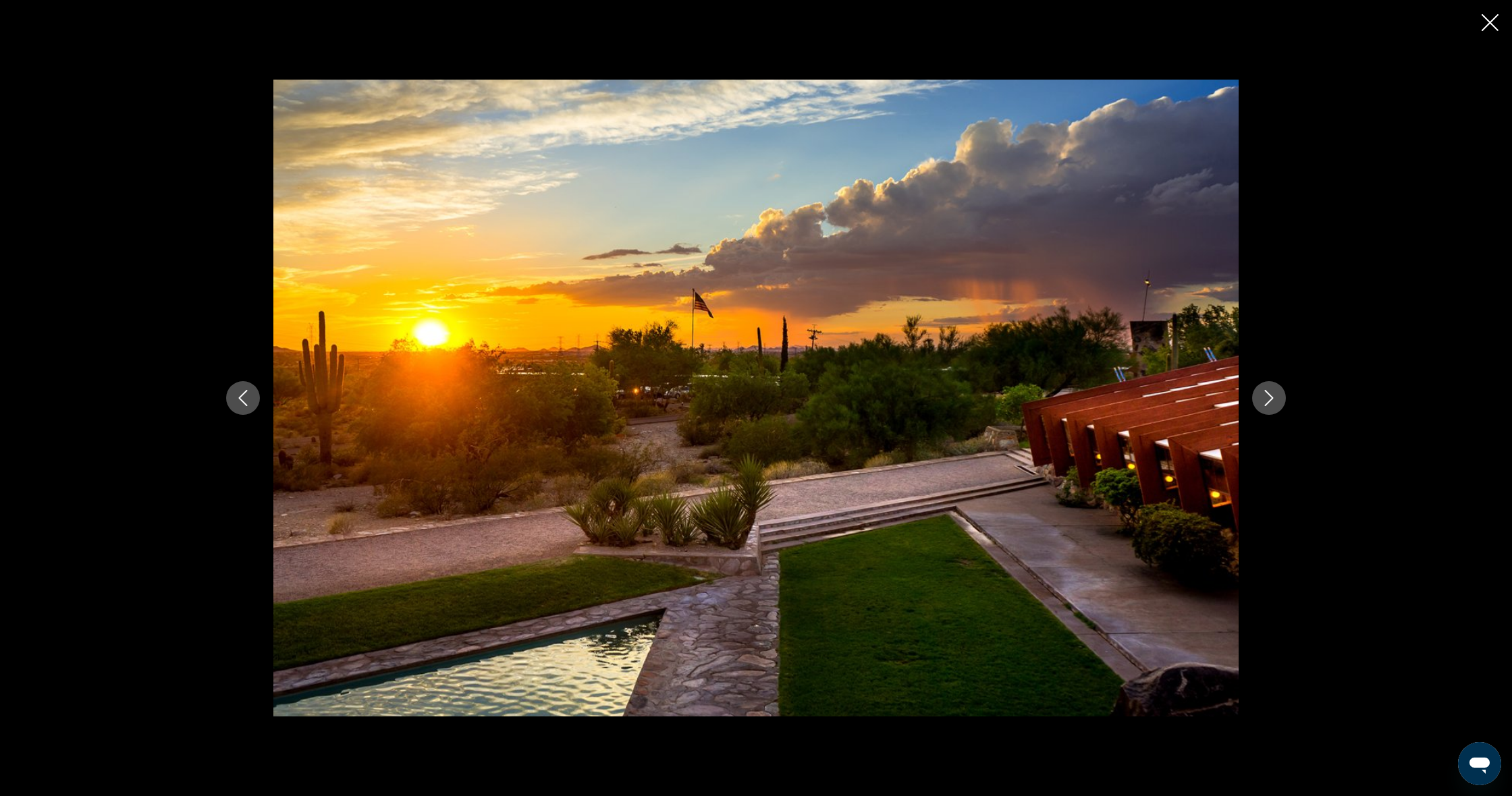
click at [1262, 397] on icon "Next image" at bounding box center [1268, 398] width 16 height 16
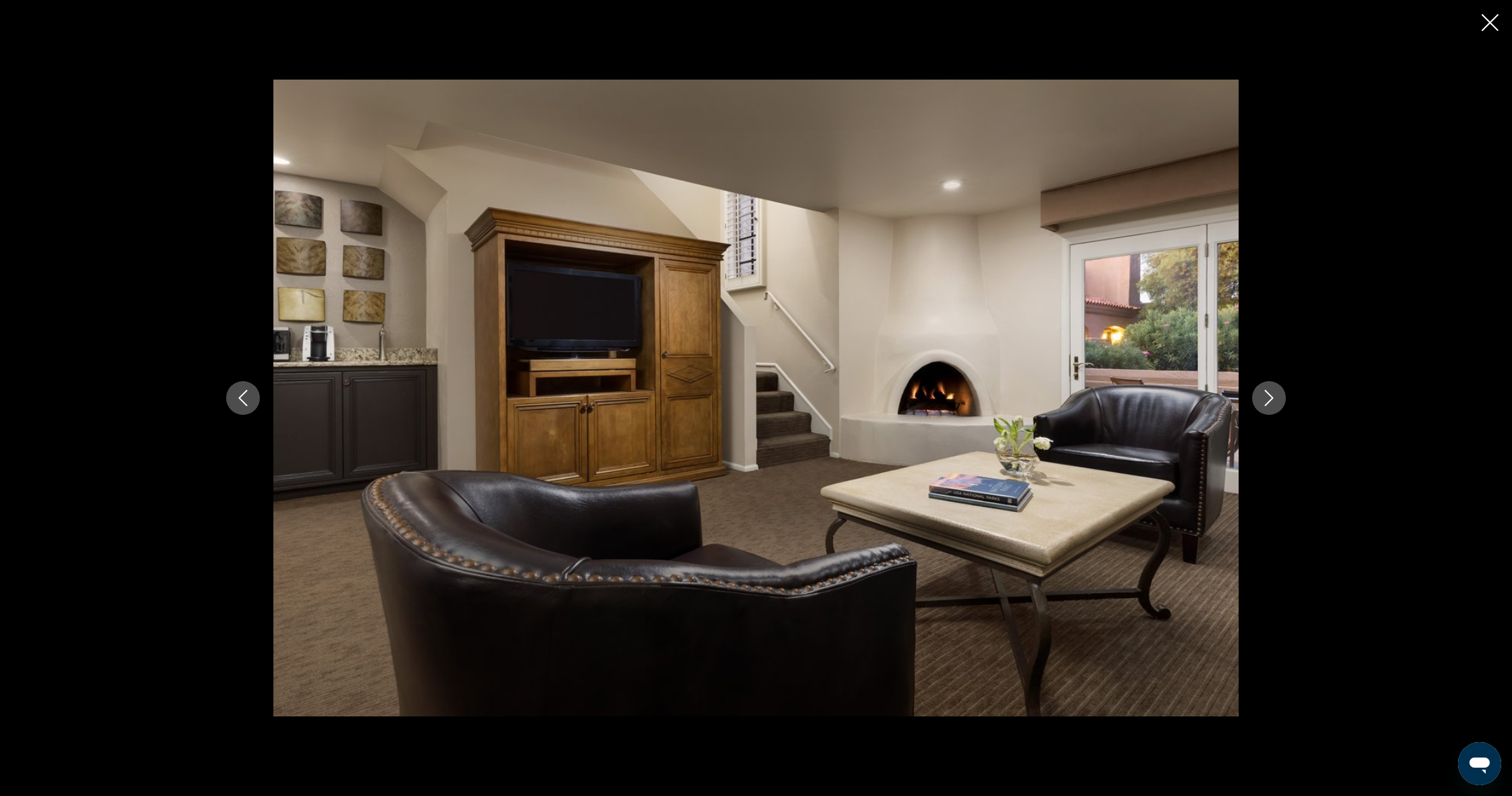
click at [1262, 397] on icon "Next image" at bounding box center [1268, 398] width 16 height 16
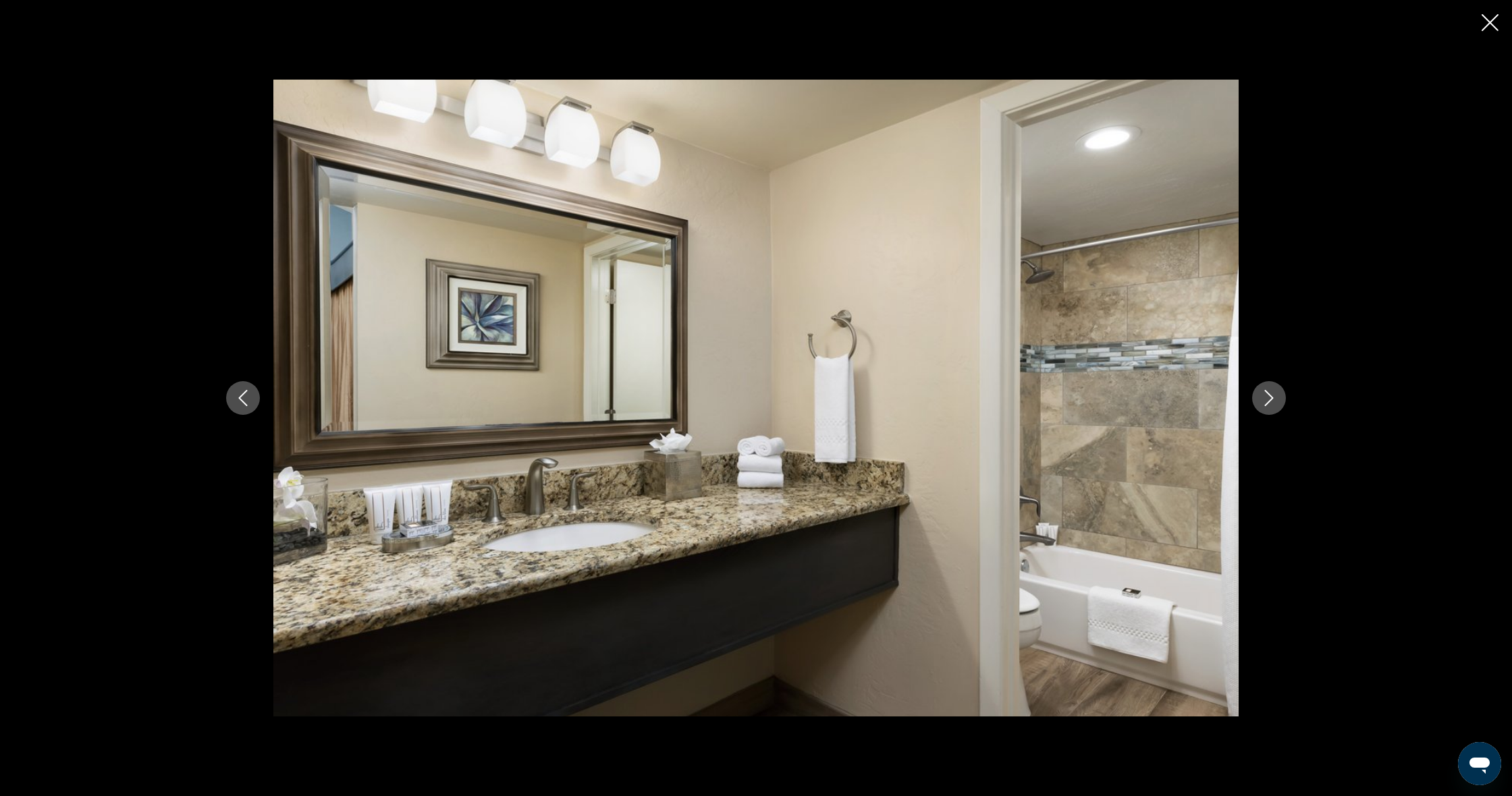
click at [249, 396] on icon "Previous image" at bounding box center [242, 398] width 16 height 16
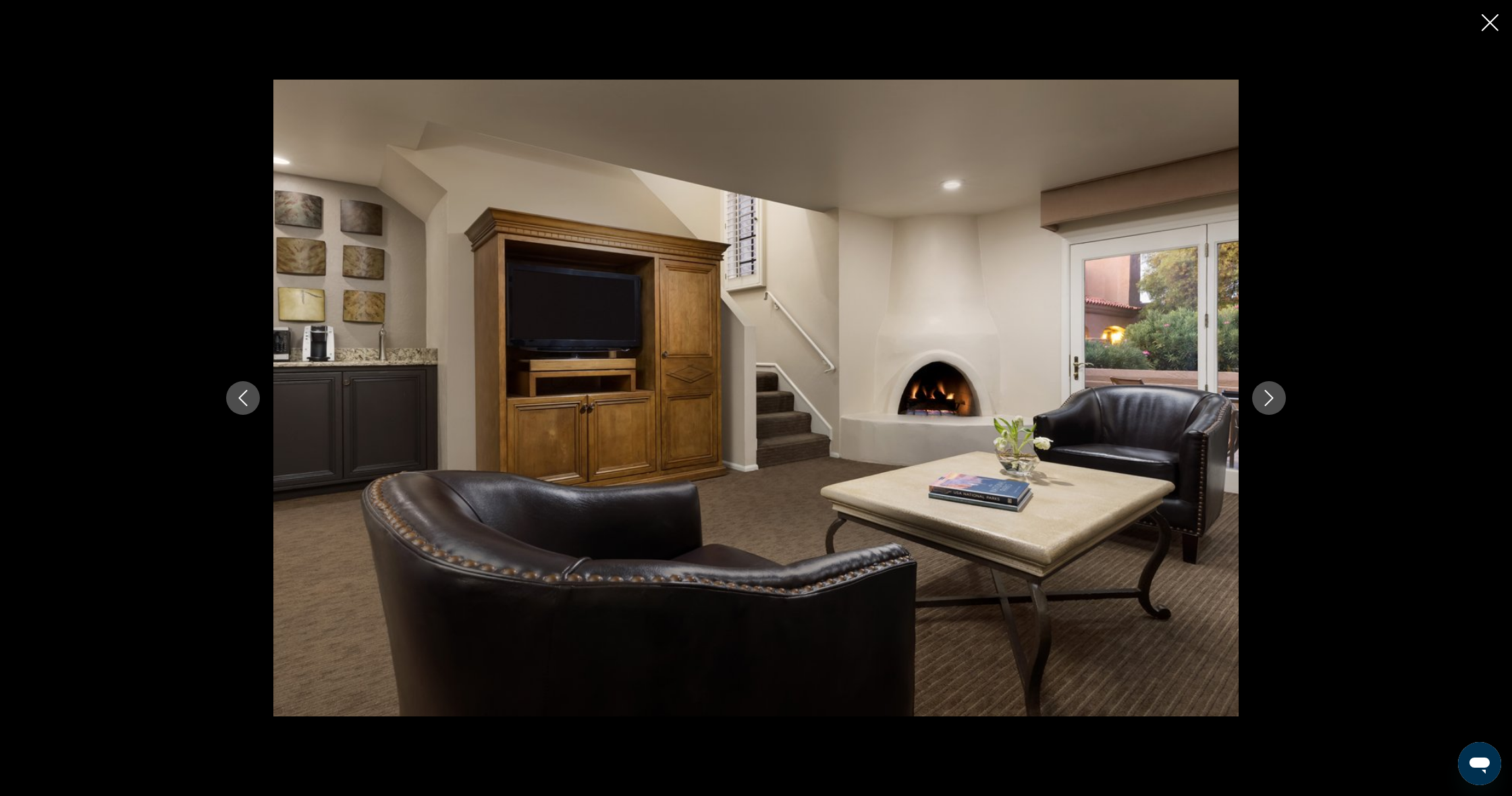
click at [1256, 404] on button "Next image" at bounding box center [1268, 398] width 34 height 34
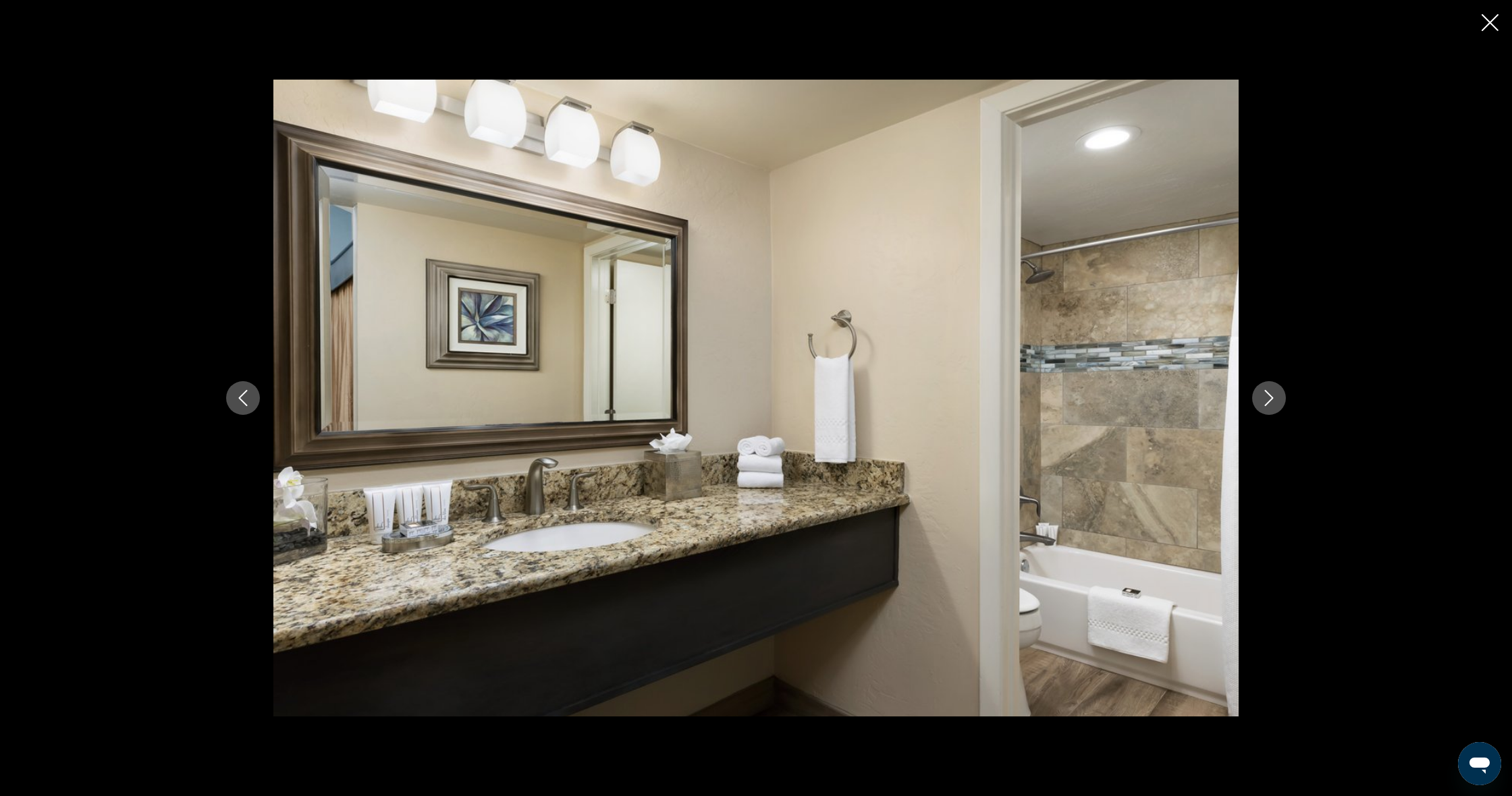
click at [1260, 398] on icon "Next image" at bounding box center [1268, 398] width 16 height 16
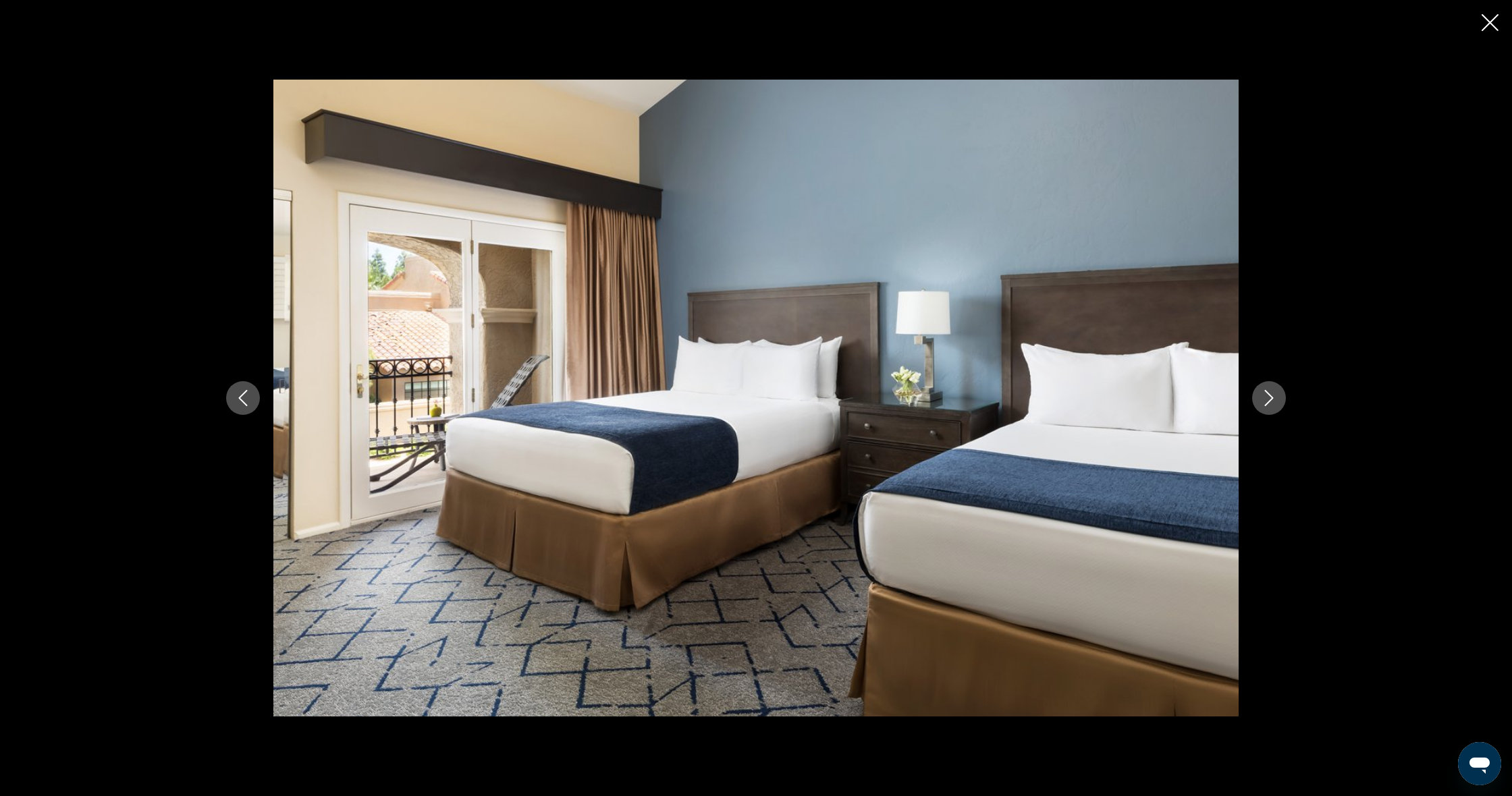
click at [1260, 398] on icon "Next image" at bounding box center [1268, 398] width 16 height 16
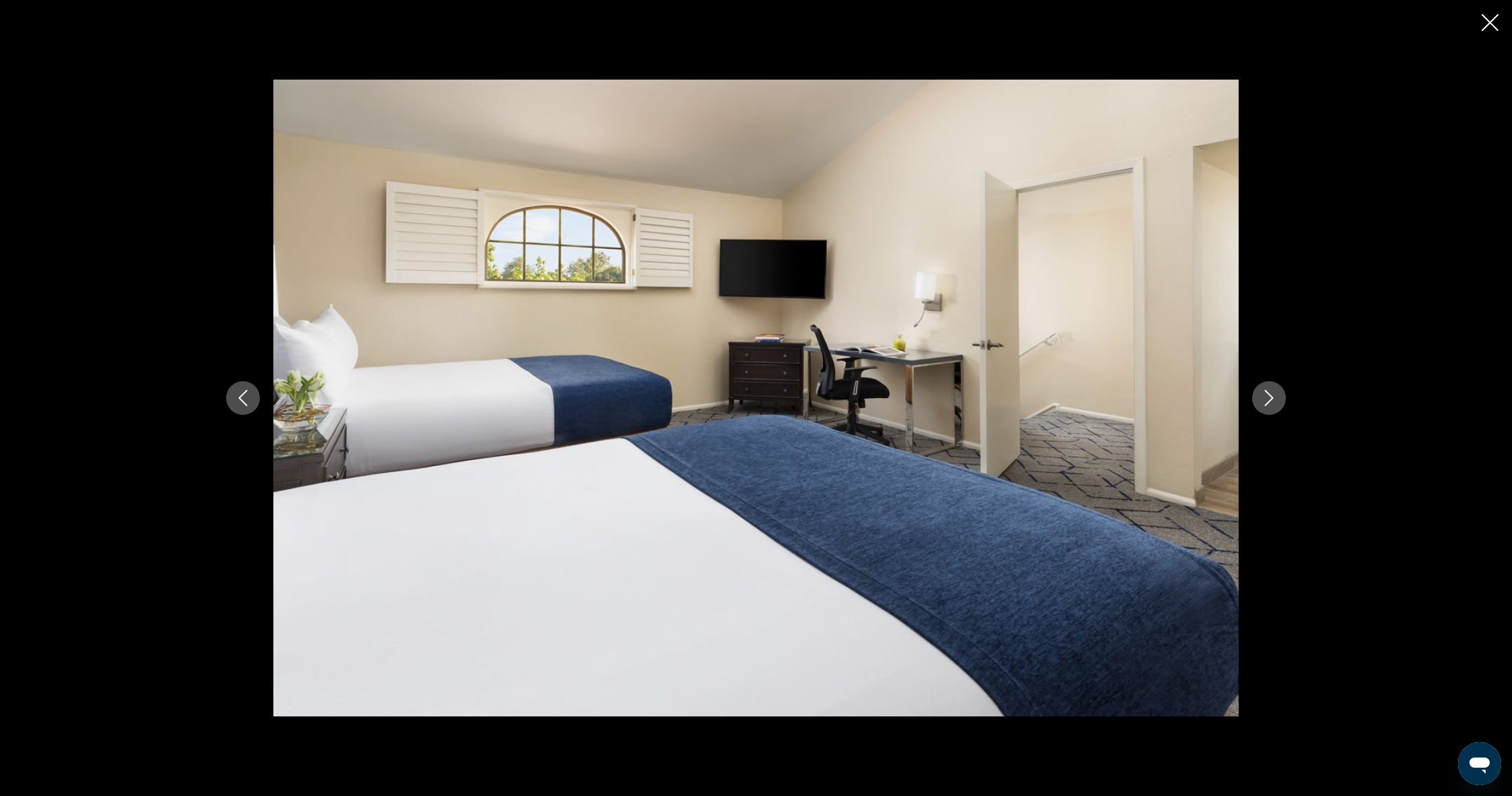
click at [1260, 398] on icon "Next image" at bounding box center [1268, 398] width 16 height 16
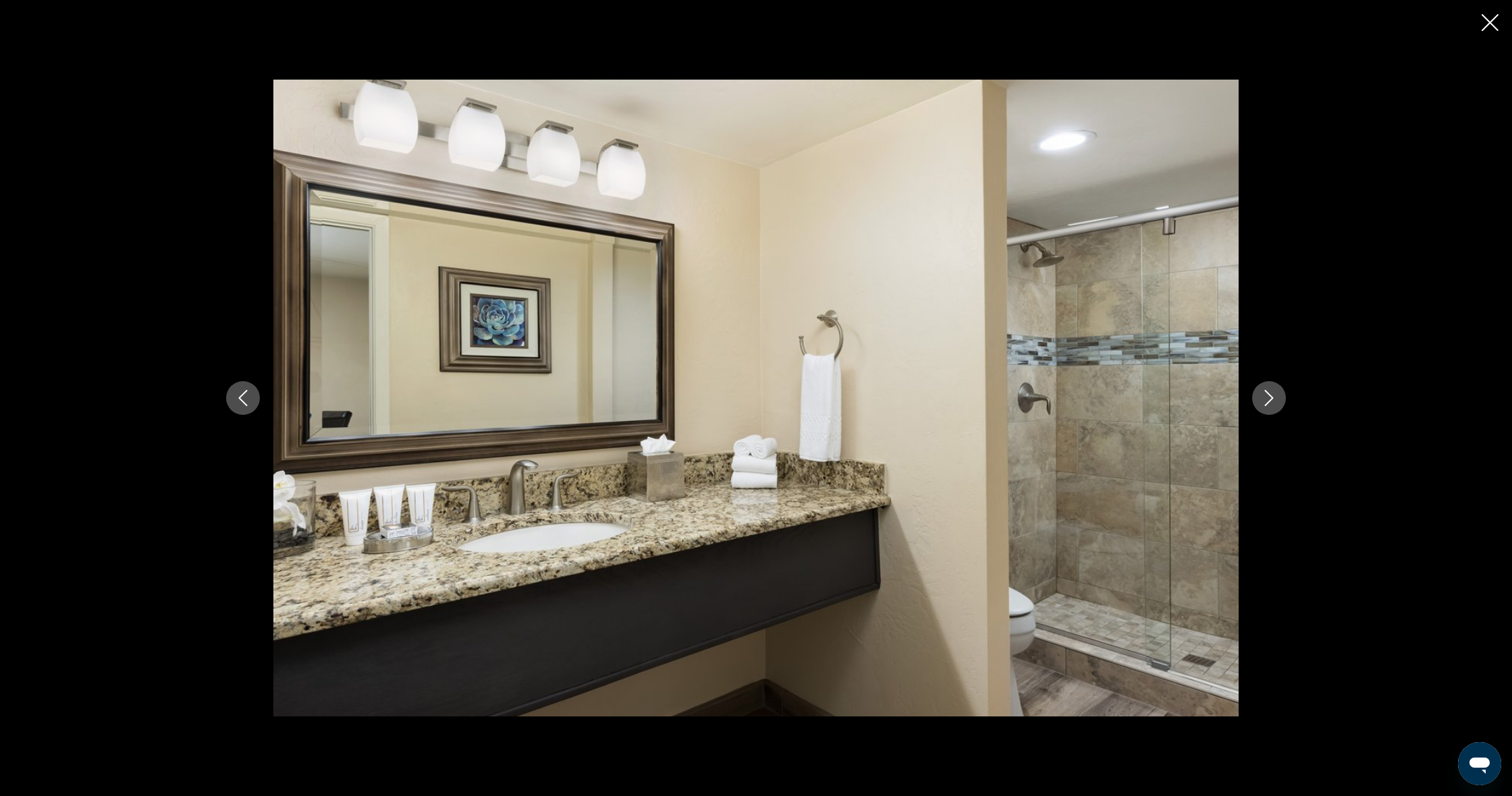
click at [1260, 398] on icon "Next image" at bounding box center [1268, 398] width 16 height 16
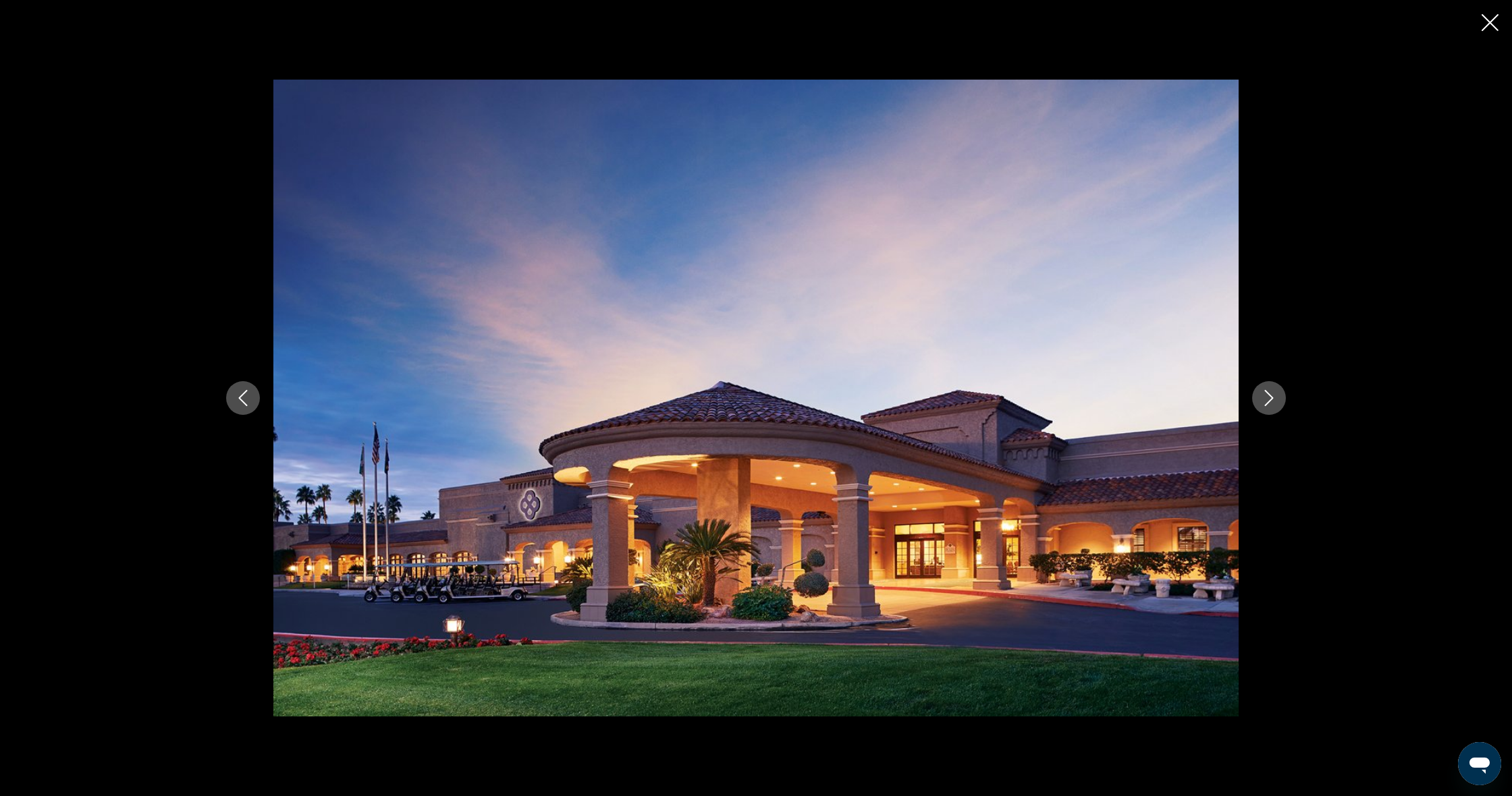
click at [1260, 398] on button "Next image" at bounding box center [1268, 398] width 34 height 34
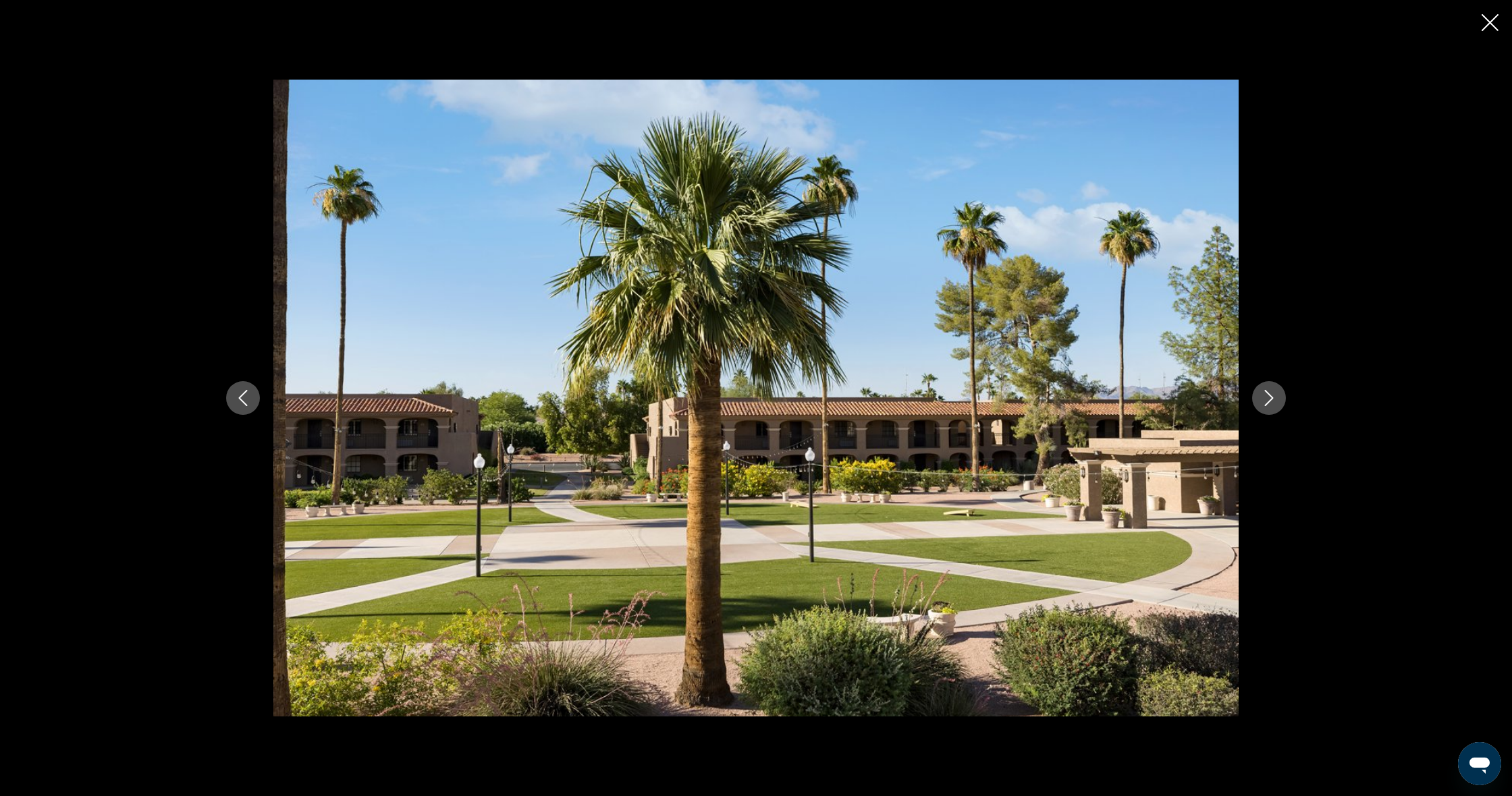
click at [1491, 33] on button "Close slideshow" at bounding box center [1490, 24] width 17 height 21
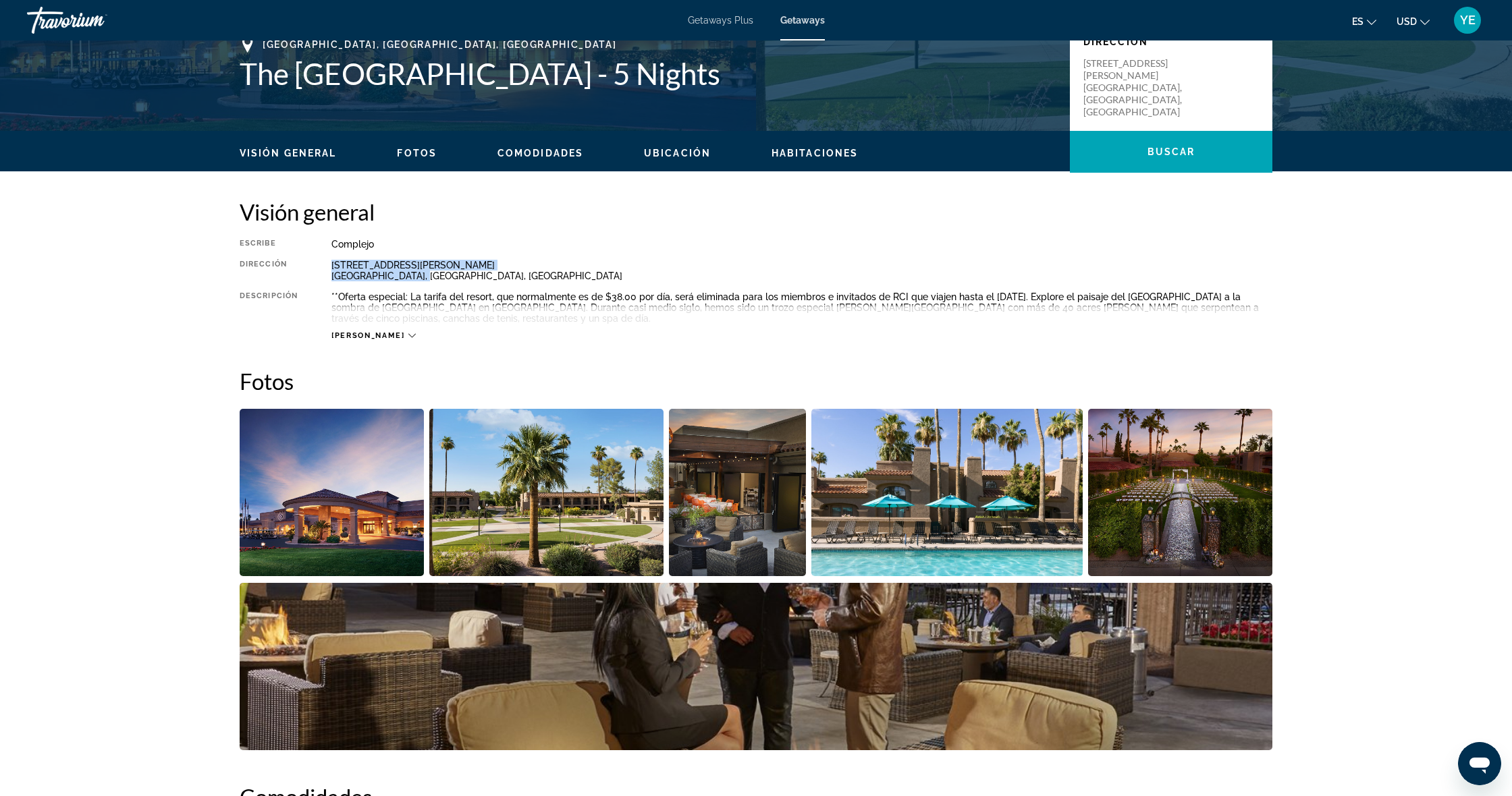
drag, startPoint x: 318, startPoint y: 264, endPoint x: 426, endPoint y: 284, distance: 109.8
click at [426, 284] on div "Escribe Complejo Todo incluido No todo incluido Dirección 7200 N Scottsdale Rd …" at bounding box center [755, 290] width 1033 height 102
click at [729, 289] on div "Escribe Complejo Todo incluido No todo incluido Dirección 7200 N Scottsdale Rd …" at bounding box center [755, 290] width 1033 height 102
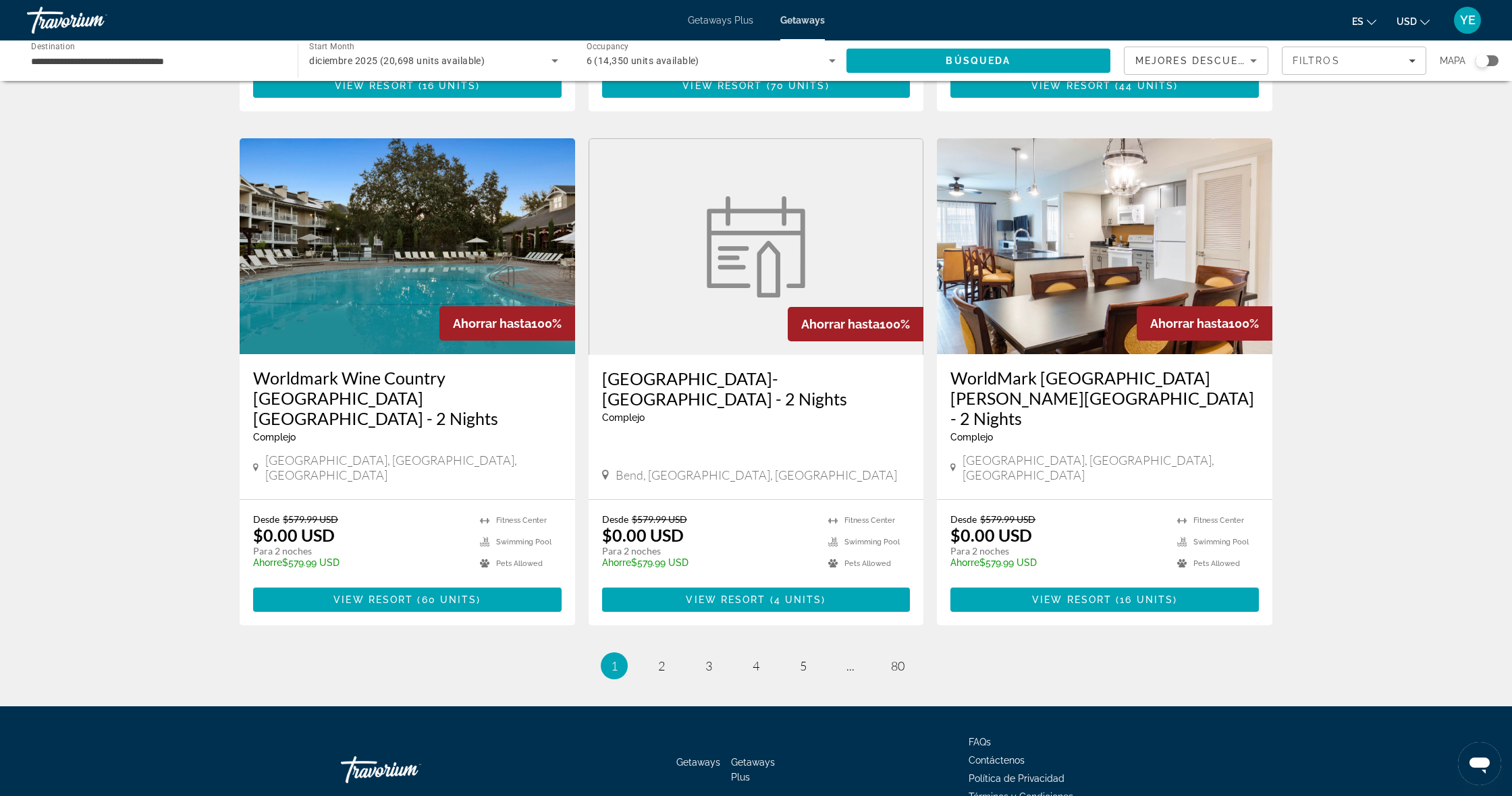
scroll to position [1449, 0]
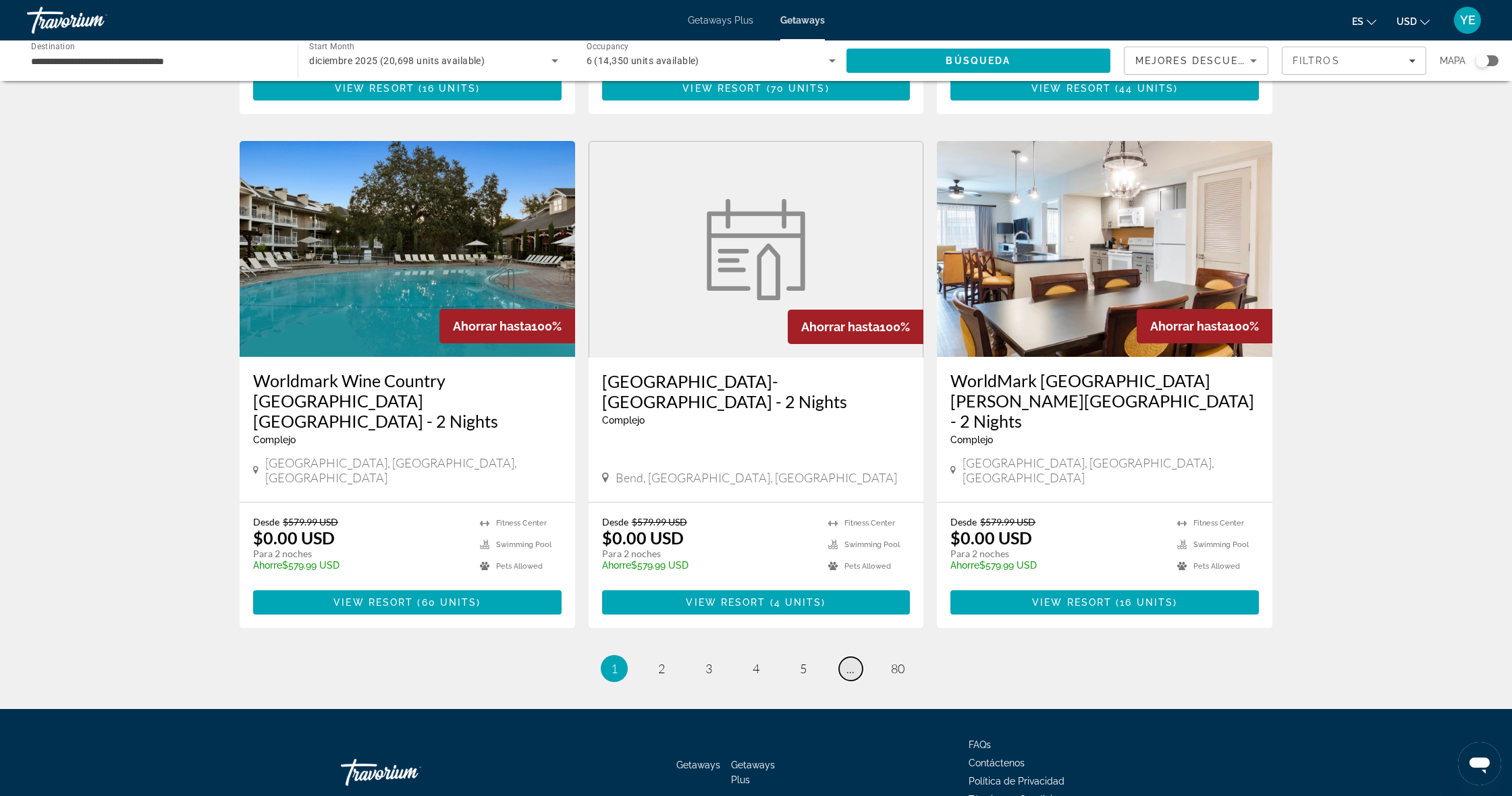
click at [854, 661] on span "..." at bounding box center [850, 668] width 8 height 15
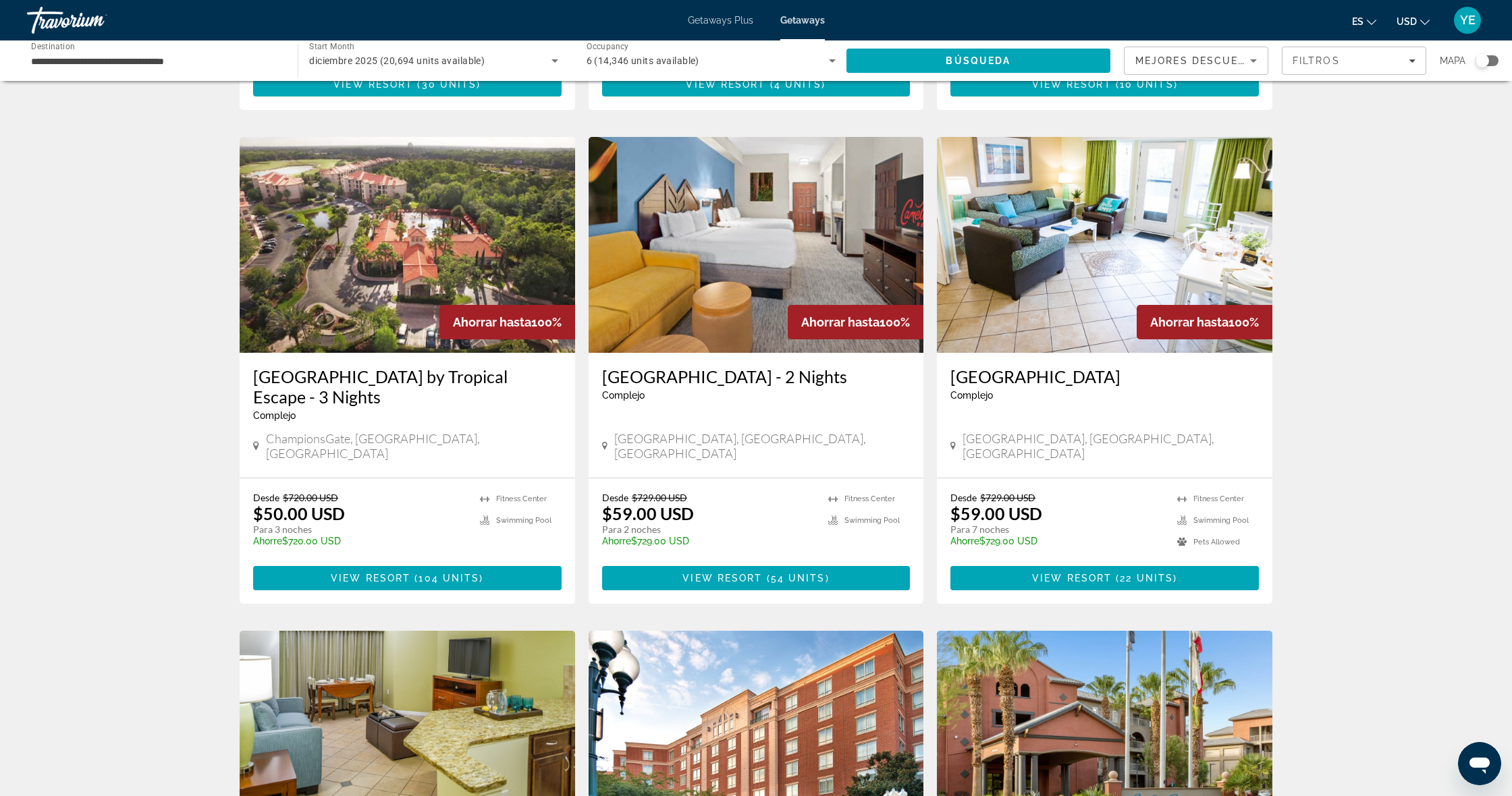
scroll to position [486, 0]
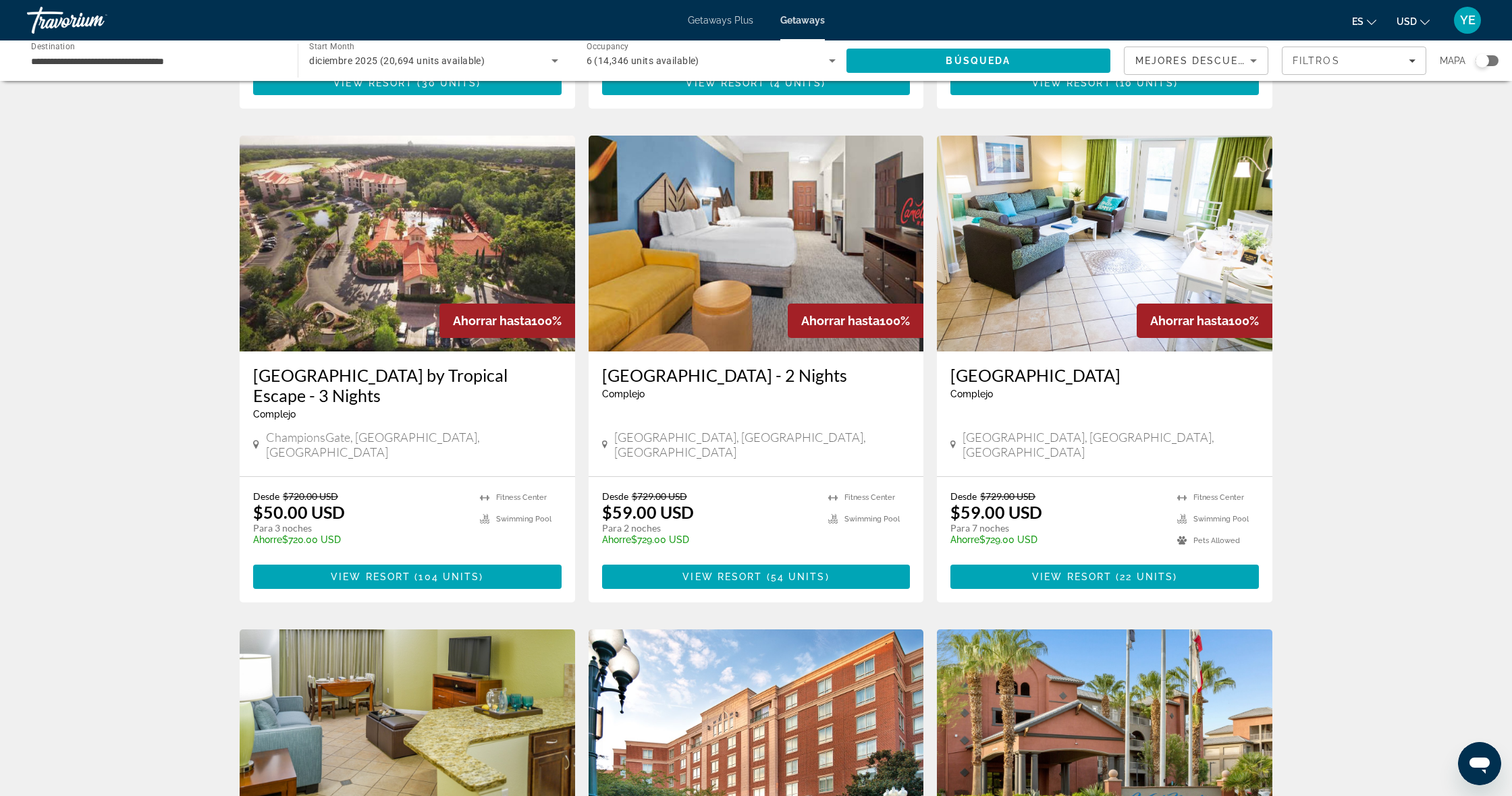
click at [338, 278] on img "Main content" at bounding box center [407, 243] width 336 height 216
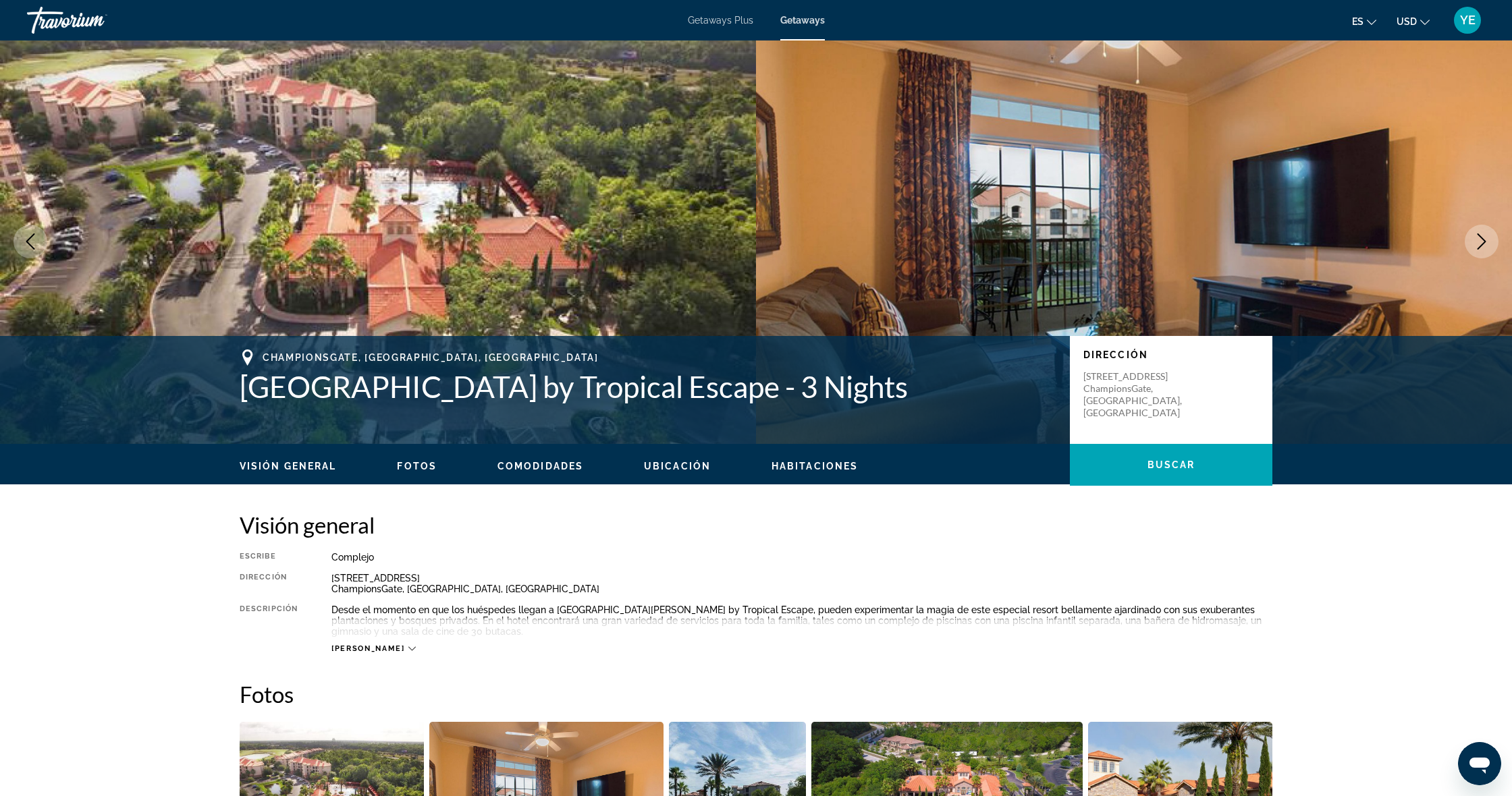
scroll to position [-1, 0]
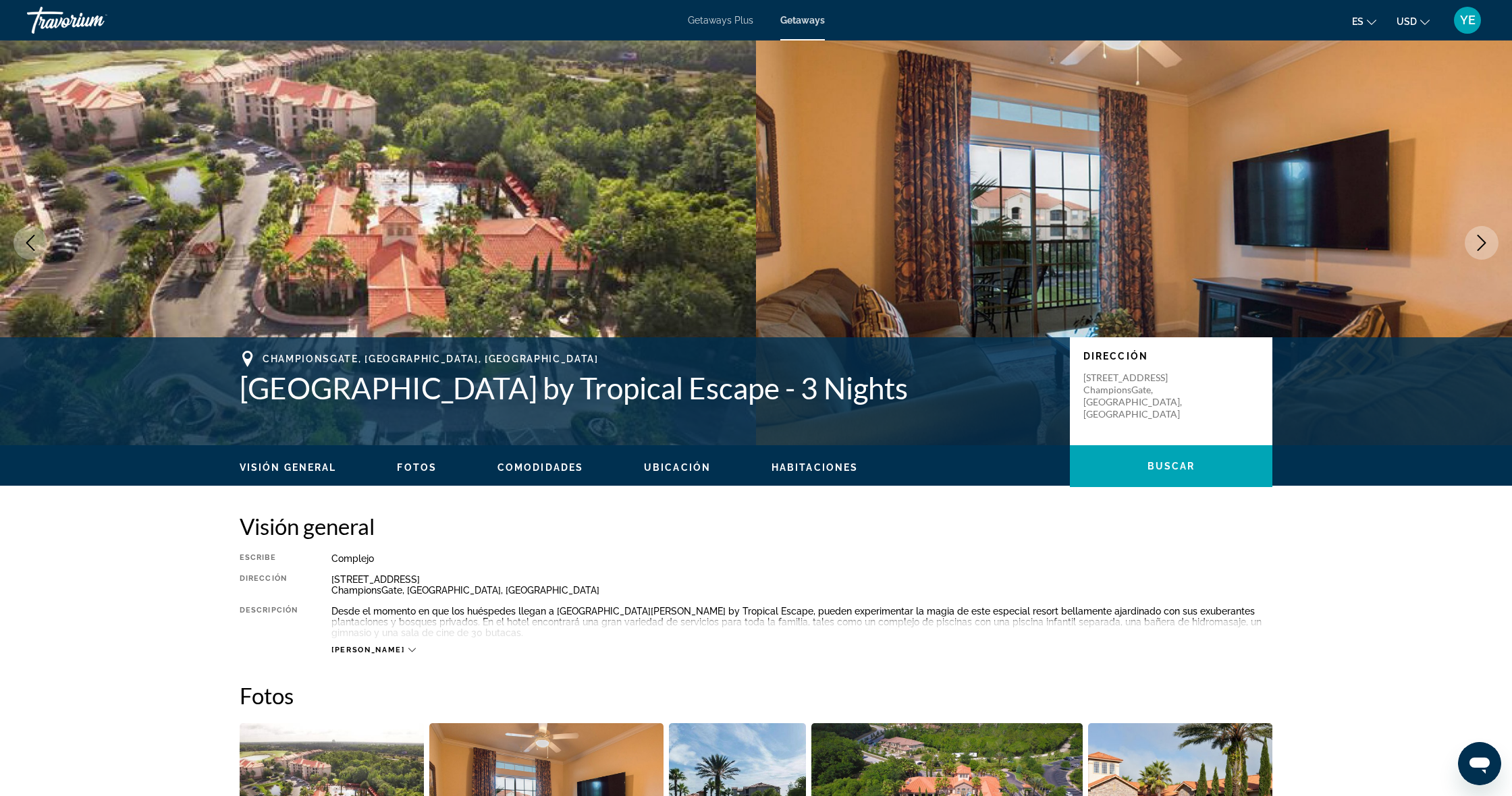
click at [307, 471] on span "Visión general" at bounding box center [287, 467] width 96 height 11
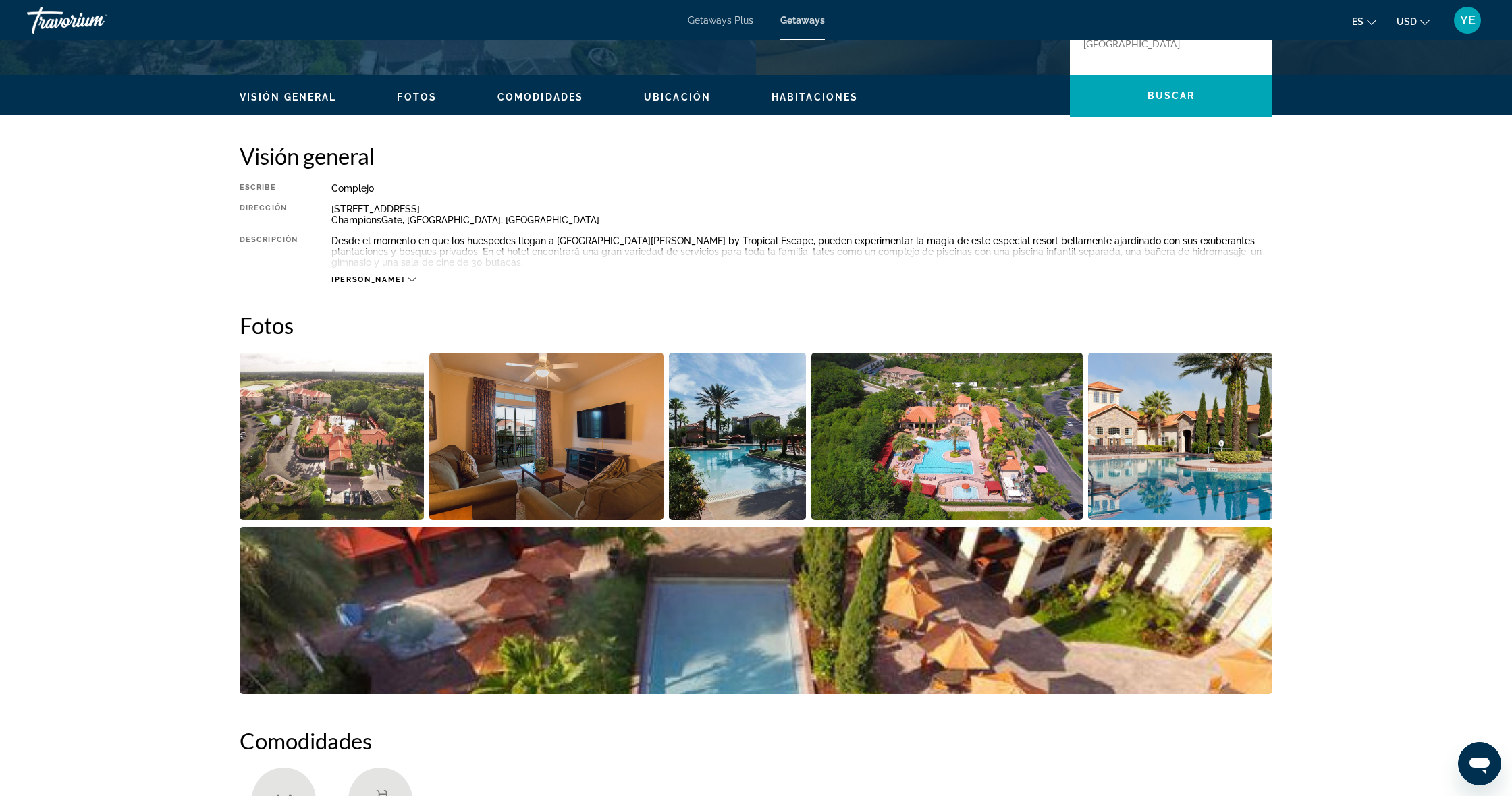
scroll to position [432, 0]
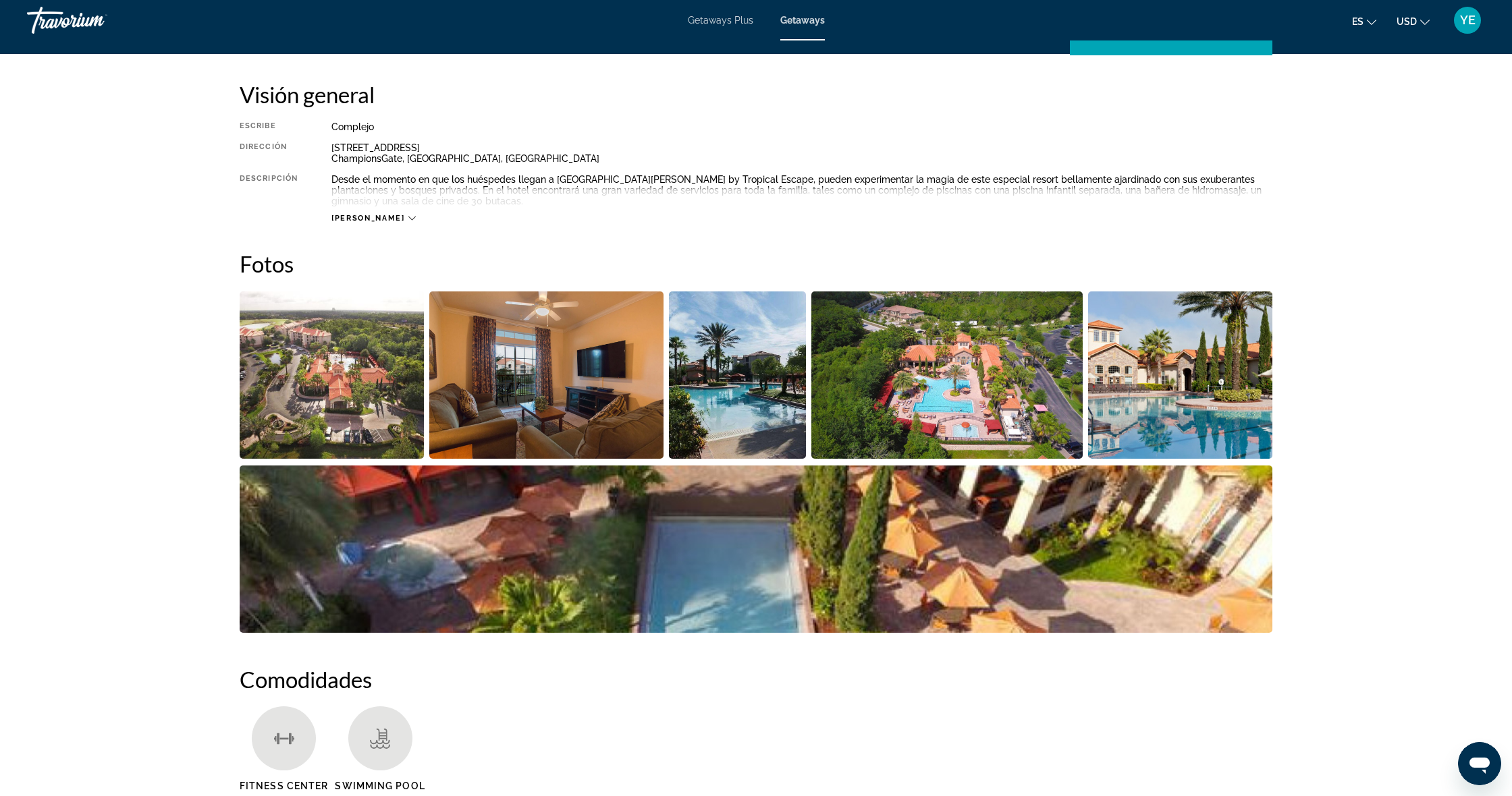
click at [651, 333] on img "Open full-screen image slider" at bounding box center [546, 375] width 234 height 167
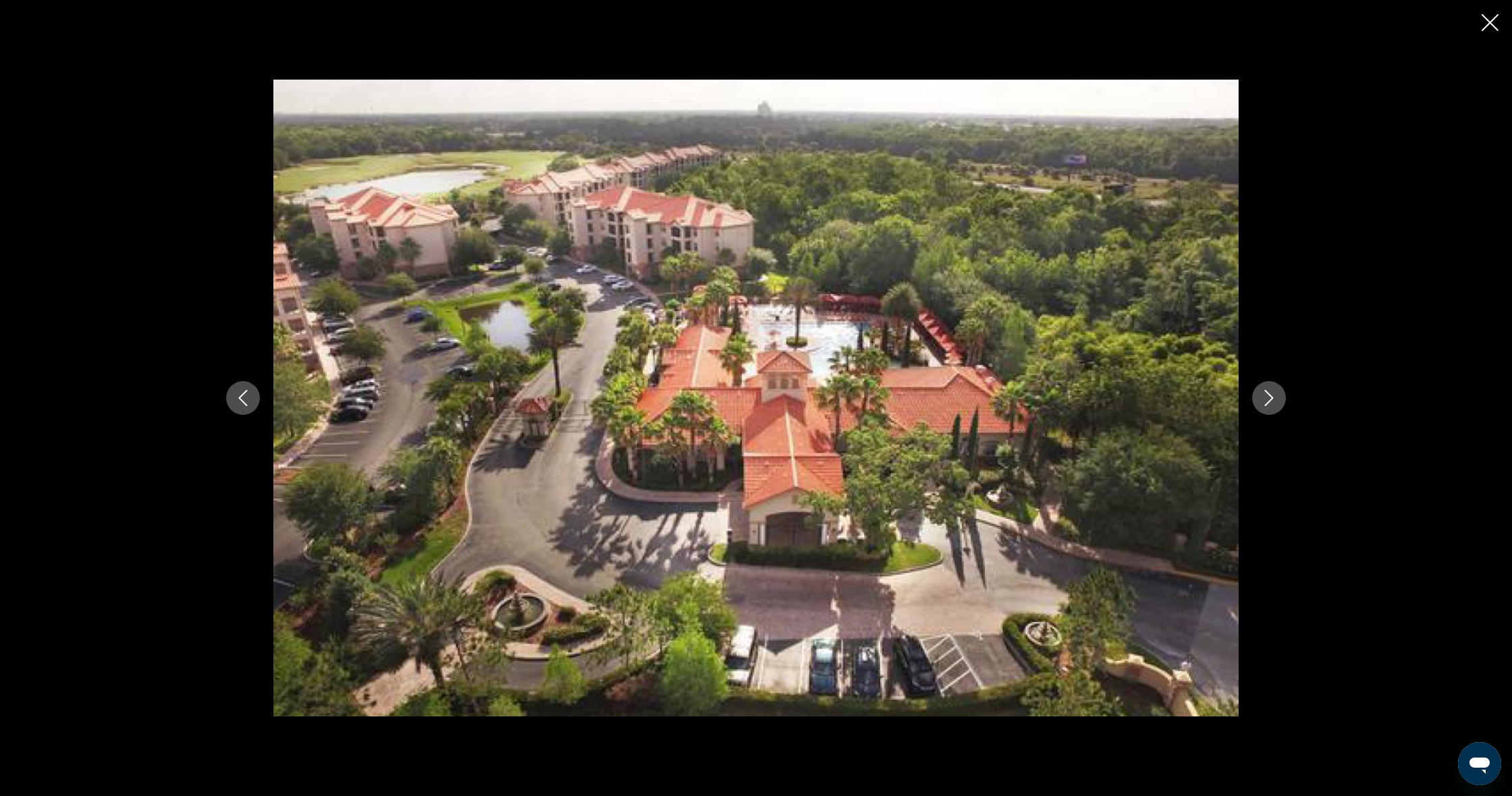
click at [1266, 405] on icon "Next image" at bounding box center [1268, 398] width 16 height 16
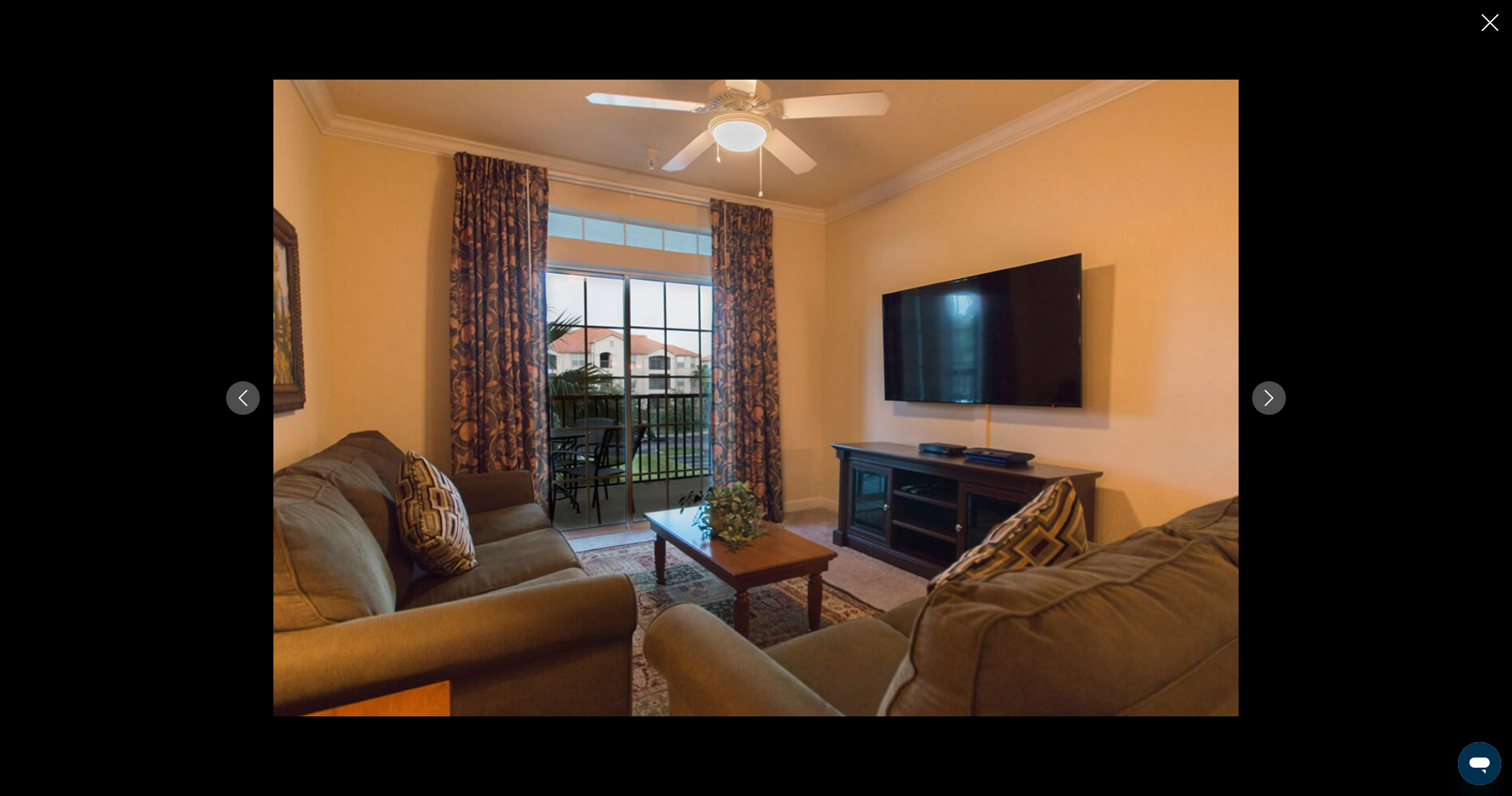
click at [1266, 406] on button "Next image" at bounding box center [1268, 398] width 34 height 34
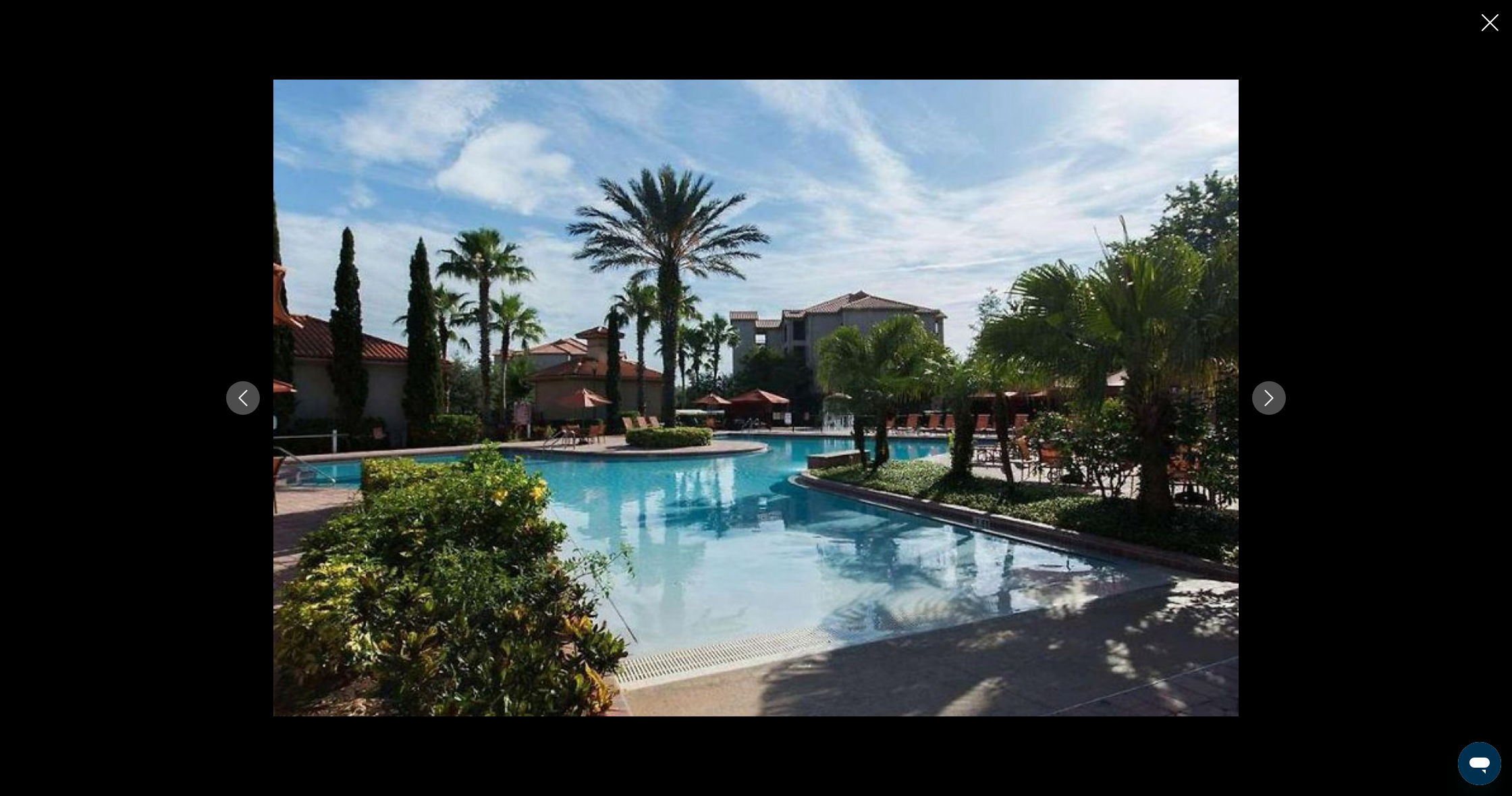
click at [1266, 406] on button "Next image" at bounding box center [1268, 398] width 34 height 34
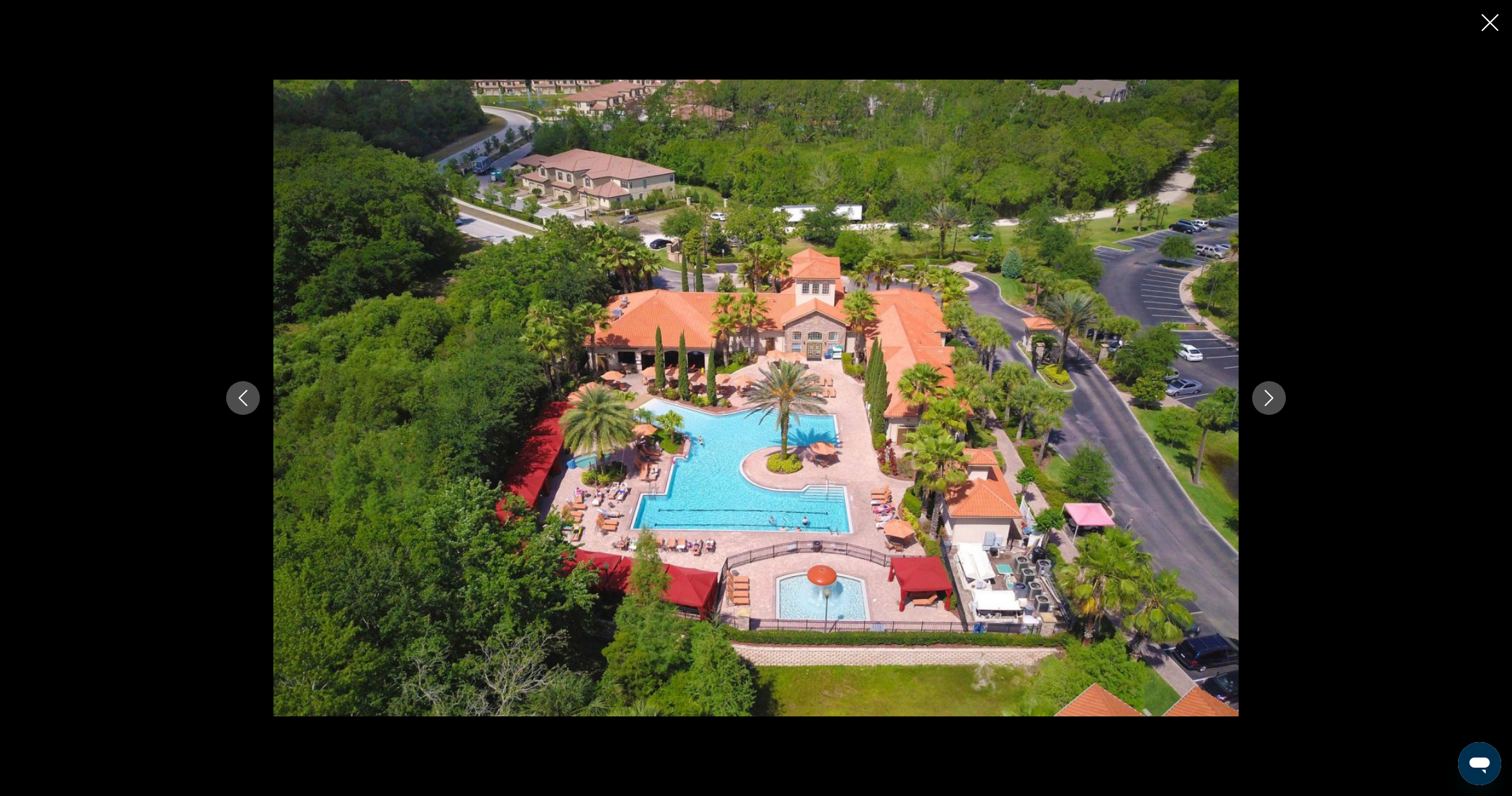
click at [1266, 406] on button "Next image" at bounding box center [1268, 398] width 34 height 34
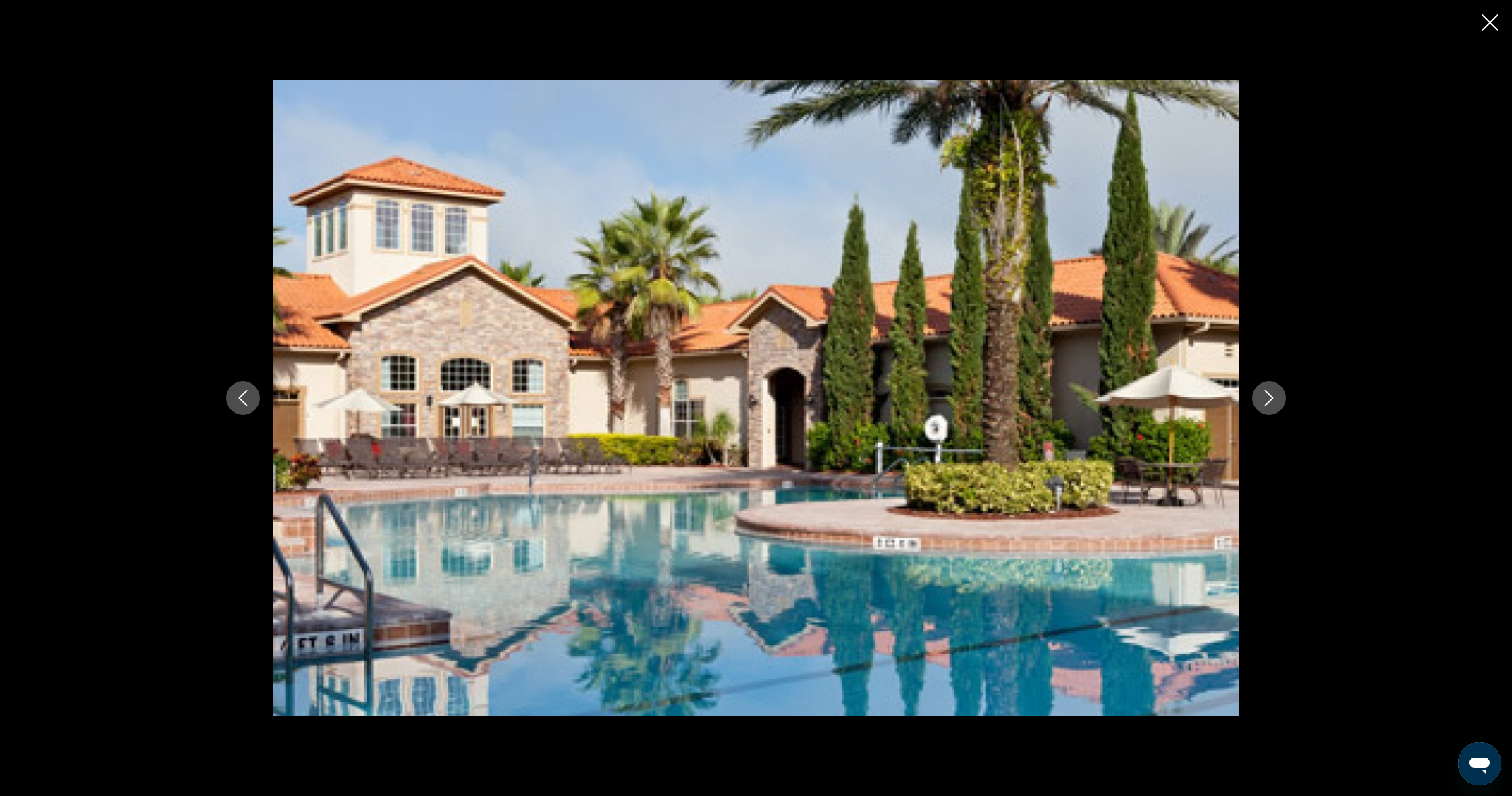
click at [1266, 406] on button "Next image" at bounding box center [1268, 398] width 34 height 34
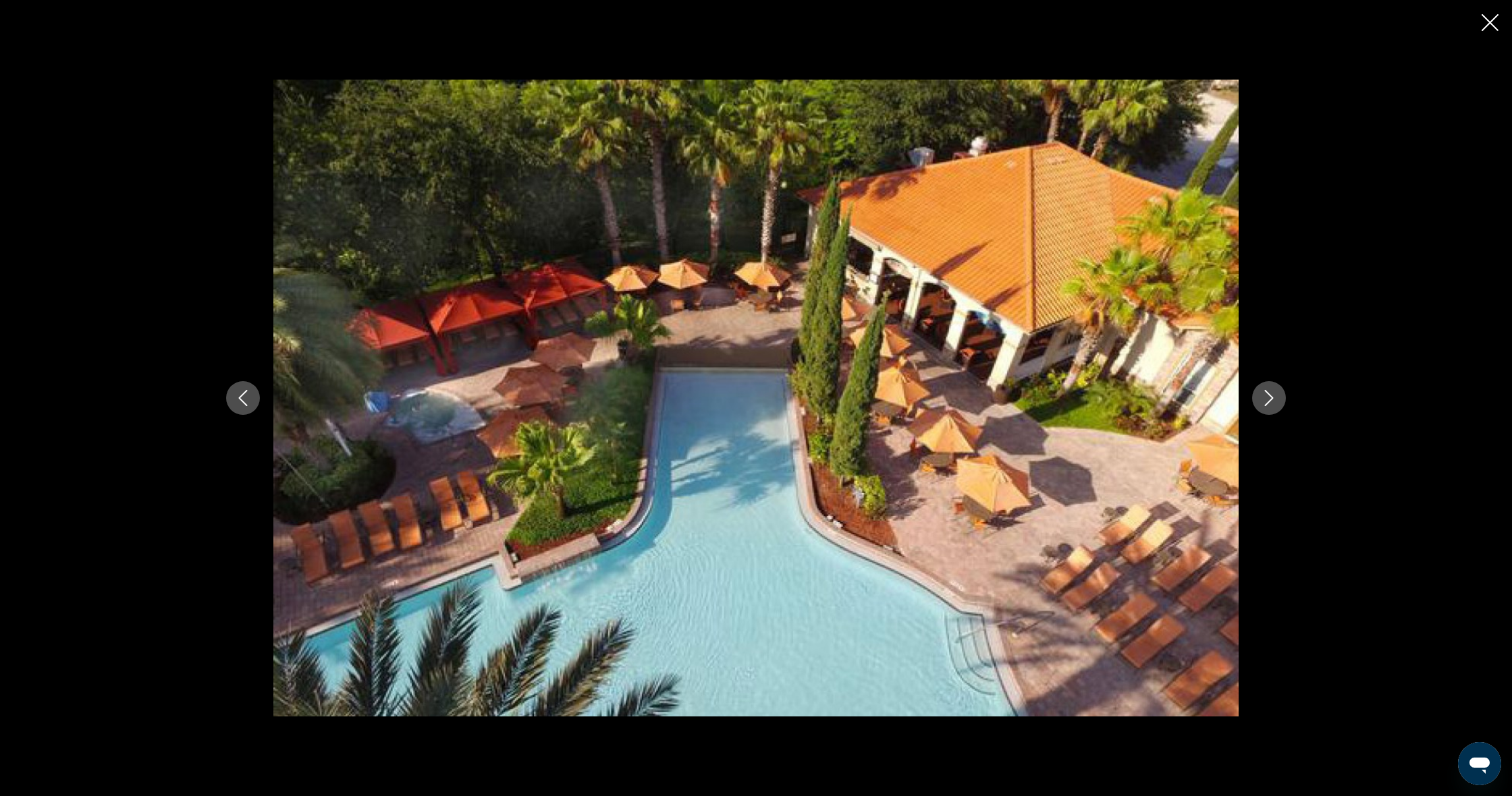
click at [1266, 406] on button "Next image" at bounding box center [1268, 398] width 34 height 34
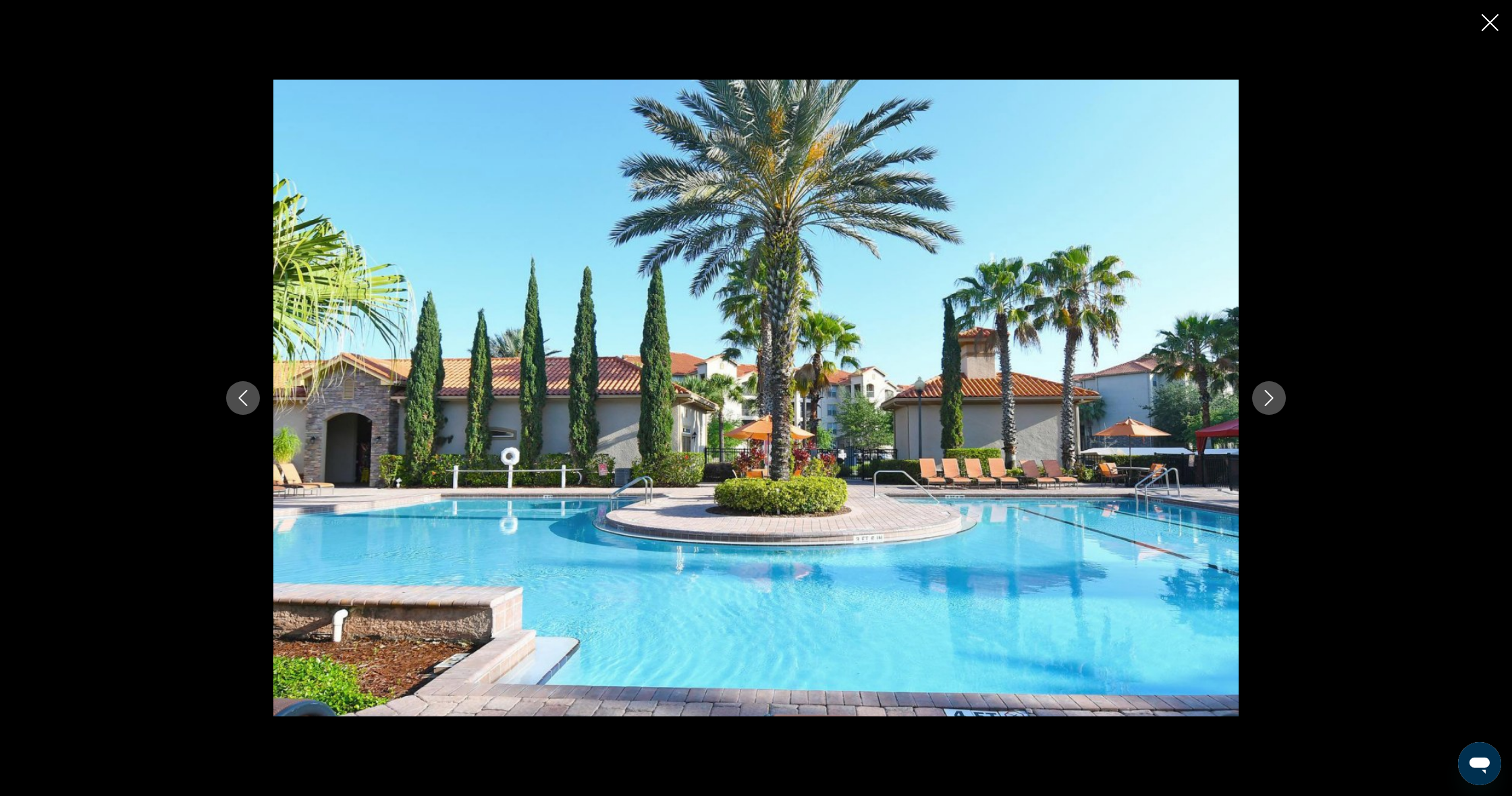
click at [1266, 406] on button "Next image" at bounding box center [1268, 398] width 34 height 34
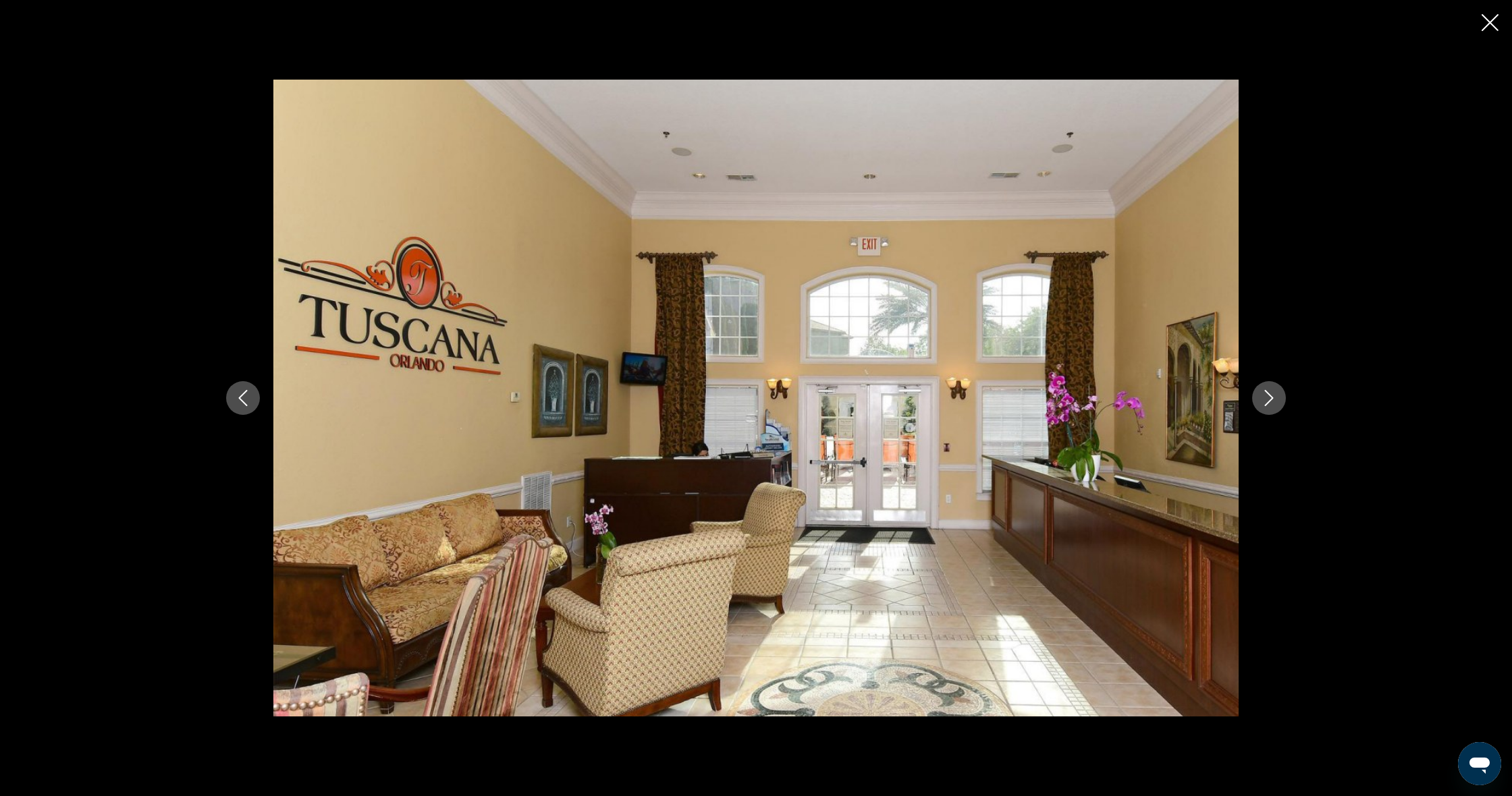
click at [1266, 406] on button "Next image" at bounding box center [1268, 398] width 34 height 34
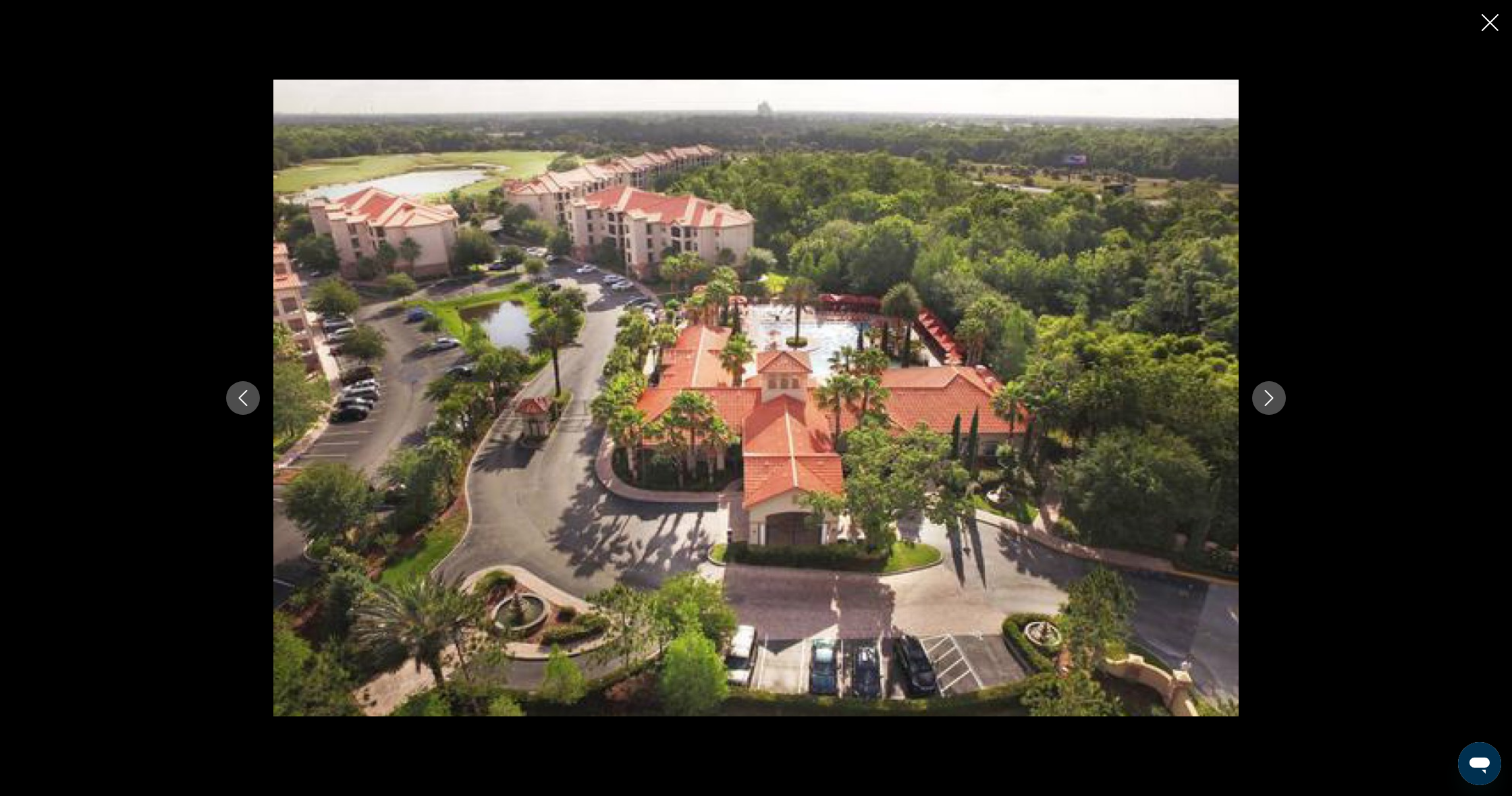
click at [1266, 406] on button "Next image" at bounding box center [1268, 398] width 34 height 34
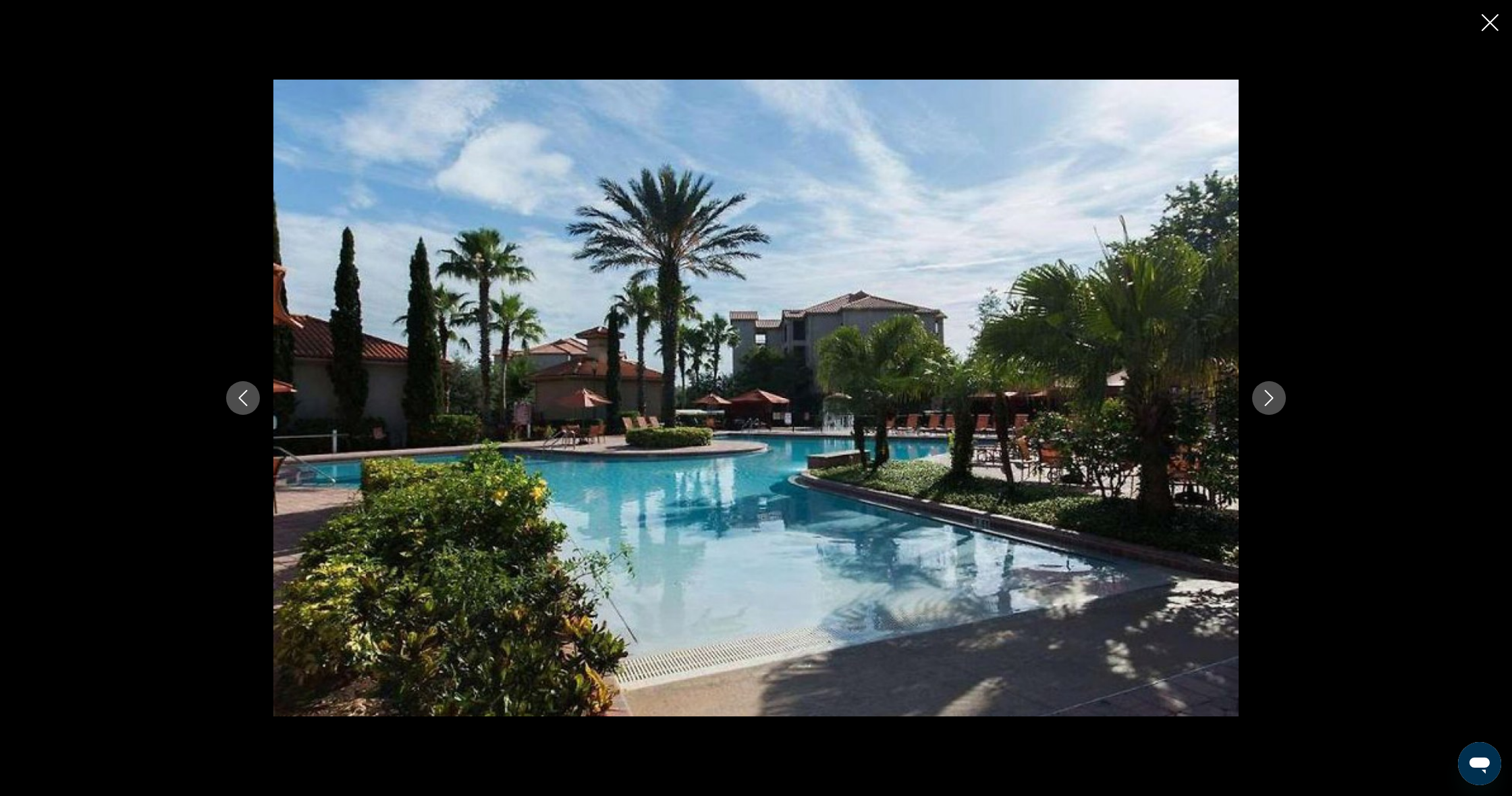
click at [1265, 406] on button "Next image" at bounding box center [1268, 398] width 34 height 34
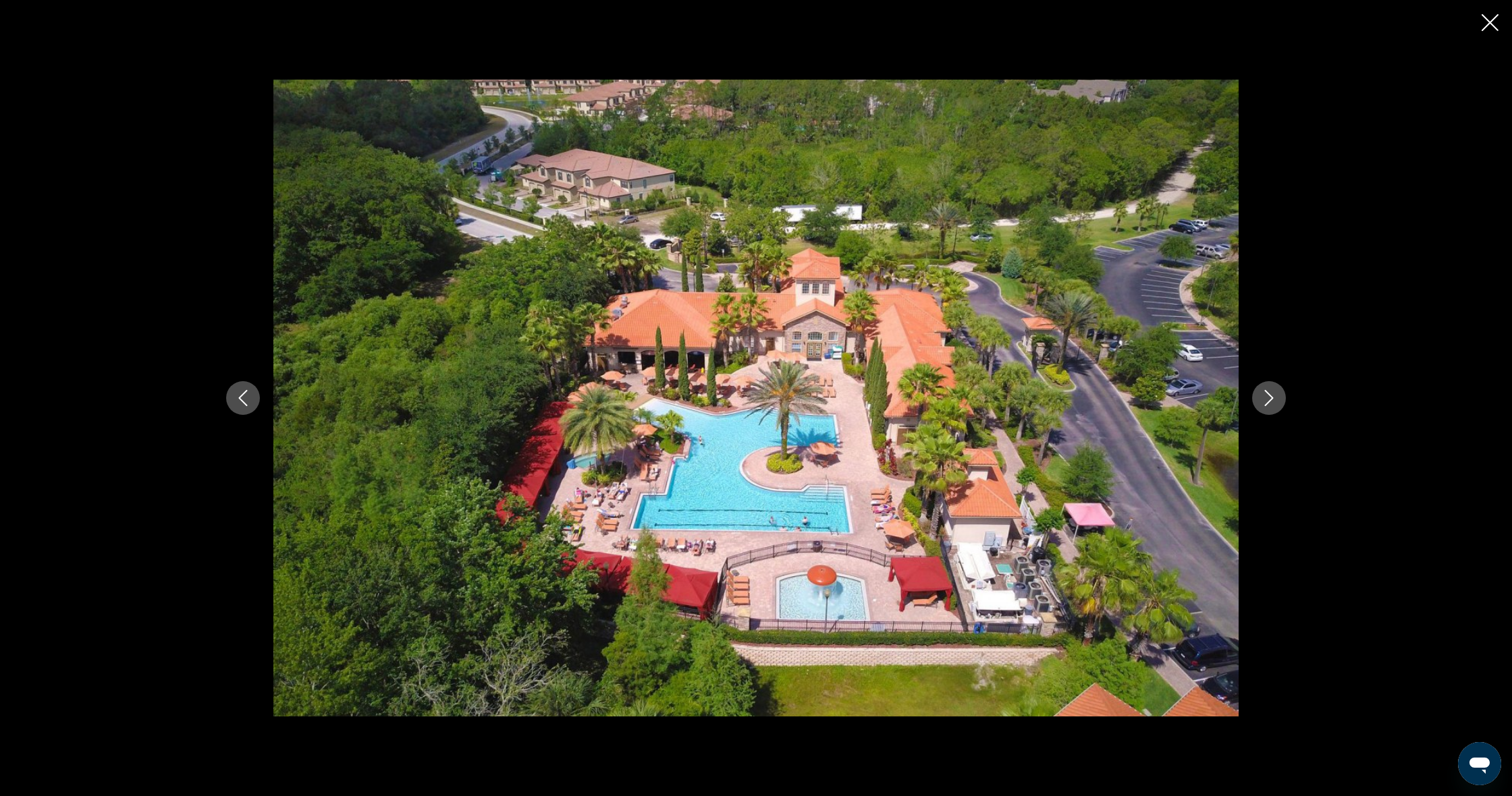
click at [1265, 407] on button "Next image" at bounding box center [1268, 398] width 34 height 34
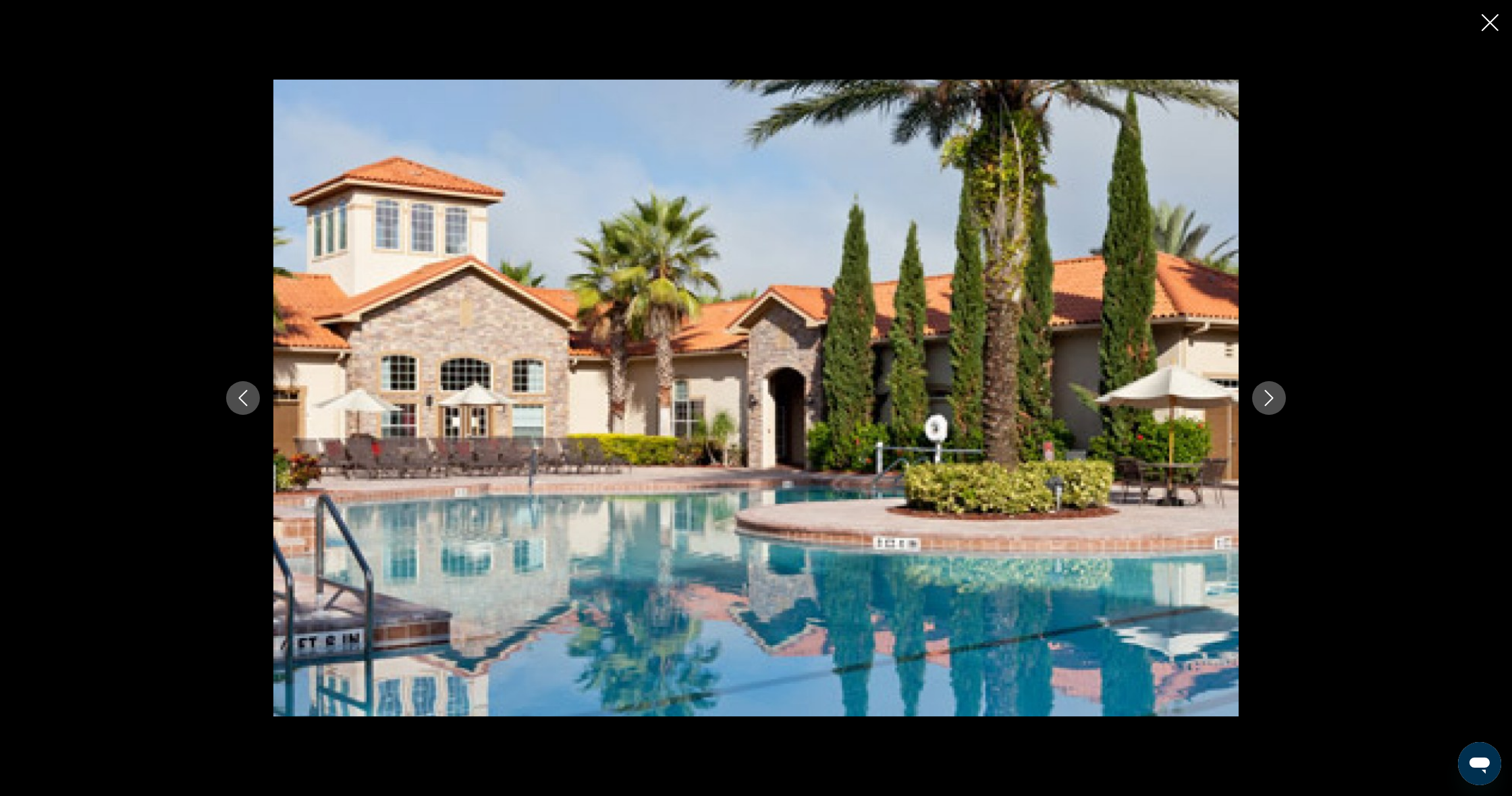
click at [1264, 407] on button "Next image" at bounding box center [1268, 398] width 34 height 34
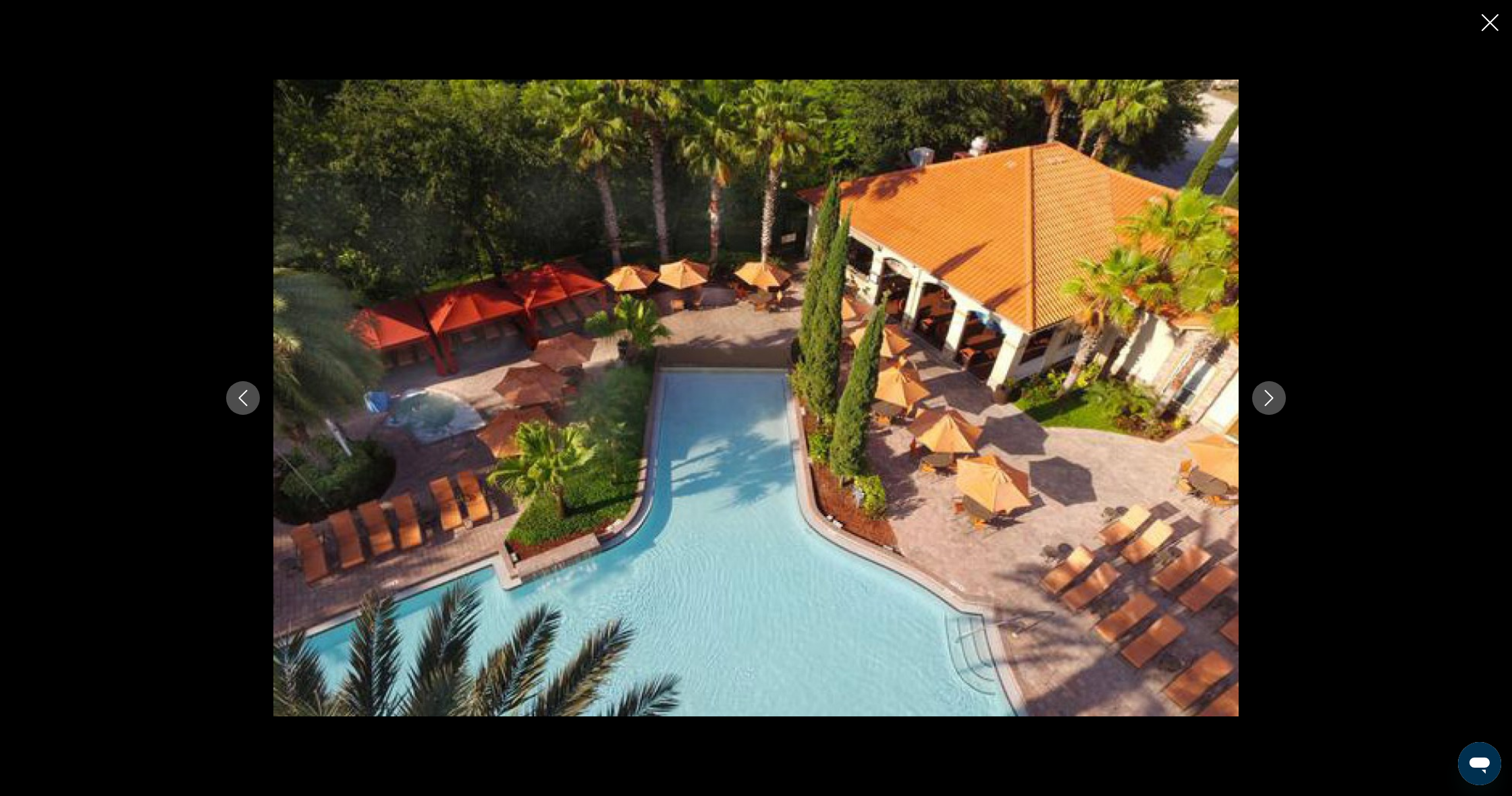
click at [1478, 27] on div "prev next" at bounding box center [756, 398] width 1512 height 796
click at [1509, 31] on div "prev next" at bounding box center [756, 398] width 1512 height 796
click at [1491, 24] on icon "Close slideshow" at bounding box center [1490, 23] width 17 height 17
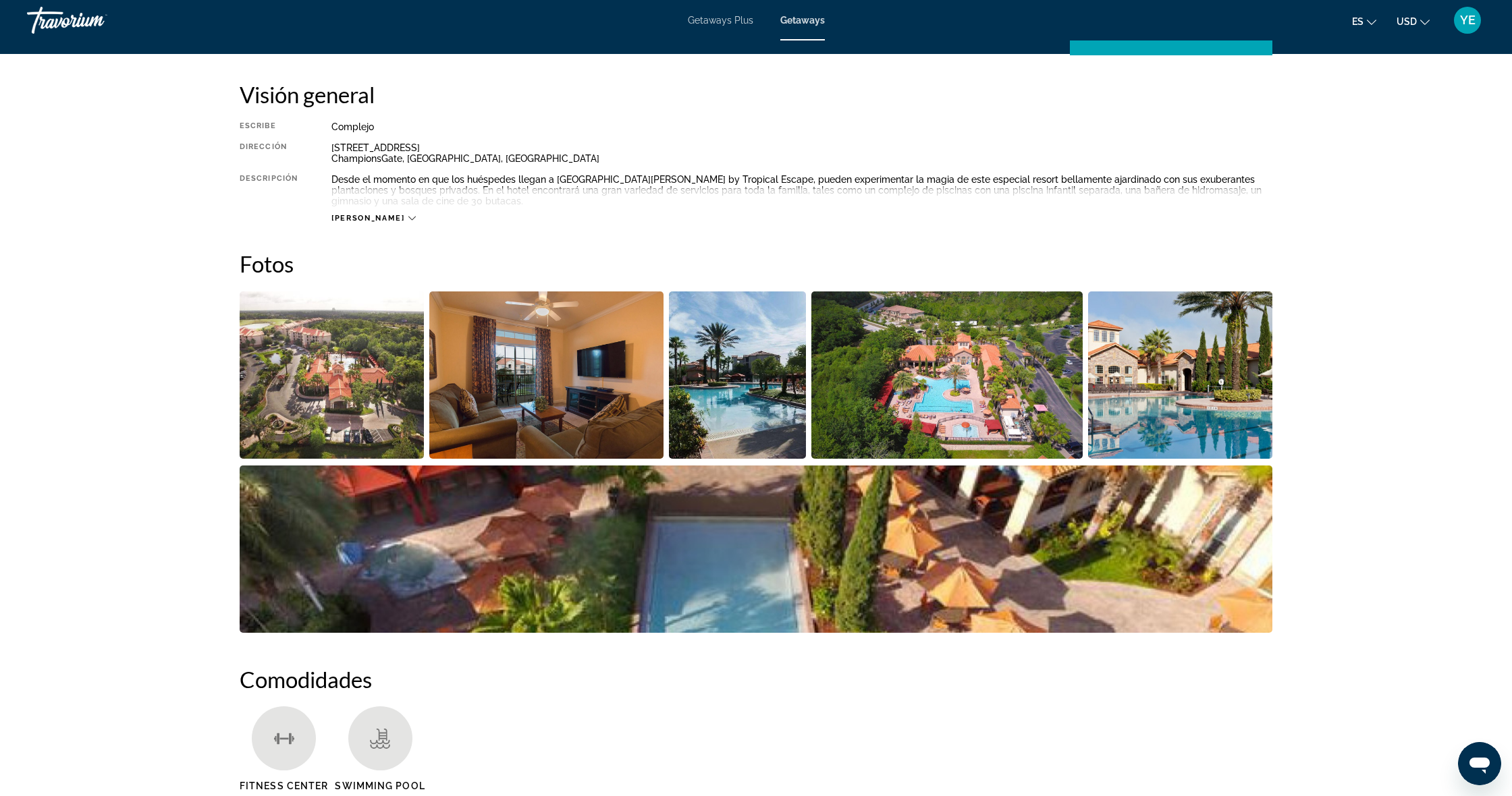
scroll to position [1281, 0]
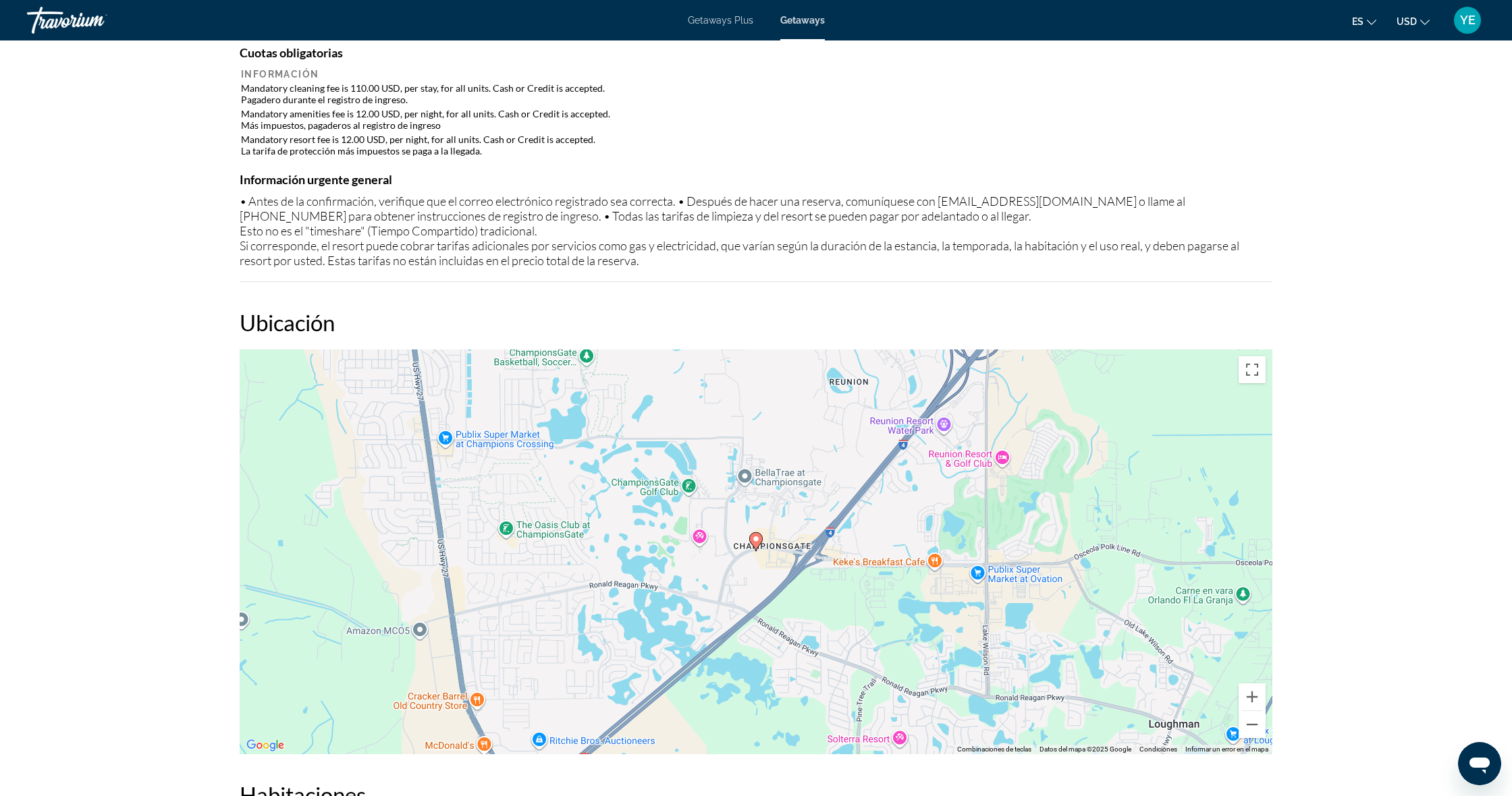
drag, startPoint x: 442, startPoint y: 658, endPoint x: 444, endPoint y: 671, distance: 13.2
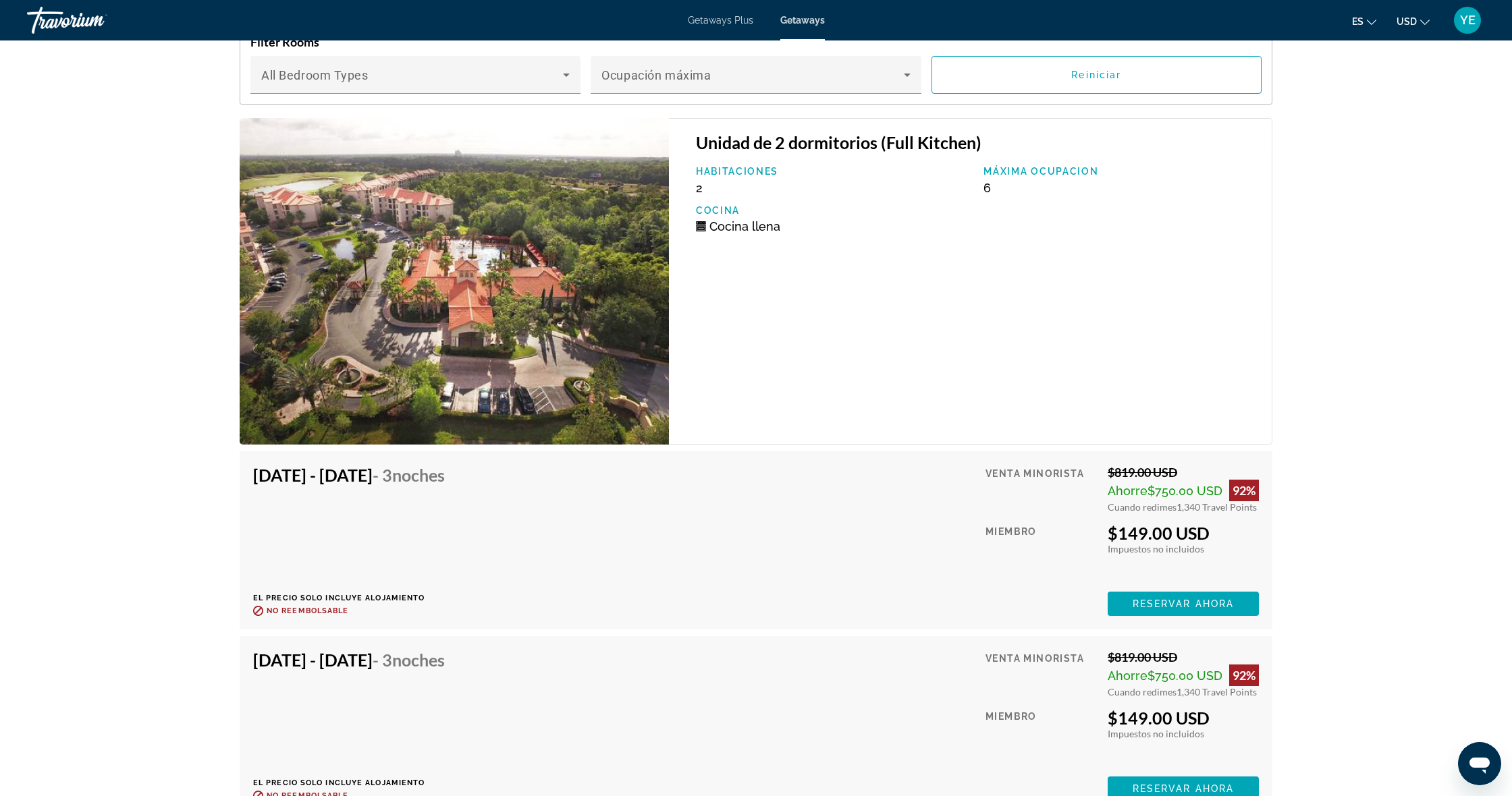
scroll to position [2081, 0]
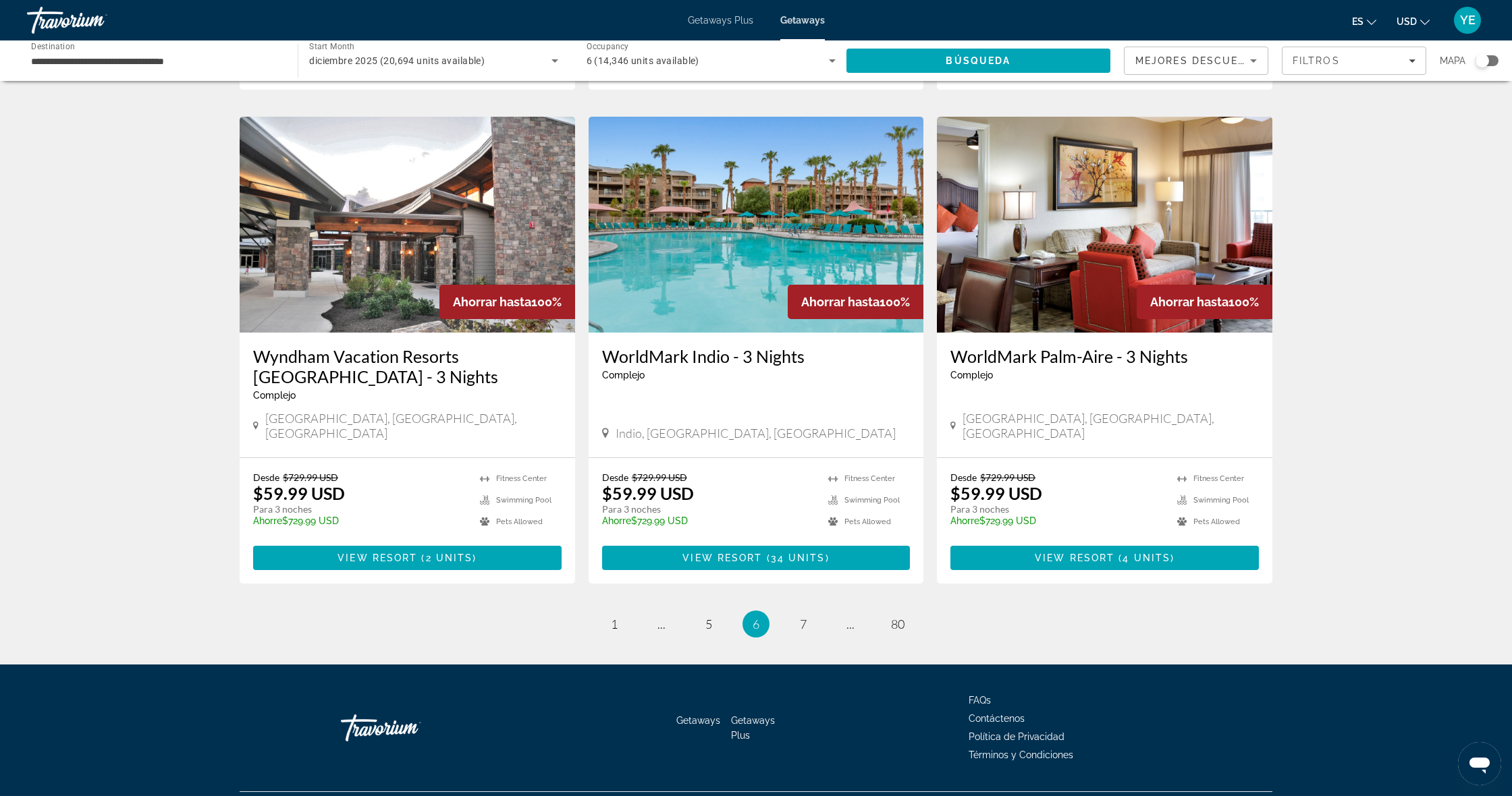
scroll to position [1469, 0]
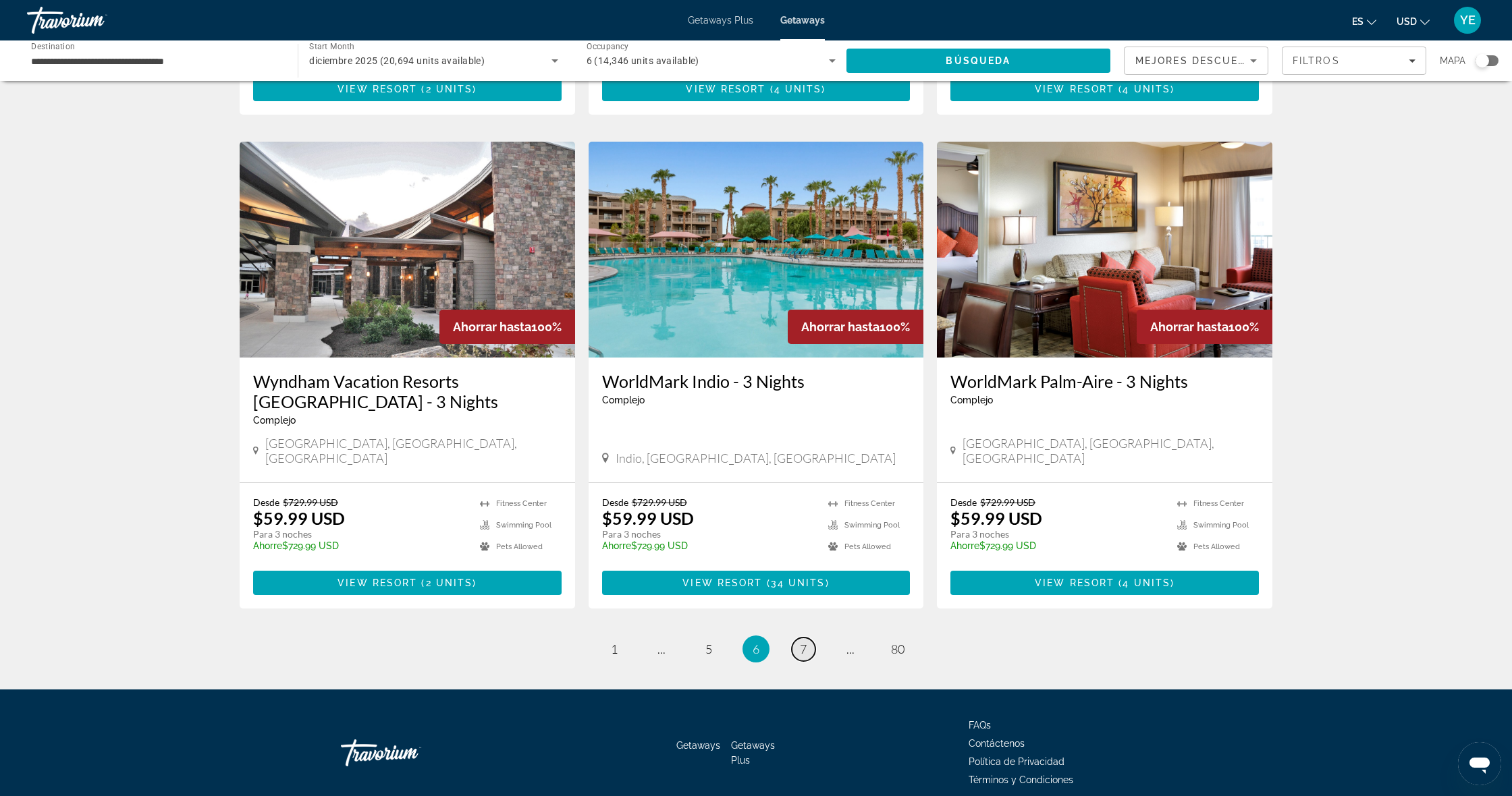
click at [798, 638] on link "page 7" at bounding box center [803, 649] width 24 height 24
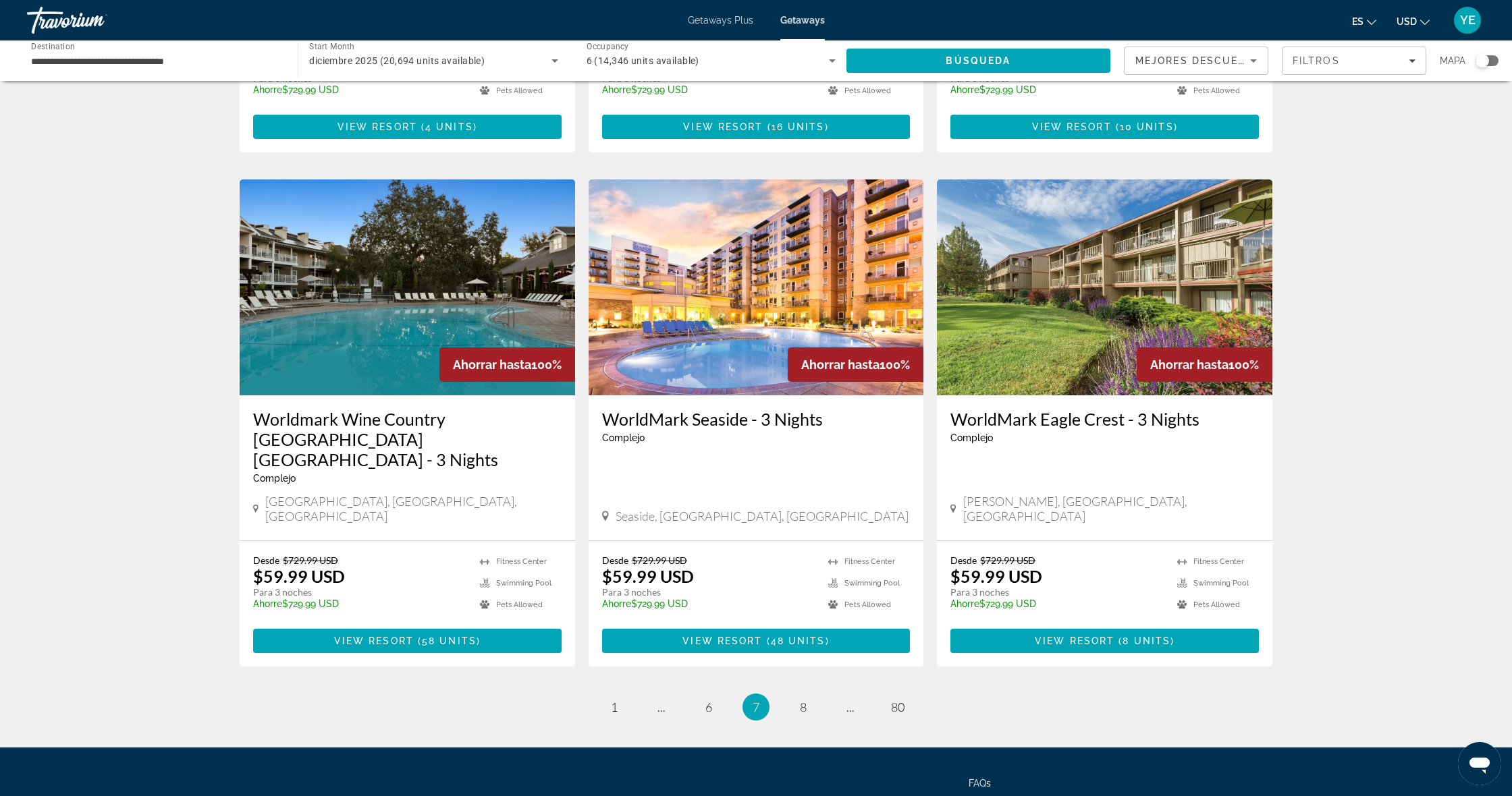
scroll to position [1448, 0]
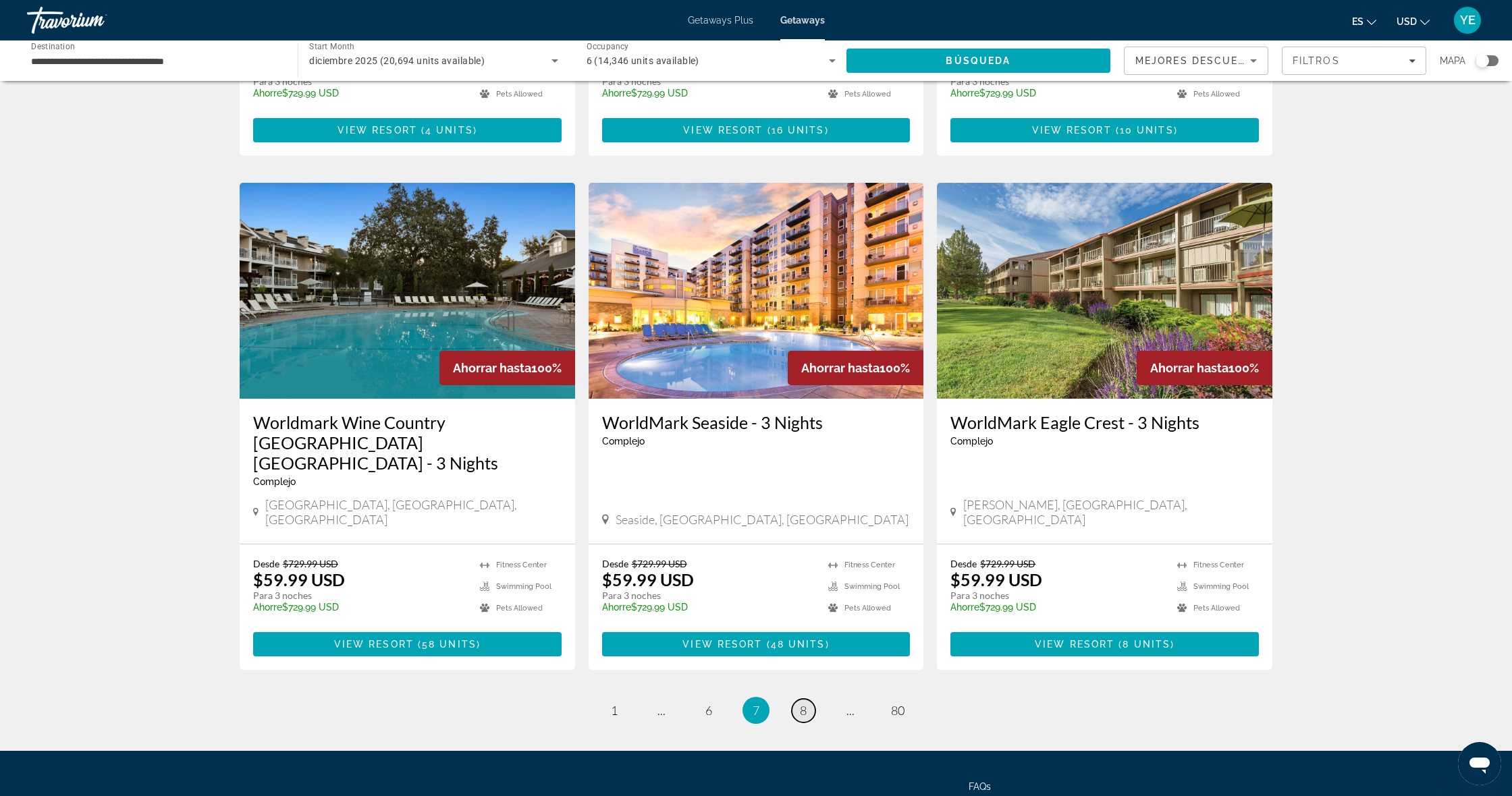
click at [796, 700] on link "page 8" at bounding box center [803, 711] width 24 height 24
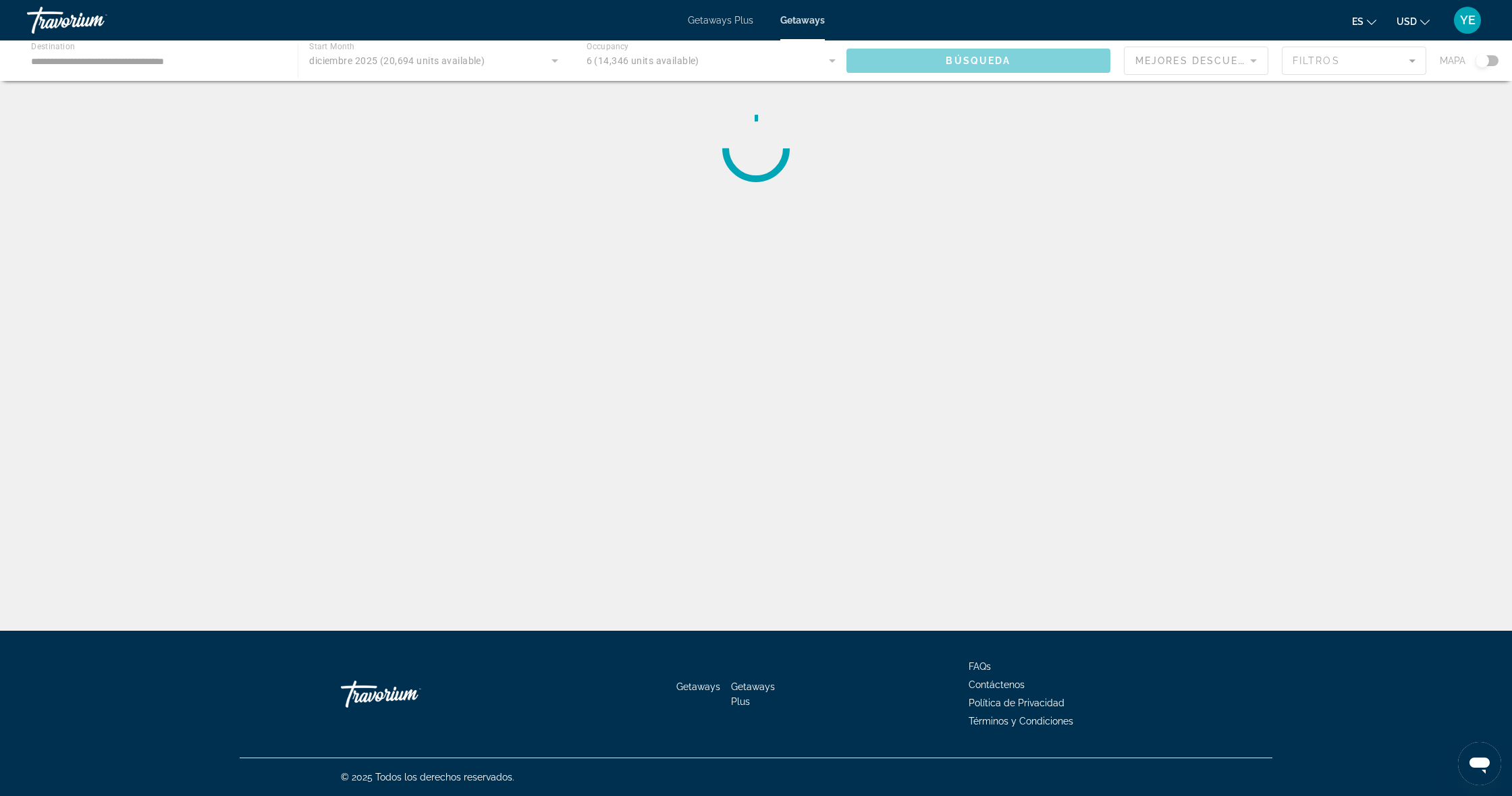
click at [50, 22] on div "Travorium" at bounding box center [94, 20] width 135 height 35
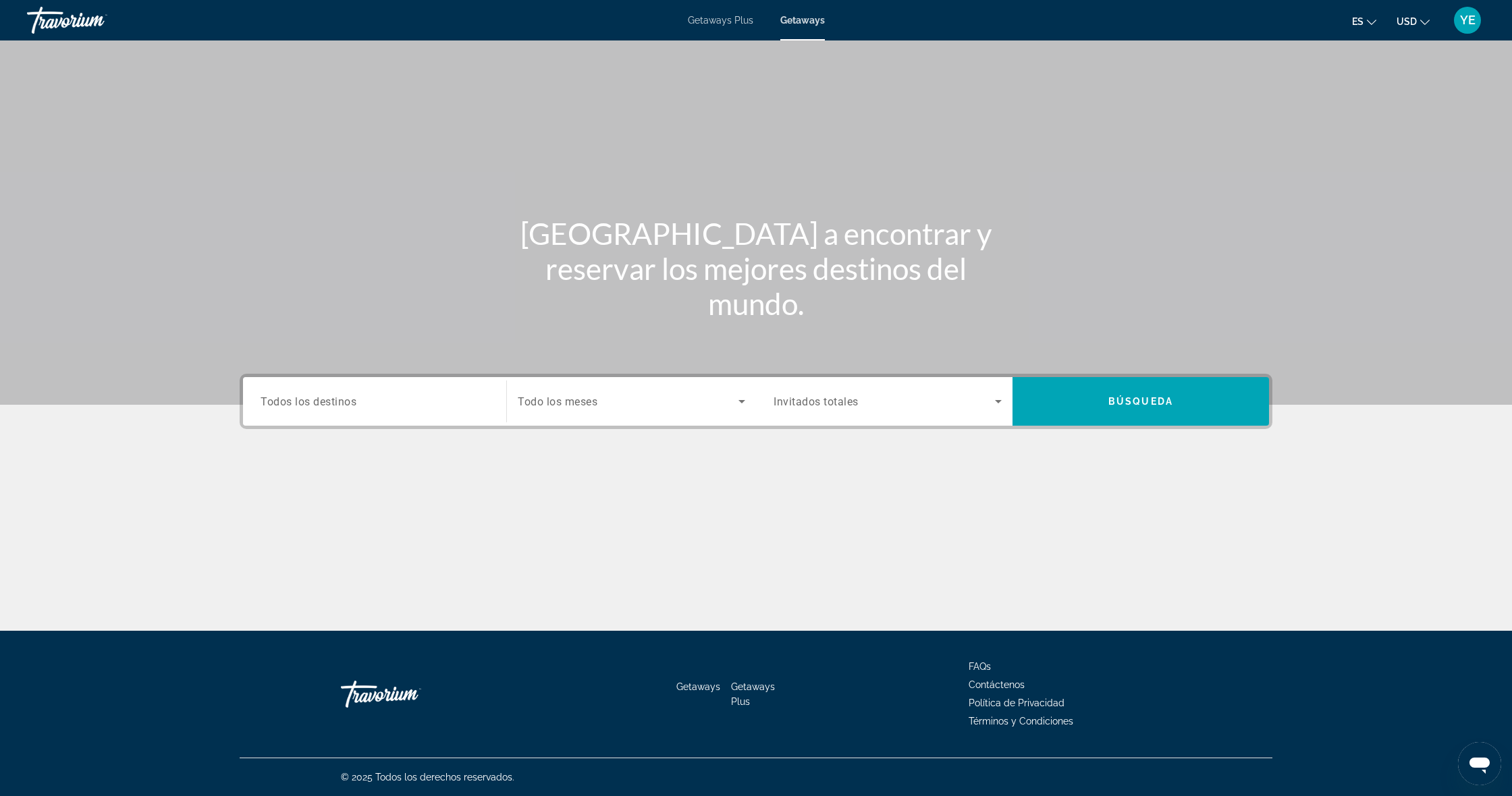
click at [50, 22] on div "Travorium" at bounding box center [94, 20] width 135 height 35
